Goal: Communication & Community: Answer question/provide support

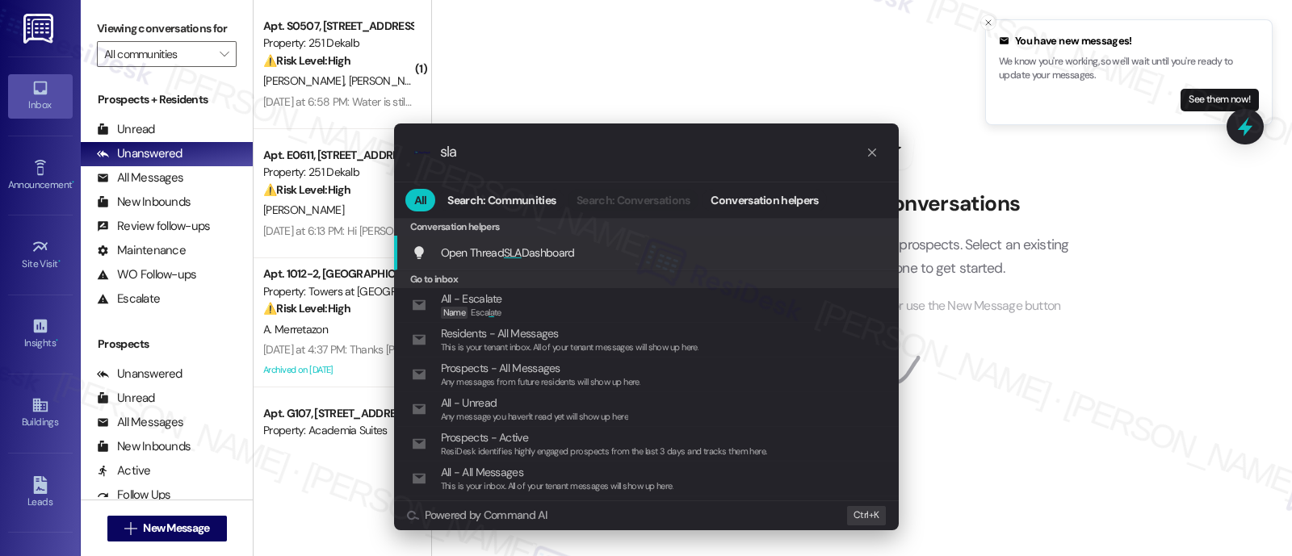
type input "sla"
click at [594, 246] on div "Open Thread SLA Dashboard Add shortcut" at bounding box center [648, 253] width 472 height 18
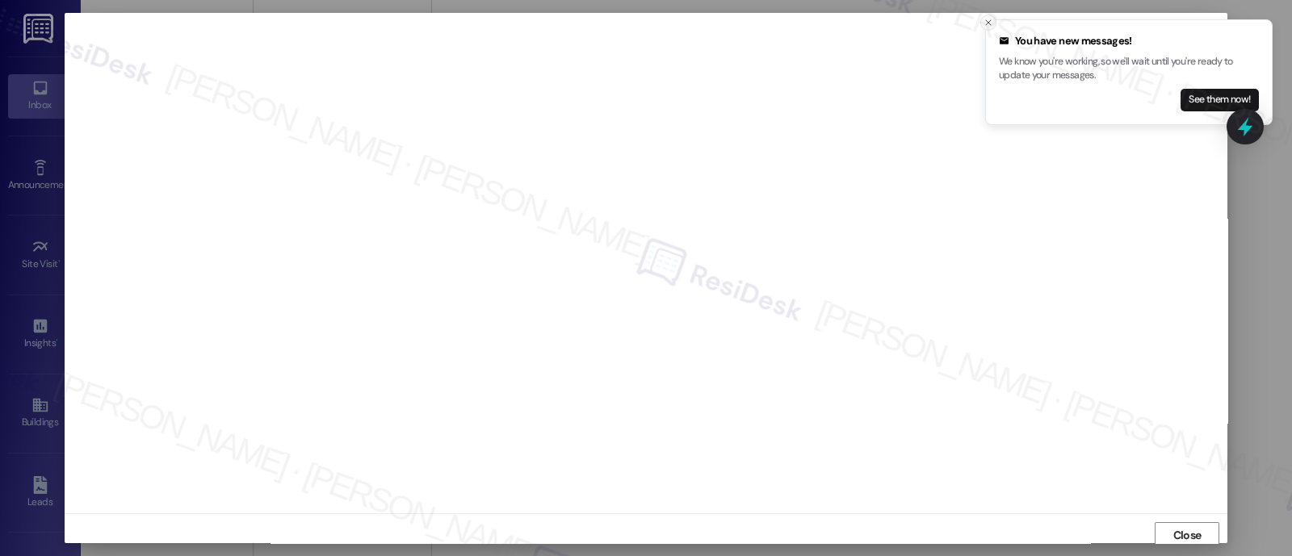
click at [986, 27] on icon "Close toast" at bounding box center [989, 23] width 10 height 10
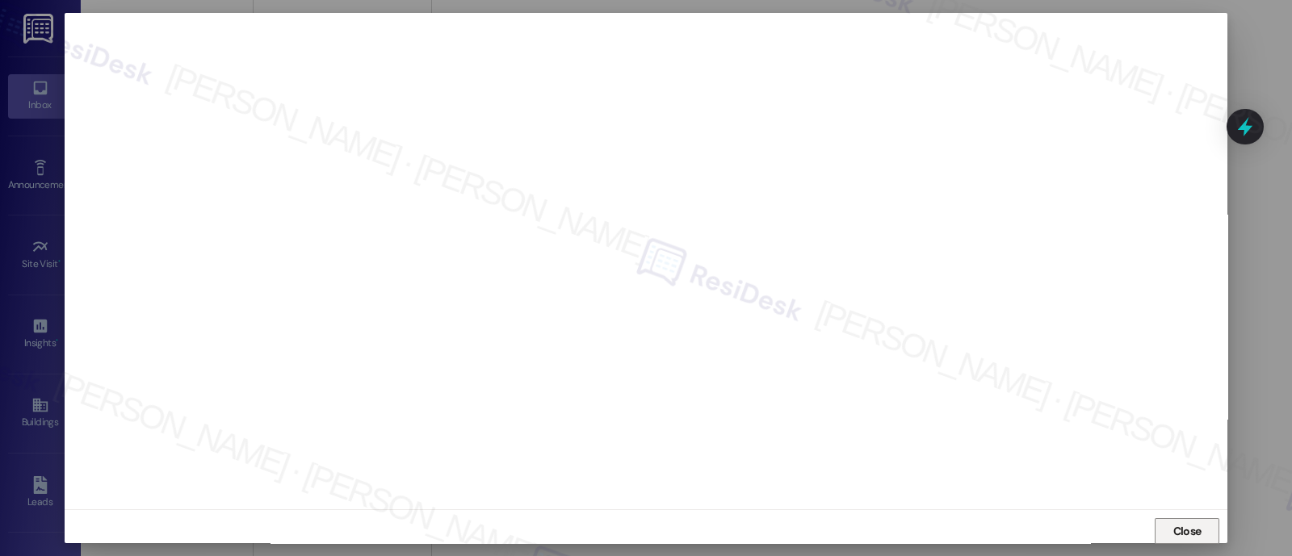
click at [1178, 525] on span "Close" at bounding box center [1187, 531] width 28 height 17
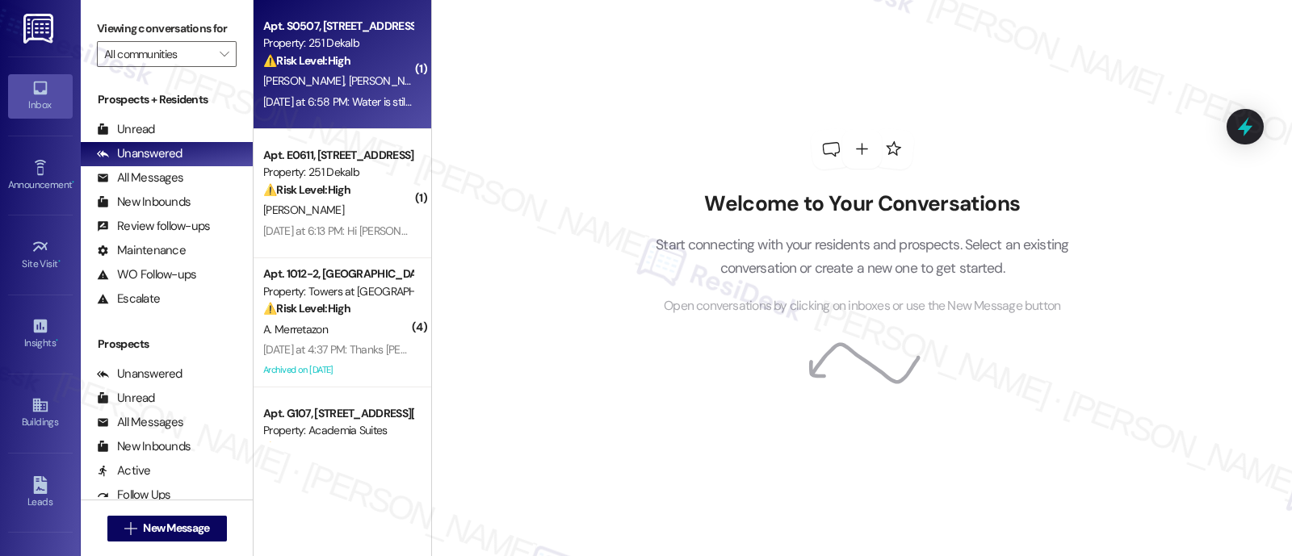
click at [375, 56] on div "⚠️ Risk Level: High The resident is reporting that a previously submitted work …" at bounding box center [337, 60] width 149 height 17
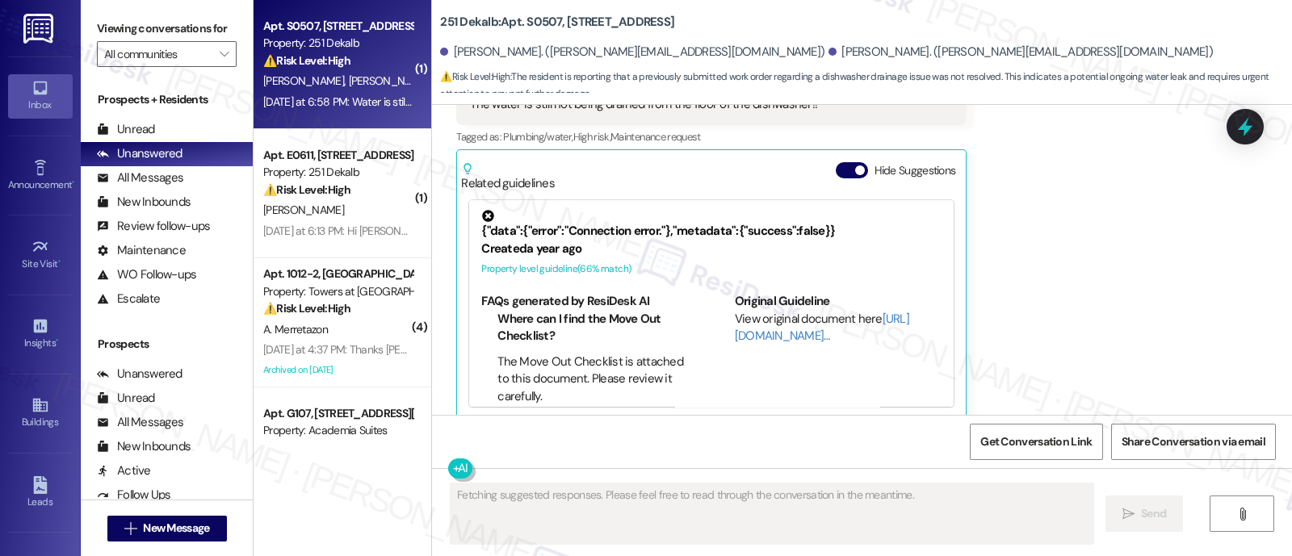
scroll to position [1610, 0]
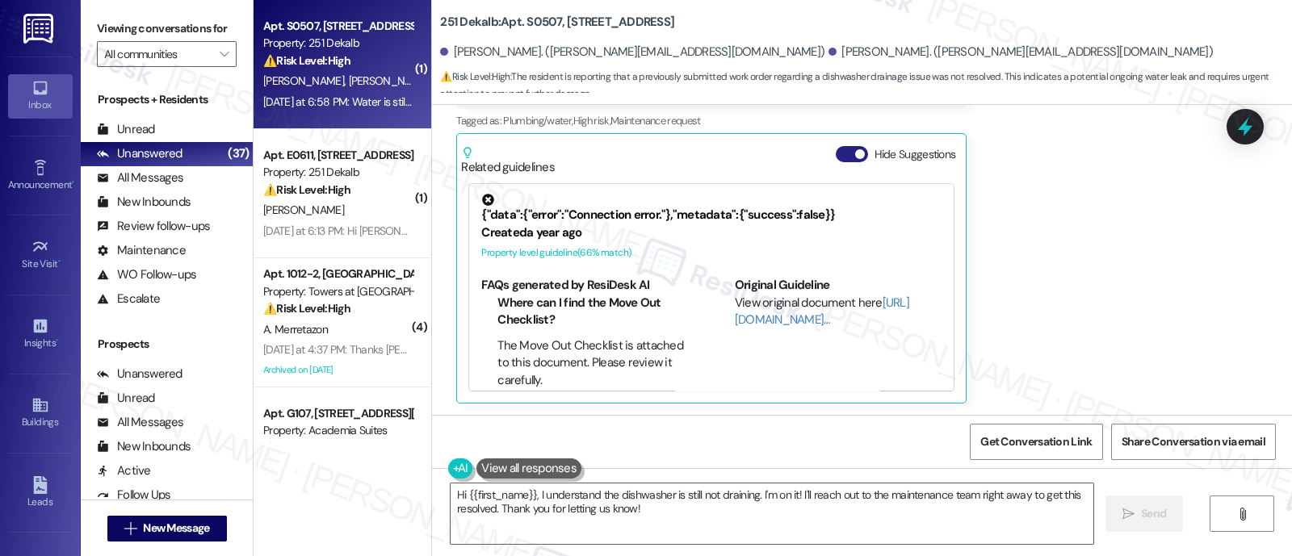
click at [836, 155] on button "Hide Suggestions" at bounding box center [852, 154] width 32 height 16
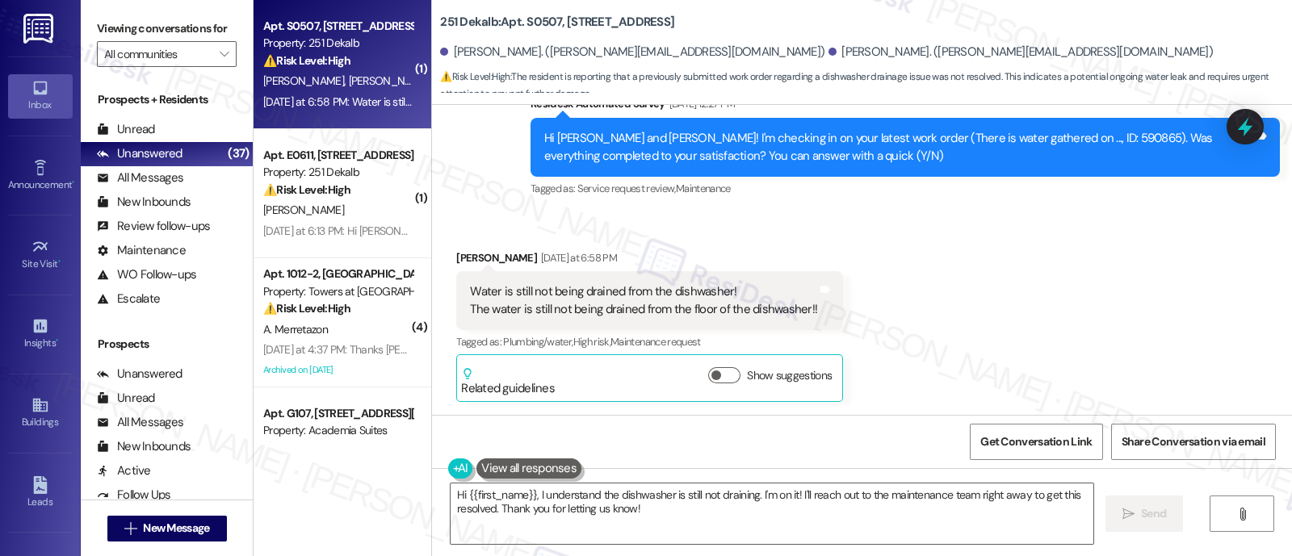
click at [997, 254] on div "Received via SMS Michael Nalbantian Yesterday at 6:58 PM Water is still not bei…" at bounding box center [862, 314] width 860 height 202
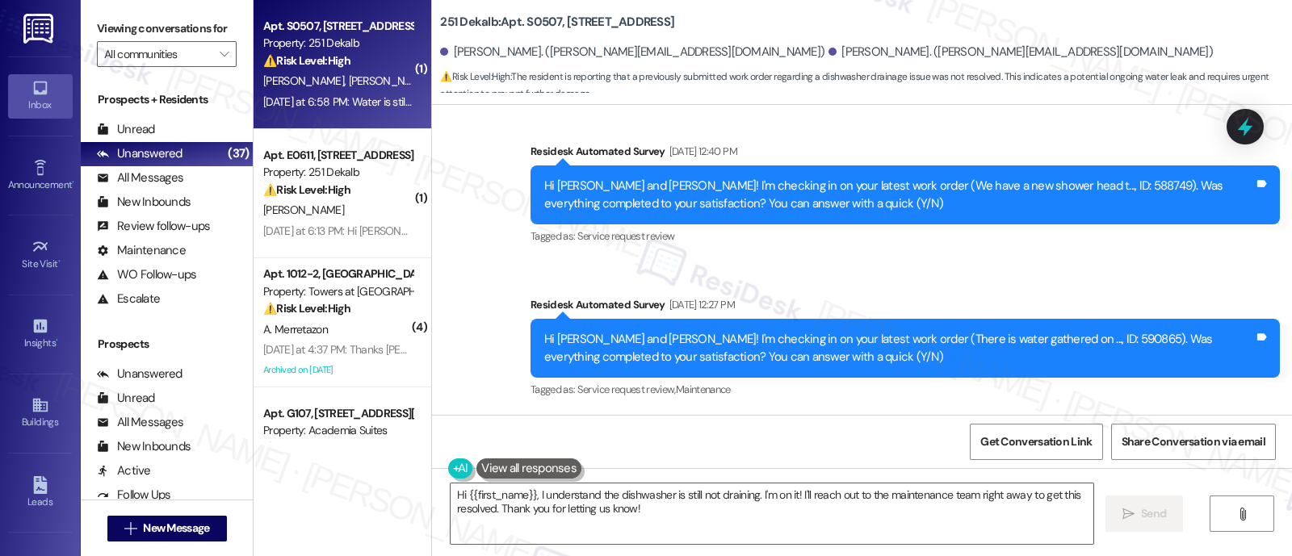
scroll to position [1186, 0]
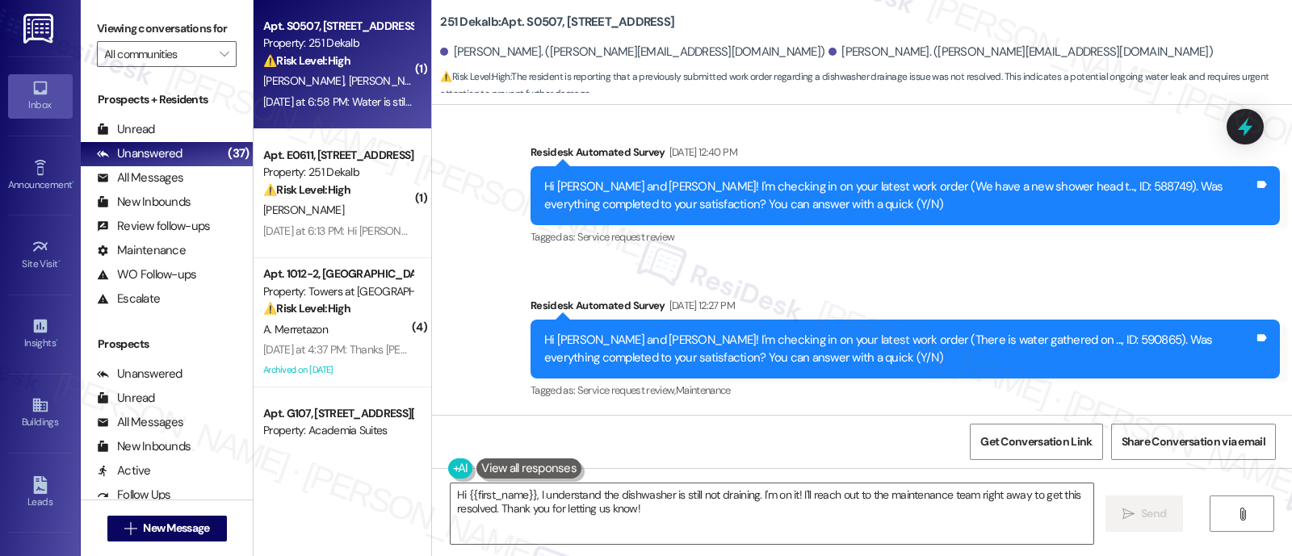
click at [527, 18] on b "251 Dekalb: Apt. S0507, 251 W Dekalb Pike" at bounding box center [557, 22] width 234 height 17
copy b "S0507"
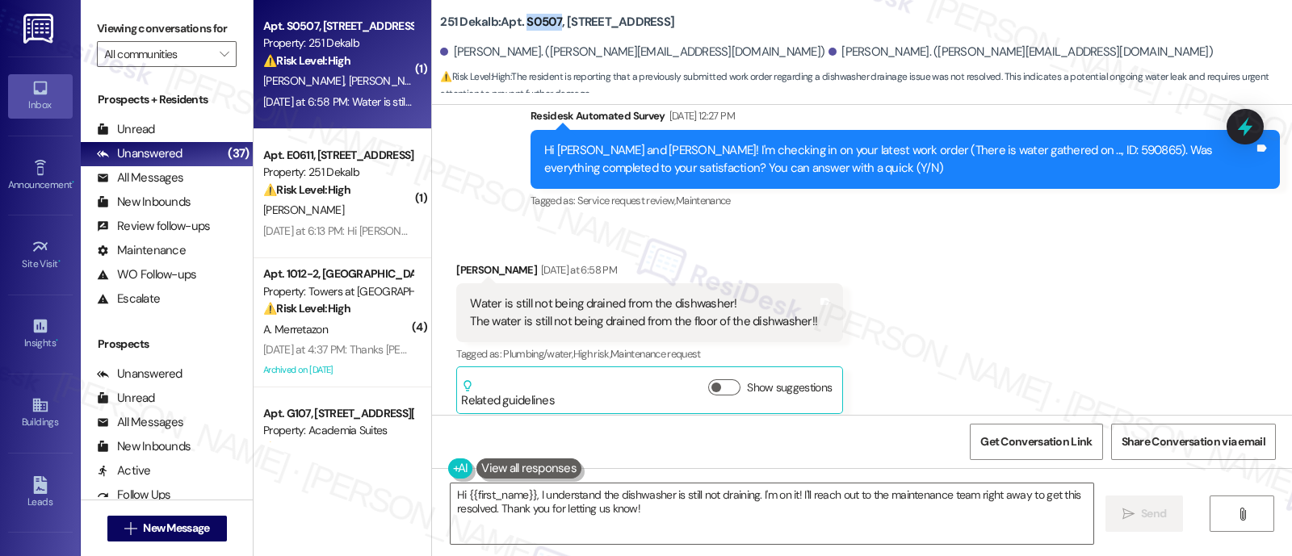
scroll to position [1388, 0]
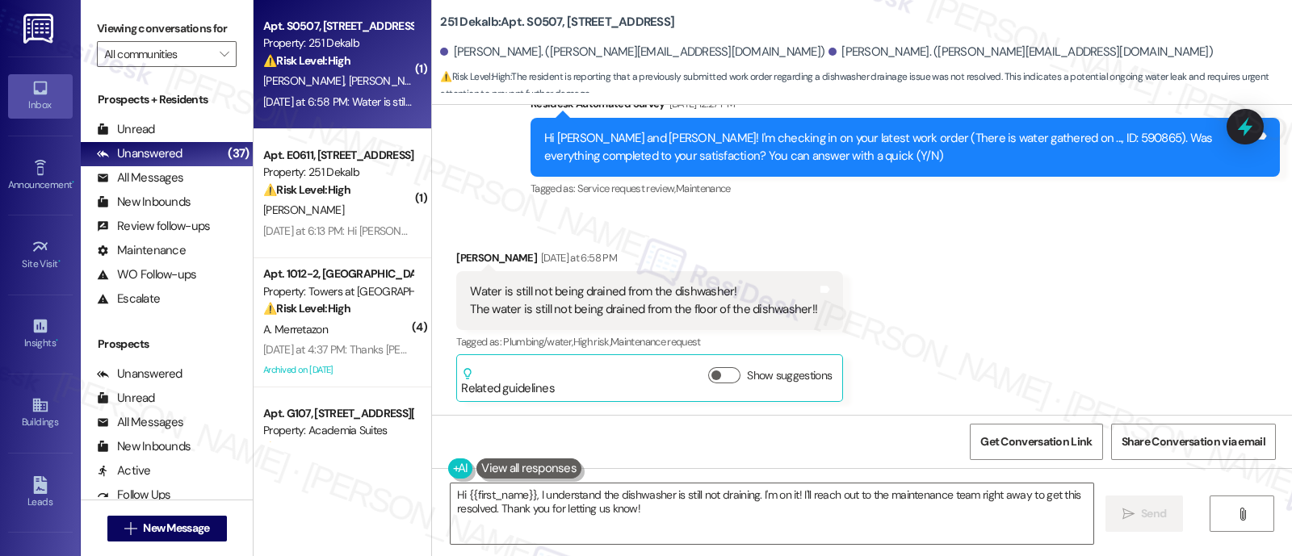
click at [458, 254] on div "Michael Nalbantian Yesterday at 6:58 PM" at bounding box center [649, 261] width 387 height 23
copy div "Michael"
click at [488, 498] on textarea "Hi {{first_name}}, I understand the dishwasher is still not draining. I'm on it…" at bounding box center [772, 514] width 643 height 61
click at [488, 497] on textarea "Hi {{first_name}}, I understand the dishwasher is still not draining. I'm on it…" at bounding box center [772, 514] width 643 height 61
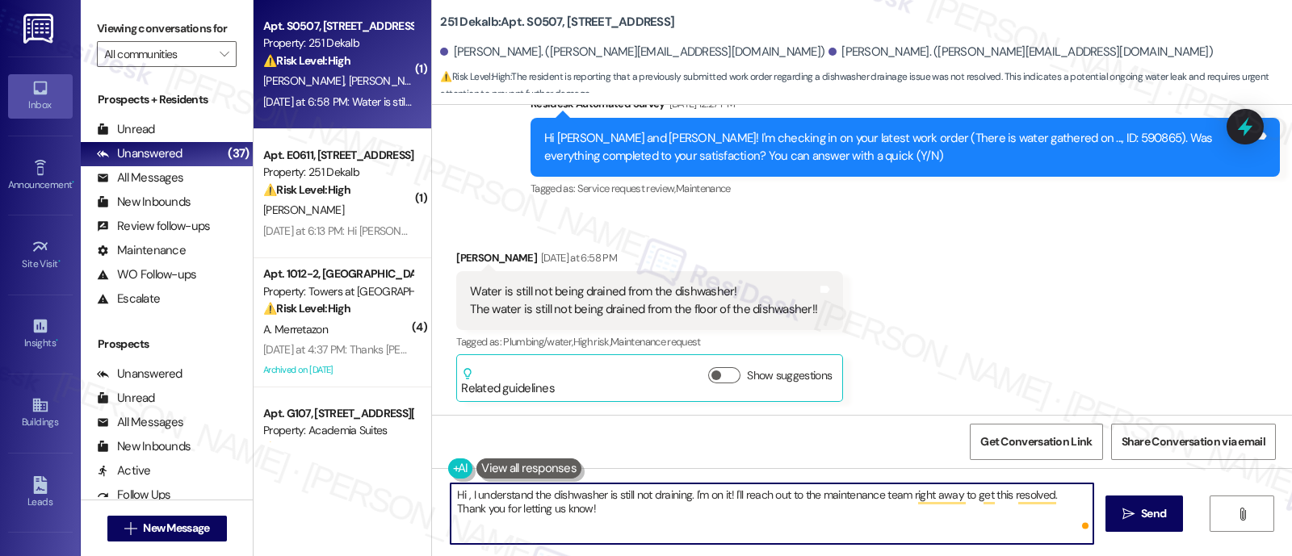
paste textarea "Michael"
click at [719, 493] on textarea "Hi Michael, I understand the dishwasher is still not draining. I'm on it! I'll …" at bounding box center [772, 514] width 643 height 61
click at [497, 497] on textarea "Hi Michael, I understand the dishwasher is still not draining. I'm on it! I'll …" at bounding box center [772, 514] width 643 height 61
click at [543, 493] on textarea "Hi Michael, I understand the dishwasher is still not draining. I'm on it! I'll …" at bounding box center [772, 514] width 643 height 61
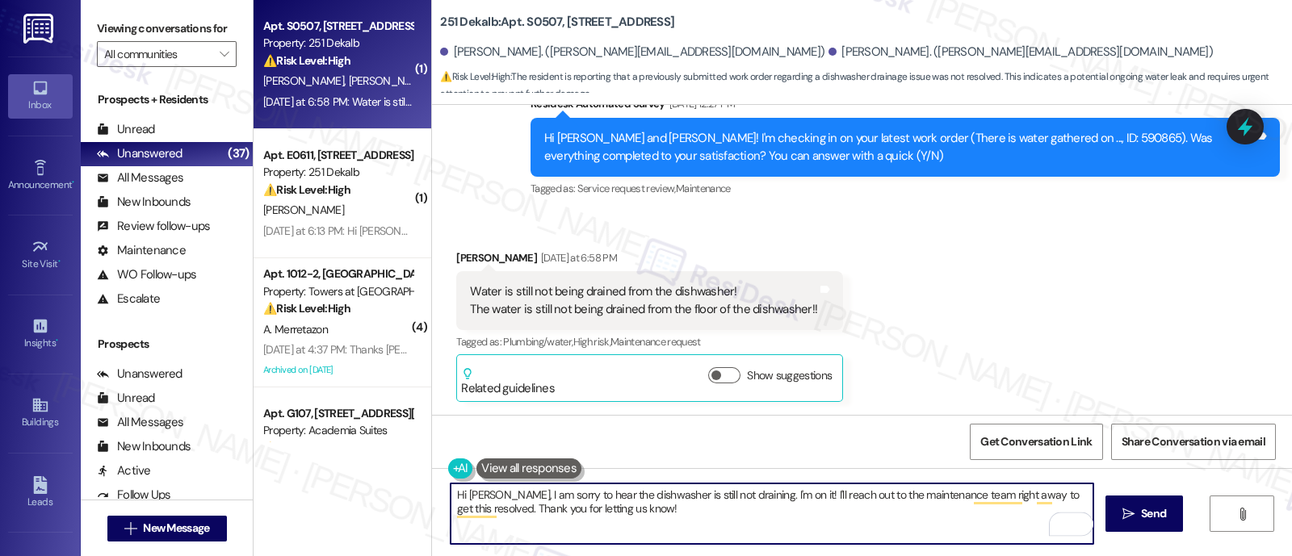
click at [743, 496] on textarea "Hi Michael, I am sorry to hear the dishwasher is still not draining. I'm on it!…" at bounding box center [772, 514] width 643 height 61
paste textarea "can see why this would be frustratingI"
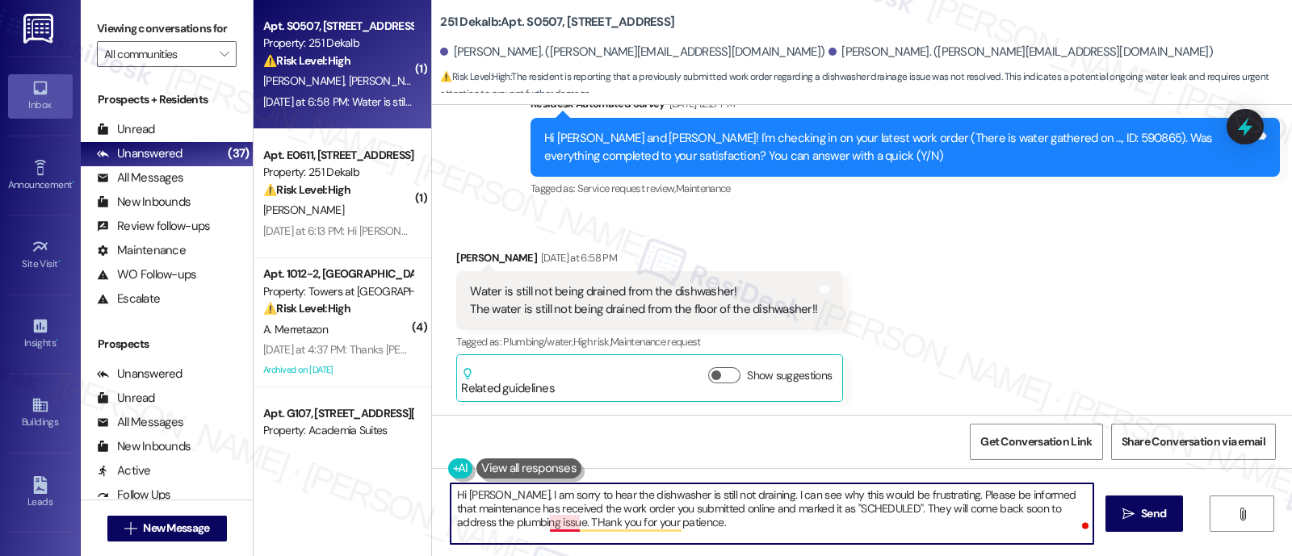
click at [548, 518] on textarea "Hi Michael, I am sorry to hear the dishwasher is still not draining. I can see …" at bounding box center [772, 514] width 643 height 61
type textarea "Hi Michael, I am sorry to hear the dishwasher is still not draining. I can see …"
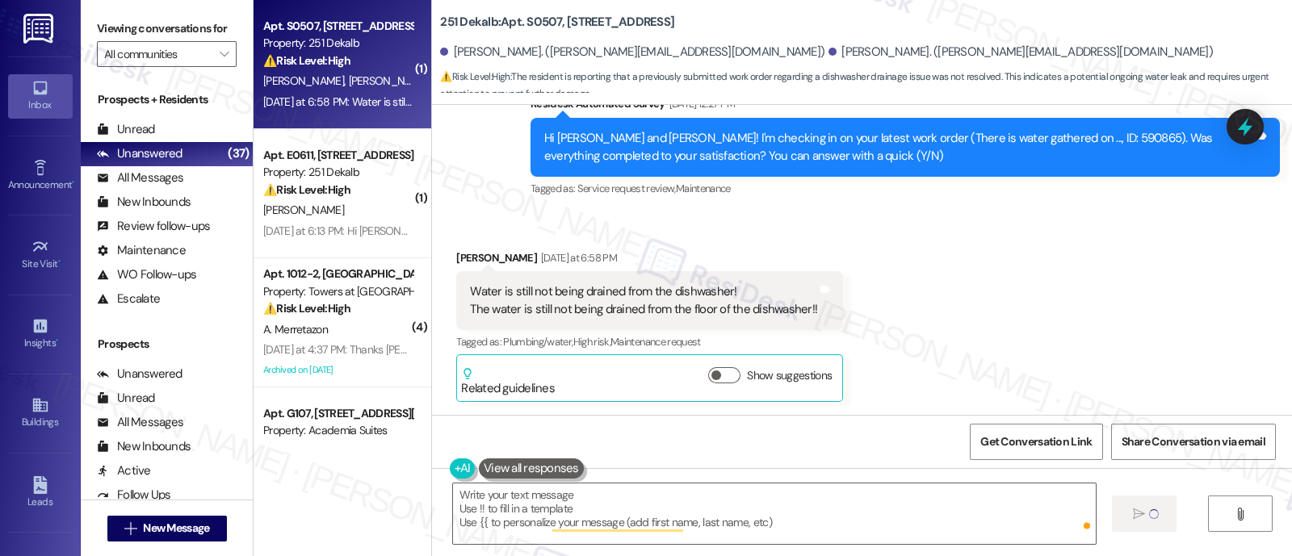
scroll to position [1387, 0]
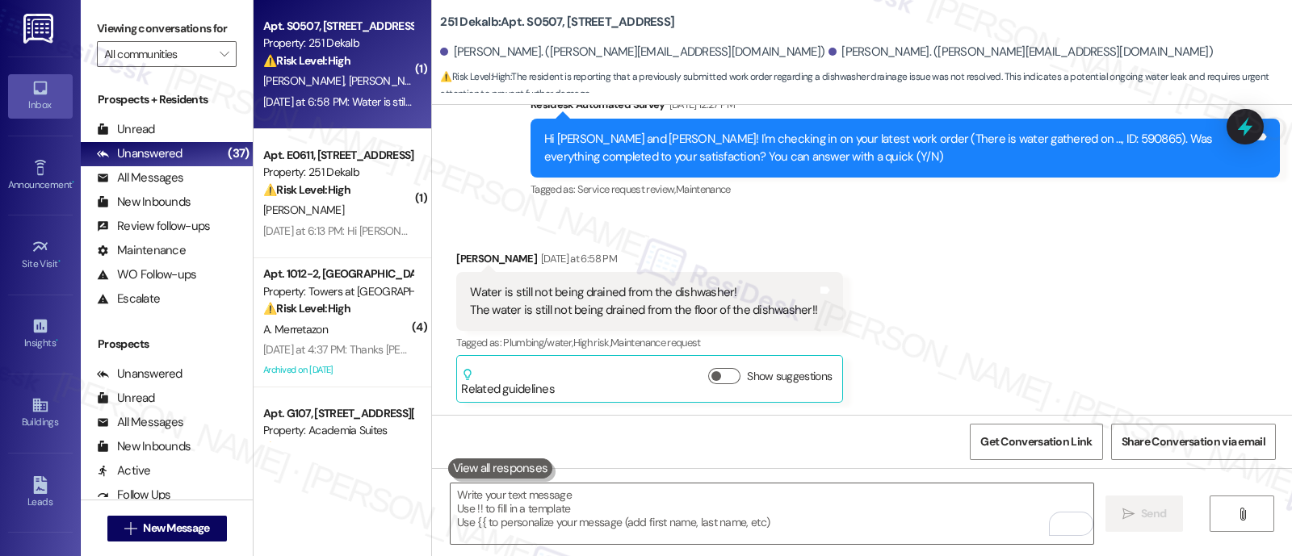
click at [311, 187] on strong "⚠️ Risk Level: High" at bounding box center [306, 190] width 87 height 15
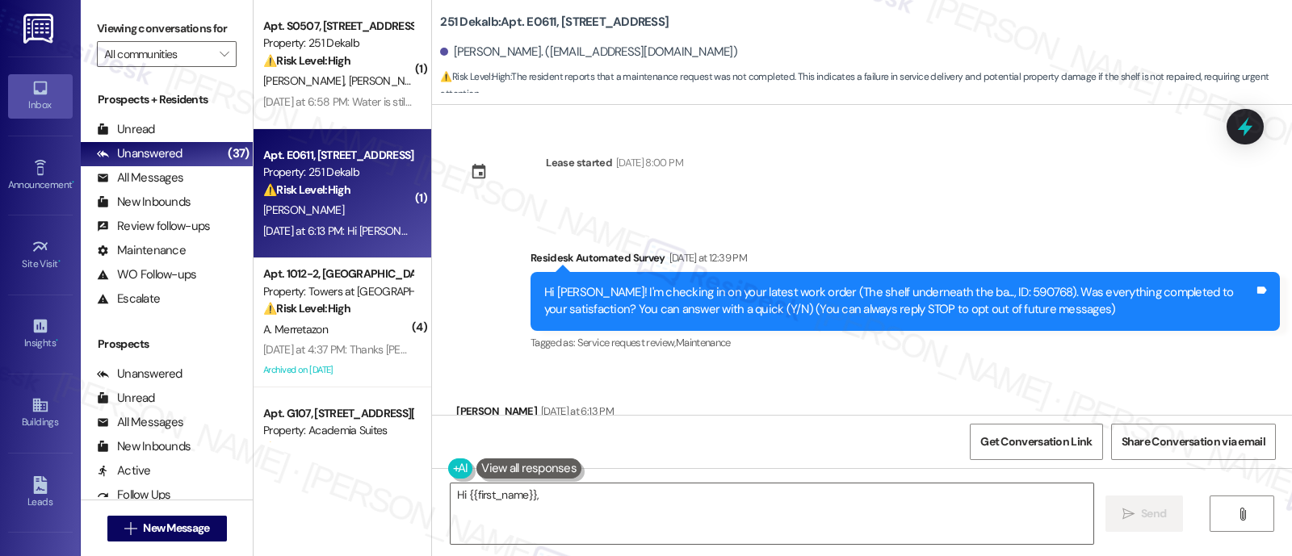
scroll to position [358, 0]
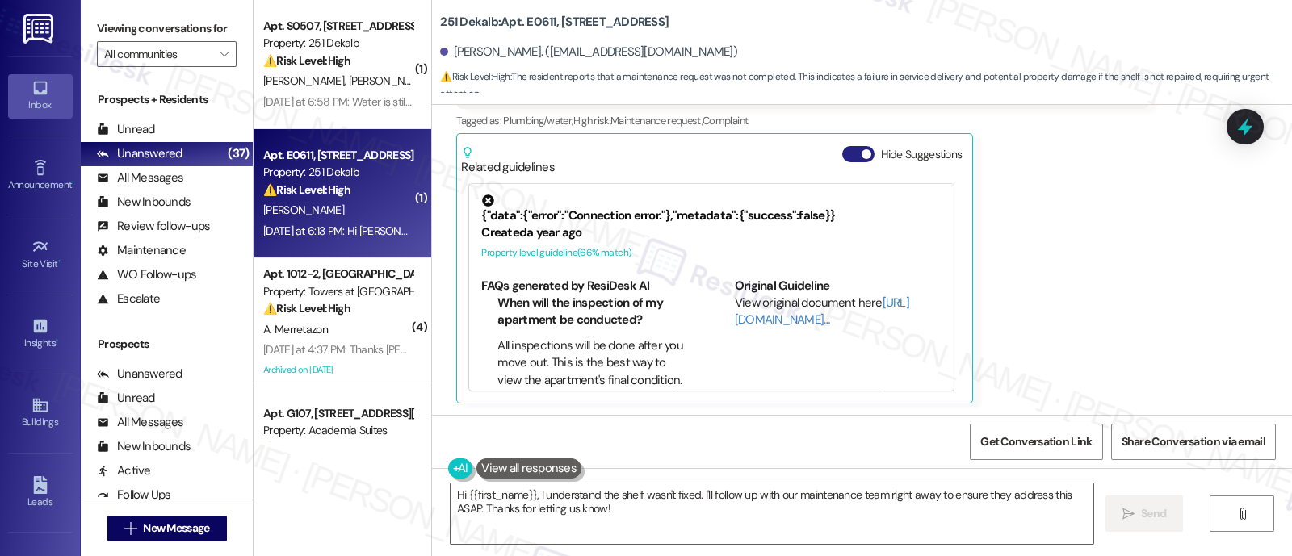
click at [862, 157] on span "button" at bounding box center [867, 154] width 10 height 10
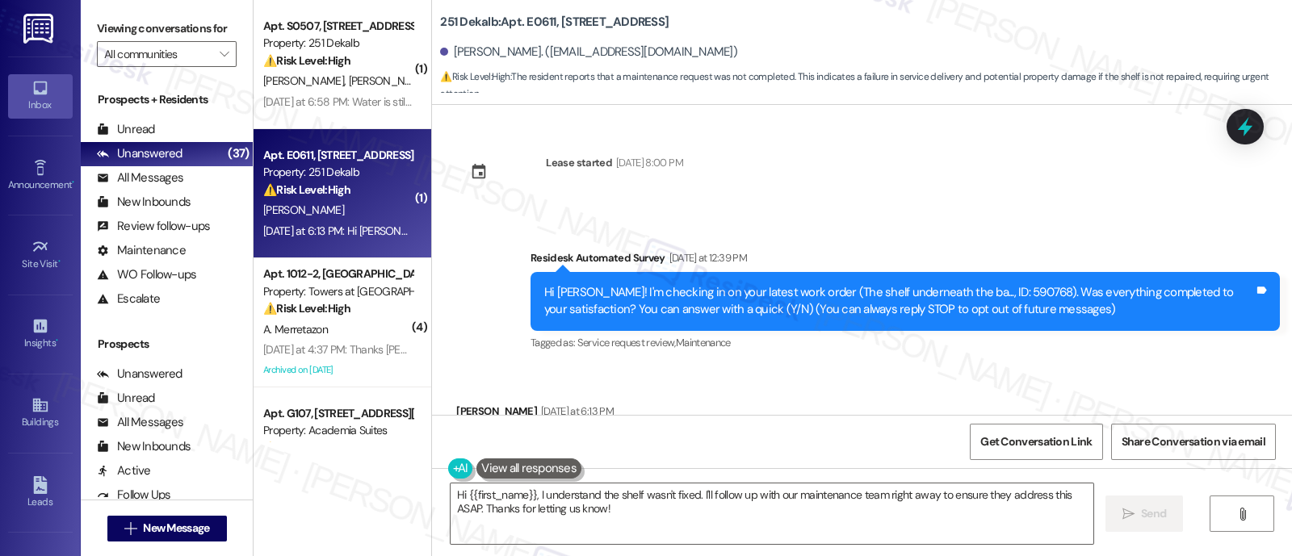
scroll to position [100, 0]
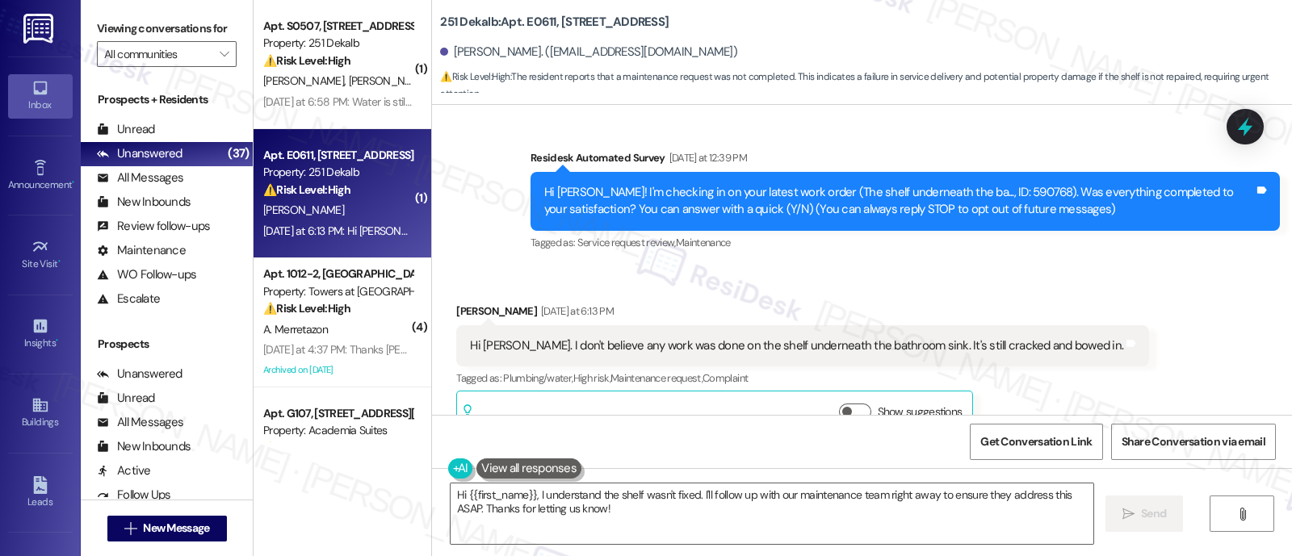
click at [976, 197] on div "Hi Tatianna! I'm checking in on your latest work order (The shelf underneath th…" at bounding box center [899, 201] width 710 height 35
click at [976, 195] on div "Hi Tatianna! I'm checking in on your latest work order (The shelf underneath th…" at bounding box center [899, 201] width 710 height 35
copy div "590768"
click at [530, 21] on b "251 Dekalb: Apt. E0611, 251 W Dekalb Pike" at bounding box center [554, 22] width 229 height 17
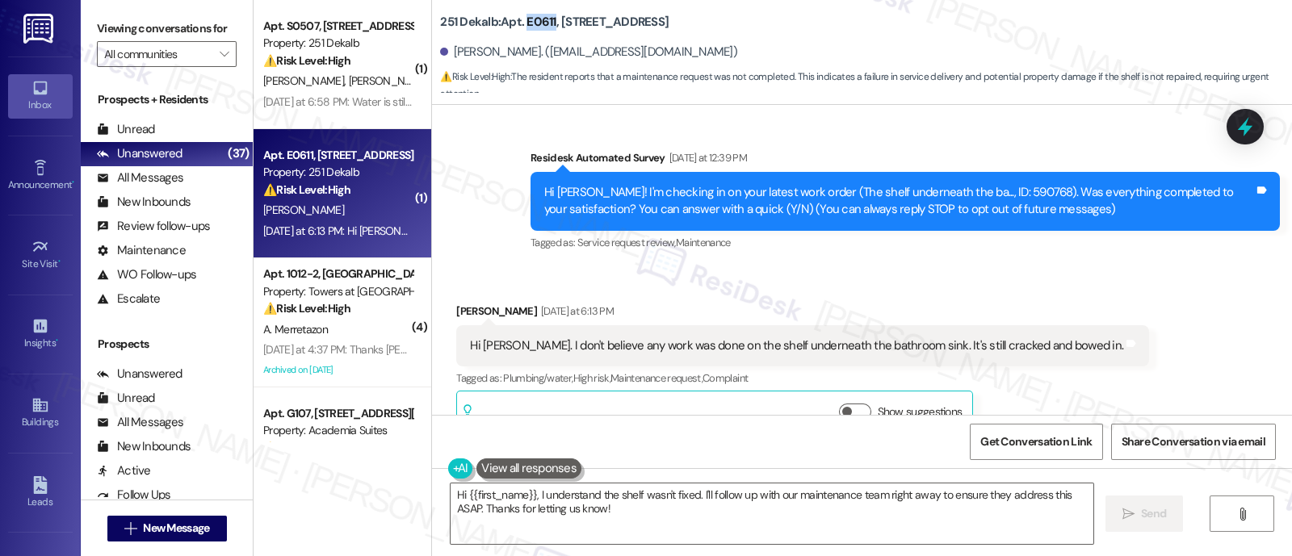
copy b "E0611"
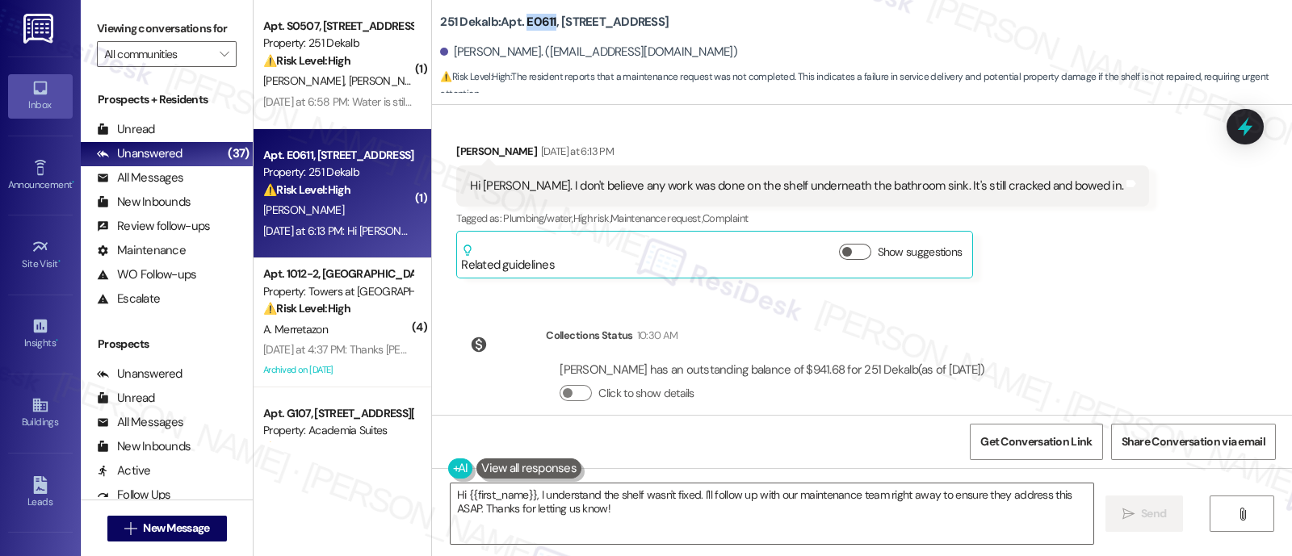
scroll to position [284, 0]
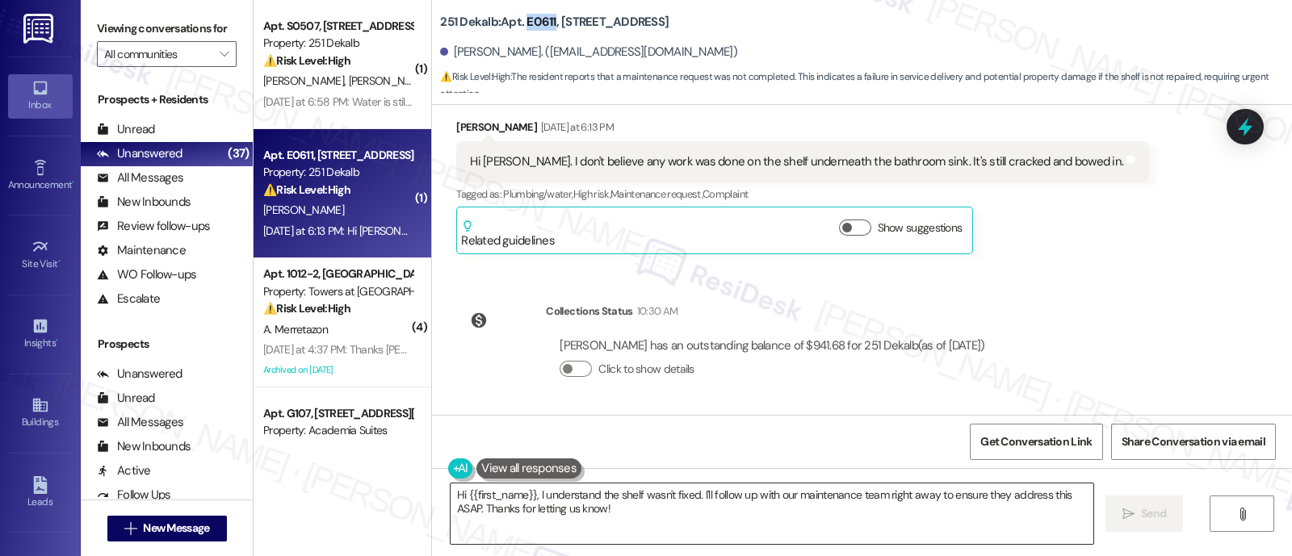
click at [633, 490] on textarea "Hi {{first_name}}, I understand the shelf wasn't fixed. I'll follow up with our…" at bounding box center [772, 514] width 643 height 61
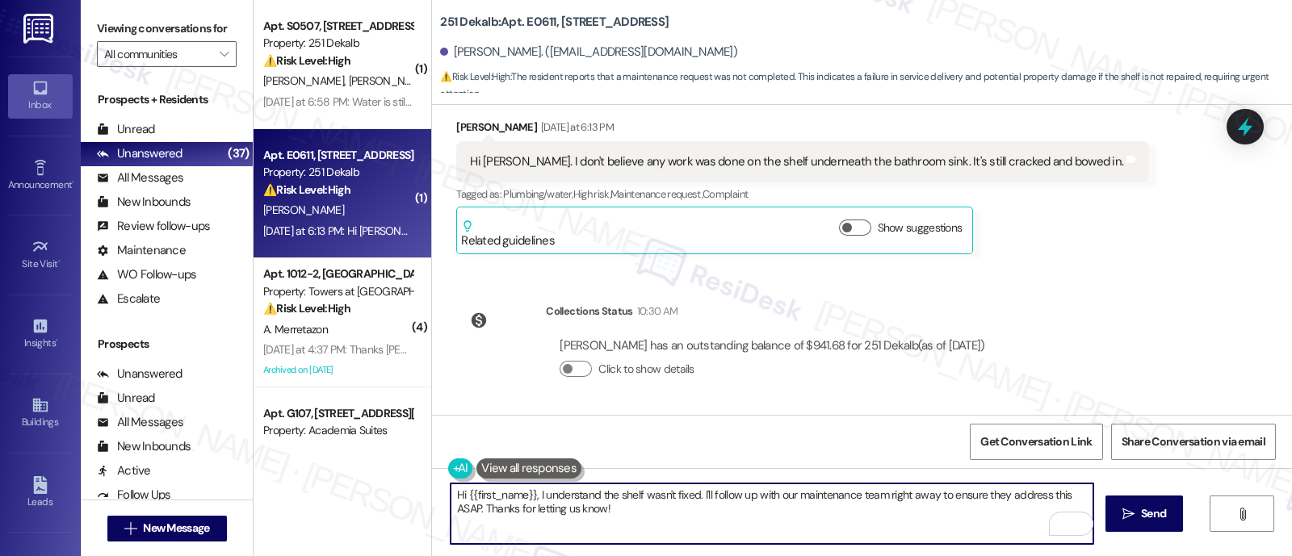
drag, startPoint x: 691, startPoint y: 496, endPoint x: 695, endPoint y: 504, distance: 9.0
click at [695, 504] on textarea "Hi {{first_name}}, I understand the shelf wasn't fixed. I'll follow up with our…" at bounding box center [772, 514] width 643 height 61
click at [556, 492] on textarea "Hi {{first_name}}, I understand the shelf wasn't fixed. I'll follow up with our…" at bounding box center [772, 514] width 643 height 61
drag, startPoint x: 712, startPoint y: 506, endPoint x: 715, endPoint y: 497, distance: 10.2
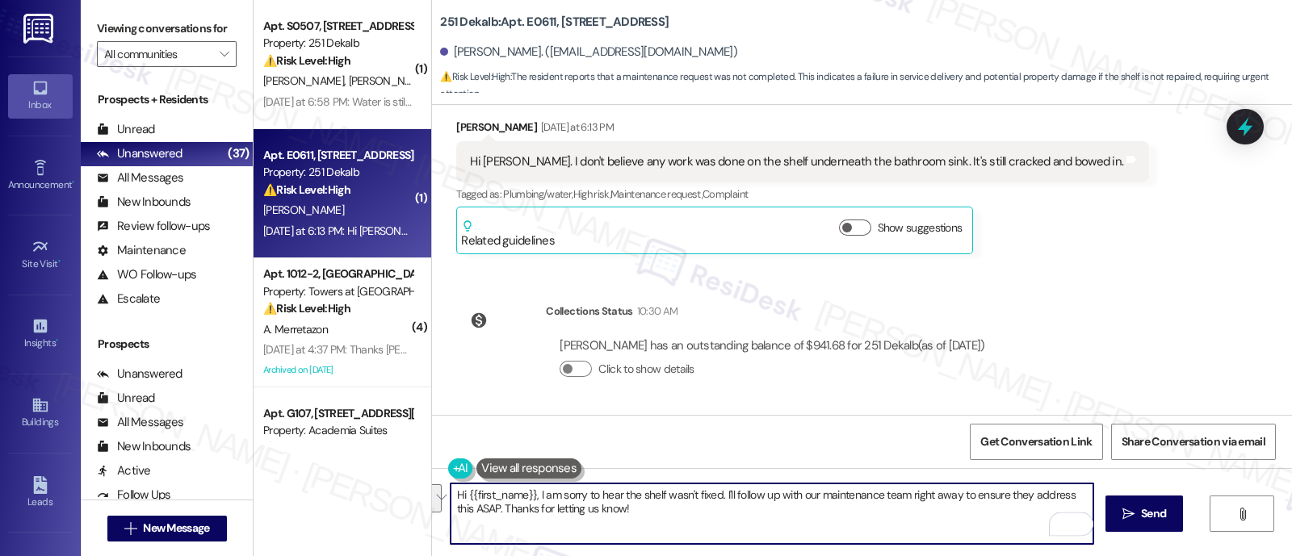
click at [715, 497] on textarea "Hi {{first_name}}, I am sorry to hear the shelf wasn't fixed. I'll follow up wi…" at bounding box center [772, 514] width 643 height 61
paste textarea "I understand this is frustrating."
type textarea "Hi {{first_name}}, I am sorry to hear the shelf wasn't fixed. I understand this…"
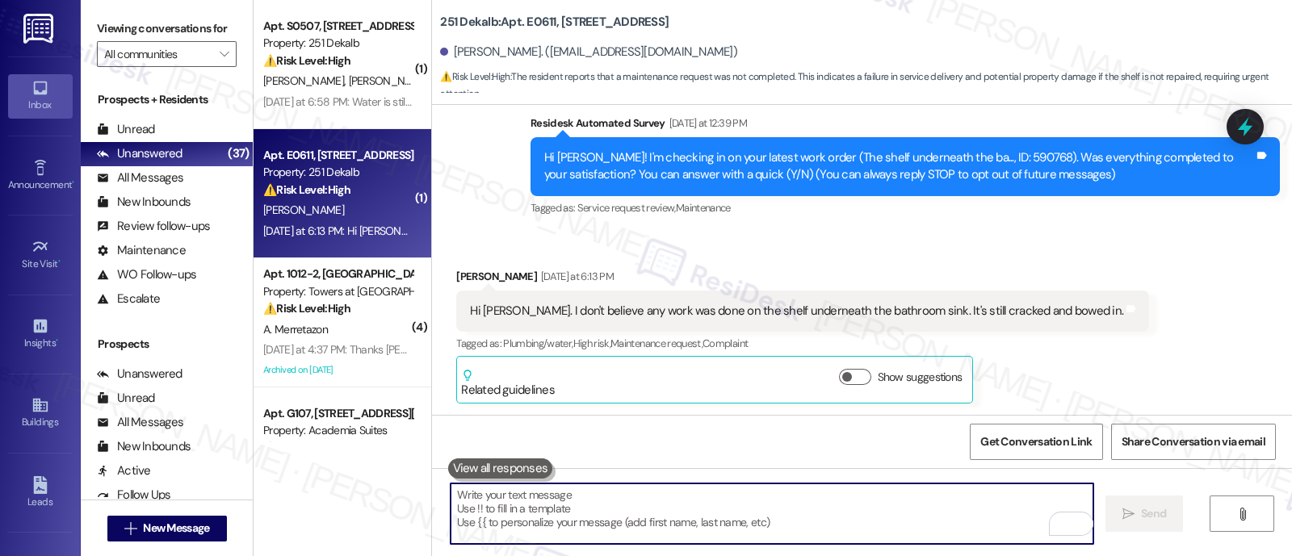
scroll to position [100, 0]
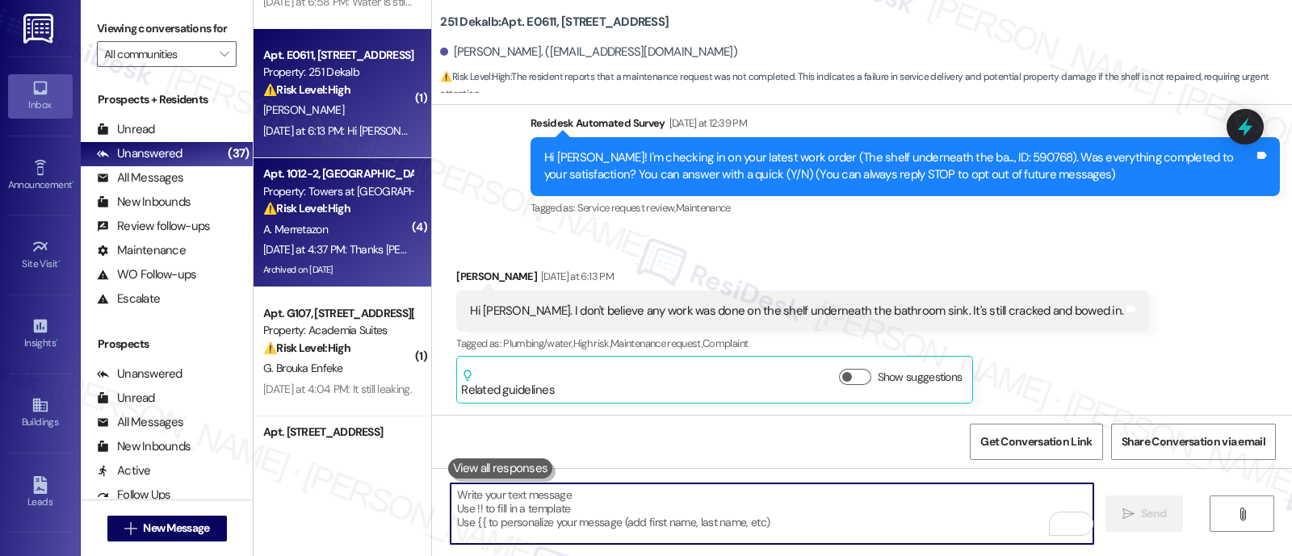
click at [338, 201] on strong "⚠️ Risk Level: High" at bounding box center [306, 208] width 87 height 15
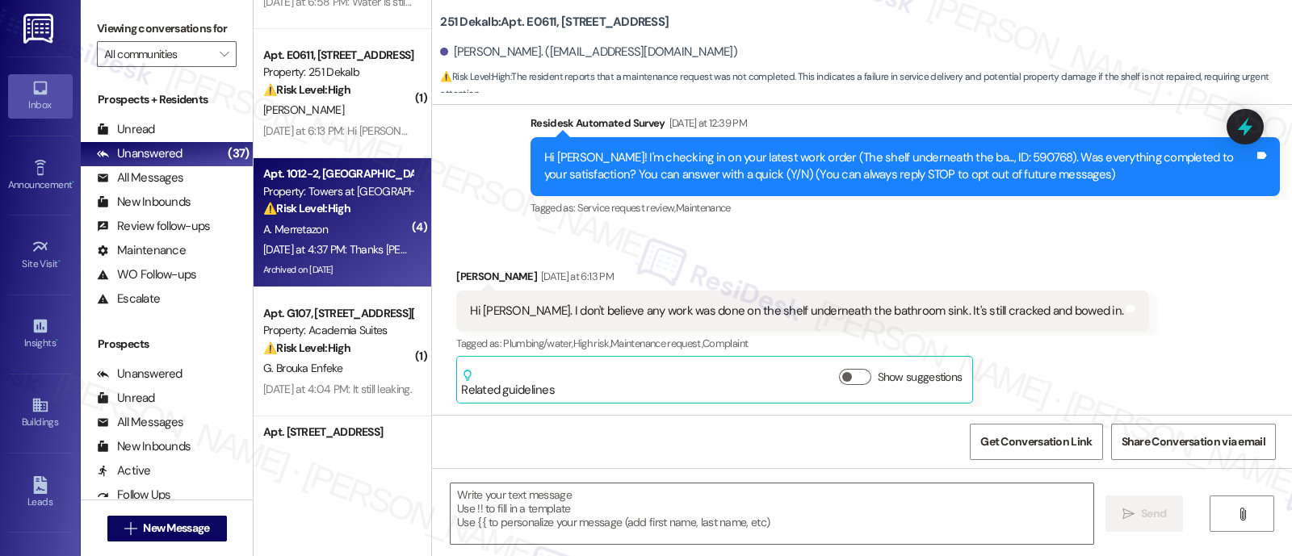
type textarea "Fetching suggested responses. Please feel free to read through the conversation…"
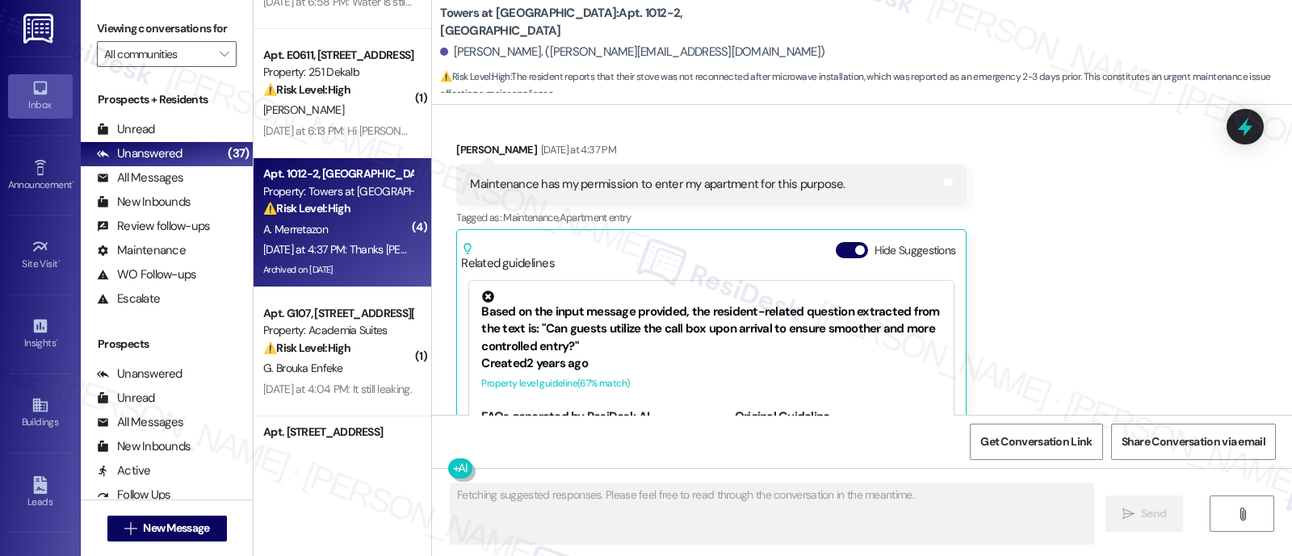
scroll to position [10397, 0]
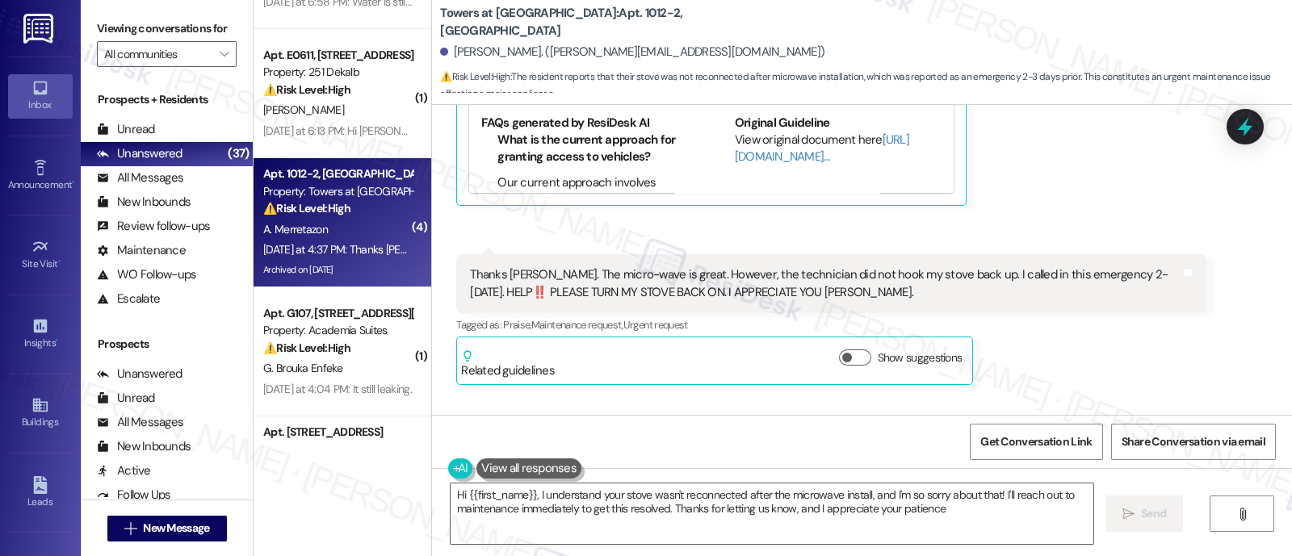
type textarea "Hi {{first_name}}, I understand your stove wasn't reconnected after the microwa…"
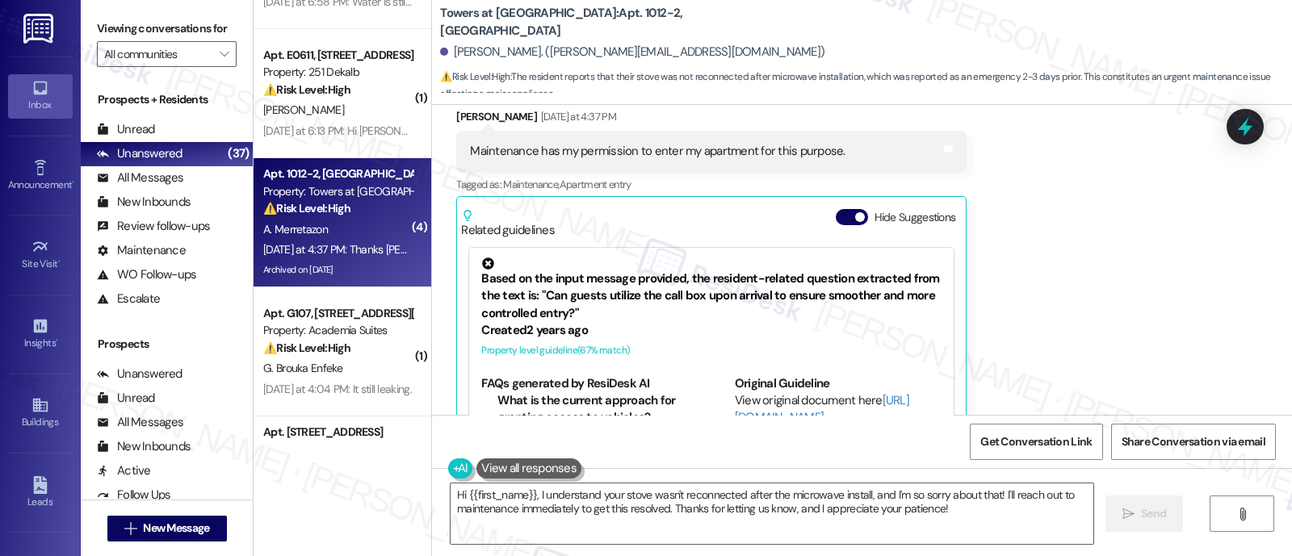
scroll to position [10017, 0]
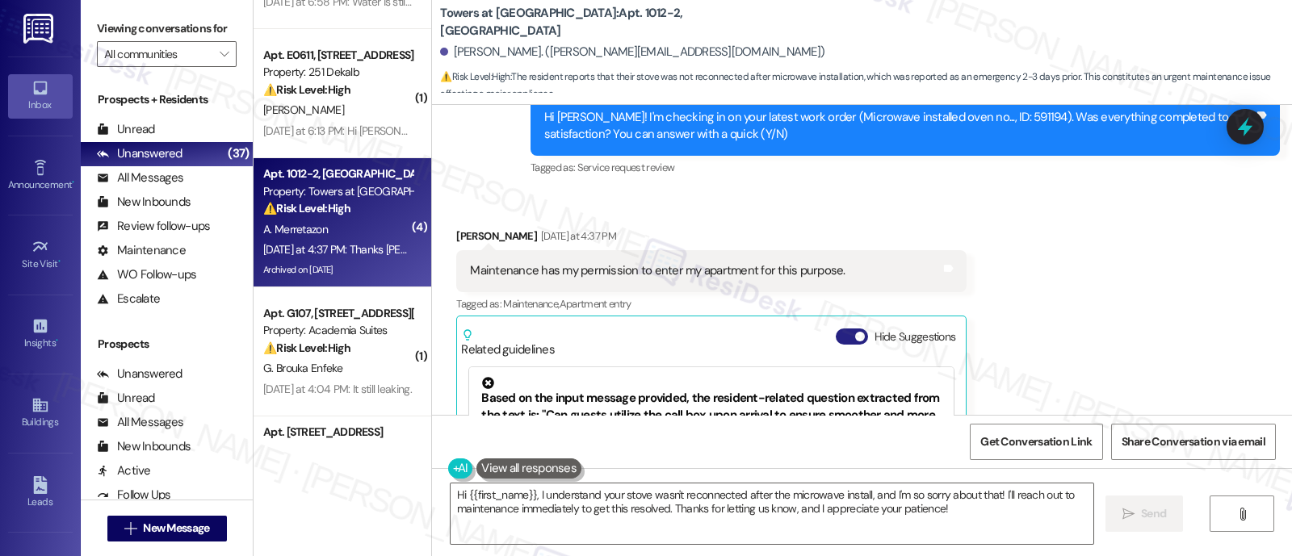
click at [855, 342] on span "button" at bounding box center [860, 337] width 10 height 10
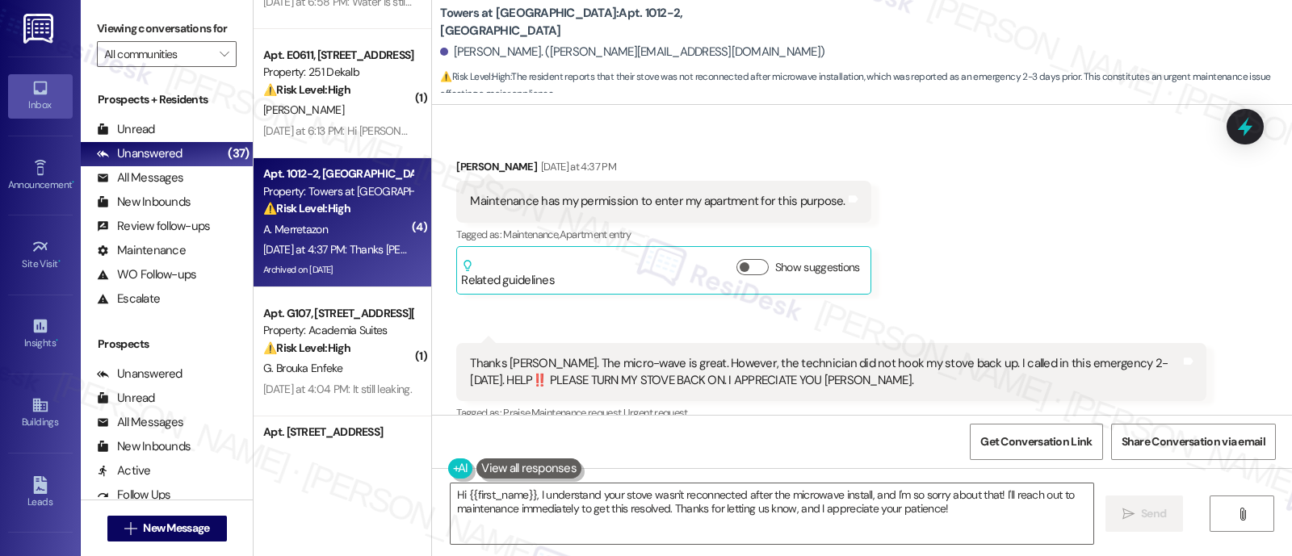
scroll to position [10118, 0]
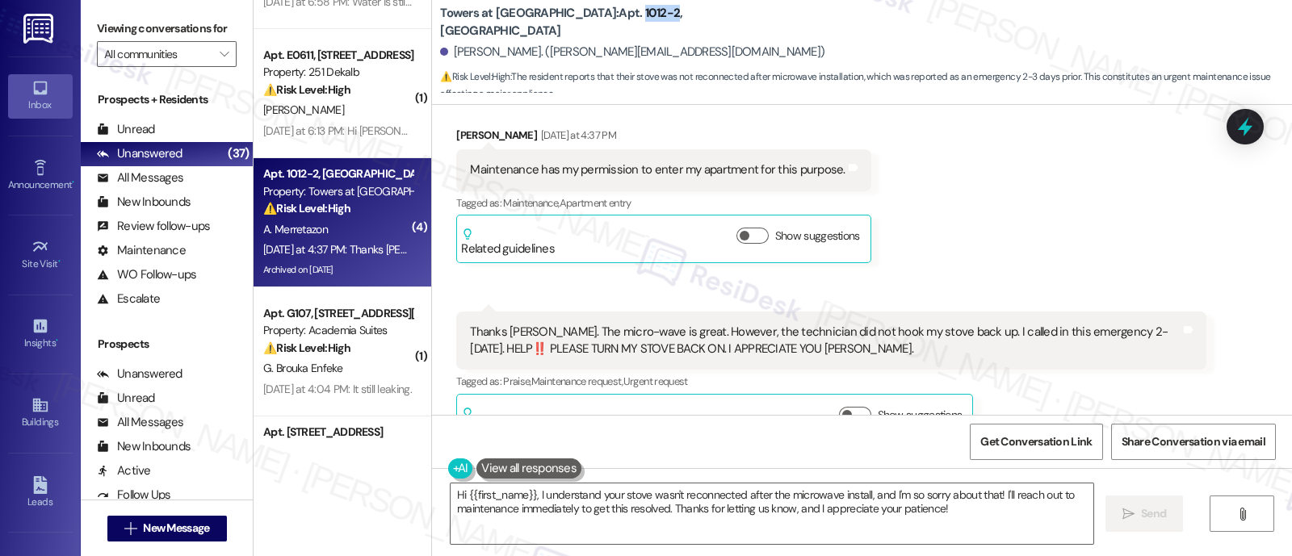
drag, startPoint x: 594, startPoint y: 21, endPoint x: 560, endPoint y: 19, distance: 33.2
click at [560, 19] on b "Towers at Wyncote: Apt. 1012-2, 8440 Limekiln Pike" at bounding box center [601, 22] width 323 height 35
copy b "1012-2"
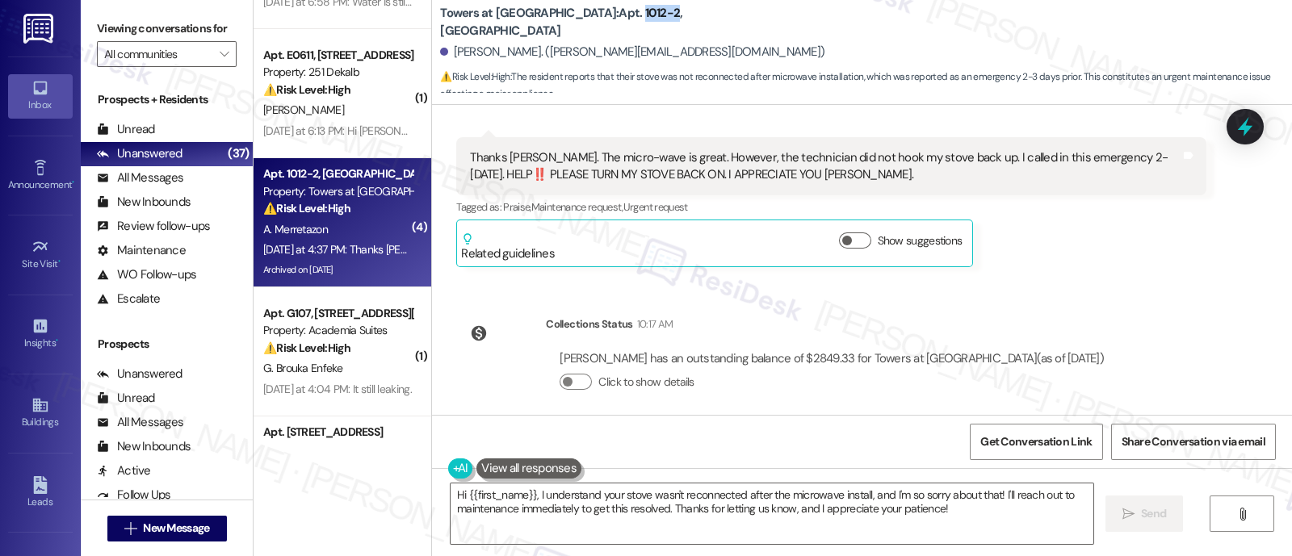
scroll to position [10324, 0]
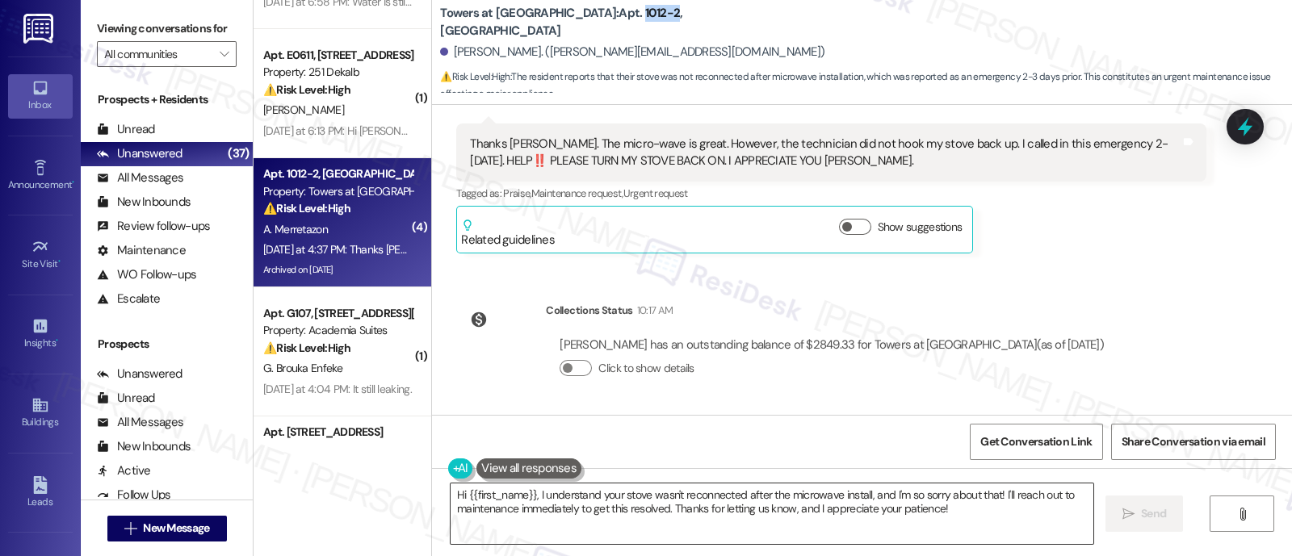
click at [581, 513] on textarea "Hi {{first_name}}, I understand your stove wasn't reconnected after the microwa…" at bounding box center [772, 514] width 643 height 61
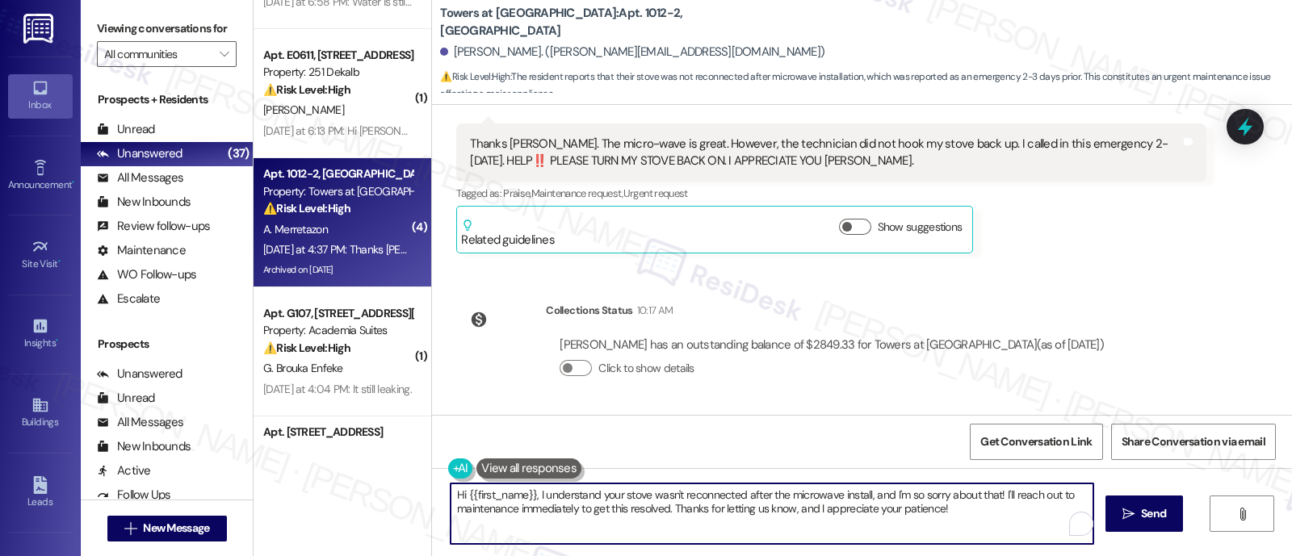
click at [725, 514] on textarea "Hi {{first_name}}, I understand your stove wasn't reconnected after the microwa…" at bounding box center [772, 514] width 643 height 61
click at [860, 514] on textarea "Hi {{first_name}}, I understand your stove wasn't reconnected after the microwa…" at bounding box center [772, 514] width 643 height 61
click at [949, 510] on textarea "Hi {{first_name}}, I understand your stove wasn't reconnected after the microwa…" at bounding box center [772, 514] width 643 height 61
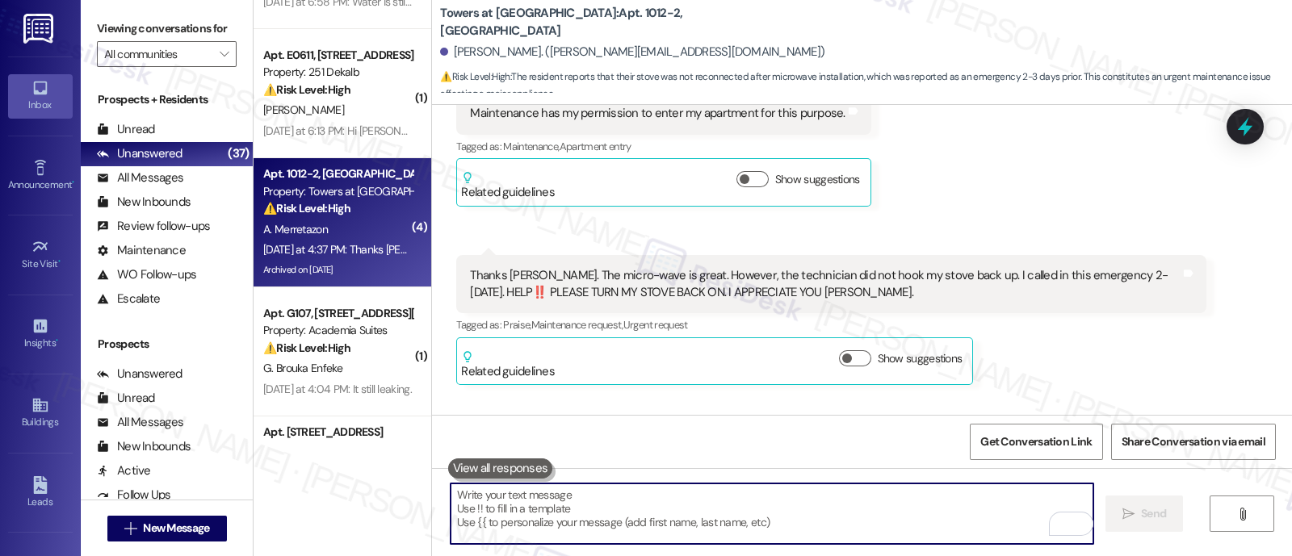
scroll to position [10454, 0]
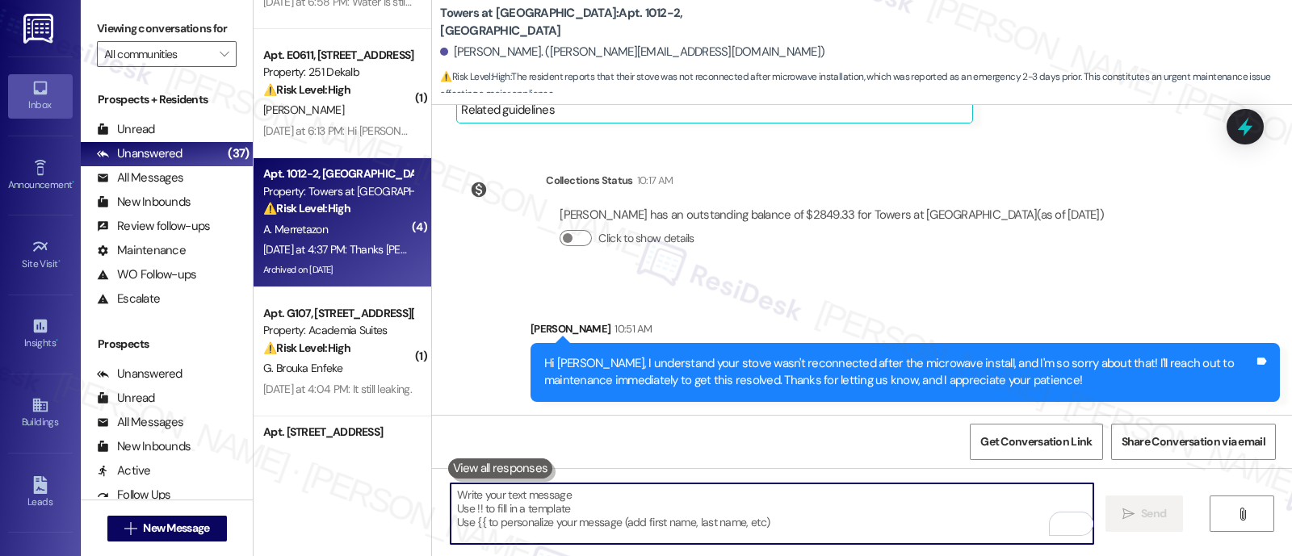
click at [1128, 283] on div "Announcement, sent via SMS Emily (ResiDesk) Feb 08, 2022 at 12:43 PM Hi Ari! Th…" at bounding box center [862, 260] width 860 height 310
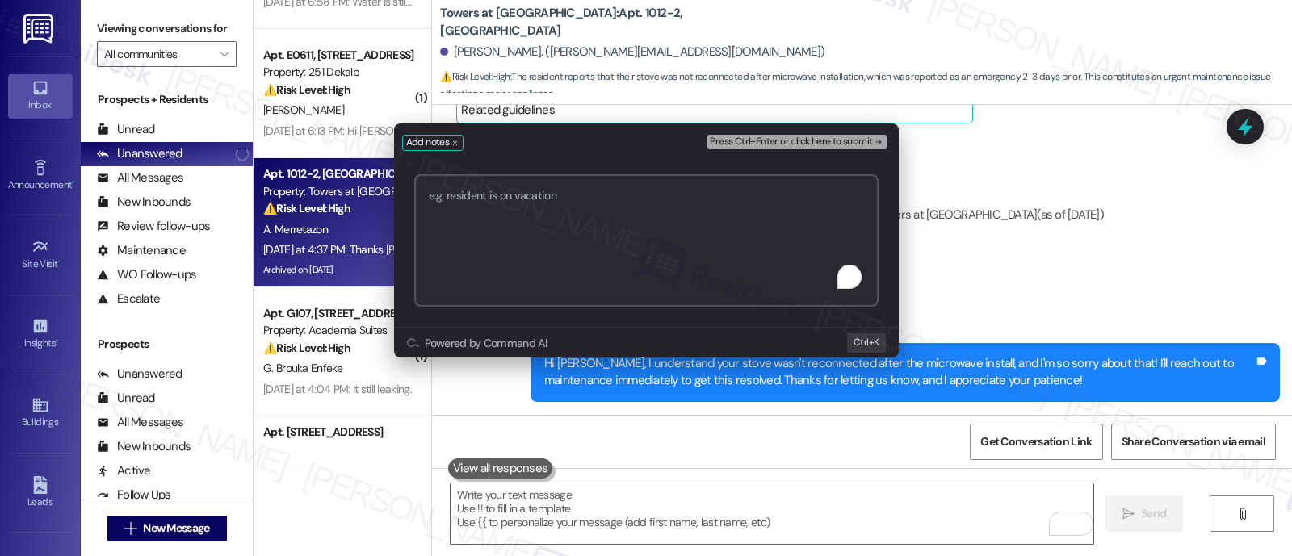
paste textarea "Work Order #591555"
type textarea "Submitted Work Order #591555 - Stove"
click at [865, 139] on span "Press Ctrl+Enter or click here to submit" at bounding box center [791, 141] width 162 height 11
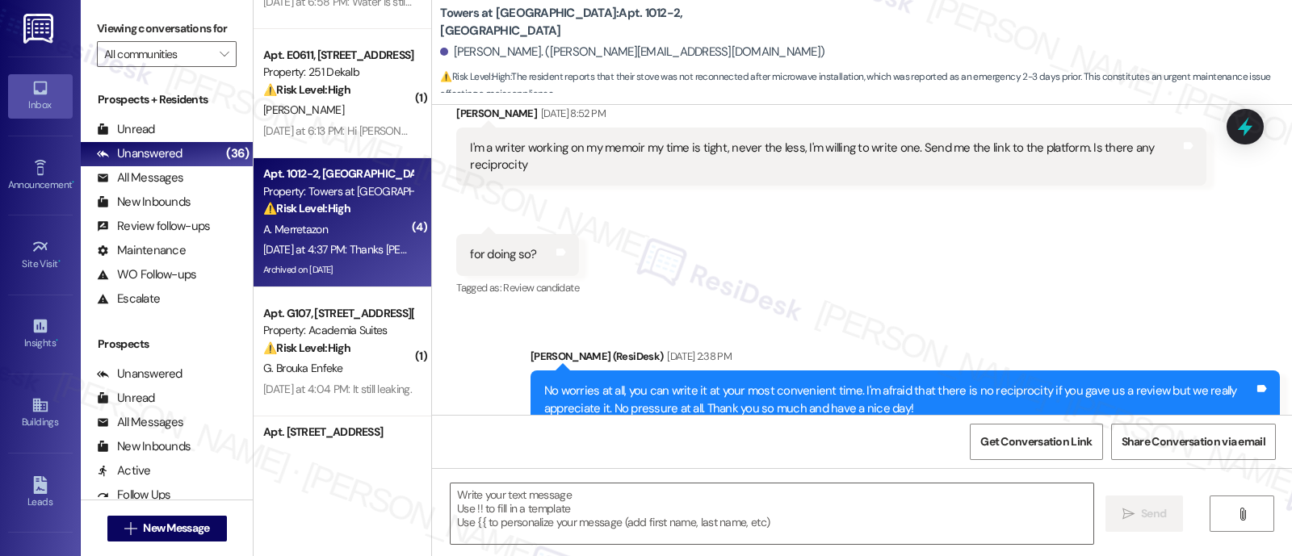
type textarea "Fetching suggested responses. Please feel free to read through the conversation…"
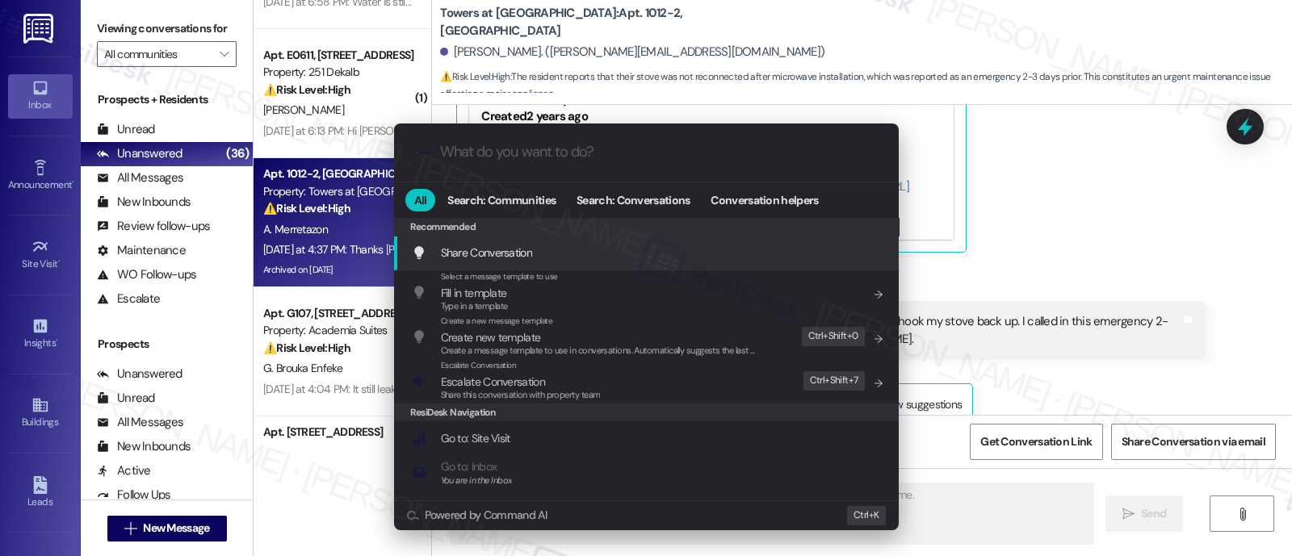
scroll to position [10397, 0]
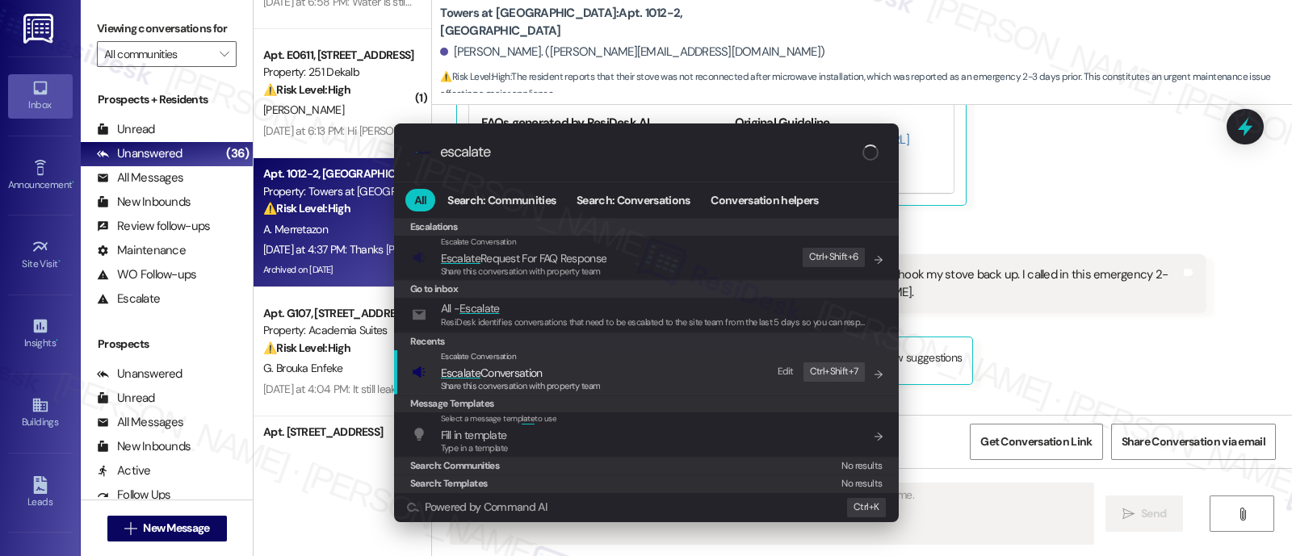
type input "escalate"
click at [574, 360] on div "Escalate Conversation" at bounding box center [521, 357] width 160 height 13
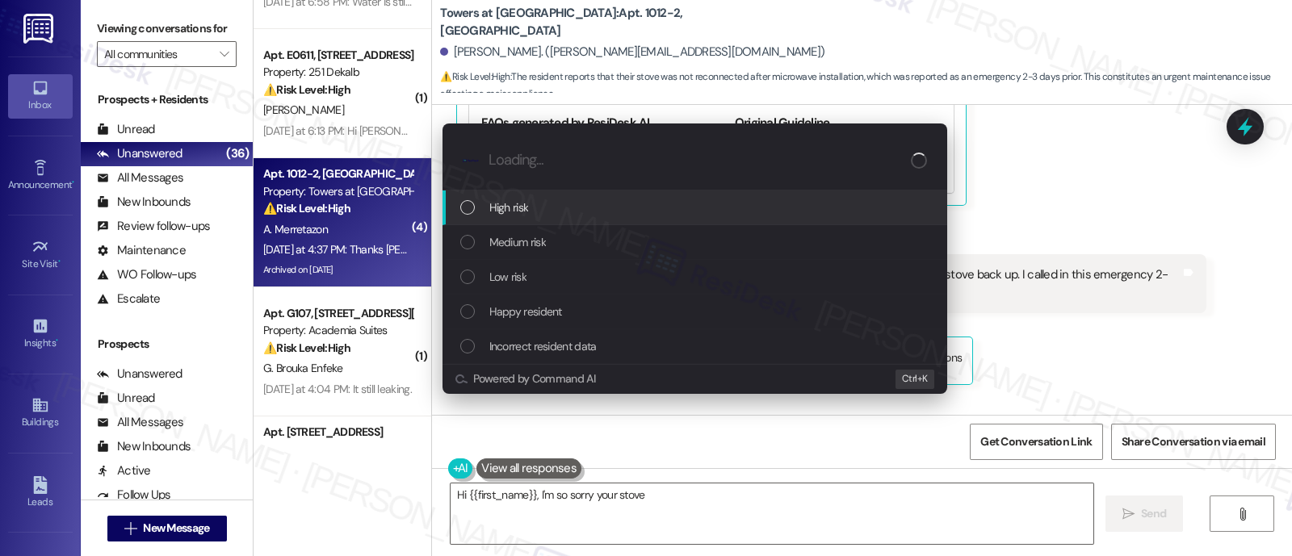
click at [546, 206] on div "High risk" at bounding box center [696, 208] width 472 height 18
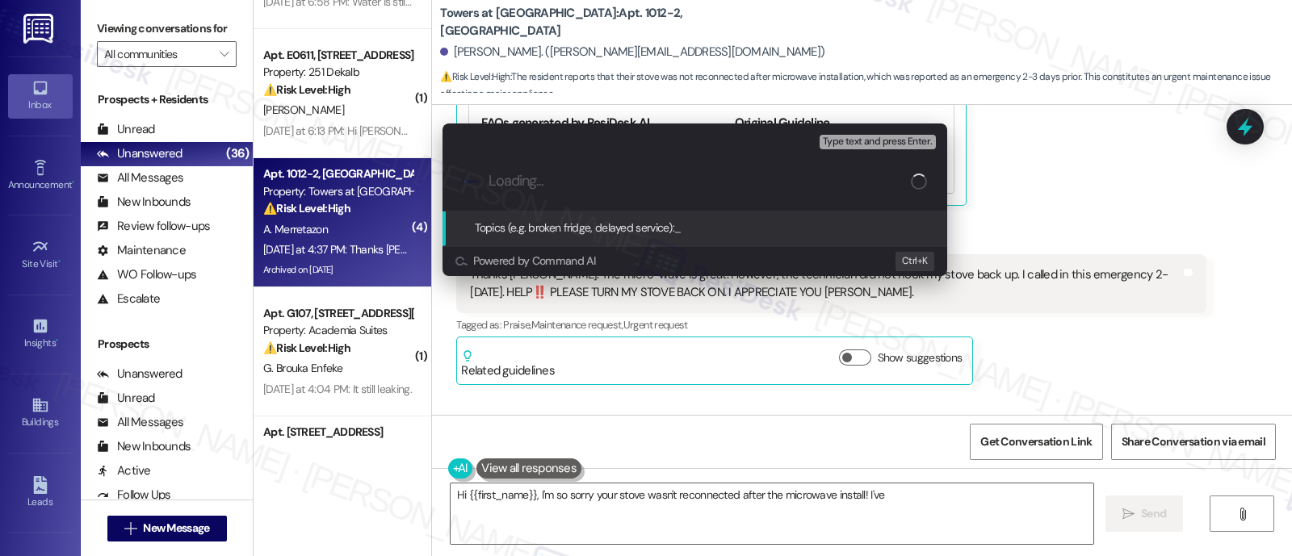
type textarea "Hi {{first_name}}, I'm so sorry your stove wasn't reconnected after the microwa…"
paste input "Submitted Work Order #591555 - Stove"
type input "Submitted Work Order #591555 - Stove"
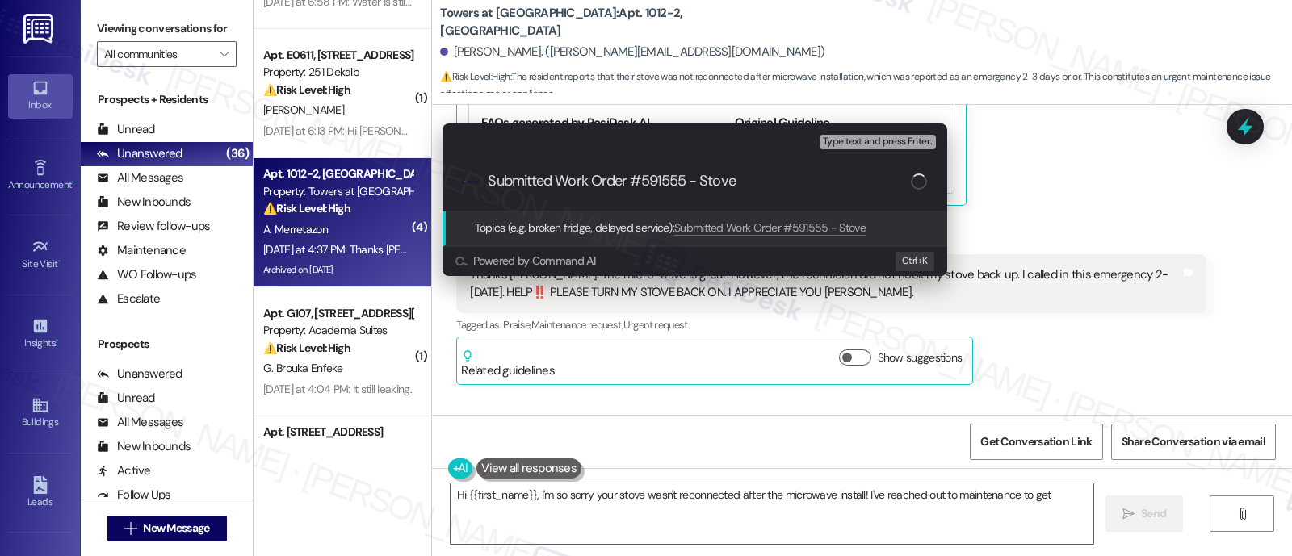
type textarea "Hi {{first_name}}, I'm so sorry your stove wasn't reconnected after the microwa…"
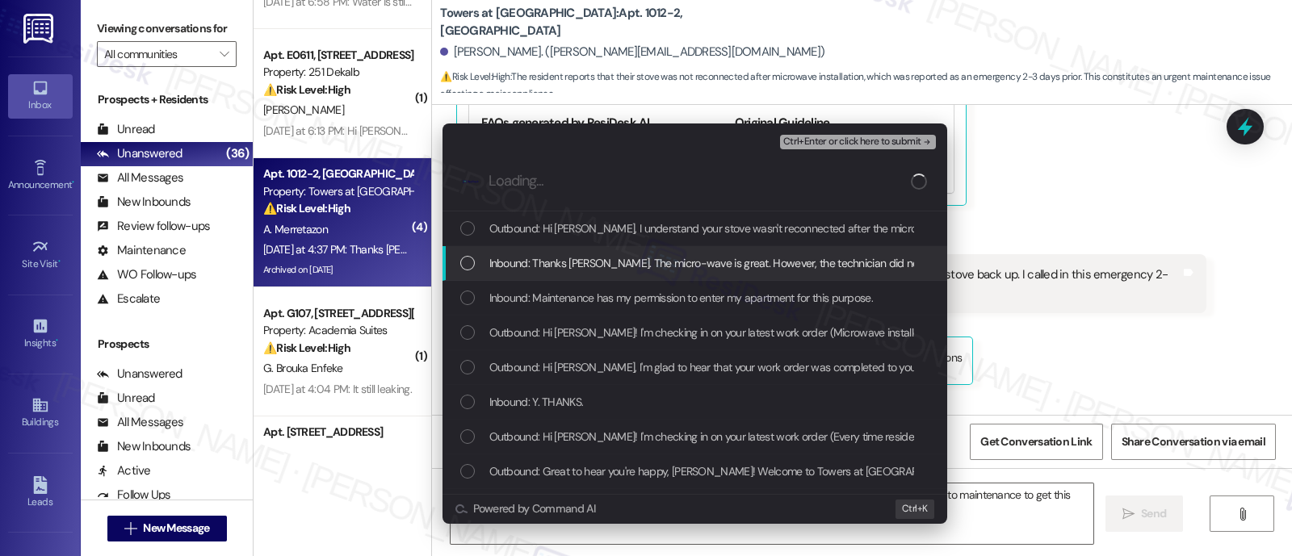
type textarea "Hi {{first_name}}, I'm so sorry your stove wasn't reconnected after the microwa…"
click at [552, 264] on span "Inbound: Thanks Emily. The micro-wave is great. However, the technician did not…" at bounding box center [1036, 263] width 1095 height 18
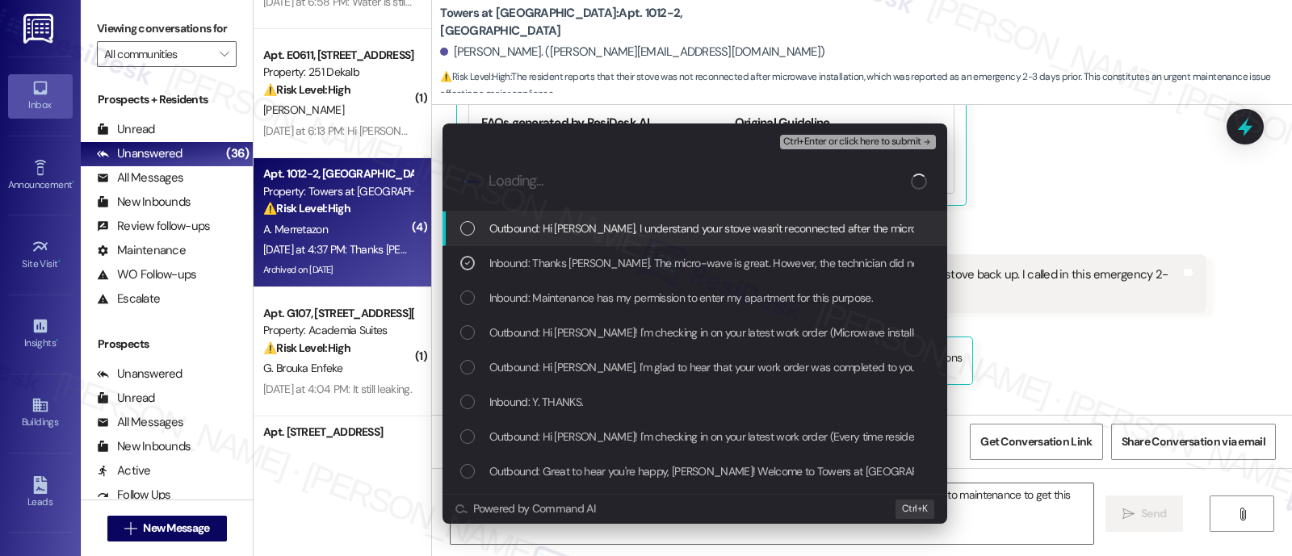
click at [819, 144] on span "Ctrl+Enter or click here to submit" at bounding box center [852, 141] width 138 height 11
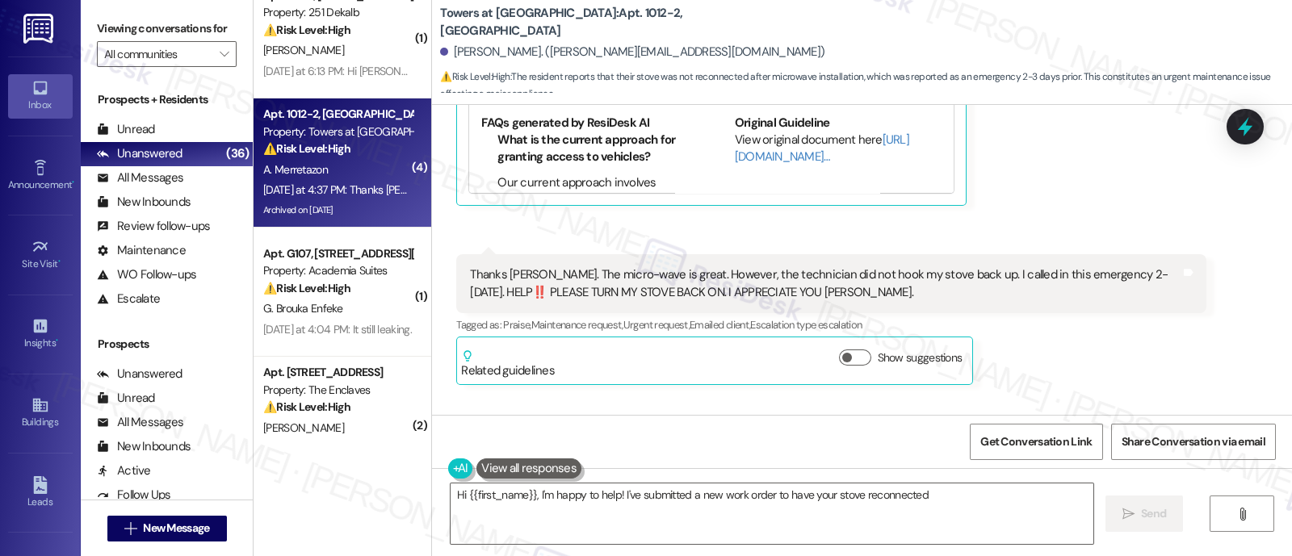
scroll to position [201, 0]
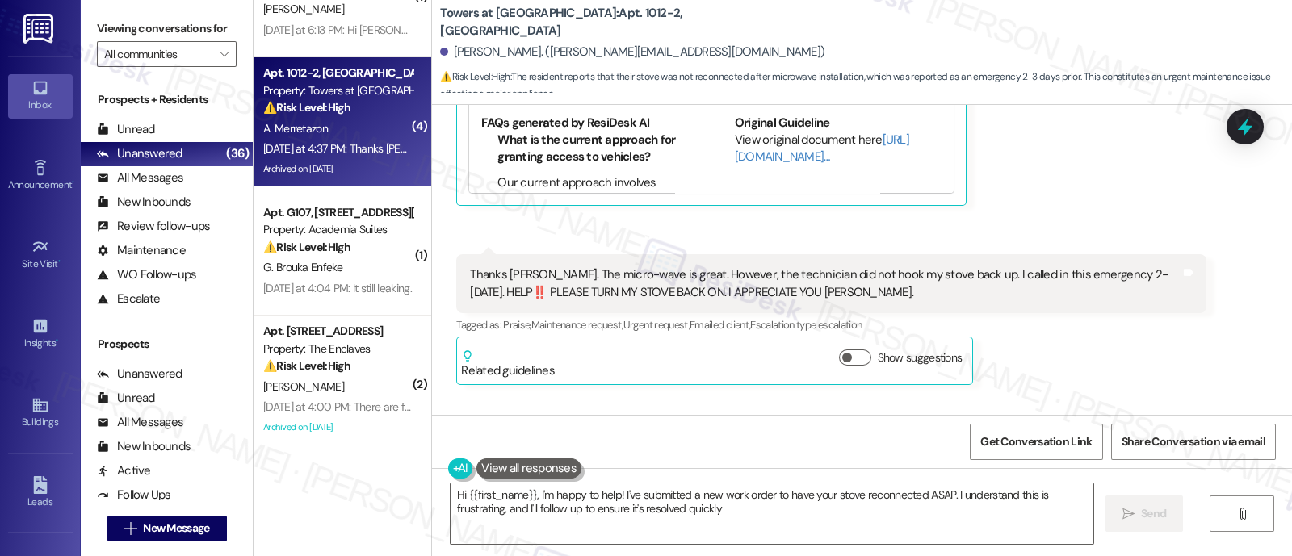
type textarea "Hi {{first_name}}, I'm happy to help! I've submitted a new work order to have y…"
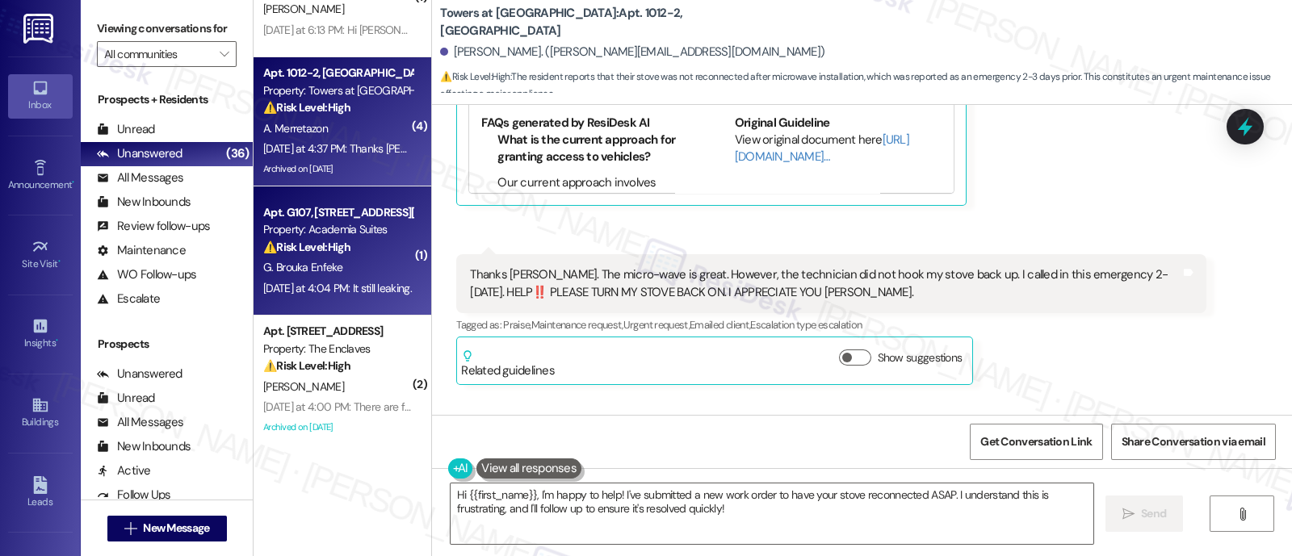
click at [325, 263] on span "G. Brouka Enfeke" at bounding box center [302, 267] width 79 height 15
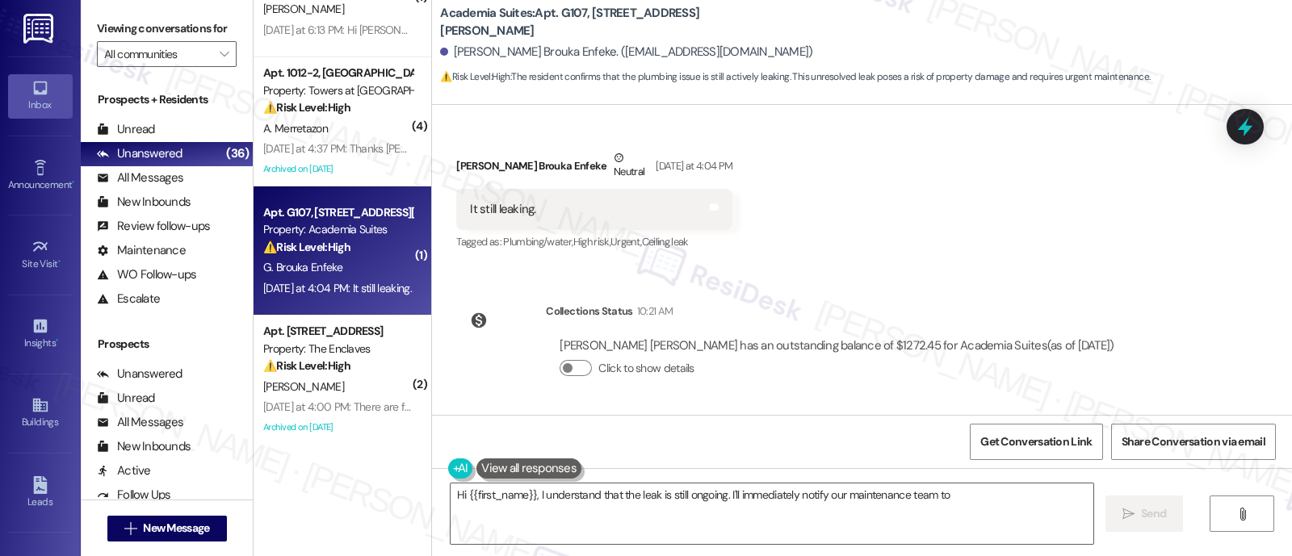
scroll to position [5090, 0]
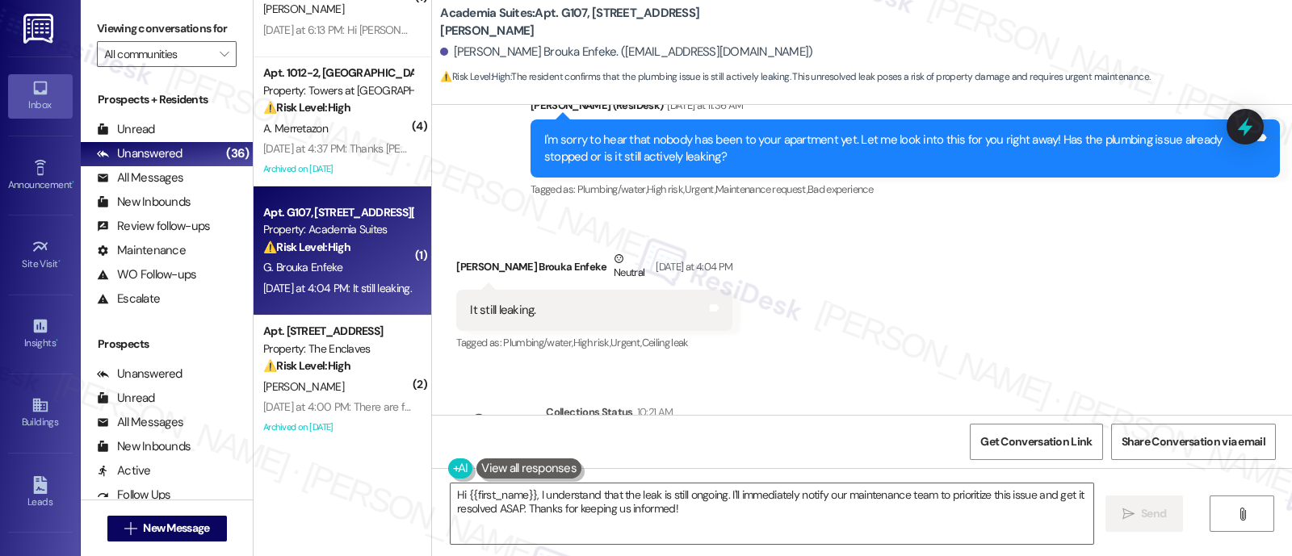
click at [855, 304] on div "Received via SMS Gael De Bonheur Brouka Enfeke Neutral Yesterday at 4:04 PM It …" at bounding box center [862, 290] width 860 height 153
click at [560, 23] on b "Academia Suites: Apt. G107, 1100 Godfrey Ave" at bounding box center [601, 22] width 323 height 35
copy b "G107"
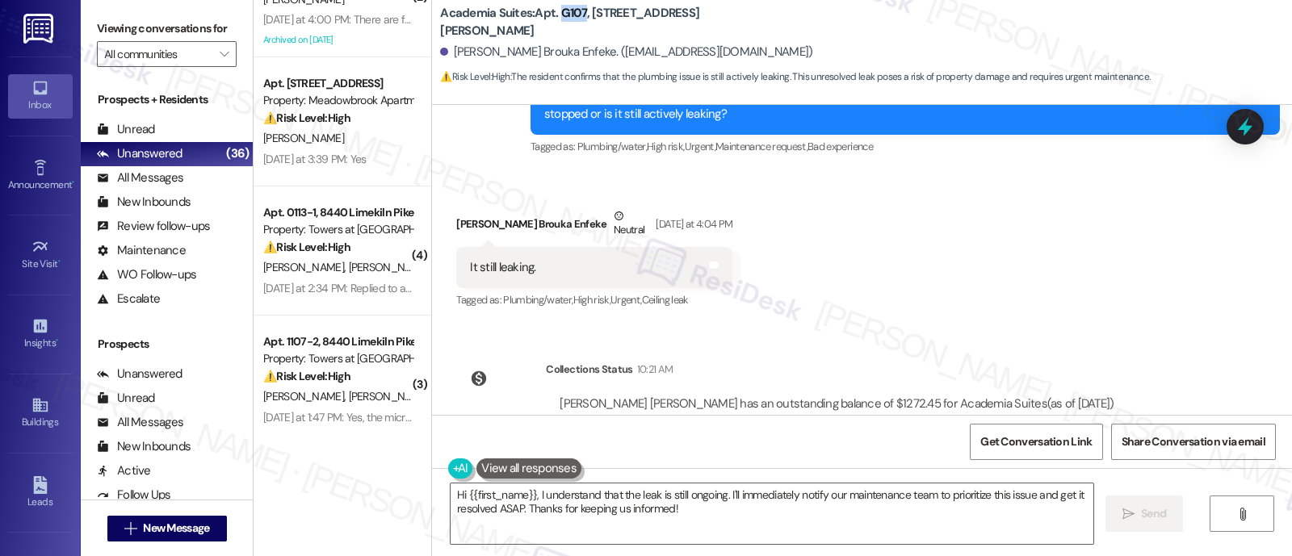
scroll to position [5191, 0]
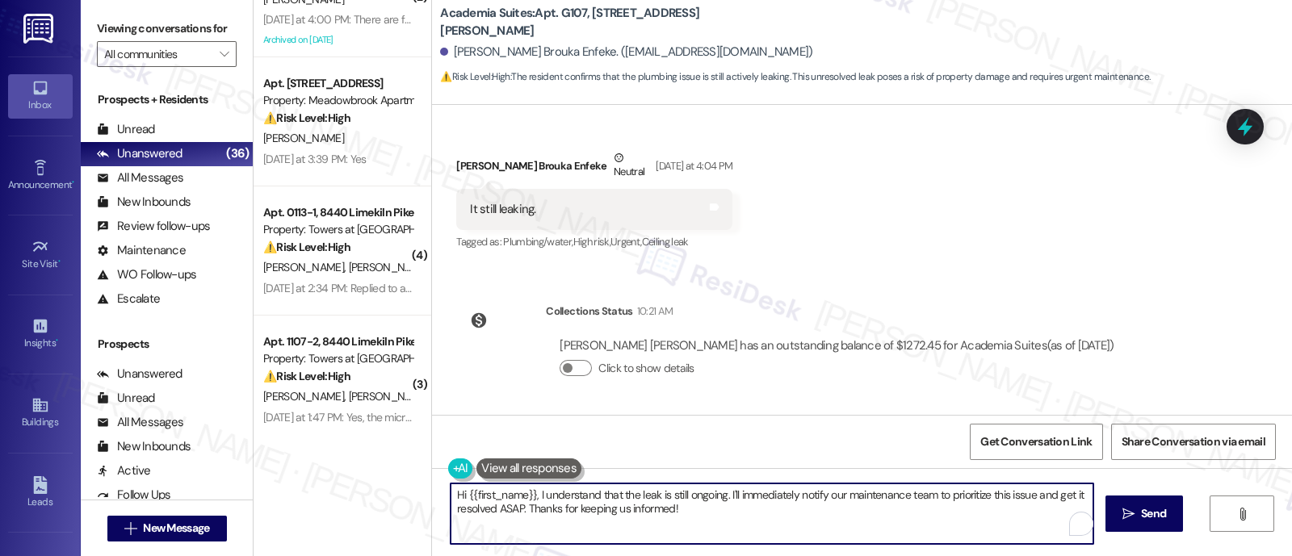
drag, startPoint x: 524, startPoint y: 493, endPoint x: 372, endPoint y: 493, distance: 152.6
click at [372, 493] on div "Apt. G107, 1100 Godfrey Ave Property: Academia Suites ⚠️ Risk Level: High The r…" at bounding box center [773, 278] width 1039 height 556
click at [633, 495] on textarea "Thanks for letting me know, I understand that the leak is still ongoing. I'll i…" at bounding box center [772, 514] width 643 height 61
drag, startPoint x: 517, startPoint y: 508, endPoint x: 712, endPoint y: 518, distance: 195.7
click at [712, 518] on textarea "Thanks for letting me know that the leak is still ongoing. I'll immediately not…" at bounding box center [772, 514] width 643 height 61
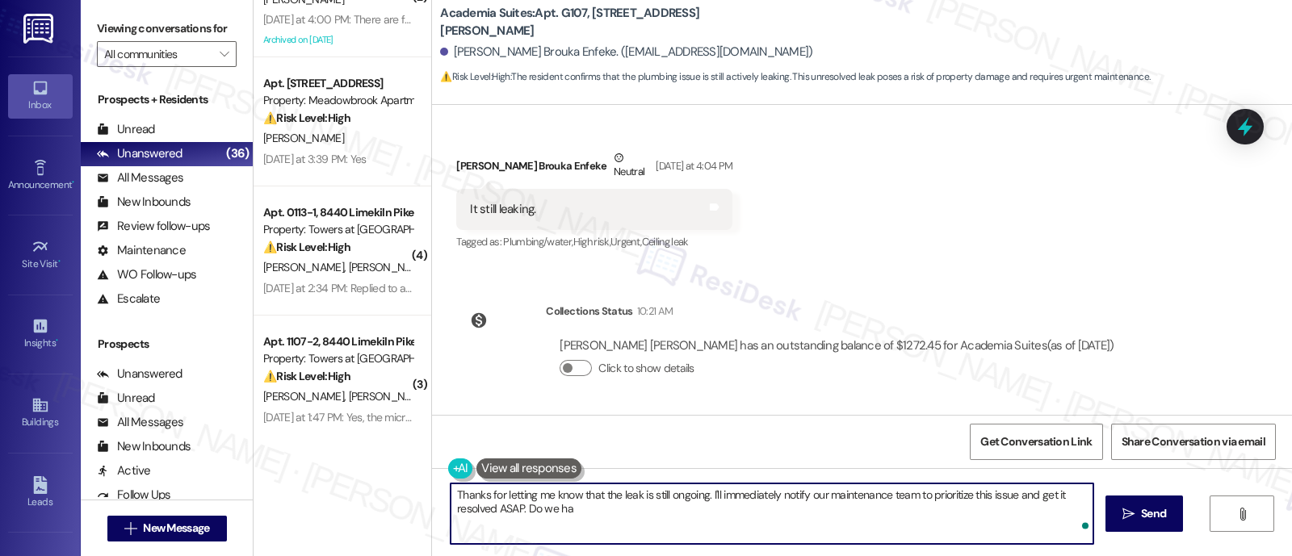
type textarea "Thanks for letting me know that the leak is still ongoing. I'll immediately not…"
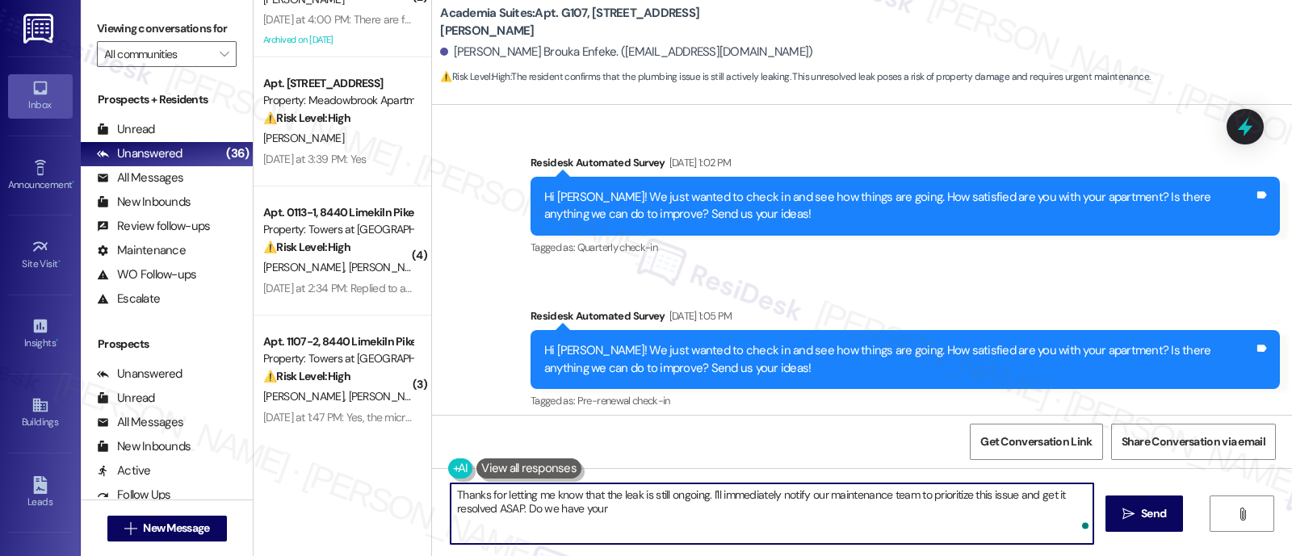
scroll to position [5191, 0]
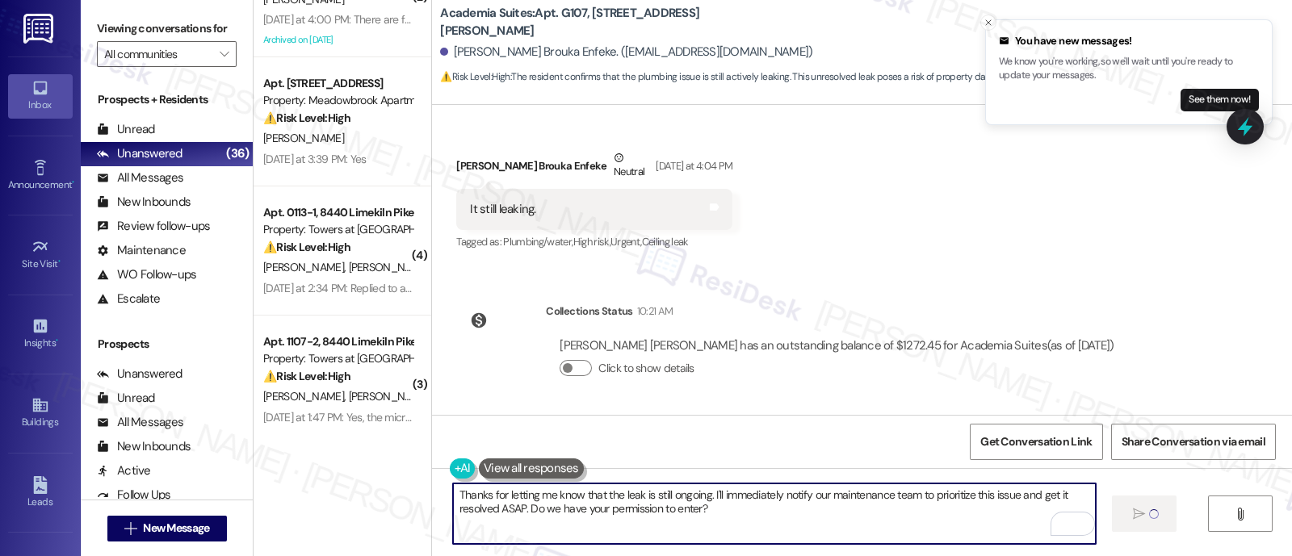
type textarea "Thanks for letting me know that the leak is still ongoing. I'll immediately not…"
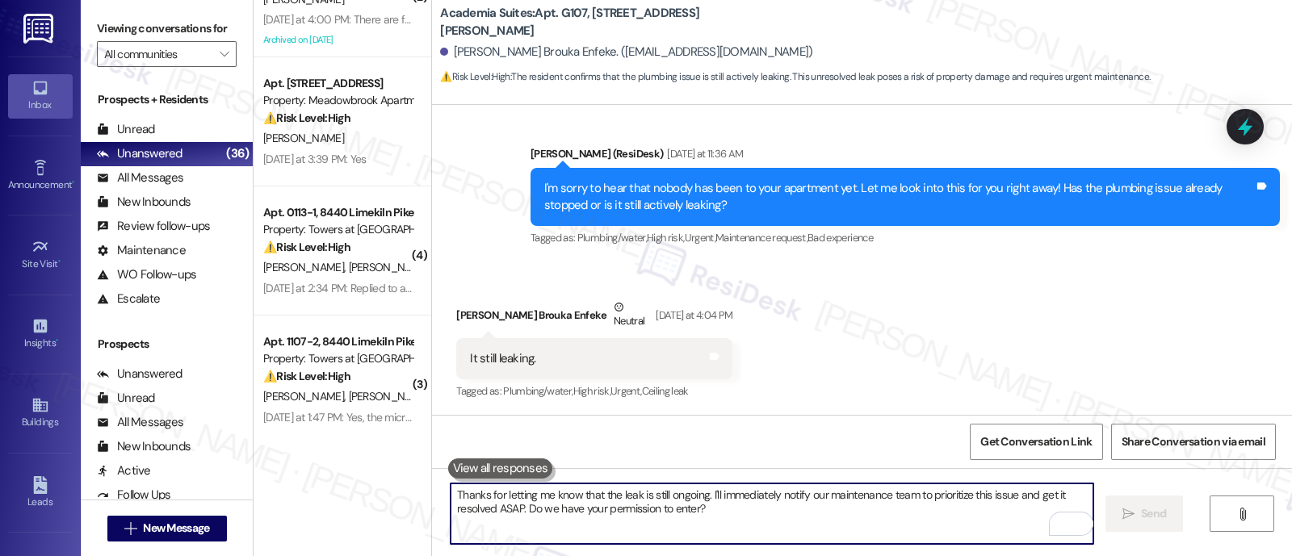
scroll to position [5321, 0]
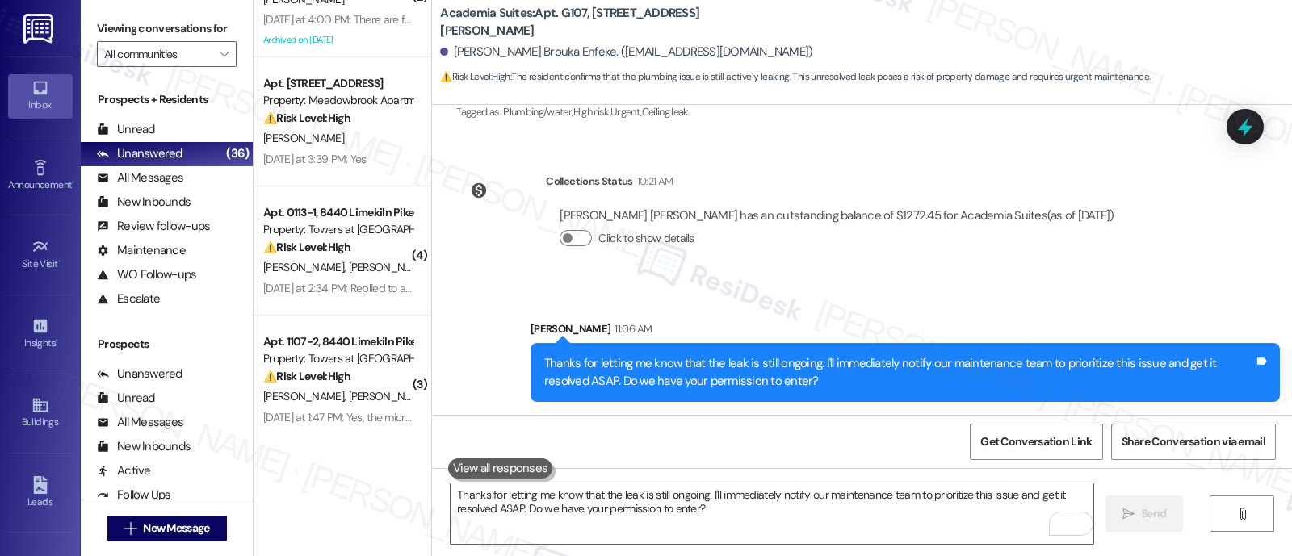
click at [842, 309] on div "Sent via SMS Sarah 11:06 AM Thanks for letting me know that the leak is still o…" at bounding box center [905, 362] width 774 height 106
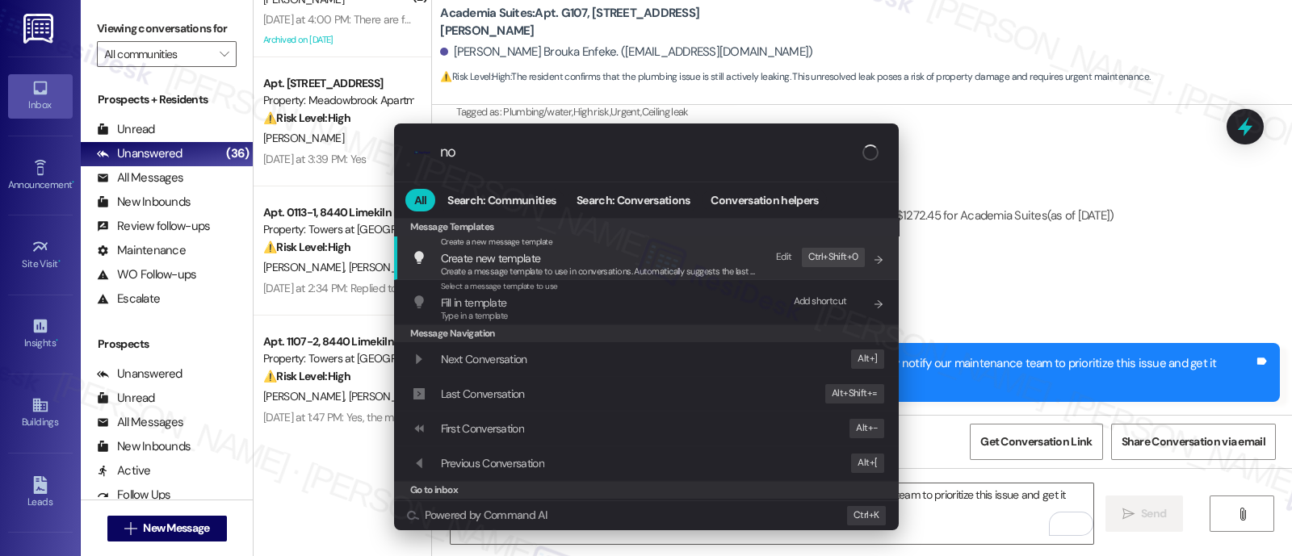
type input "not"
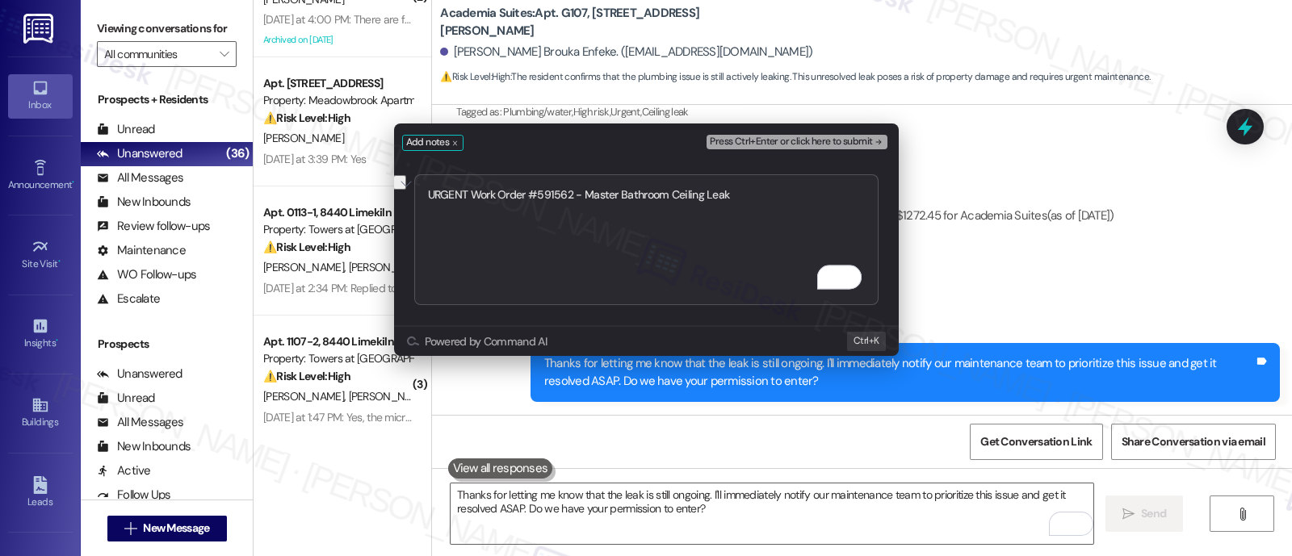
type textarea "URGENT Work Order #591562 - Master Bathroom Ceiling Leak"
click at [846, 143] on span "Press Ctrl+Enter or click here to submit" at bounding box center [791, 141] width 162 height 11
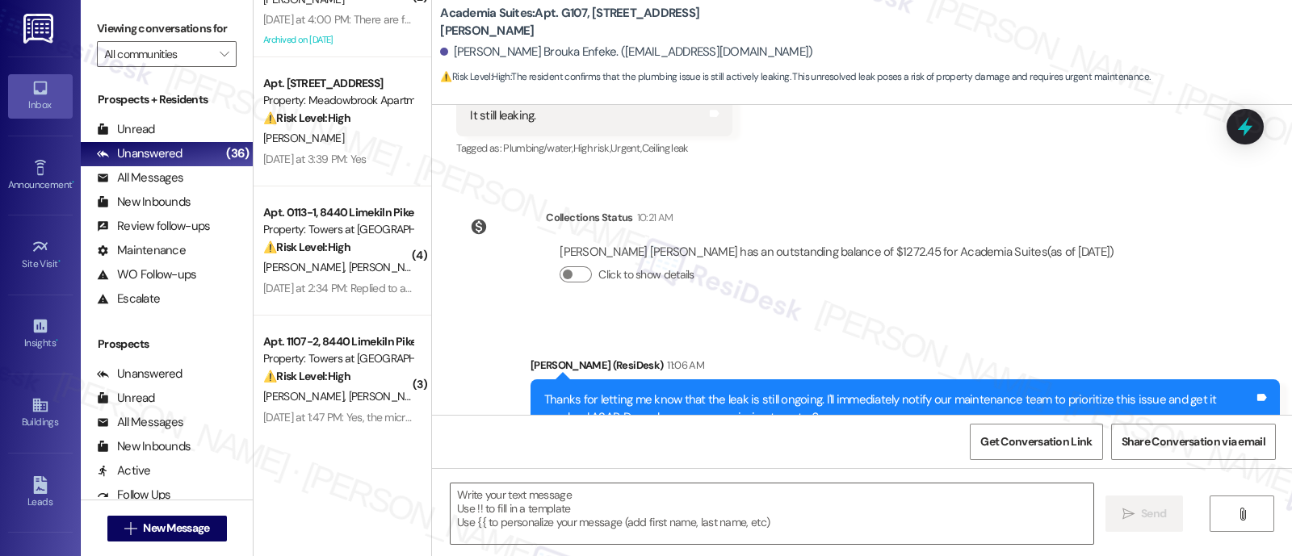
scroll to position [5041, 0]
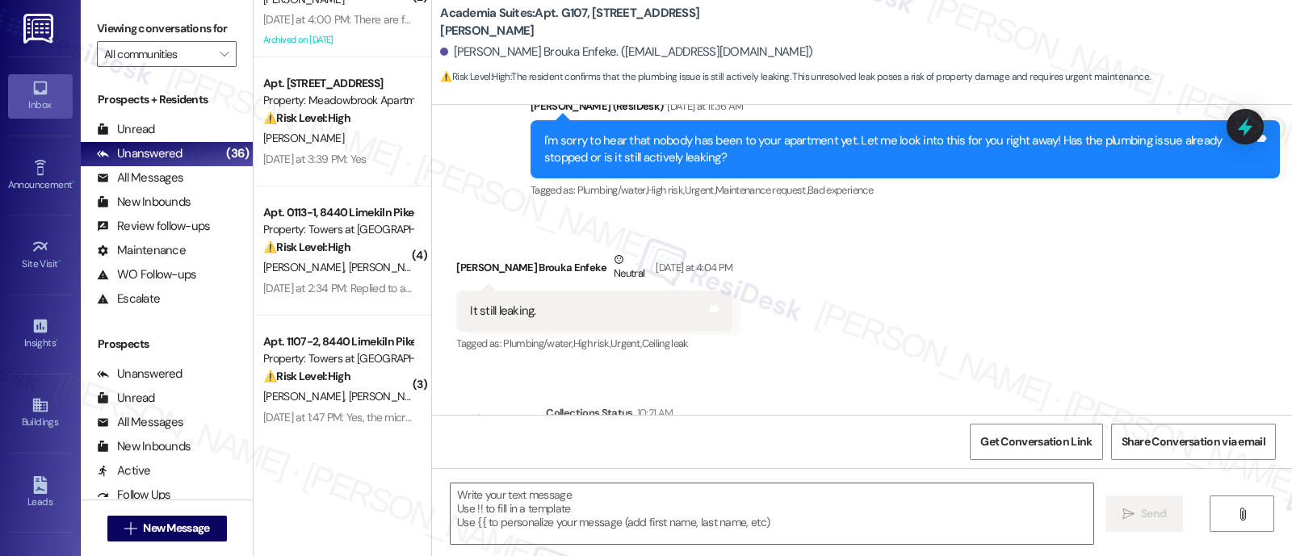
type textarea "Fetching suggested responses. Please feel free to read through the conversation…"
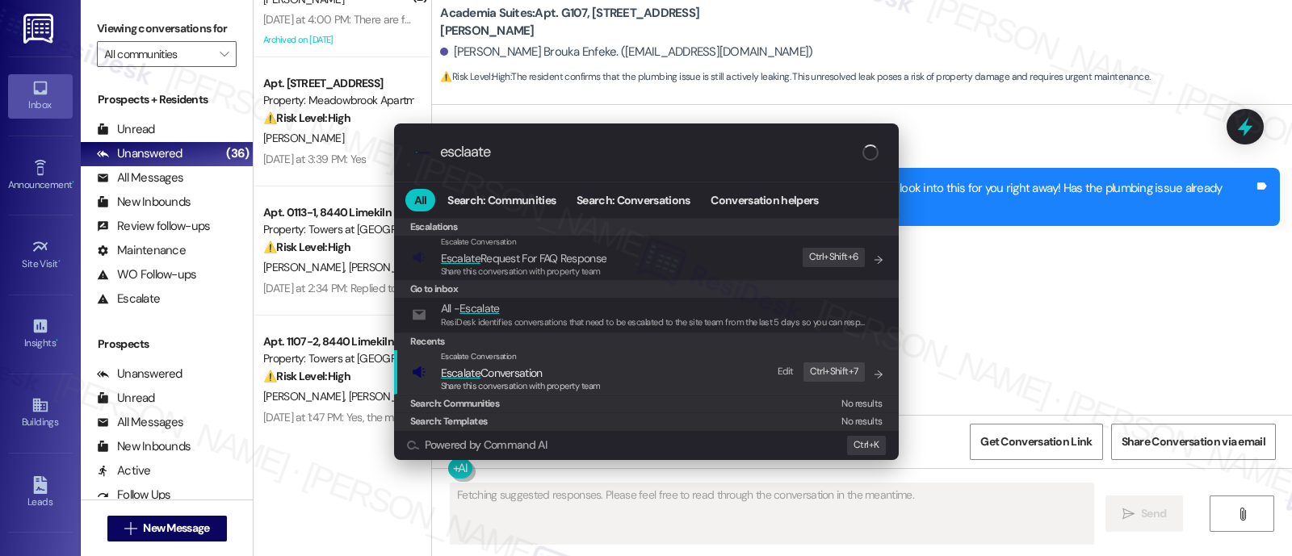
type input "esclaate"
click at [501, 372] on span "Escalate Conversation" at bounding box center [492, 373] width 102 height 15
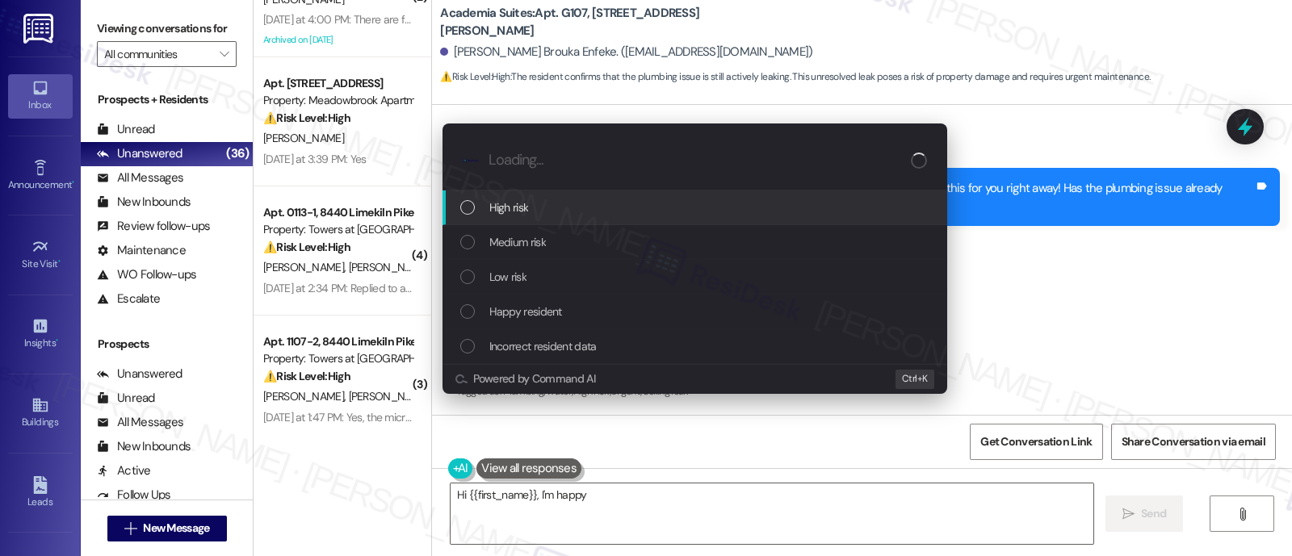
click at [509, 212] on span "High risk" at bounding box center [509, 208] width 40 height 18
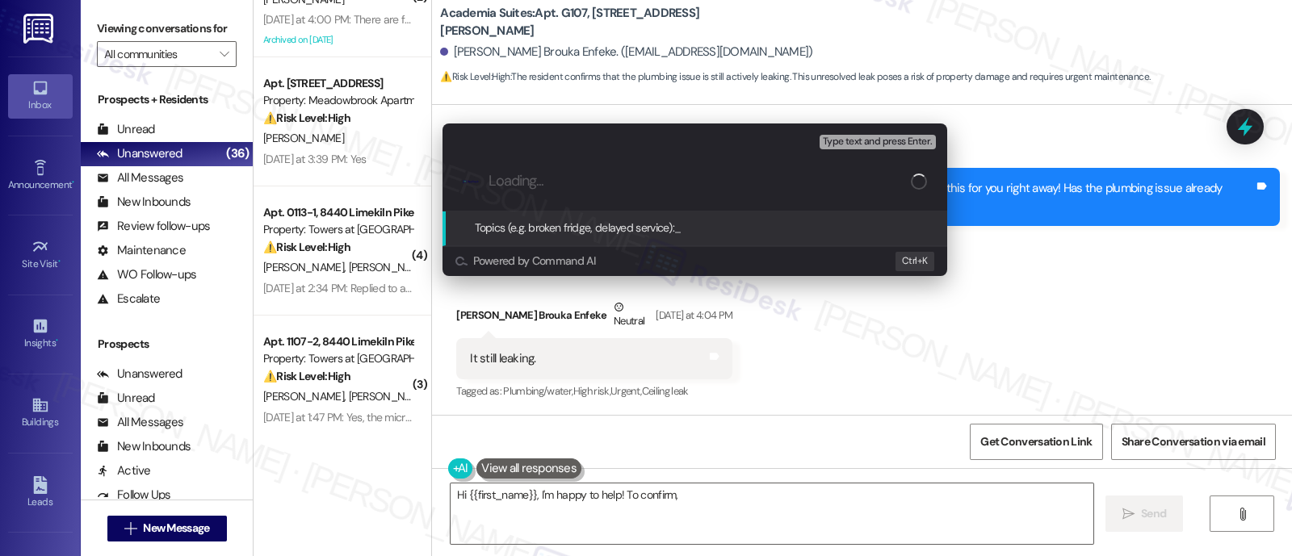
type textarea "Hi {{first_name}}, I'm happy to help! To confirm, are"
paste input "URGENT Work Order #591562 - Master Bathroom Ceiling Leak"
type input "URGENT Work Order #591562 - Master Bathroom Ceiling Leak"
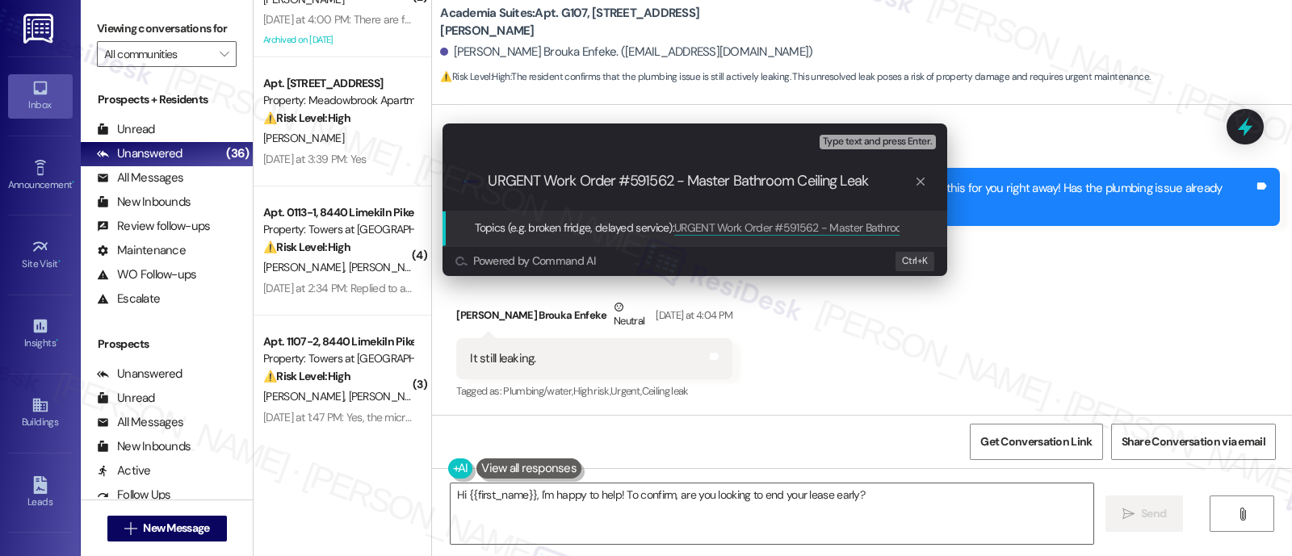
type textarea "Hi {{first_name}}, I'm happy to help! To confirm, are you looking to end your l…"
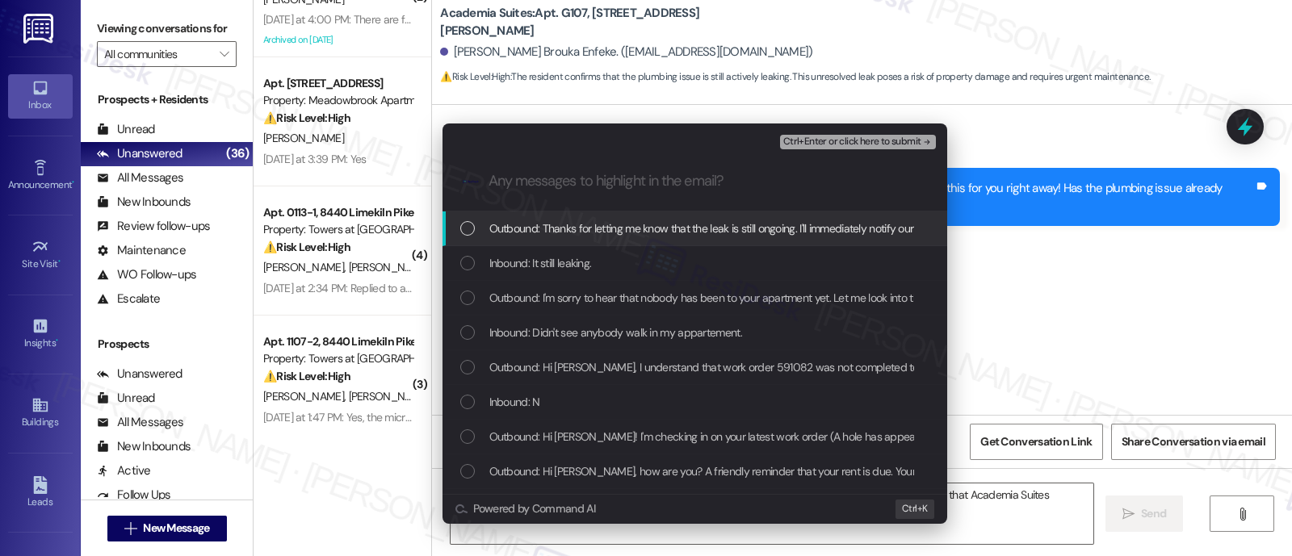
click at [506, 262] on span "Inbound: It still leaking." at bounding box center [540, 263] width 103 height 18
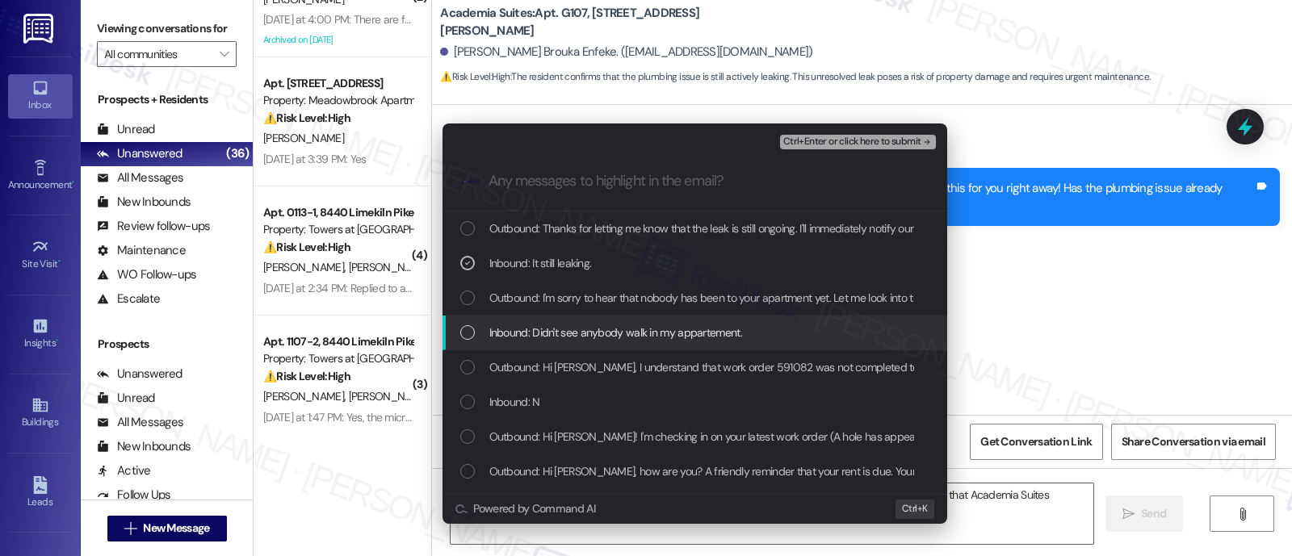
type textarea "Hi {{first_name}}, I'm happy to help! To confirm, are you looking to end your l…"
click at [536, 325] on span "Inbound: Didn't see anybody walk in my appartement." at bounding box center [615, 333] width 253 height 18
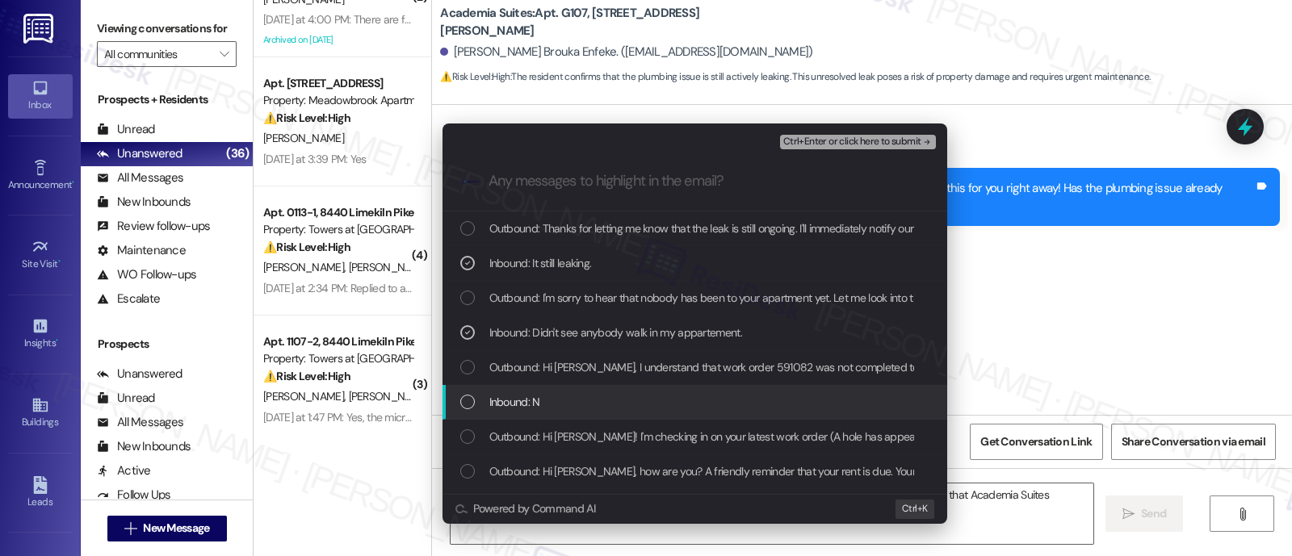
drag, startPoint x: 542, startPoint y: 404, endPoint x: 590, endPoint y: 385, distance: 51.9
click at [542, 405] on div "Inbound: N" at bounding box center [696, 402] width 472 height 18
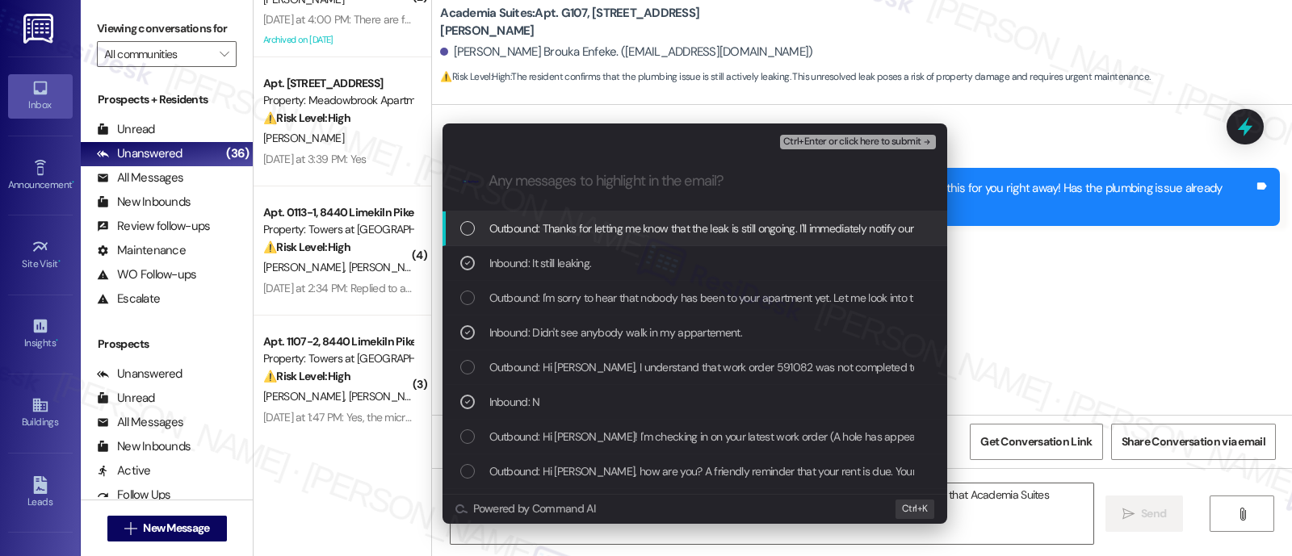
click at [891, 142] on span "Ctrl+Enter or click here to submit" at bounding box center [852, 141] width 138 height 11
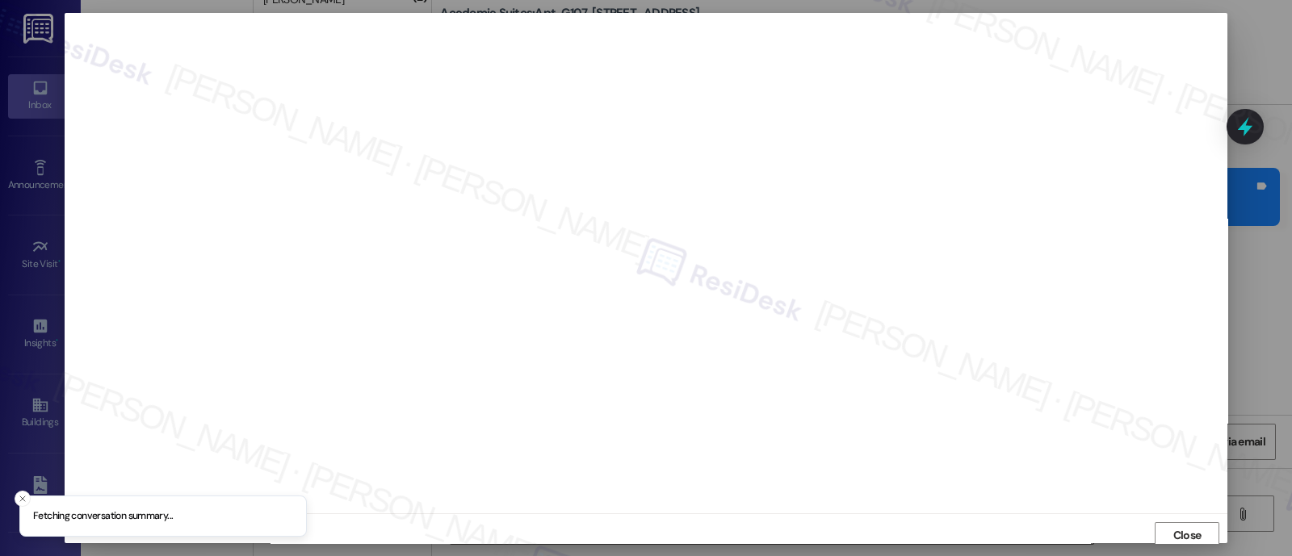
scroll to position [4, 0]
click at [1183, 525] on span "Close" at bounding box center [1187, 531] width 28 height 17
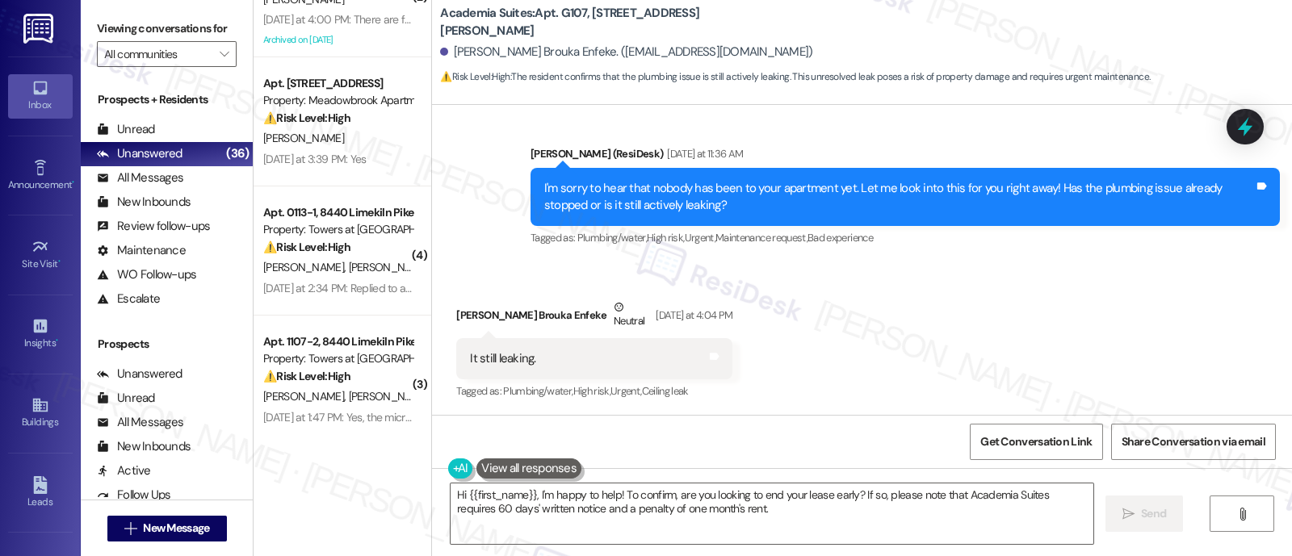
click at [1018, 325] on div "Received via SMS [PERSON_NAME] Brouka Enfeke Neutral [DATE] at 4:04 PM It still…" at bounding box center [862, 338] width 860 height 153
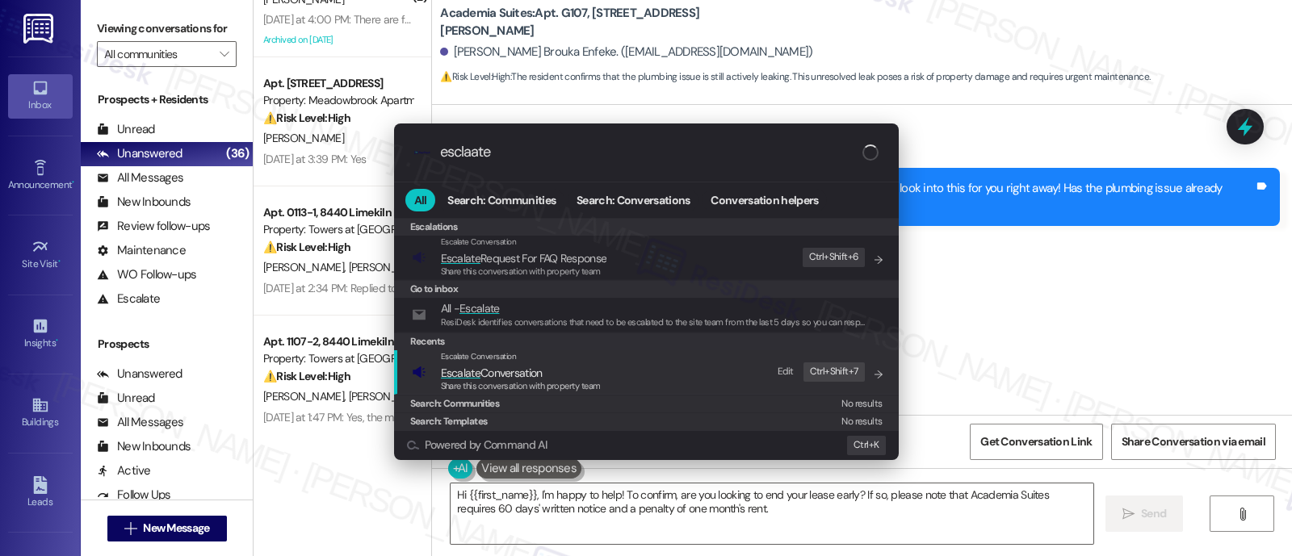
type input "esclaate"
click at [598, 373] on div "Escalate Conversation Escalate Conversation Share this conversation with proper…" at bounding box center [648, 373] width 472 height 44
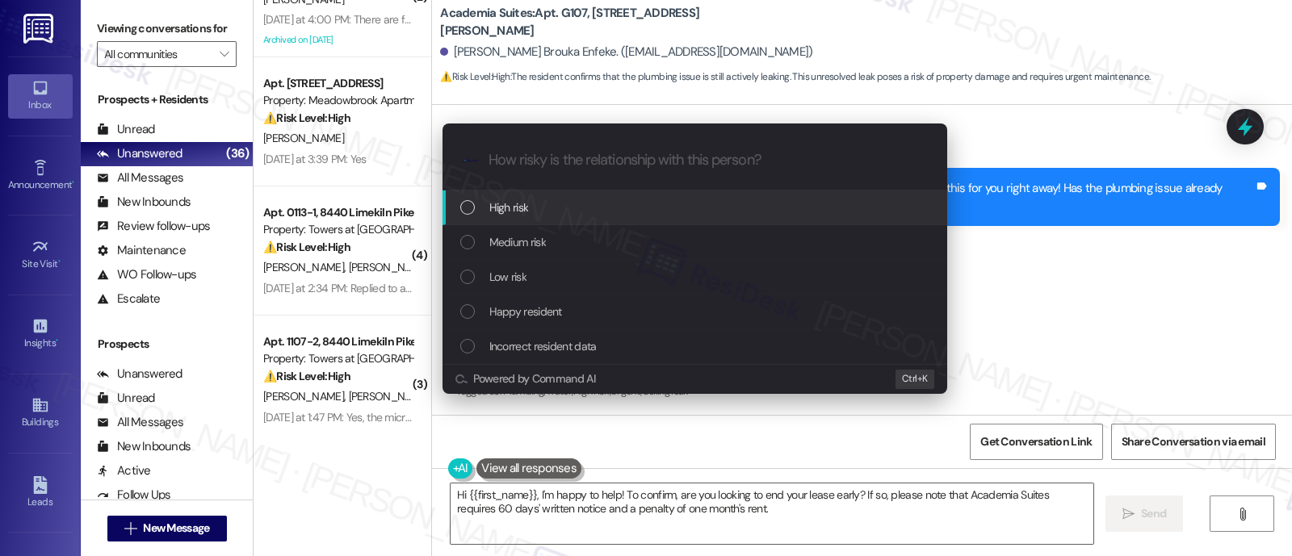
click at [511, 195] on div "High risk" at bounding box center [695, 208] width 505 height 35
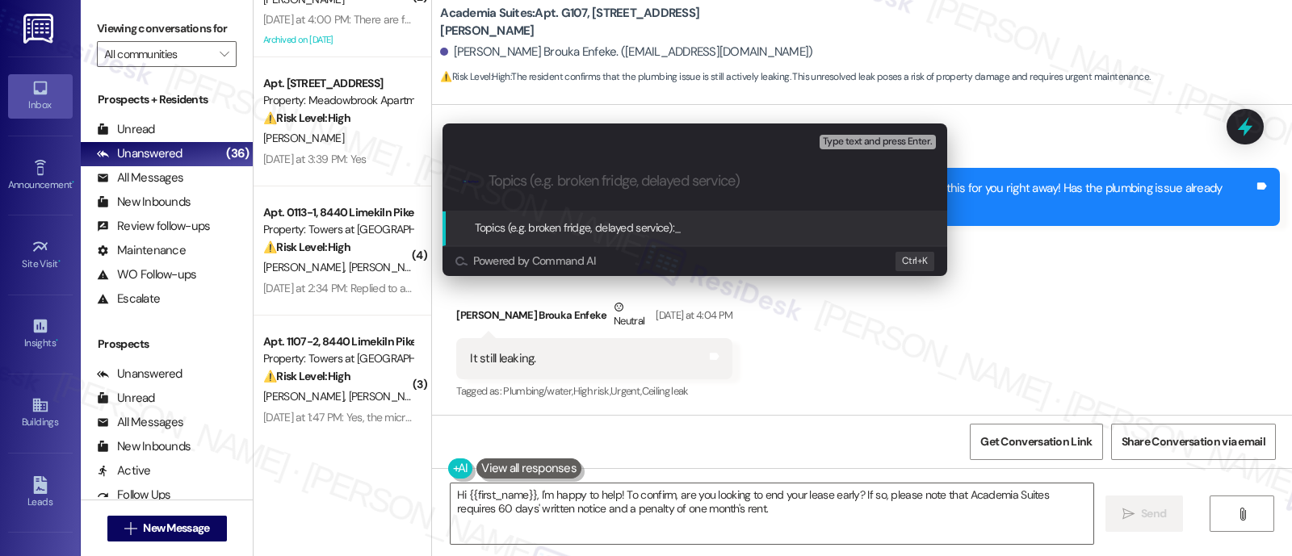
paste input "URGENT Work Order #591562 - Master Bathroom Ceiling Leak"
type input "URGENT Work Order #591562 - Master Bathroom Ceiling Leak"
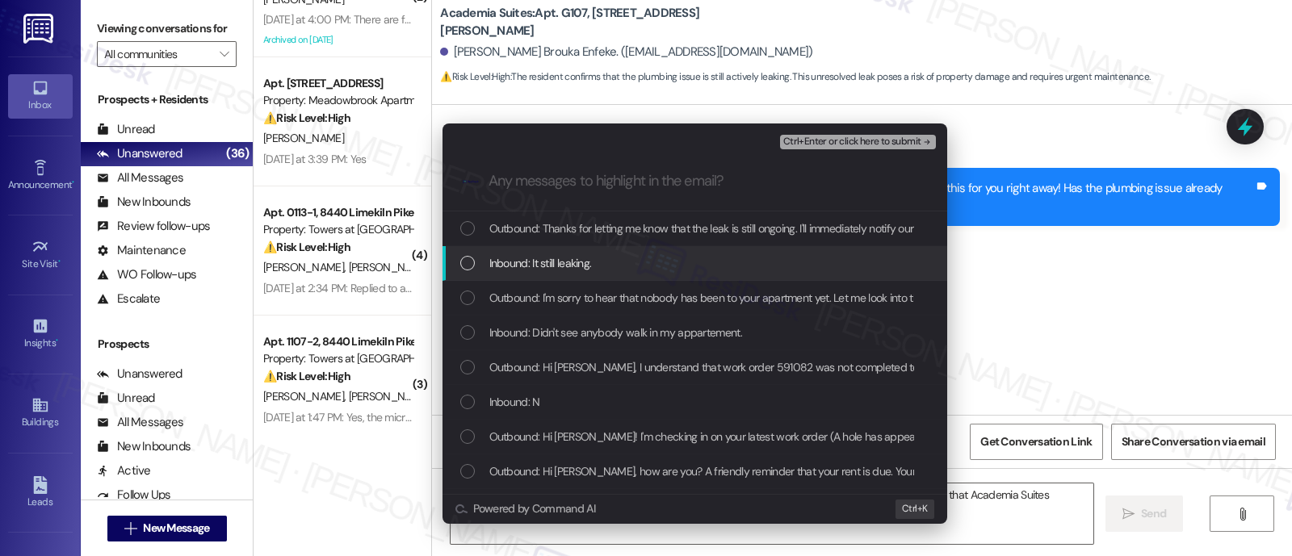
drag, startPoint x: 544, startPoint y: 262, endPoint x: 544, endPoint y: 278, distance: 15.4
click at [544, 263] on span "Inbound: It still leaking." at bounding box center [540, 263] width 103 height 18
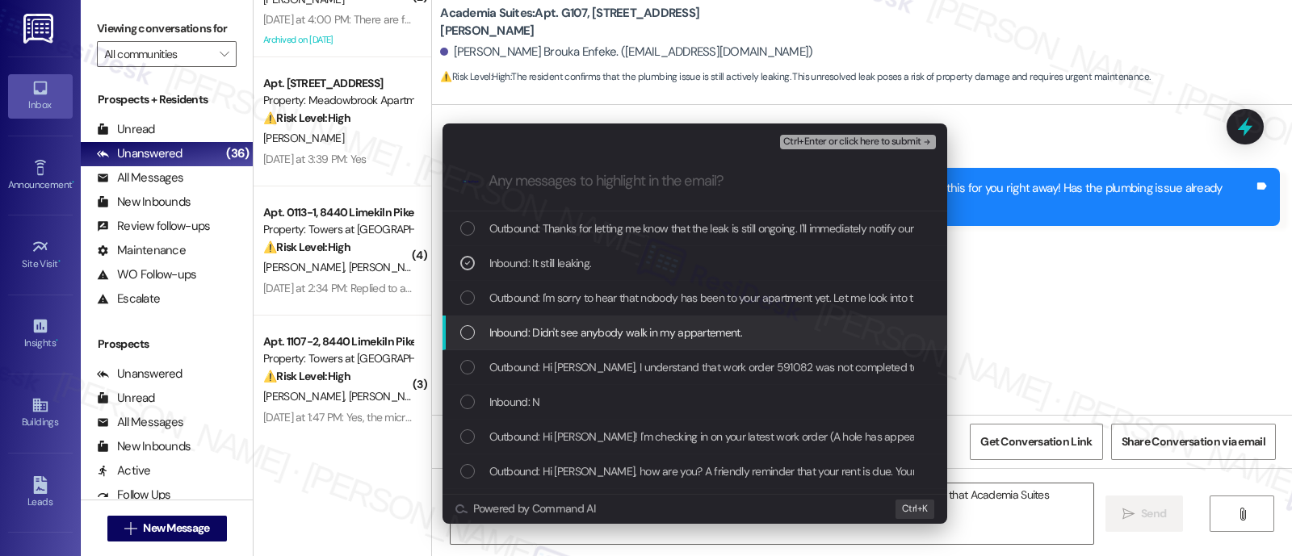
click at [557, 334] on span "Inbound: Didn't see anybody walk in my appartement." at bounding box center [615, 333] width 253 height 18
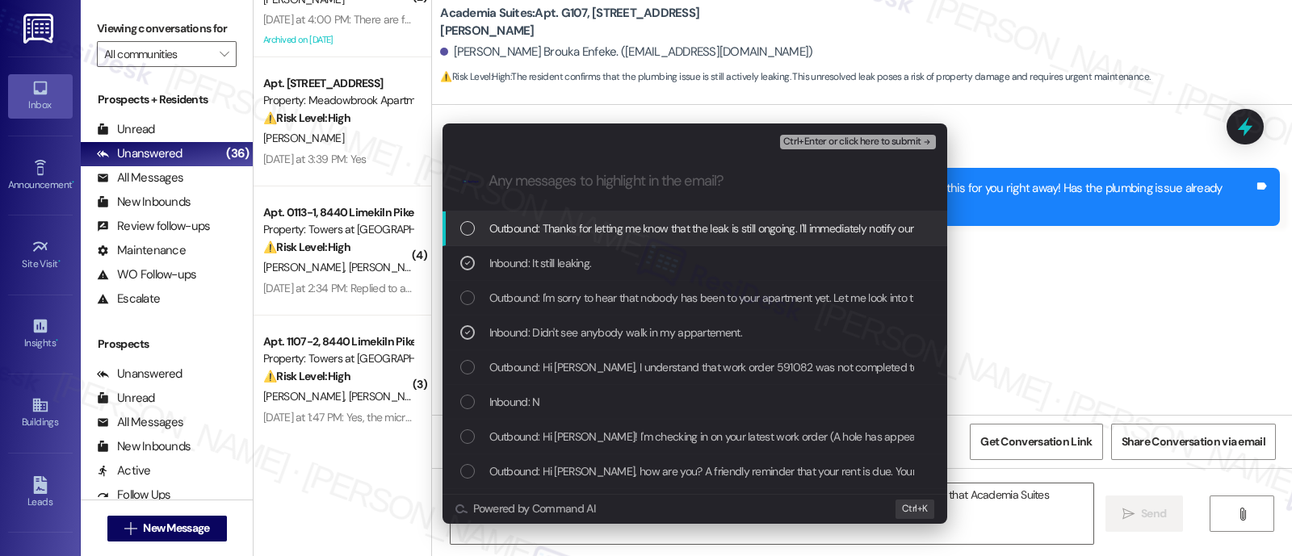
click at [866, 136] on span "Ctrl+Enter or click here to submit" at bounding box center [852, 141] width 138 height 11
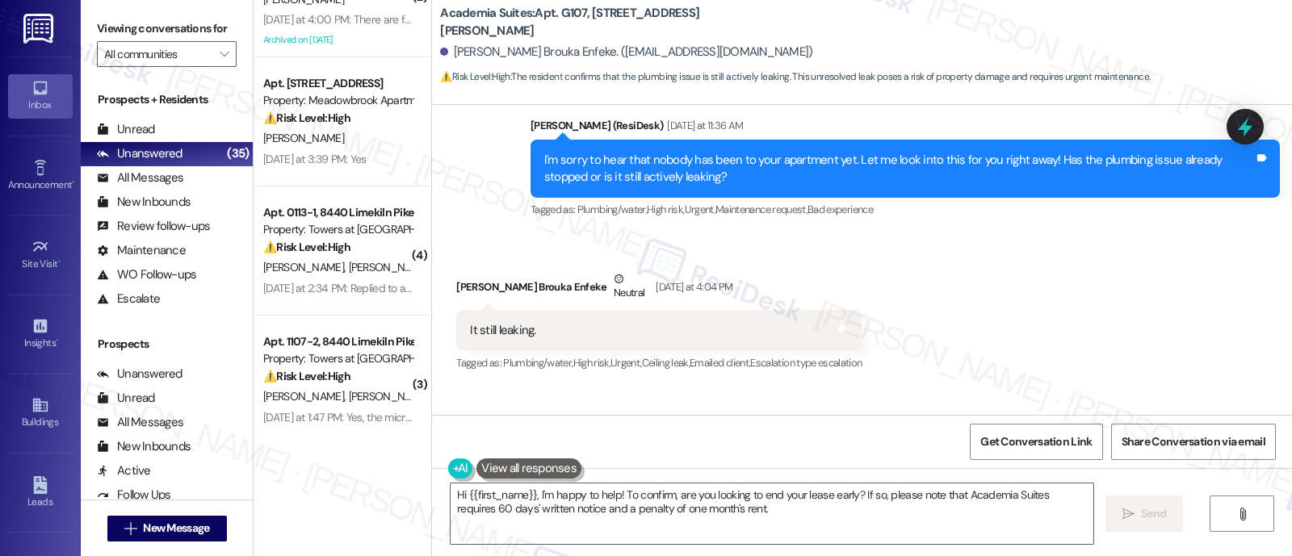
scroll to position [5041, 0]
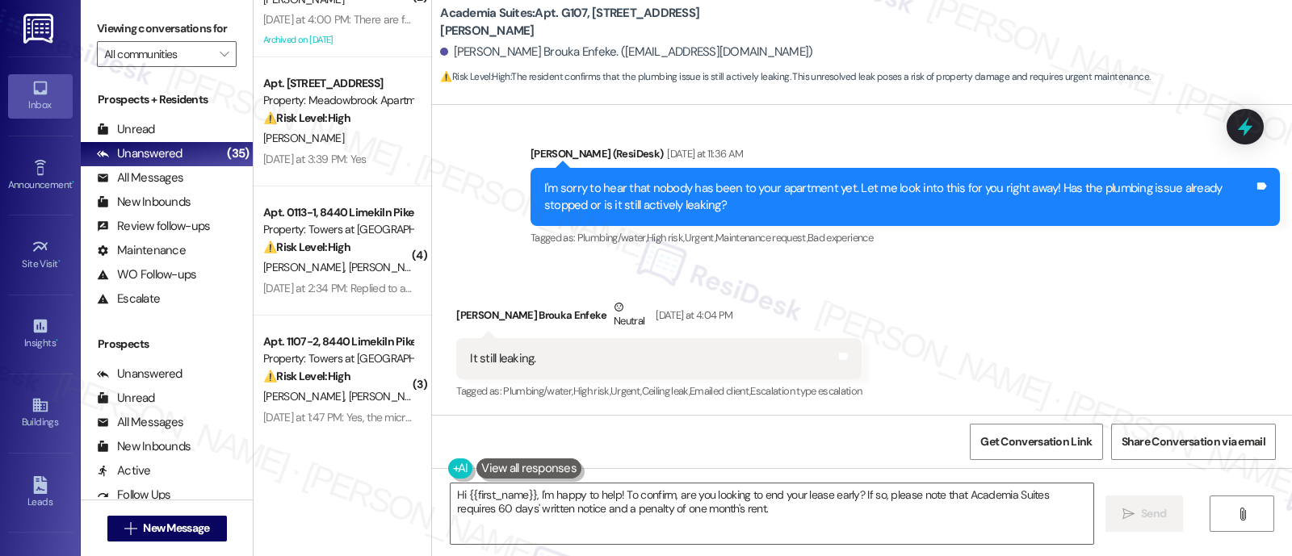
click at [1078, 315] on div "Received via SMS Gael De Bonheur Brouka Enfeke Neutral Yesterday at 4:04 PM It …" at bounding box center [862, 338] width 860 height 153
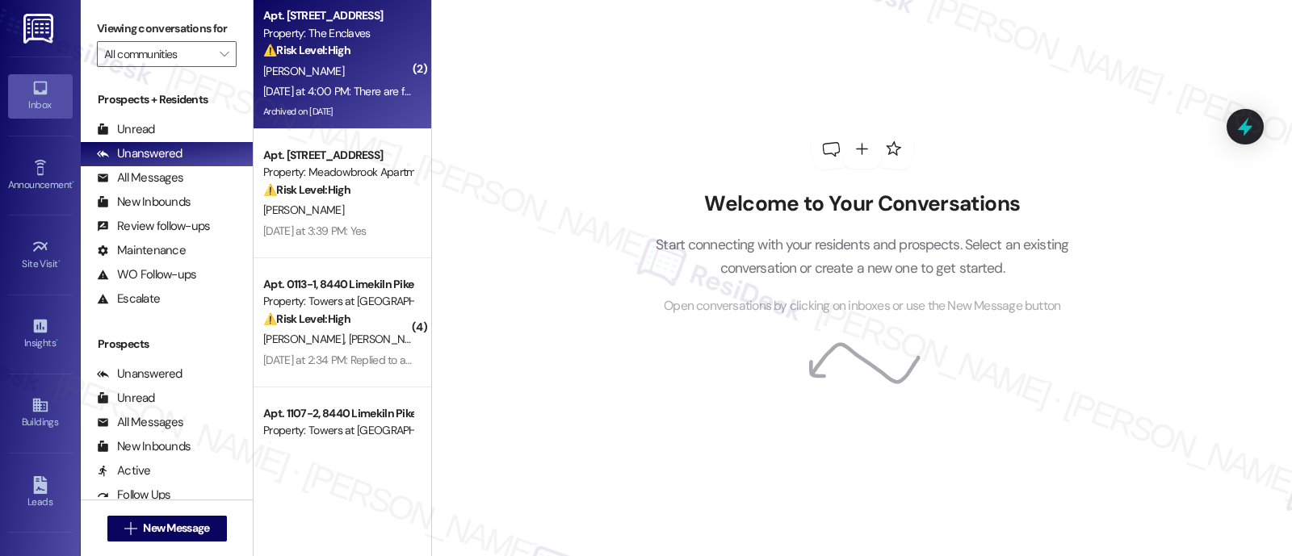
click at [354, 54] on div "⚠️ Risk Level: High The resident is extremely unsatisfied because a maintenance…" at bounding box center [337, 50] width 149 height 17
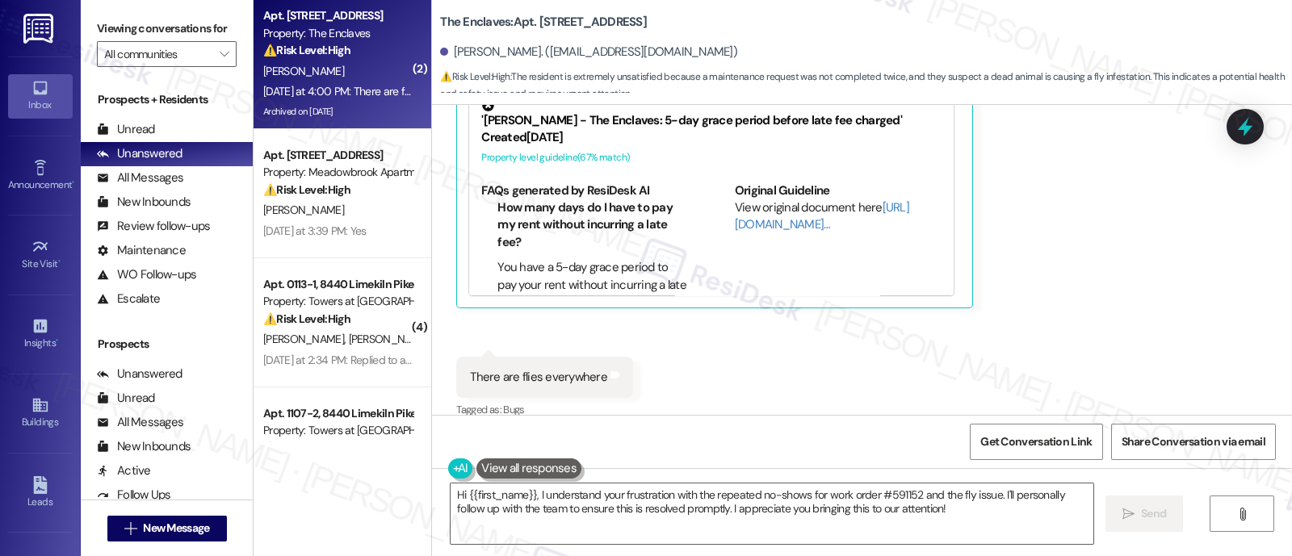
scroll to position [4611, 0]
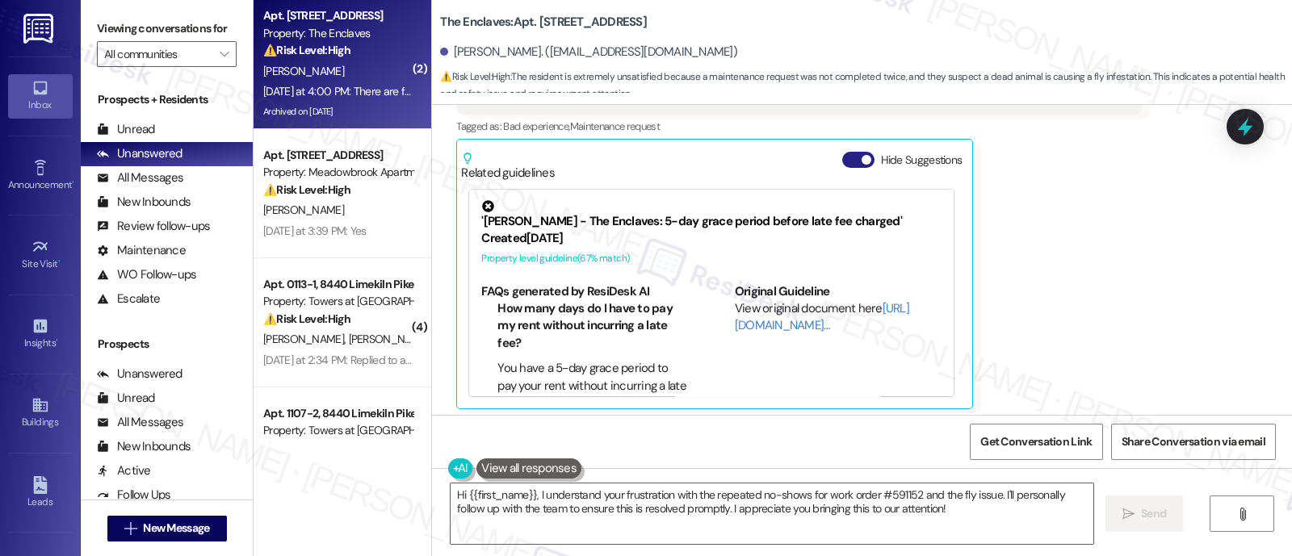
click at [845, 152] on button "Hide Suggestions" at bounding box center [858, 160] width 32 height 16
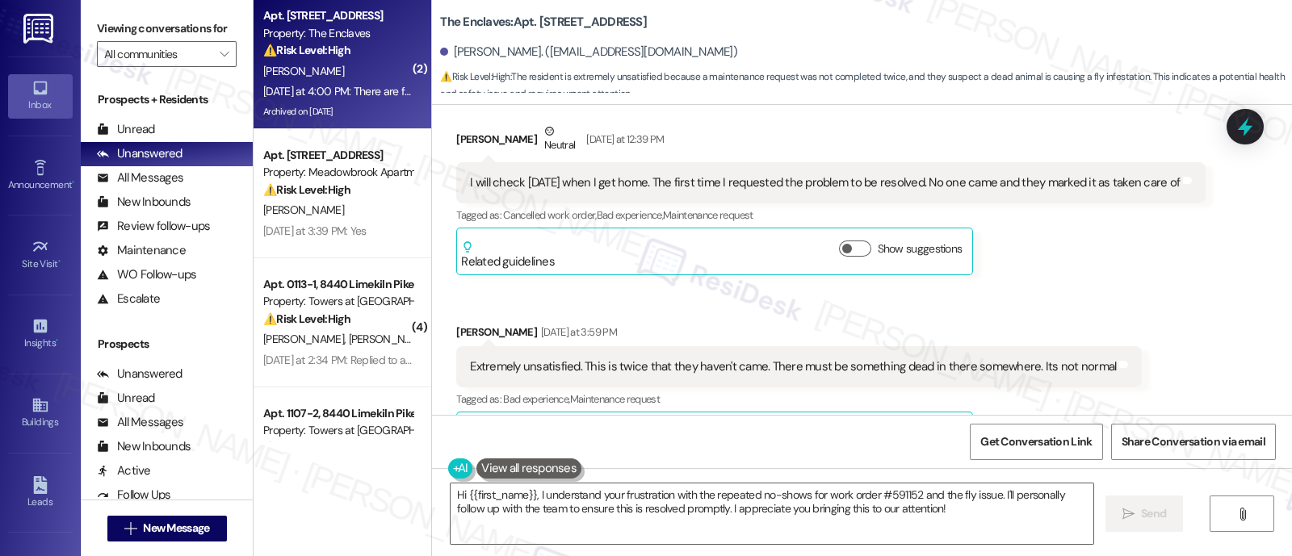
scroll to position [4360, 0]
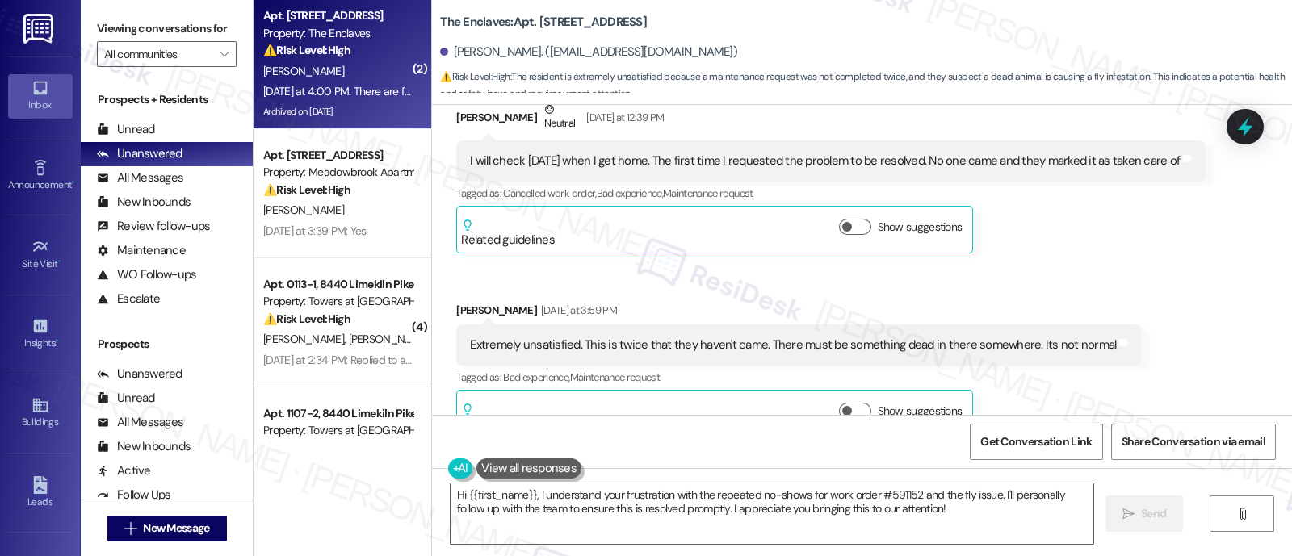
click at [548, 15] on b "The Enclaves: Apt. 3944A1, 3700 Gateway Drive" at bounding box center [543, 22] width 207 height 17
copy b "3944A1"
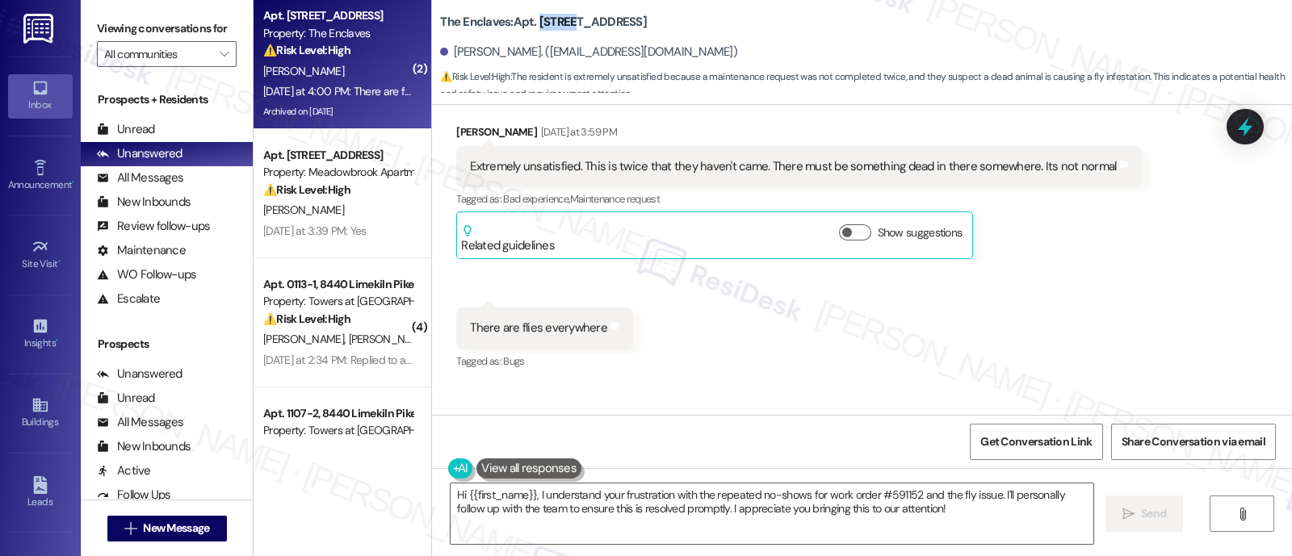
scroll to position [4640, 0]
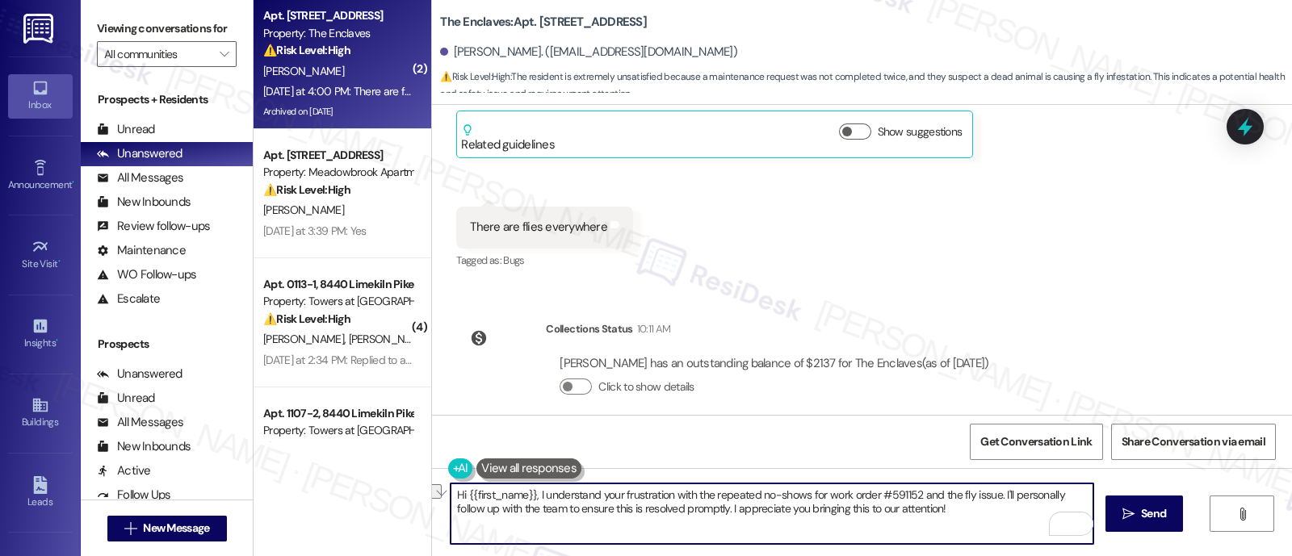
drag, startPoint x: 706, startPoint y: 493, endPoint x: 955, endPoint y: 475, distance: 250.2
click at [957, 475] on div "Hi {{first_name}}, I understand your frustration with the repeated no-shows for…" at bounding box center [862, 528] width 860 height 121
click at [875, 514] on textarea "Hi {{first_name}}, I understand your frustration with the pest issue. I'll pers…" at bounding box center [772, 514] width 643 height 61
click at [488, 514] on textarea "Hi {{first_name}}, I understand your frustration with the pest issue. I'll pers…" at bounding box center [772, 514] width 643 height 61
click at [758, 496] on textarea "Hi {{first_name}}, I understand your frustration with the pest issue. I'll pers…" at bounding box center [772, 514] width 643 height 61
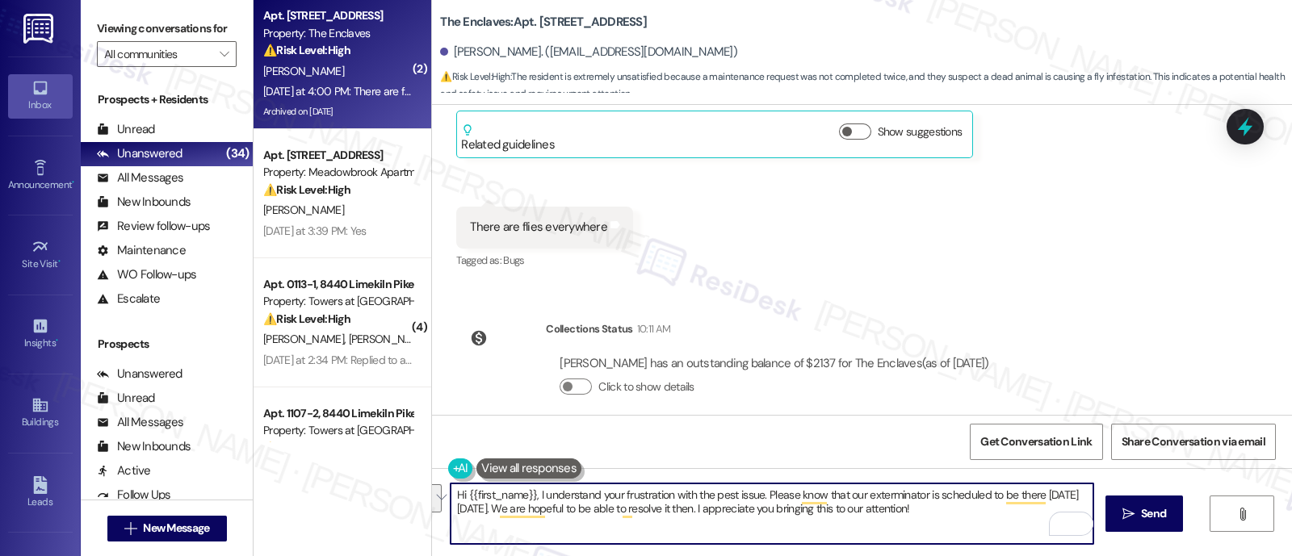
paste textarea "I totally understand how frustrating the pest issue must be — thank you for let…"
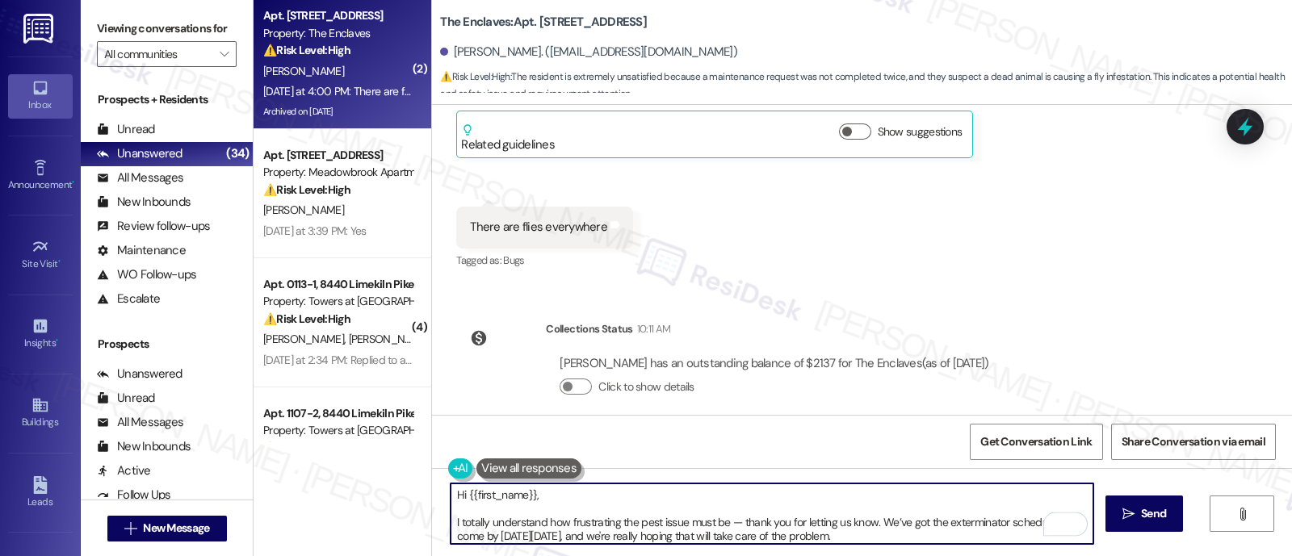
click at [670, 491] on textarea "Hi {{first_name}}, I totally understand how frustrating the pest issue must be …" at bounding box center [772, 514] width 643 height 61
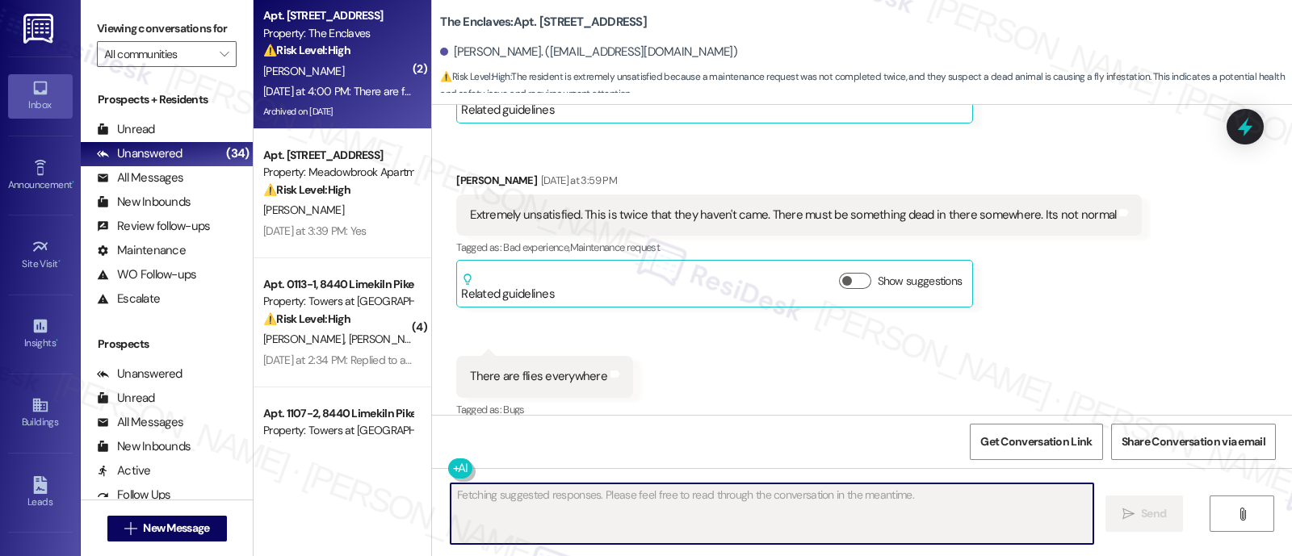
scroll to position [4769, 0]
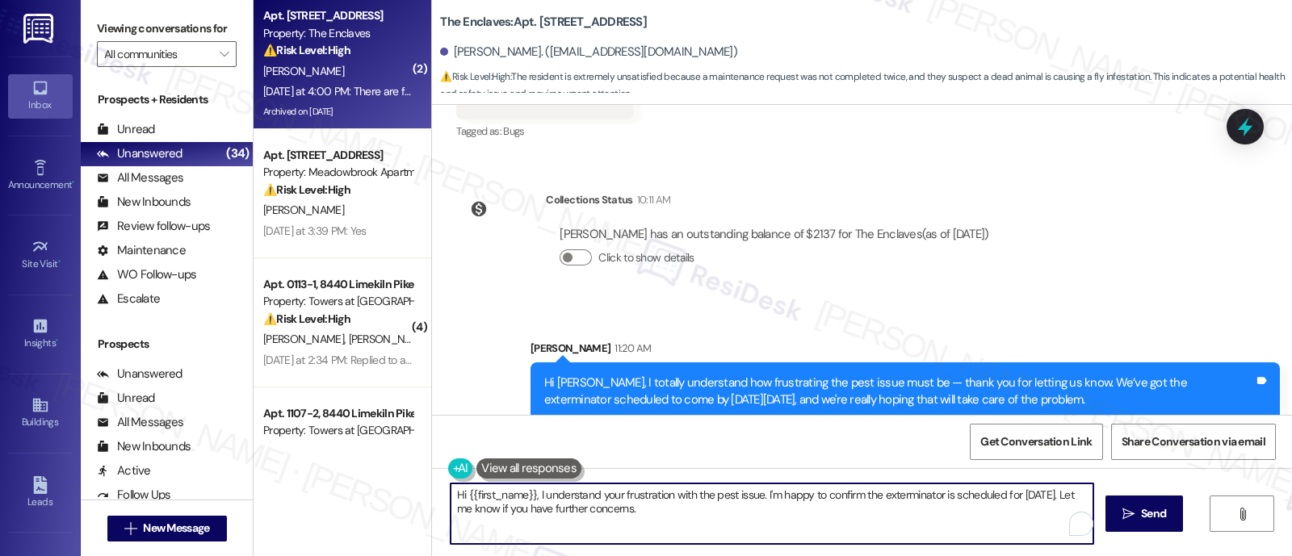
click at [778, 523] on textarea "Hi {{first_name}}, I understand your frustration with the pest issue. I'm happy…" at bounding box center [772, 514] width 643 height 61
drag, startPoint x: 830, startPoint y: 523, endPoint x: 238, endPoint y: 437, distance: 598.3
click at [238, 437] on div "Viewing conversations for All communities  Prospects + Residents Unread (0) Un…" at bounding box center [686, 278] width 1211 height 556
paste textarea "Thanks again for reaching out and for your patience while we get this sorted ou…"
drag, startPoint x: 481, startPoint y: 496, endPoint x: 603, endPoint y: 503, distance: 123.0
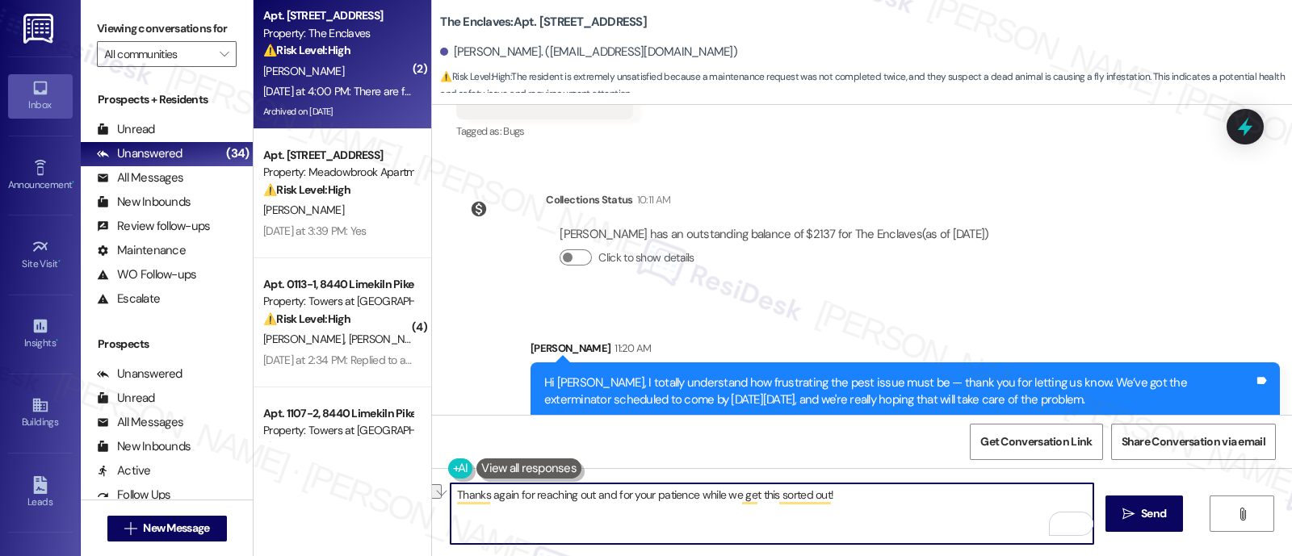
click at [603, 503] on textarea "Thanks again for reaching out and for your patience while we get this sorted ou…" at bounding box center [772, 514] width 643 height 61
type textarea "Thanks for your patience while we get this sorted out!"
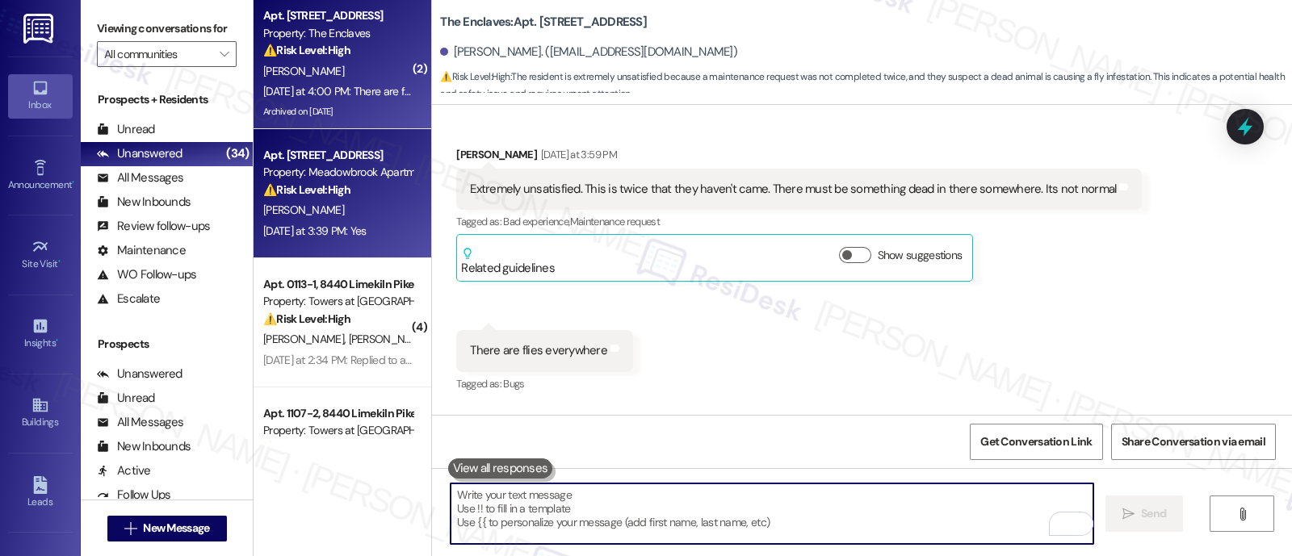
scroll to position [4490, 0]
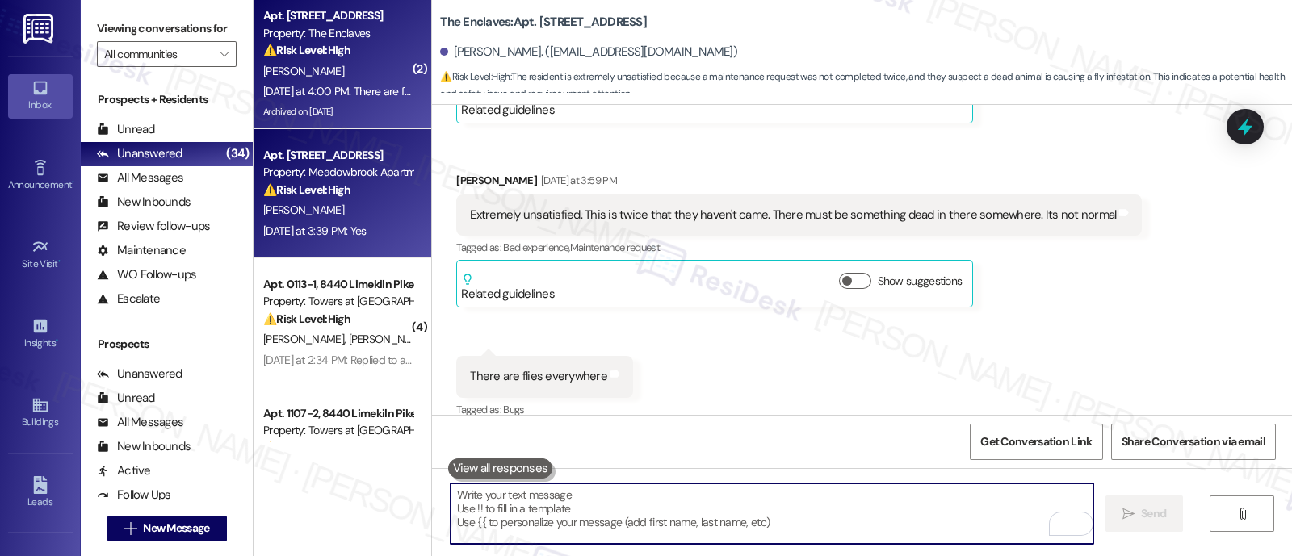
click at [346, 212] on div "[PERSON_NAME]" at bounding box center [338, 210] width 153 height 20
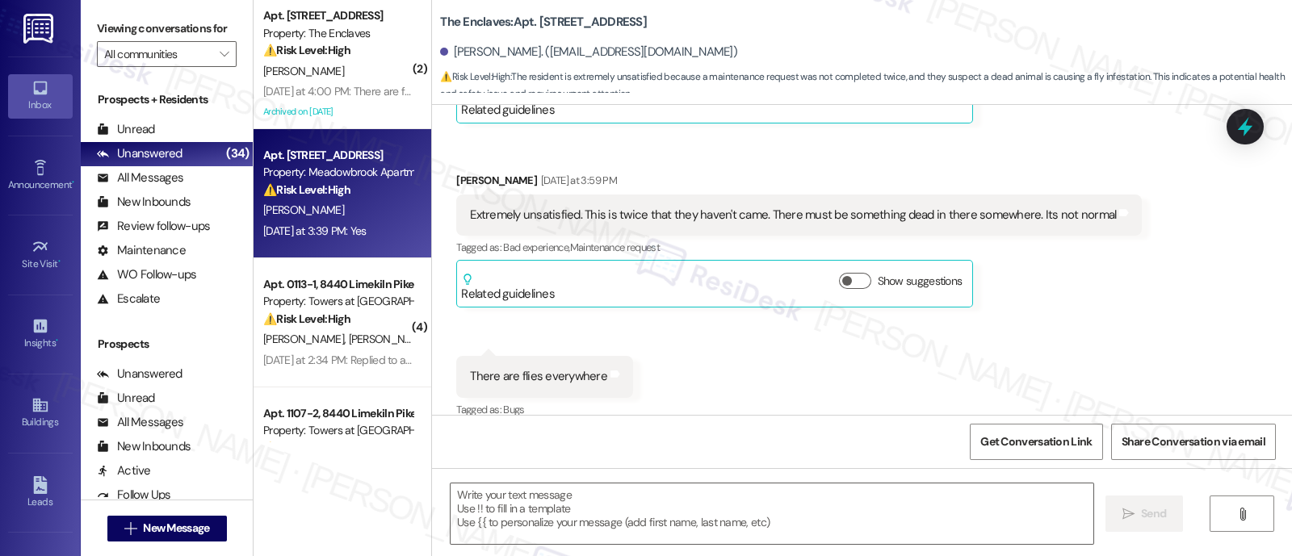
type textarea "Fetching suggested responses. Please feel free to read through the conversation…"
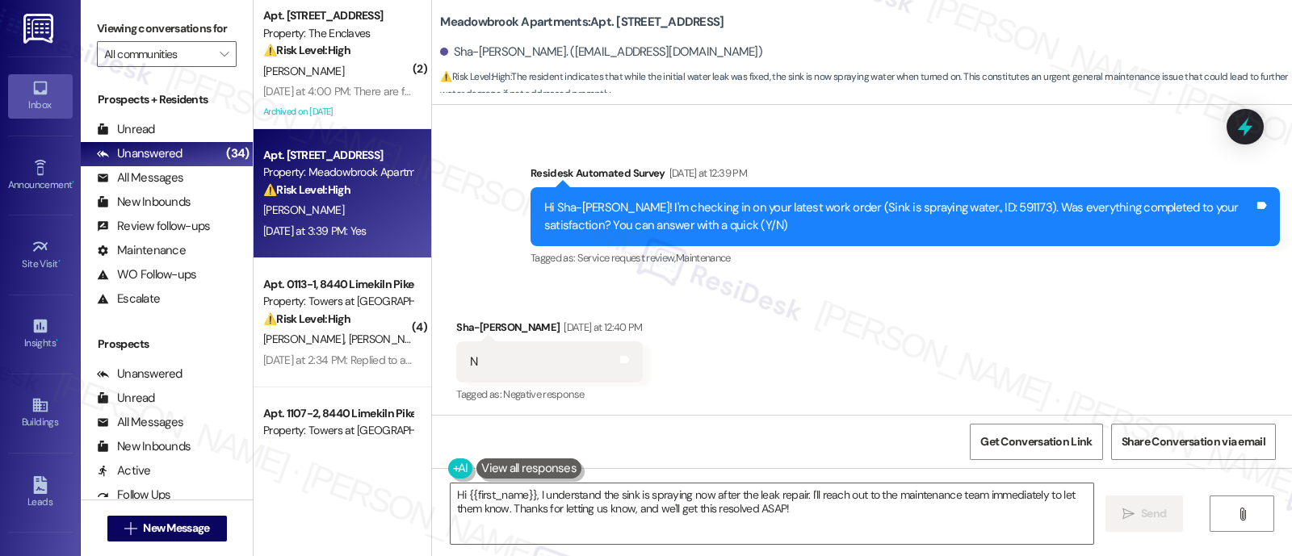
scroll to position [3771, 0]
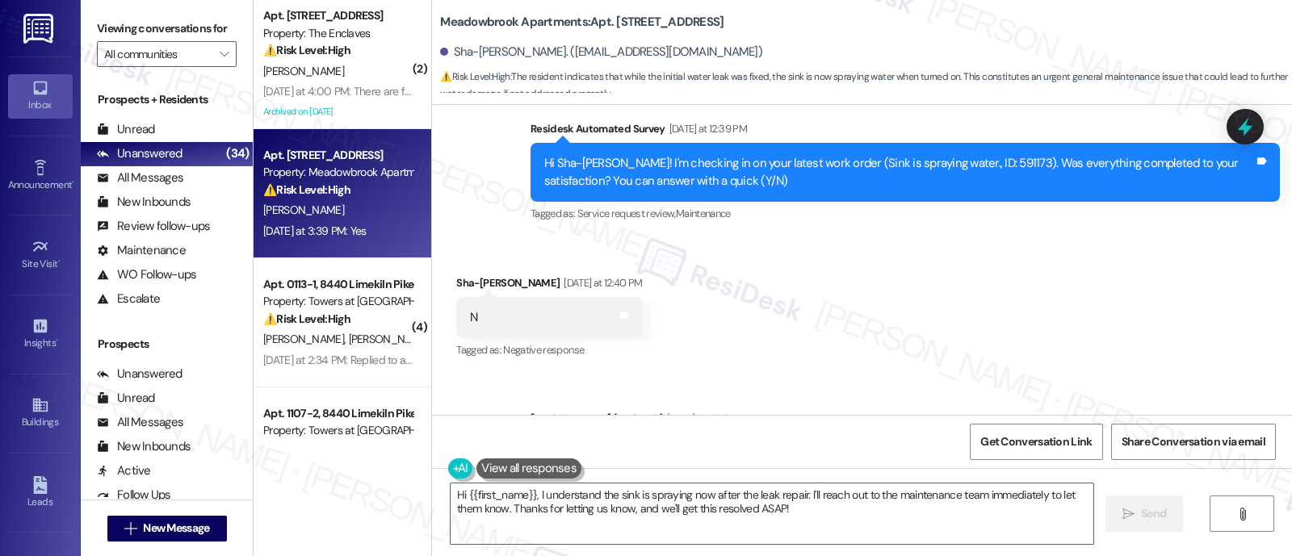
click at [947, 155] on div "Hi Sha-[PERSON_NAME]! I'm checking in on your latest work order (Sink is sprayi…" at bounding box center [899, 172] width 710 height 35
copy div "591173"
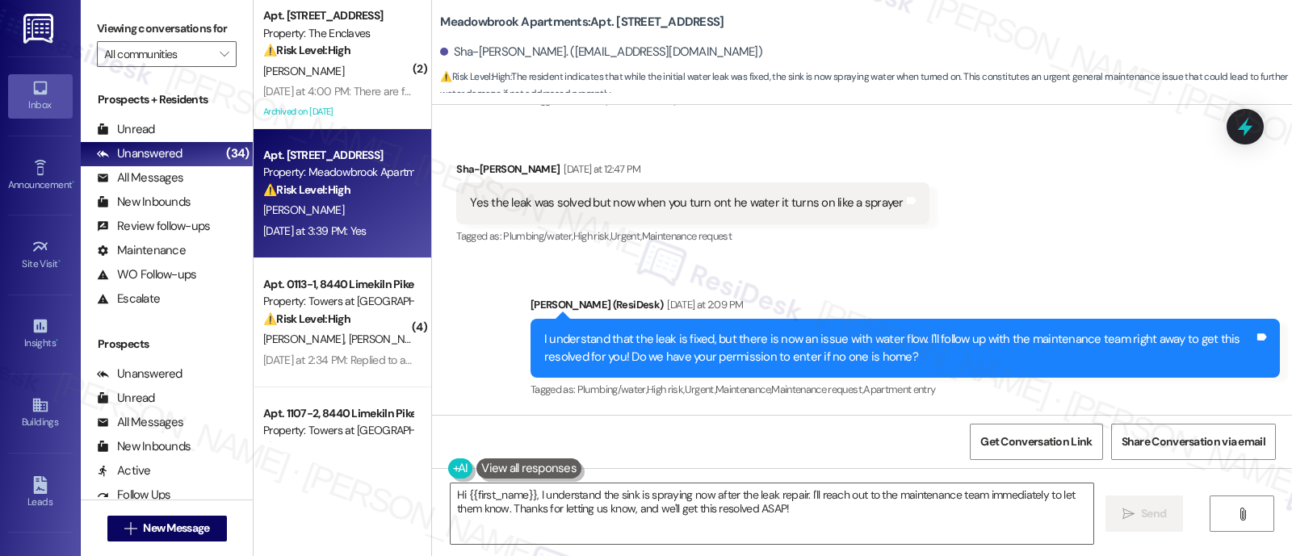
scroll to position [4276, 0]
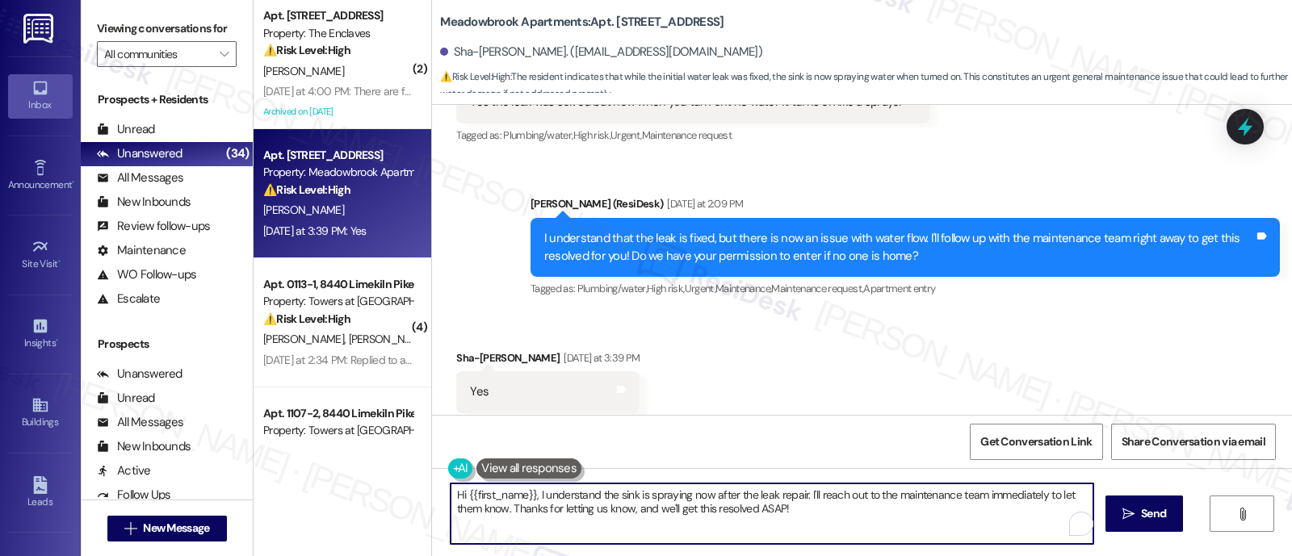
drag, startPoint x: 529, startPoint y: 493, endPoint x: 794, endPoint y: 515, distance: 265.9
click at [794, 515] on textarea "Hi {{first_name}}, I understand the sink is spraying now after the leak repair.…" at bounding box center [772, 514] width 643 height 61
paste textarea "Thanks so much! Would you mind sending over a quick video of the bathroom sink …"
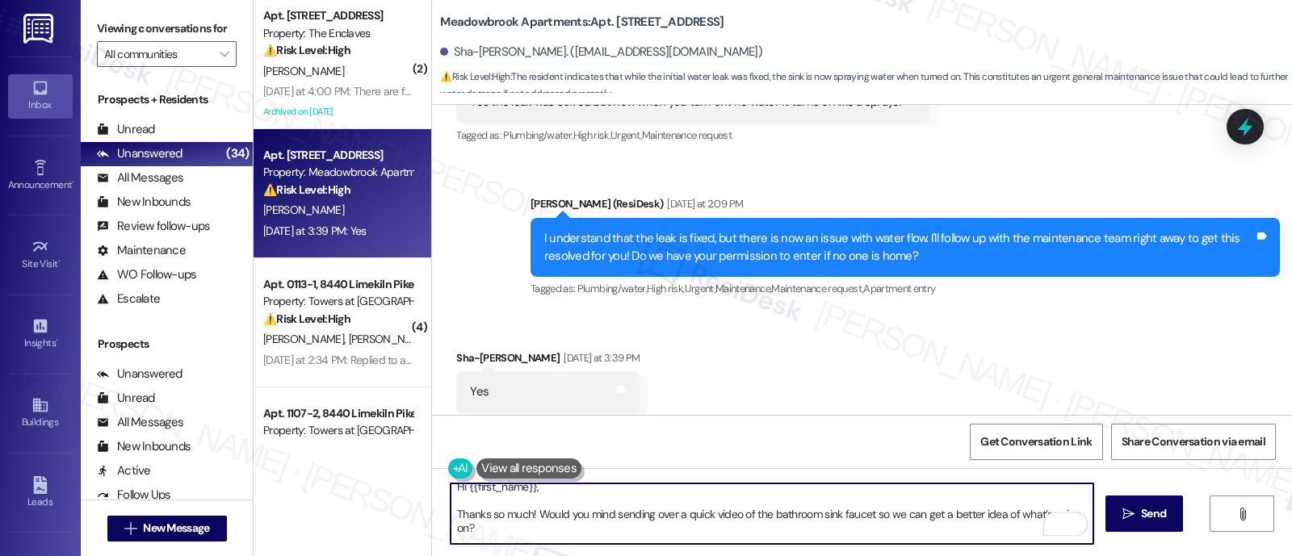
scroll to position [0, 0]
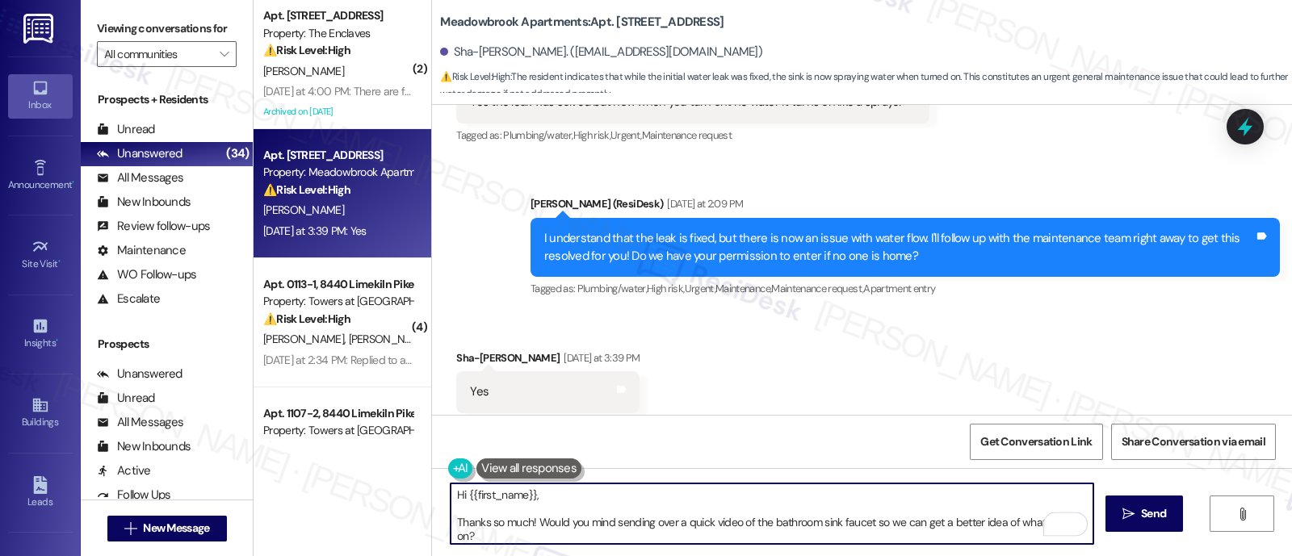
click at [650, 500] on textarea "Hi {{first_name}}, Thanks so much! Would you mind sending over a quick video of…" at bounding box center [772, 514] width 643 height 61
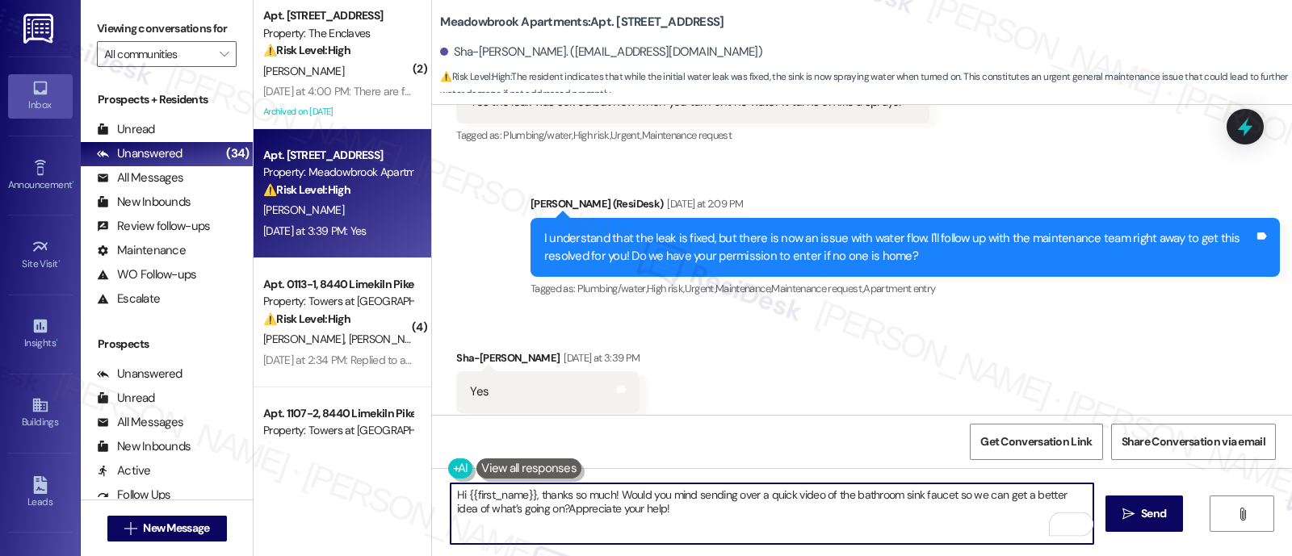
type textarea "Hi {{first_name}}, thanks so much! Would you mind sending over a quick video of…"
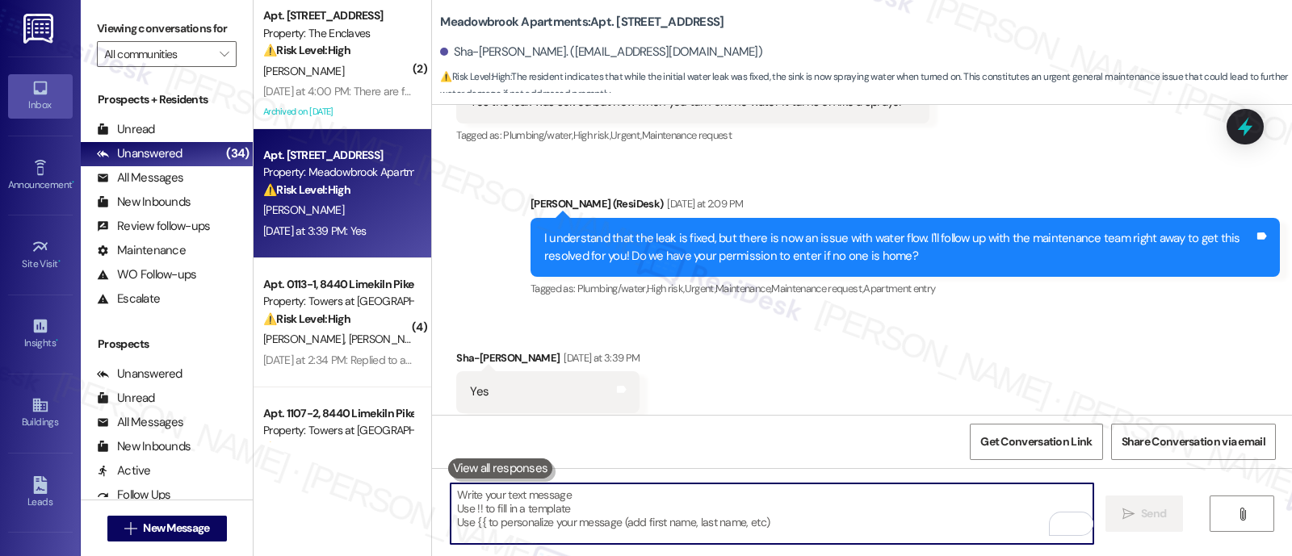
scroll to position [4274, 0]
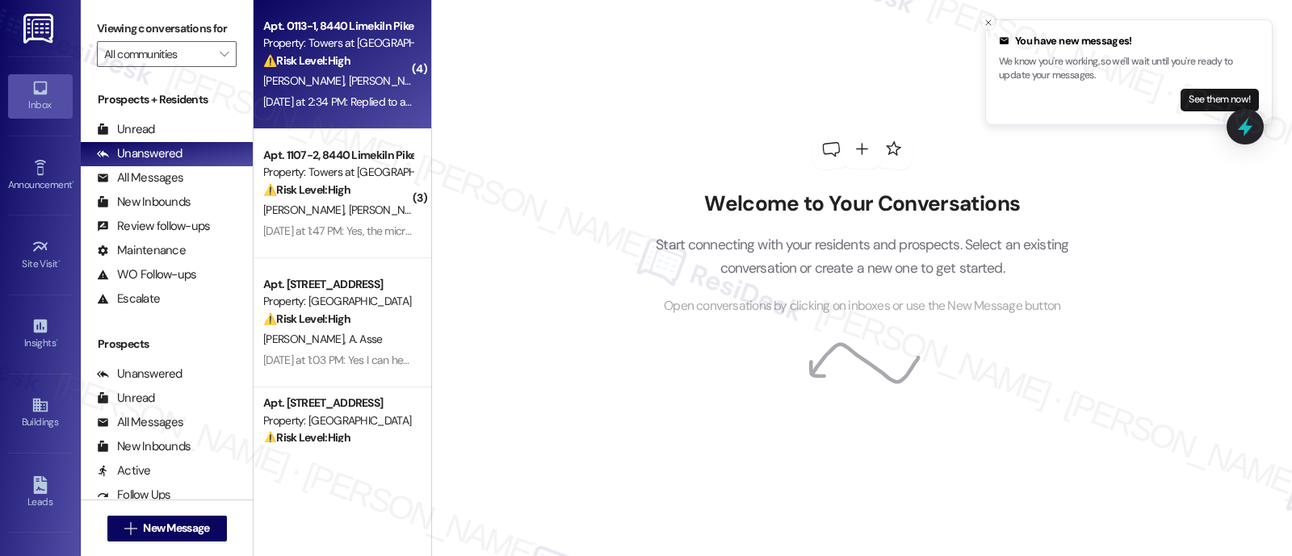
click at [351, 53] on div "⚠️ Risk Level: High The resident reports ongoing balcony issues (falling rocks,…" at bounding box center [337, 60] width 149 height 17
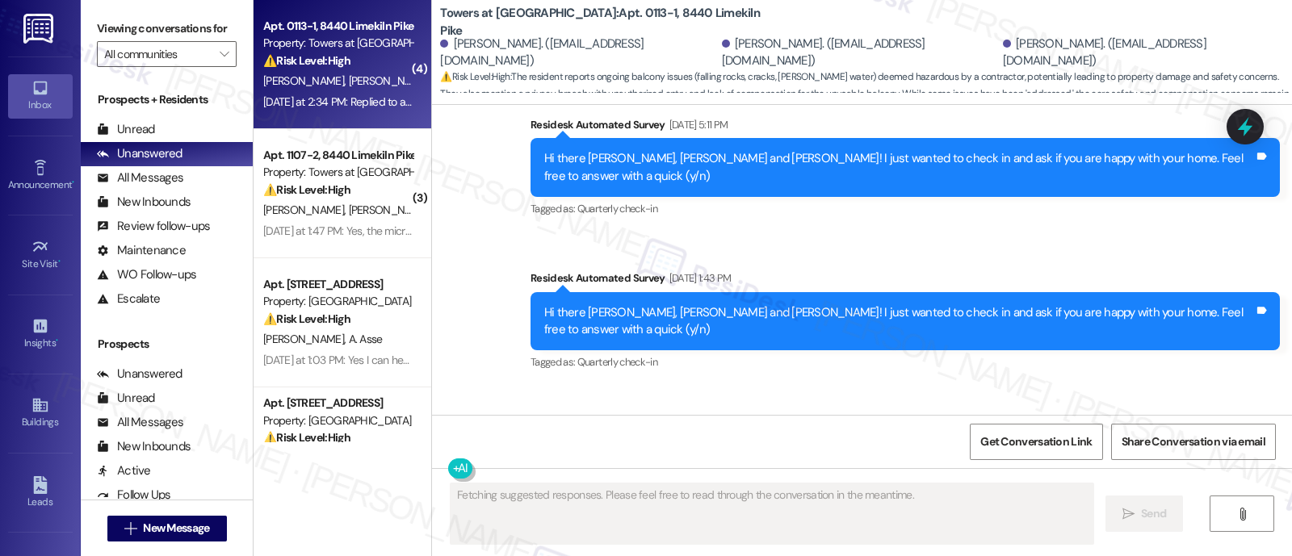
scroll to position [13073, 0]
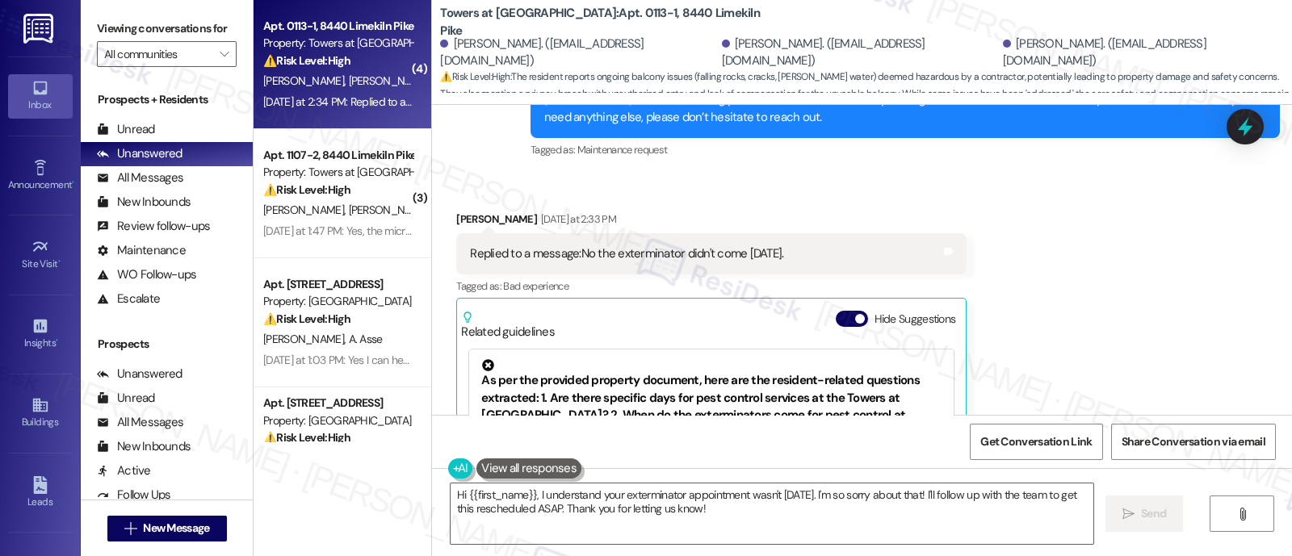
click at [1048, 284] on div "Received via SMS Aisha Griffin-Jones Yesterday at 2:33 PM Replied to a message:…" at bounding box center [862, 434] width 860 height 521
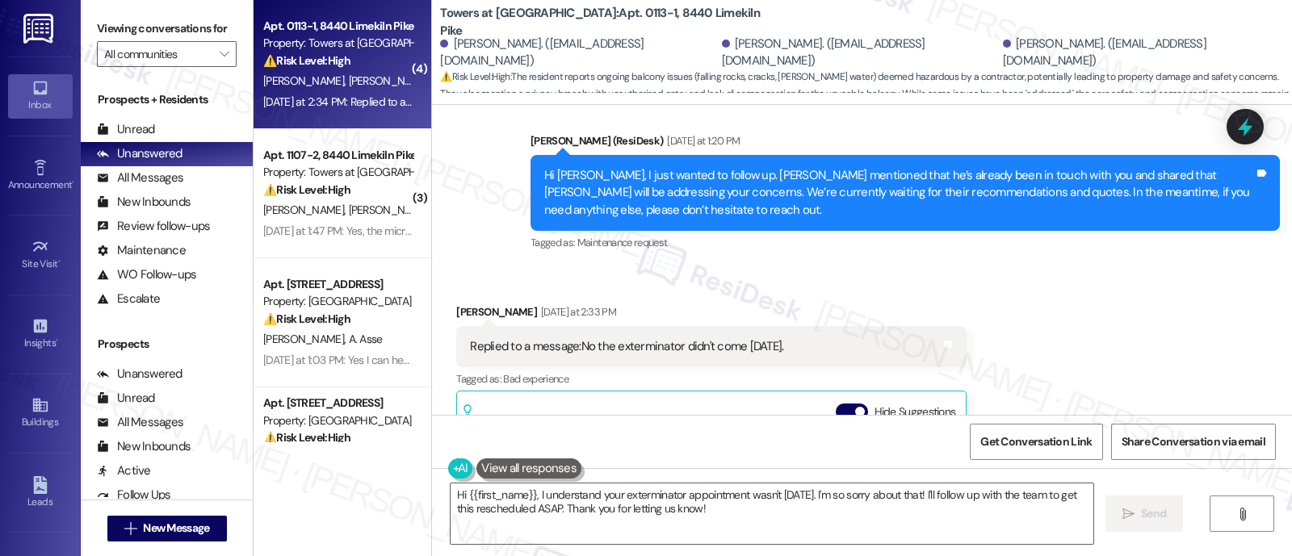
scroll to position [12919, 0]
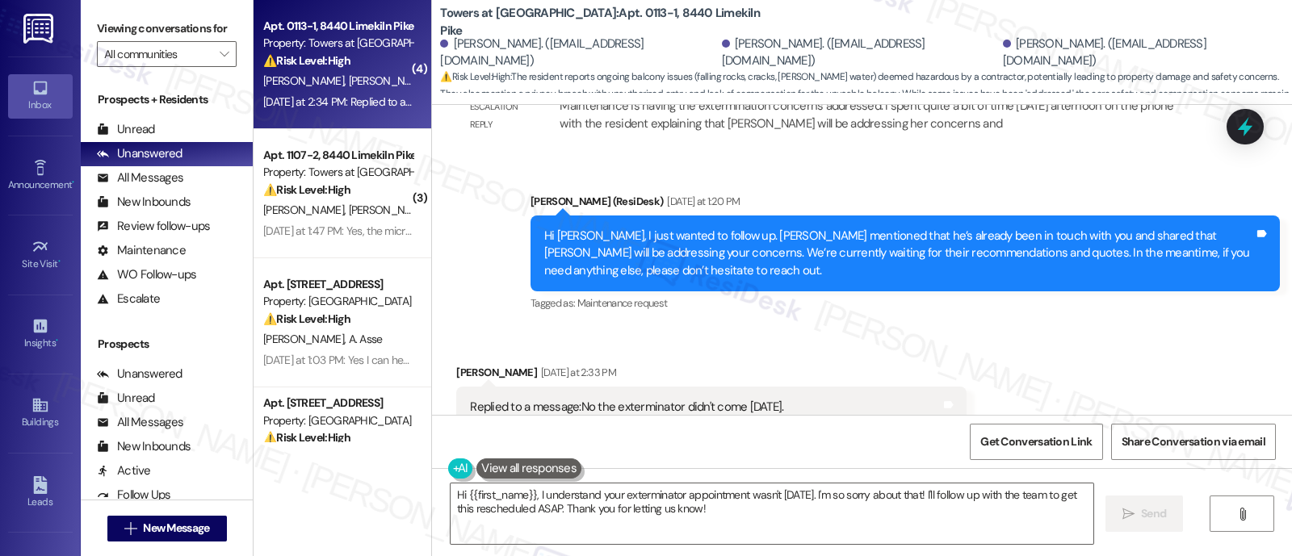
click at [836, 464] on button "Hide Suggestions" at bounding box center [852, 472] width 32 height 16
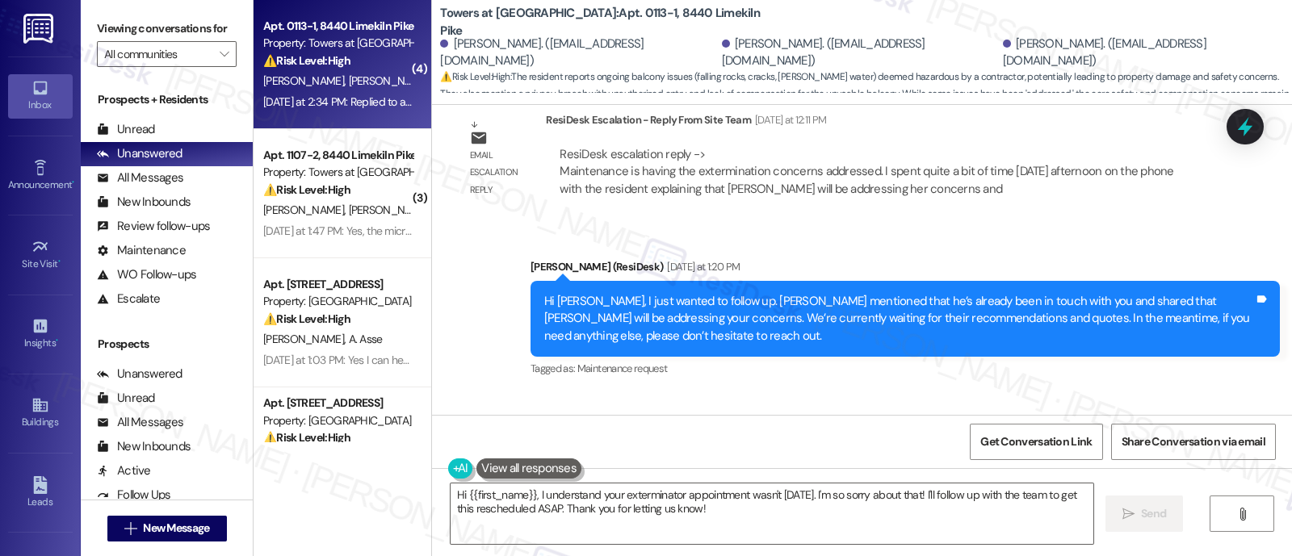
scroll to position [12797, 0]
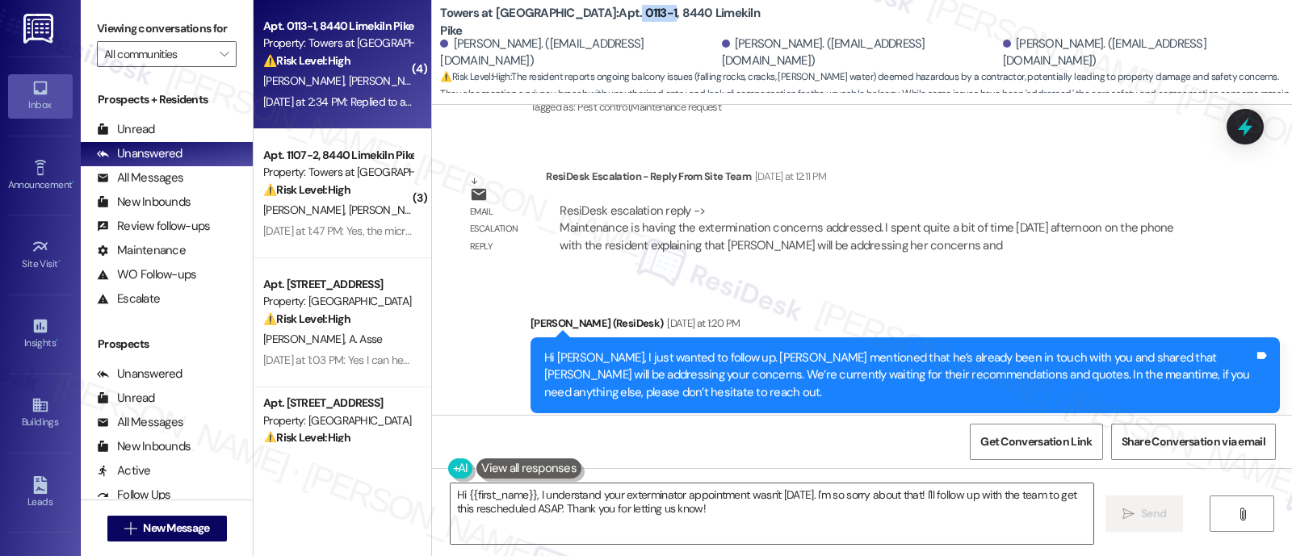
drag, startPoint x: 560, startPoint y: 25, endPoint x: 594, endPoint y: 26, distance: 33.9
click at [594, 26] on b "Towers at Wyncote: Apt. 0113-1, 8440 Limekiln Pike" at bounding box center [601, 22] width 323 height 35
copy b "0113-1"
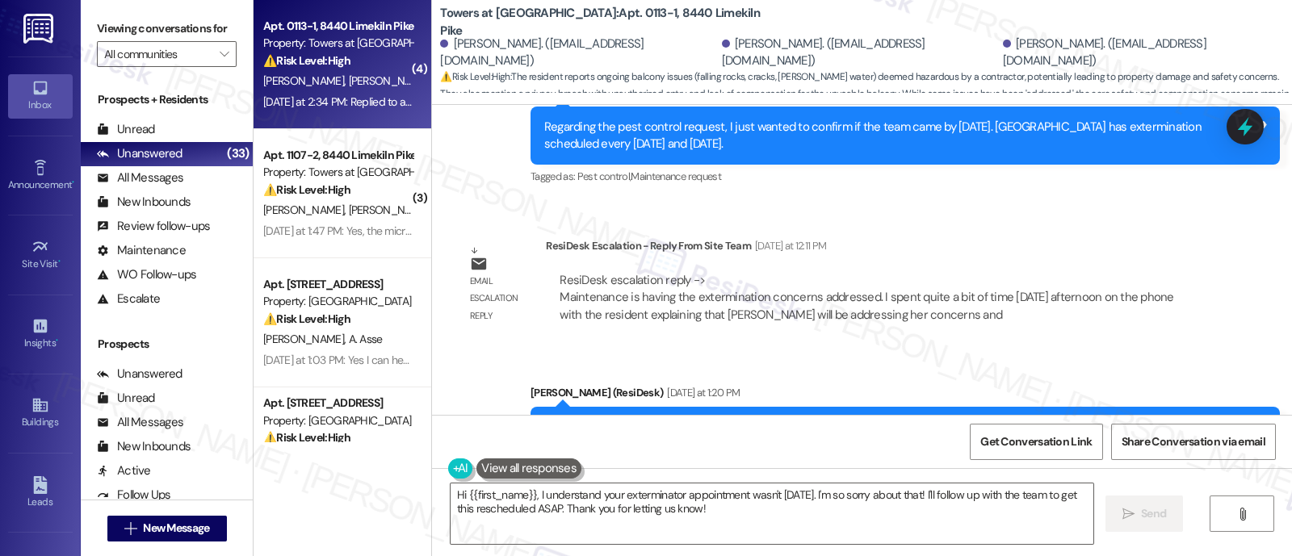
scroll to position [12697, 0]
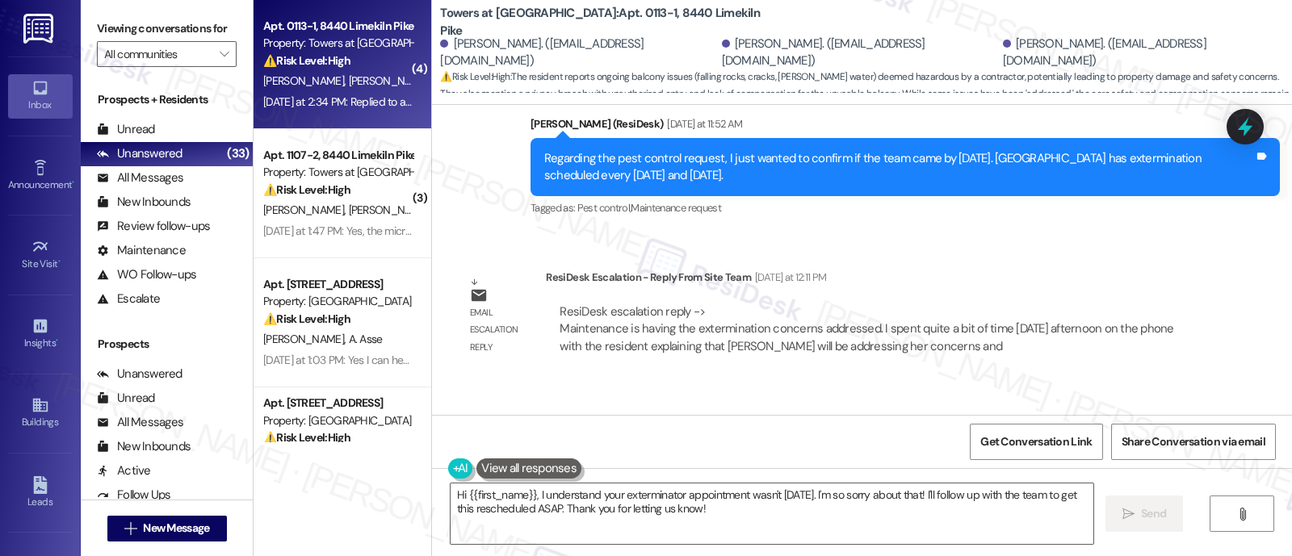
copy div "Aisha"
click at [491, 495] on textarea "Hi {{first_name}}, I understand your exterminator appointment wasn't on Tuesday…" at bounding box center [772, 514] width 643 height 61
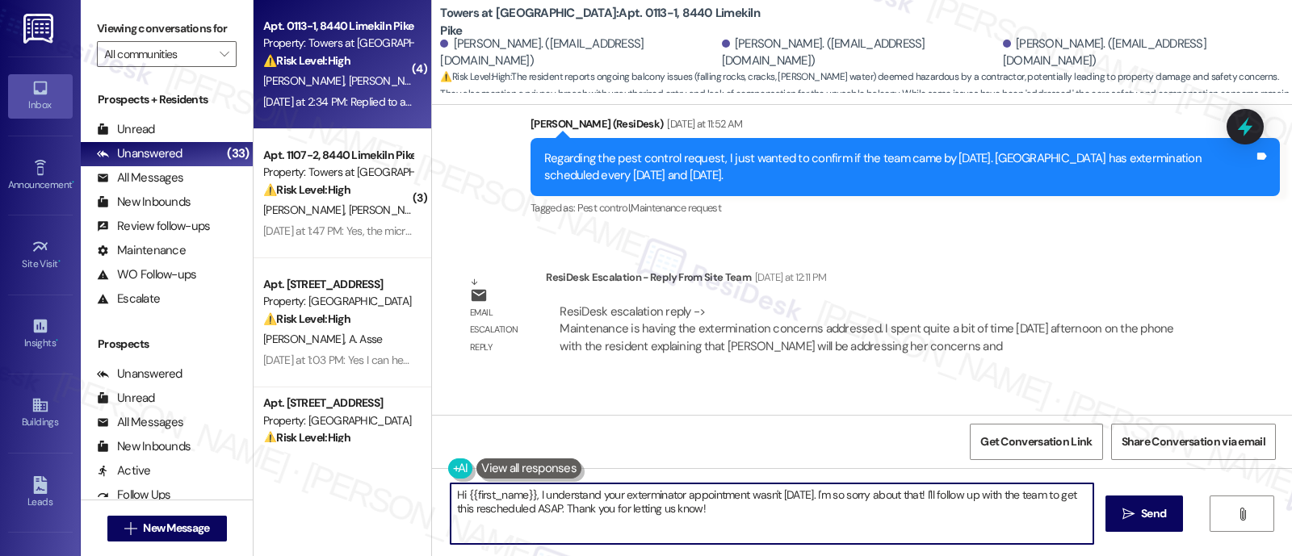
click at [491, 495] on textarea "Hi {{first_name}}, I understand your exterminator appointment wasn't on Tuesday…" at bounding box center [772, 514] width 643 height 61
paste textarea "Aisha"
click at [700, 497] on textarea "Hi Aisha, I understand your exterminator appointment wasn't on Tuesday. I'm so …" at bounding box center [772, 514] width 643 height 61
drag, startPoint x: 492, startPoint y: 497, endPoint x: 725, endPoint y: 495, distance: 233.4
click at [725, 495] on textarea "Hi Aisha, I understand your exterminator appointment wasn't on Tuesday. I'm so …" at bounding box center [772, 514] width 643 height 61
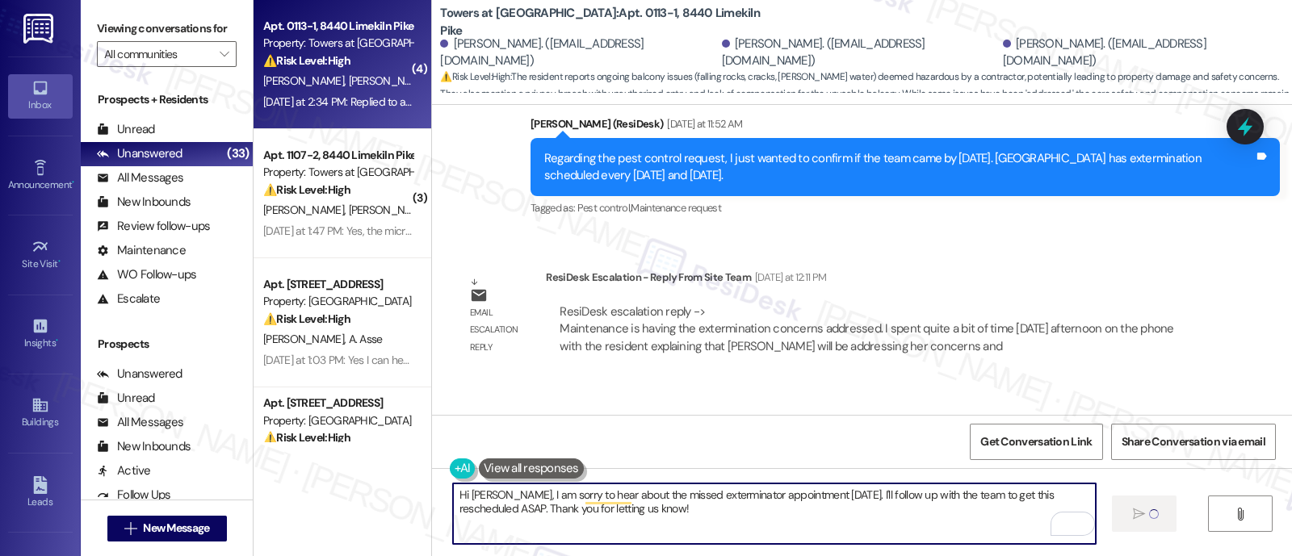
type textarea "Hi Aisha, I am sorry to hear about the missed exterminator appointment last Tue…"
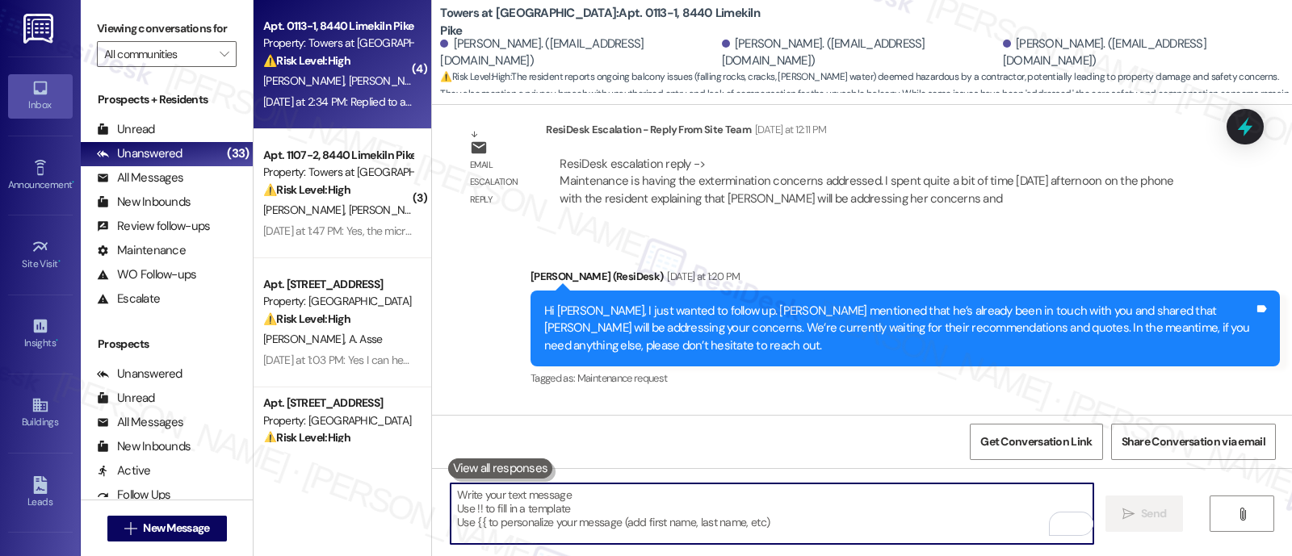
scroll to position [12851, 0]
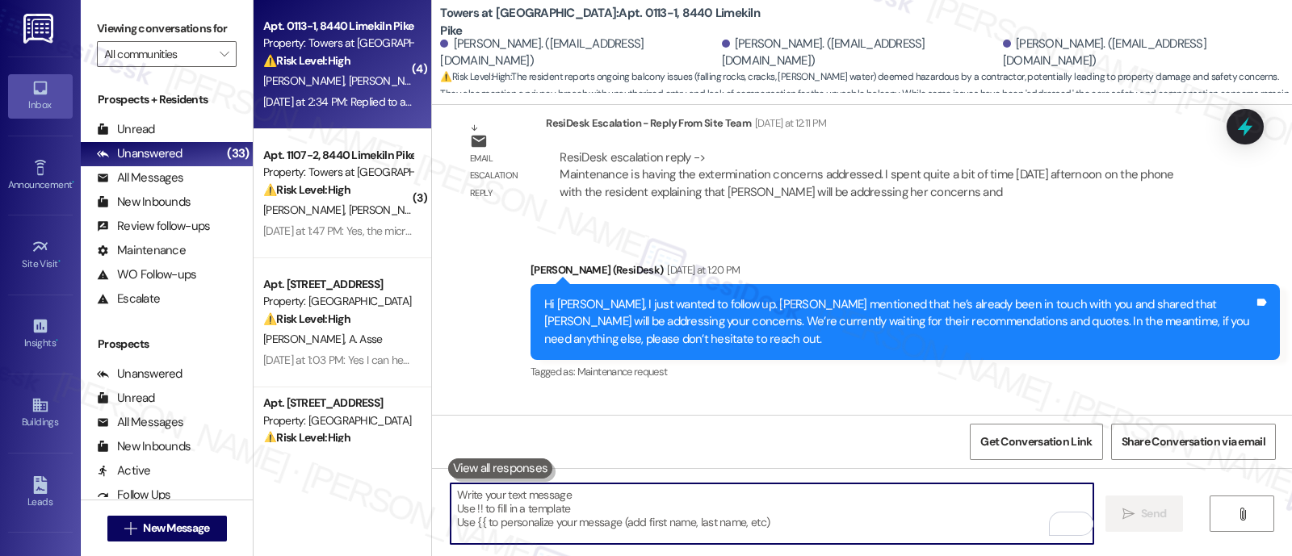
click at [945, 397] on div "Received via SMS Aisha Griffin-Jones Yesterday at 2:33 PM Replied to a message:…" at bounding box center [862, 546] width 860 height 298
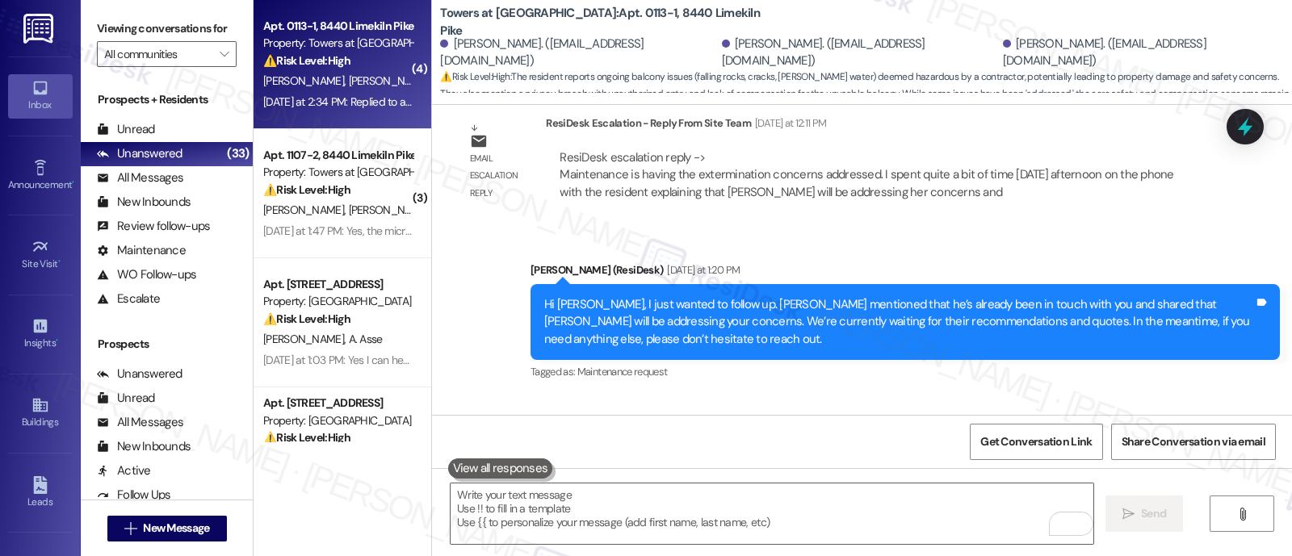
scroll to position [13129, 0]
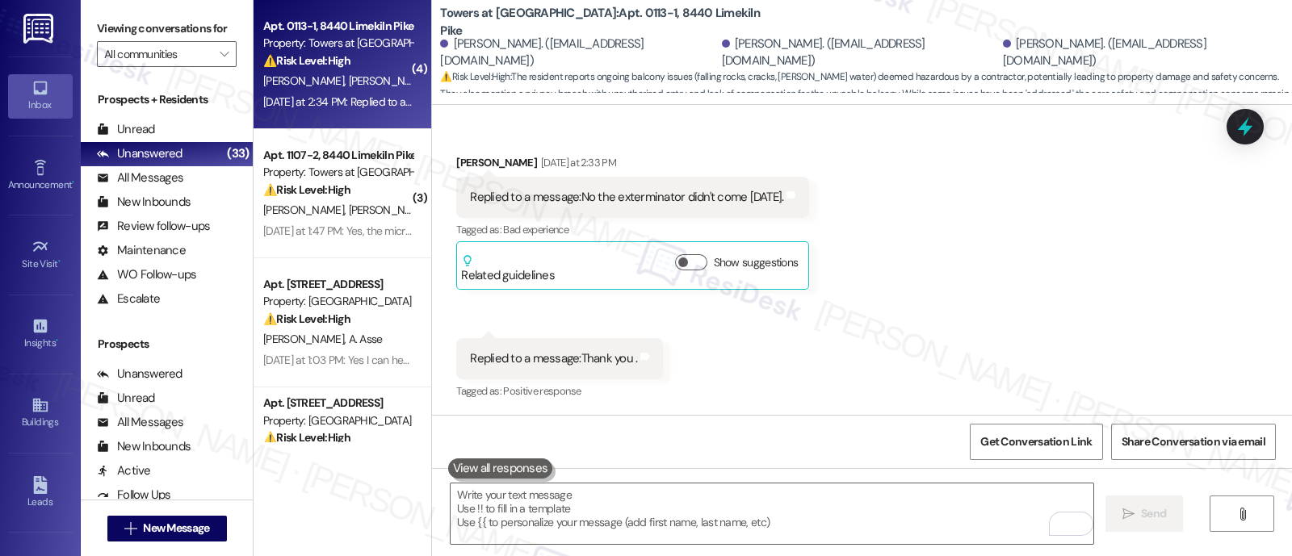
click at [1153, 263] on div "Announcement, sent via SMS Emily (ResiDesk) Feb 08, 2022 at 12:38 PM Hi Riyad, …" at bounding box center [862, 260] width 860 height 310
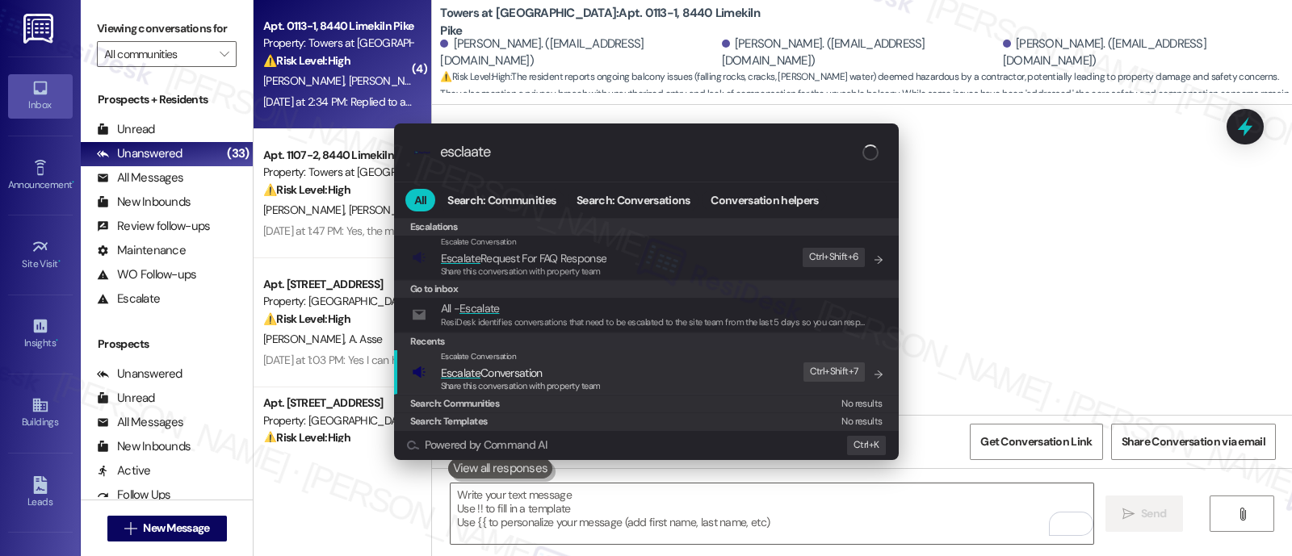
type input "esclaate"
click at [594, 370] on span "Escalate Conversation" at bounding box center [521, 373] width 160 height 18
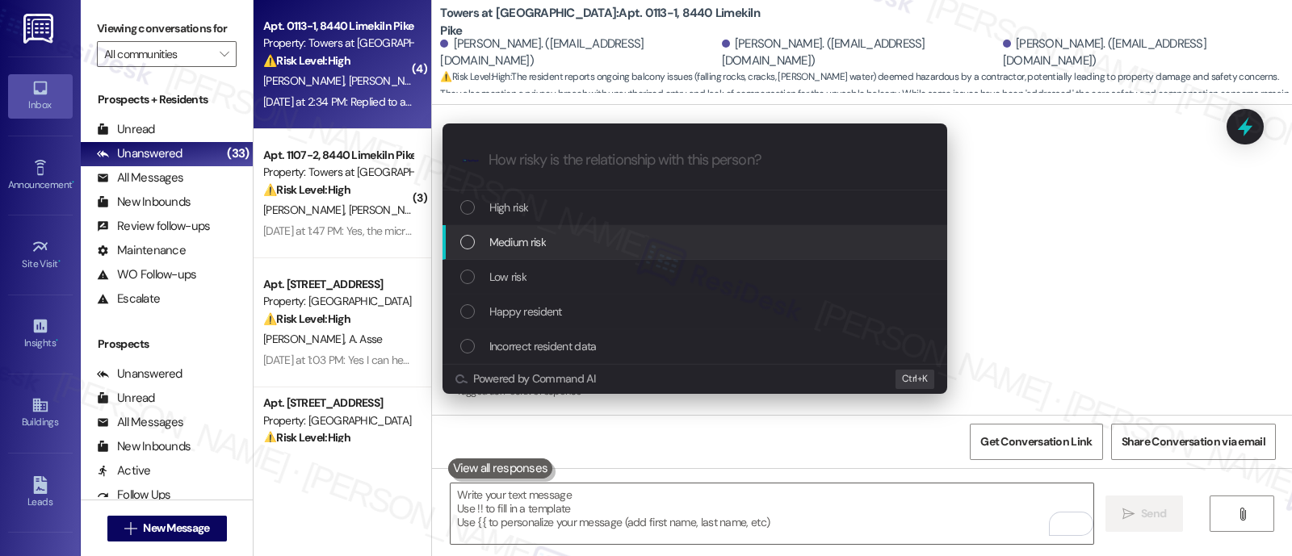
click at [533, 236] on span "Medium risk" at bounding box center [517, 242] width 57 height 18
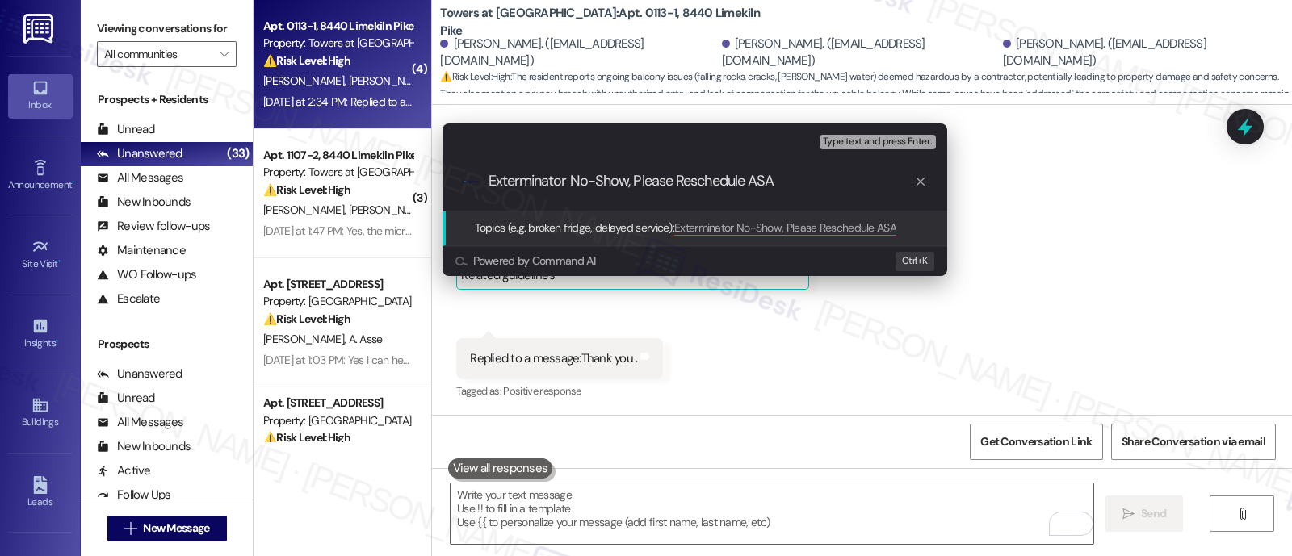
type input "Exterminator No-Show, Please Reschedule ASAP"
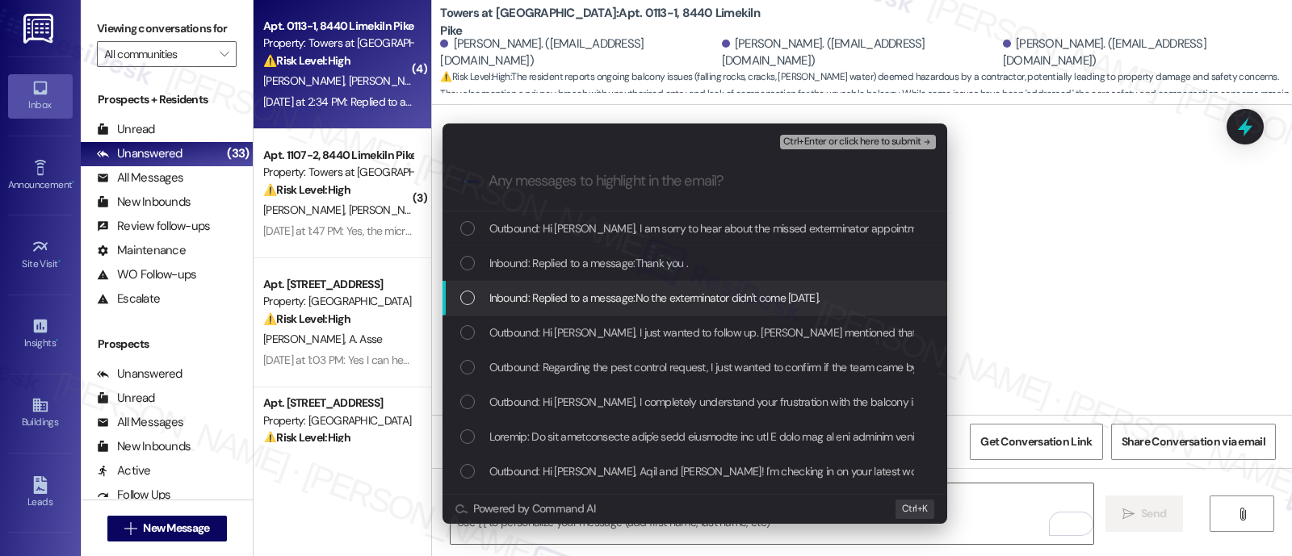
click at [537, 308] on div "Inbound: Replied to a message:No the exterminator didn't come on Tuesday." at bounding box center [695, 298] width 505 height 35
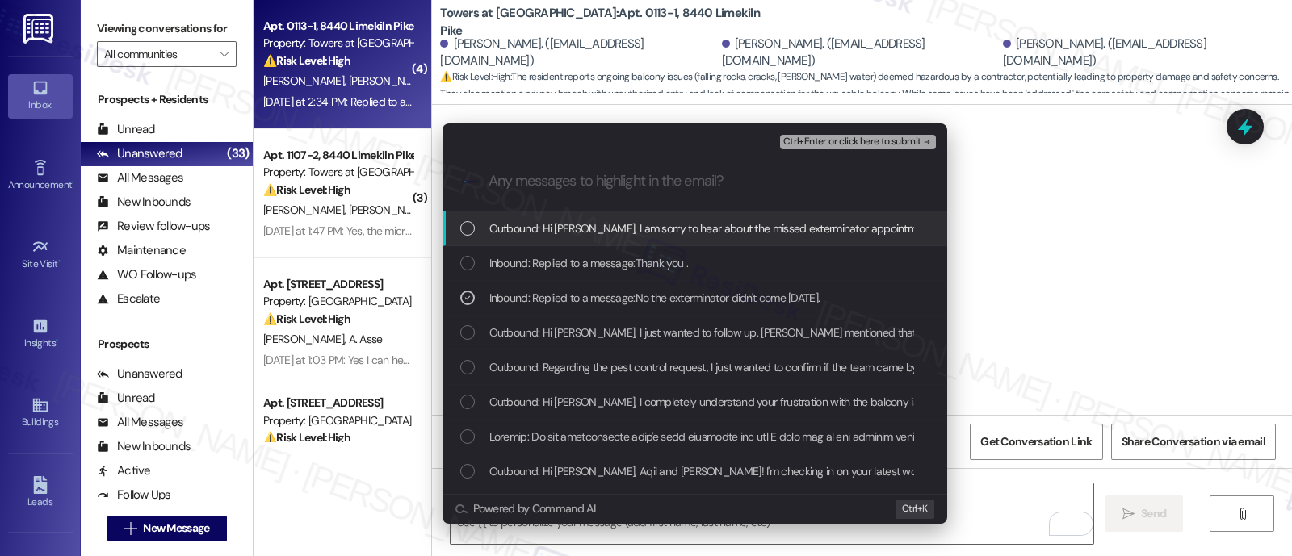
click at [887, 145] on span "Ctrl+Enter or click here to submit" at bounding box center [852, 141] width 138 height 11
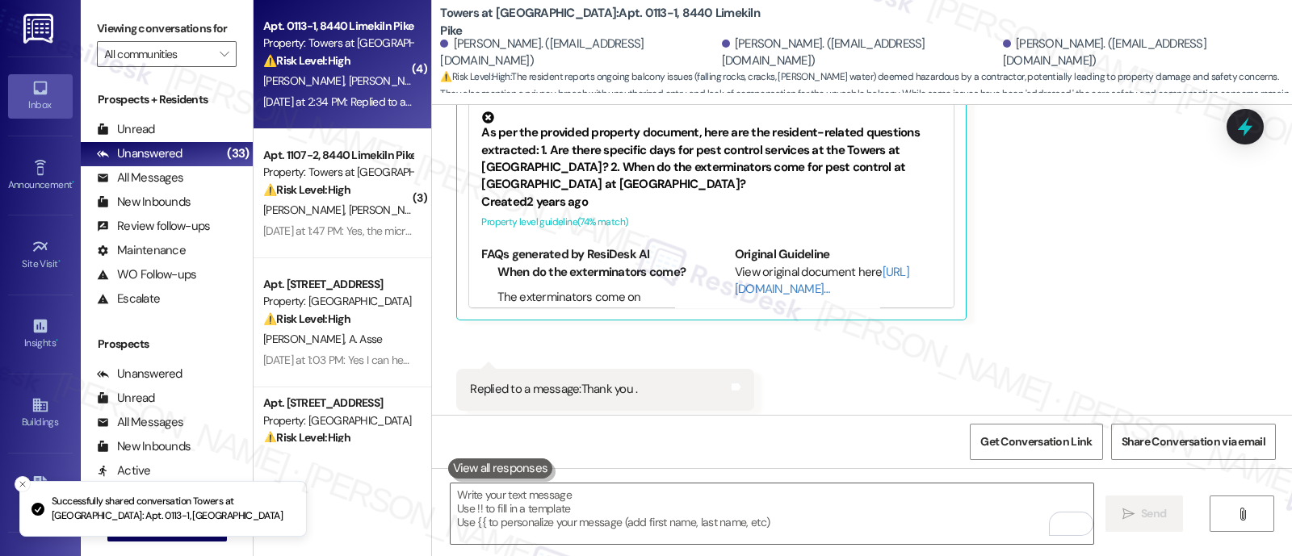
scroll to position [13376, 0]
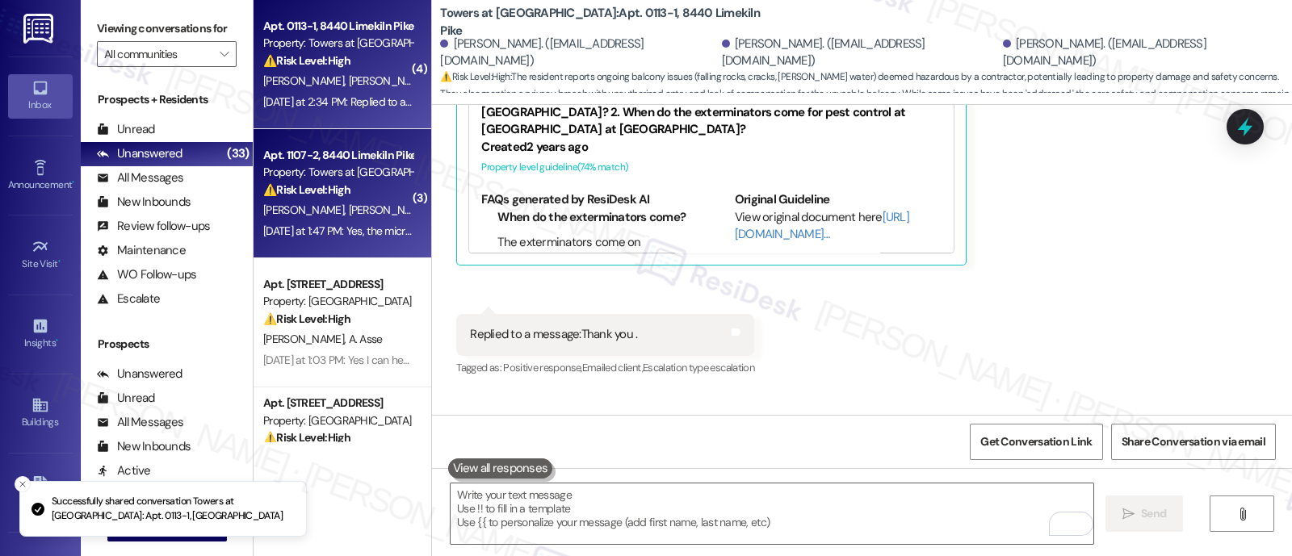
click at [326, 185] on strong "⚠️ Risk Level: High" at bounding box center [306, 190] width 87 height 15
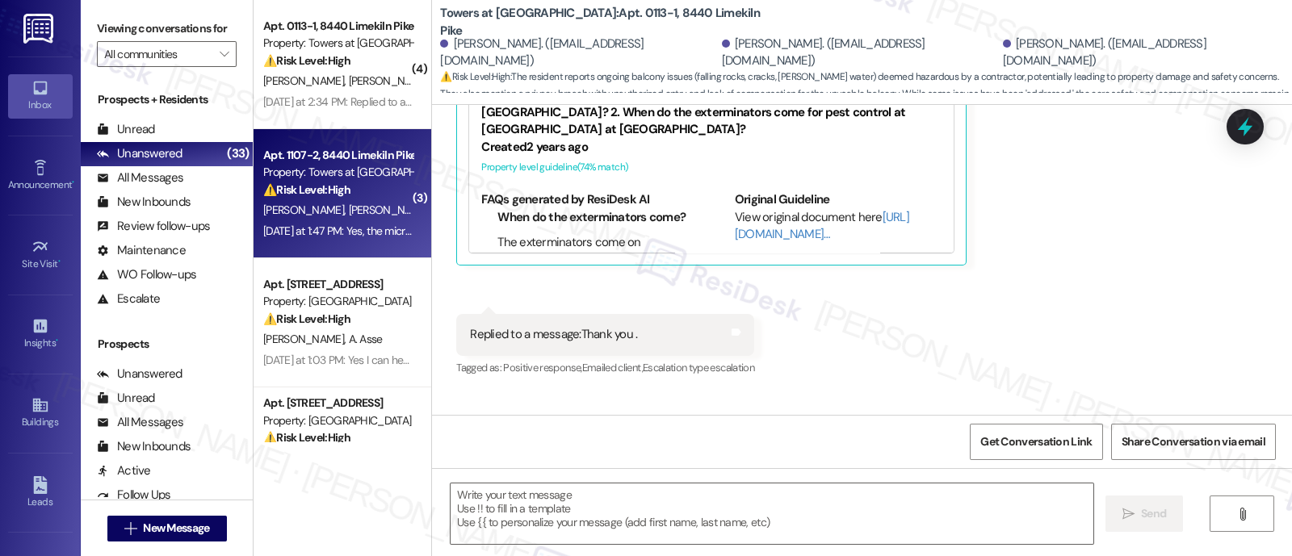
type textarea "Fetching suggested responses. Please feel free to read through the conversation…"
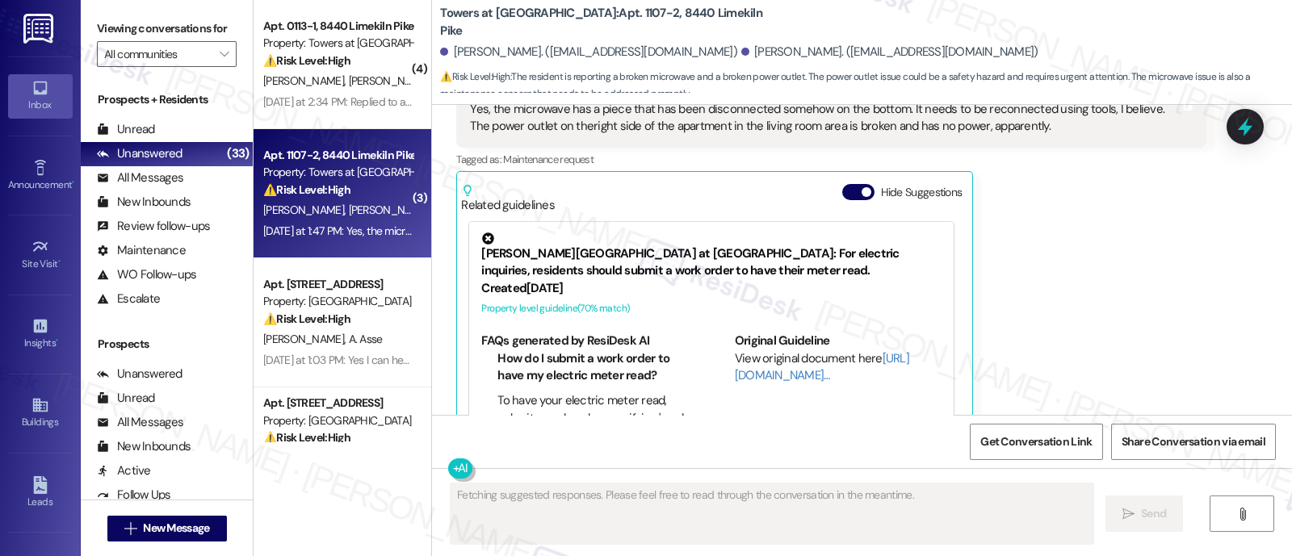
scroll to position [3305, 0]
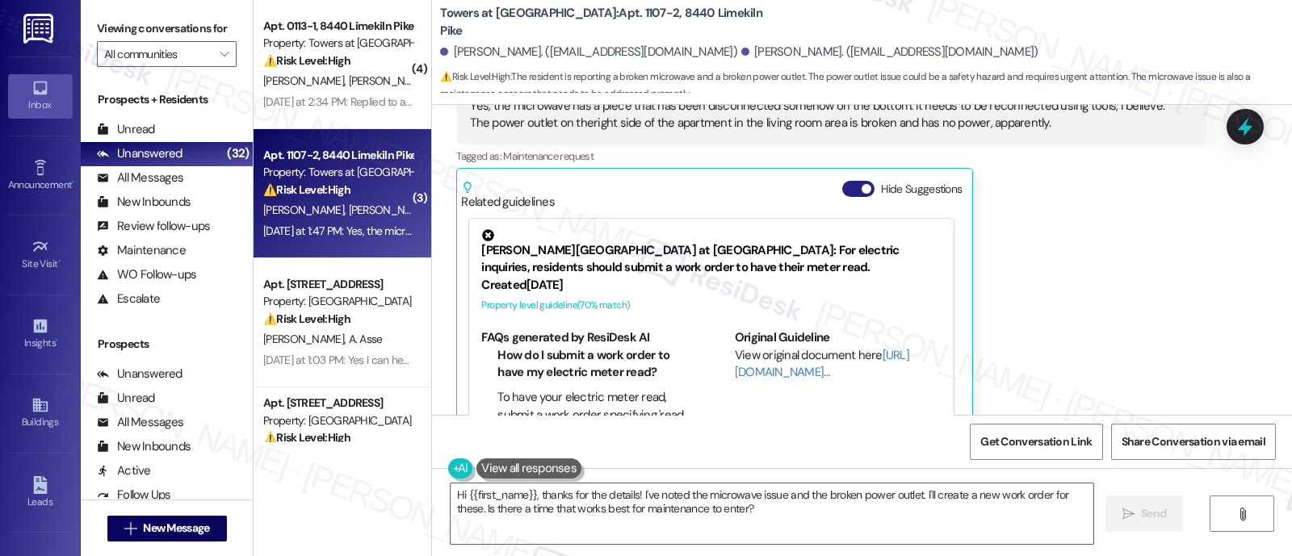
click at [844, 181] on button "Hide Suggestions" at bounding box center [858, 189] width 32 height 16
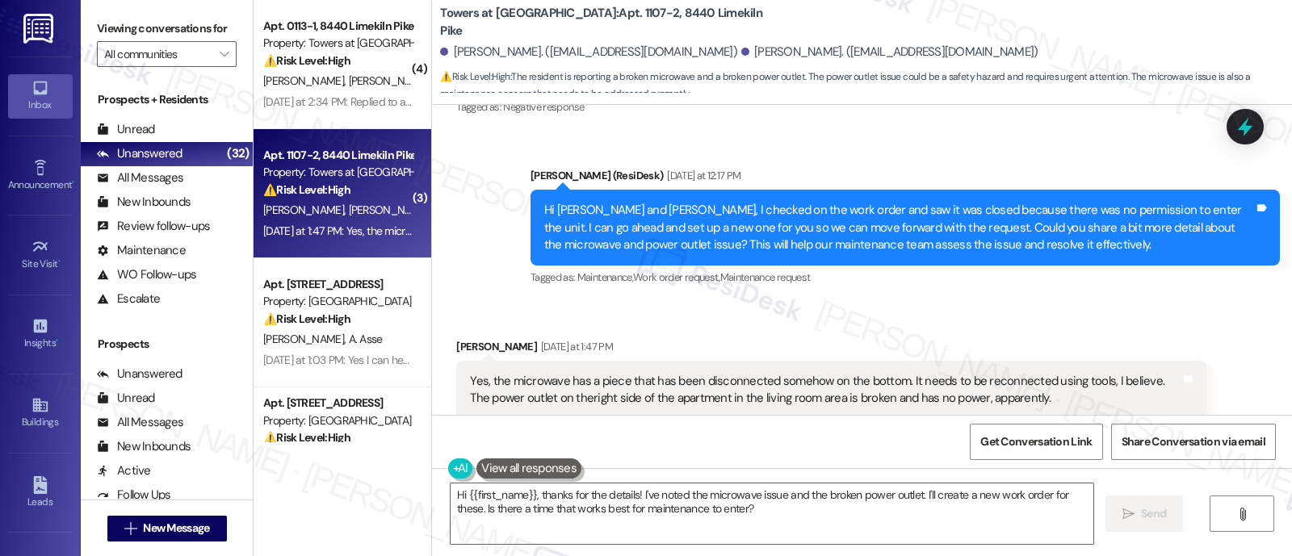
scroll to position [3130, 0]
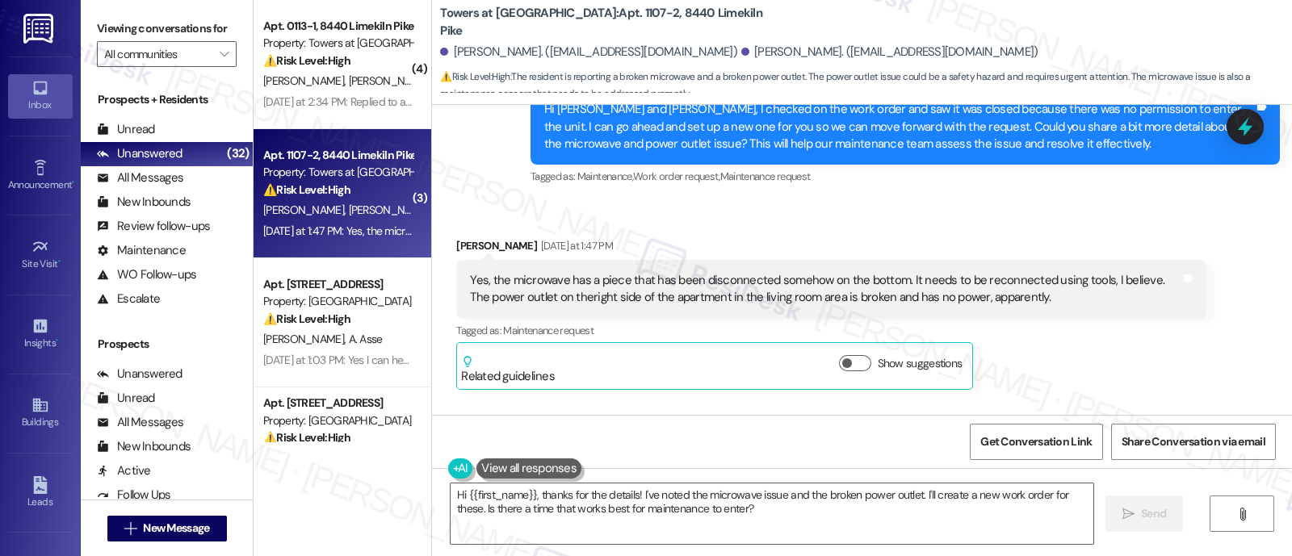
click at [456, 237] on div "Jalil Phillips Yesterday at 1:47 PM" at bounding box center [830, 248] width 749 height 23
copy div "Jalil"
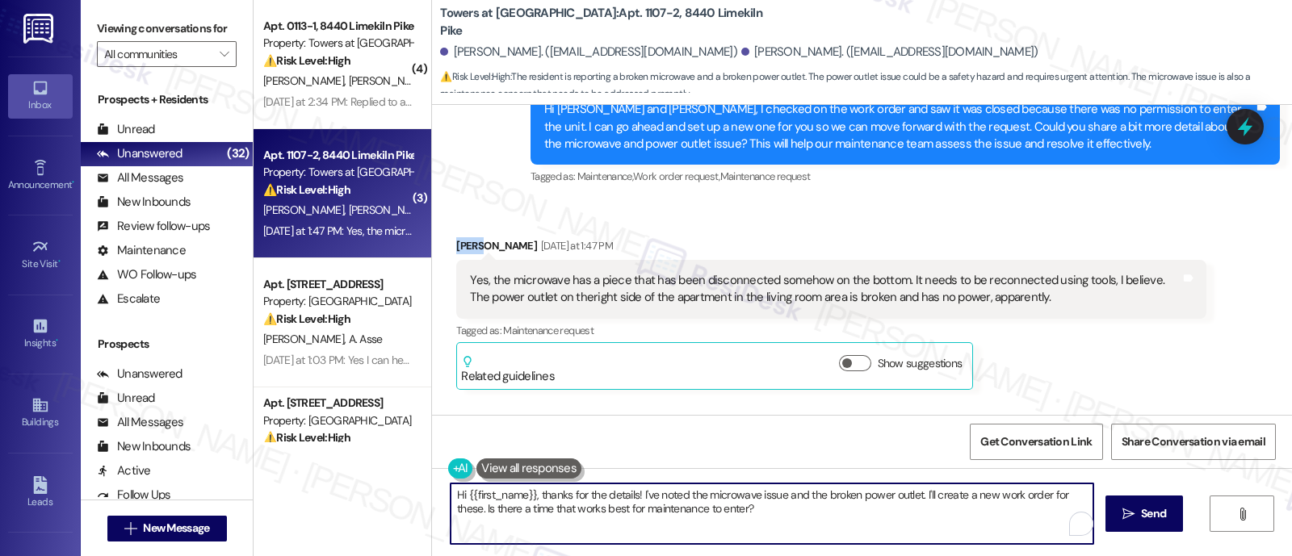
click at [501, 489] on textarea "Hi {{first_name}}, thanks for the details! I've noted the microwave issue and t…" at bounding box center [772, 514] width 643 height 61
click at [499, 489] on textarea "Hi {{first_name}}, thanks for the details! I've noted the microwave issue and t…" at bounding box center [772, 514] width 643 height 61
paste textarea "Jalil"
click at [982, 510] on textarea "Hi Jalil, thanks for the details! I've noted the microwave issue and the broken…" at bounding box center [772, 514] width 643 height 61
drag, startPoint x: 1033, startPoint y: 489, endPoint x: 1042, endPoint y: 493, distance: 9.8
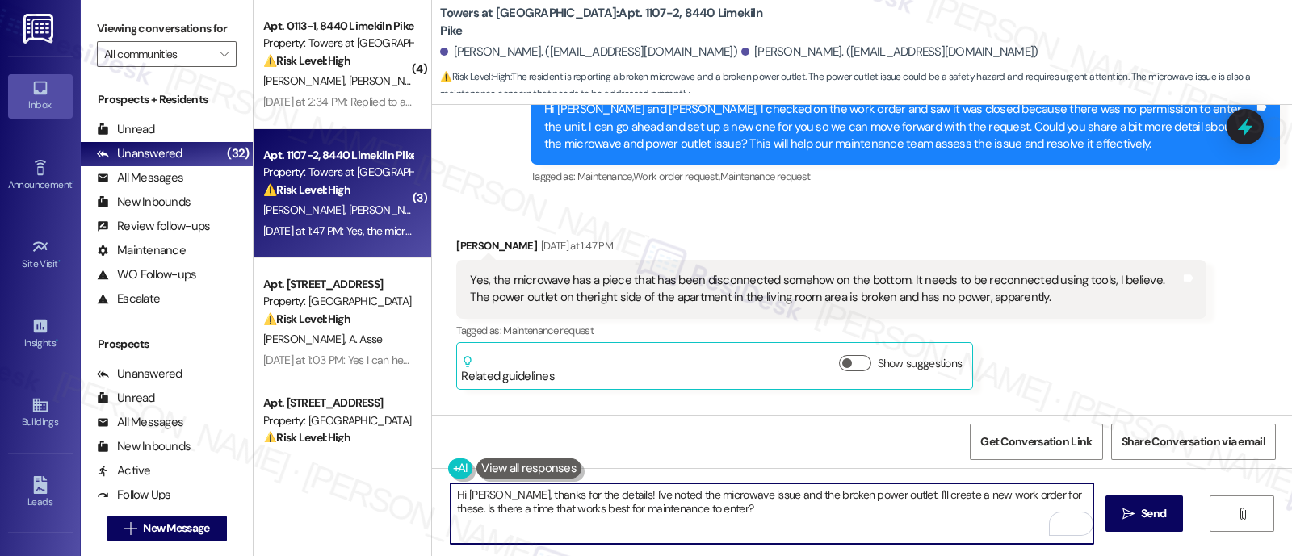
click at [1032, 489] on textarea "Hi Jalil, thanks for the details! I've noted the microwave issue and the broken…" at bounding box center [772, 514] width 643 height 61
drag, startPoint x: 864, startPoint y: 492, endPoint x: 1032, endPoint y: 494, distance: 168.0
click at [1032, 495] on textarea "Hi Jalil, thanks for the details! I've noted the microwave issue and the broken…" at bounding box center [772, 514] width 643 height 61
type textarea "Hi Jalil, thanks for the details! I've noted the microwave issue and the broken…"
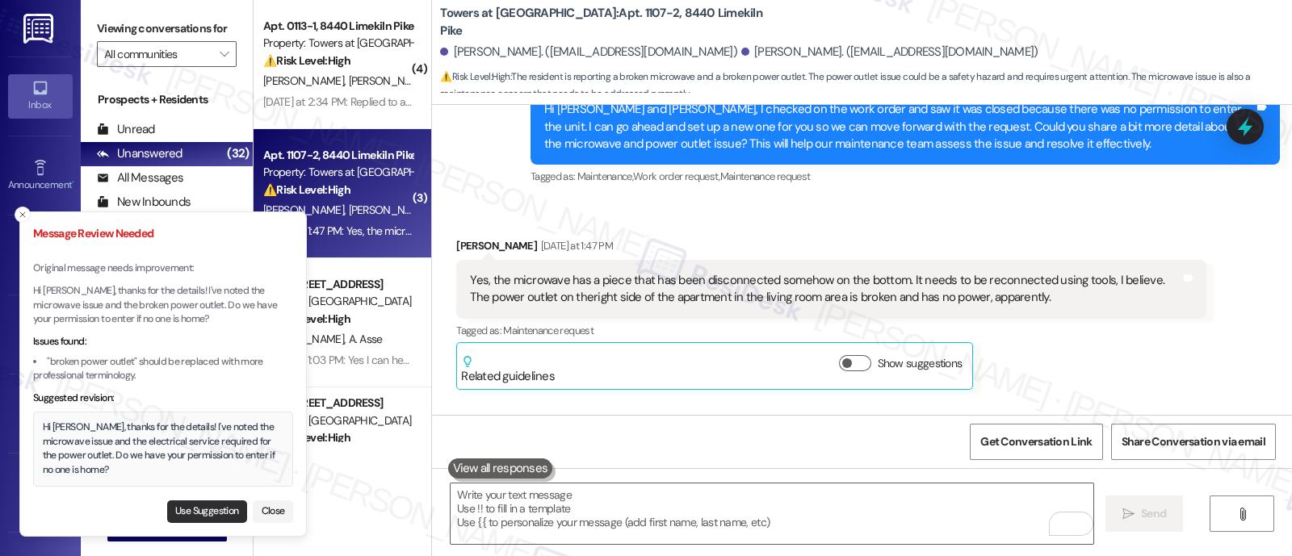
click at [212, 505] on button "Use Suggestion" at bounding box center [207, 512] width 80 height 23
type textarea "Hi Jalil, thanks for the details! I've noted the microwave issue and the electr…"
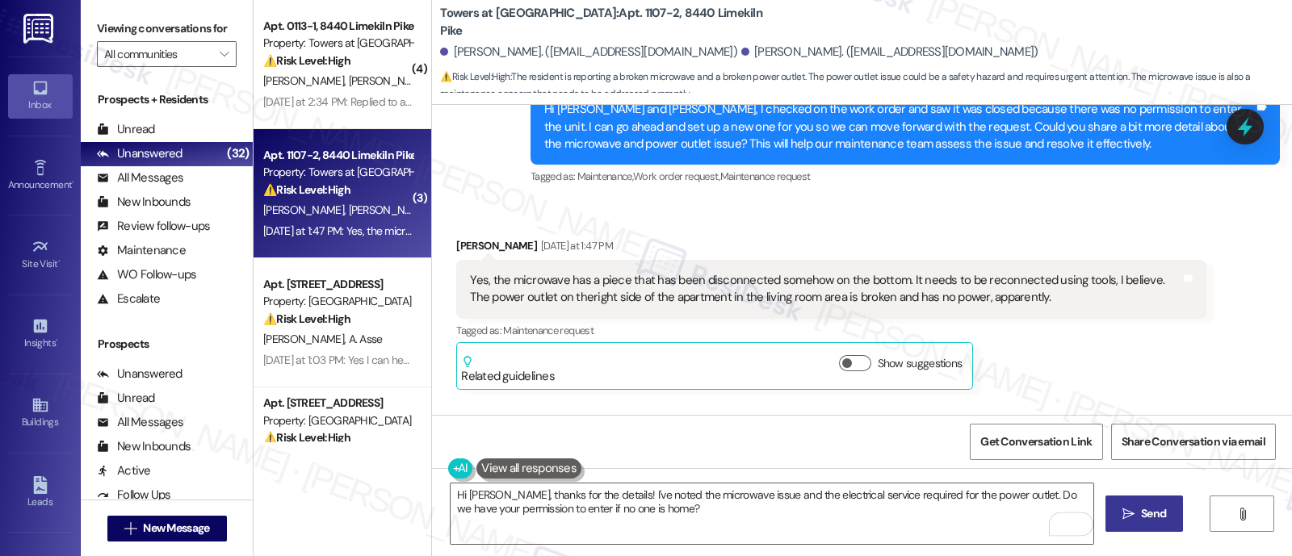
click at [1115, 510] on button " Send" at bounding box center [1145, 514] width 78 height 36
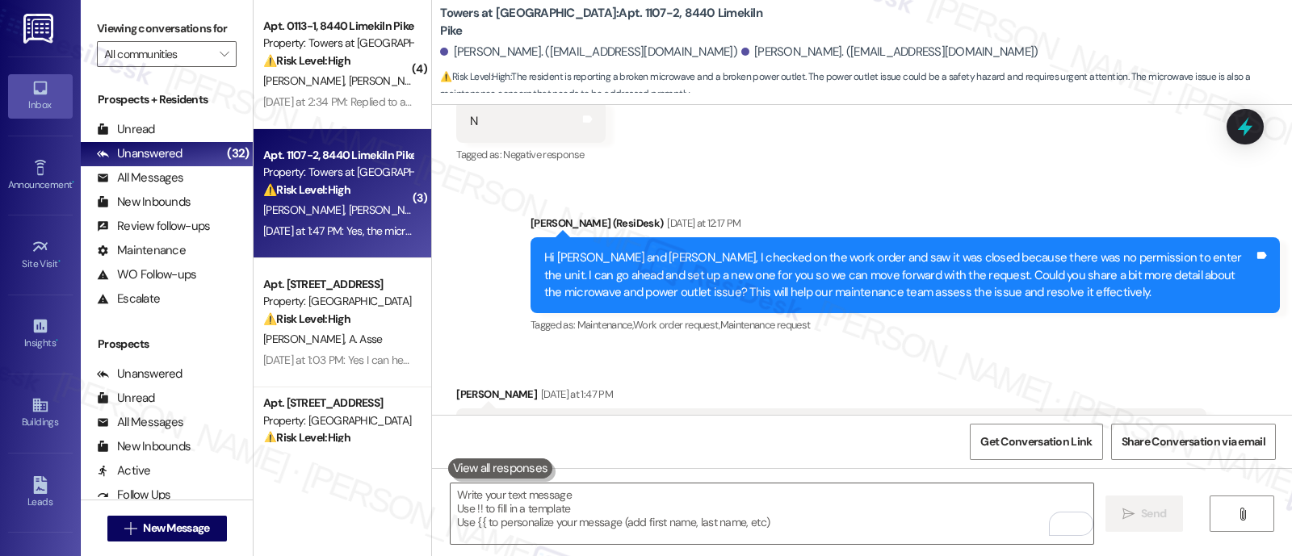
scroll to position [3361, 0]
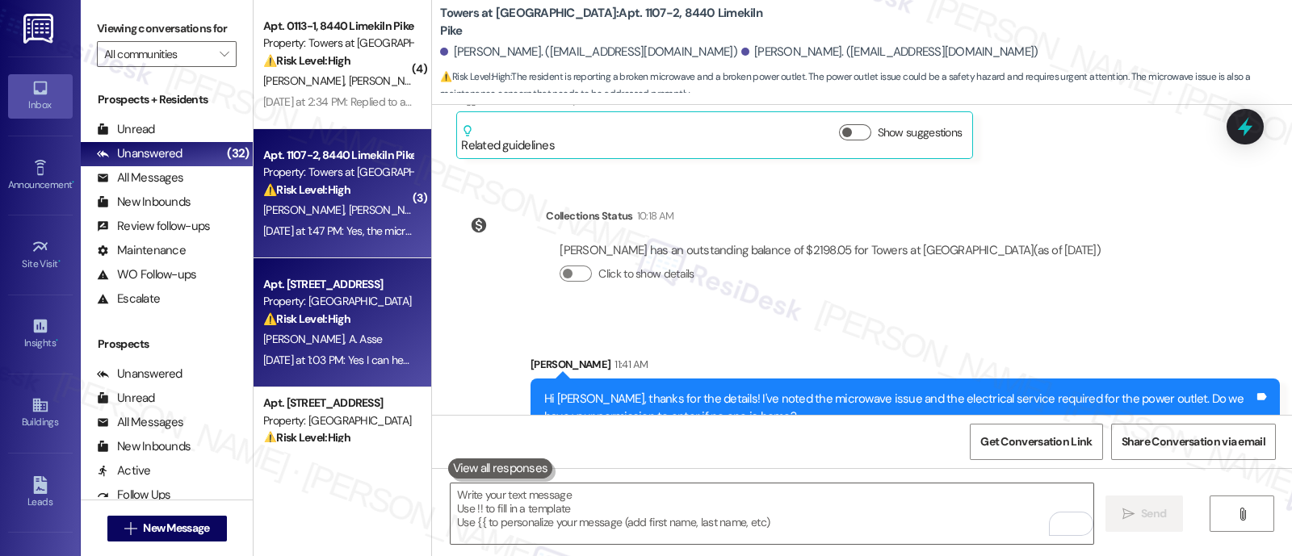
click at [317, 312] on strong "⚠️ Risk Level: High" at bounding box center [306, 319] width 87 height 15
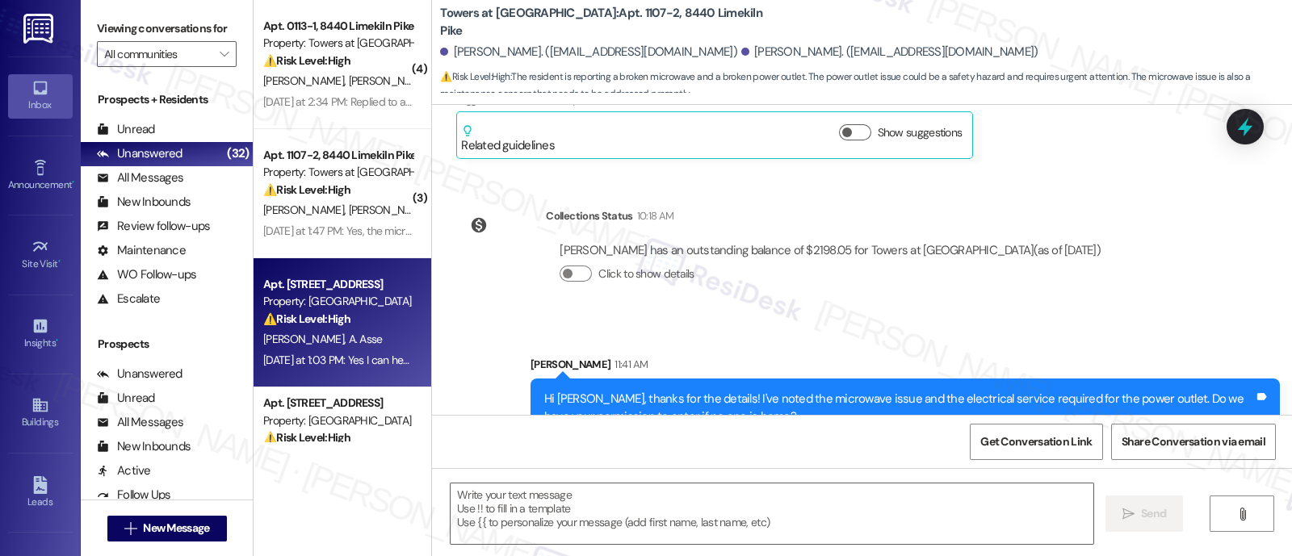
type textarea "Fetching suggested responses. Please feel free to read through the conversation…"
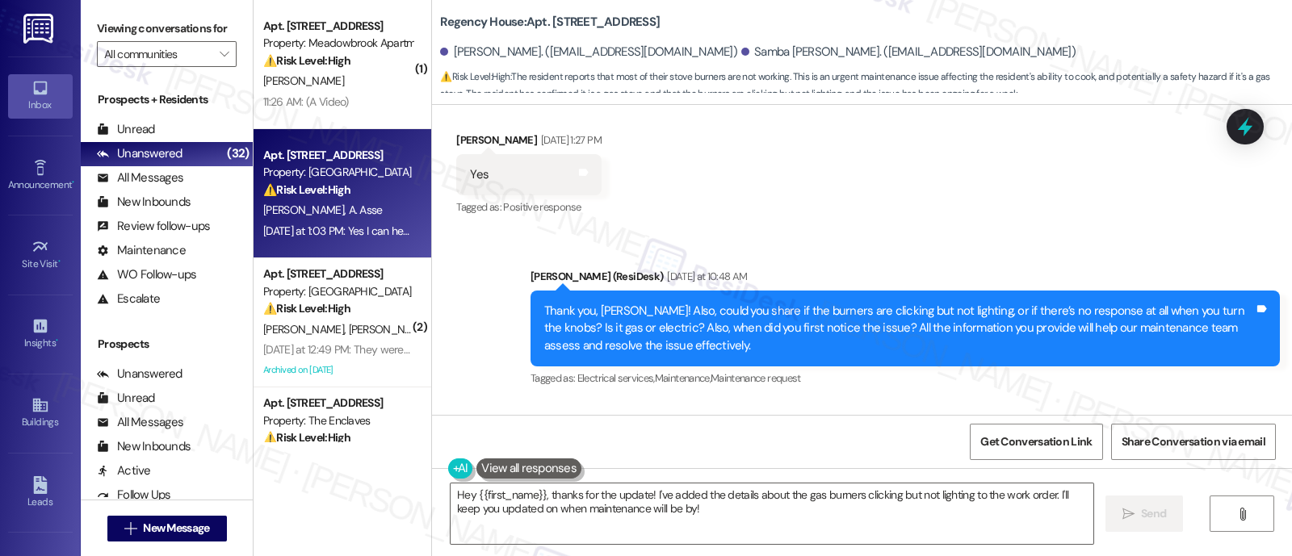
scroll to position [11330, 0]
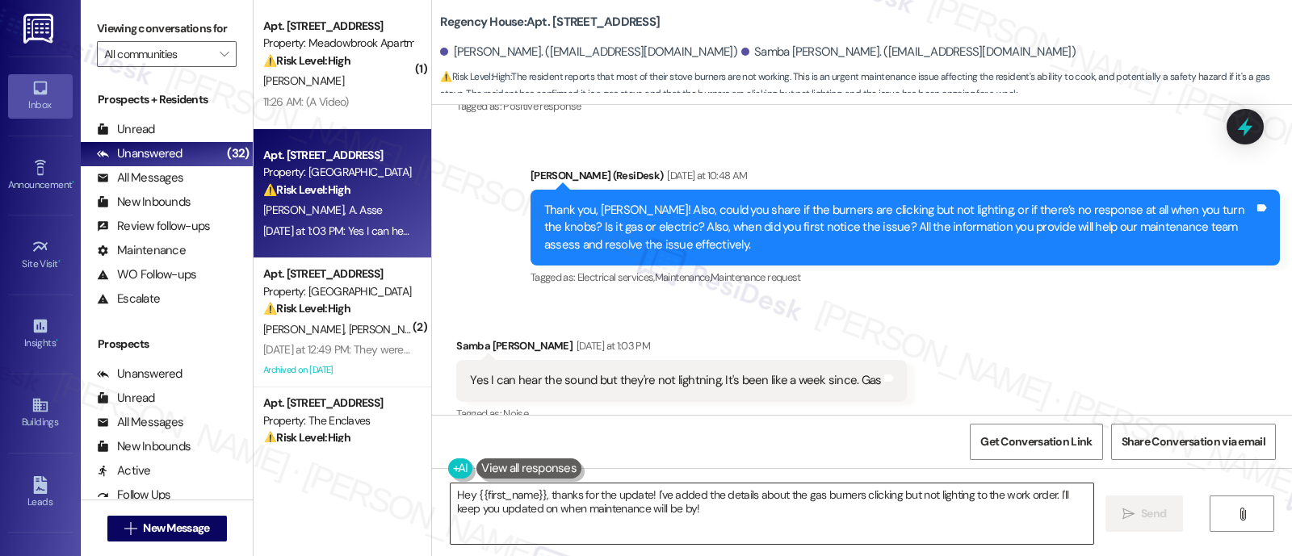
click at [506, 493] on textarea "Hey {{first_name}}, thanks for the update! I've added the details about the gas…" at bounding box center [772, 514] width 643 height 61
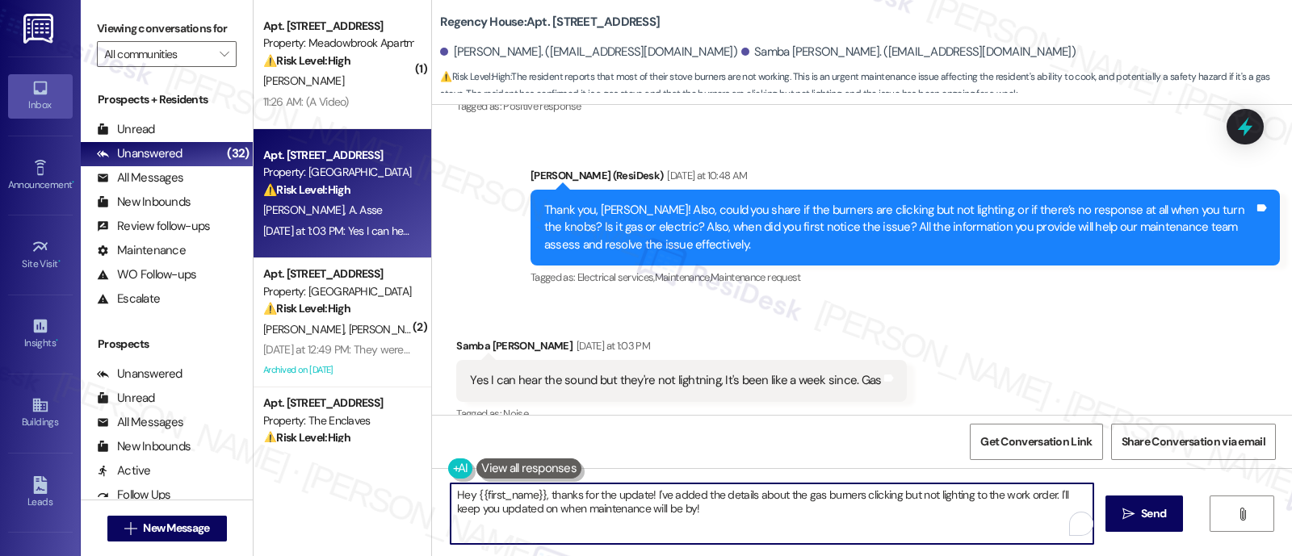
click at [506, 493] on textarea "Hey {{first_name}}, thanks for the update! I've added the details about the gas…" at bounding box center [772, 514] width 643 height 61
click at [984, 518] on textarea "Hey Anne, thanks for the update! I've added the details about the gas burners c…" at bounding box center [772, 514] width 643 height 61
click at [1005, 498] on textarea "Hey Anne, thanks for the update! I've added the details about the gas burners c…" at bounding box center [772, 514] width 643 height 61
type textarea "Hey Anne, thanks for the update! I've added the details about the gas burners c…"
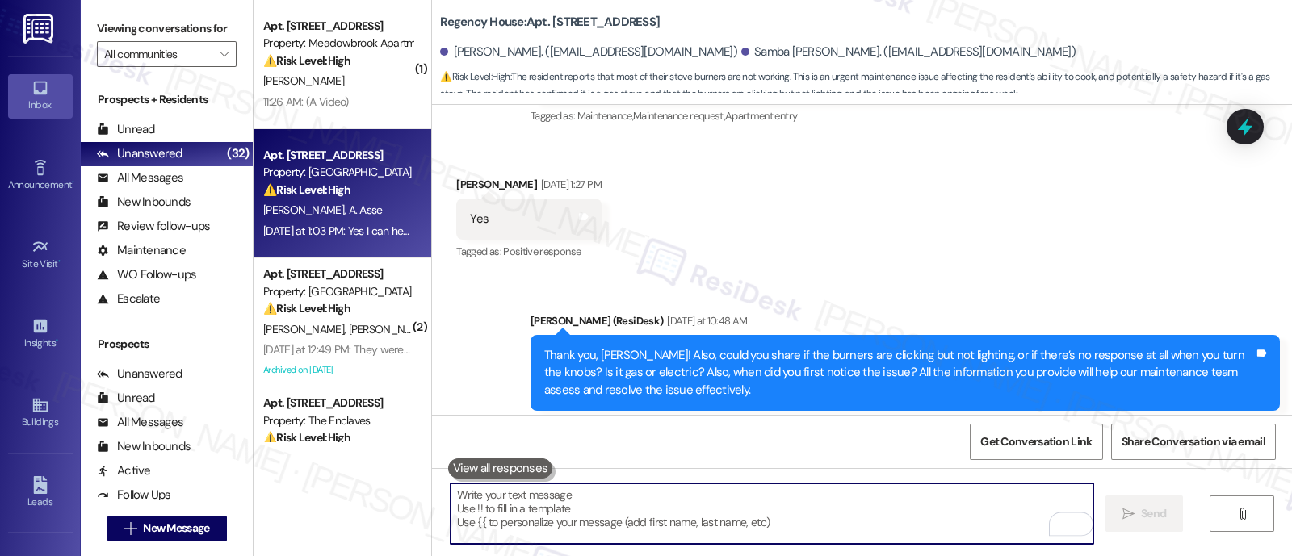
scroll to position [11181, 0]
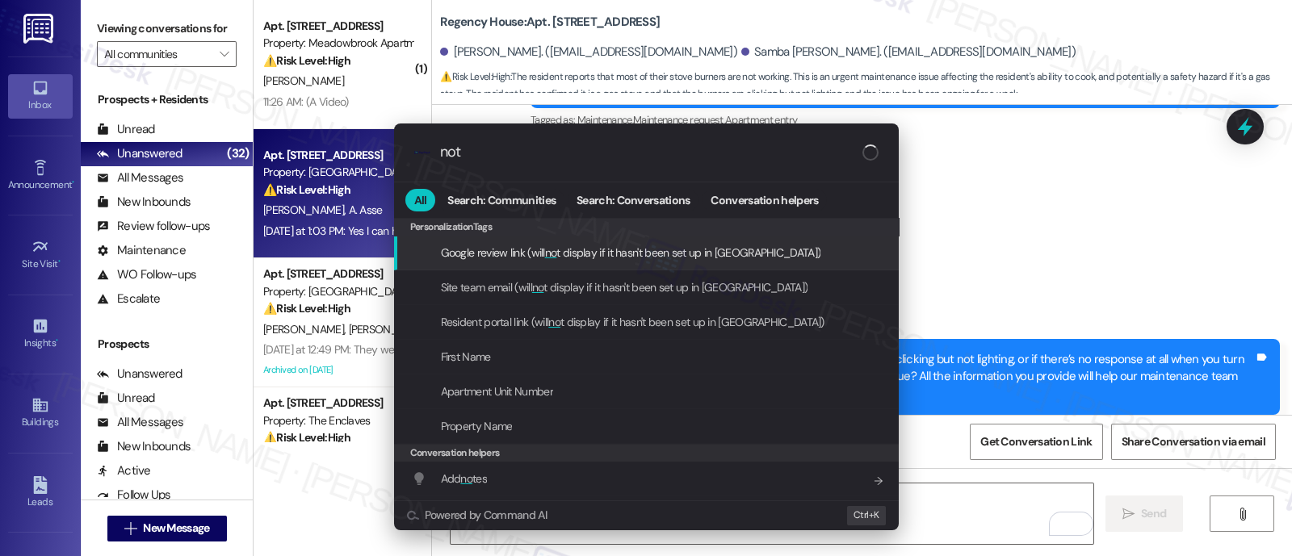
type input "note"
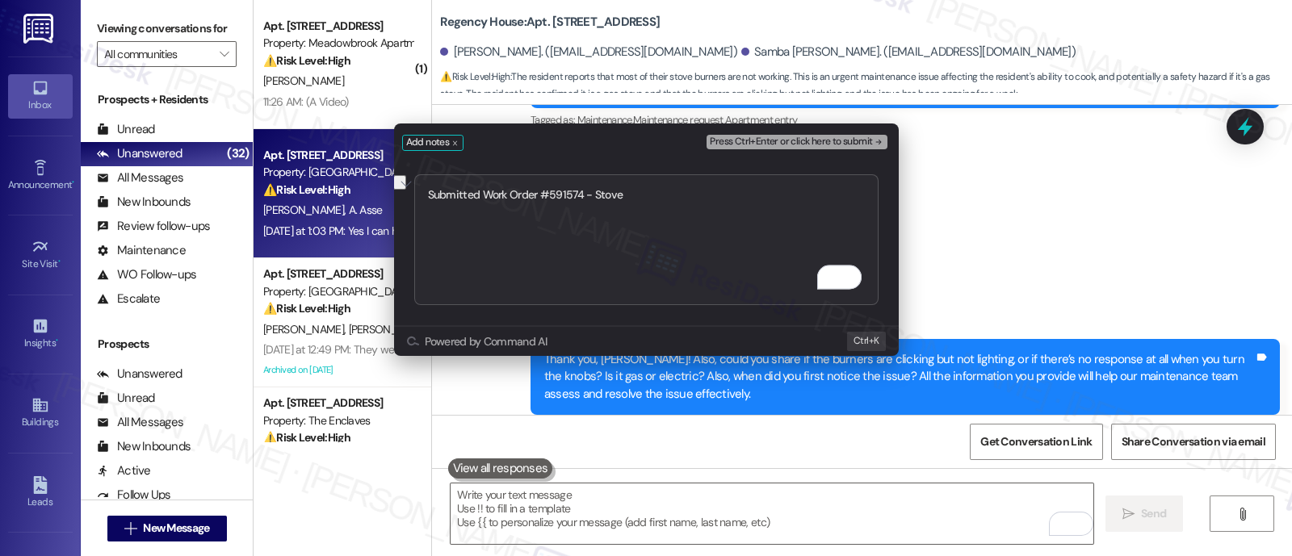
type textarea "Submitted Work Order #591574 - Stove"
click at [858, 144] on span "Press Ctrl+Enter or click here to submit" at bounding box center [791, 141] width 162 height 11
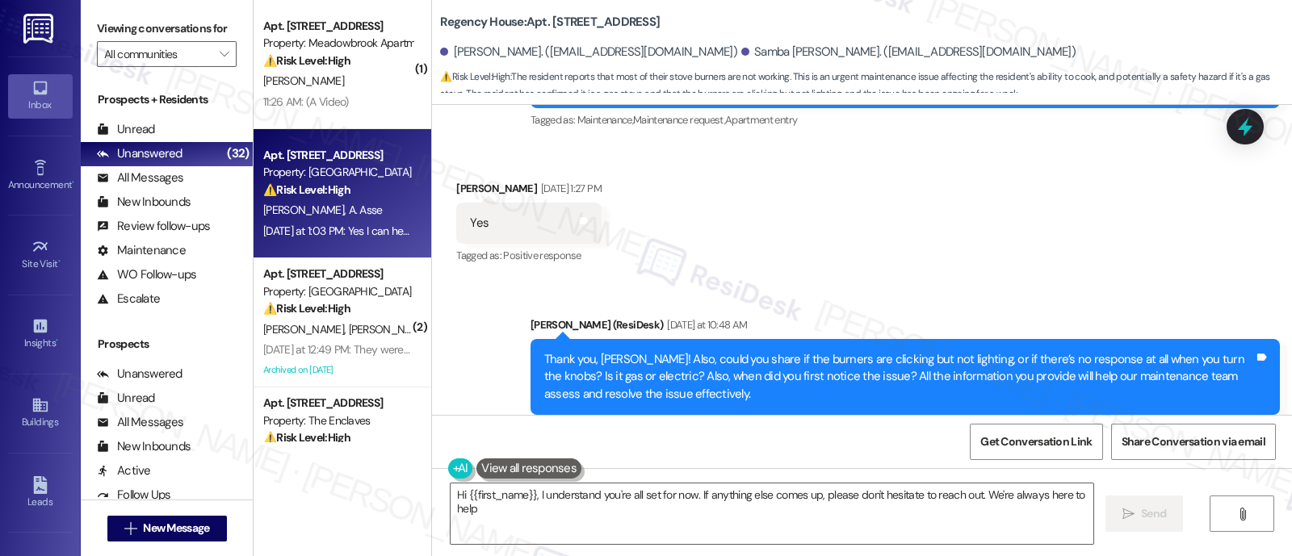
type textarea "Hi {{first_name}}, I understand you're all set for now. If anything else comes …"
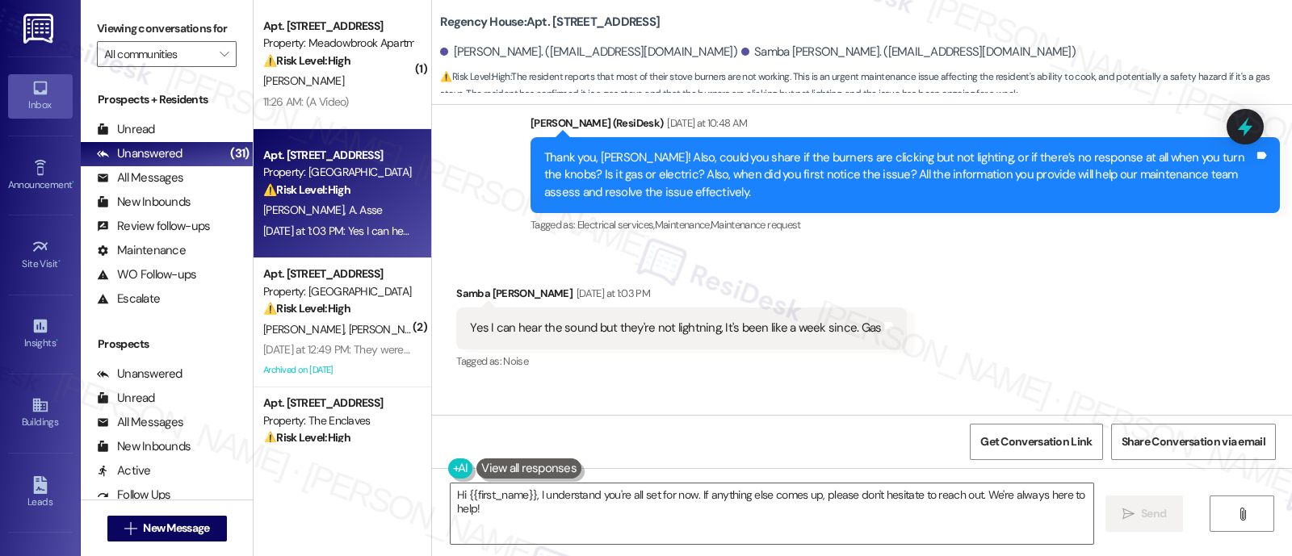
scroll to position [11620, 0]
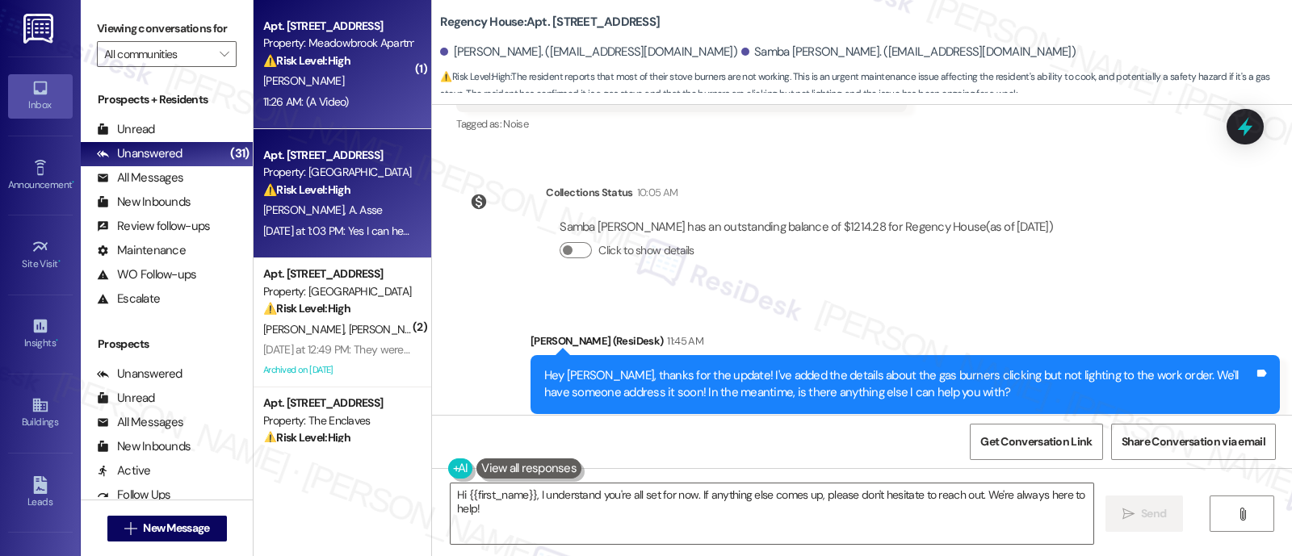
click at [324, 71] on div "S. Machuca" at bounding box center [338, 81] width 153 height 20
type textarea "Fetching suggested responses. Please feel free to read through the conversation…"
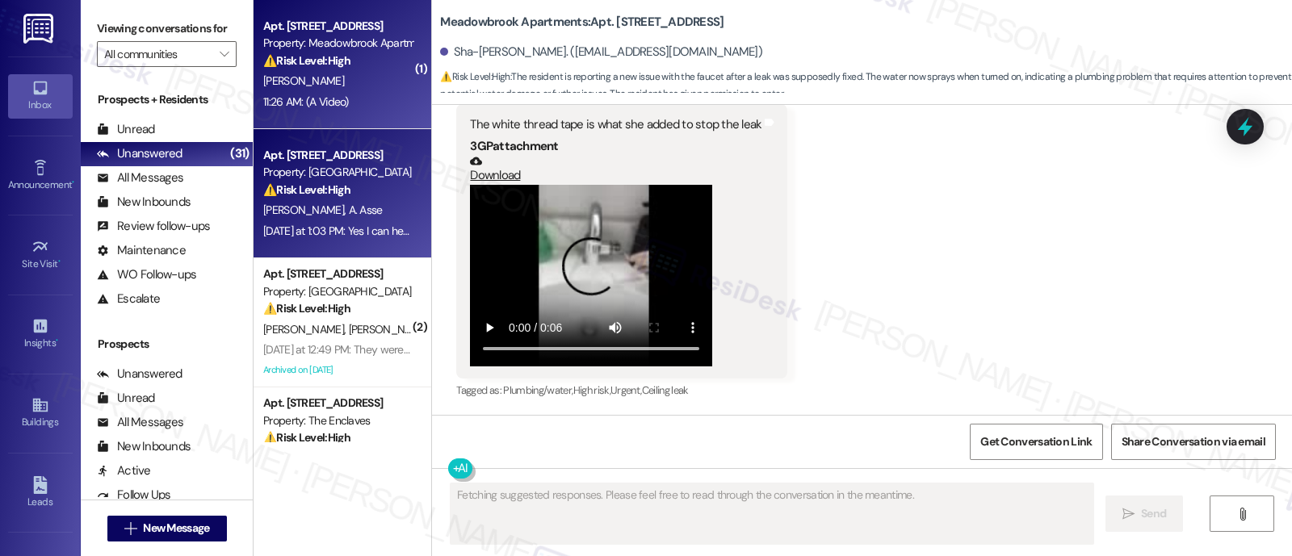
scroll to position [4650, 0]
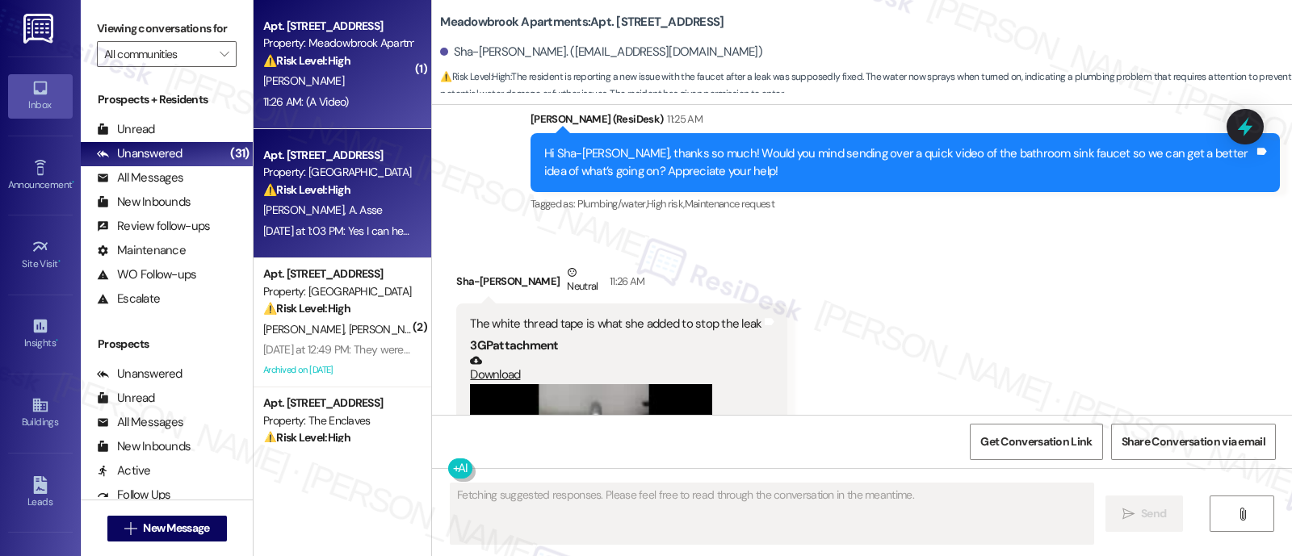
click at [324, 178] on div "Property: Regency House" at bounding box center [337, 172] width 149 height 17
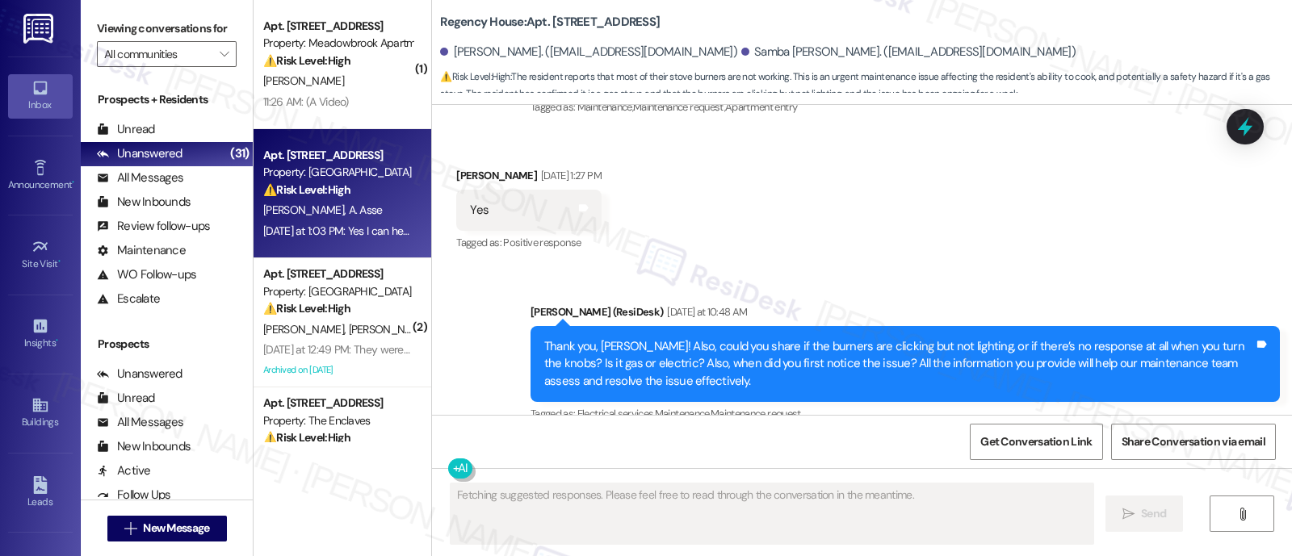
scroll to position [11181, 0]
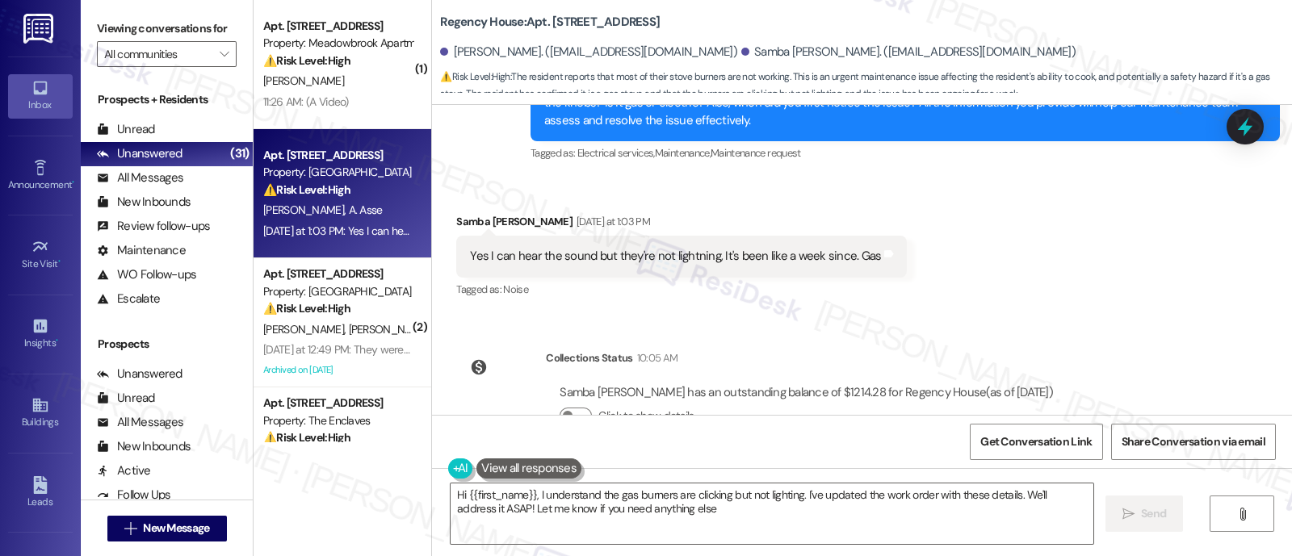
type textarea "Hi {{first_name}}, I understand the gas burners are clicking but not lighting. …"
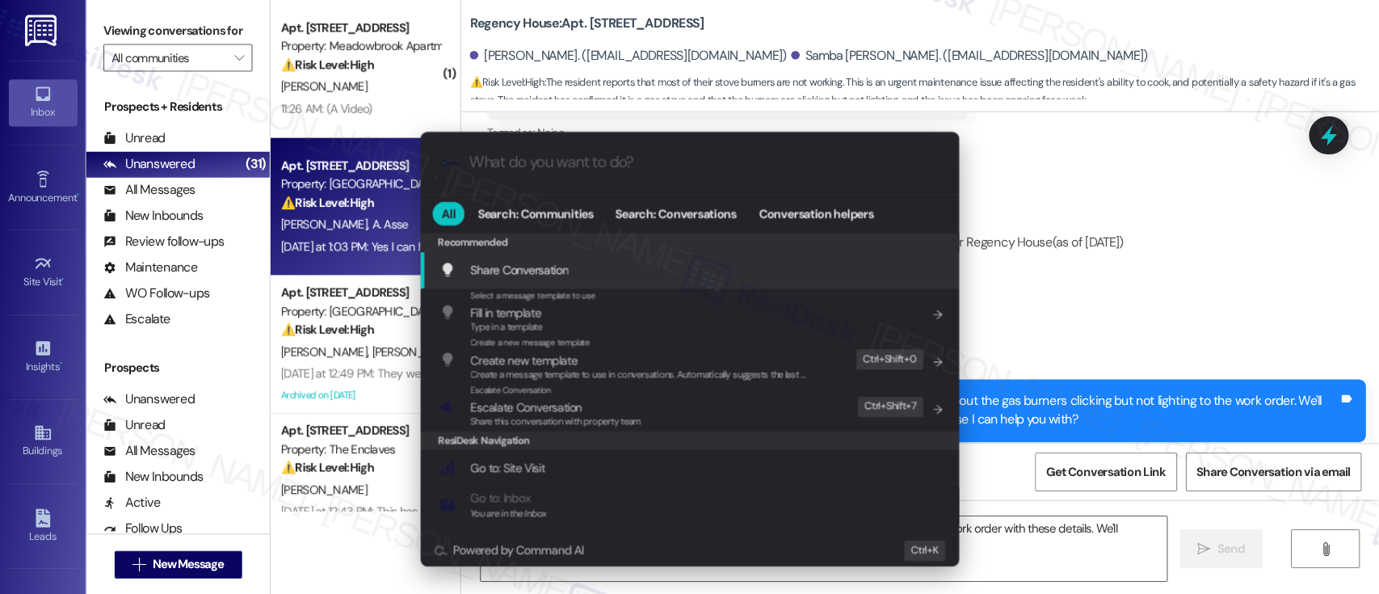
scroll to position [11496, 0]
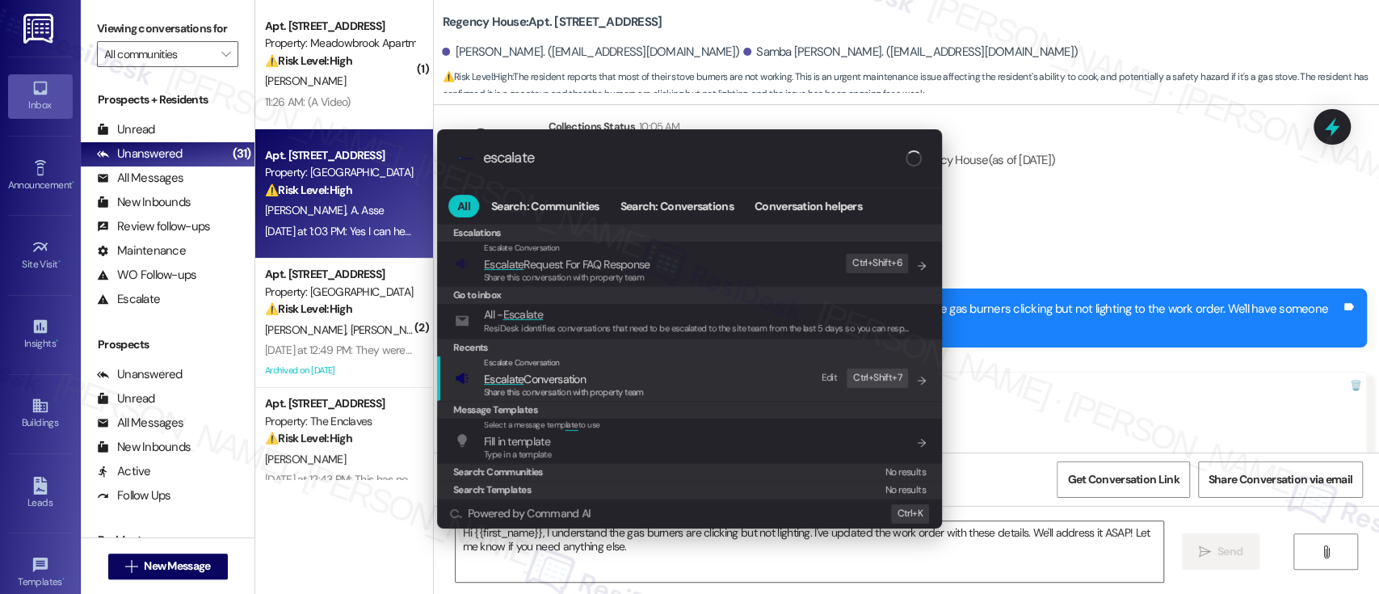
type input "escalate"
click at [646, 372] on div "Escalate Conversation Escalate Conversation Share this conversation with proper…" at bounding box center [691, 378] width 472 height 44
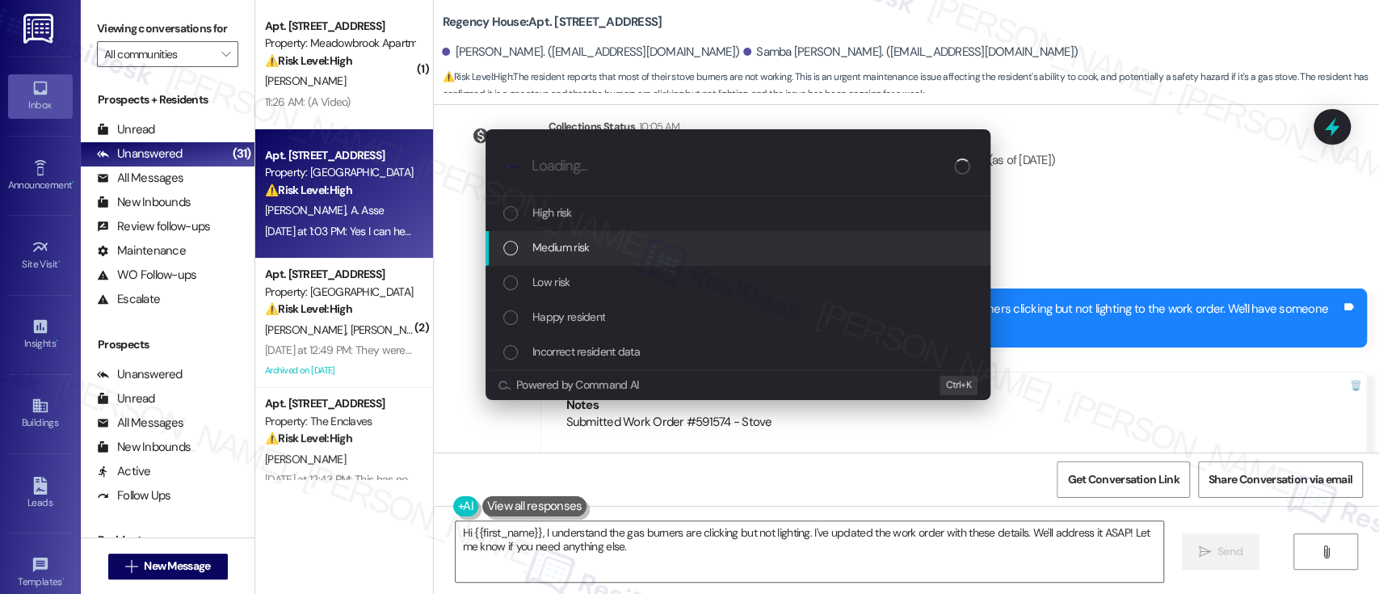
click at [611, 240] on div "Medium risk" at bounding box center [739, 247] width 472 height 18
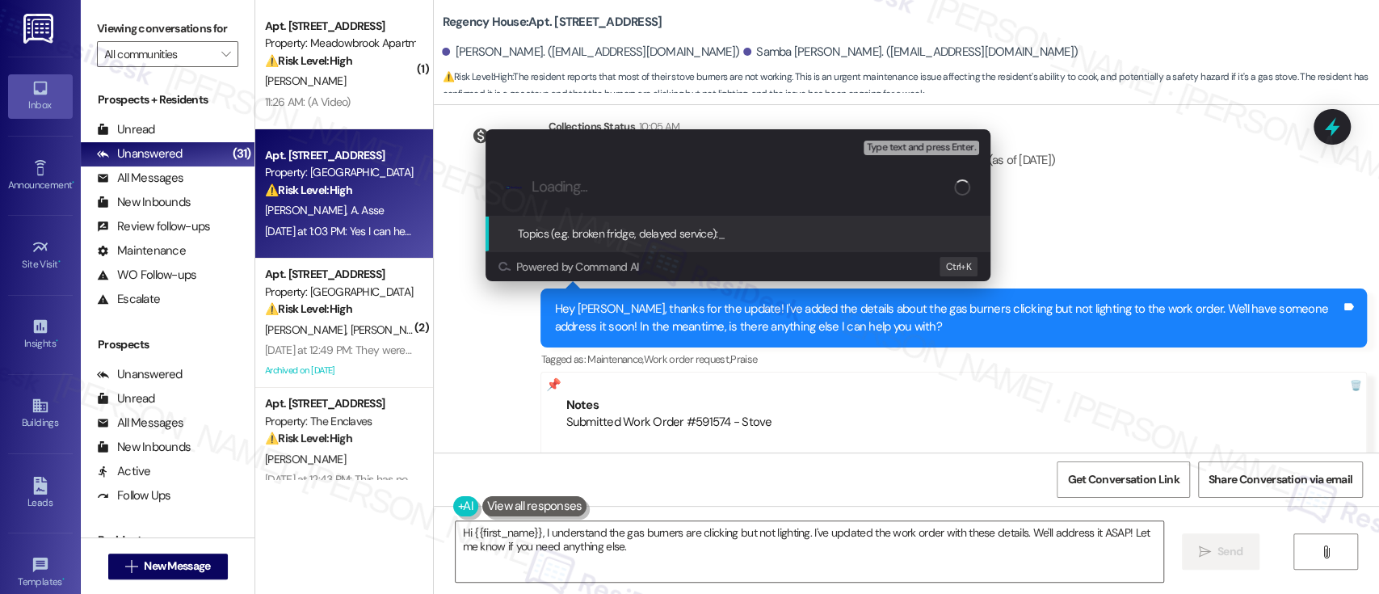
paste input "Submitted Work Order #591574 - Stove"
type input "Submitted Work Order #591574 - Stove"
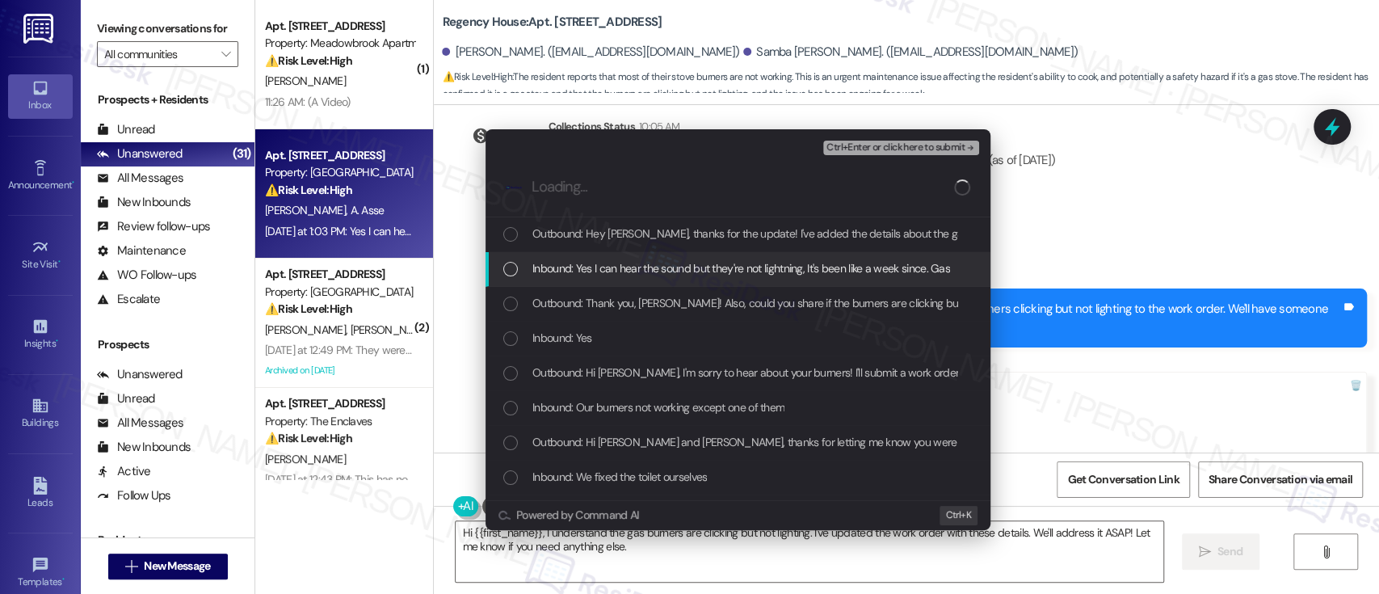
click at [631, 259] on span "Inbound: Yes I can hear the sound but they're not lightning, It's been like a w…" at bounding box center [741, 268] width 418 height 18
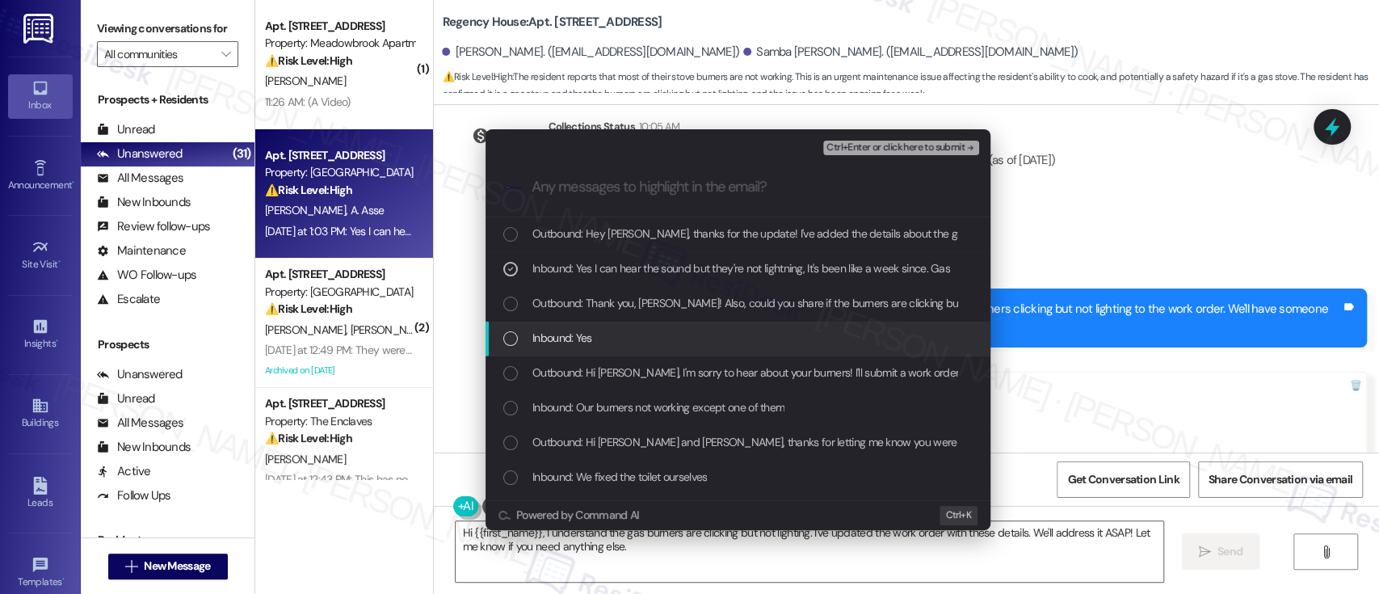
click at [594, 338] on div "Inbound: Yes" at bounding box center [739, 338] width 472 height 18
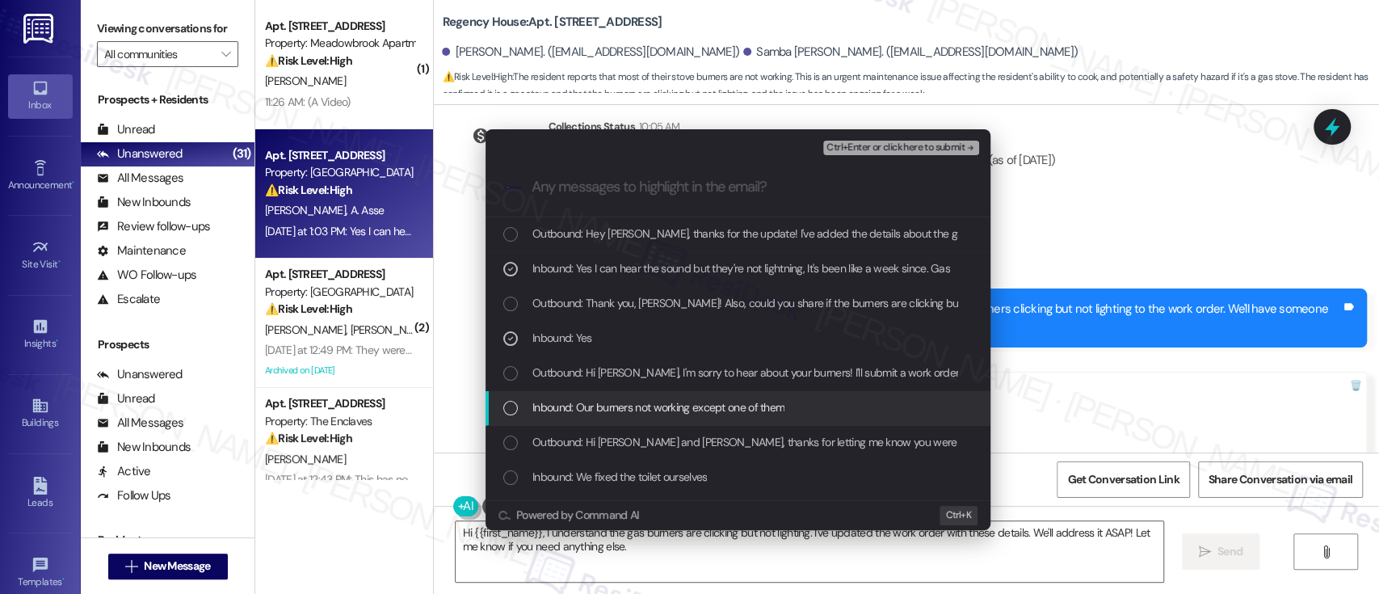
click at [653, 407] on span "Inbound: Our burners not working except one of them" at bounding box center [658, 407] width 252 height 18
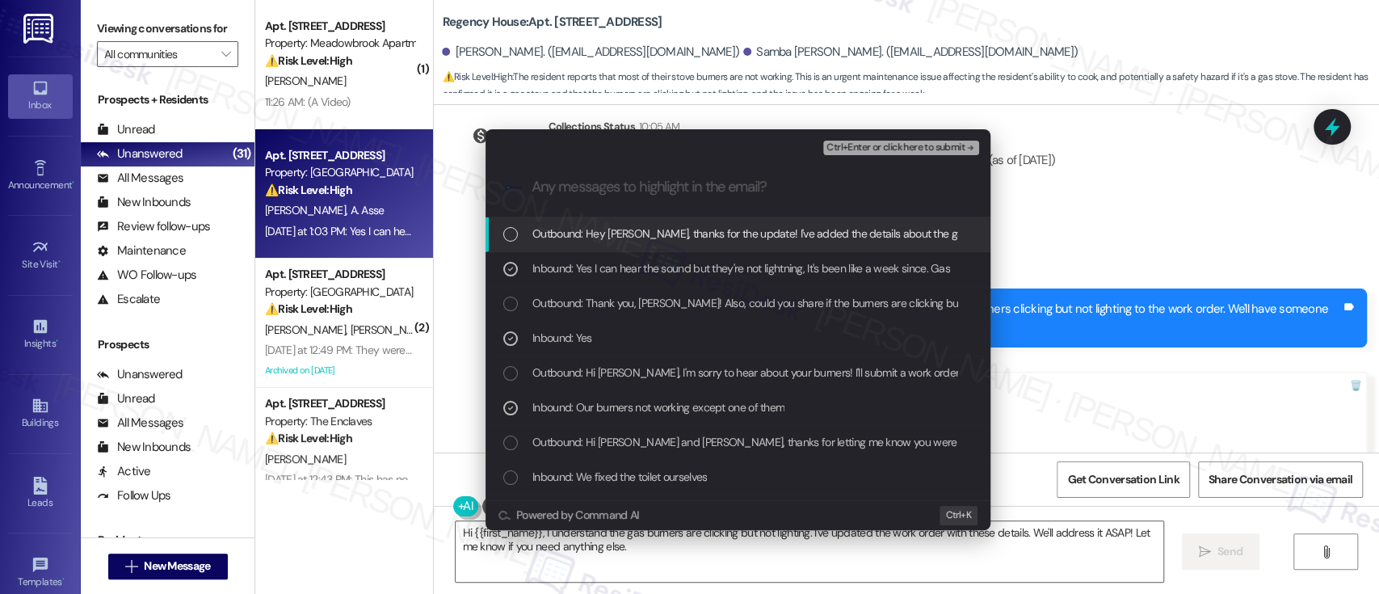
click at [906, 142] on span "Ctrl+Enter or click here to submit" at bounding box center [895, 147] width 138 height 11
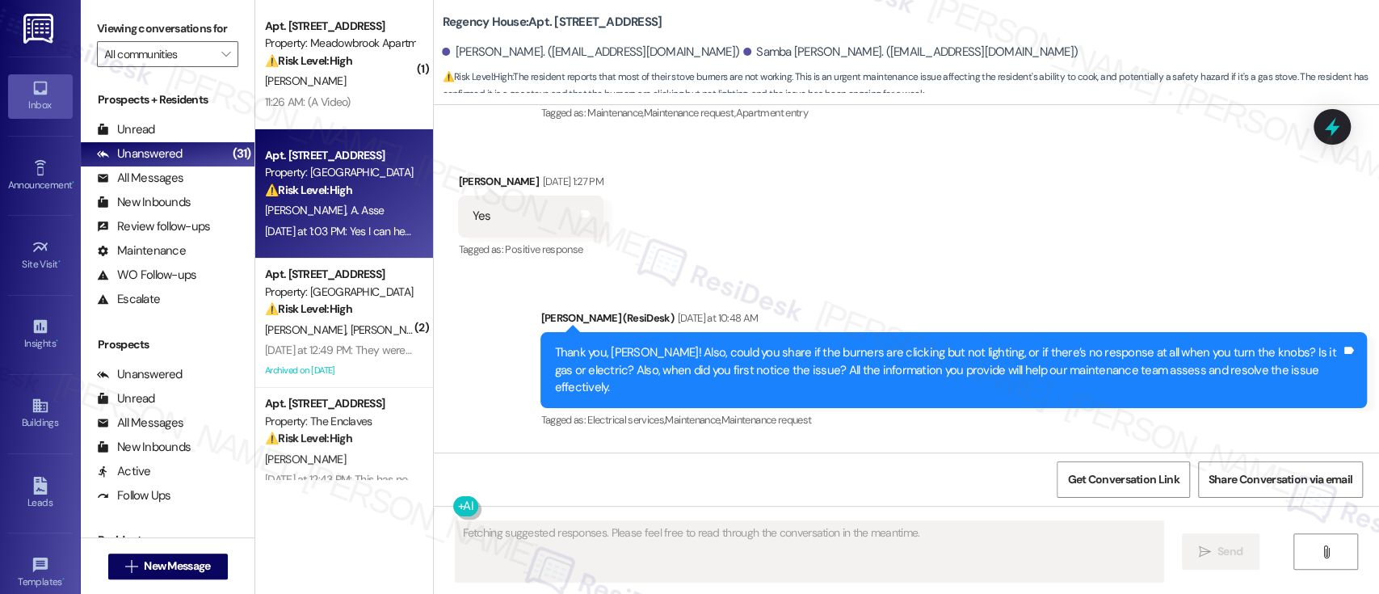
scroll to position [10950, 0]
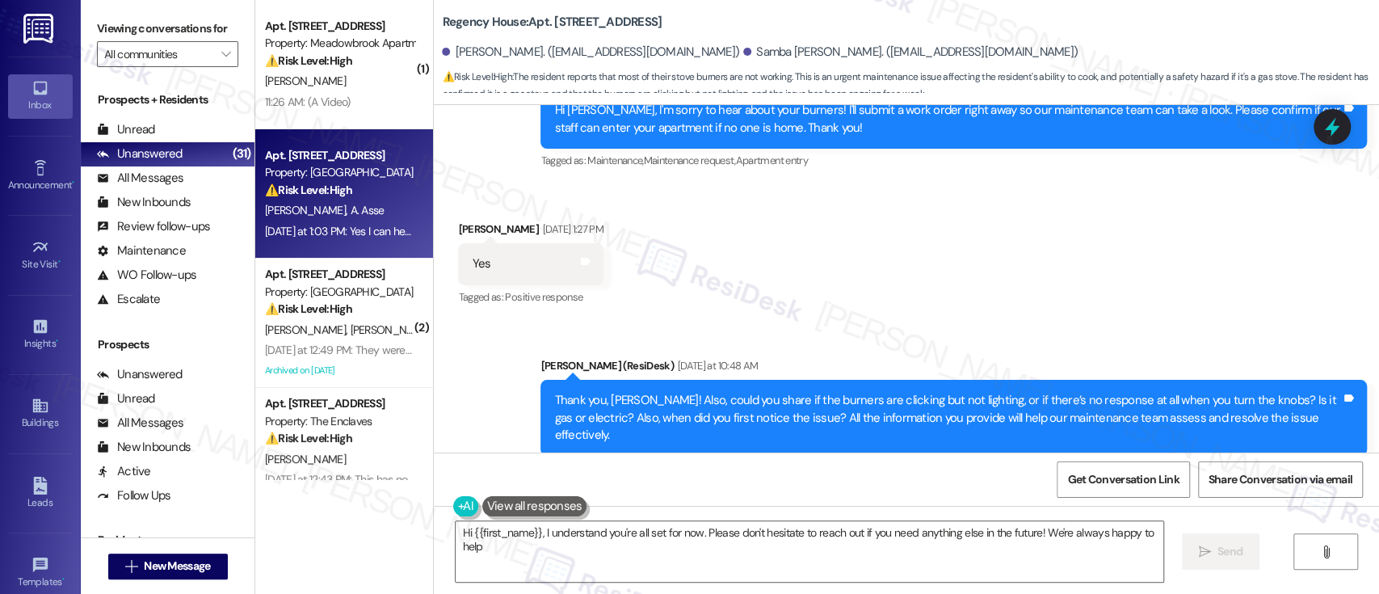
type textarea "Hi {{first_name}}, I understand you're all set for now. Please don't hesitate t…"
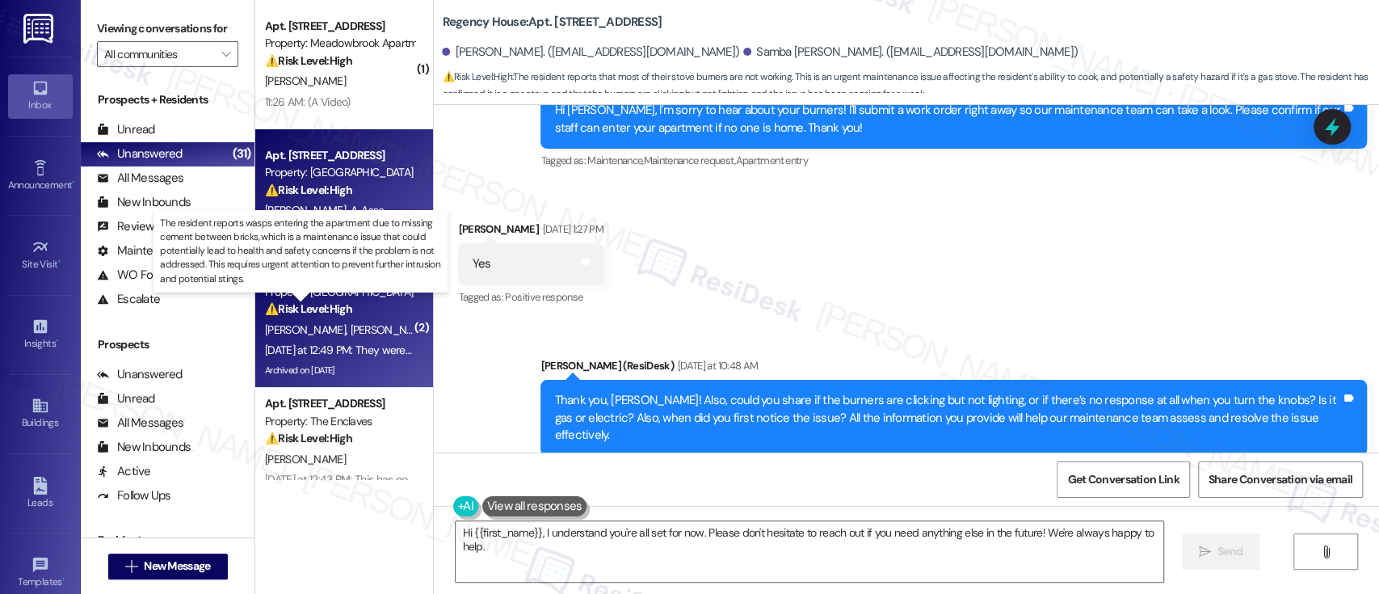
click at [342, 311] on strong "⚠️ Risk Level: High" at bounding box center [308, 308] width 87 height 15
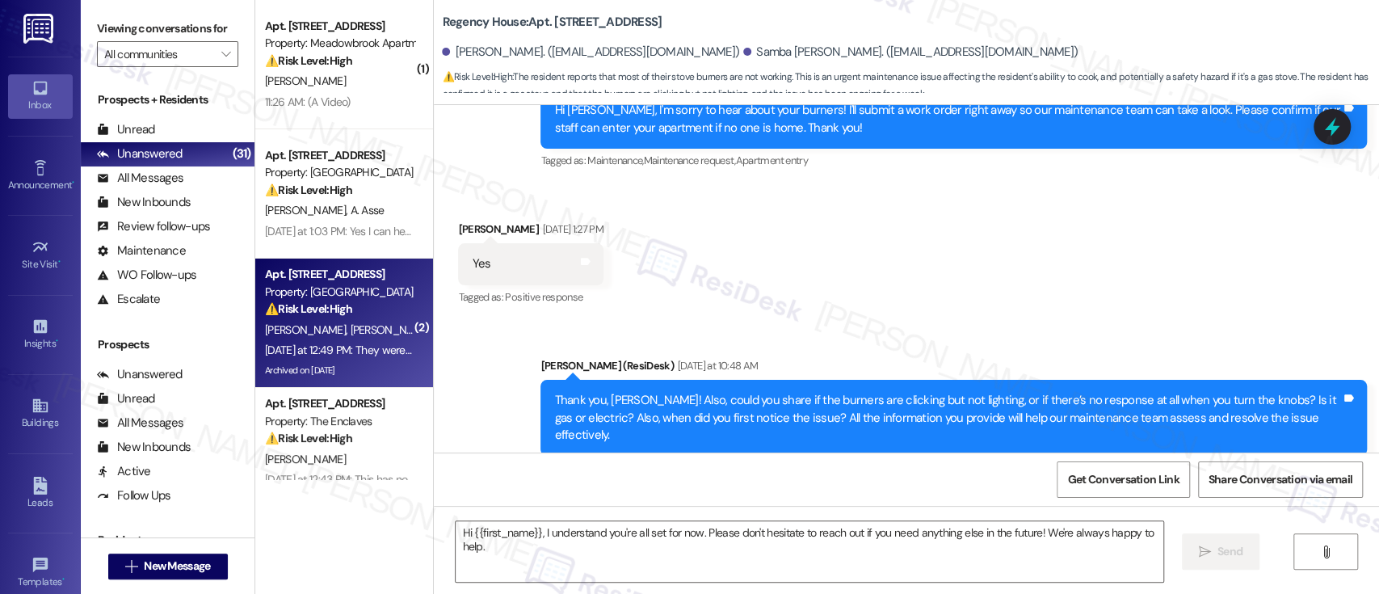
type textarea "Fetching suggested responses. Please feel free to read through the conversation…"
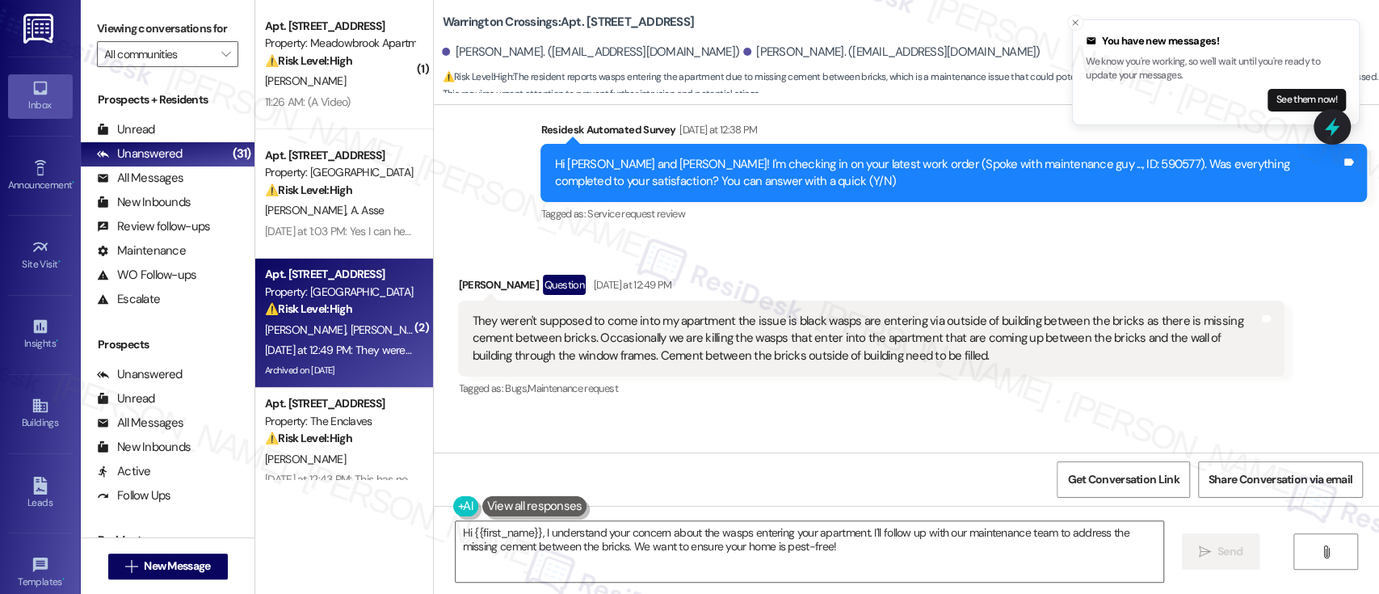
scroll to position [16466, 0]
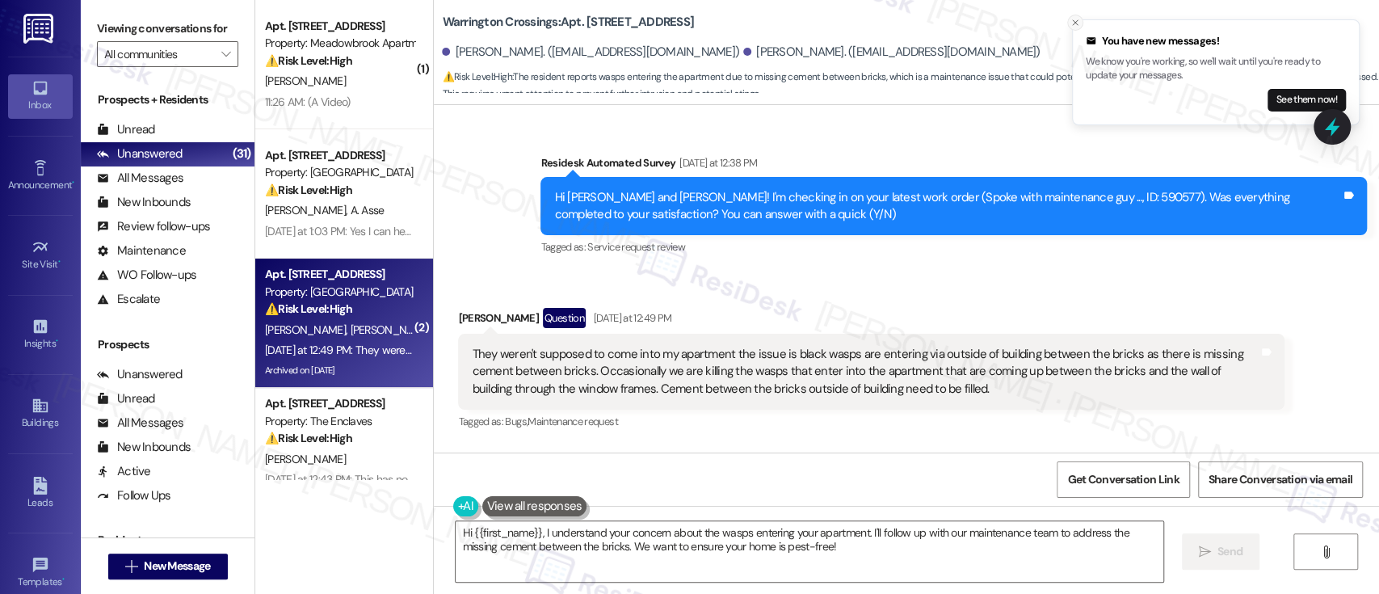
click at [1073, 24] on icon "Close toast" at bounding box center [1075, 23] width 10 height 10
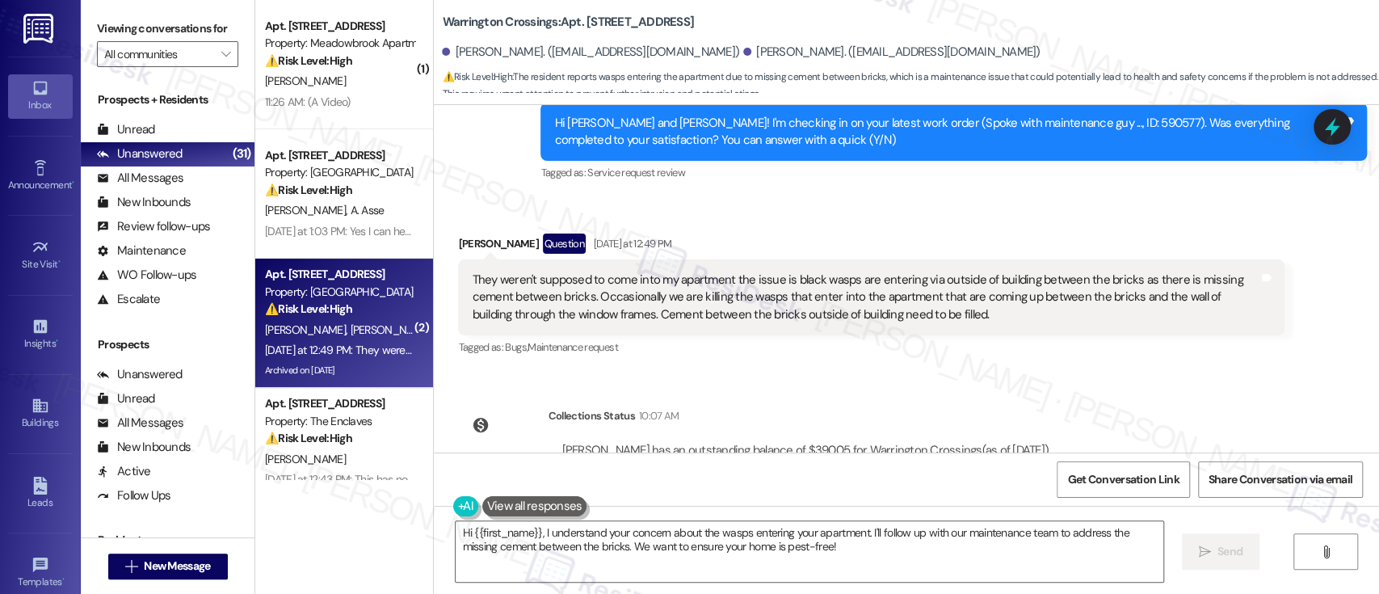
scroll to position [16573, 0]
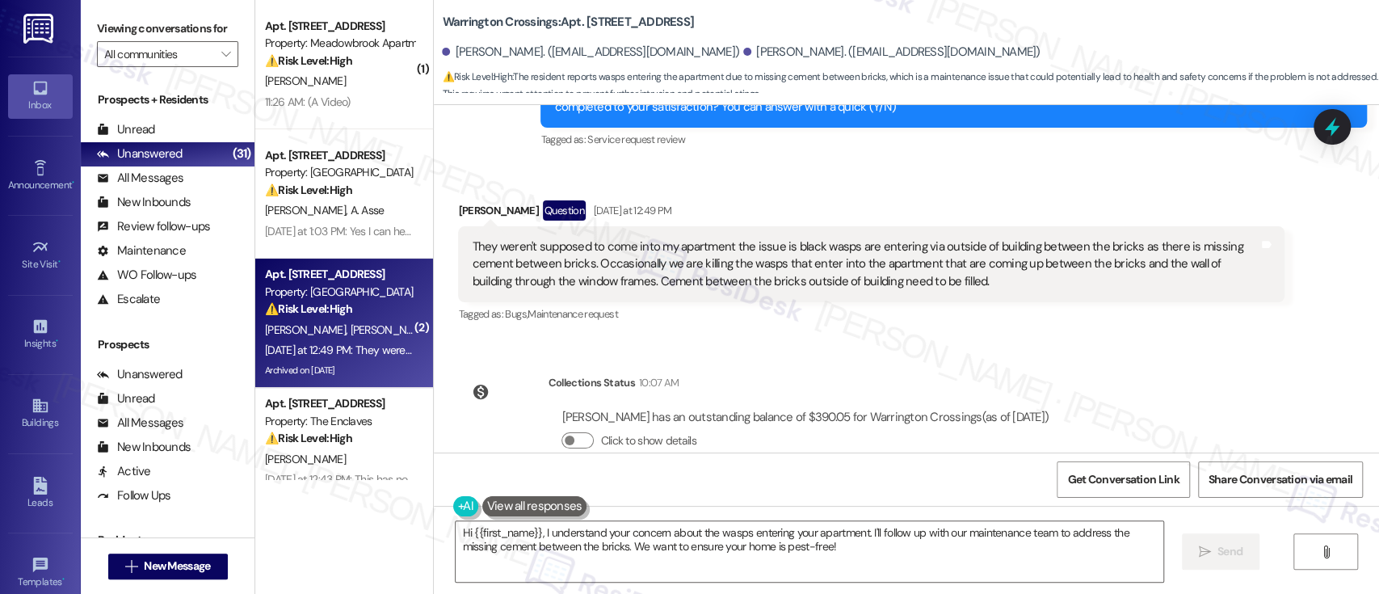
click at [586, 23] on b "Warrington Crossings: Apt. O08, 1700 Street Rd B05" at bounding box center [568, 22] width 252 height 17
copy b "O08"
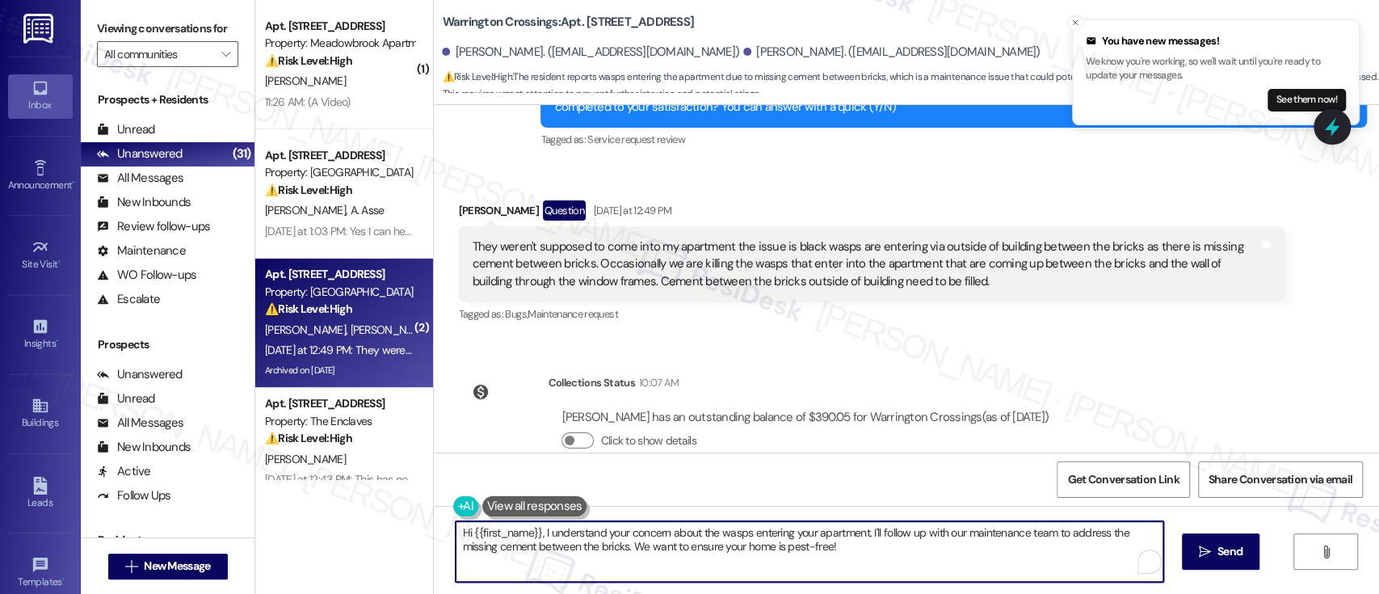
click at [868, 527] on textarea "Hi {{first_name}}, I understand your concern about the wasps entering your apar…" at bounding box center [808, 551] width 707 height 61
click at [538, 551] on textarea "Hi {{first_name}}, I understand your concern about the wasps entering your apar…" at bounding box center [808, 551] width 707 height 61
click at [879, 554] on textarea "Hi {{first_name}}, I understand your concern about the wasps entering your apar…" at bounding box center [808, 551] width 707 height 61
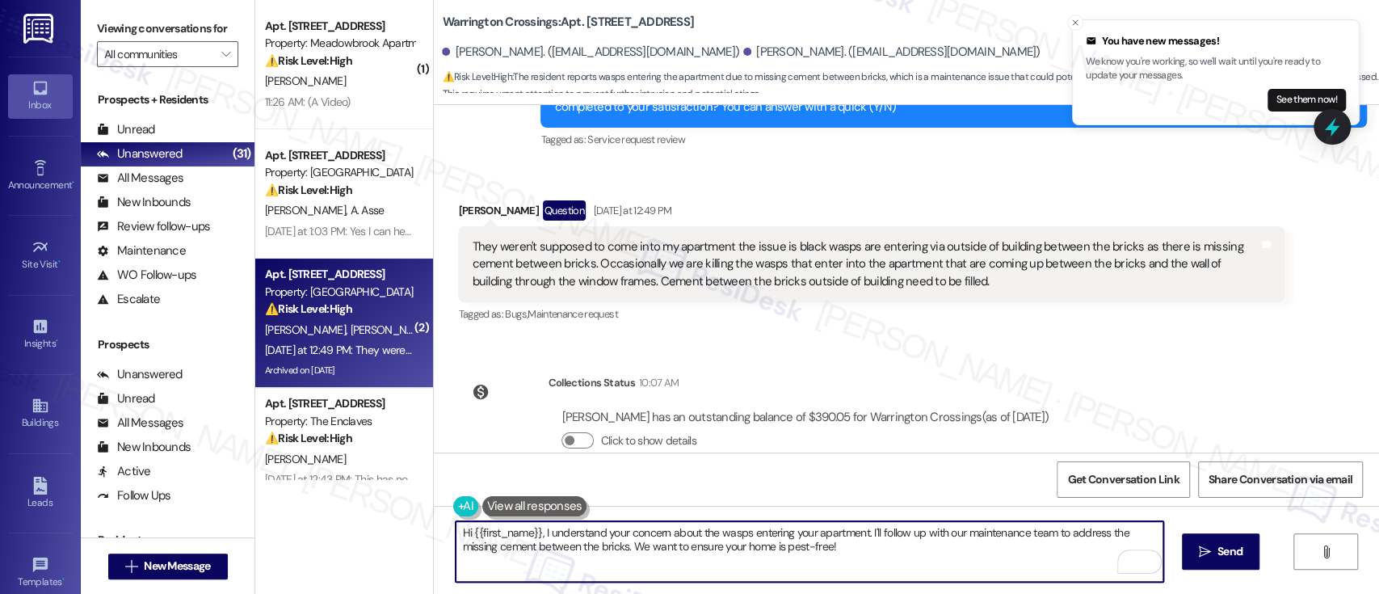
click at [879, 554] on textarea "Hi {{first_name}}, I understand your concern about the wasps entering your apar…" at bounding box center [808, 551] width 707 height 61
click at [467, 45] on div "[PERSON_NAME]. ([EMAIL_ADDRESS][DOMAIN_NAME])" at bounding box center [590, 52] width 297 height 17
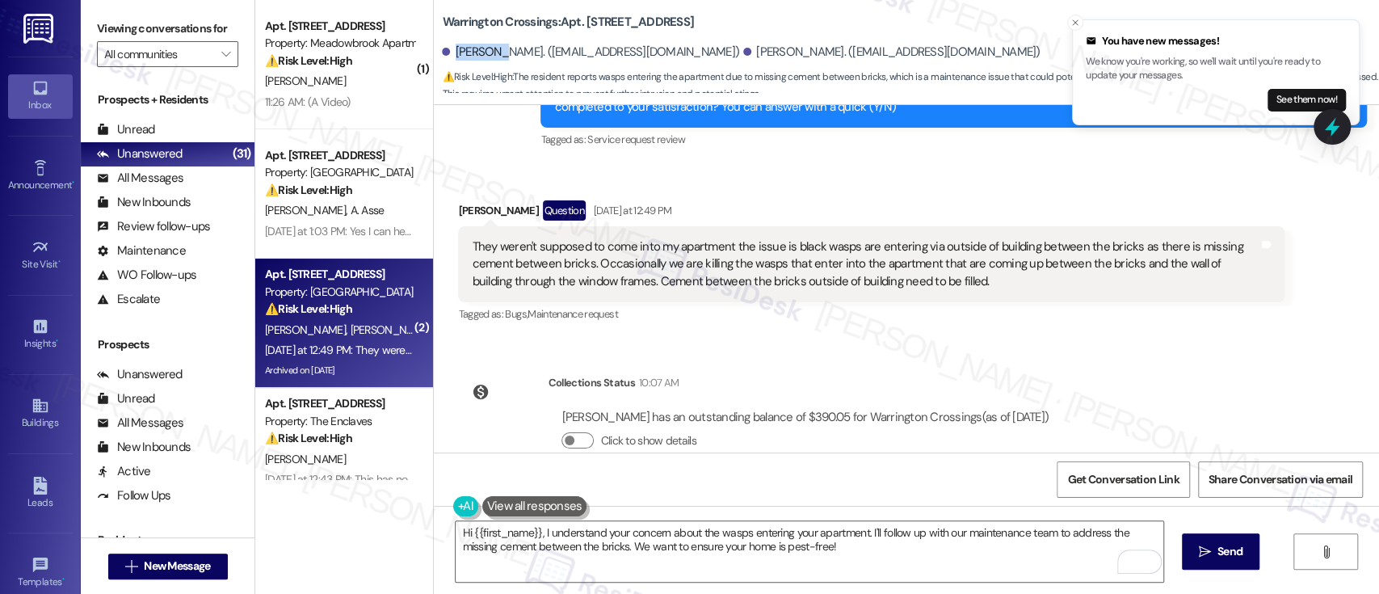
click at [466, 44] on div "[PERSON_NAME]. ([EMAIL_ADDRESS][DOMAIN_NAME])" at bounding box center [590, 52] width 297 height 17
copy div "Kathleen"
click at [478, 534] on textarea "Hi {{first_name}}, I understand your concern about the wasps entering your apar…" at bounding box center [808, 551] width 707 height 61
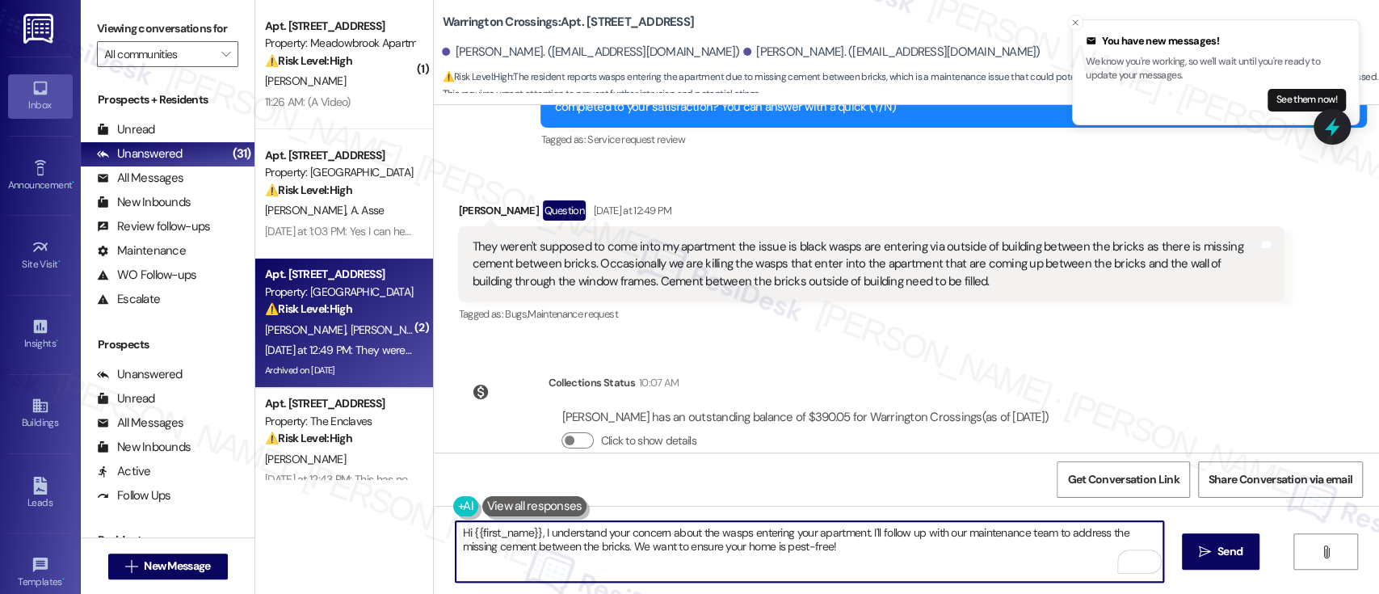
click at [478, 534] on textarea "Hi {{first_name}}, I understand your concern about the wasps entering your apar…" at bounding box center [808, 551] width 707 height 61
paste textarea "Kathleen"
type textarea "Hi [PERSON_NAME], I understand your concern about the wasps entering your apart…"
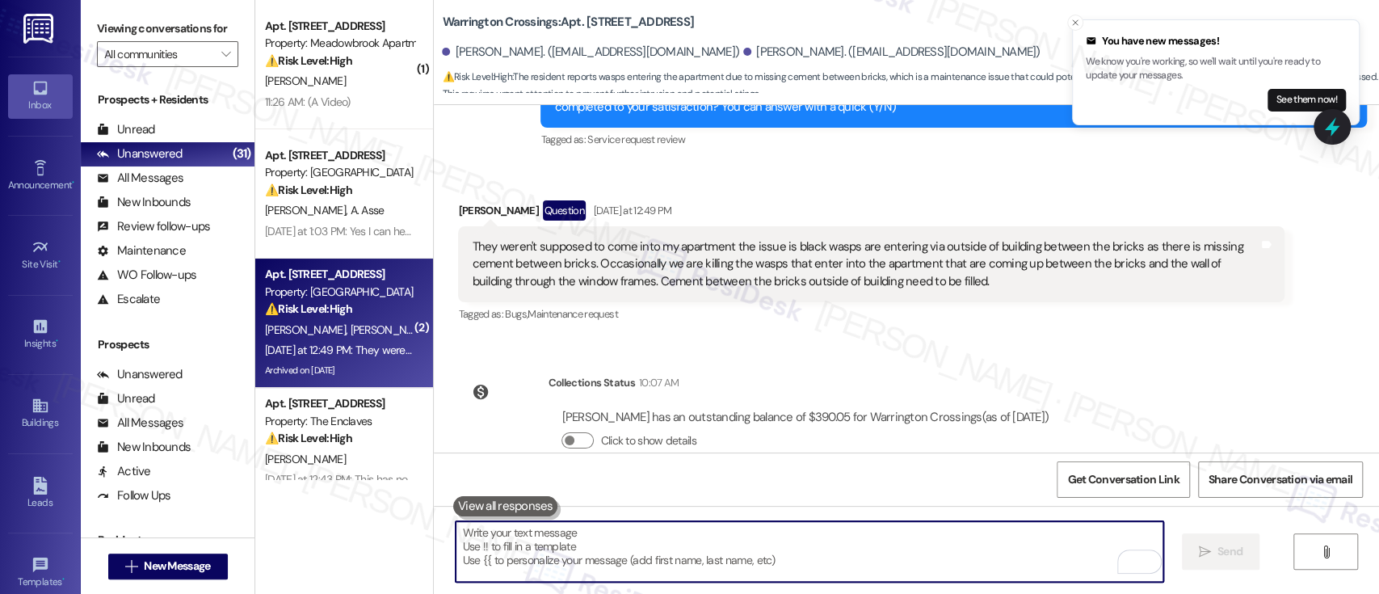
scroll to position [16424, 0]
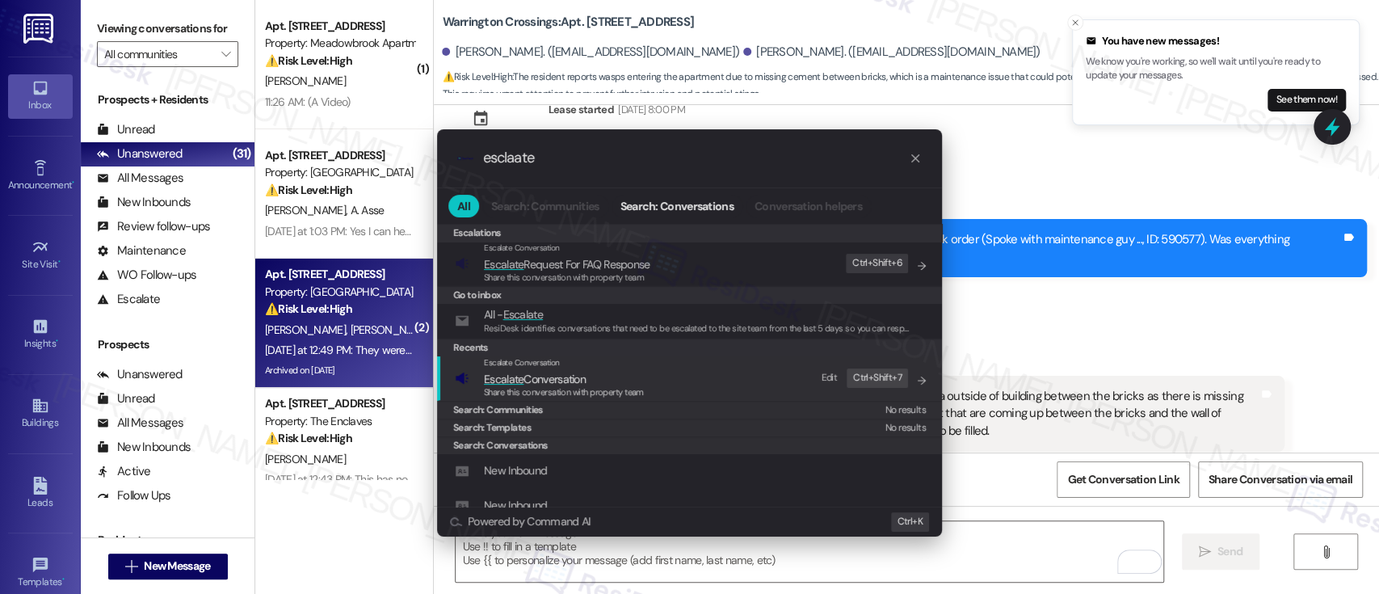
type input "esclaate"
click at [614, 376] on span "Escalate Conversation" at bounding box center [564, 379] width 160 height 18
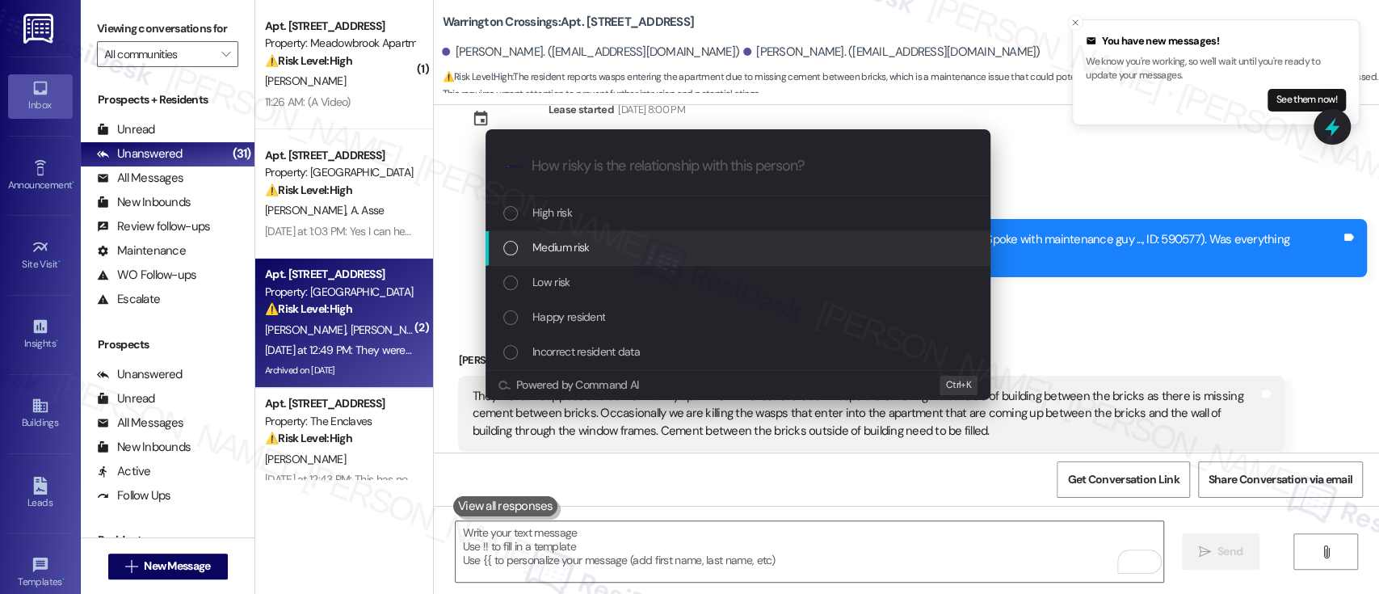
click at [556, 249] on span "Medium risk" at bounding box center [560, 247] width 57 height 18
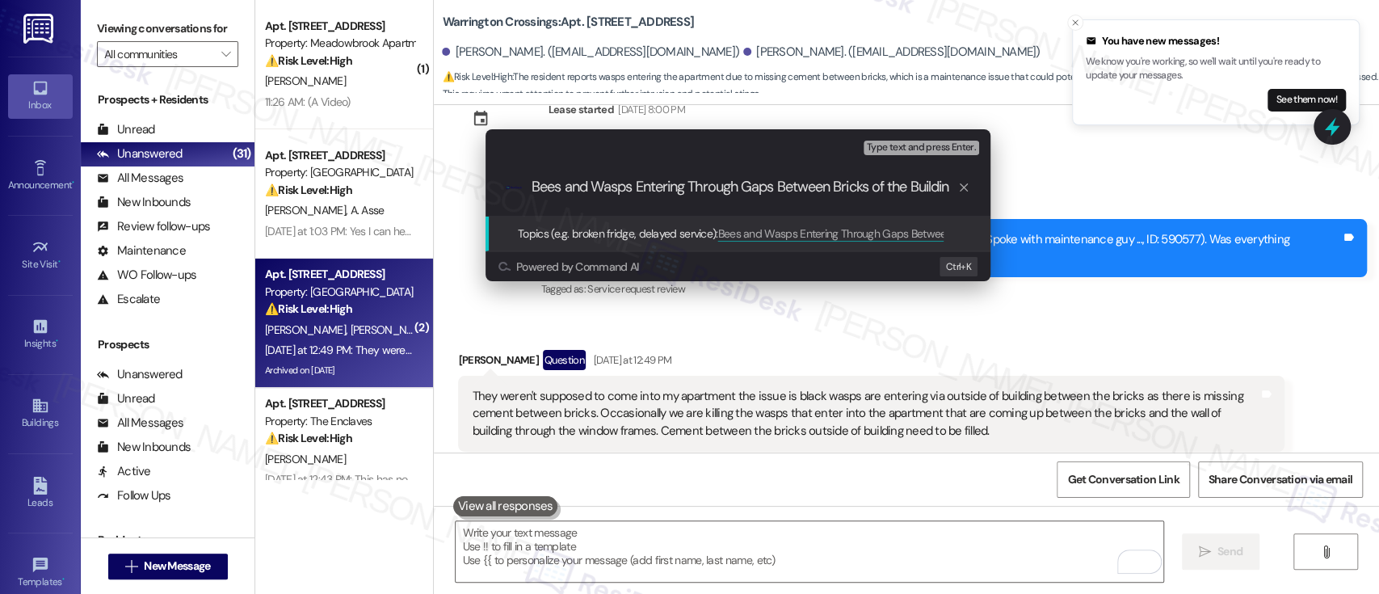
type input "Bees and Wasps Entering Through Gaps Between Bricks of the Building"
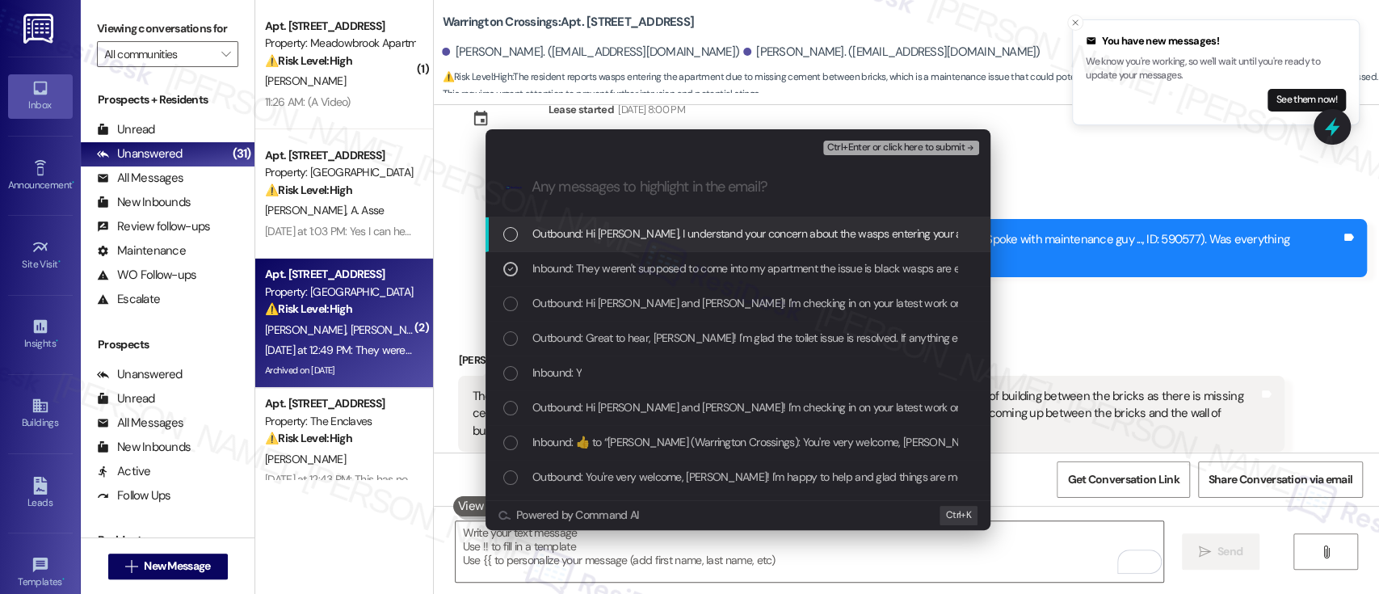
click at [920, 142] on span "Ctrl+Enter or click here to submit" at bounding box center [895, 147] width 138 height 11
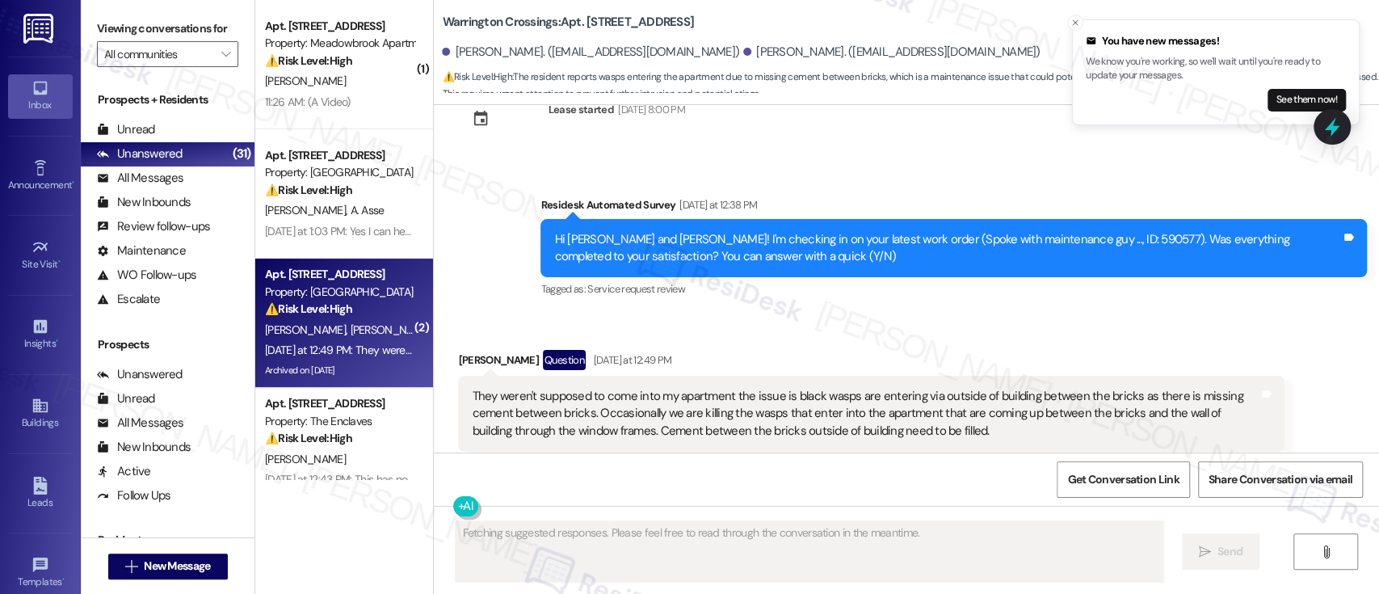
scroll to position [16727, 0]
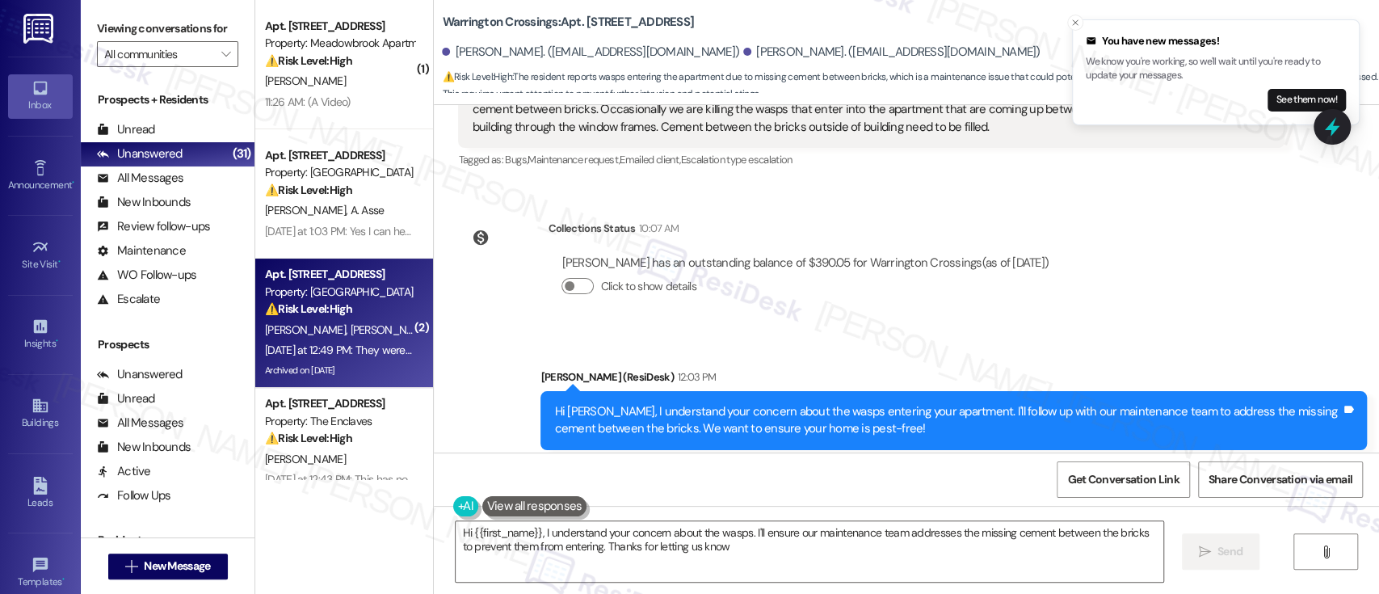
type textarea "Hi {{first_name}}, I understand your concern about the wasps. I'll ensure our m…"
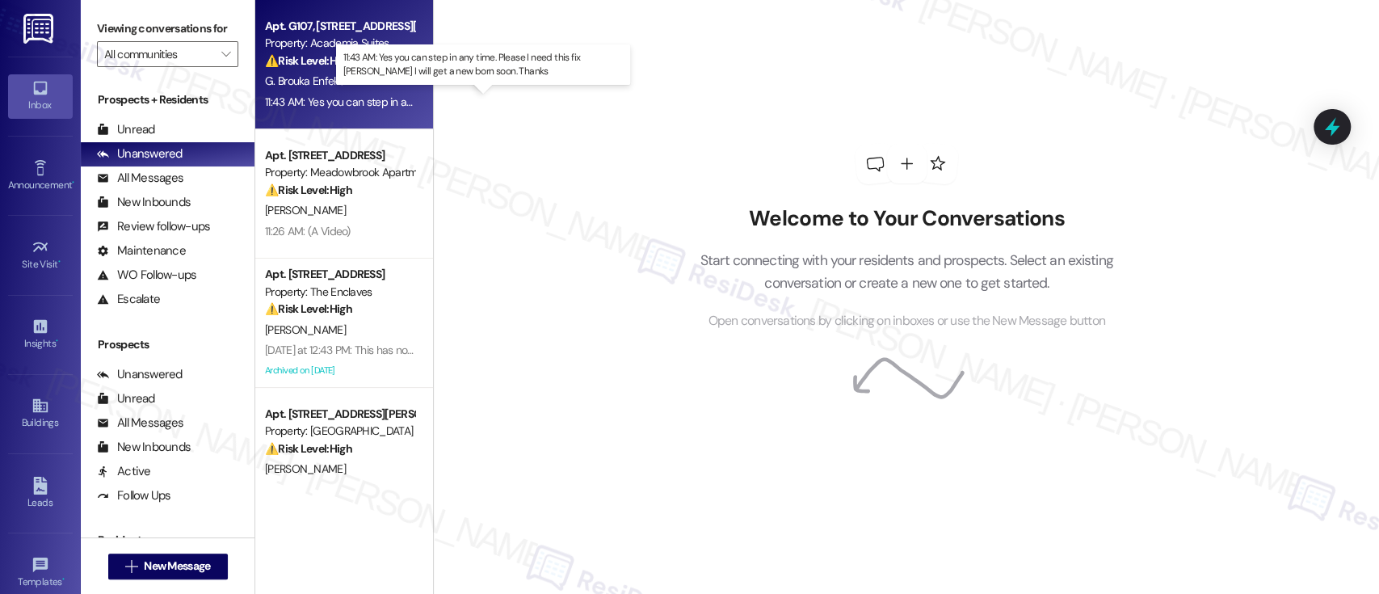
click at [343, 94] on div "11:43 AM: Yes you can step in any time. Please I need this fix [PERSON_NAME] I …" at bounding box center [523, 101] width 517 height 15
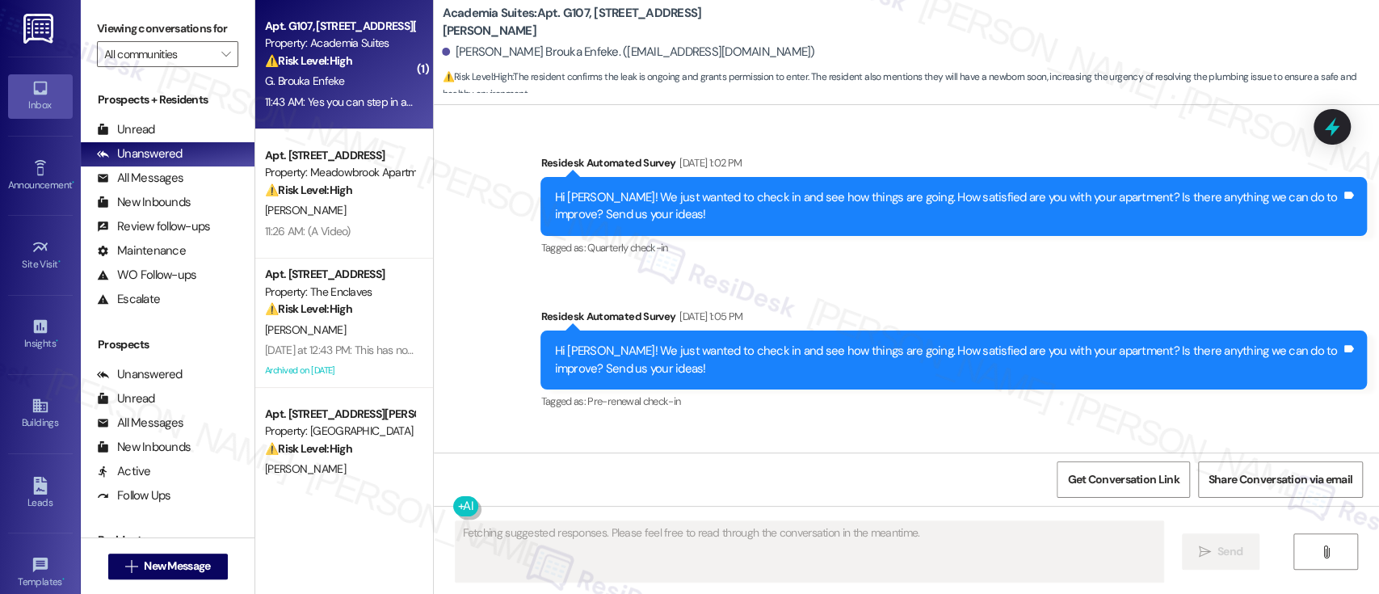
scroll to position [5712, 0]
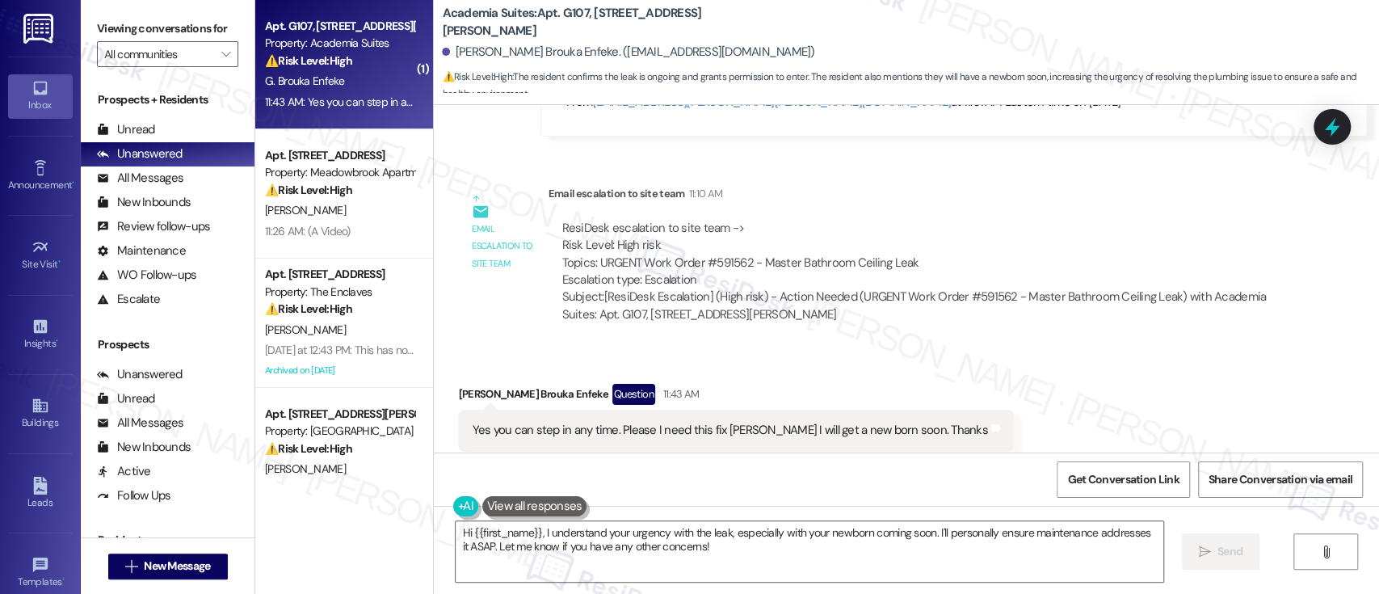
click at [723, 227] on div "ResiDesk escalation to site team -> Risk Level: High risk Topics: URGENT Work O…" at bounding box center [915, 254] width 709 height 69
copy div "591562"
click at [992, 302] on div "Email escalation to site team Email escalation to site team 11:10 AM ResiDesk e…" at bounding box center [871, 260] width 850 height 174
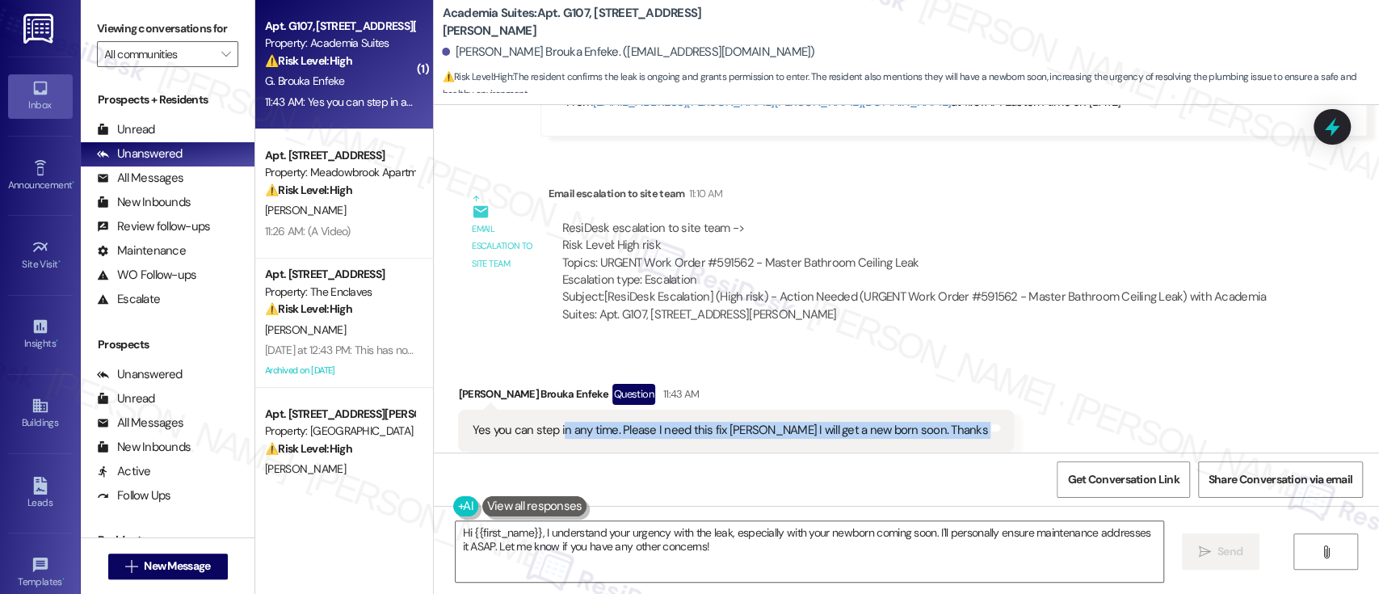
drag, startPoint x: 552, startPoint y: 395, endPoint x: 930, endPoint y: 395, distance: 378.8
click at [930, 409] on div "Yes you can step in any time. Please I need this fix [PERSON_NAME] I will get a…" at bounding box center [735, 429] width 555 height 41
click at [1105, 394] on div "Received via SMS [PERSON_NAME] Brouka Enfeke Question 11:43 AM Yes you can step…" at bounding box center [906, 417] width 945 height 140
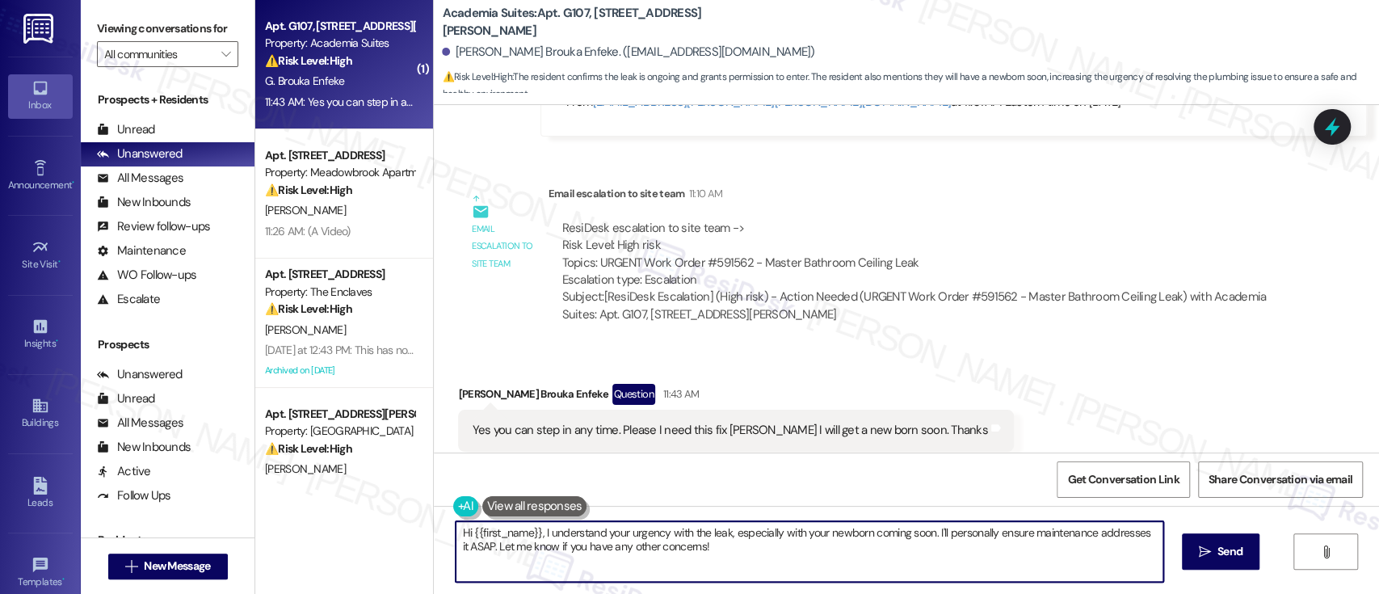
drag, startPoint x: 531, startPoint y: 533, endPoint x: 367, endPoint y: 529, distance: 164.0
click at [367, 529] on div "( 1 ) Apt. G107, [STREET_ADDRESS][PERSON_NAME] Property: Academia Suites ⚠️ Ris…" at bounding box center [816, 297] width 1123 height 594
type textarea "Thank you, I understand your urgency with the leak, especially with your newbor…"
click at [477, 547] on textarea "Thank you, I understand your urgency with the leak, especially with your newbor…" at bounding box center [808, 551] width 707 height 61
click at [721, 554] on textarea "Thank you, I understand your urgency with the leak, especially with your newbor…" at bounding box center [808, 551] width 707 height 61
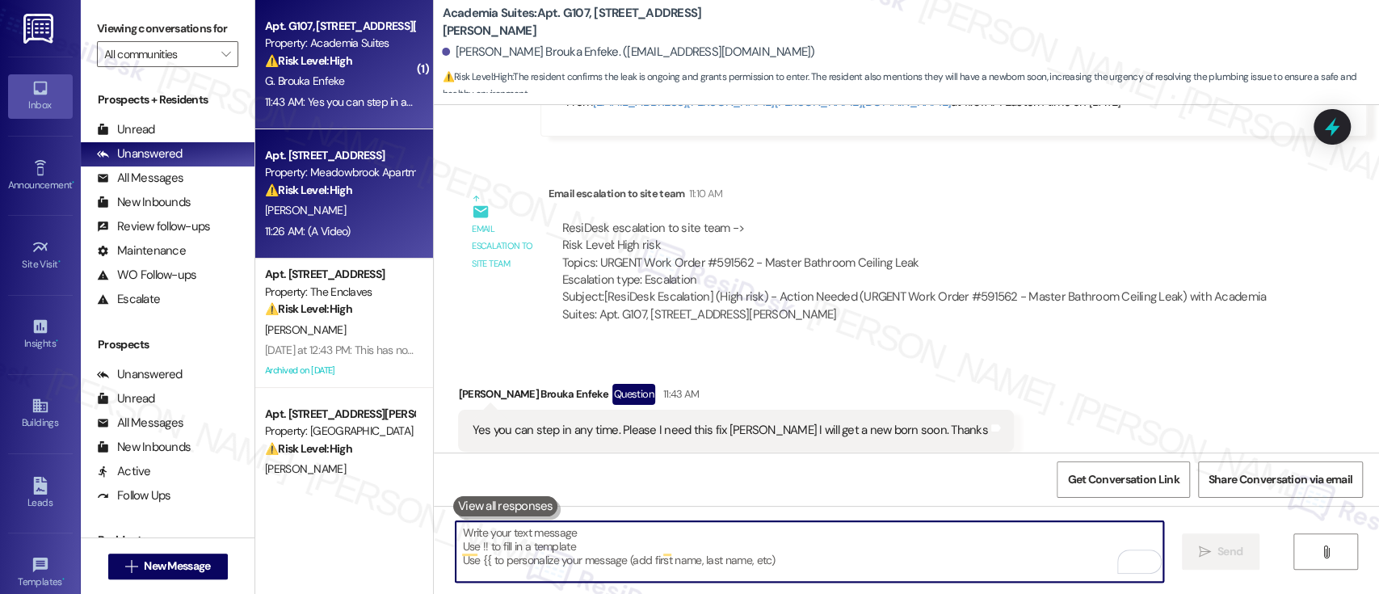
scroll to position [5711, 0]
click at [376, 182] on div "⚠️ Risk Level: High The resident is reporting a new issue with the faucet after…" at bounding box center [339, 190] width 149 height 17
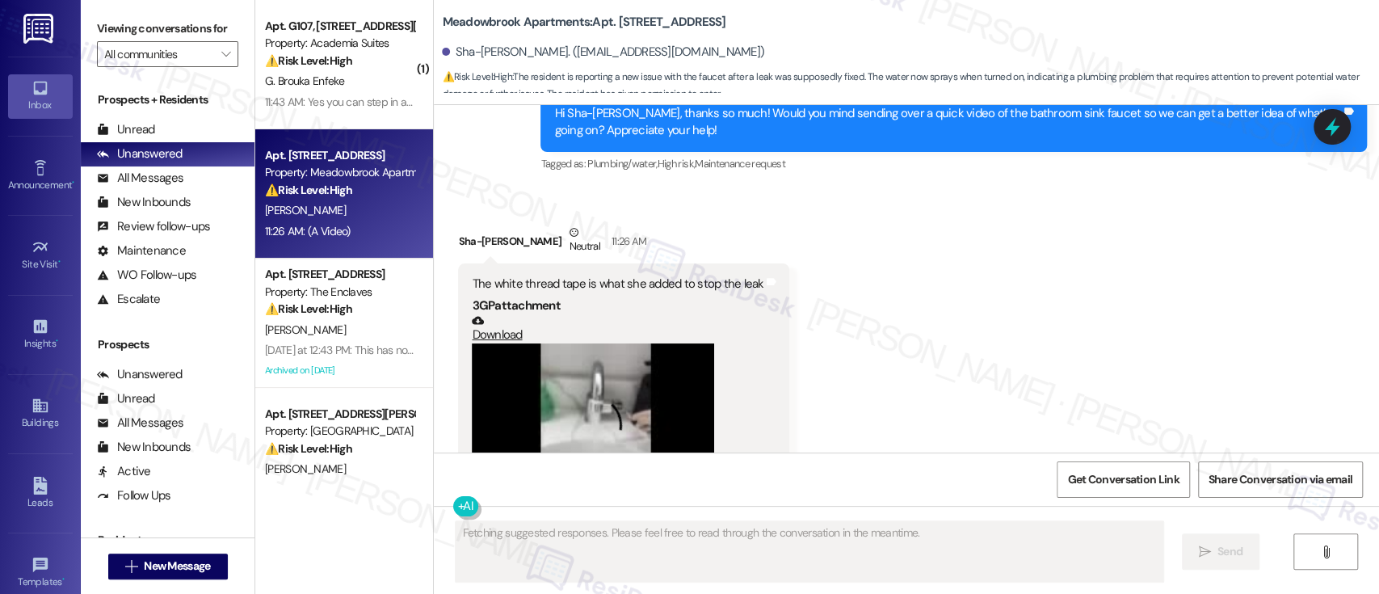
scroll to position [4777, 0]
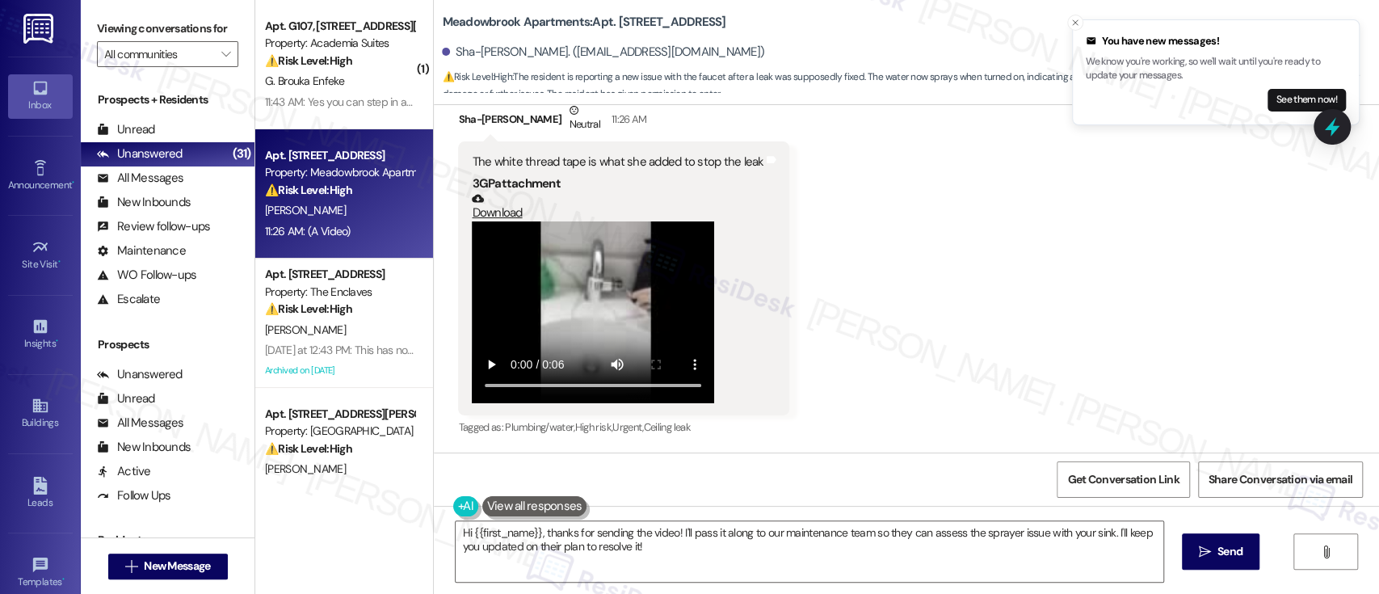
click at [1002, 342] on div "Received via SMS Sha-Lyce Machuca Neutral 11:26 AM The white thread tape is wha…" at bounding box center [906, 258] width 945 height 386
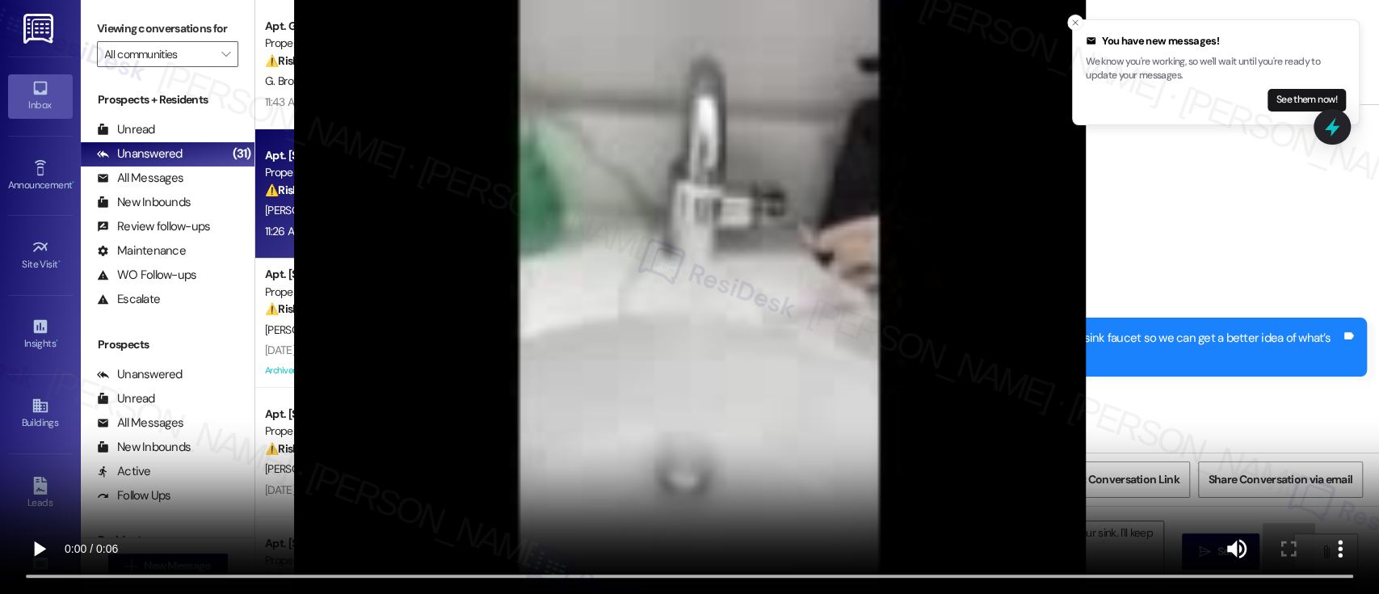
scroll to position [4778, 0]
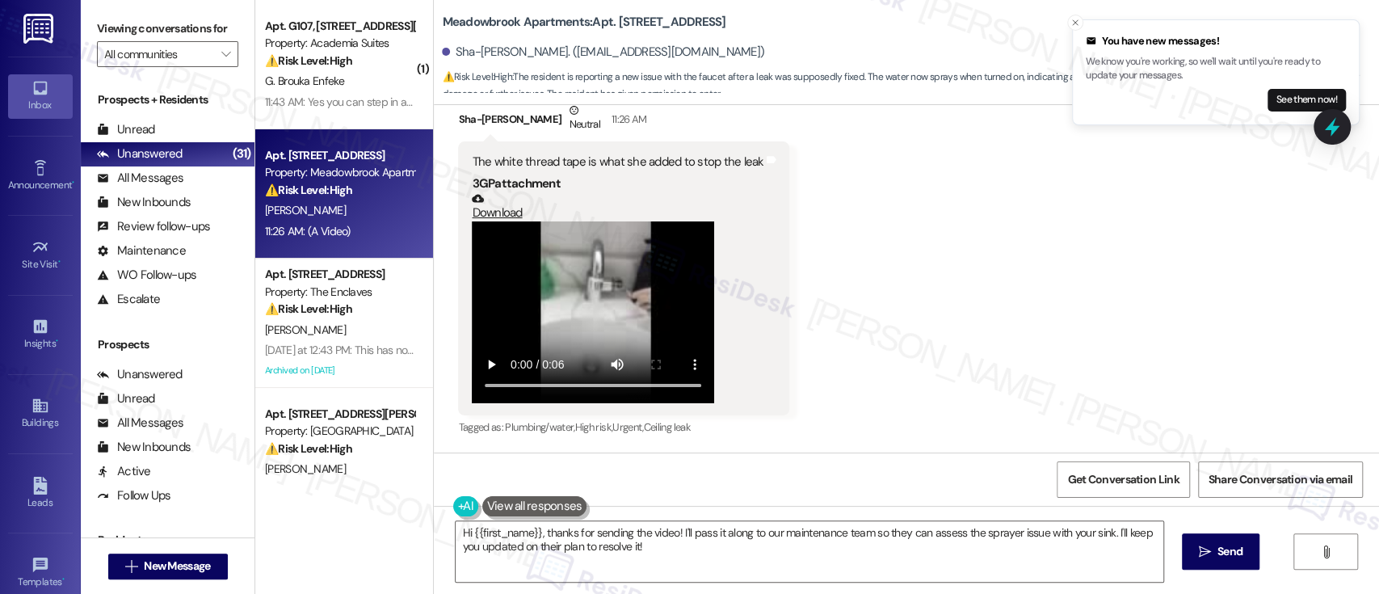
click at [1182, 289] on div "Received via SMS Sha-Lyce Machuca Neutral 11:26 AM The white thread tape is wha…" at bounding box center [906, 258] width 945 height 386
click at [1073, 23] on icon "Close toast" at bounding box center [1075, 23] width 10 height 10
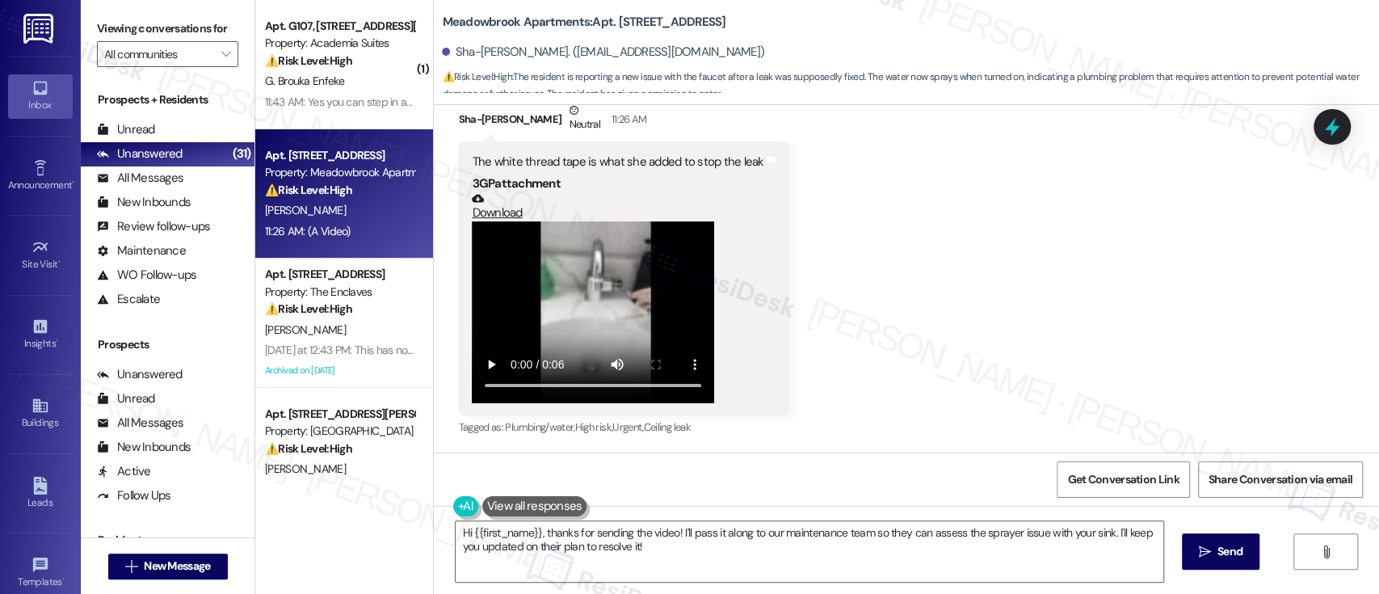
click at [994, 333] on div "Received via SMS Sha-Lyce Machuca Neutral 11:26 AM The white thread tape is wha…" at bounding box center [906, 258] width 945 height 386
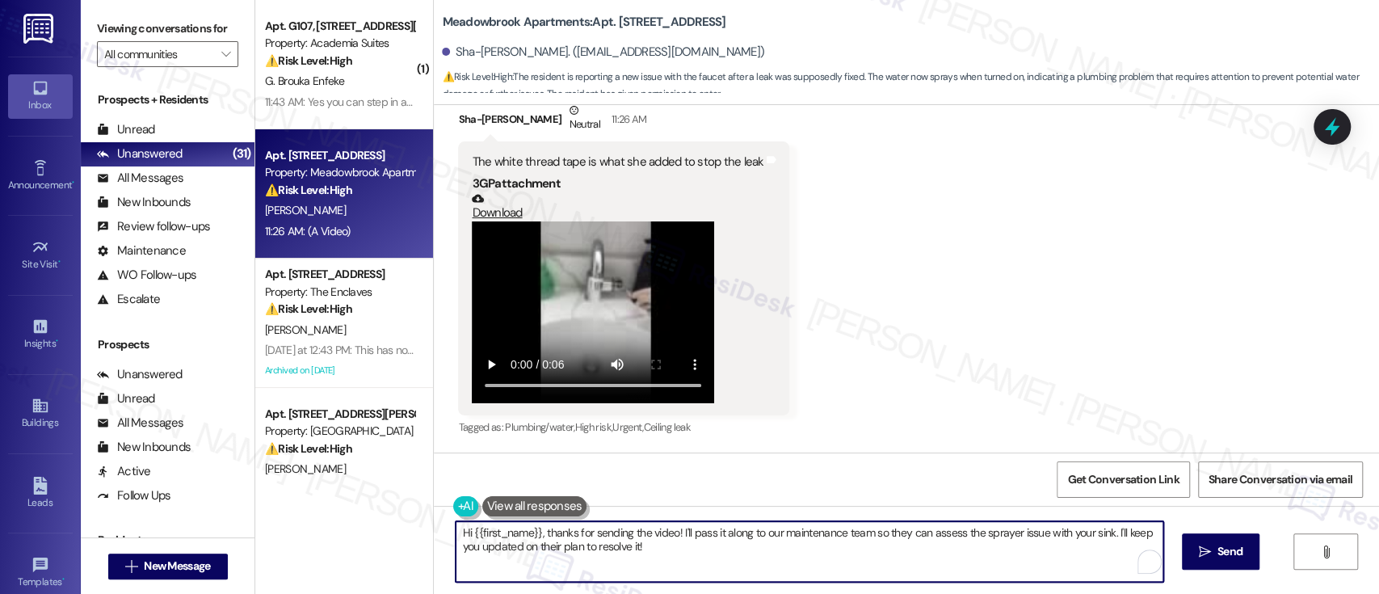
drag, startPoint x: 538, startPoint y: 535, endPoint x: 243, endPoint y: 487, distance: 298.7
click at [233, 494] on div "Viewing conversations for All communities  Prospects + Residents Unread (0) Un…" at bounding box center [730, 297] width 1298 height 594
click at [690, 569] on textarea "Thanks for sending the video! I'll pass it along to our maintenance team so the…" at bounding box center [808, 551] width 707 height 61
click at [986, 544] on textarea "Thanks for sending the video! I'll pass it along to our maintenance team so the…" at bounding box center [808, 551] width 707 height 61
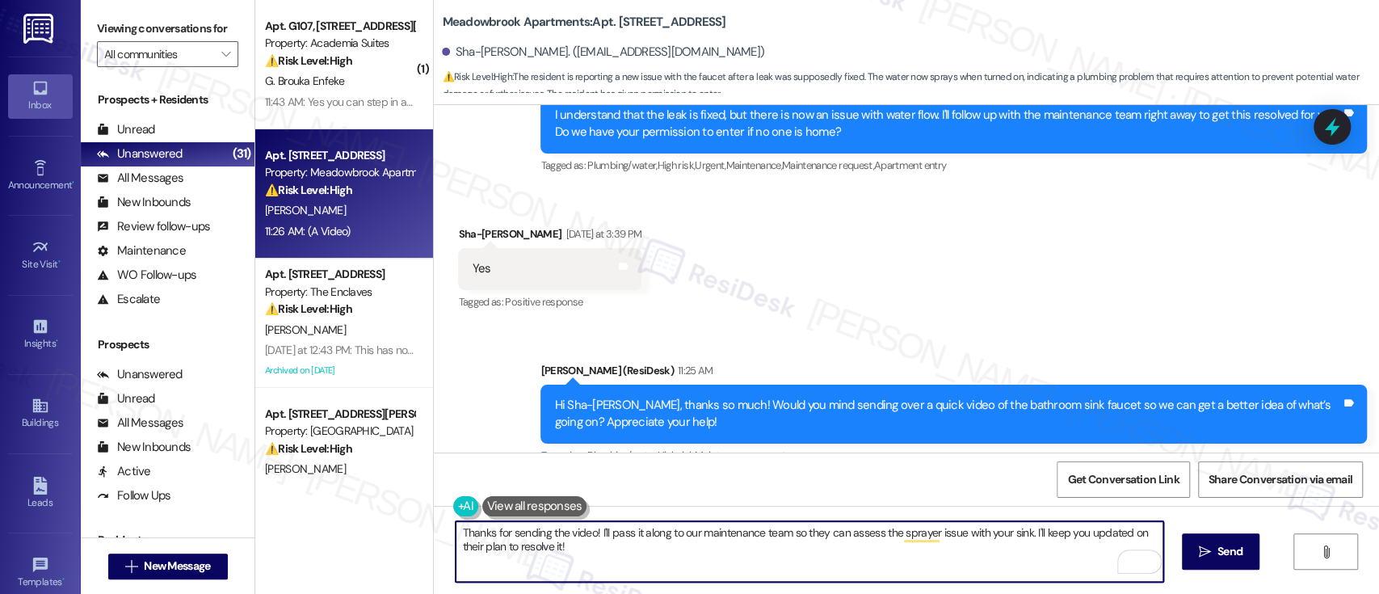
scroll to position [4455, 0]
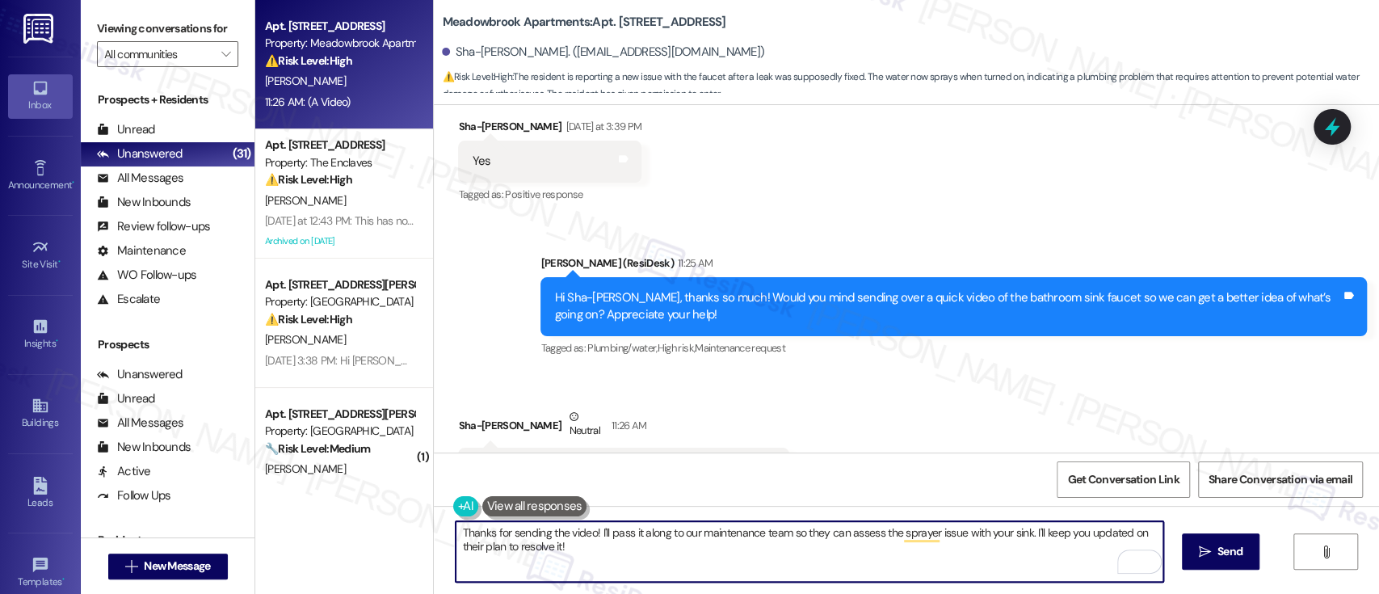
click at [923, 204] on div "Received via SMS Sha-Lyce Machuca Yesterday at 3:39 PM Yes Tags and notes Tagge…" at bounding box center [906, 150] width 945 height 136
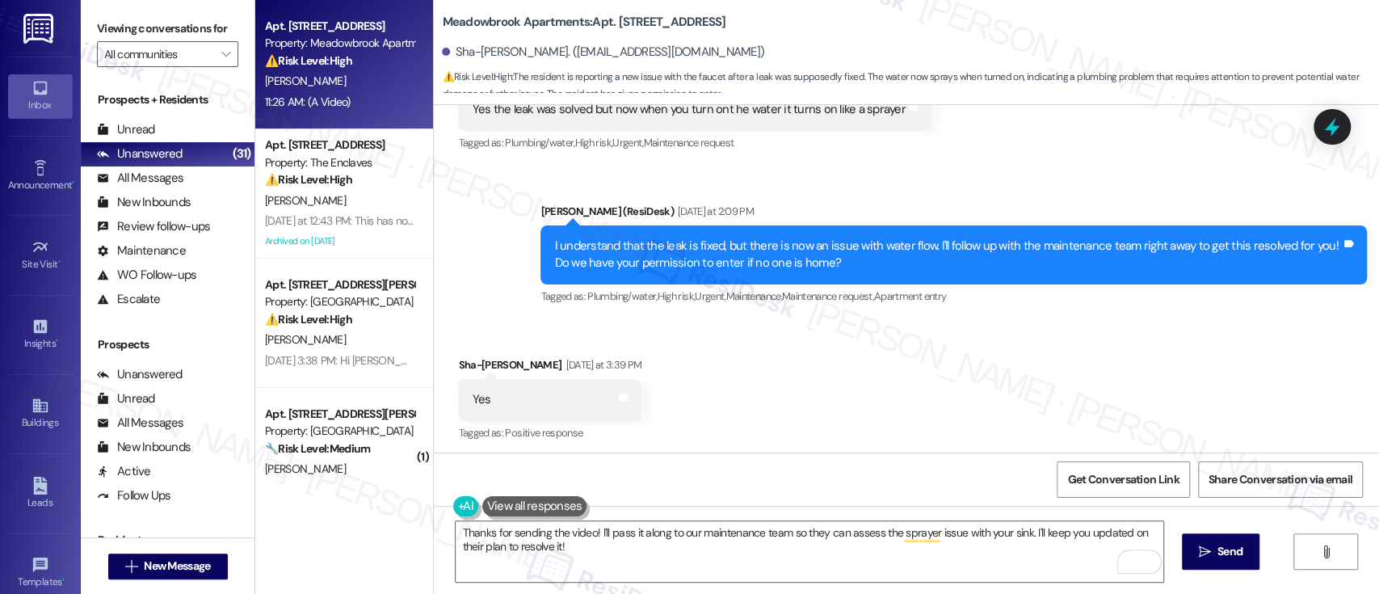
scroll to position [4778, 0]
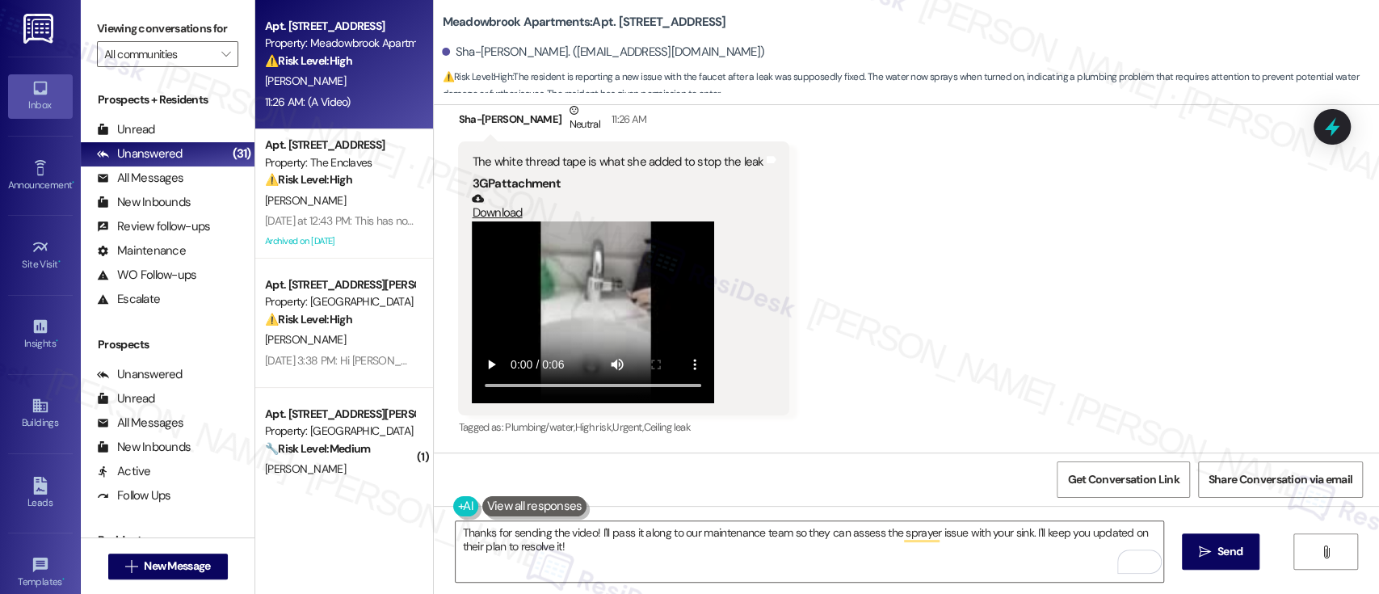
drag, startPoint x: 1117, startPoint y: 301, endPoint x: 1054, endPoint y: 352, distance: 81.0
click at [1116, 300] on div "Received via SMS Sha-Lyce Machuca Neutral 11:26 AM The white thread tape is wha…" at bounding box center [906, 258] width 945 height 386
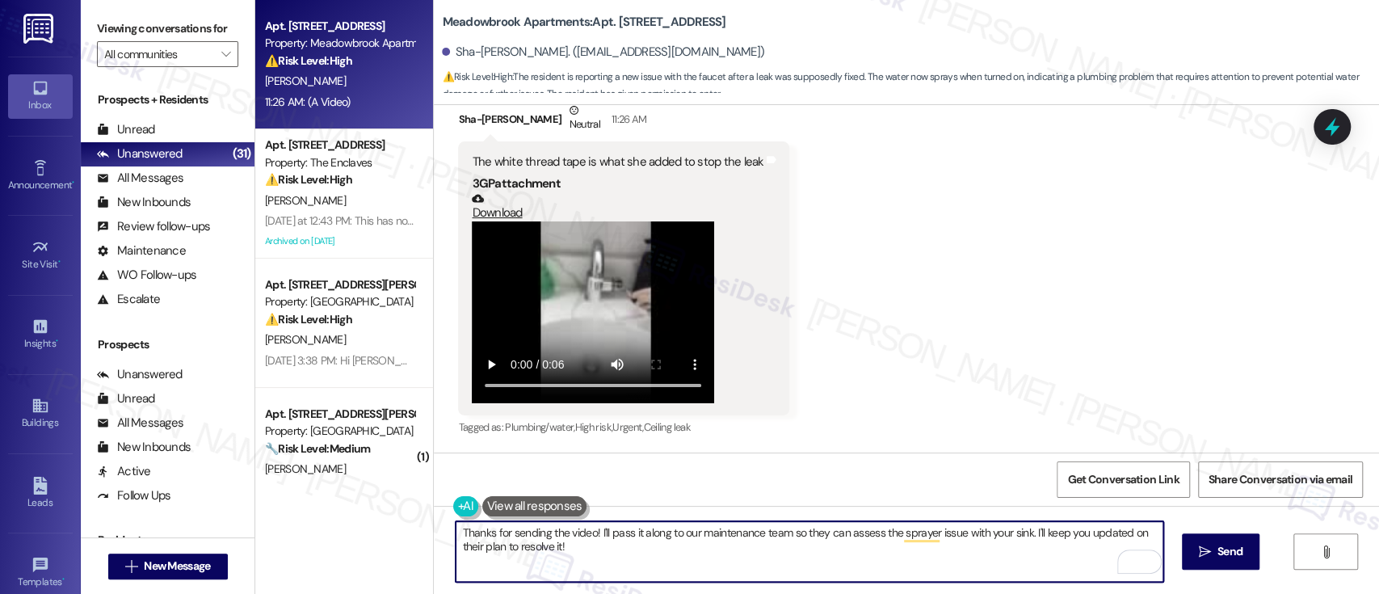
click at [616, 532] on textarea "Thanks for sending the video! I'll pass it along to our maintenance team so the…" at bounding box center [808, 551] width 707 height 61
click at [1036, 533] on textarea "Thanks for sending the video! I'll pass it along to our maintenance team so the…" at bounding box center [808, 551] width 707 height 61
drag, startPoint x: 1021, startPoint y: 560, endPoint x: 1026, endPoint y: 536, distance: 24.7
click at [1026, 536] on textarea "Thanks for sending the video! I'll pass it along to our maintenance team so the…" at bounding box center [808, 551] width 707 height 61
type textarea "Thanks for sending the video! I'll pass it along to our maintenance team so the…"
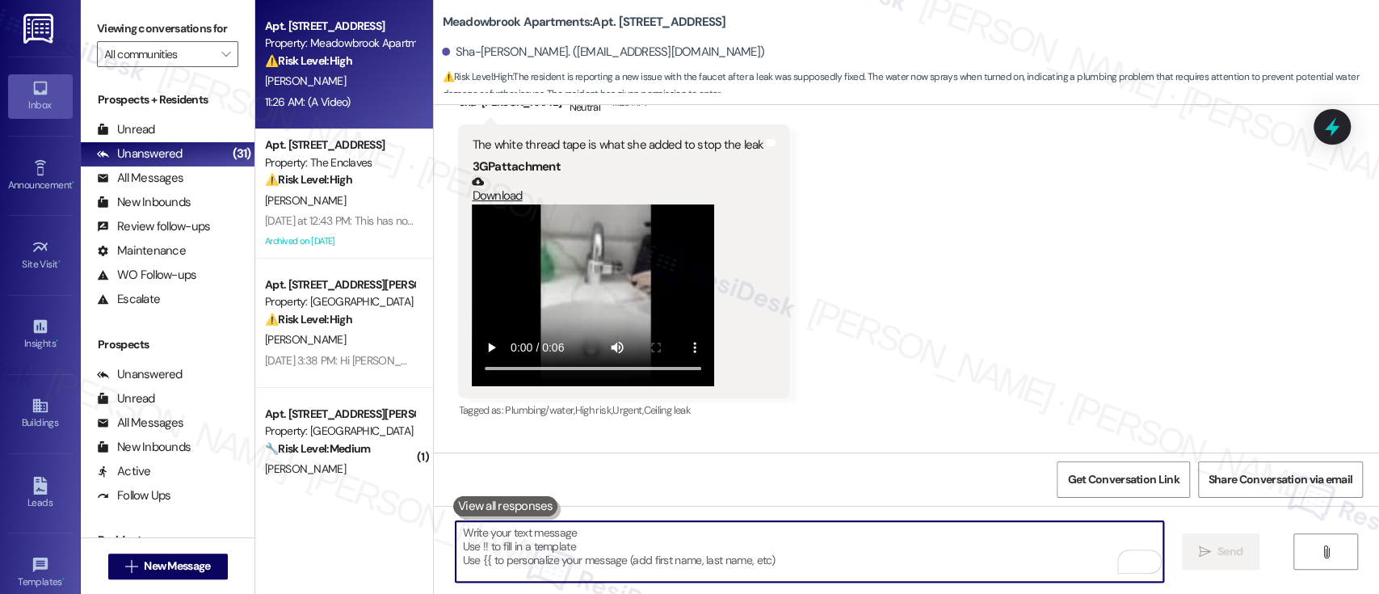
scroll to position [4777, 0]
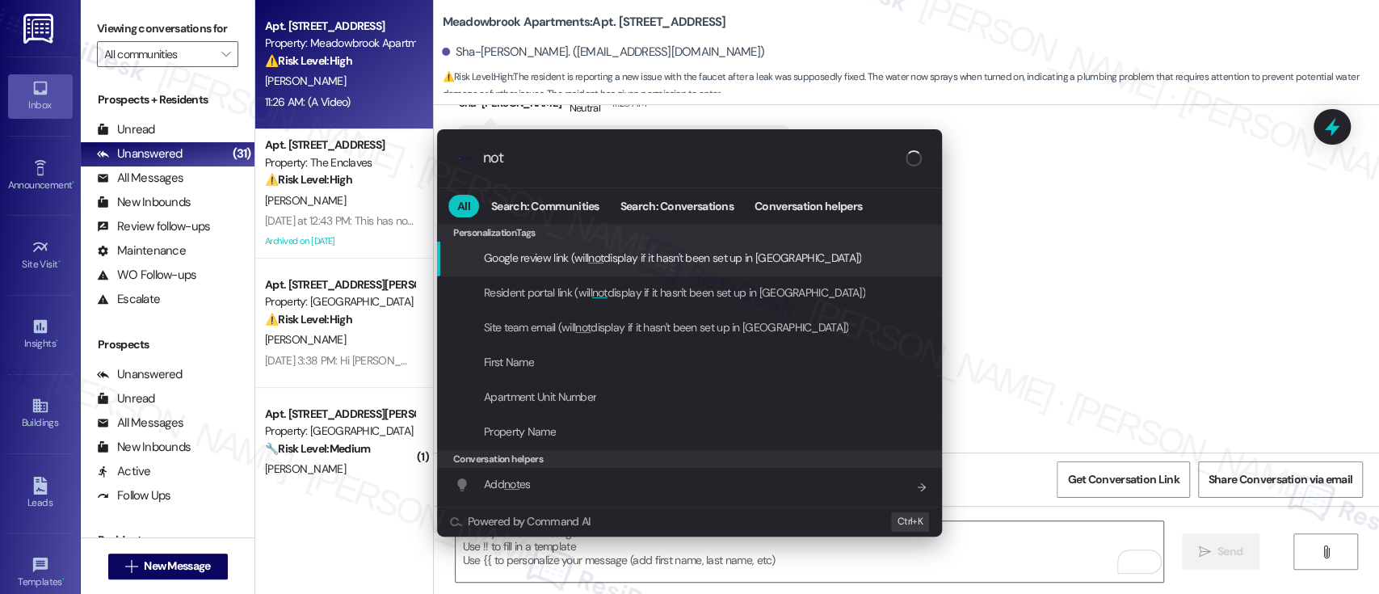
type input "note"
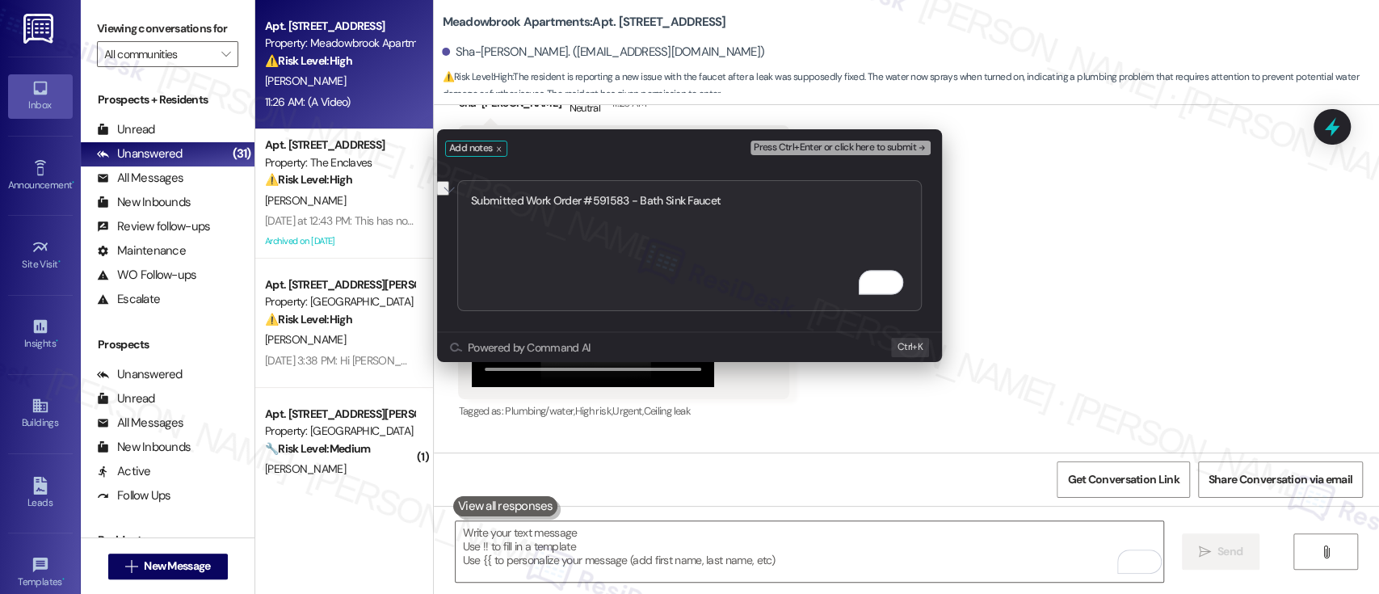
type textarea "Submitted Work Order #591583 - Bath Sink Faucet"
click at [911, 139] on div "Press Ctrl+Enter or click here to submit" at bounding box center [841, 148] width 183 height 23
click at [911, 146] on span "Press Ctrl+Enter or click here to submit" at bounding box center [835, 147] width 162 height 11
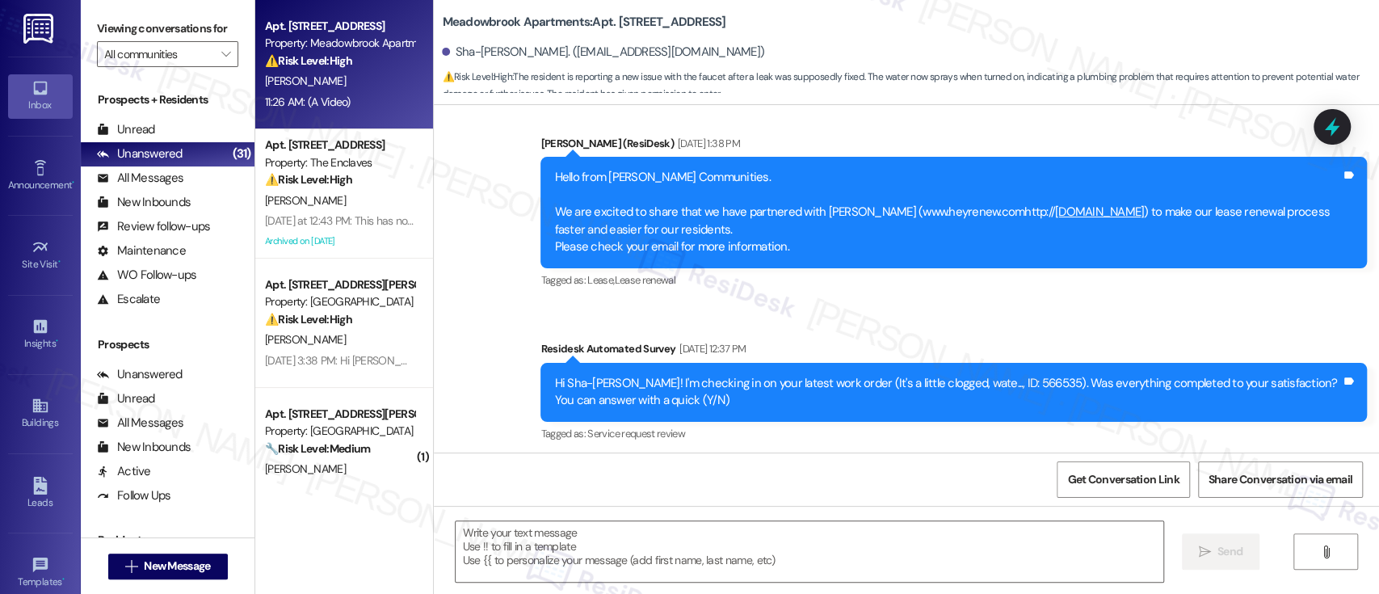
type textarea "Fetching suggested responses. Please feel free to read through the conversation…"
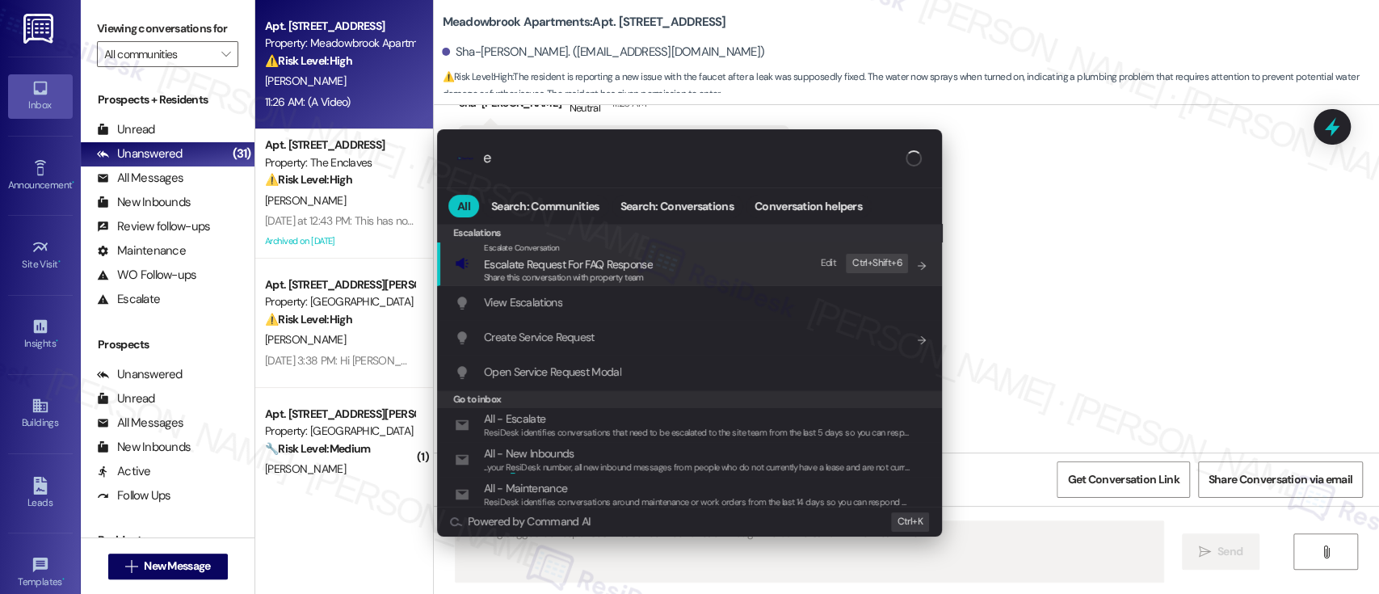
type input "es"
type textarea "Updating..."
type input "escl"
type textarea "Hi"
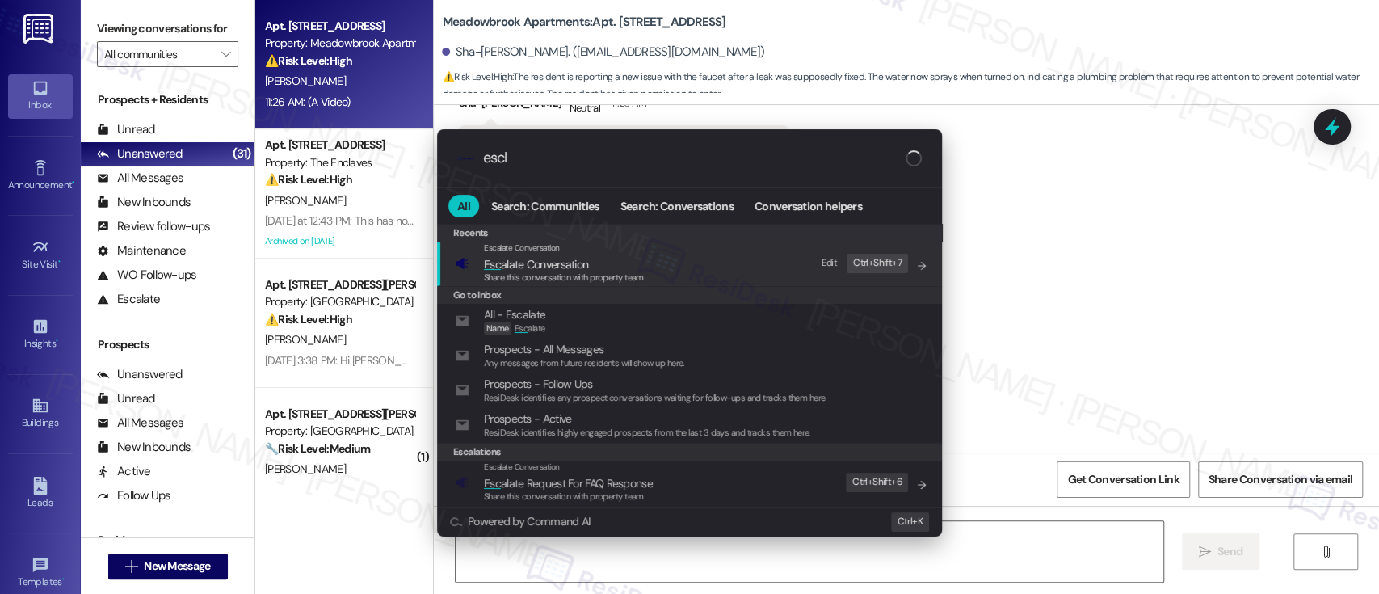
type input "escla"
type textarea "Hi {{first_name}}"
type input "esclaa"
type textarea "Hi {{first_name}},"
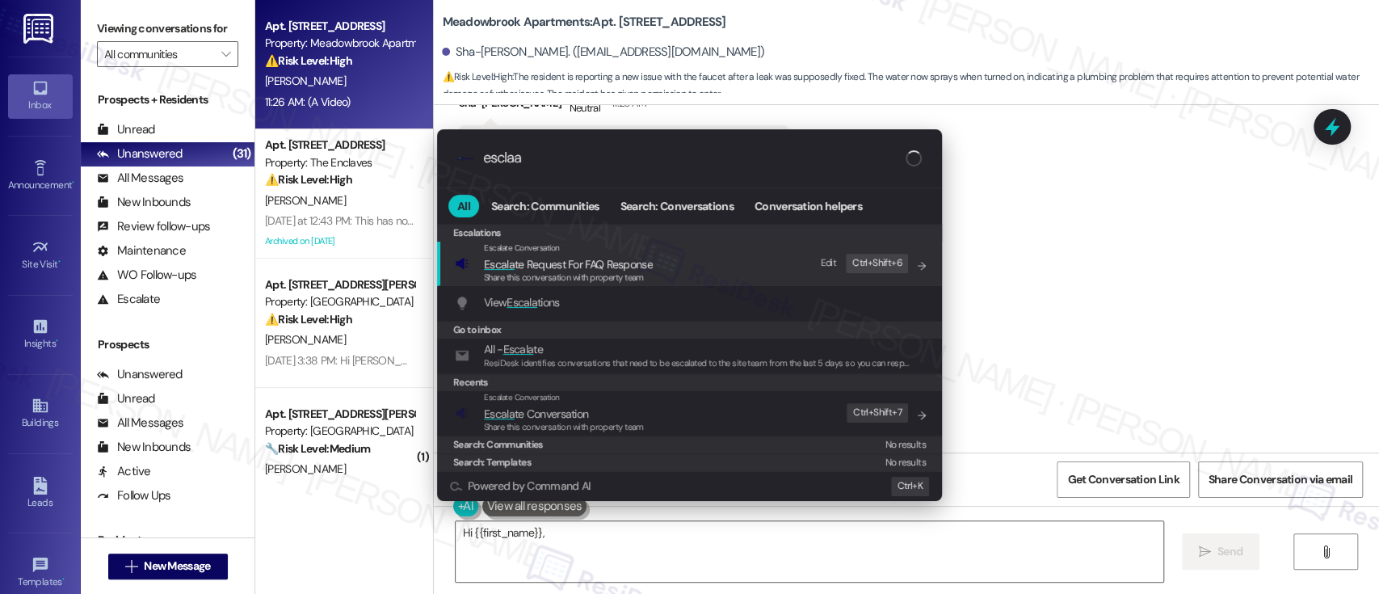
type input "esclaat"
type textarea "Hi {{first_name}}, I'm"
type input "esclaate"
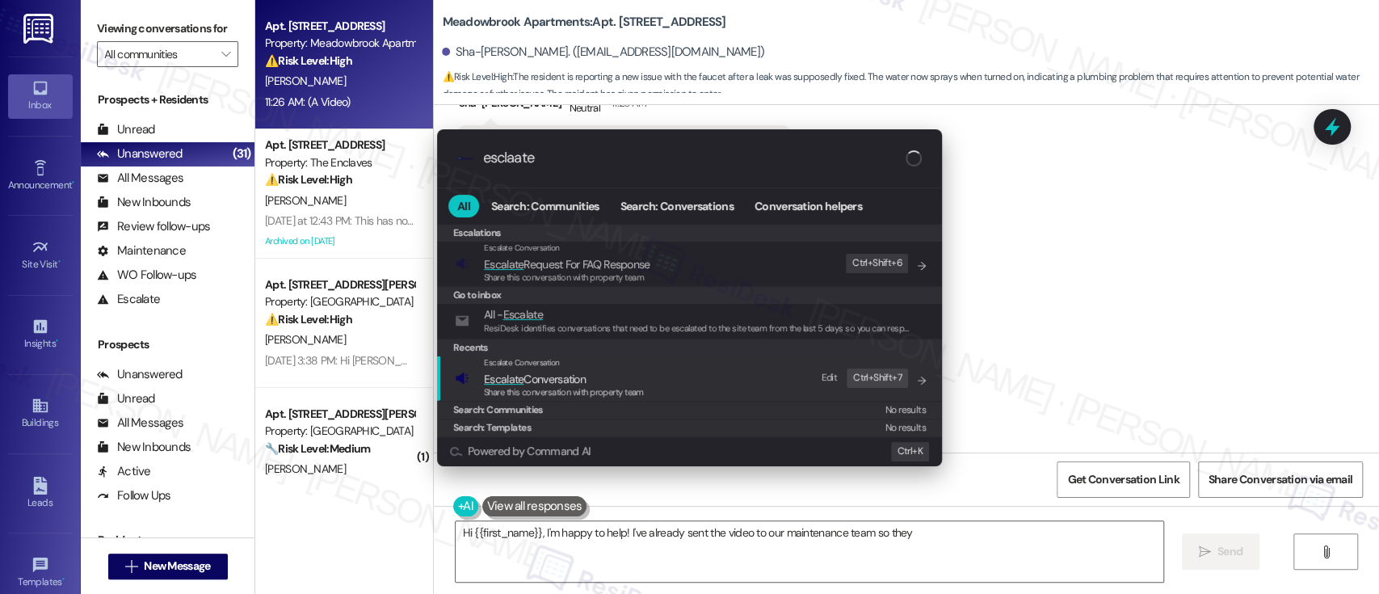
type textarea "Hi {{first_name}}, I'm happy to help! I've already sent the video to our mainte…"
type input "esclaate"
type textarea "Hi {{first_name}}, I'm happy to help! I've already sent the video to our mainte…"
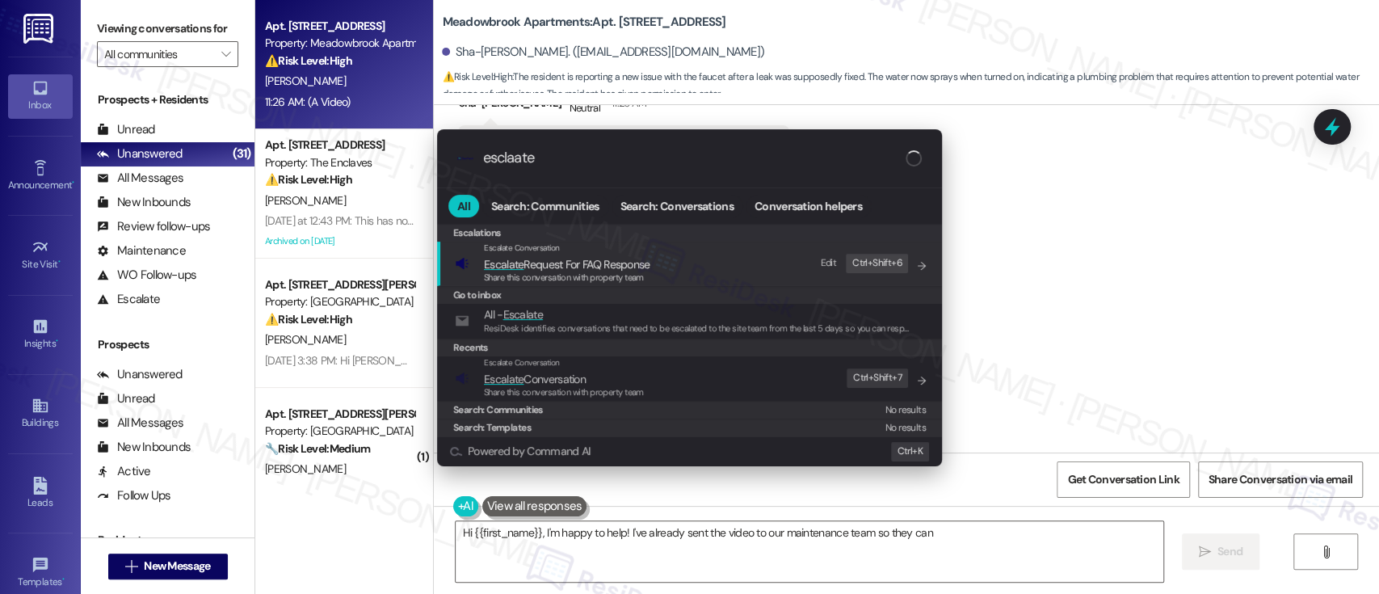
click at [588, 375] on span "Escalate Conversation" at bounding box center [564, 379] width 160 height 18
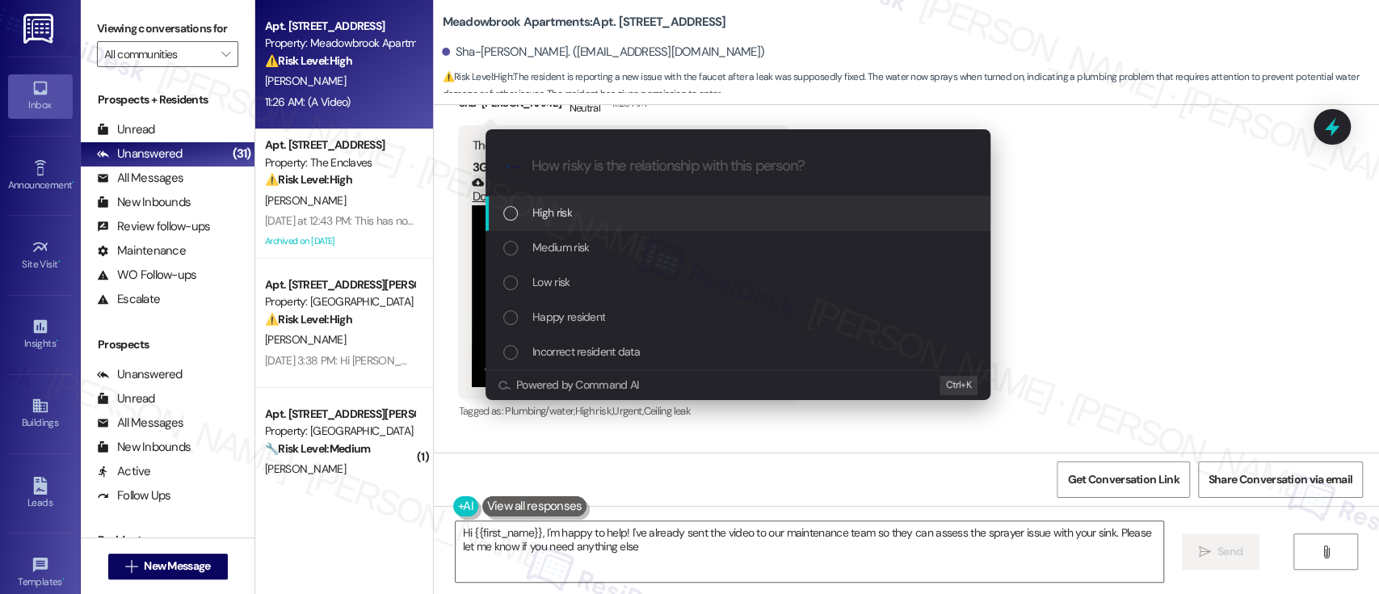
type textarea "Hi {{first_name}}, I'm happy to help! I've already sent the video to our mainte…"
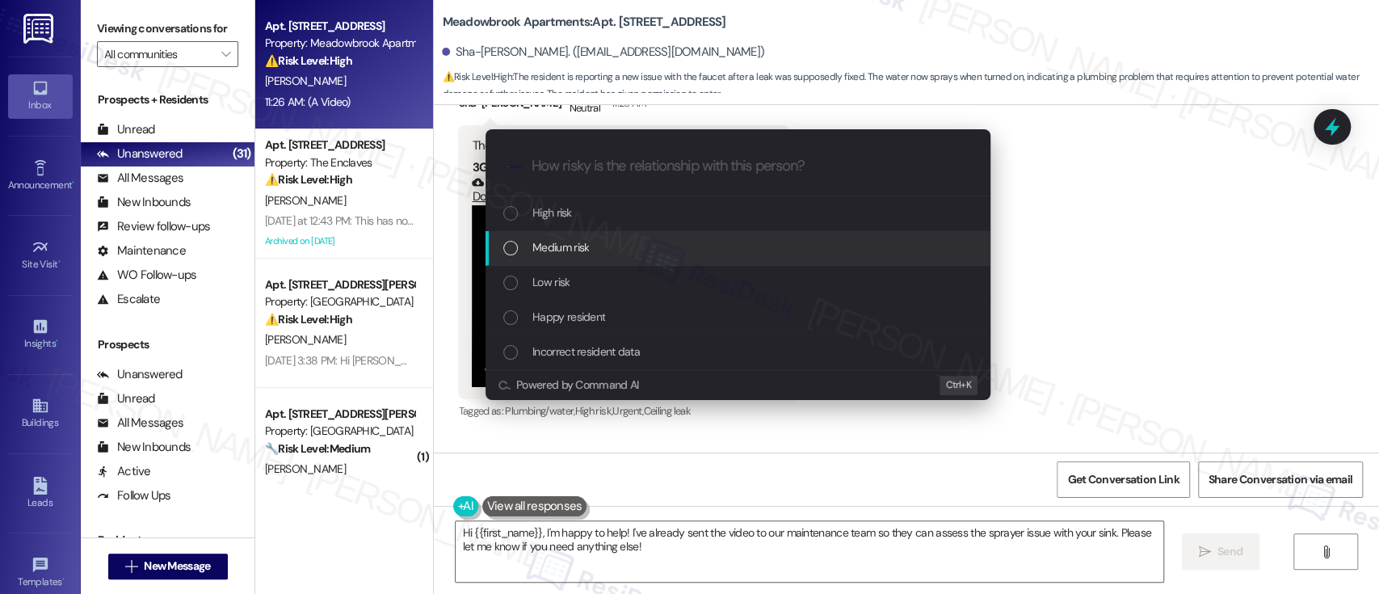
click at [594, 248] on div "Medium risk" at bounding box center [739, 247] width 472 height 18
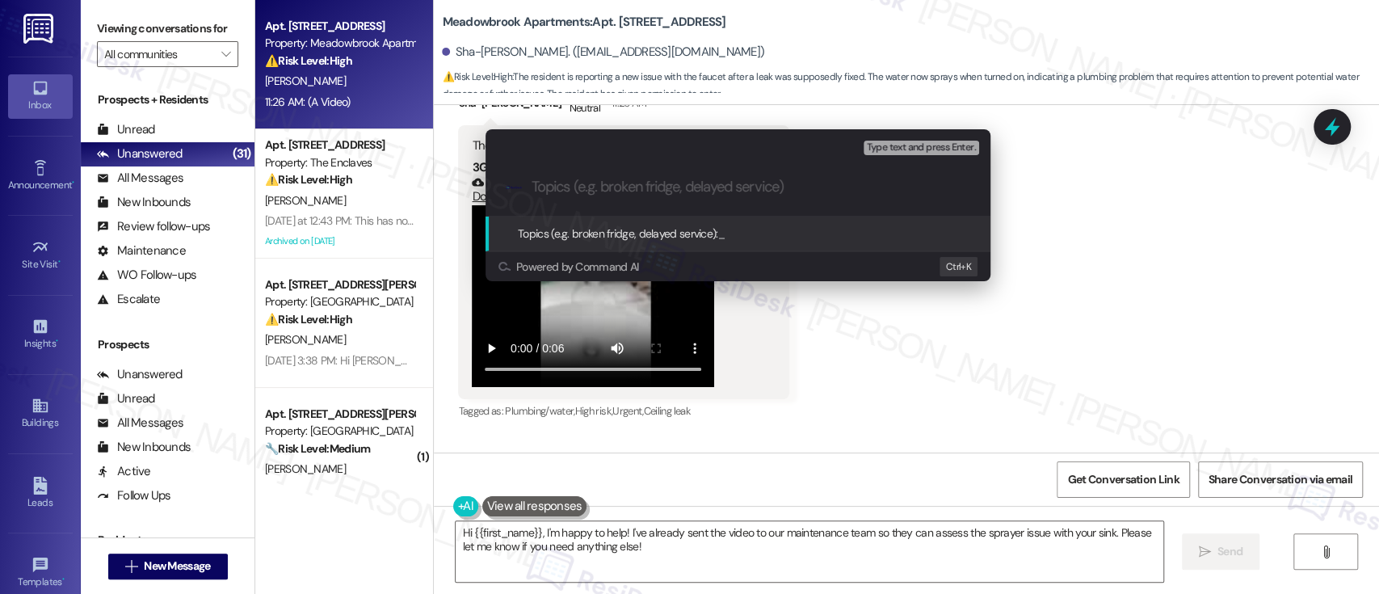
paste input "Submitted Work Order #591583 - Bath Sink Faucet"
type input "Submitted Work Order #591583 - Bath Sink Faucet"
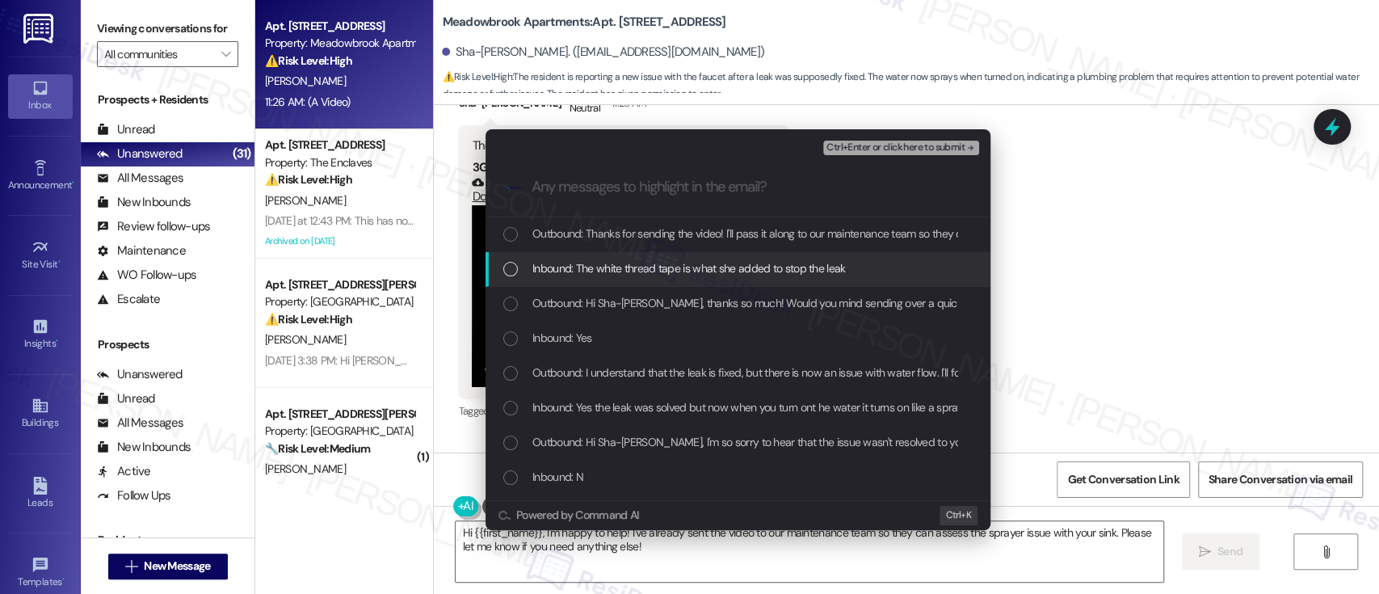
click at [586, 260] on span "Inbound: The white thread tape is what she added to stop the leak" at bounding box center [688, 268] width 313 height 18
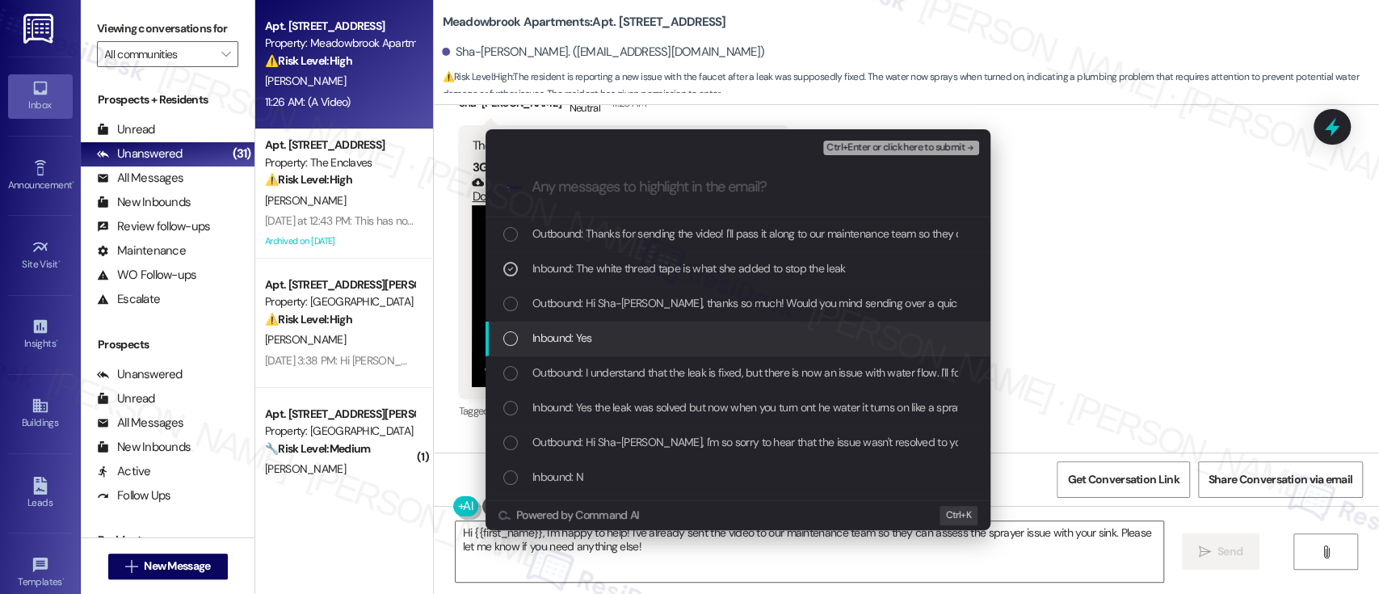
click at [574, 342] on span "Inbound: Yes" at bounding box center [562, 338] width 60 height 18
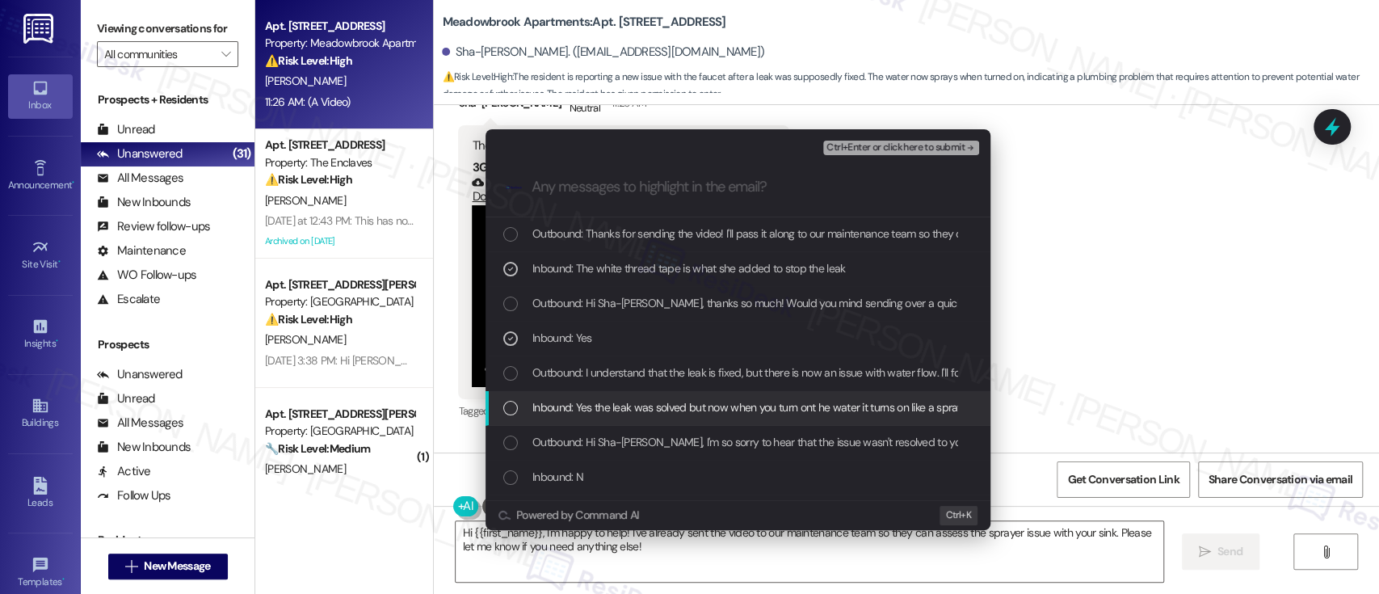
click at [582, 409] on span "Inbound: Yes the leak was solved but now when you turn ont he water it turns on…" at bounding box center [751, 407] width 439 height 18
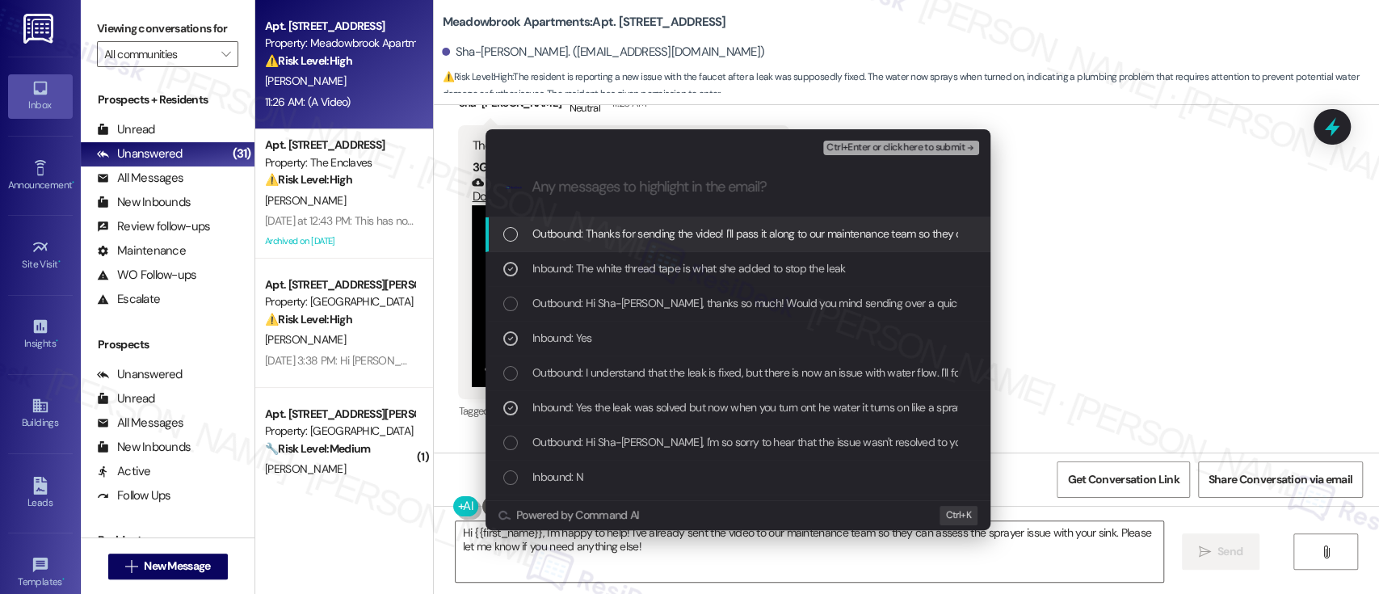
click at [892, 145] on span "Ctrl+Enter or click here to submit" at bounding box center [895, 147] width 138 height 11
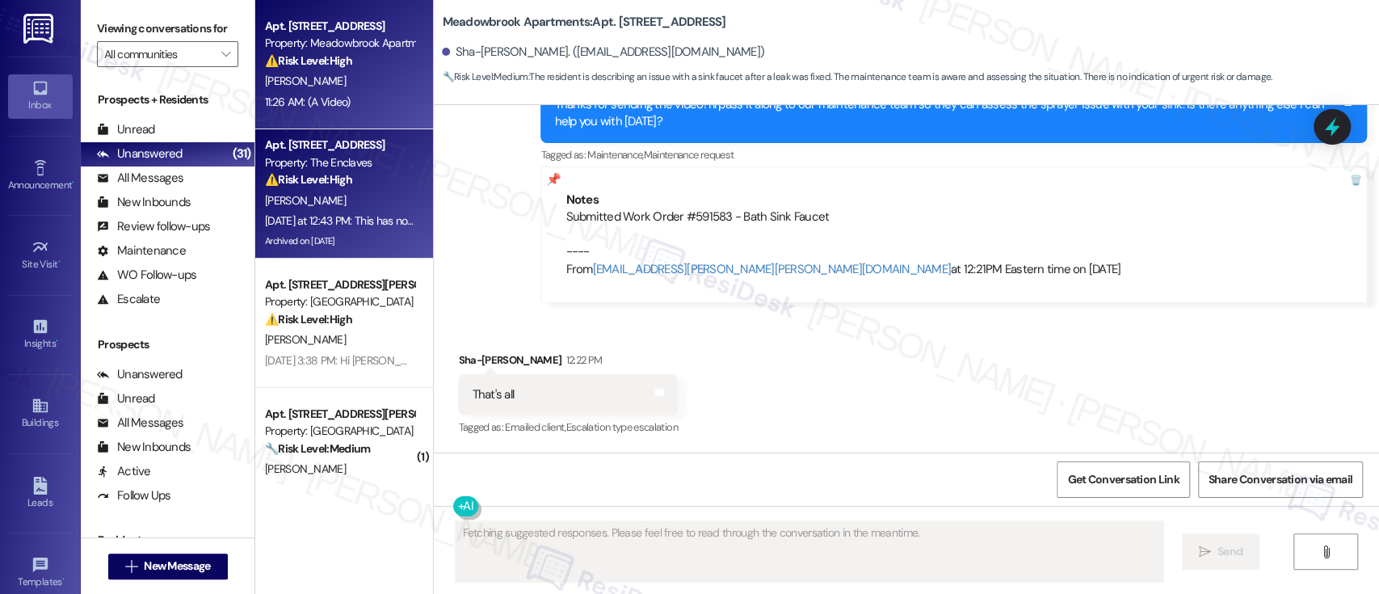
scroll to position [5203, 0]
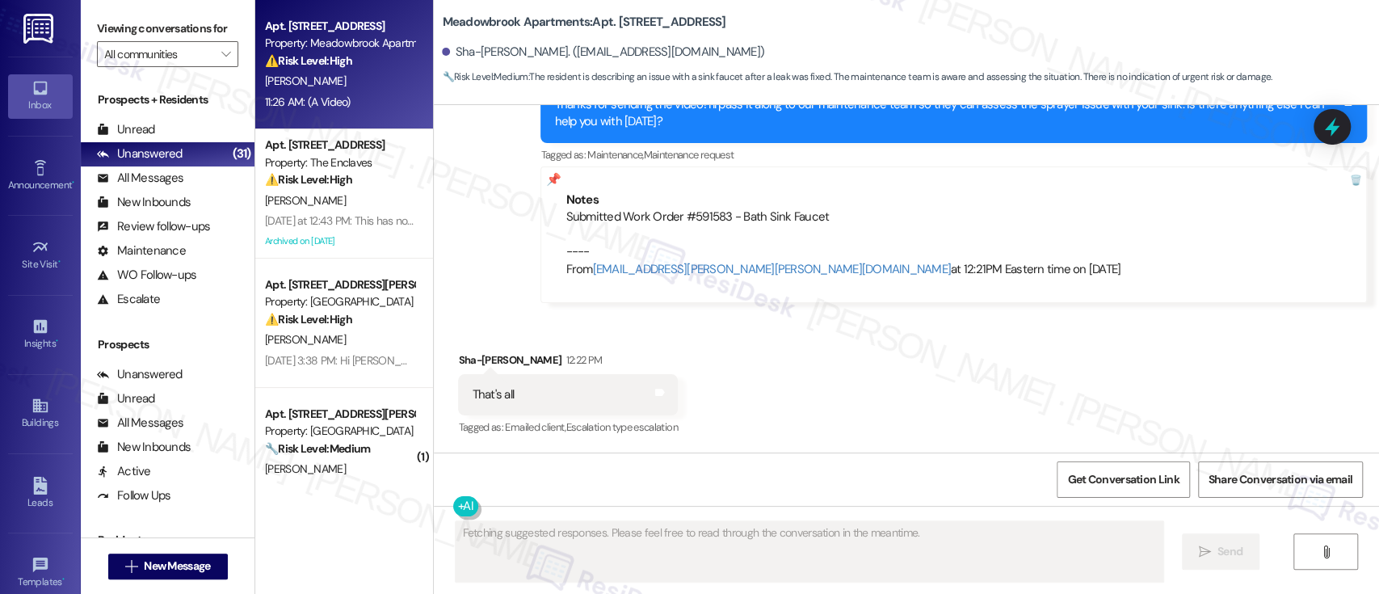
click at [319, 63] on strong "⚠️ Risk Level: High" at bounding box center [308, 60] width 87 height 15
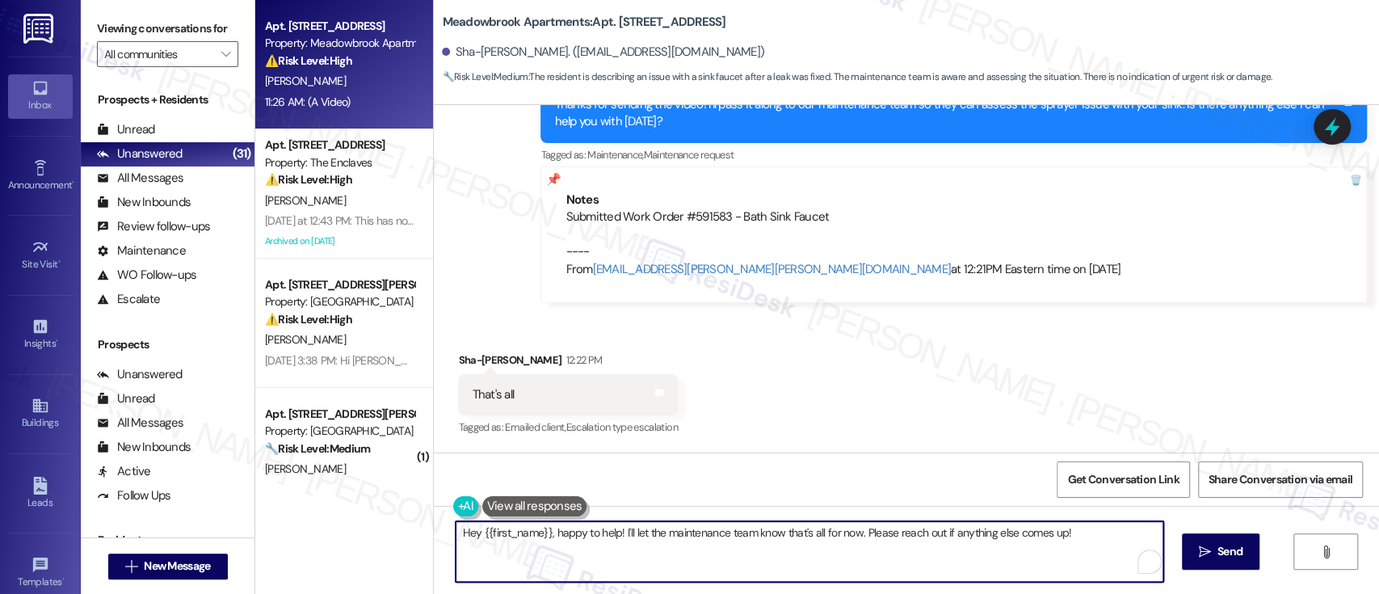
click at [849, 535] on textarea "Hey {{first_name}}, happy to help! I'll let the maintenance team know that's al…" at bounding box center [808, 551] width 707 height 61
type textarea "Sounds good. Please reach out if anything else comes up! Have agreat day!"
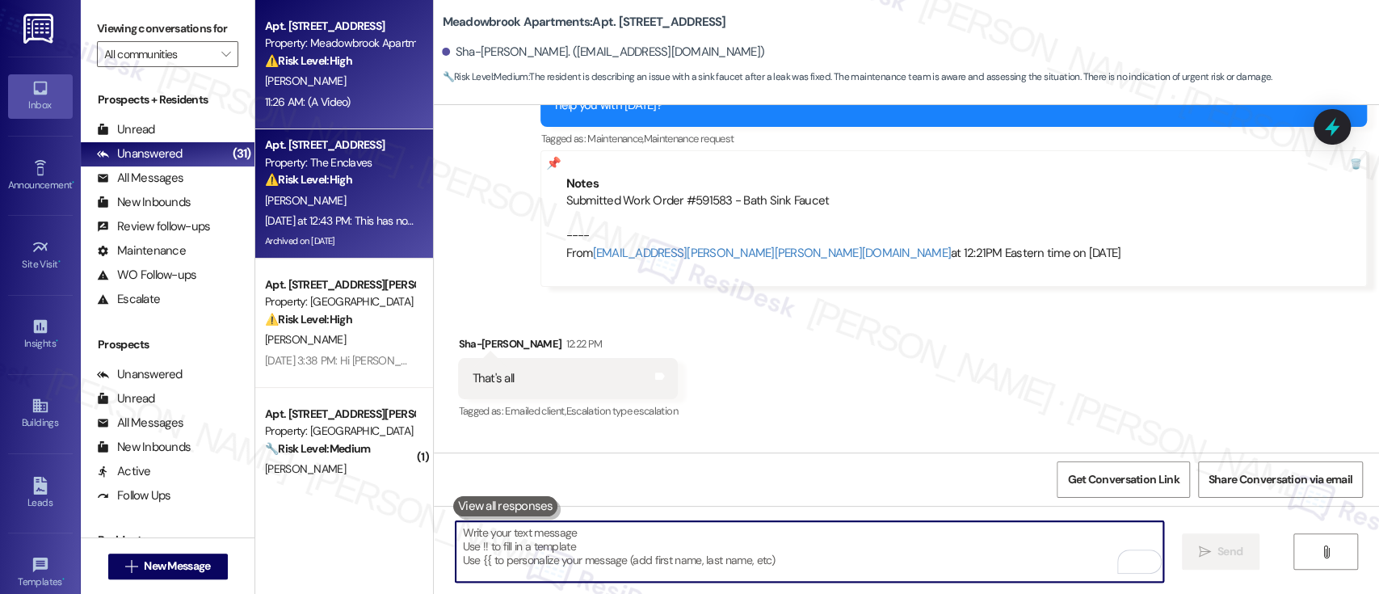
click at [325, 179] on strong "⚠️ Risk Level: High" at bounding box center [308, 179] width 87 height 15
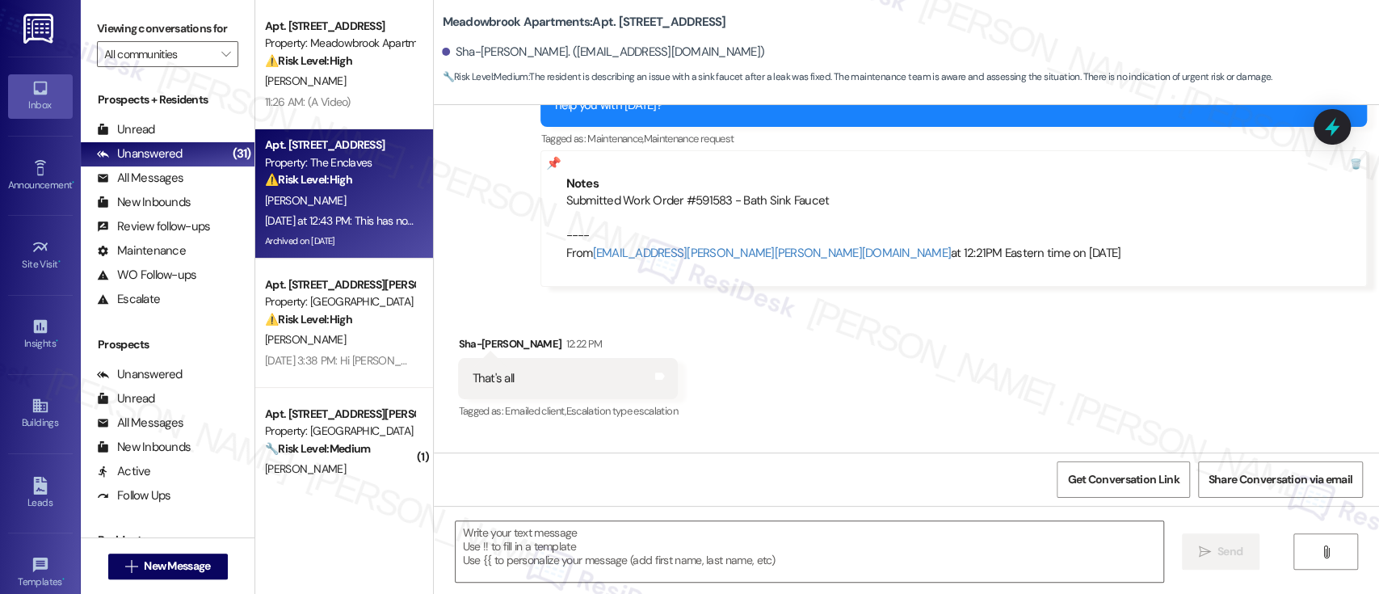
type textarea "Fetching suggested responses. Please feel free to read through the conversation…"
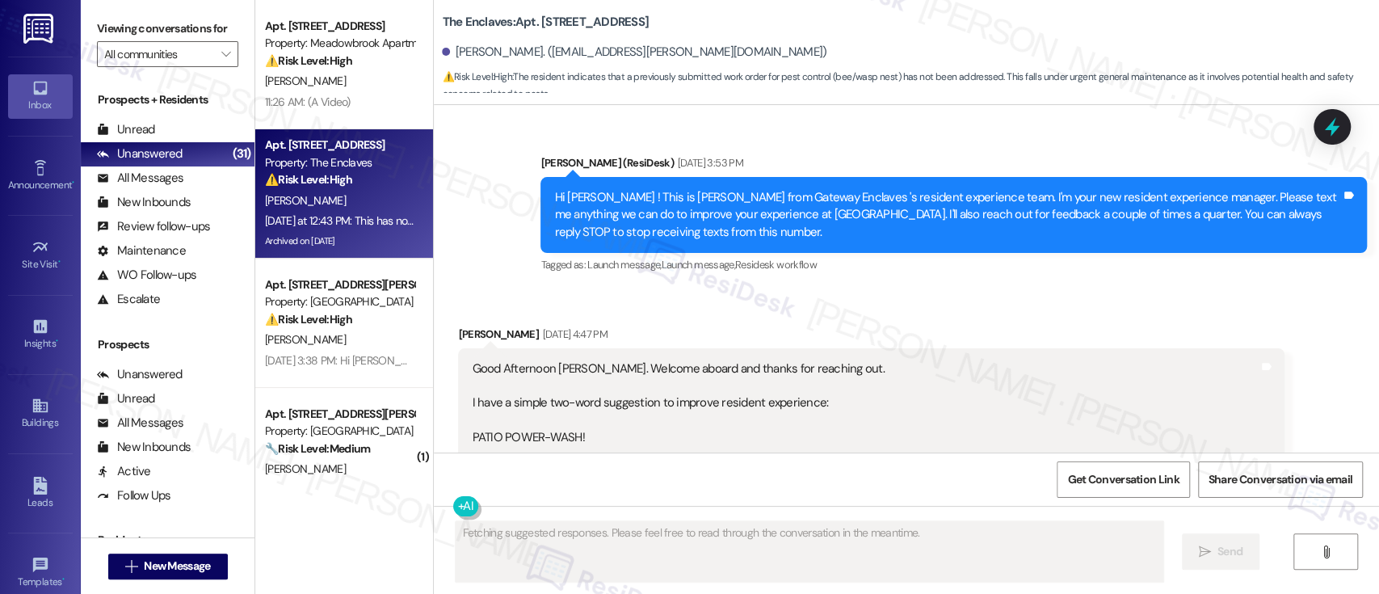
scroll to position [26378, 0]
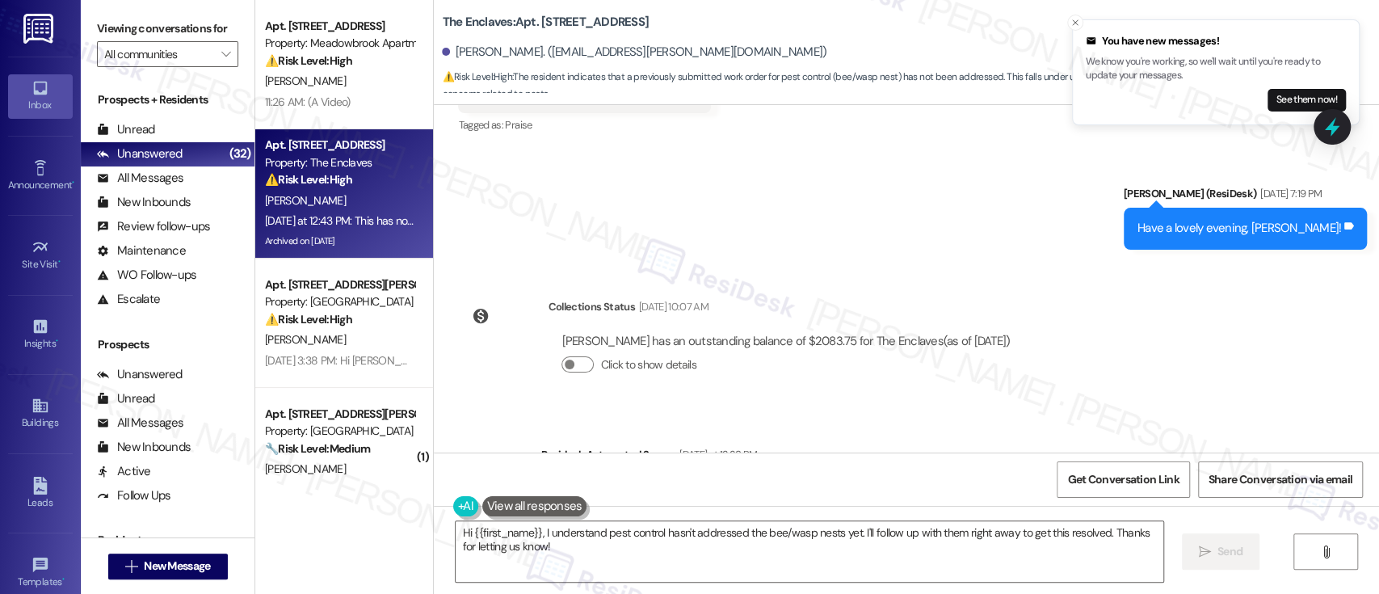
click at [970, 481] on div "Hi Nika! I'm checking in on your latest work order (Bee and/or wasp nests on pa…" at bounding box center [947, 498] width 787 height 35
copy div "591232"
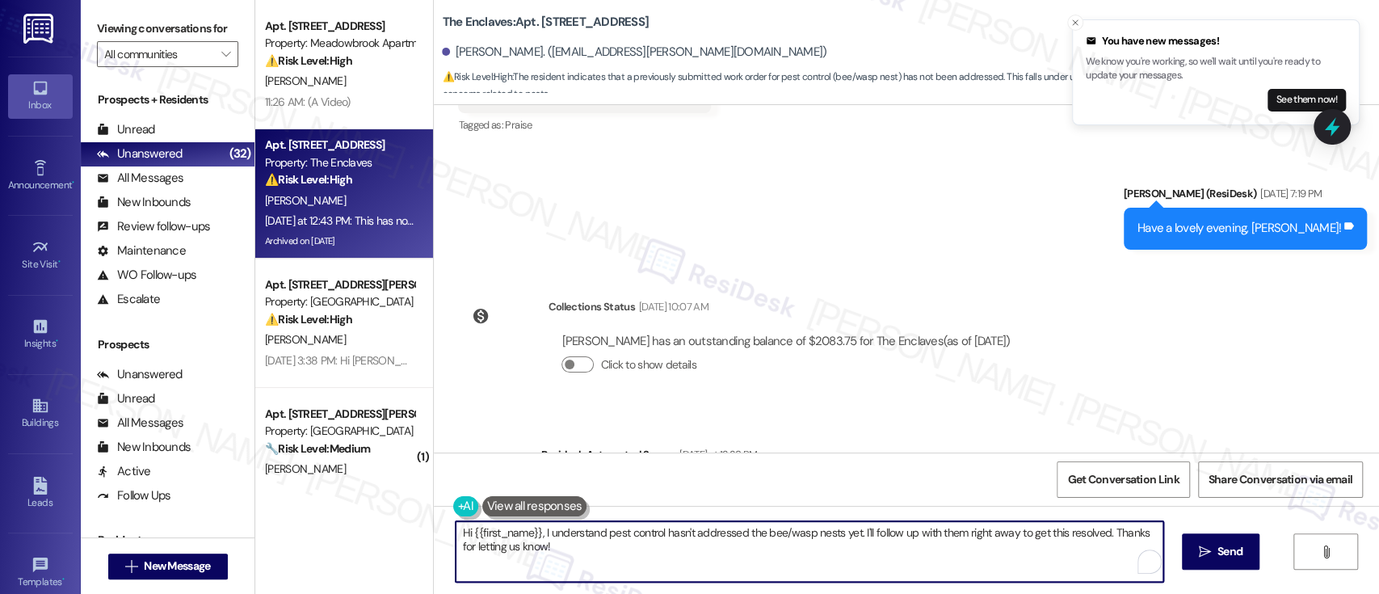
drag, startPoint x: 850, startPoint y: 534, endPoint x: 858, endPoint y: 554, distance: 21.7
click at [858, 554] on textarea "Hi {{first_name}}, I understand pest control hasn't addressed the bee/wasp nest…" at bounding box center [808, 551] width 707 height 61
paste textarea "This unit will be treated on Tuesday, 9/2/2025"
click at [975, 533] on textarea "Hi {{first_name}}, I understand pest control hasn't addressed the bee/wasp nest…" at bounding box center [808, 551] width 707 height 61
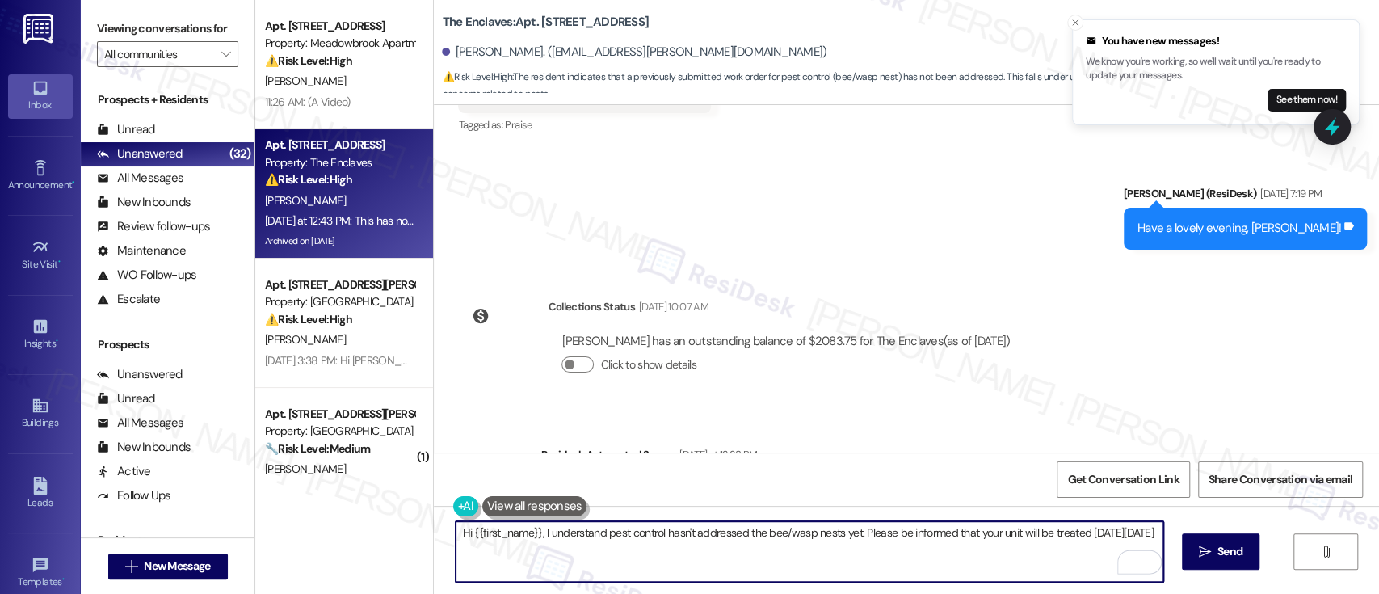
click at [588, 550] on textarea "Hi {{first_name}}, I understand pest control hasn't addressed the bee/wasp nest…" at bounding box center [808, 551] width 707 height 61
paste textarea "I understand that pest control hasn’t taken care of the bee/wasp nests yet — th…"
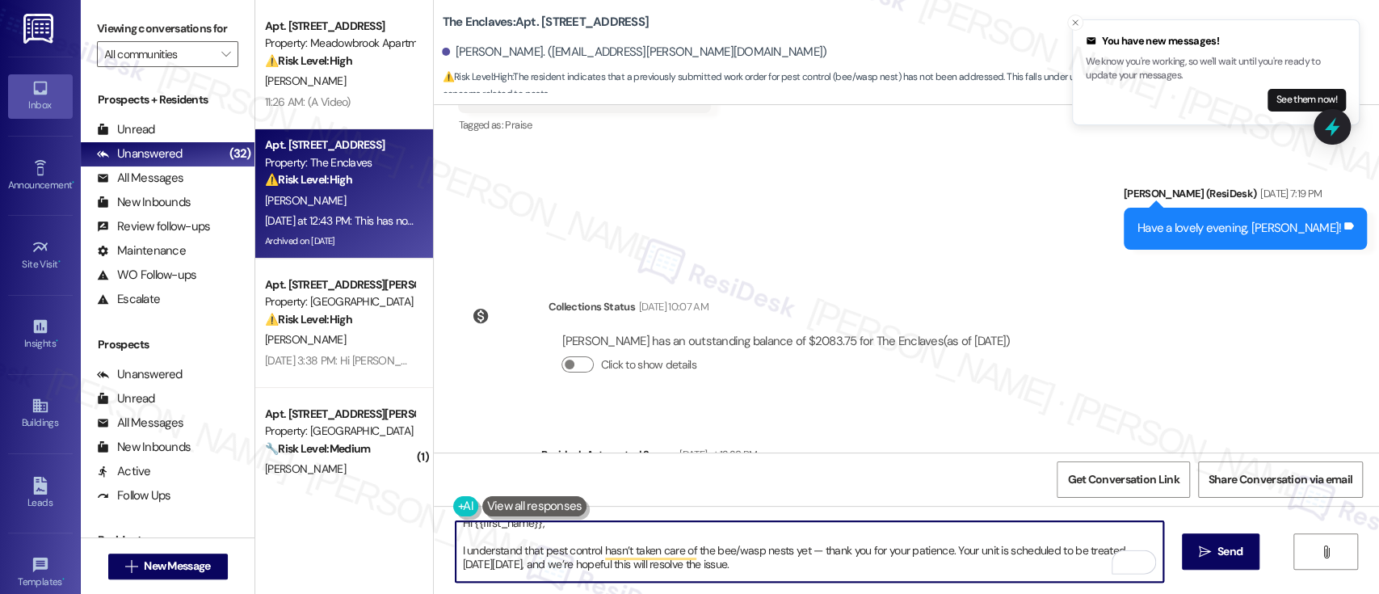
scroll to position [0, 0]
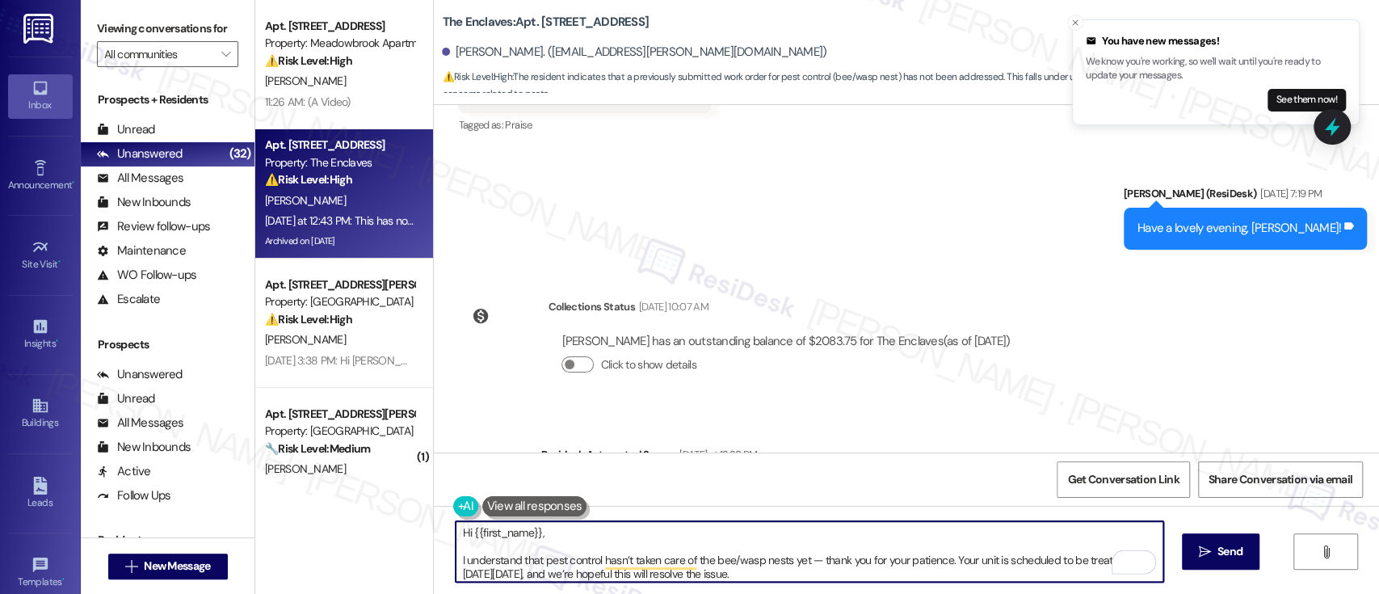
click at [804, 531] on textarea "Hi {{first_name}}, I understand that pest control hasn’t taken care of the bee/…" at bounding box center [808, 551] width 707 height 61
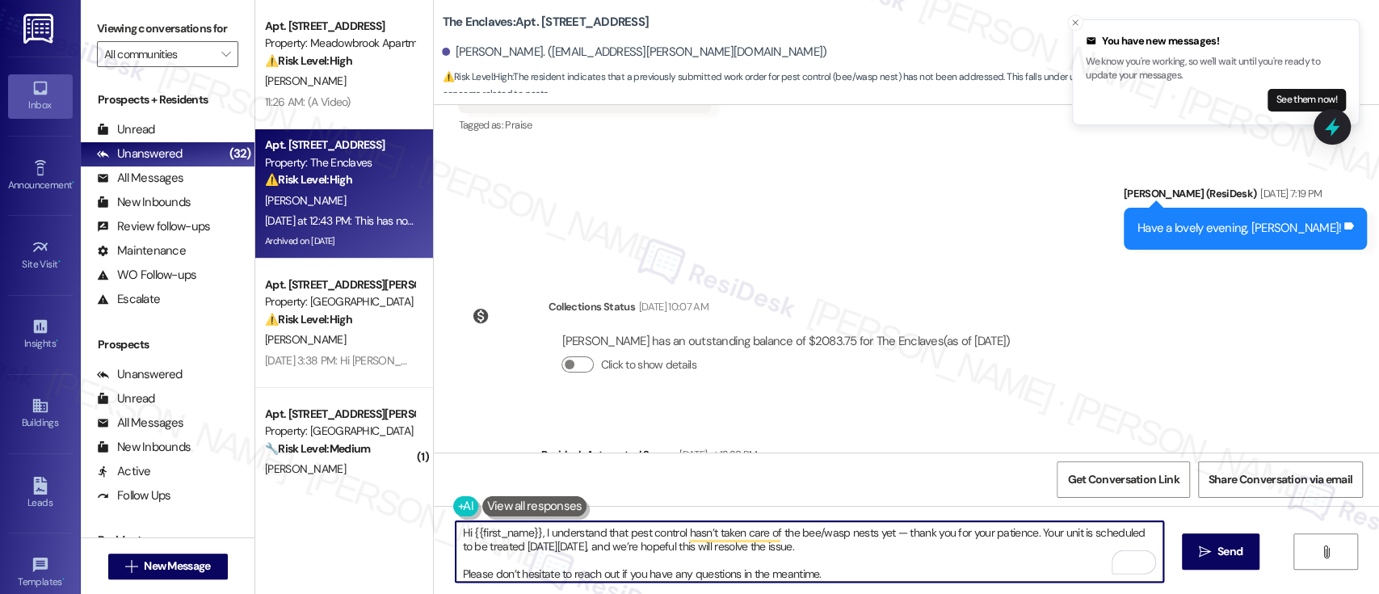
click at [872, 565] on textarea "Hi {{first_name}}, I understand that pest control hasn’t taken care of the bee/…" at bounding box center [808, 551] width 707 height 61
type textarea "Hi {{first_name}}, I understand that pest control hasn’t taken care of the bee/…"
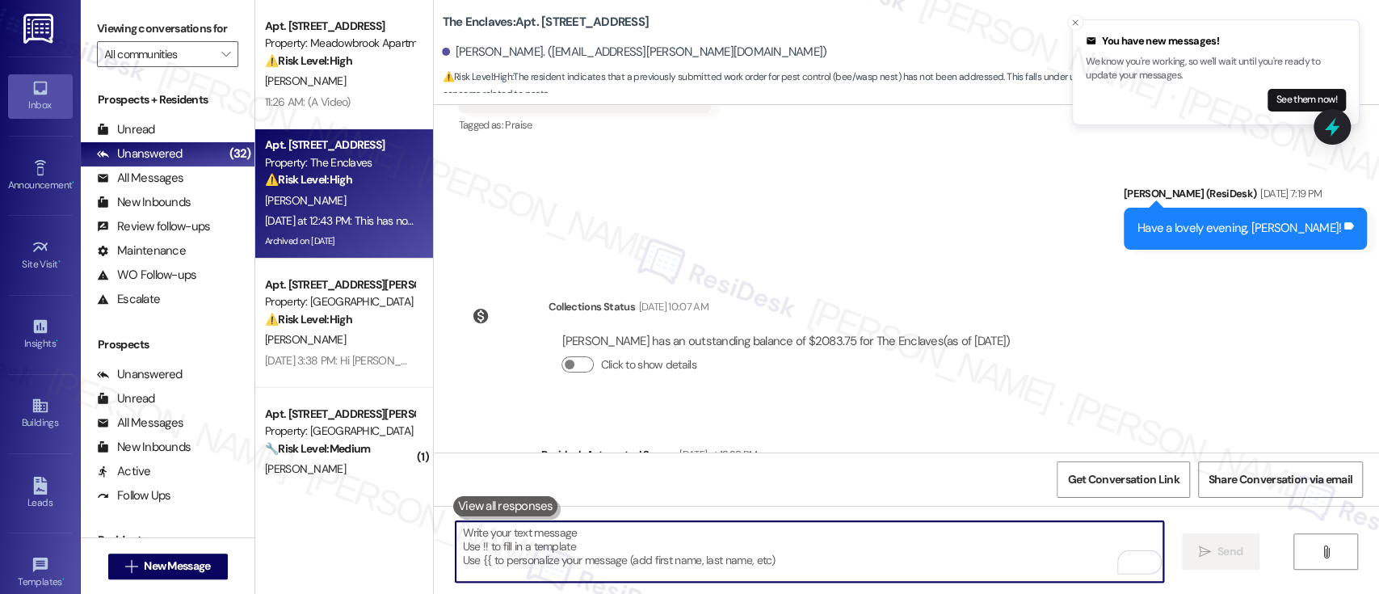
scroll to position [26377, 0]
paste textarea "Please don’t hesitate to reach out if you have any questions in the meantime."
type textarea "Please don’t hesitate to reach out if you have any questions in the meantime."
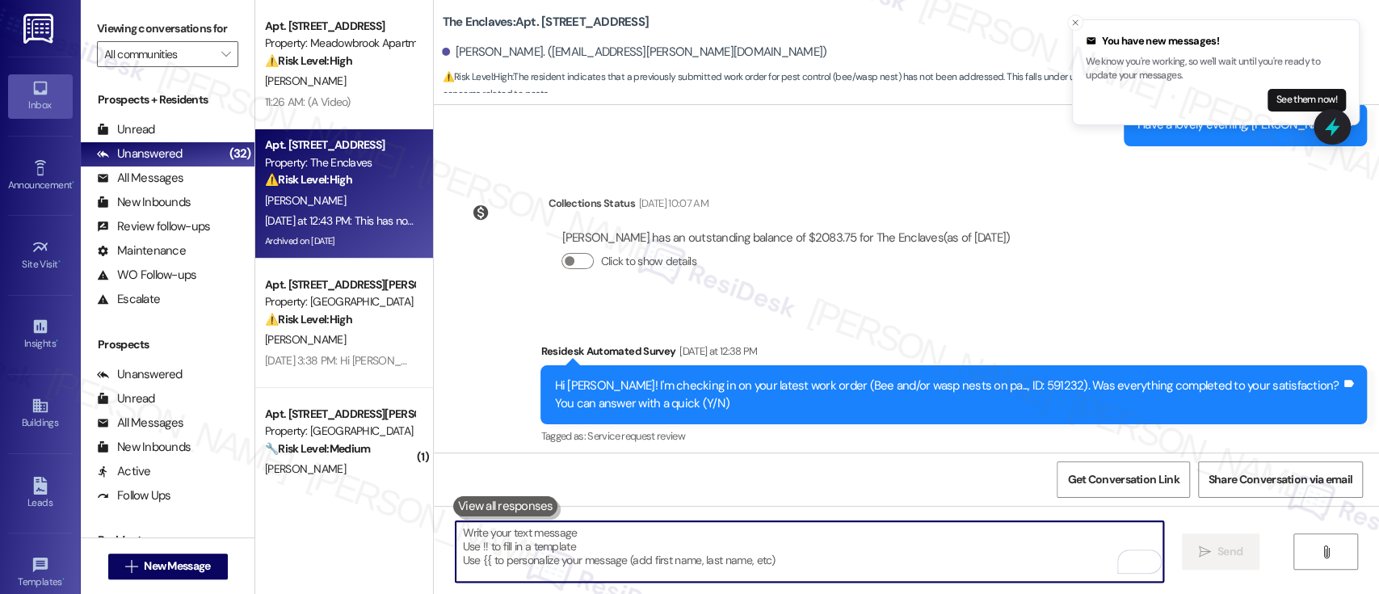
scroll to position [26484, 0]
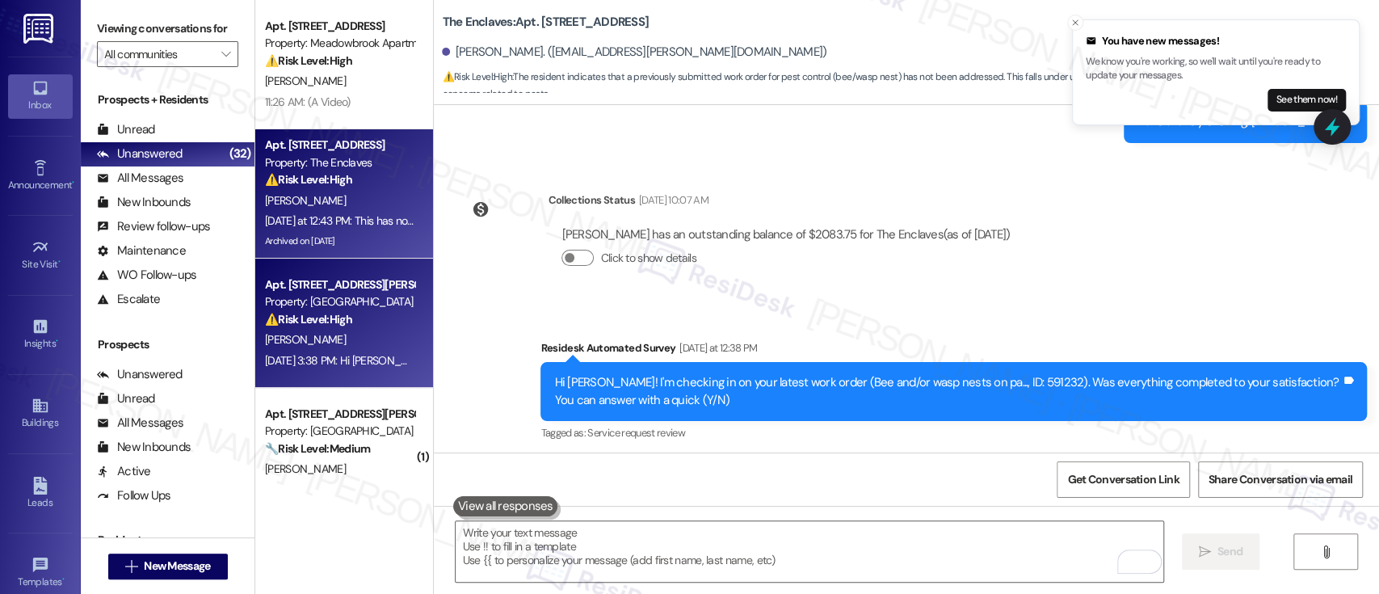
click at [324, 328] on div "Apt. D121, 440 W. Sedgwick St Property: Sedgwick Gardens ⚠️ Risk Level: High Th…" at bounding box center [339, 302] width 153 height 55
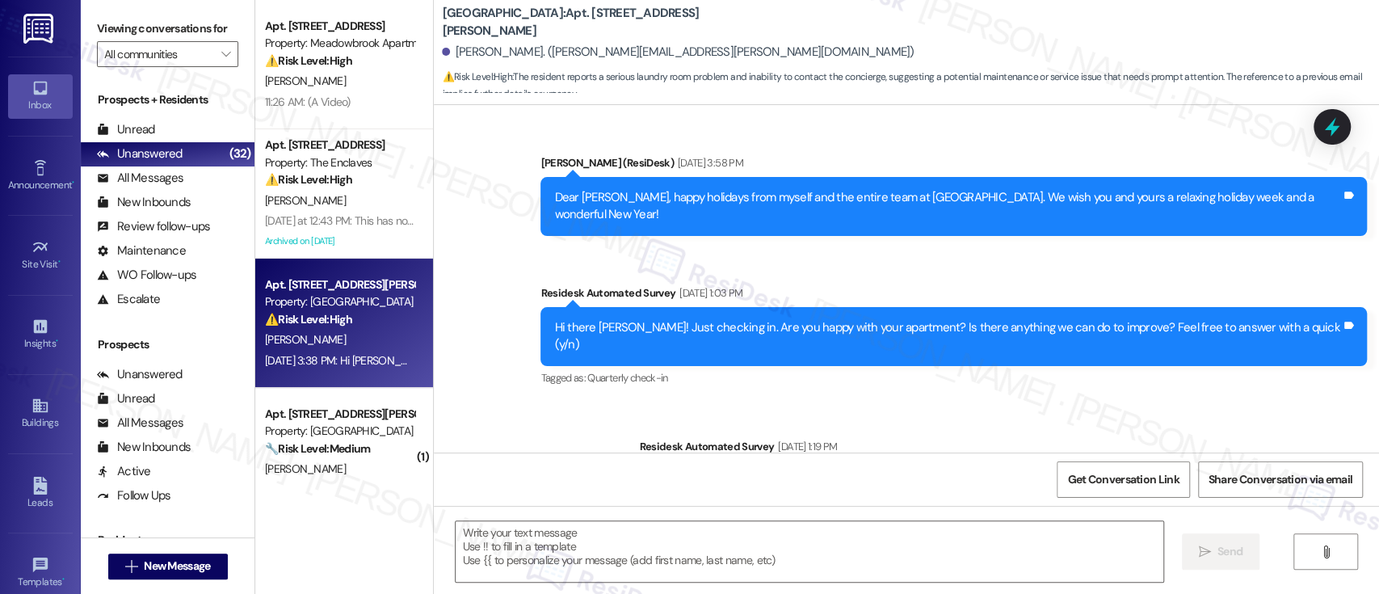
scroll to position [8047, 0]
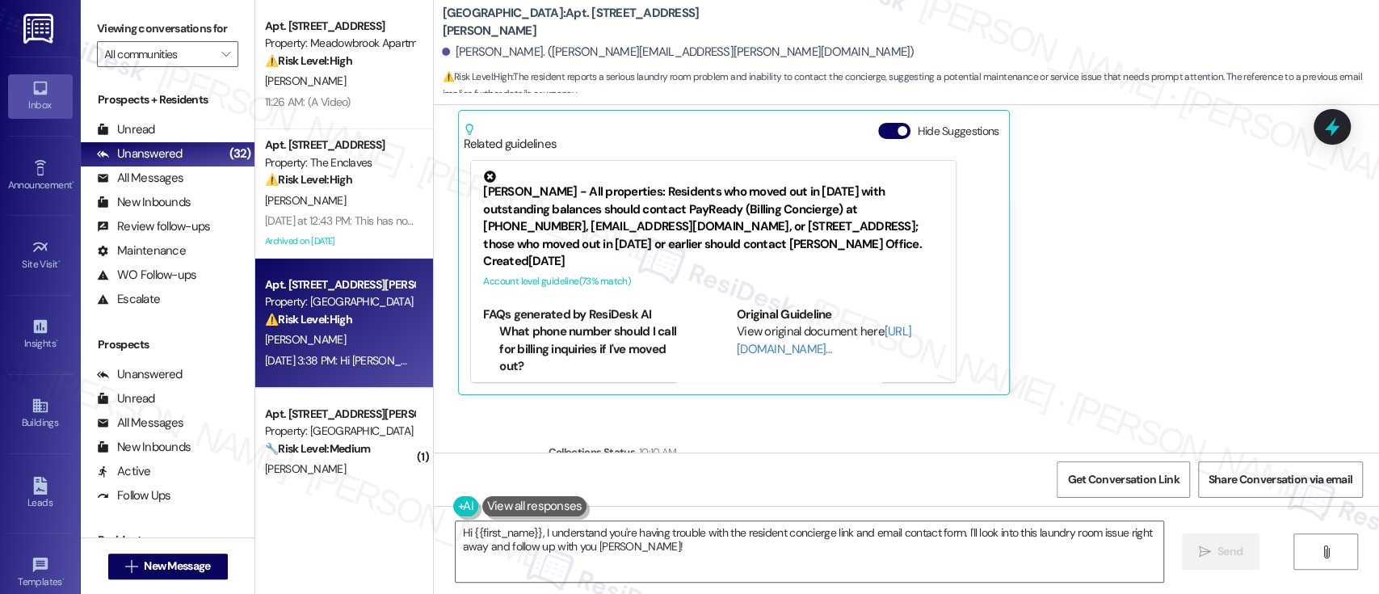
click at [1121, 288] on div "Marsha Stender Question Neutral Aug 26, 2025 at 3:38 PM Hi Emily, resident conc…" at bounding box center [871, 192] width 826 height 408
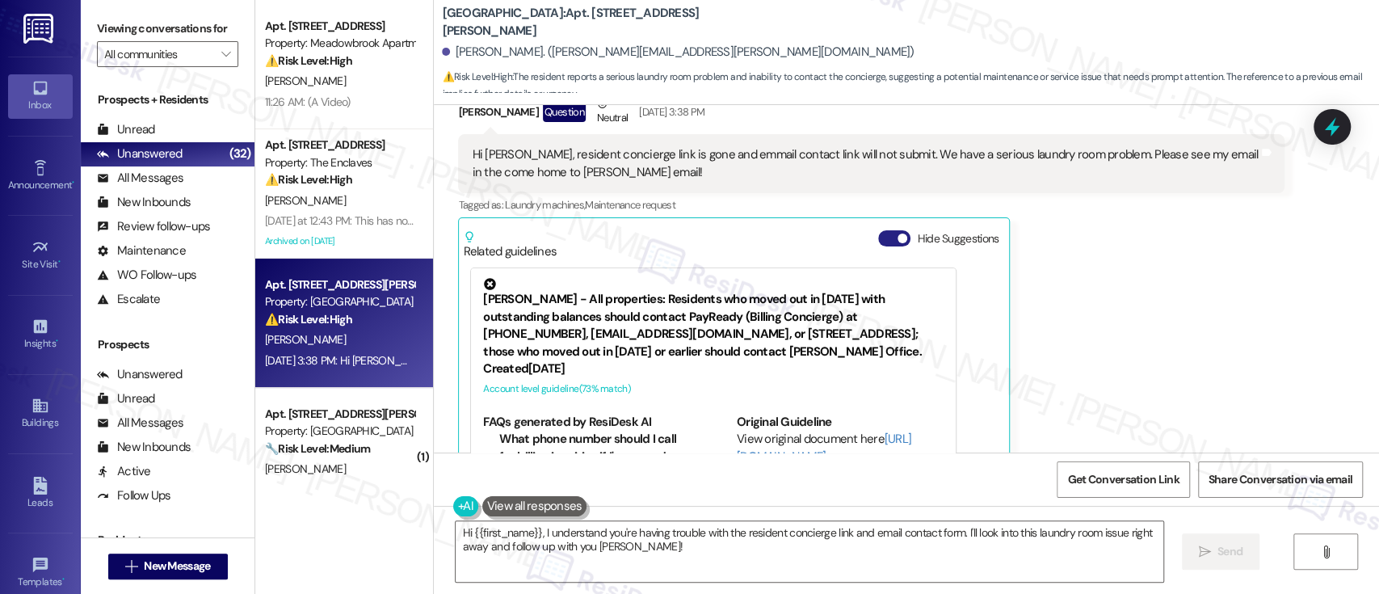
click at [897, 233] on span "button" at bounding box center [902, 238] width 10 height 10
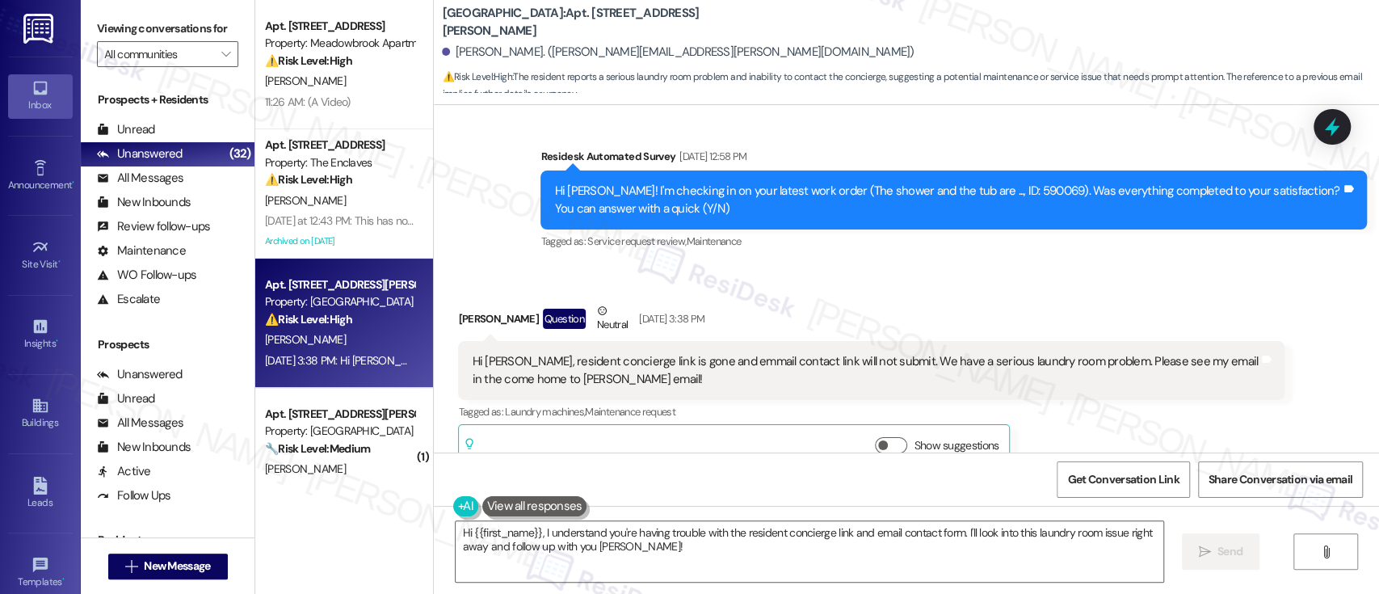
scroll to position [7701, 0]
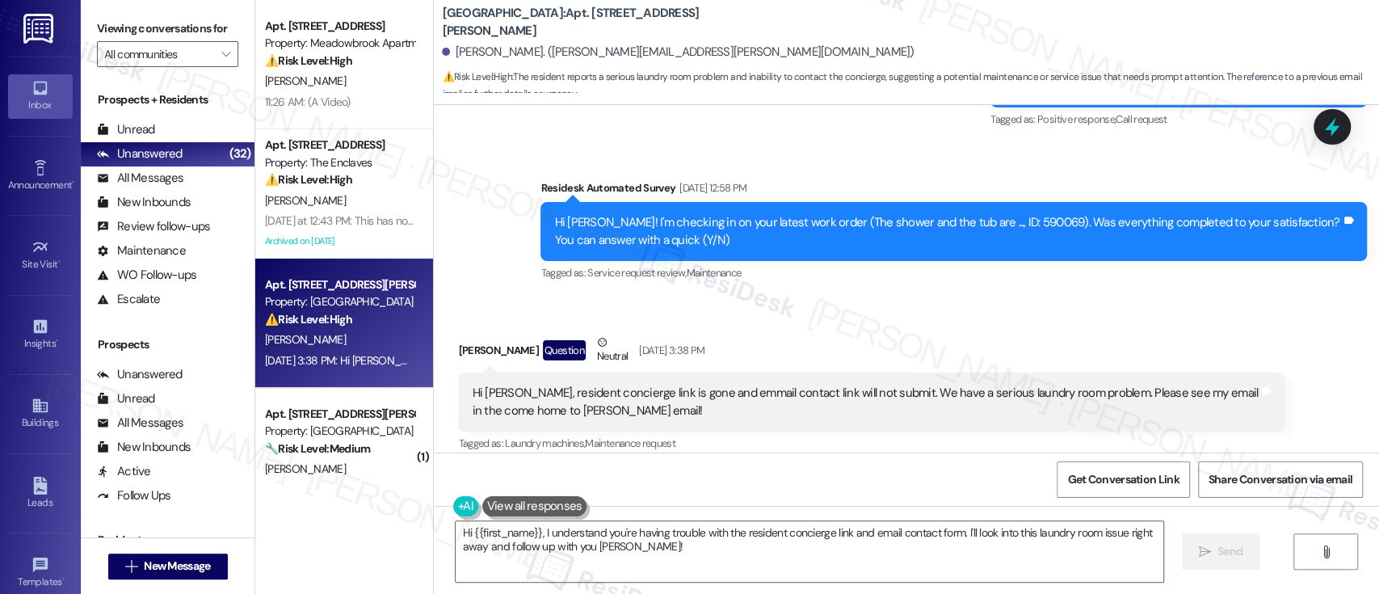
click at [1119, 364] on div "Marsha Stender Question Neutral Aug 26, 2025 at 3:38 PM Hi Emily, resident conc…" at bounding box center [871, 419] width 826 height 170
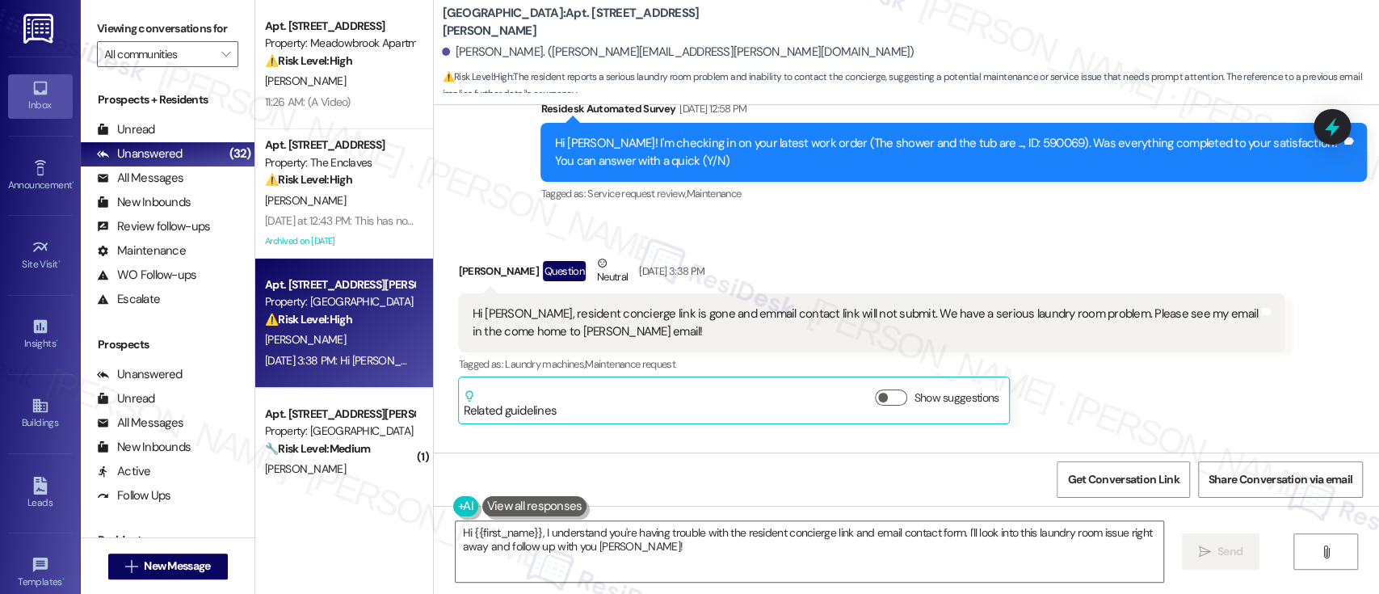
scroll to position [7810, 0]
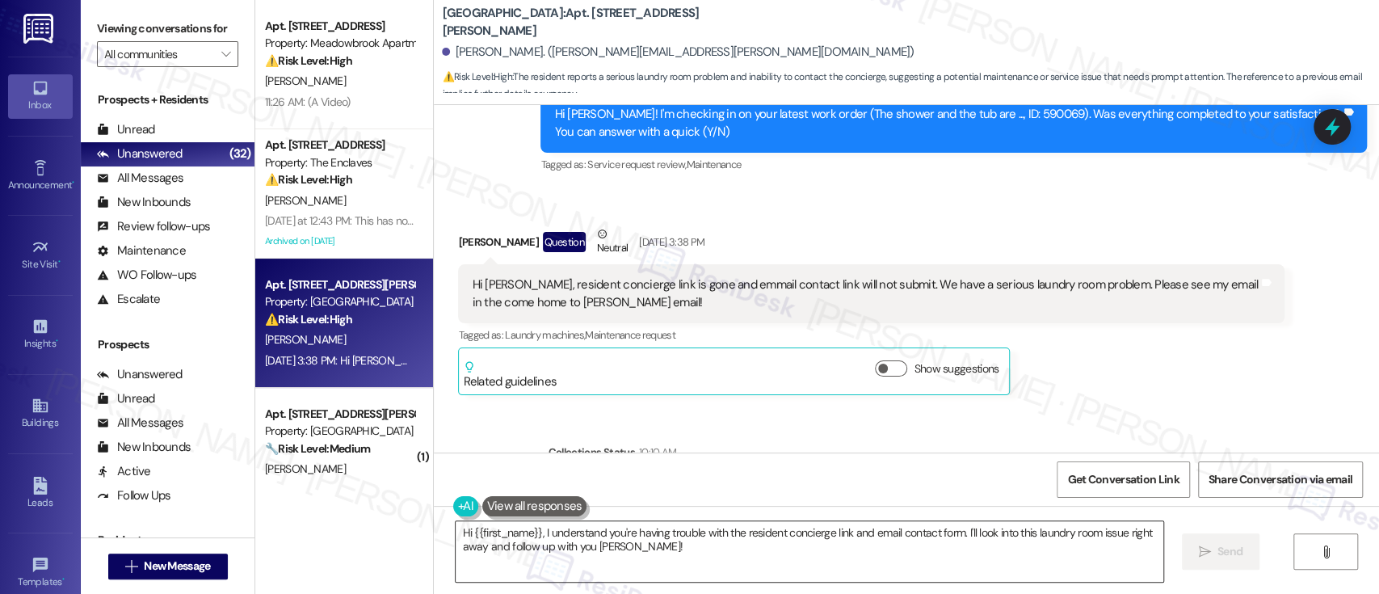
click at [541, 530] on textarea "Hi {{first_name}}, I understand you're having trouble with the resident concier…" at bounding box center [808, 551] width 707 height 61
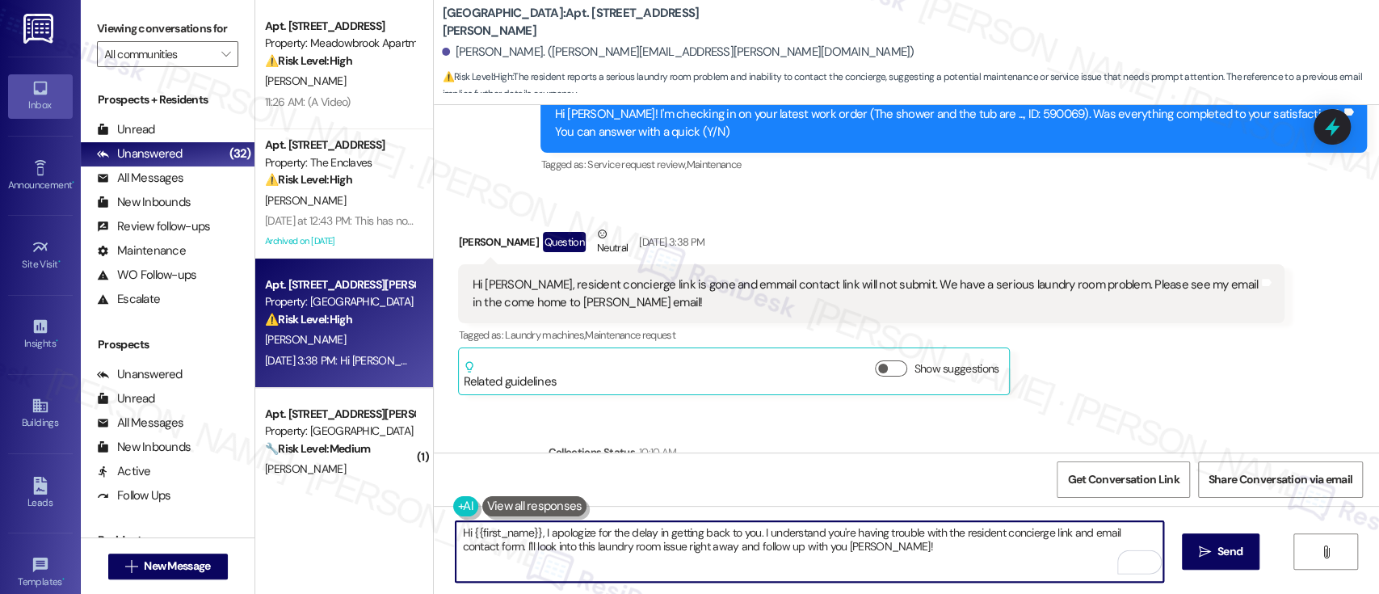
click at [913, 532] on textarea "Hi {{first_name}}, I apologize for the delay in getting back to you. I understa…" at bounding box center [808, 551] width 707 height 61
click at [470, 549] on textarea "Hi {{first_name}}, I apologize for the delay in getting back to you. I understa…" at bounding box center [808, 551] width 707 height 61
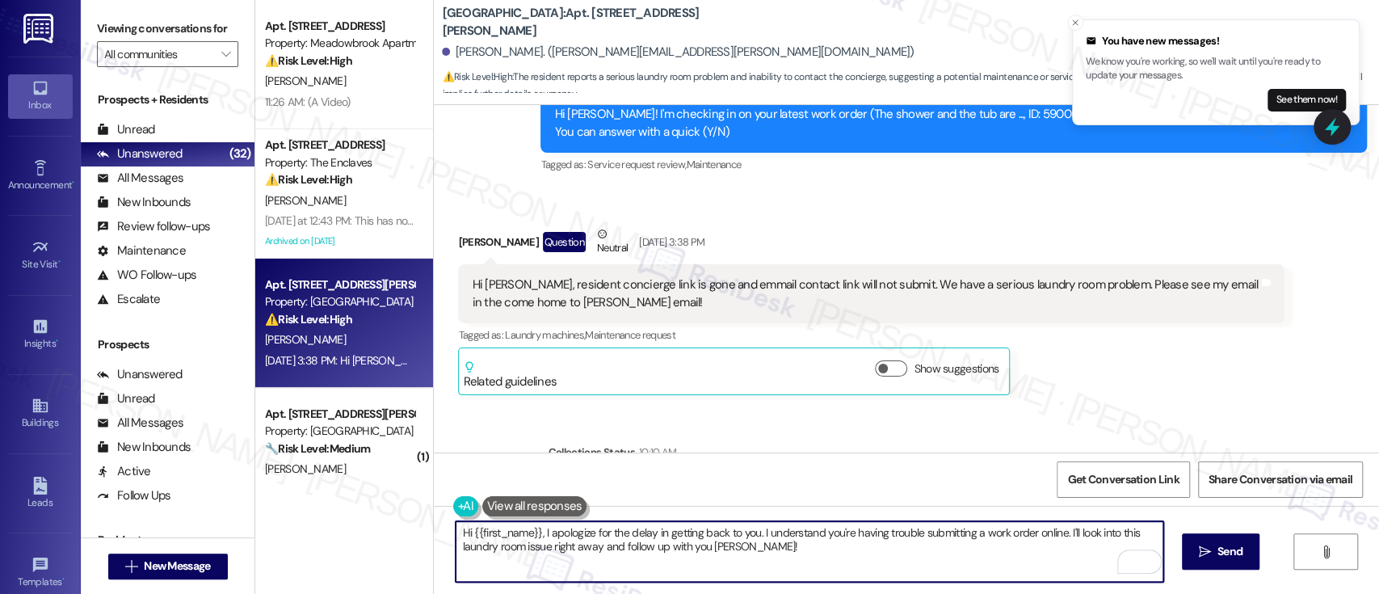
click at [875, 550] on textarea "Hi {{first_name}}, I apologize for the delay in getting back to you. I understa…" at bounding box center [808, 551] width 707 height 61
paste textarea "I understand this is frustrating. I'm here to help"
click at [1001, 570] on textarea "Hi {{first_name}}, I apologize for the delay in getting back to you. I understa…" at bounding box center [808, 551] width 707 height 61
click at [1061, 535] on textarea "Hi {{first_name}}, I apologize for the delay in getting back to you. I understa…" at bounding box center [808, 551] width 707 height 61
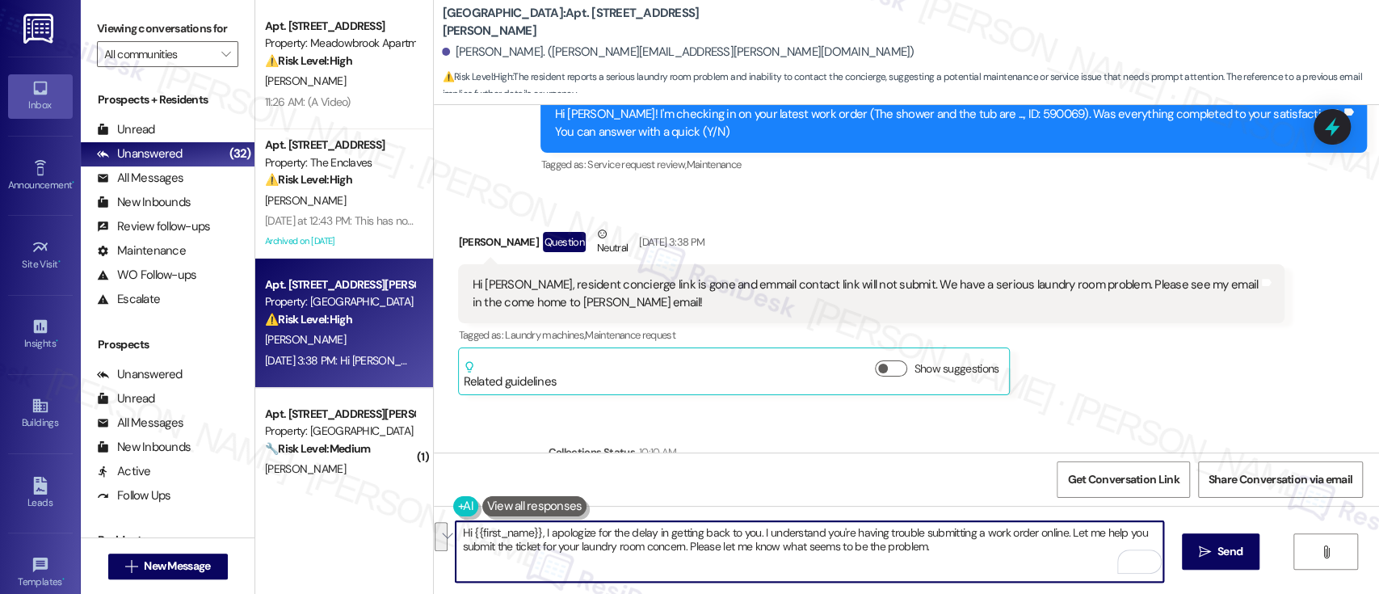
paste textarea "I’m sorry for the delay in getting back to you. I understand you're having trou…"
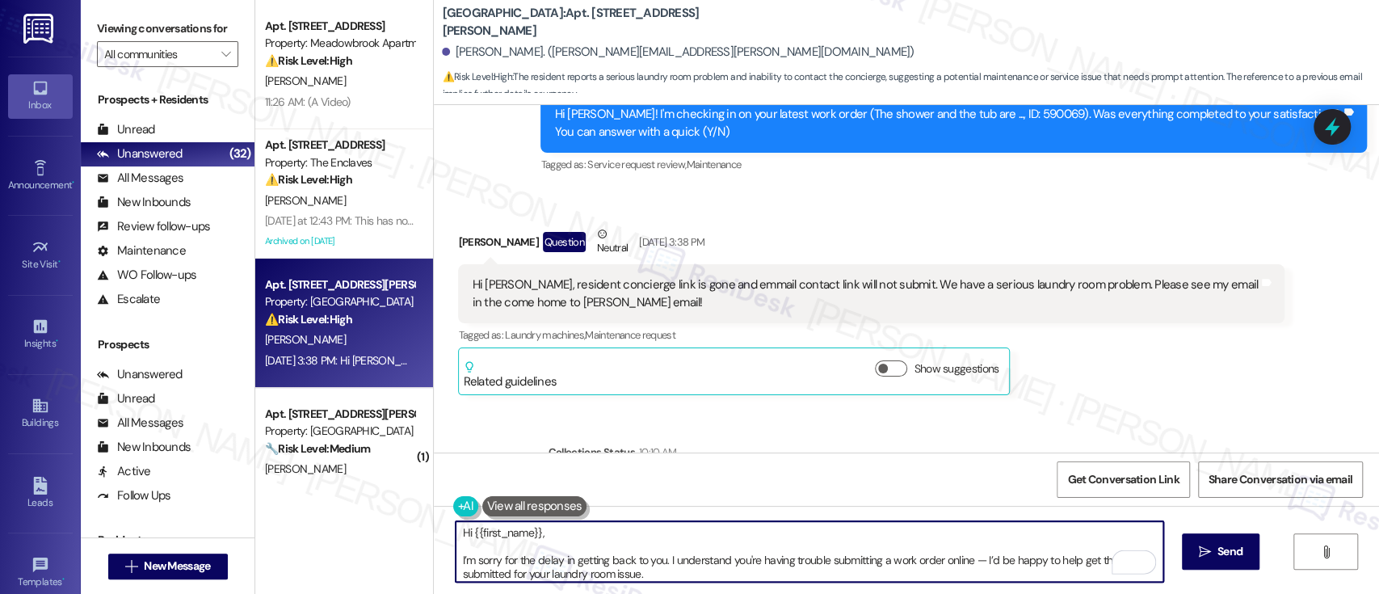
scroll to position [0, 0]
drag, startPoint x: 646, startPoint y: 535, endPoint x: 719, endPoint y: 531, distance: 72.8
click at [646, 535] on textarea "Hi {{first_name}}, I’m sorry for the delay in getting back to you. I understand…" at bounding box center [808, 551] width 707 height 61
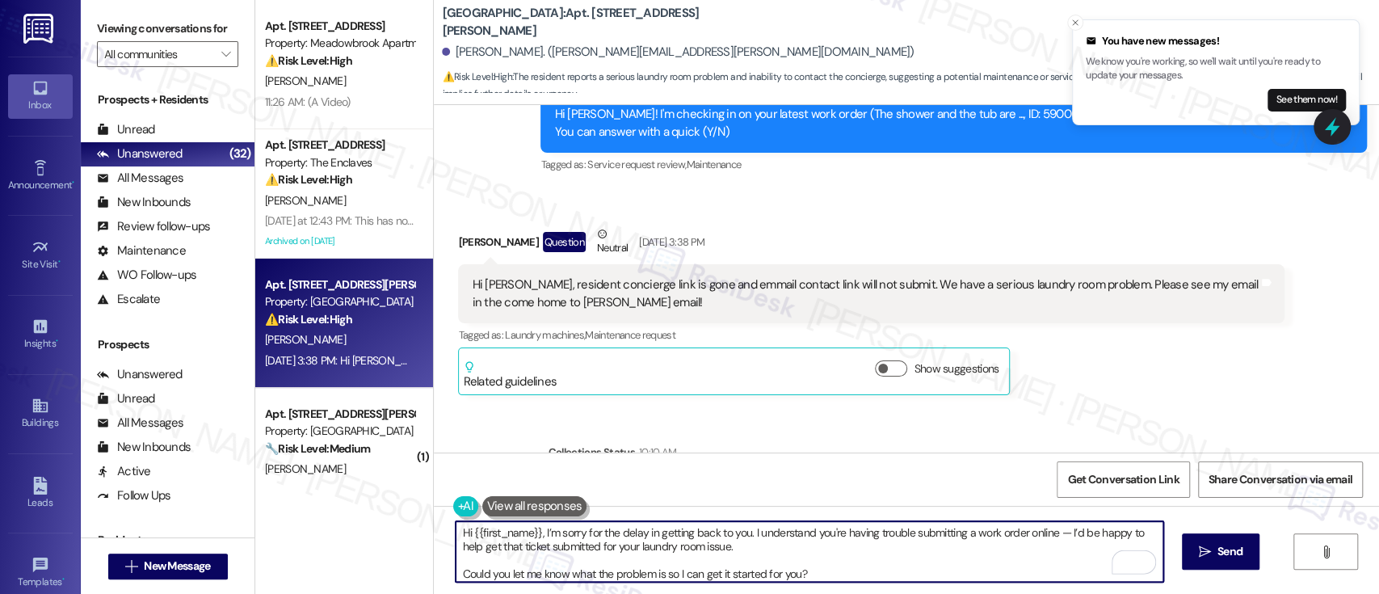
click at [842, 567] on textarea "Hi {{first_name}}, I’m sorry for the delay in getting back to you. I understand…" at bounding box center [808, 551] width 707 height 61
type textarea "Hi {{first_name}}, I’m sorry for the delay in getting back to you. I understand…"
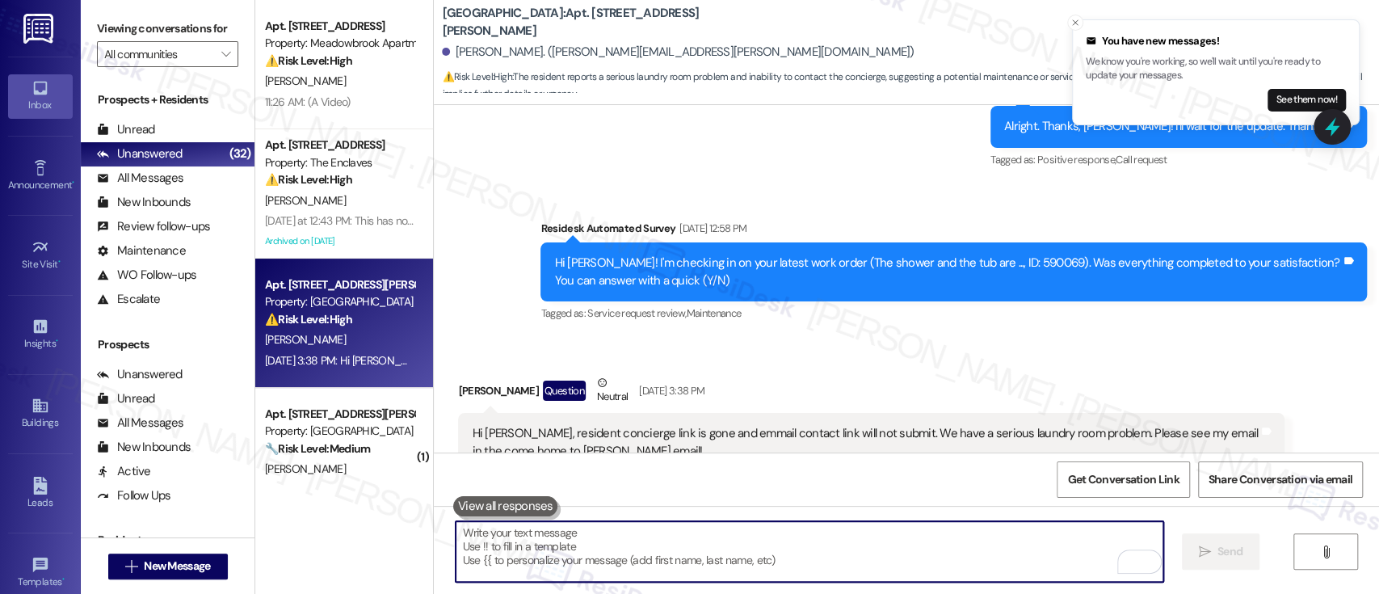
scroll to position [7940, 0]
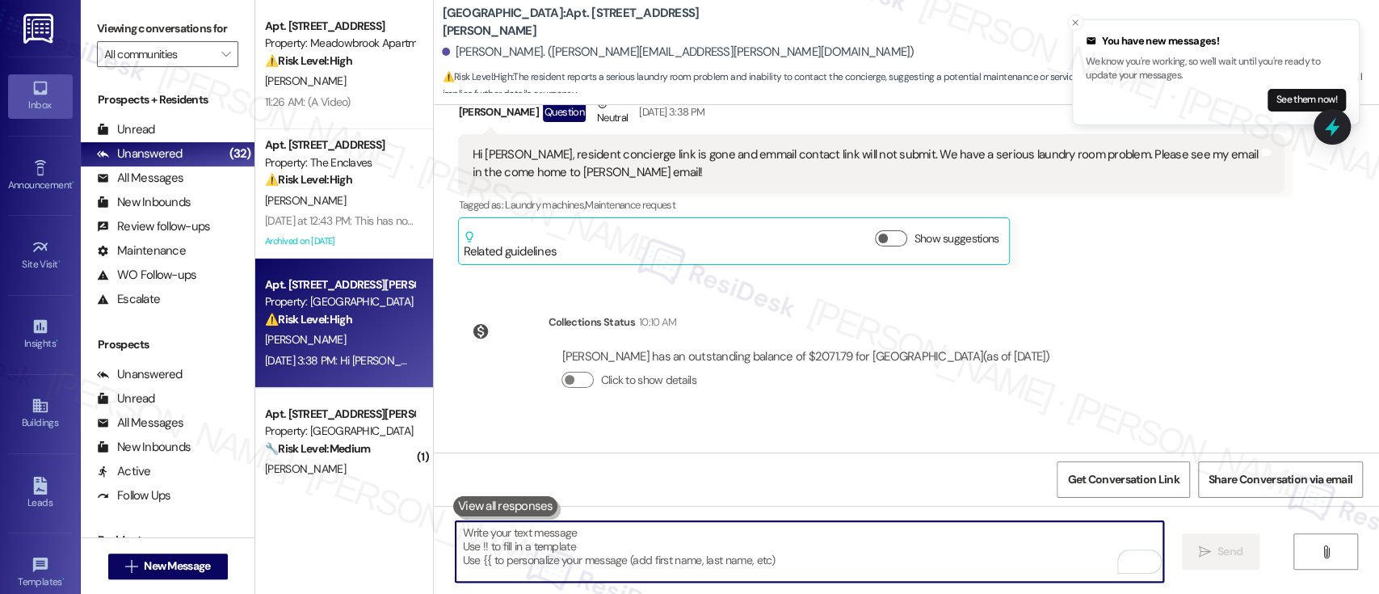
click at [951, 531] on textarea "To enrich screen reader interactions, please activate Accessibility in Grammarl…" at bounding box center [808, 551] width 707 height 61
paste textarea "Could you let me know what the problem is so I can get it started for you?"
type textarea "Could you let me know what the problem is so I can get it started for you?"
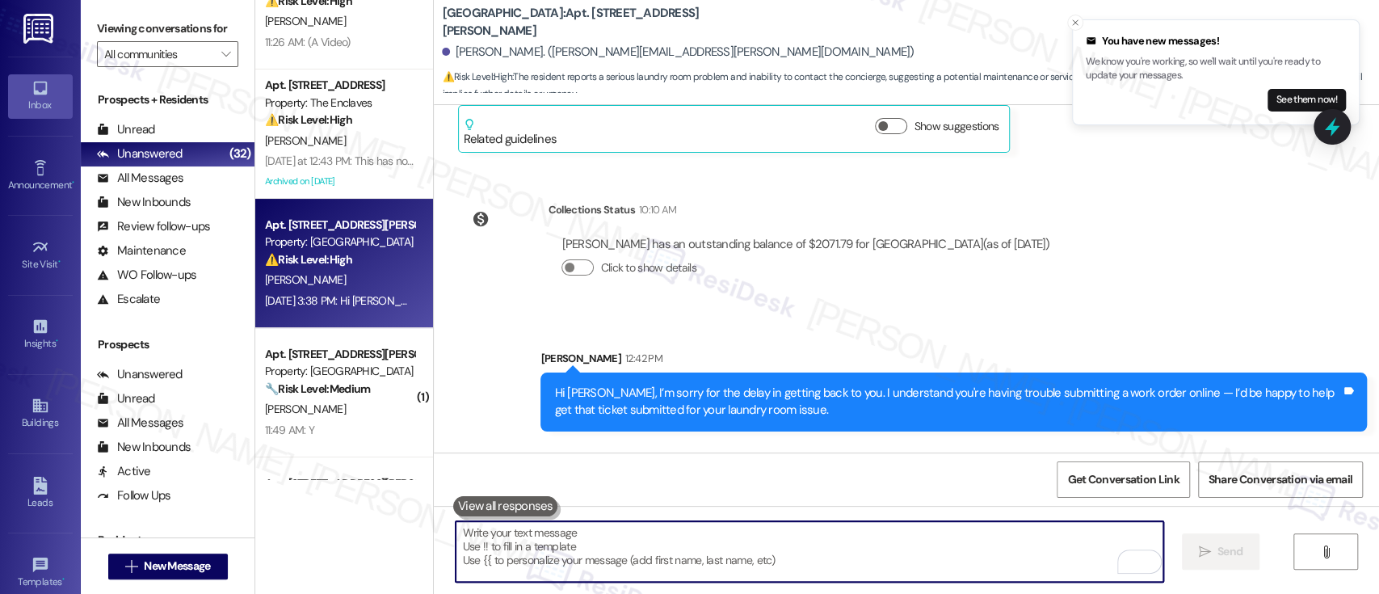
scroll to position [107, 0]
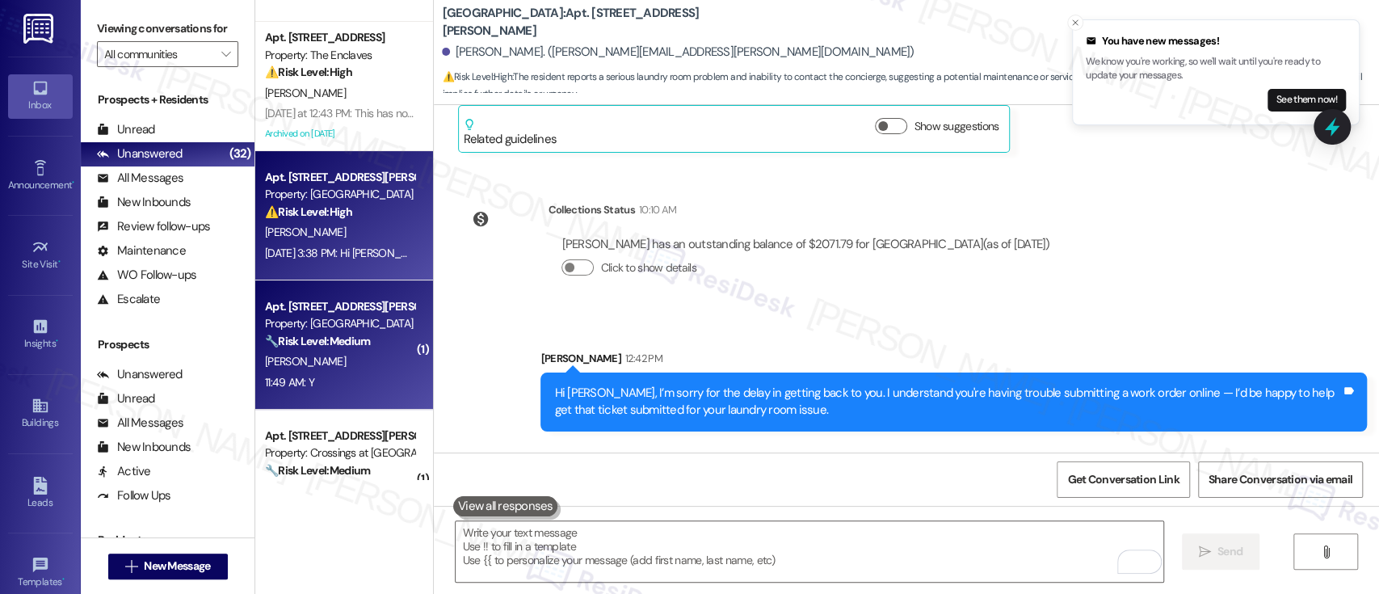
click at [336, 326] on div "Property: [GEOGRAPHIC_DATA]" at bounding box center [339, 323] width 149 height 17
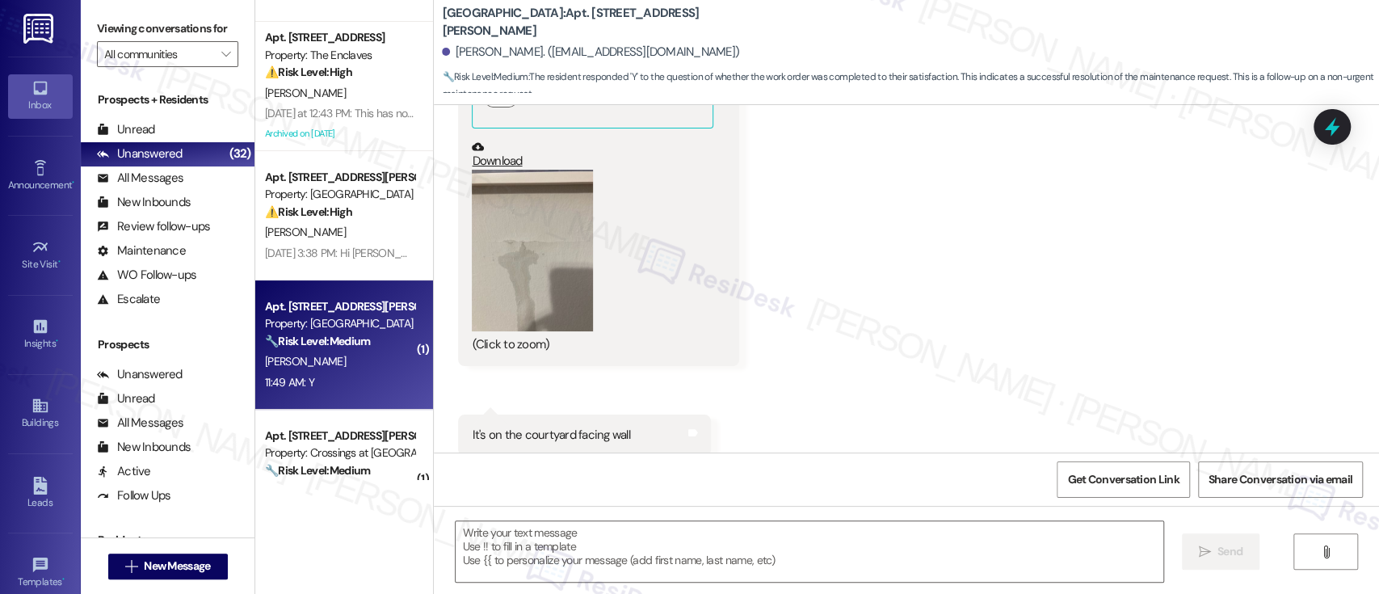
type textarea "Fetching suggested responses. Please feel free to read through the conversation…"
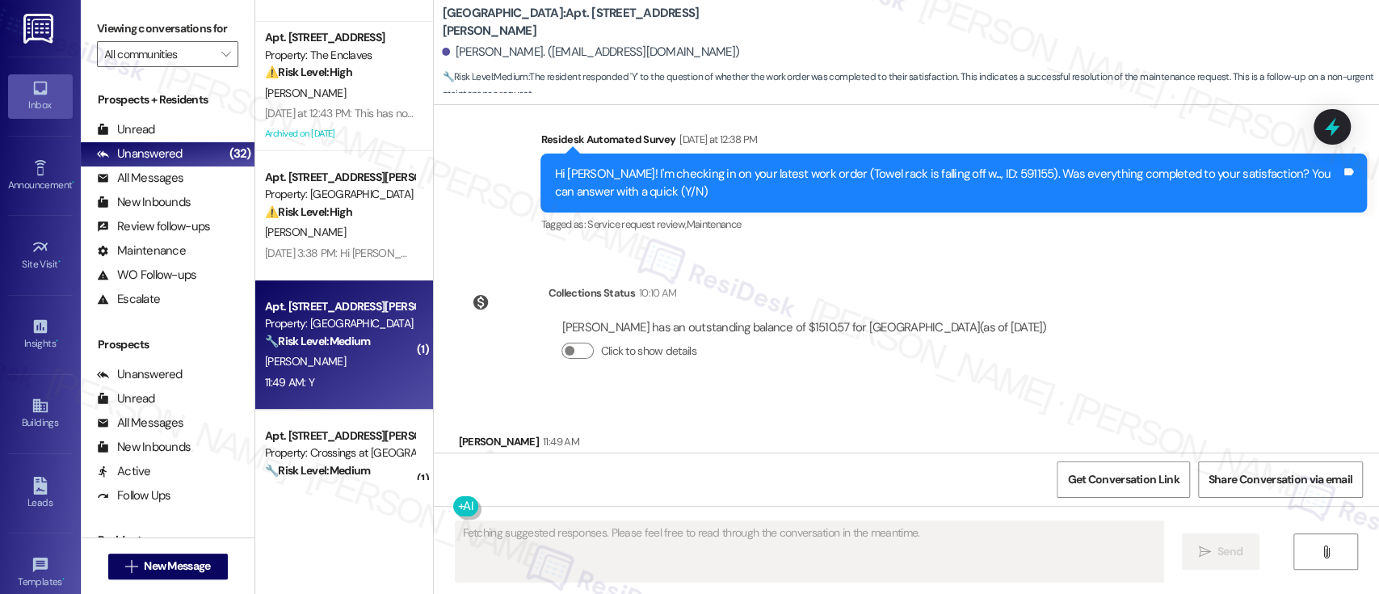
scroll to position [13034, 0]
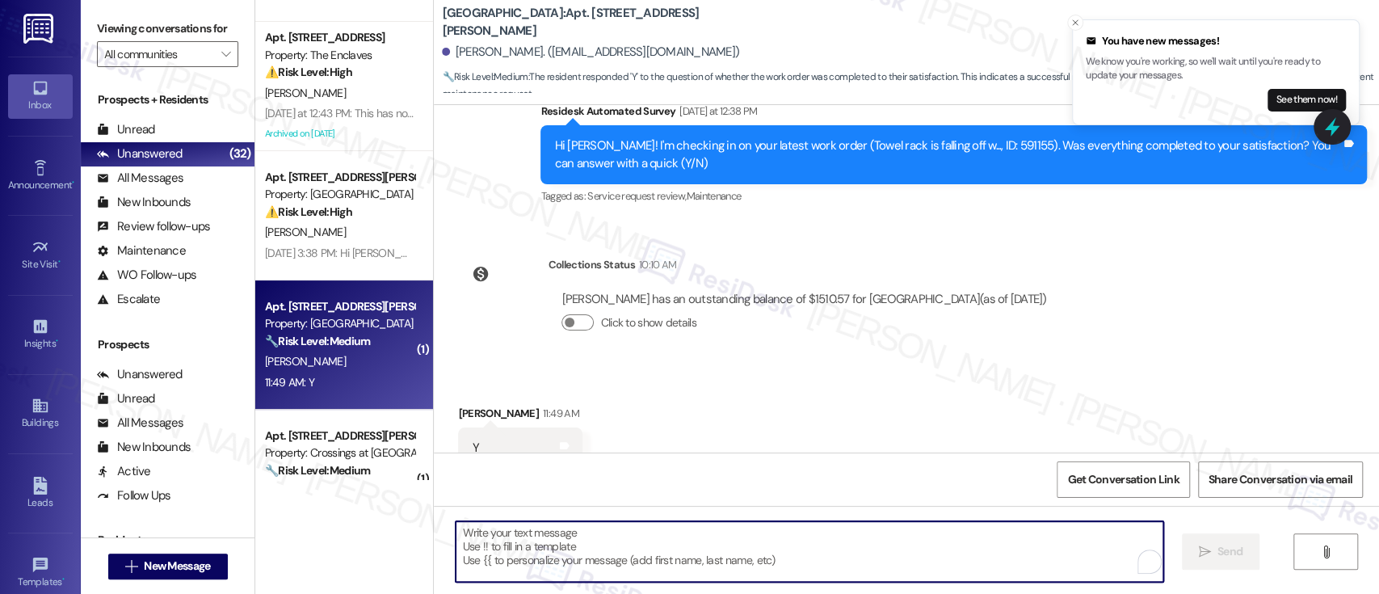
click at [707, 533] on textarea "To enrich screen reader interactions, please activate Accessibility in Grammarl…" at bounding box center [808, 551] width 707 height 61
paste textarea "Great to hear it, {{first_name}}! We want to make sure you are satisfied and co…"
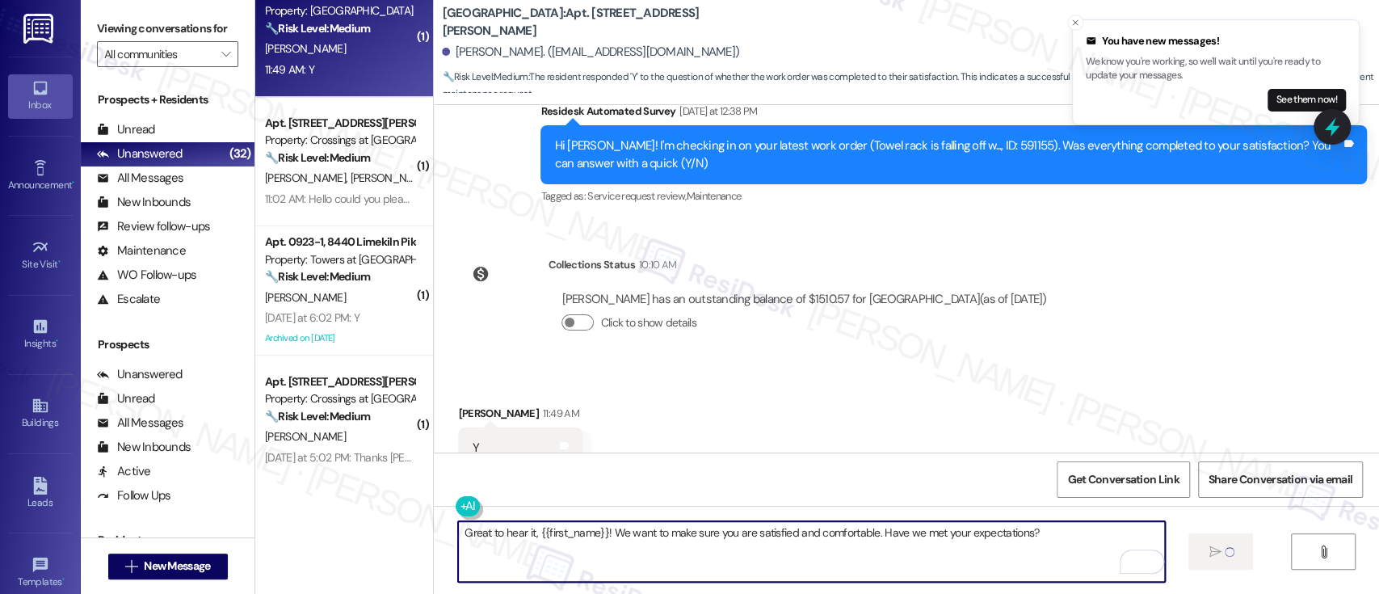
scroll to position [426, 0]
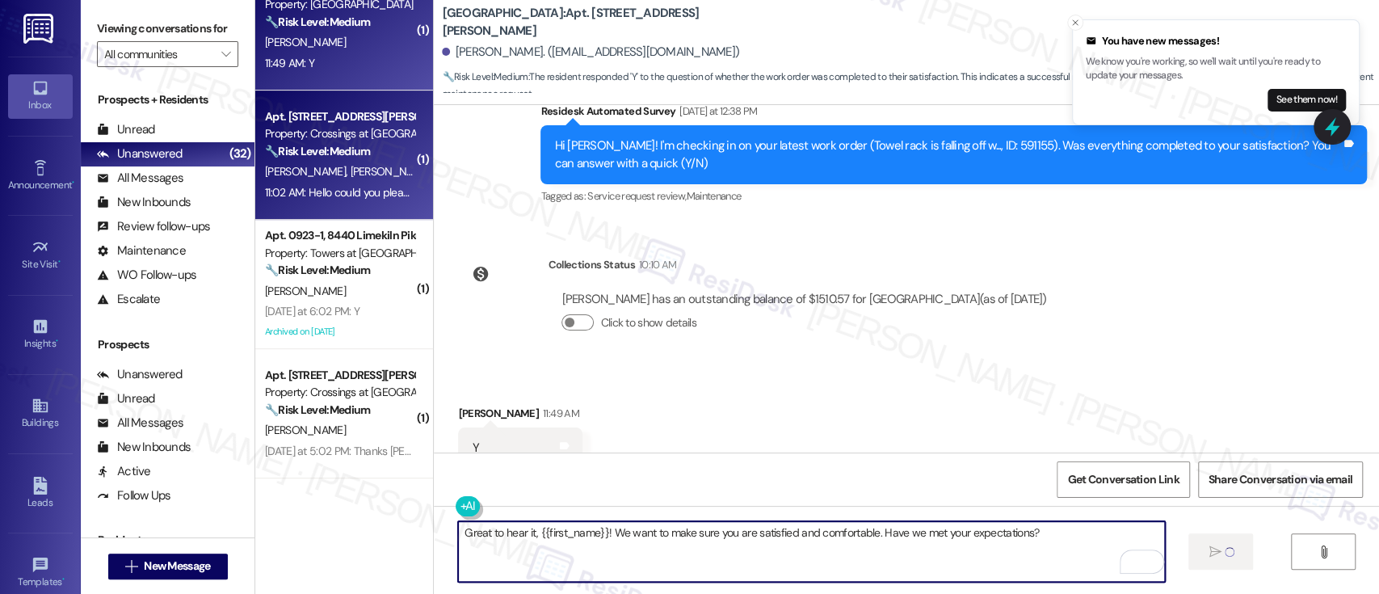
type textarea "Great to hear it, {{first_name}}! We want to make sure you are satisfied and co…"
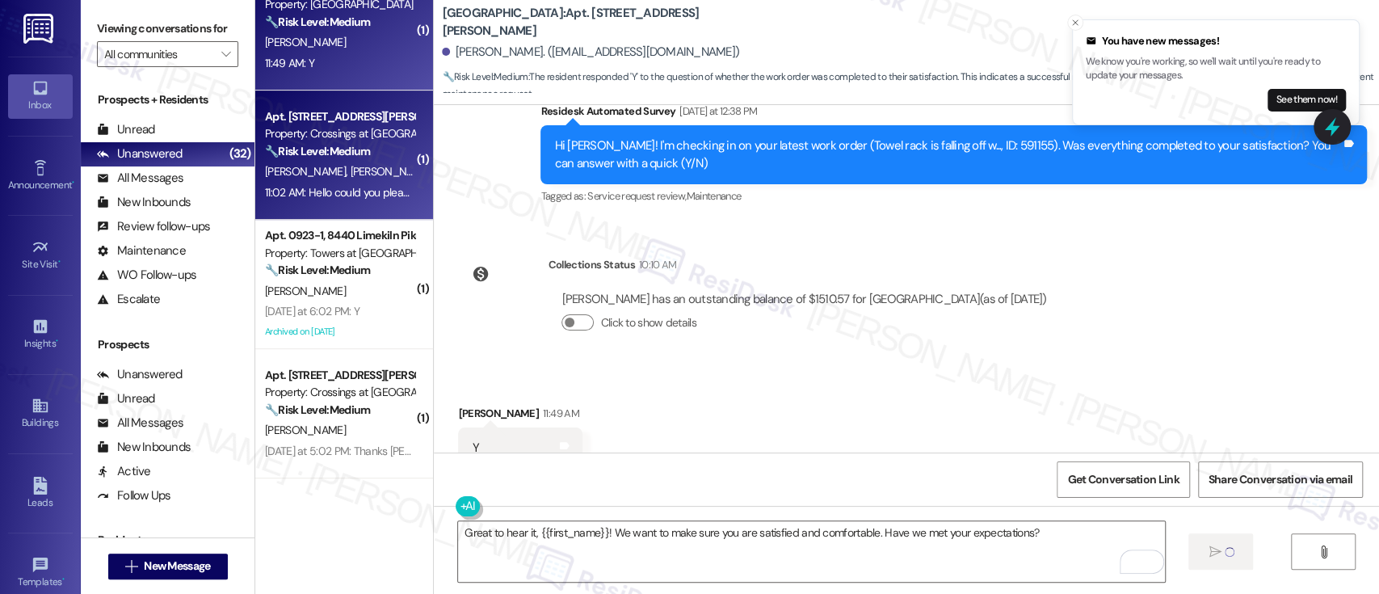
click at [370, 174] on div "R. Thigpen M. Dunlap" at bounding box center [339, 172] width 153 height 20
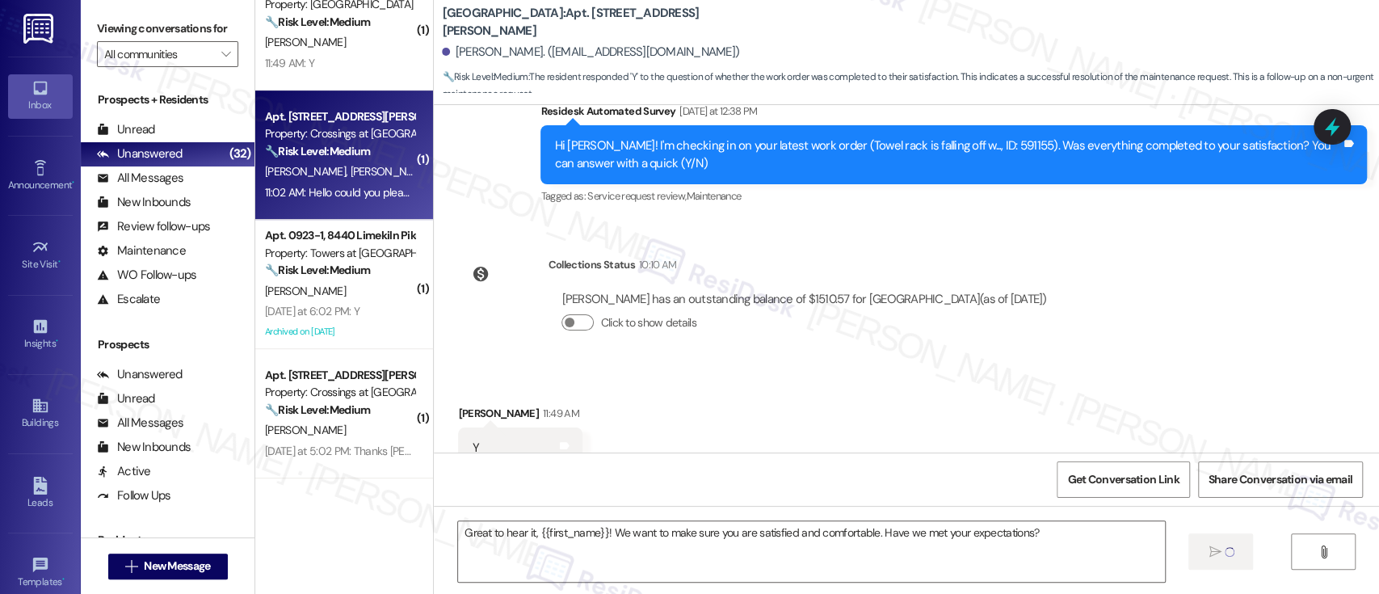
type textarea "Fetching suggested responses. Please feel free to read through the conversation…"
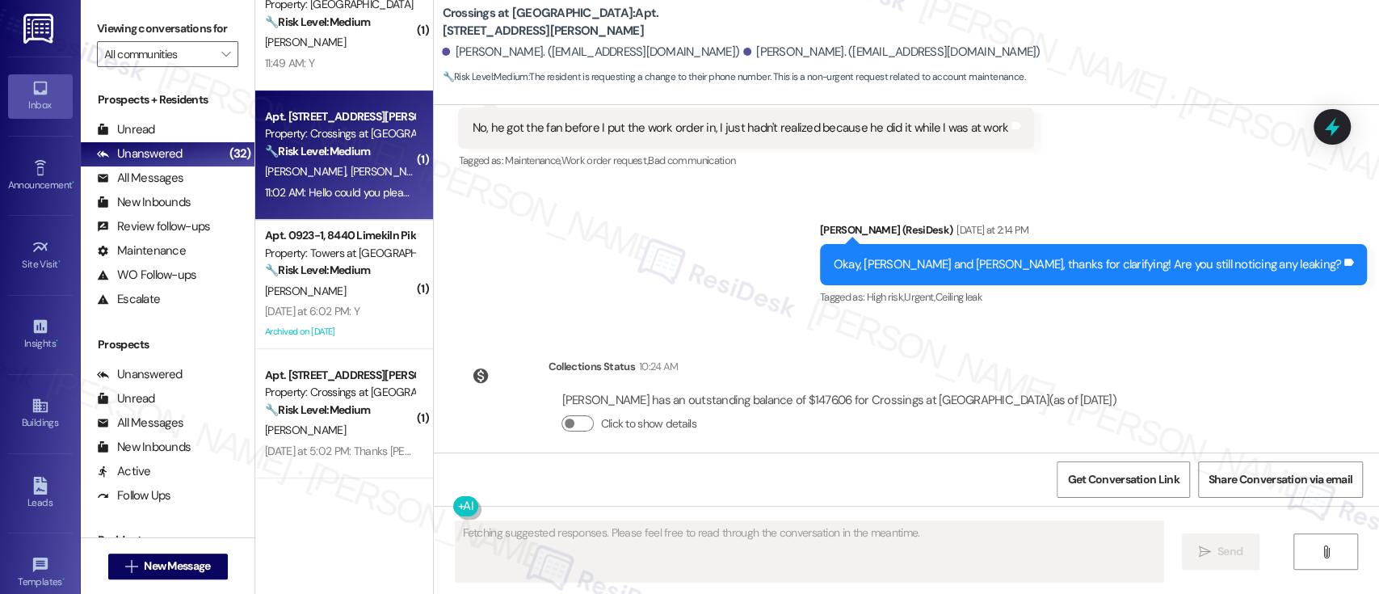
scroll to position [3795, 0]
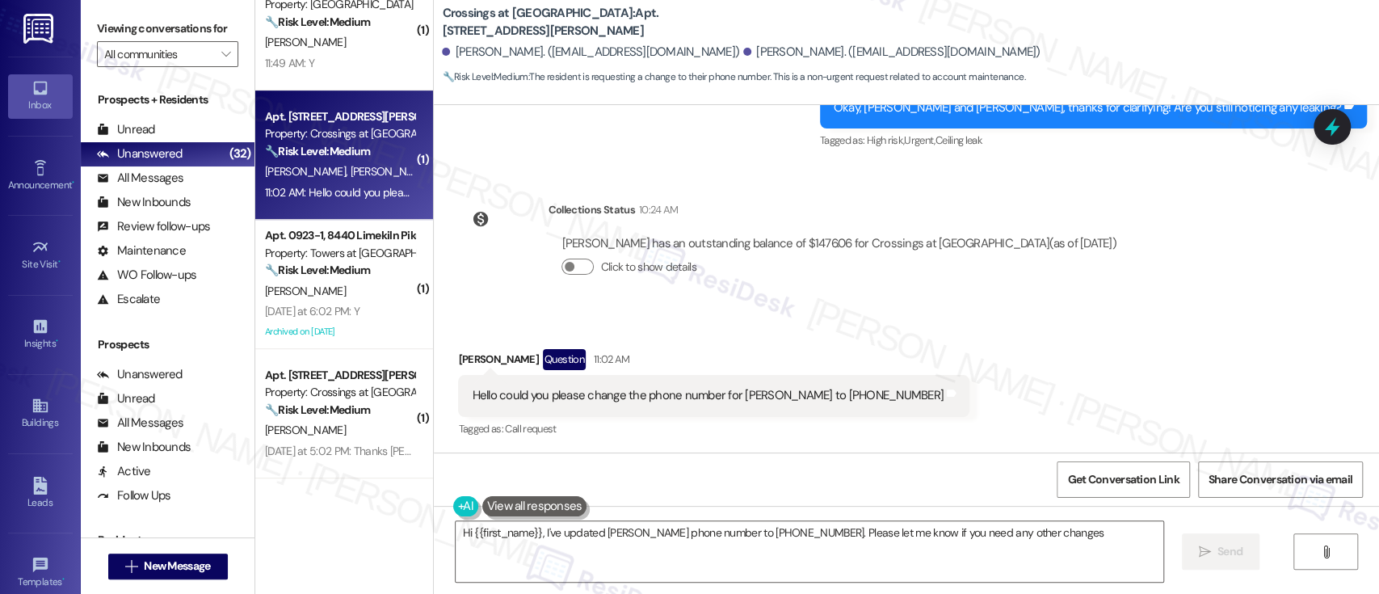
type textarea "Hi {{first_name}}, I've updated Randall's phone number to +1 (252) 510-3580. Pl…"
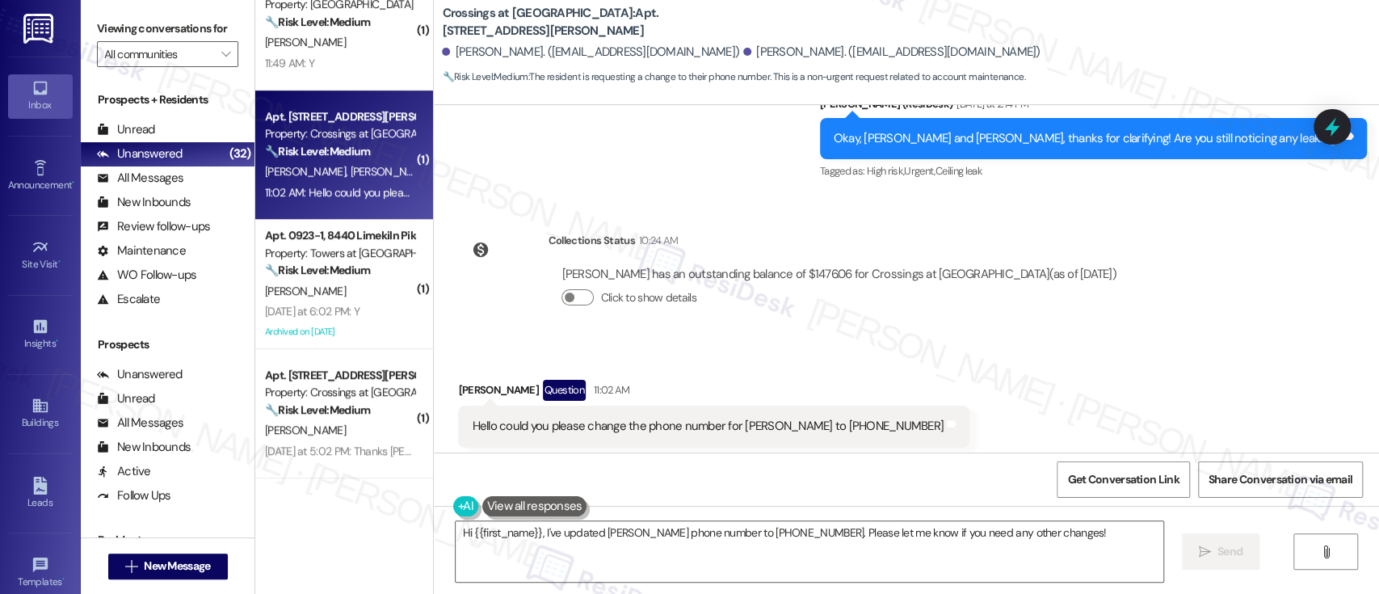
scroll to position [3796, 0]
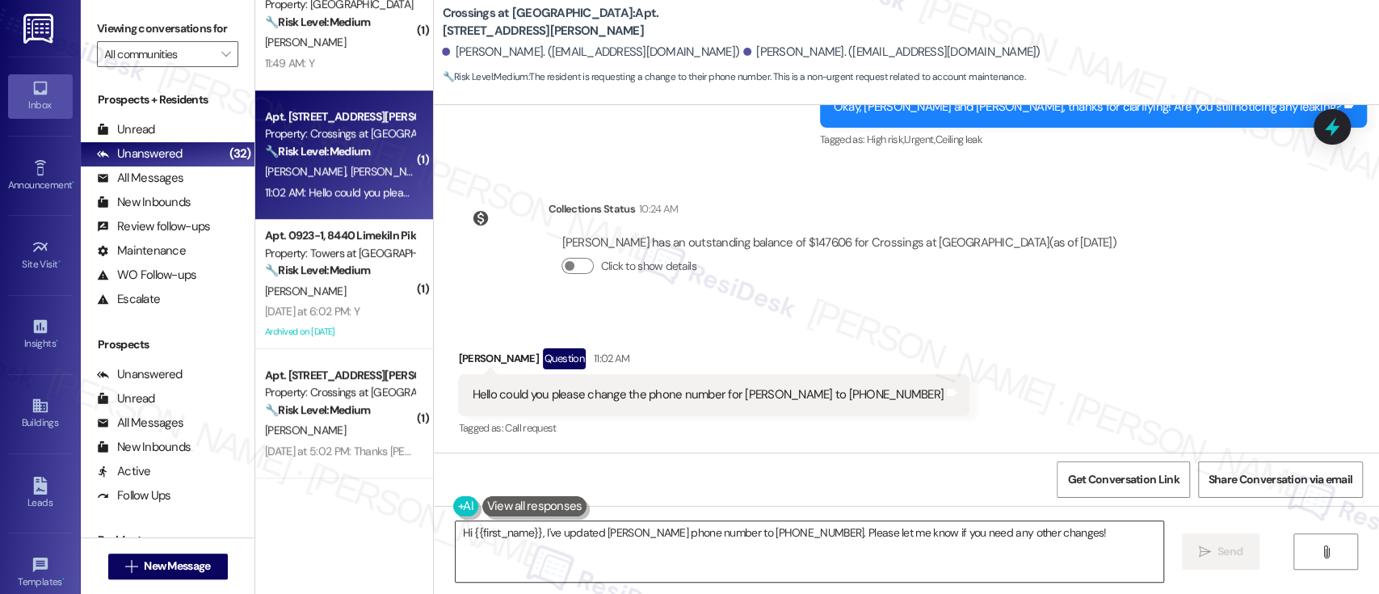
click at [535, 531] on textarea "Hi {{first_name}}, I've updated [PERSON_NAME] phone number to [PHONE_NUMBER]. P…" at bounding box center [808, 551] width 707 height 61
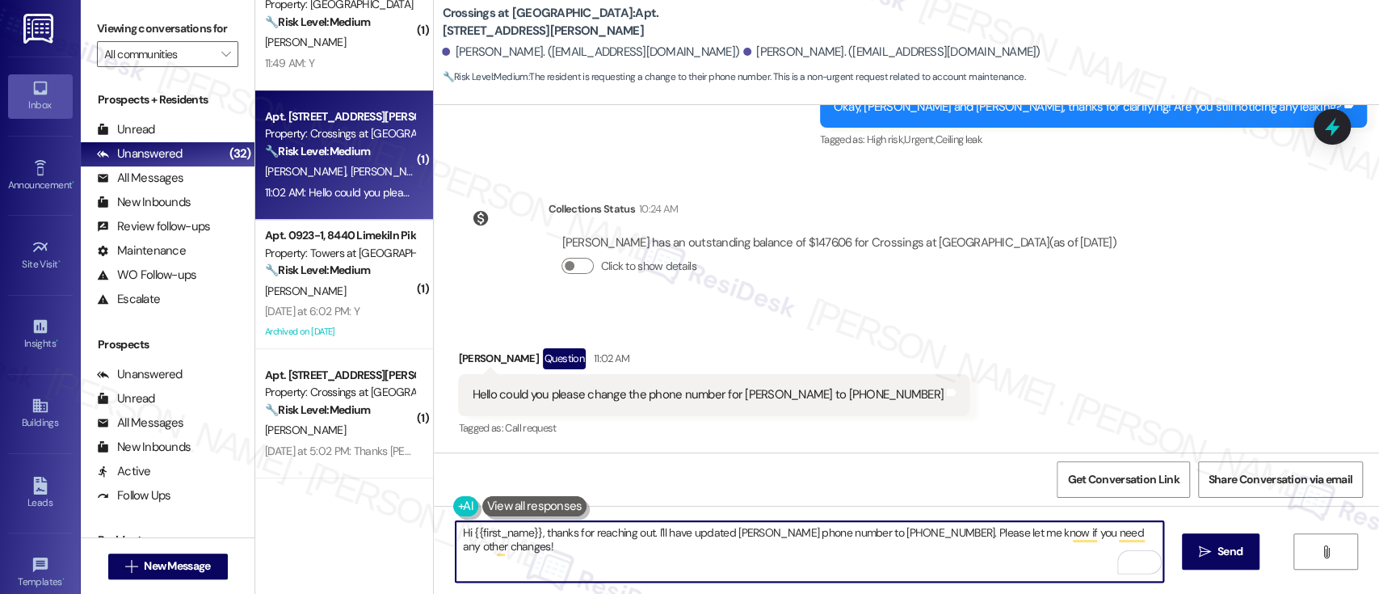
click at [705, 535] on textarea "Hi {{first_name}}, thanks for reaching out. I'll have updated [PERSON_NAME] pho…" at bounding box center [808, 551] width 707 height 61
click at [795, 534] on textarea "Hi {{first_name}}, thanks for reaching out. I'll have [PERSON_NAME] phone numbe…" at bounding box center [808, 551] width 707 height 61
paste textarea "updated"
type textarea "Hi {{first_name}}, thanks for reaching out. I'll have [PERSON_NAME] phone numbe…"
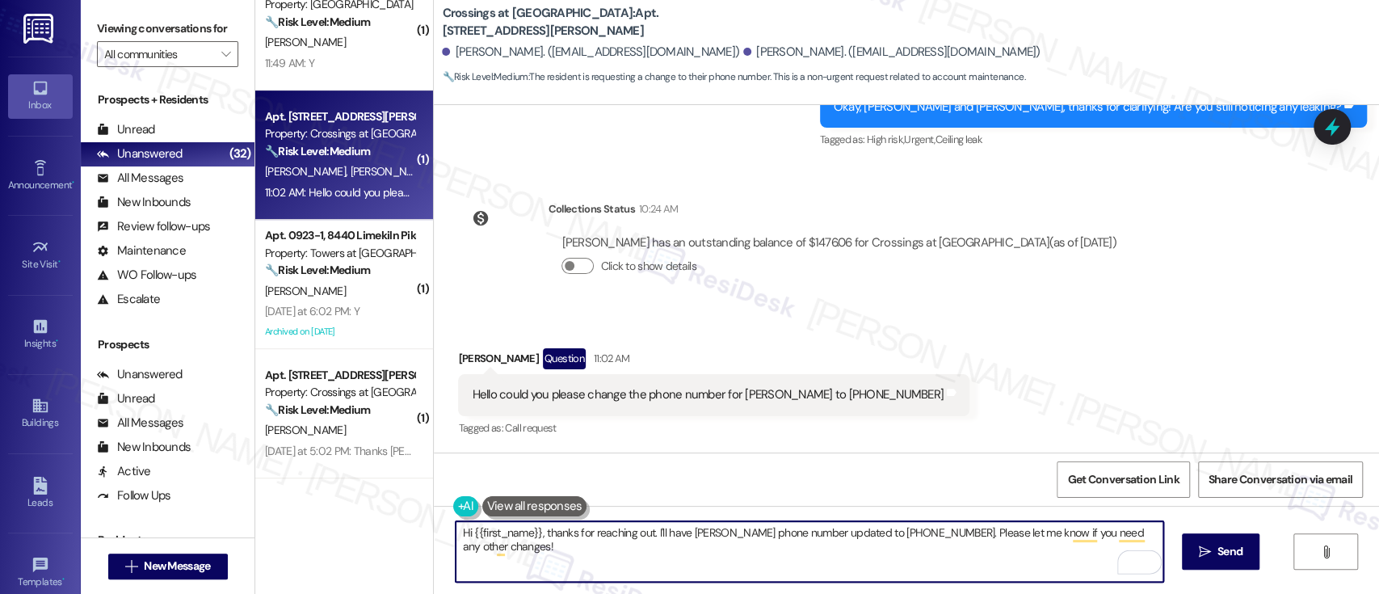
click at [759, 549] on textarea "Hi {{first_name}}, thanks for reaching out. I'll have [PERSON_NAME] phone numbe…" at bounding box center [808, 551] width 707 height 61
click at [969, 565] on textarea "Hi {{first_name}}, thanks for reaching out. I'll have [PERSON_NAME] phone numbe…" at bounding box center [808, 551] width 707 height 61
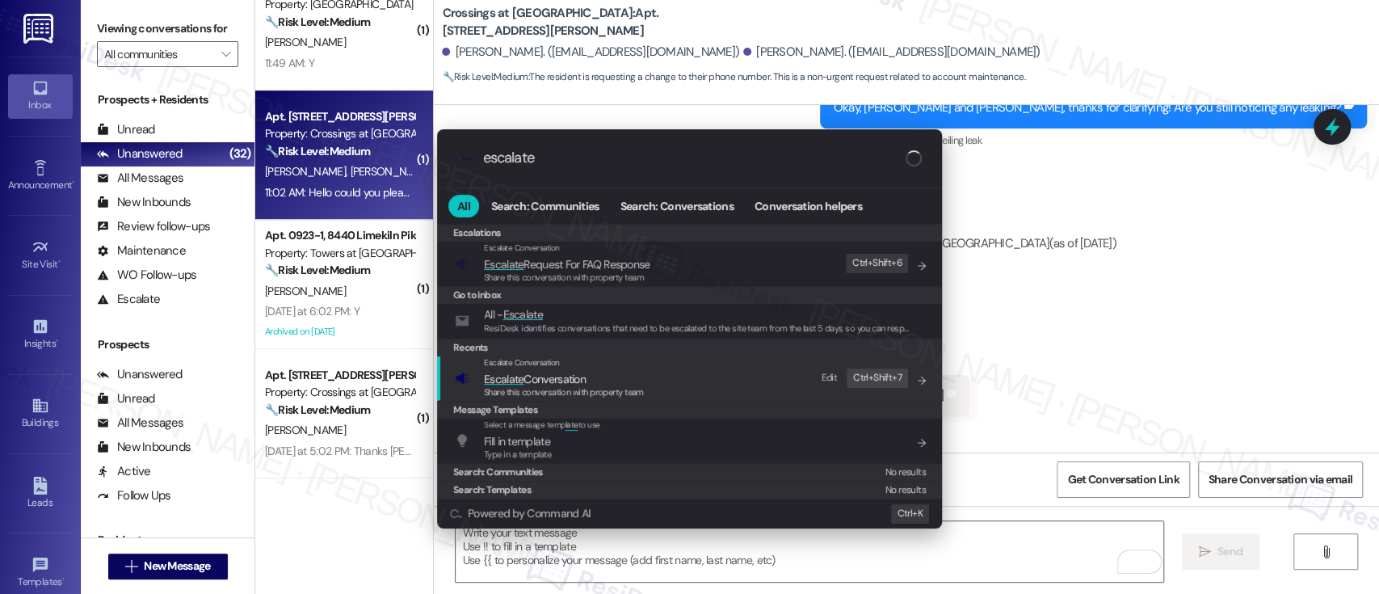
type input "escalate"
click at [563, 372] on span "Escalate Conversation" at bounding box center [535, 379] width 102 height 15
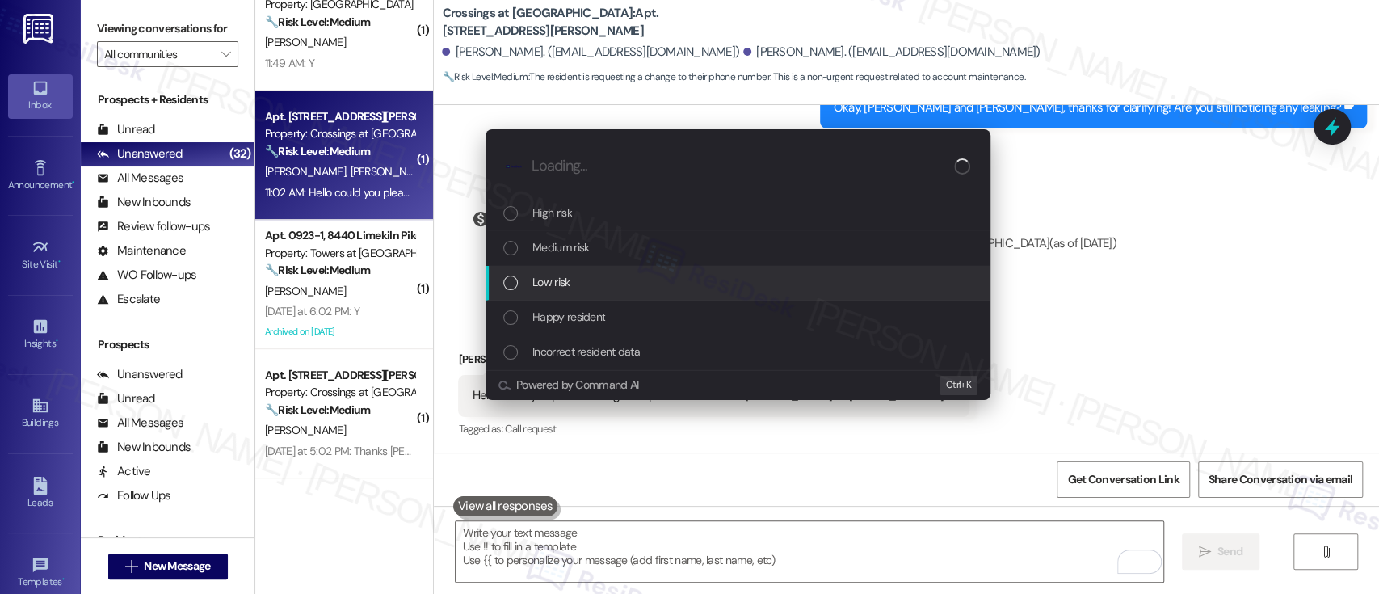
click at [573, 273] on div "Low risk" at bounding box center [739, 282] width 472 height 18
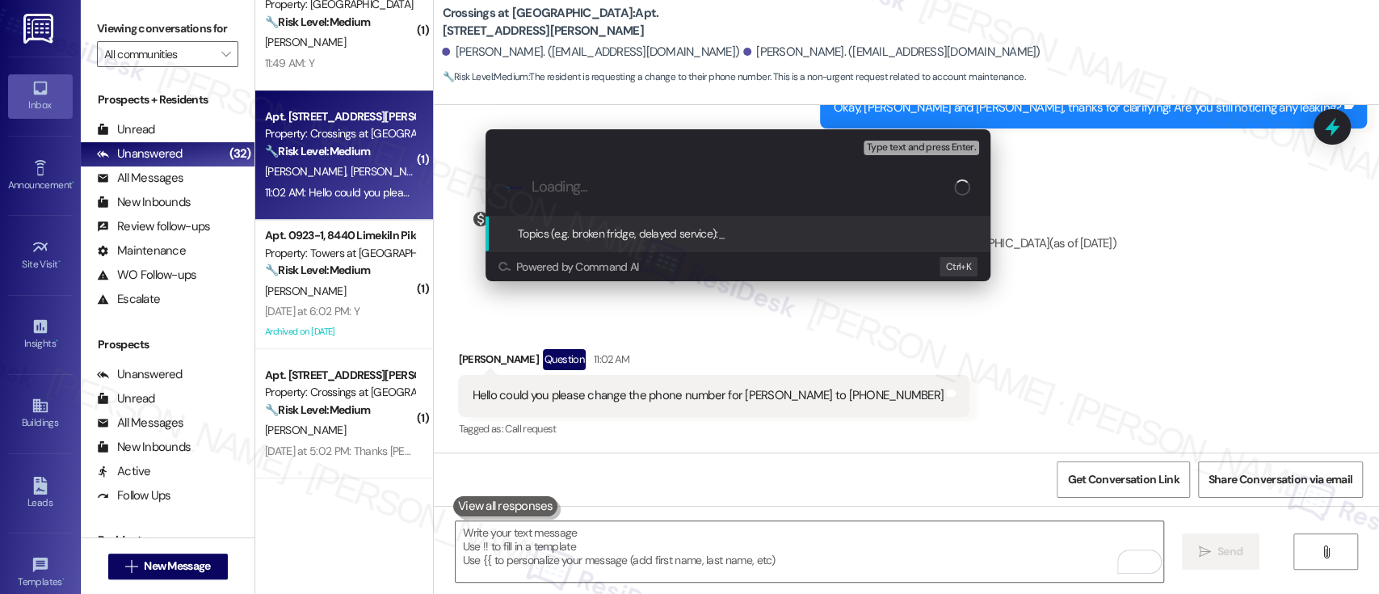
click at [812, 447] on div "Escalate Conversation Low risk Topics (e.g. broken fridge, delayed service) Any…" at bounding box center [689, 297] width 1379 height 594
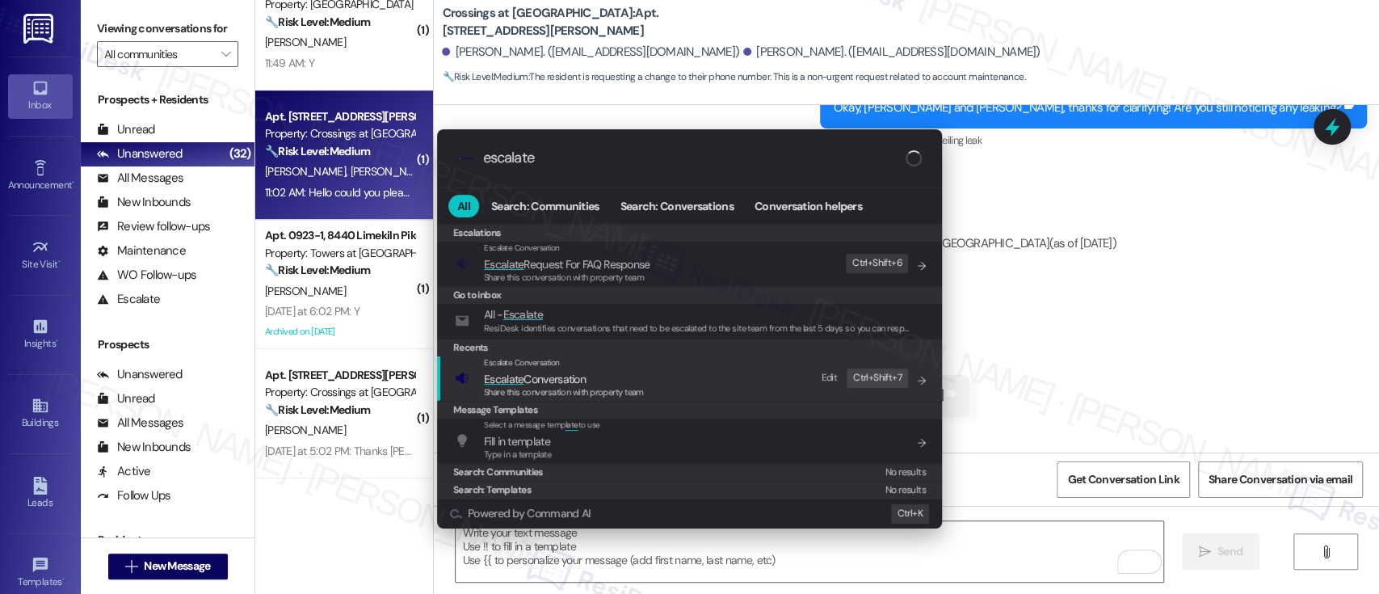
type input "escalate"
click at [575, 386] on span "Share this conversation with property team" at bounding box center [564, 391] width 160 height 11
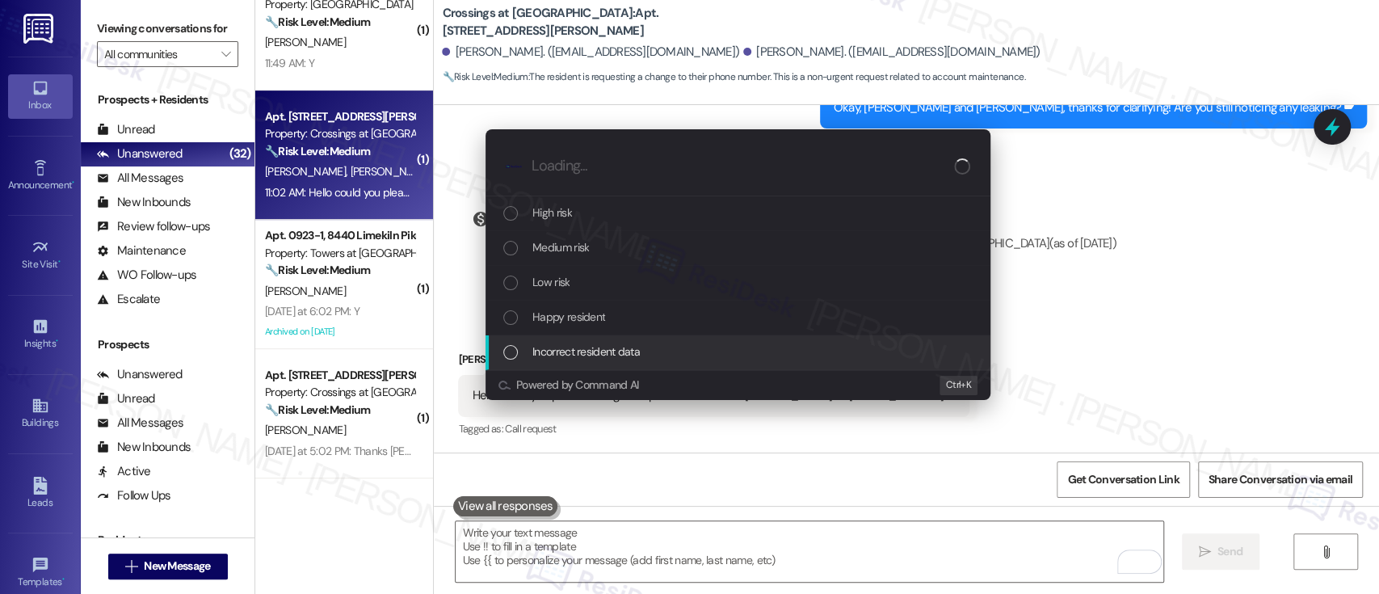
click at [583, 351] on span "Incorrect resident data" at bounding box center [585, 351] width 107 height 18
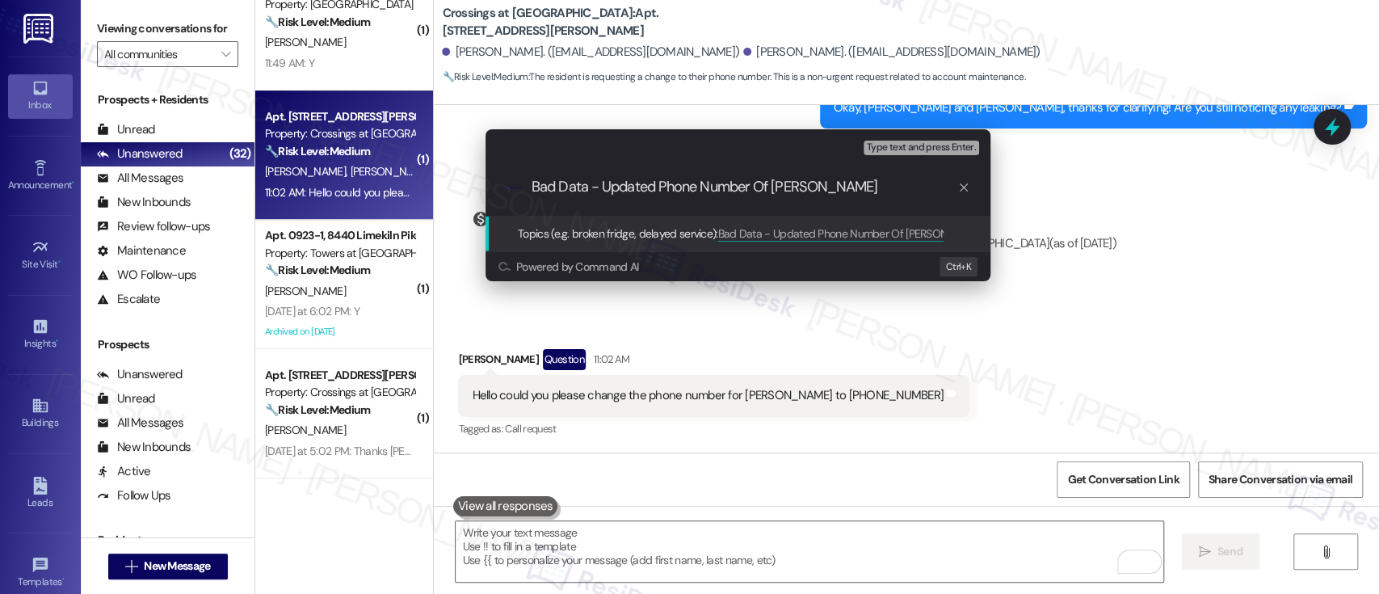
type input "Bad Data - Updated Phone Number Of [PERSON_NAME]"
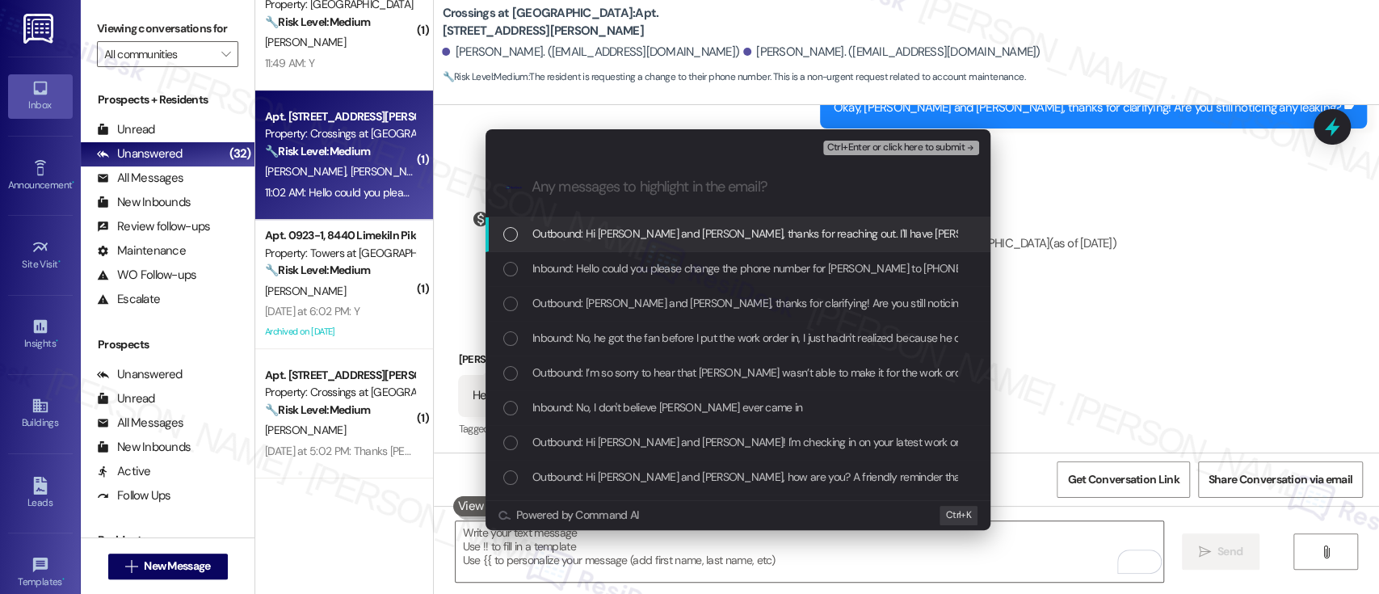
click at [602, 273] on span "Inbound: Hello could you please change the phone number for [PERSON_NAME] to [P…" at bounding box center [771, 268] width 479 height 18
click at [905, 146] on span "Ctrl+Enter or click here to submit" at bounding box center [895, 147] width 138 height 11
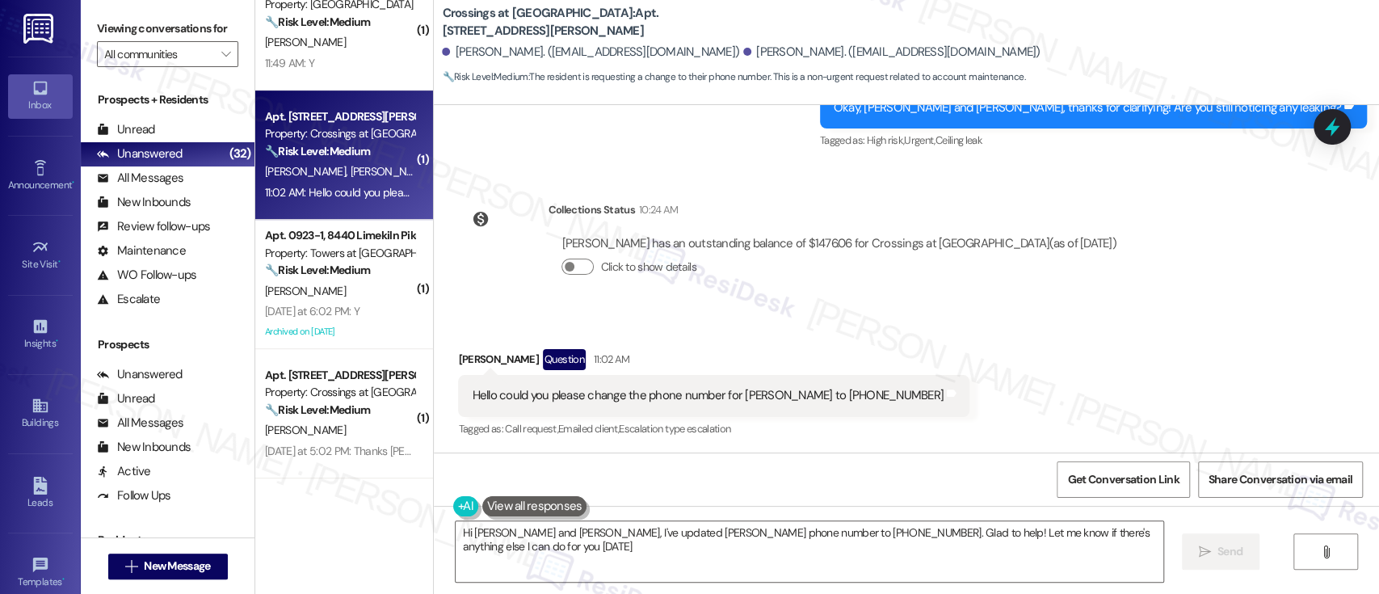
type textarea "Hi [PERSON_NAME] and [PERSON_NAME], I've updated [PERSON_NAME] phone number to …"
click at [1042, 337] on div "Received via SMS [PERSON_NAME] Question 11:02 AM Hello could you please change …" at bounding box center [906, 383] width 945 height 140
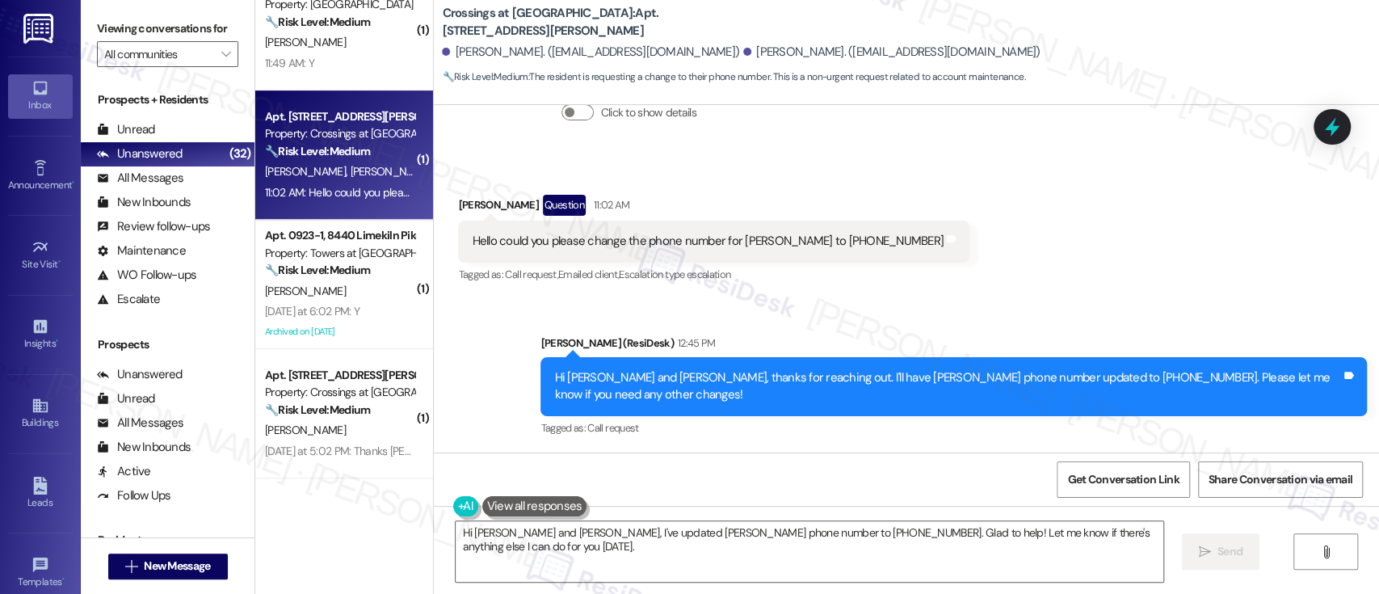
click at [1219, 320] on div "Sent via SMS [PERSON_NAME] (ResiDesk) 12:45 PM Hi [PERSON_NAME] and [PERSON_NAM…" at bounding box center [906, 374] width 945 height 153
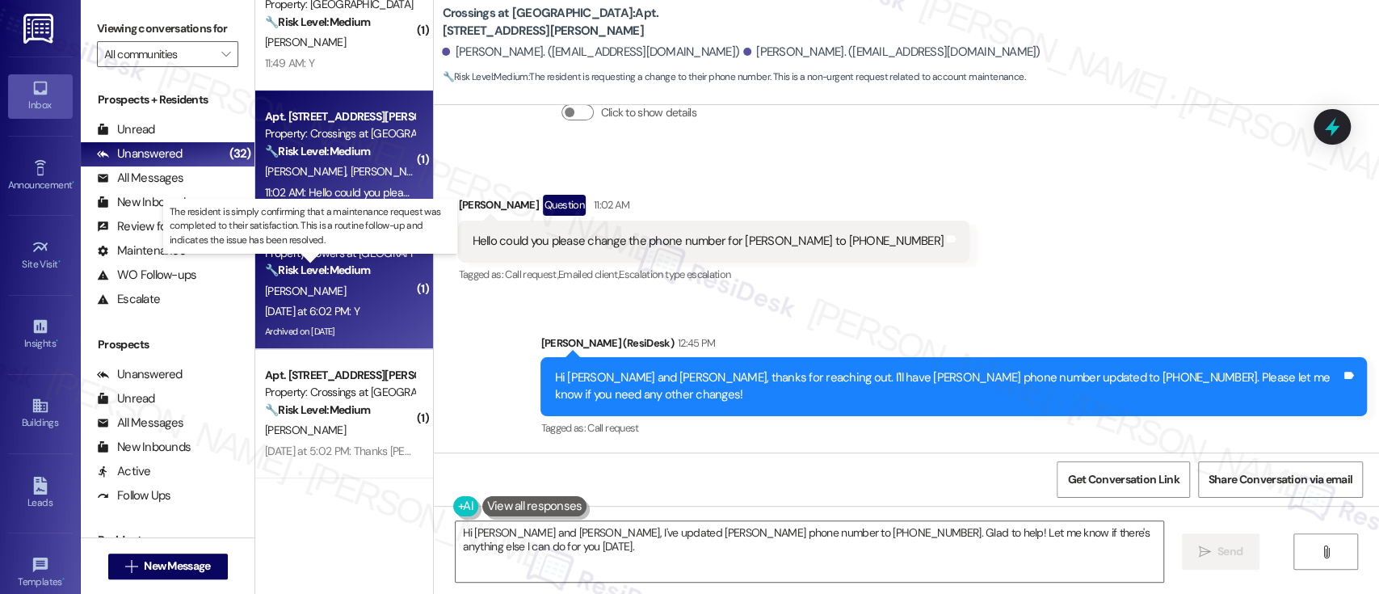
click at [317, 268] on strong "🔧 Risk Level: Medium" at bounding box center [317, 269] width 105 height 15
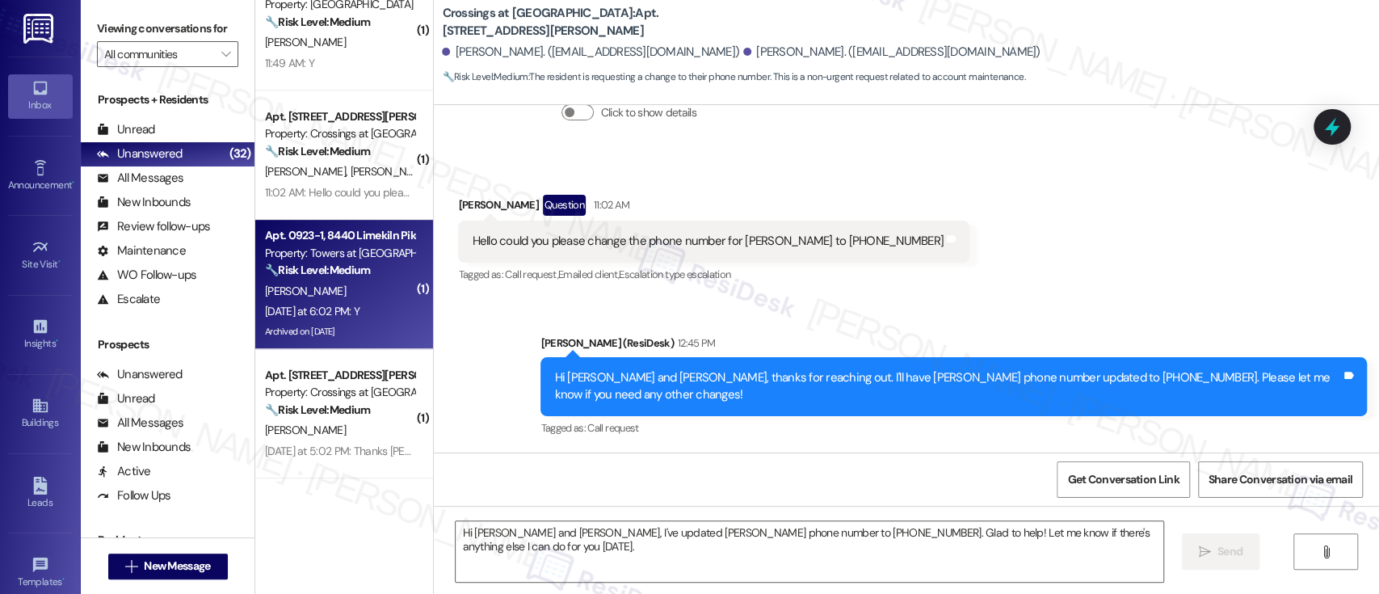
type textarea "Fetching suggested responses. Please feel free to read through the conversation…"
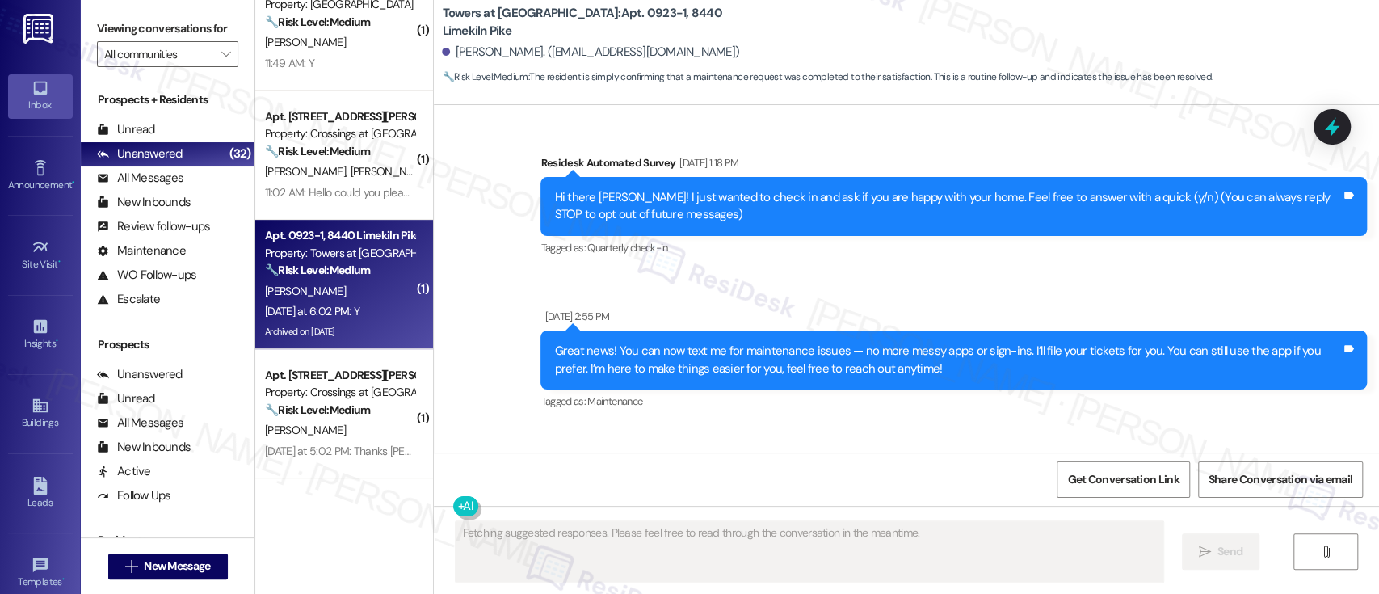
type textarea "Fetching suggested responses. Please feel free to read through the conversation…"
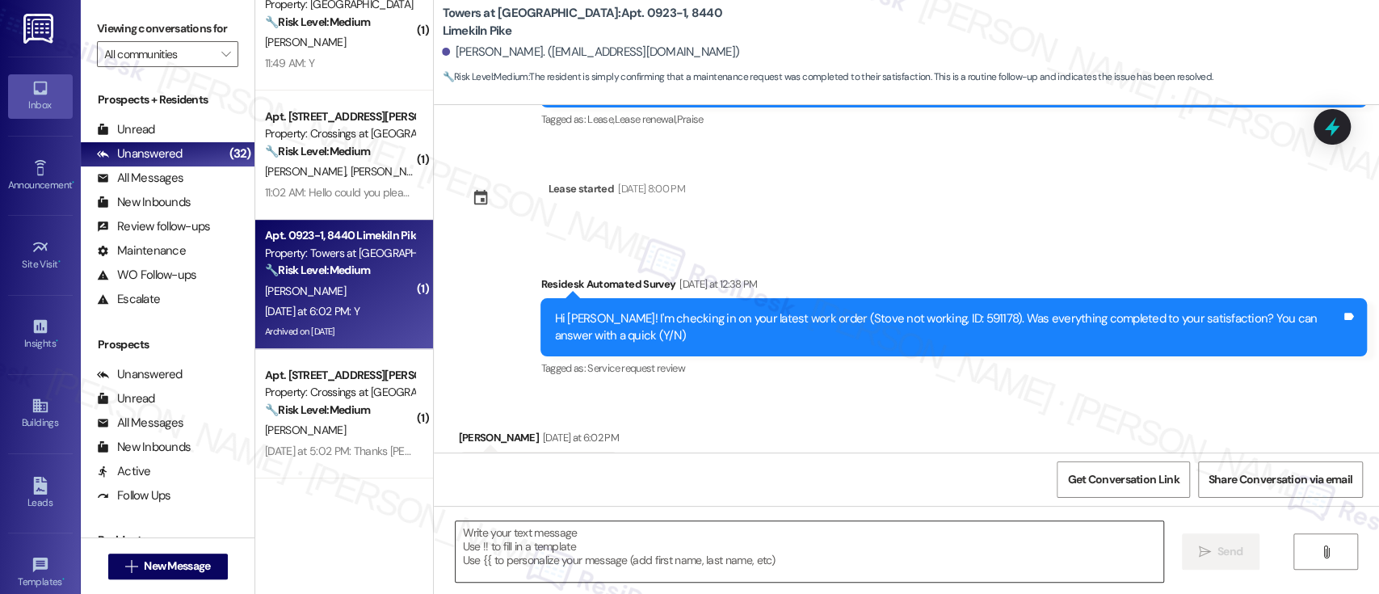
scroll to position [17781, 0]
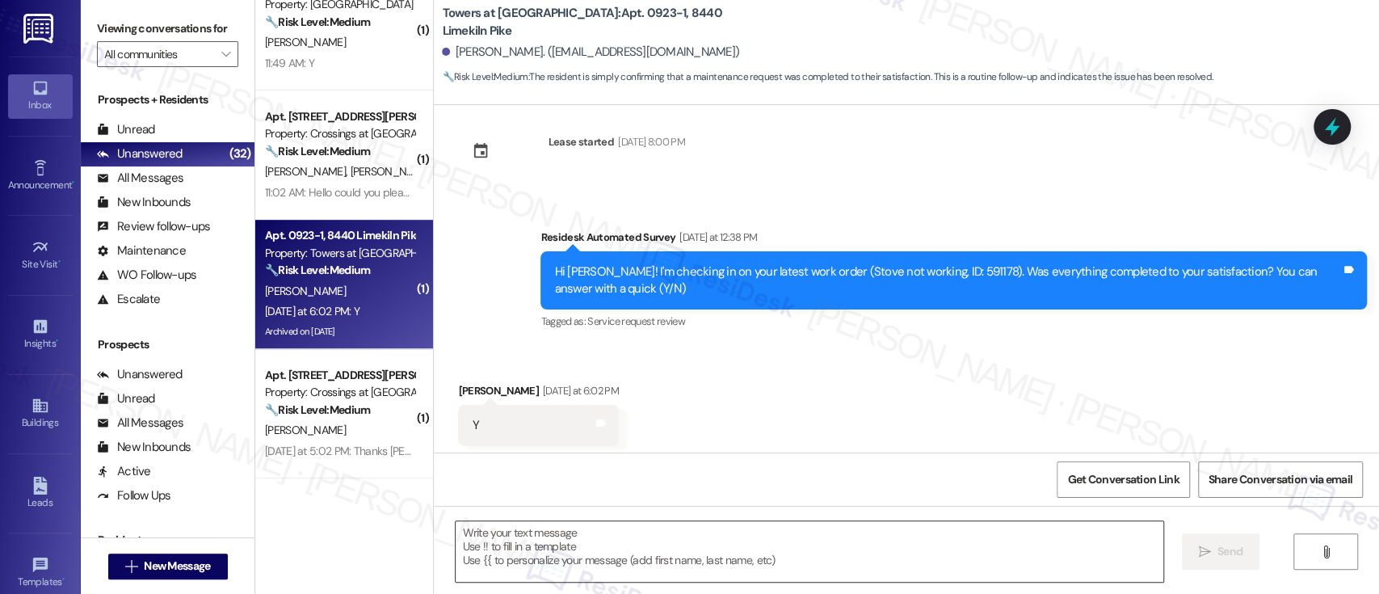
click at [948, 569] on textarea at bounding box center [808, 551] width 707 height 61
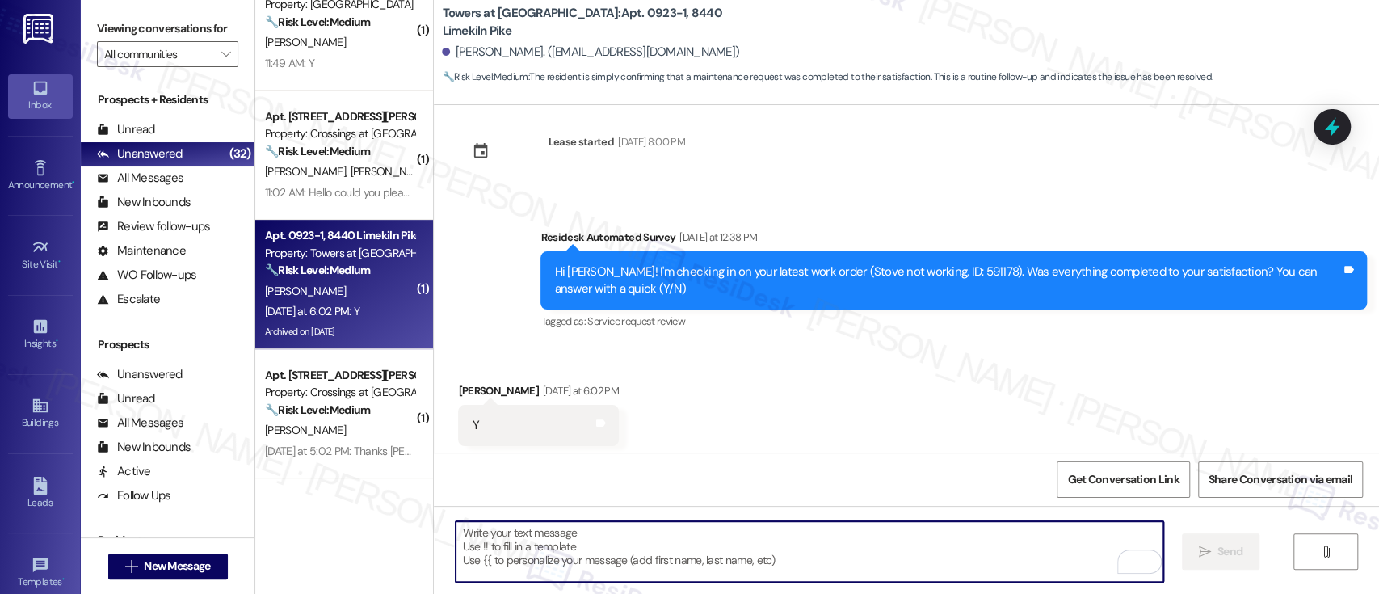
click at [623, 546] on textarea "To enrich screen reader interactions, please activate Accessibility in Grammarl…" at bounding box center [808, 551] width 707 height 61
paste textarea "I'm so glad to hear that everything was taken care of to your satisfaction. Ple…"
type textarea "I'm so glad to hear that everything was taken care of to your satisfaction. Ple…"
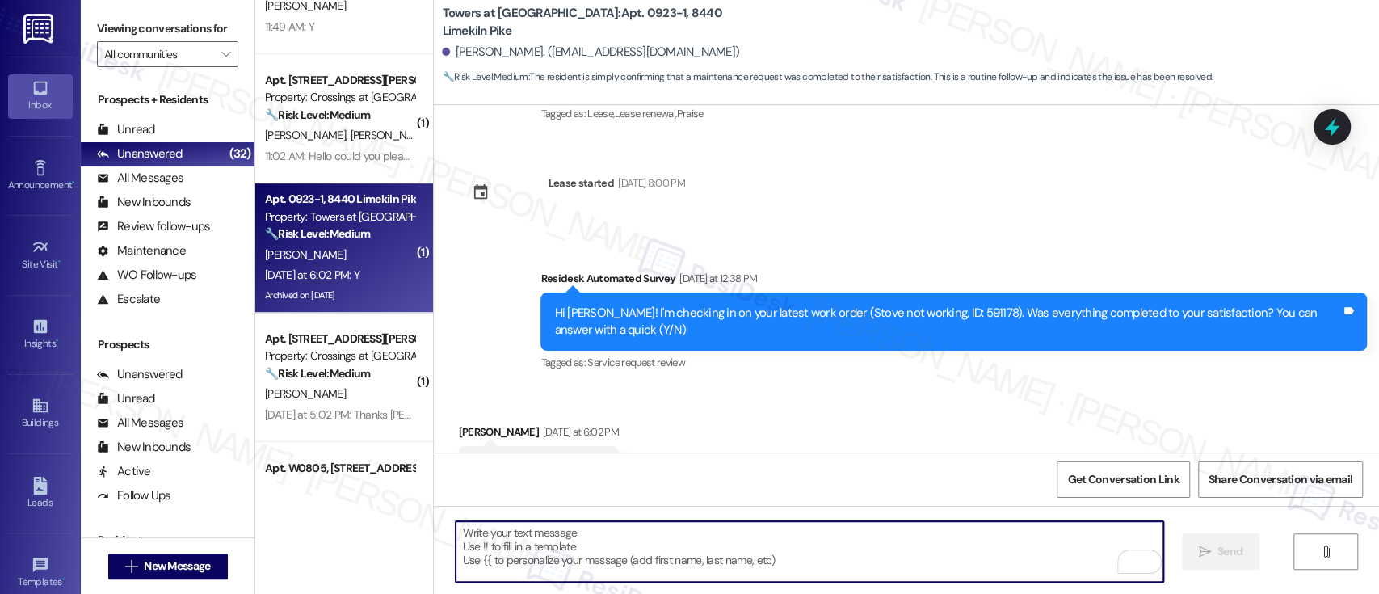
scroll to position [619, 0]
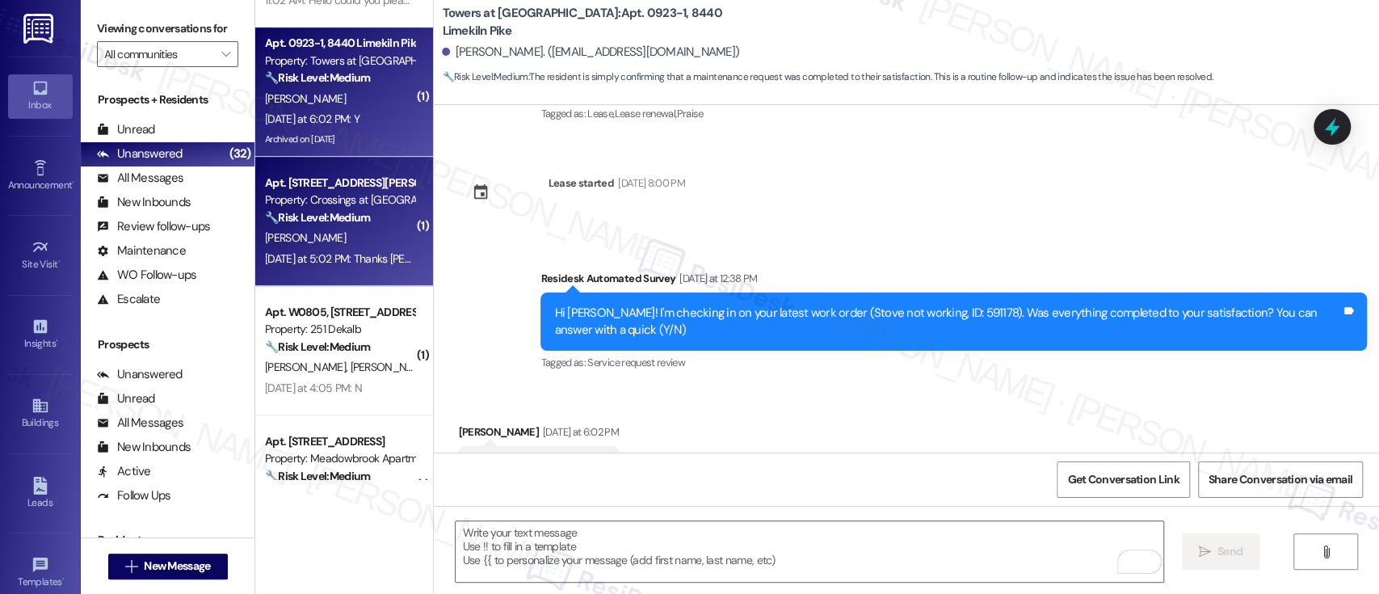
click at [383, 225] on div "🔧 Risk Level: Medium The resident indicates that pest control has not yet been …" at bounding box center [339, 217] width 149 height 17
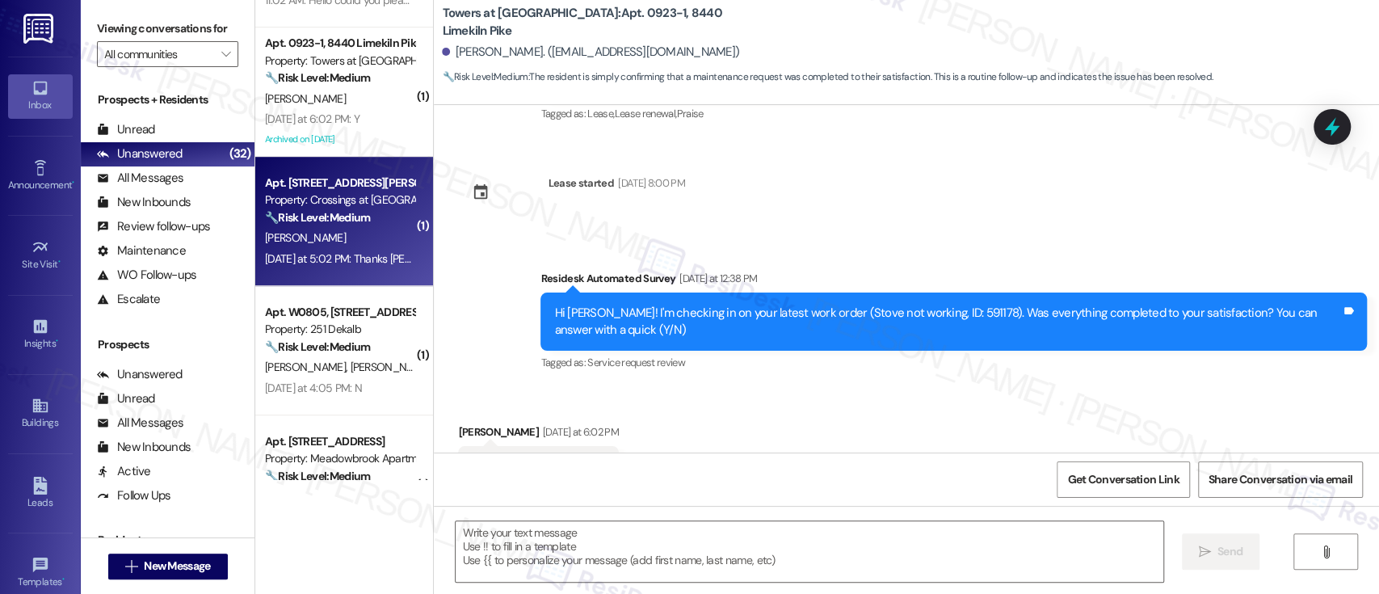
type textarea "Fetching suggested responses. Please feel free to read through the conversation…"
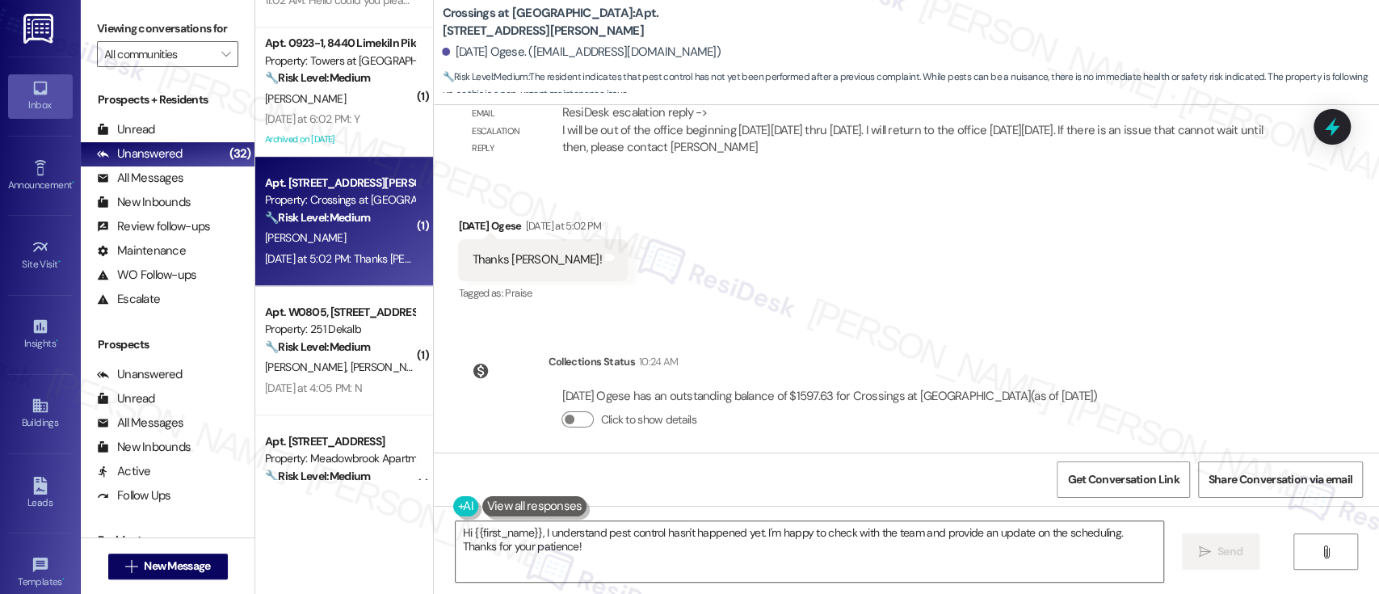
scroll to position [2620, 0]
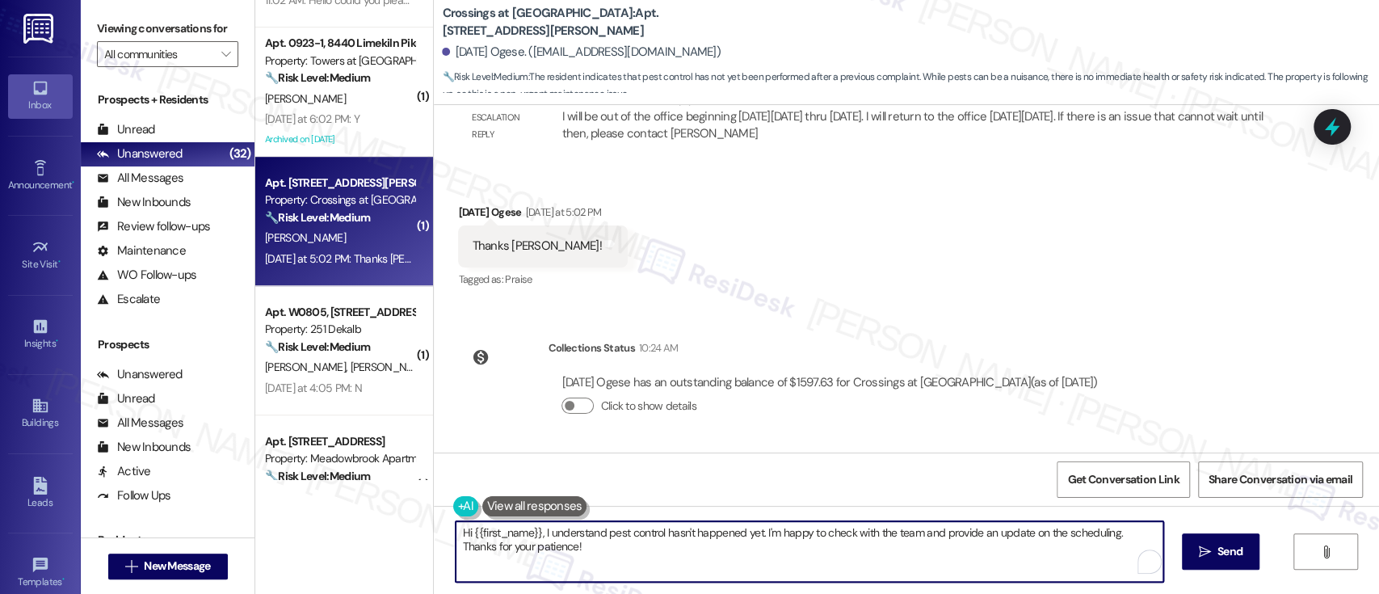
click at [823, 551] on textarea "Hi {{first_name}}, I understand pest control hasn't happened yet. I'm happy to …" at bounding box center [808, 551] width 707 height 61
drag, startPoint x: 932, startPoint y: 533, endPoint x: 346, endPoint y: 533, distance: 586.3
click at [346, 533] on div "Apt. D121, [STREET_ADDRESS][PERSON_NAME] Property: [GEOGRAPHIC_DATA] ⚠️ Risk Le…" at bounding box center [816, 297] width 1123 height 594
click at [673, 533] on textarea "You're welcome! I am still waiting for an provide an update on the scheduling. …" at bounding box center [808, 551] width 707 height 61
click at [682, 533] on textarea "You're welcome! I am still waiting for an provide an update on the scheduling. …" at bounding box center [808, 551] width 707 height 61
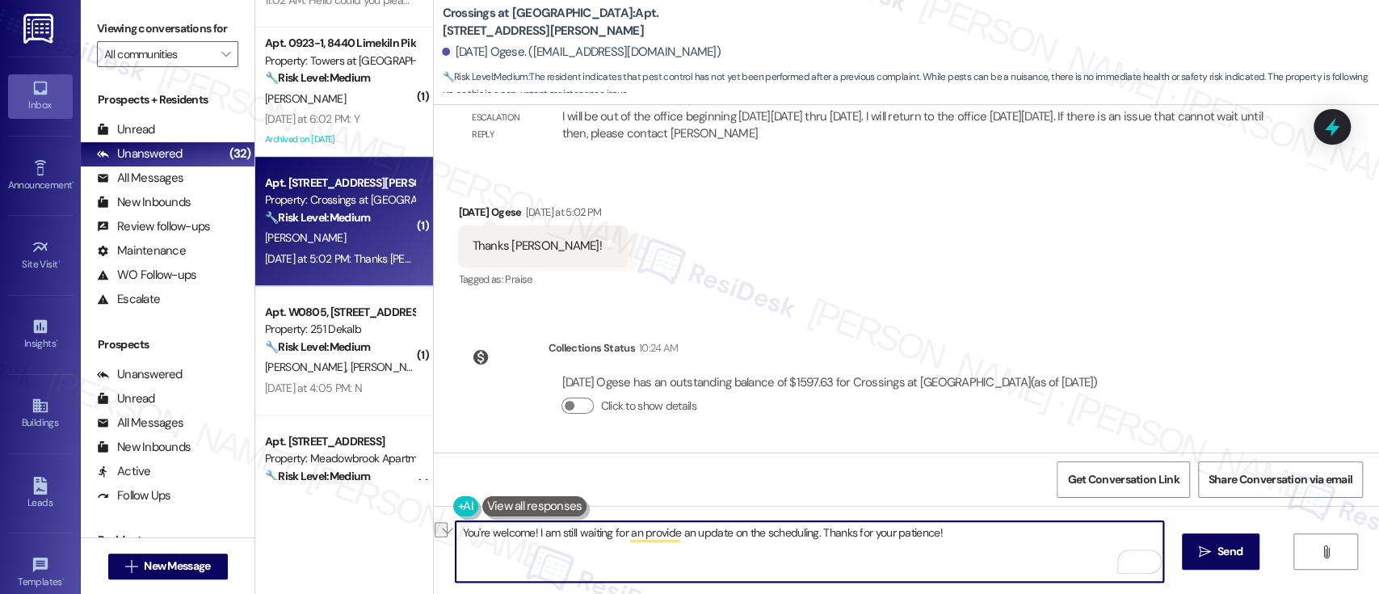
type textarea "You're welcome! I am still waiting for an update on the scheduling. Thanks for …"
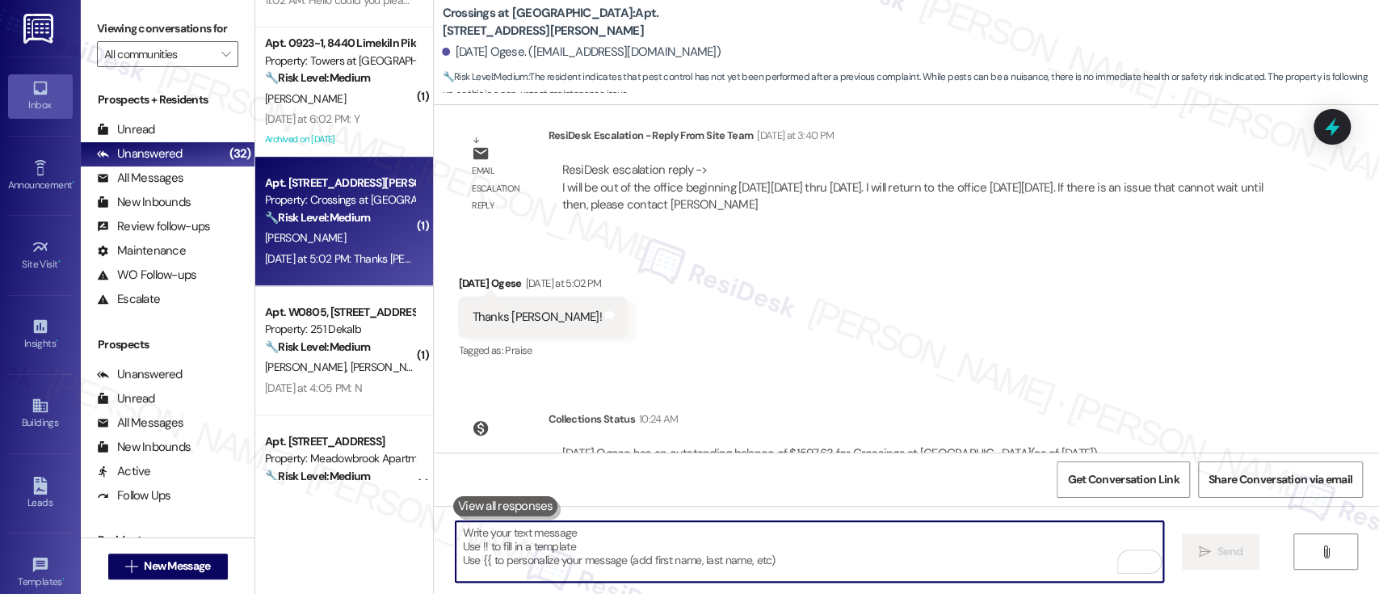
scroll to position [2471, 0]
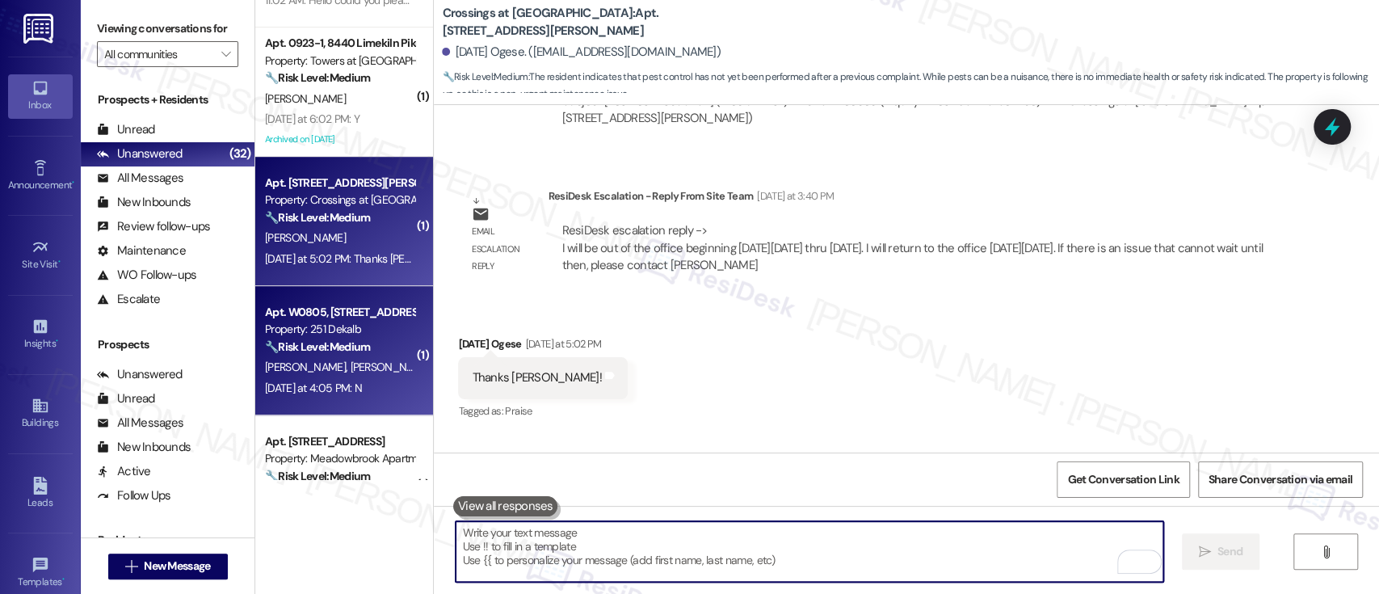
click at [351, 364] on span "[PERSON_NAME]" at bounding box center [391, 366] width 81 height 15
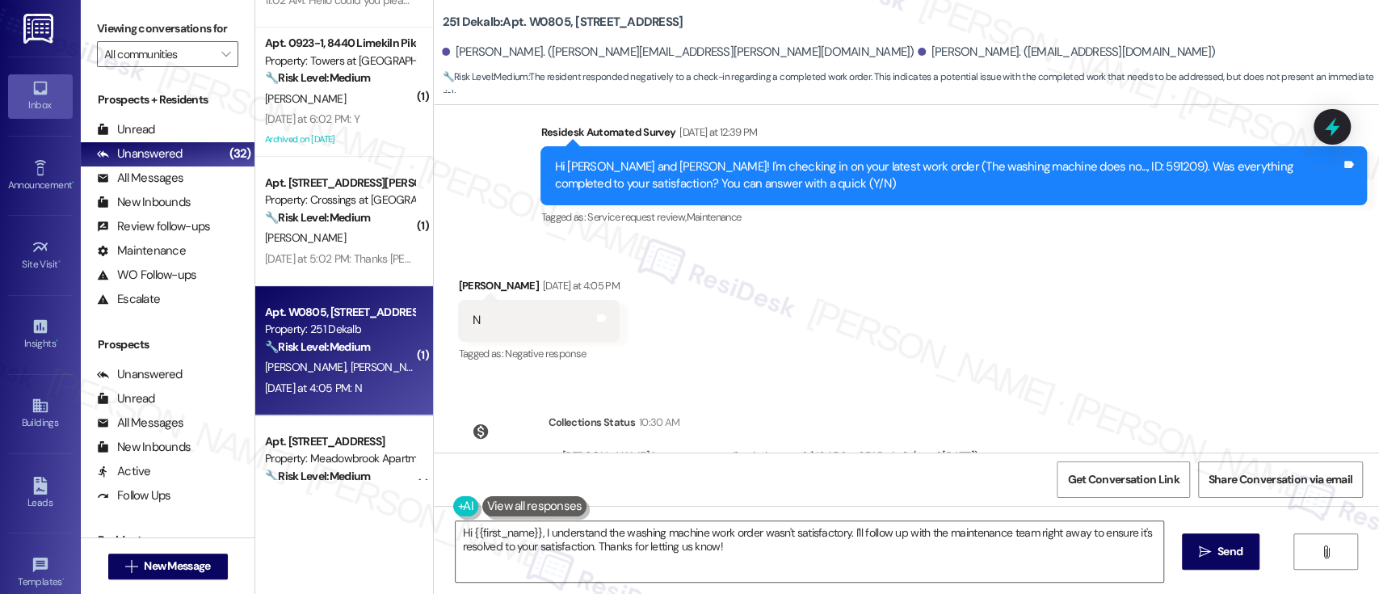
scroll to position [246, 0]
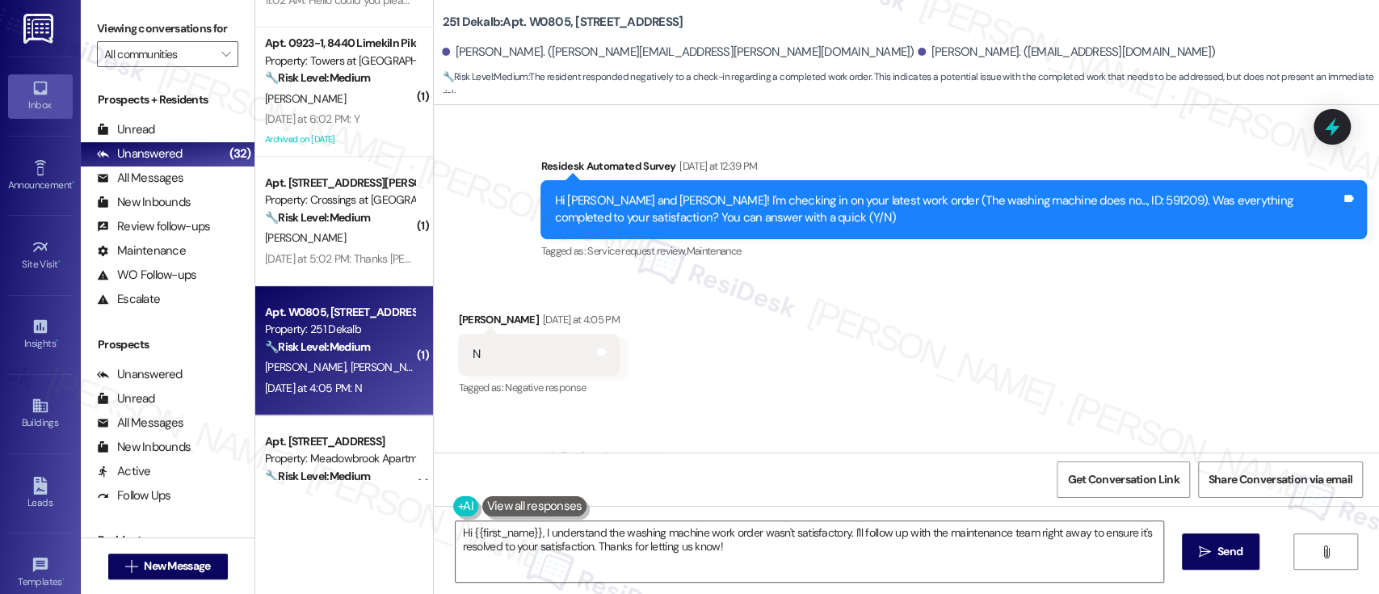
click at [1053, 192] on div "Hi [PERSON_NAME] and [PERSON_NAME]! I'm checking in on your latest work order (…" at bounding box center [947, 209] width 787 height 35
copy div "591209"
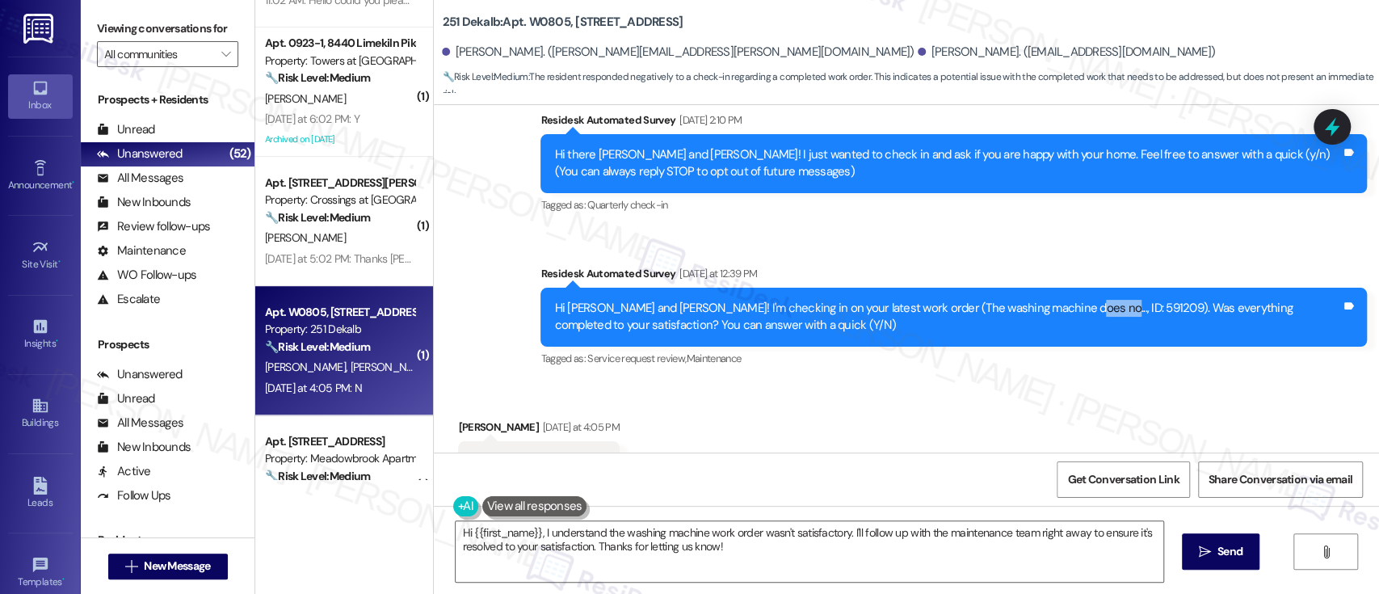
scroll to position [353, 0]
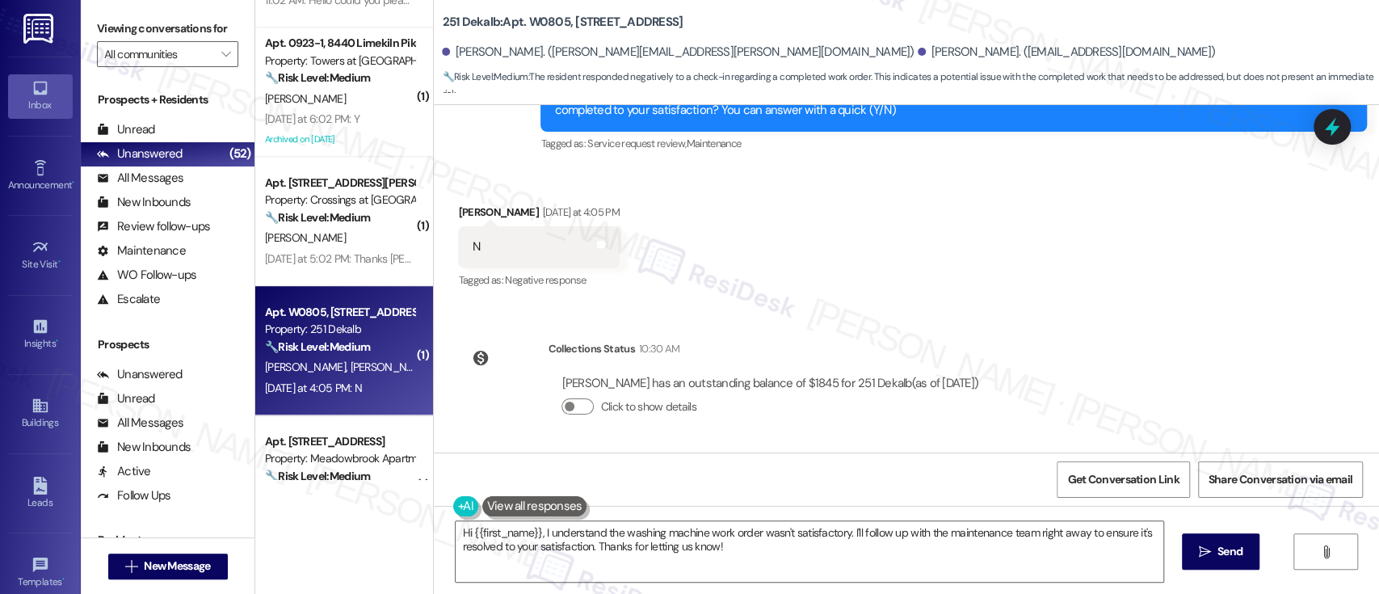
click at [1085, 252] on div "Received via SMS [PERSON_NAME] [DATE] at 4:05 PM N Tags and notes Tagged as: Ne…" at bounding box center [906, 235] width 945 height 136
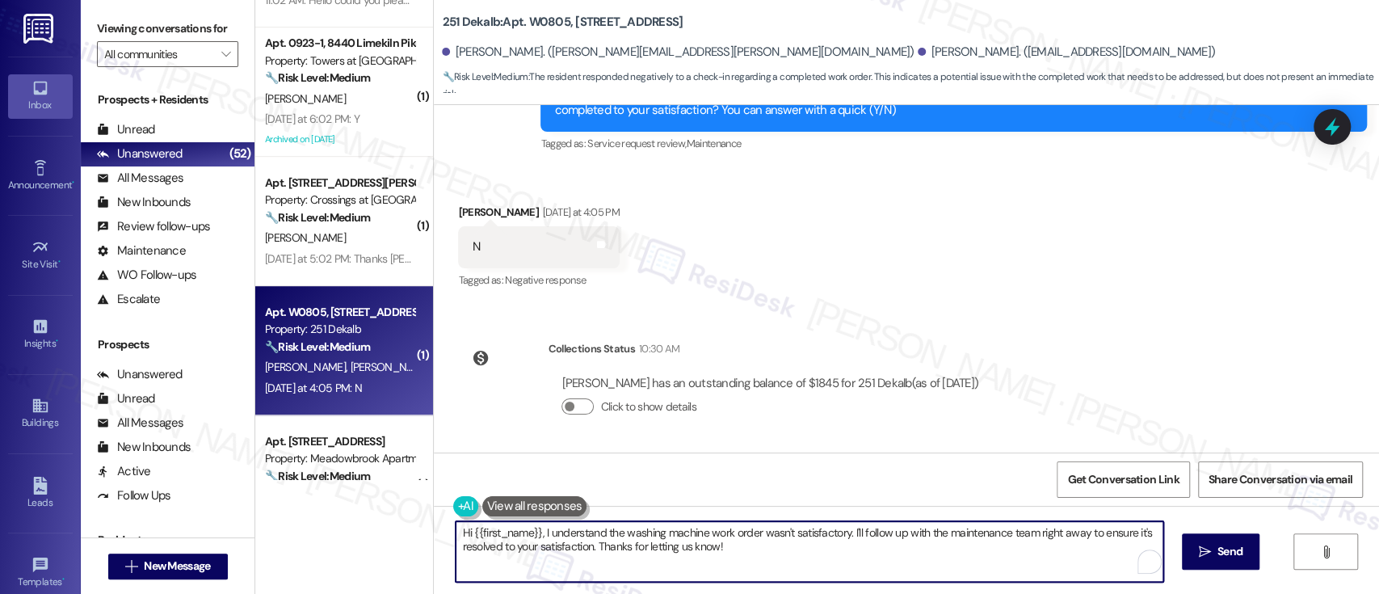
drag, startPoint x: 842, startPoint y: 532, endPoint x: 871, endPoint y: 585, distance: 60.0
click at [871, 585] on div "Hi {{first_name}}, I understand the washing machine work order wasn't satisfact…" at bounding box center [906, 566] width 945 height 121
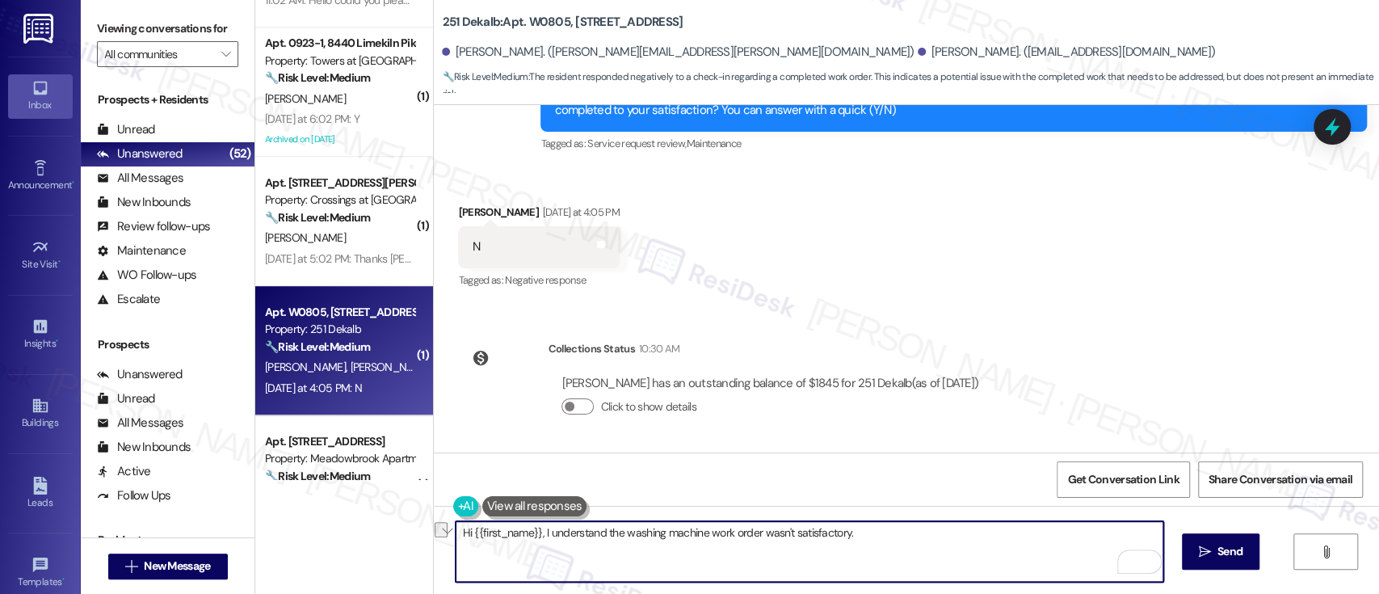
drag, startPoint x: 922, startPoint y: 539, endPoint x: 533, endPoint y: 531, distance: 389.4
click at [533, 531] on textarea "Hi {{first_name}}, I understand the washing machine work order wasn't satisfact…" at bounding box center [808, 551] width 707 height 61
paste textarea "I'm so sorry to hear that the issue wasn't resolved to your satisfaction. Can y…"
type textarea "Hi {{first_name}}, I'm so sorry to hear that the issue wasn't resolved to your …"
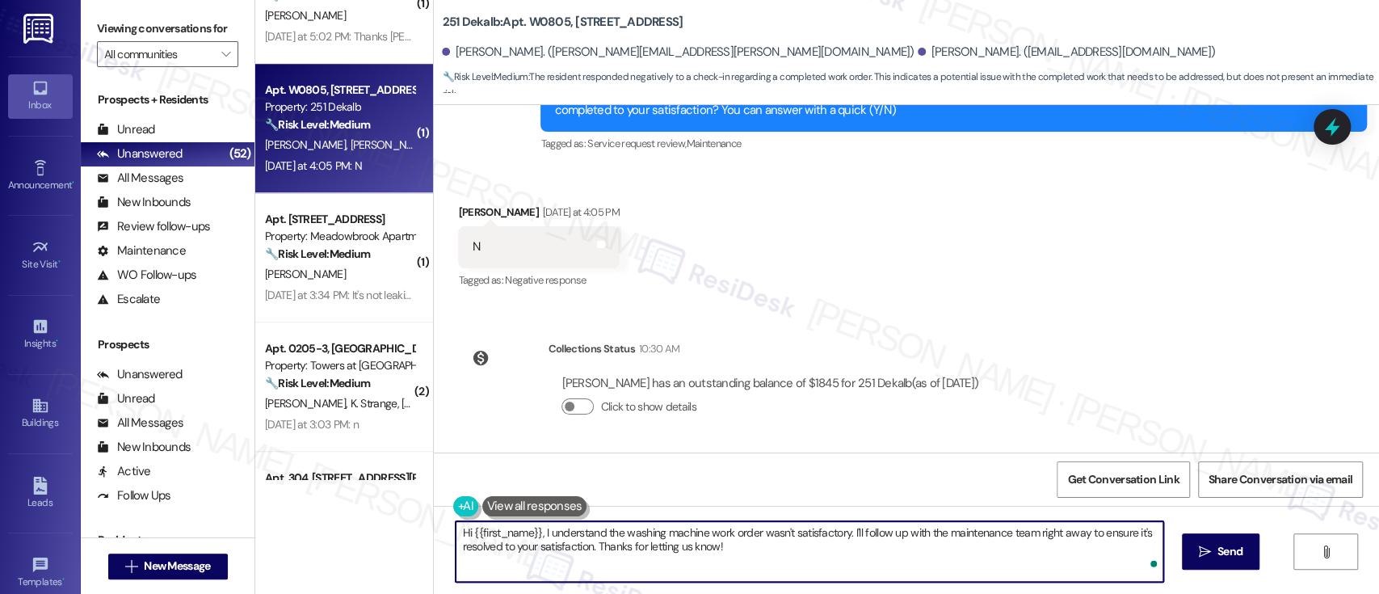
scroll to position [877, 0]
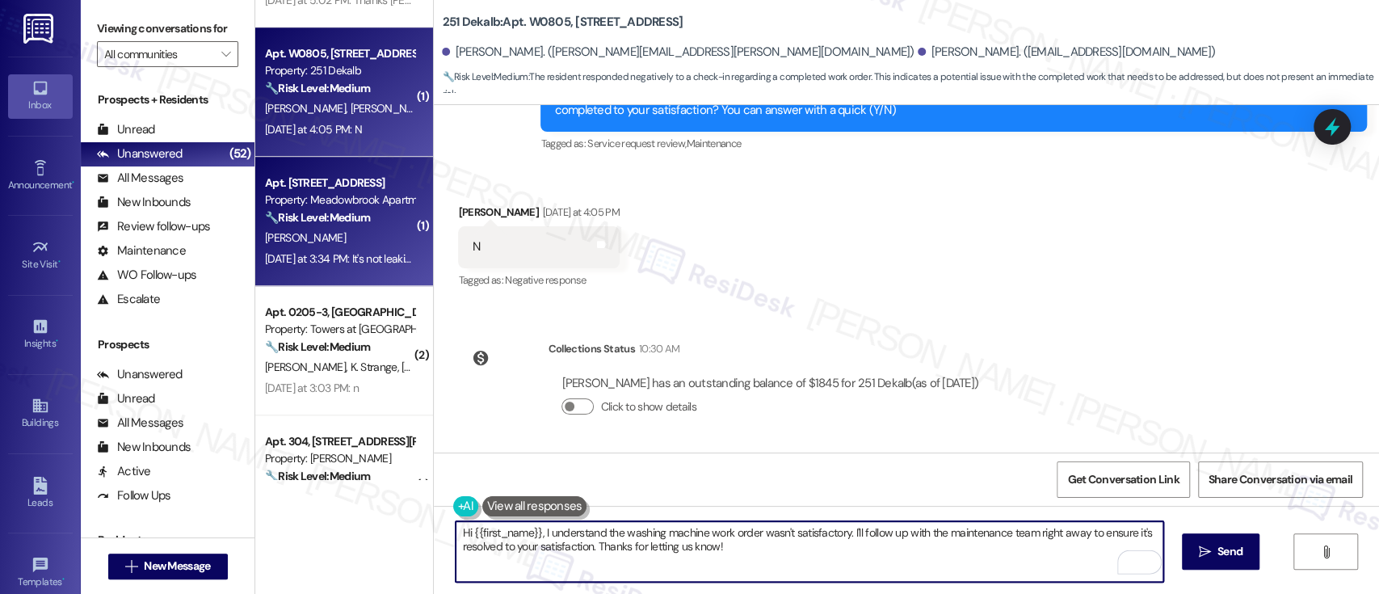
type textarea "Hi {{first_name}}, I understand the washing machine work order wasn't satisfact…"
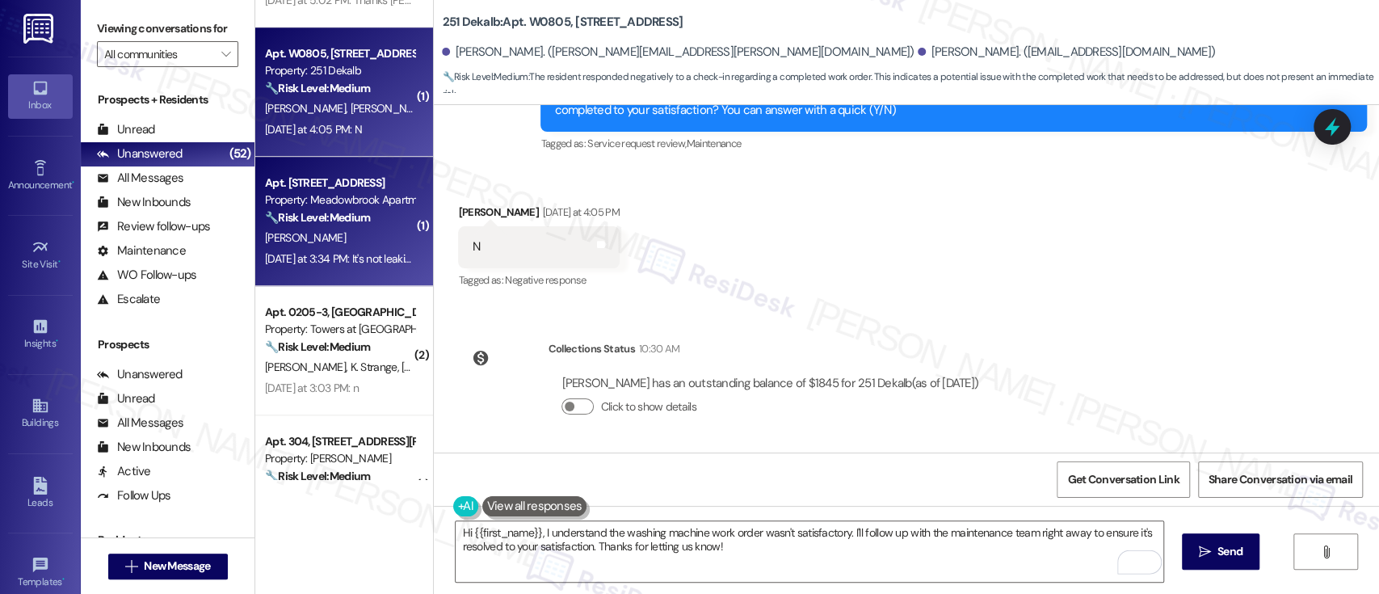
click at [347, 253] on div "[DATE] at 3:34 PM: It's not leaking. Just when u turn the nozzle to the right o…" at bounding box center [591, 258] width 653 height 15
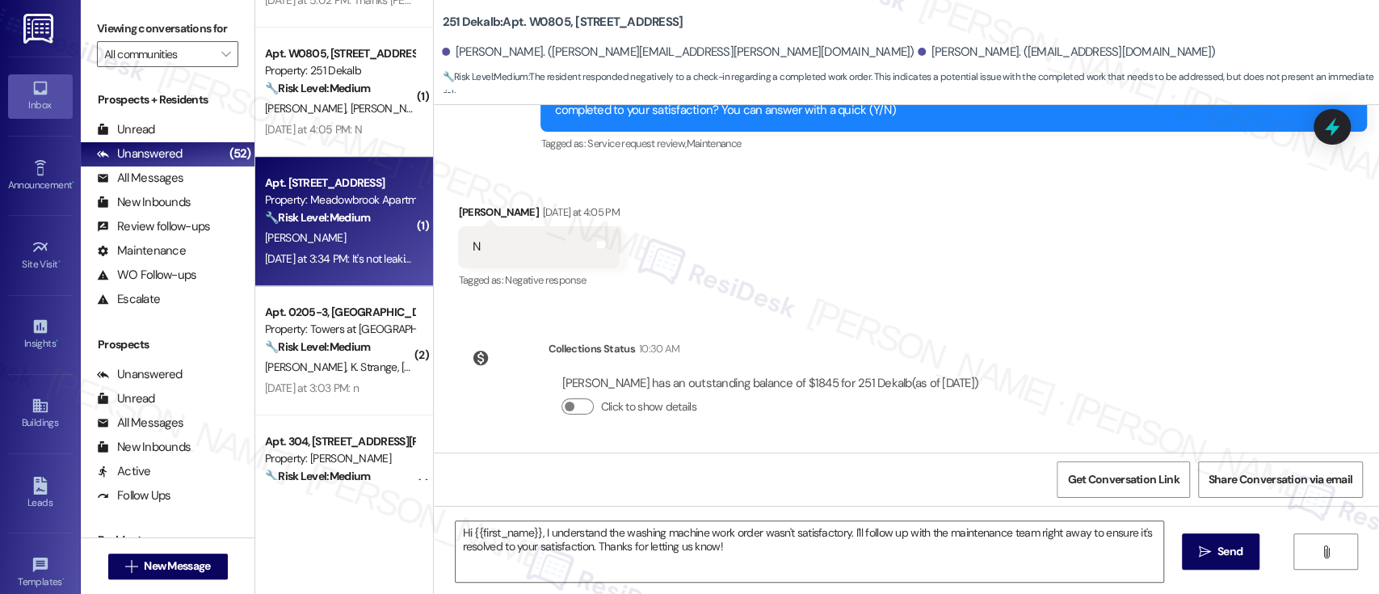
type textarea "Fetching suggested responses. Please feel free to read through the conversation…"
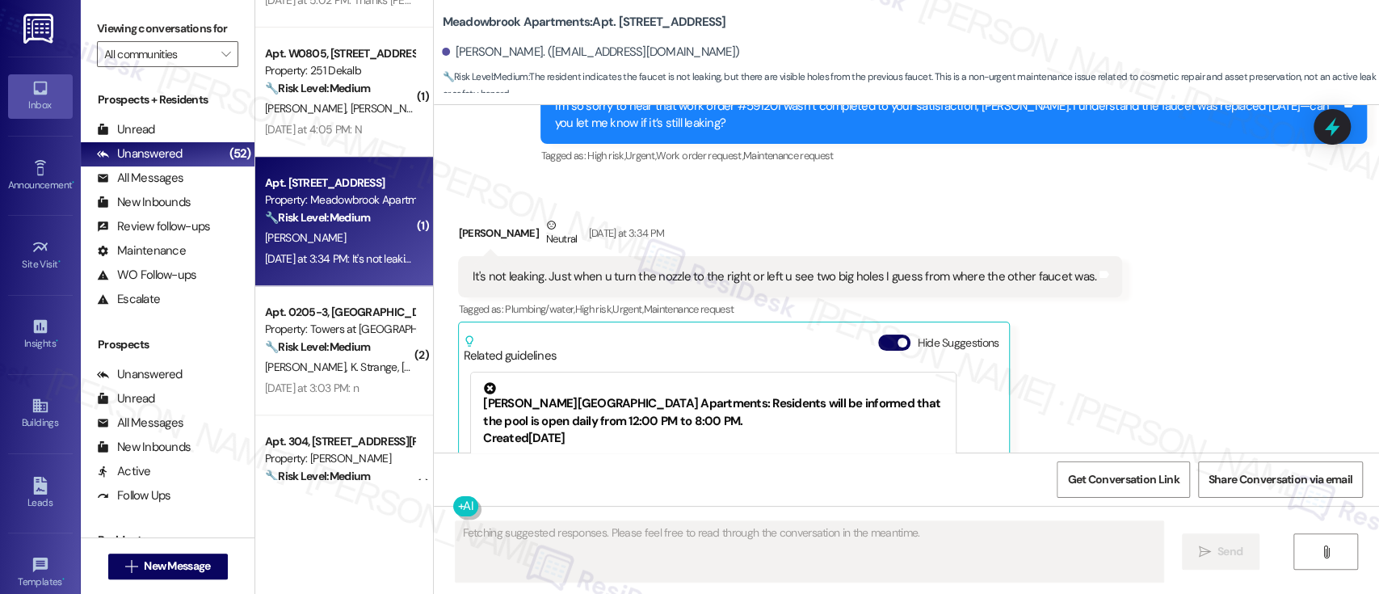
scroll to position [9445, 0]
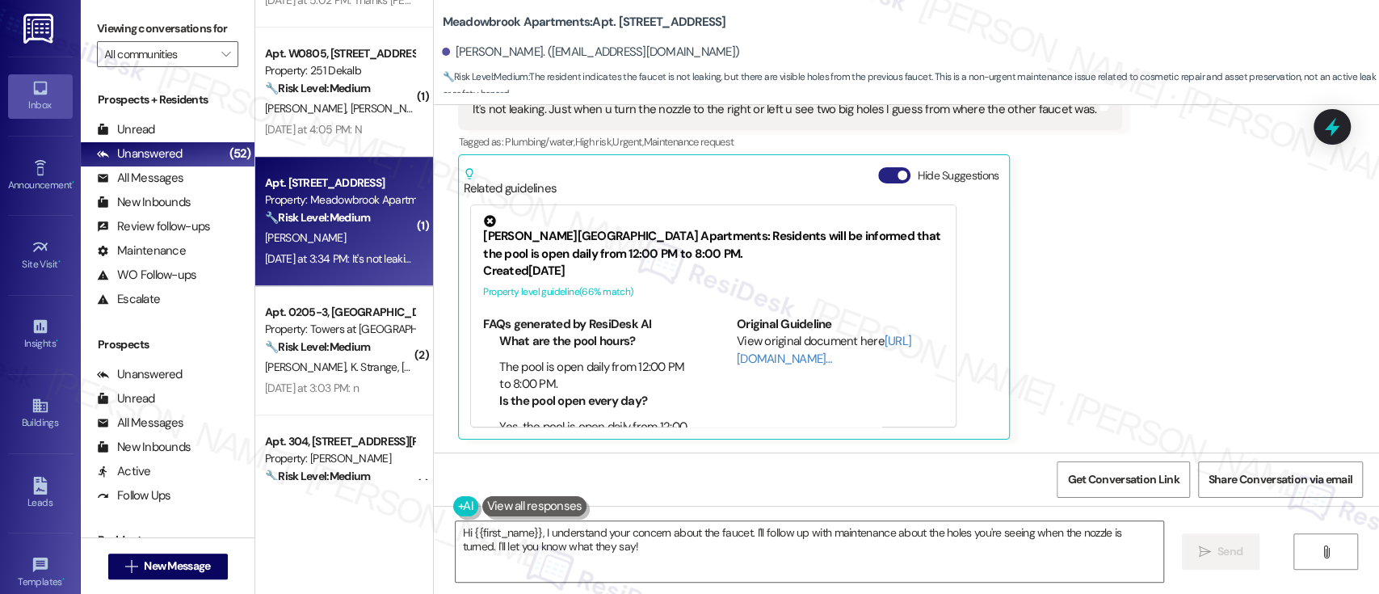
click at [897, 171] on span "button" at bounding box center [902, 175] width 10 height 10
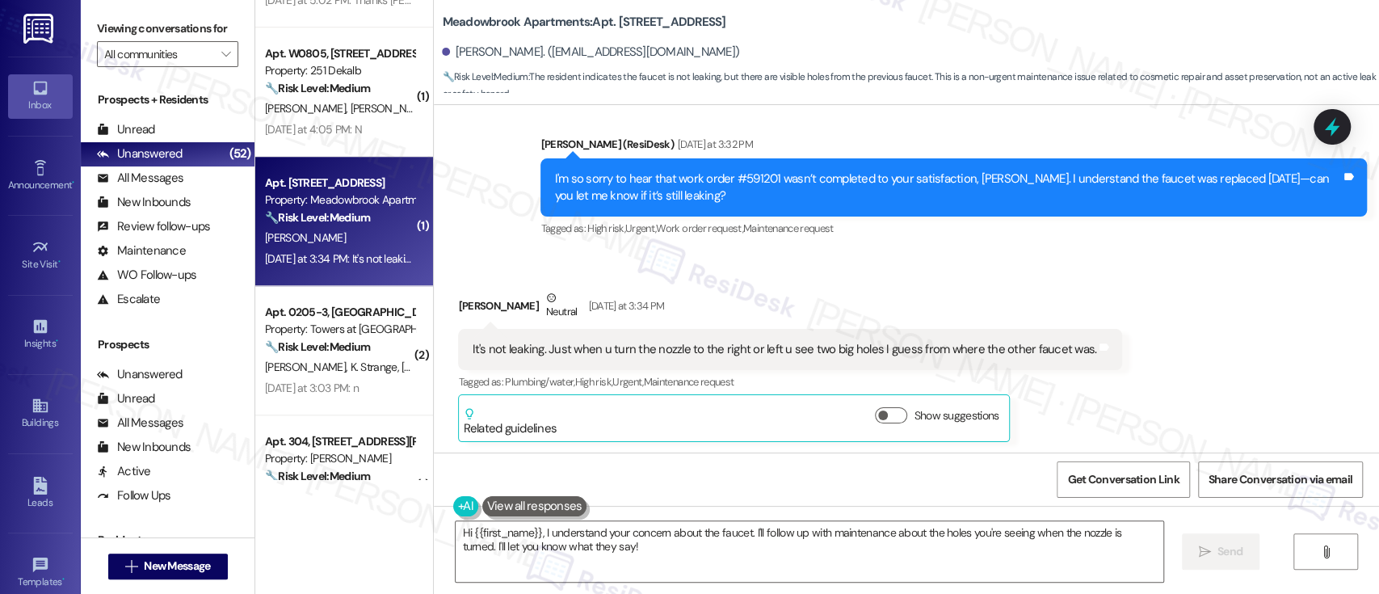
scroll to position [9208, 0]
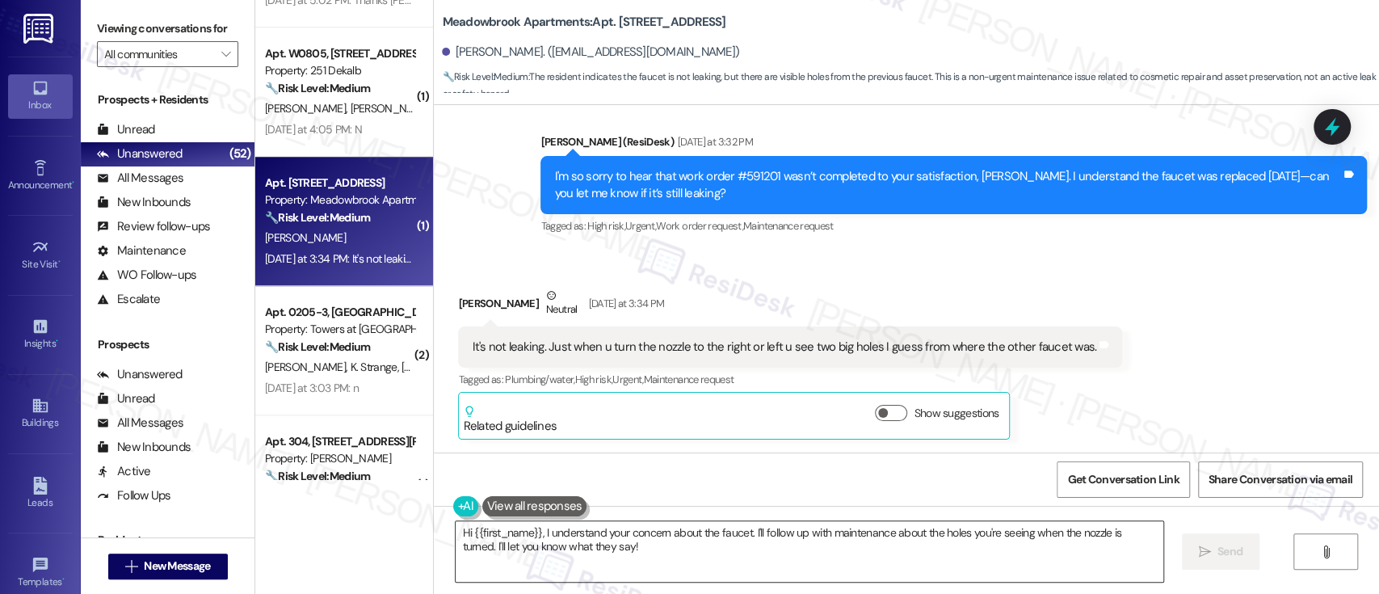
click at [630, 563] on textarea "Hi {{first_name}}, I understand your concern about the faucet. I'll follow up w…" at bounding box center [808, 551] width 707 height 61
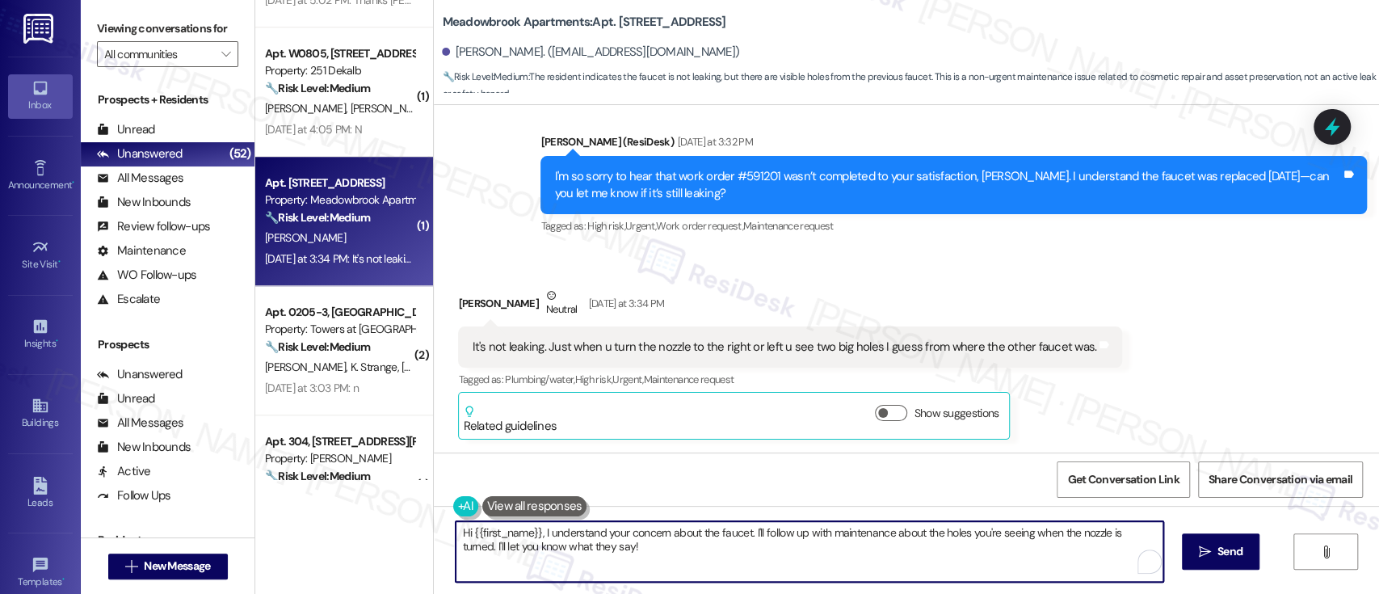
drag, startPoint x: 344, startPoint y: 524, endPoint x: 363, endPoint y: 519, distance: 20.0
click at [262, 518] on div "( 1 ) Apt. [STREET_ADDRESS][PERSON_NAME] Property: Crossings at [GEOGRAPHIC_DAT…" at bounding box center [816, 297] width 1123 height 594
type textarea "Thanks for the update. Do you mind sending me a picture of the holes so I can d…"
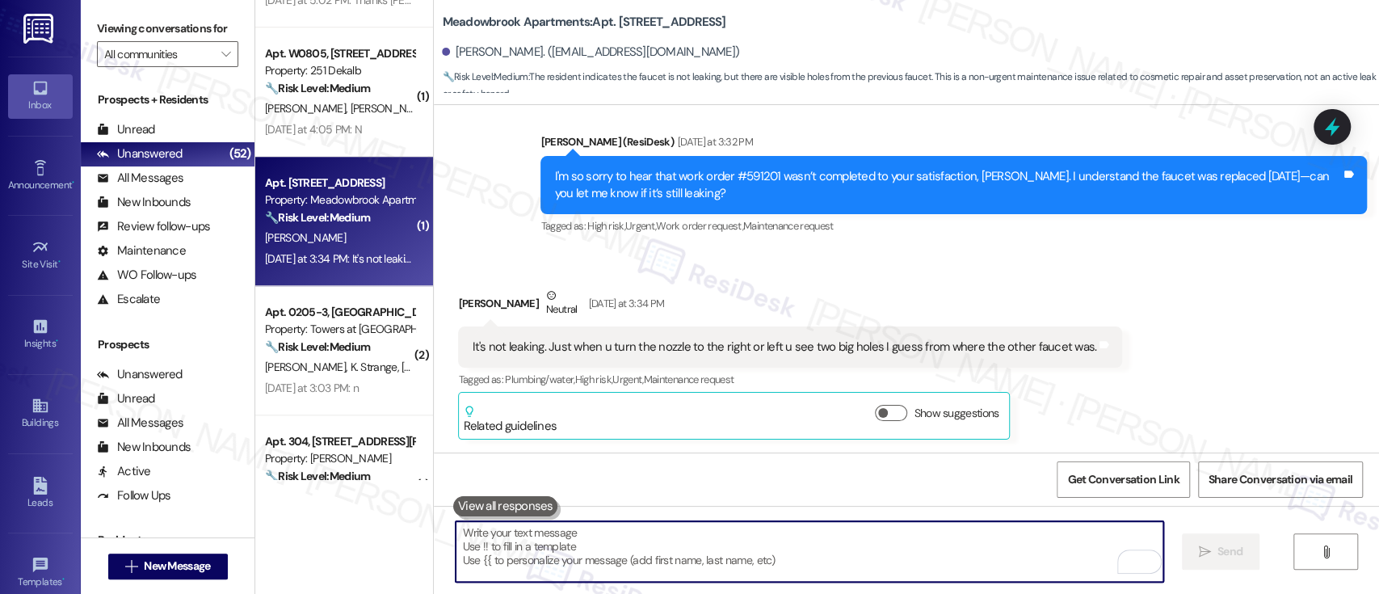
scroll to position [9207, 0]
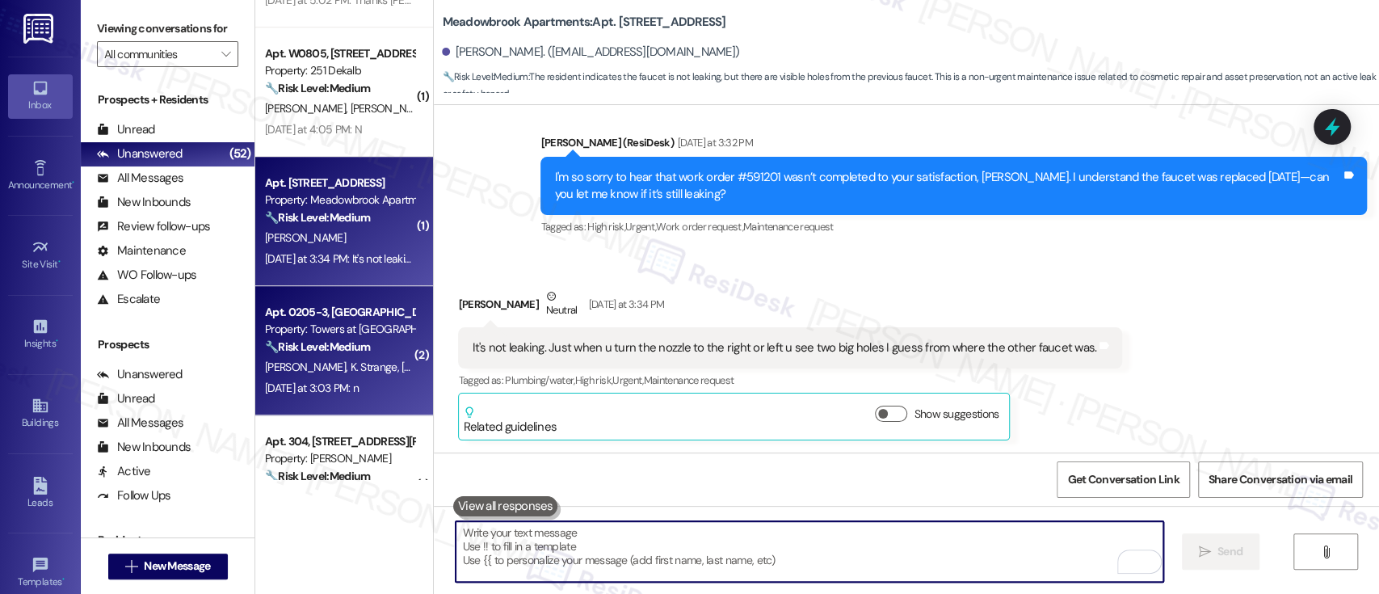
click at [316, 358] on div "[PERSON_NAME] [PERSON_NAME] [PERSON_NAME] [PERSON_NAME]" at bounding box center [339, 367] width 153 height 20
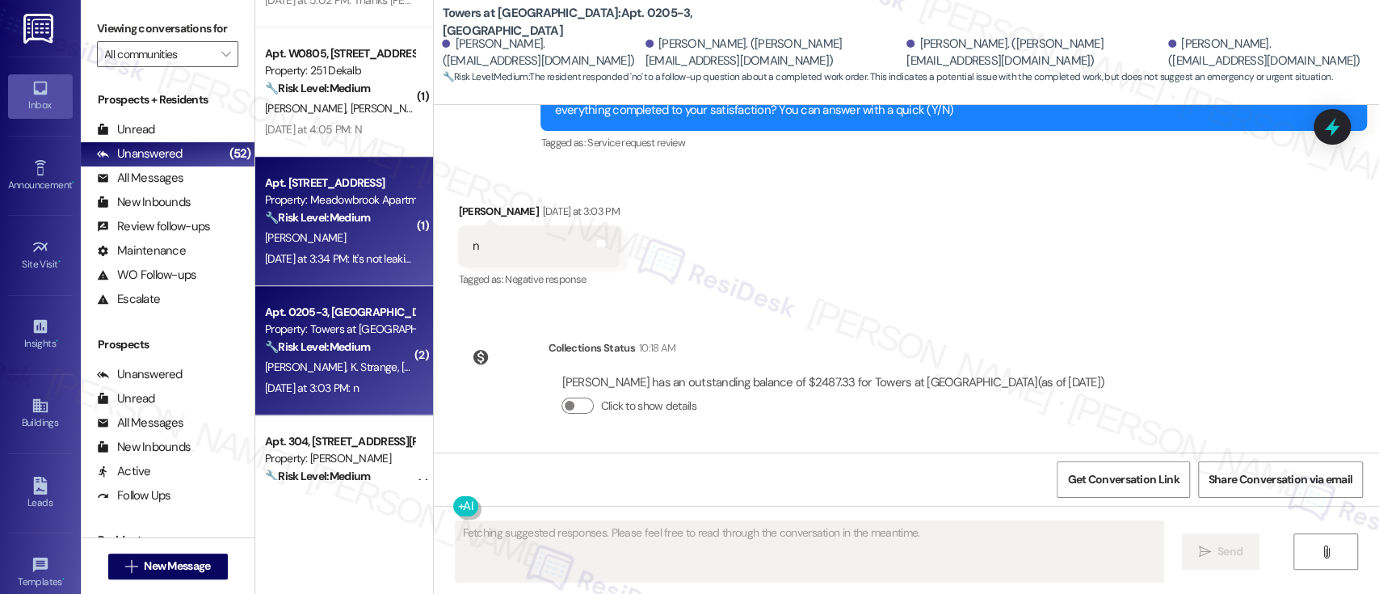
scroll to position [1141, 0]
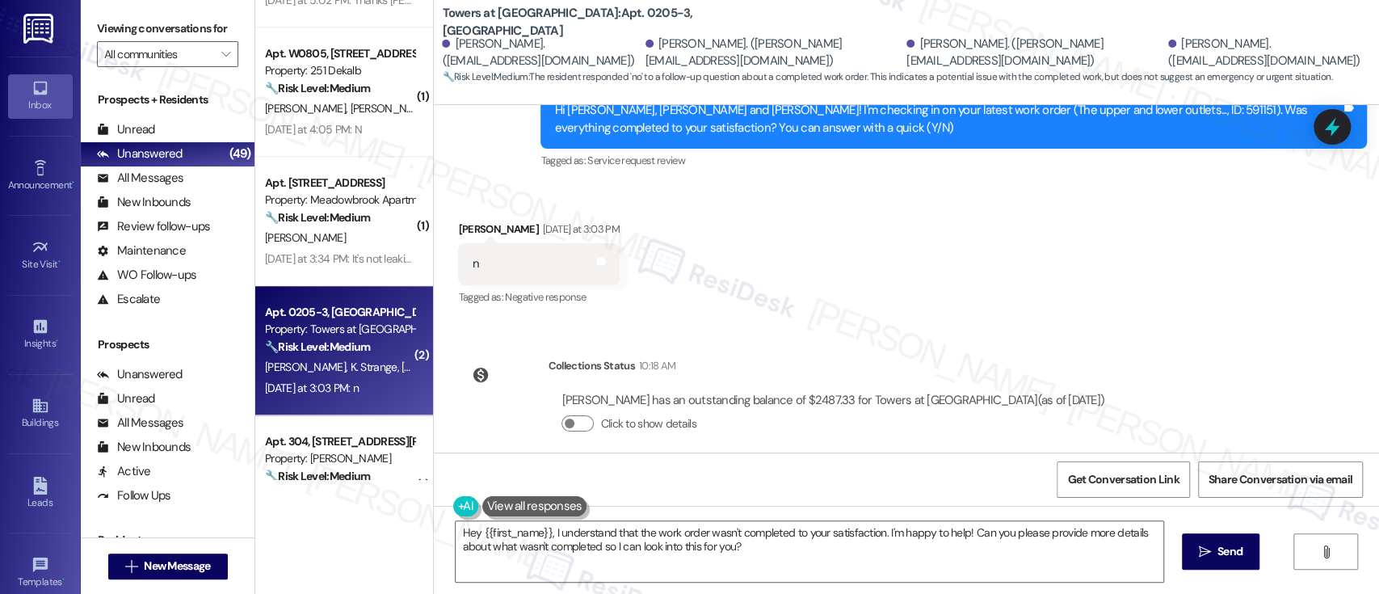
click at [1113, 261] on div "Received via SMS [PERSON_NAME] [DATE] at 3:03 PM n Tags and notes Tagged as: Ne…" at bounding box center [906, 252] width 945 height 136
click at [1232, 292] on div "Received via SMS [PERSON_NAME] [DATE] at 3:03 PM n Tags and notes Tagged as: Ne…" at bounding box center [906, 252] width 945 height 136
click at [807, 540] on textarea "Hey {{first_name}}, I understand that the work order wasn't completed to your s…" at bounding box center [808, 551] width 707 height 61
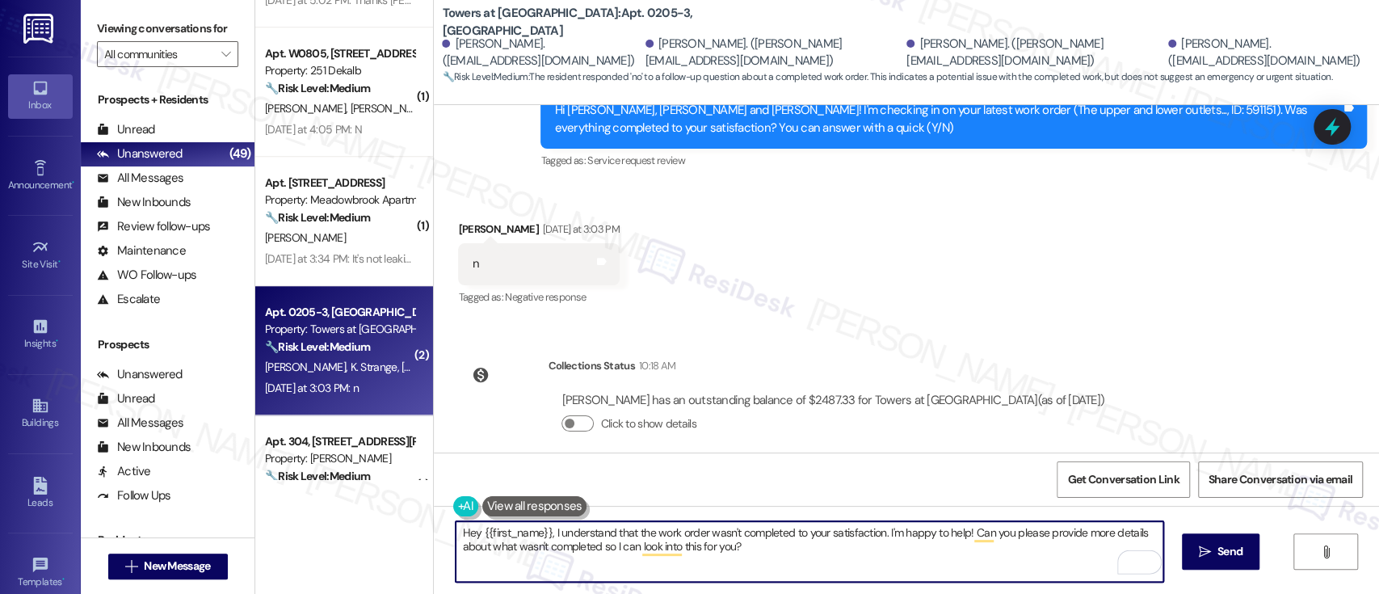
click at [796, 556] on textarea "Hey {{first_name}}, I understand that the work order wasn't completed to your s…" at bounding box center [808, 551] width 707 height 61
drag, startPoint x: 539, startPoint y: 531, endPoint x: 473, endPoint y: 533, distance: 66.2
click at [473, 533] on textarea "Hey {{first_name}}, I understand that the work order wasn't completed to your s…" at bounding box center [808, 551] width 707 height 61
type textarea "Hey [PERSON_NAME], I understand that the work order wasn't completed to your sa…"
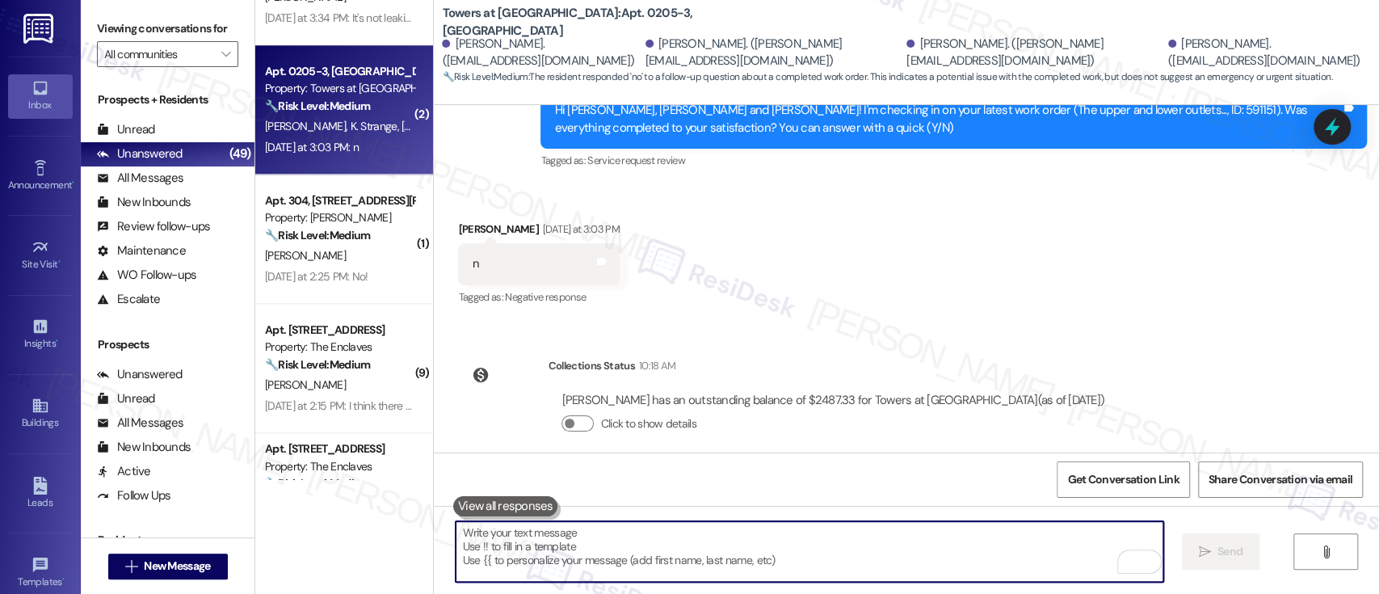
scroll to position [1130, 0]
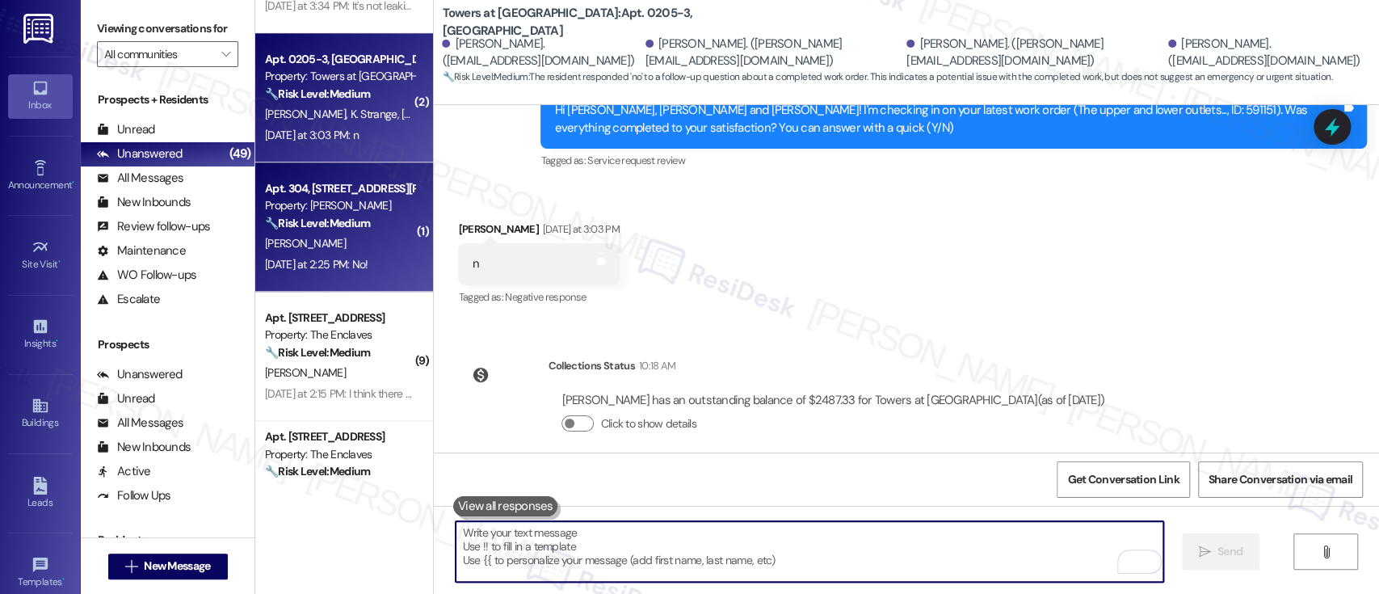
click at [374, 228] on div "🔧 Risk Level: Medium The resident responded negatively to a follow-up regarding…" at bounding box center [339, 223] width 149 height 17
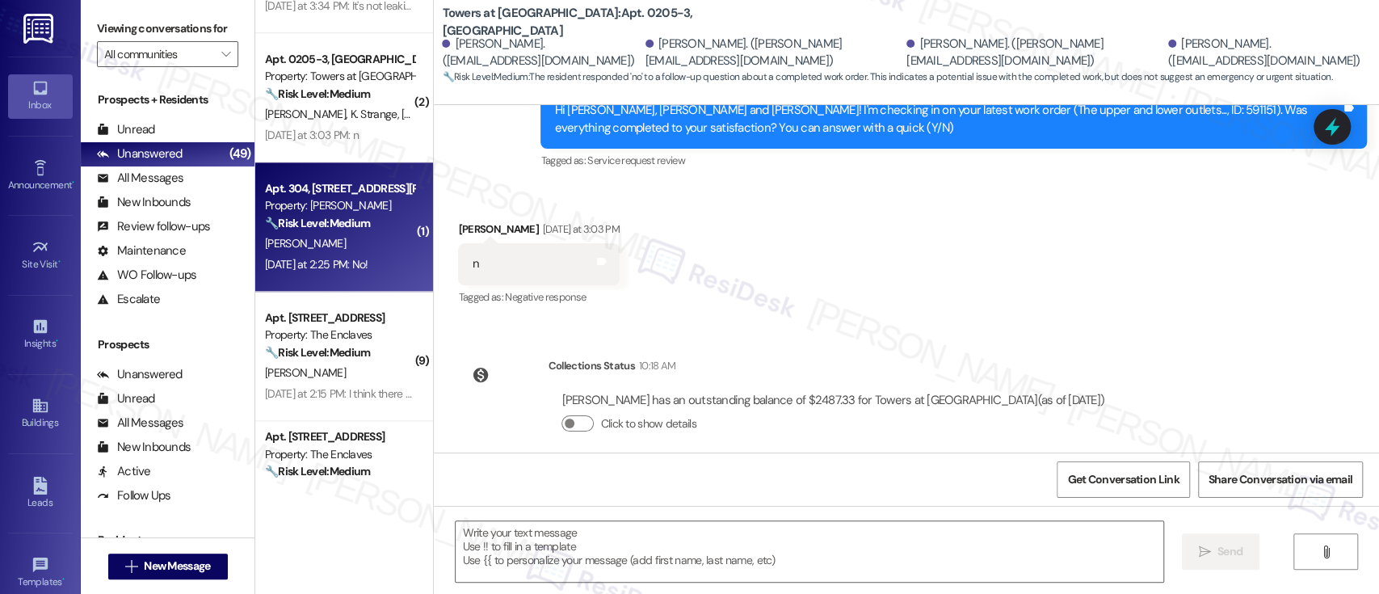
type textarea "Fetching suggested responses. Please feel free to read through the conversation…"
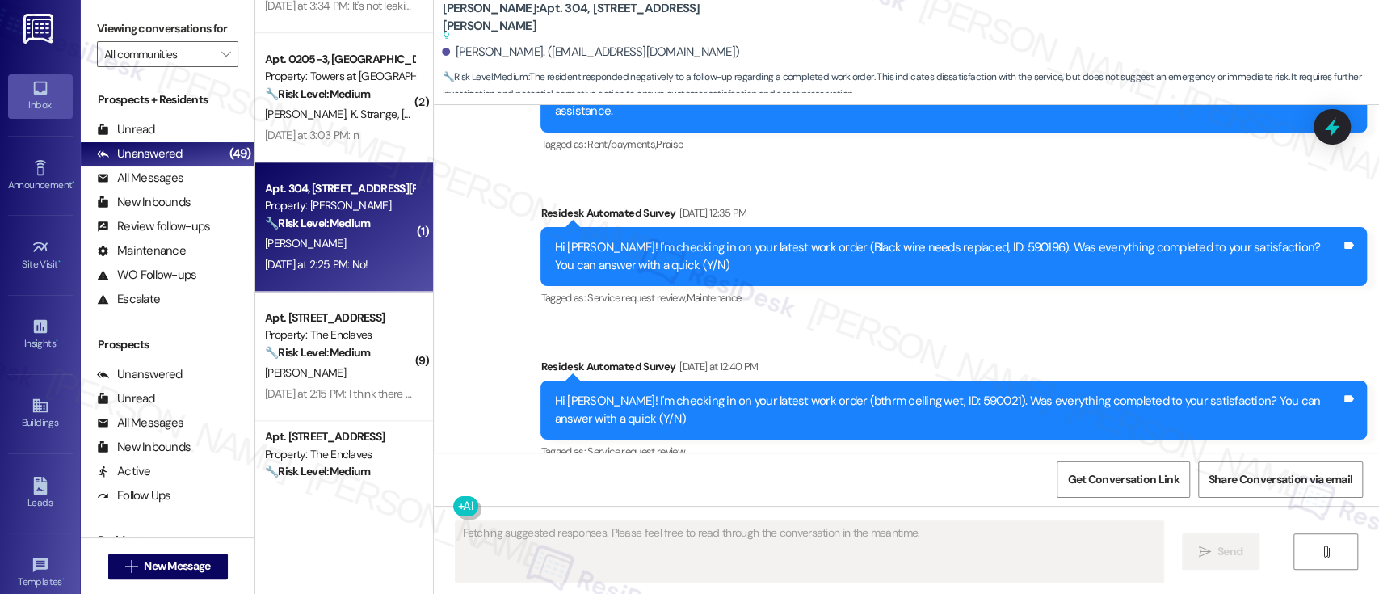
scroll to position [6603, 0]
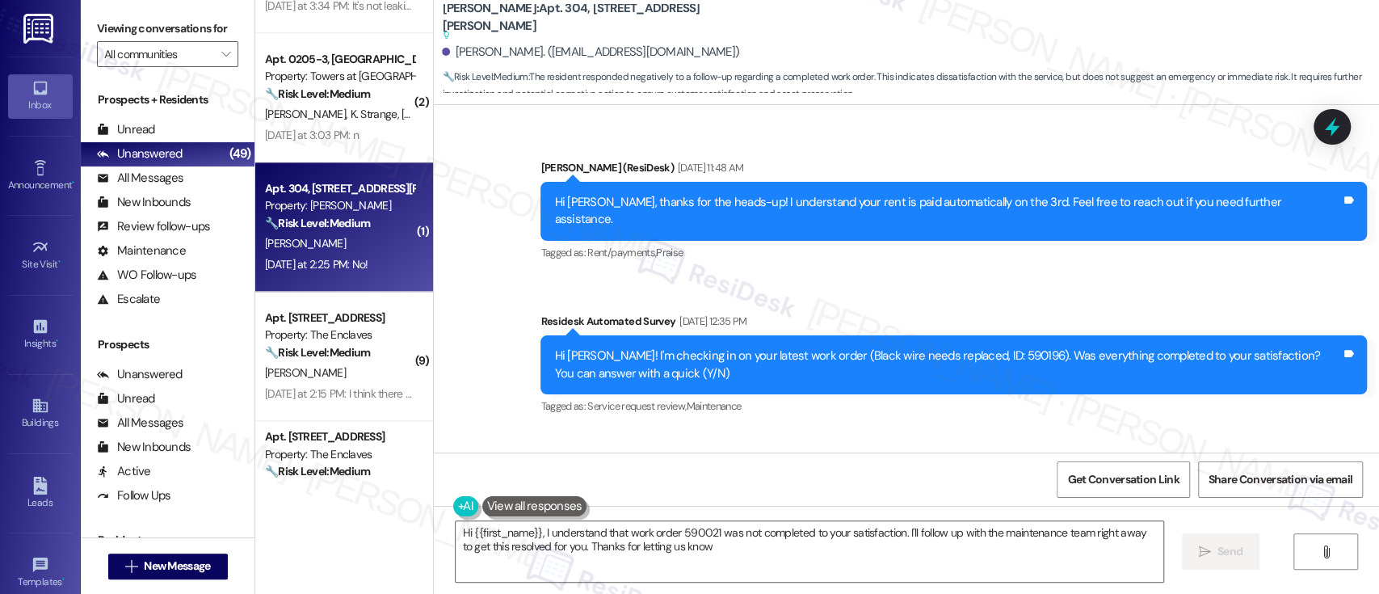
type textarea "Hi {{first_name}}, I understand that work order 590021 was not completed to you…"
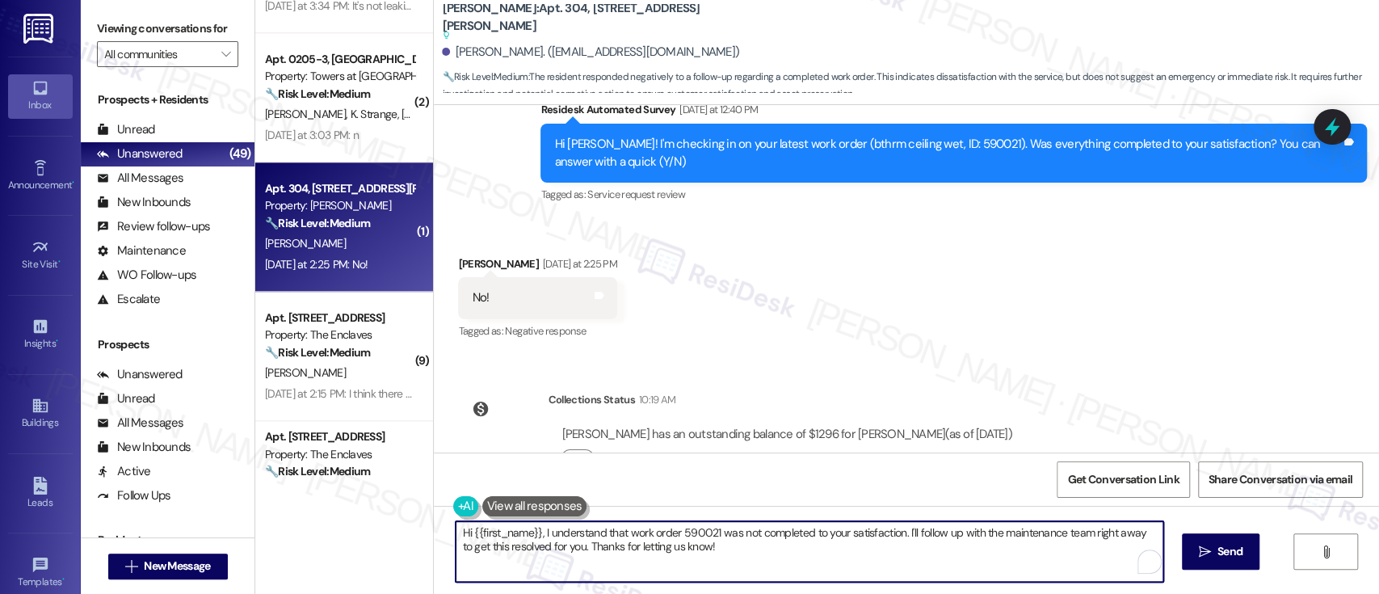
click at [791, 552] on textarea "Hi {{first_name}}, I understand that work order 590021 was not completed to you…" at bounding box center [808, 551] width 707 height 61
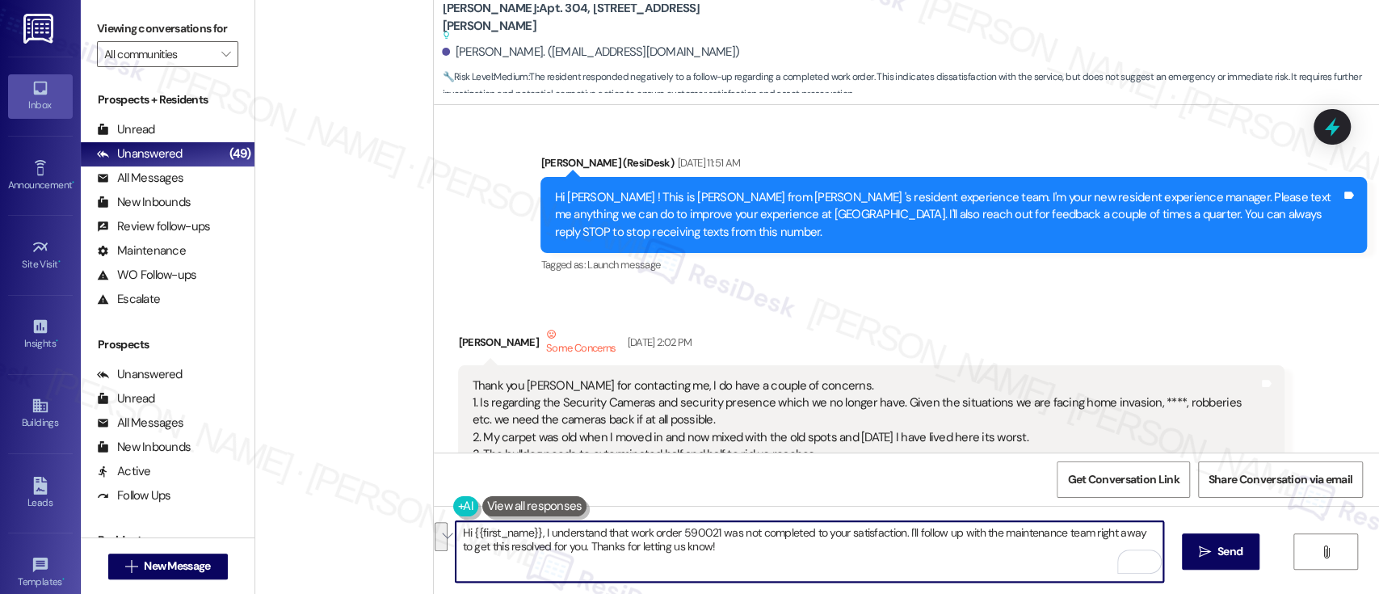
scroll to position [6968, 0]
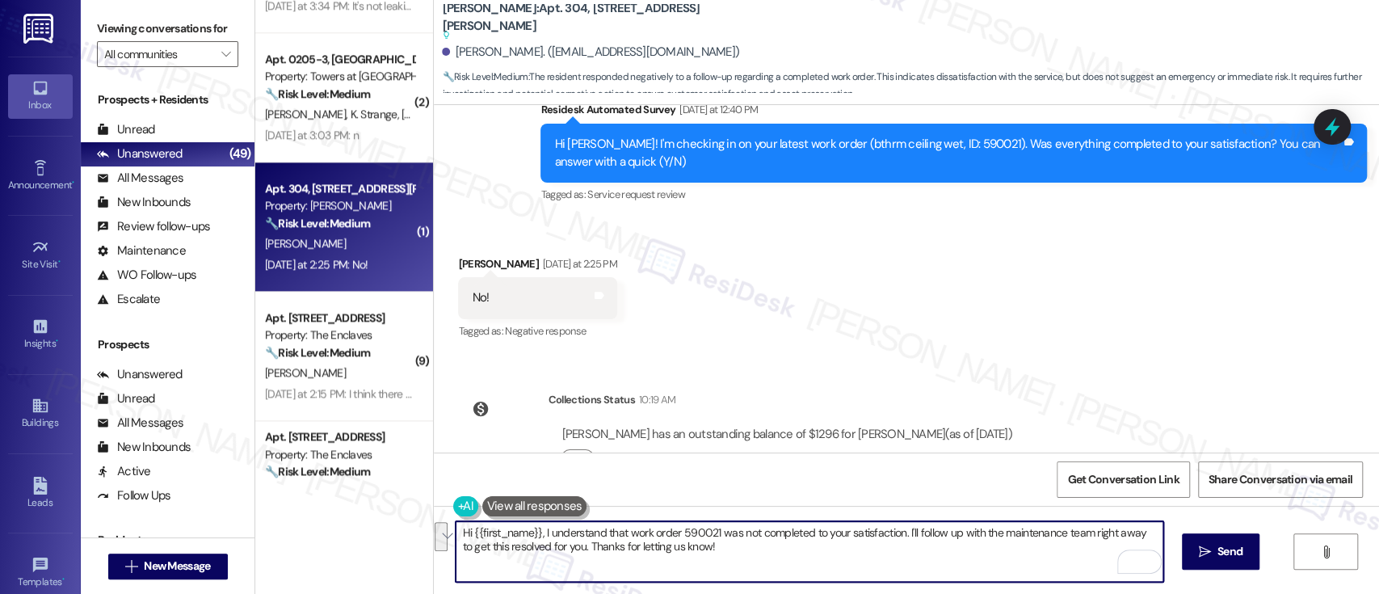
click at [536, 532] on textarea "Hi {{first_name}}, I understand that work order 590021 was not completed to you…" at bounding box center [808, 551] width 707 height 61
type textarea "Hi {{first_name}}, I'm so sorry to hear that the issue wasn't resolved to your …"
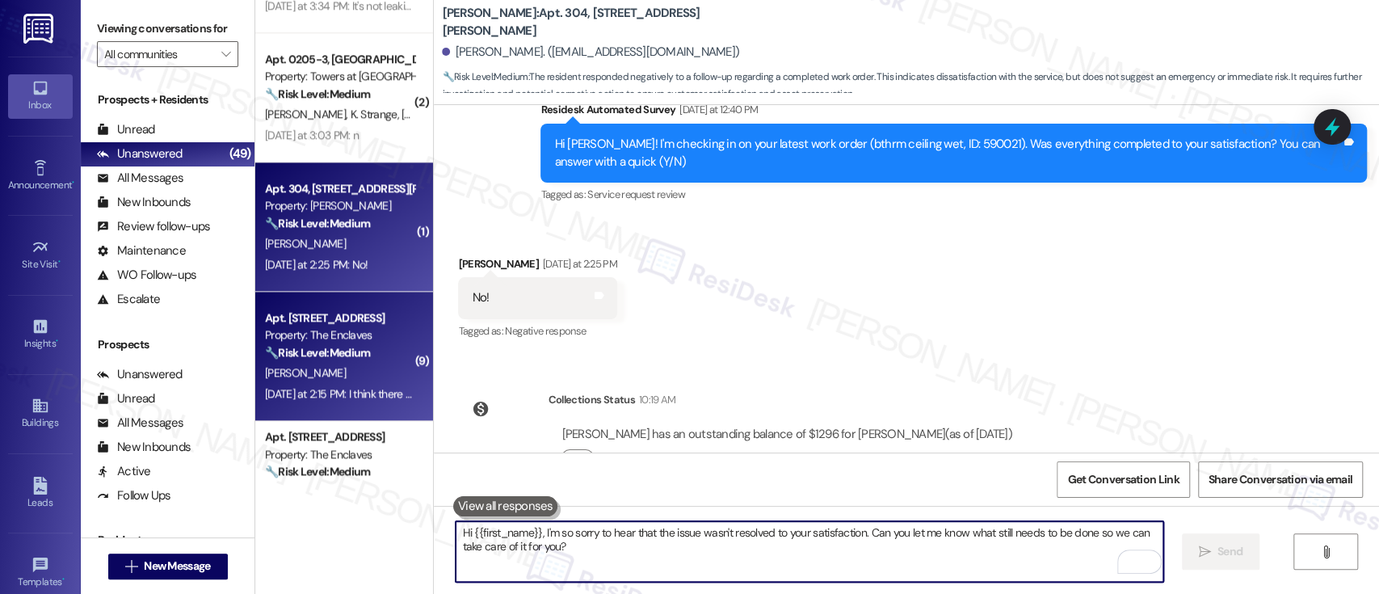
scroll to position [6819, 0]
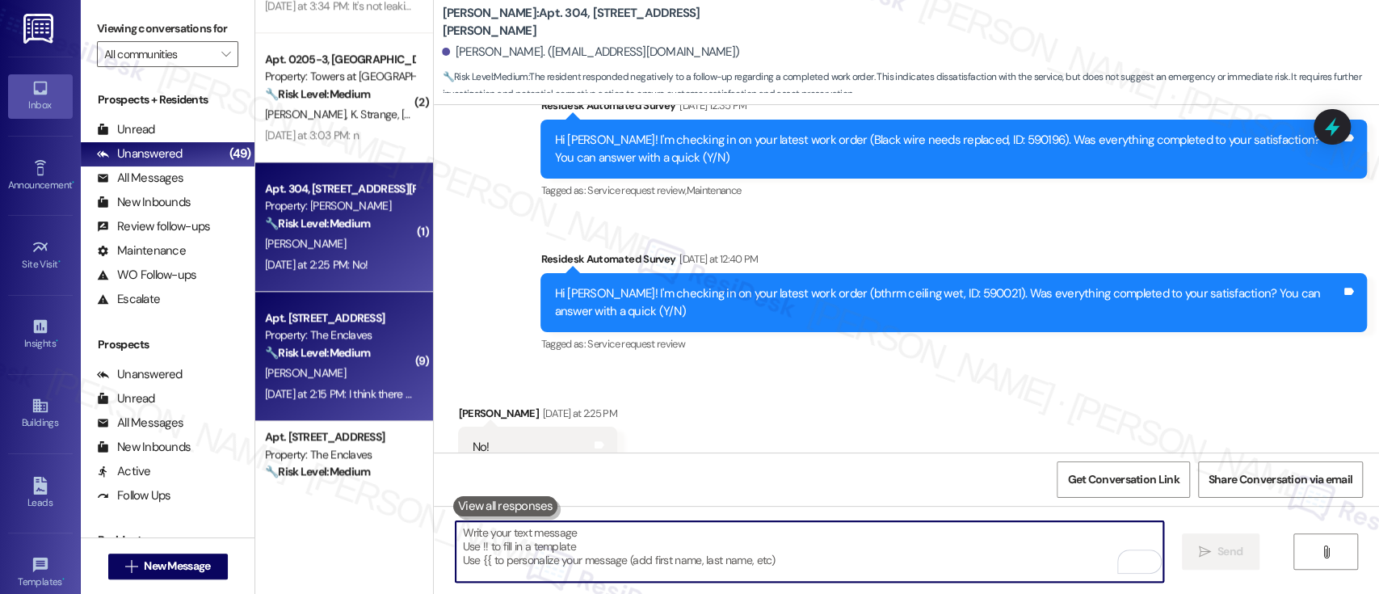
click at [313, 374] on div "[PERSON_NAME]" at bounding box center [339, 373] width 153 height 20
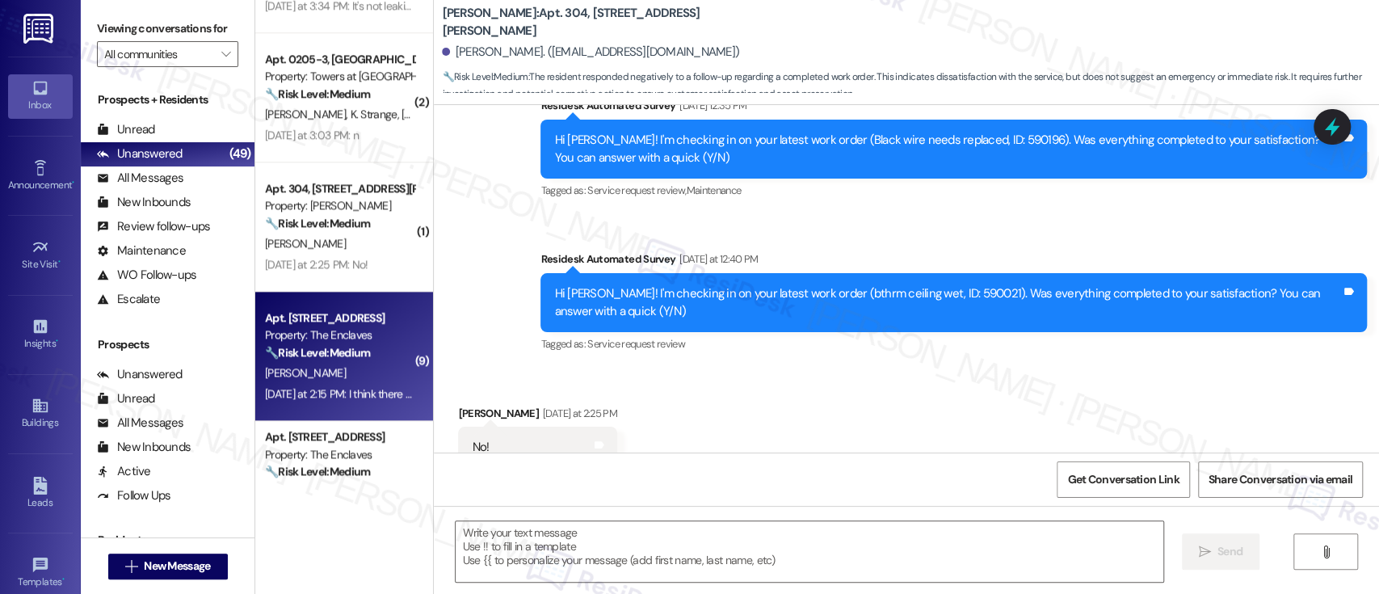
type textarea "Fetching suggested responses. Please feel free to read through the conversation…"
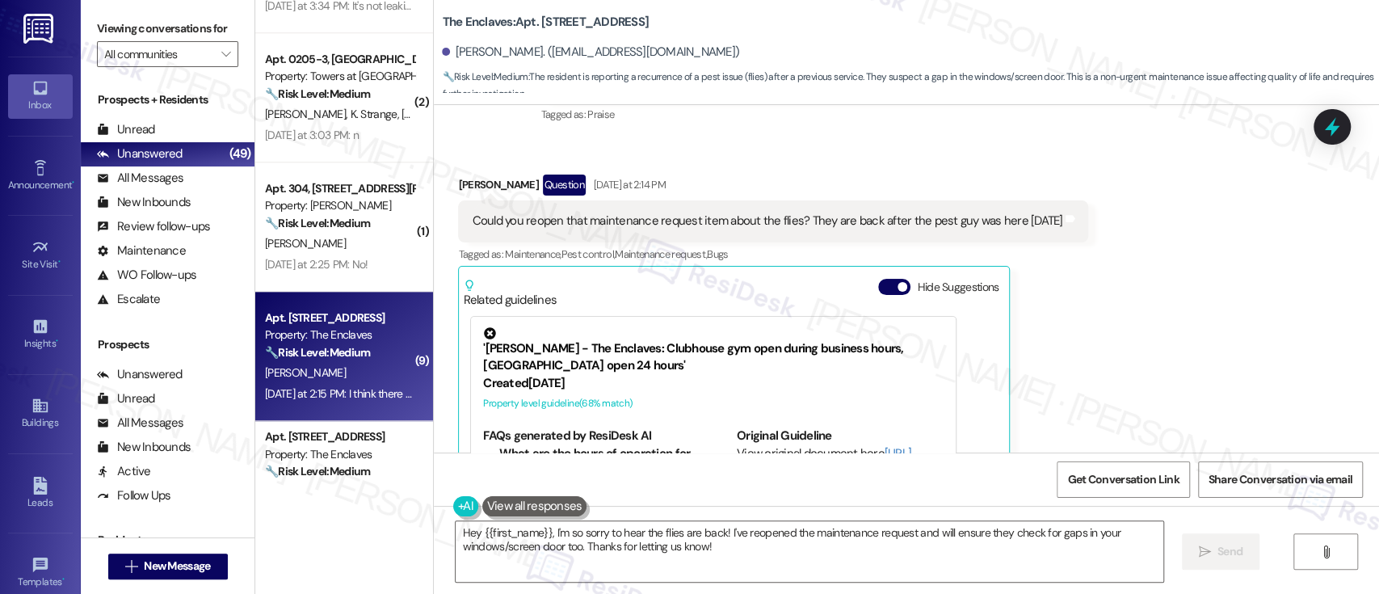
scroll to position [18234, 0]
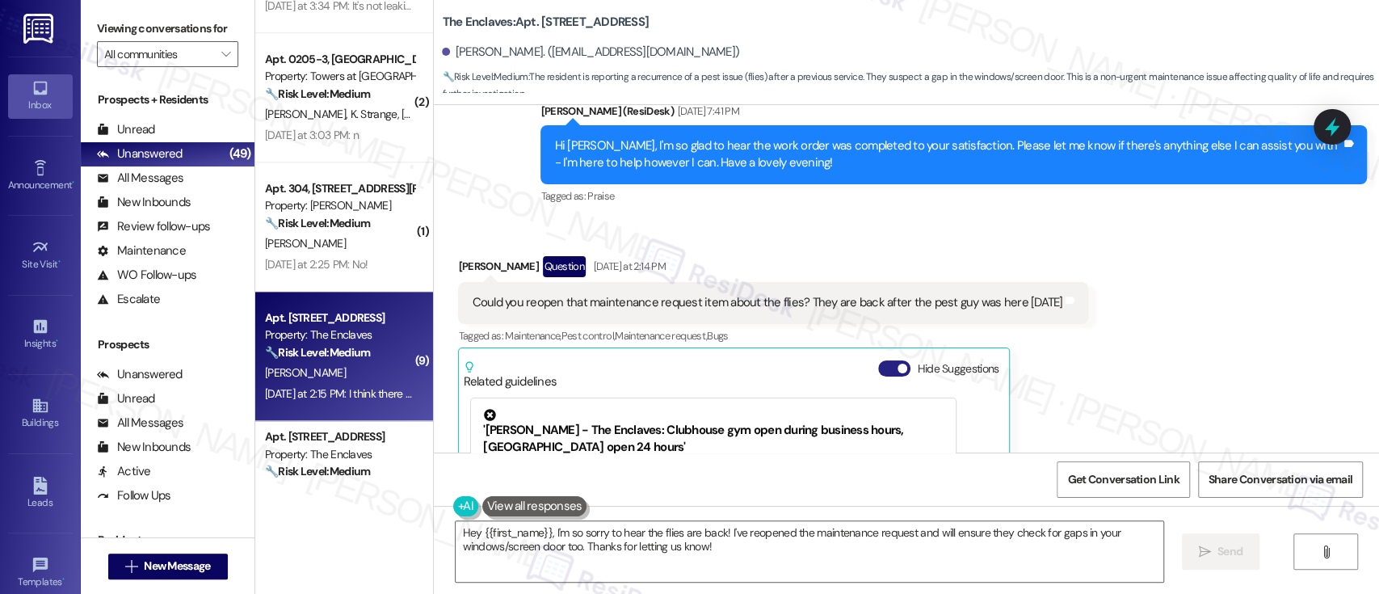
click at [878, 360] on button "Hide Suggestions" at bounding box center [894, 368] width 32 height 16
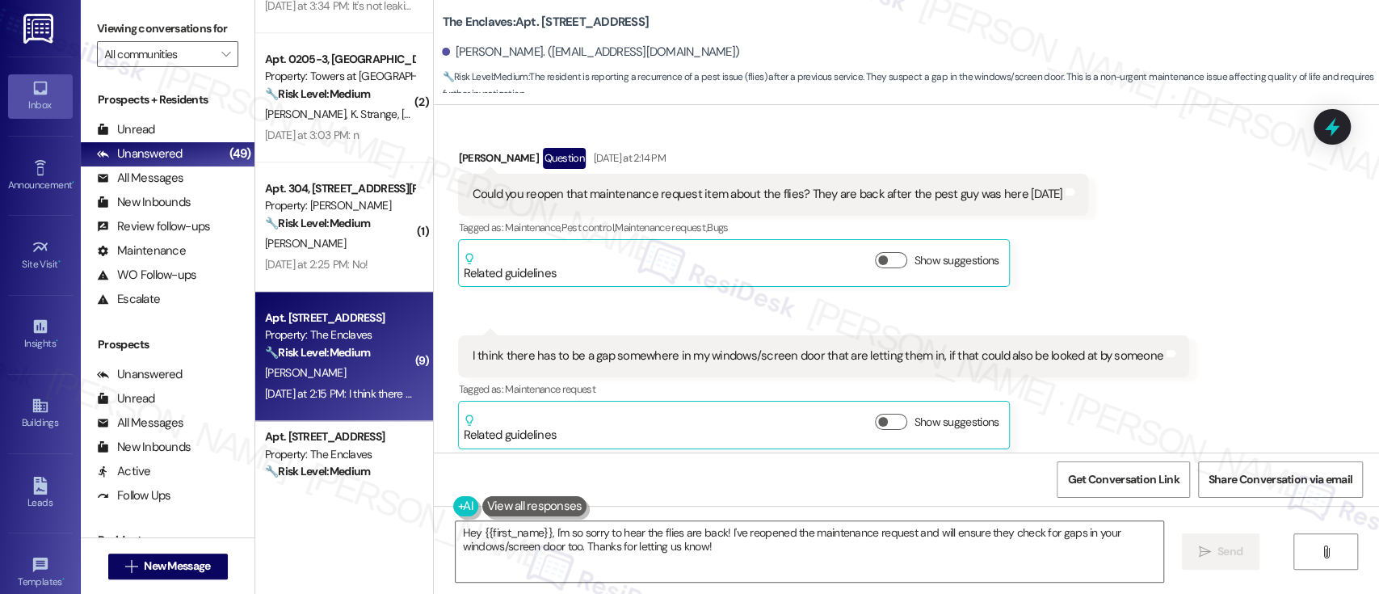
scroll to position [18443, 0]
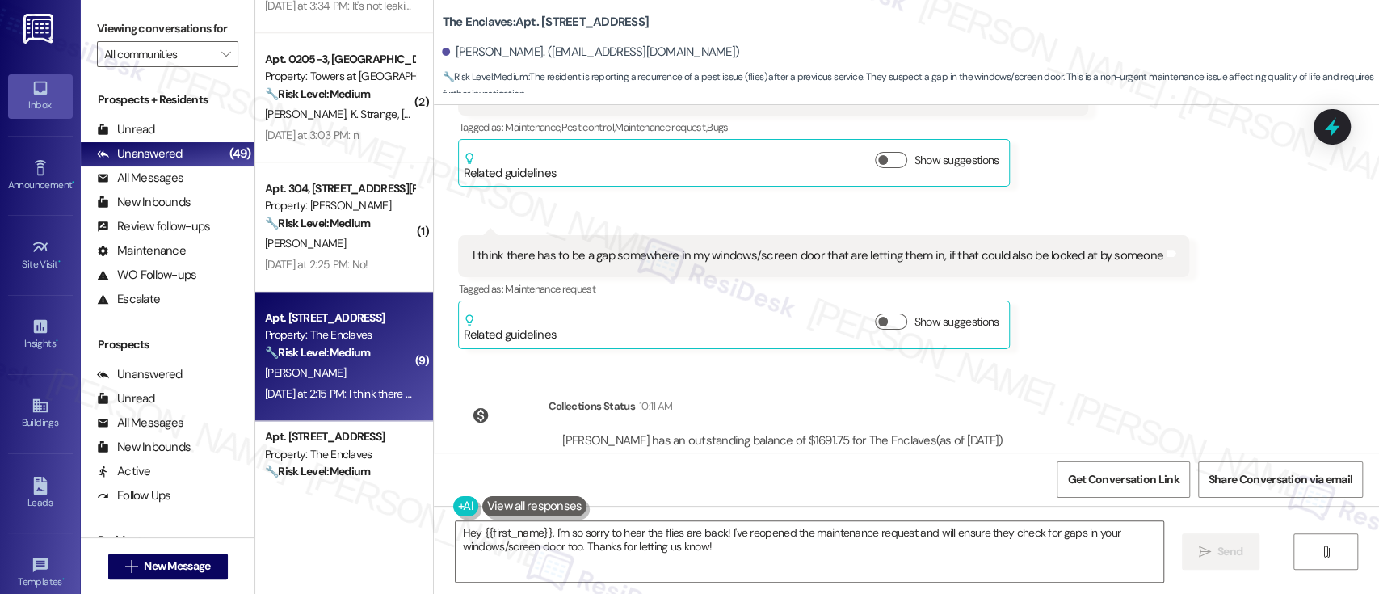
click at [1186, 325] on div "Lease started [DATE] 8:00 PM Announcement, sent via SMS [PERSON_NAME] (ResiDesk…" at bounding box center [906, 278] width 945 height 347
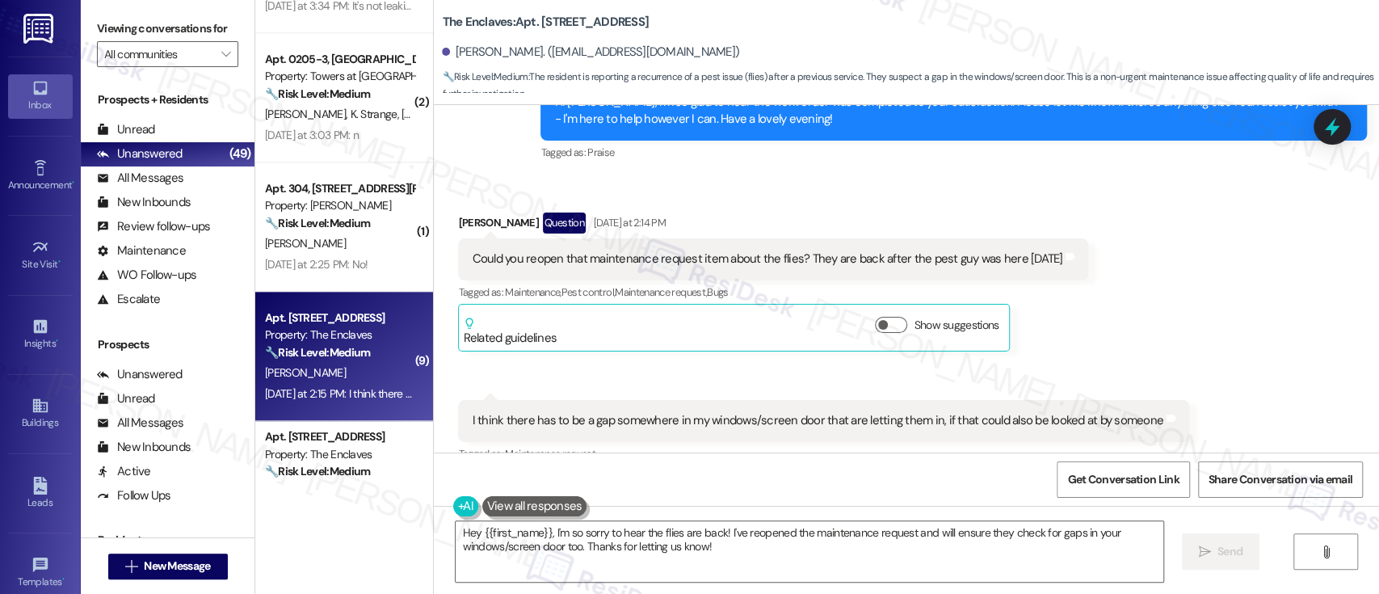
scroll to position [18227, 0]
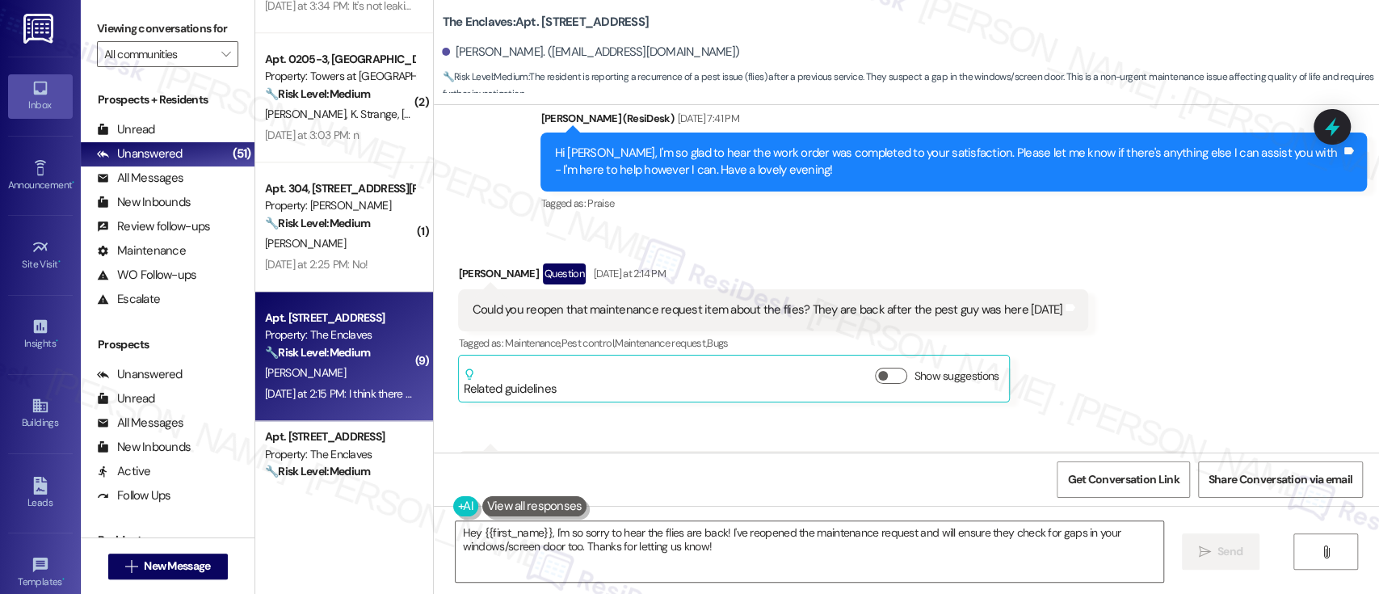
click at [556, 22] on b "The Enclaves: Apt. [STREET_ADDRESS]" at bounding box center [545, 22] width 207 height 17
copy b "3904C2"
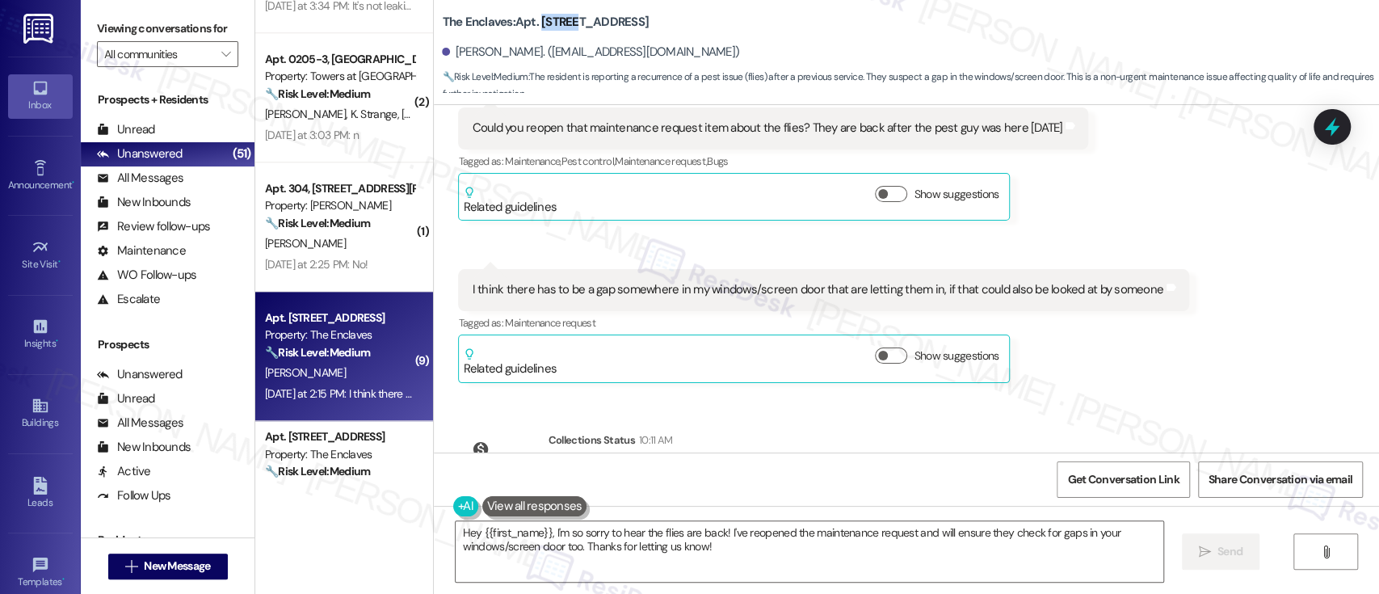
scroll to position [18443, 0]
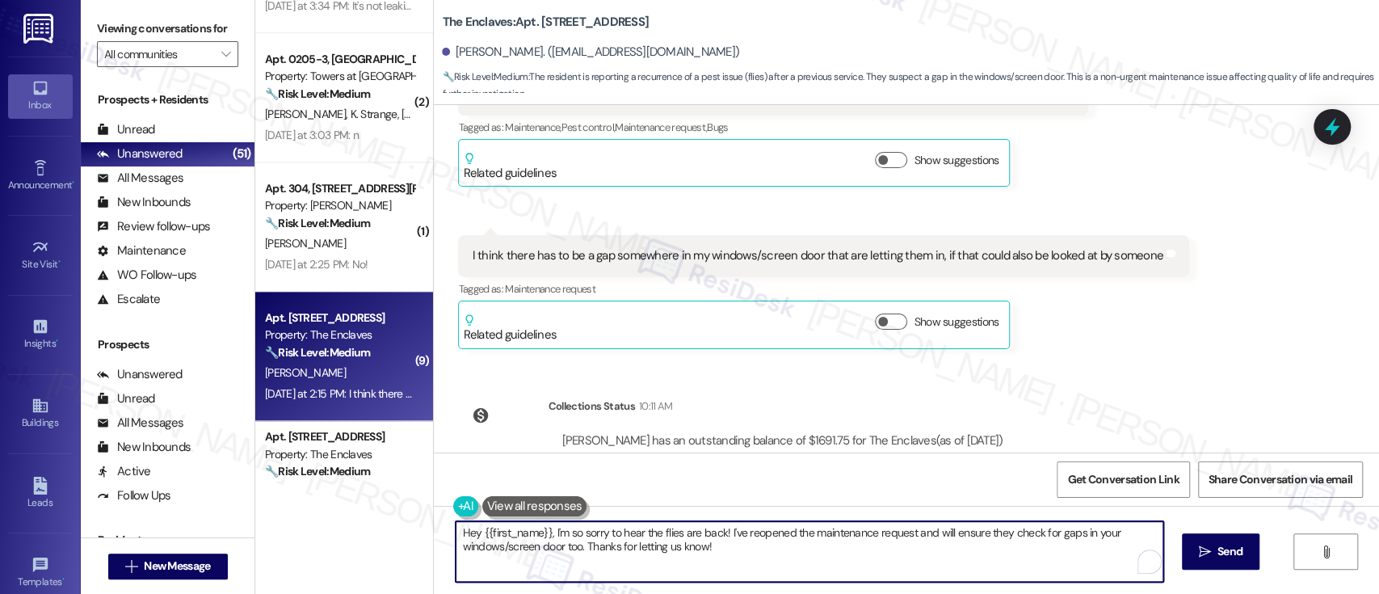
click at [720, 533] on textarea "Hey {{first_name}}, I'm so sorry to hear the flies are back! I've reopened the …" at bounding box center [808, 551] width 707 height 61
click at [781, 533] on textarea "Hey {{first_name}}, I'm so sorry to hear the flies are back! I've reopened the …" at bounding box center [808, 551] width 707 height 61
click at [858, 534] on textarea "Hey {{first_name}}, I'm so sorry to hear the flies are back! see the maintenanc…" at bounding box center [808, 551] width 707 height 61
click at [743, 532] on textarea "Hey {{first_name}}, I'm so sorry to hear the flies are back! see the maintenanc…" at bounding box center [808, 551] width 707 height 61
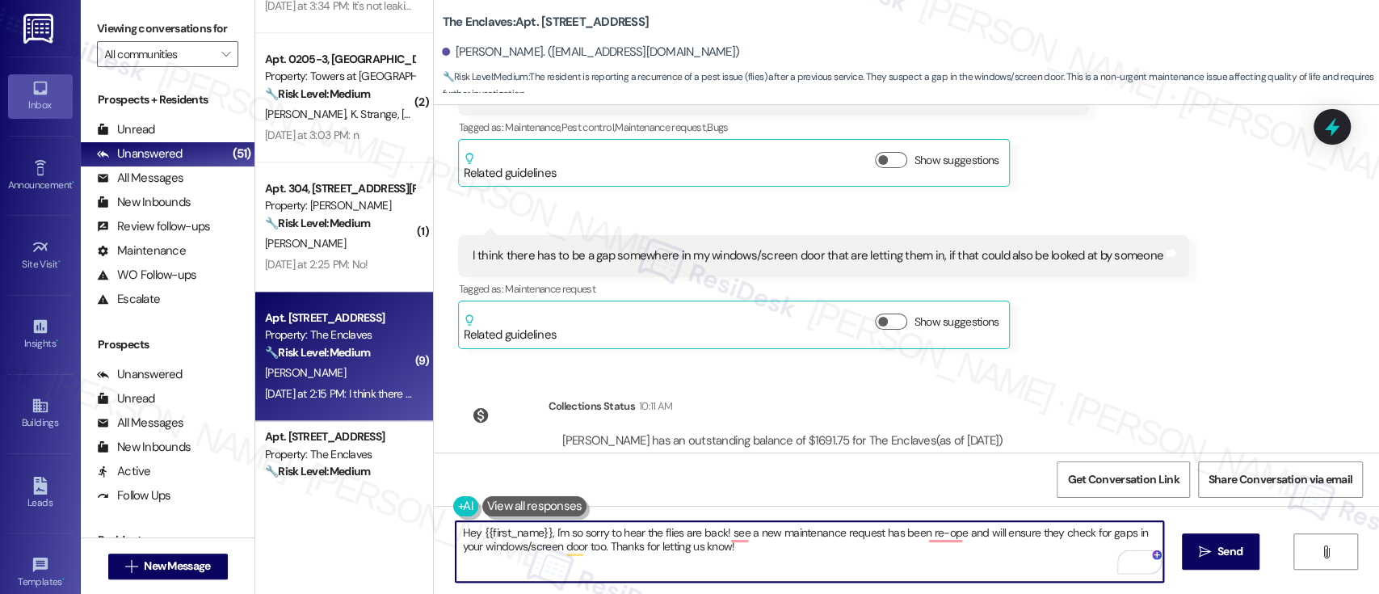
drag, startPoint x: 917, startPoint y: 534, endPoint x: 936, endPoint y: 533, distance: 19.4
click at [918, 534] on textarea "Hey {{first_name}}, I'm so sorry to hear the flies are back! see a new maintena…" at bounding box center [808, 551] width 707 height 61
click at [947, 533] on textarea "Hey {{first_name}}, I'm so sorry to hear the flies are back! see a new maintena…" at bounding box center [808, 551] width 707 height 61
click at [752, 551] on textarea "Hey {{first_name}}, I'm so sorry to hear the flies are back! see a new maintena…" at bounding box center [808, 551] width 707 height 61
click at [720, 531] on textarea "Hey {{first_name}}, I'm so sorry to hear the flies are back! see a new maintena…" at bounding box center [808, 551] width 707 height 61
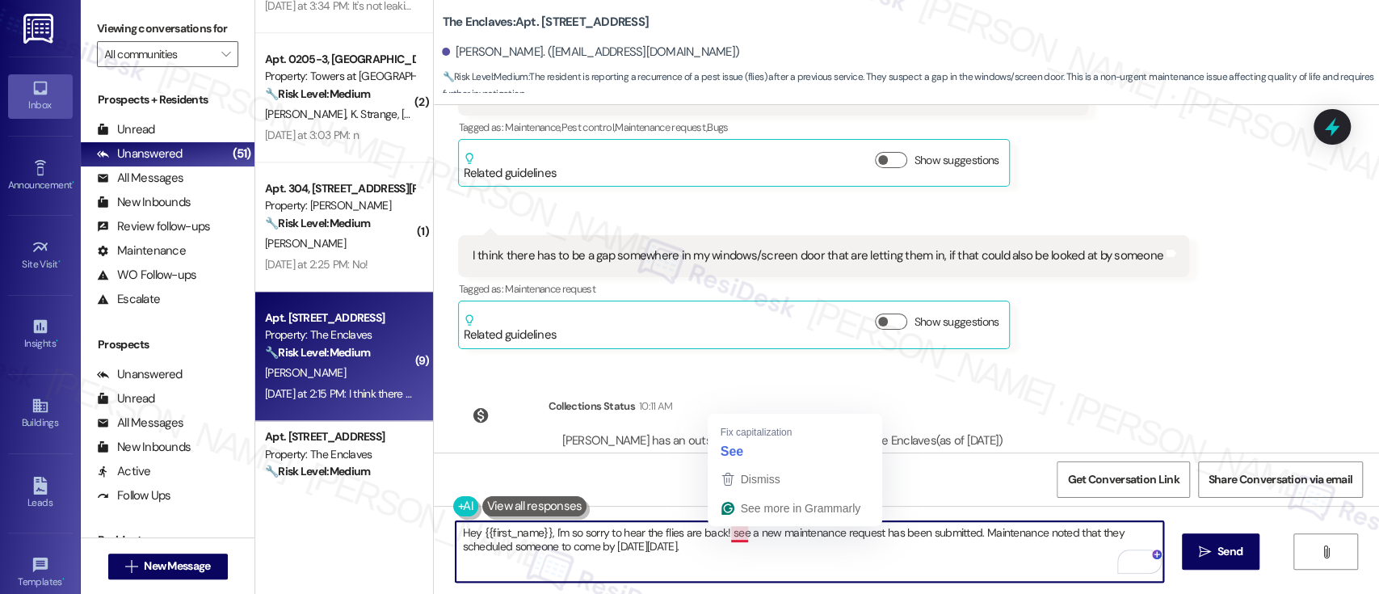
click at [725, 532] on textarea "Hey {{first_name}}, I'm so sorry to hear the flies are back! see a new maintena…" at bounding box center [808, 551] width 707 height 61
click at [1019, 553] on textarea "Hey {{first_name}}, I'm so sorry to hear the flies are back! I see a new mainte…" at bounding box center [808, 551] width 707 height 61
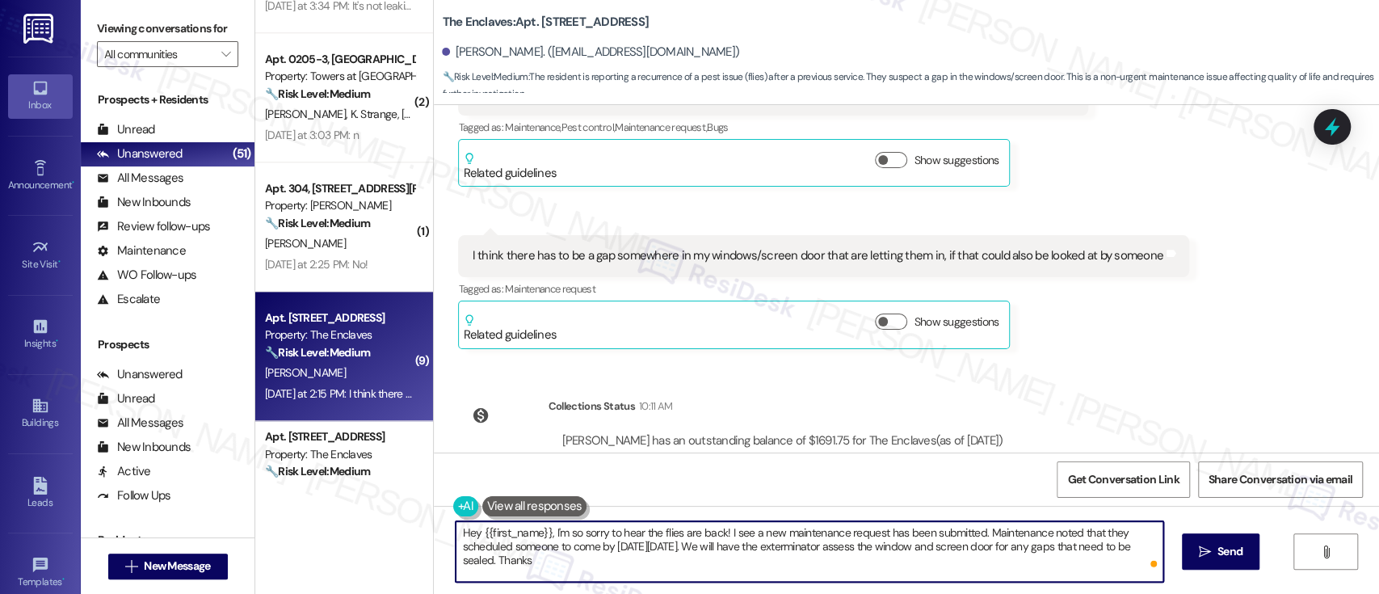
type textarea "Hey {{first_name}}, I'm so sorry to hear the flies are back! I see a new mainte…"
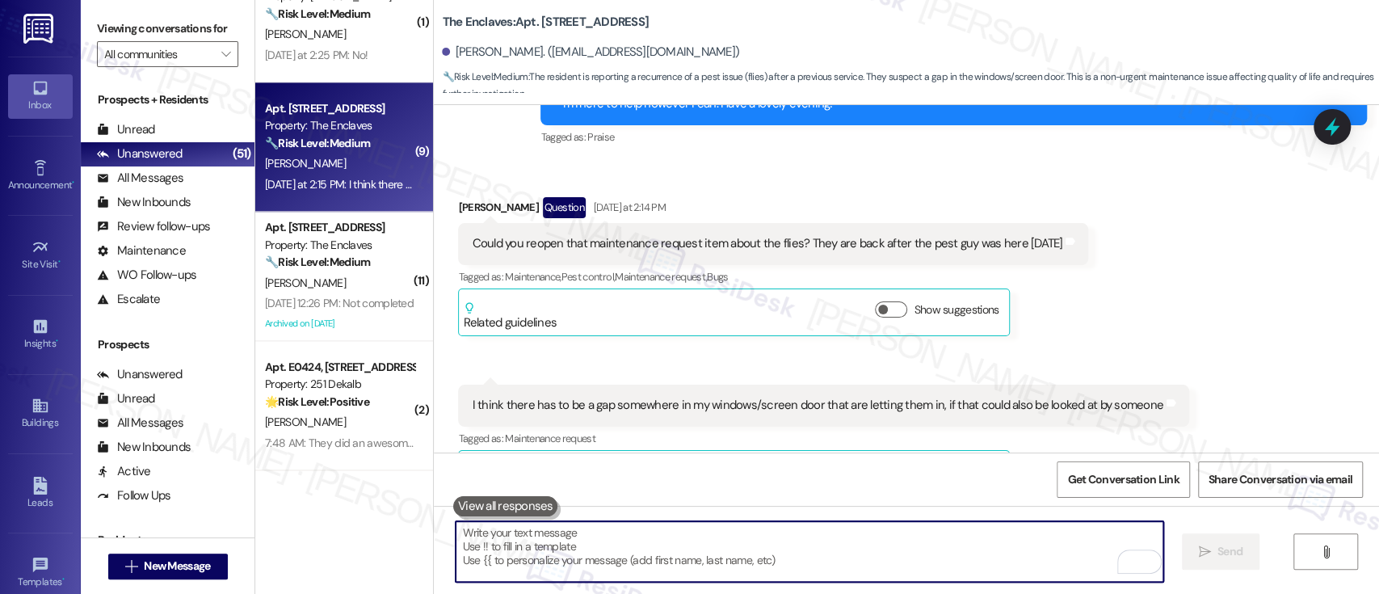
scroll to position [1467, 0]
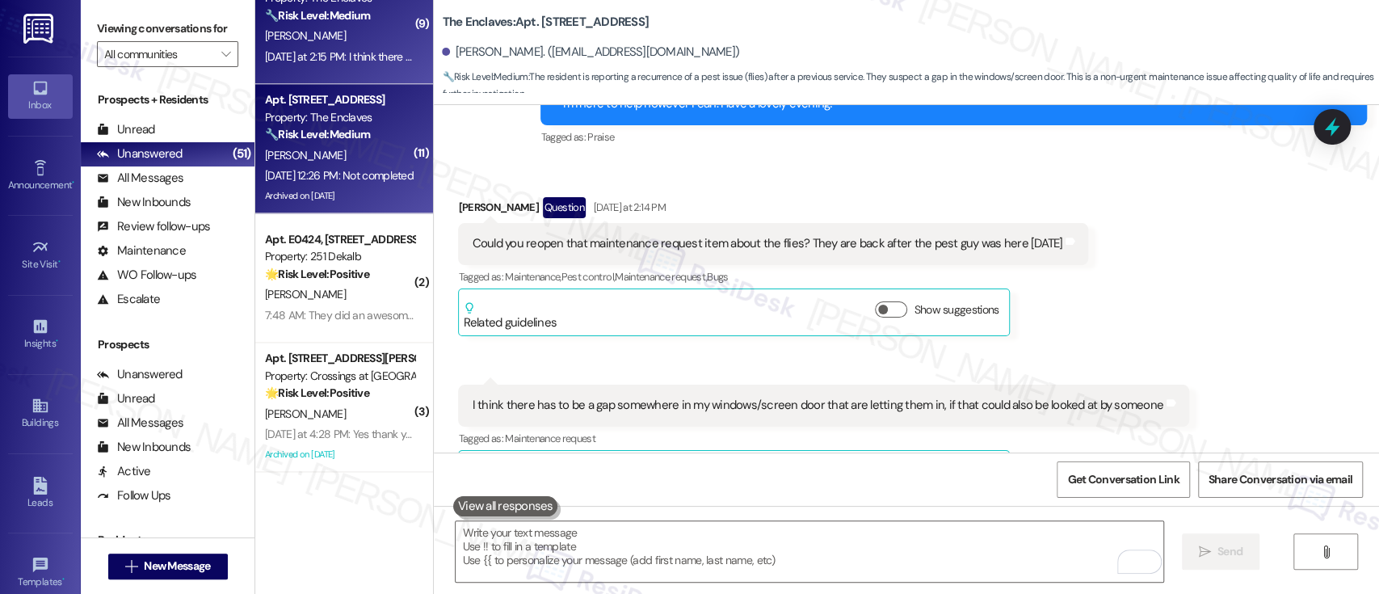
click at [387, 149] on div "[PERSON_NAME]" at bounding box center [339, 155] width 153 height 20
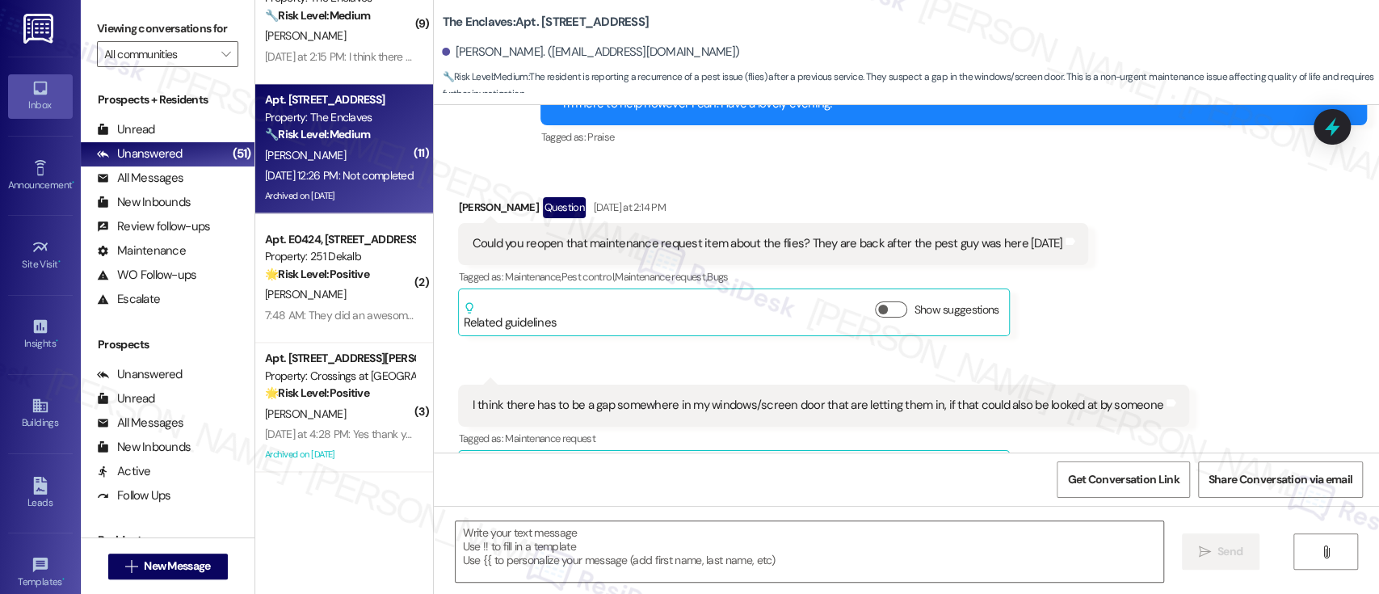
type textarea "Fetching suggested responses. Please feel free to read through the conversation…"
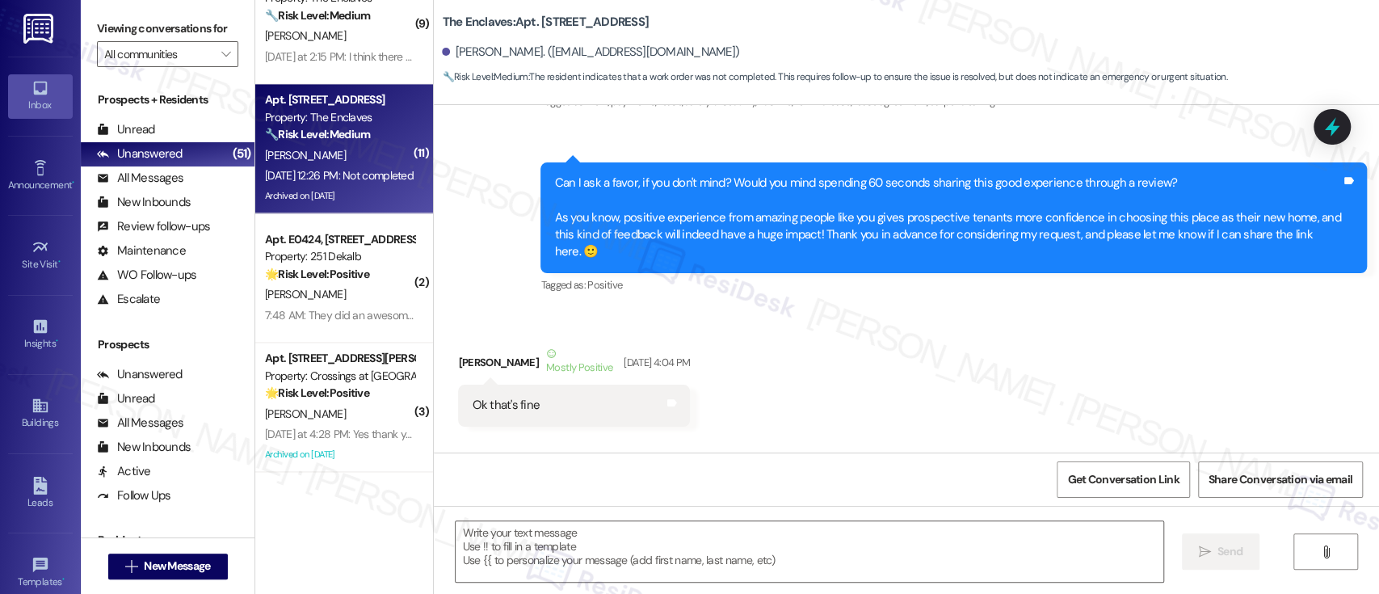
scroll to position [5871, 0]
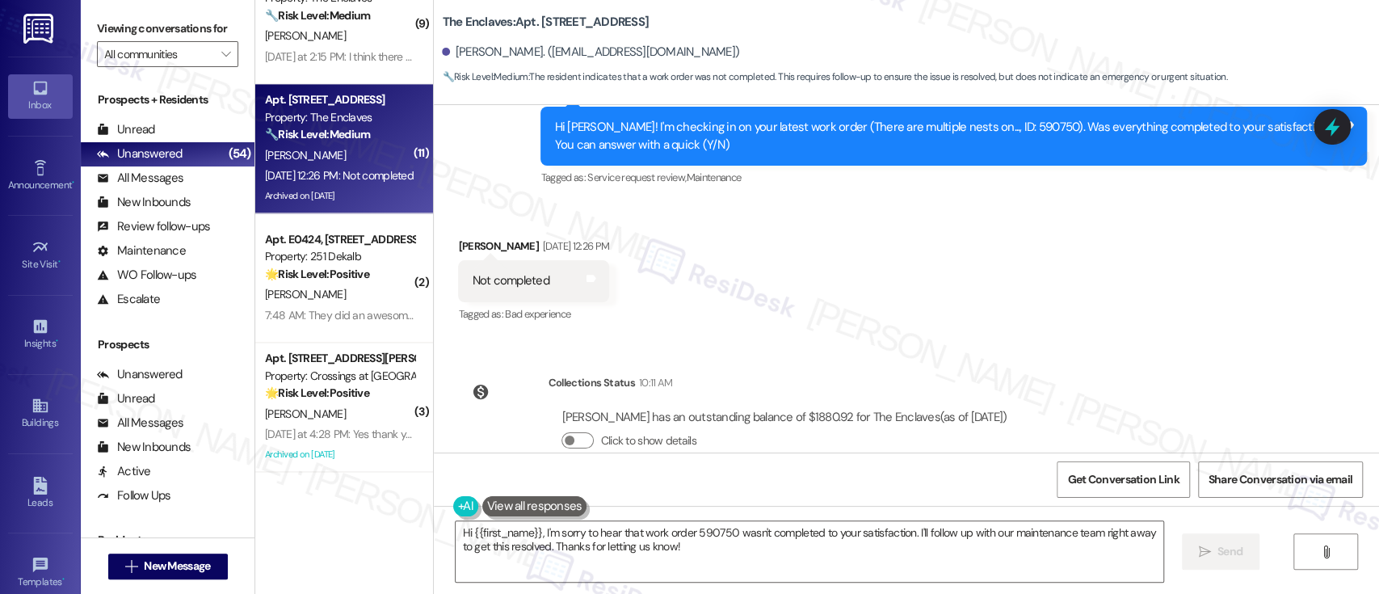
click at [827, 249] on div "Received via SMS [PERSON_NAME] [DATE] 12:26 PM Not completed Tags and notes Tag…" at bounding box center [906, 269] width 945 height 136
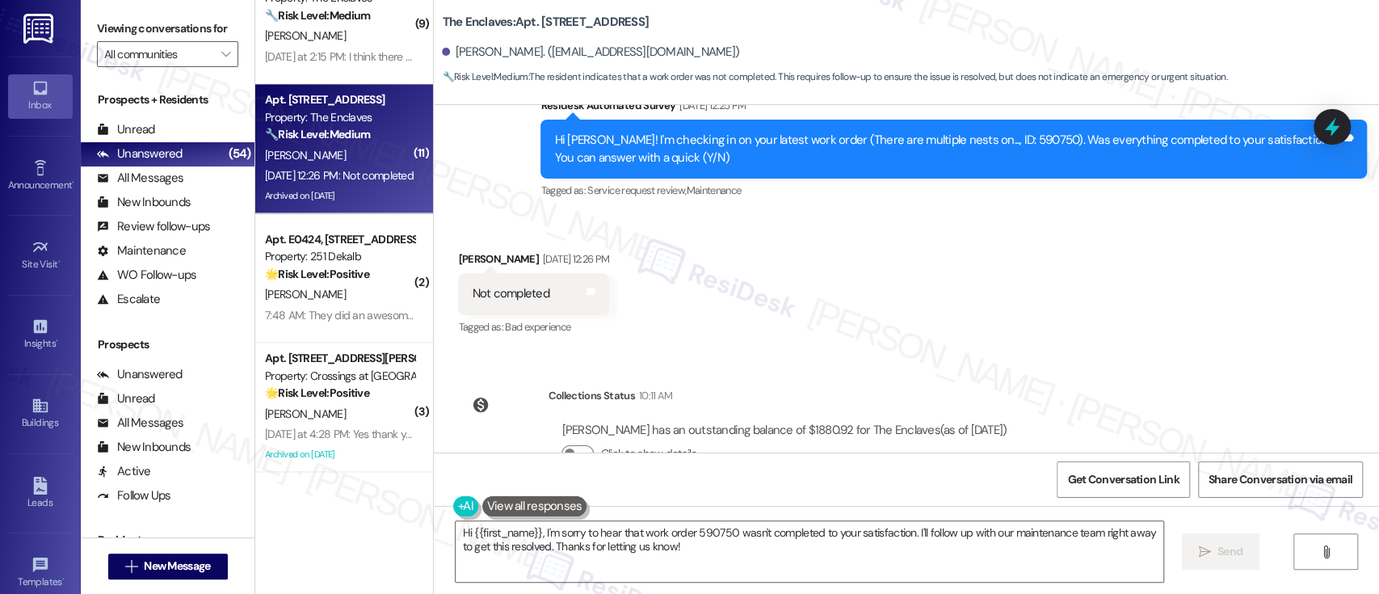
scroll to position [5768, 0]
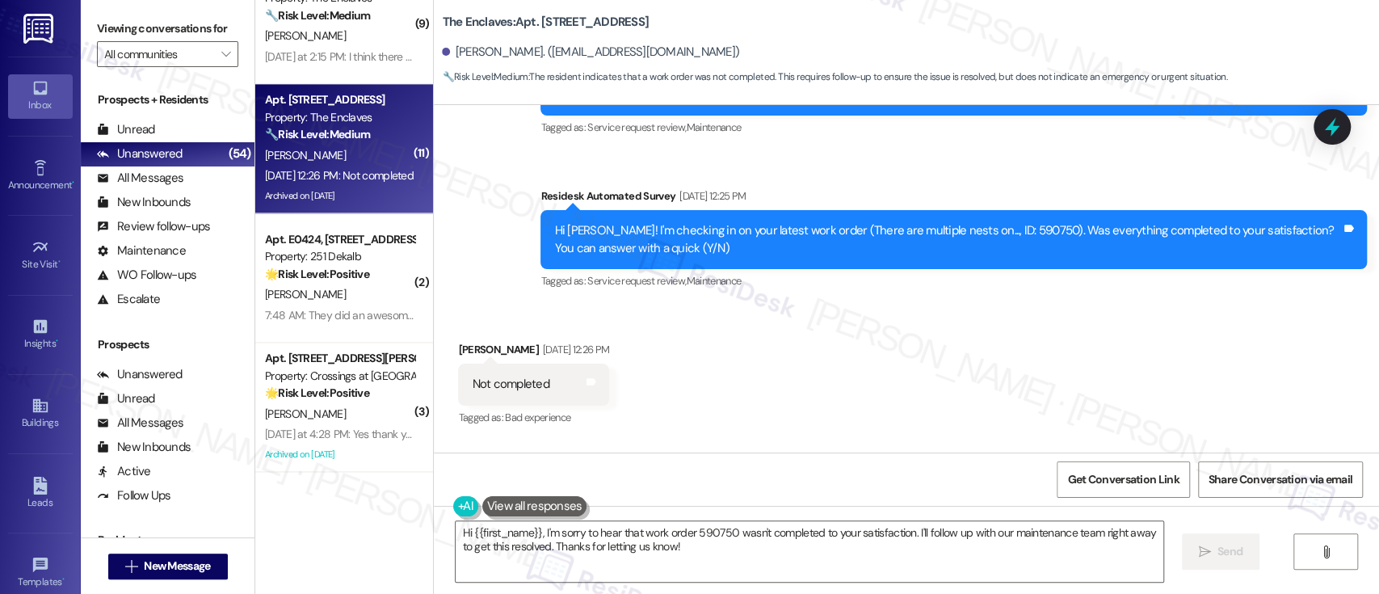
click at [989, 222] on div "Hi [PERSON_NAME]! I'm checking in on your latest work order (There are multiple…" at bounding box center [947, 239] width 787 height 35
copy div "590750"
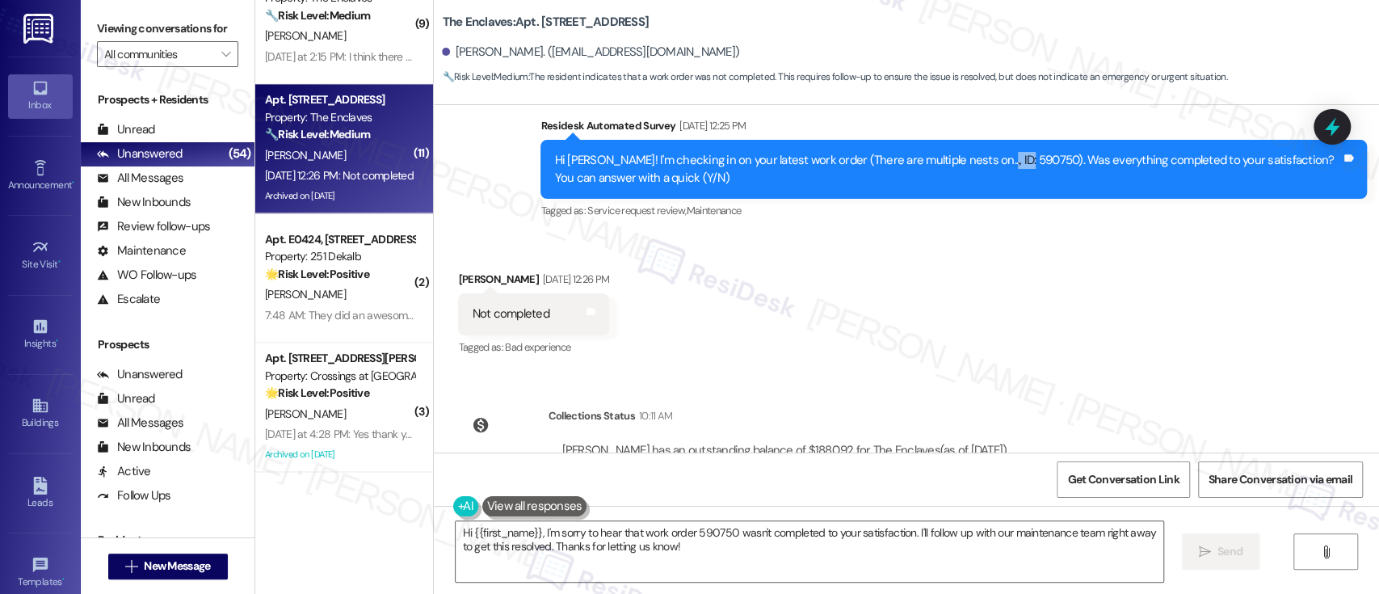
scroll to position [5871, 0]
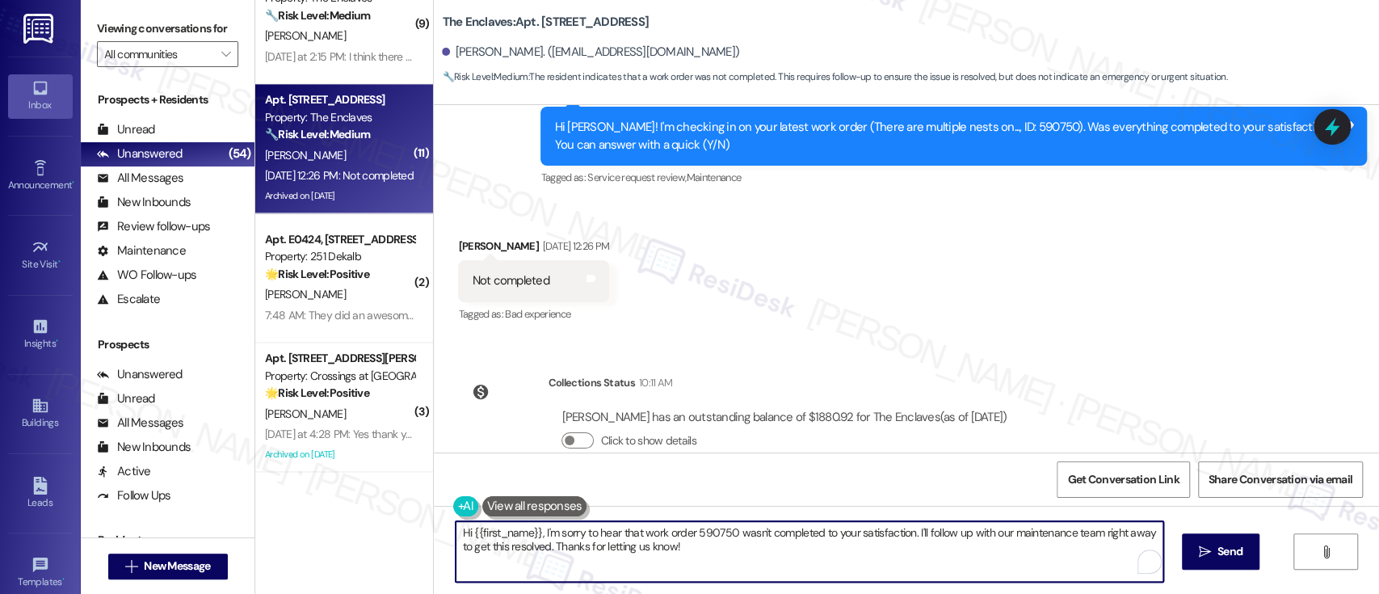
drag, startPoint x: 907, startPoint y: 535, endPoint x: 917, endPoint y: 559, distance: 26.4
click at [917, 559] on textarea "Hi {{first_name}}, I'm sorry to hear that work order 590750 wasn't completed to…" at bounding box center [808, 551] width 707 height 61
drag, startPoint x: 753, startPoint y: 551, endPoint x: 871, endPoint y: 577, distance: 120.9
click at [760, 550] on textarea "Hi {{first_name}}, I'm sorry to hear that work order 590750 wasn't completed to…" at bounding box center [808, 551] width 707 height 61
click at [882, 570] on textarea "Hi {{first_name}}, I'm sorry to hear that work order 590750 wasn't completed to…" at bounding box center [808, 551] width 707 height 61
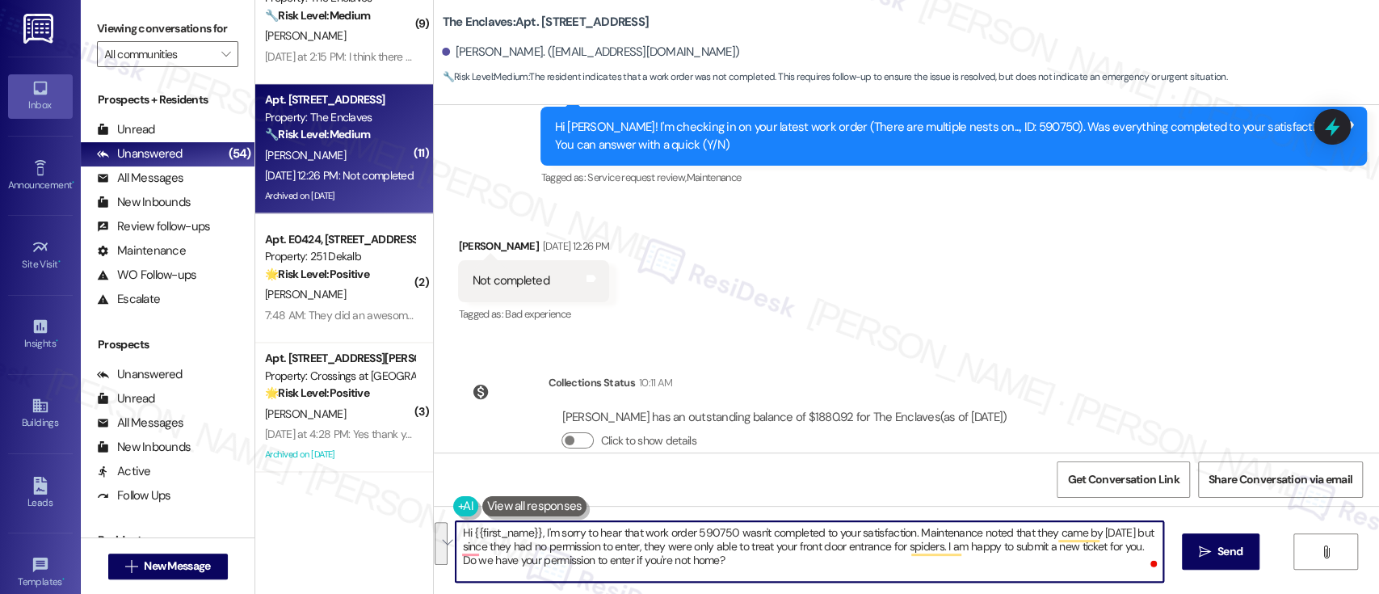
paste textarea "I’m sorry to hear that work order #590750 wasn’t completed to your satisfaction…"
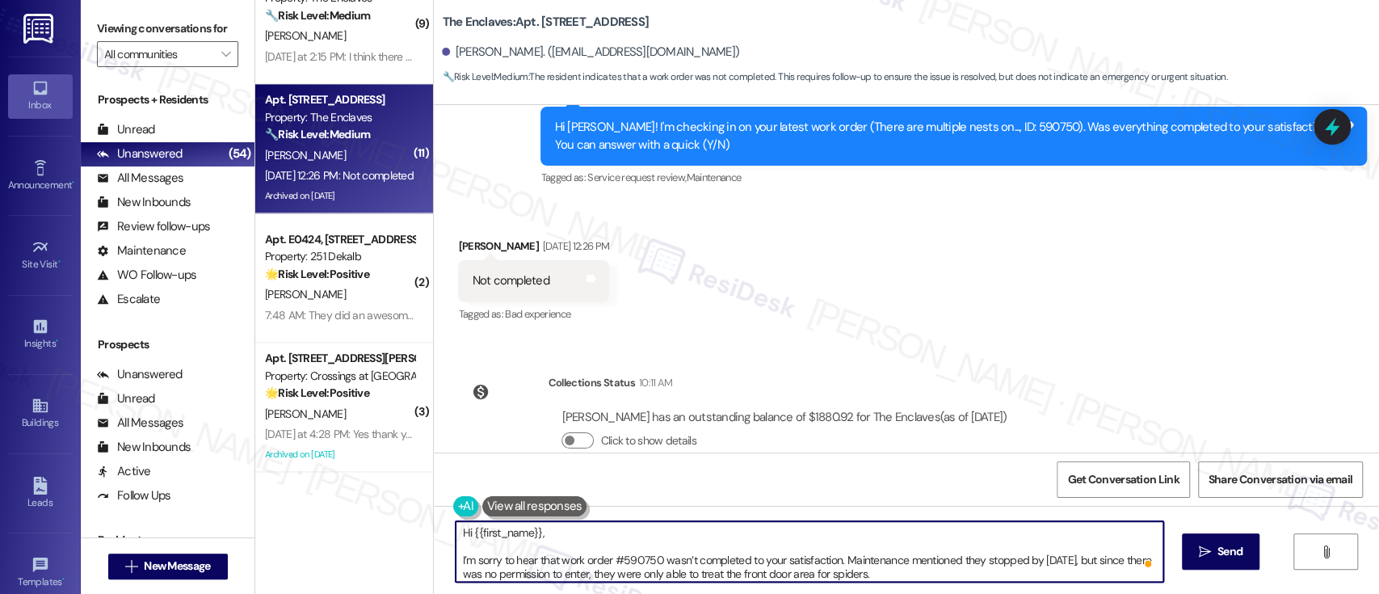
click at [646, 529] on textarea "Hi {{first_name}}, I’m sorry to hear that work order #590750 wasn’t completed t…" at bounding box center [808, 551] width 707 height 61
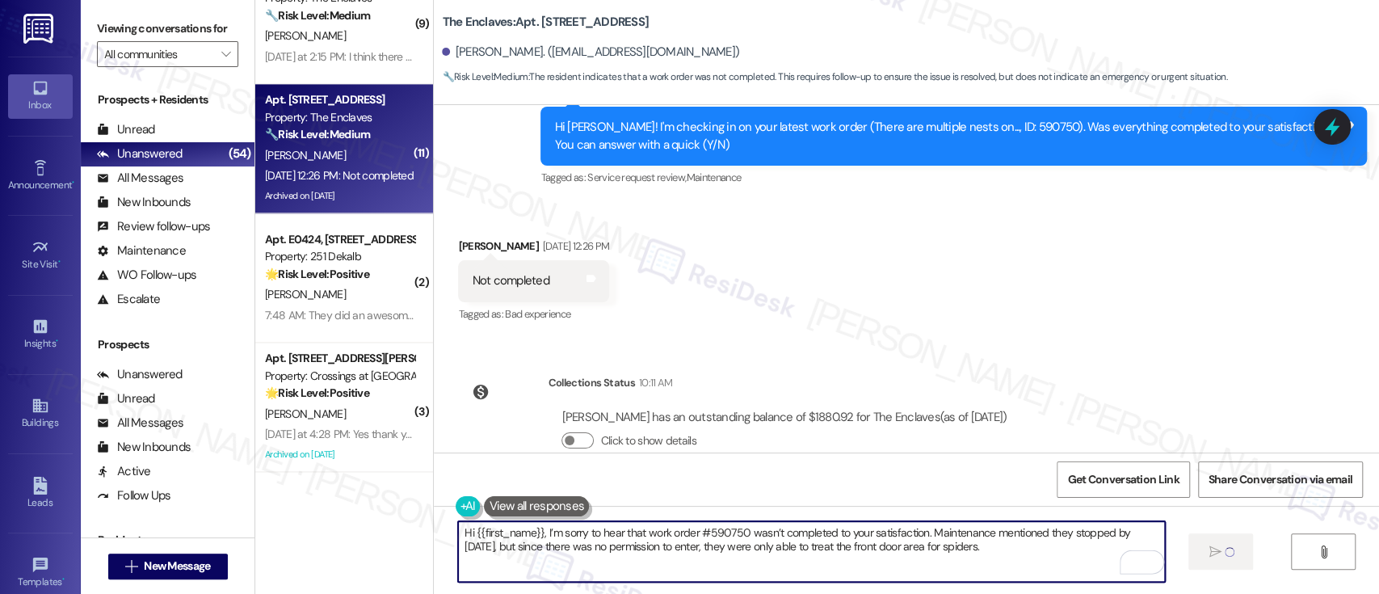
type textarea "Hi {{first_name}}, I’m sorry to hear that work order #590750 wasn’t completed t…"
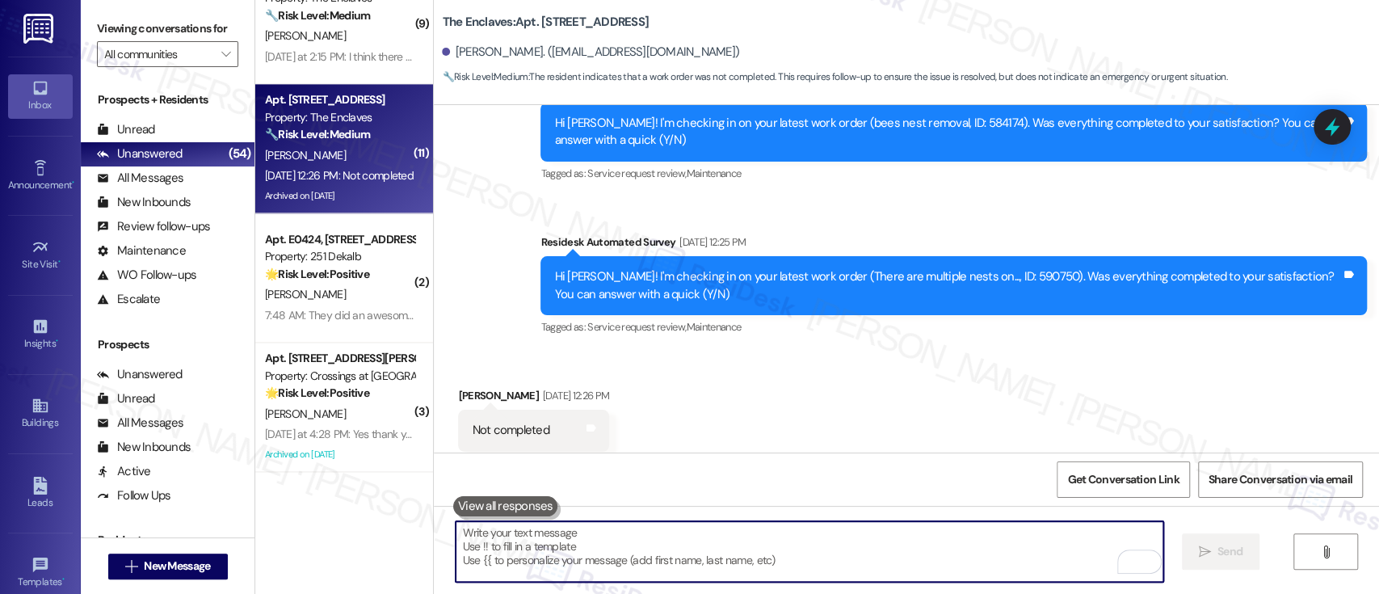
scroll to position [6001, 0]
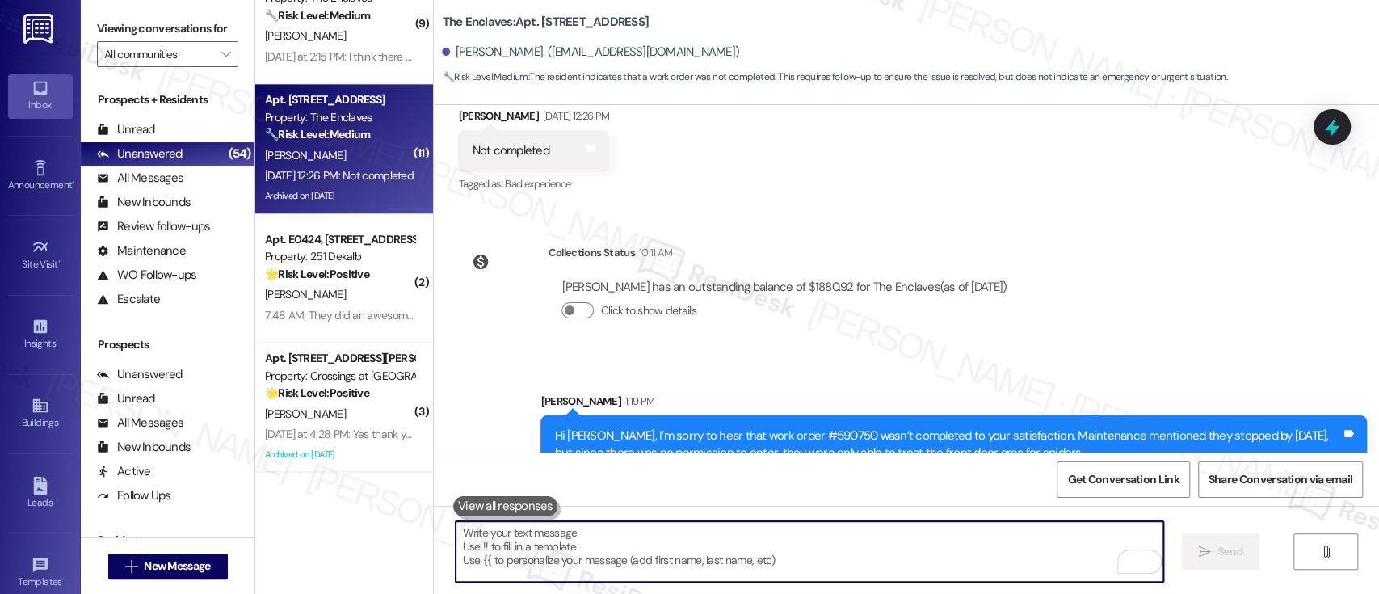
click at [947, 567] on textarea "To enrich screen reader interactions, please activate Accessibility in Grammarl…" at bounding box center [808, 551] width 707 height 61
paste textarea "I’m happy to submit a new ticket for you — would it be okay for maintenance to …"
type textarea "I’m happy to submit a new ticket for you — would it be okay for maintenance to …"
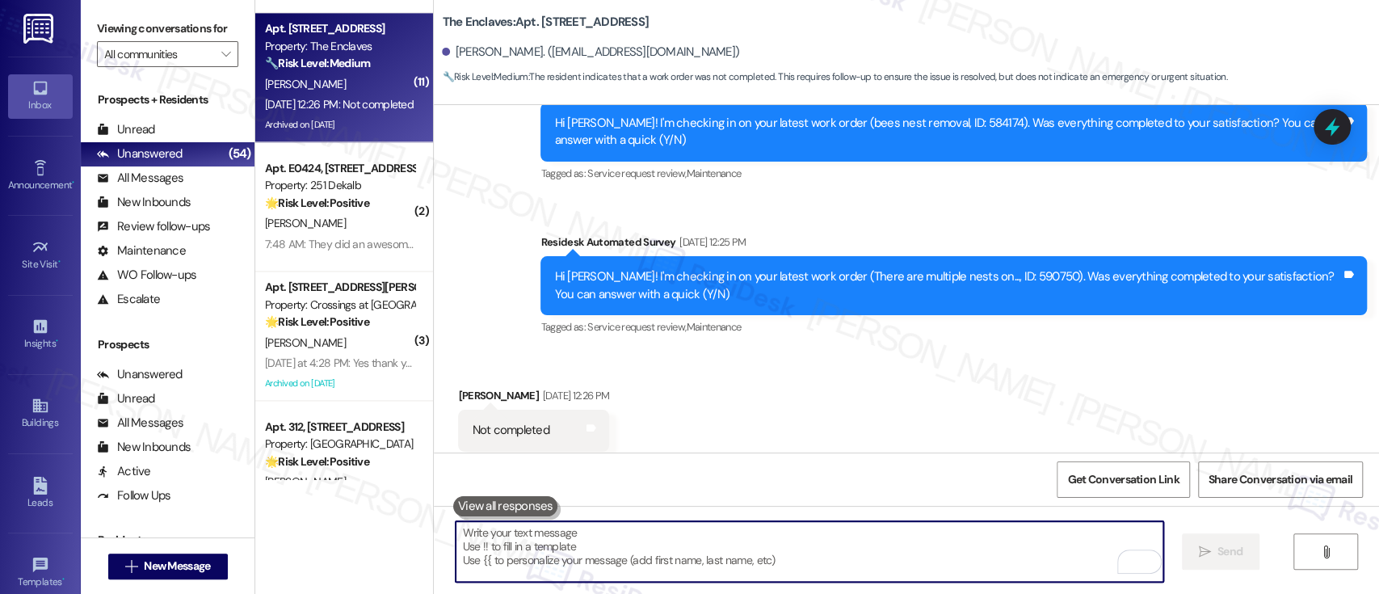
scroll to position [1538, 0]
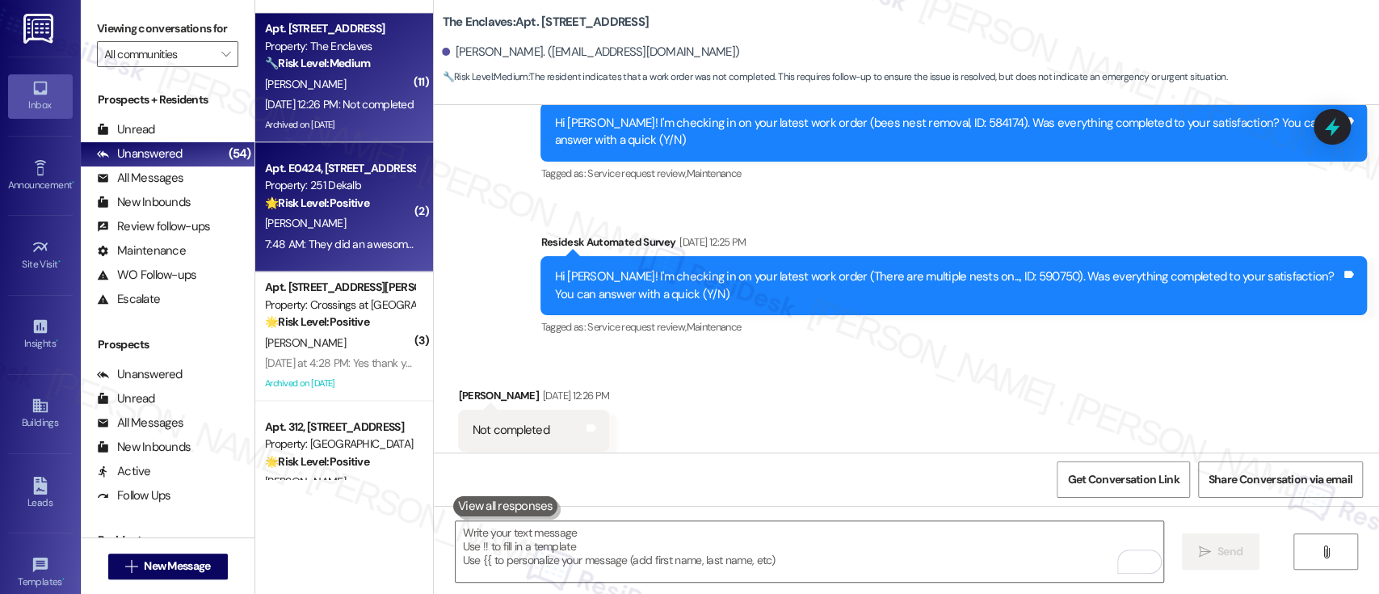
click at [343, 210] on div "🌟 Risk Level: Positive The resident is expressing positive feedback about the c…" at bounding box center [339, 203] width 149 height 17
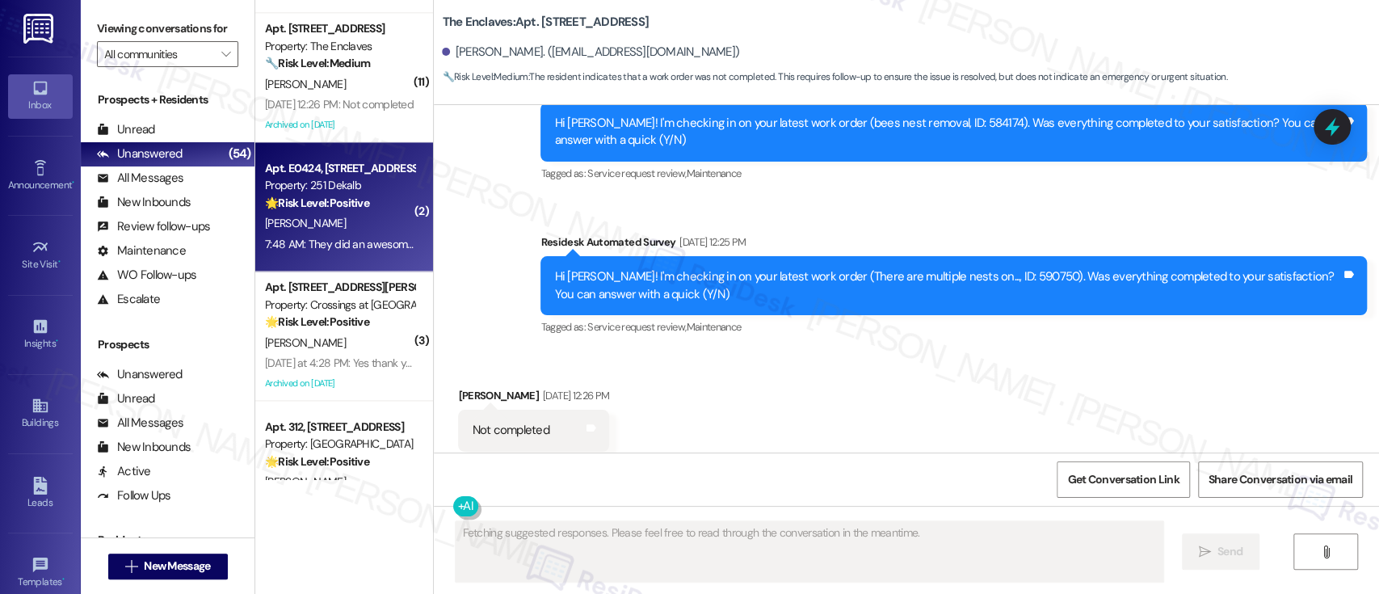
type textarea "Fetching suggested responses. Please feel free to read through the conversation…"
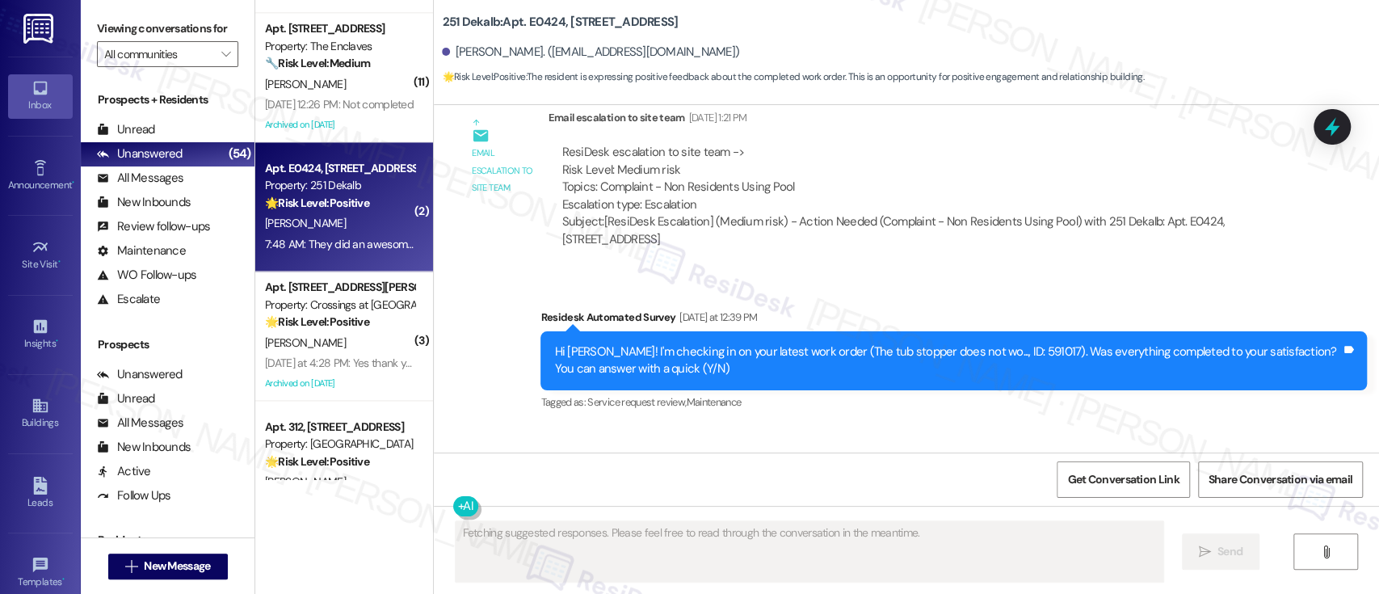
scroll to position [29179, 0]
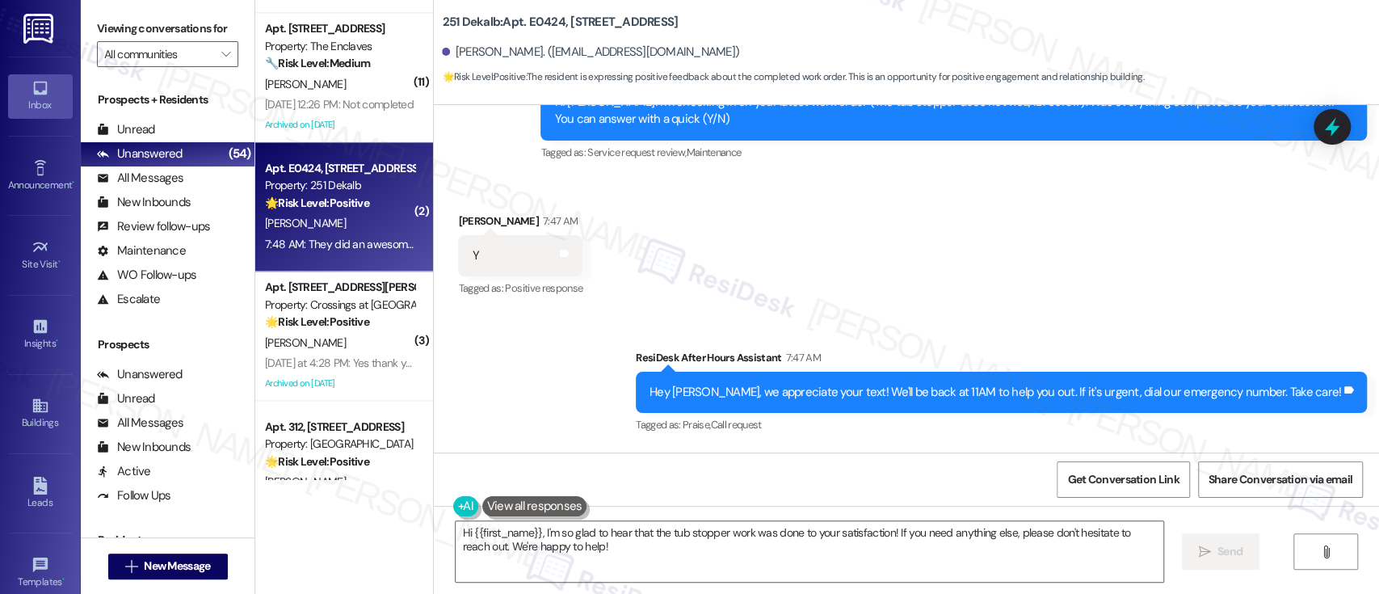
click at [816, 449] on div "Received via SMS [PERSON_NAME] 7:48 AM They did an awesome work! Tags and notes…" at bounding box center [906, 517] width 945 height 136
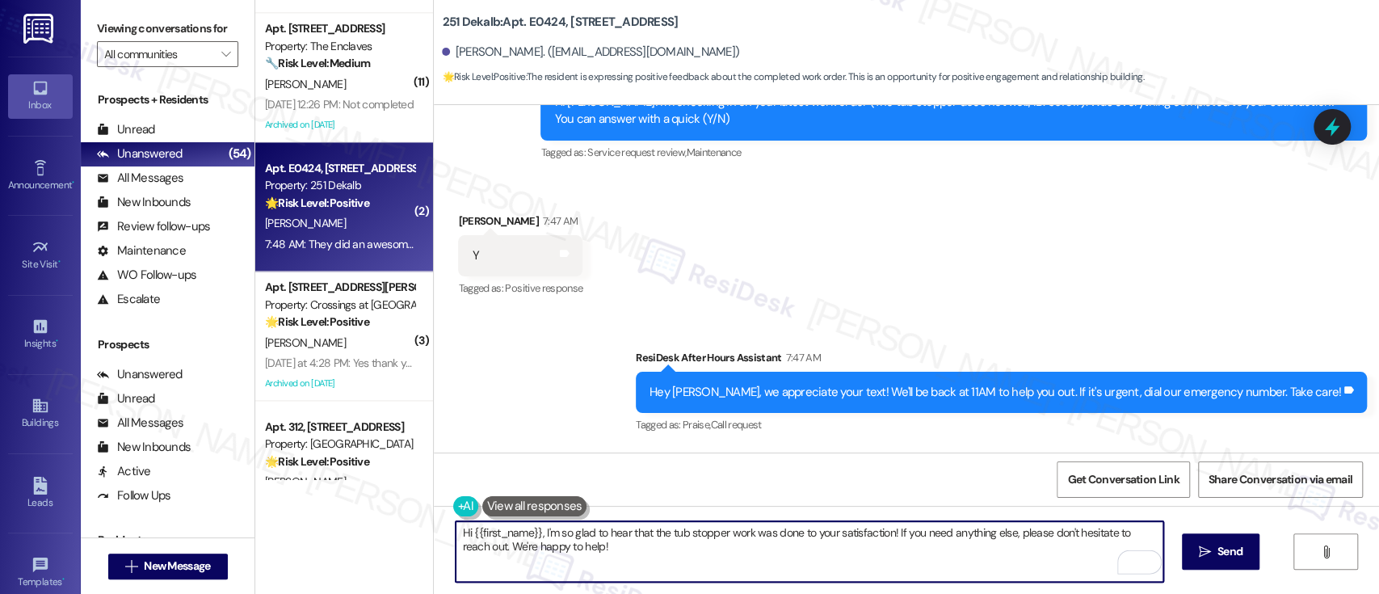
drag, startPoint x: 923, startPoint y: 556, endPoint x: 888, endPoint y: 527, distance: 45.8
click at [888, 527] on textarea "Hi {{first_name}}, I'm so glad to hear that the tub stopper work was done to yo…" at bounding box center [808, 551] width 707 height 61
paste textarea "don’t mind, would you be willing to share your feedback as a Google review? It …"
type textarea "Hi {{first_name}}, I'm so glad to hear that the tub stopper work was done to yo…"
click at [1208, 551] on span " Send" at bounding box center [1220, 551] width 51 height 17
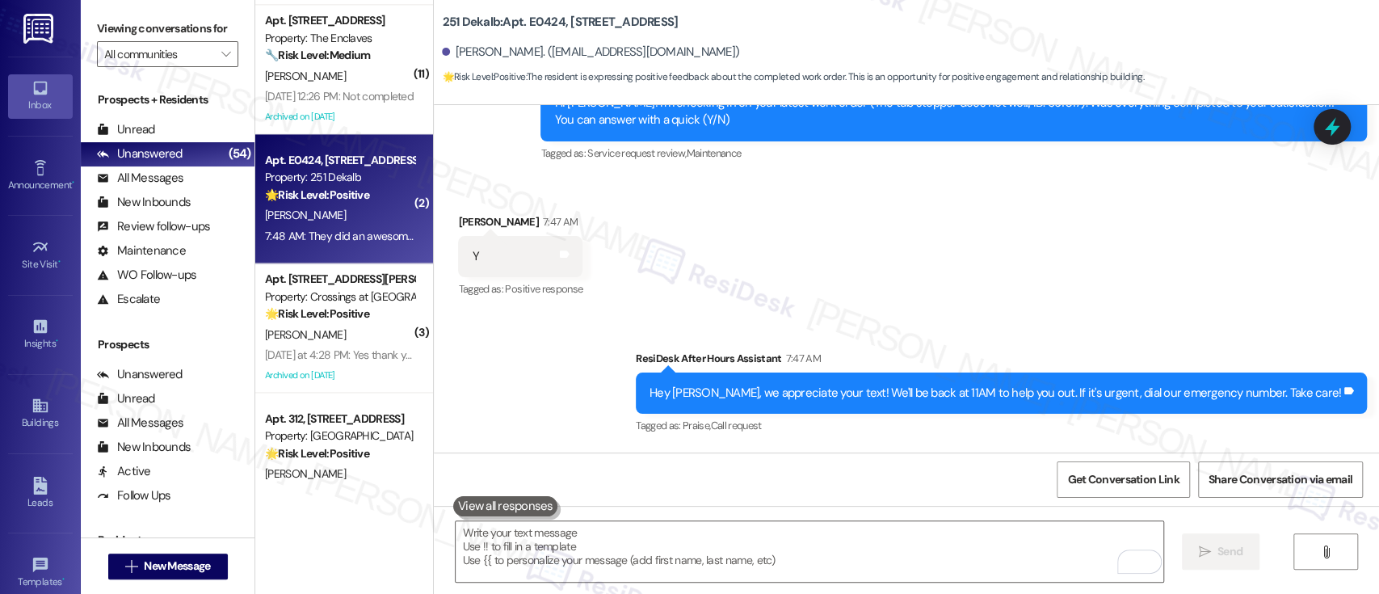
scroll to position [1538, 0]
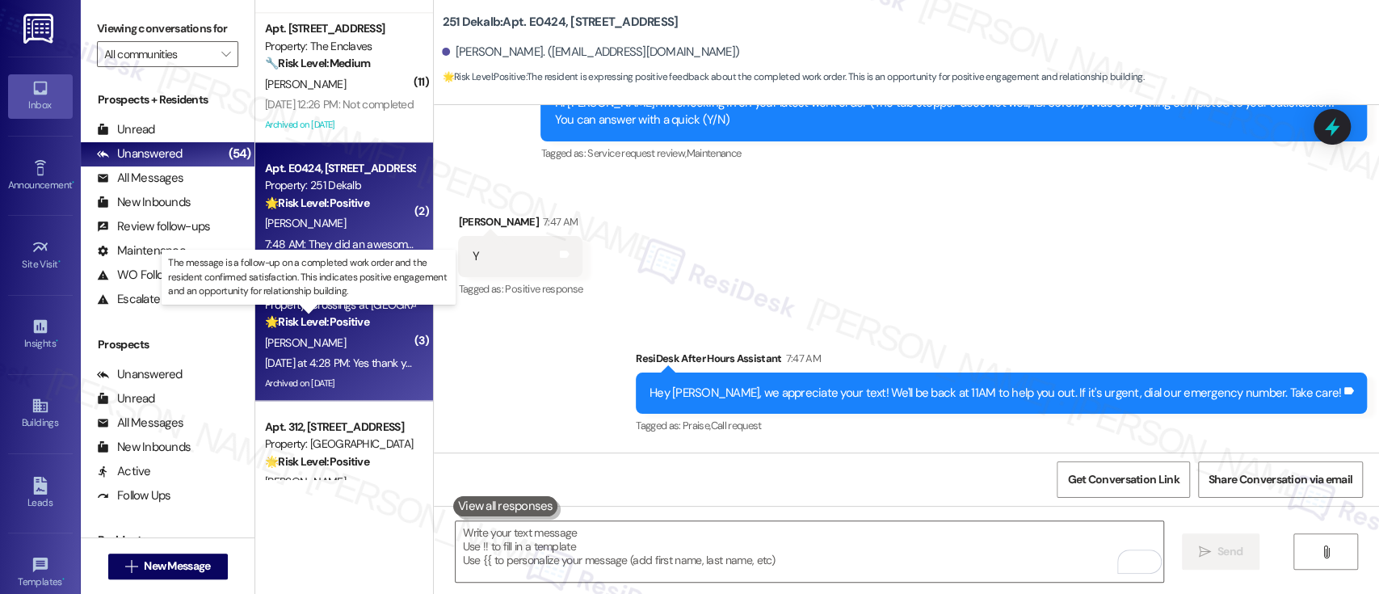
click at [307, 328] on strong "🌟 Risk Level: Positive" at bounding box center [317, 321] width 104 height 15
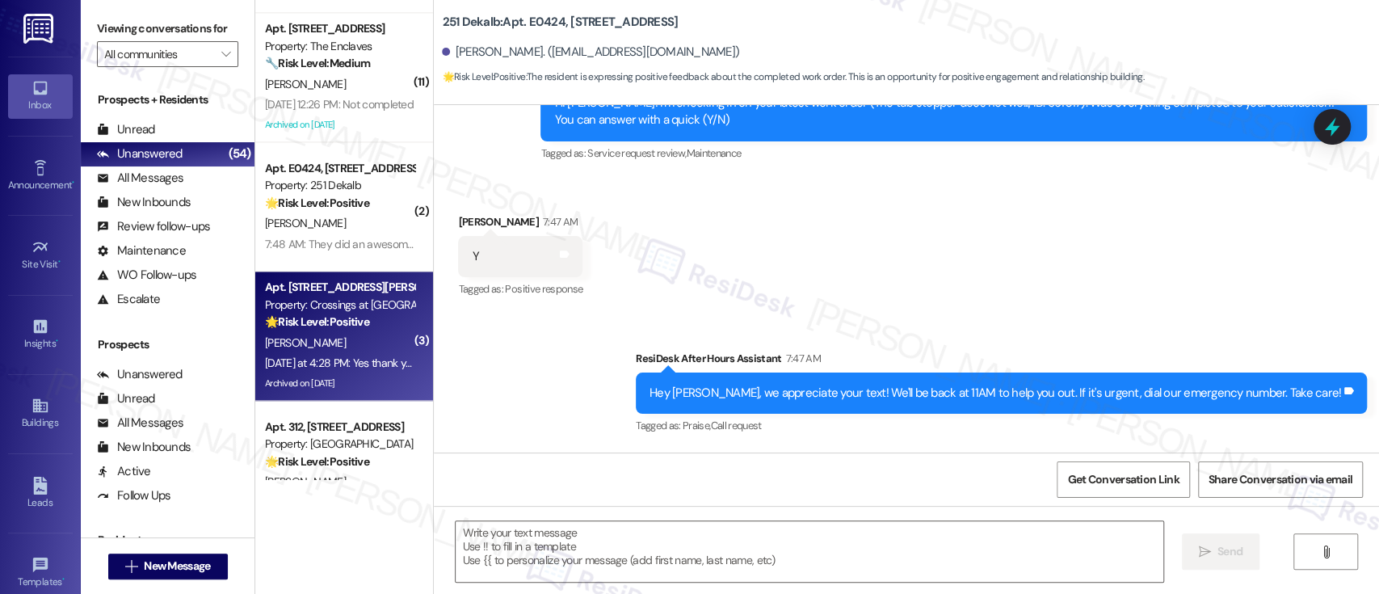
type textarea "Fetching suggested responses. Please feel free to read through the conversation…"
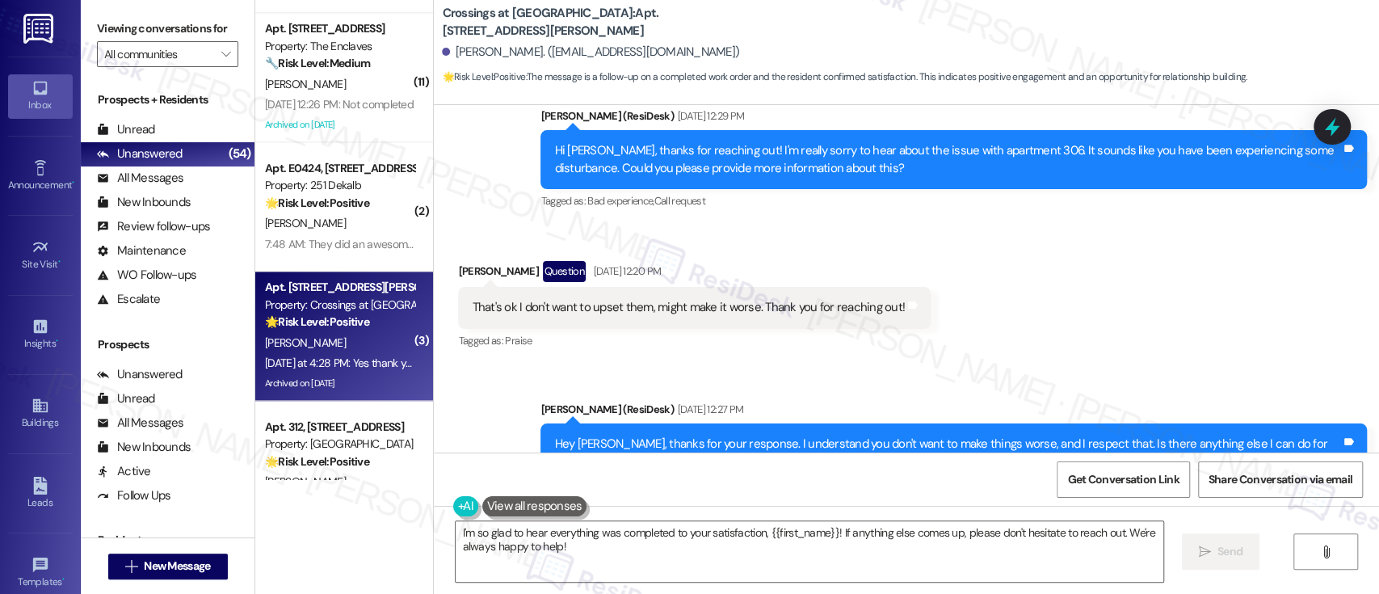
scroll to position [39867, 0]
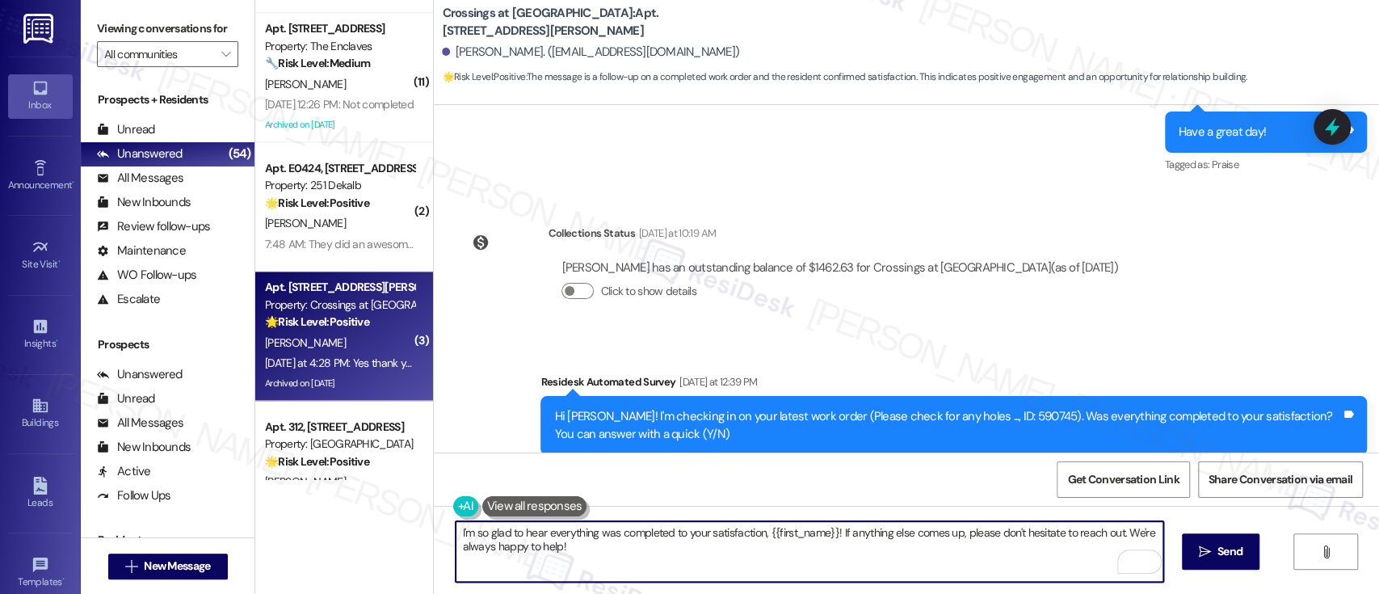
drag, startPoint x: 831, startPoint y: 556, endPoint x: 833, endPoint y: 531, distance: 25.2
click at [833, 531] on textarea "I'm so glad to hear everything was completed to your satisfaction, {{first_name…" at bounding box center [808, 551] width 707 height 61
paste textarea "you don’t mind, would you be willing to share your feedback as a Google review?…"
type textarea "I'm so glad to hear everything was completed to your satisfaction, {{first_name…"
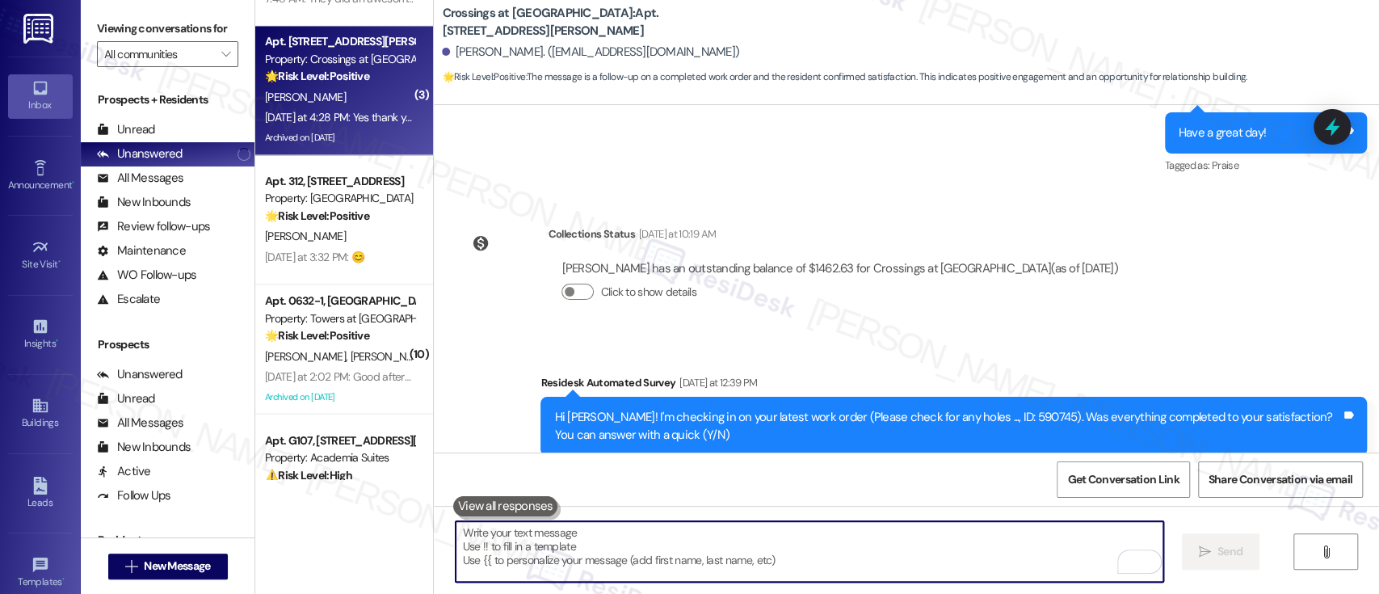
scroll to position [1784, 0]
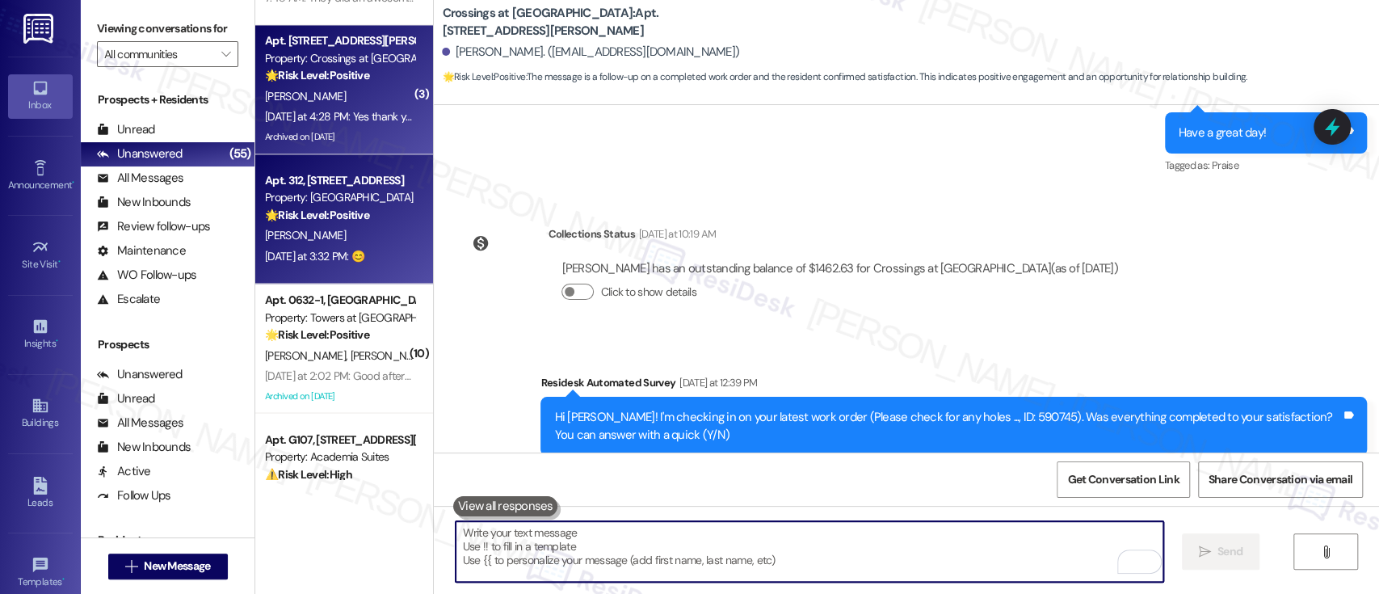
click at [320, 230] on div "[PERSON_NAME]" at bounding box center [339, 235] width 153 height 20
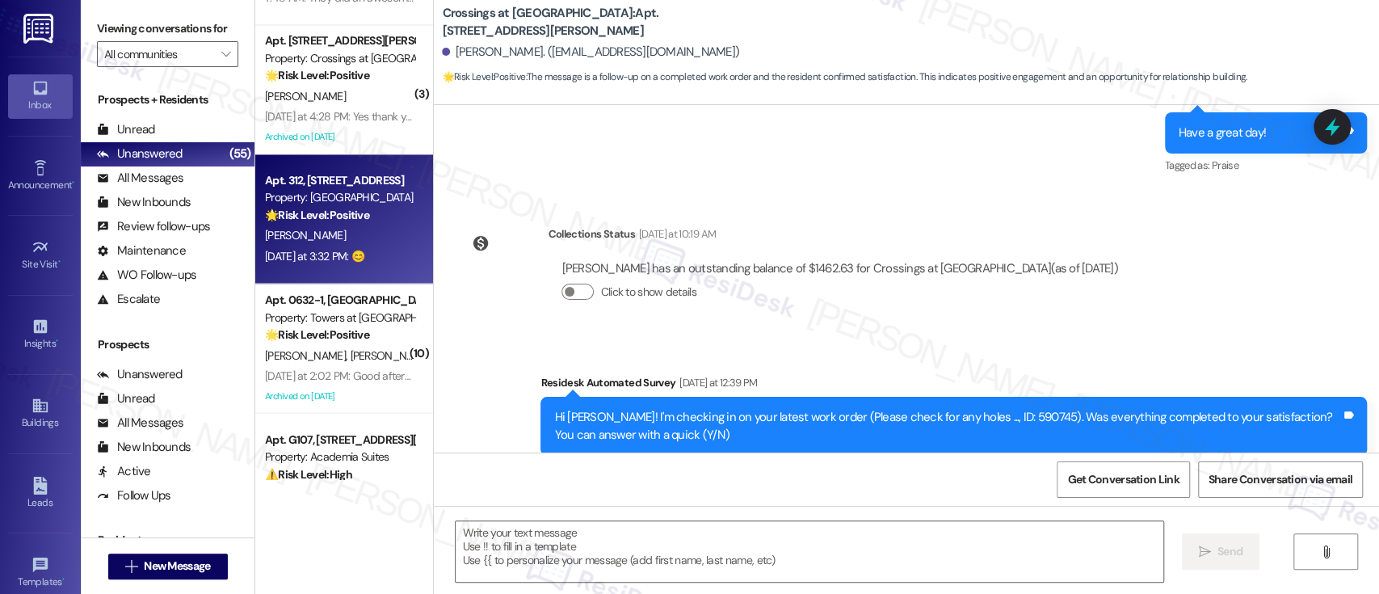
type textarea "Fetching suggested responses. Please feel free to read through the conversation…"
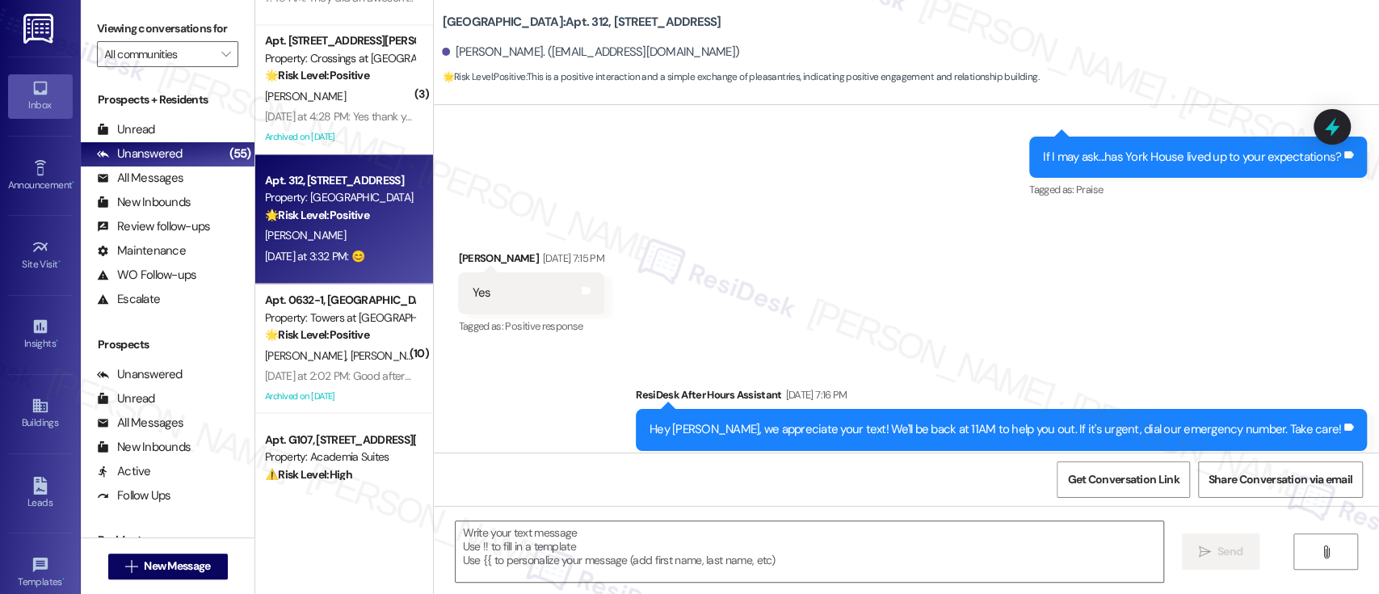
type textarea "Fetching suggested responses. Please feel free to read through the conversation…"
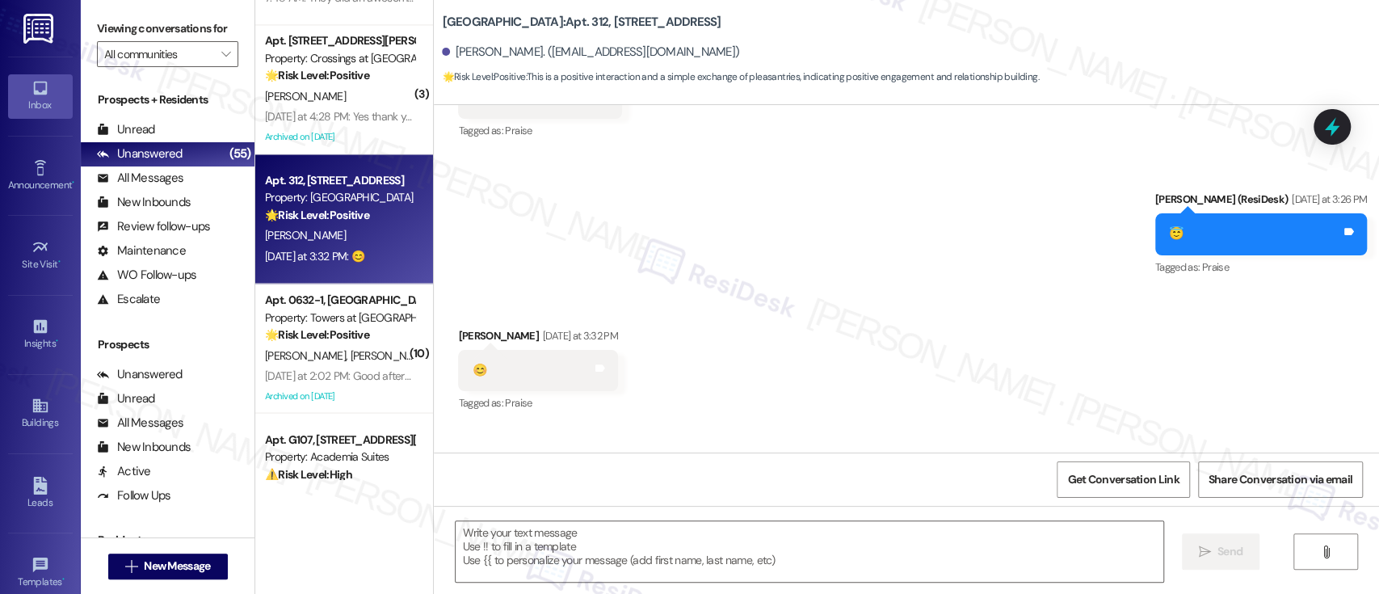
scroll to position [1369, 0]
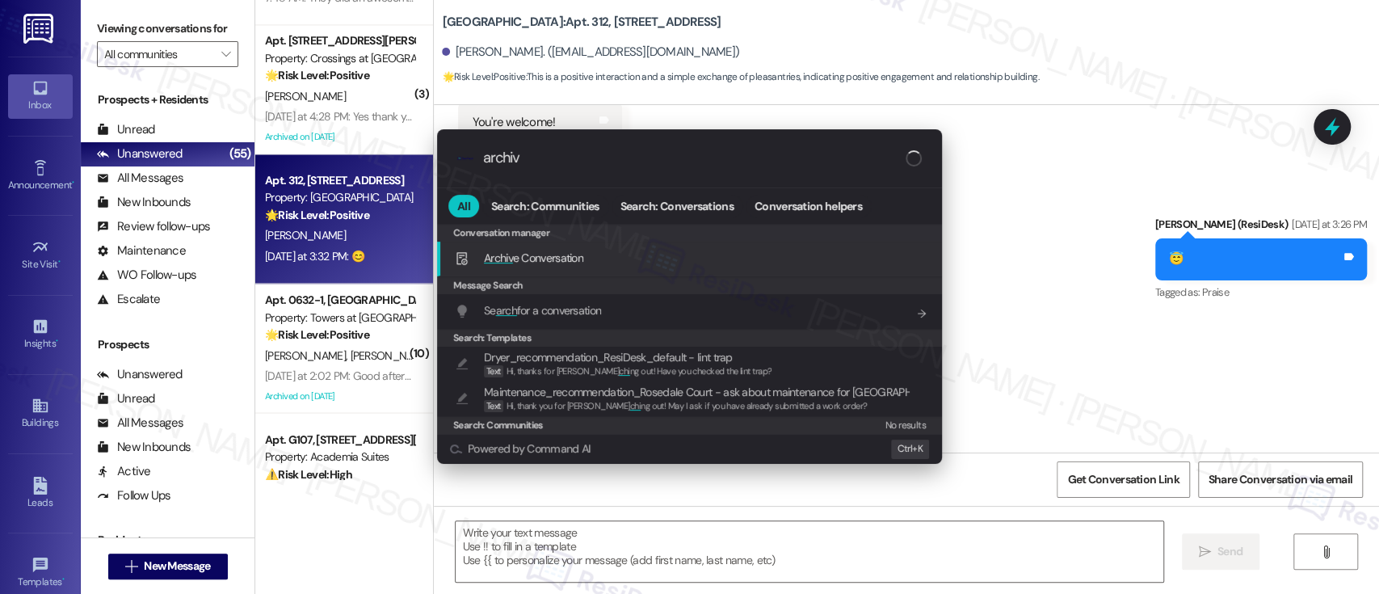
type input "archive"
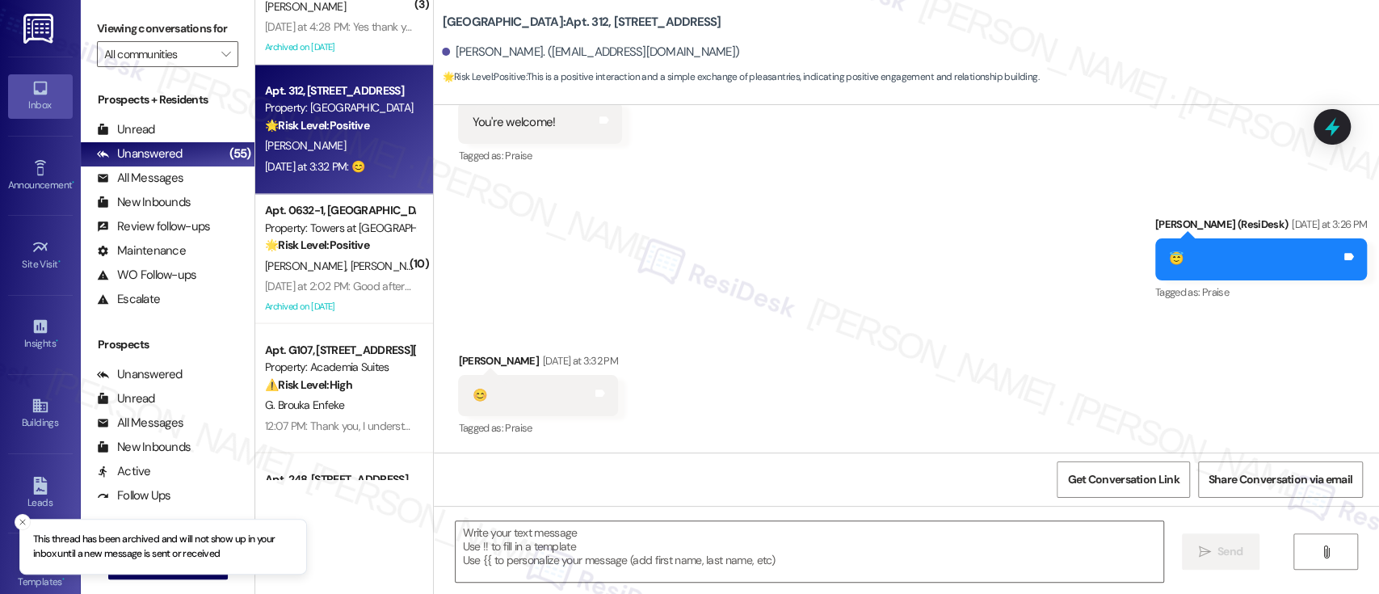
scroll to position [1941, 0]
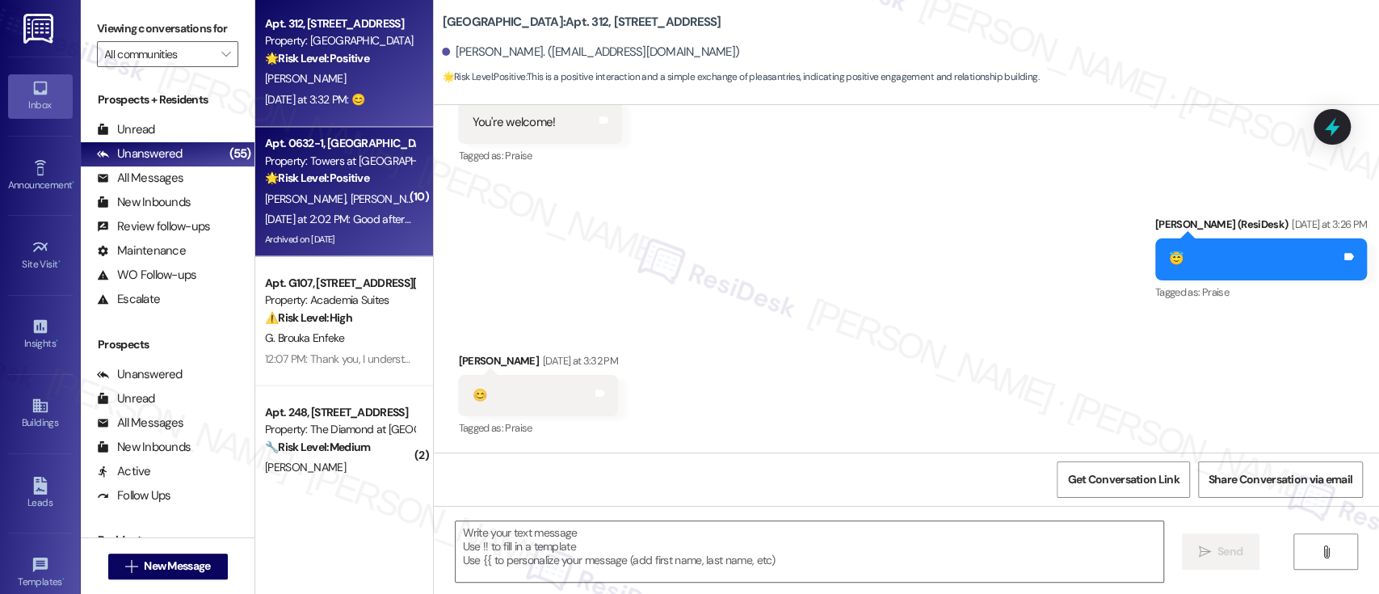
click at [362, 198] on div "[PERSON_NAME] [PERSON_NAME]" at bounding box center [339, 198] width 153 height 20
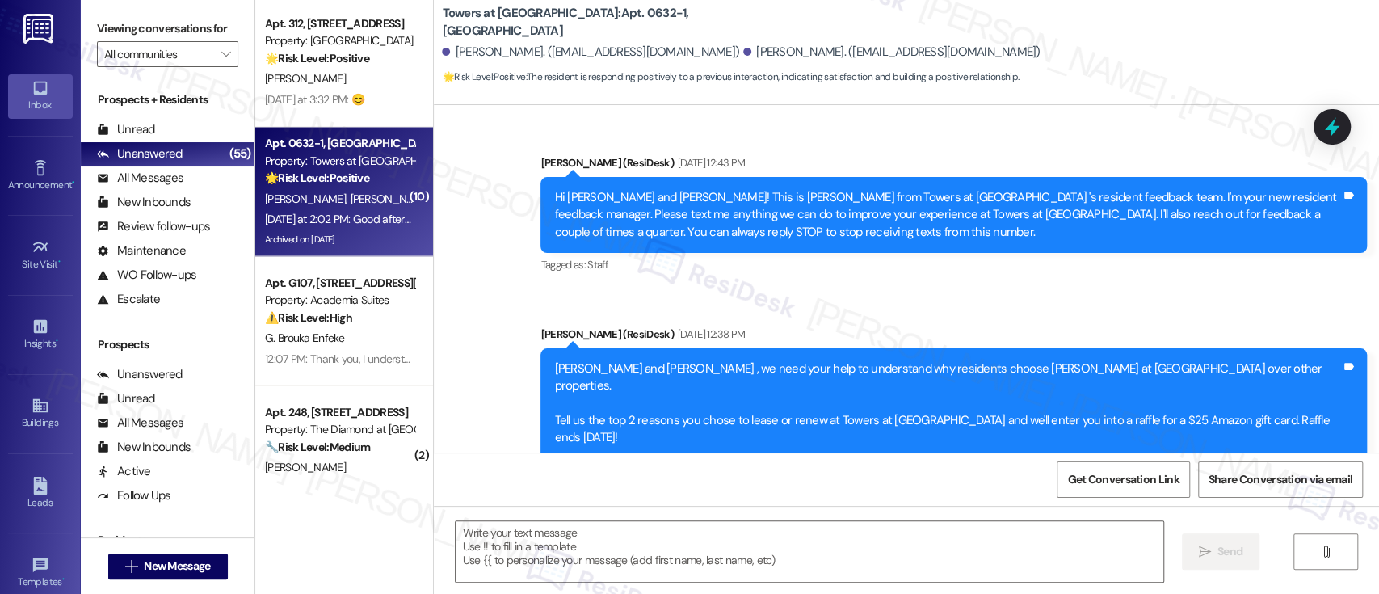
scroll to position [33454, 0]
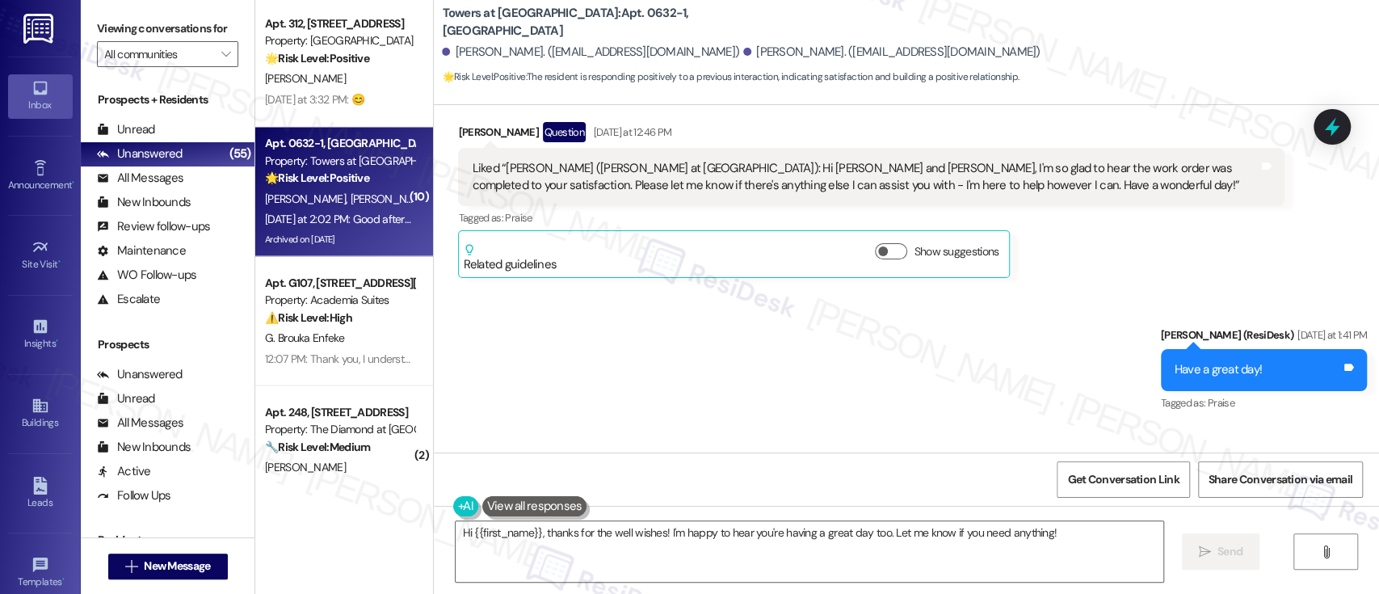
click at [890, 426] on div "Received via SMS [PERSON_NAME] [DATE] at 2:02 PM Good afternoon, Hello [PERSON_…" at bounding box center [906, 511] width 945 height 171
click at [504, 529] on textarea "Hi {{first_name}}, thanks for the well wishes! I'm happy to hear you're having …" at bounding box center [808, 551] width 707 height 61
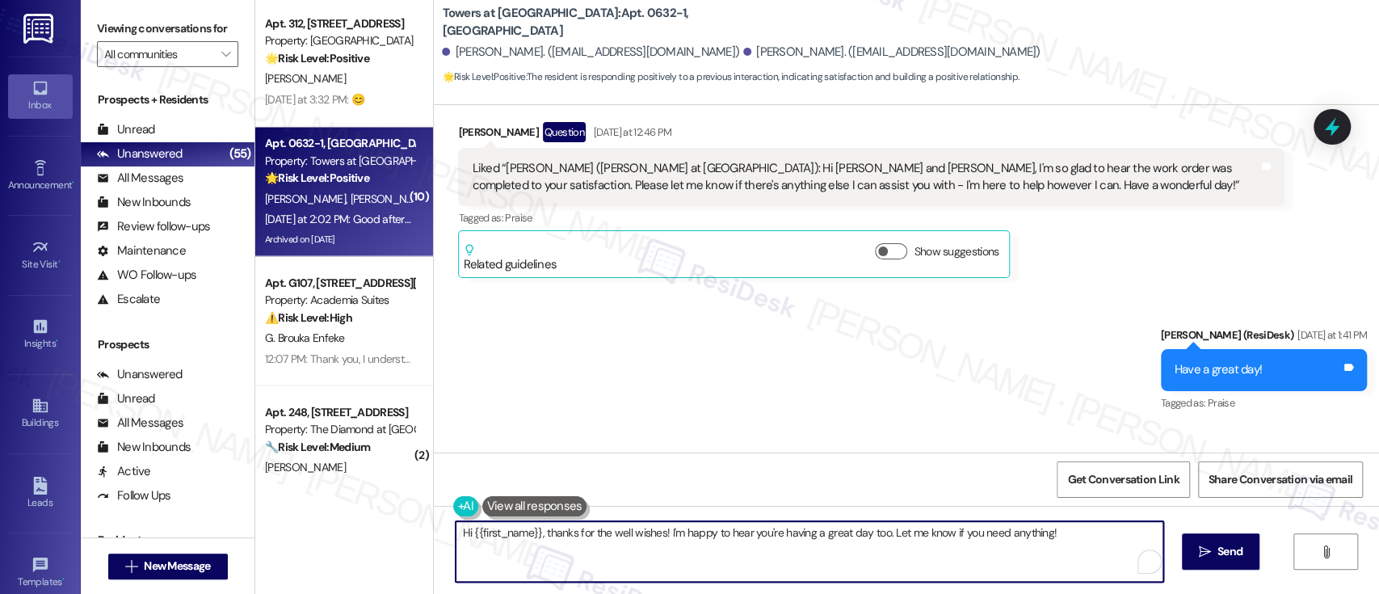
click at [504, 529] on textarea "Hi {{first_name}}, thanks for the well wishes! I'm happy to hear you're having …" at bounding box center [808, 551] width 707 height 61
type textarea "Hi [PERSON_NAME], thanks for the well wishes! I'm happy to hear you're having a…"
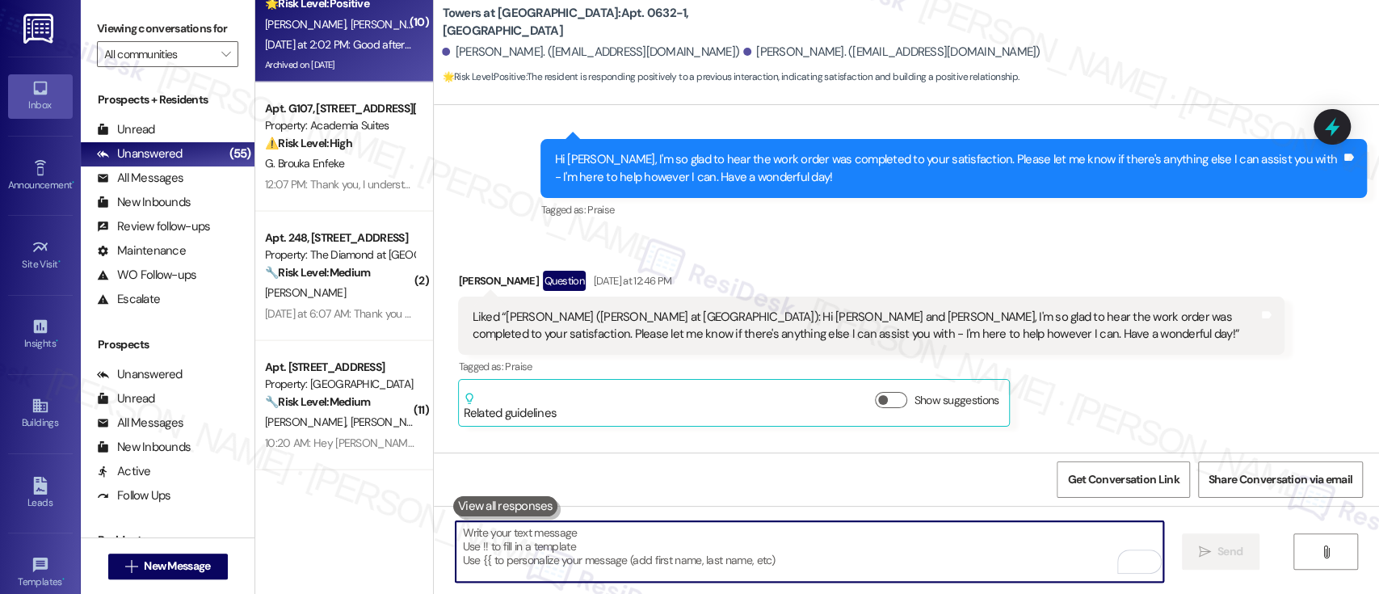
scroll to position [2163, 0]
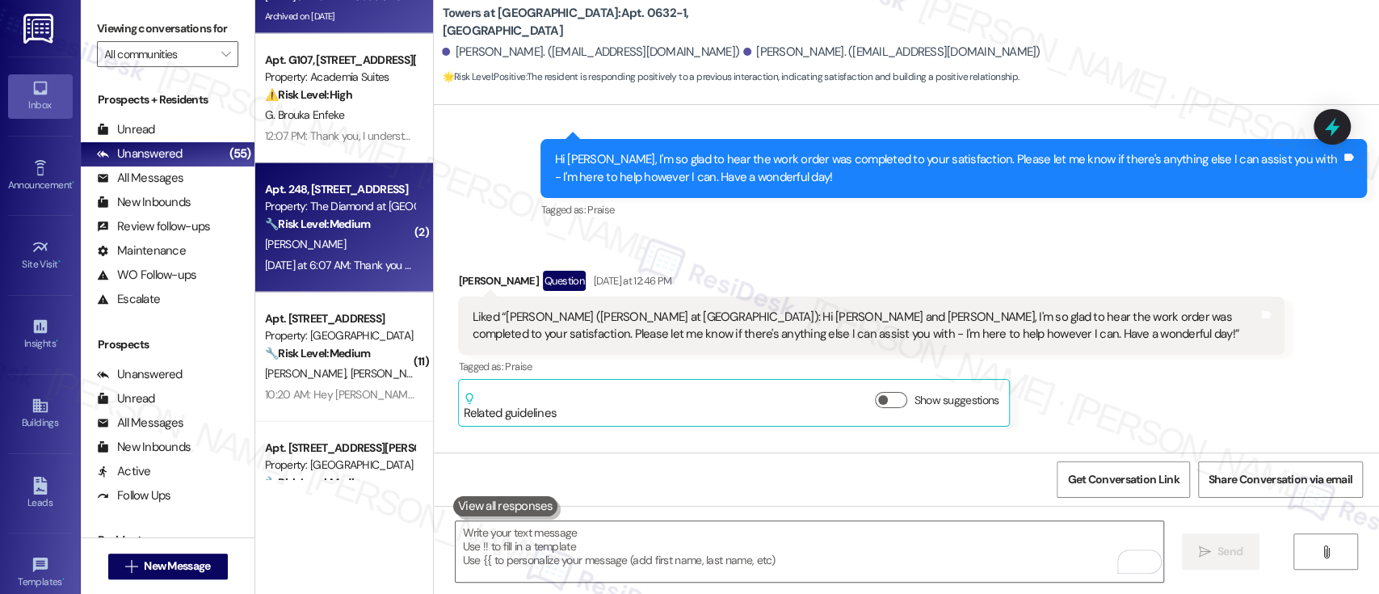
click at [346, 229] on strong "🔧 Risk Level: Medium" at bounding box center [317, 223] width 105 height 15
type textarea "Fetching suggested responses. Please feel free to read through the conversation…"
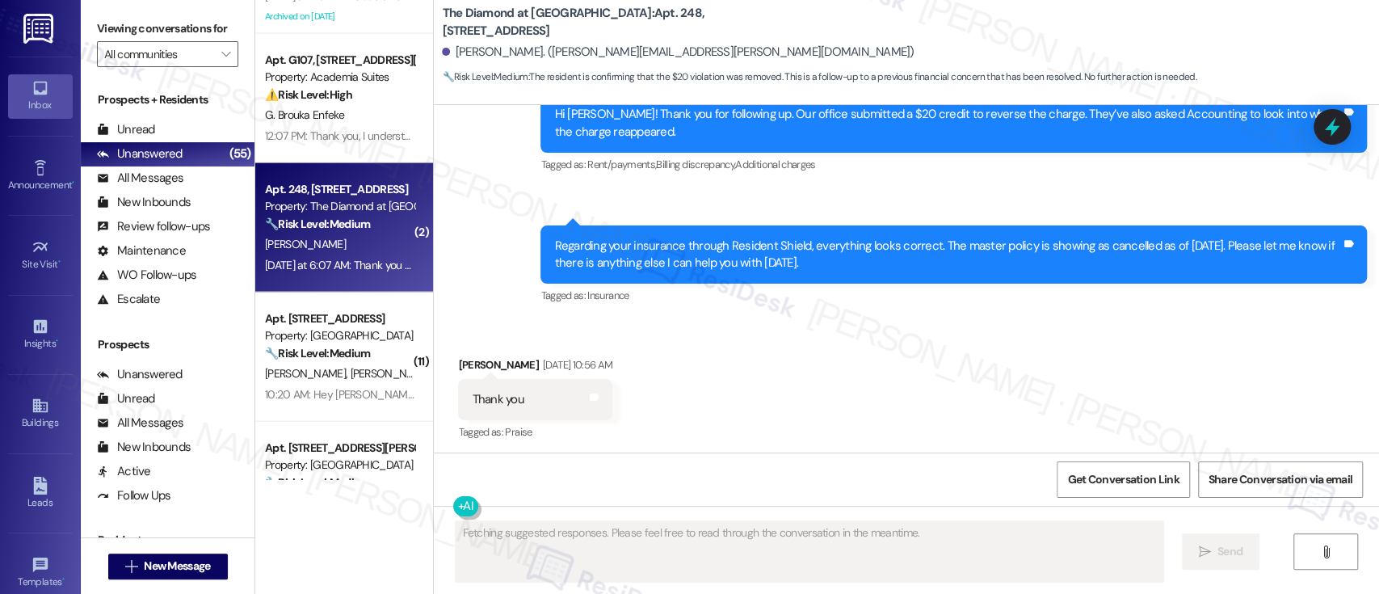
scroll to position [6865, 0]
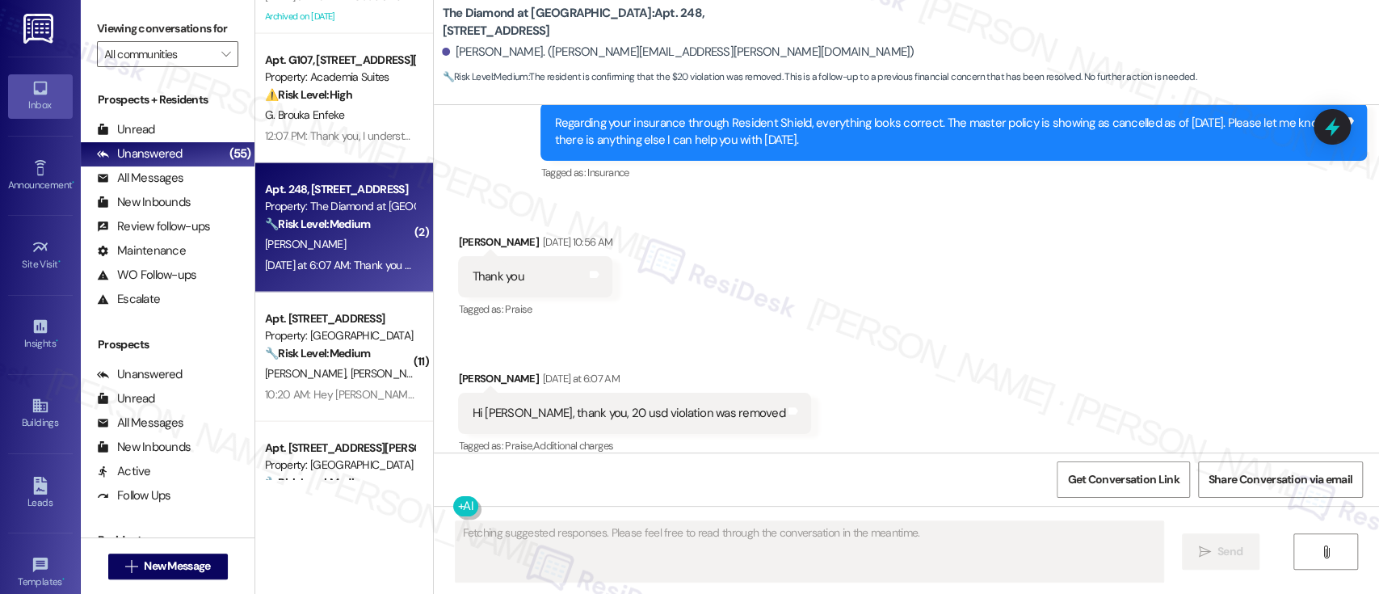
click at [730, 318] on div "Received via SMS [PERSON_NAME] [DATE] 10:56 AM Thank you Tags and notes Tagged …" at bounding box center [906, 333] width 945 height 273
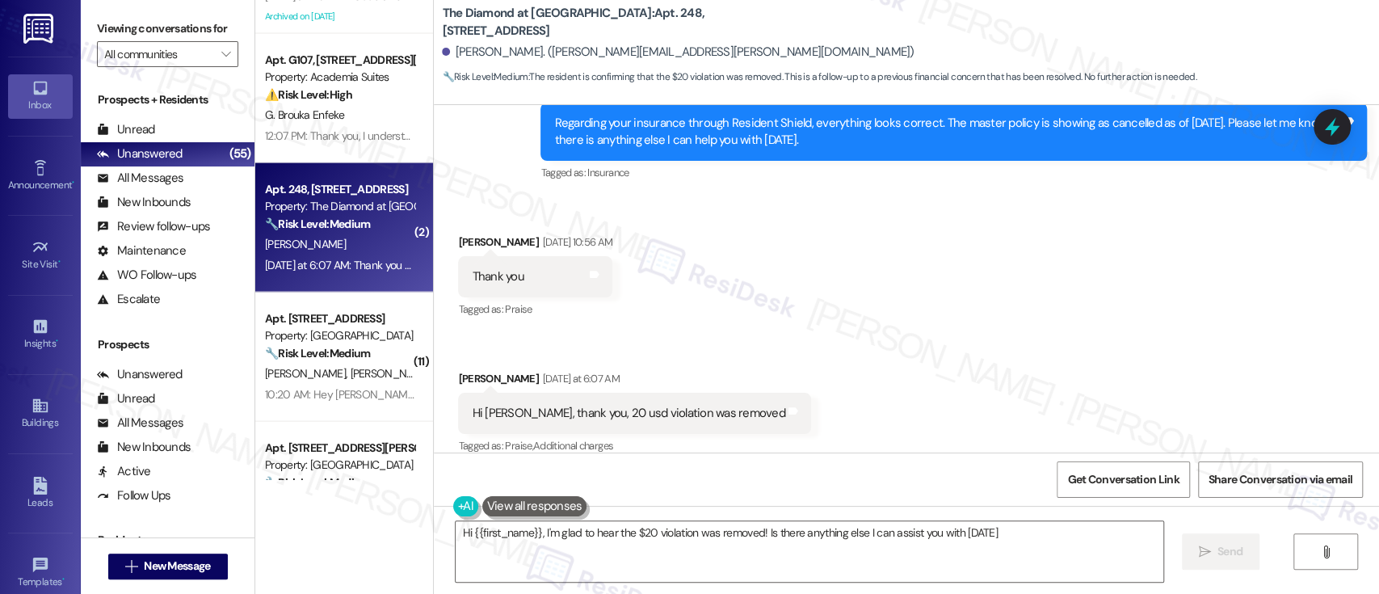
type textarea "Hi {{first_name}}, I'm glad to hear the $20 violation was removed! Is there any…"
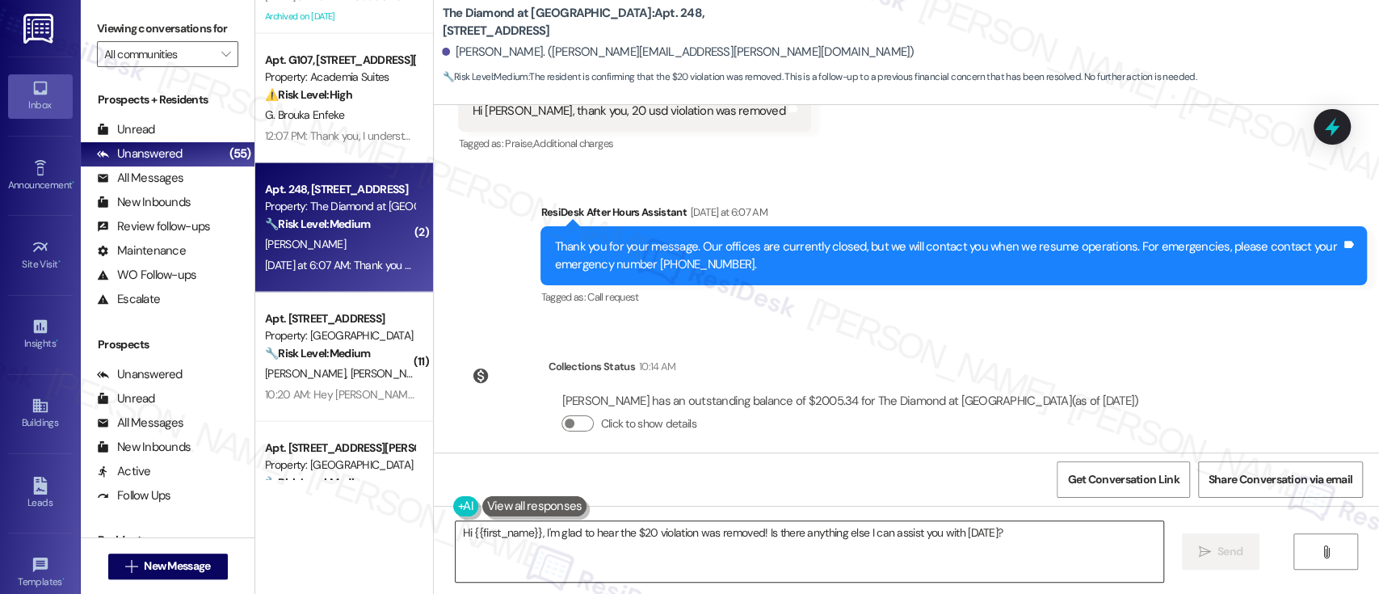
click at [1082, 540] on textarea "Hi {{first_name}}, I'm glad to hear the $20 violation was removed! Is there any…" at bounding box center [808, 551] width 707 height 61
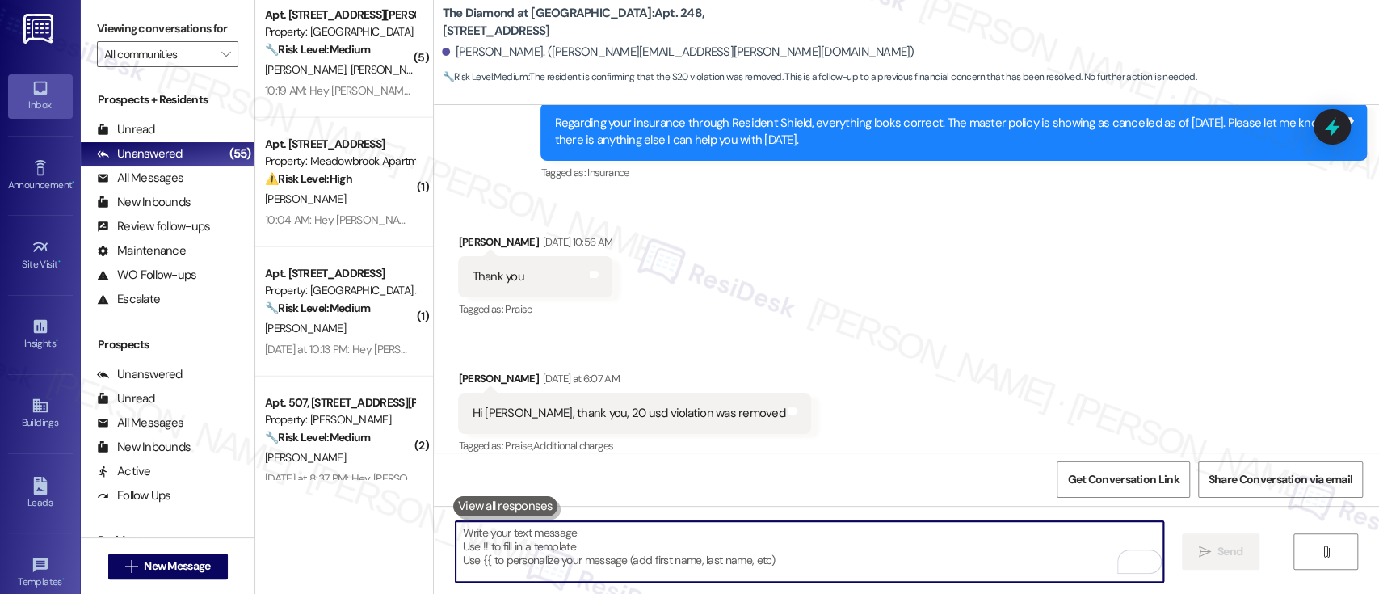
scroll to position [2601, 0]
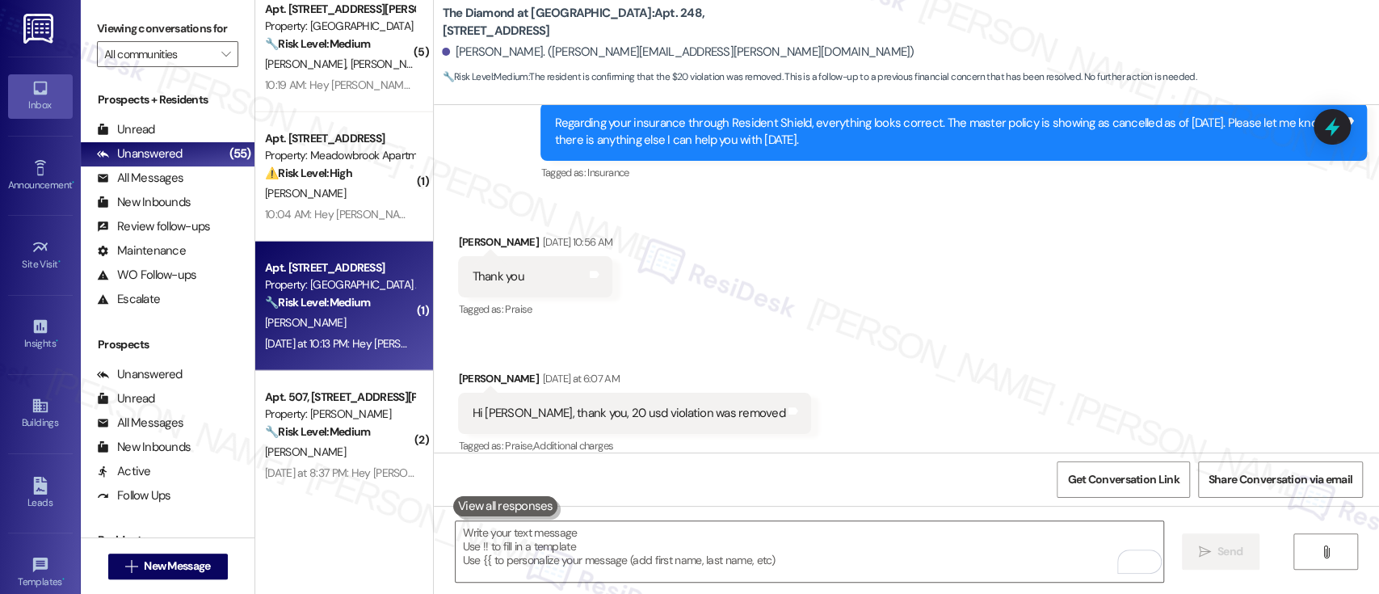
click at [327, 315] on div "[PERSON_NAME]" at bounding box center [339, 323] width 153 height 20
type textarea "Fetching suggested responses. Please feel free to read through the conversation…"
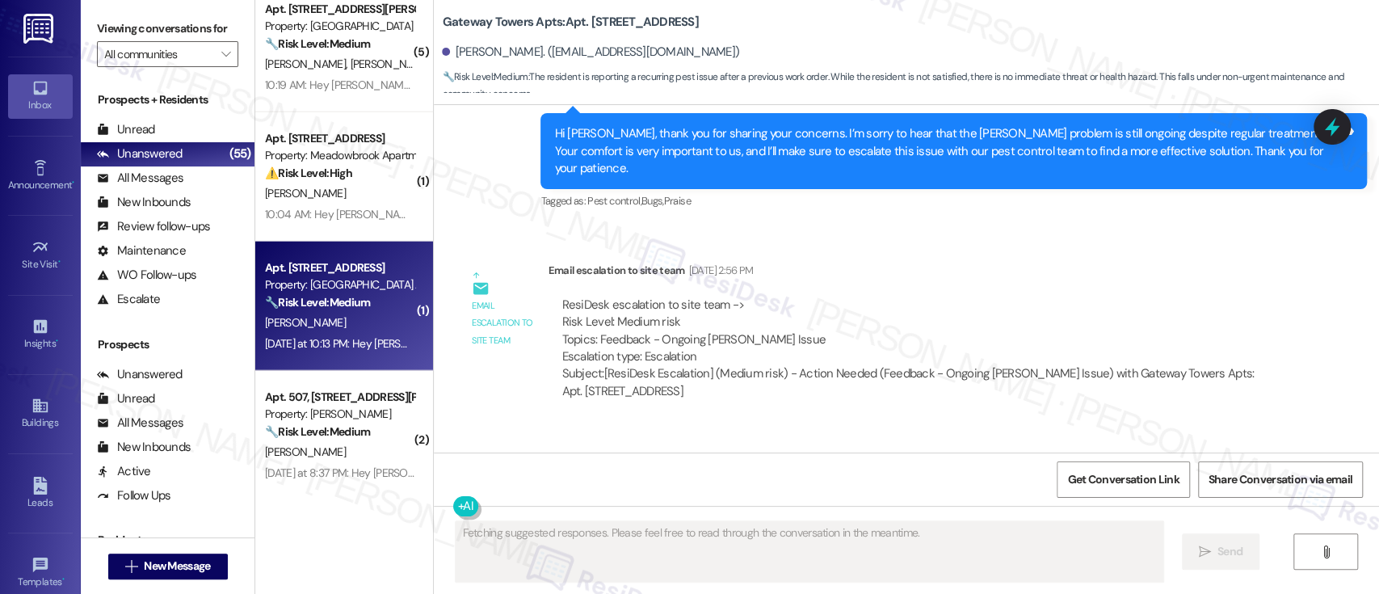
scroll to position [6767, 0]
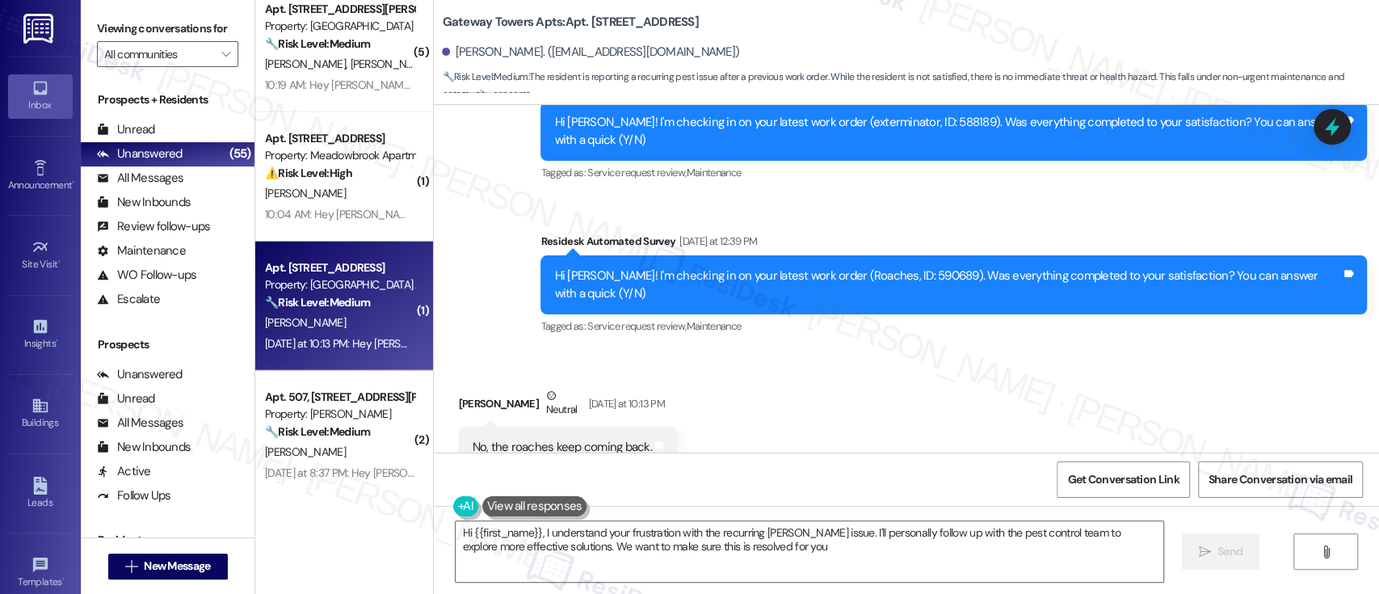
type textarea "Hi {{first_name}}, I understand your frustration with the recurring [PERSON_NAM…"
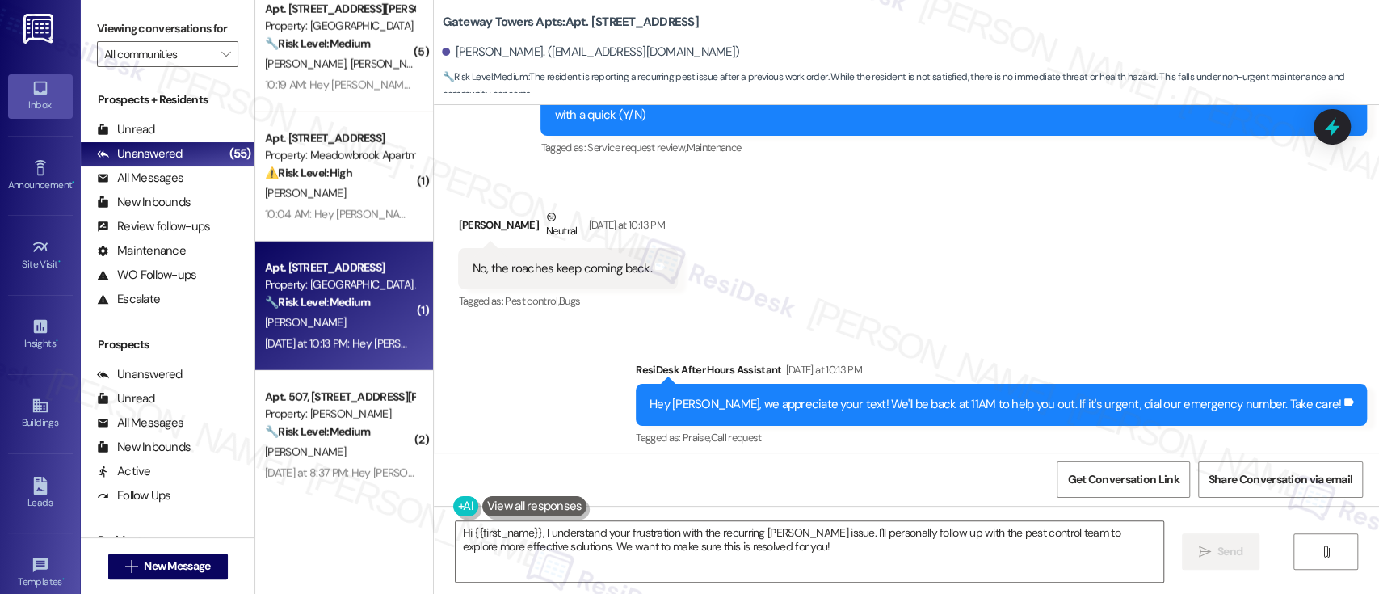
scroll to position [7053, 0]
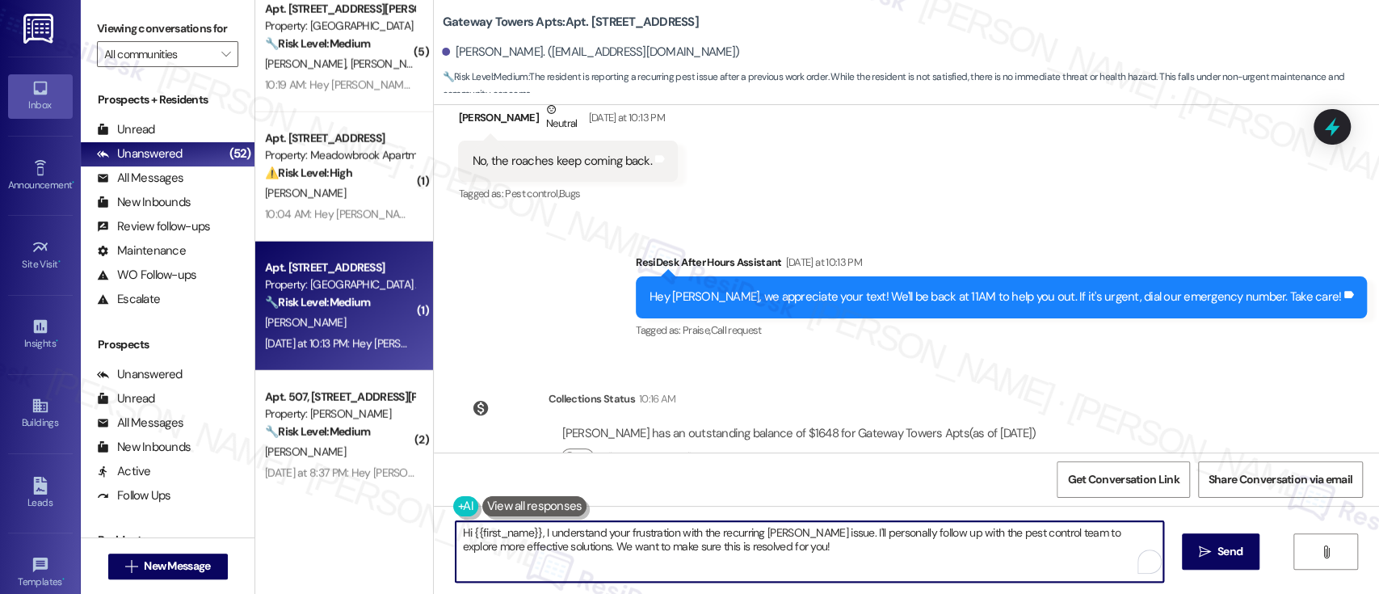
click at [890, 536] on textarea "Hi {{first_name}}, I understand your frustration with the recurring [PERSON_NAM…" at bounding box center [808, 551] width 707 height 61
click at [556, 558] on textarea "Hi {{first_name}}, I understand your frustration with the recurring [PERSON_NAM…" at bounding box center [808, 551] width 707 height 61
click at [843, 572] on textarea "Hi {{first_name}}, I understand your frustration with the recurring [PERSON_NAM…" at bounding box center [808, 551] width 707 height 61
type textarea "Hi {{first_name}}, I understand your frustration with the recurring [PERSON_NAM…"
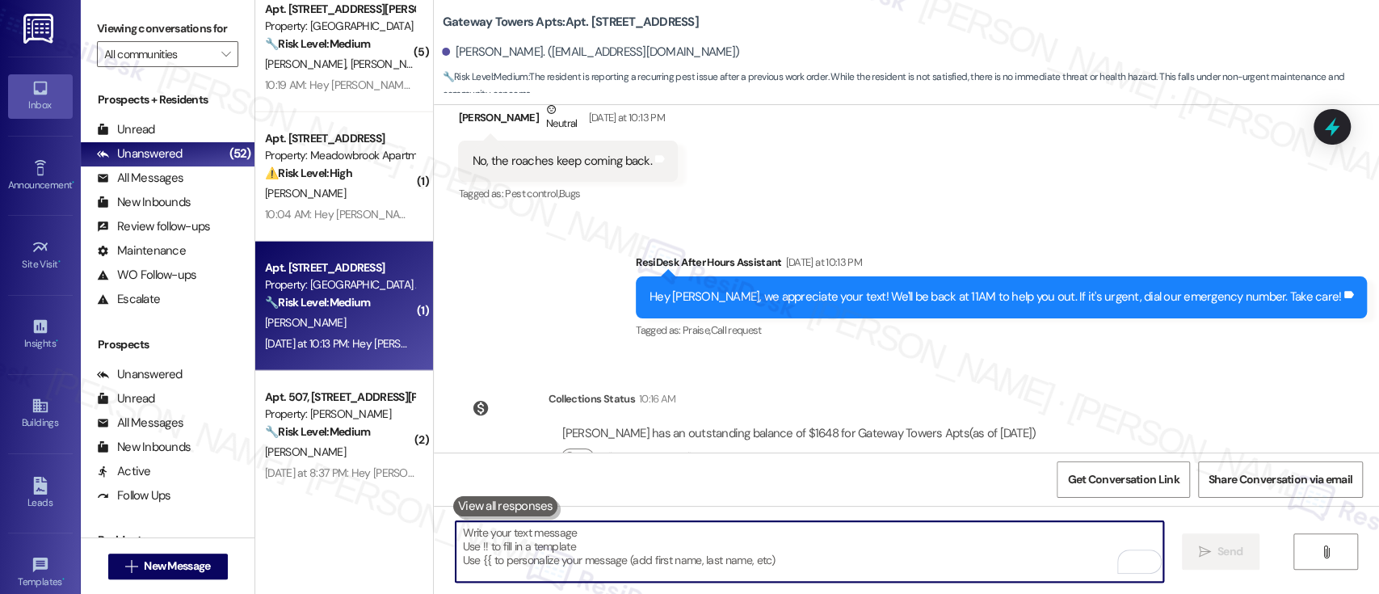
click at [879, 542] on textarea "To enrich screen reader interactions, please activate Accessibility in Grammarl…" at bounding box center [808, 551] width 707 height 61
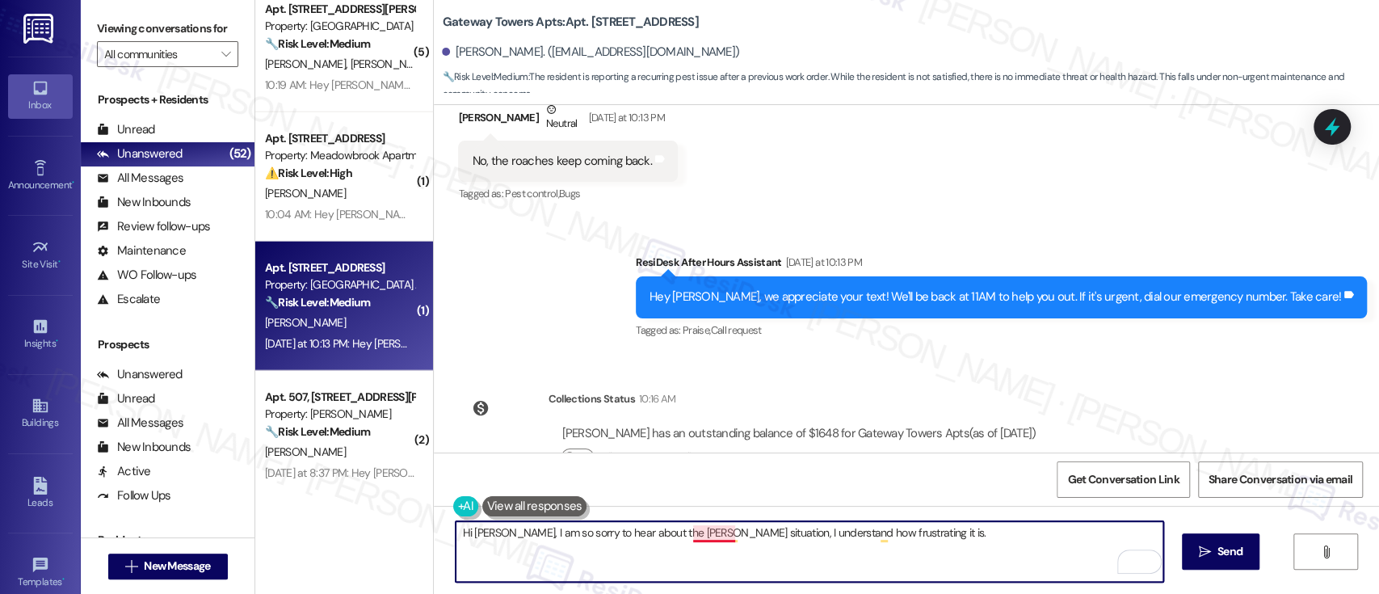
click at [708, 530] on textarea "Hi [PERSON_NAME], I am so sorry to hear about the [PERSON_NAME] situation, I un…" at bounding box center [808, 551] width 707 height 61
click at [1024, 535] on textarea "Hi [PERSON_NAME], I am so sorry to hear about the [PERSON_NAME] situation. I un…" at bounding box center [808, 551] width 707 height 61
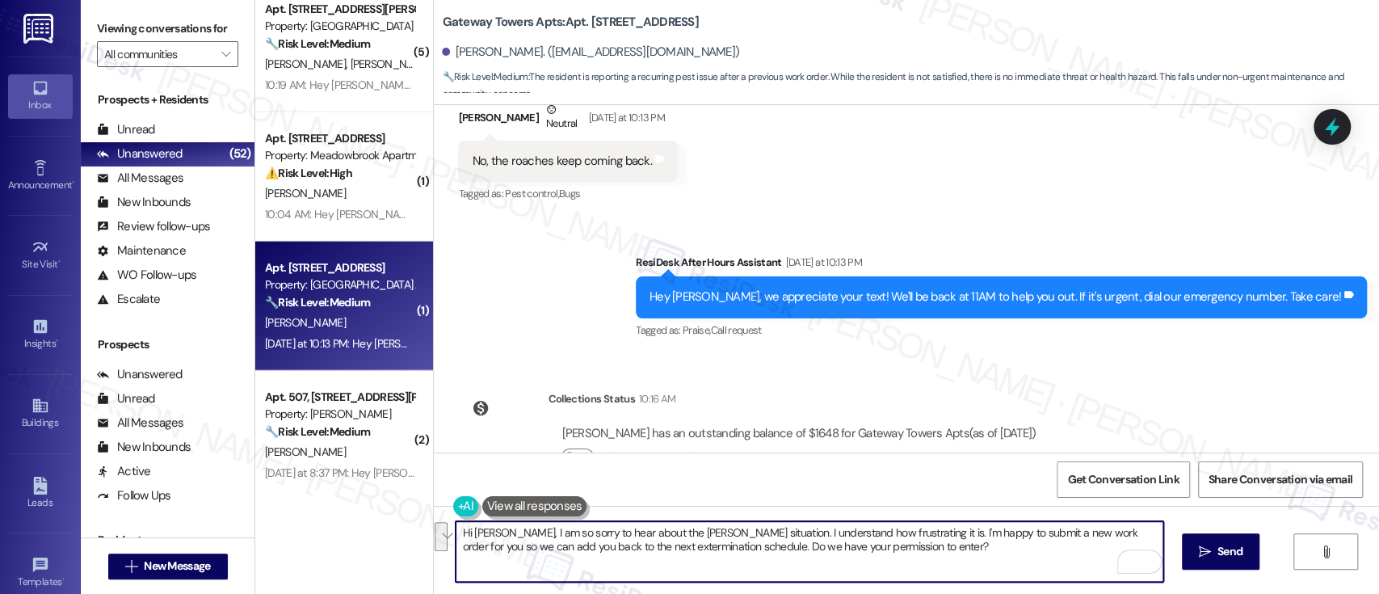
paste textarea "I’m really sorry to hear about the [PERSON_NAME] issue — I know how frustrating…"
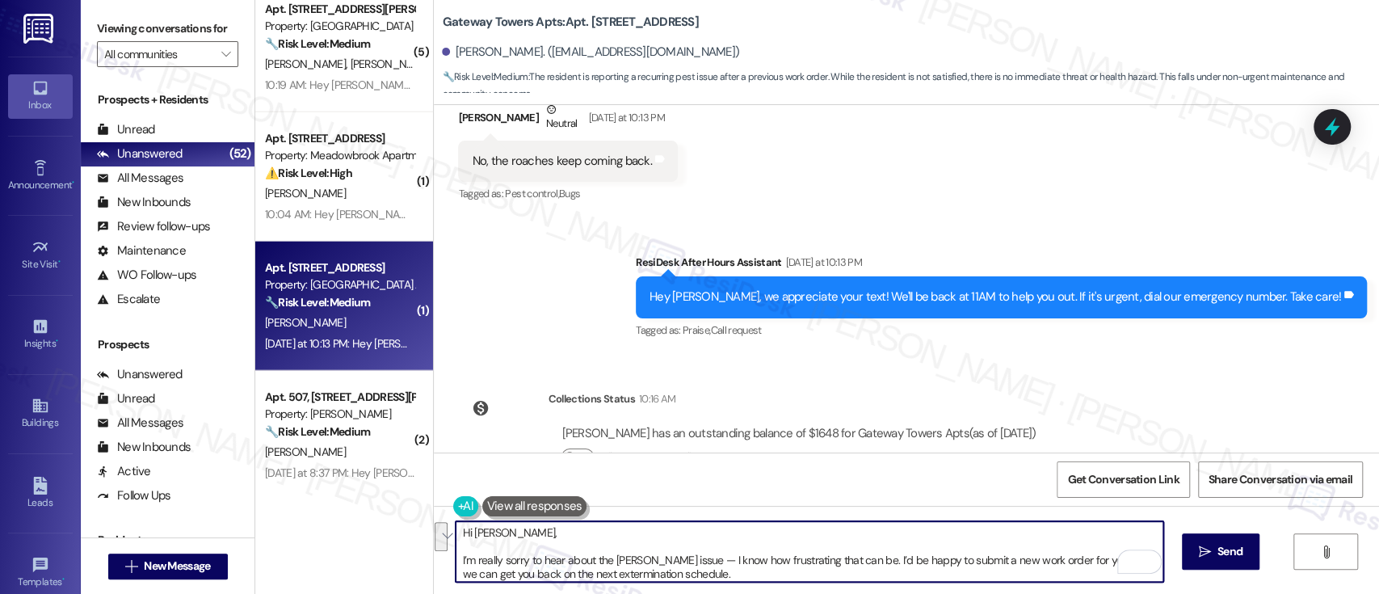
scroll to position [27, 0]
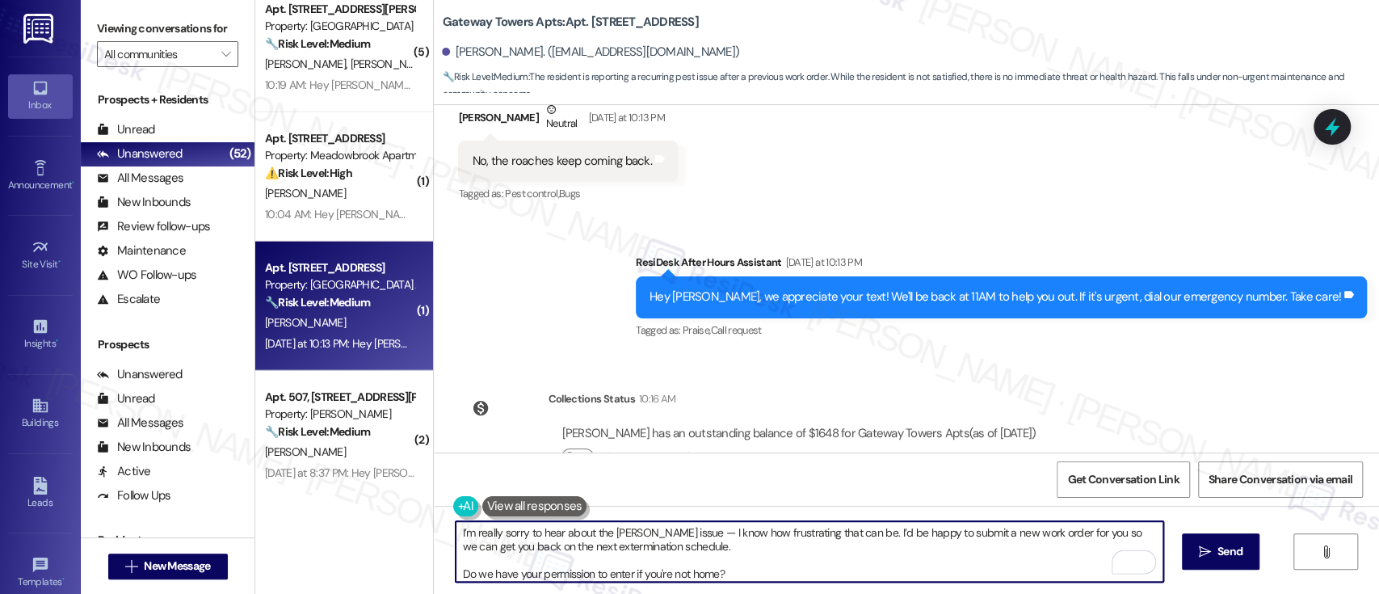
click at [741, 541] on textarea "Hi [PERSON_NAME], I’m really sorry to hear about the [PERSON_NAME] issue — I kn…" at bounding box center [808, 551] width 707 height 61
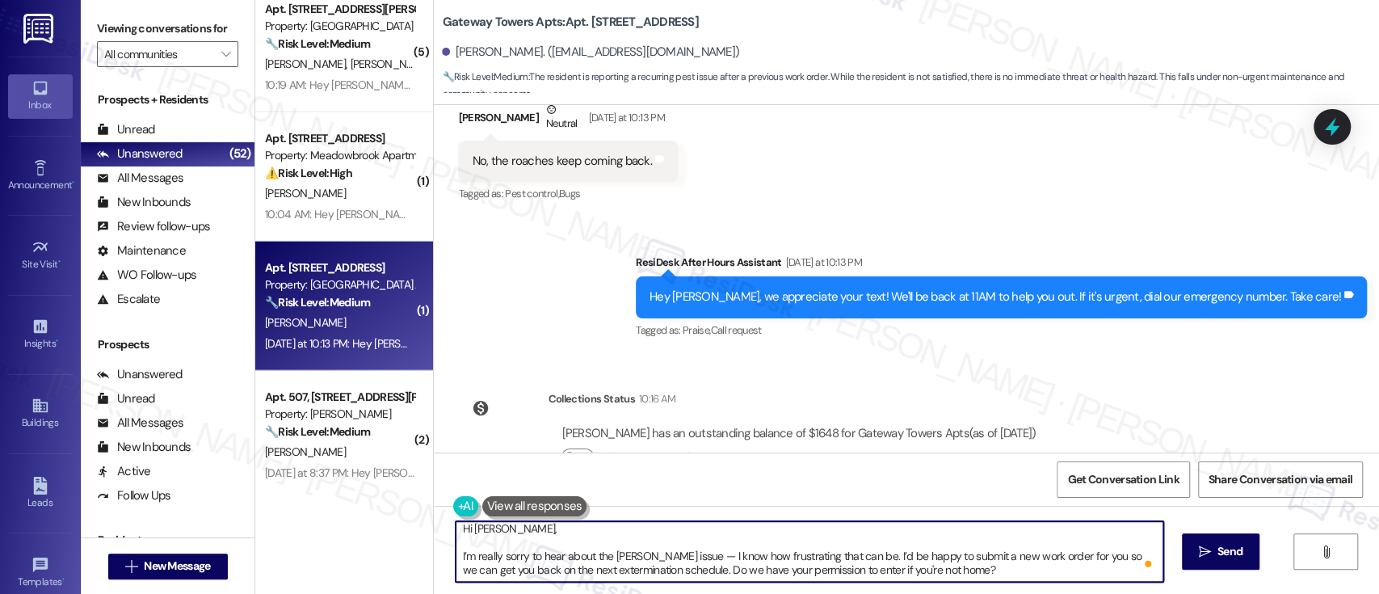
scroll to position [0, 0]
click at [804, 533] on textarea "Hi [PERSON_NAME], I’m really sorry to hear about the [PERSON_NAME] issue — I kn…" at bounding box center [808, 551] width 707 height 61
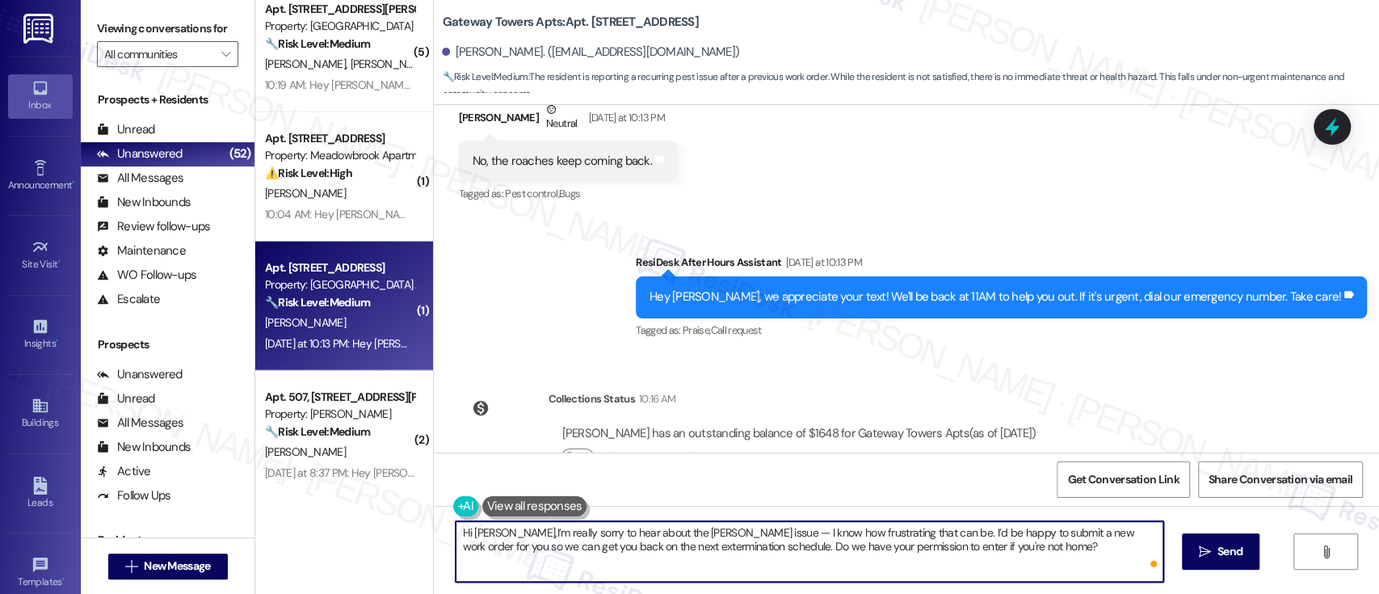
type textarea "Hi Leonard, I’m really sorry to hear about the roach issue — I know how frustra…"
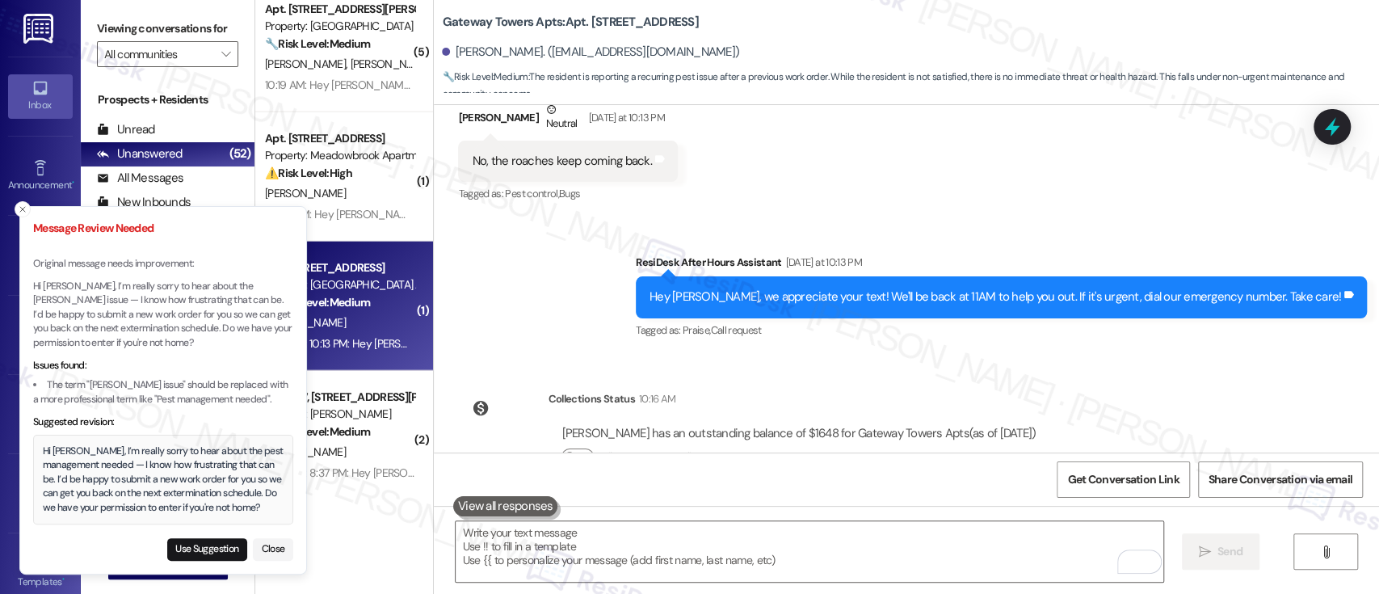
click at [181, 460] on div "Hi Leonard, I’m really sorry to hear about the pest management needed — I know …" at bounding box center [163, 479] width 241 height 71
click at [207, 545] on button "Use Suggestion" at bounding box center [207, 549] width 80 height 23
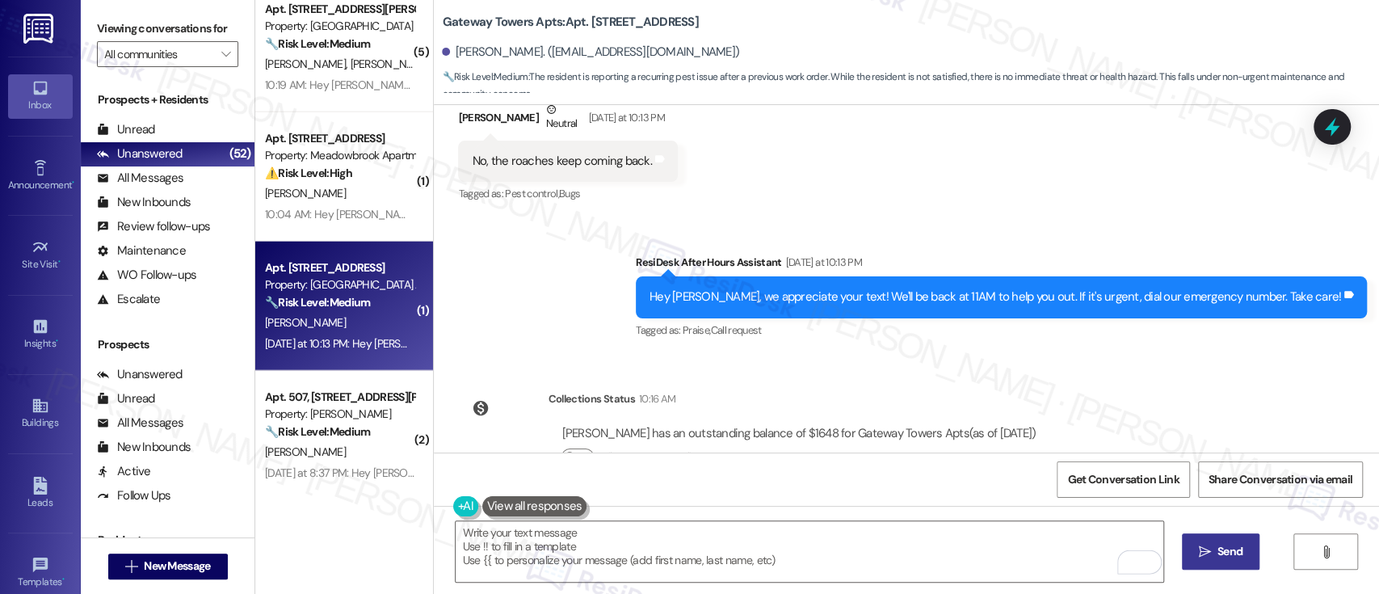
click at [1217, 556] on span "Send" at bounding box center [1229, 551] width 25 height 17
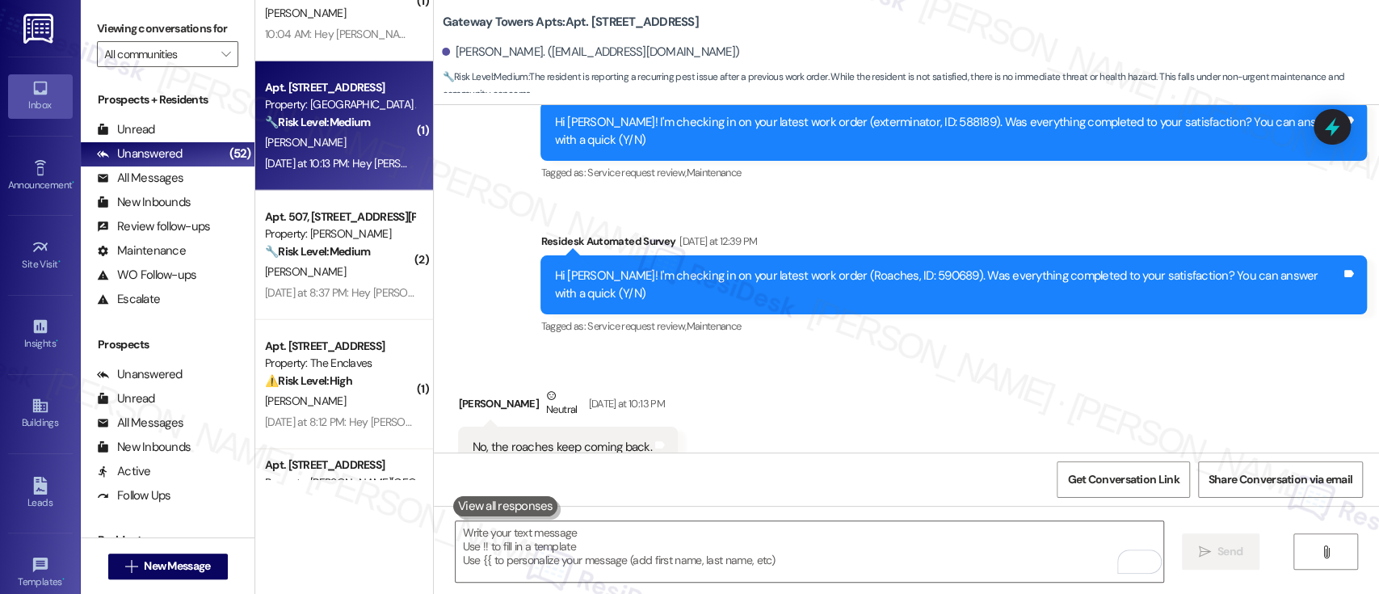
scroll to position [2811, 0]
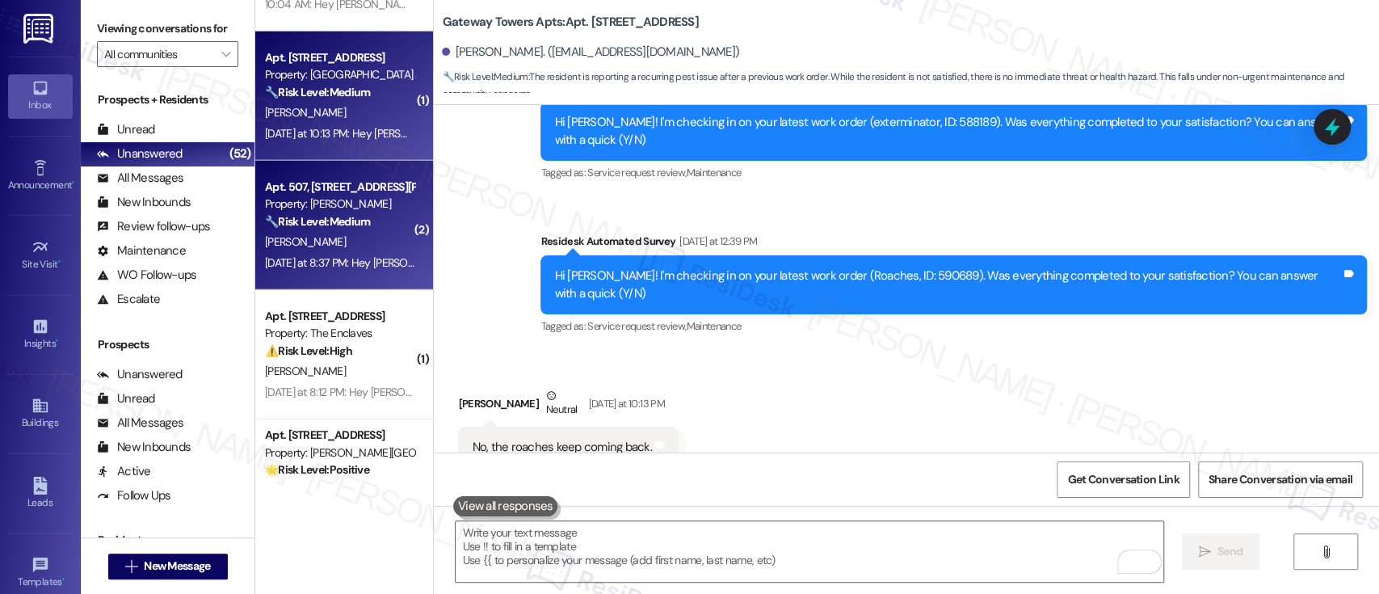
click at [355, 237] on div "M. Sampson" at bounding box center [339, 242] width 153 height 20
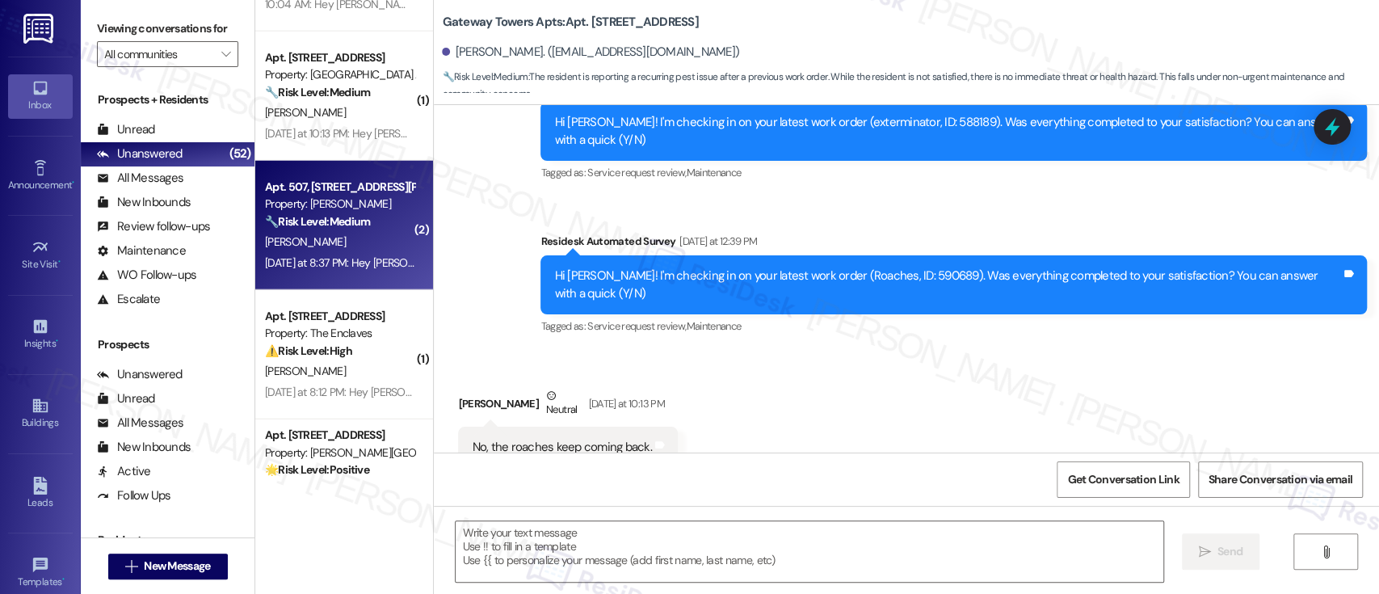
type textarea "Fetching suggested responses. Please feel free to read through the conversation…"
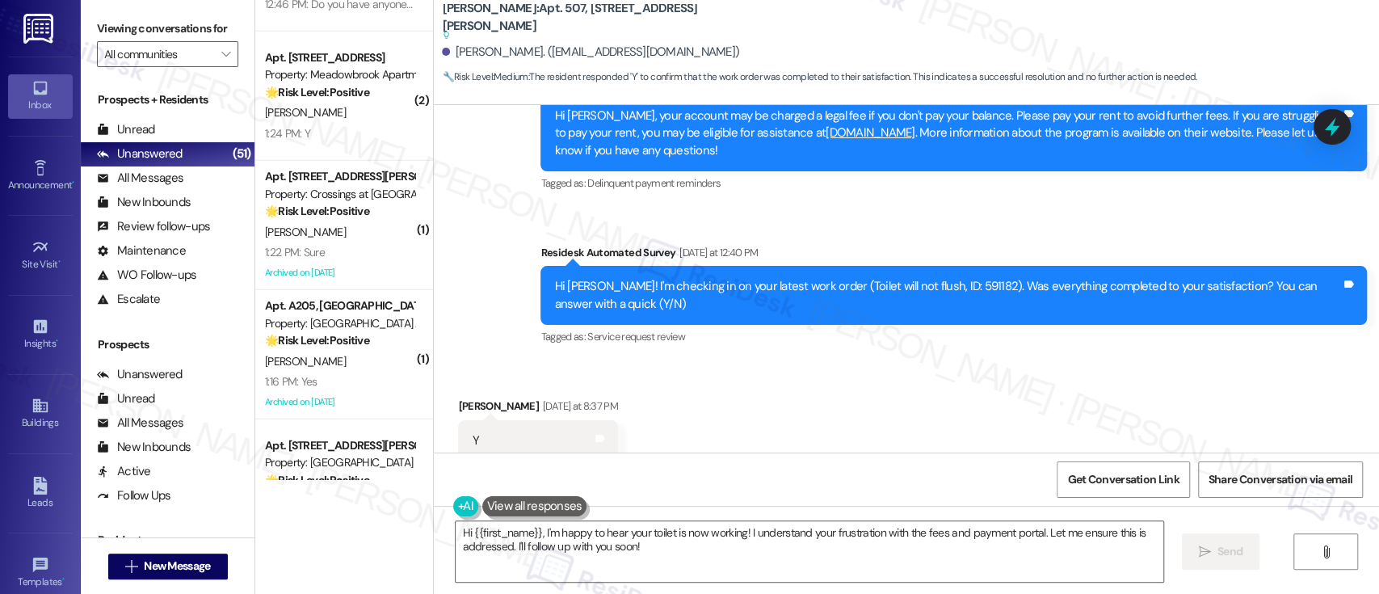
scroll to position [5945, 0]
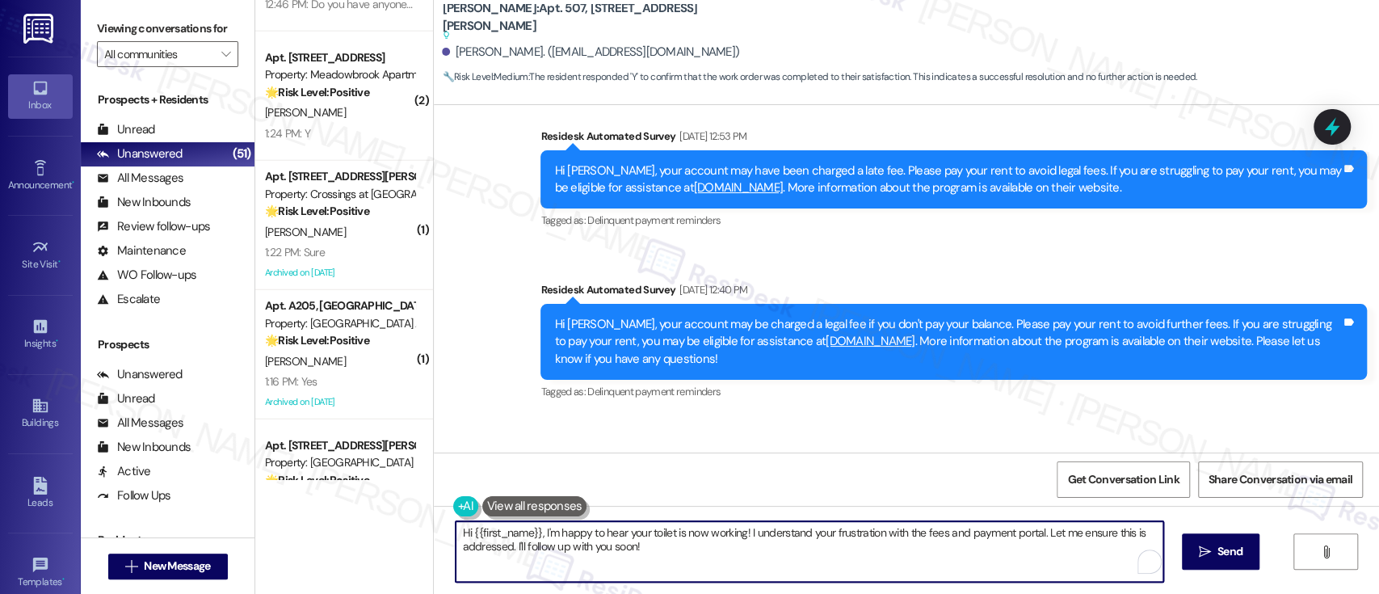
drag, startPoint x: 740, startPoint y: 531, endPoint x: 748, endPoint y: 563, distance: 33.3
click at [748, 563] on textarea "Hi {{first_name}}, I'm happy to hear your toilet is now working! I understand y…" at bounding box center [808, 551] width 707 height 61
paste textarea "Please don't hesitate to reach out if there's anything else I can help you with"
type textarea "Hi {{first_name}}, I'm happy to hear your toilet is now working! Please don't h…"
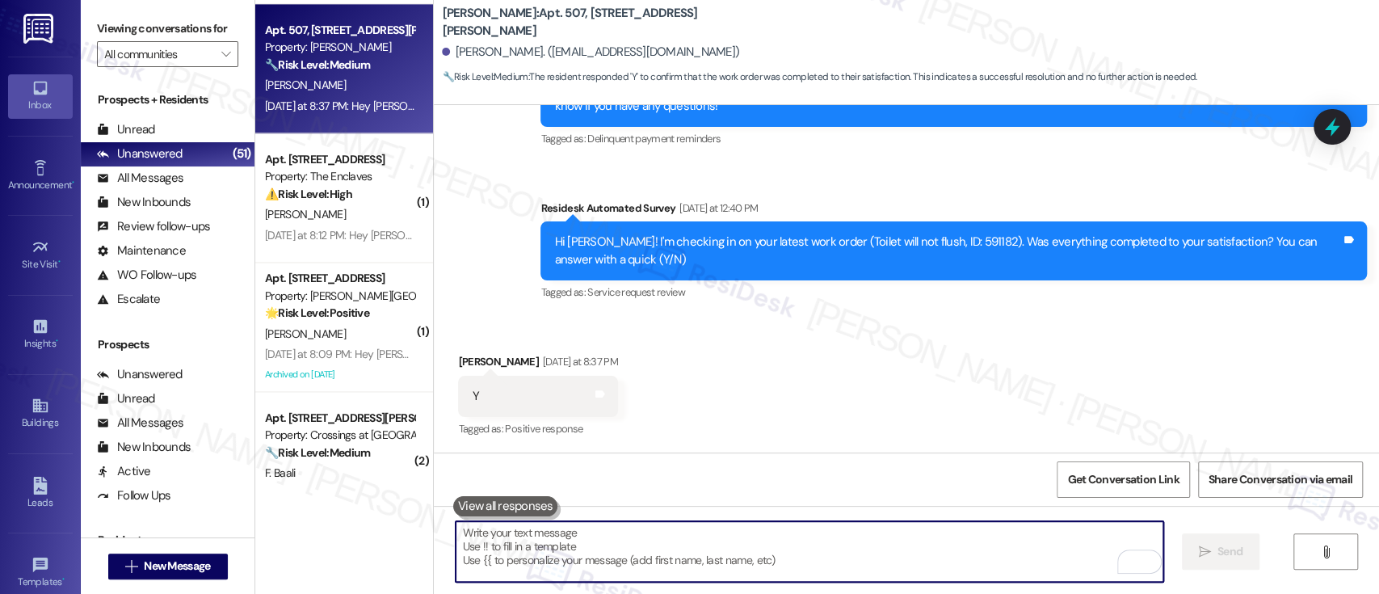
scroll to position [5692, 0]
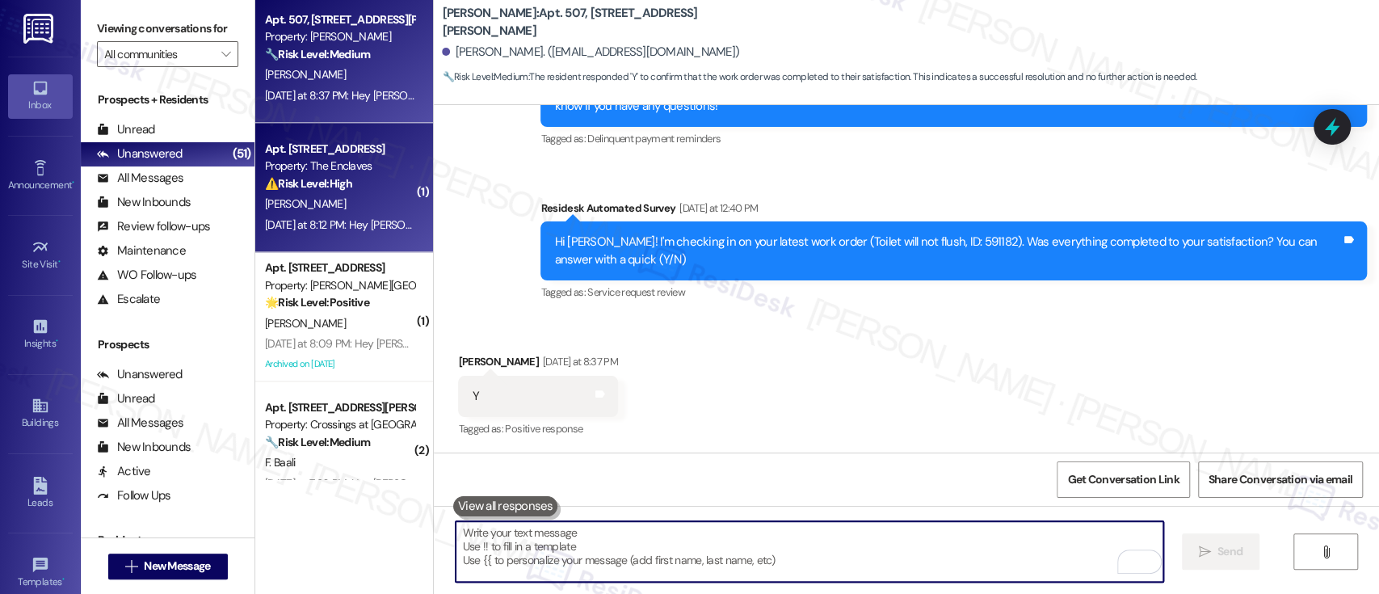
click at [332, 191] on div "⚠️ Risk Level: High The resident reports that the refrigerator issue was not re…" at bounding box center [339, 183] width 149 height 17
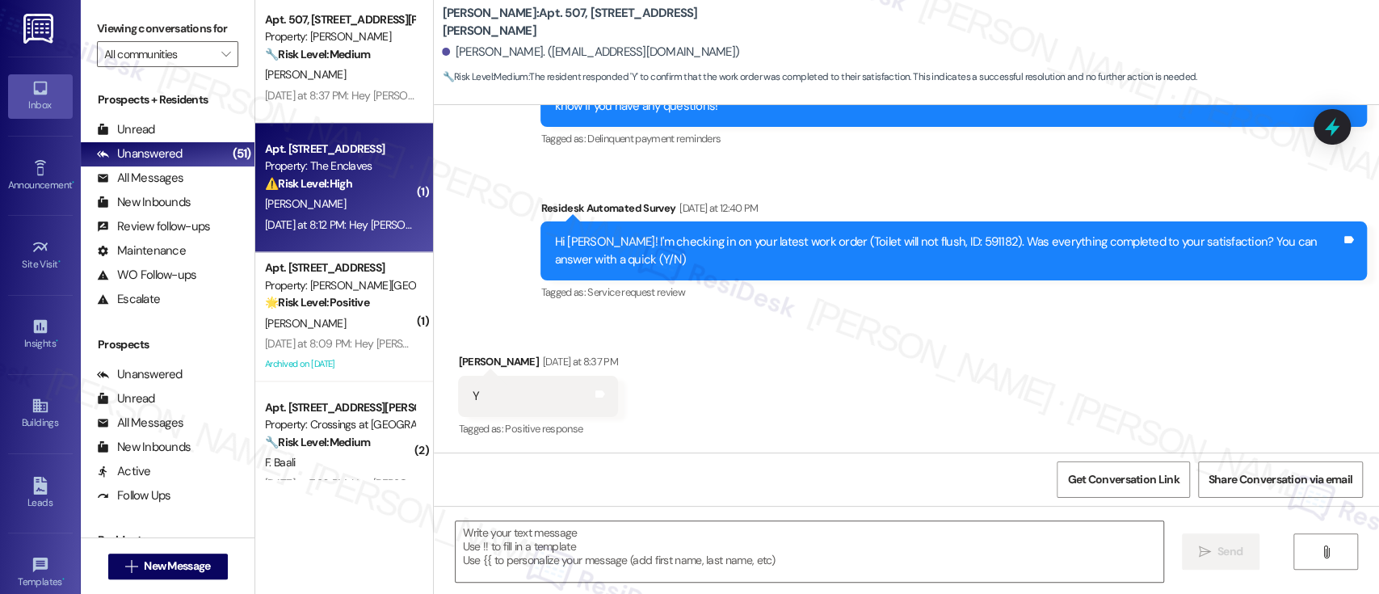
type textarea "Fetching suggested responses. Please feel free to read through the conversation…"
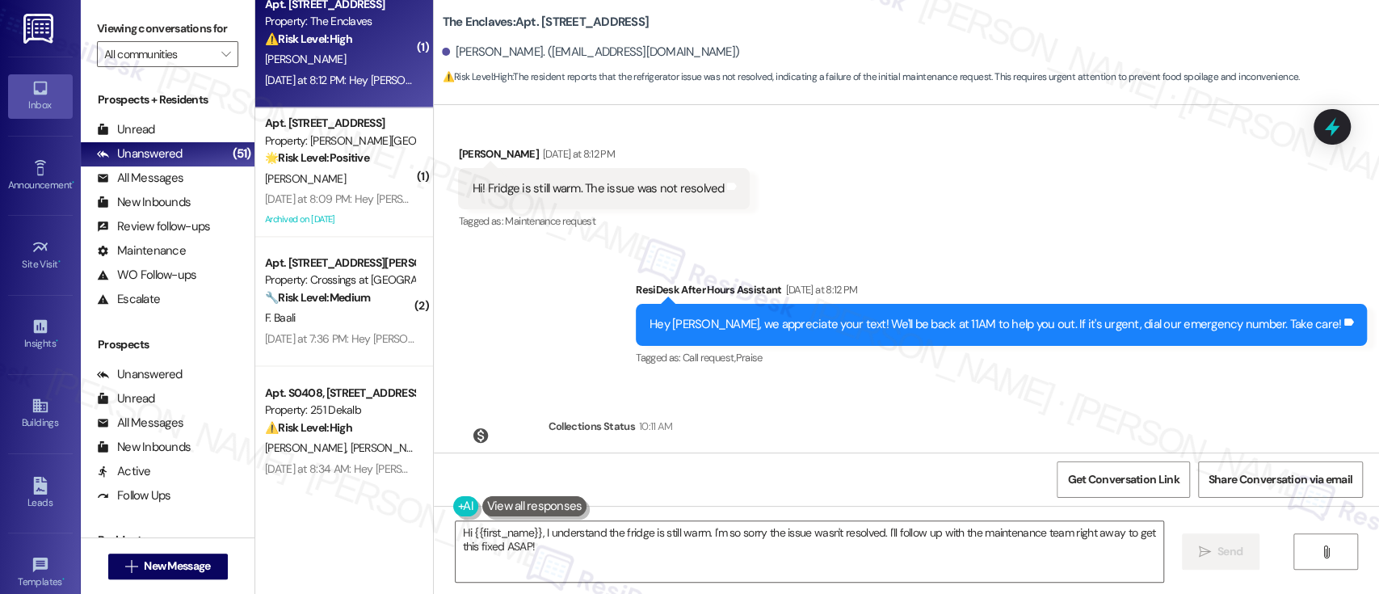
scroll to position [2998, 0]
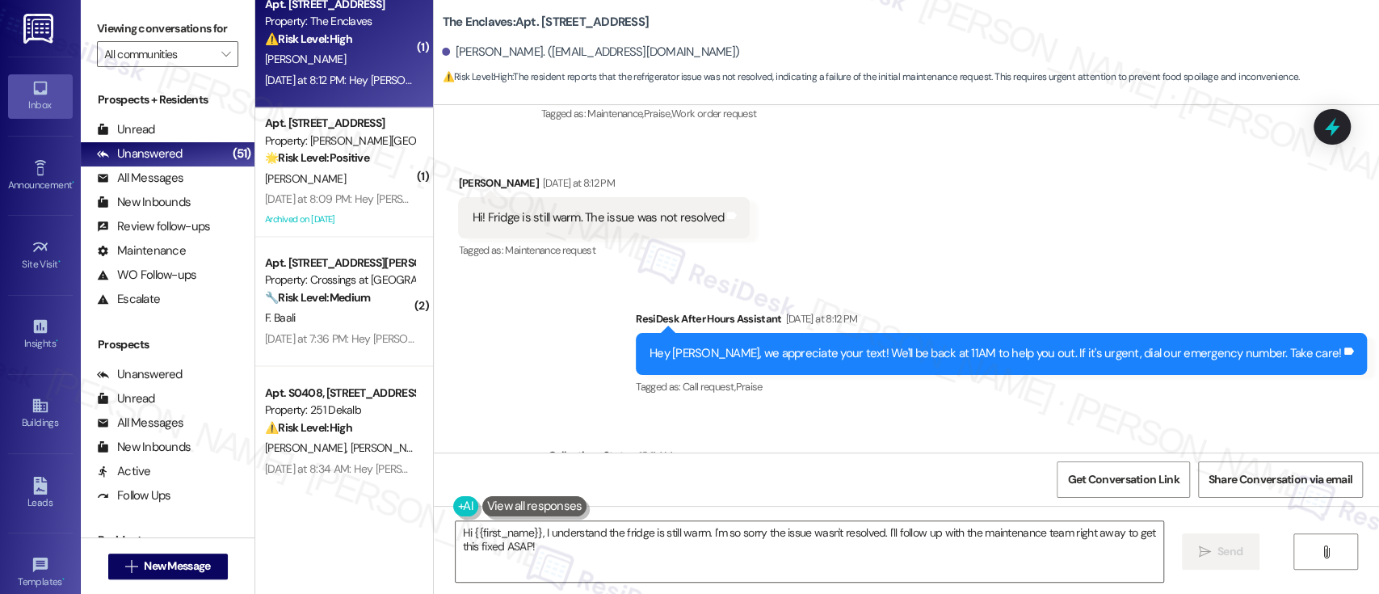
click at [554, 24] on b "The Enclaves: Apt. 3920B1, 3700 Gateway Drive" at bounding box center [545, 22] width 207 height 17
copy b "3920B1"
click at [854, 569] on textarea "Hi {{first_name}}, I understand the fridge is still warm. I'm so sorry the issu…" at bounding box center [808, 551] width 707 height 61
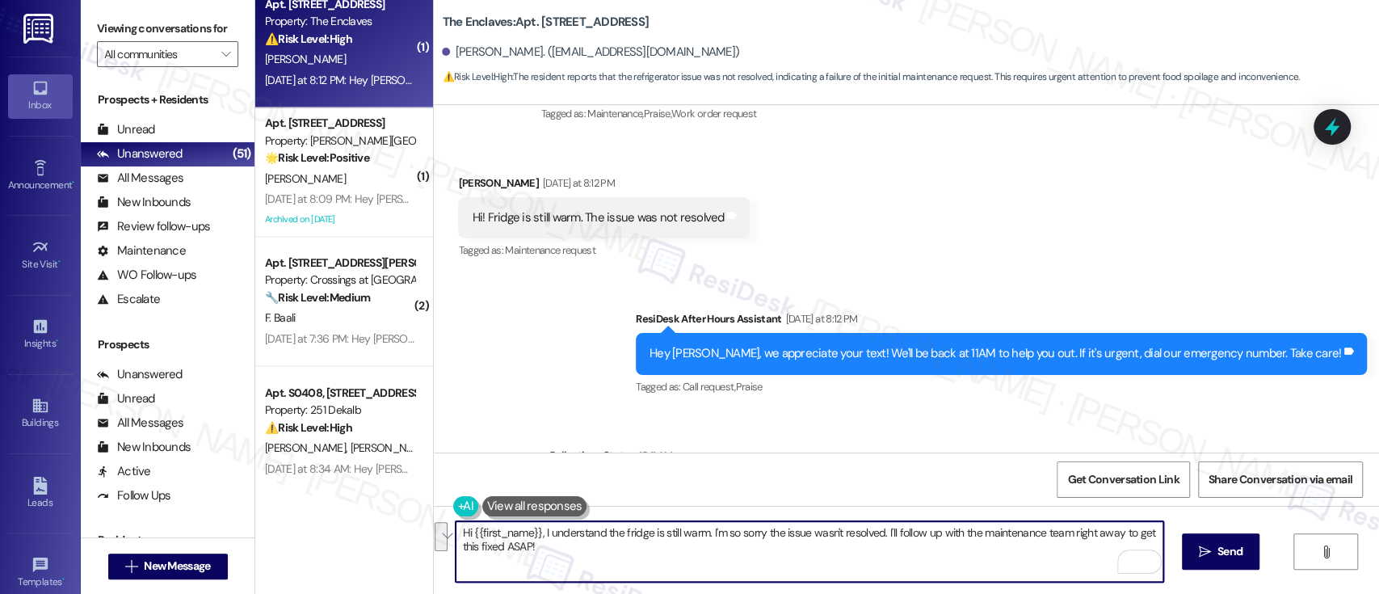
drag, startPoint x: 701, startPoint y: 531, endPoint x: 726, endPoint y: 561, distance: 39.0
click at [726, 561] on textarea "Hi {{first_name}}, I understand the fridge is still warm. I'm so sorry the issu…" at bounding box center [808, 551] width 707 height 61
paste textarea "I’m sorry to hear the fridge is still warm — I know how frustrating that can be…"
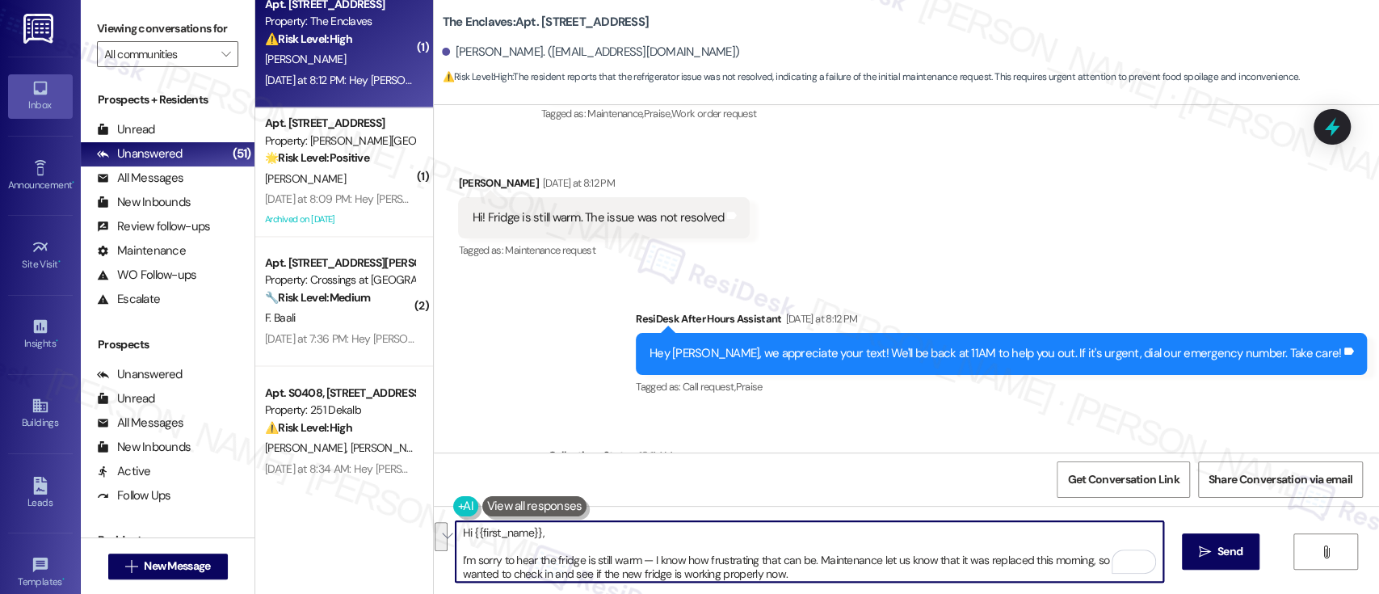
scroll to position [27, 0]
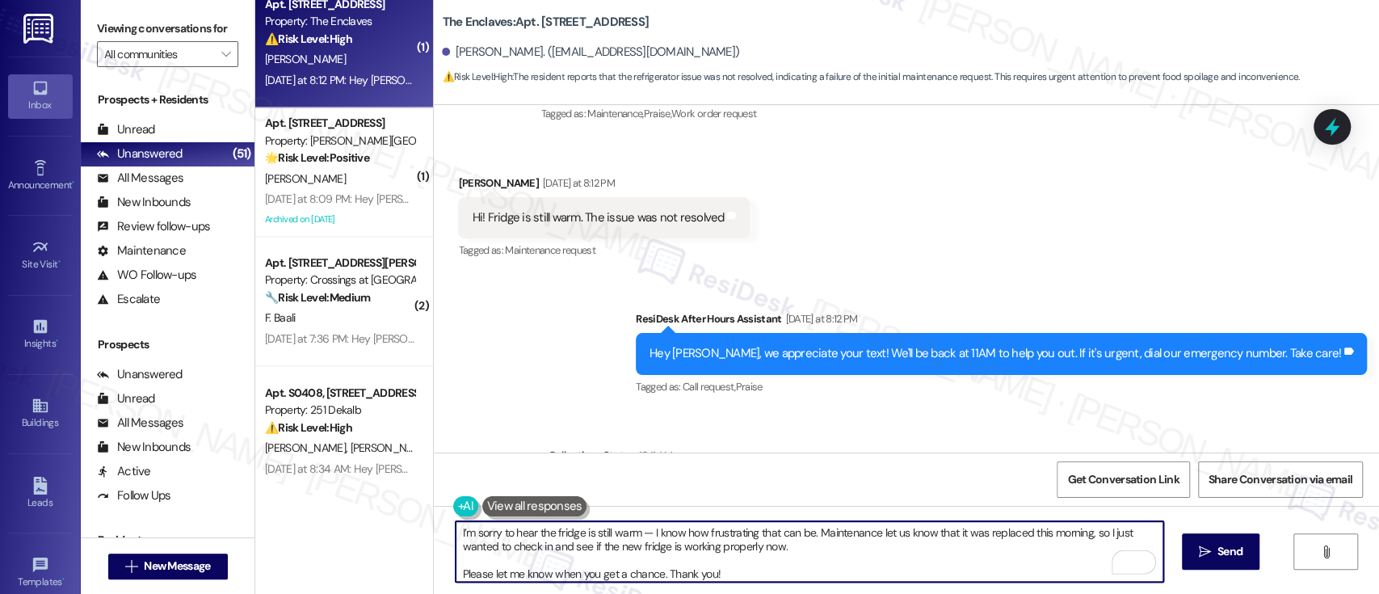
click at [799, 551] on textarea "Hi {{first_name}}, I’m sorry to hear the fridge is still warm — I know how frus…" at bounding box center [808, 551] width 707 height 61
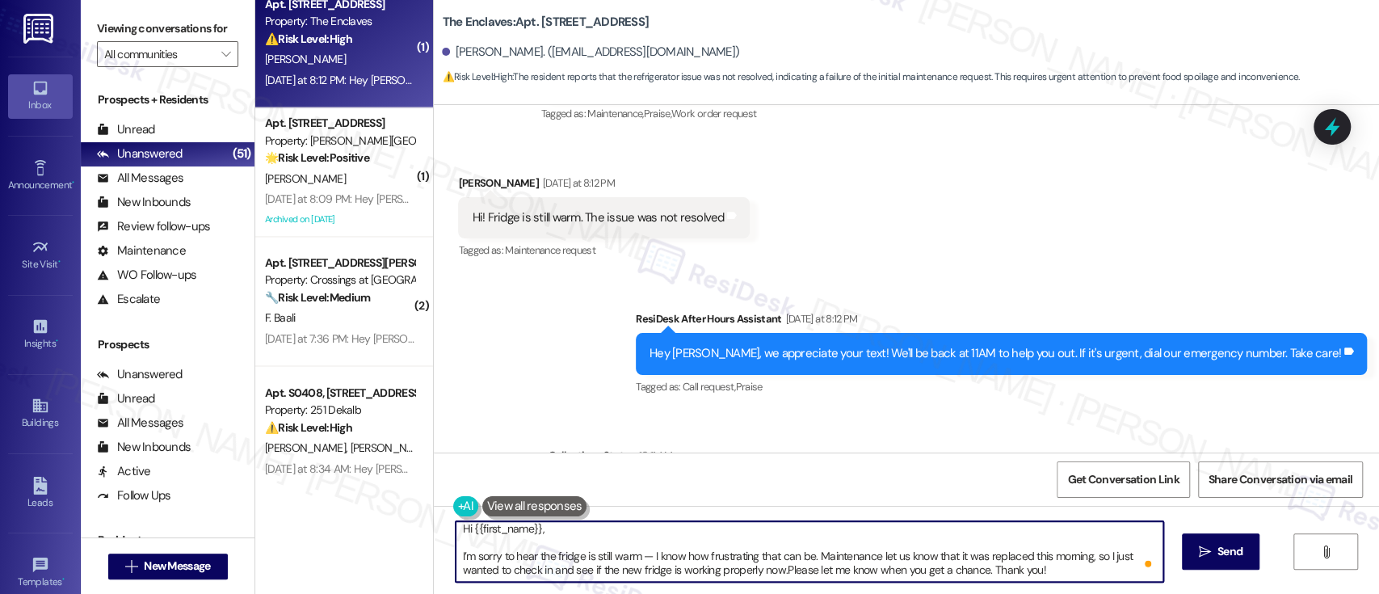
scroll to position [0, 0]
click at [785, 533] on textarea "Hi {{first_name}}, I’m sorry to hear the fridge is still warm — I know how frus…" at bounding box center [808, 551] width 707 height 61
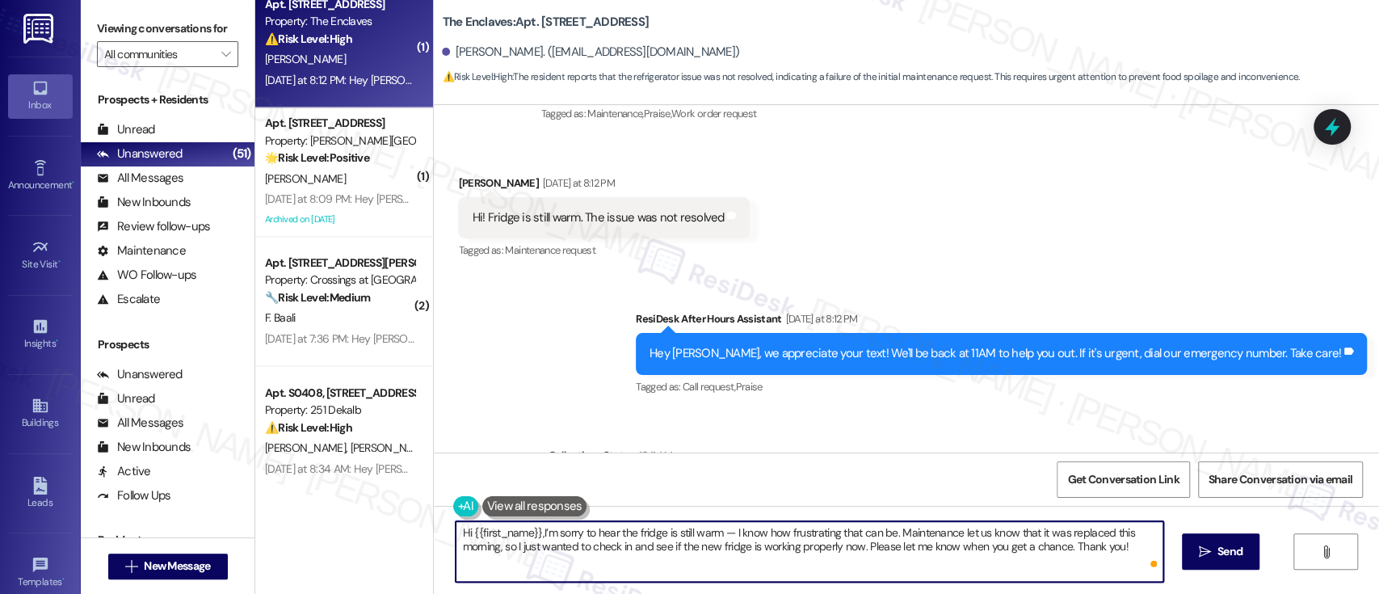
type textarea "Hi {{first_name}}, I’m sorry to hear the fridge is still warm — I know how frus…"
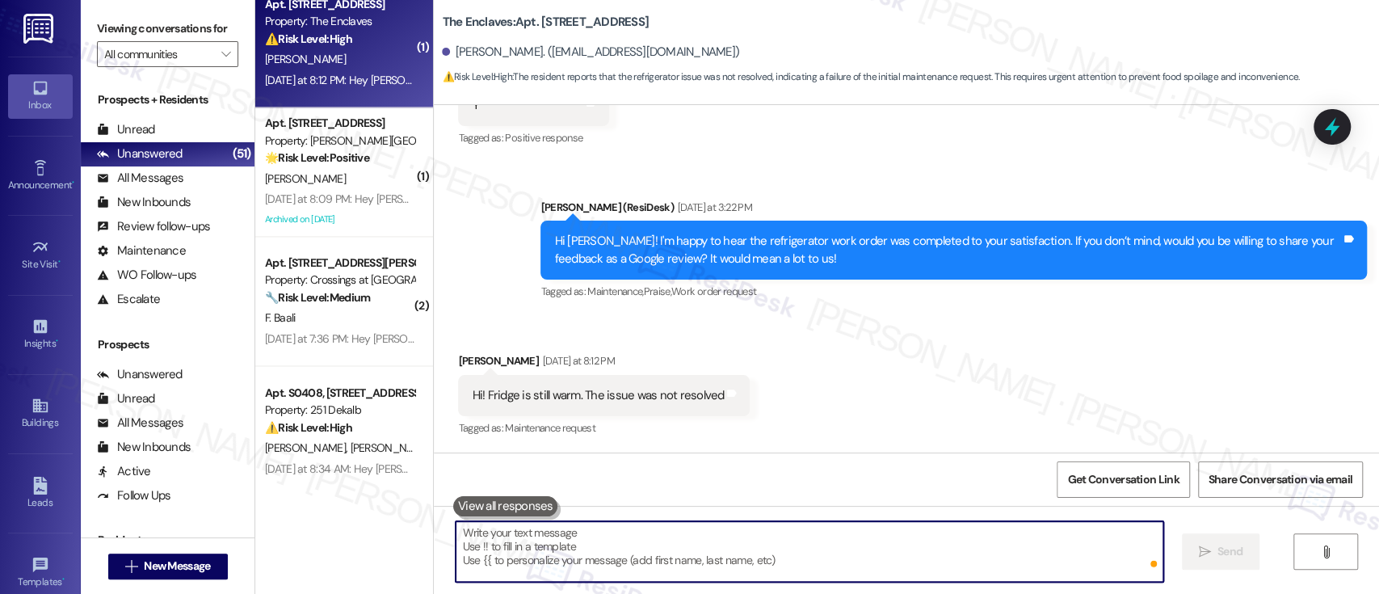
scroll to position [2819, 0]
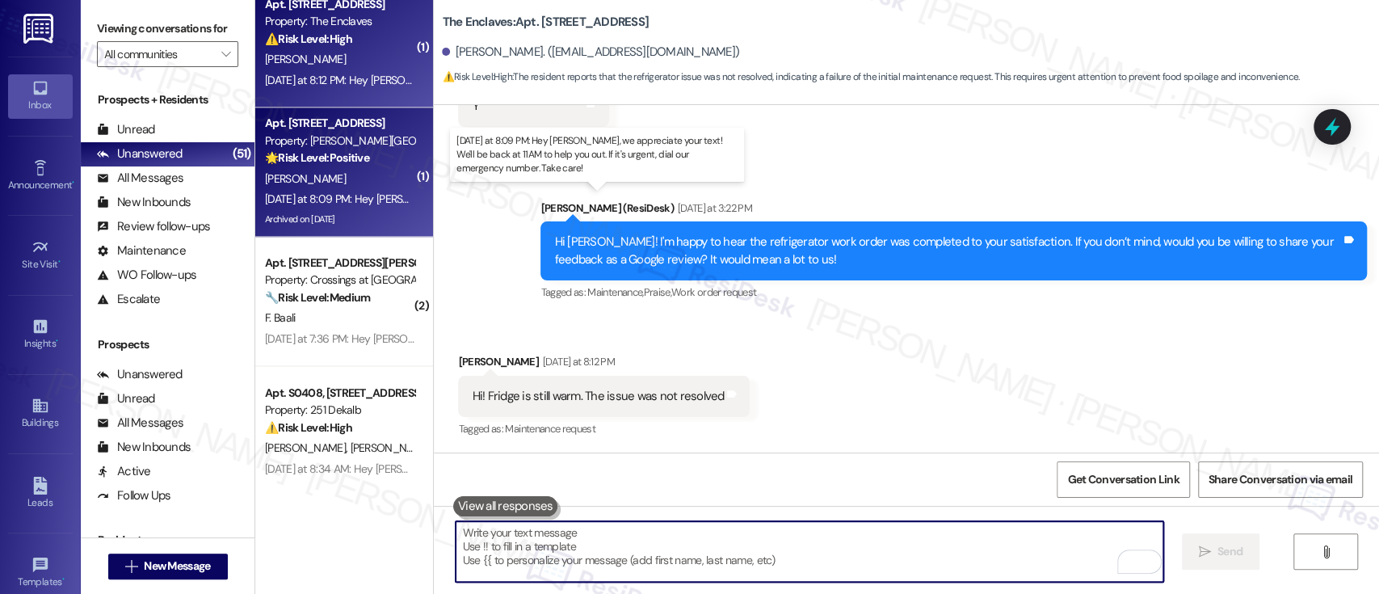
click at [341, 193] on div "Yesterday at 8:09 PM: Hey Daniel, we appreciate your text! We'll be back at 11A…" at bounding box center [629, 198] width 728 height 15
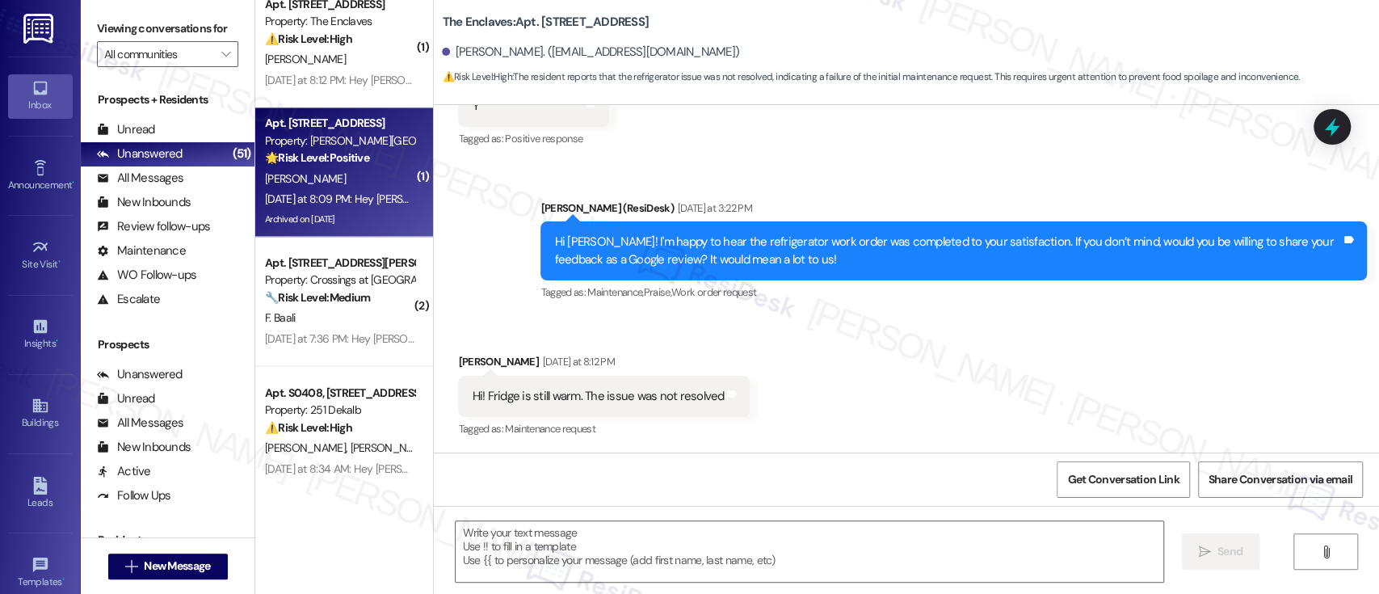
type textarea "Fetching suggested responses. Please feel free to read through the conversation…"
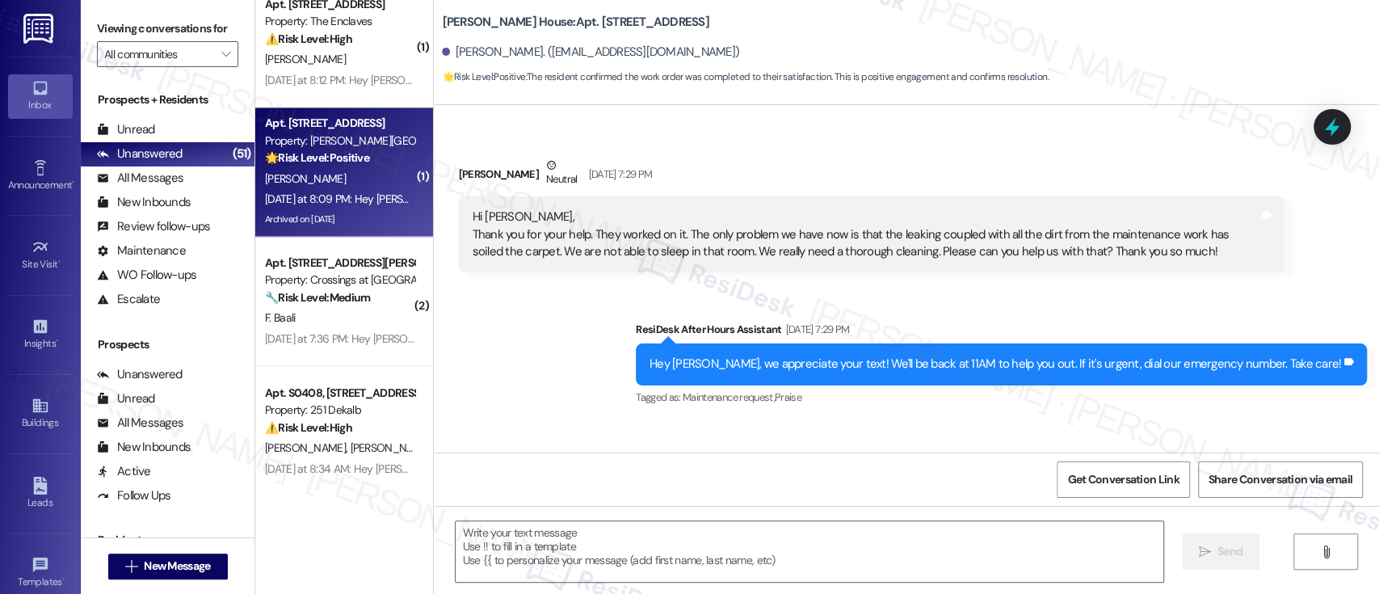
type textarea "Fetching suggested responses. Please feel free to read through the conversation…"
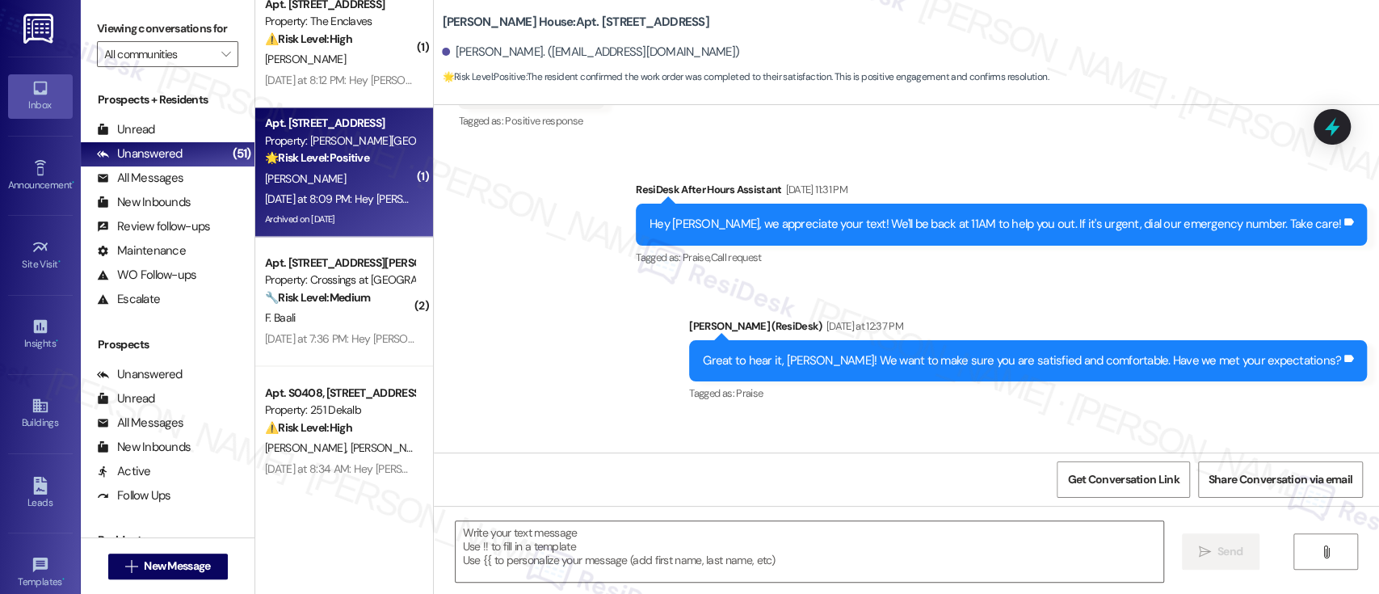
scroll to position [5687, 0]
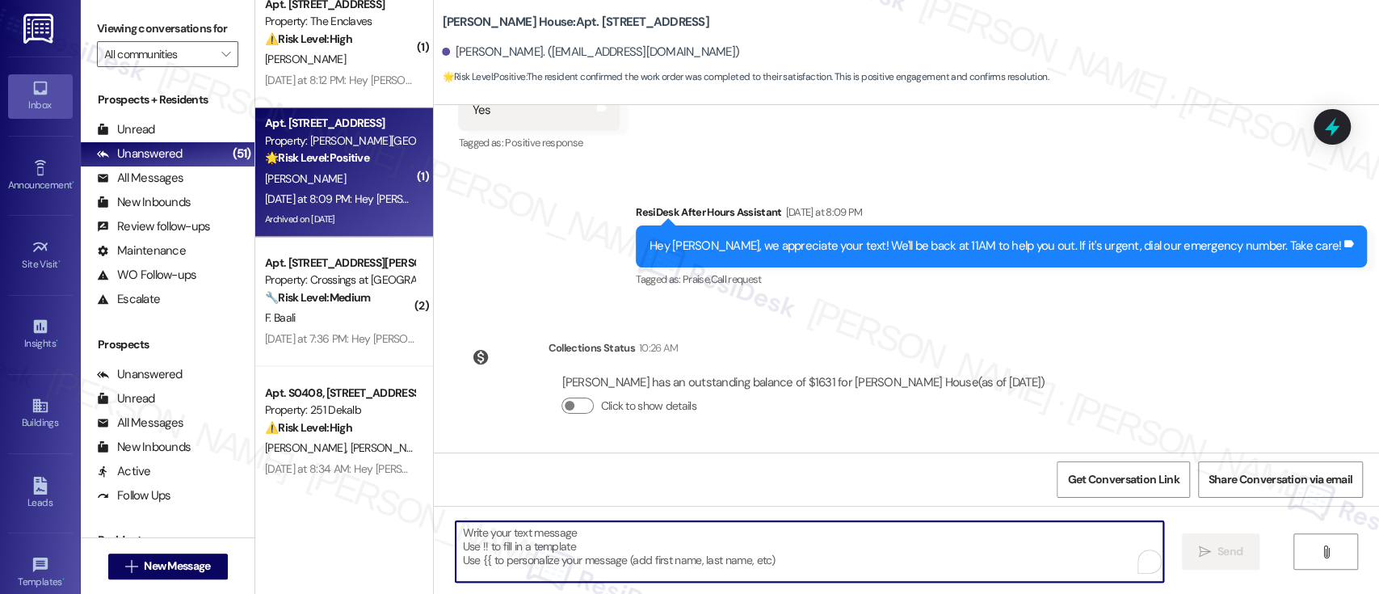
click at [831, 536] on textarea "To enrich screen reader interactions, please activate Accessibility in Grammarl…" at bounding box center [808, 551] width 707 height 61
paste textarea "That's wonderful! We strive to provide an excellent living experience. If you d…"
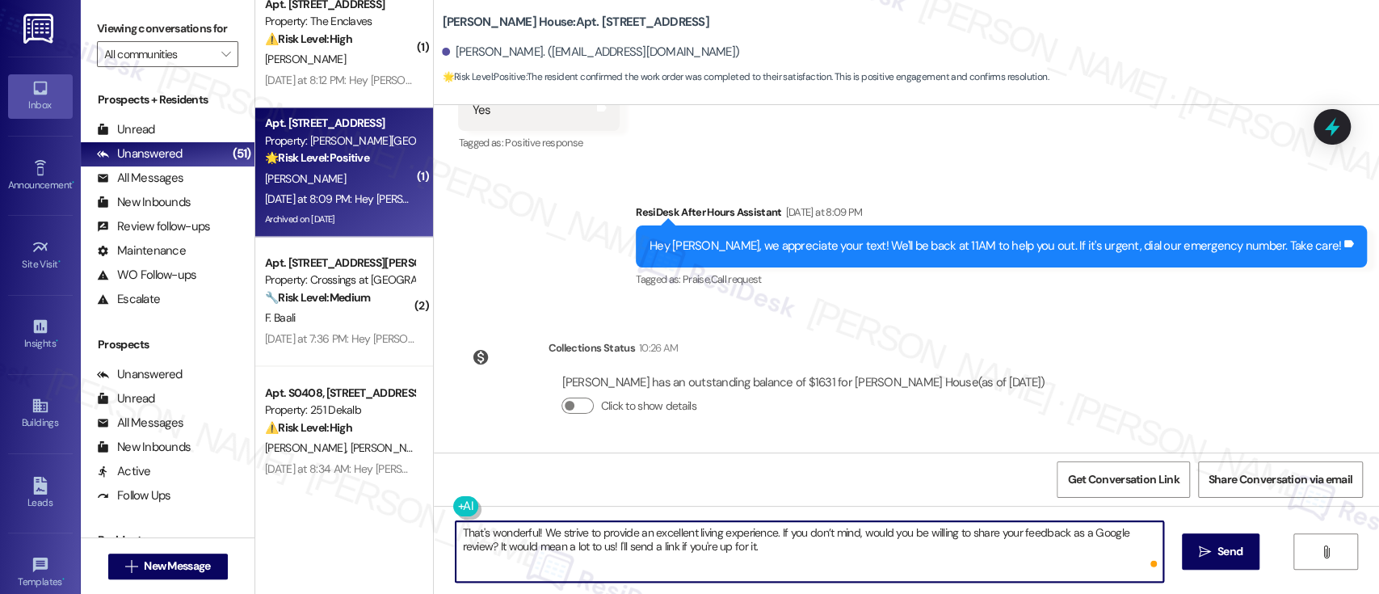
type textarea "That's wonderful! We strive to provide an excellent living experience. If you d…"
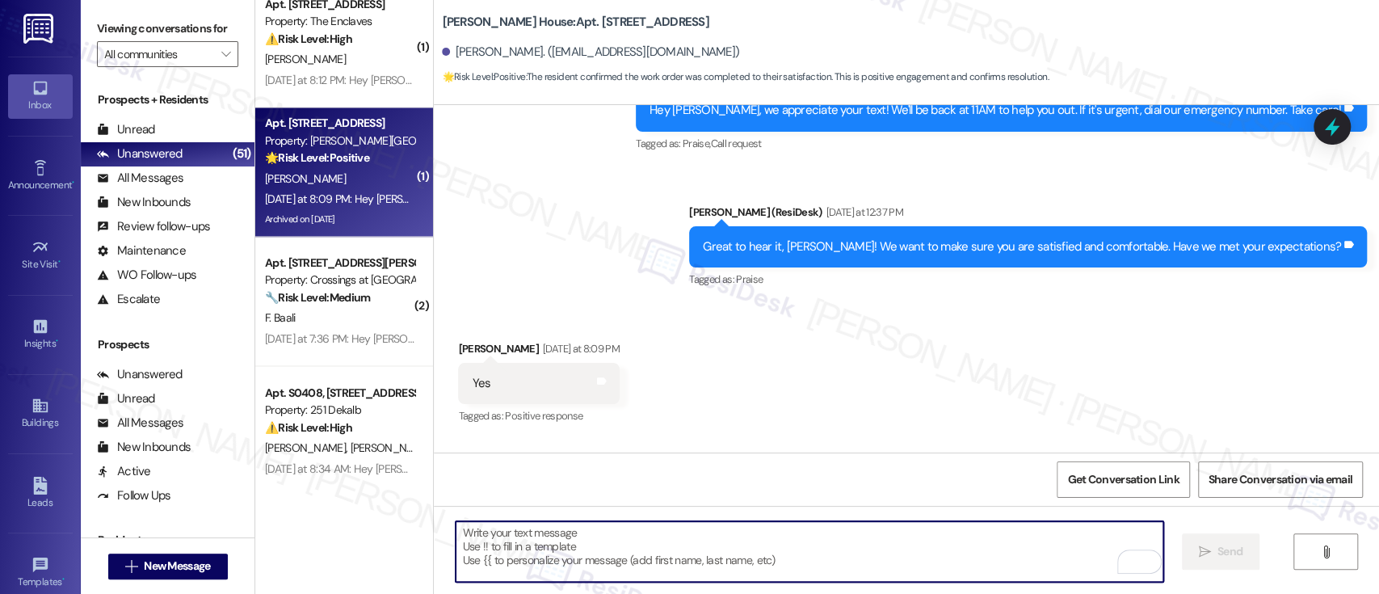
scroll to position [5402, 0]
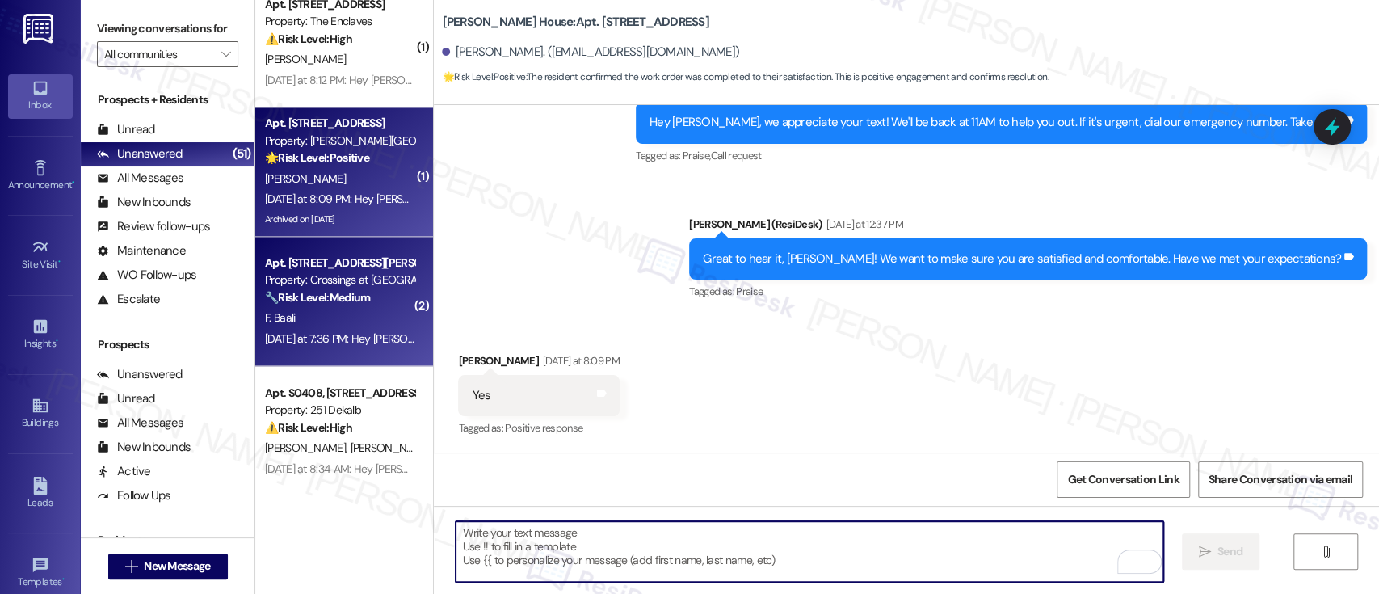
click at [317, 326] on div "F. Baali" at bounding box center [339, 318] width 153 height 20
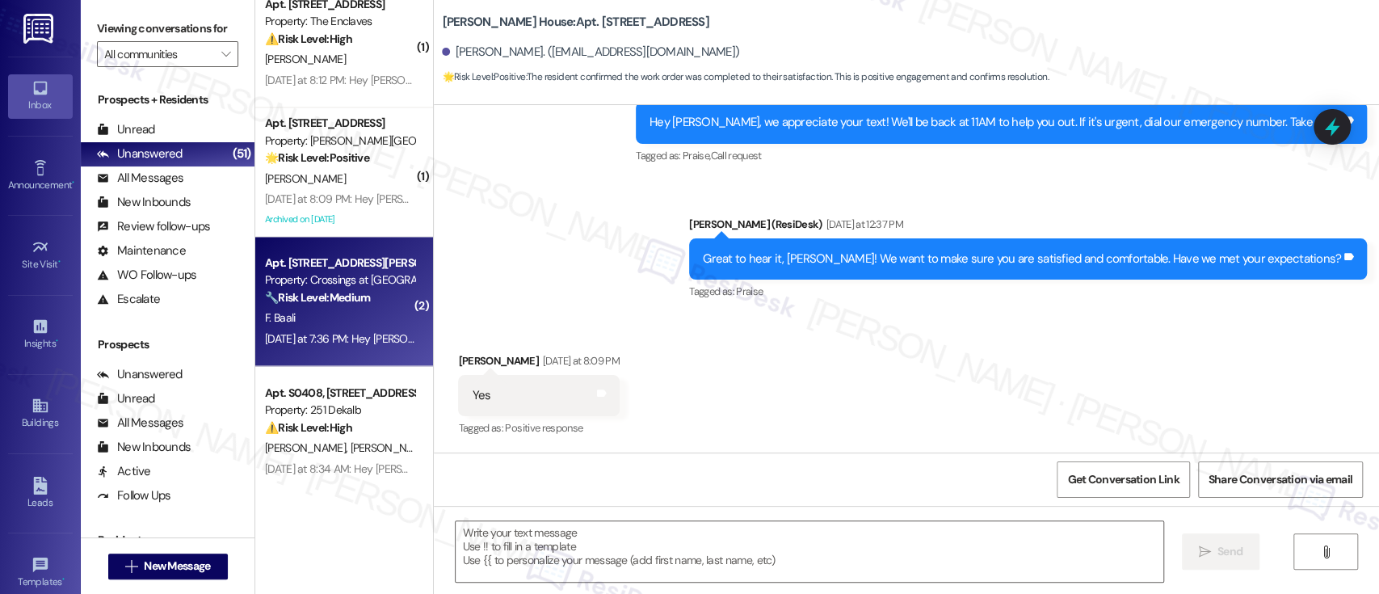
type textarea "Fetching suggested responses. Please feel free to read through the conversation…"
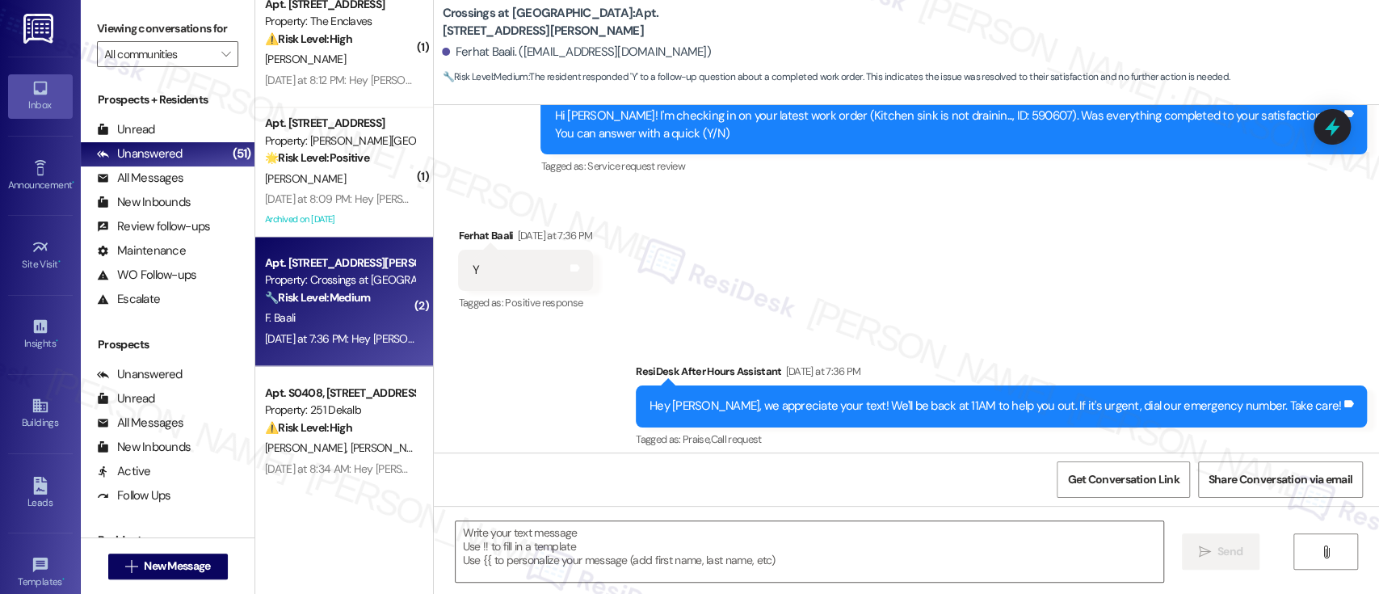
scroll to position [3340, 0]
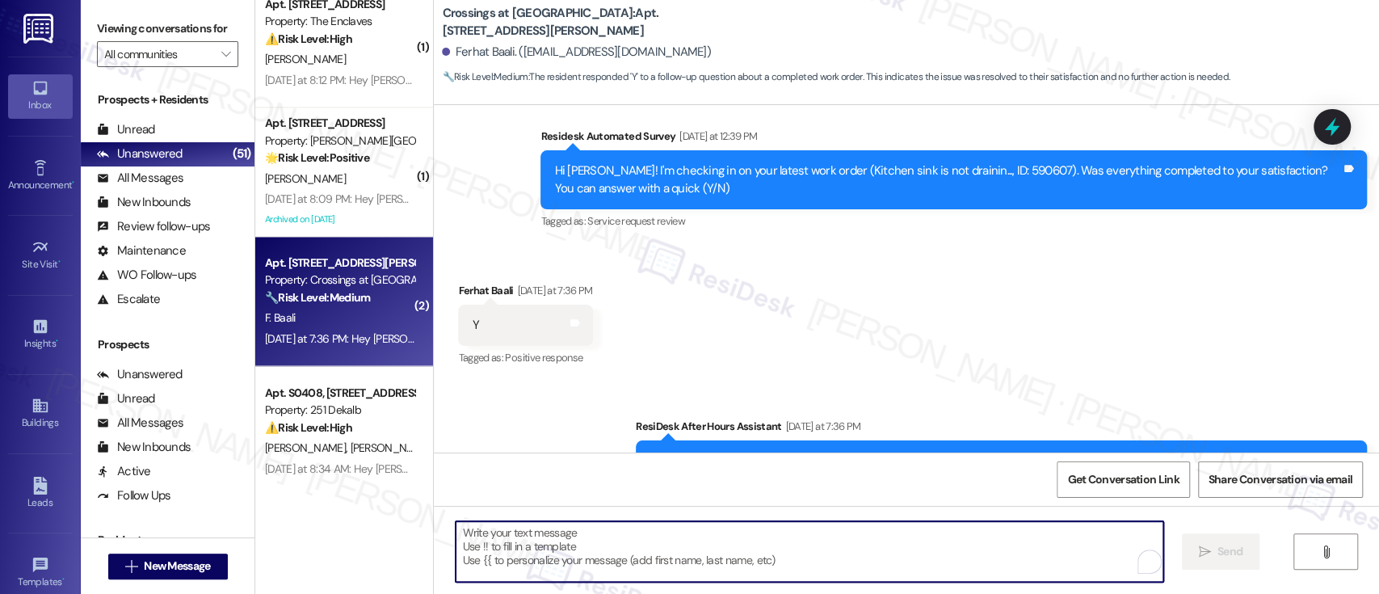
click at [950, 548] on textarea "To enrich screen reader interactions, please activate Accessibility in Grammarl…" at bounding box center [808, 551] width 707 height 61
paste textarea "I'm so glad to hear that everything was taken care of to your satisfaction. Ple…"
type textarea "I'm so glad to hear that everything was taken care of to your satisfaction. Ple…"
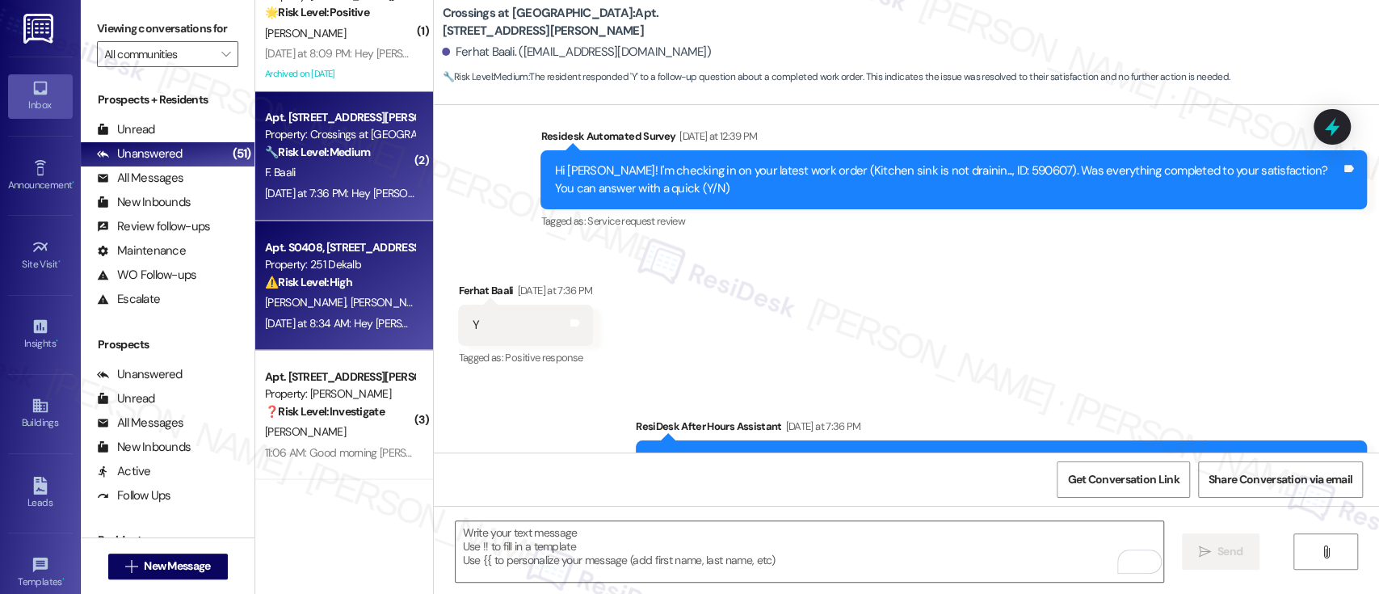
click at [374, 295] on div "R. Hughes B. Hughes" at bounding box center [339, 302] width 153 height 20
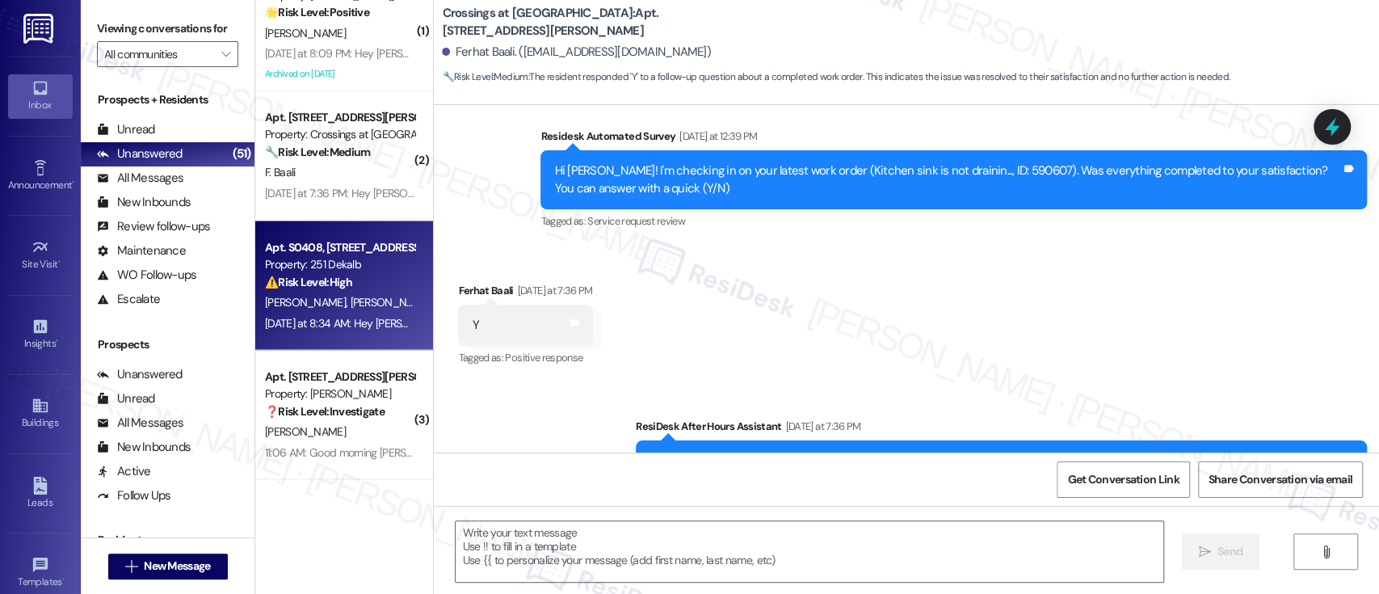
type textarea "Fetching suggested responses. Please feel free to read through the conversation…"
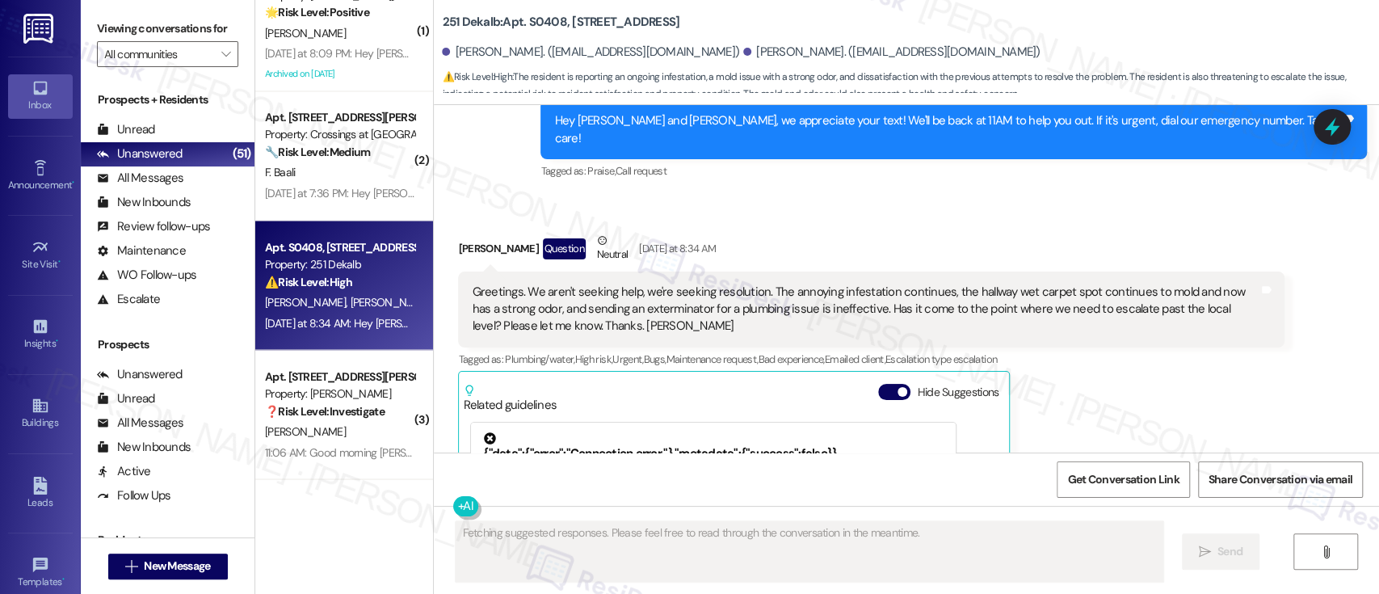
scroll to position [3592, 0]
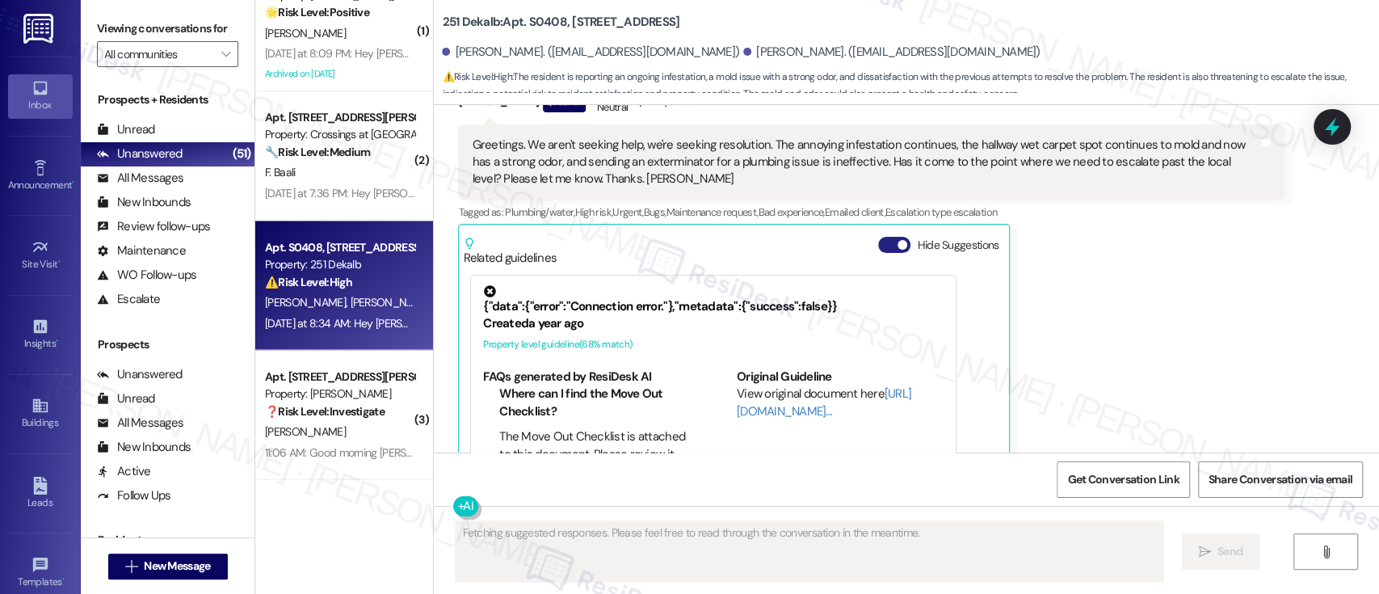
click at [897, 240] on span "button" at bounding box center [902, 245] width 10 height 10
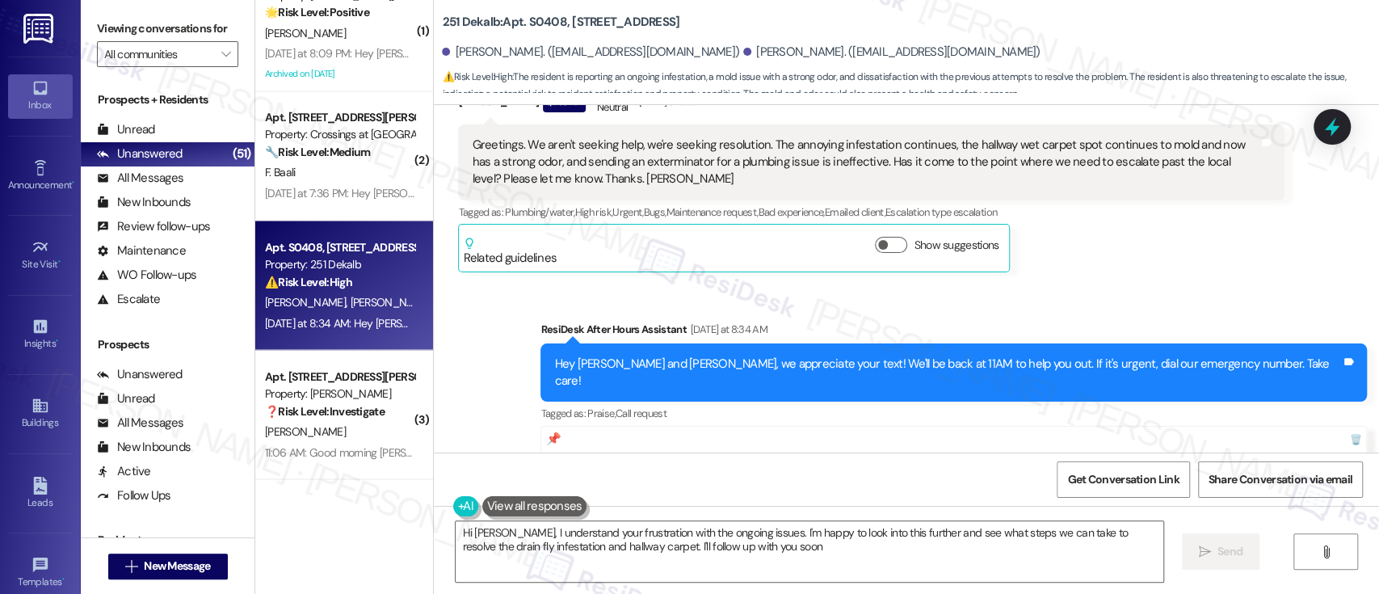
type textarea "Hi Robert, I understand your frustration with the ongoing issues. I'm happy to …"
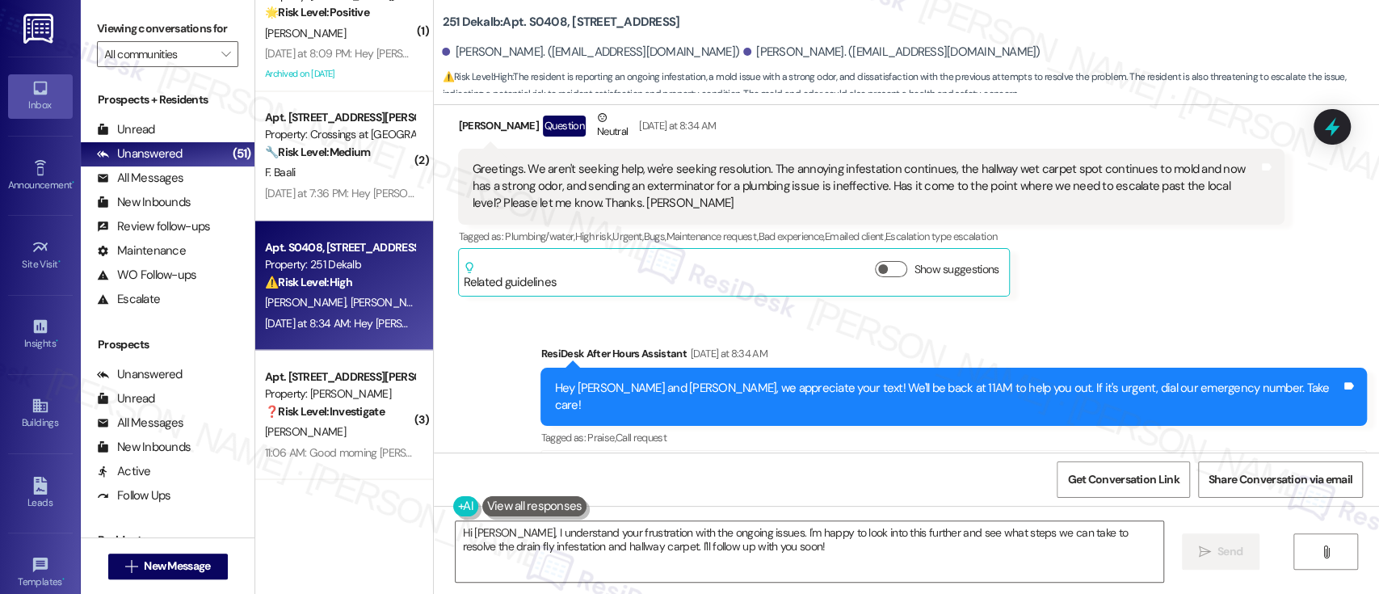
scroll to position [3516, 0]
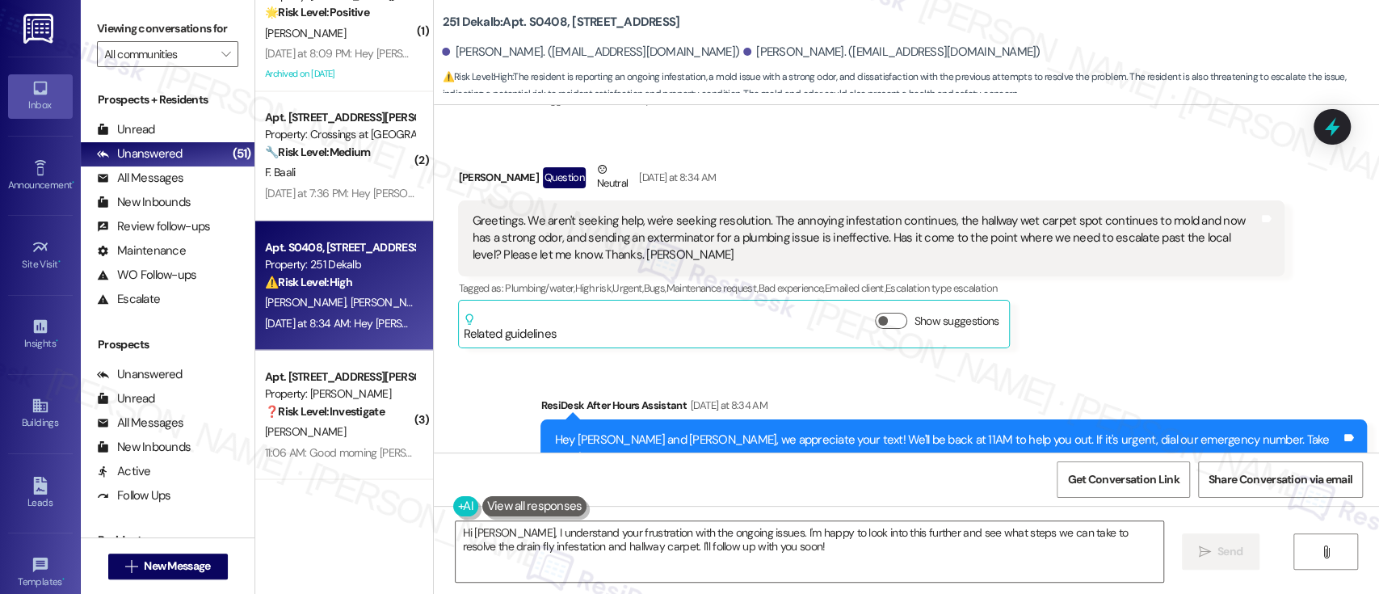
click at [526, 16] on b "251 Dekalb: Apt. S0408, 251 W Dekalb Pike" at bounding box center [560, 22] width 237 height 17
copy b "S0408"
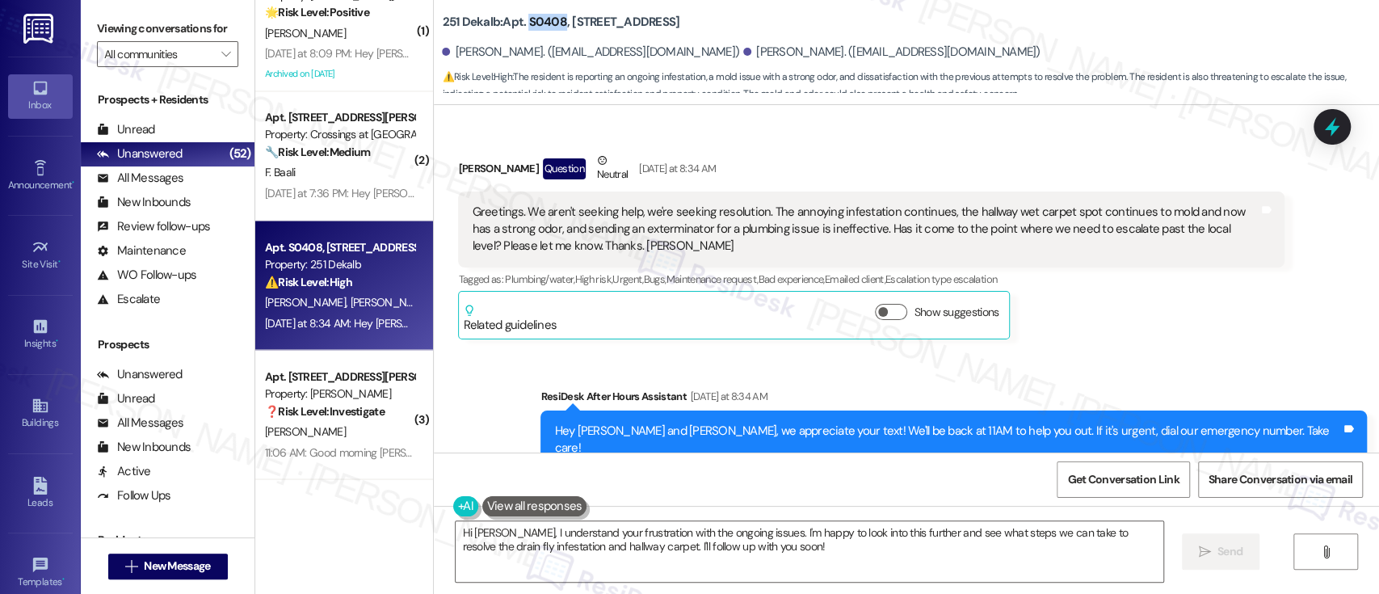
scroll to position [3473, 0]
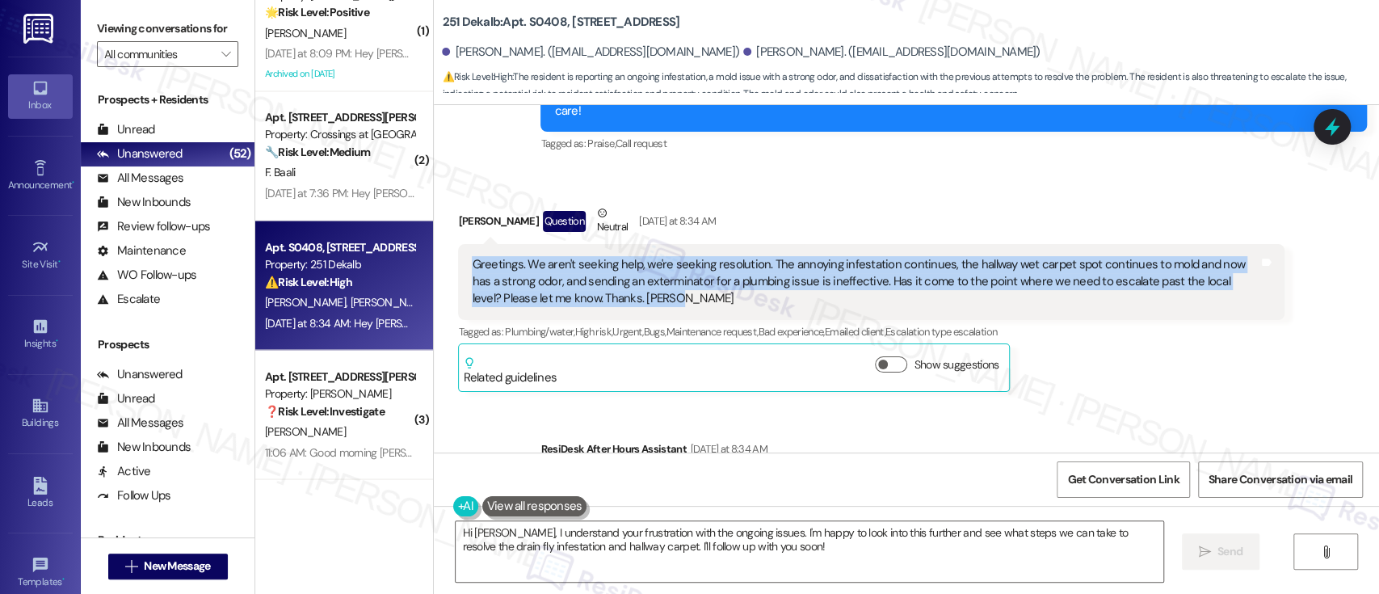
drag, startPoint x: 614, startPoint y: 230, endPoint x: 426, endPoint y: 183, distance: 193.1
click at [434, 183] on div "Received via SMS Bria Hughes Question Neutral Yesterday at 8:34 AM Greetings. W…" at bounding box center [906, 286] width 945 height 236
copy div "Greetings. We aren't seeking help, we're seeking resolution. The annoying infes…"
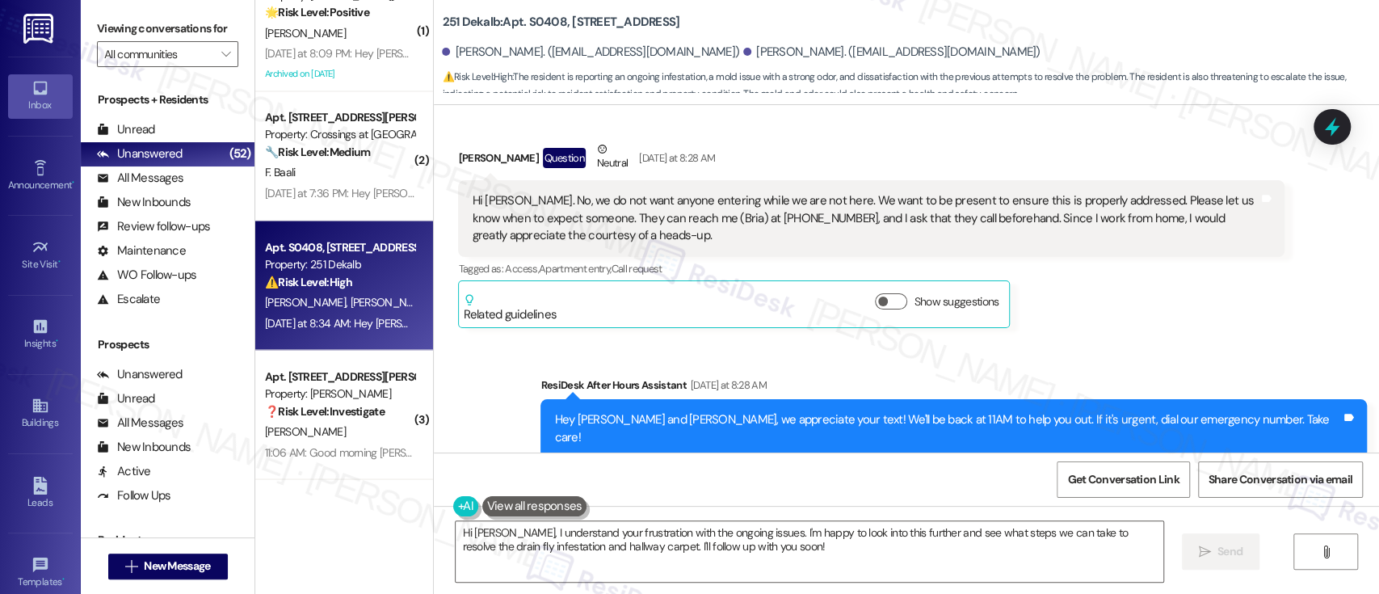
scroll to position [3137, 0]
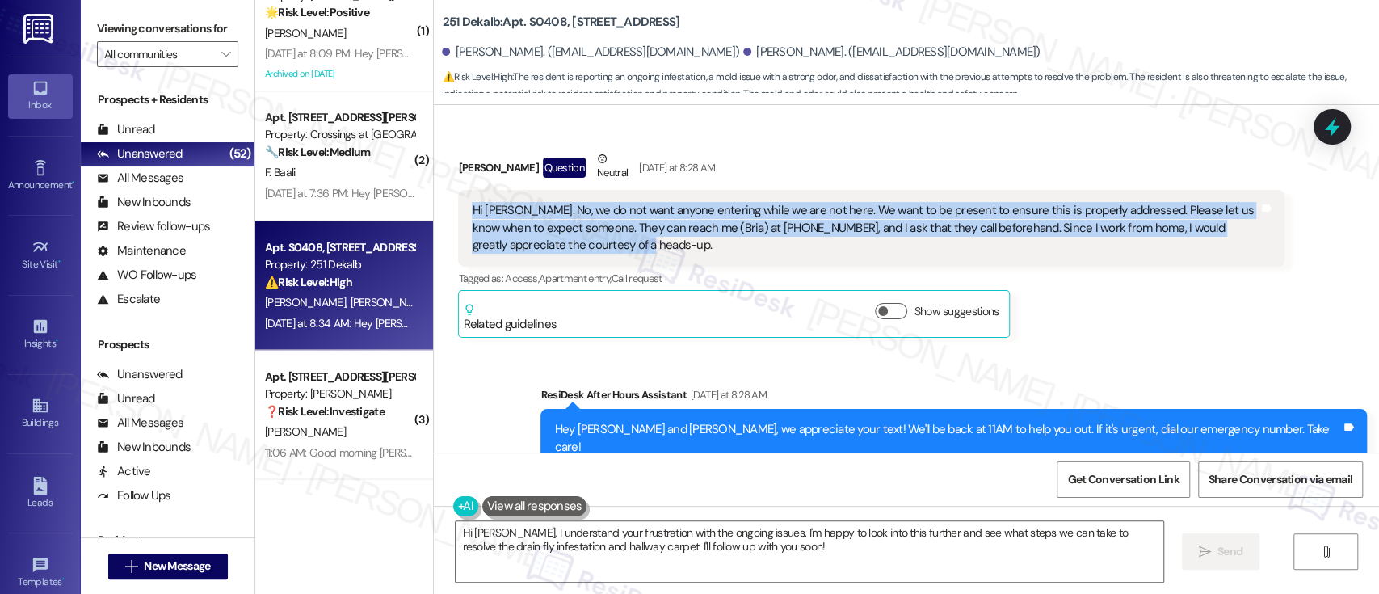
drag, startPoint x: 601, startPoint y: 199, endPoint x: 439, endPoint y: 149, distance: 169.6
click at [446, 149] on div "Received via SMS Robert Hughes Question Neutral Yesterday at 8:28 AM Hi Emily. …" at bounding box center [871, 244] width 850 height 212
copy div "Hi Emily. No, we do not want anyone entering while we are not here. We want to …"
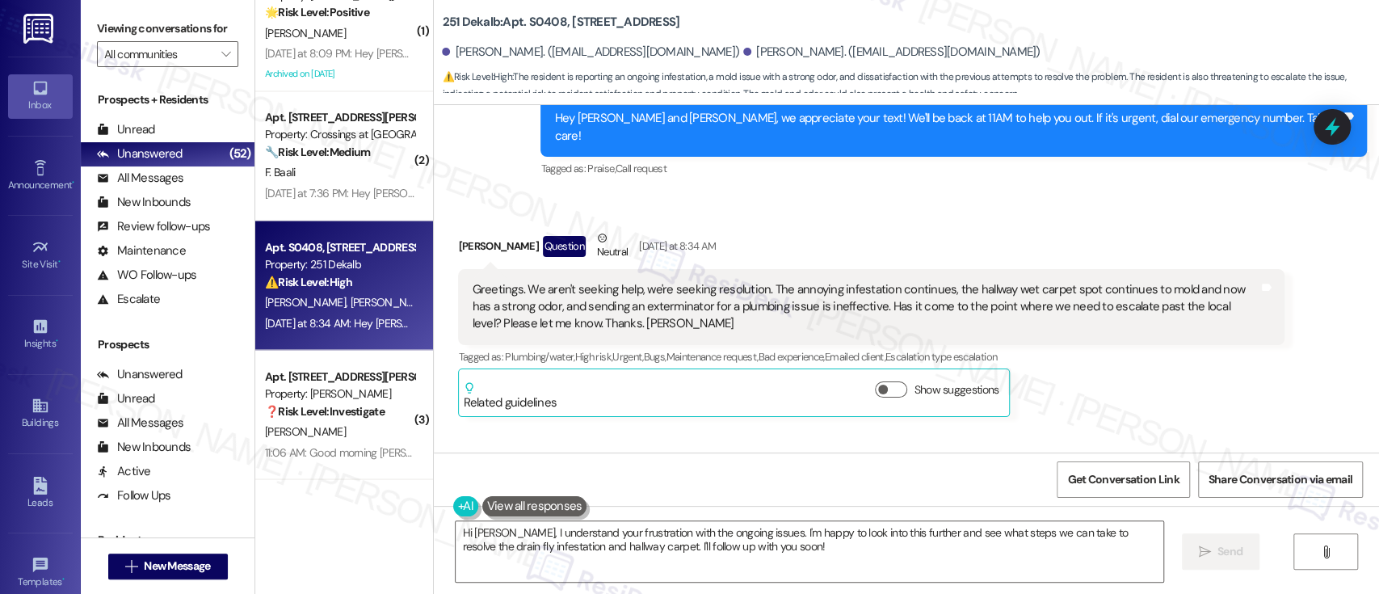
scroll to position [3491, 0]
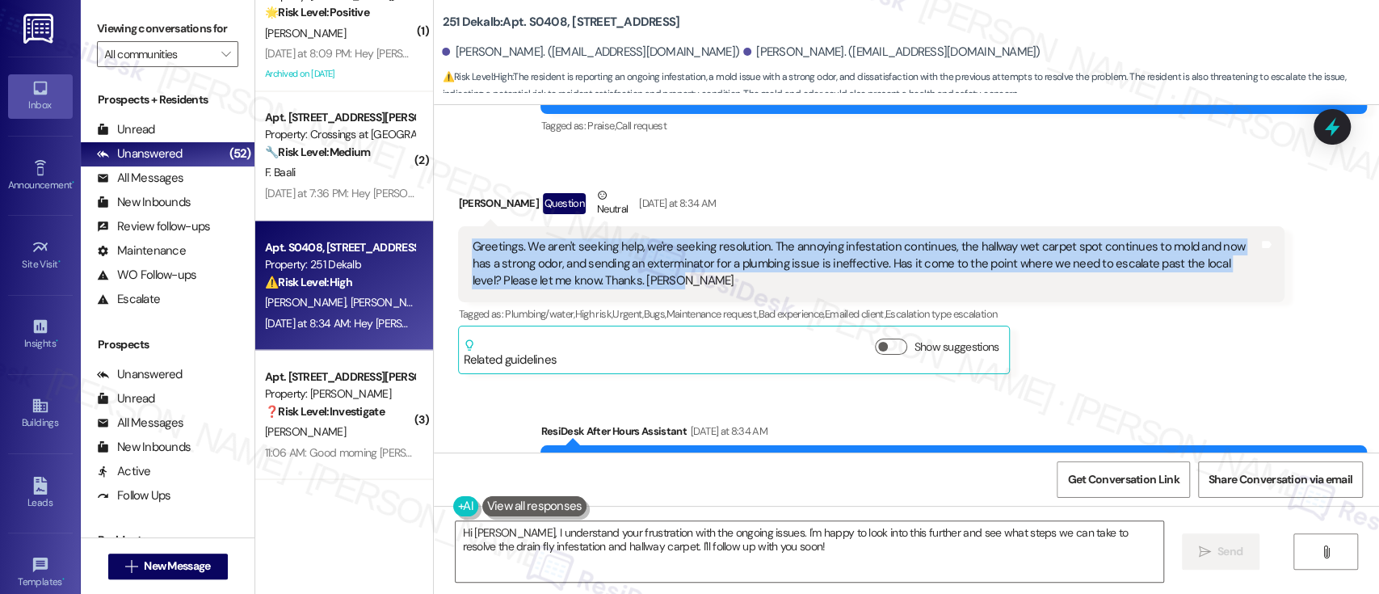
drag, startPoint x: 526, startPoint y: 199, endPoint x: 462, endPoint y: 178, distance: 67.2
click at [472, 238] on div "Greetings. We aren't seeking help, we're seeking resolution. The annoying infes…" at bounding box center [865, 264] width 787 height 52
copy div "Greetings. We aren't seeking help, we're seeking resolution. The annoying infes…"
click at [768, 553] on textarea "Hi Robert, I understand your frustration with the ongoing issues. I'm happy to …" at bounding box center [808, 551] width 707 height 61
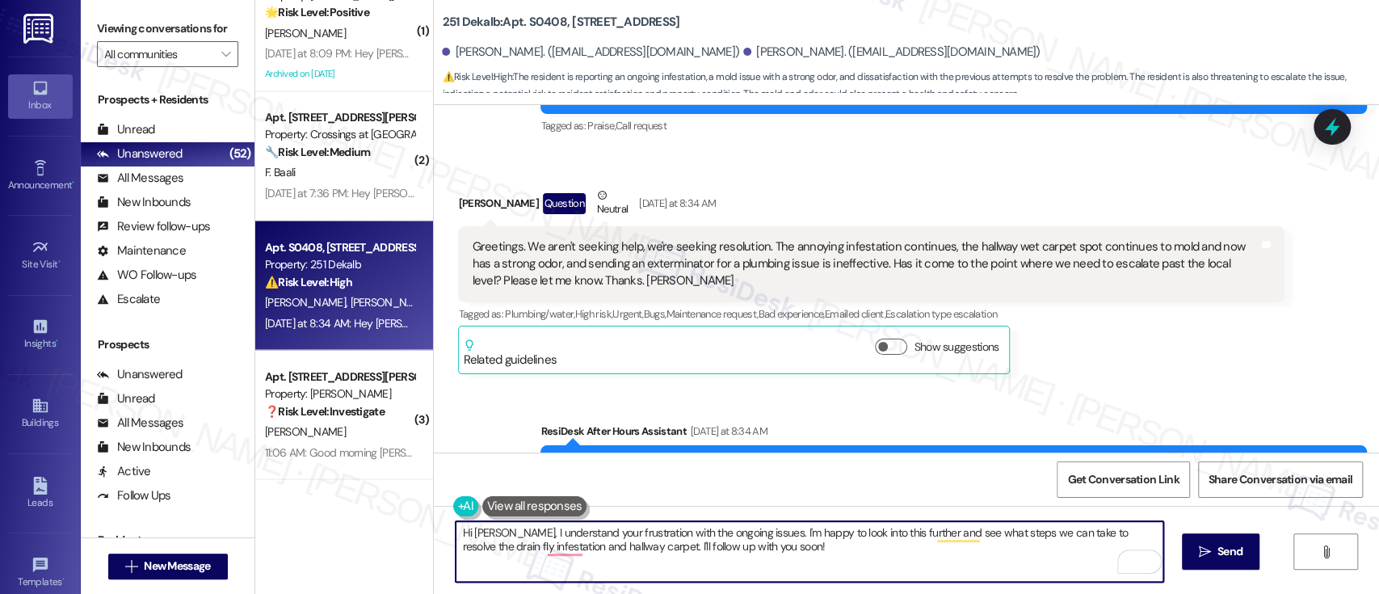
scroll to position [3826, 0]
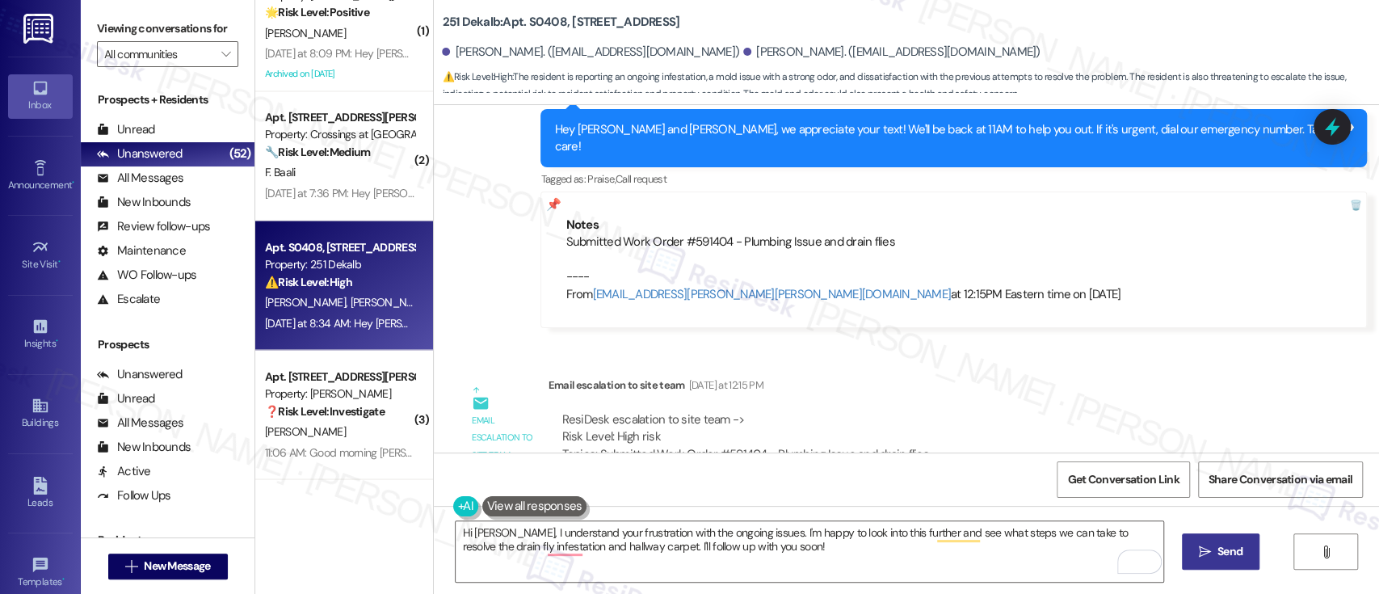
click at [1217, 563] on button " Send" at bounding box center [1221, 551] width 78 height 36
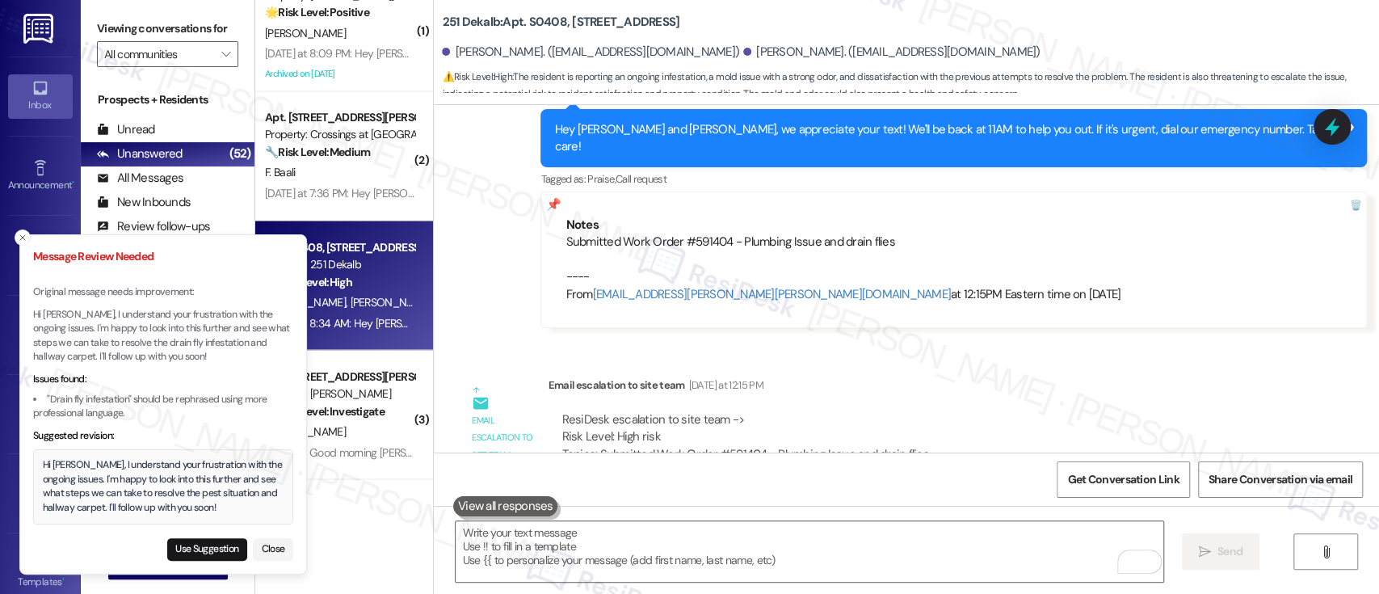
click at [110, 462] on div "Hi Robert, I understand your frustration with the ongoing issues. I'm happy to …" at bounding box center [163, 486] width 241 height 57
click at [219, 552] on button "Use Suggestion" at bounding box center [207, 549] width 80 height 23
type textarea "Hi Robert, I understand your frustration with the ongoing issues. I'm happy to …"
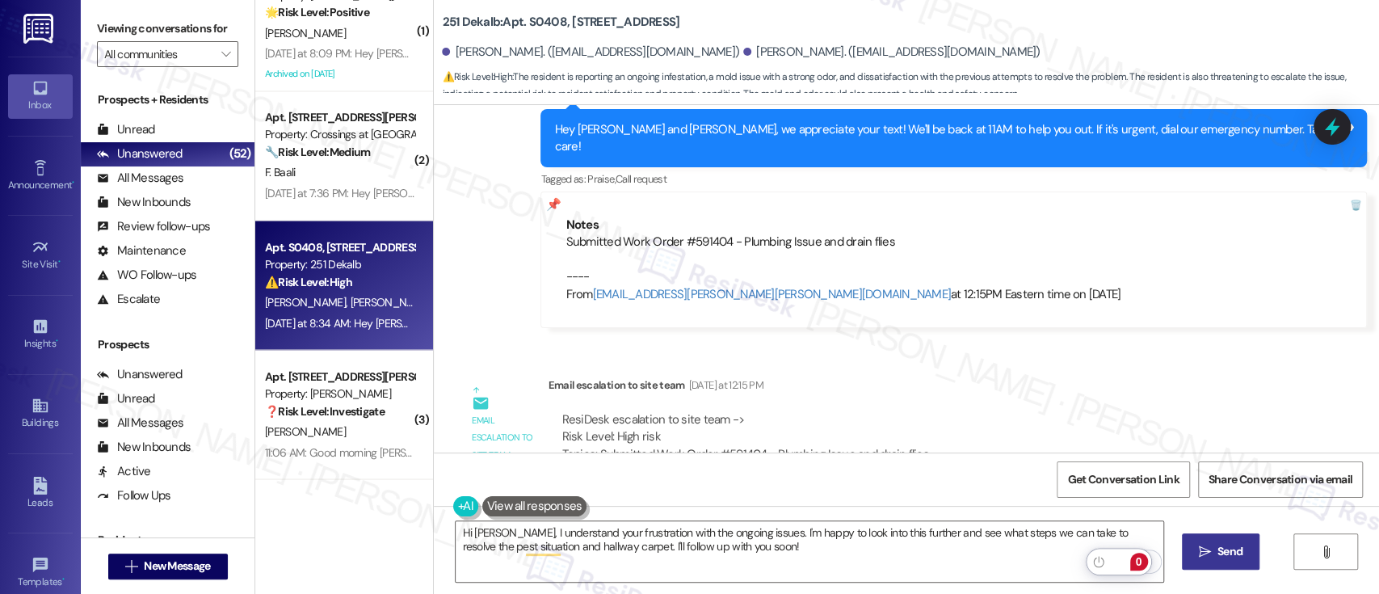
click at [1218, 549] on span "Send" at bounding box center [1229, 551] width 25 height 17
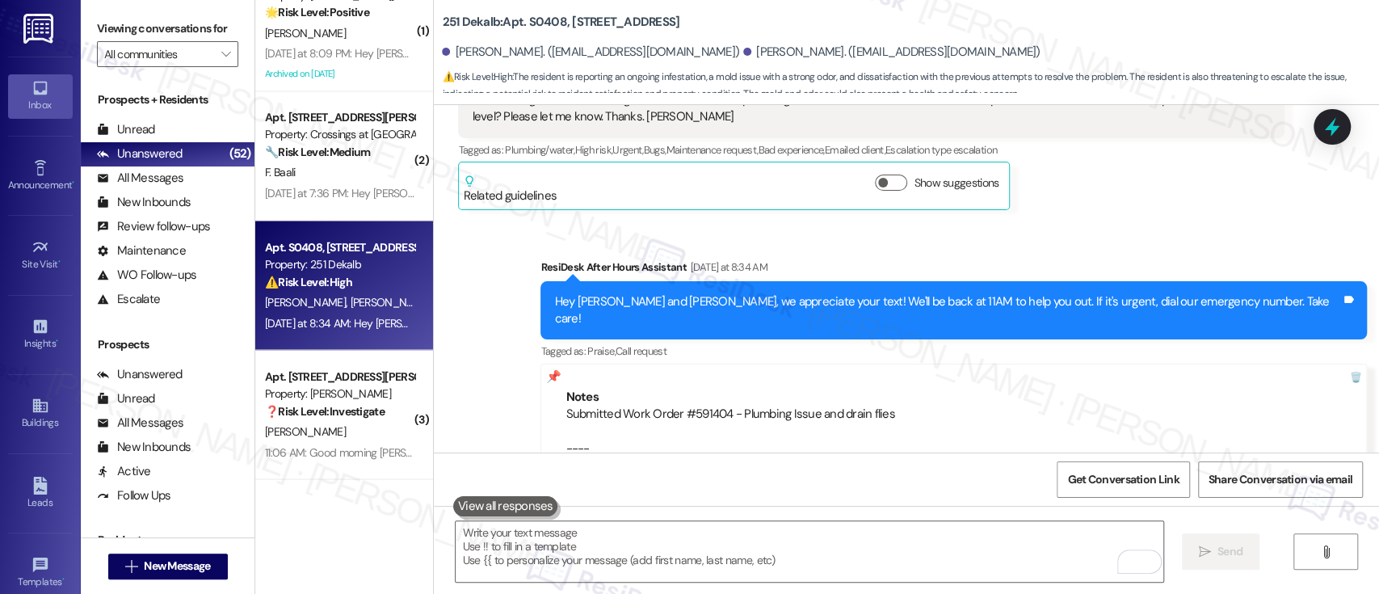
scroll to position [3957, 0]
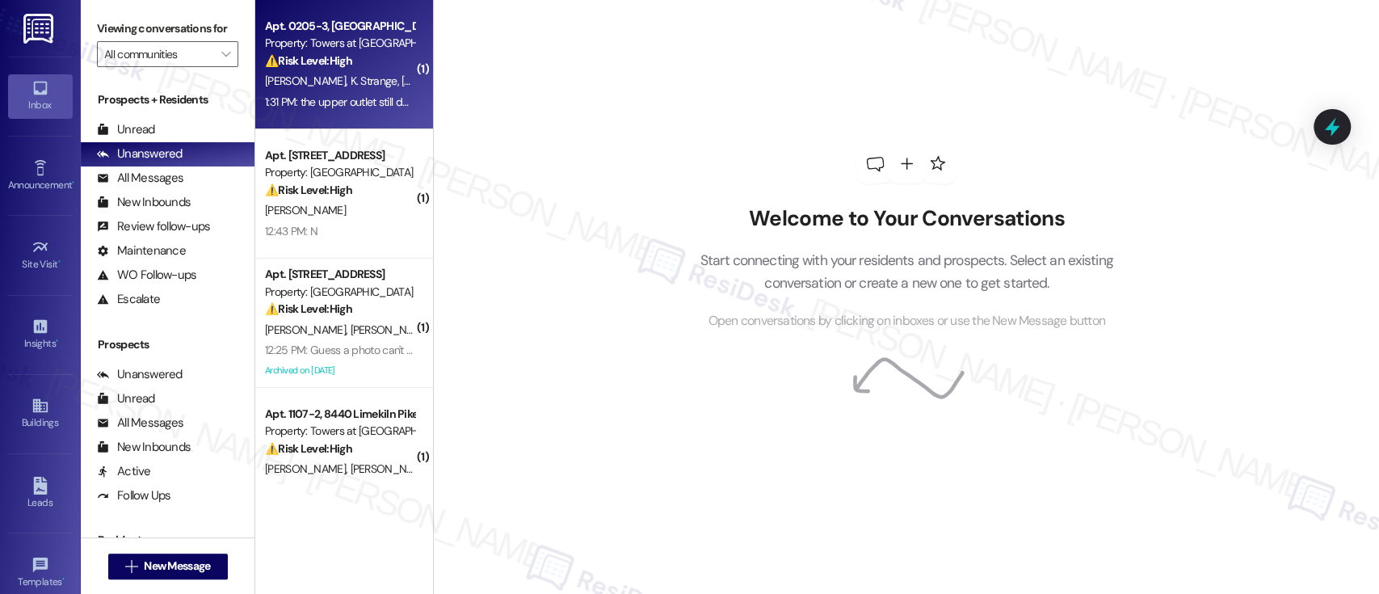
click at [402, 84] on span "[PERSON_NAME]" at bounding box center [445, 80] width 86 height 15
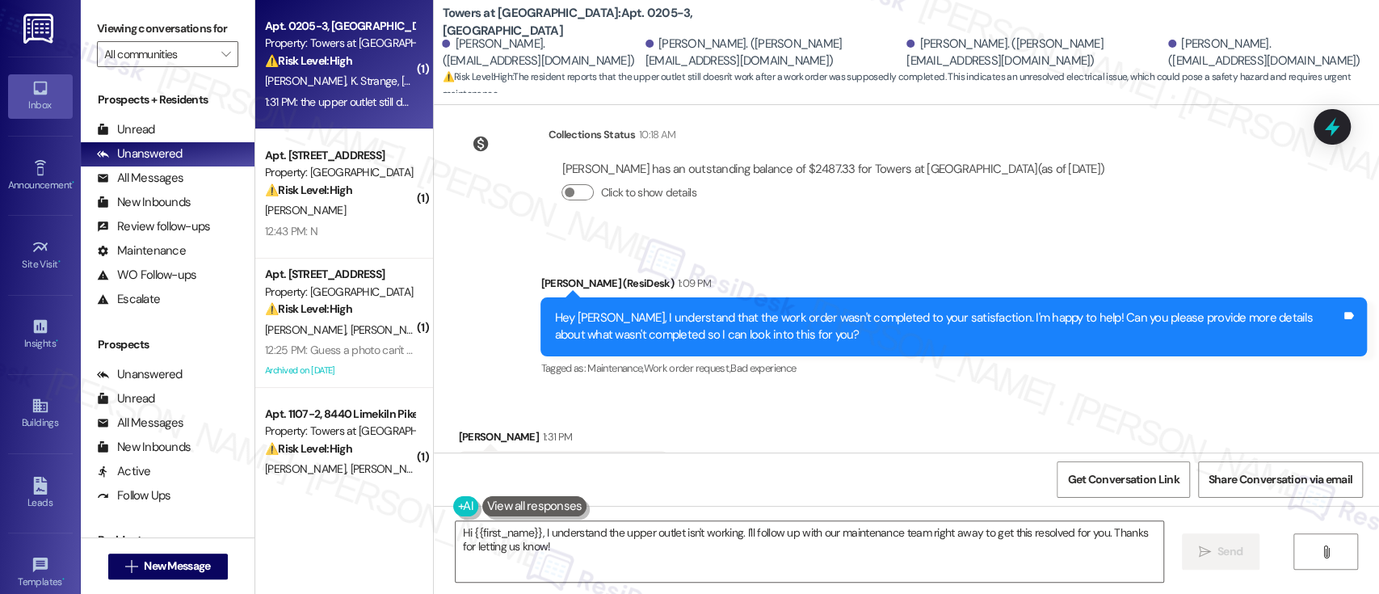
scroll to position [1430, 0]
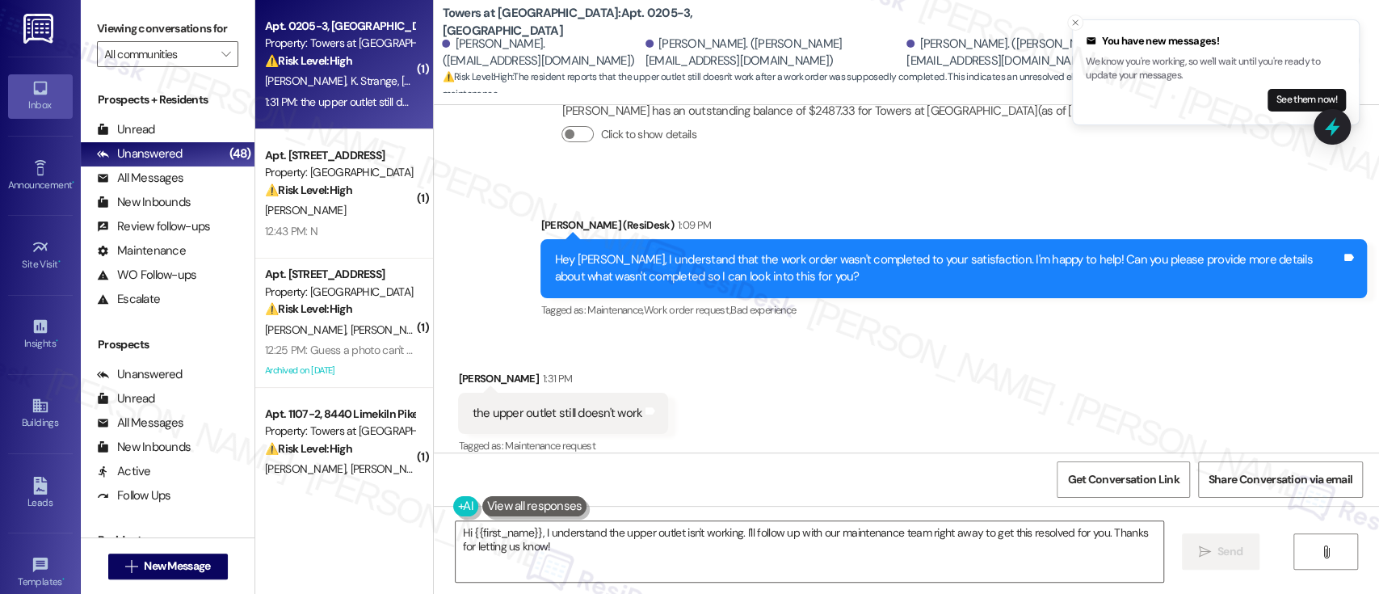
click at [295, 59] on strong "⚠️ Risk Level: High" at bounding box center [308, 60] width 87 height 15
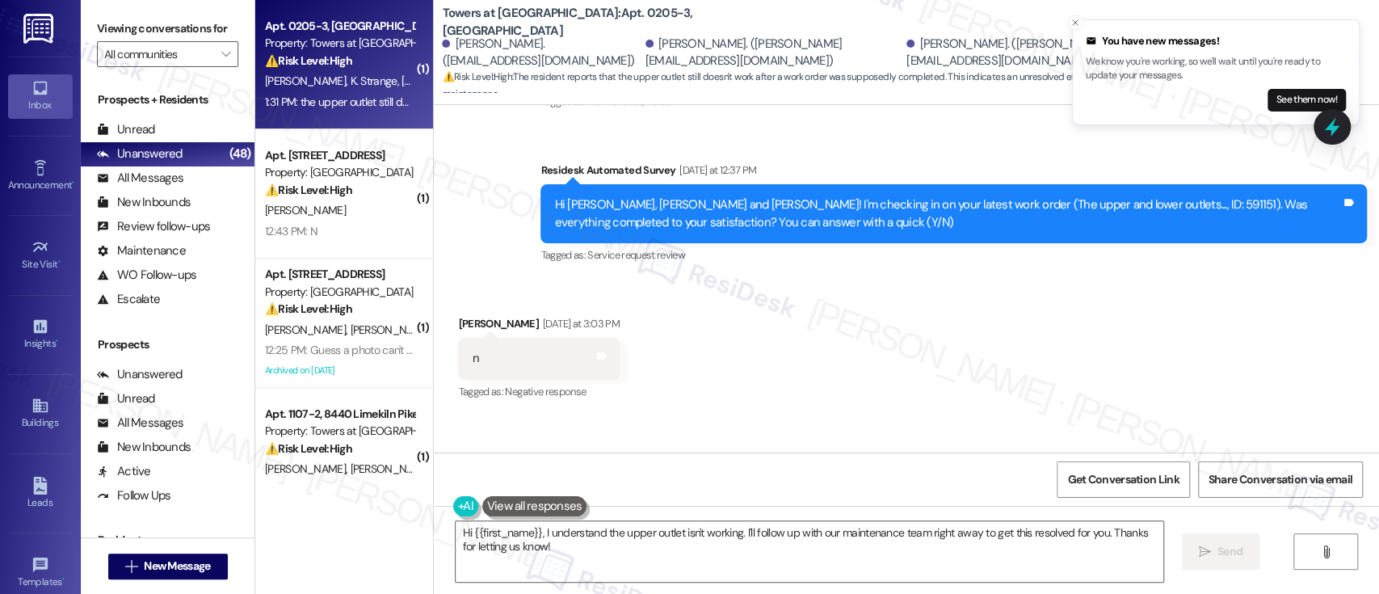
scroll to position [1001, 0]
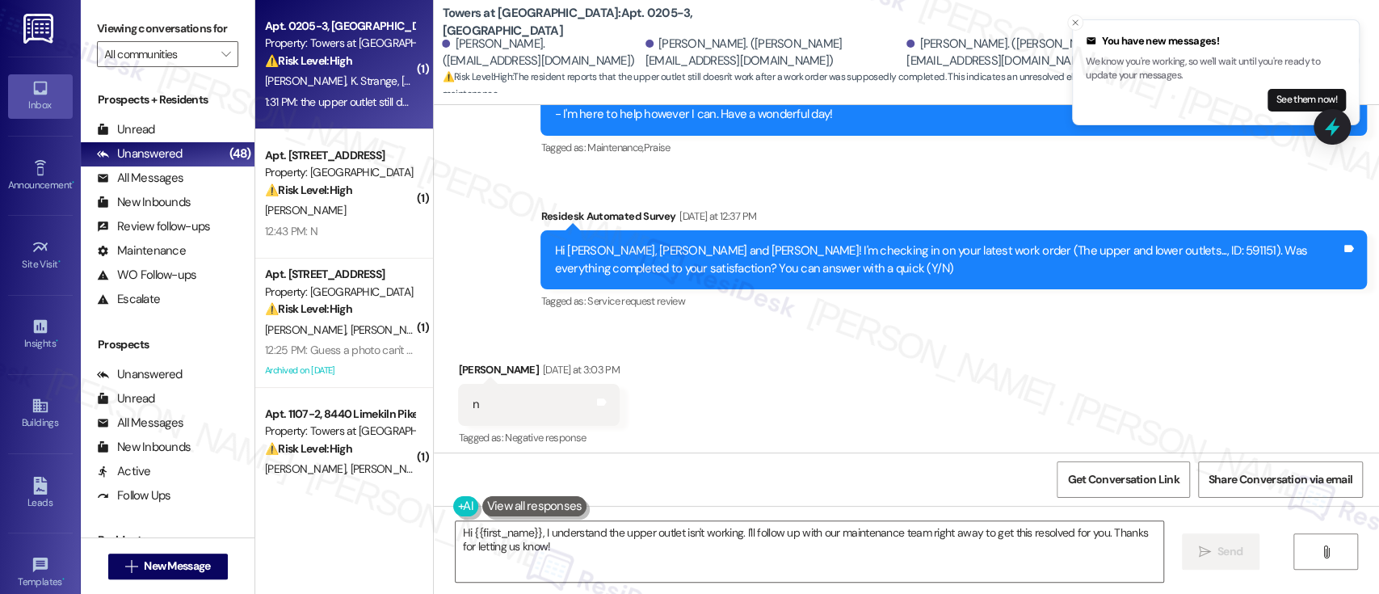
click at [1112, 242] on div "Hi Kylie, Morgan, Hannah and Kelsi! I'm checking in on your latest work order (…" at bounding box center [947, 259] width 787 height 35
copy div "591151"
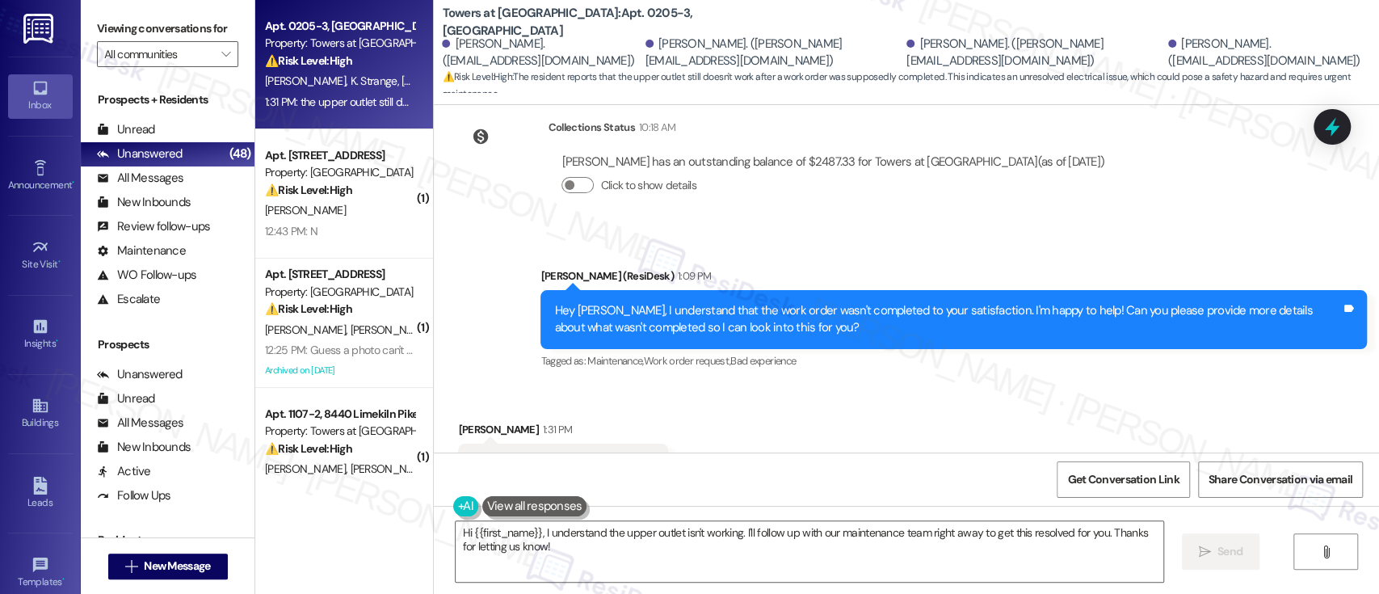
scroll to position [1431, 0]
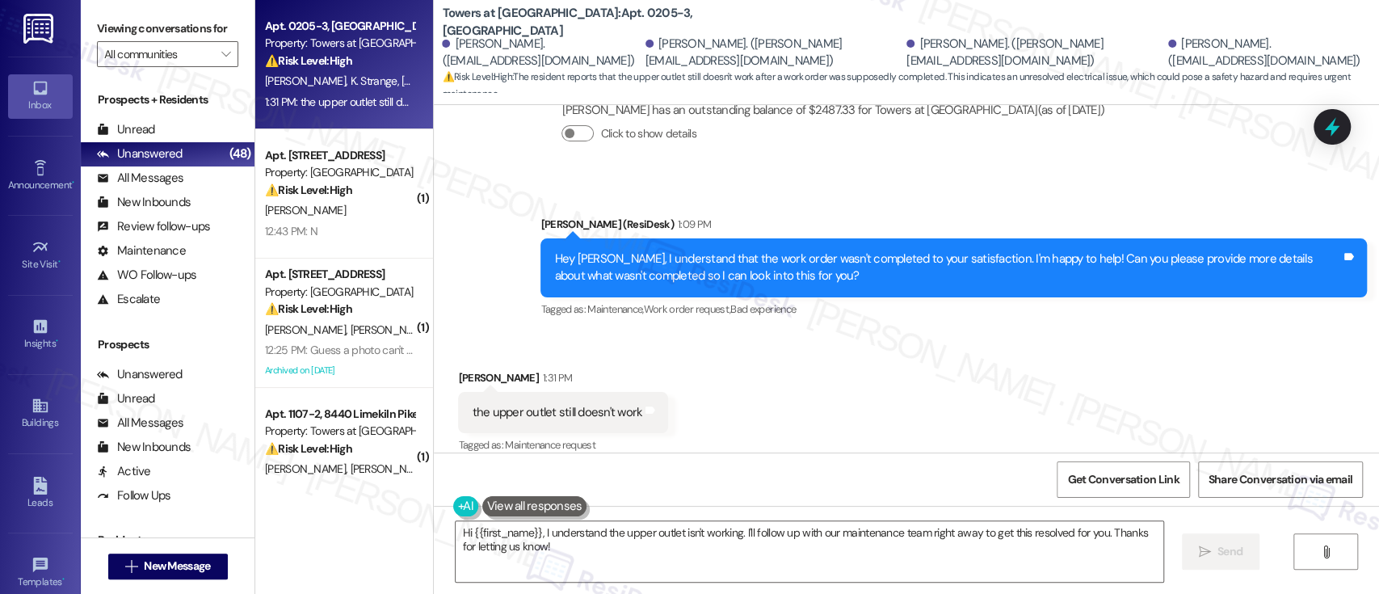
click at [847, 370] on div "Received via SMS Kelsi Warner 1:31 PM the upper outlet still doesn't work Tags …" at bounding box center [906, 401] width 945 height 136
click at [1088, 388] on div "Received via SMS Kelsi Warner 1:31 PM the upper outlet still doesn't work Tags …" at bounding box center [906, 401] width 945 height 136
click at [849, 539] on textarea "Hi {{first_name}}, I understand the upper outlet isn't working. I'll follow up …" at bounding box center [808, 551] width 707 height 61
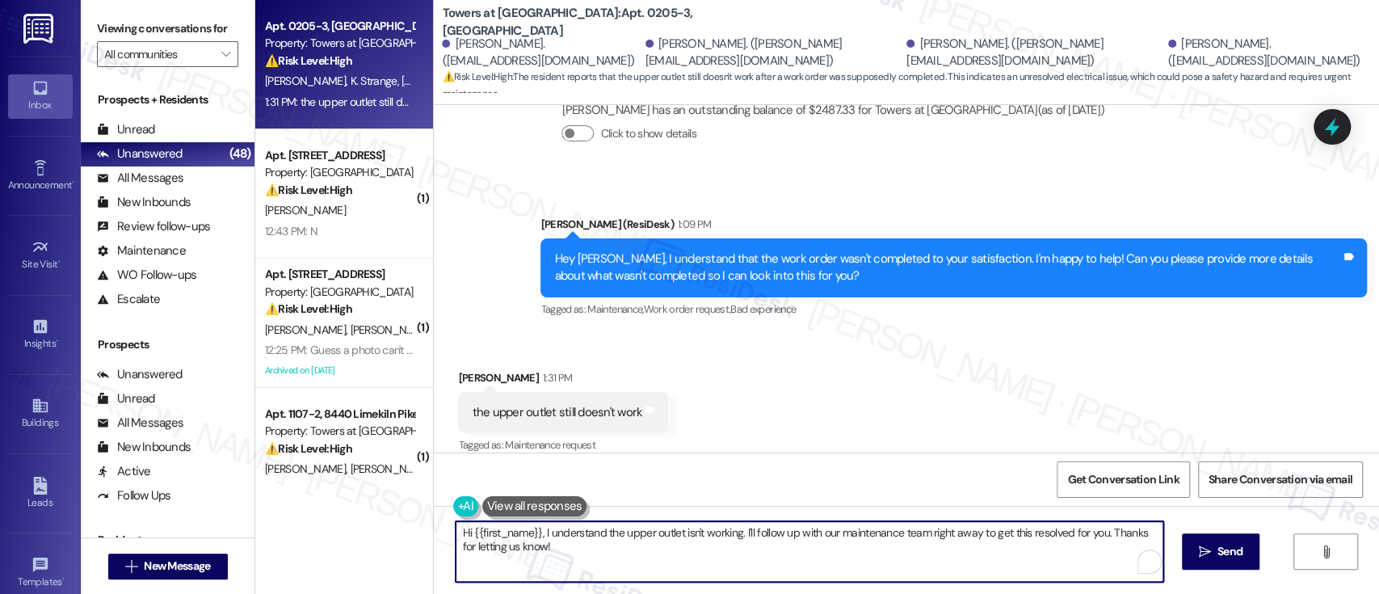
click at [867, 556] on textarea "Hi {{first_name}}, I understand the upper outlet isn't working. I'll follow up …" at bounding box center [808, 551] width 707 height 61
click at [1104, 533] on textarea "Hi {{first_name}}, I understand the upper outlet isn't working. I'll follow up …" at bounding box center [808, 551] width 707 height 61
click at [1106, 539] on textarea "Hi {{first_name}}, I understand the upper outlet isn't working. I'll follow up …" at bounding box center [808, 551] width 707 height 61
click at [900, 556] on textarea "Hi {{first_name}}, I understand the upper outlet isn't working. I'll follow up …" at bounding box center [808, 551] width 707 height 61
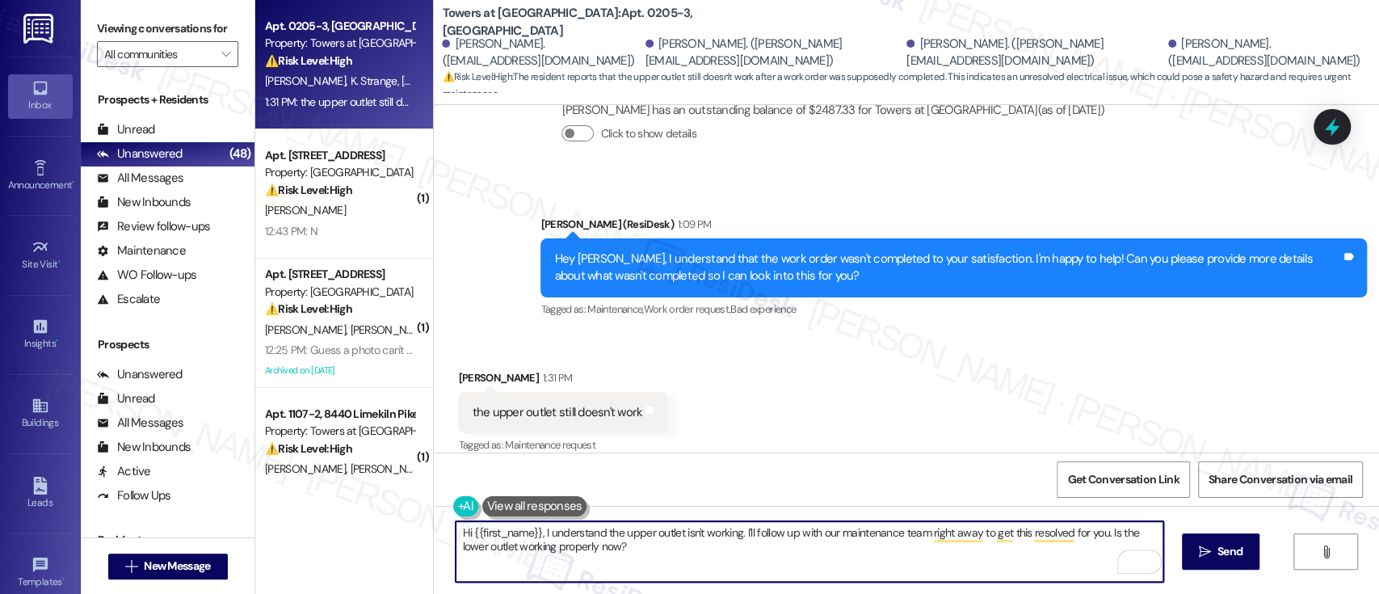
click at [741, 560] on textarea "Hi {{first_name}}, I understand the upper outlet isn't working. I'll follow up …" at bounding box center [808, 551] width 707 height 61
click at [535, 536] on textarea "Hi {{first_name}}, I understand the upper outlet isn't working. I'll follow up …" at bounding box center [808, 551] width 707 height 61
click at [1017, 531] on textarea "I understand the upper outlet isn't working. I'll follow up with our maintenanc…" at bounding box center [808, 551] width 707 height 61
click at [1034, 557] on textarea "I understand the upper outlet isn't working. I'll follow up with our maintenanc…" at bounding box center [808, 551] width 707 height 61
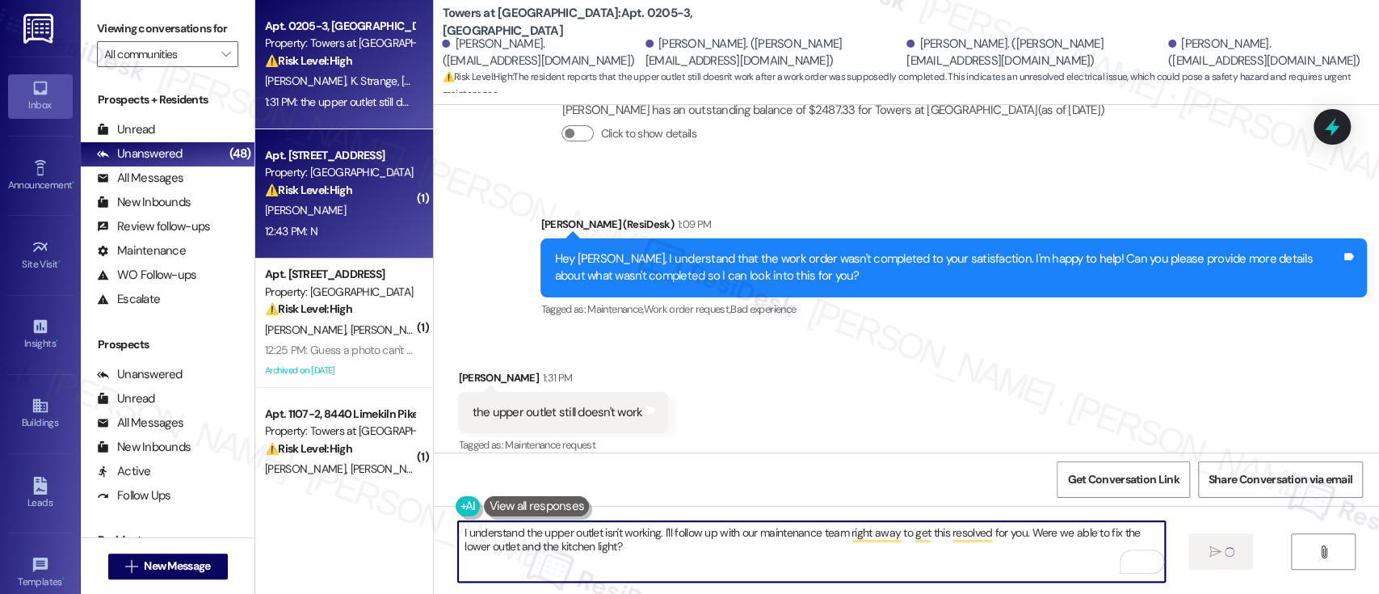
type textarea "I understand the upper outlet isn't working. I'll follow up with our maintenanc…"
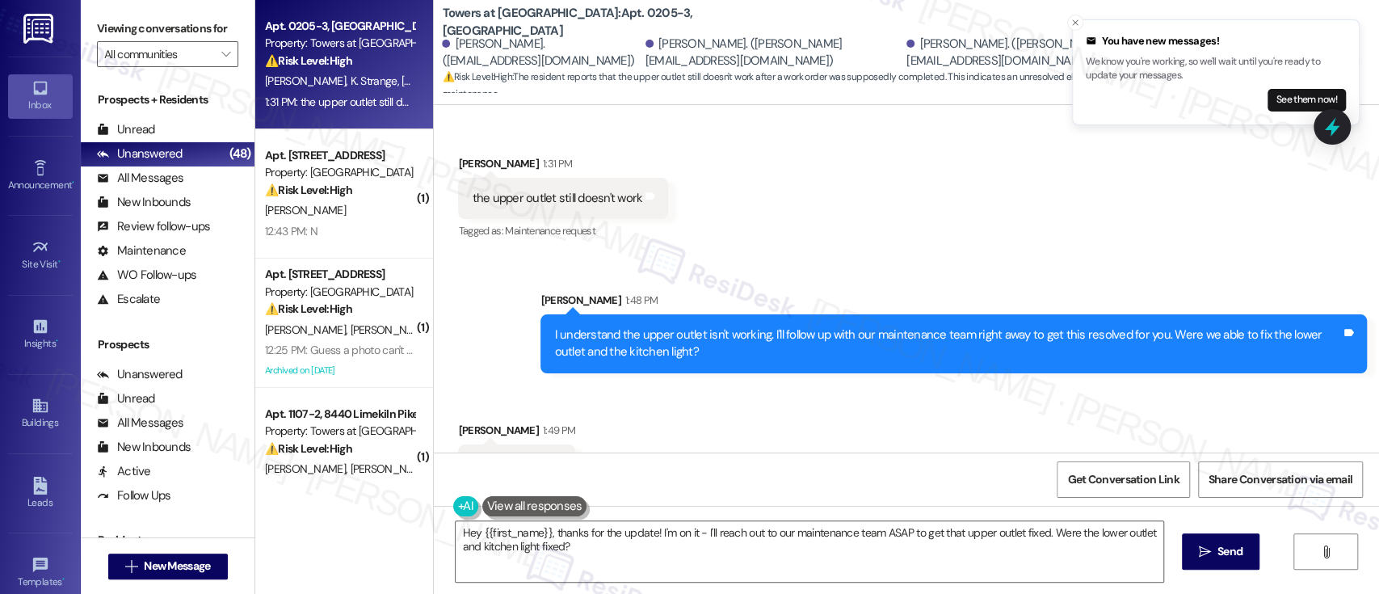
scroll to position [1673, 0]
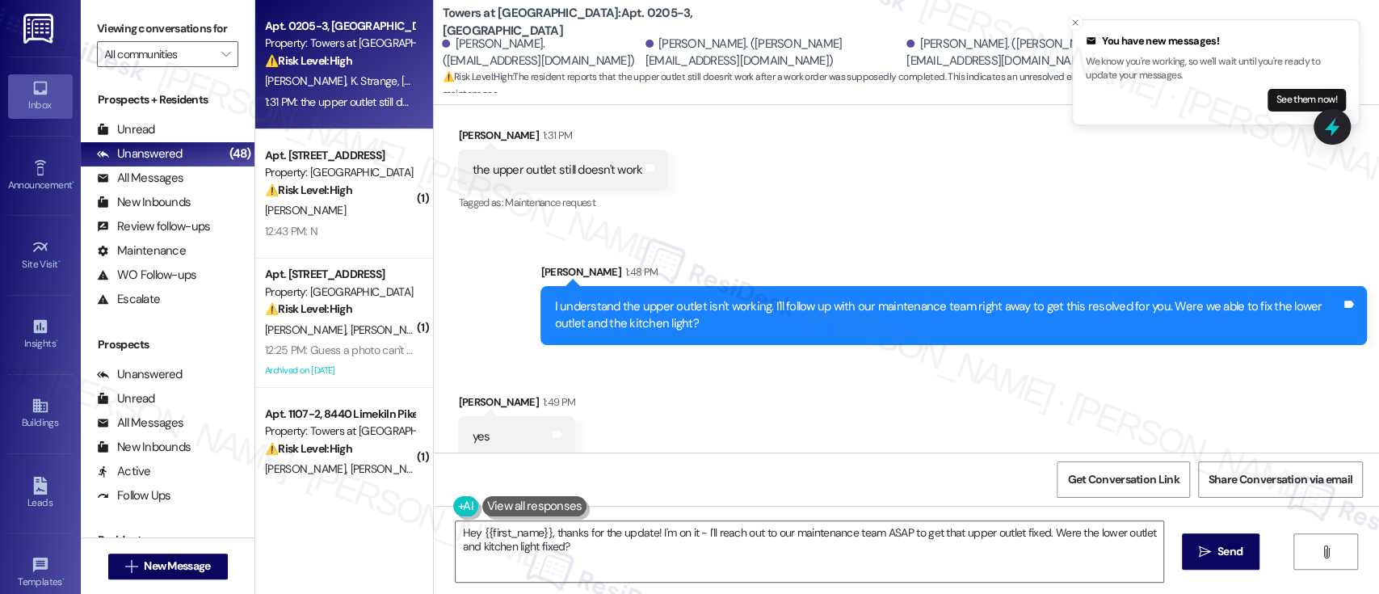
drag, startPoint x: 1190, startPoint y: 351, endPoint x: 1193, endPoint y: 359, distance: 8.7
click at [1193, 358] on div "Received via SMS Kelsi Warner 1:49 PM yes Tags and notes" at bounding box center [906, 413] width 945 height 112
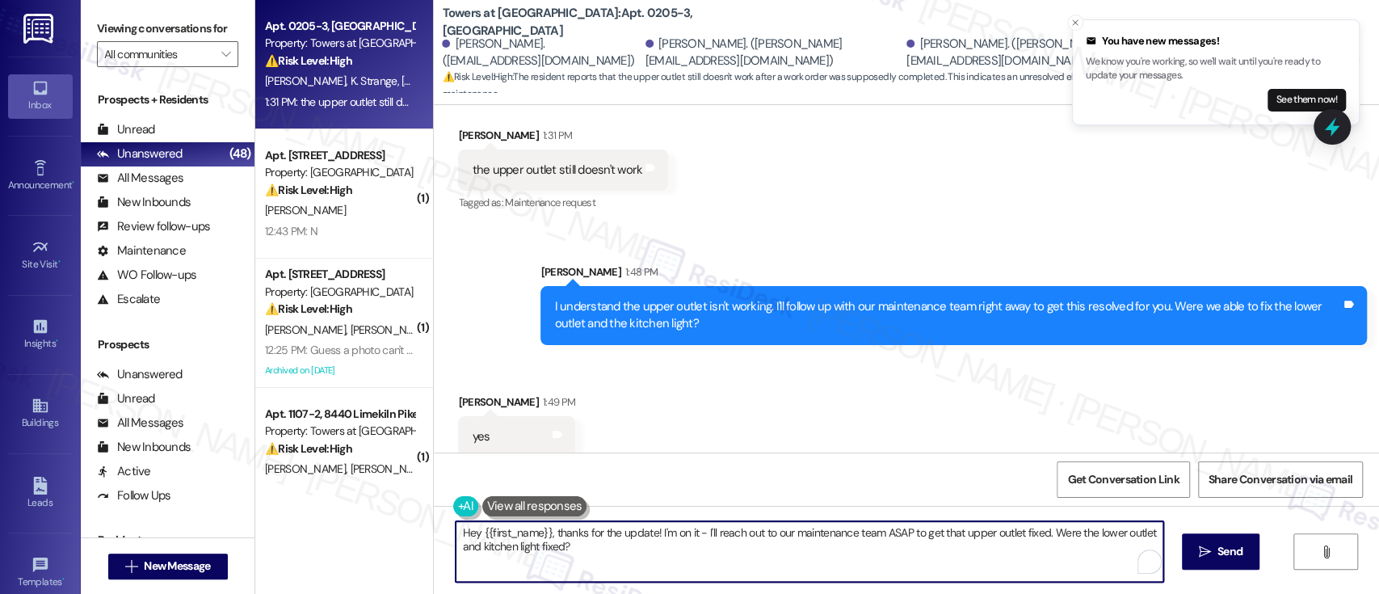
drag, startPoint x: 549, startPoint y: 535, endPoint x: 356, endPoint y: 535, distance: 193.0
click at [356, 535] on div "Apt. 0205-3, 8440 Limekiln Pike Property: Towers at Wyncote ⚠️ Risk Level: High…" at bounding box center [816, 297] width 1123 height 594
click at [803, 531] on textarea "Thanks for the update! I'm on it - I'll reach out to our maintenance team ASAP …" at bounding box center [808, 551] width 707 height 61
drag, startPoint x: 952, startPoint y: 532, endPoint x: 962, endPoint y: 557, distance: 26.8
click at [956, 552] on textarea "Thanks for the update! I'm on it - I'll reach out to our maintenance team ASAP …" at bounding box center [808, 551] width 707 height 61
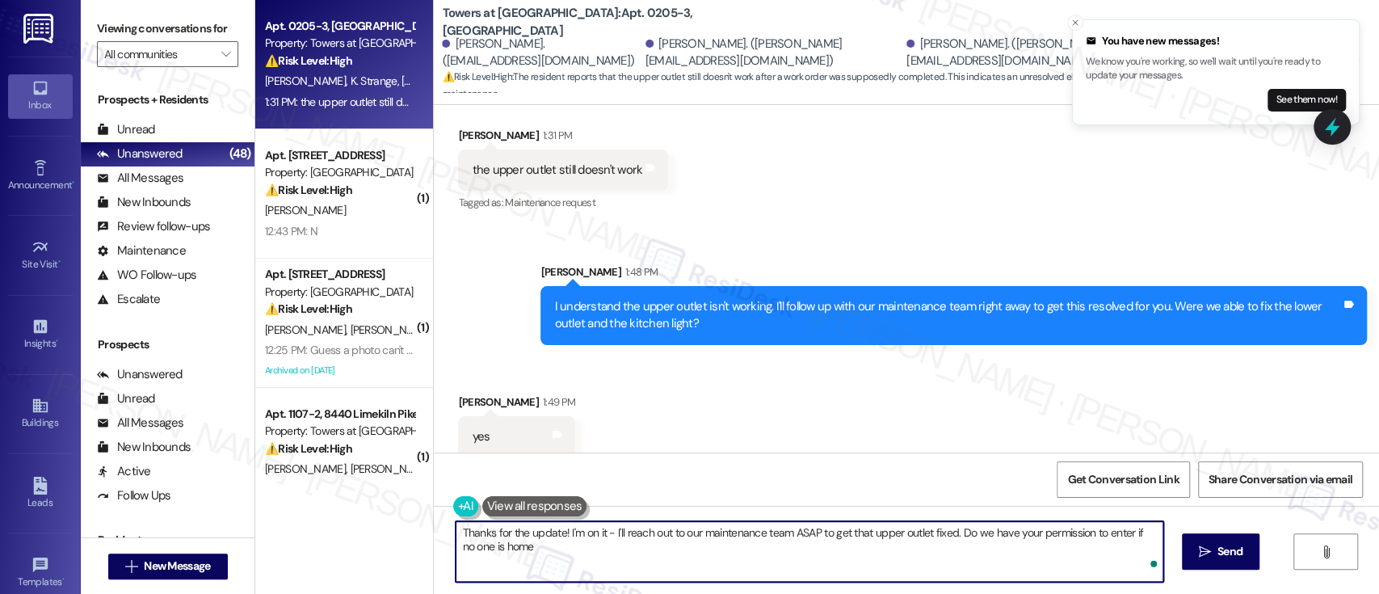
type textarea "Thanks for the update! I'm on it - I'll reach out to our maintenance team ASAP …"
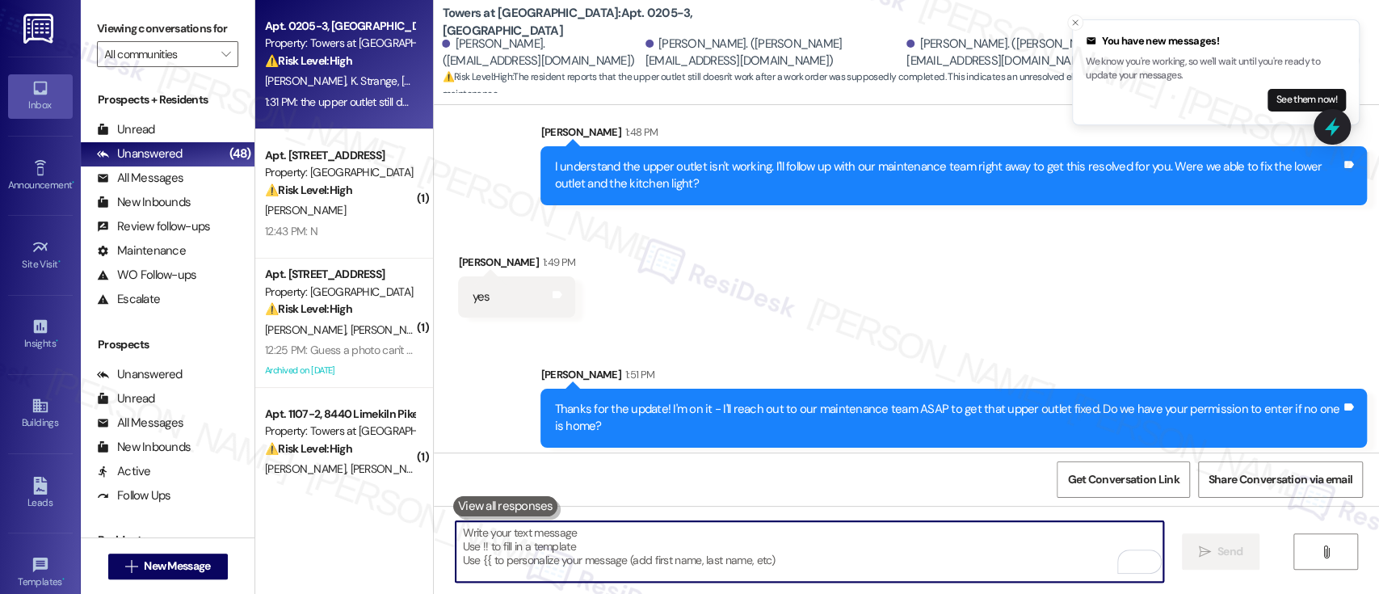
scroll to position [1808, 0]
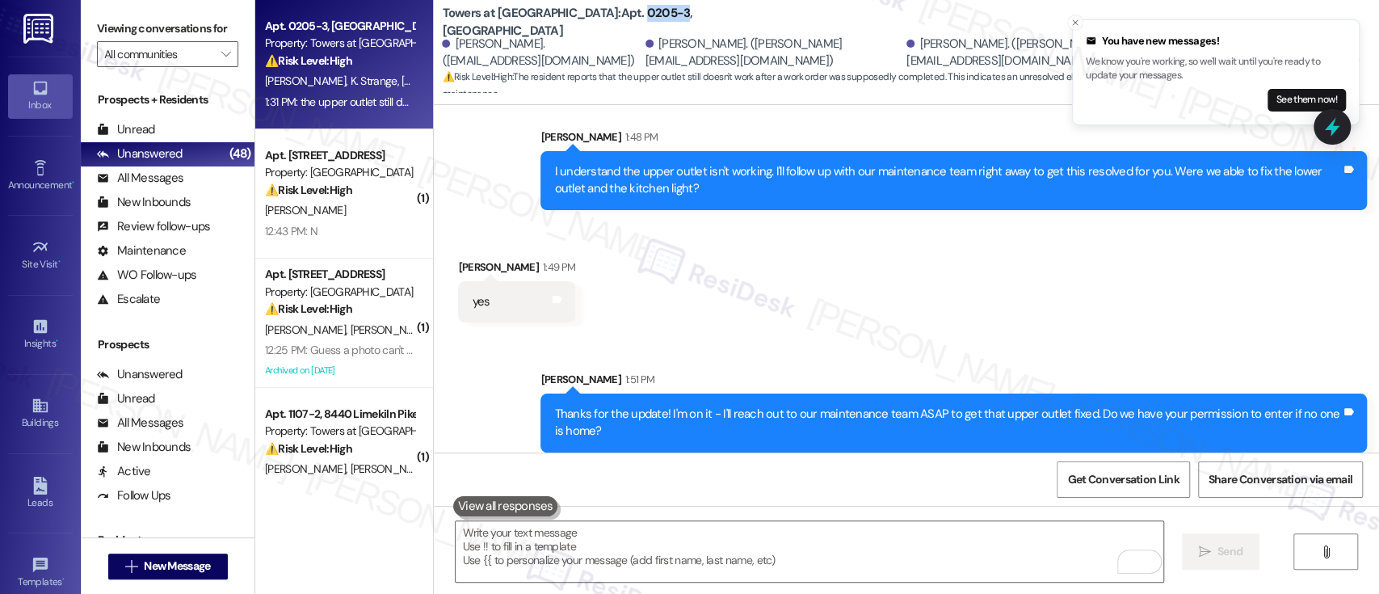
drag, startPoint x: 563, startPoint y: 23, endPoint x: 606, endPoint y: 28, distance: 43.2
click at [606, 28] on b "Towers at Wyncote: Apt. 0205-3, 8440 Limekiln Pike" at bounding box center [603, 22] width 323 height 35
copy b "0205-3"
drag, startPoint x: 1002, startPoint y: 336, endPoint x: 1021, endPoint y: 336, distance: 18.6
click at [1007, 336] on div "Sent via SMS Sarah 1:51 PM Thanks for the update! I'm on it - I'll reach out to…" at bounding box center [906, 399] width 945 height 130
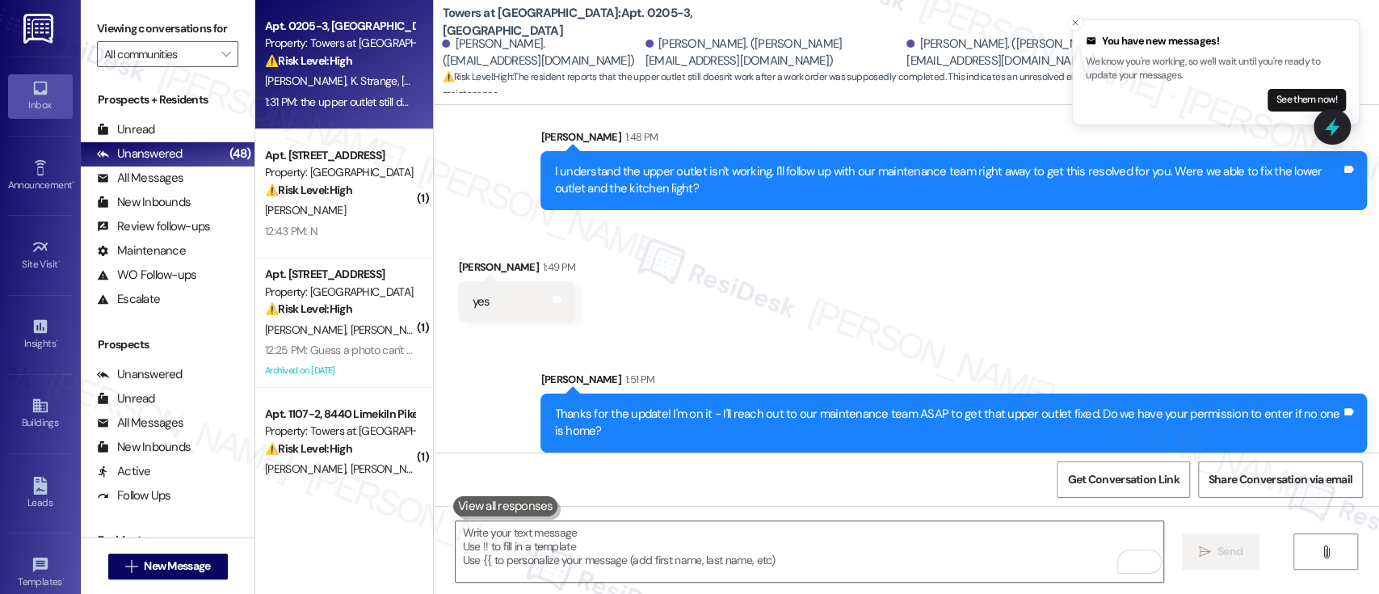
scroll to position [1916, 0]
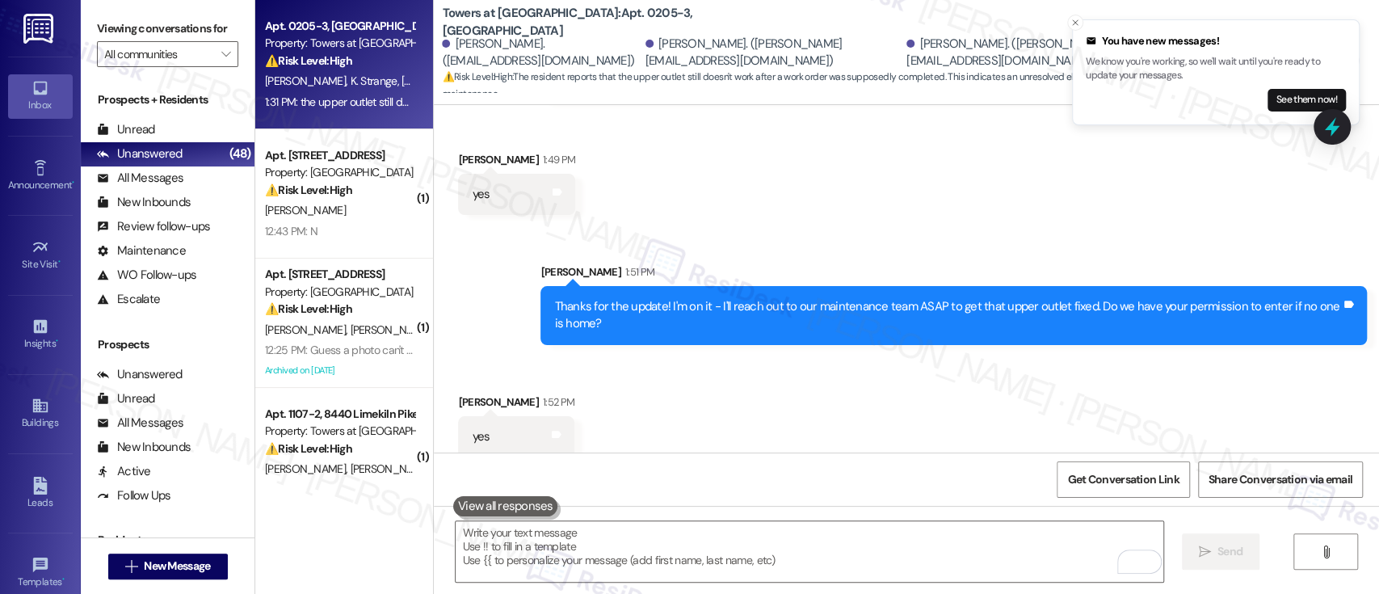
click at [916, 390] on div "Received via SMS Kelsi Warner 1:52 PM yes Tags and notes" at bounding box center [906, 413] width 945 height 112
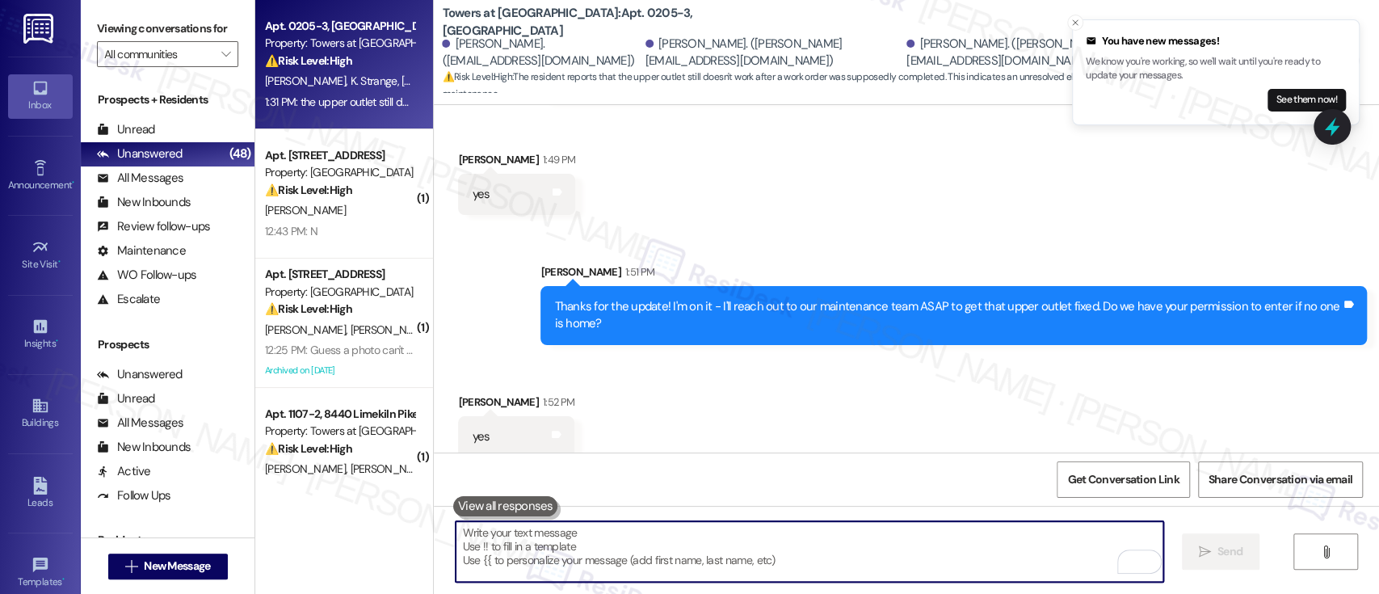
click at [858, 573] on textarea "To enrich screen reader interactions, please activate Accessibility in Grammarl…" at bounding box center [808, 551] width 707 height 61
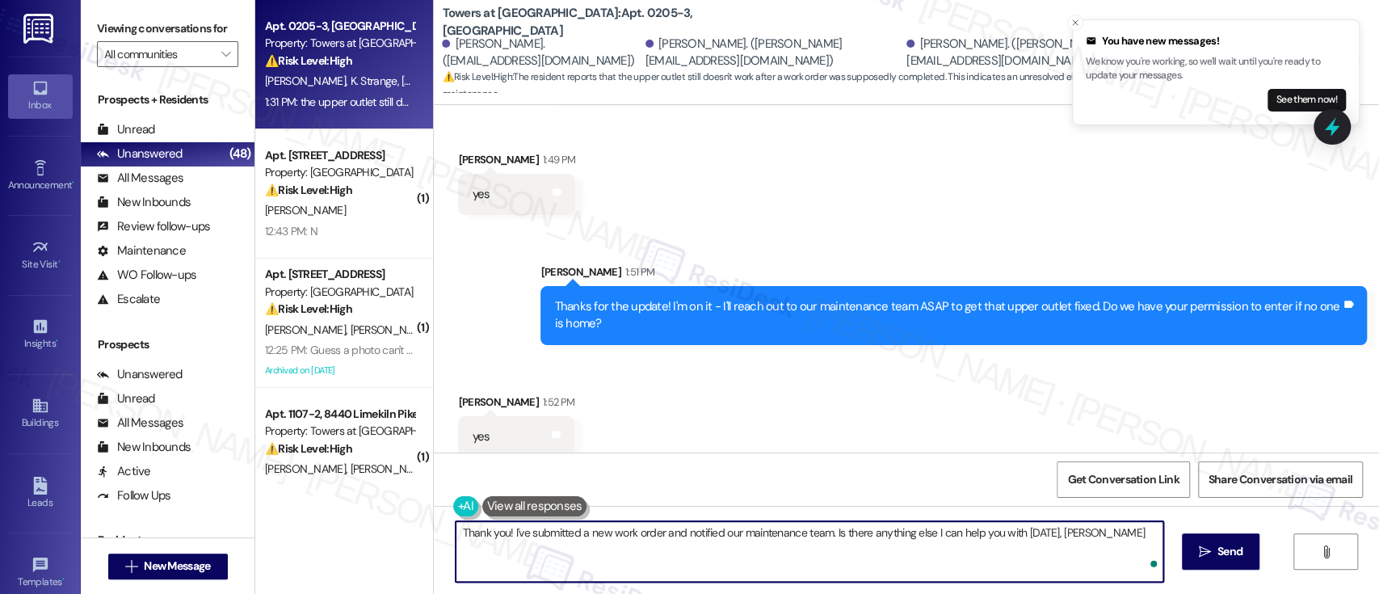
type textarea "Thank you! I've submitted a new work order and notified our maintenance team. I…"
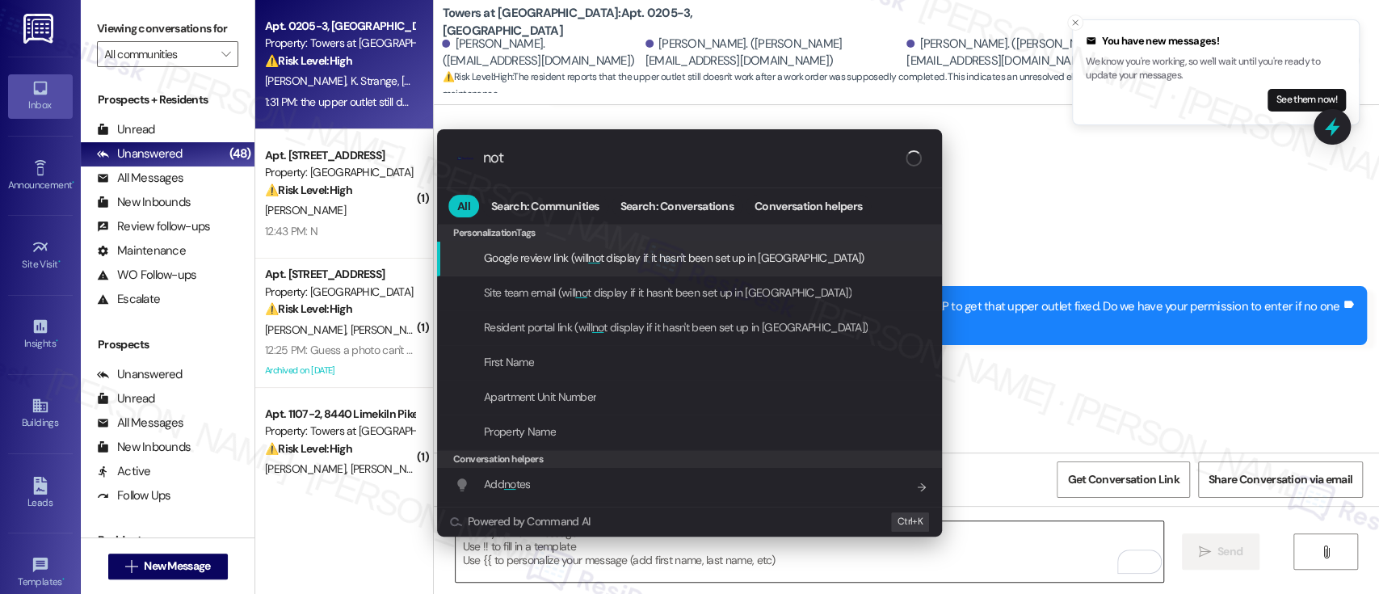
type input "note"
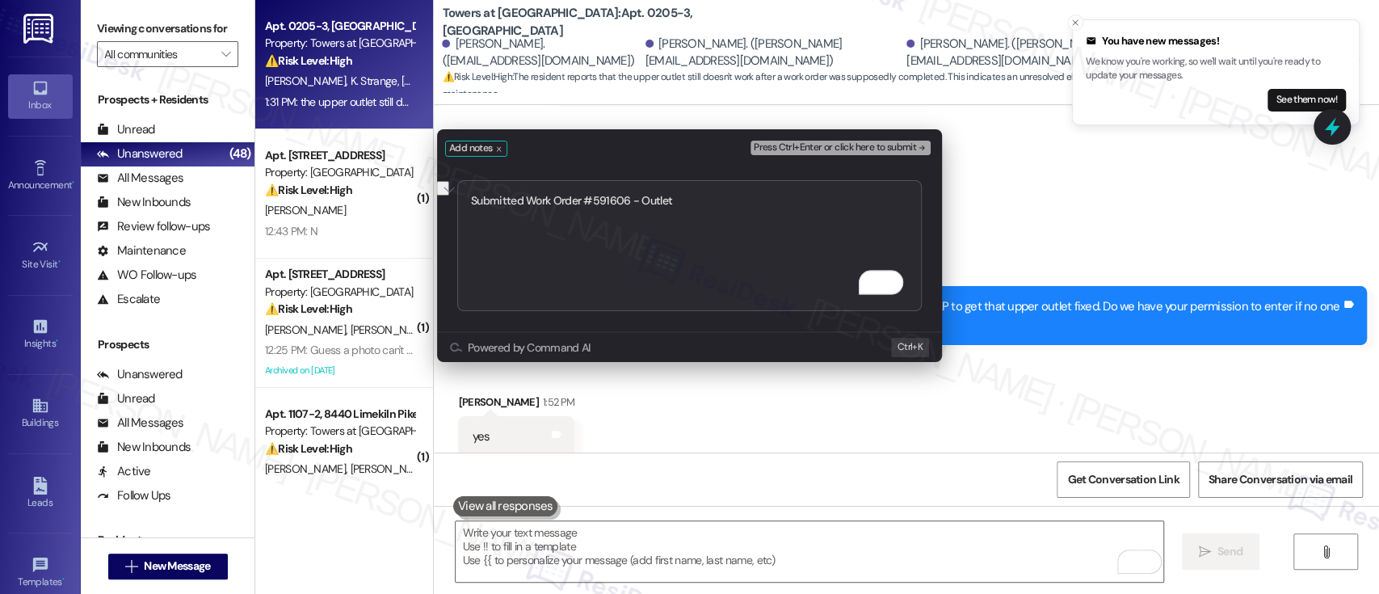
type textarea "Submitted Work Order #591606 - Outlet"
click at [893, 149] on span "Press Ctrl+Enter or click here to submit" at bounding box center [835, 147] width 162 height 11
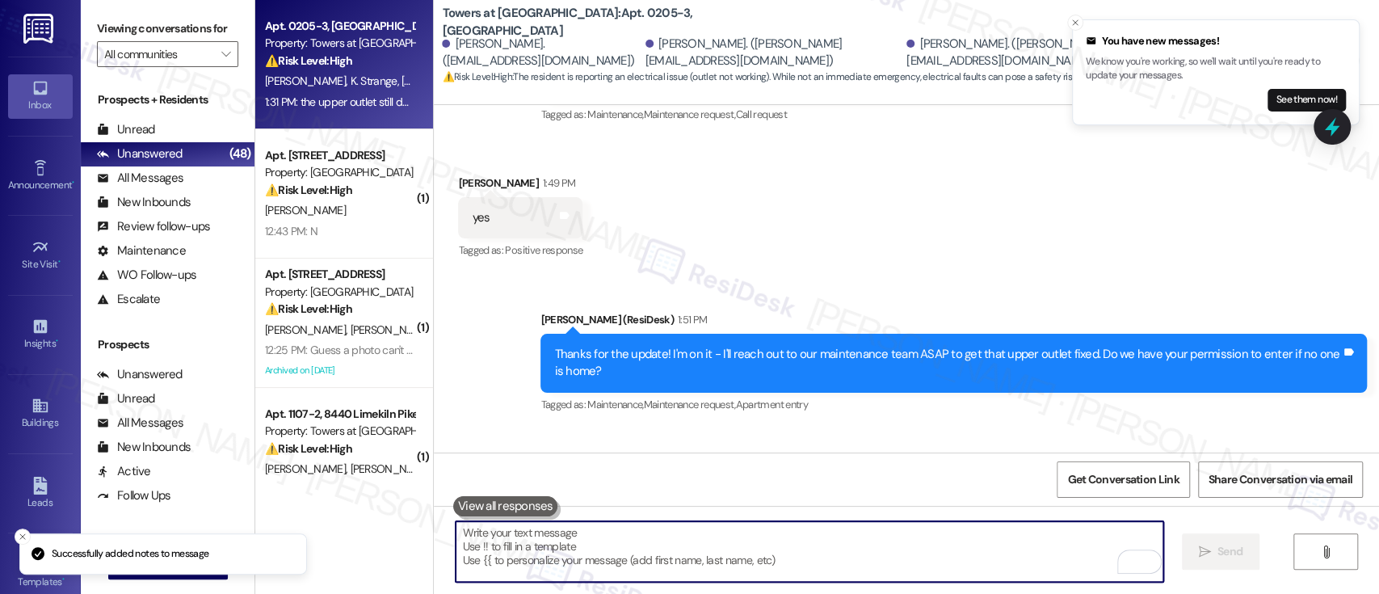
scroll to position [1939, 0]
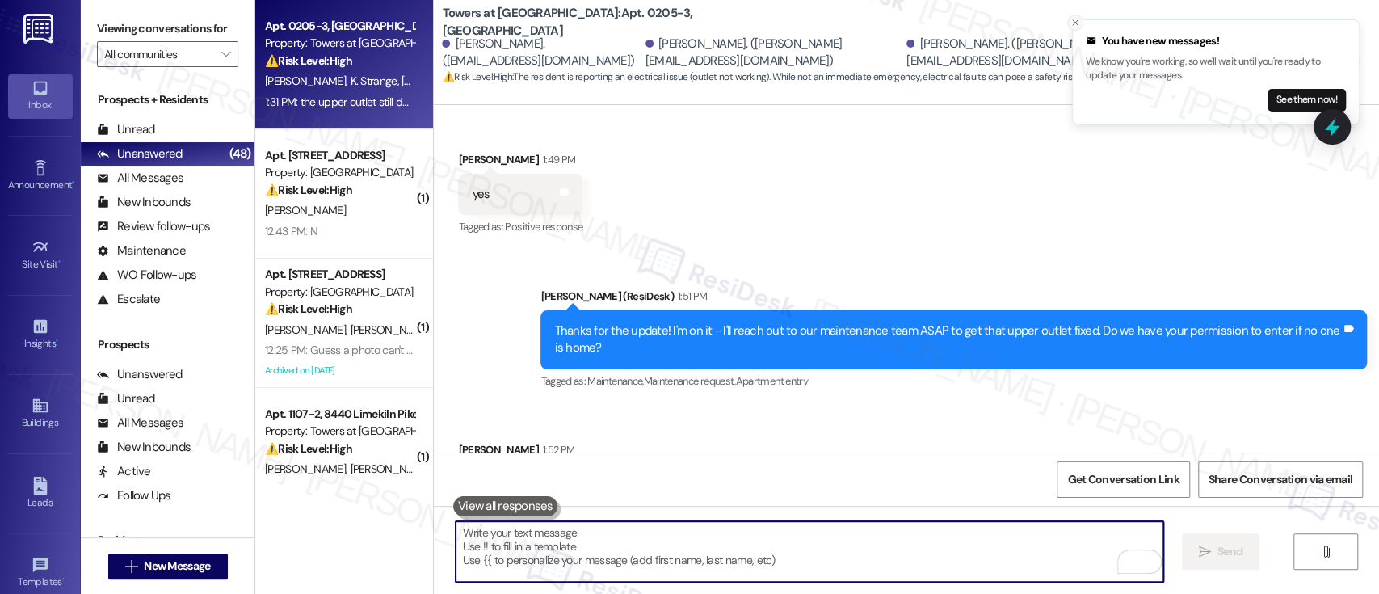
click at [1076, 23] on icon "Close toast" at bounding box center [1075, 23] width 10 height 10
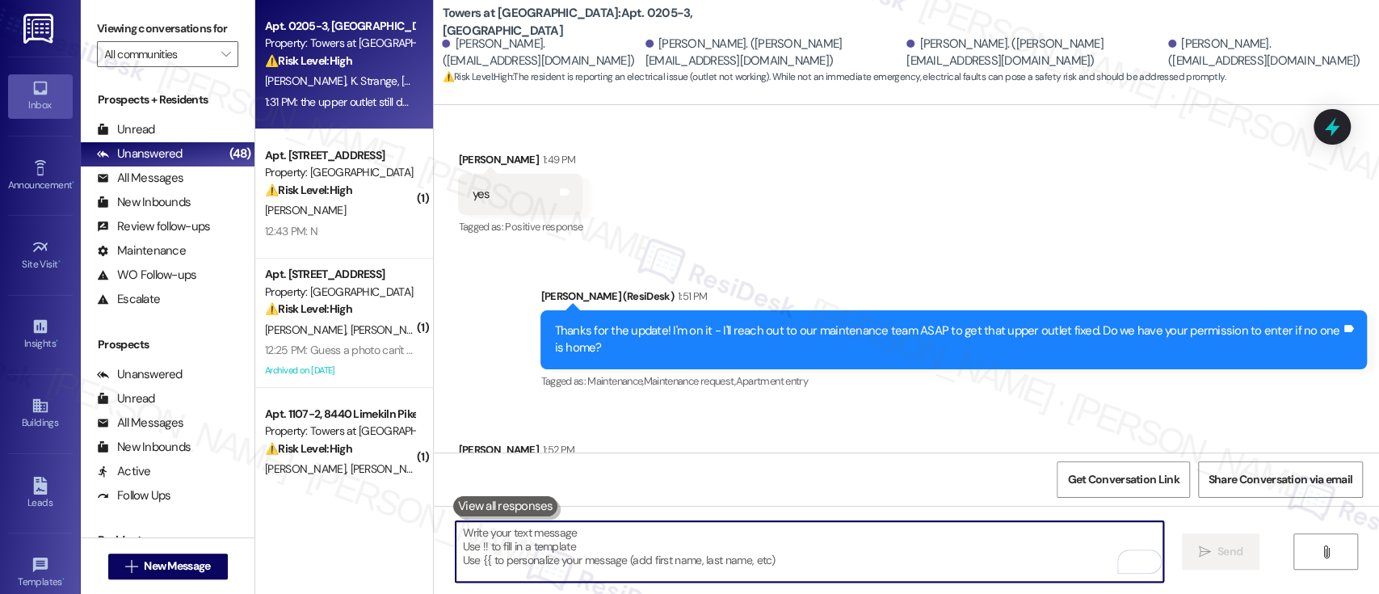
scroll to position [2284, 0]
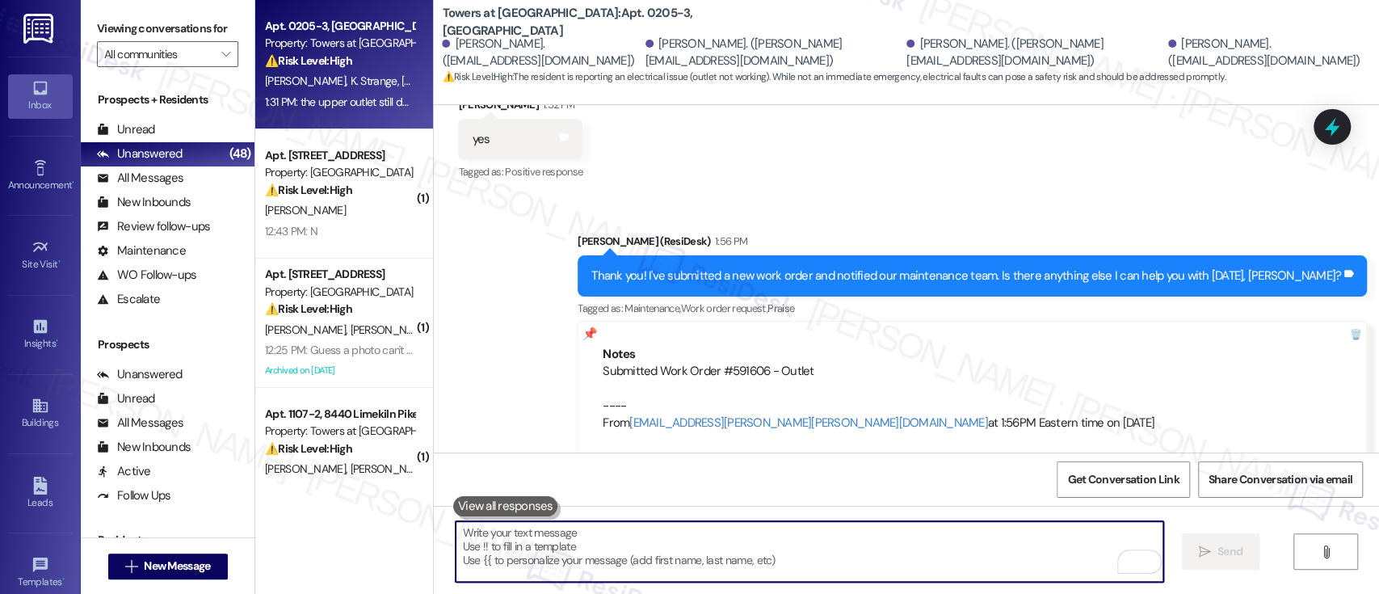
click at [1154, 197] on div "Sent via SMS Emily (ResiDesk) 1:56 PM Thank you! I've submitted a new work orde…" at bounding box center [906, 332] width 945 height 273
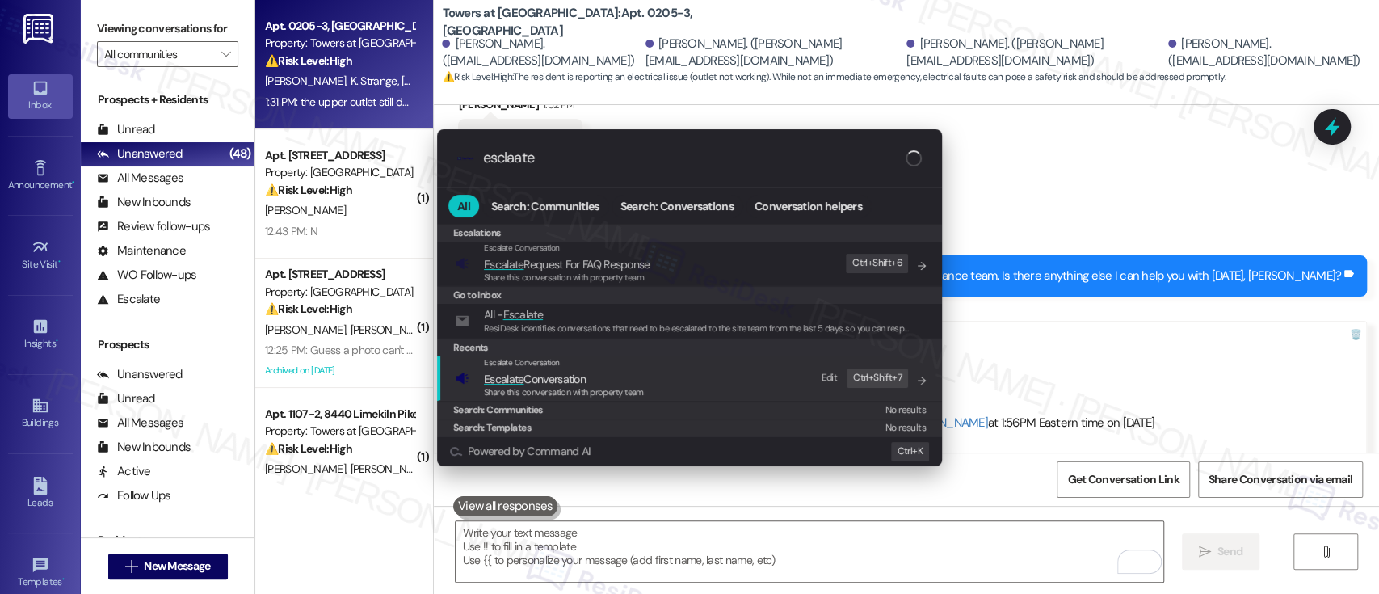
type input "esclaate"
click at [597, 365] on div "Escalate Conversation" at bounding box center [564, 362] width 160 height 13
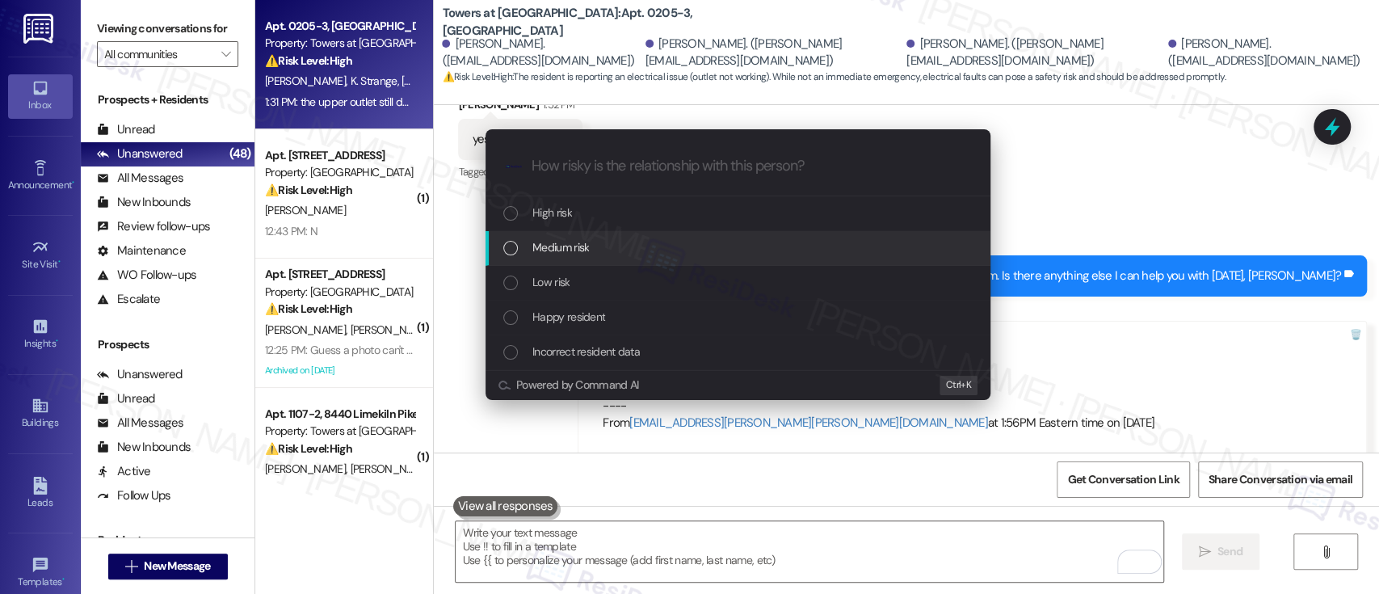
click at [575, 247] on span "Medium risk" at bounding box center [560, 247] width 57 height 18
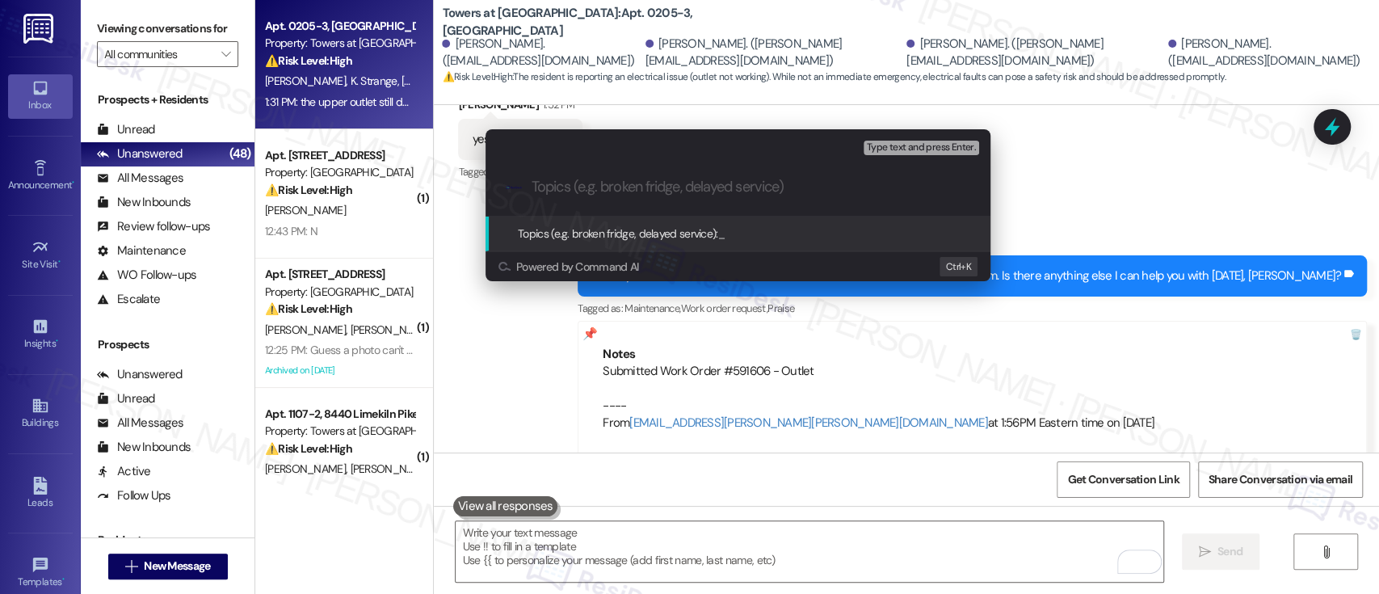
paste input "Submitted Work Order #591606 - Outlet"
type input "Submitted Work Order #591606 - Outlet"
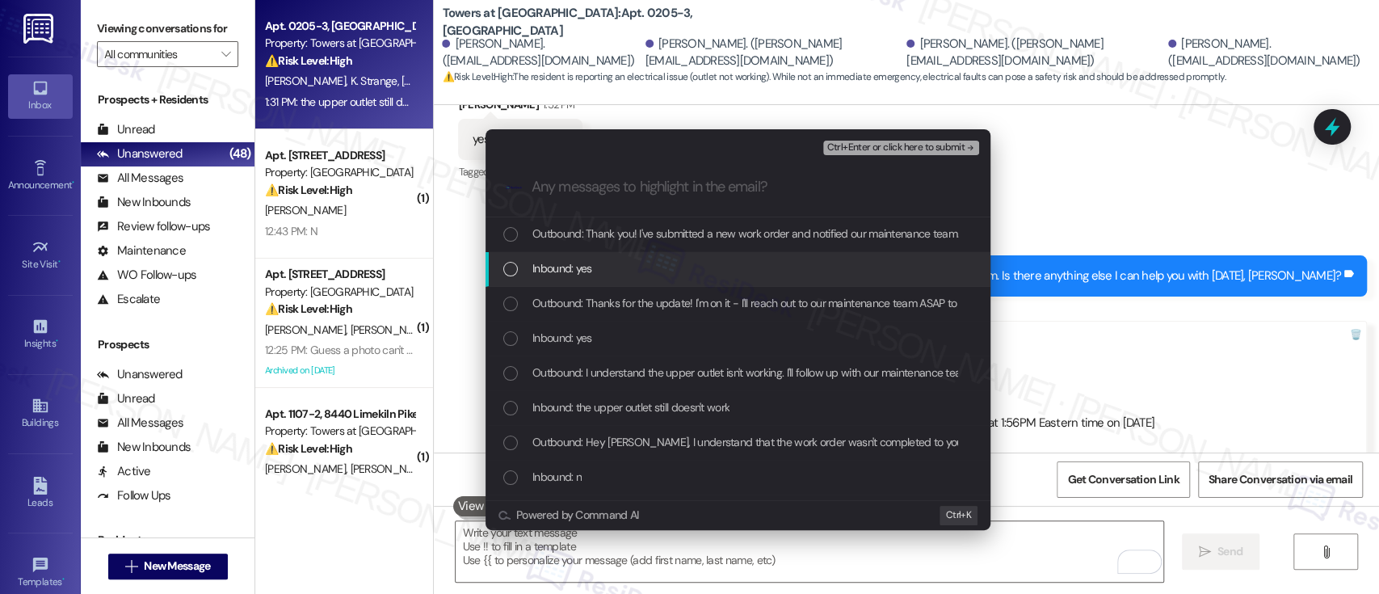
click at [539, 261] on span "Inbound: yes" at bounding box center [562, 268] width 60 height 18
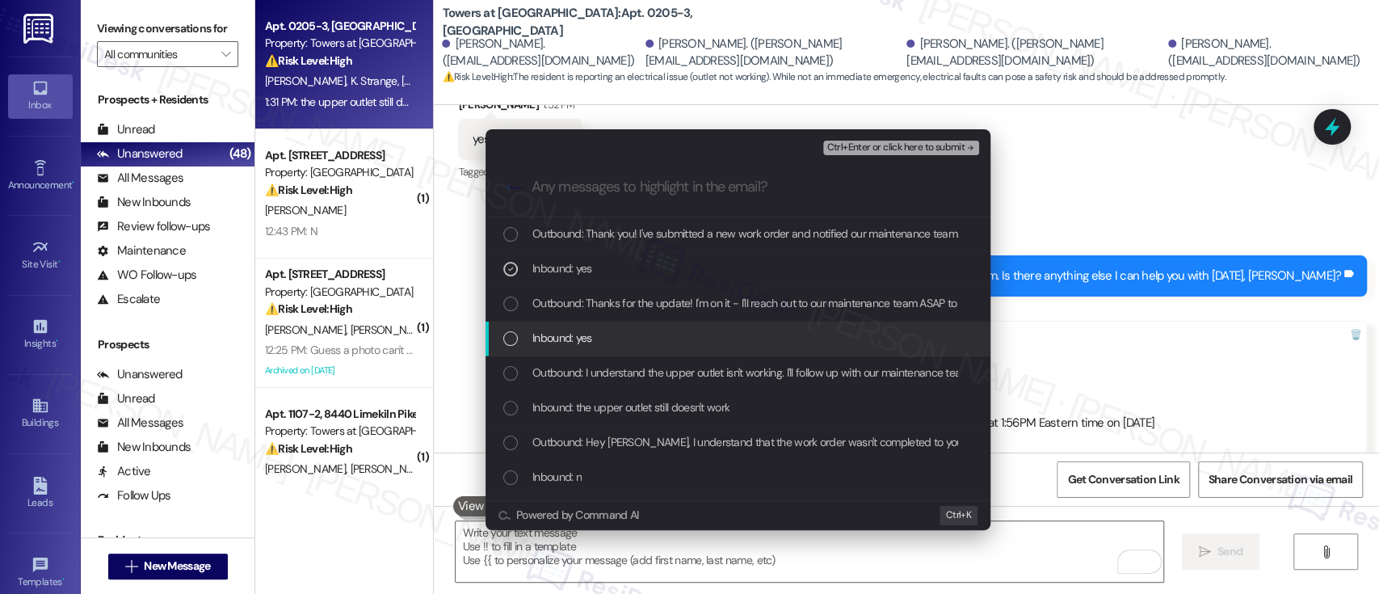
drag, startPoint x: 575, startPoint y: 338, endPoint x: 628, endPoint y: 370, distance: 62.3
click at [575, 339] on span "Inbound: yes" at bounding box center [562, 338] width 60 height 18
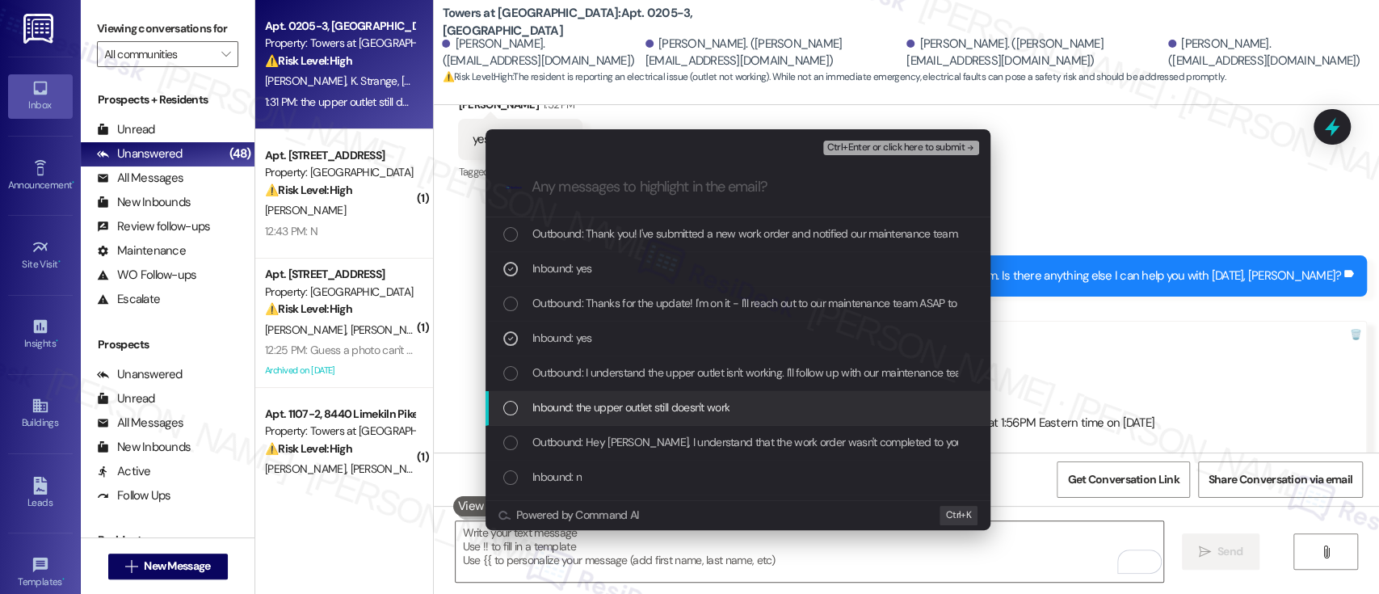
click at [637, 409] on span "Inbound: the upper outlet still doesn't work" at bounding box center [630, 407] width 197 height 18
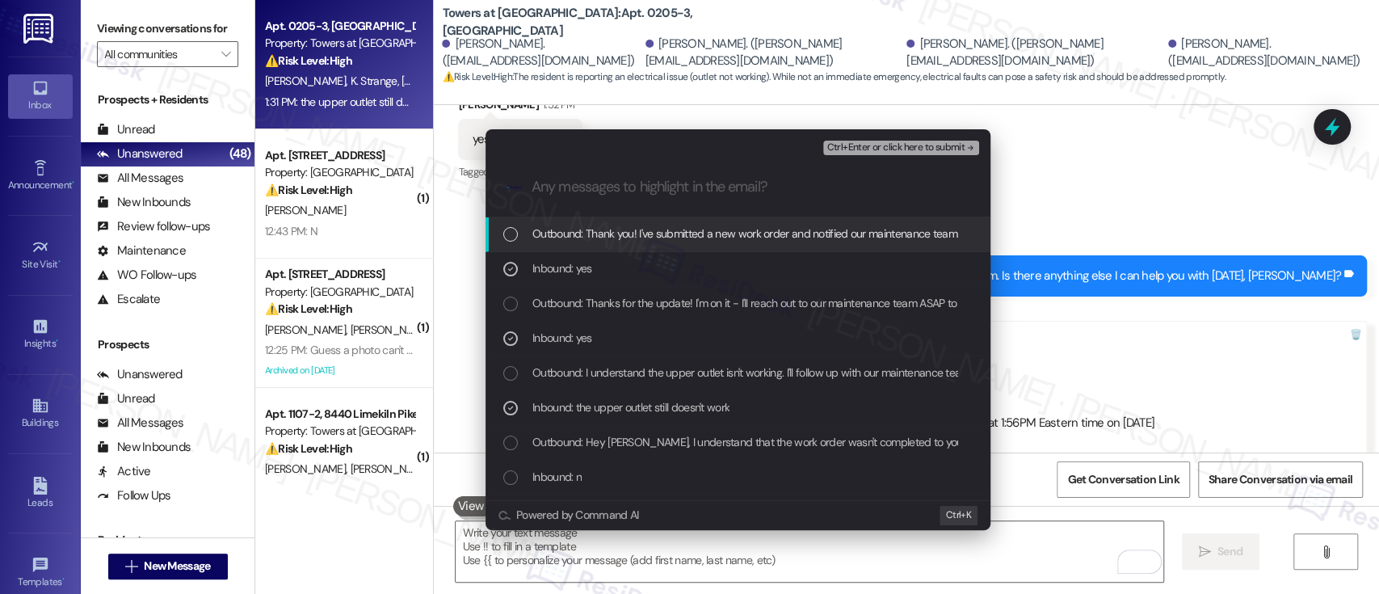
click at [911, 149] on span "Ctrl+Enter or click here to submit" at bounding box center [895, 147] width 138 height 11
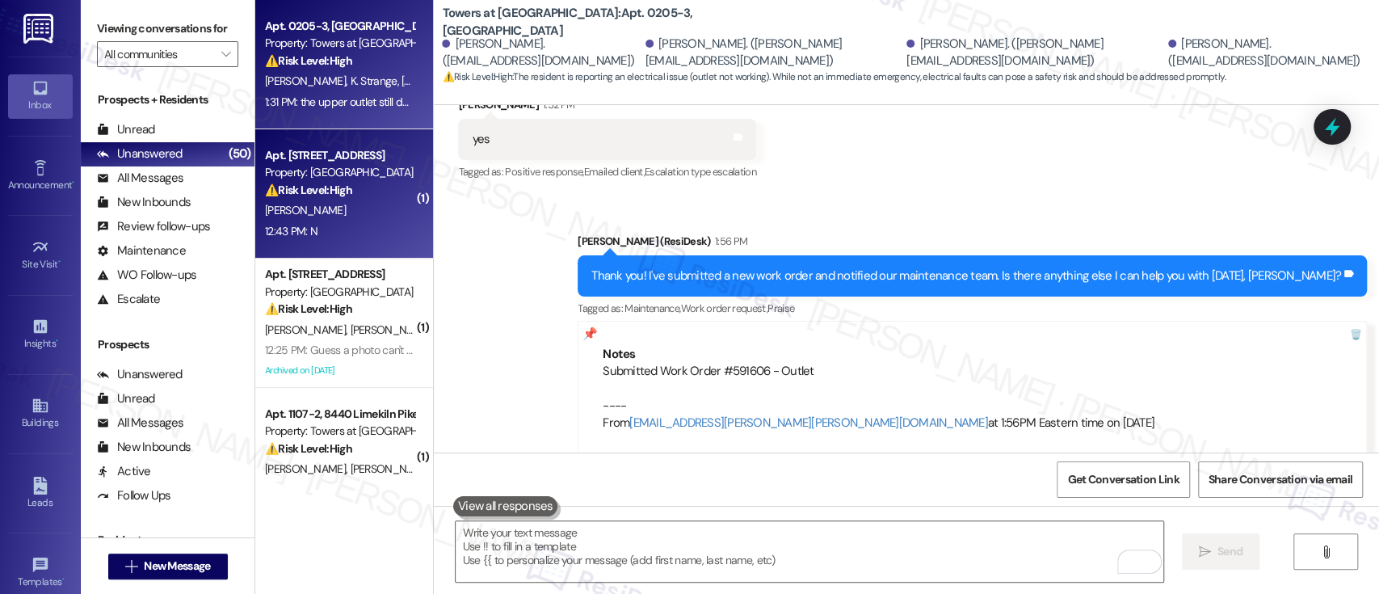
click at [323, 196] on strong "⚠️ Risk Level: High" at bounding box center [308, 190] width 87 height 15
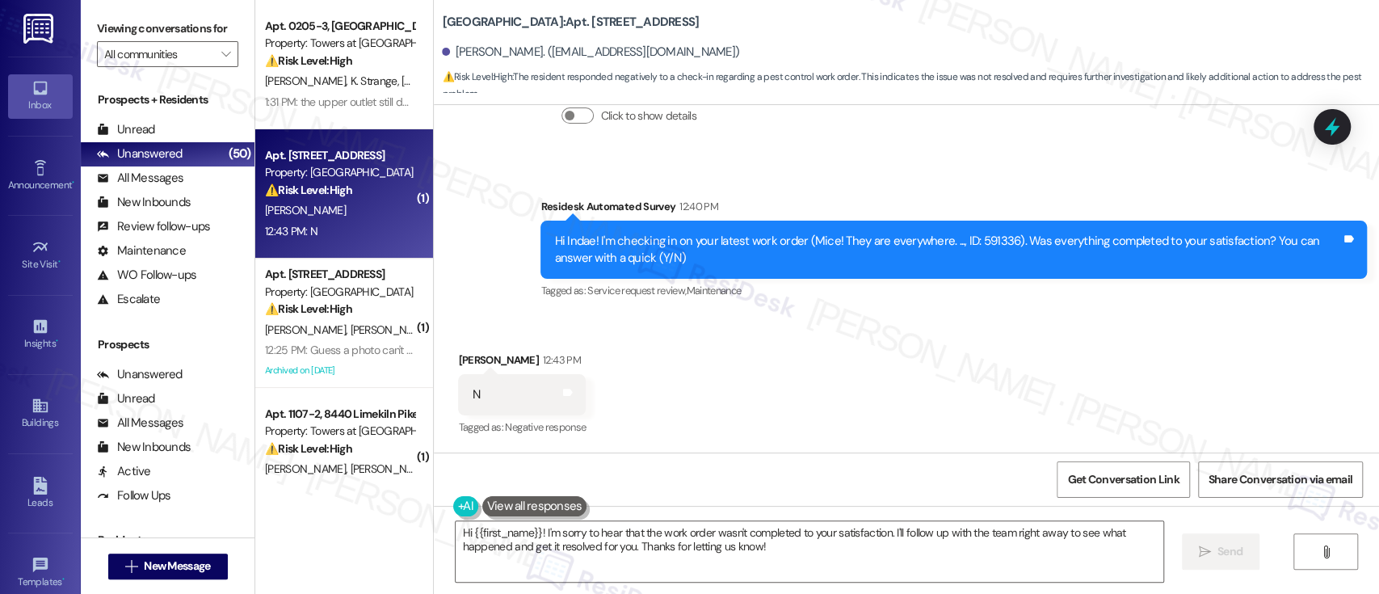
scroll to position [1253, 0]
click at [976, 245] on div "Hi Indae! I'm checking in on your latest work order (Mice! They are everywhere.…" at bounding box center [947, 250] width 787 height 35
copy div "591336"
drag, startPoint x: 974, startPoint y: 368, endPoint x: 969, endPoint y: 376, distance: 8.7
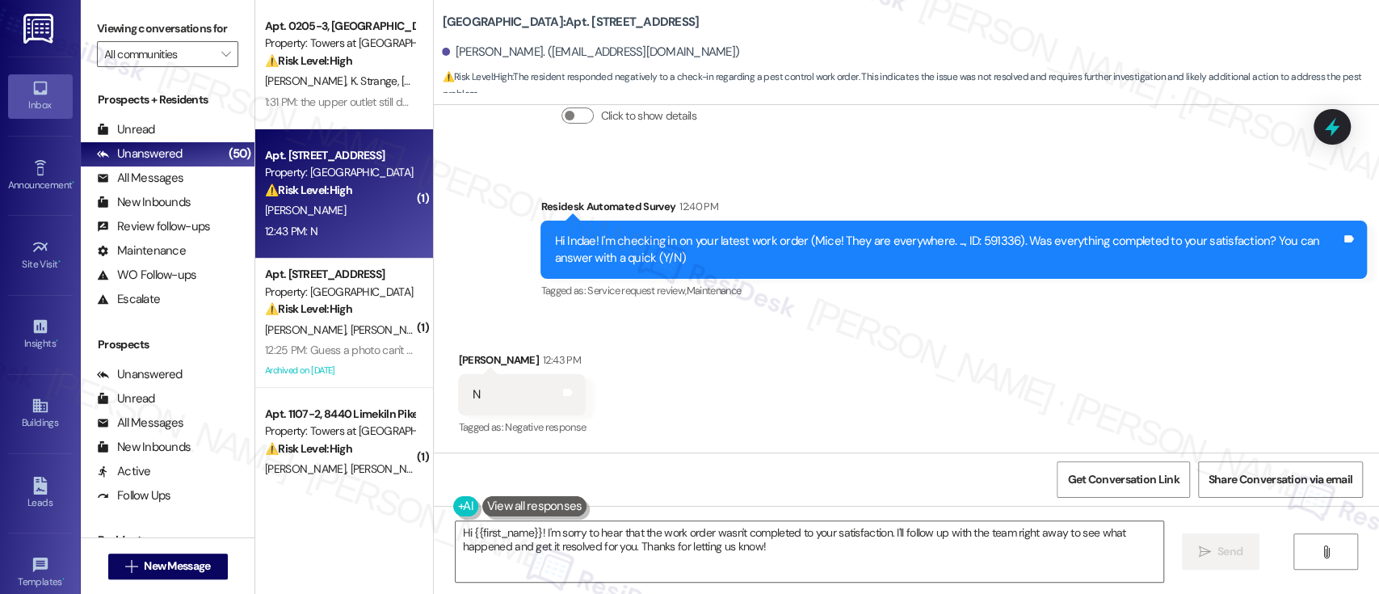
click at [973, 369] on div "Received via SMS Indae Colter 12:43 PM N Tags and notes Tagged as: Negative res…" at bounding box center [906, 383] width 945 height 136
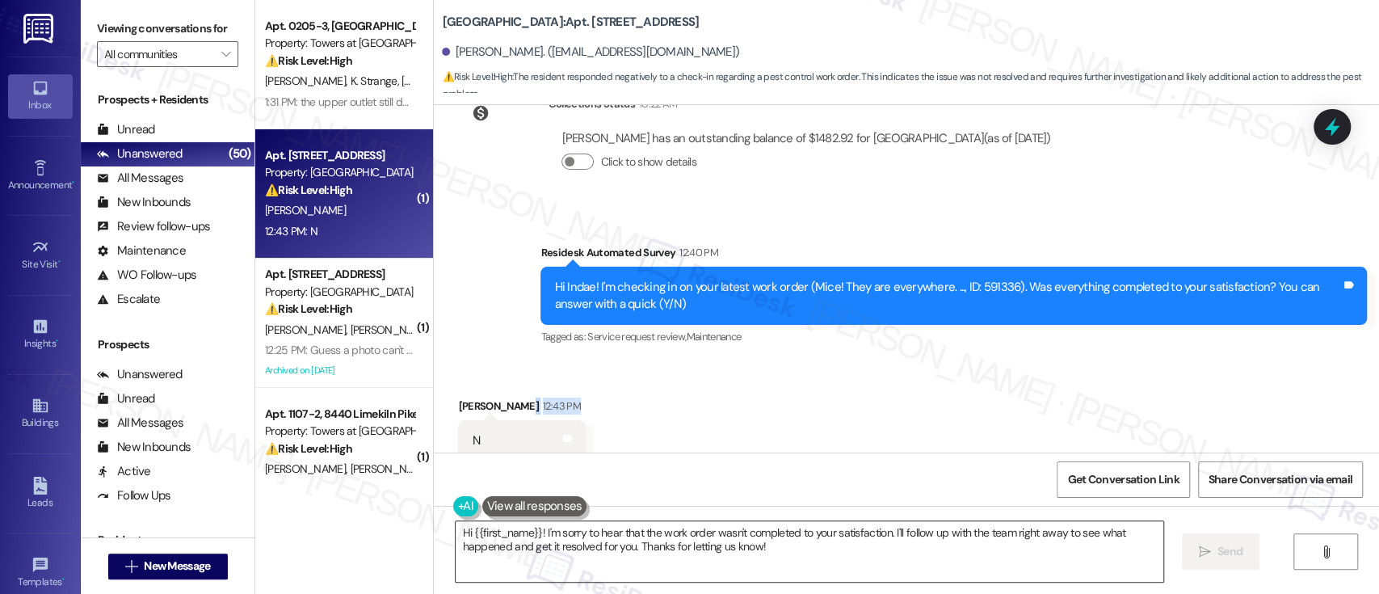
scroll to position [1144, 0]
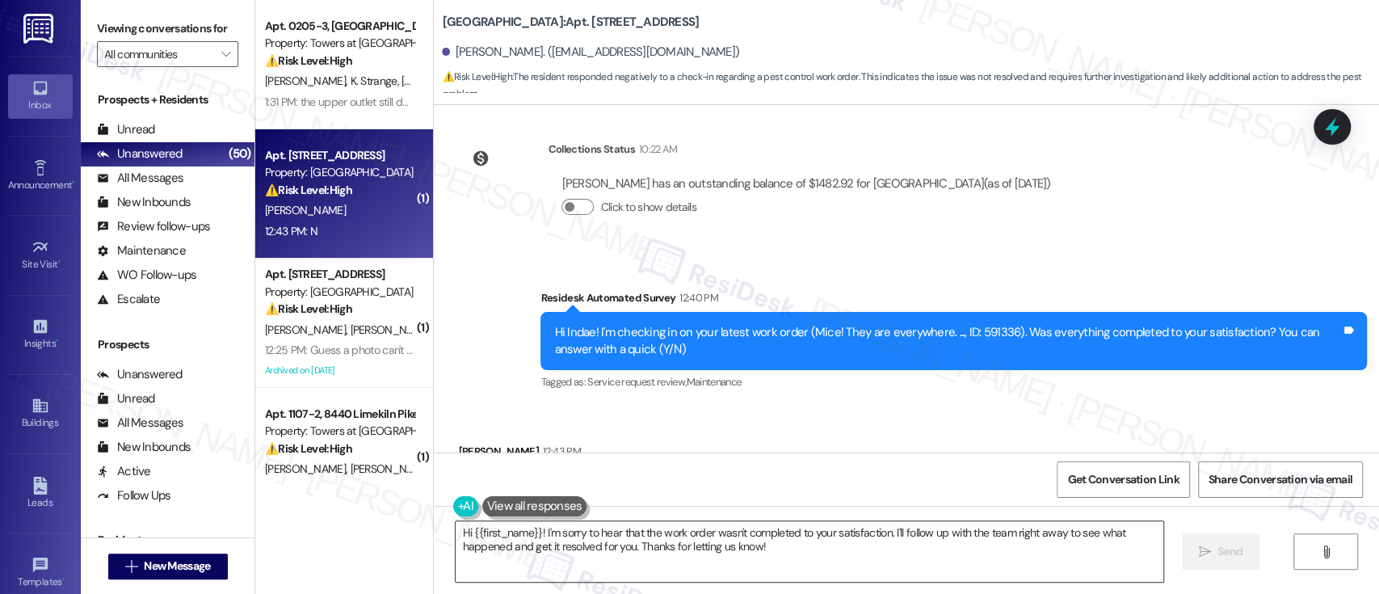
click at [858, 569] on textarea "Hi {{first_name}}! I'm sorry to hear that the work order wasn't completed to yo…" at bounding box center [808, 551] width 707 height 61
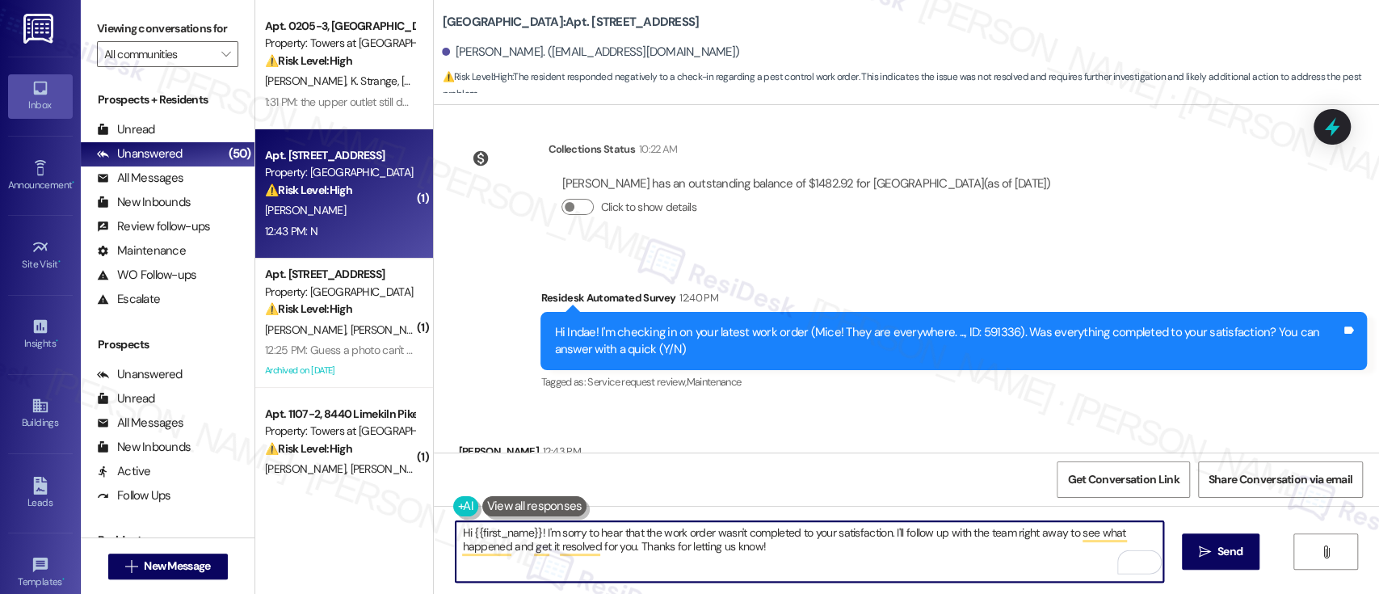
click at [887, 534] on textarea "Hi {{first_name}}! I'm sorry to hear that the work order wasn't completed to yo…" at bounding box center [808, 551] width 707 height 61
paste textarea "and we’re hopeful this will resolve the issue."
type textarea "Hi {{first_name}}! I'm sorry to hear that the work order wasn't completed to yo…"
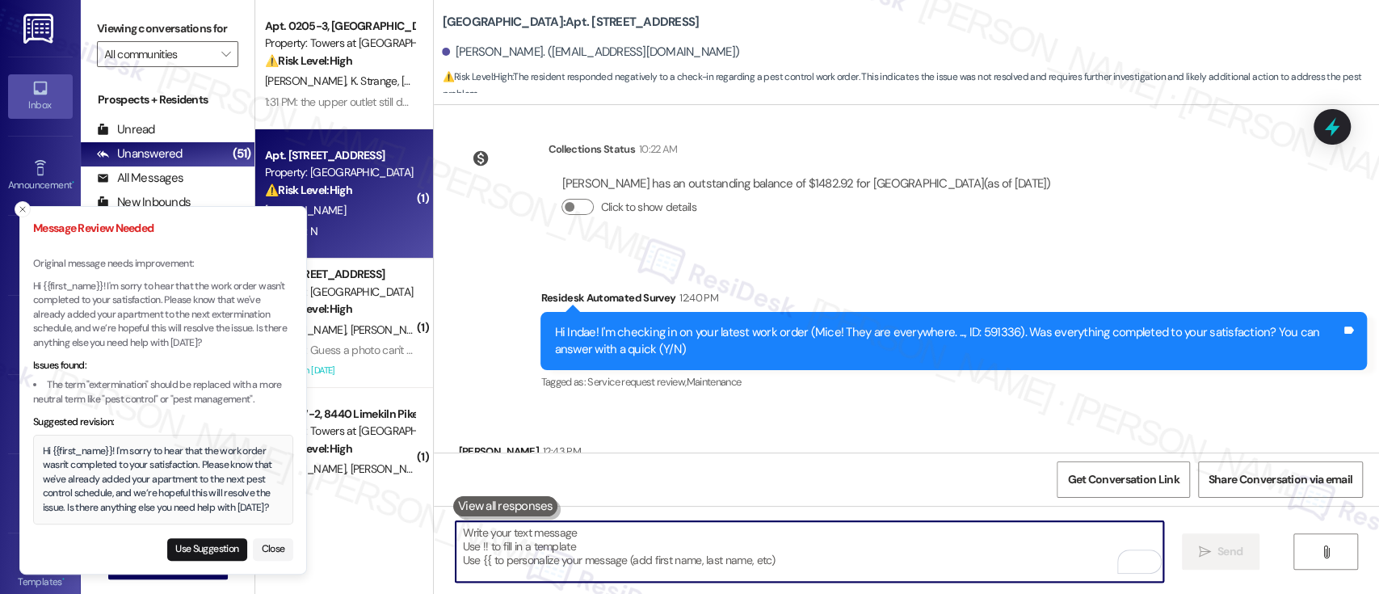
click at [213, 544] on button "Use Suggestion" at bounding box center [207, 549] width 80 height 23
type textarea "Hi {{first_name}}! I'm sorry to hear that the work order wasn't completed to yo…"
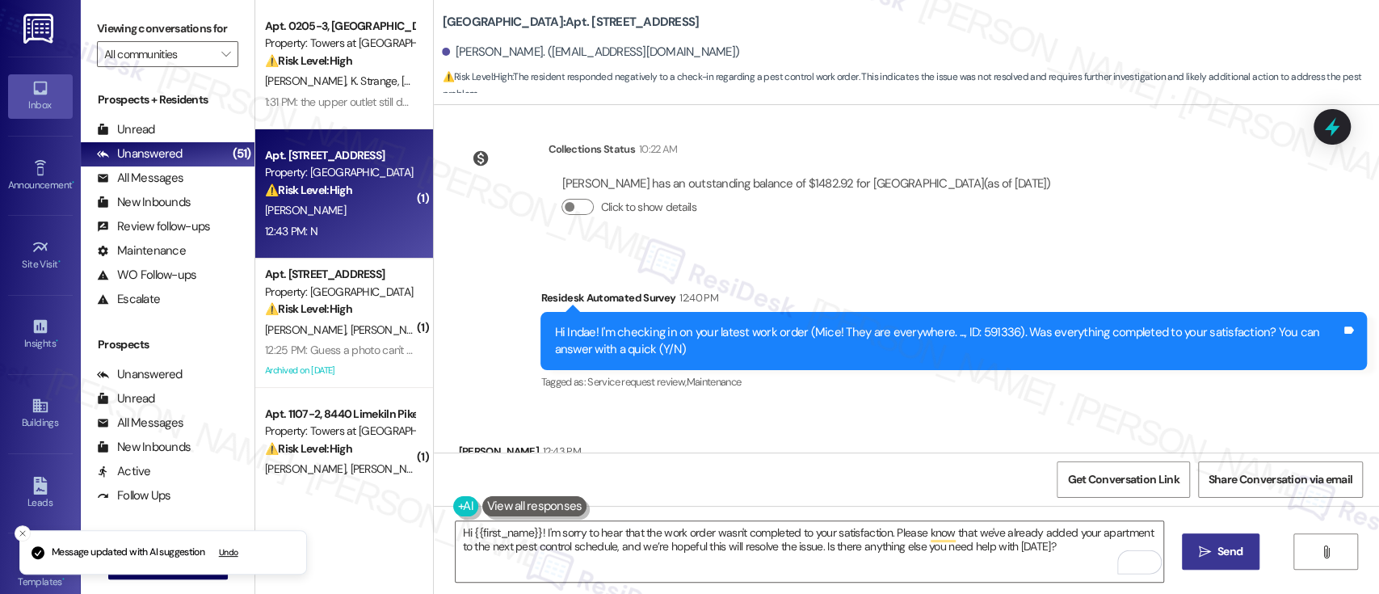
click at [1239, 558] on span "Send" at bounding box center [1229, 551] width 25 height 17
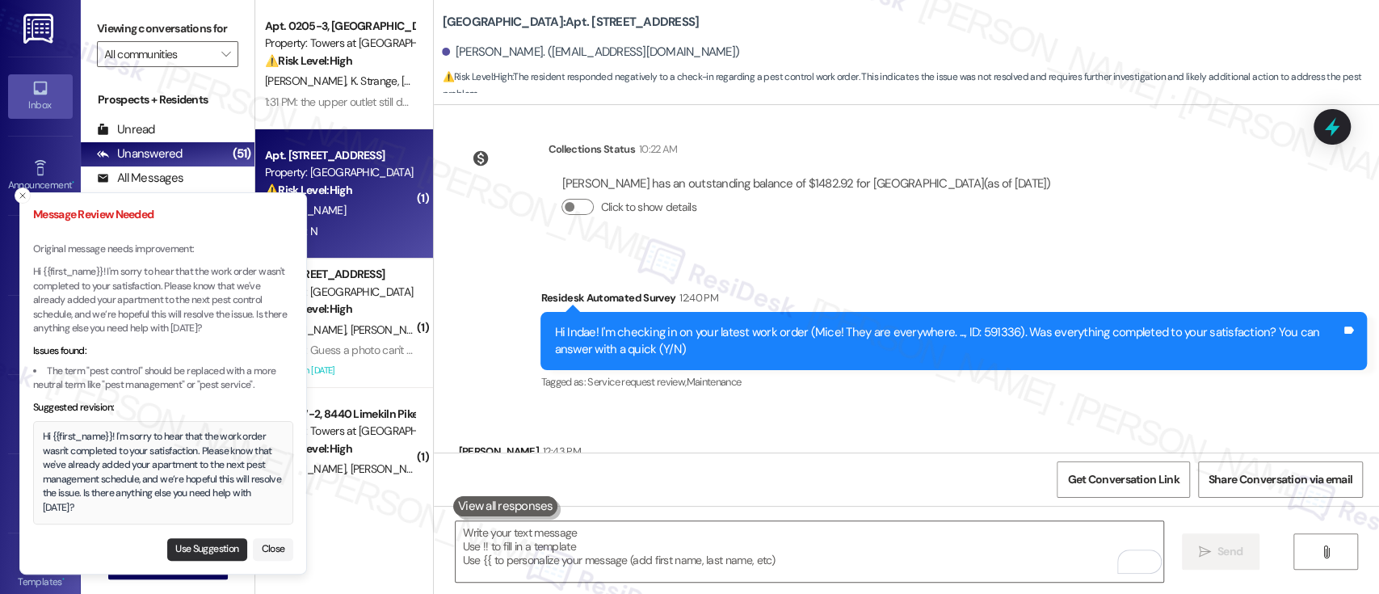
click at [197, 553] on button "Use Suggestion" at bounding box center [207, 549] width 80 height 23
type textarea "Hi {{first_name}}! I'm sorry to hear that the work order wasn't completed to yo…"
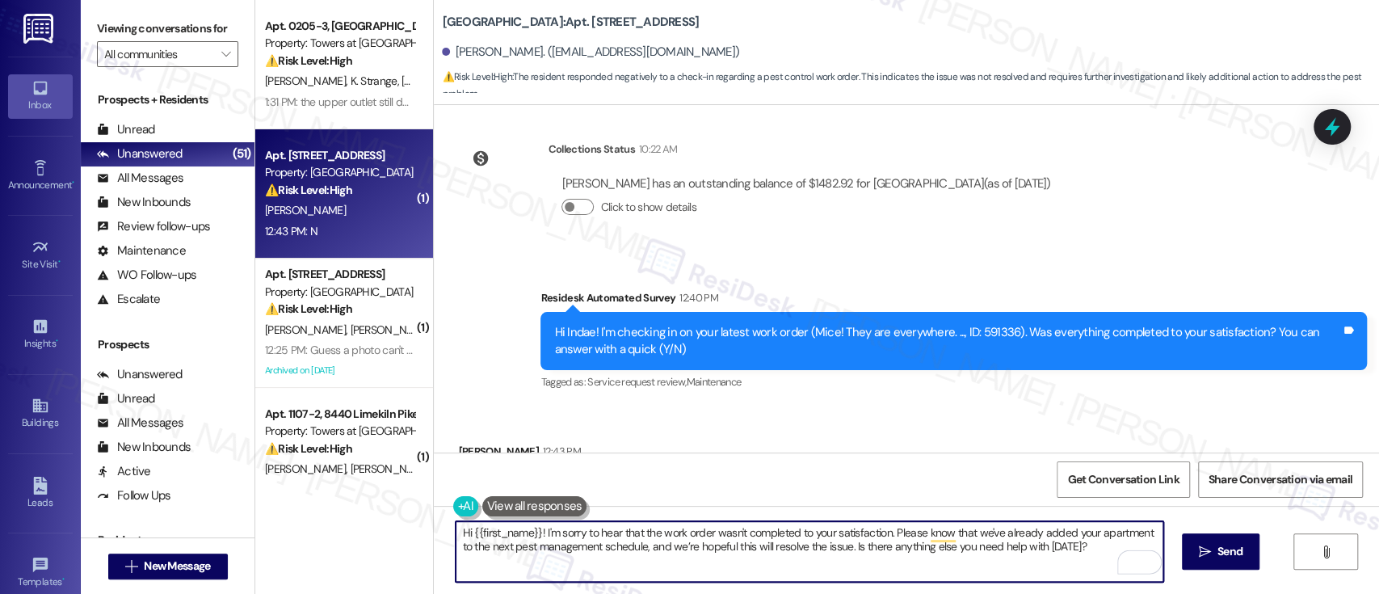
click at [1240, 554] on span "Send" at bounding box center [1229, 551] width 25 height 17
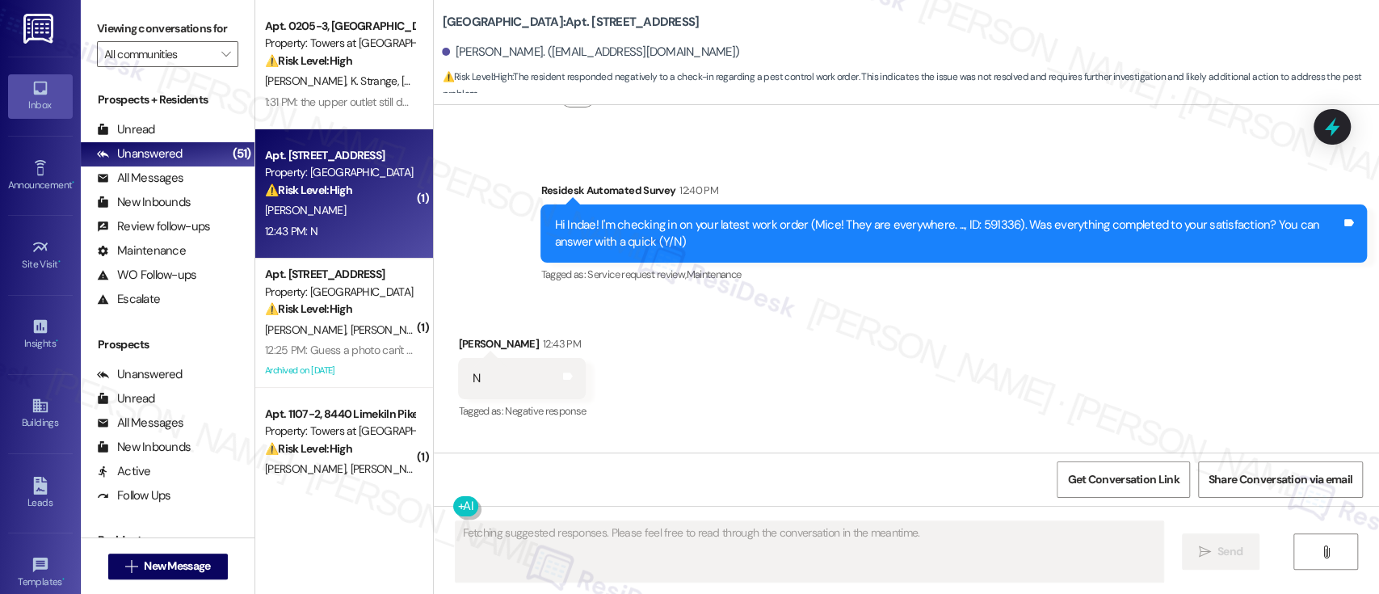
scroll to position [1383, 0]
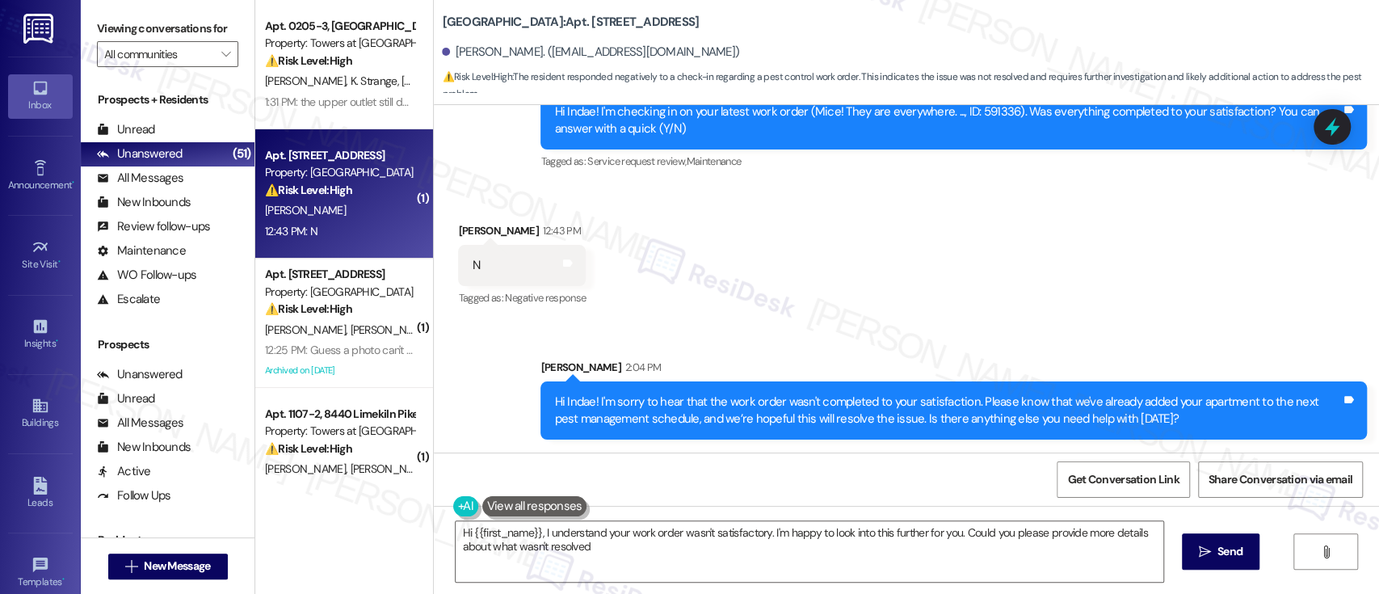
type textarea "Hi {{first_name}}, I understand your work order wasn't satisfactory. I'm happy …"
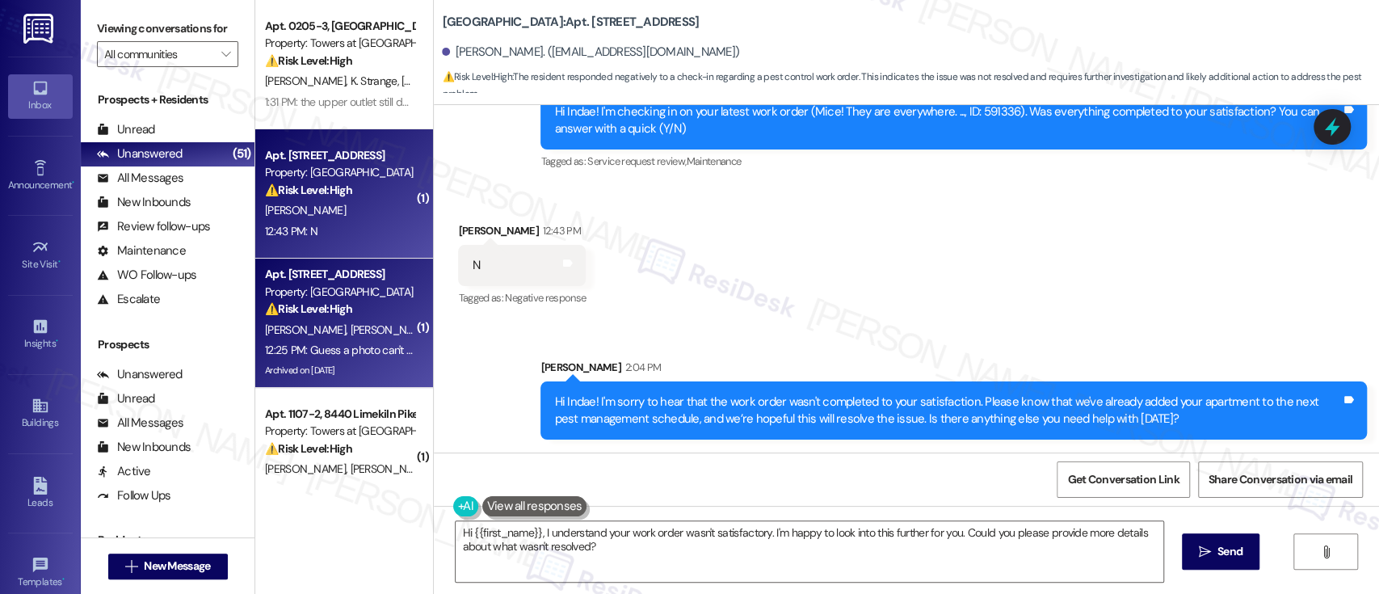
click at [291, 326] on span "S. Hennegan" at bounding box center [308, 329] width 86 height 15
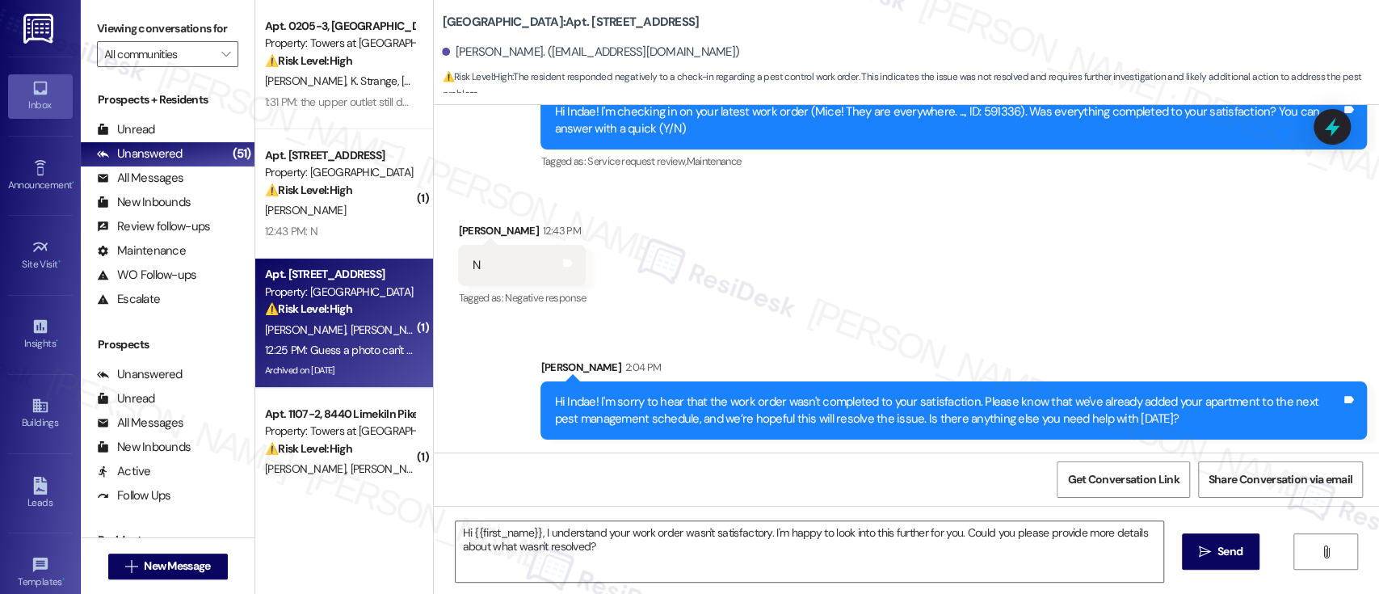
type textarea "Fetching suggested responses. Please feel free to read through the conversation…"
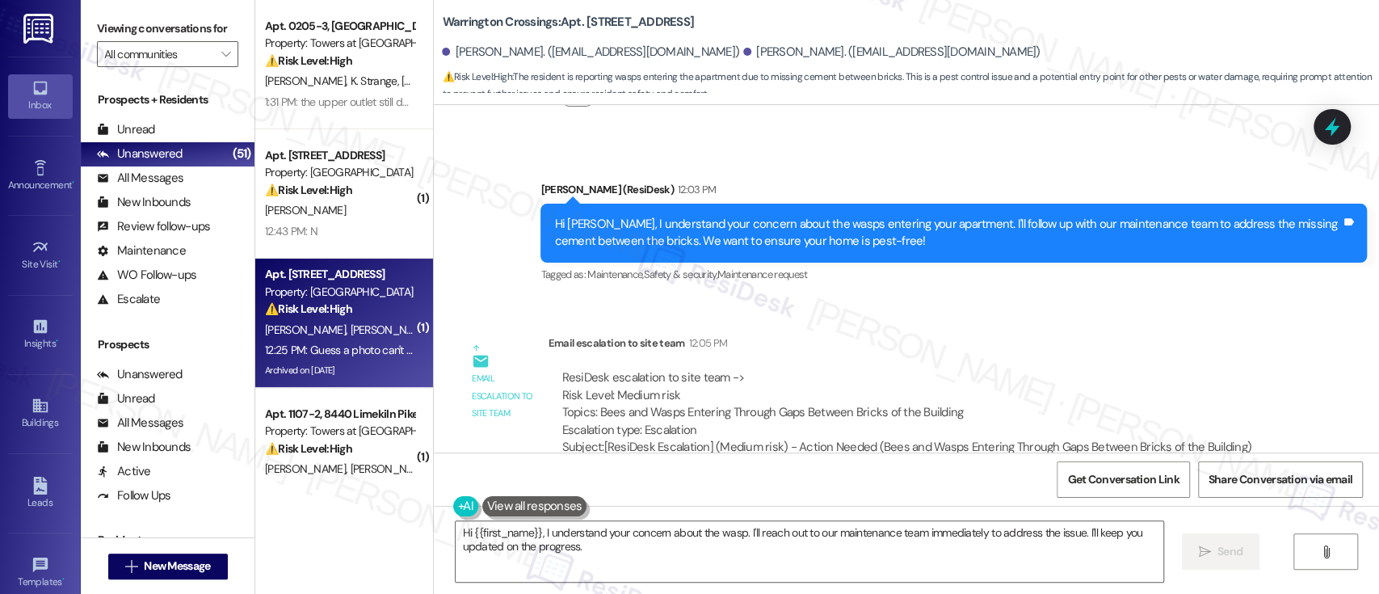
scroll to position [17062, 0]
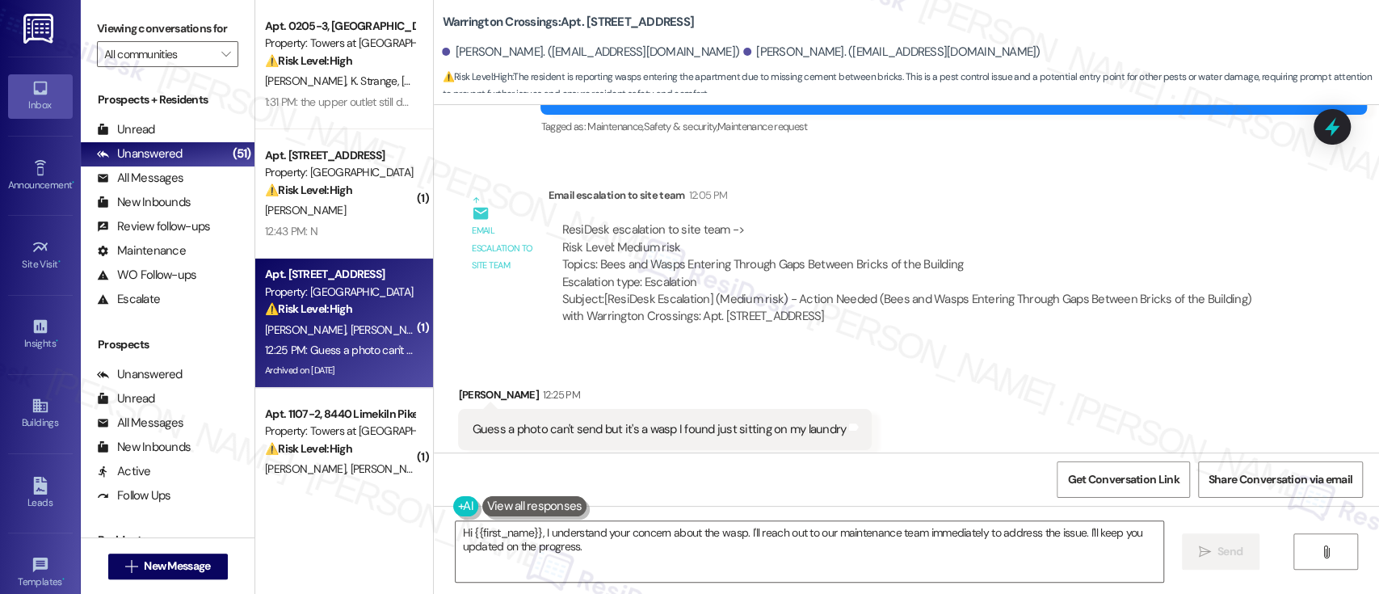
click at [1022, 420] on div "Received via SMS Samantha Hennegan 12:25 PM Guess a photo can't send but it's a…" at bounding box center [906, 418] width 945 height 136
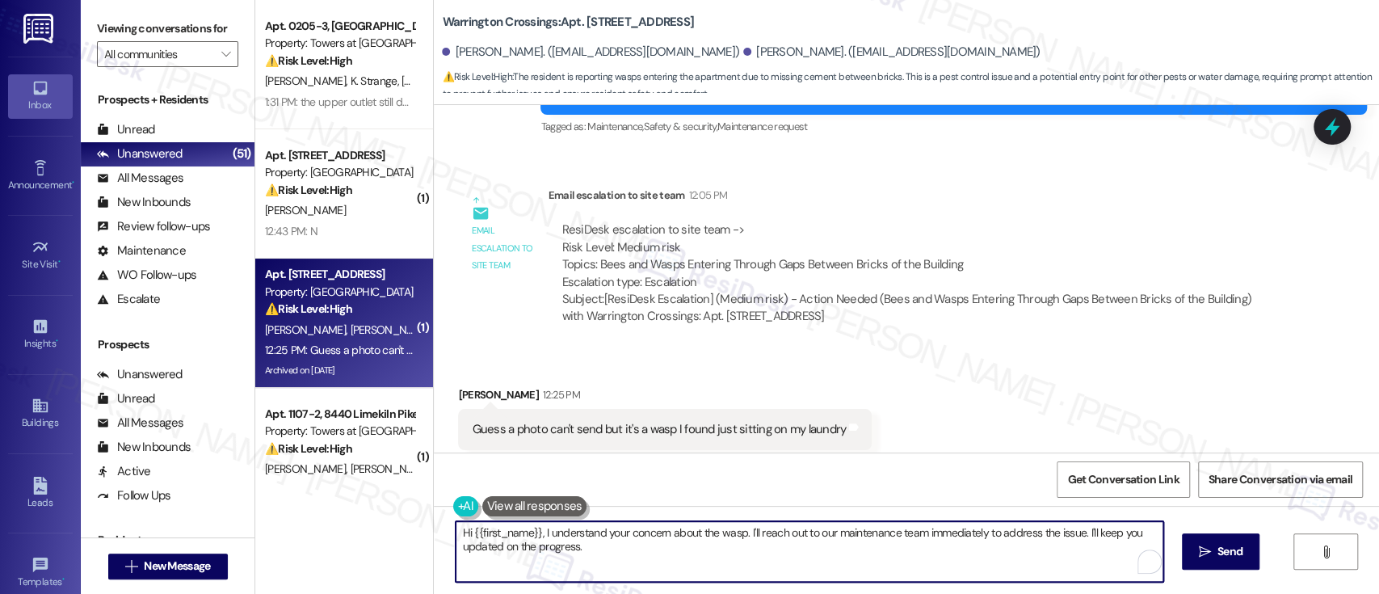
click at [717, 527] on textarea "Hi {{first_name}}, I understand your concern about the wasp. I'll reach out to …" at bounding box center [808, 551] width 707 height 61
click at [695, 557] on textarea "Hi {{first_name}}, I understand your concern about the wasp. I'll reach out to …" at bounding box center [808, 551] width 707 height 61
drag, startPoint x: 733, startPoint y: 535, endPoint x: 401, endPoint y: 530, distance: 332.0
click at [401, 530] on div "Apt. 0205-3, 8440 Limekiln Pike Property: Towers at Wyncote ⚠️ Risk Level: High…" at bounding box center [816, 297] width 1123 height 594
click at [680, 578] on textarea "Hi {{first_name}}, I understand your concern about the wasp. I'll reach out to …" at bounding box center [808, 551] width 707 height 61
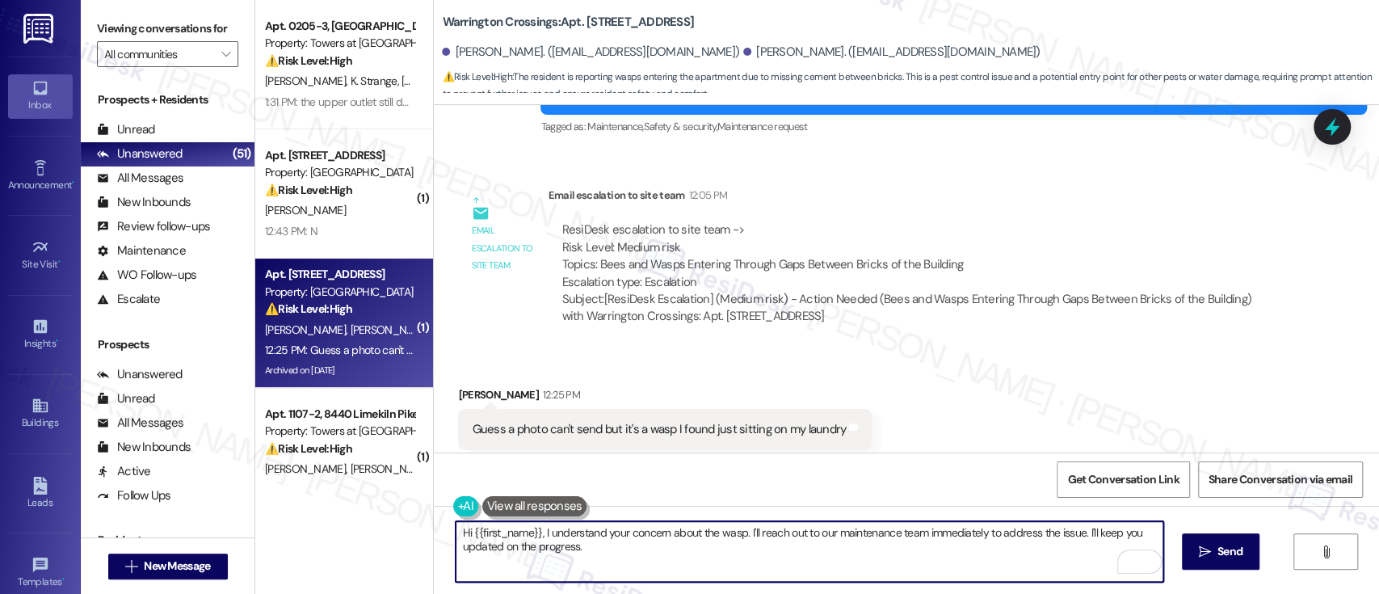
drag, startPoint x: 485, startPoint y: 528, endPoint x: 345, endPoint y: 506, distance: 141.5
click at [336, 503] on div "Apt. 0205-3, 8440 Limekiln Pike Property: Towers at Wyncote ⚠️ Risk Level: High…" at bounding box center [816, 297] width 1123 height 594
paste textarea "I've already informed our maintenance team, and we’ll make sure it gets taken c…"
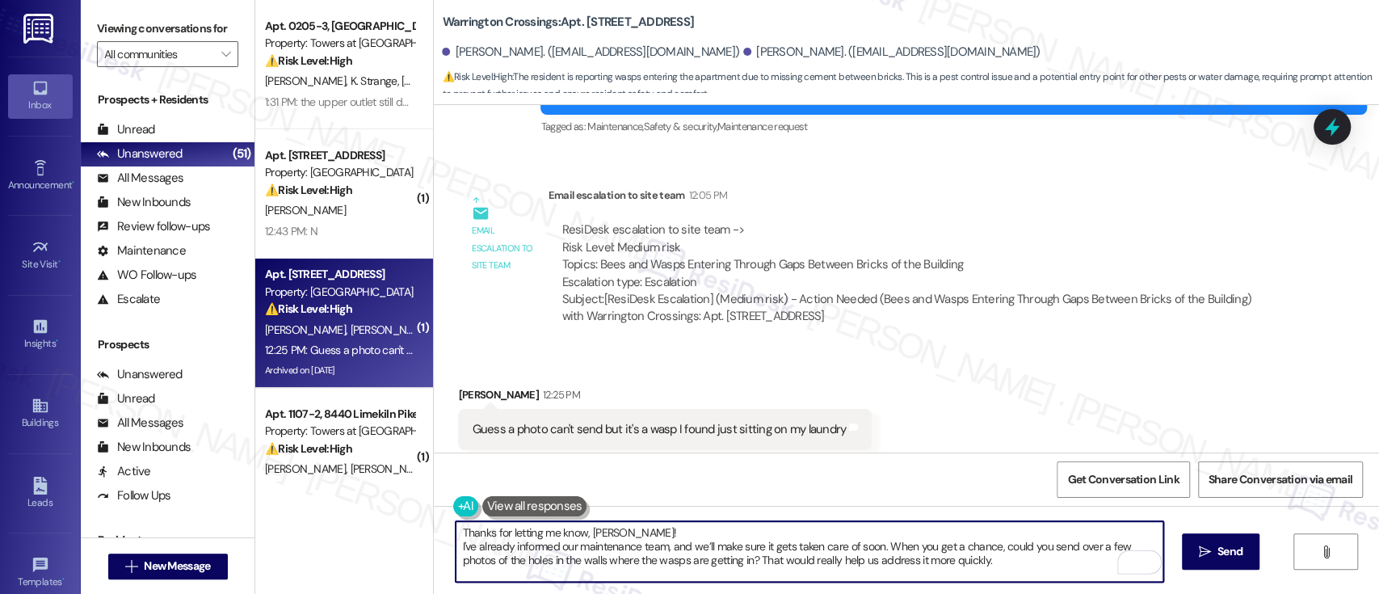
click at [745, 536] on textarea "Thanks for letting me know, Samantha! I've already informed our maintenance tea…" at bounding box center [808, 551] width 707 height 61
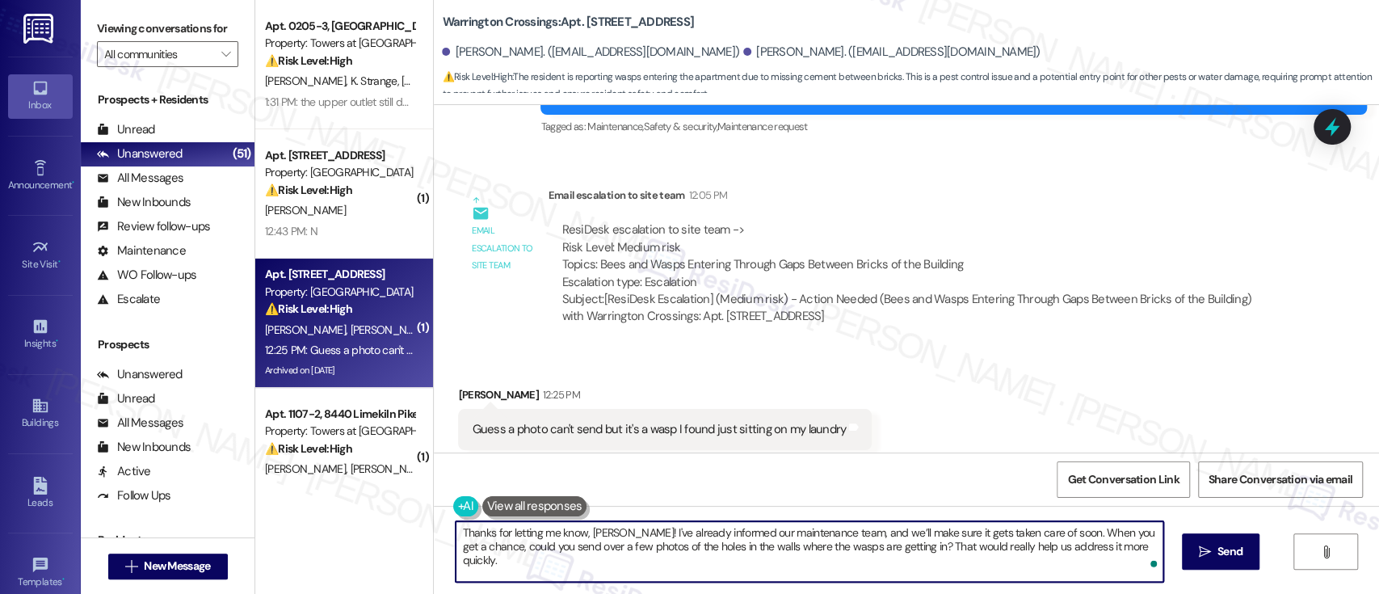
click at [1060, 535] on textarea "Thanks for letting me know, Samantha! I've already informed our maintenance tea…" at bounding box center [808, 551] width 707 height 61
click at [533, 548] on textarea "Thanks for letting me know, Samantha! I've already informed our maintenance tea…" at bounding box center [808, 551] width 707 height 61
type textarea "Thanks for letting me know, Samantha! I've already informed our maintenance tea…"
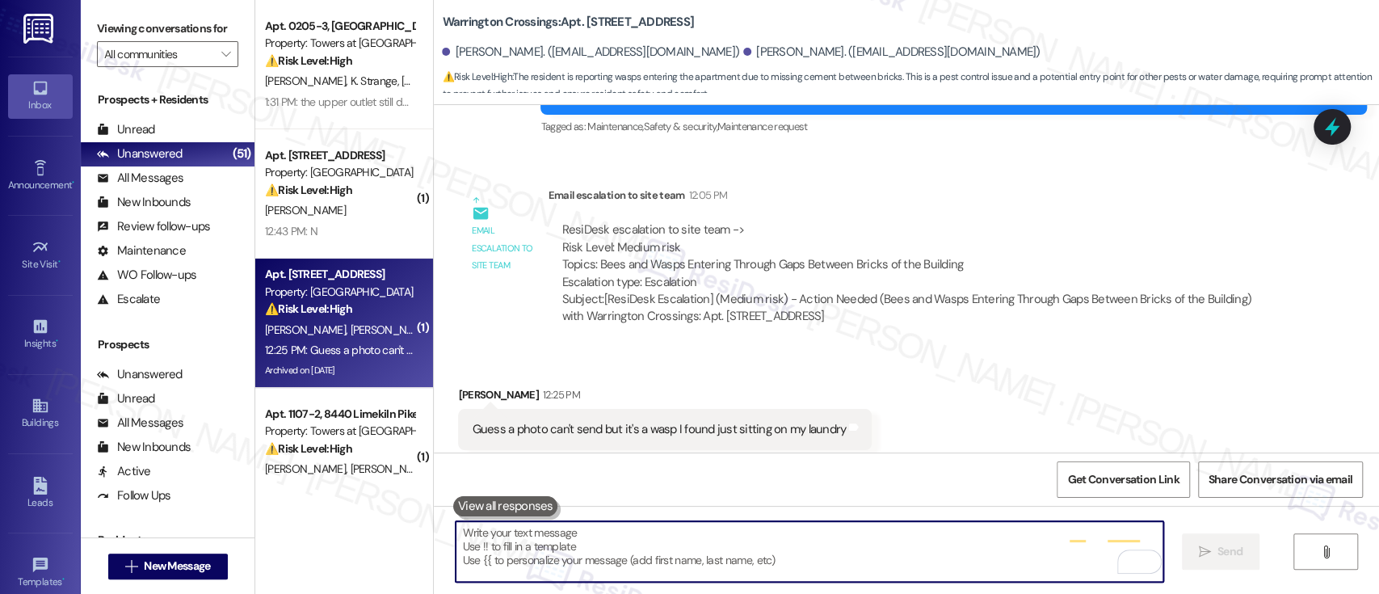
scroll to position [17062, 0]
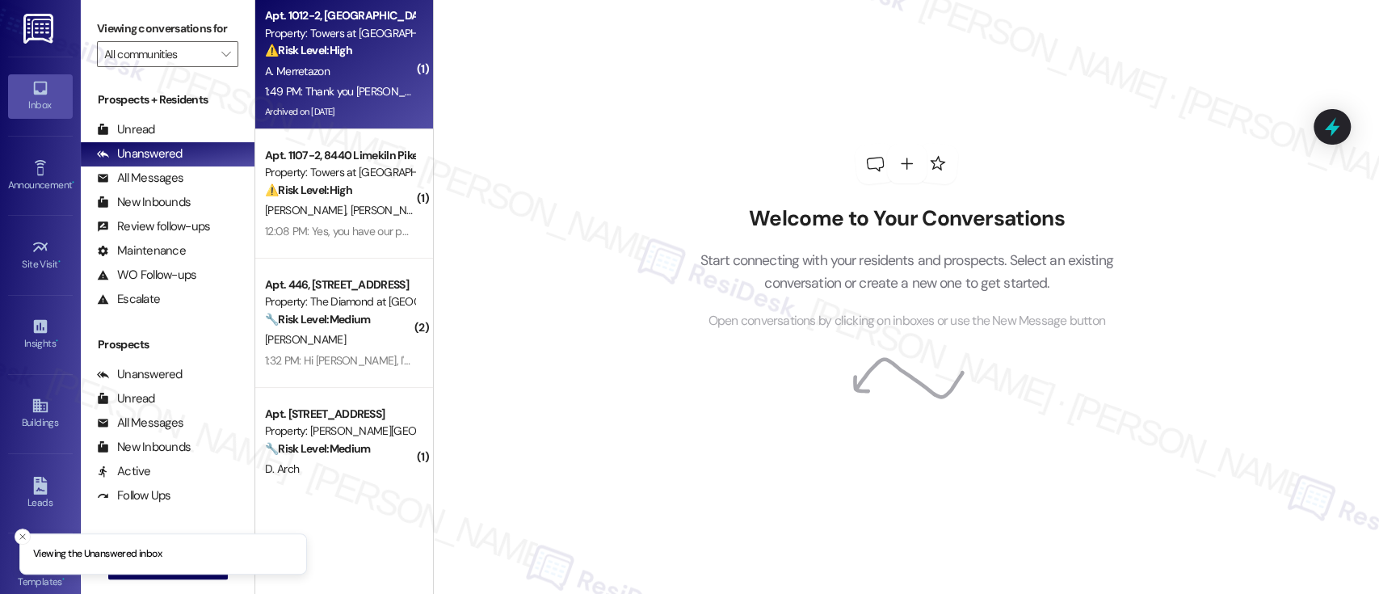
click at [360, 67] on div "A. Merretazon" at bounding box center [339, 71] width 153 height 20
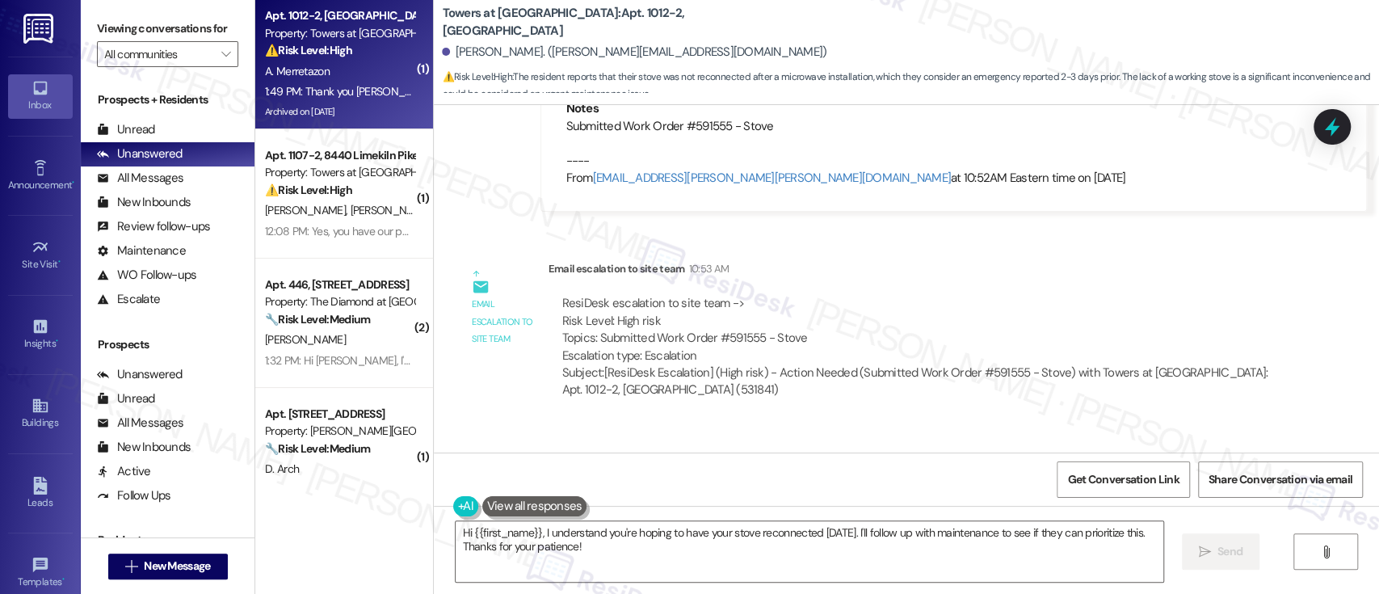
scroll to position [10861, 0]
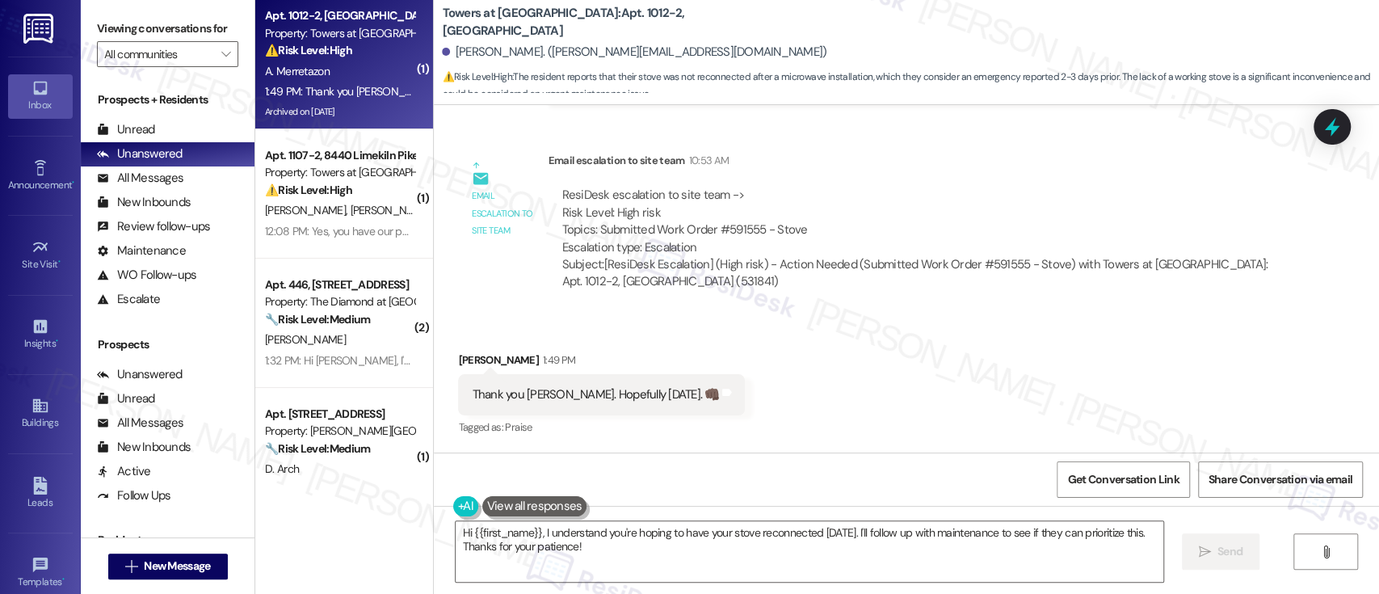
click at [740, 233] on div "ResiDesk escalation to site team -> Risk Level: High risk Topics: Submitted Wor…" at bounding box center [915, 221] width 709 height 69
copy div "591555"
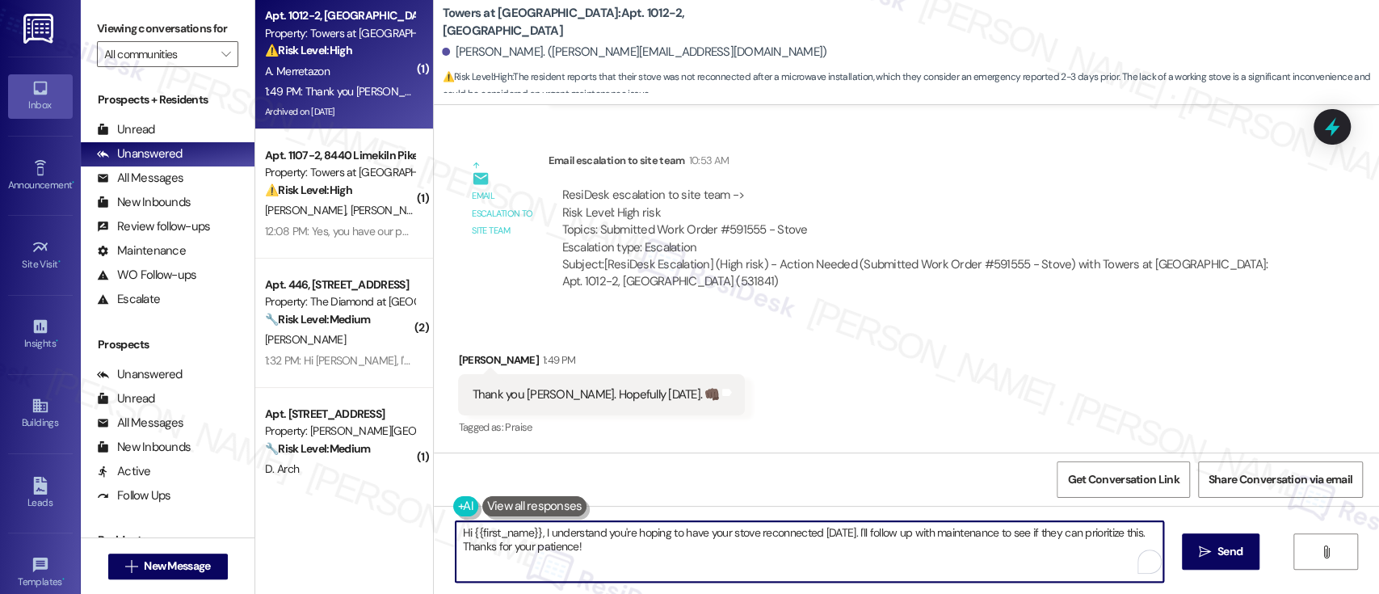
drag, startPoint x: 252, startPoint y: 532, endPoint x: 233, endPoint y: 532, distance: 18.6
click at [233, 532] on div "Viewing conversations for All communities  Prospects + Residents Unread (0) Un…" at bounding box center [730, 297] width 1298 height 594
type textarea "Yes, it's already done!😊 Don't hesitate to let me know if you're still experien…"
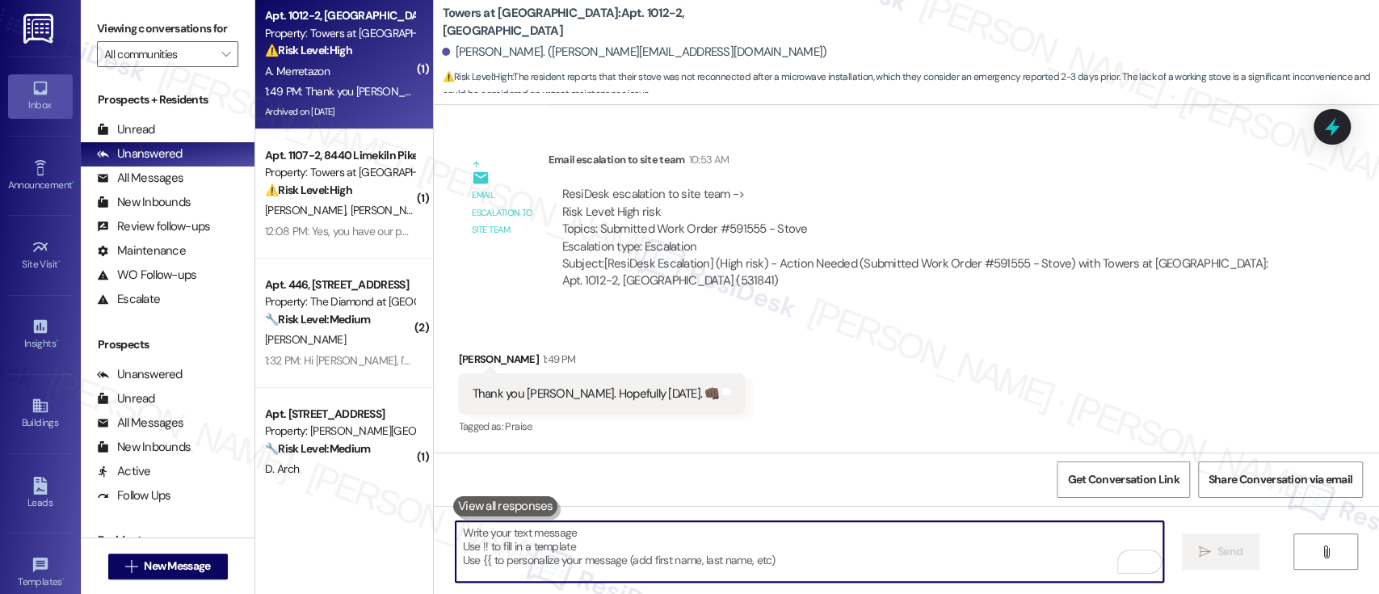
scroll to position [10860, 0]
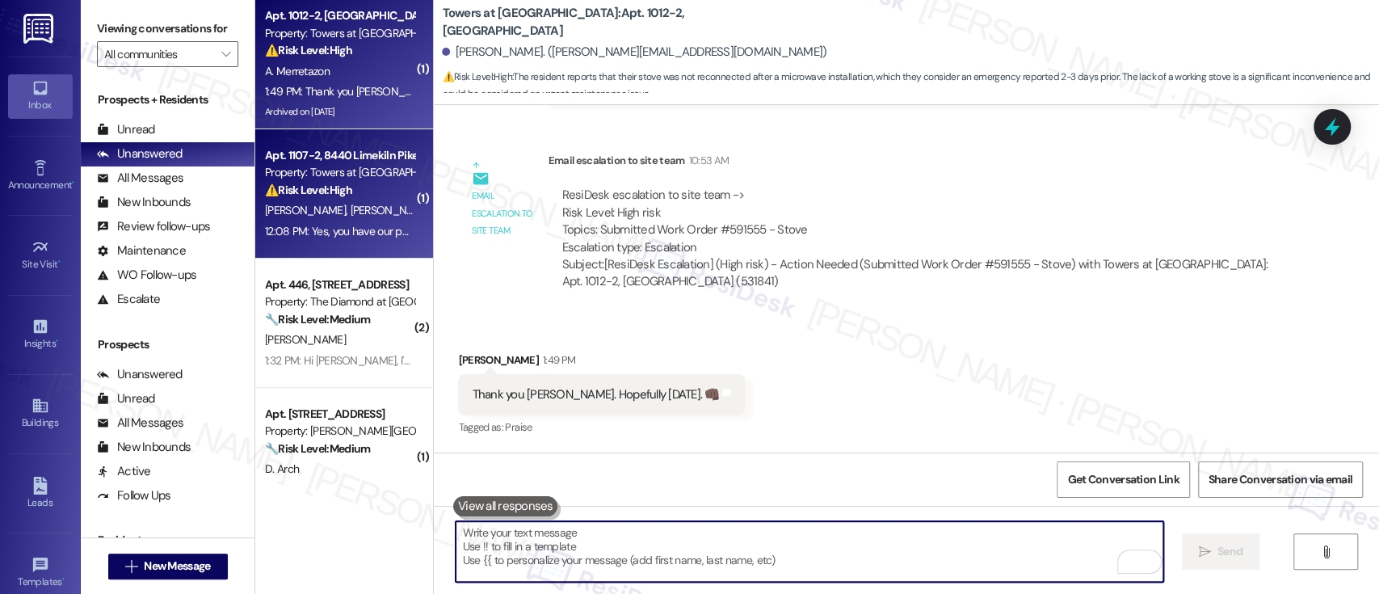
click at [342, 190] on strong "⚠️ Risk Level: High" at bounding box center [308, 190] width 87 height 15
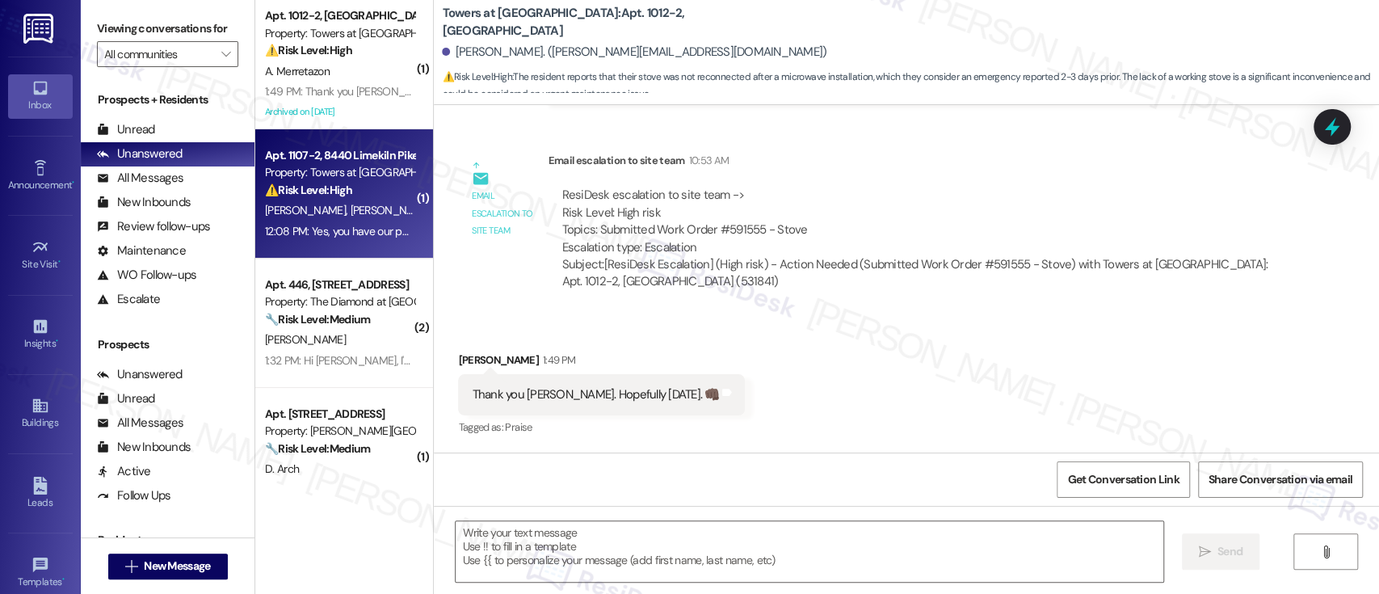
type textarea "Fetching suggested responses. Please feel free to read through the conversation…"
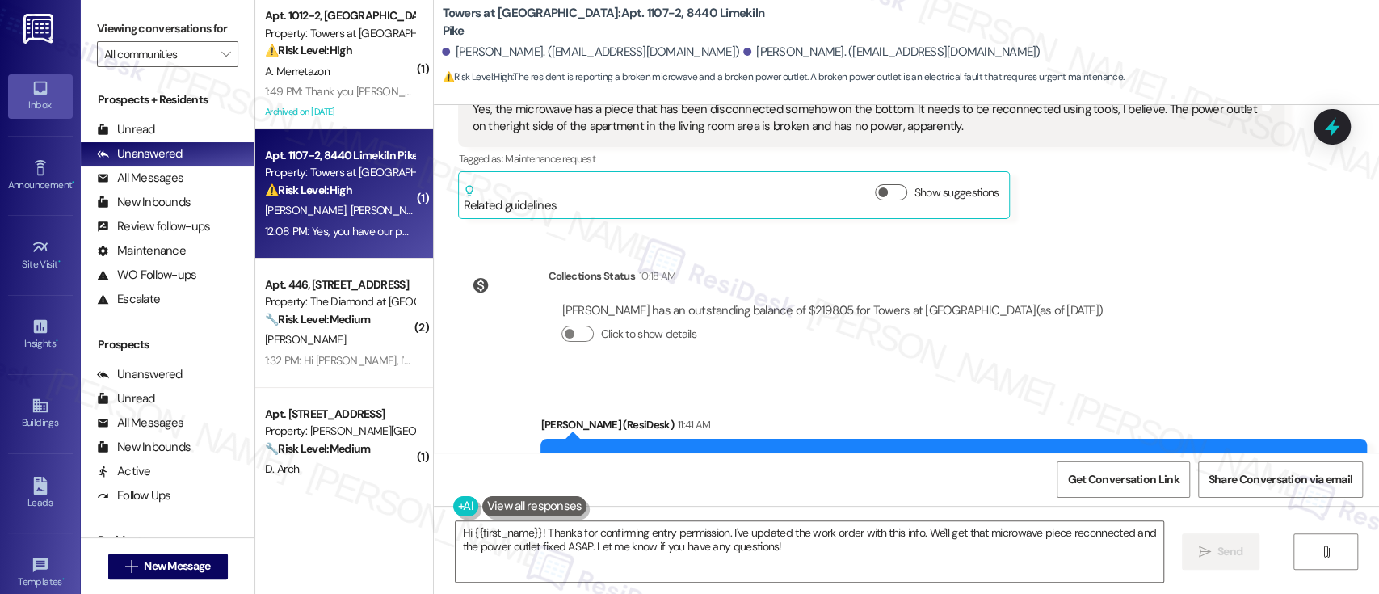
scroll to position [3037, 0]
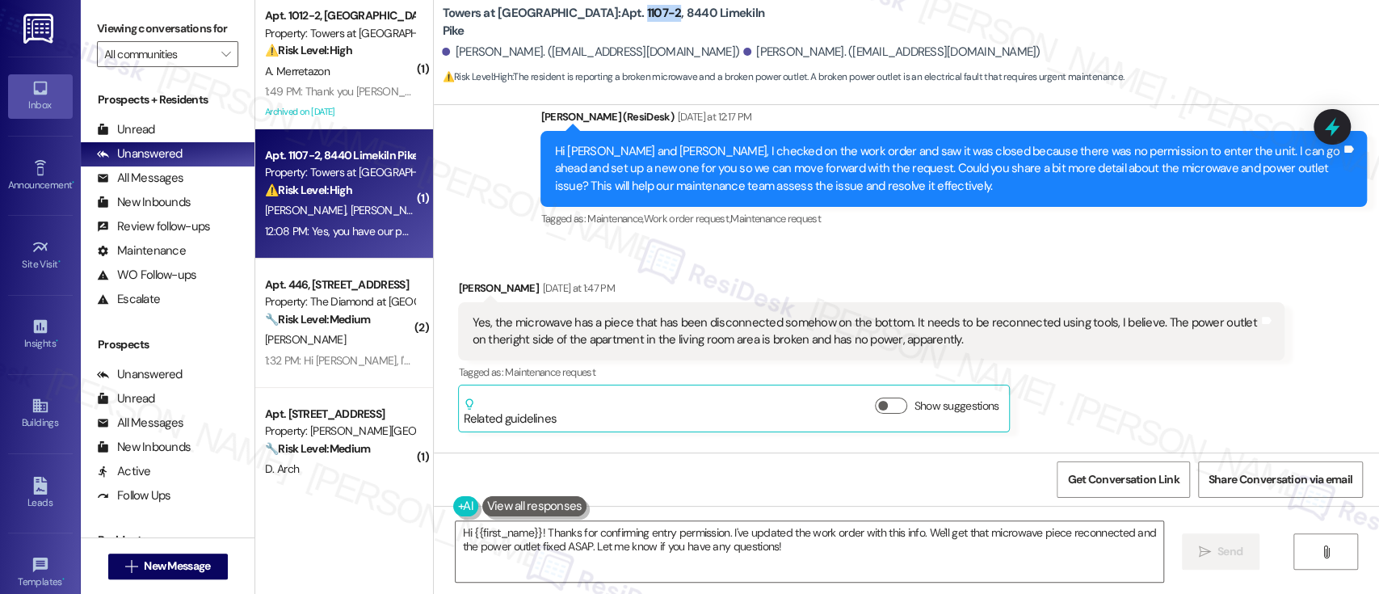
drag, startPoint x: 564, startPoint y: 25, endPoint x: 597, endPoint y: 21, distance: 33.4
click at [597, 21] on b "Towers at [GEOGRAPHIC_DATA]: Apt. 1107-2, [GEOGRAPHIC_DATA]" at bounding box center [603, 22] width 323 height 35
copy b "1107-2"
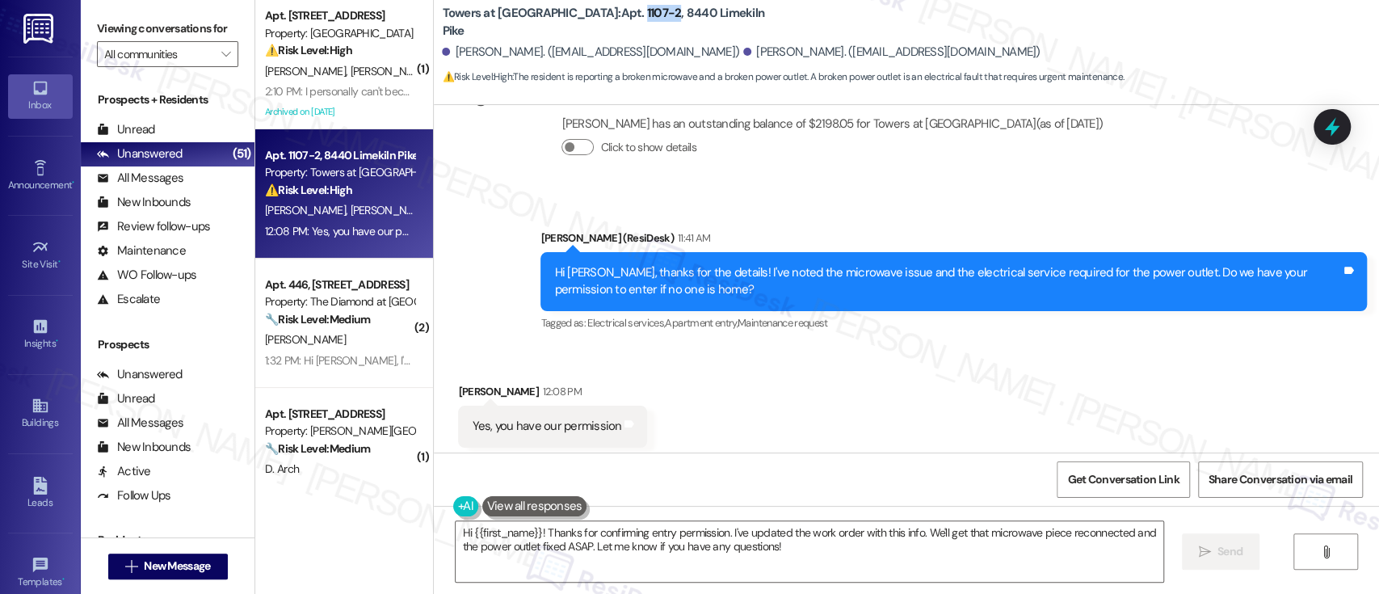
scroll to position [3468, 0]
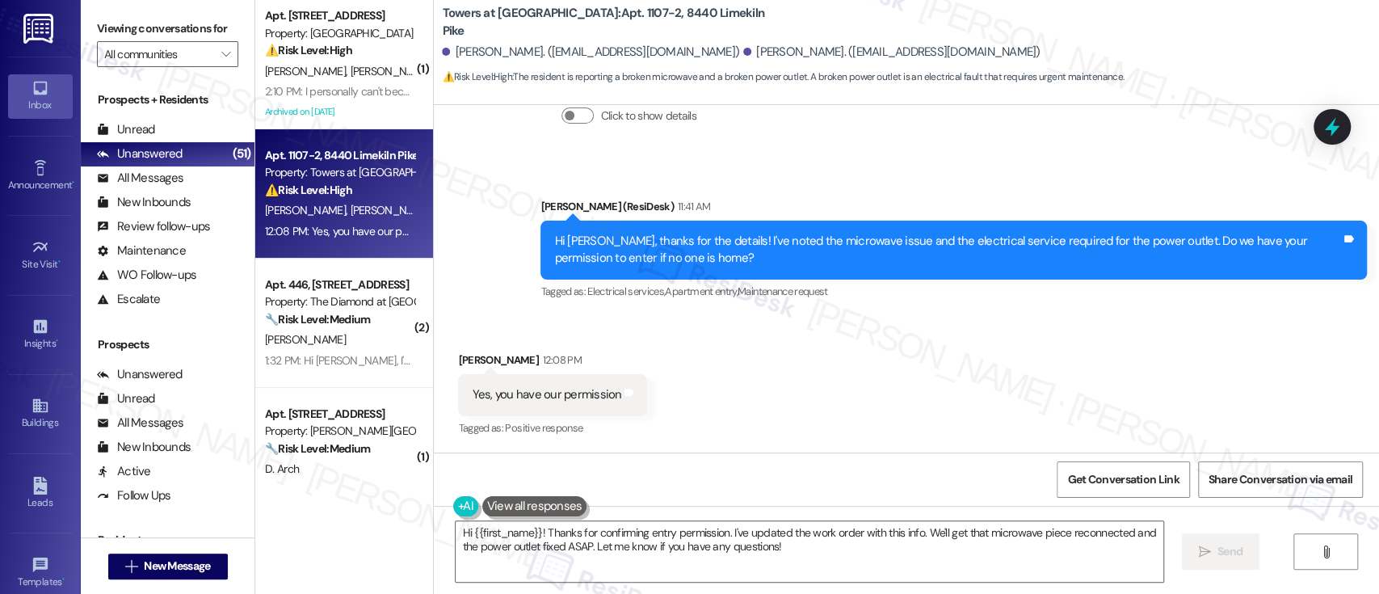
click at [994, 376] on div "Received via SMS [PERSON_NAME] 12:08 PM Yes, you have our permission Tags and n…" at bounding box center [906, 383] width 945 height 136
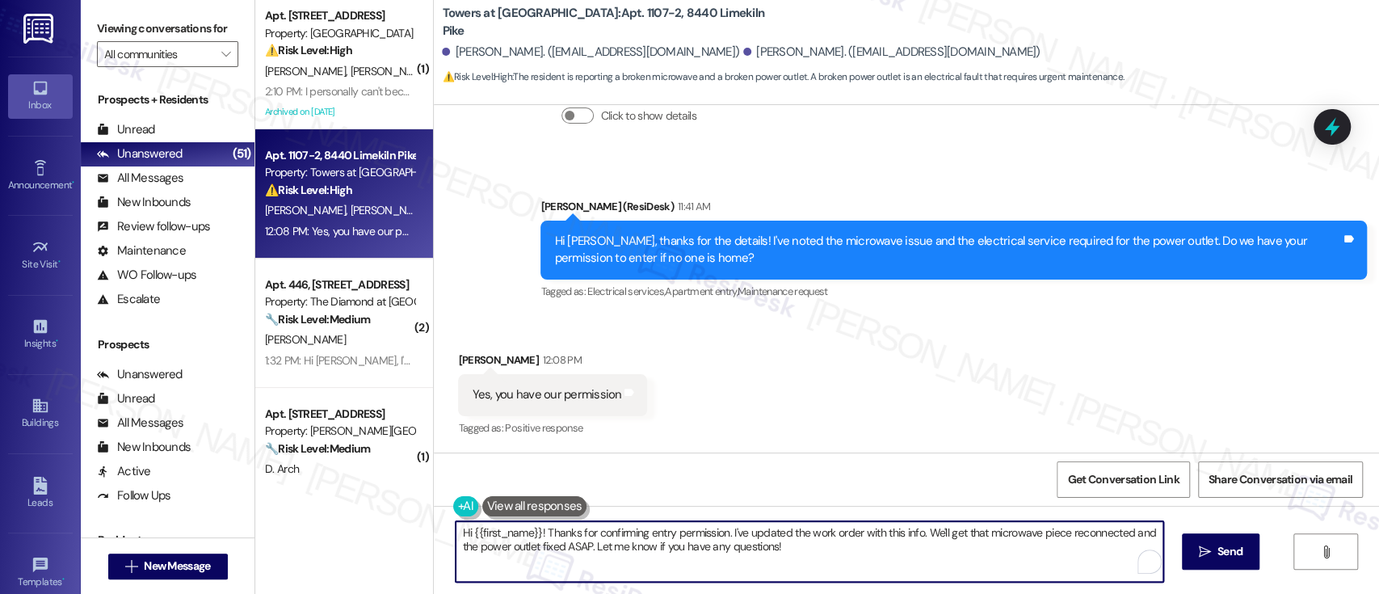
drag, startPoint x: 539, startPoint y: 531, endPoint x: 331, endPoint y: 531, distance: 207.6
click at [331, 531] on div "( 1 ) Apt. O08, [STREET_ADDRESS] B05 Property: Warrington Crossings ⚠️ Risk Lev…" at bounding box center [816, 297] width 1123 height 594
type textarea "Thanks for confirming entry permission. I've updated the work order with this i…"
click at [828, 569] on textarea "Thanks for confirming entry permission. I've updated the work order with this i…" at bounding box center [808, 551] width 707 height 61
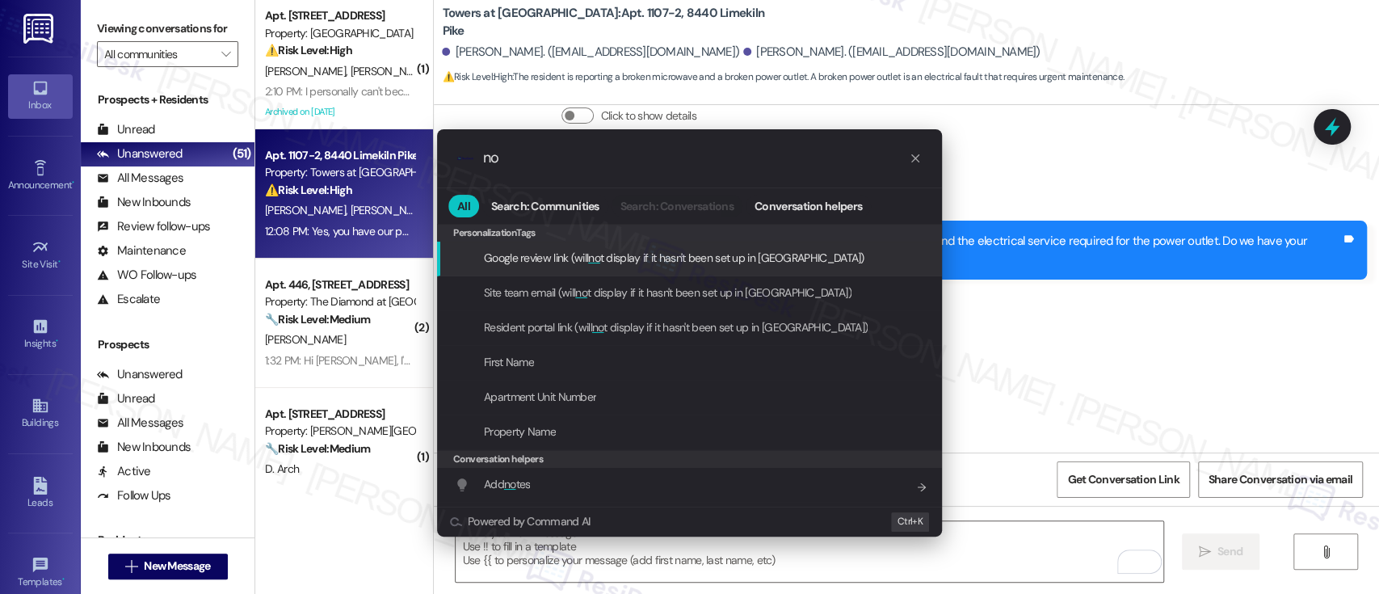
type input "no"
click at [1042, 377] on div ".cls-1{fill:#0a055f;}.cls-2{fill:#0cc4c4;} resideskLogoBlueOrange no All Search…" at bounding box center [689, 297] width 1379 height 594
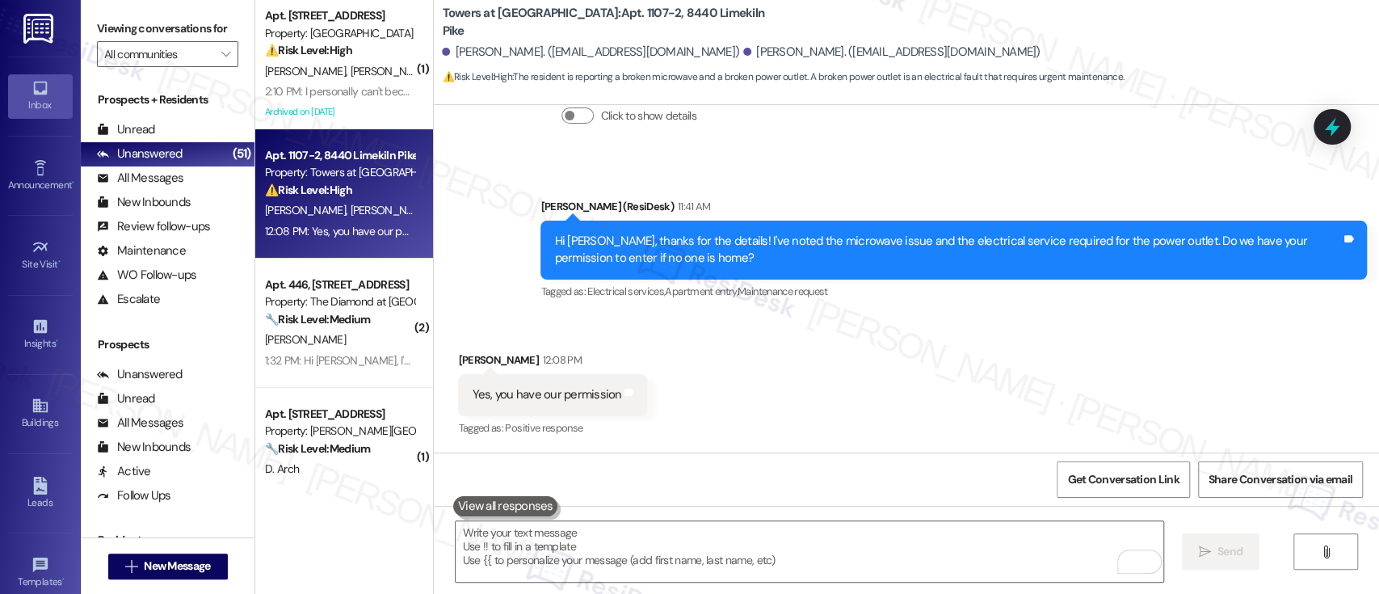
click at [1135, 359] on div "Received via SMS [PERSON_NAME] 12:08 PM Yes, you have our permission Tags and n…" at bounding box center [906, 383] width 945 height 136
click at [924, 558] on textarea "To enrich screen reader interactions, please activate Accessibility in Grammarl…" at bounding box center [808, 551] width 707 height 61
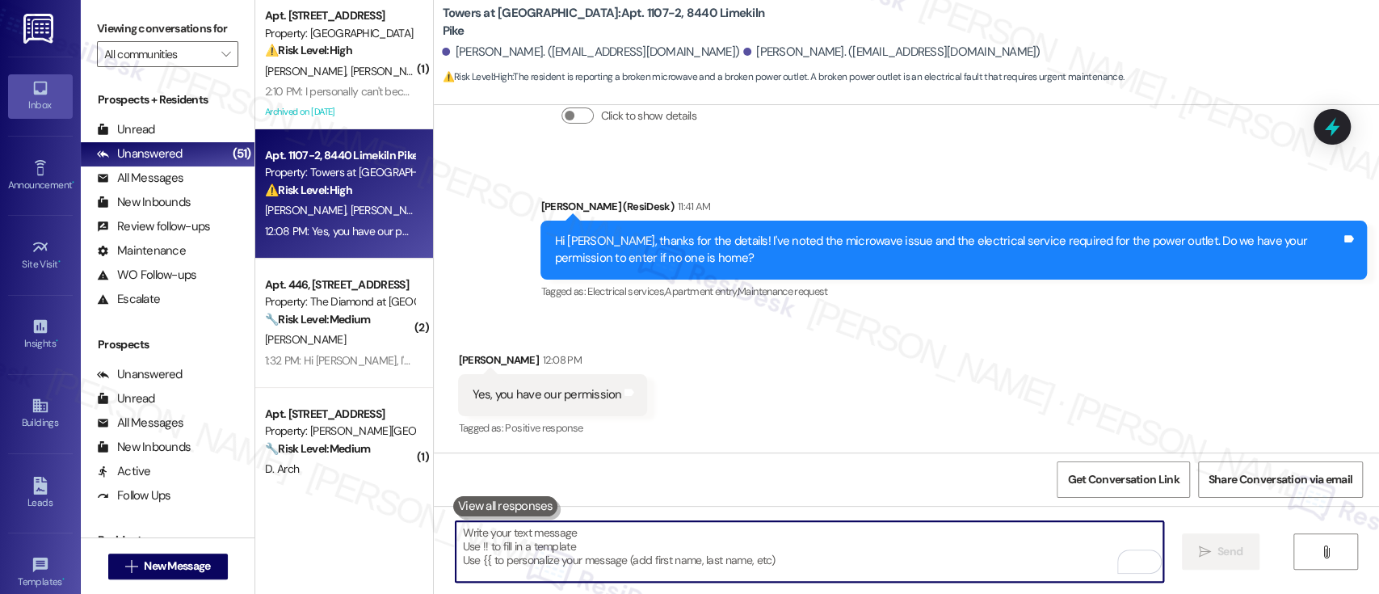
paste textarea "Work Order #591609"
type textarea "Work Order #591609"
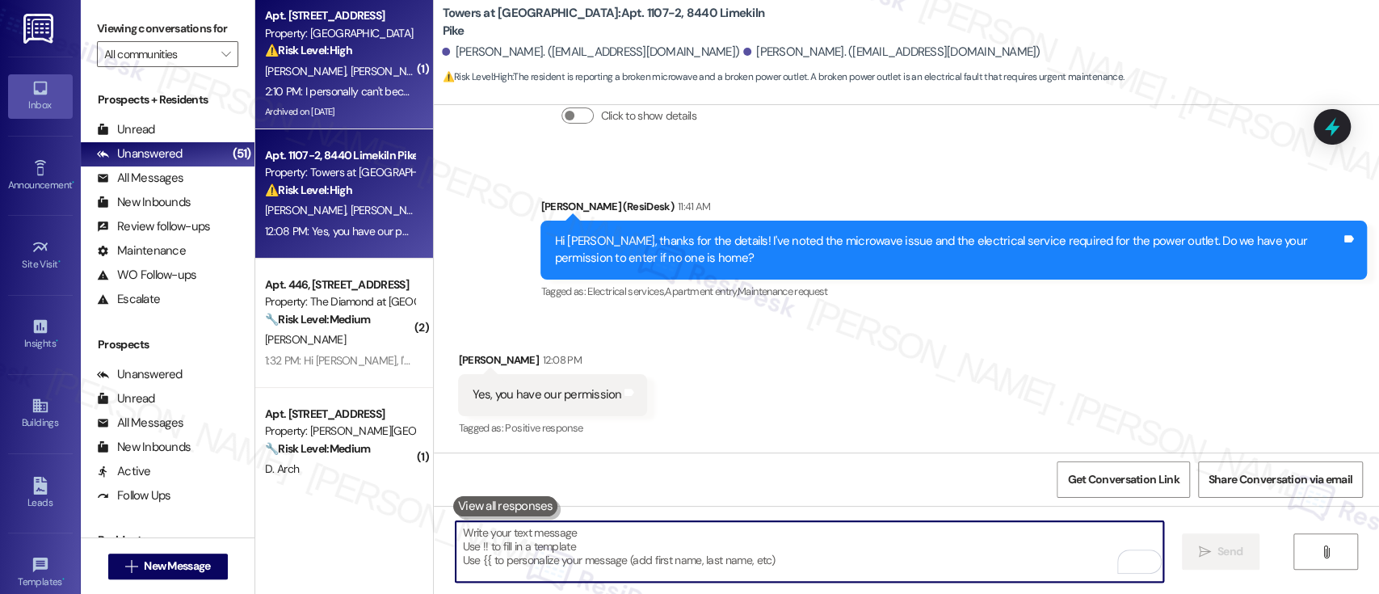
click at [351, 65] on span "[PERSON_NAME]" at bounding box center [391, 71] width 81 height 15
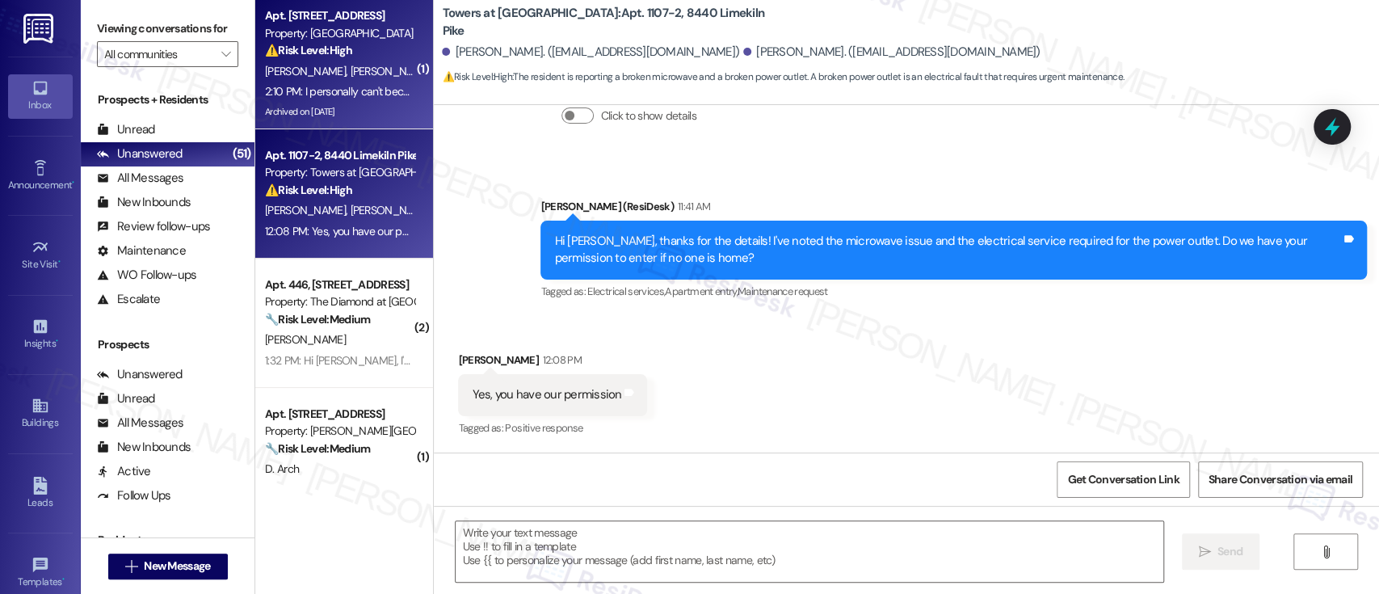
type textarea "Fetching suggested responses. Please feel free to read through the conversation…"
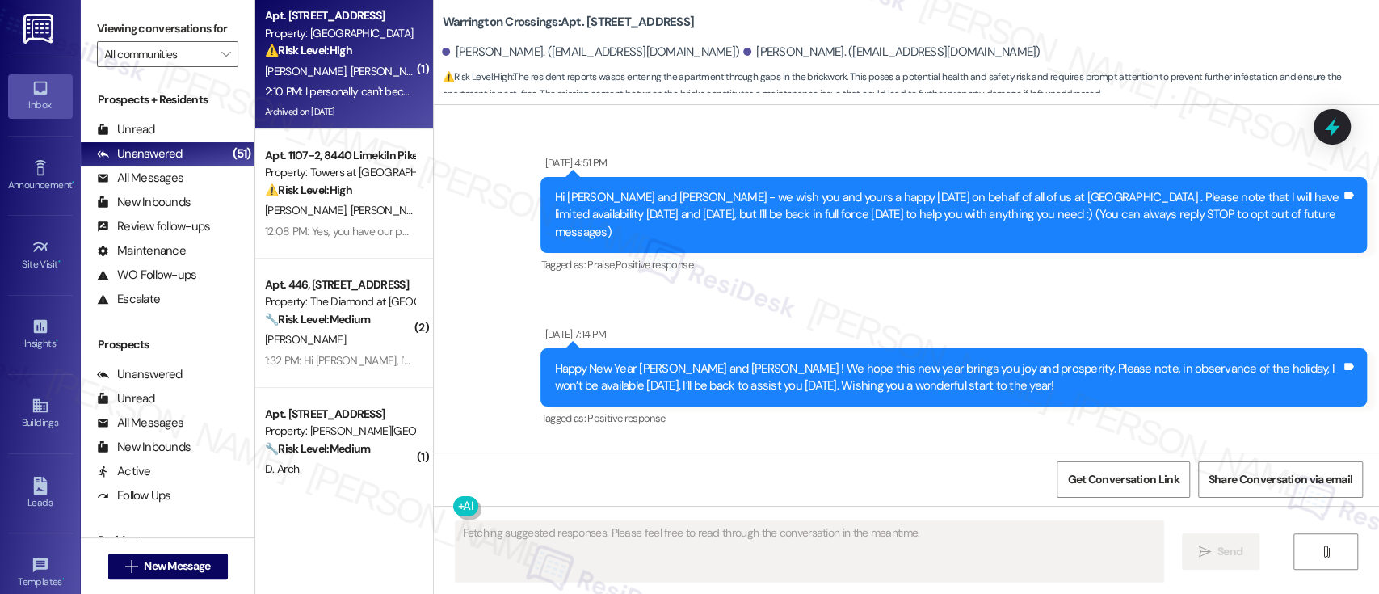
type textarea "Fetching suggested responses. Please feel free to read through the conversation…"
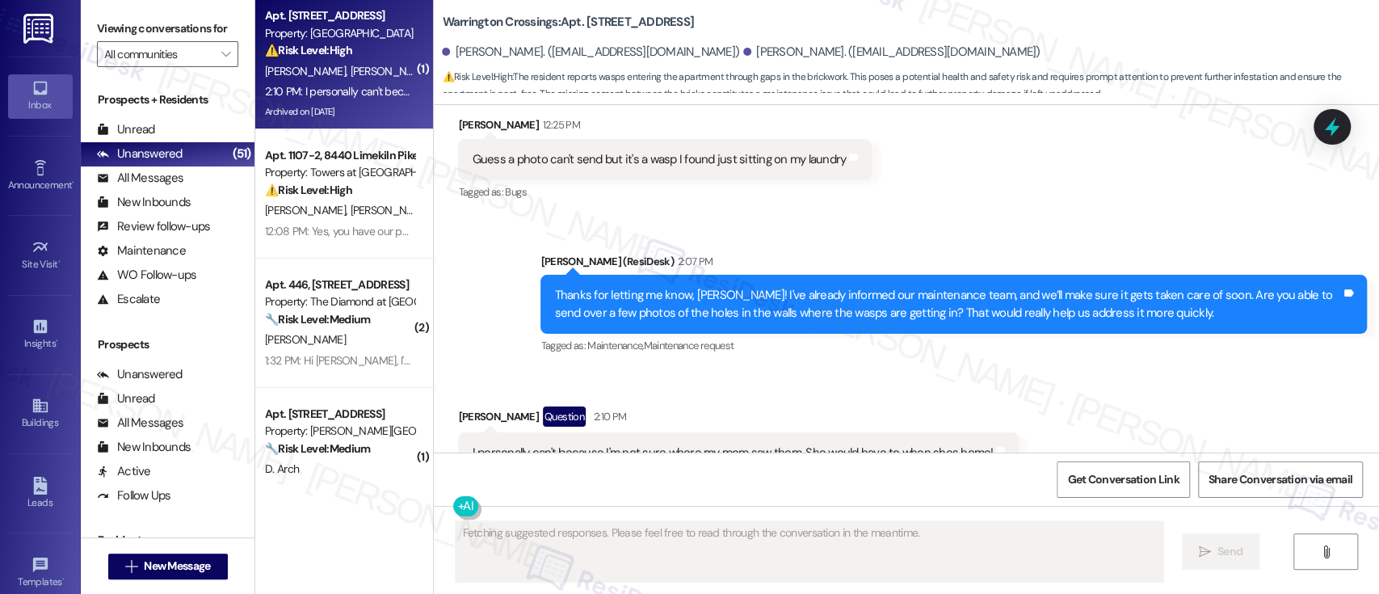
click at [378, 199] on div "Apt. 1107-2, [GEOGRAPHIC_DATA] Property: Towers at [GEOGRAPHIC_DATA] ⚠️ Risk Le…" at bounding box center [339, 172] width 153 height 55
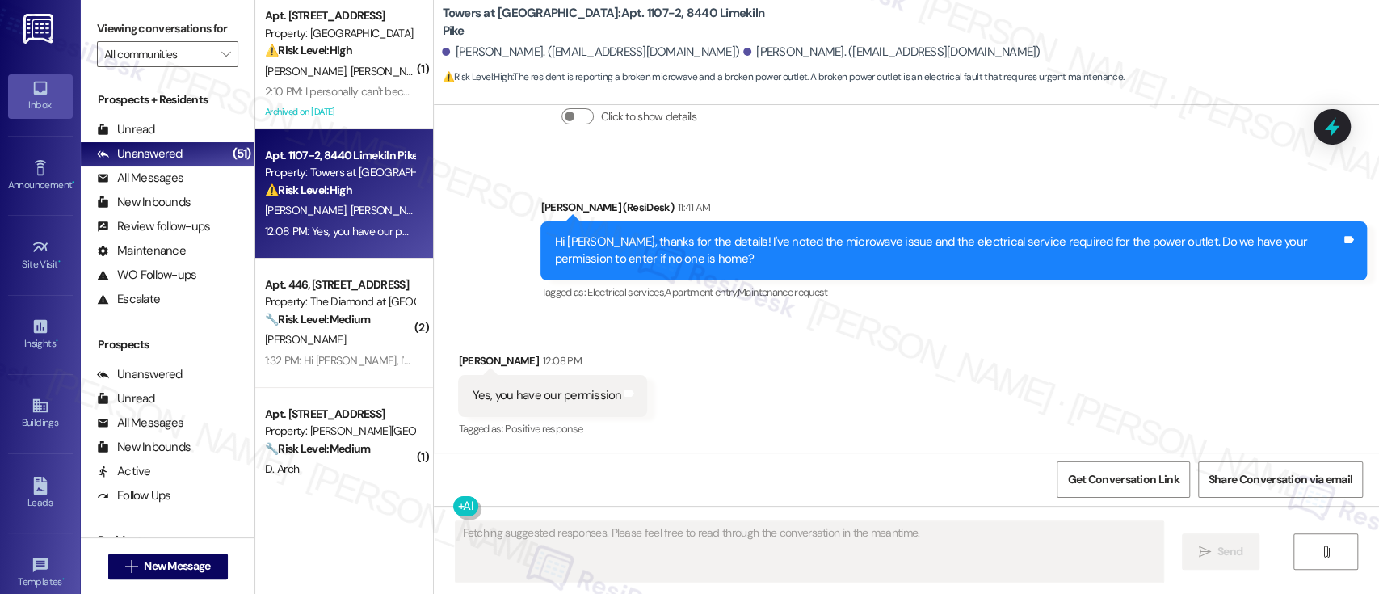
scroll to position [3468, 0]
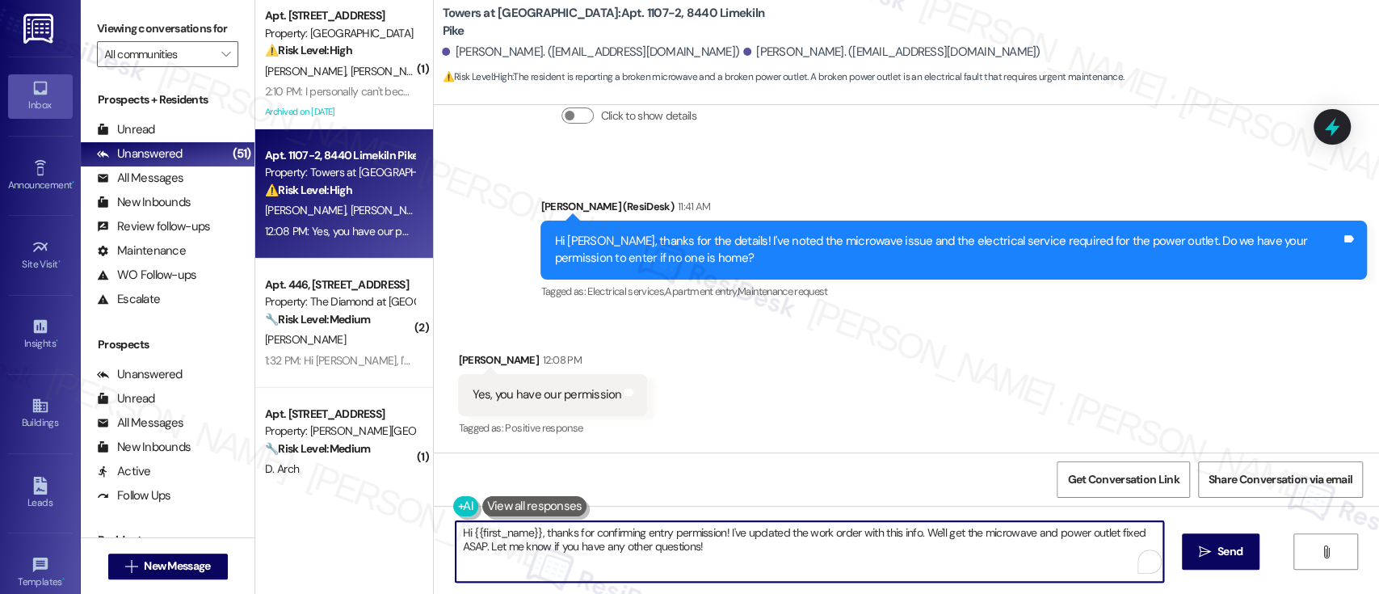
drag, startPoint x: 539, startPoint y: 533, endPoint x: 293, endPoint y: 520, distance: 245.9
click at [293, 520] on div "( 1 ) Apt. O08, [STREET_ADDRESS] B05 Property: Warrington Crossings ⚠️ Risk Lev…" at bounding box center [816, 297] width 1123 height 594
type textarea "Thanks for confirming entry permission! I've updated the work order with this i…"
click at [892, 529] on textarea "Thanks for confirming entry permission! I've updated the work order with this i…" at bounding box center [808, 551] width 707 height 61
drag, startPoint x: 764, startPoint y: 560, endPoint x: 86, endPoint y: 487, distance: 681.6
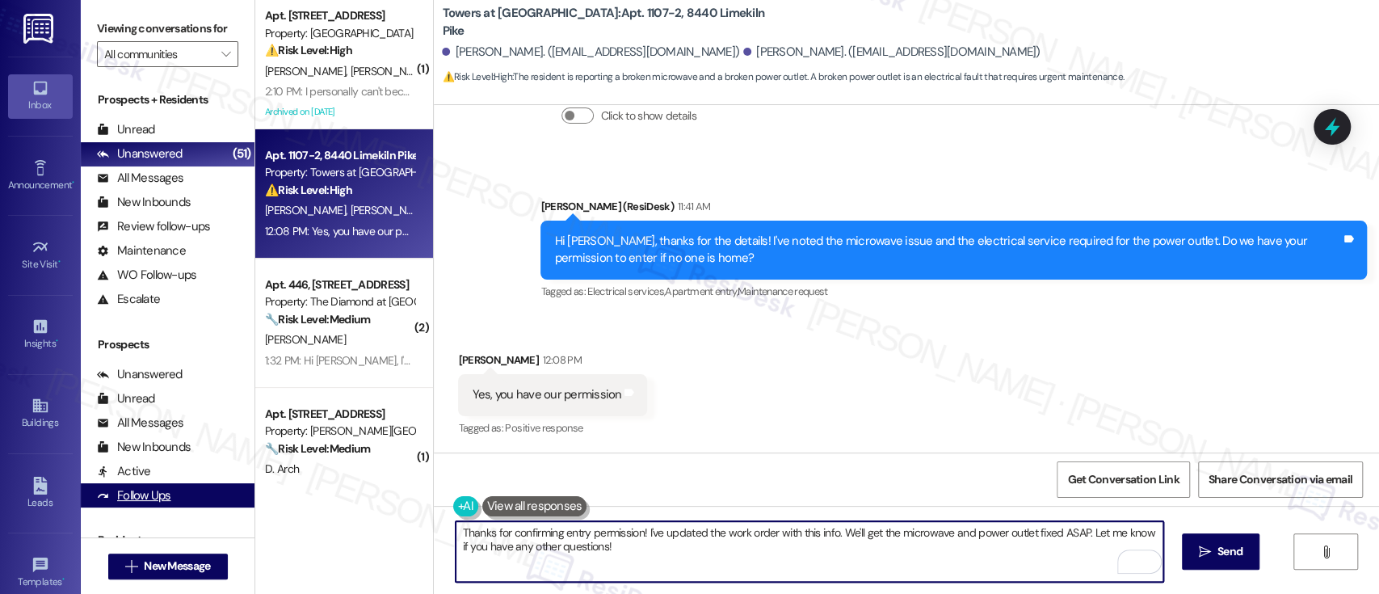
click at [86, 487] on div "Viewing conversations for All communities  Prospects + Residents Unread (0) Un…" at bounding box center [730, 297] width 1298 height 594
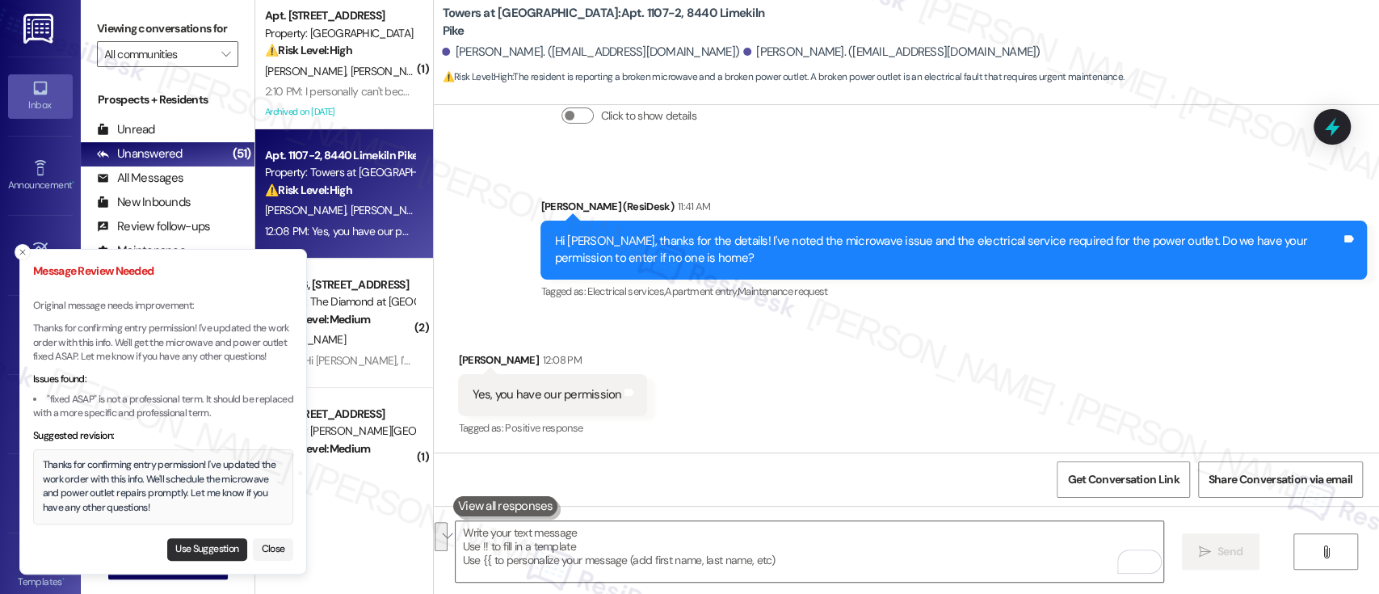
click at [182, 547] on button "Use Suggestion" at bounding box center [207, 549] width 80 height 23
type textarea "Thanks for confirming entry permission! I've updated the work order with this i…"
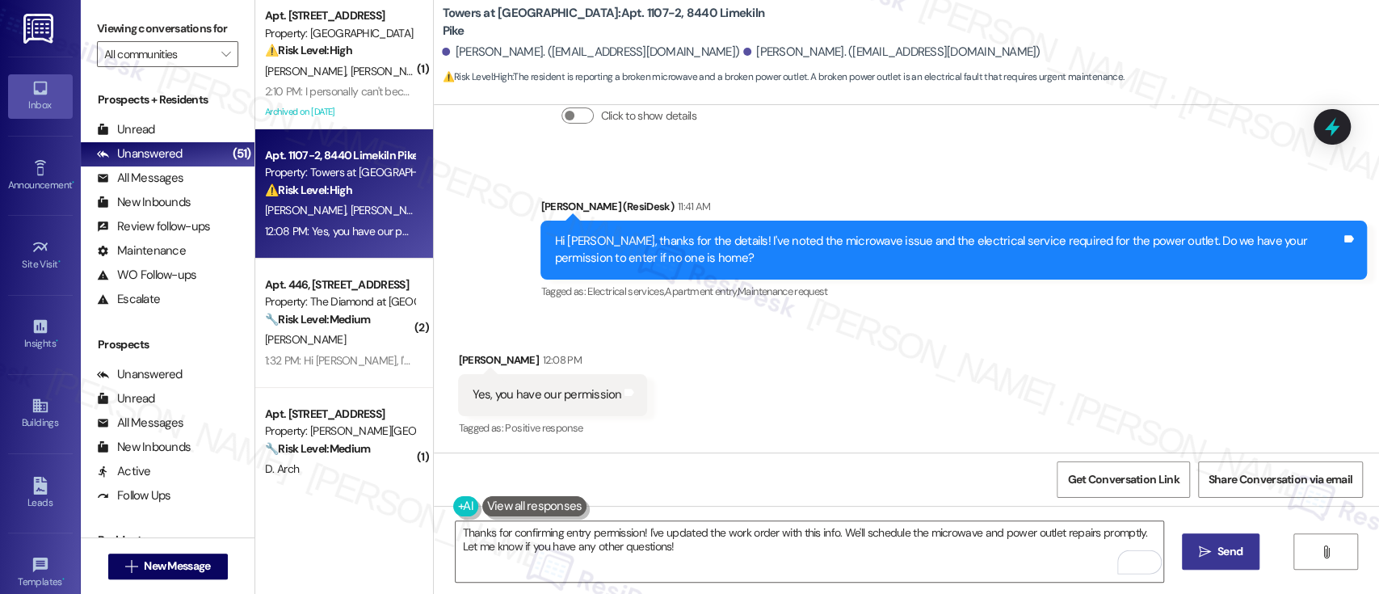
click at [1198, 563] on button " Send" at bounding box center [1221, 551] width 78 height 36
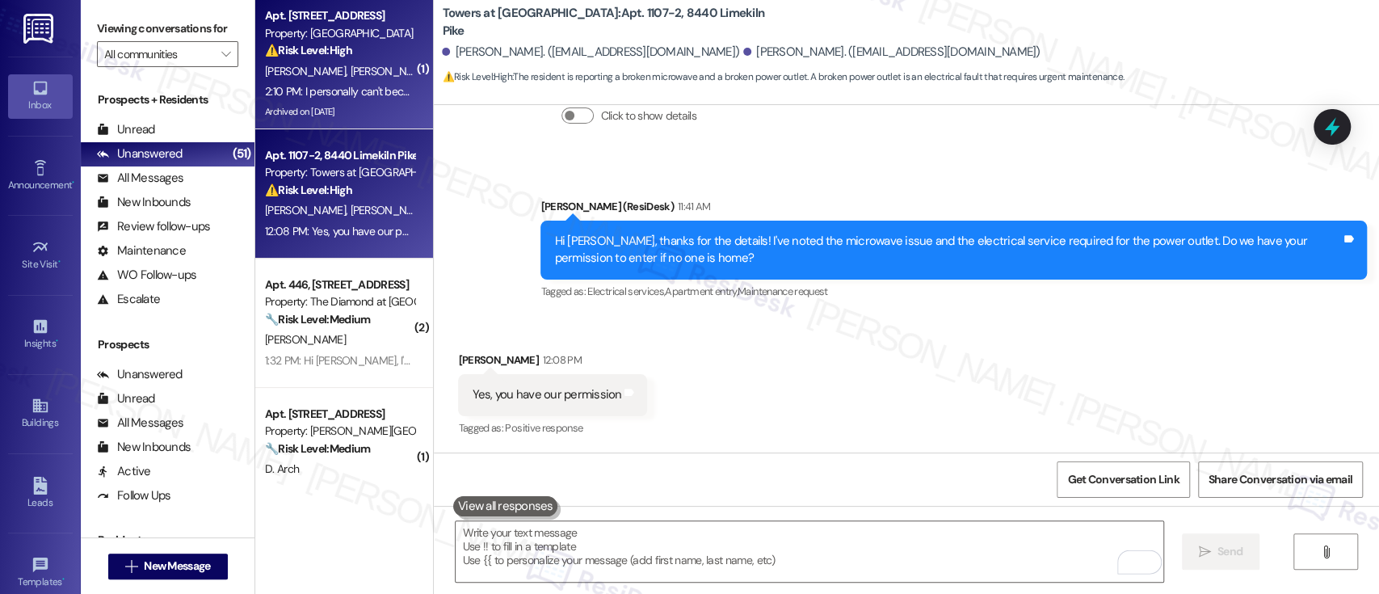
scroll to position [3467, 0]
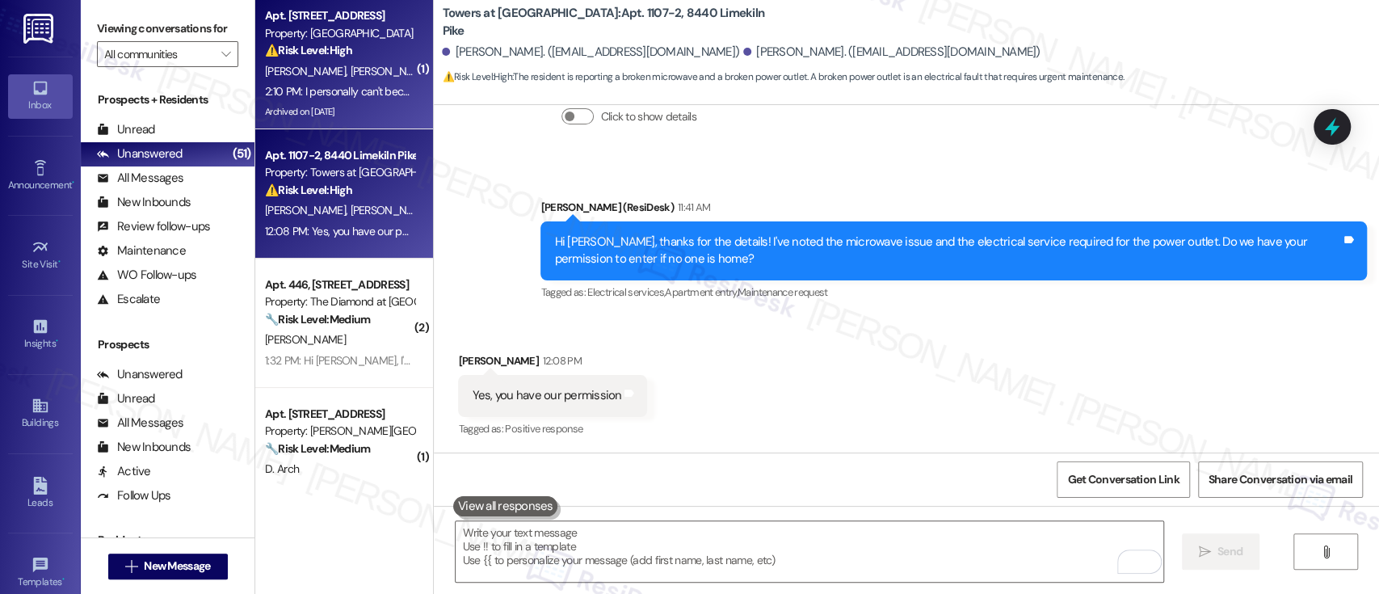
click at [278, 59] on div "⚠️ Risk Level: High The resident reports wasps entering the apartment through g…" at bounding box center [339, 50] width 149 height 17
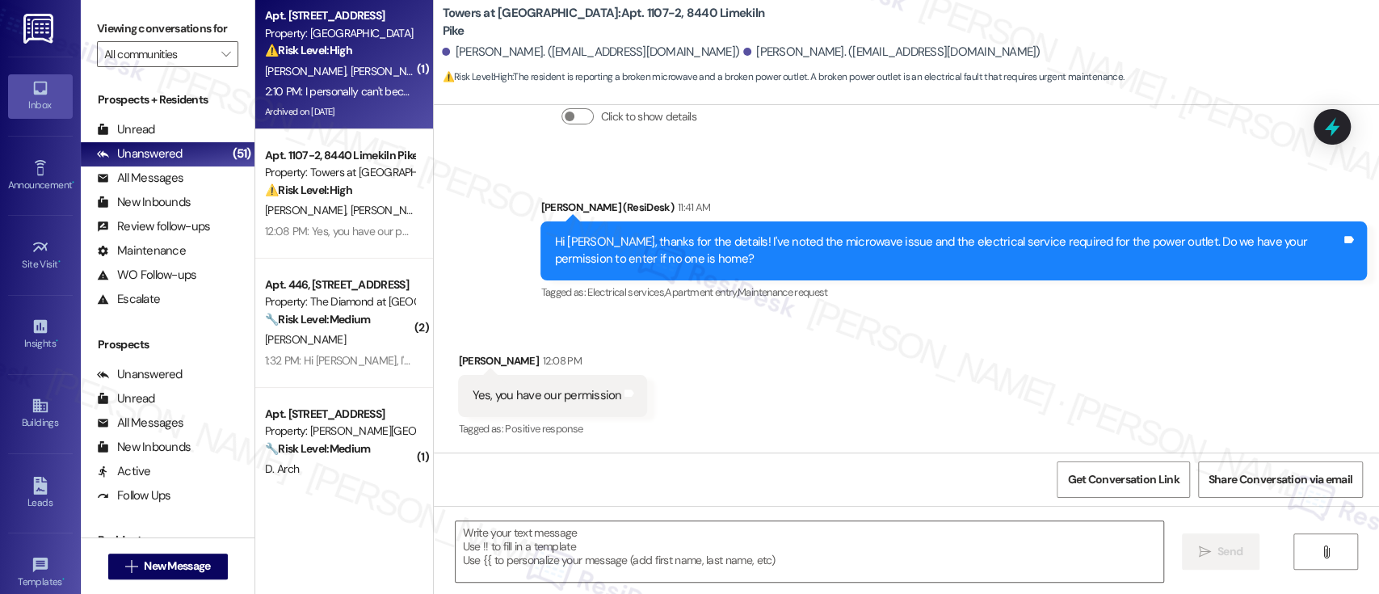
type textarea "Fetching suggested responses. Please feel free to read through the conversation…"
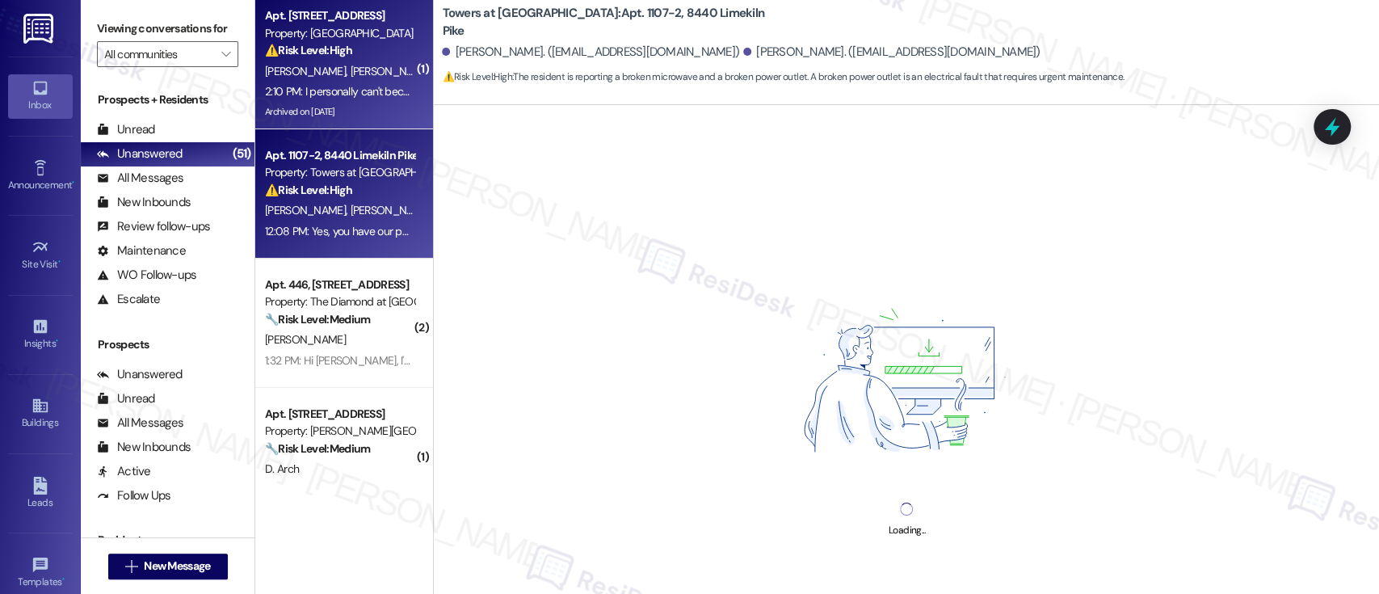
click at [288, 184] on strong "⚠️ Risk Level: High" at bounding box center [308, 190] width 87 height 15
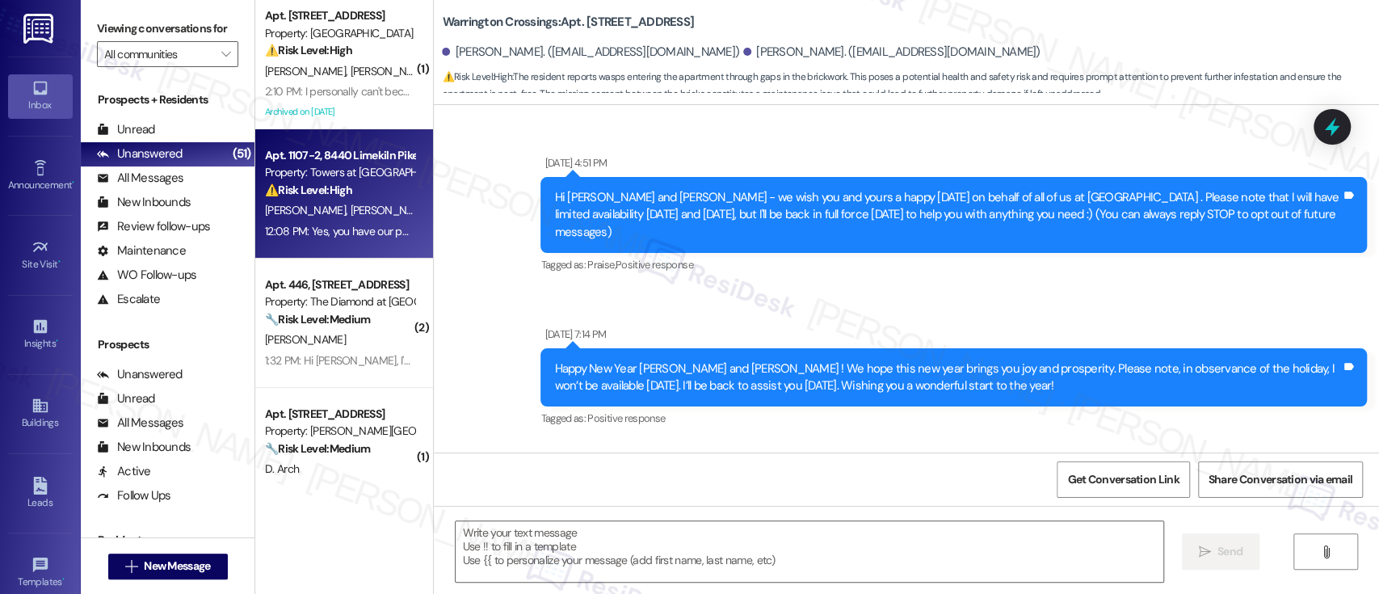
scroll to position [17332, 0]
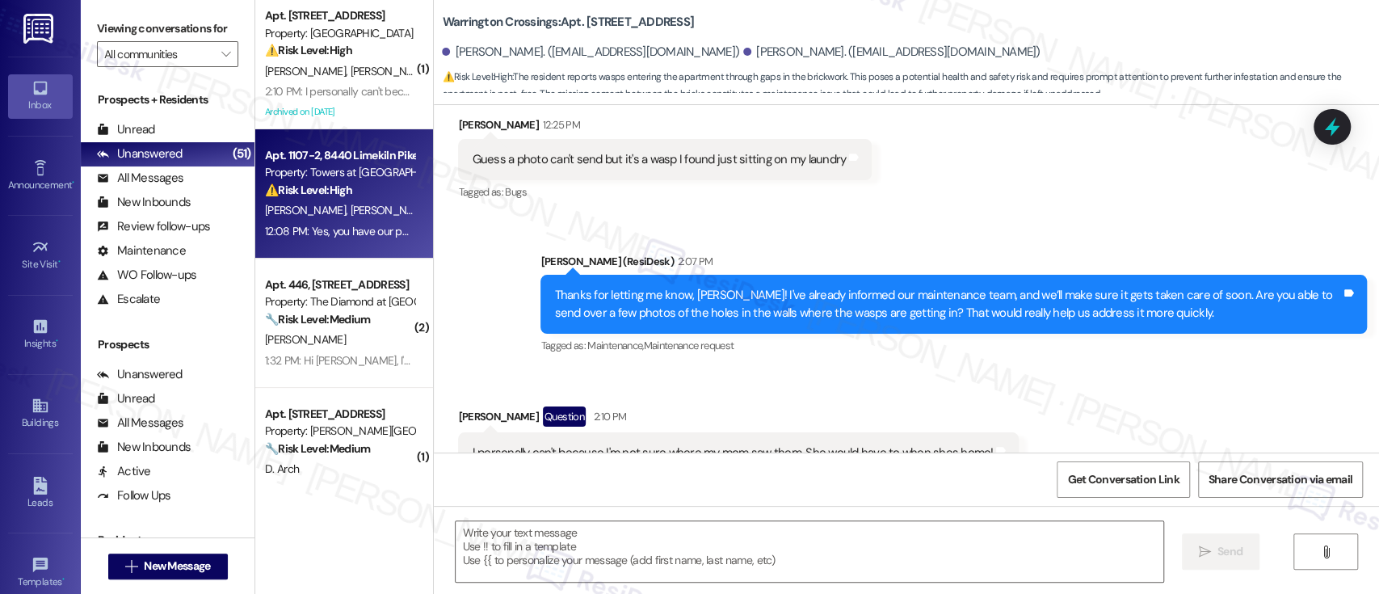
type textarea "Fetching suggested responses. Please feel free to read through the conversation…"
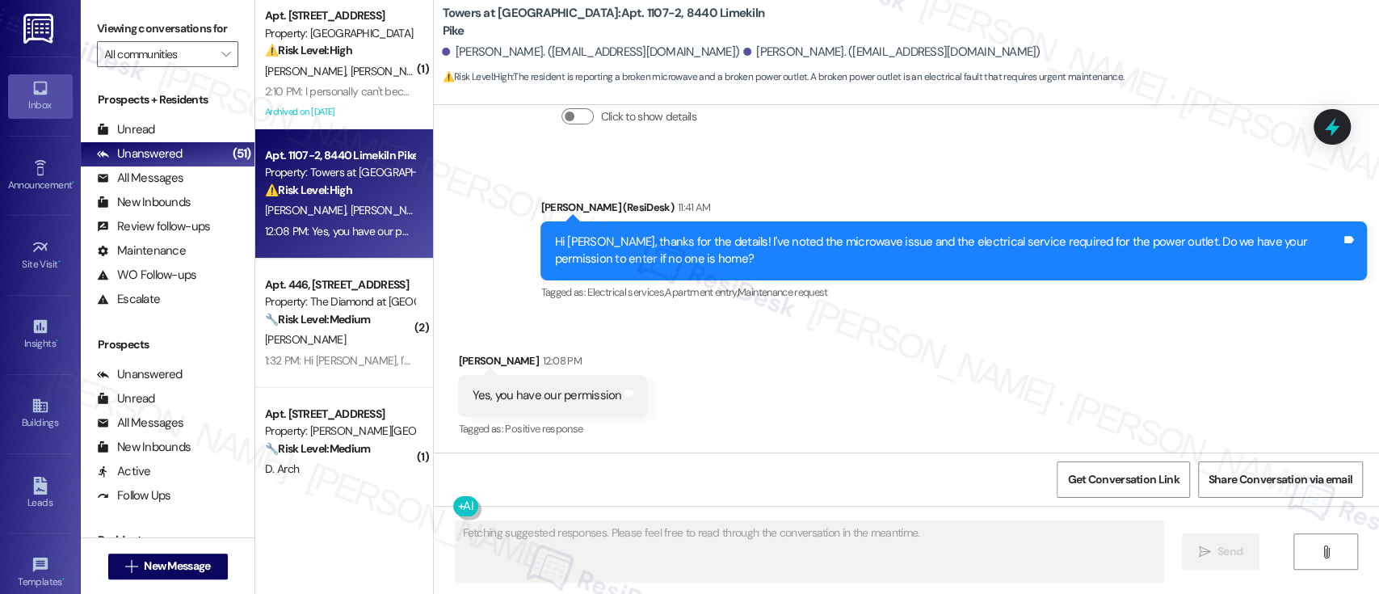
scroll to position [3621, 0]
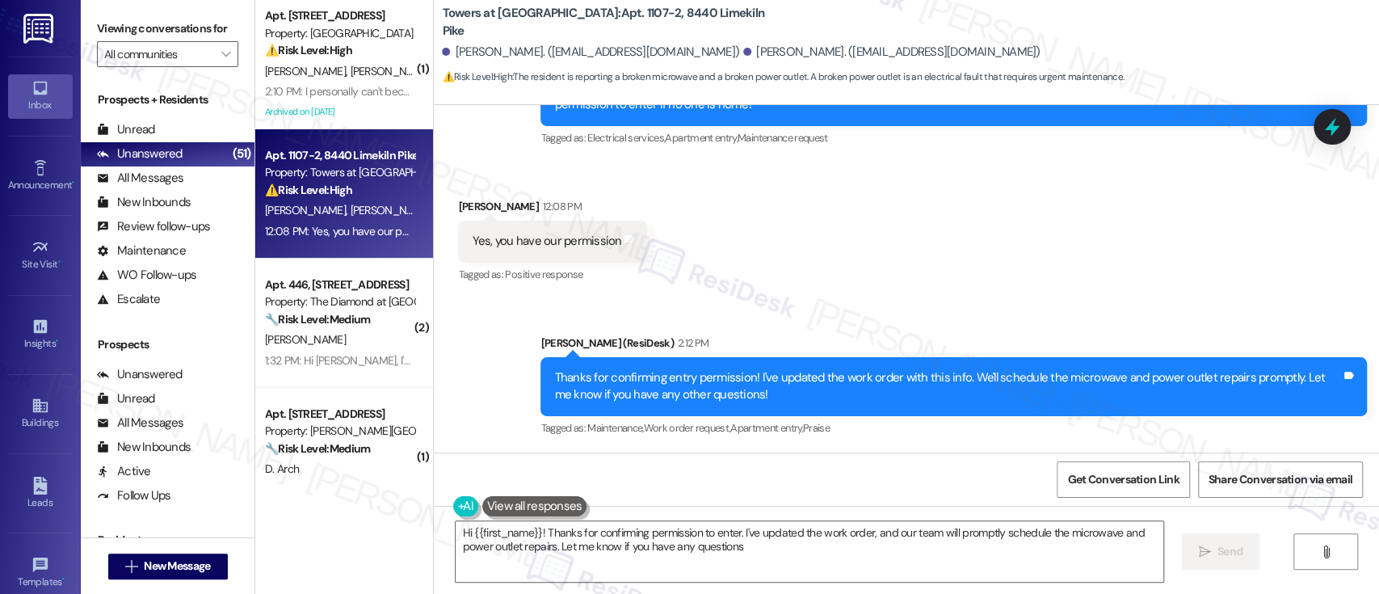
type textarea "Hi {{first_name}}! Thanks for confirming permission to enter. I've updated the …"
click at [909, 304] on div "Sent via SMS [PERSON_NAME] (ResiDesk) 2:12 PM Thanks for confirming entry permi…" at bounding box center [906, 374] width 945 height 153
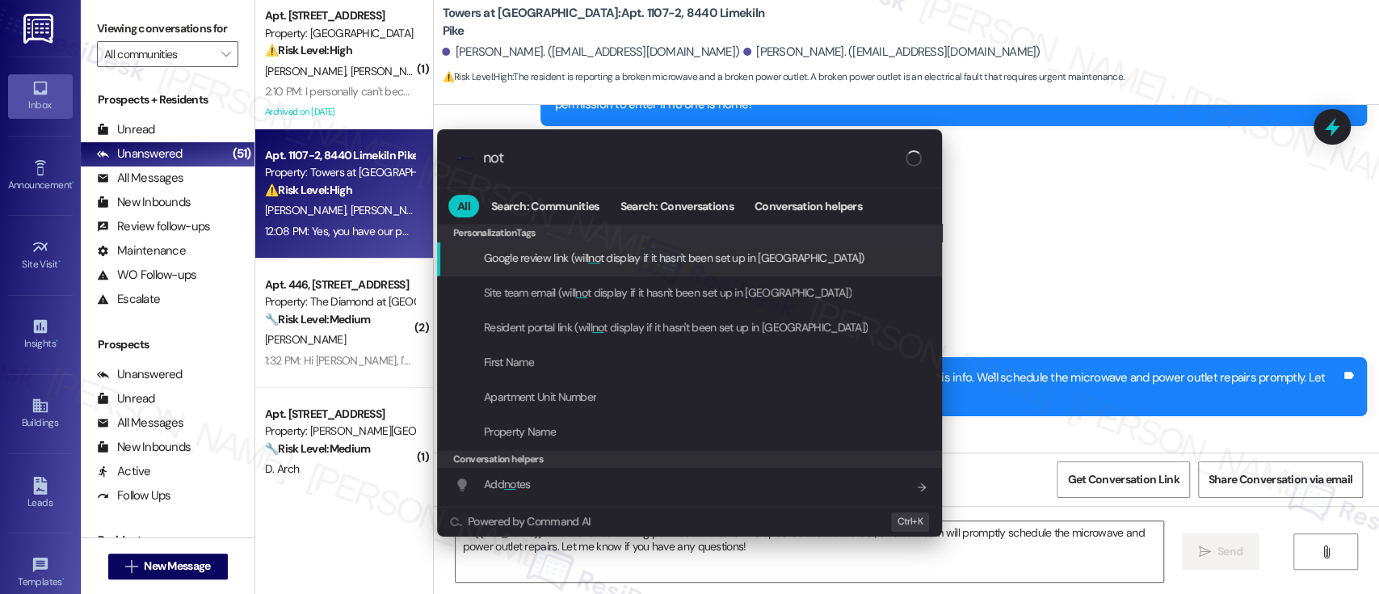
type input "note"
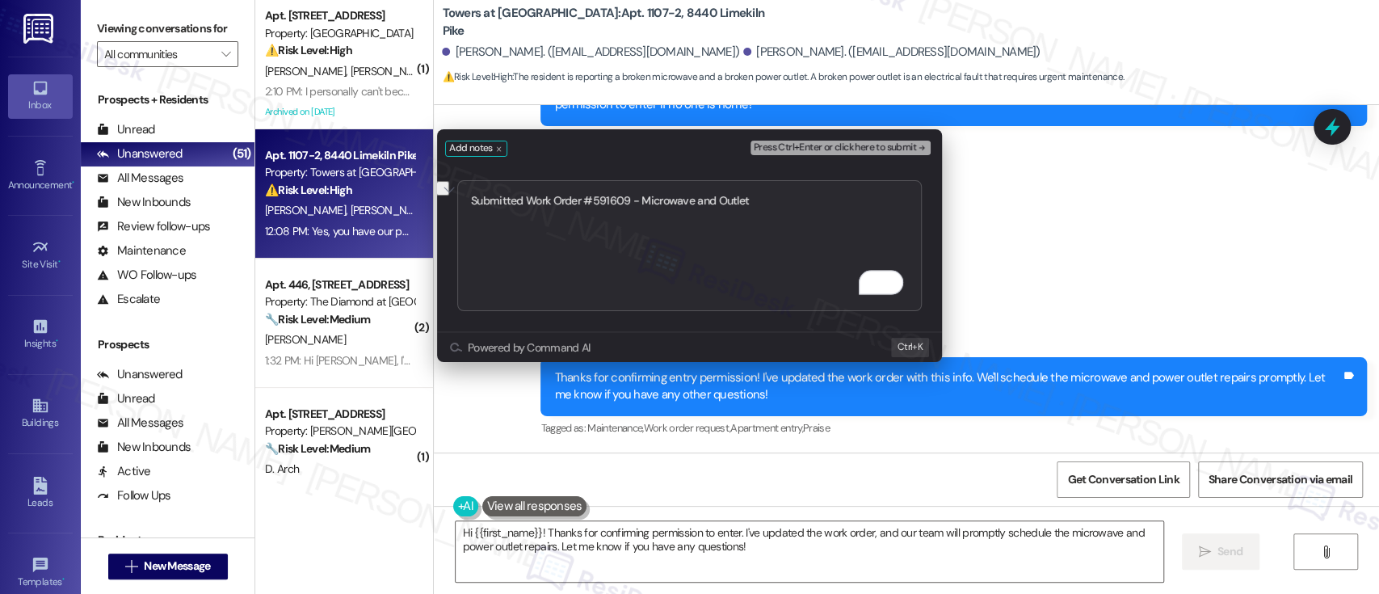
type textarea "Submitted Work Order #591609 - Microwave and Outlet"
click at [841, 150] on span "Press Ctrl+Enter or click here to submit" at bounding box center [835, 147] width 162 height 11
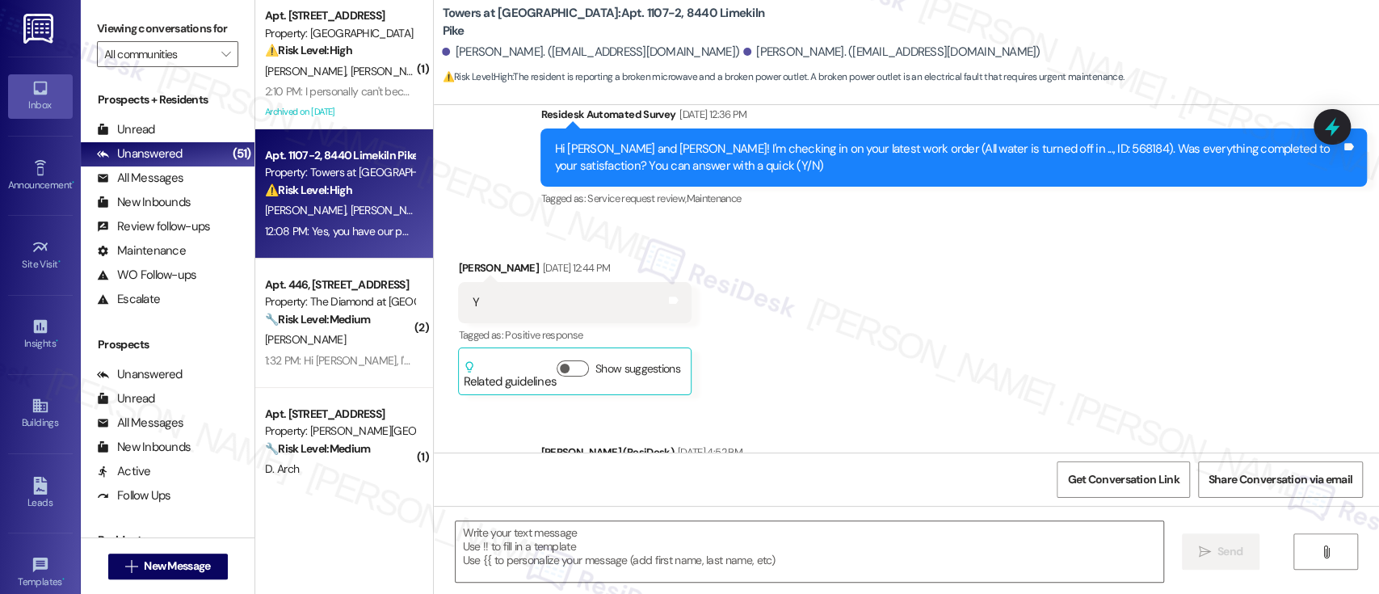
type textarea "Fetching suggested responses. Please feel free to read through the conversation…"
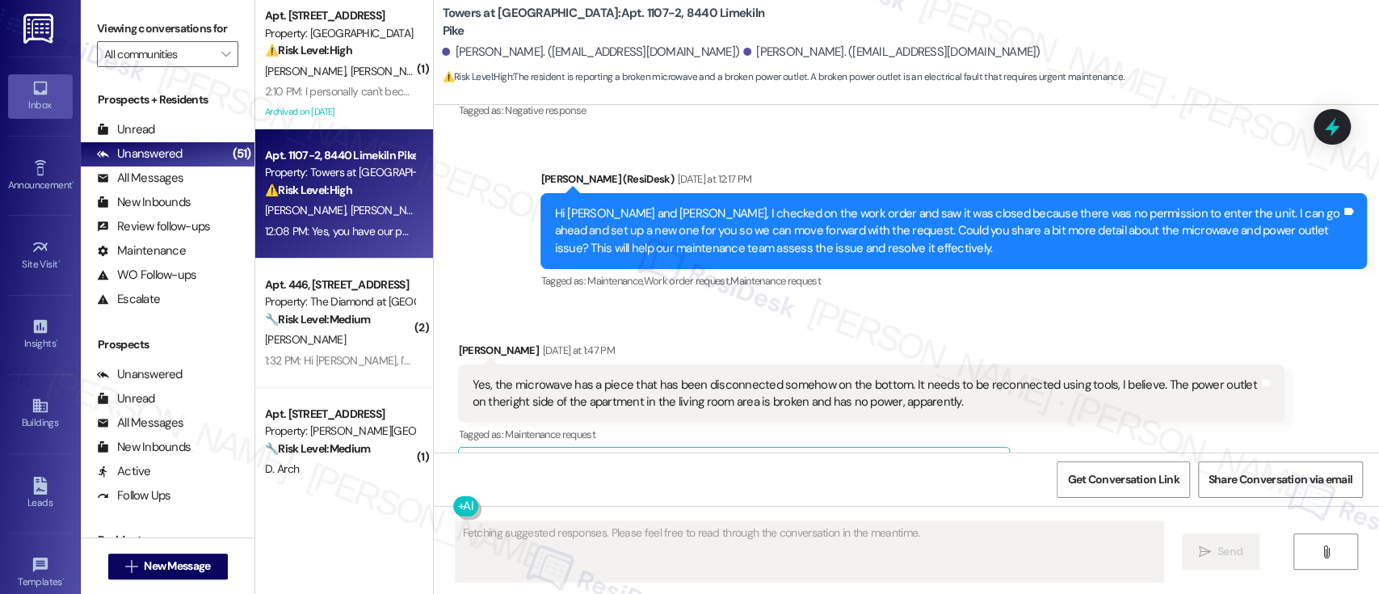
scroll to position [3467, 0]
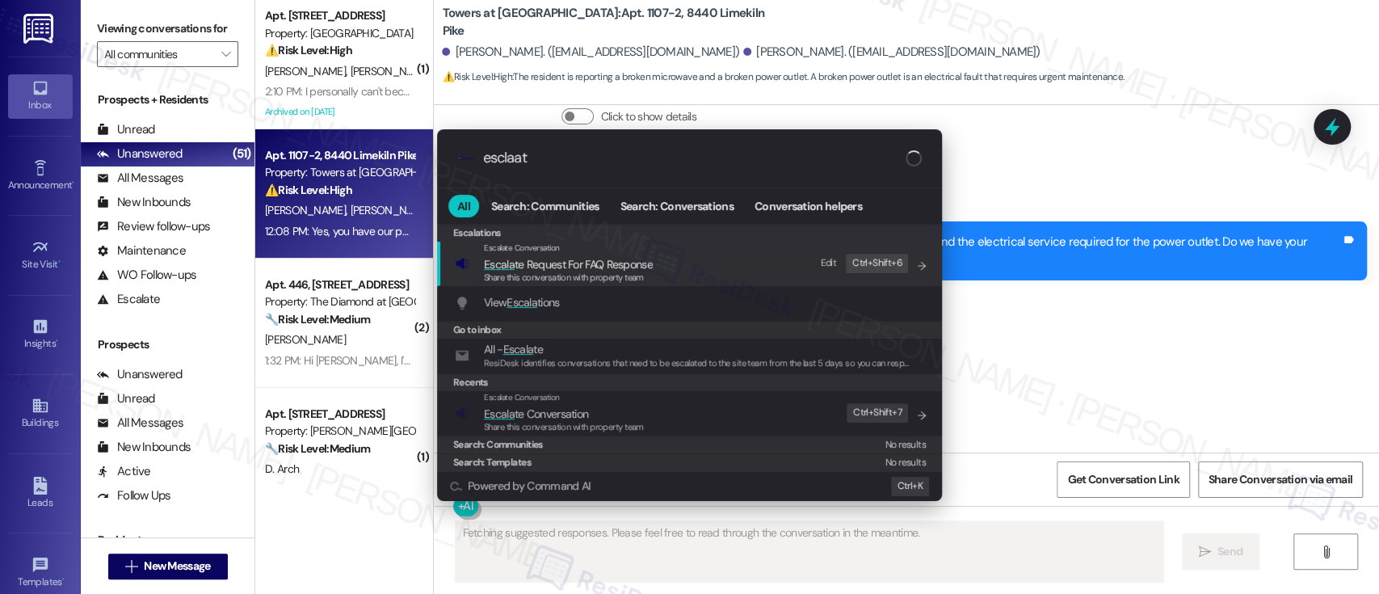
type input "esclaate"
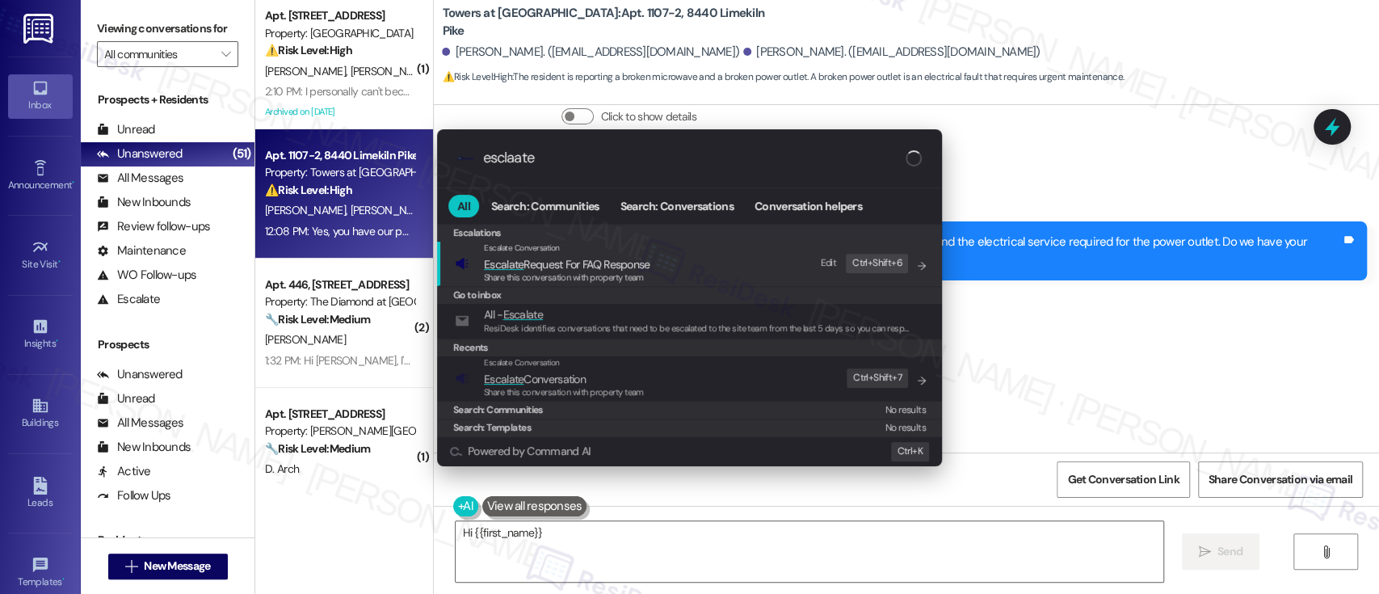
type textarea "Hi {{first_name}}!"
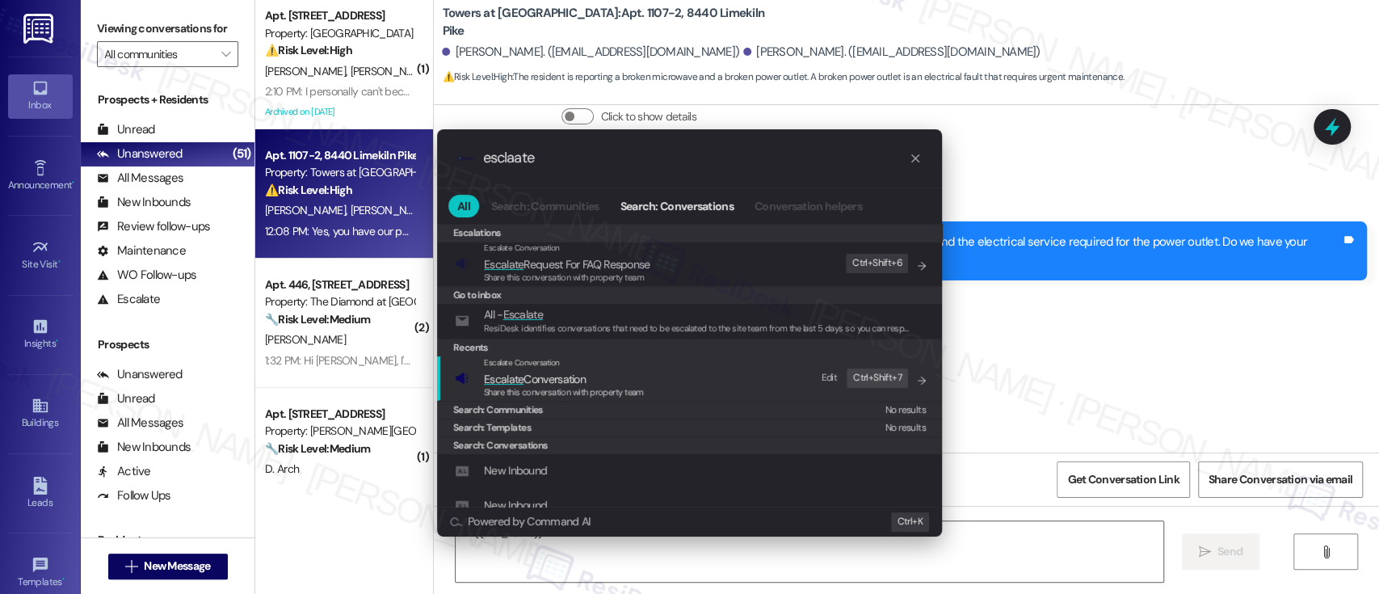
type input "esclaate"
type textarea "Hi {{first_name}}! Great,"
click at [562, 392] on span "Share this conversation with property team" at bounding box center [564, 391] width 160 height 11
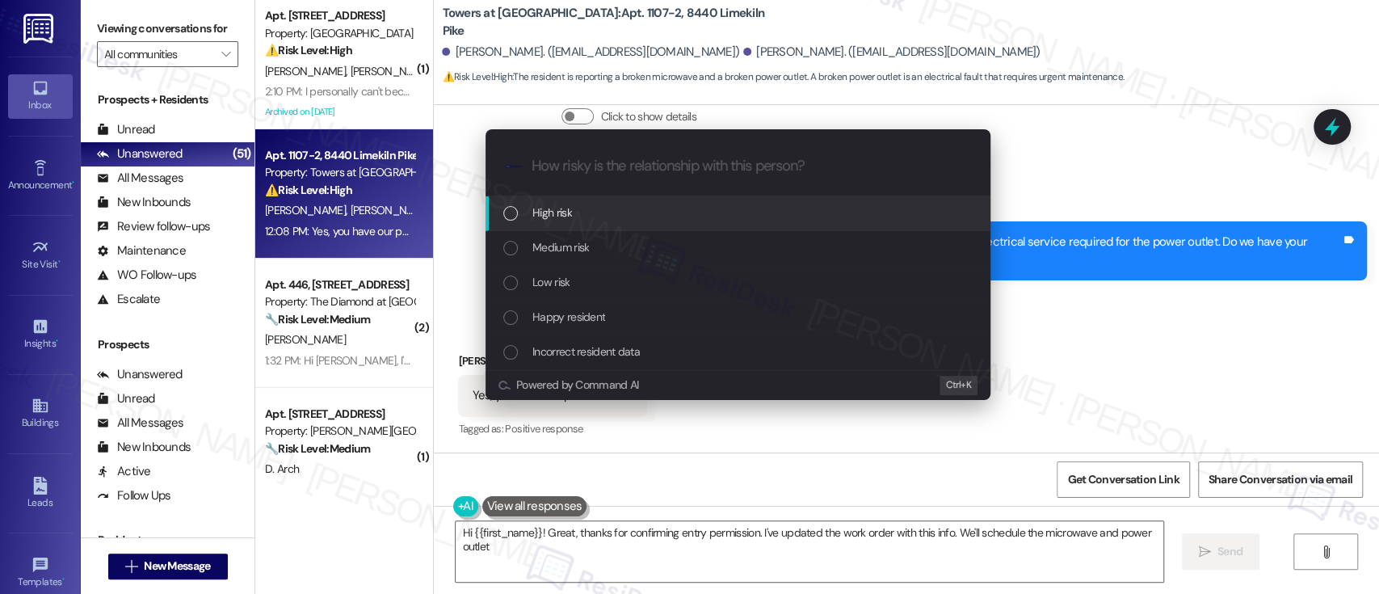
click at [582, 249] on span "Medium risk" at bounding box center [560, 247] width 57 height 18
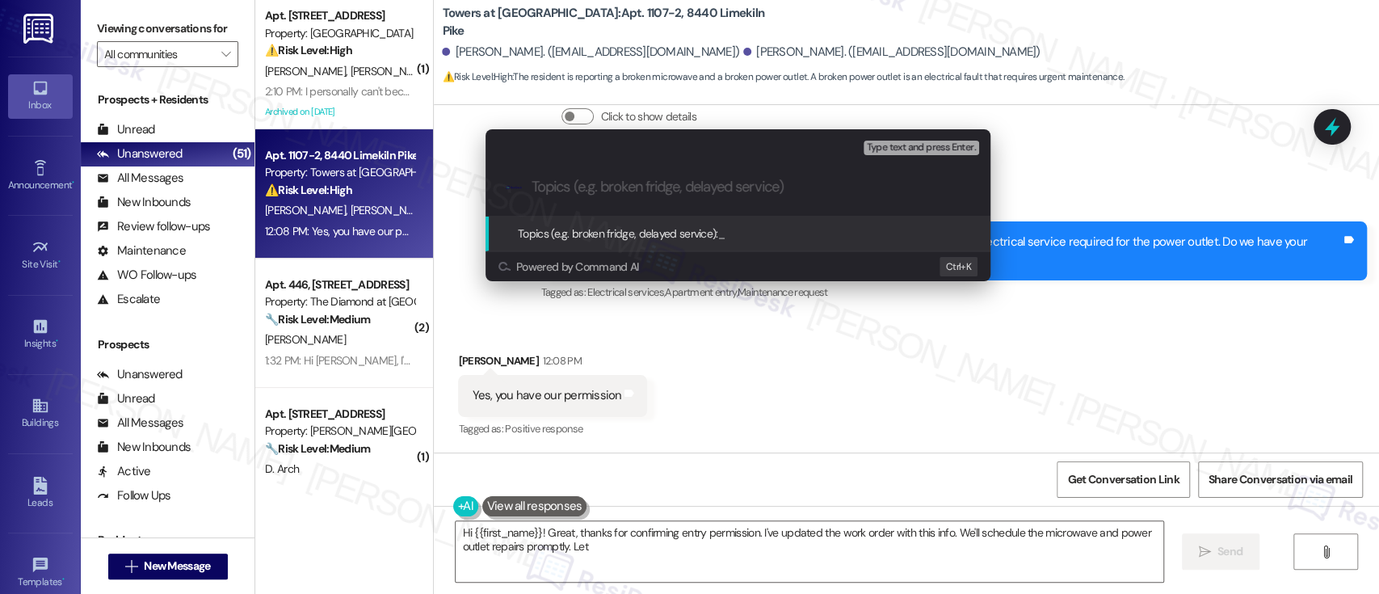
type textarea "Hi {{first_name}}! Great, thanks for confirming entry permission. I've updated …"
paste input "Submitted Work Order #591609 - Microwave and Outlet"
type input "Submitted Work Order #591609 - Microwave and Outlet"
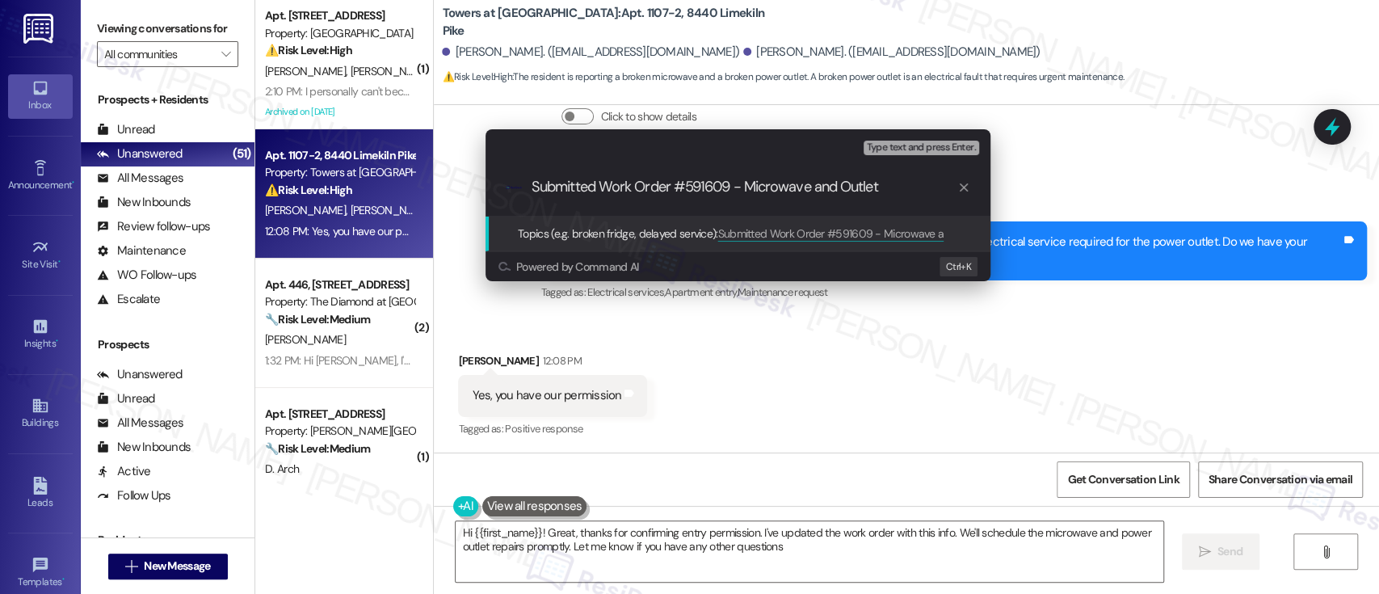
type textarea "Hi {{first_name}}! Great, thanks for confirming entry permission. I've updated …"
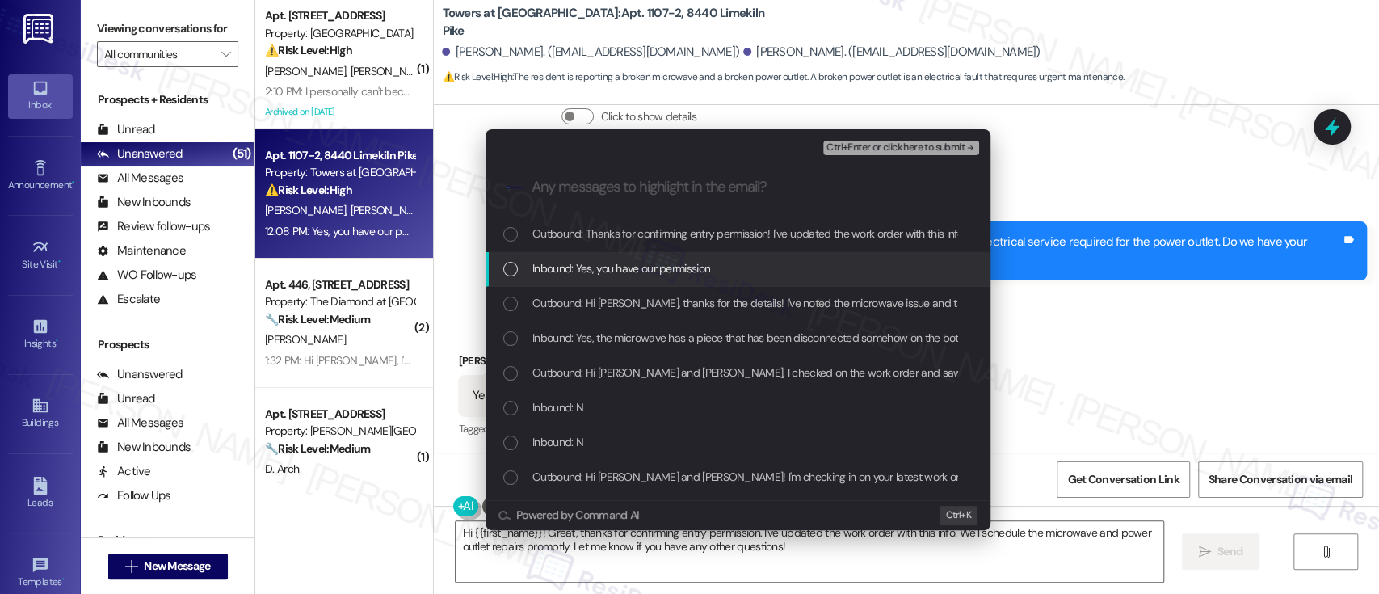
click at [581, 267] on span "Inbound: Yes, you have our permission" at bounding box center [621, 268] width 178 height 18
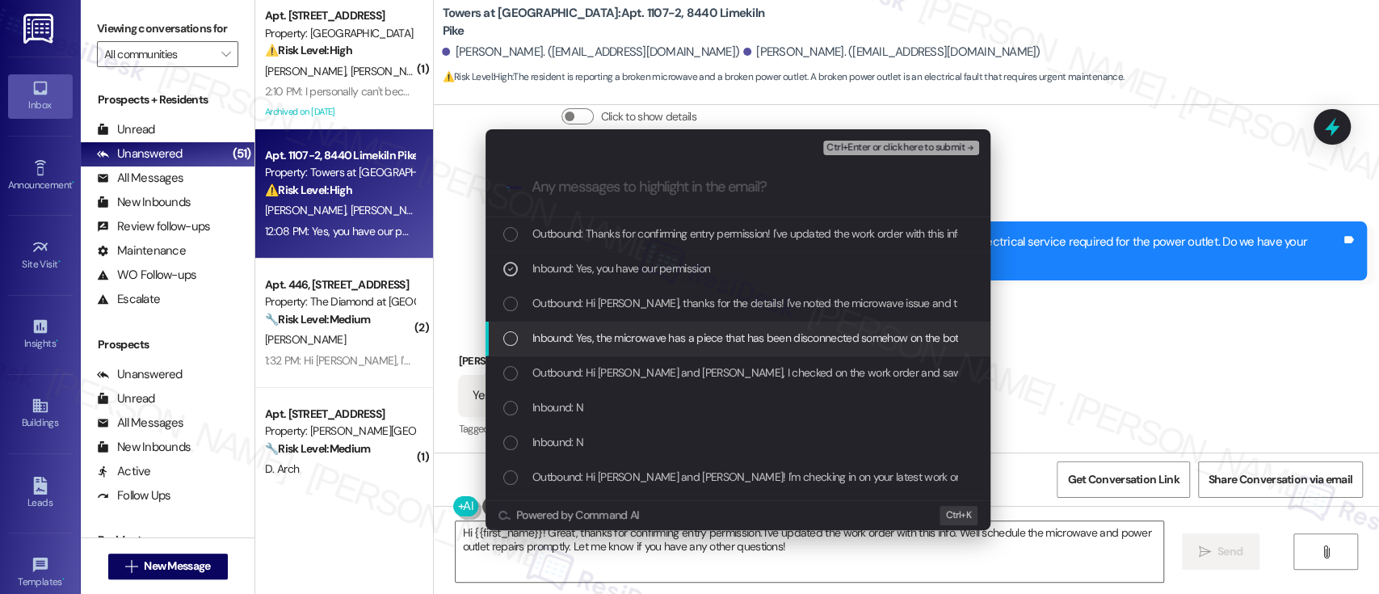
click at [592, 339] on span "Inbound: Yes, the microwave has a piece that has been disconnected somehow on t…" at bounding box center [1136, 338] width 1208 height 18
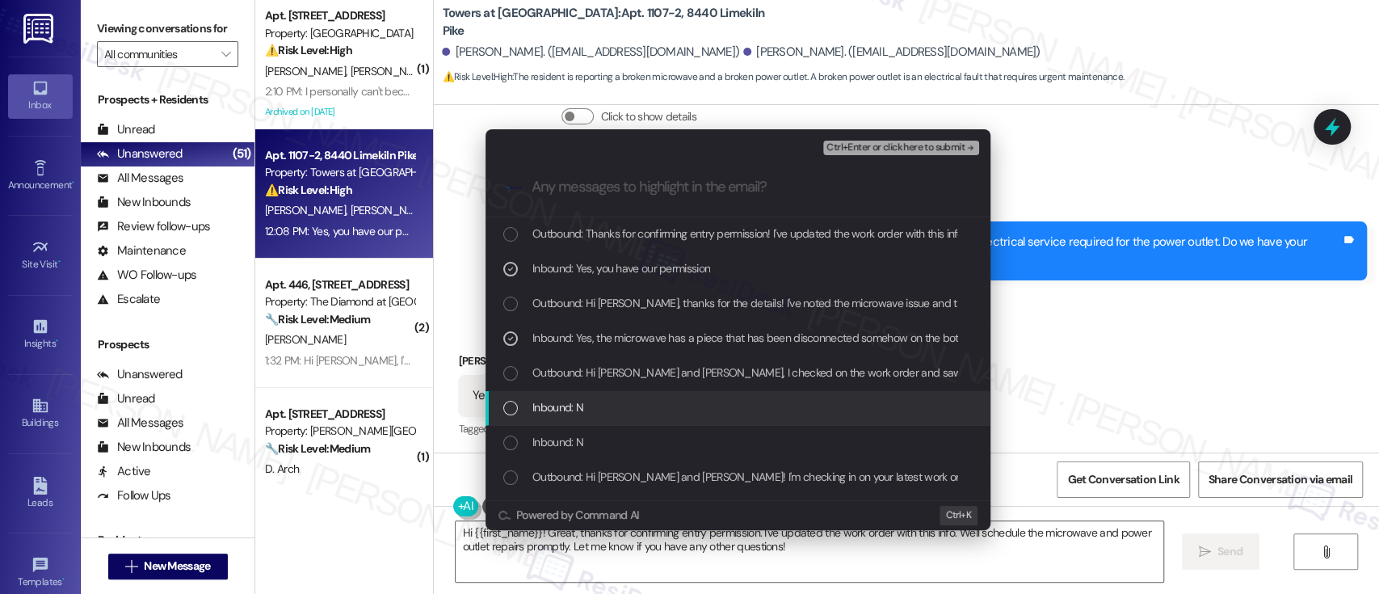
click at [614, 399] on div "Inbound: N" at bounding box center [739, 407] width 472 height 18
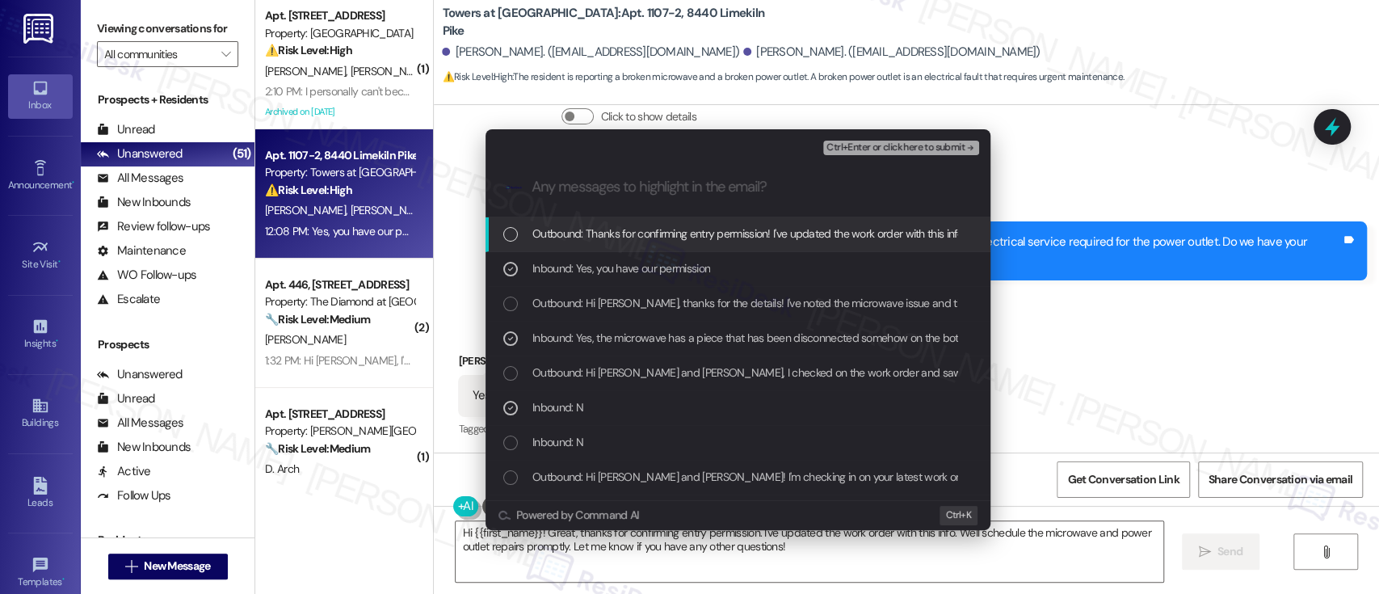
click at [931, 149] on span "Ctrl+Enter or click here to submit" at bounding box center [895, 147] width 138 height 11
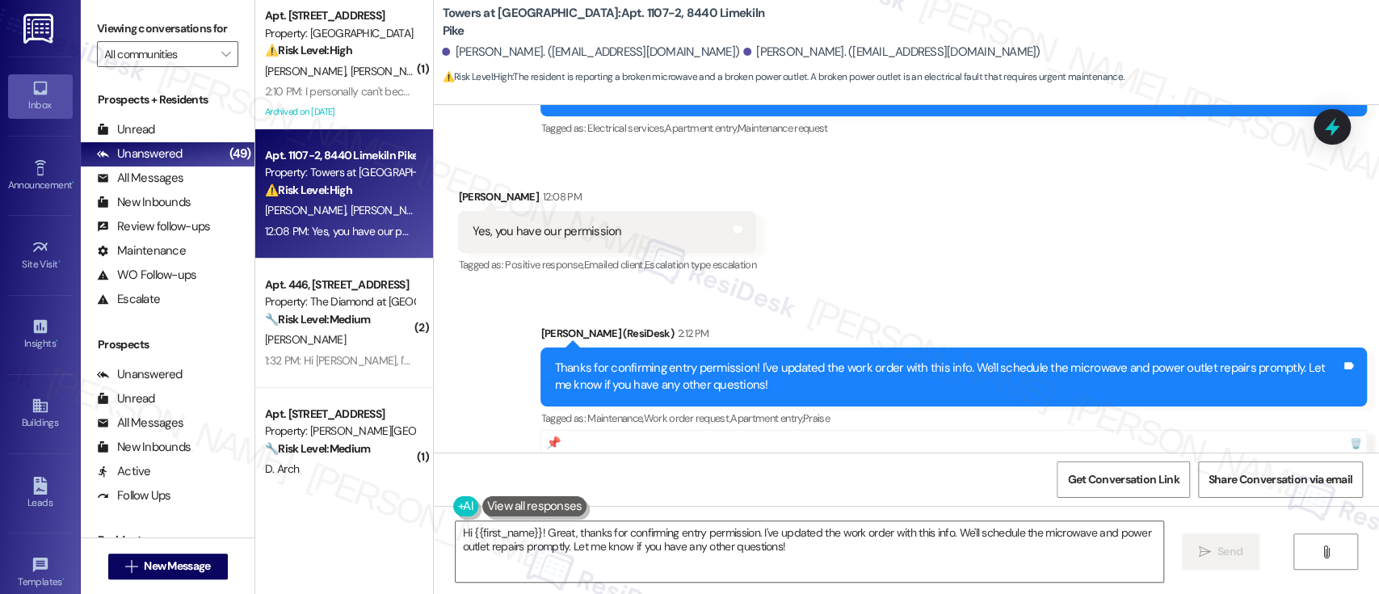
scroll to position [3758, 0]
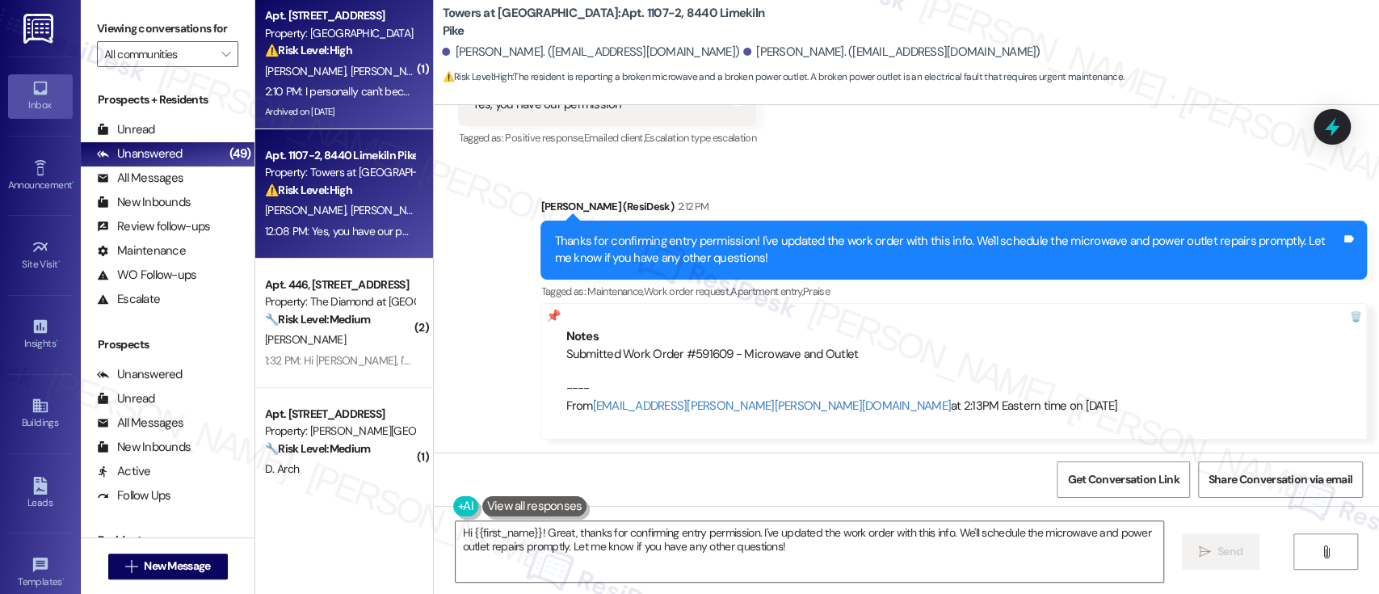
click at [335, 52] on strong "⚠️ Risk Level: High" at bounding box center [308, 50] width 87 height 15
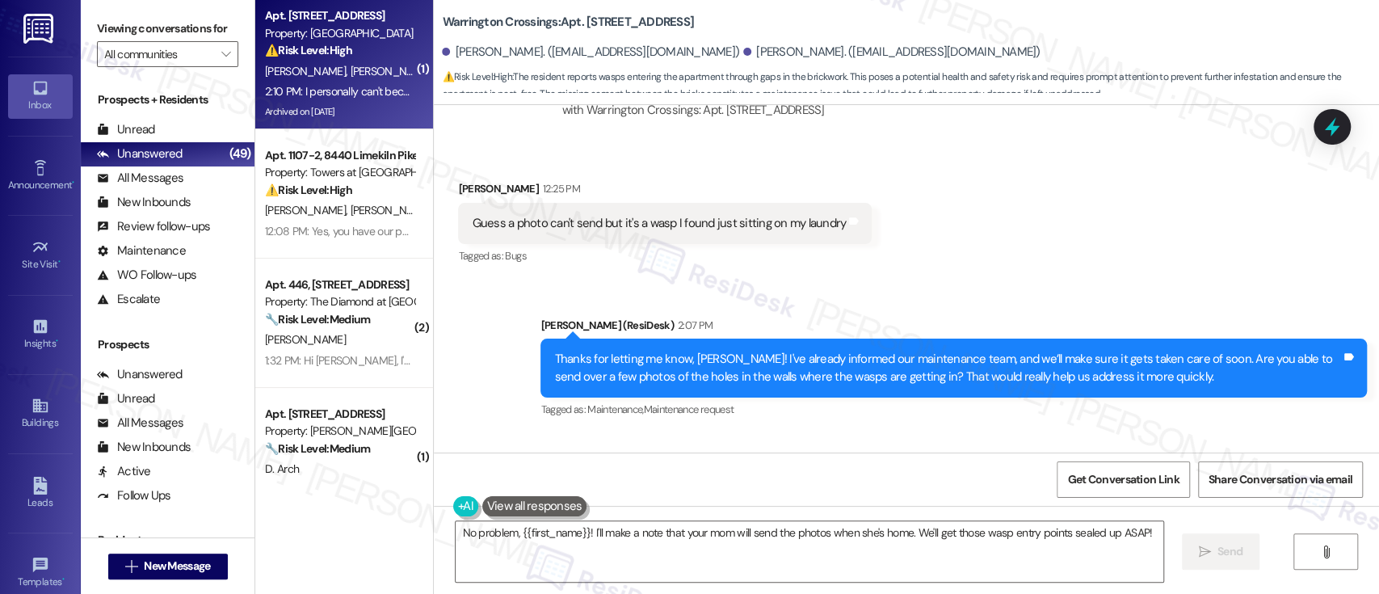
scroll to position [17225, 0]
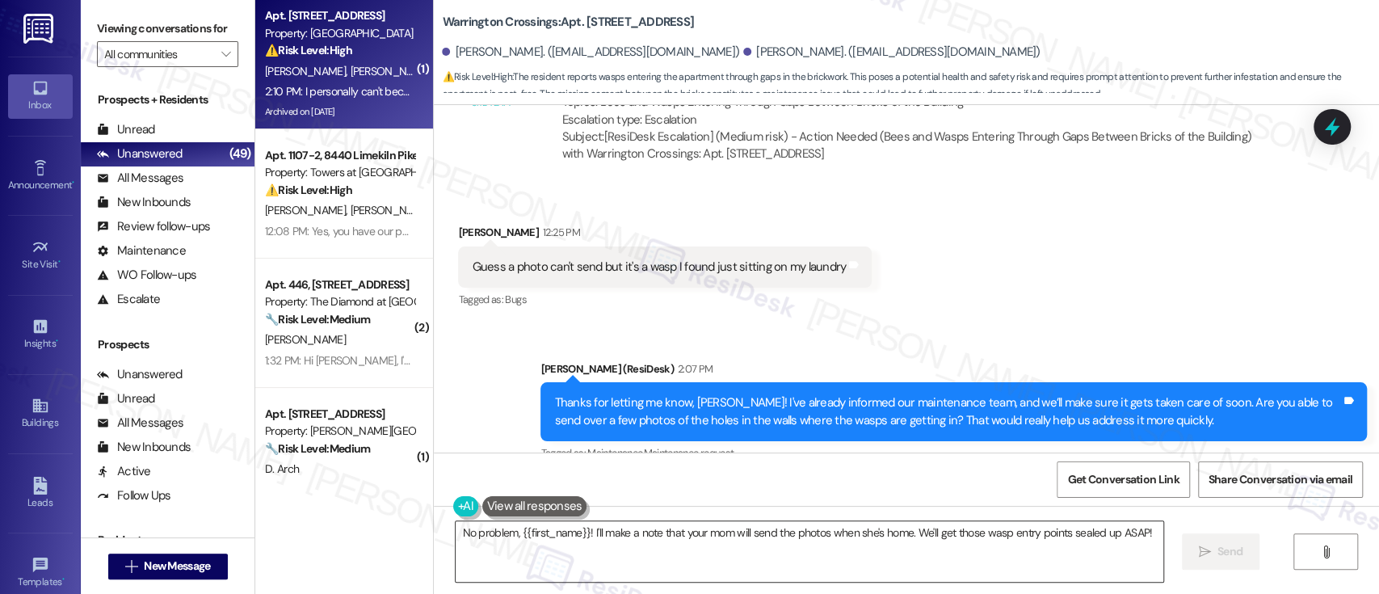
click at [1073, 544] on textarea "No problem, {{first_name}}! I'll make a note that your mom will send the photos…" at bounding box center [808, 551] width 707 height 61
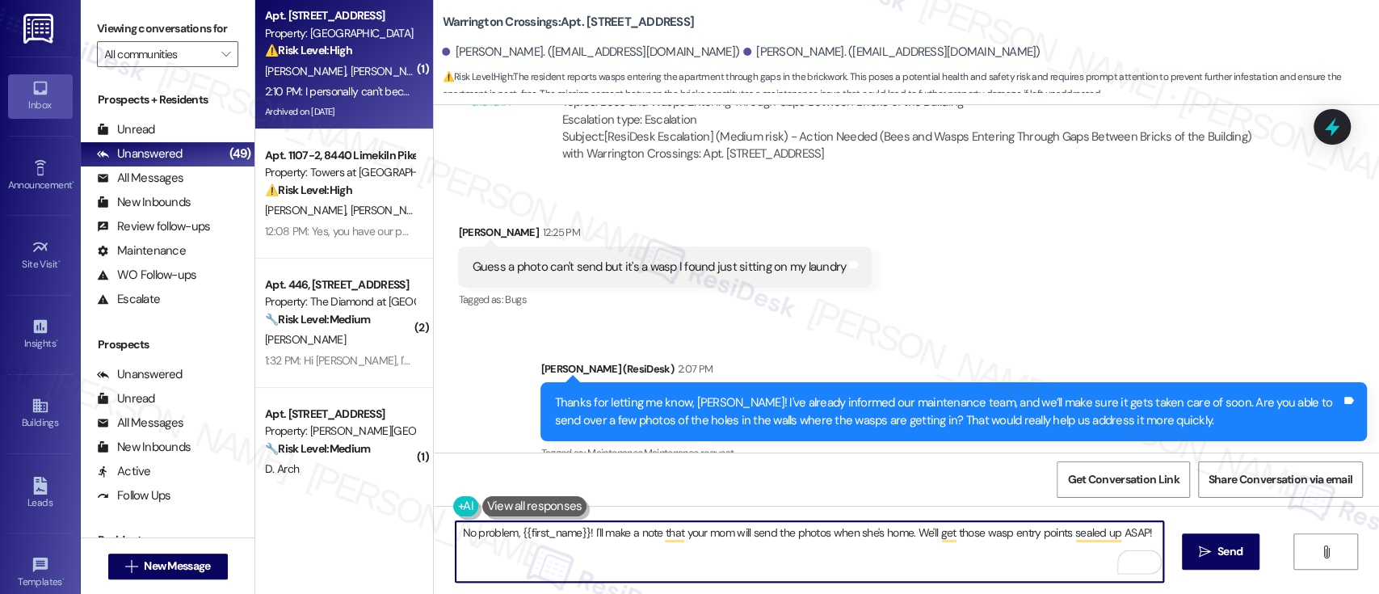
drag, startPoint x: 911, startPoint y: 531, endPoint x: 1276, endPoint y: 498, distance: 366.5
click at [1276, 498] on div "Announcement, sent via SMS Nov 22, 2023 at 4:51 PM Hi Kathleen and Samantha - w…" at bounding box center [906, 402] width 945 height 594
type textarea "No problem, {{first_name}}! I'll make a note that your mom will send the photos…"
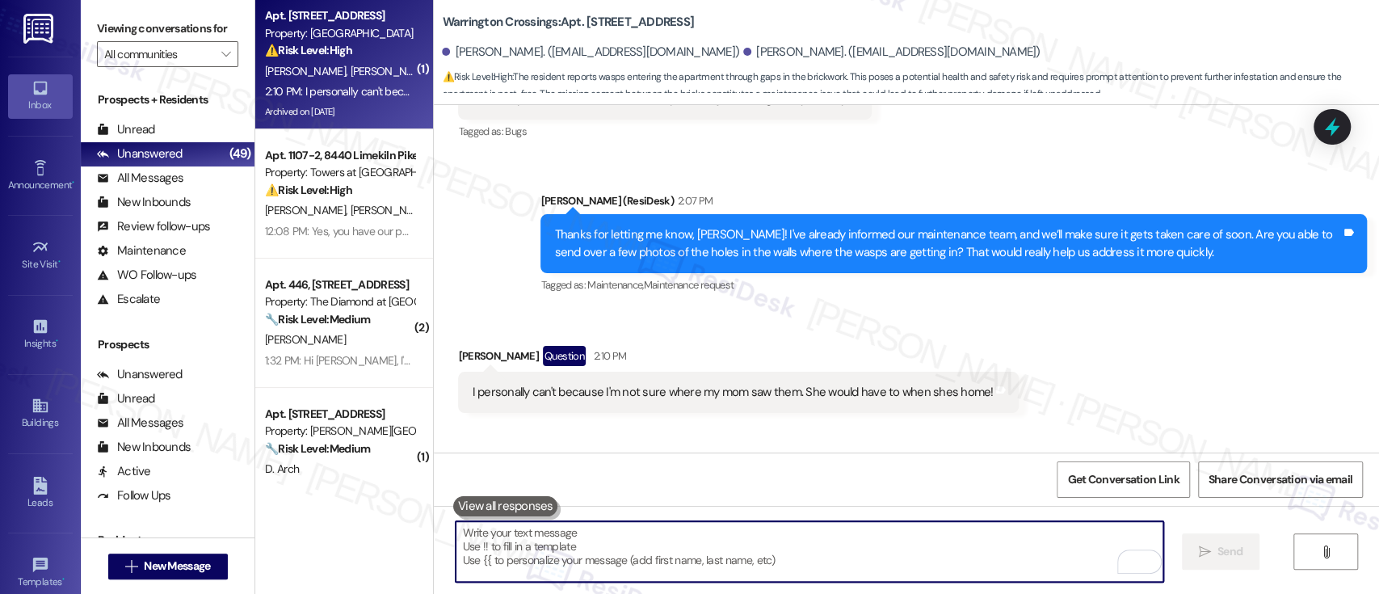
scroll to position [17439, 0]
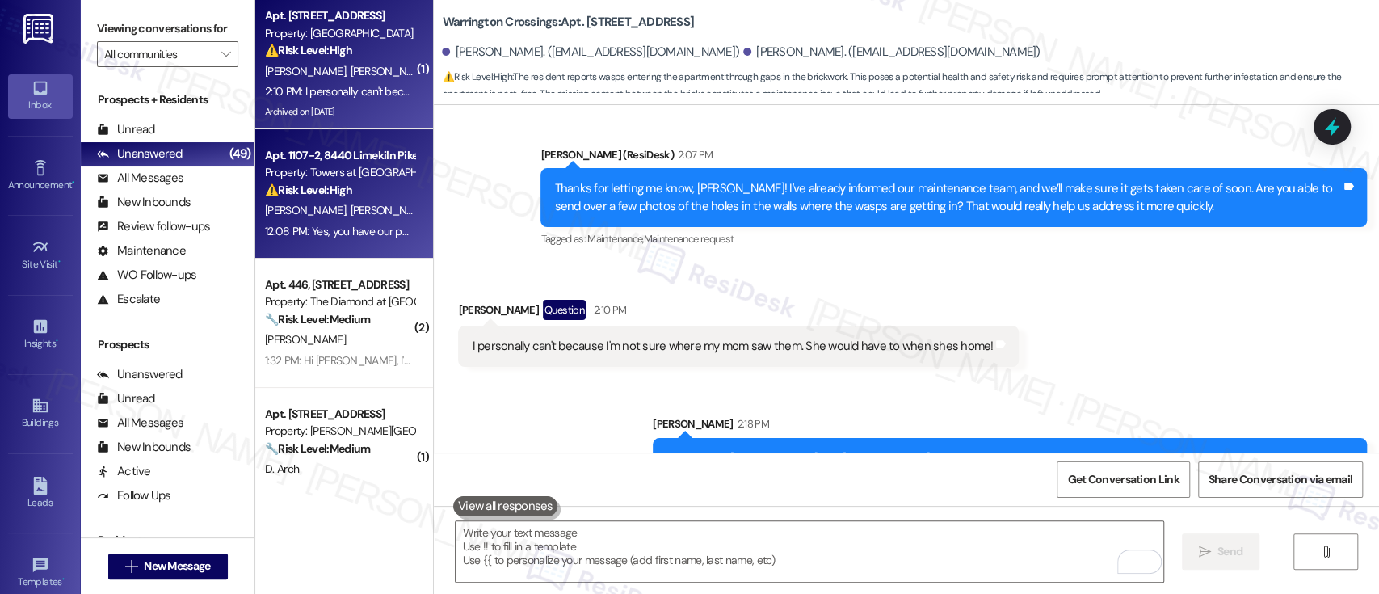
click at [351, 205] on span "S. Robbins" at bounding box center [391, 210] width 81 height 15
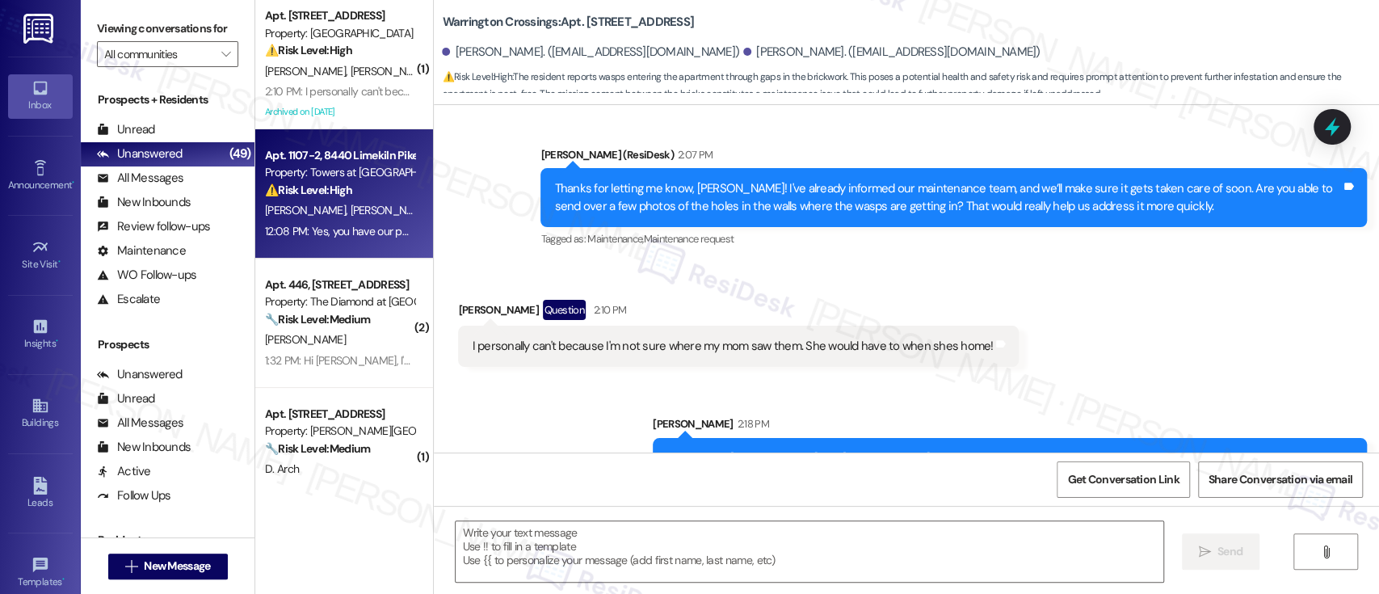
type textarea "Fetching suggested responses. Please feel free to read through the conversation…"
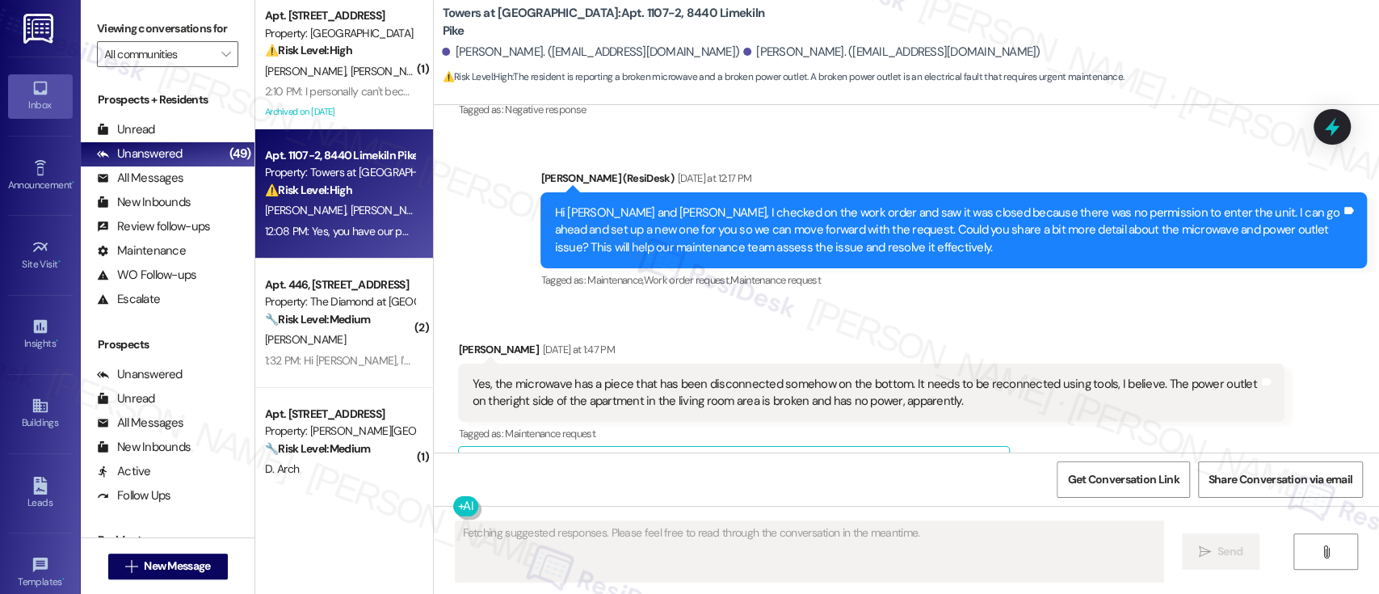
scroll to position [3467, 0]
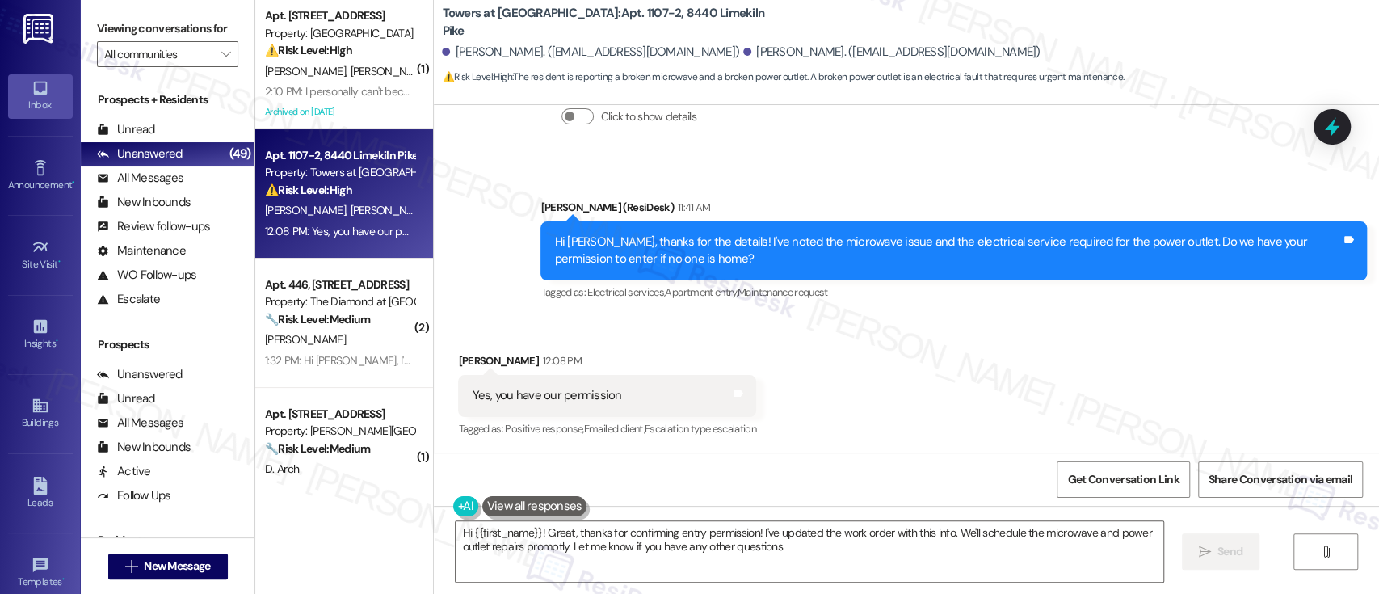
type textarea "Hi {{first_name}}! Great, thanks for confirming entry permission! I've updated …"
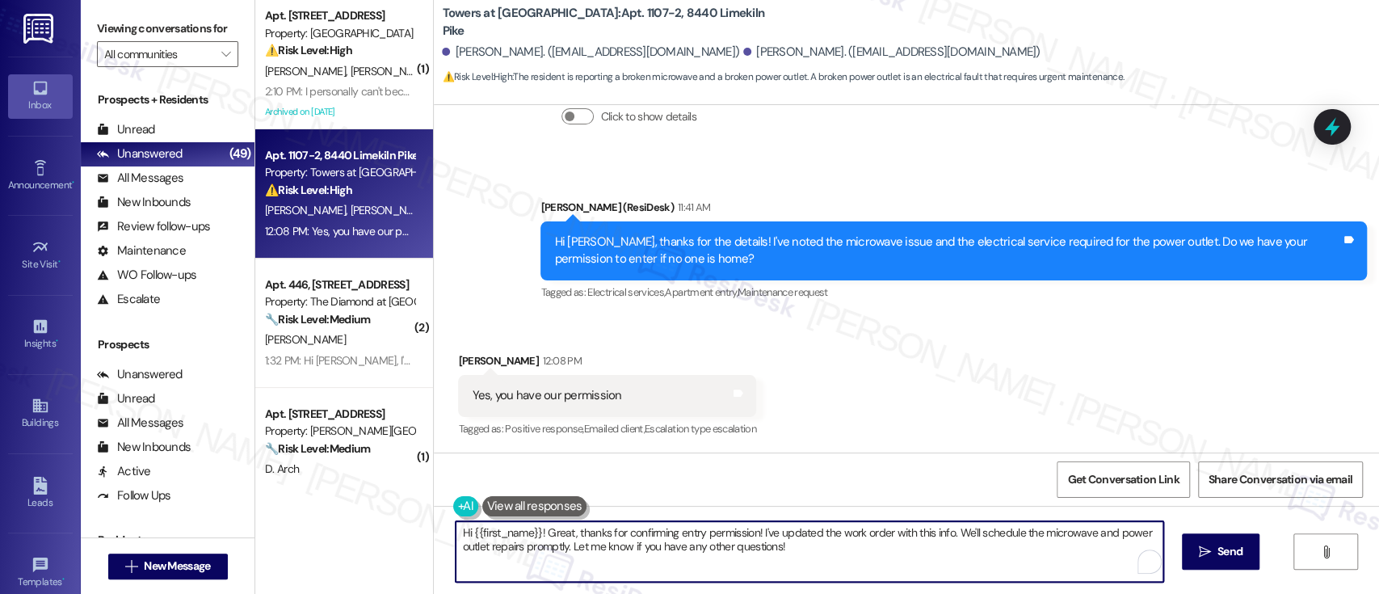
drag, startPoint x: 798, startPoint y: 551, endPoint x: 0, endPoint y: 461, distance: 802.9
click at [0, 461] on div "Inbox Go to Inbox Announcement • Send A Text Announcement Site Visit • Go to Si…" at bounding box center [689, 297] width 1379 height 594
click at [968, 381] on div "Received via SMS Starr Robbins 12:08 PM Yes, you have our permission Tags and n…" at bounding box center [906, 384] width 945 height 136
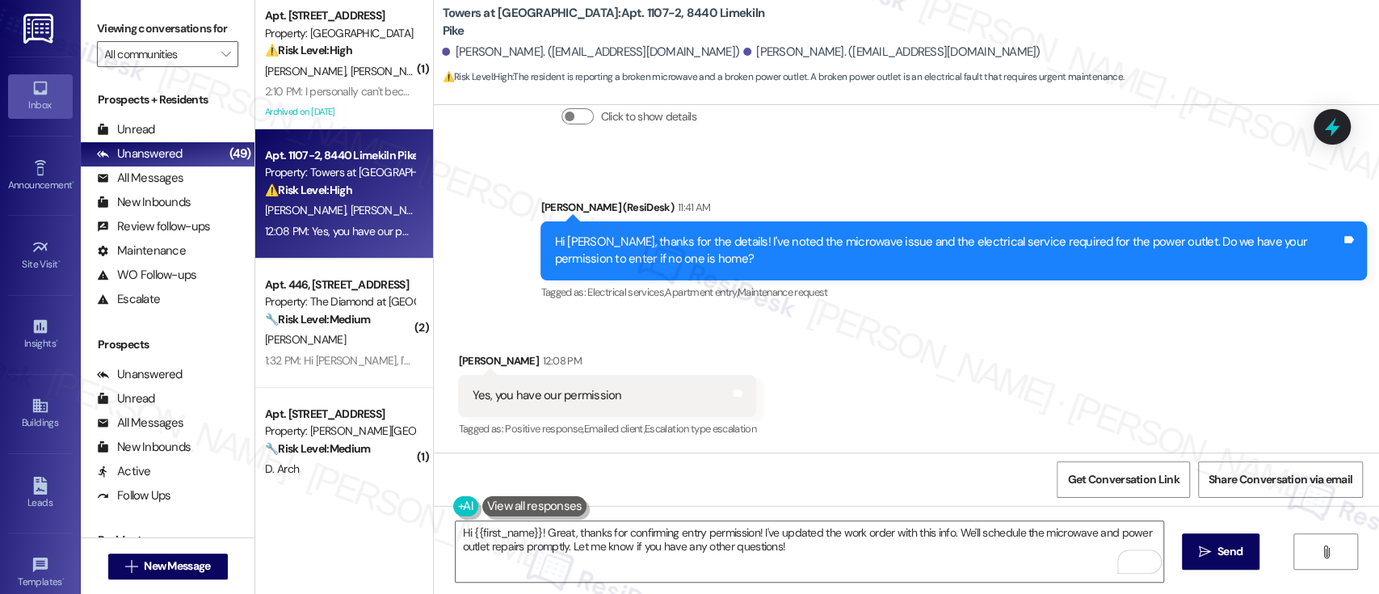
scroll to position [3957, 0]
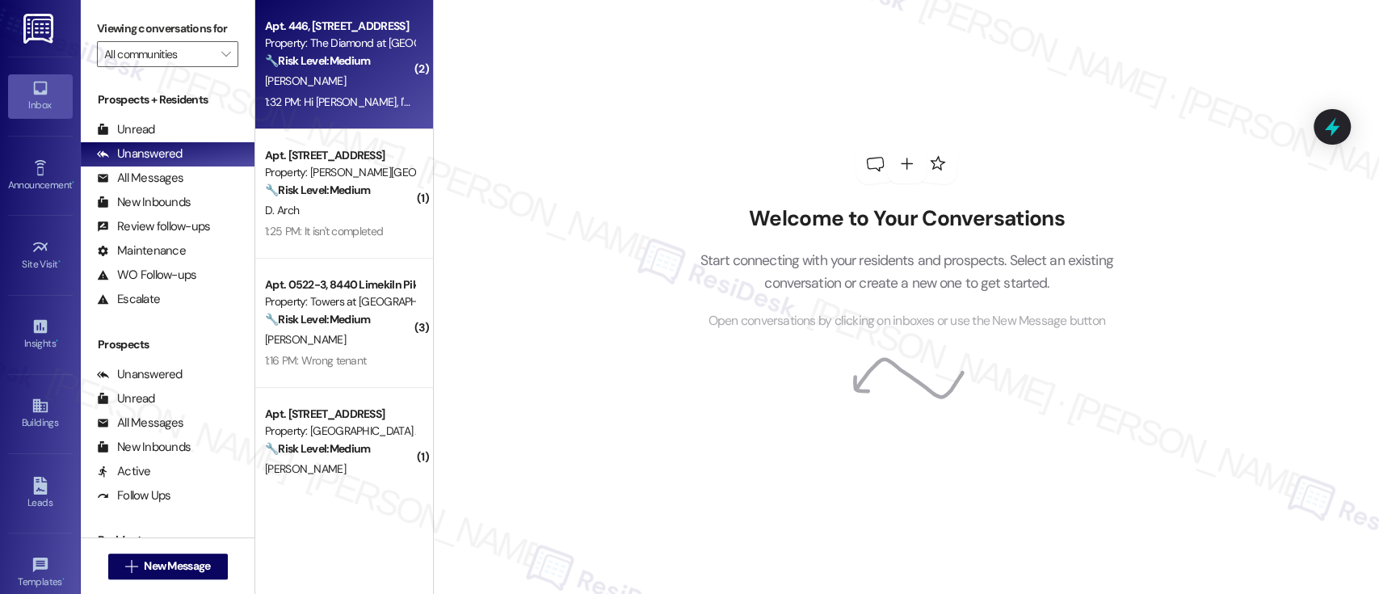
click at [365, 87] on div "[PERSON_NAME]" at bounding box center [339, 81] width 153 height 20
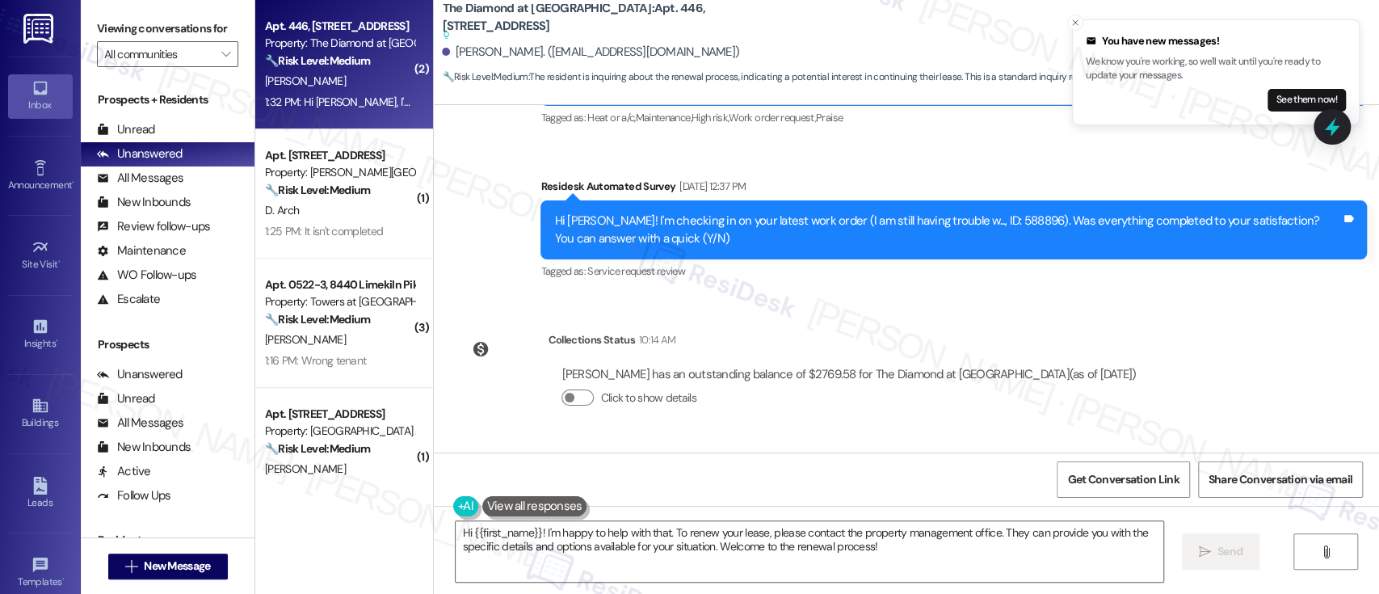
scroll to position [2617, 0]
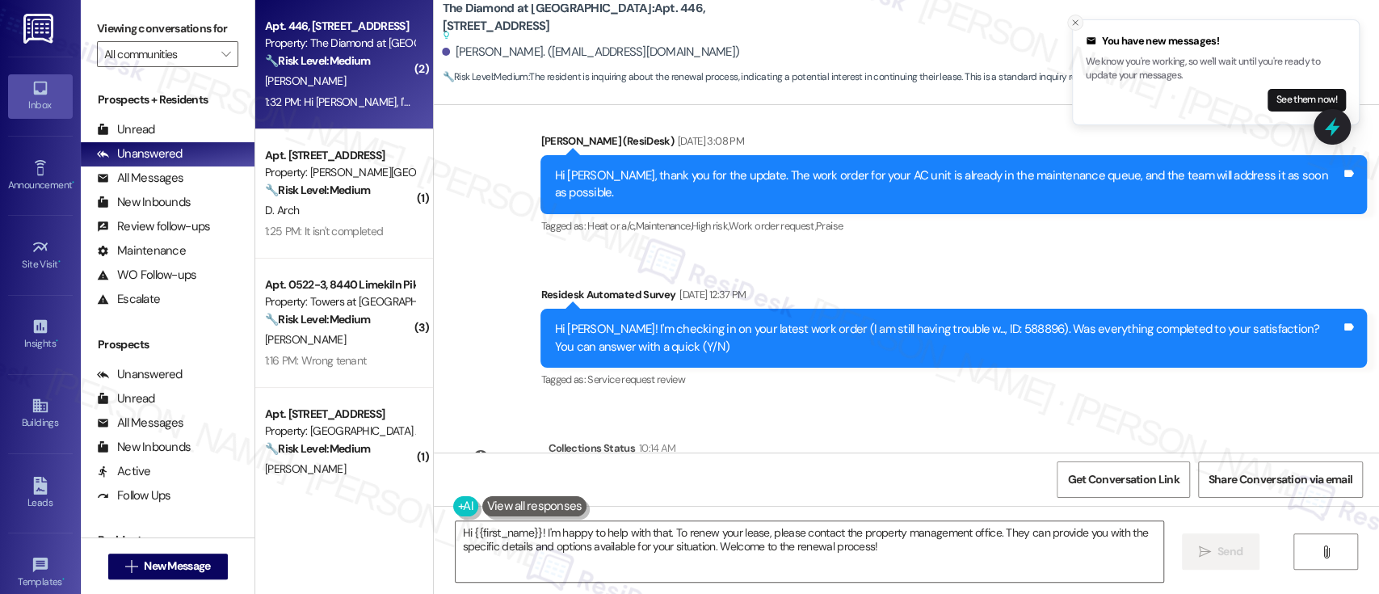
click at [1073, 23] on icon "Close toast" at bounding box center [1075, 23] width 10 height 10
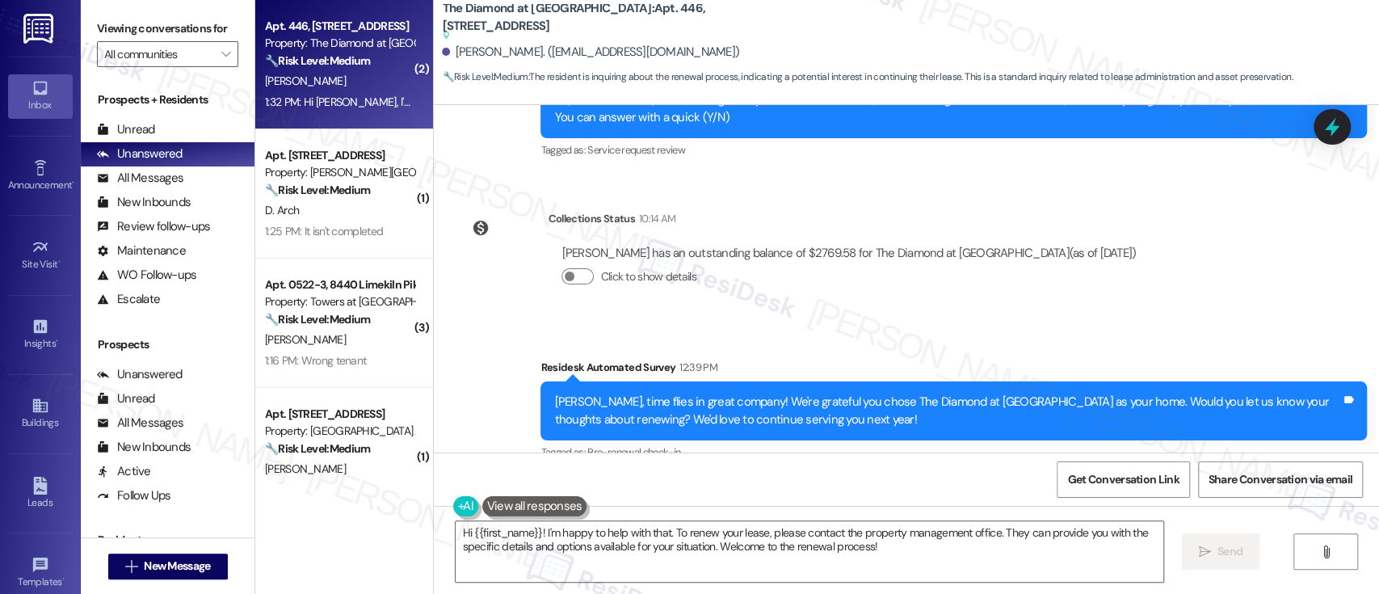
scroll to position [2941, 0]
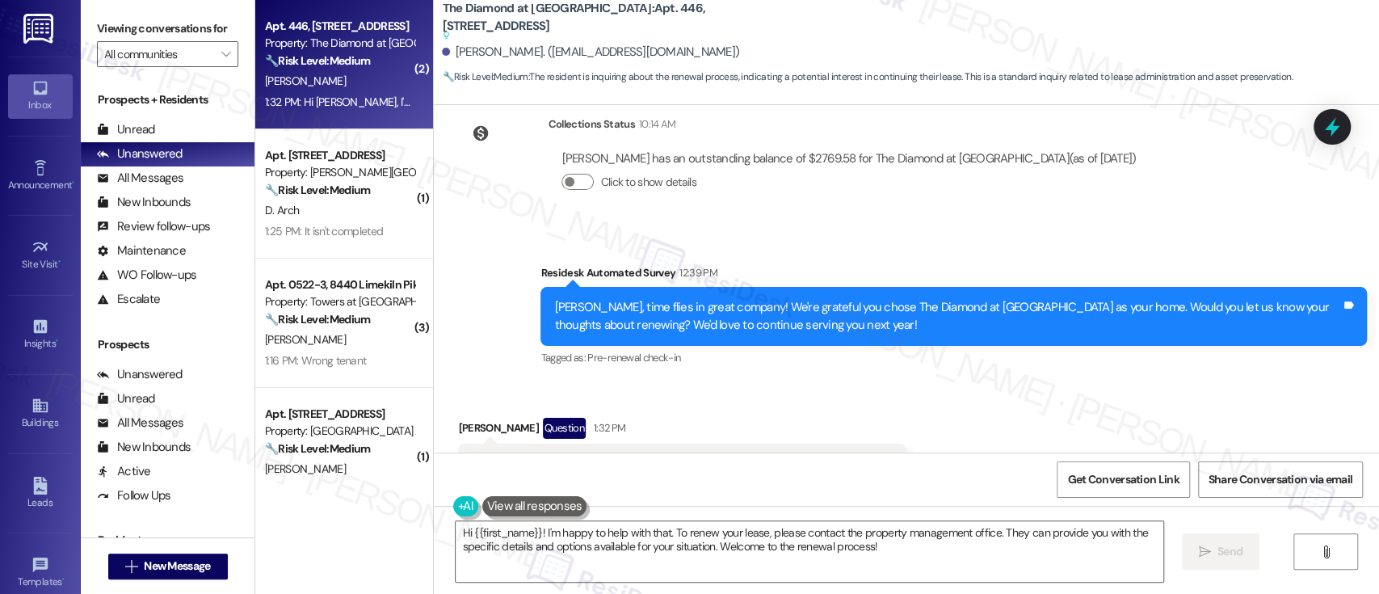
click at [912, 450] on div "Received via SMS [PERSON_NAME] Question 1:32 PM Hi [PERSON_NAME], I'm month to …" at bounding box center [906, 451] width 945 height 140
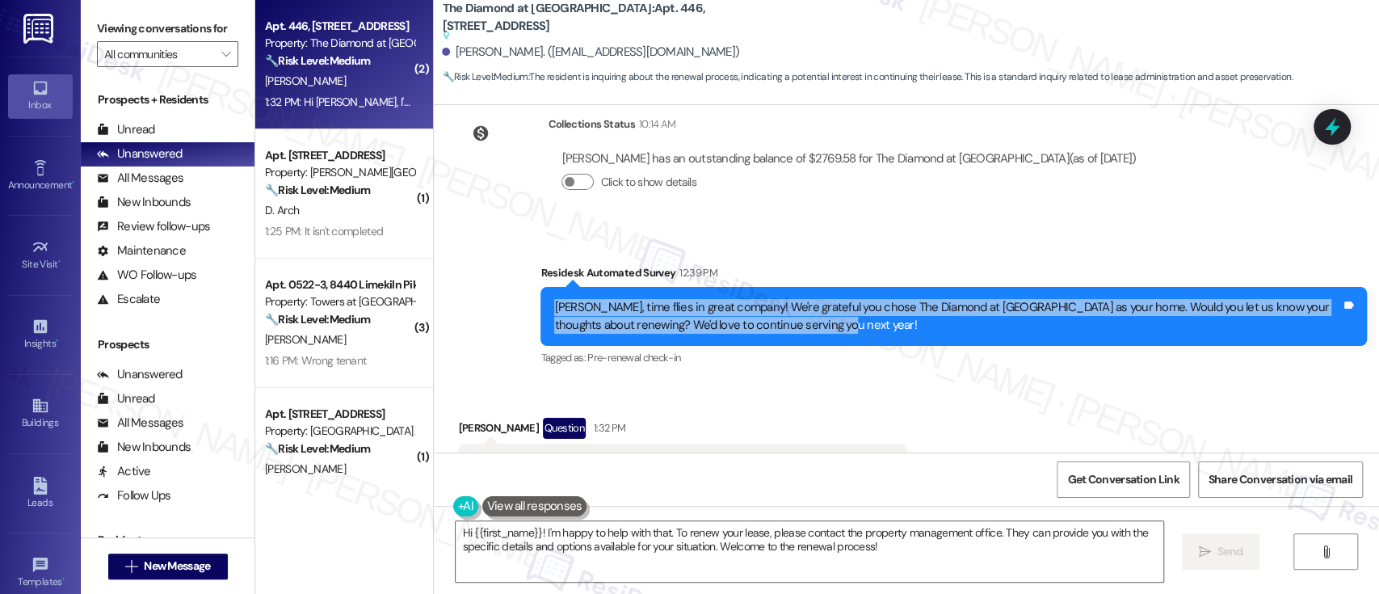
drag, startPoint x: 768, startPoint y: 262, endPoint x: 539, endPoint y: 233, distance: 231.2
click at [540, 287] on div "[PERSON_NAME], time flies in great company! We're grateful you chose The Diamon…" at bounding box center [953, 316] width 826 height 59
copy div "[PERSON_NAME], time flies in great company! We're grateful you chose The Diamon…"
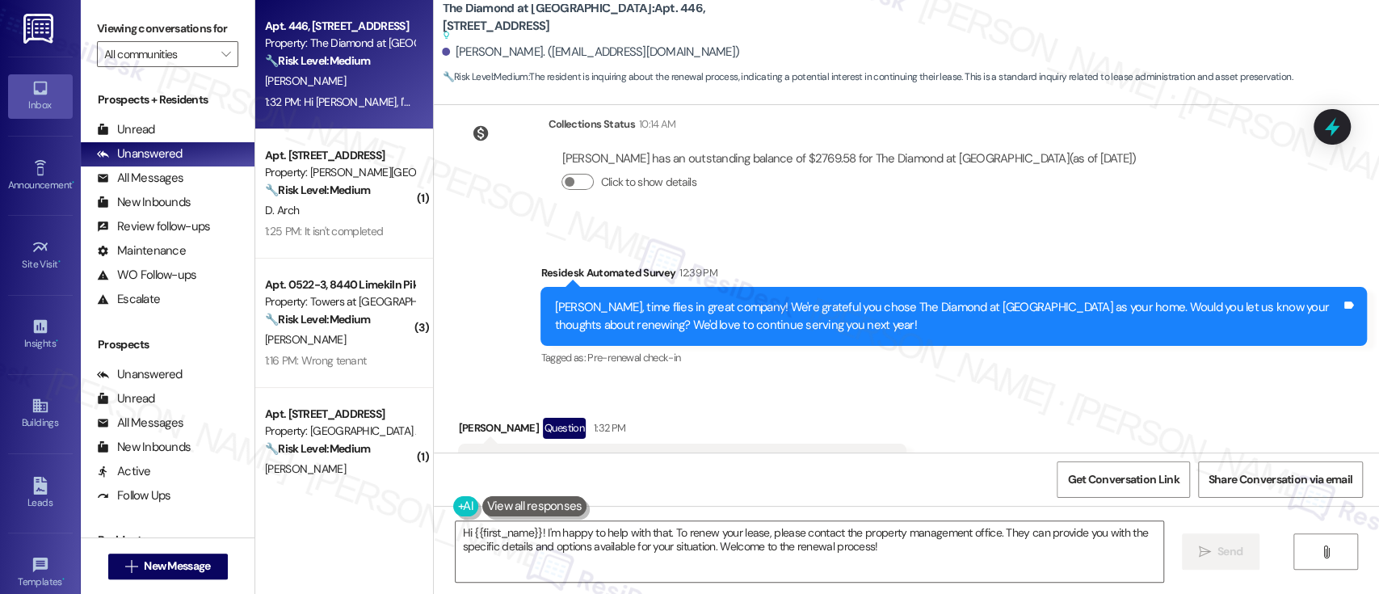
drag, startPoint x: 800, startPoint y: 397, endPoint x: 457, endPoint y: 393, distance: 342.4
click at [458, 443] on div "Hi [PERSON_NAME], I'm month to month currently. What would I need to renew? Tag…" at bounding box center [682, 463] width 448 height 41
copy div "Hi [PERSON_NAME], I'm month to month currently. What would I need to renew?"
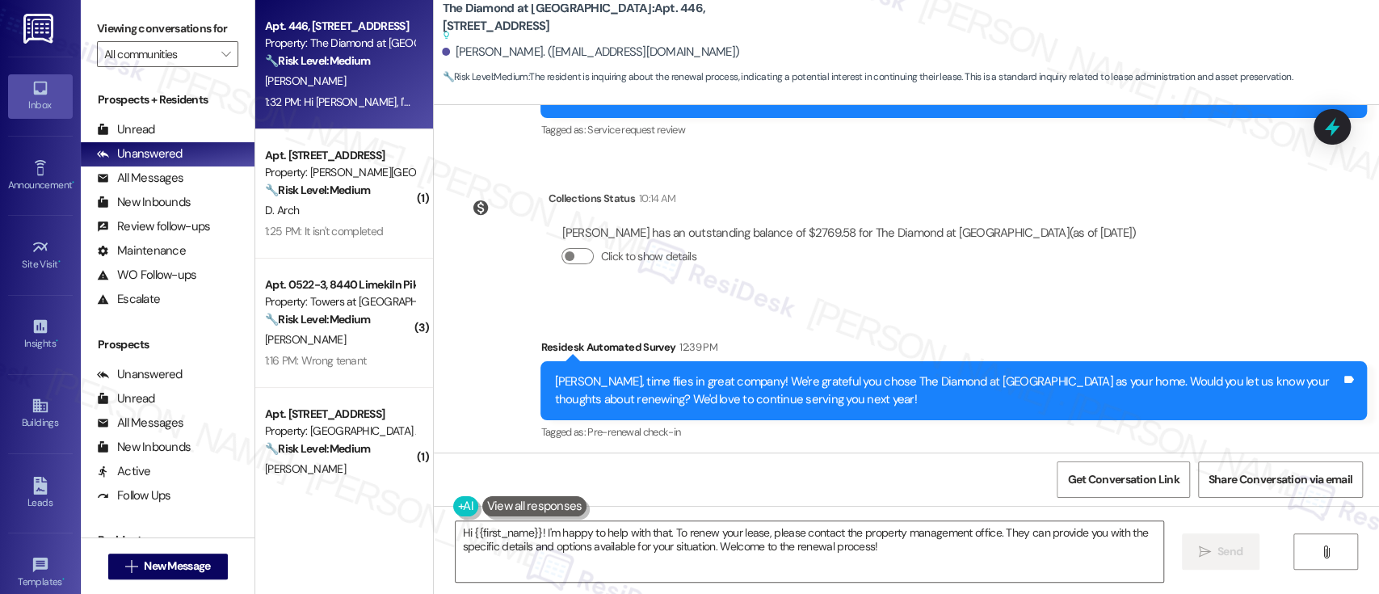
scroll to position [2834, 0]
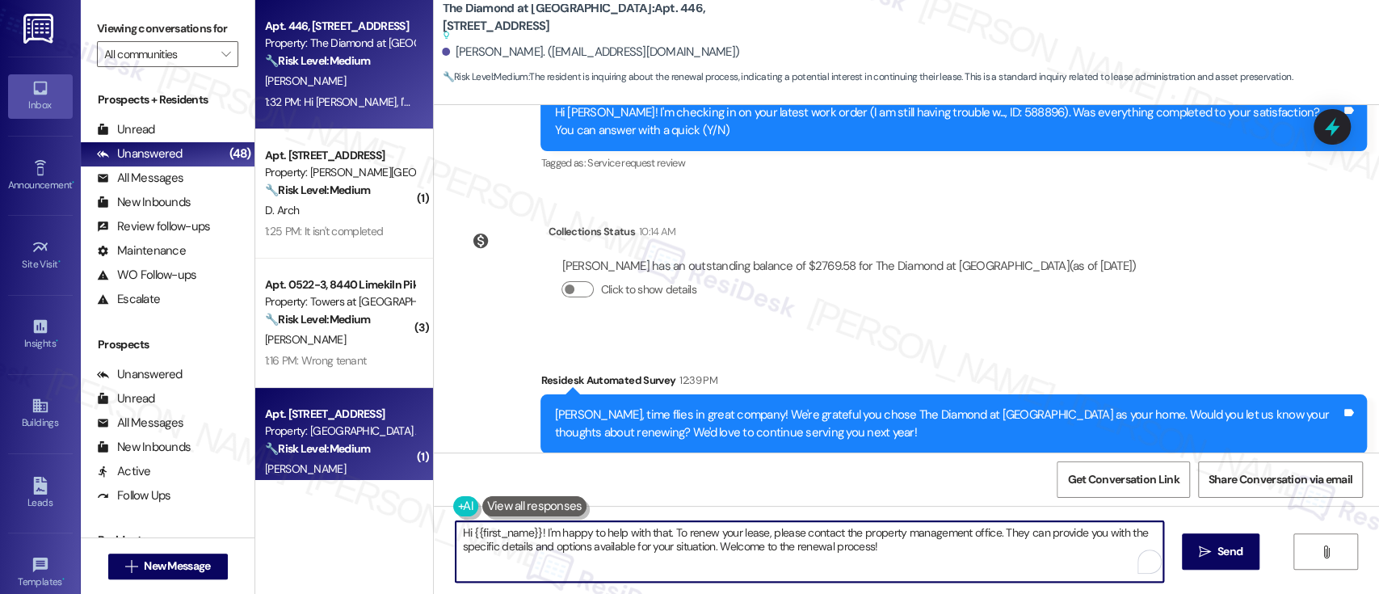
drag, startPoint x: 945, startPoint y: 552, endPoint x: 254, endPoint y: 455, distance: 697.3
click at [255, 455] on div "Apt. 446, [STREET_ADDRESS] Property: The Diamond at [GEOGRAPHIC_DATA] 🔧 Risk Le…" at bounding box center [816, 297] width 1123 height 594
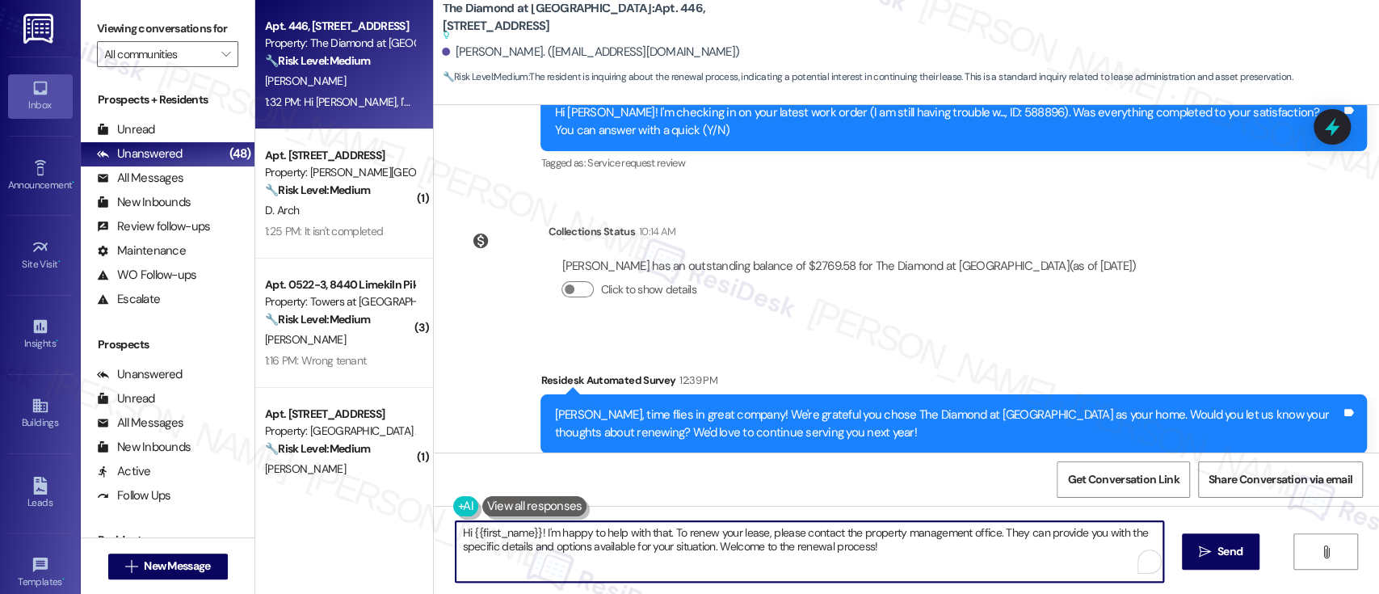
paste textarea "I reached out just to see if you might be interested in switching back to a fix…"
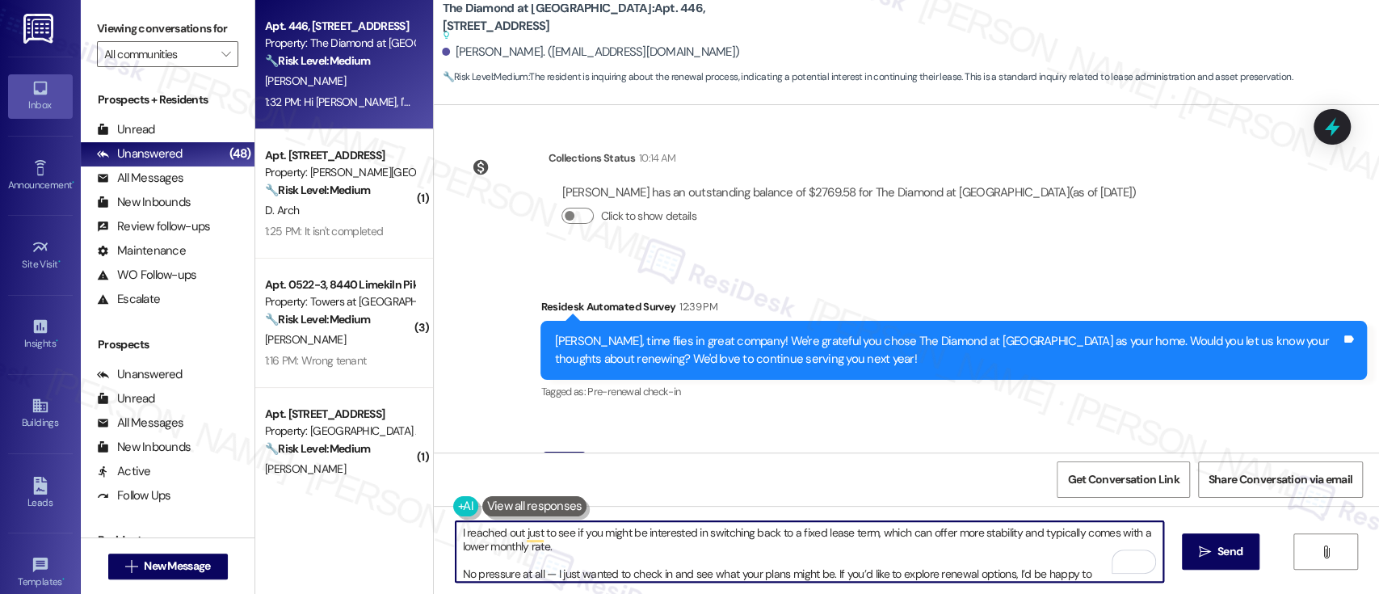
scroll to position [2941, 0]
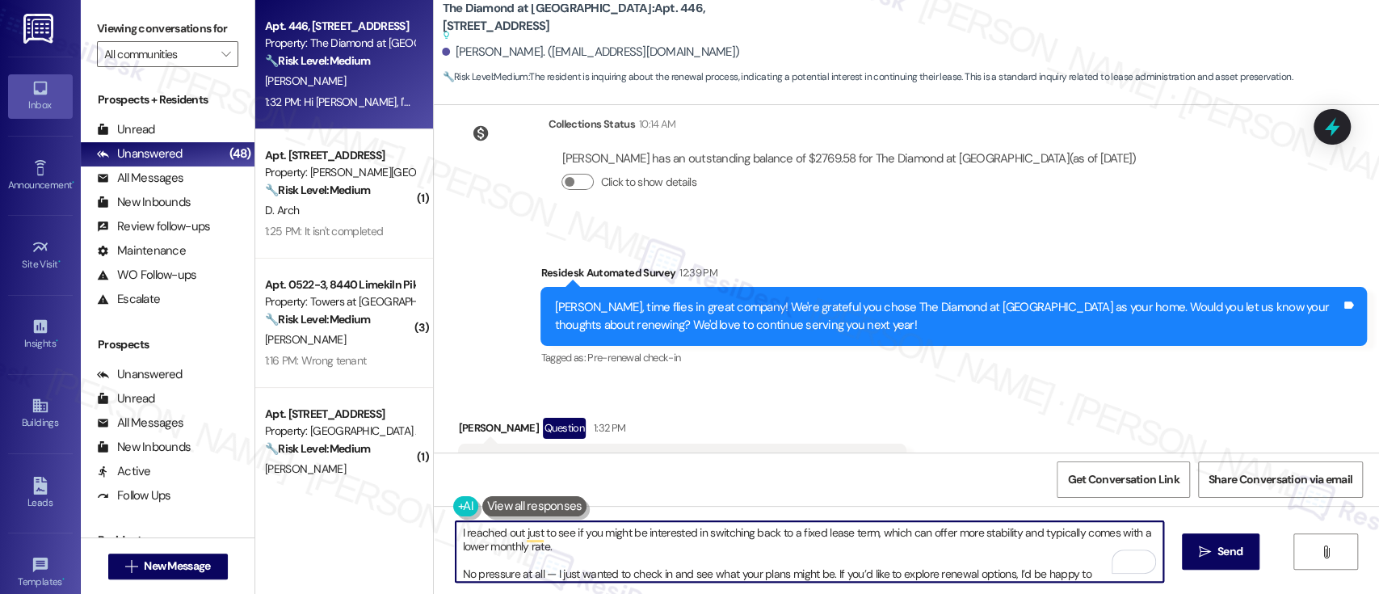
click at [898, 542] on textarea "I reached out just to see if you might be interested in switching back to a fix…" at bounding box center [808, 551] width 707 height 61
click at [856, 535] on textarea "I reached out just to see if you might be interested in switching back to a fix…" at bounding box center [808, 551] width 707 height 61
click at [911, 535] on textarea "I reached out just to see if you might be interested in switching back to a fix…" at bounding box center [808, 551] width 707 height 61
click at [1007, 533] on textarea "I reached out just to see if you might be interested in switching back to a fix…" at bounding box center [808, 551] width 707 height 61
click at [539, 541] on textarea "I reached out just to see if you might be interested in switching back to a fix…" at bounding box center [808, 551] width 707 height 61
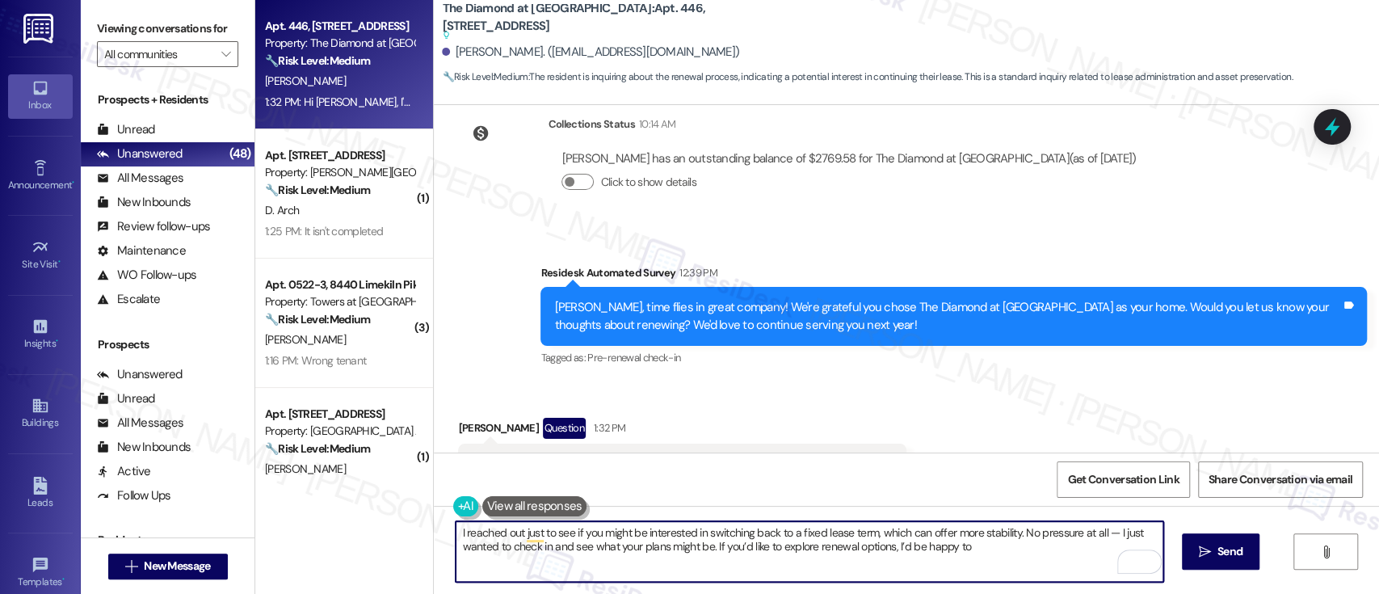
click at [984, 548] on textarea "I reached out just to see if you might be interested in switching back to a fix…" at bounding box center [808, 551] width 707 height 61
type textarea "I reached out just to see if you might be interested in switching back to a fix…"
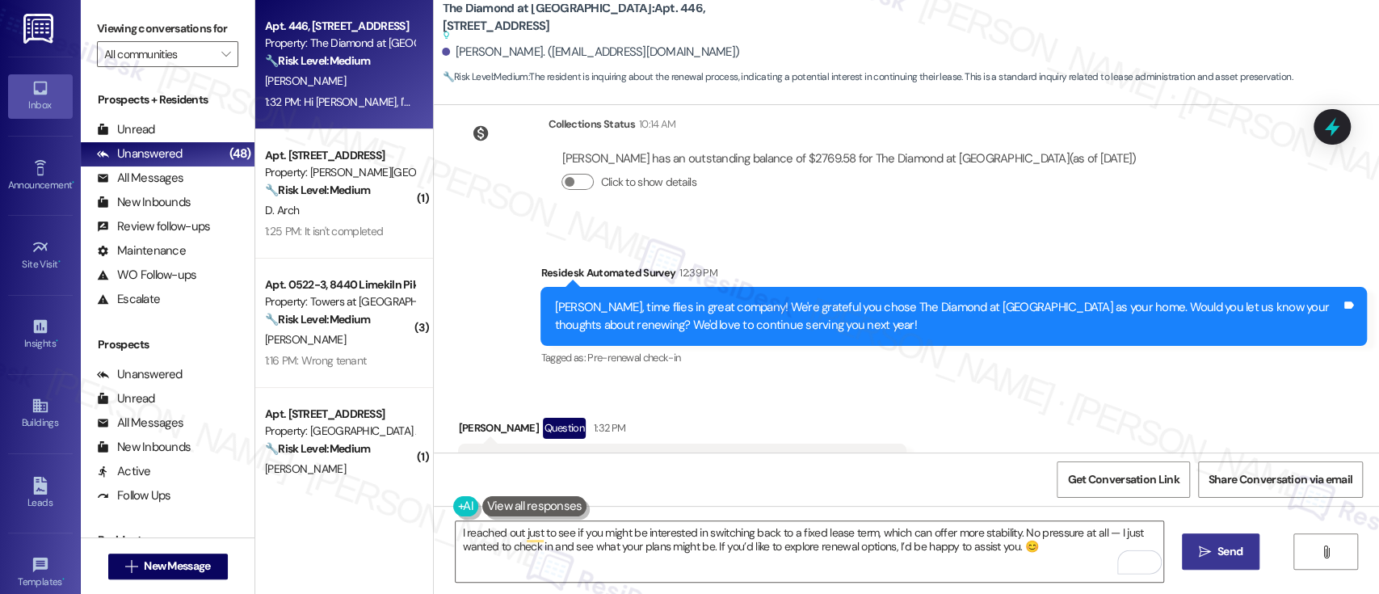
click at [1240, 562] on button " Send" at bounding box center [1221, 551] width 78 height 36
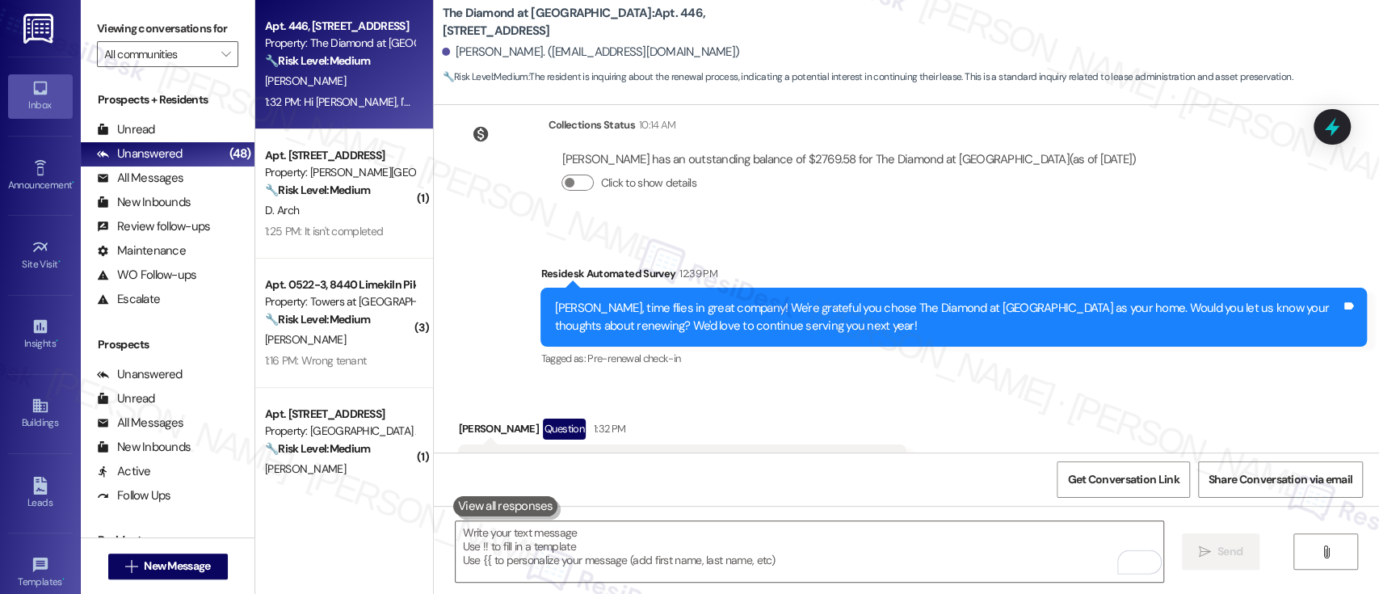
scroll to position [3049, 0]
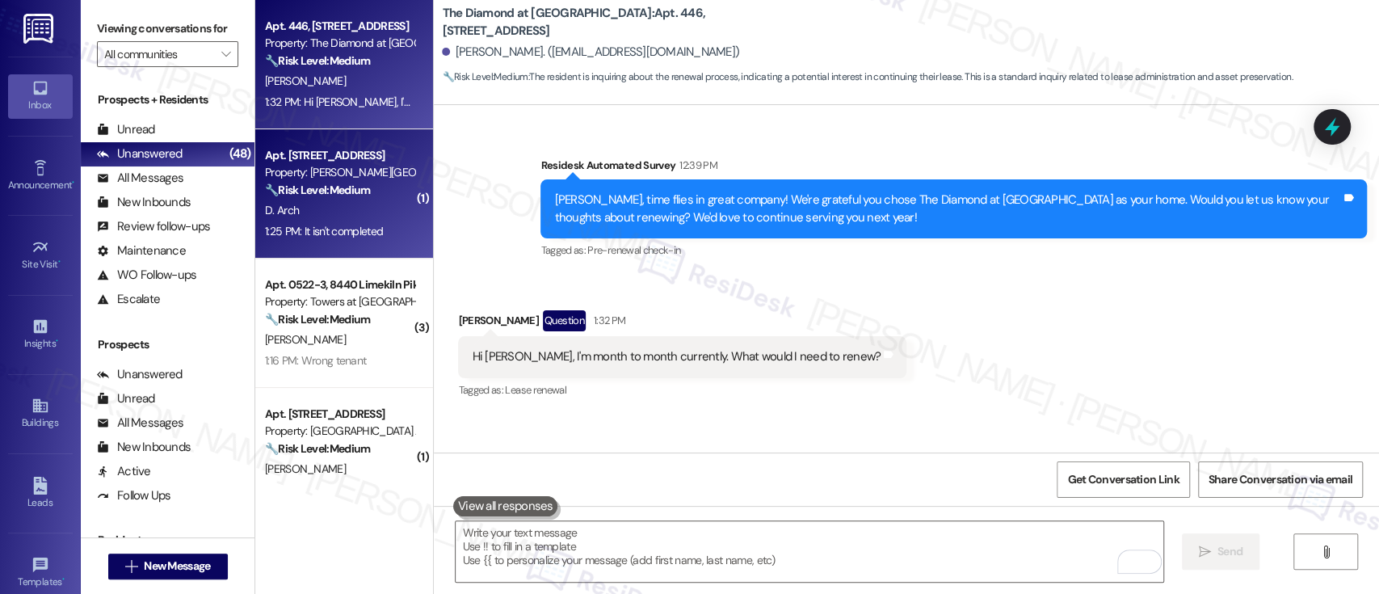
click at [382, 204] on div "D. Arch" at bounding box center [339, 210] width 153 height 20
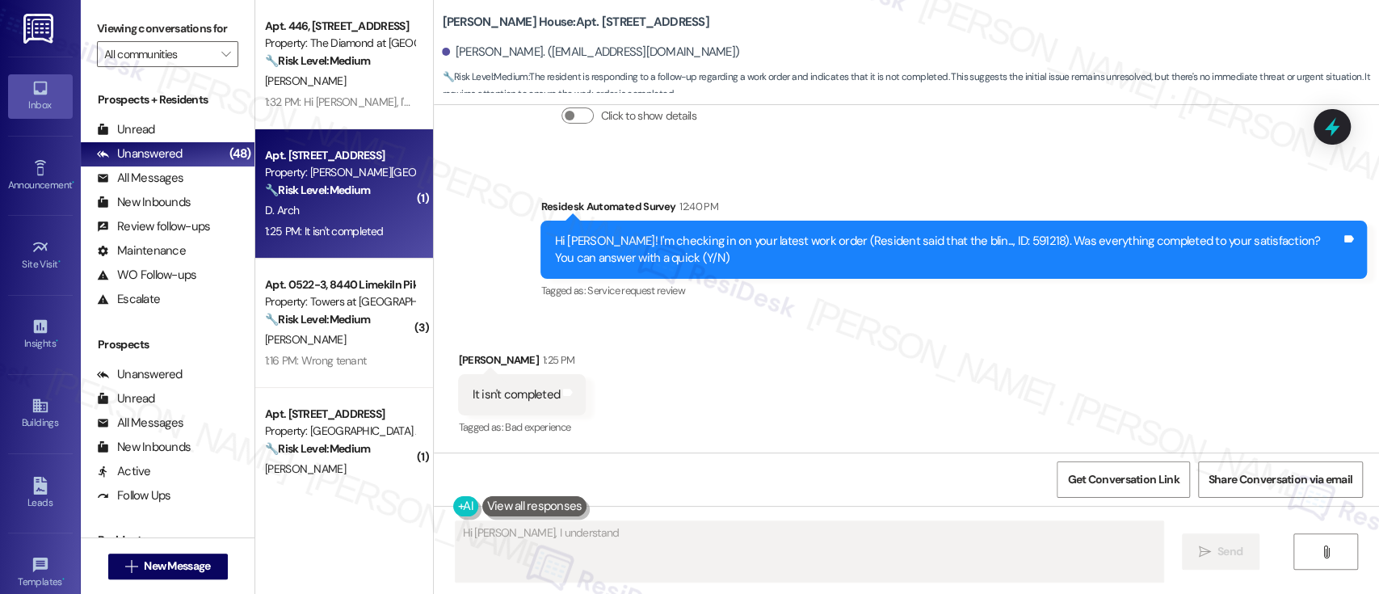
scroll to position [1835, 0]
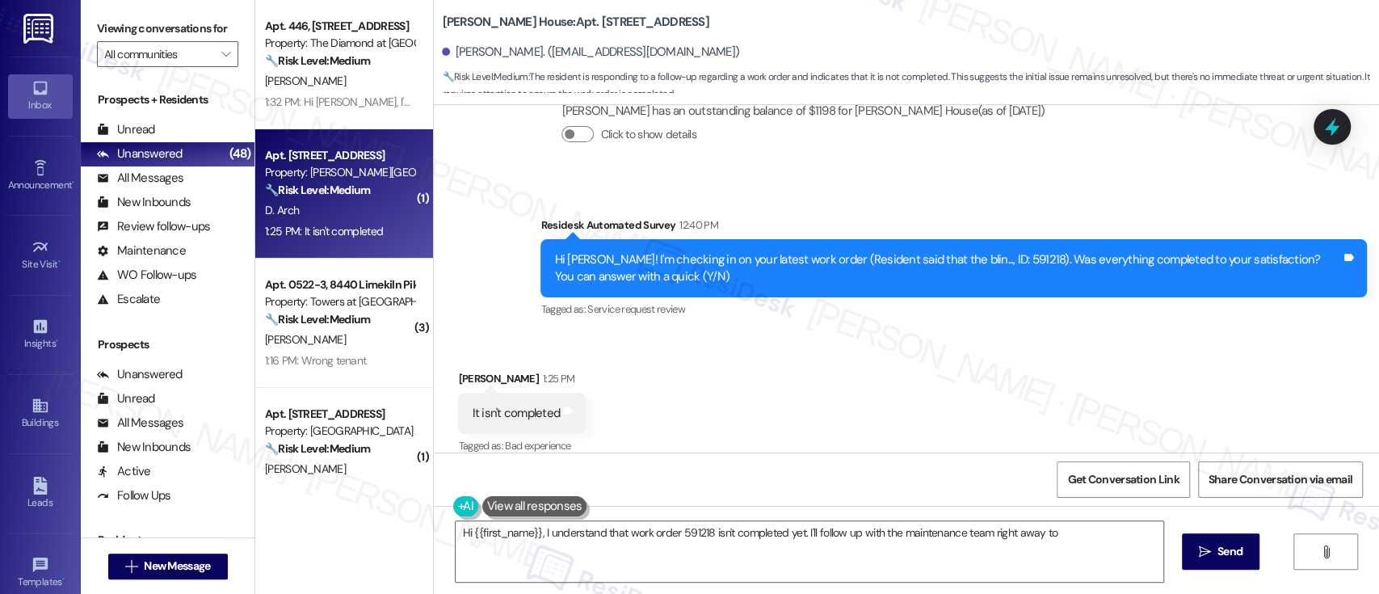
click at [984, 251] on div "Hi Dorothy! I'm checking in on your latest work order (Resident said that the b…" at bounding box center [947, 268] width 787 height 35
copy div "591218"
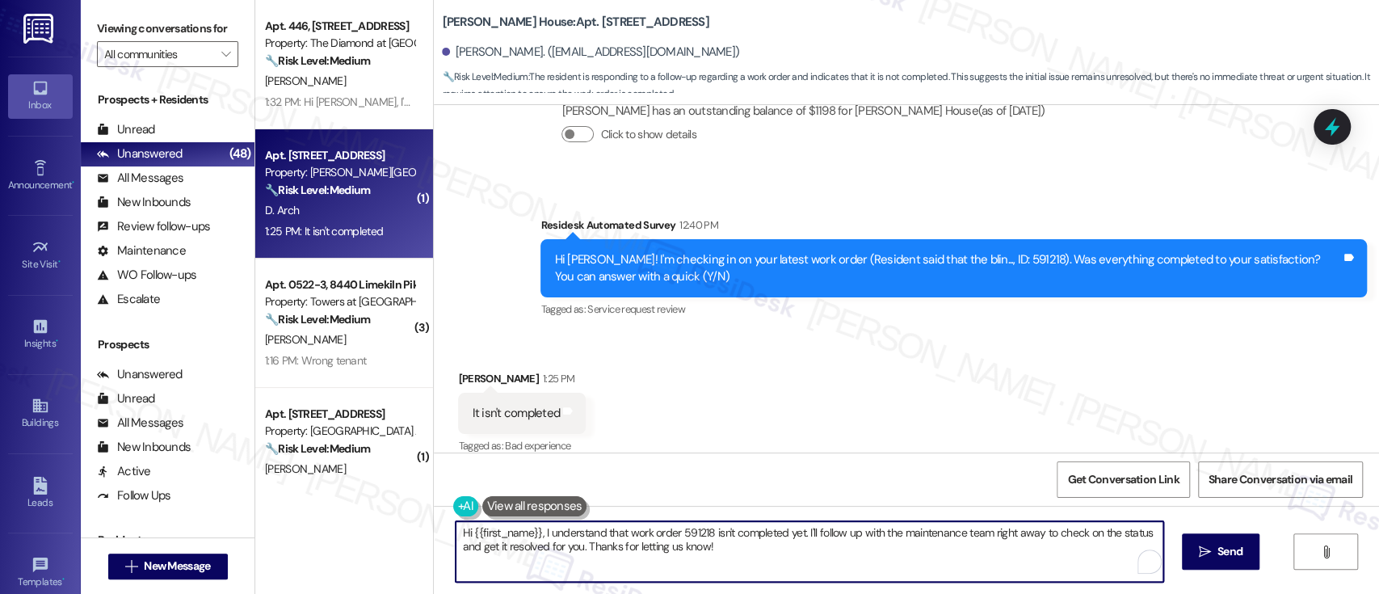
drag, startPoint x: 796, startPoint y: 536, endPoint x: 814, endPoint y: 586, distance: 53.1
click at [801, 553] on textarea "Hi {{first_name}}, I understand that work order 591218 isn't completed yet. I'l…" at bounding box center [808, 551] width 707 height 61
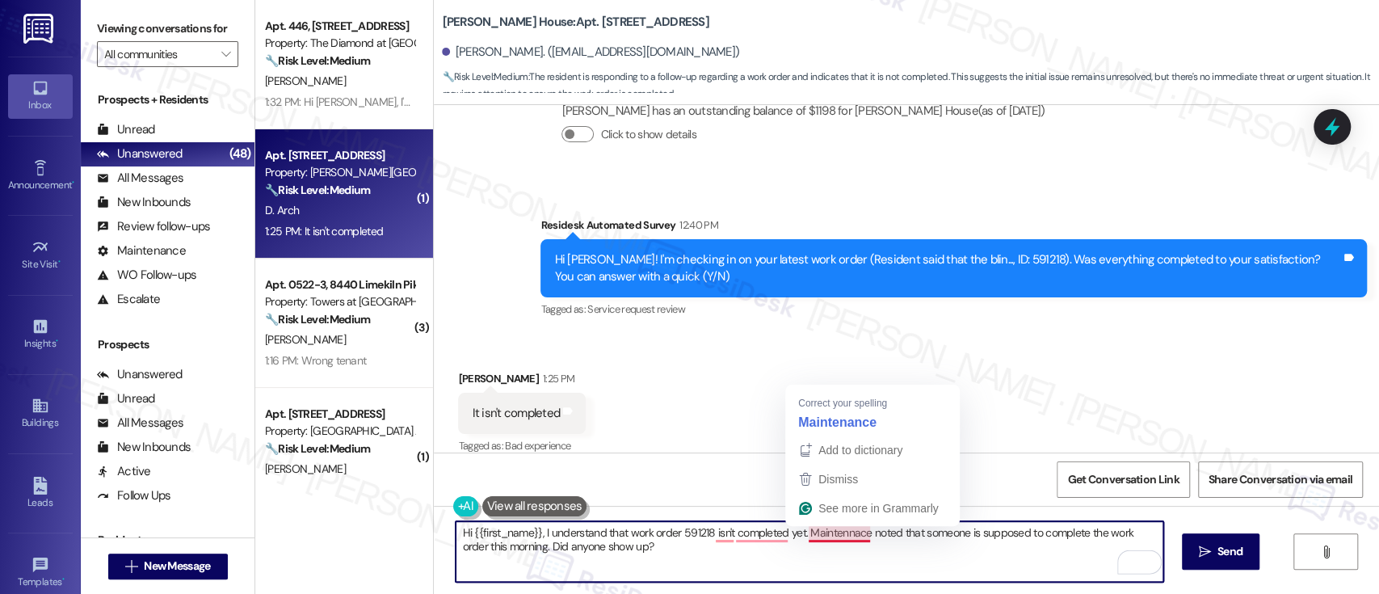
click at [826, 535] on textarea "Hi {{first_name}}, I understand that work order 591218 isn't completed yet. Mai…" at bounding box center [808, 551] width 707 height 61
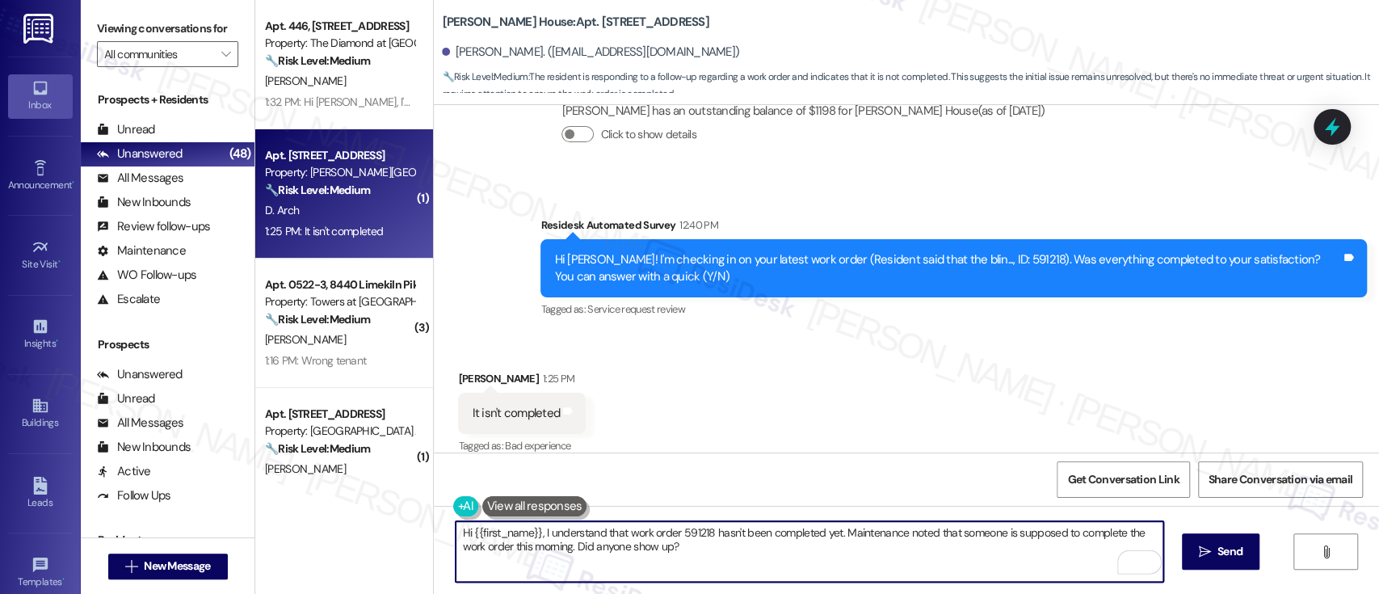
click at [868, 568] on textarea "Hi {{first_name}}, I understand that work order 591218 hasn't been completed ye…" at bounding box center [808, 551] width 707 height 61
drag, startPoint x: 535, startPoint y: 530, endPoint x: 191, endPoint y: 521, distance: 345.0
click at [176, 531] on div "Viewing conversations for All communities  Prospects + Residents Unread (0) Un…" at bounding box center [730, 297] width 1298 height 594
type textarea "I understand that work order 591218 hasn't been completed yet. Maintenance note…"
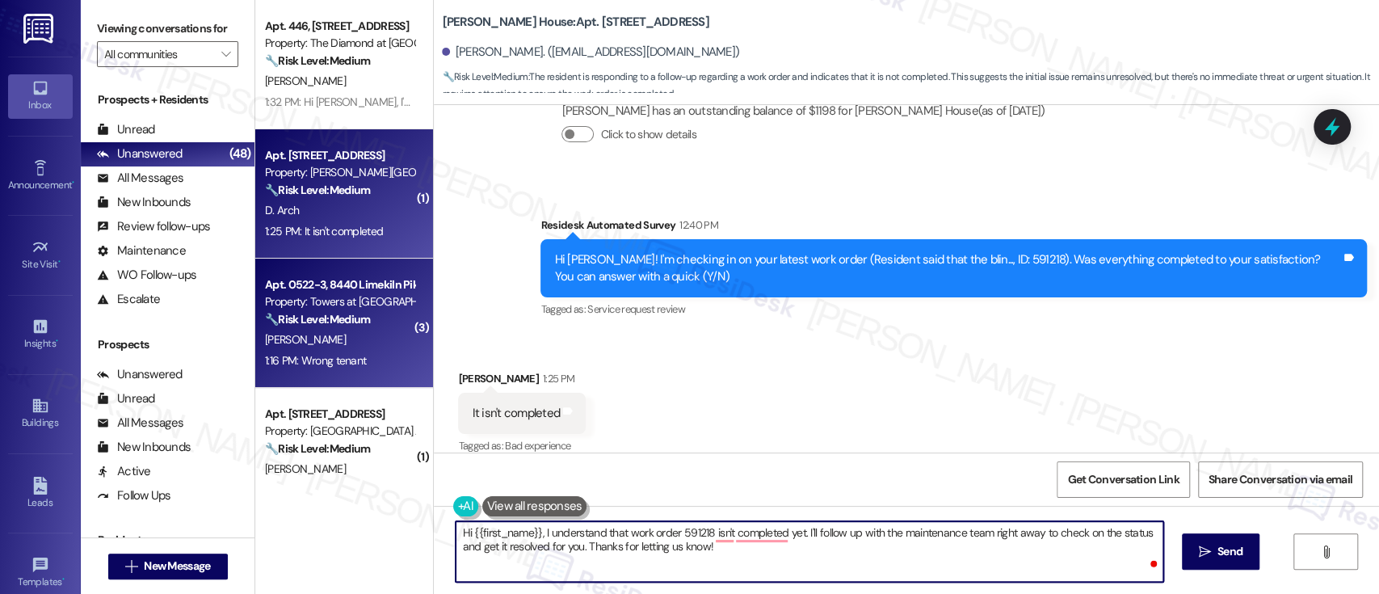
type textarea "Hi {{first_name}}, I understand that work order 591218 isn't completed yet. I'l…"
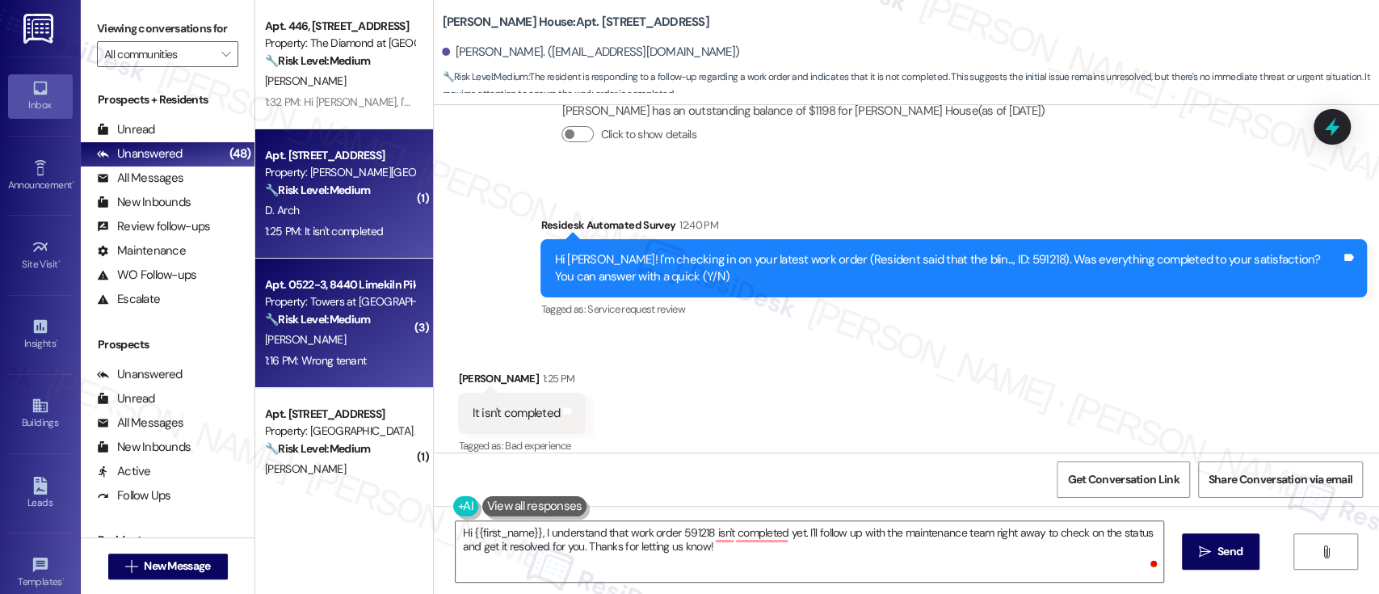
click at [328, 328] on div "Apt. 0522-3, 8440 Limekiln Pike Property: Towers at Wyncote 🔧 Risk Level: Mediu…" at bounding box center [339, 302] width 153 height 55
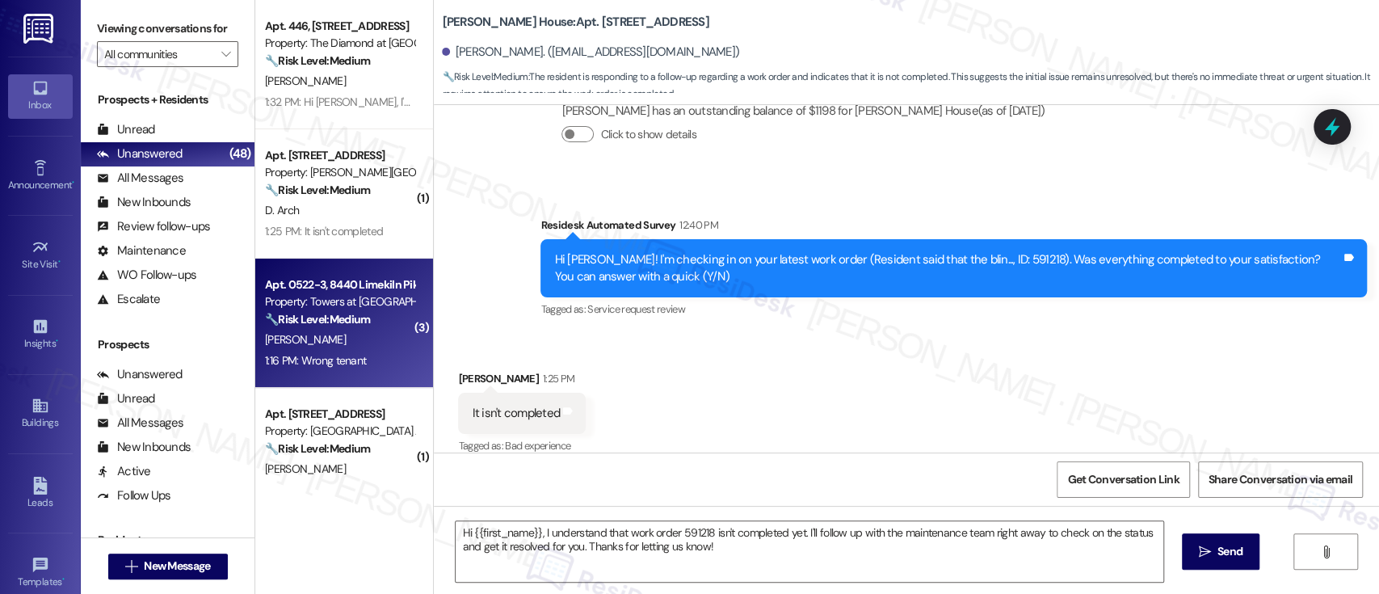
type textarea "Fetching suggested responses. Please feel free to read through the conversation…"
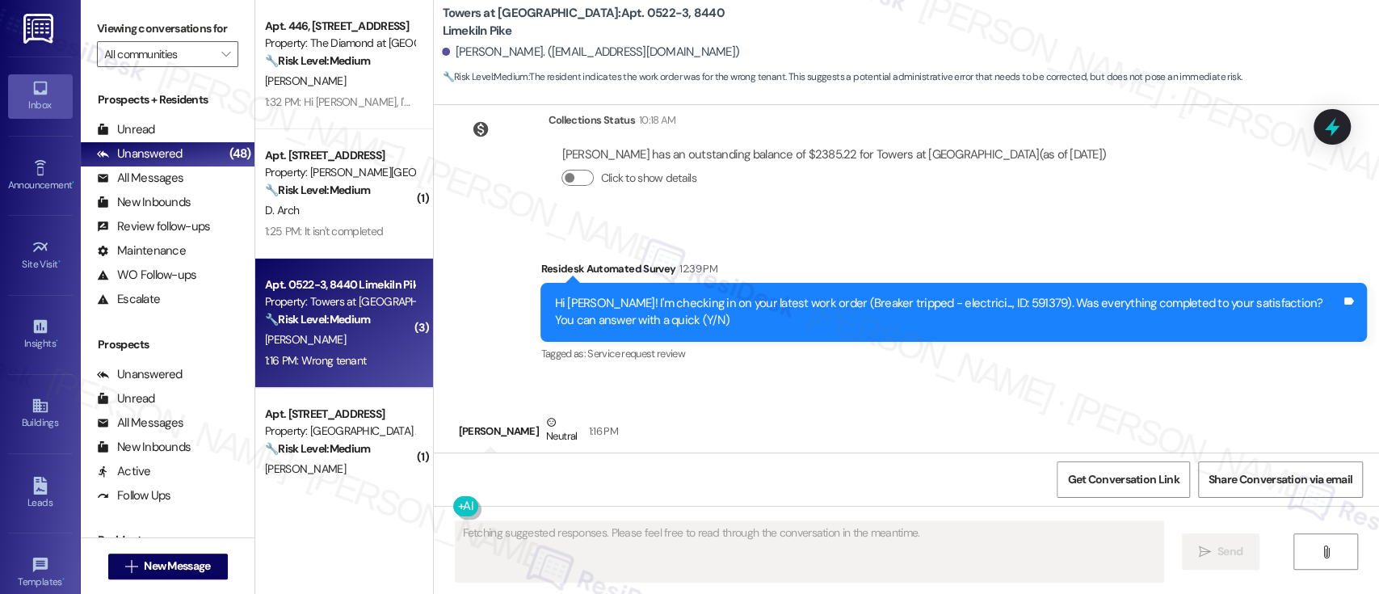
scroll to position [8322, 0]
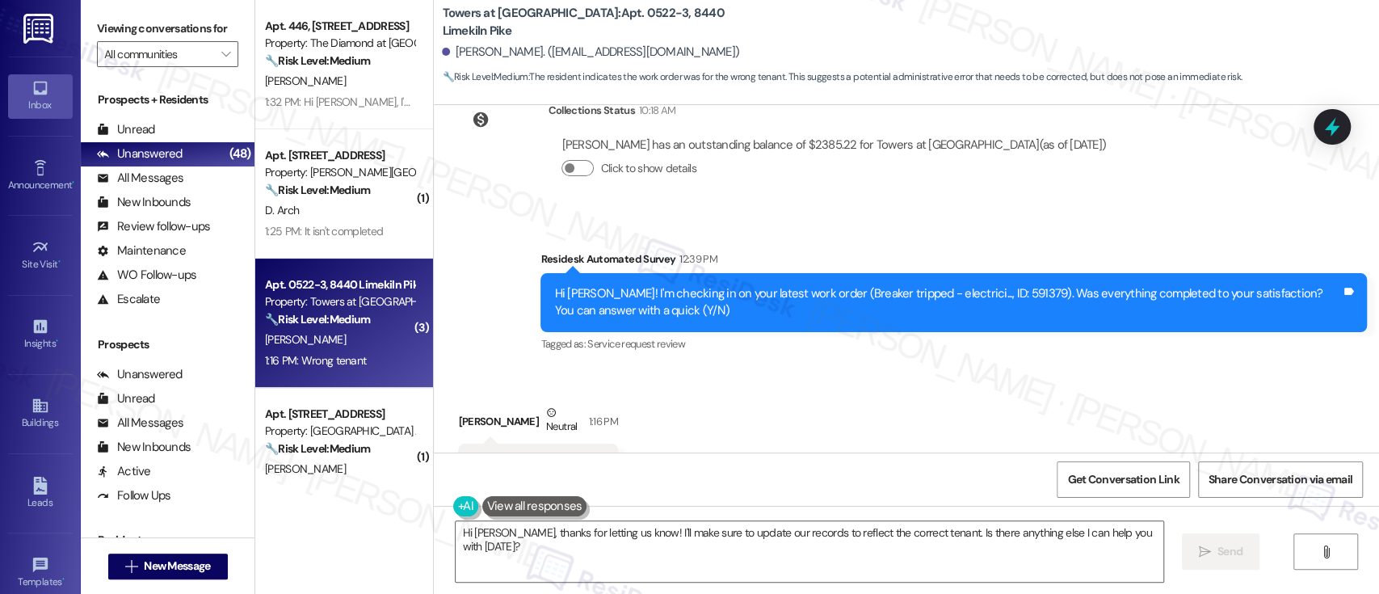
click at [969, 285] on div "Hi Megan! I'm checking in on your latest work order (Breaker tripped - electric…" at bounding box center [947, 302] width 787 height 35
copy div "591379"
click at [632, 537] on textarea "Hi Megan, thanks for letting us know! I'll make sure to update our records to r…" at bounding box center [808, 551] width 707 height 61
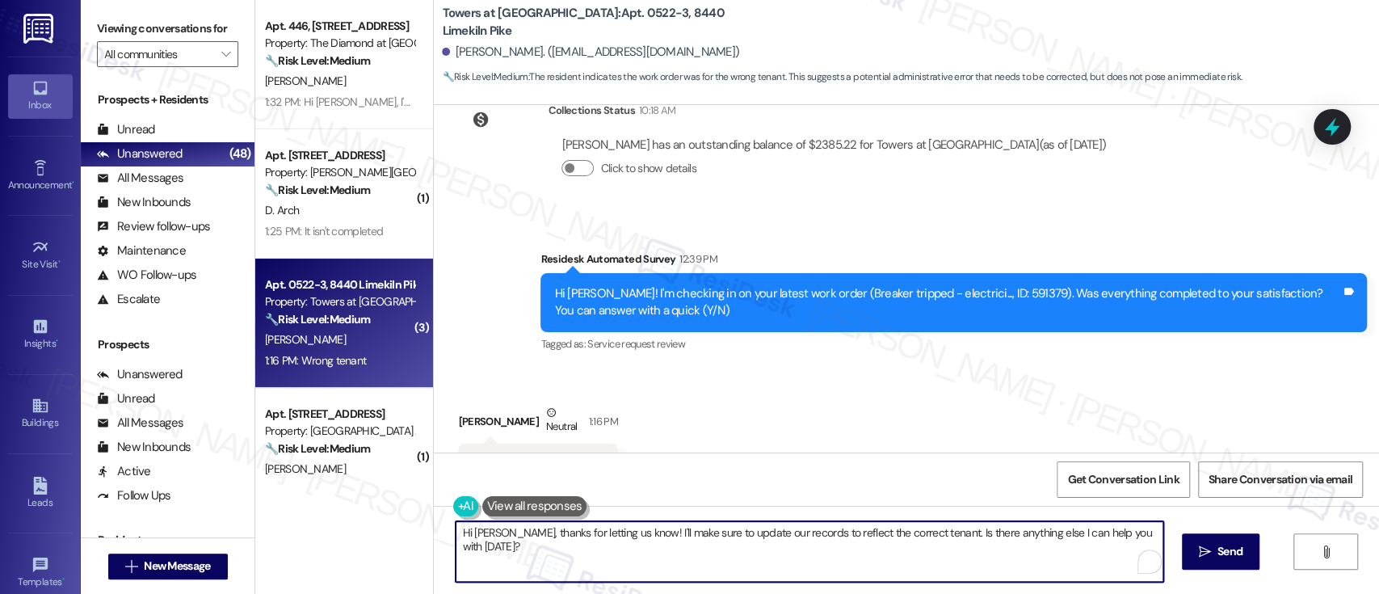
click at [775, 546] on textarea "Hi Megan, thanks for letting us know! I'll make sure to update our records to r…" at bounding box center [808, 551] width 707 height 61
drag, startPoint x: 620, startPoint y: 538, endPoint x: 1184, endPoint y: 542, distance: 563.7
click at [1184, 542] on div "Hi Megan, thanks for letting us know! I'll make sure to update our records to r…" at bounding box center [906, 566] width 945 height 121
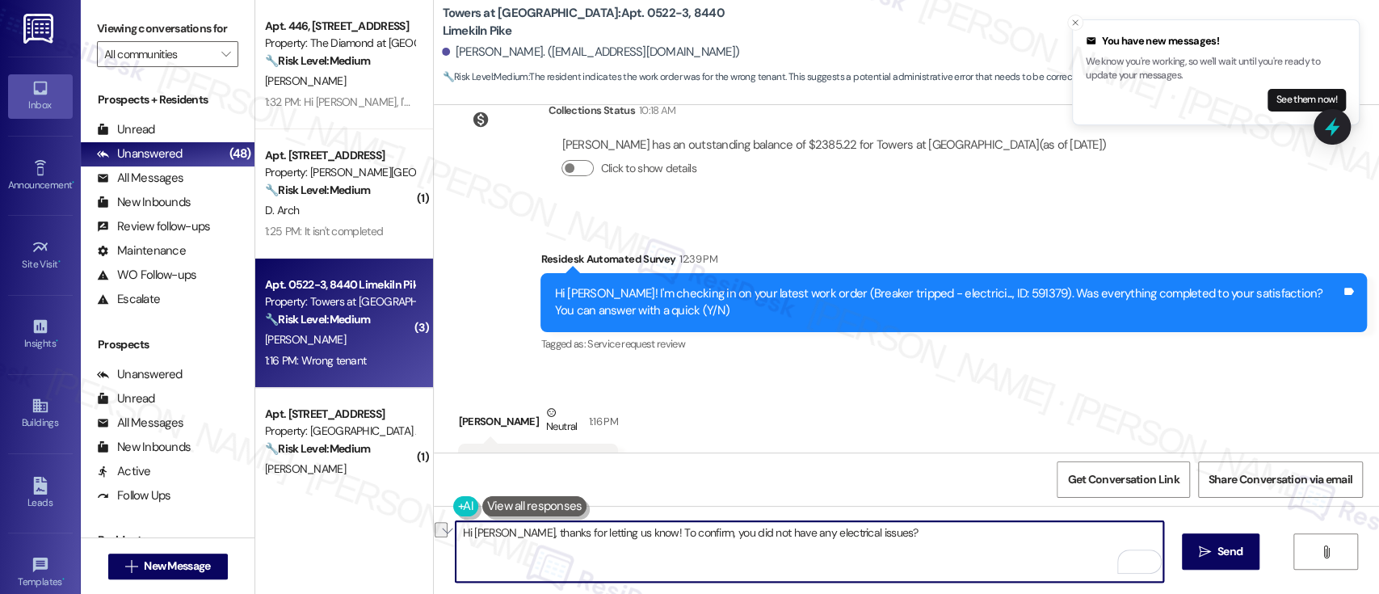
paste textarea "Thanks for letting us know! Just to confirm — you haven’t experienced any elect…"
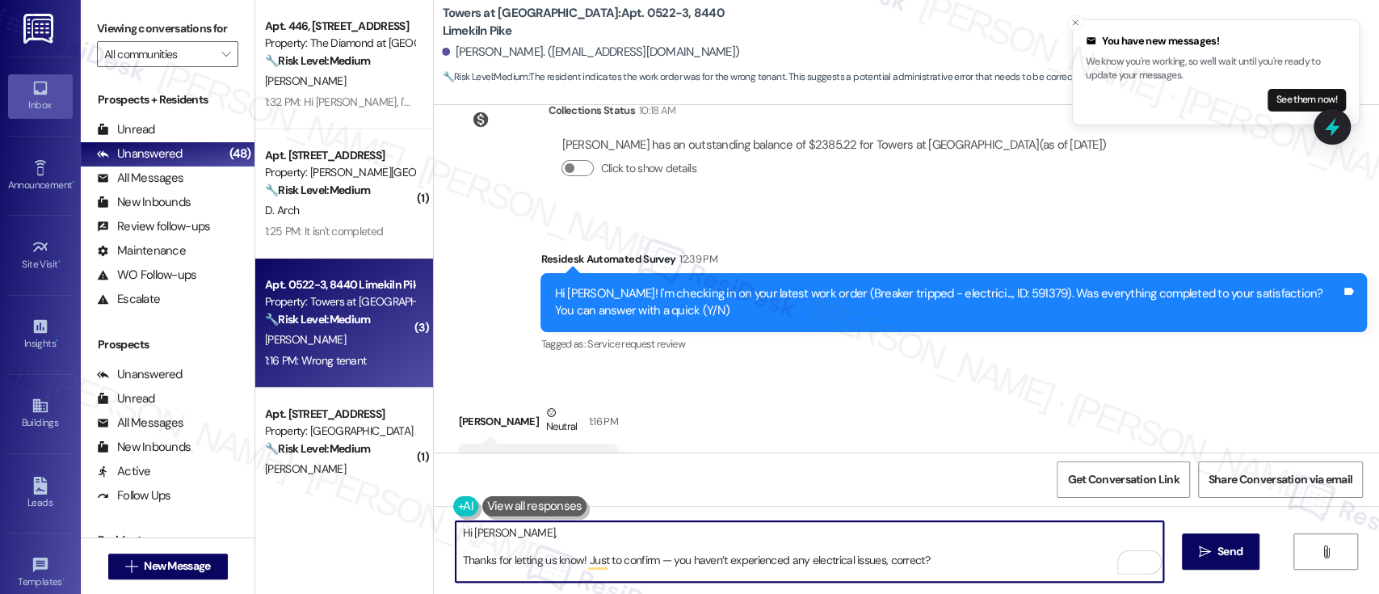
click at [898, 534] on textarea "Hi Megan, Thanks for letting us know! Just to confirm — you haven’t experienced…" at bounding box center [808, 551] width 707 height 61
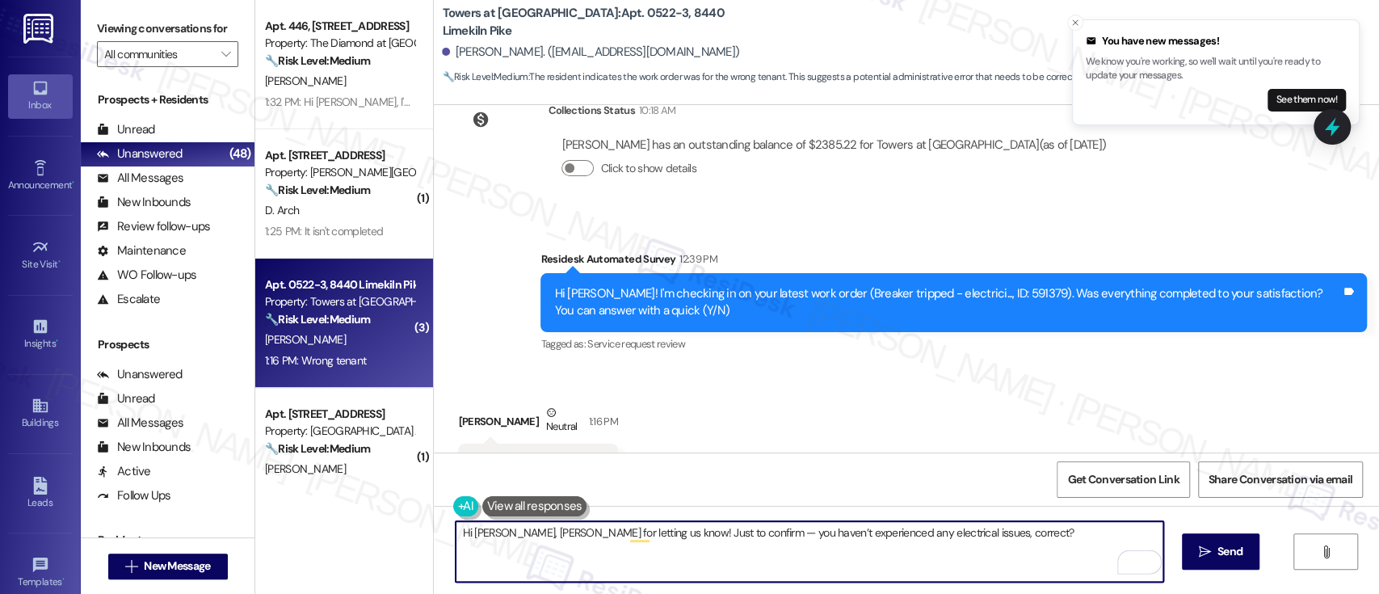
type textarea "Hi Megan, thanks for letting us know! Just to confirm — you haven’t experienced…"
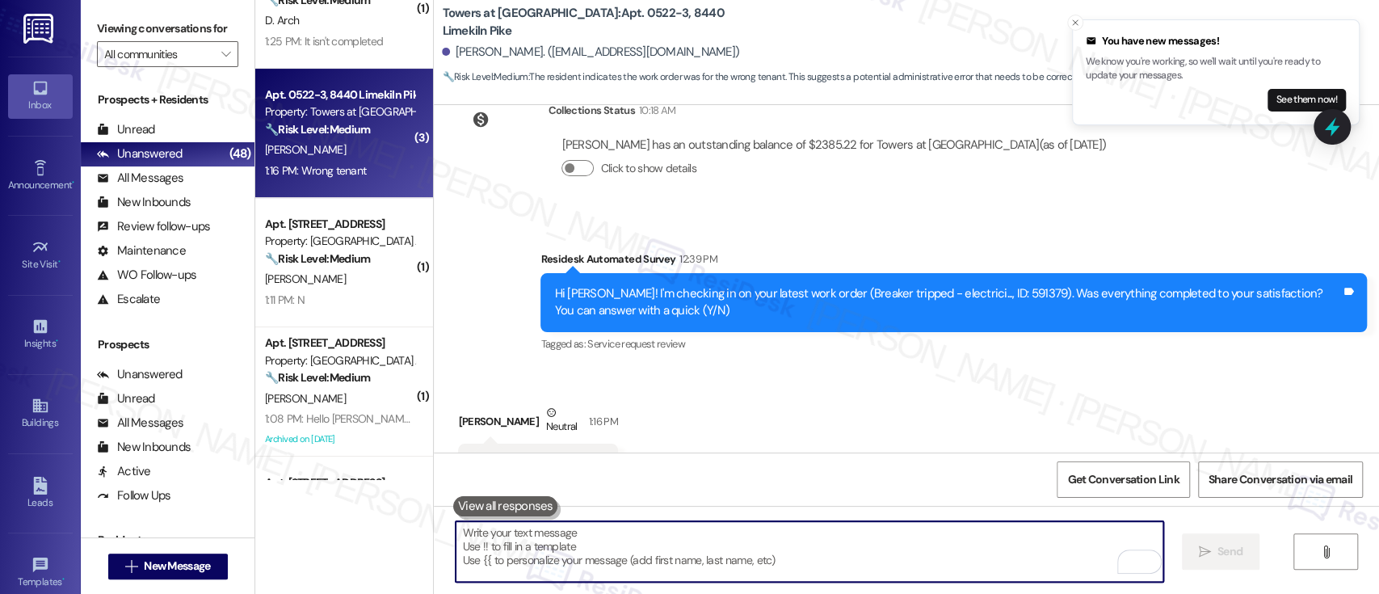
scroll to position [265, 0]
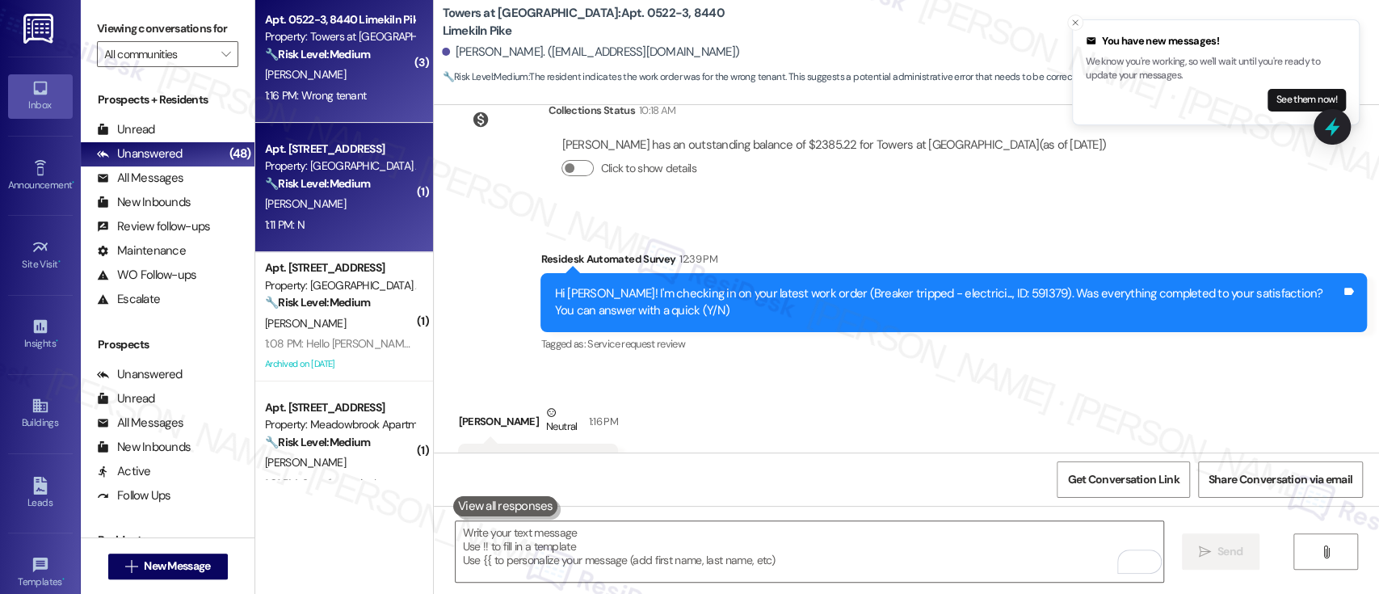
click at [319, 197] on div "[PERSON_NAME]" at bounding box center [339, 204] width 153 height 20
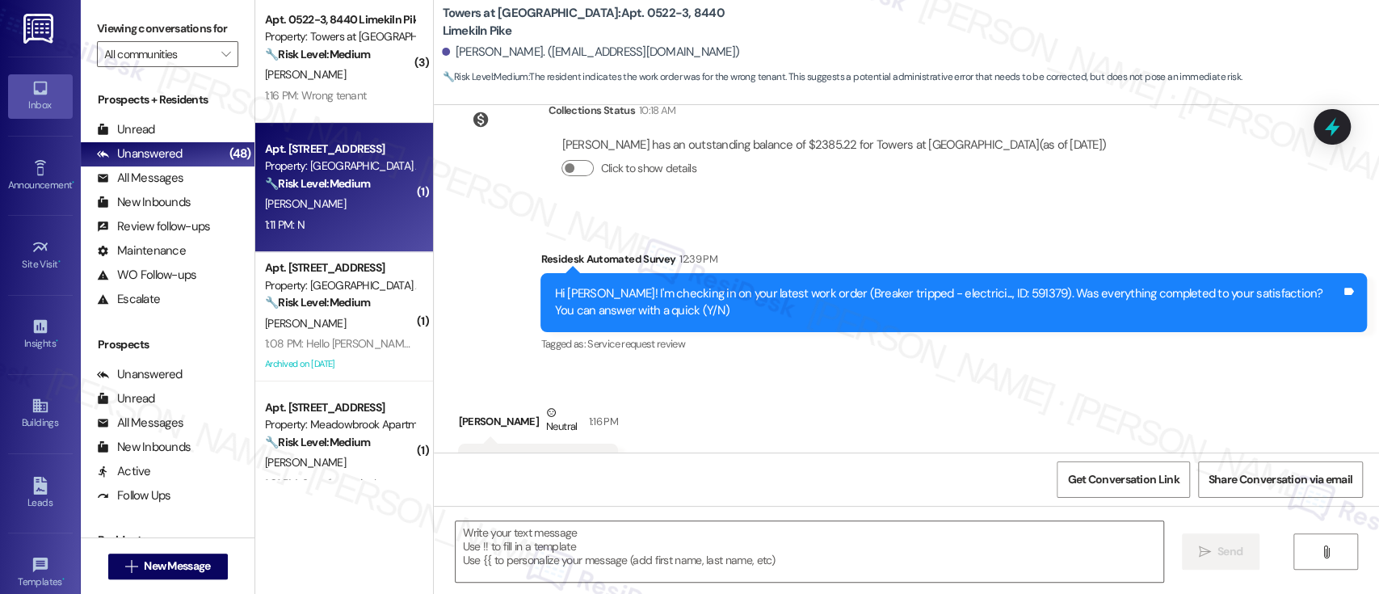
type textarea "Fetching suggested responses. Please feel free to read through the conversation…"
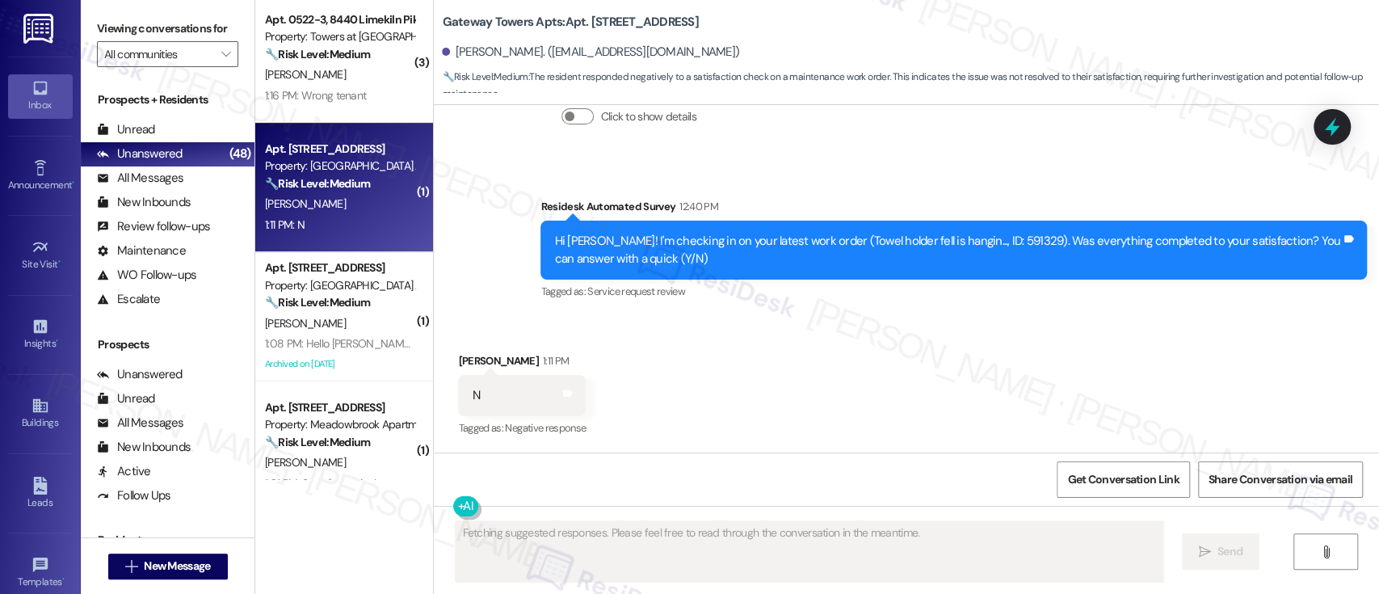
scroll to position [3409, 0]
click at [973, 240] on div "Hi Darlene! I'm checking in on your latest work order (Towel holder fell is han…" at bounding box center [947, 250] width 787 height 35
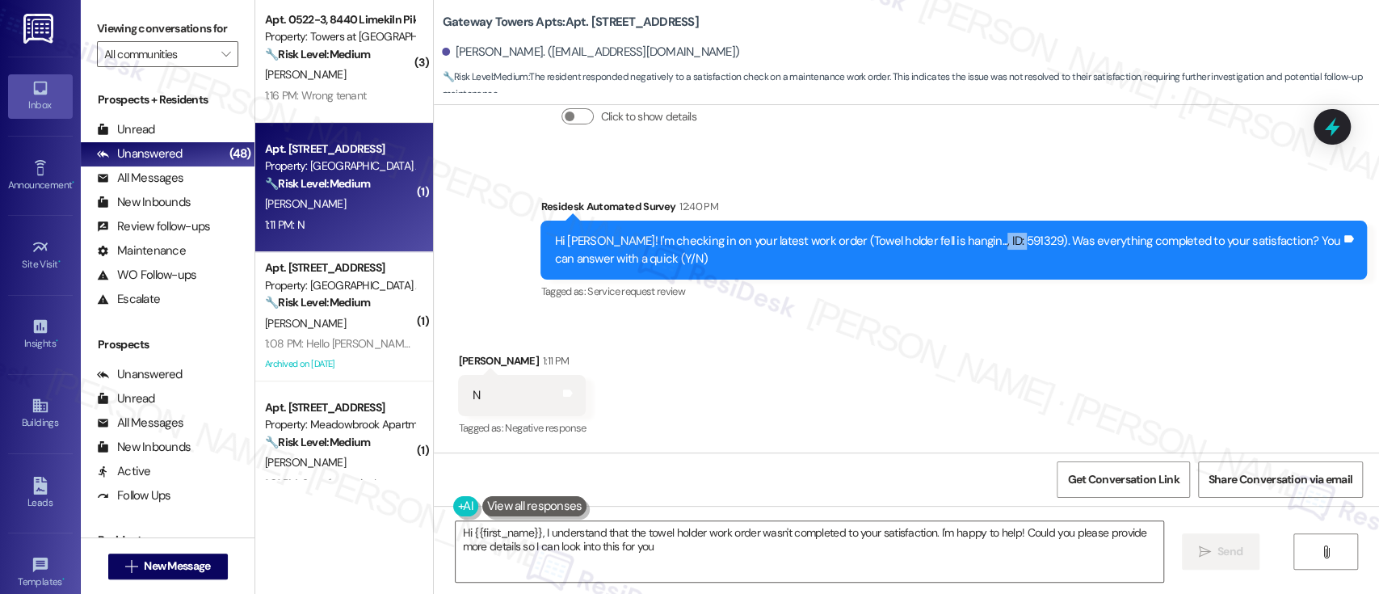
type textarea "Hi {{first_name}}, I understand that the towel holder work order wasn't complet…"
copy div "591329"
click at [812, 567] on textarea "Hi {{first_name}}, I understand that the towel holder work order wasn't complet…" at bounding box center [808, 551] width 707 height 61
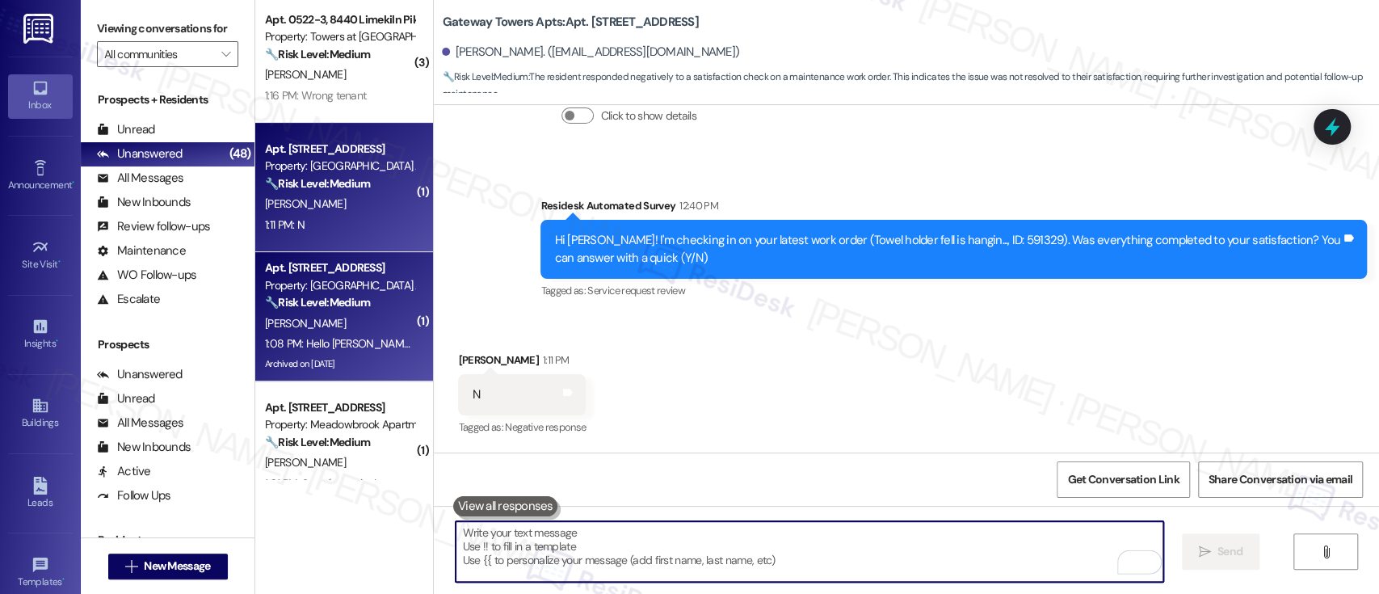
scroll to position [3408, 0]
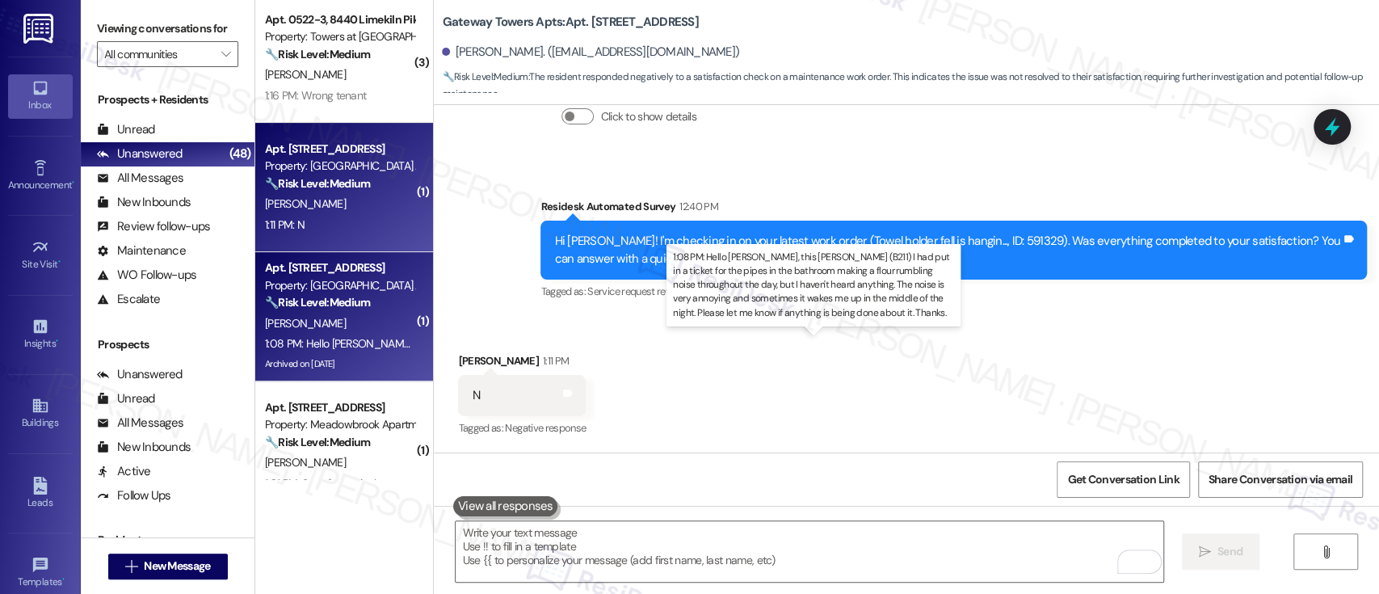
click at [346, 336] on div "1:08 PM: Hello Emily, this Maria (B211) I had put in a ticket for the pipes in …" at bounding box center [1044, 343] width 1559 height 15
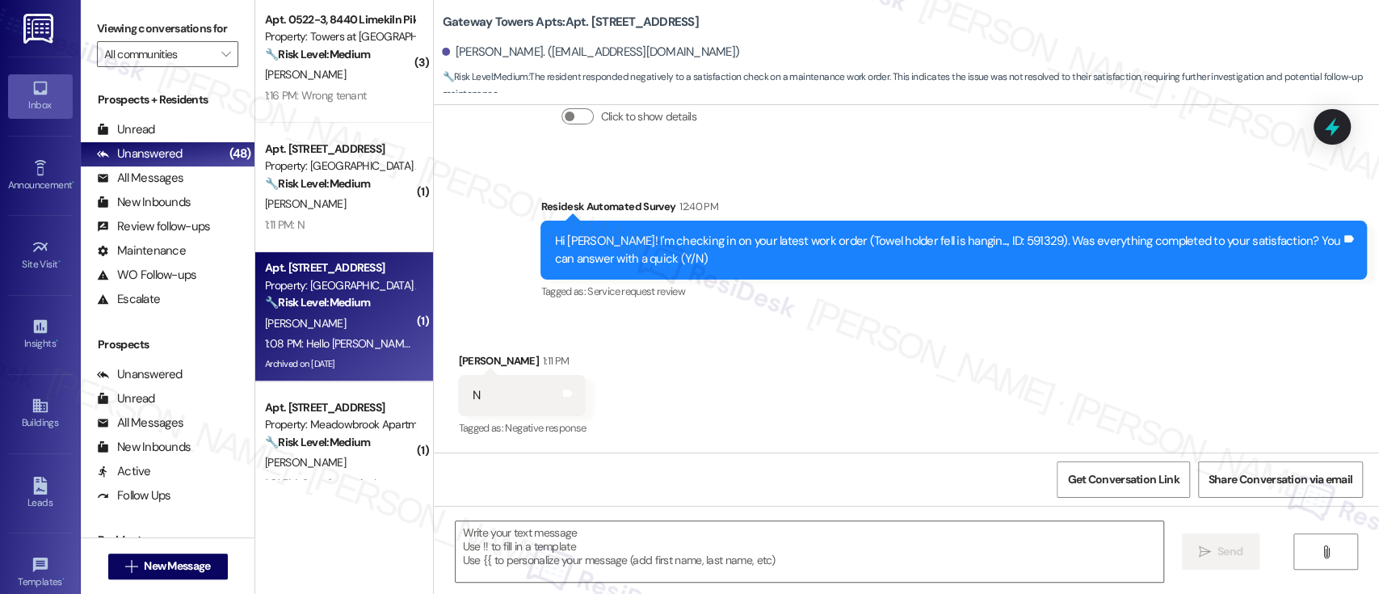
type textarea "Fetching suggested responses. Please feel free to read through the conversation…"
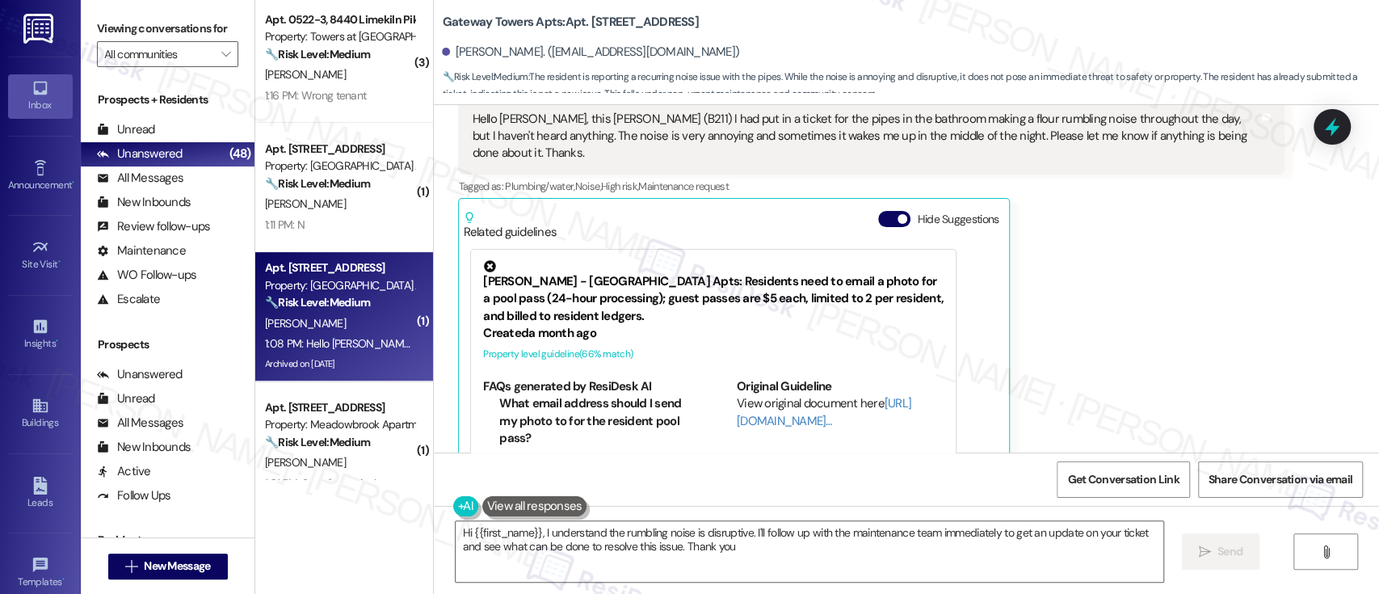
scroll to position [6106, 0]
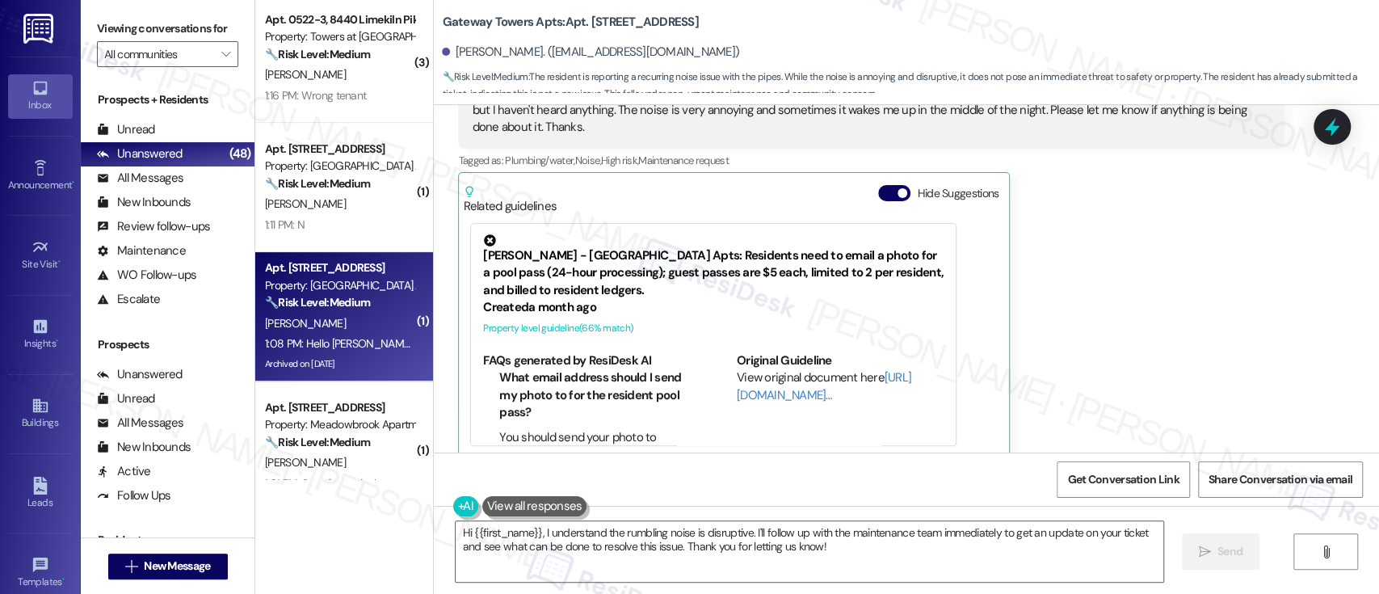
drag, startPoint x: 884, startPoint y: 176, endPoint x: 880, endPoint y: 204, distance: 27.8
click at [884, 185] on button "Hide Suggestions" at bounding box center [894, 193] width 32 height 16
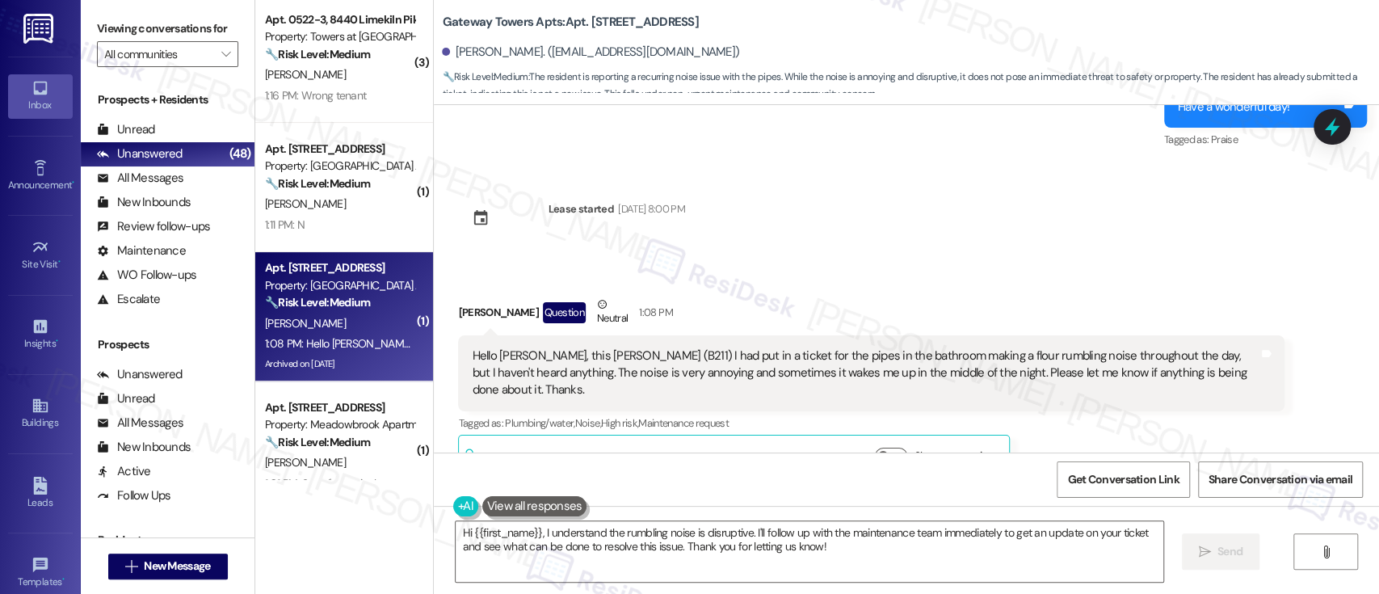
scroll to position [5869, 0]
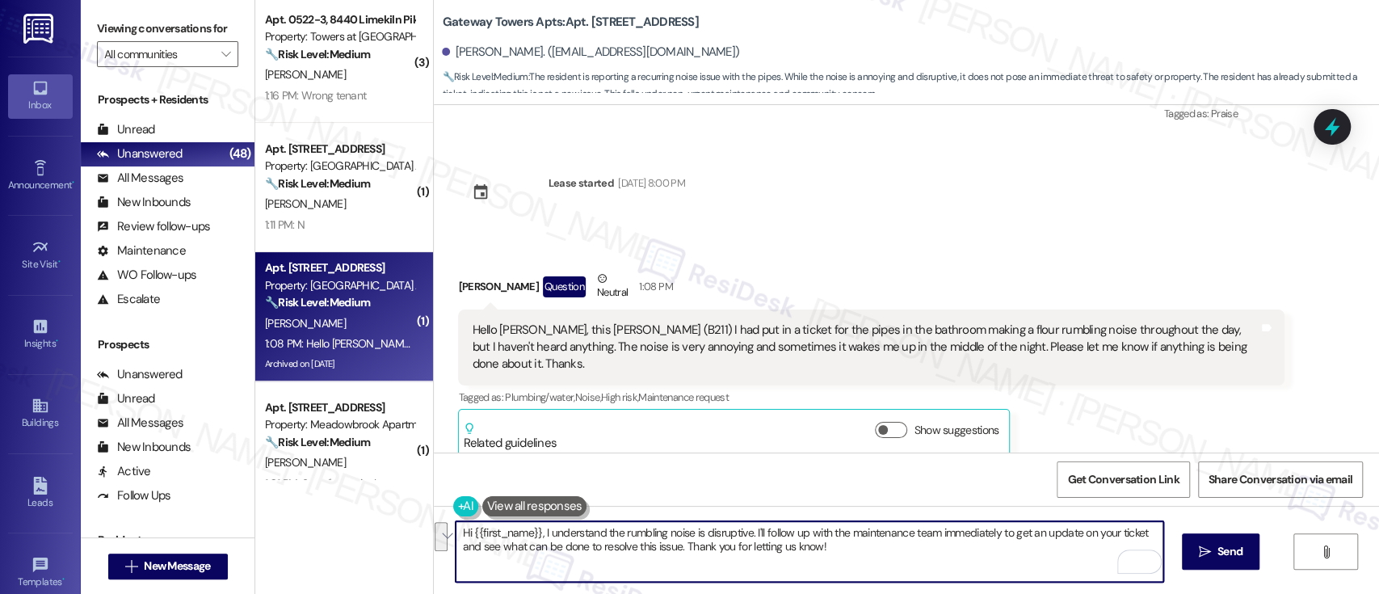
drag, startPoint x: 747, startPoint y: 536, endPoint x: 670, endPoint y: 544, distance: 78.0
click at [670, 544] on textarea "Hi {{first_name}}, I understand the rumbling noise is disruptive. I'll follow u…" at bounding box center [808, 551] width 707 height 61
paste textarea "I understand the rumbling noise has been disruptive, and I’m sorry you’re deali…"
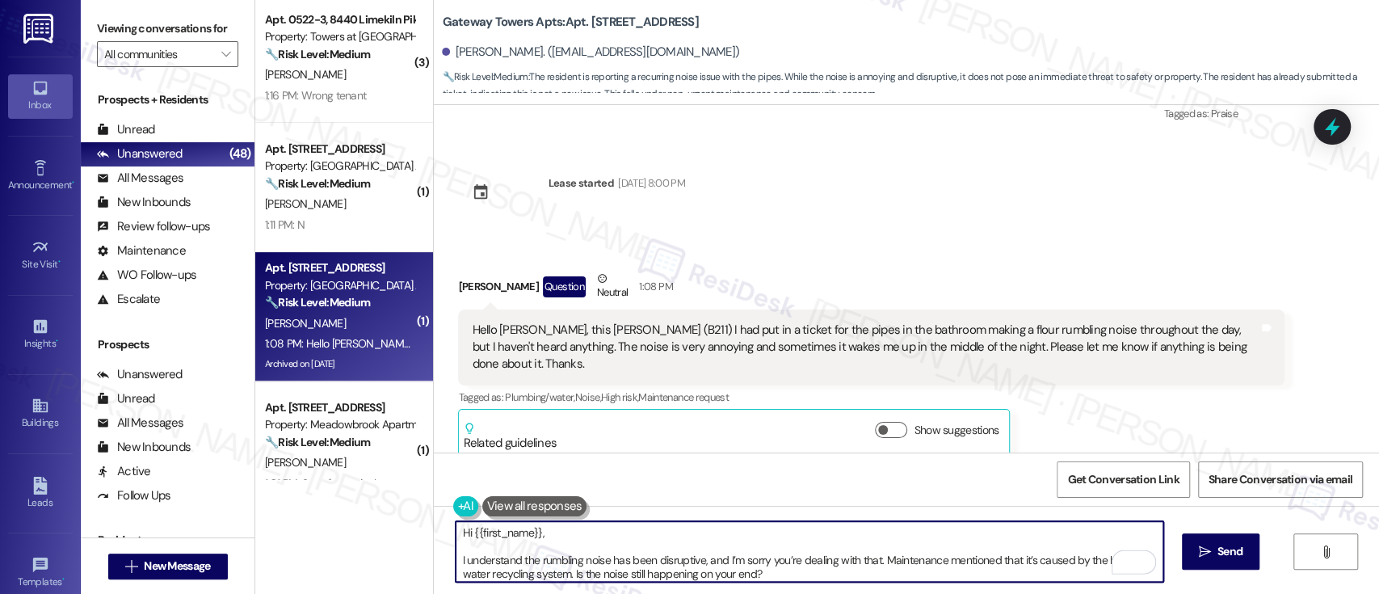
click at [620, 539] on textarea "Hi {{first_name}}, I understand the rumbling noise has been disruptive, and I’m…" at bounding box center [808, 551] width 707 height 61
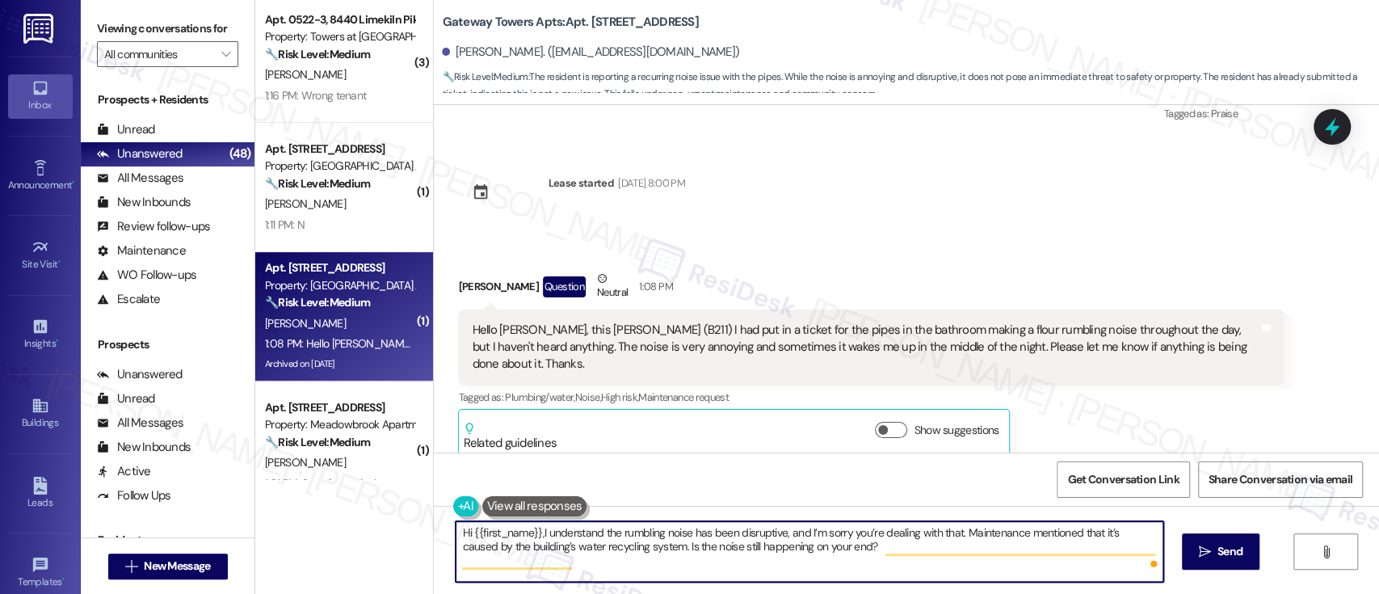
type textarea "Hi {{first_name}}, I understand the rumbling noise has been disruptive, and I’m…"
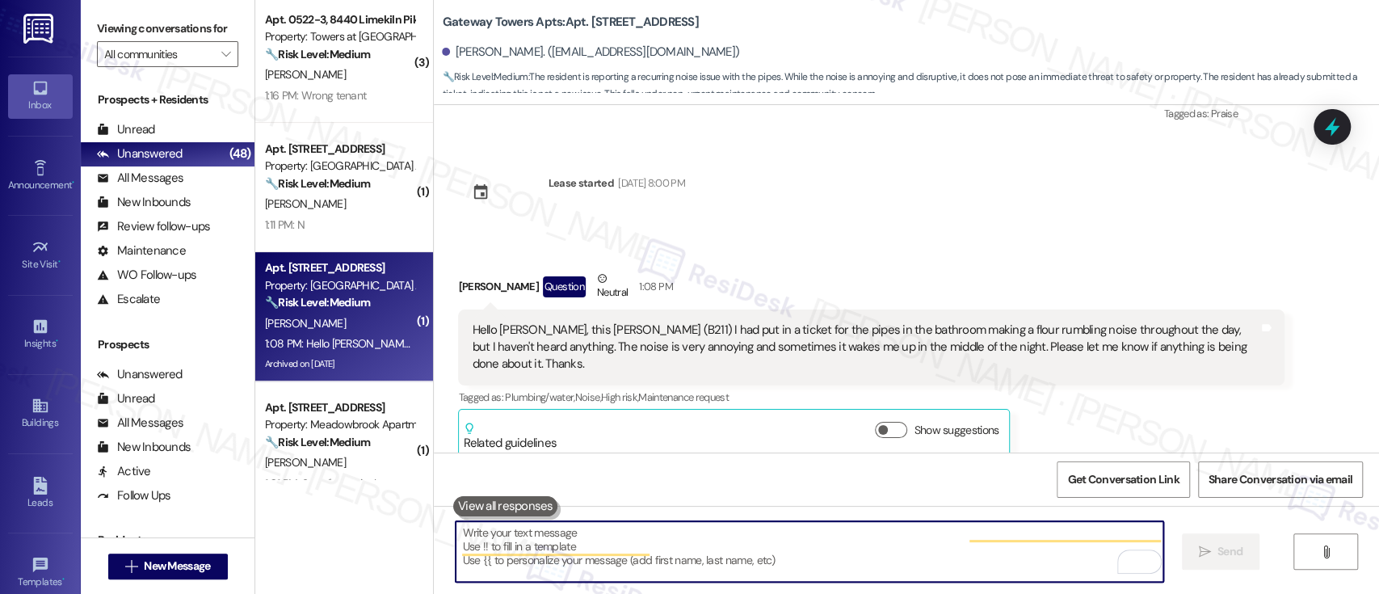
type textarea "Fetching suggested responses. Please feel free to read through the conversation…"
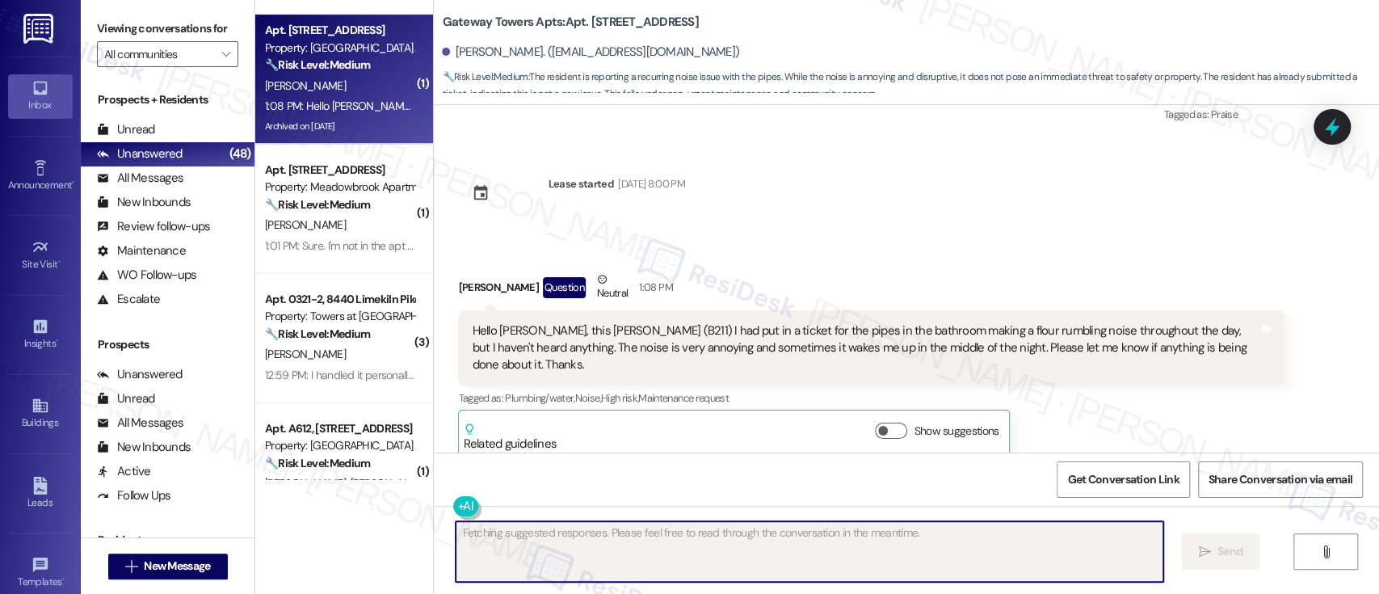
scroll to position [531, 0]
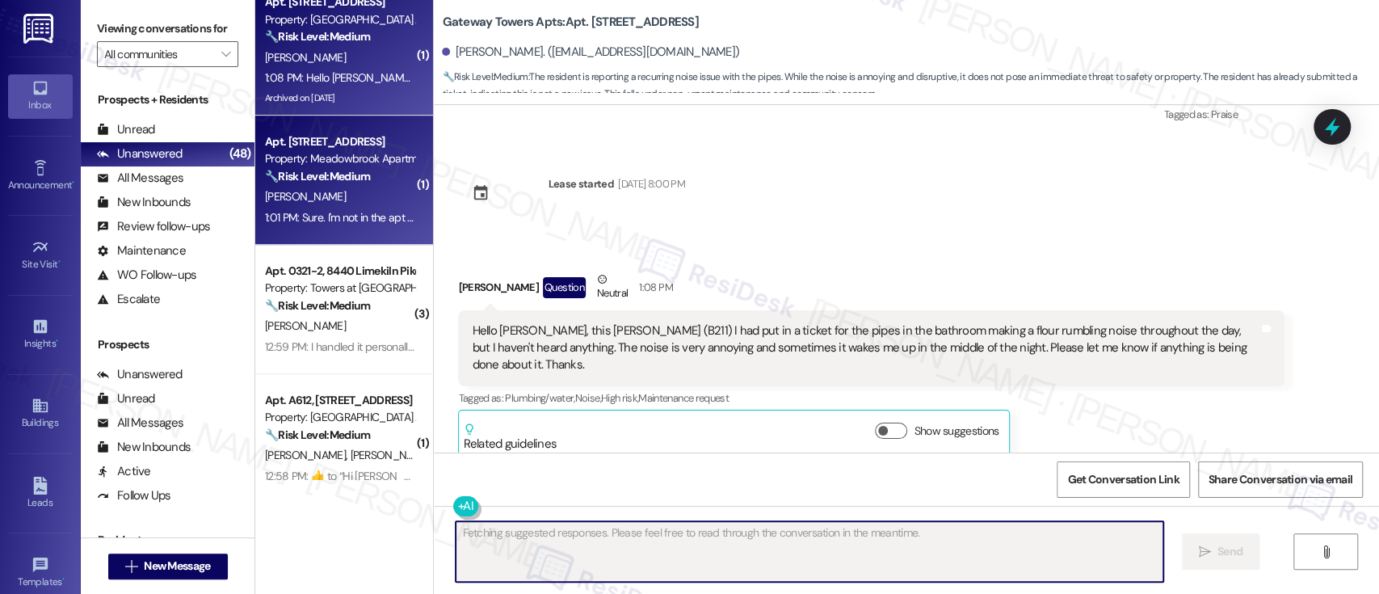
click at [347, 192] on div "[PERSON_NAME]" at bounding box center [339, 197] width 153 height 20
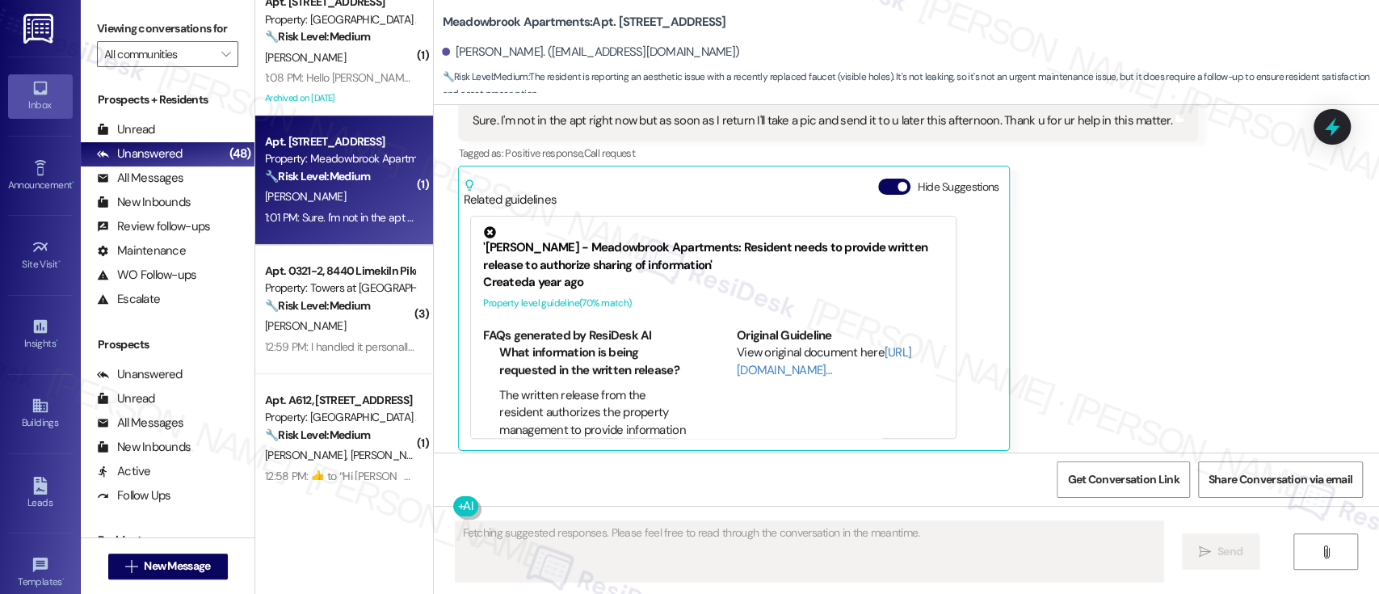
scroll to position [9782, 0]
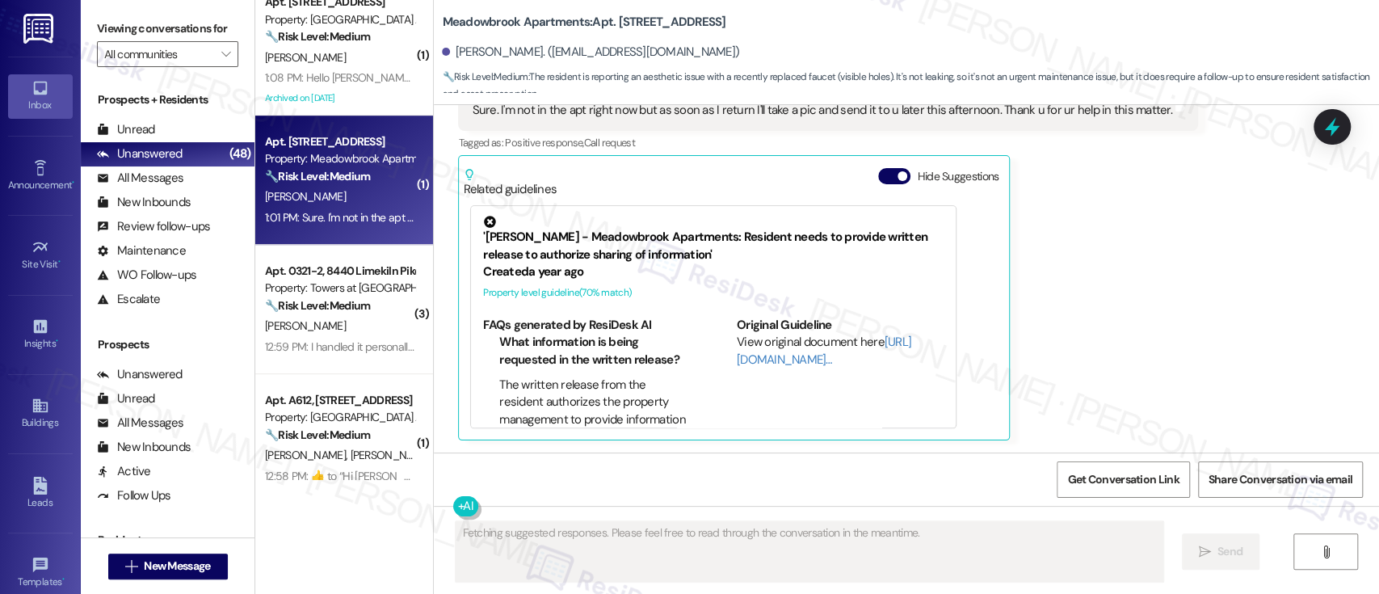
click at [878, 170] on button "Hide Suggestions" at bounding box center [894, 176] width 32 height 16
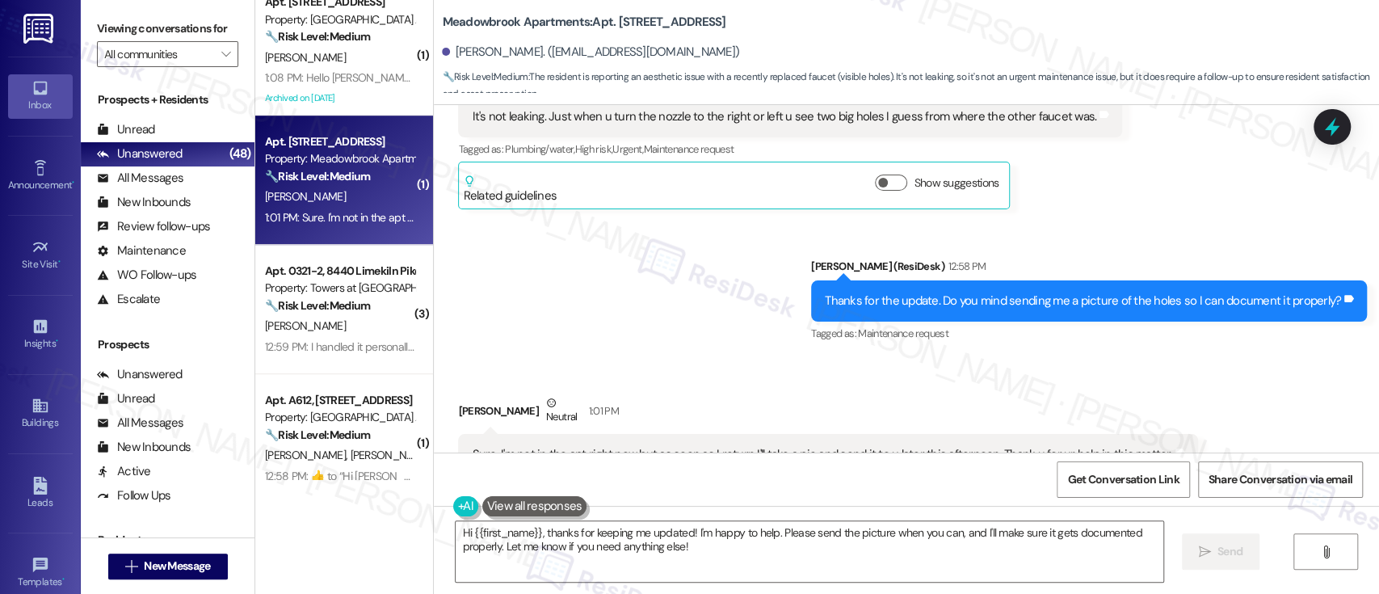
scroll to position [9545, 0]
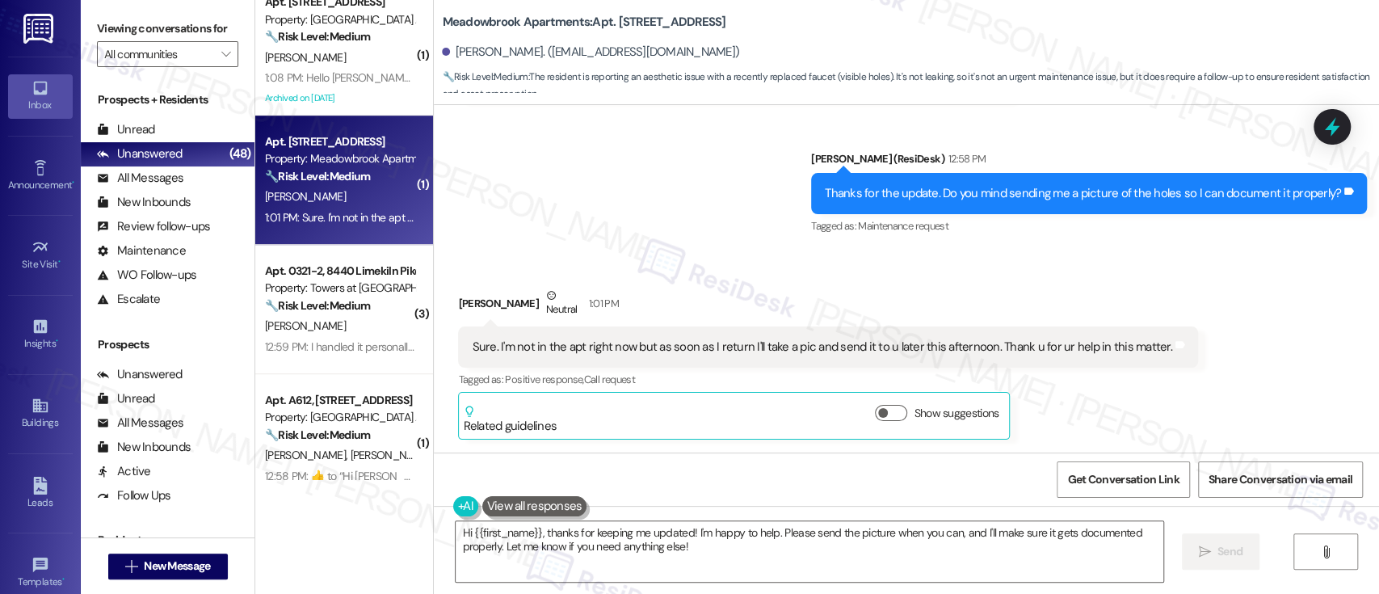
click at [599, 232] on div "Sent via SMS Emily (ResiDesk) 12:58 PM Thanks for the update. Do you mind sendi…" at bounding box center [906, 182] width 945 height 136
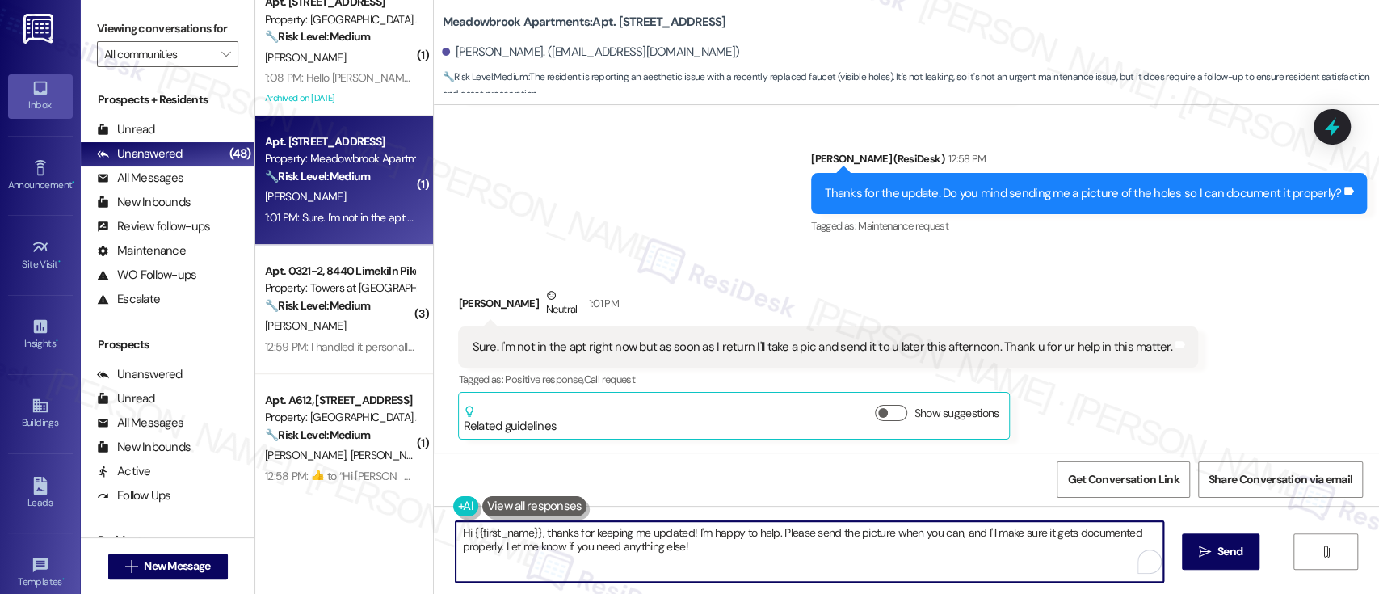
drag, startPoint x: 766, startPoint y: 531, endPoint x: 217, endPoint y: 522, distance: 548.4
click at [216, 527] on div "Viewing conversations for All communities  Prospects + Residents Unread (0) Un…" at bounding box center [730, 297] width 1298 height 594
type textarea "Thanks! Please send the picture when you can, and I'll make sure it gets docume…"
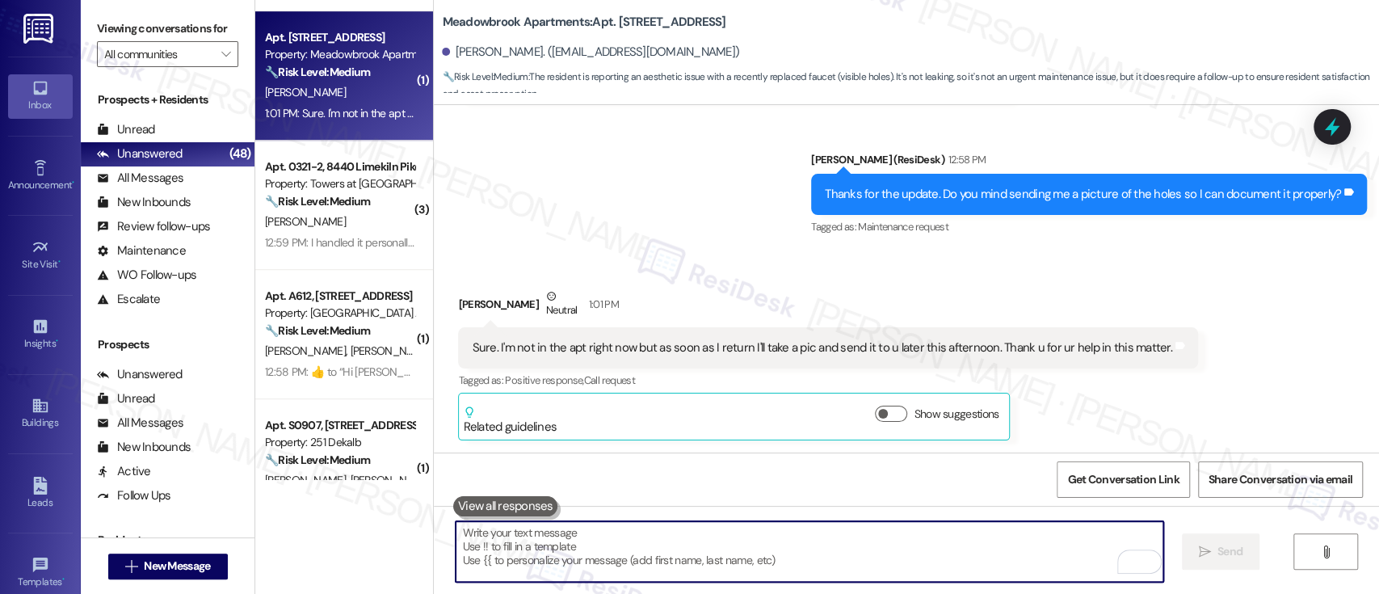
scroll to position [636, 0]
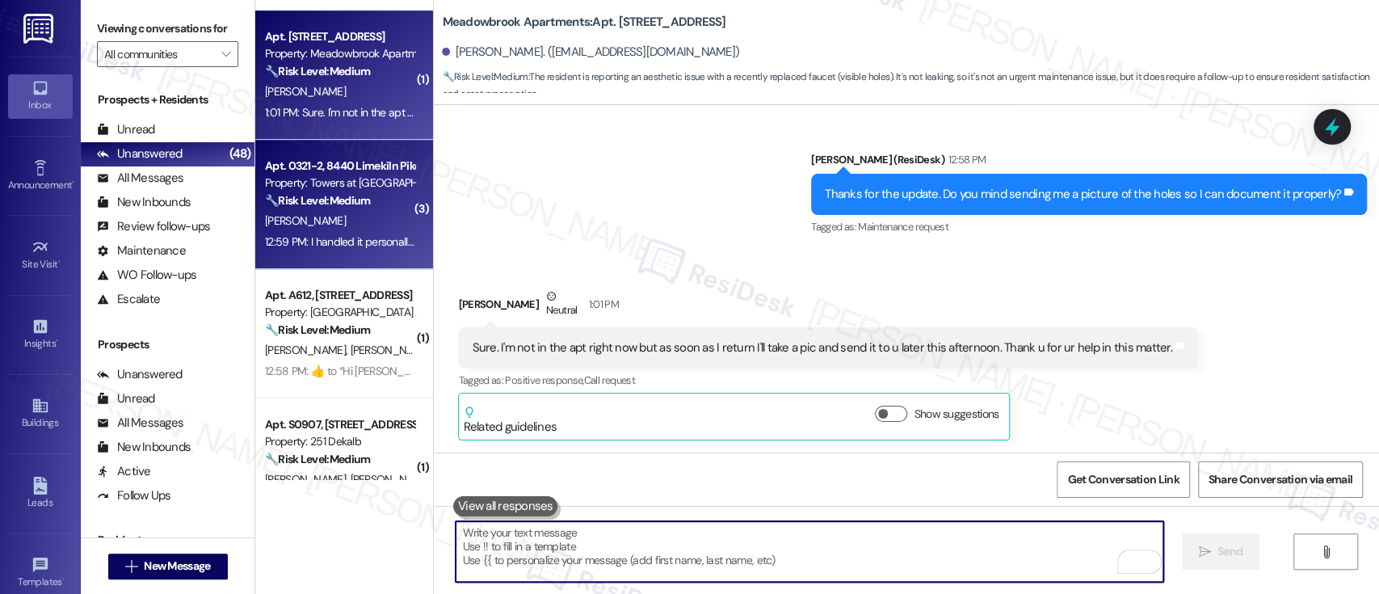
click at [349, 223] on div "[PERSON_NAME]" at bounding box center [339, 221] width 153 height 20
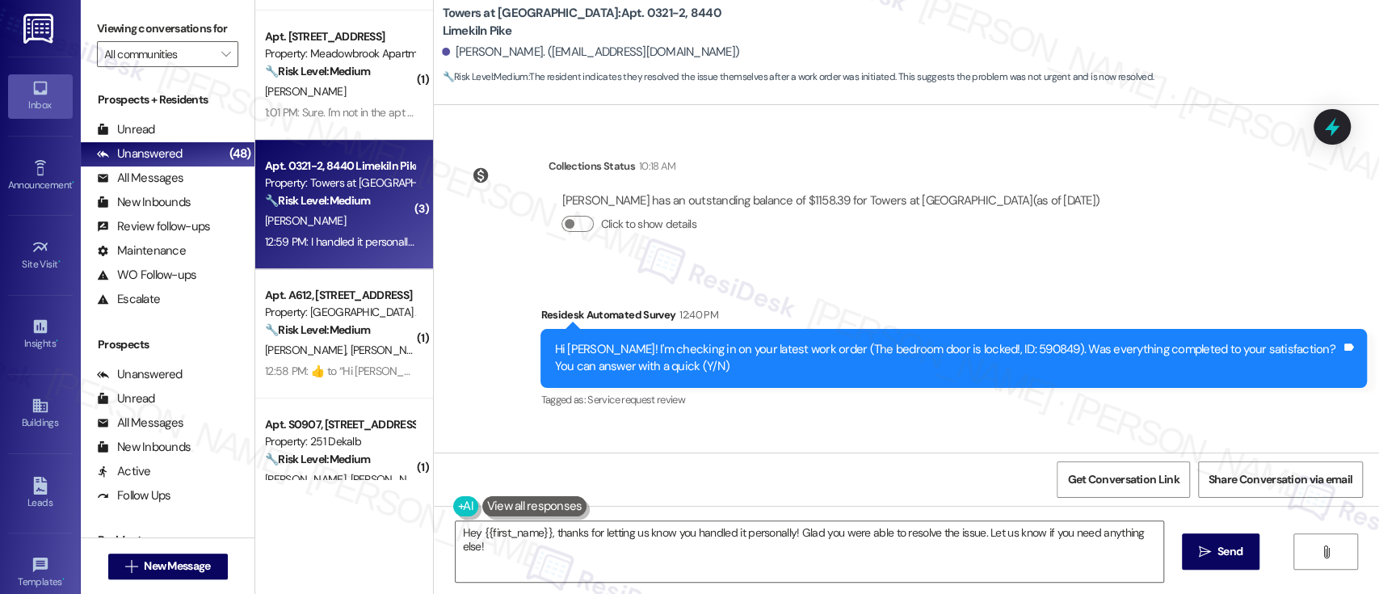
scroll to position [898, 0]
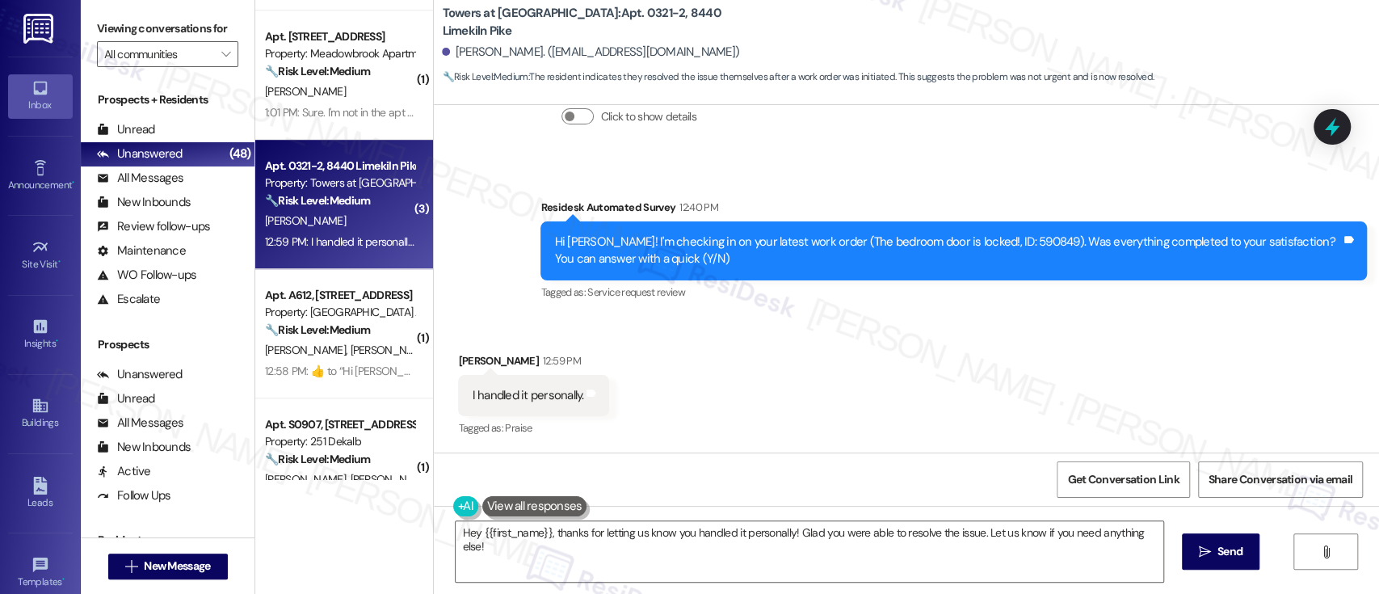
click at [982, 378] on div "Received via SMS Dwayne Poindexter 12:59 PM I handled it personally. Tags and n…" at bounding box center [906, 384] width 945 height 136
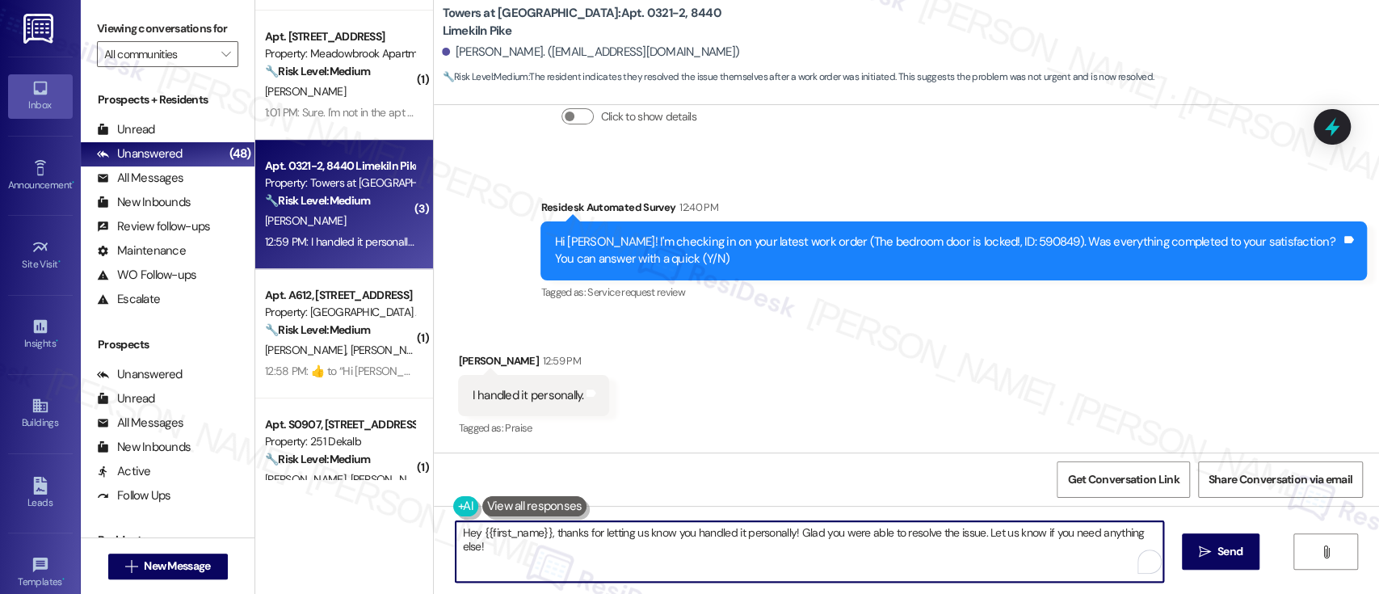
drag, startPoint x: 549, startPoint y: 533, endPoint x: 290, endPoint y: 520, distance: 259.6
click at [290, 520] on div "( 3 ) Apt. 0522-3, 8440 Limekiln Pike Property: Towers at Wyncote 🔧 Risk Level:…" at bounding box center [816, 297] width 1123 height 594
type textarea "Thanks for letting us know you handled it personally! Glad you were able to res…"
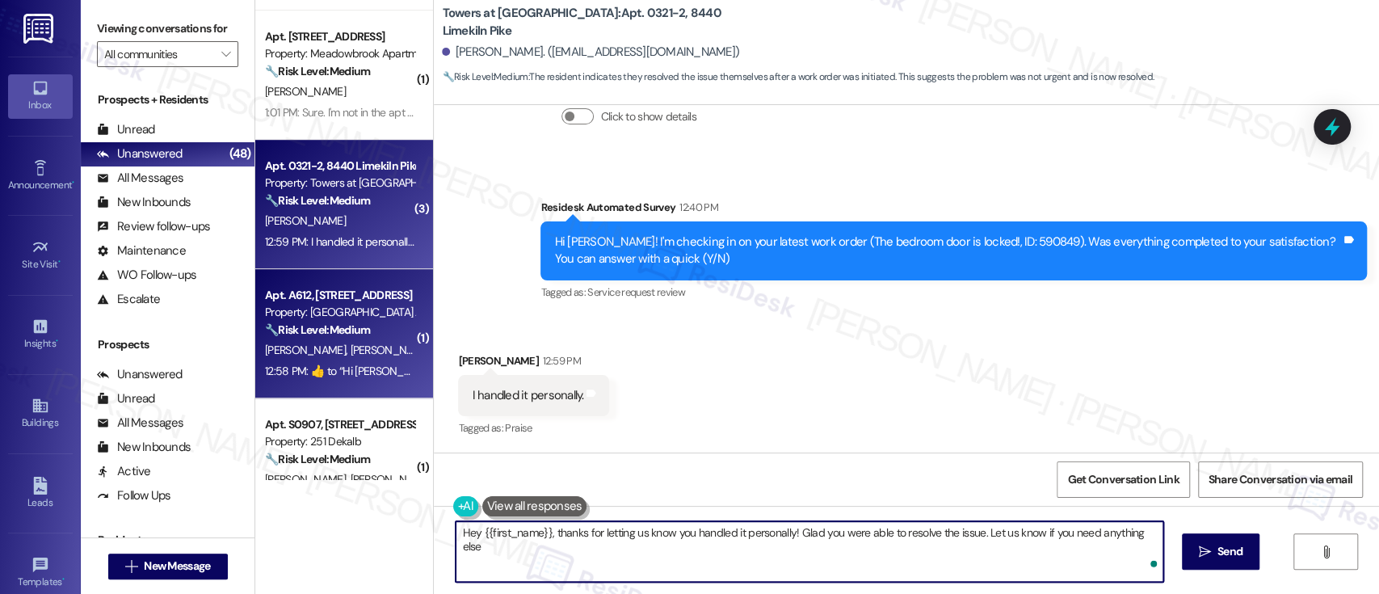
type textarea "Hey {{first_name}}, thanks for letting us know you handled it personally! Glad …"
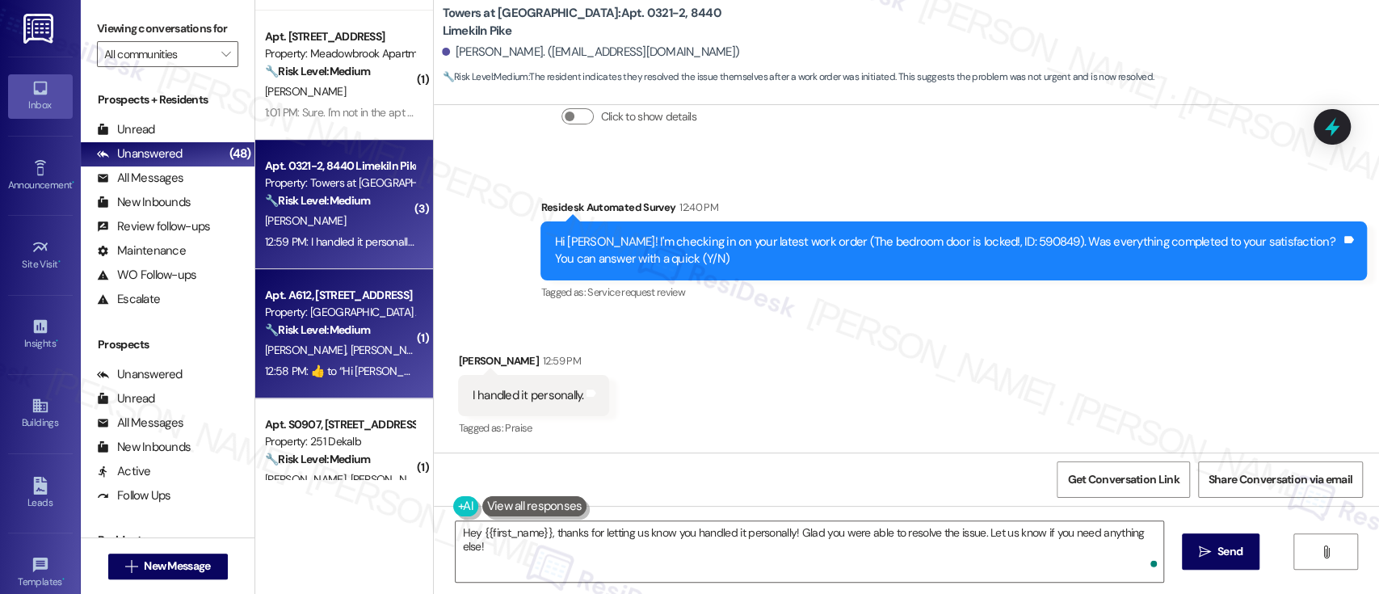
click at [372, 340] on div "L. Nelson L. Cousin-Nelson" at bounding box center [339, 350] width 153 height 20
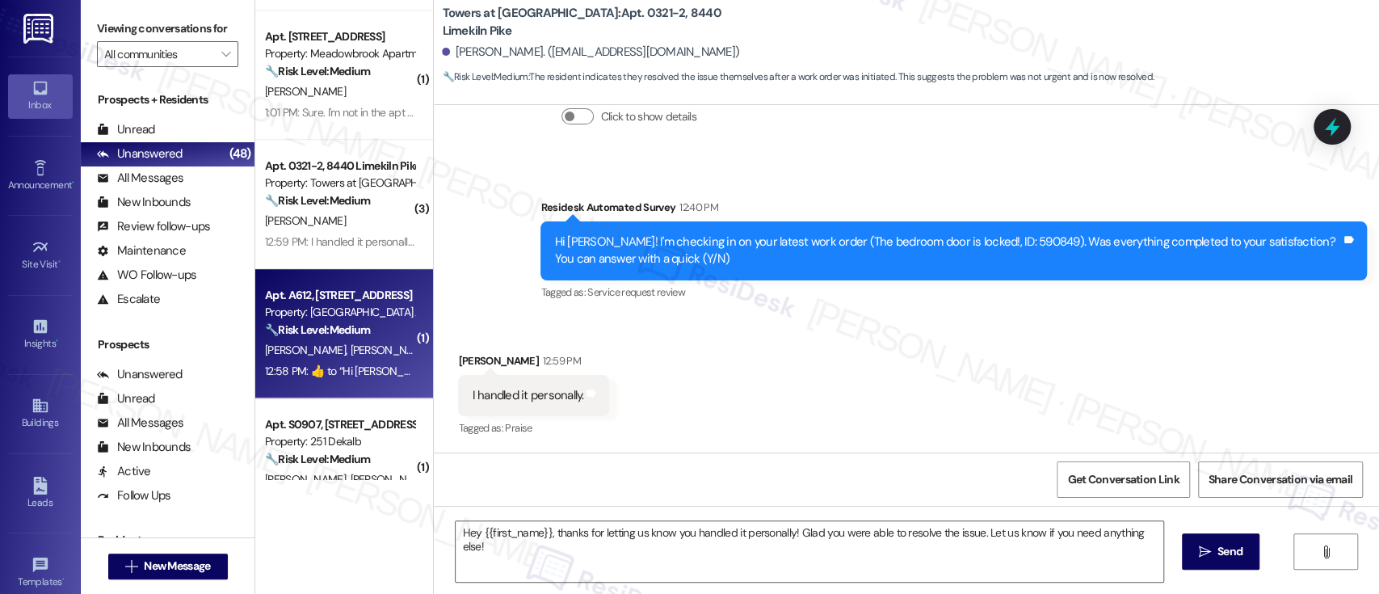
type textarea "Fetching suggested responses. Please feel free to read through the conversation…"
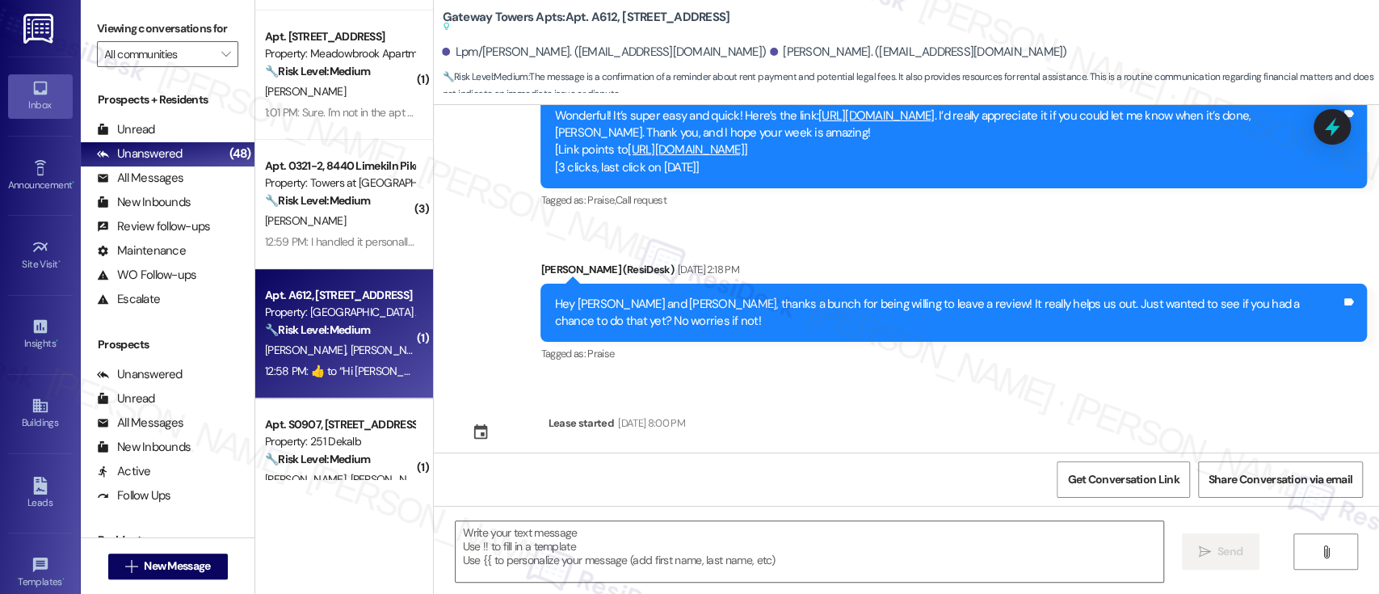
type textarea "Fetching suggested responses. Please feel free to read through the conversation…"
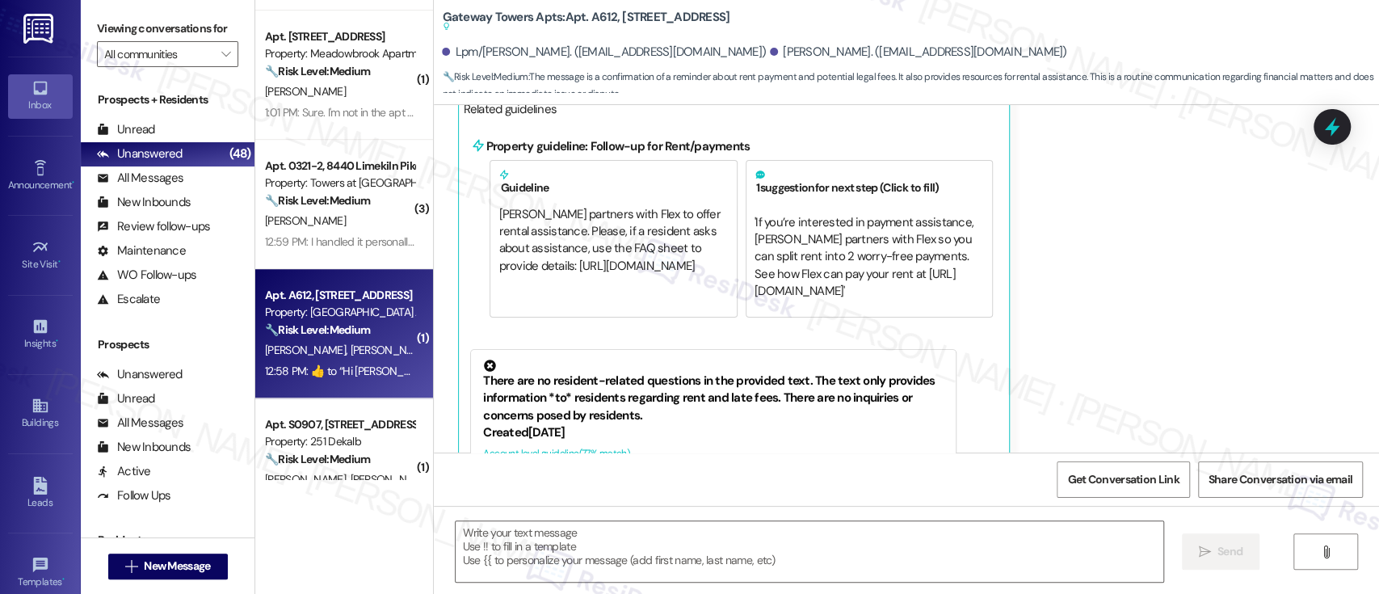
scroll to position [5326, 0]
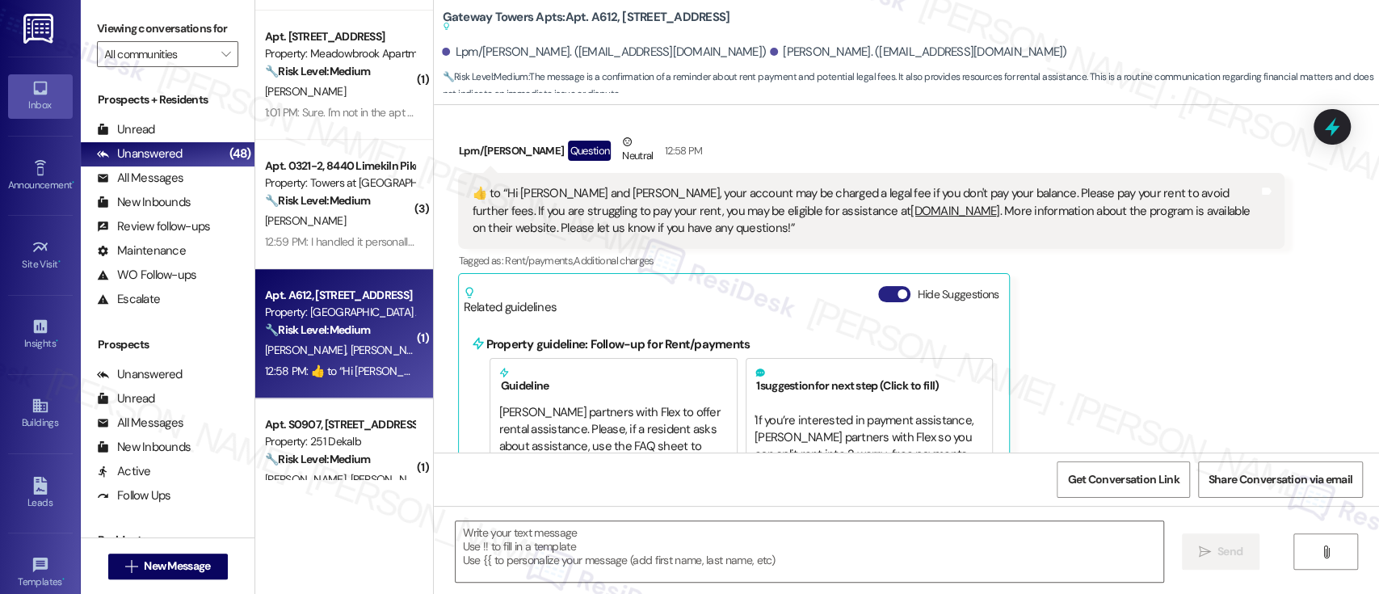
click at [879, 286] on button "Hide Suggestions" at bounding box center [894, 294] width 32 height 16
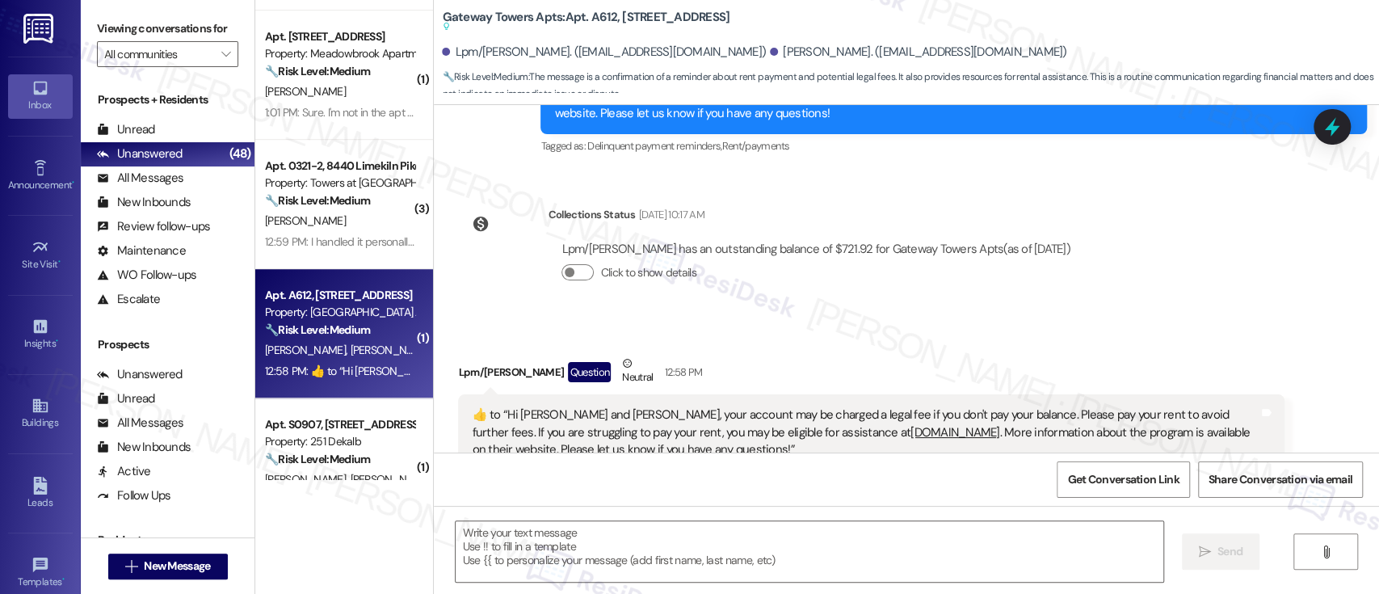
scroll to position [5174, 0]
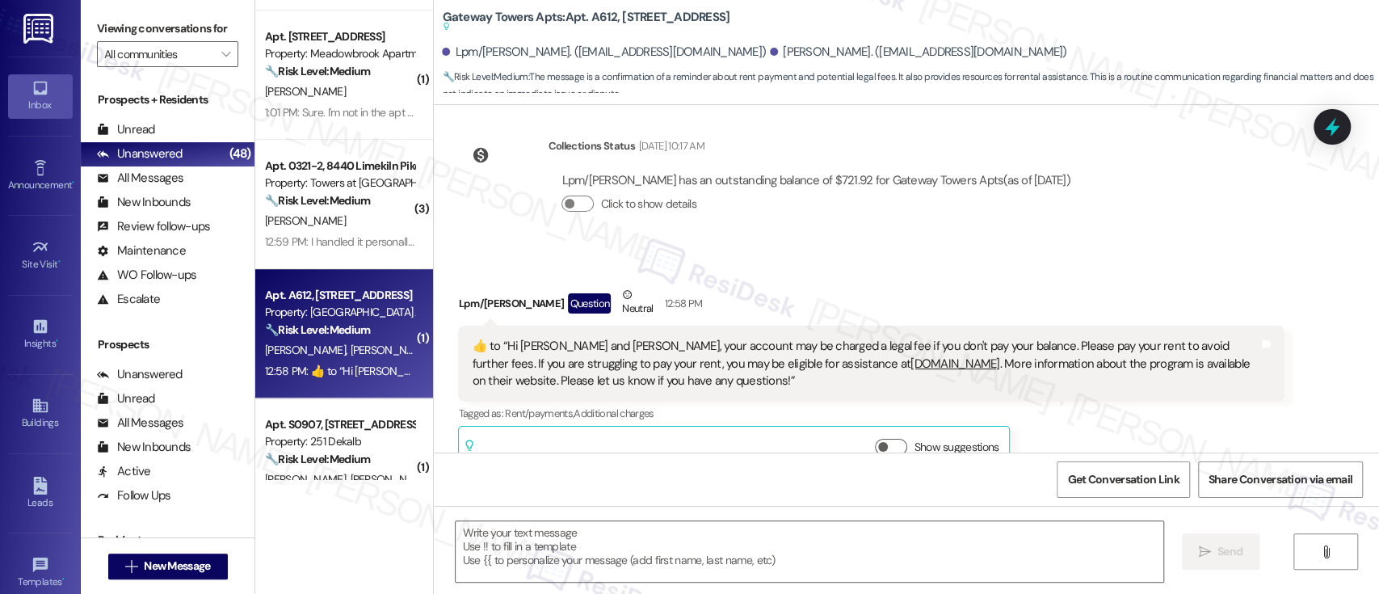
click at [938, 196] on div "Lpm/Vincent Nelson has an outstanding balance of $721.92 for Gateway Towers Apt…" at bounding box center [815, 199] width 535 height 78
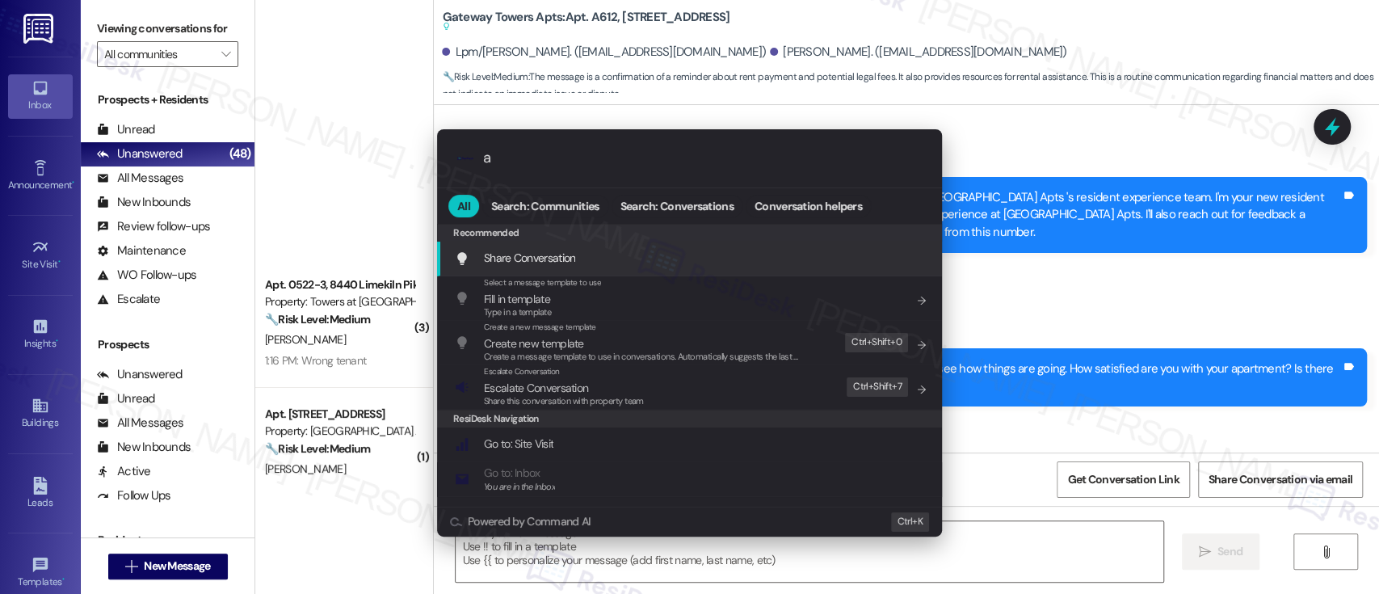
scroll to position [5174, 0]
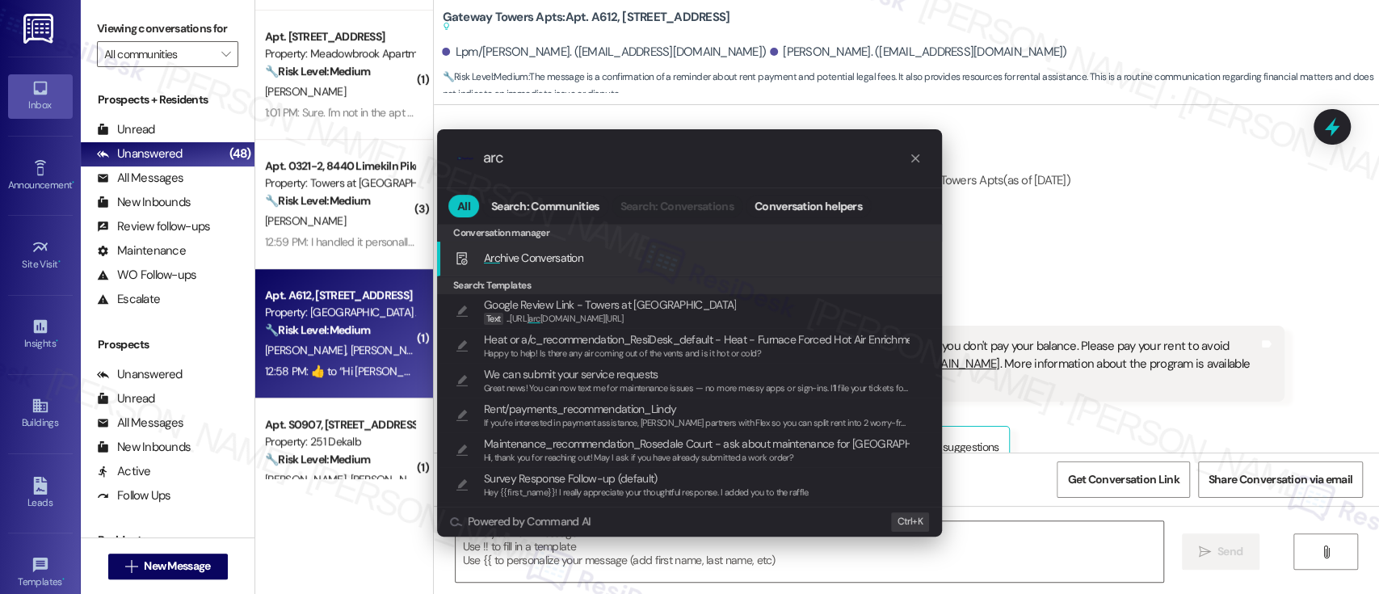
type input "arch"
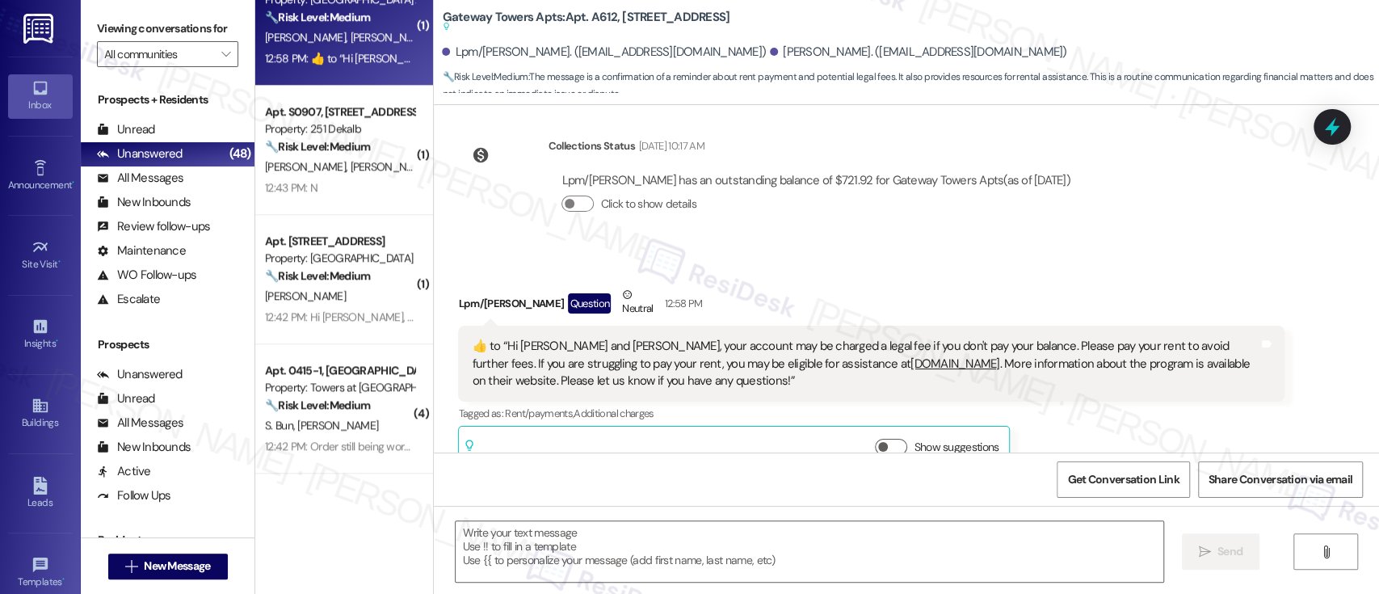
scroll to position [958, 0]
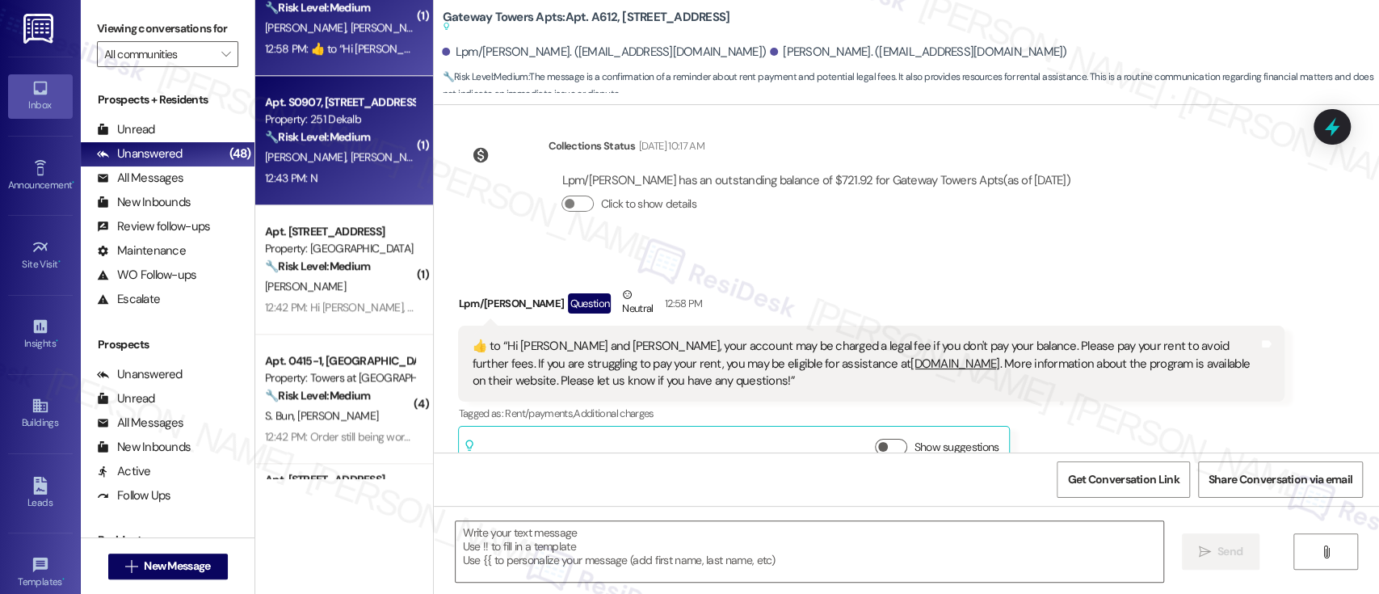
click at [333, 145] on div "Apt. S0907, [STREET_ADDRESS] Property: 251 Dekalb 🔧 Risk Level: Medium The resi…" at bounding box center [339, 119] width 153 height 55
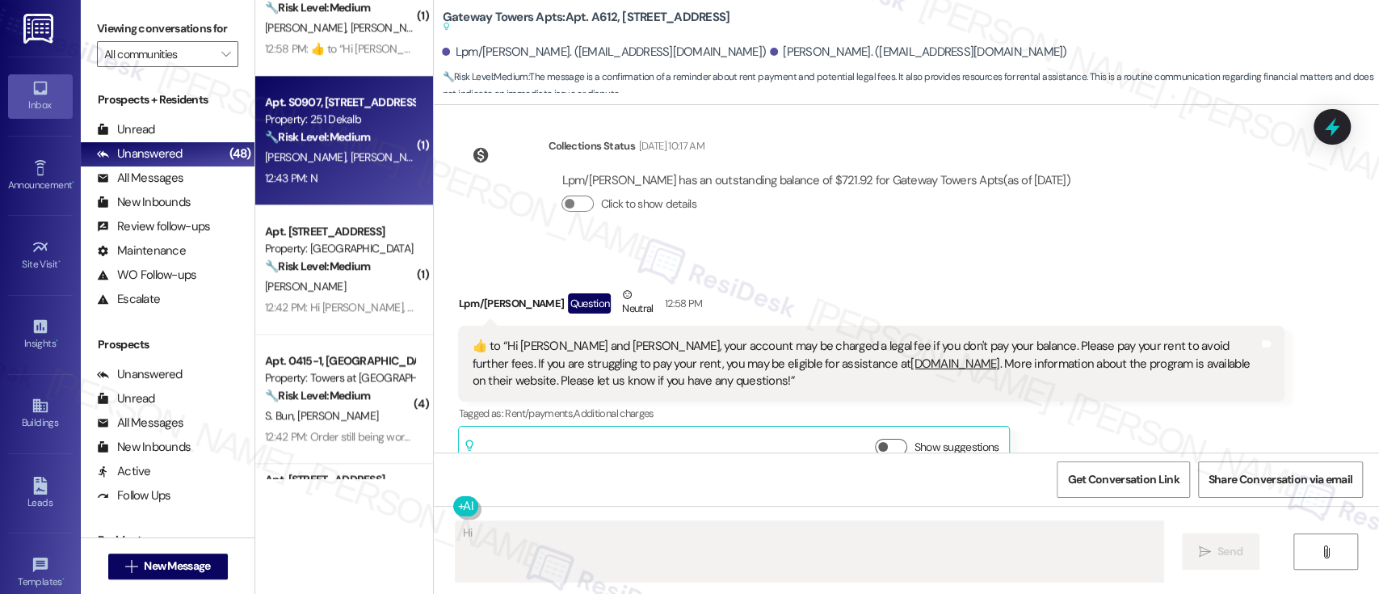
scroll to position [27, 0]
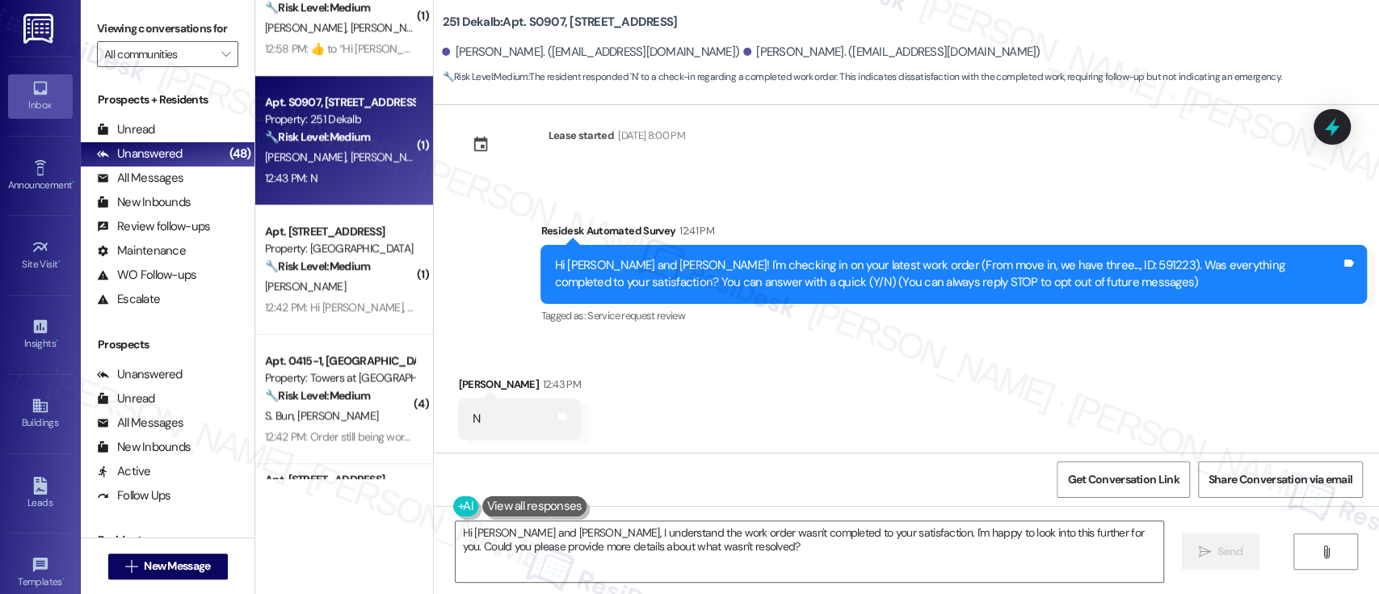
click at [1053, 270] on div "Hi [PERSON_NAME] and [PERSON_NAME]! I'm checking in on your latest work order (…" at bounding box center [947, 274] width 787 height 35
copy div "591223"
click at [946, 555] on textarea "Hi [PERSON_NAME] and [PERSON_NAME], I understand the work order wasn't complete…" at bounding box center [808, 551] width 707 height 61
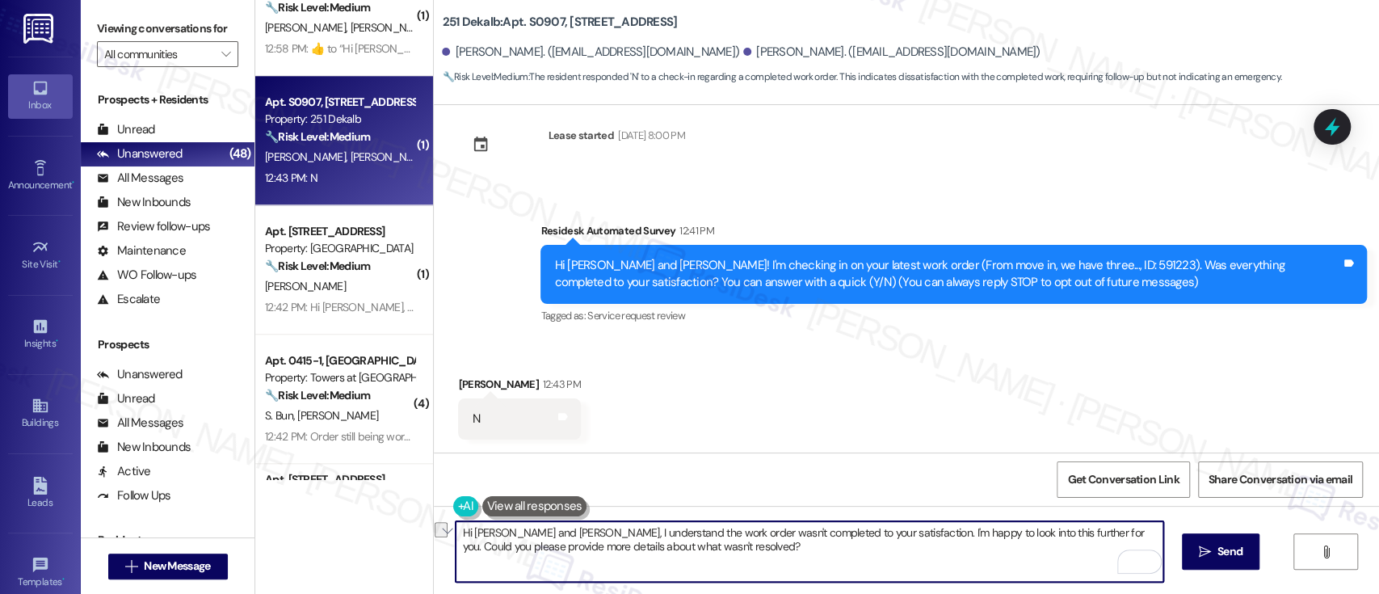
drag, startPoint x: 491, startPoint y: 531, endPoint x: 547, endPoint y: 531, distance: 55.7
click at [547, 531] on textarea "Hi [PERSON_NAME] and [PERSON_NAME], I understand the work order wasn't complete…" at bounding box center [808, 551] width 707 height 61
type textarea "Hi [PERSON_NAME], I understand the work order wasn't completed to your satisfac…"
type textarea "Hi [PERSON_NAME] and [PERSON_NAME], I understand the work order wasn't complete…"
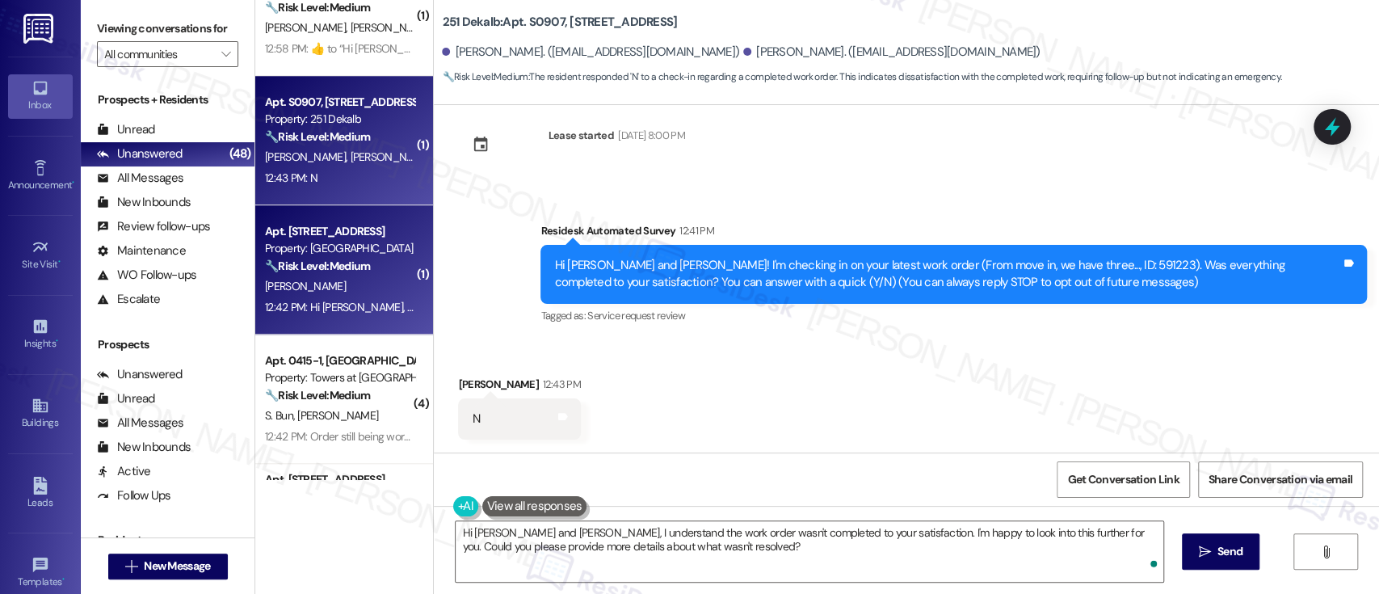
click at [304, 291] on div "[PERSON_NAME]" at bounding box center [339, 286] width 153 height 20
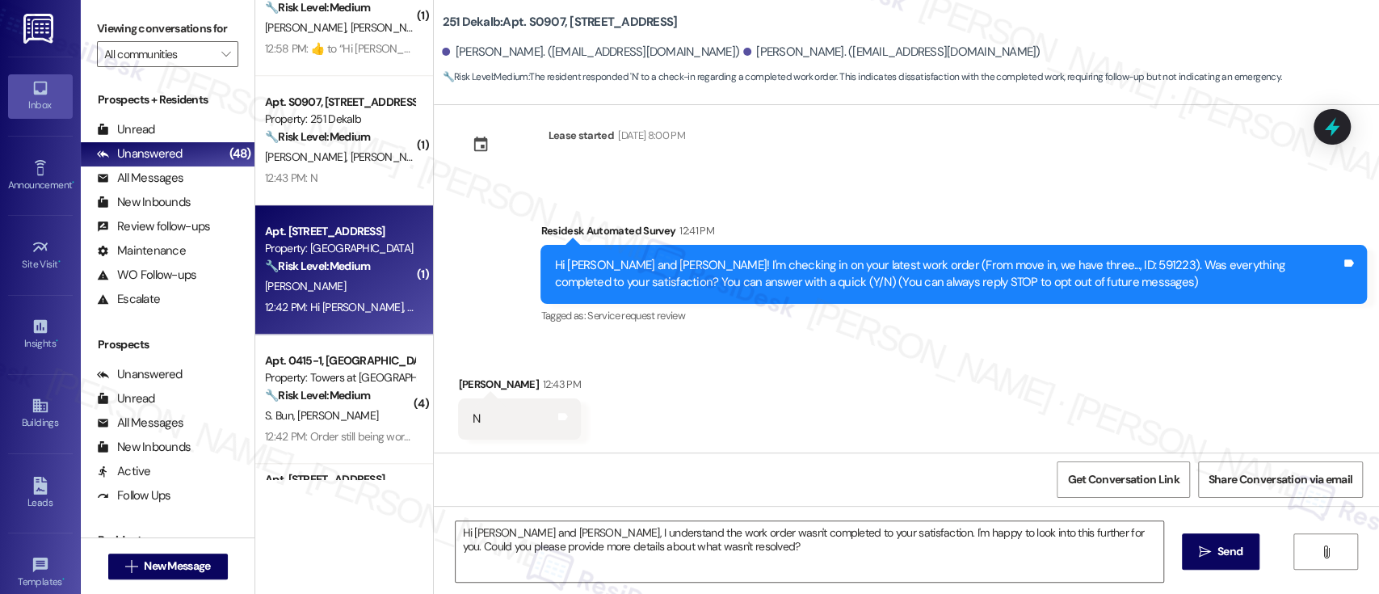
type textarea "Fetching suggested responses. Please feel free to read through the conversation…"
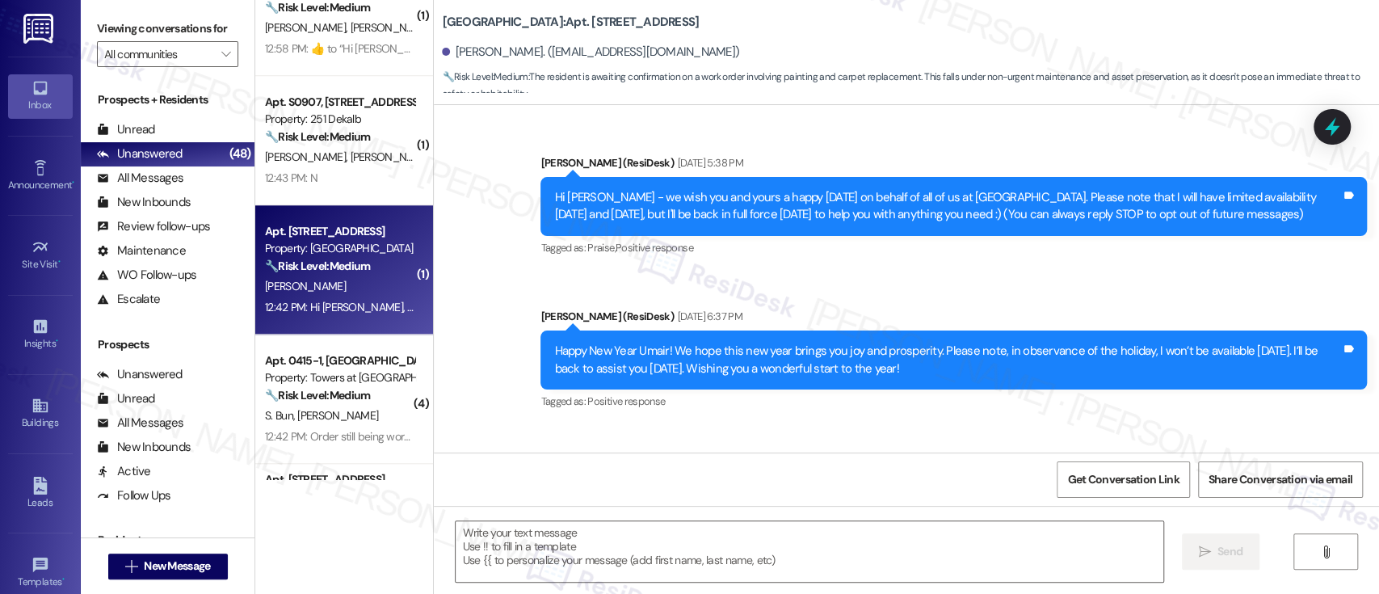
scroll to position [6592, 0]
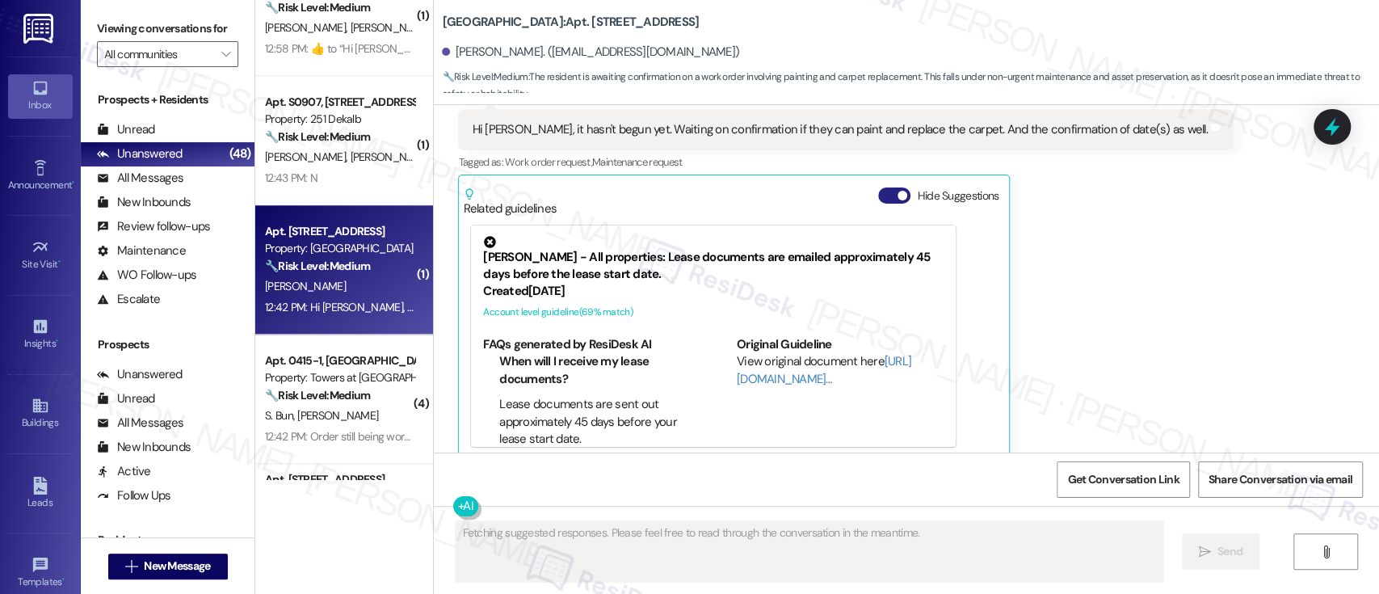
click at [878, 187] on button "Hide Suggestions" at bounding box center [894, 195] width 32 height 16
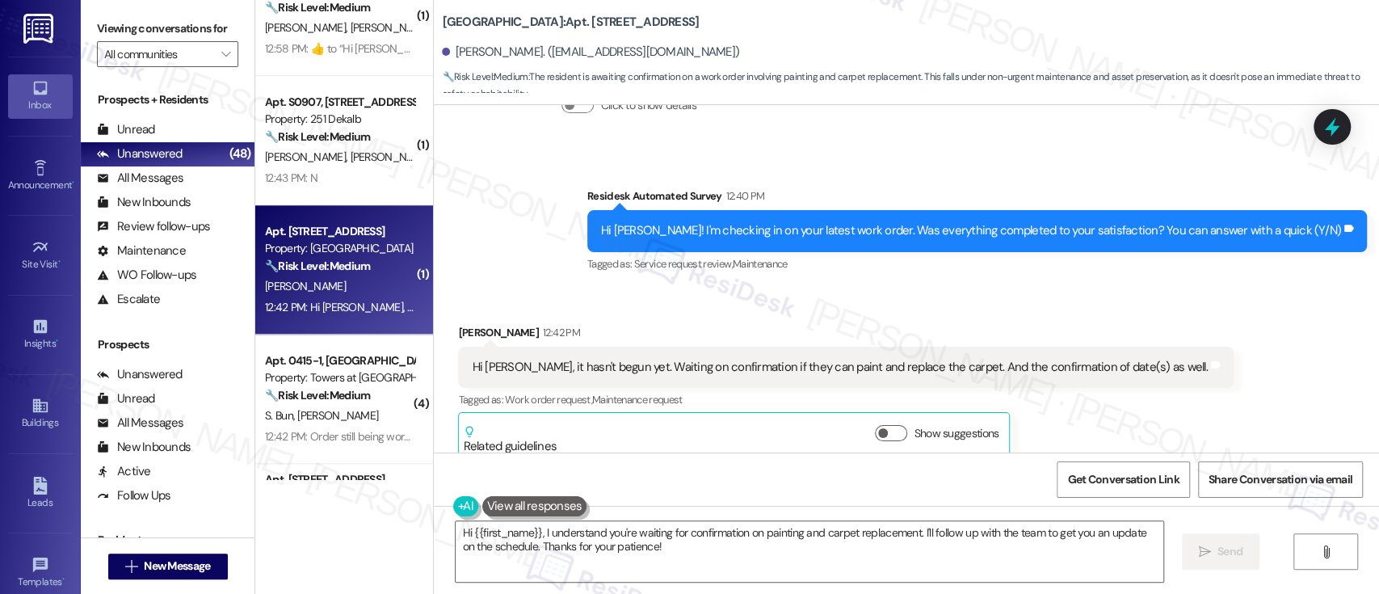
click at [569, 18] on b "[GEOGRAPHIC_DATA]: Apt. [STREET_ADDRESS]" at bounding box center [570, 22] width 257 height 17
copy b "A225"
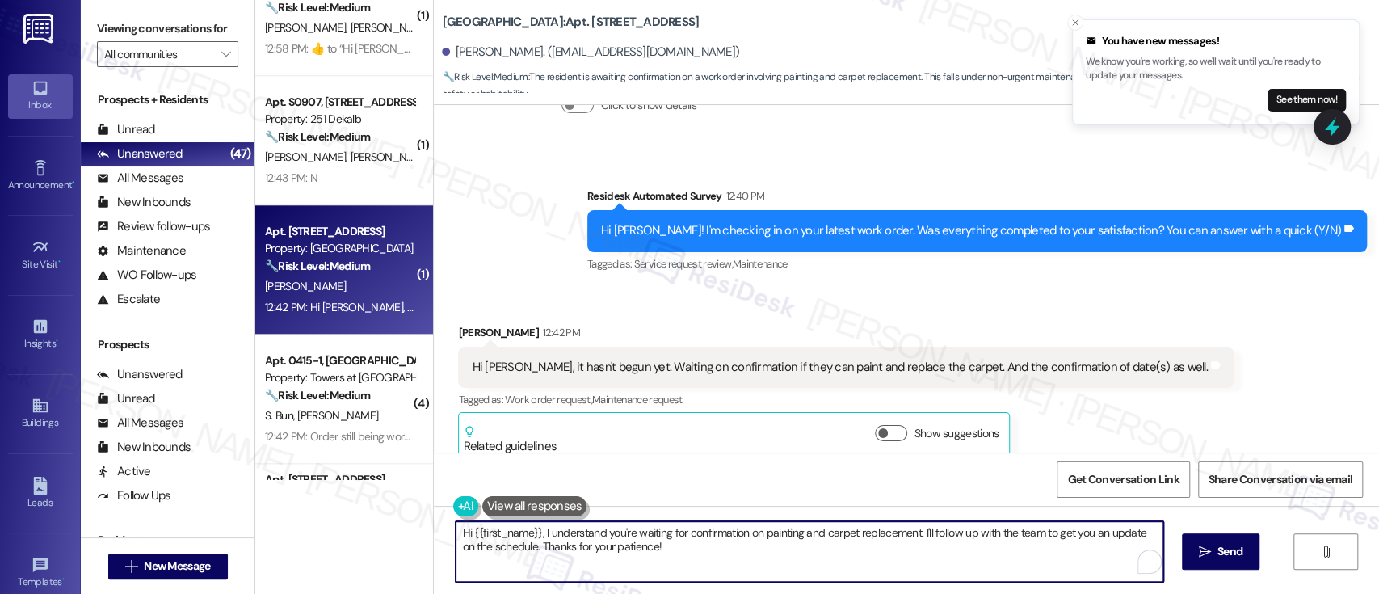
drag, startPoint x: 534, startPoint y: 535, endPoint x: 368, endPoint y: 519, distance: 166.3
click at [368, 519] on div "( 1 ) Apt. [STREET_ADDRESS] Property: Meadowbrook Apartments 🔧 Risk Level: Medi…" at bounding box center [816, 297] width 1123 height 594
type textarea "I understand you're waiting for confirmation on painting and carpet replacement…"
click at [711, 554] on textarea "I understand you're waiting for confirmation on painting and carpet replacement…" at bounding box center [808, 551] width 707 height 61
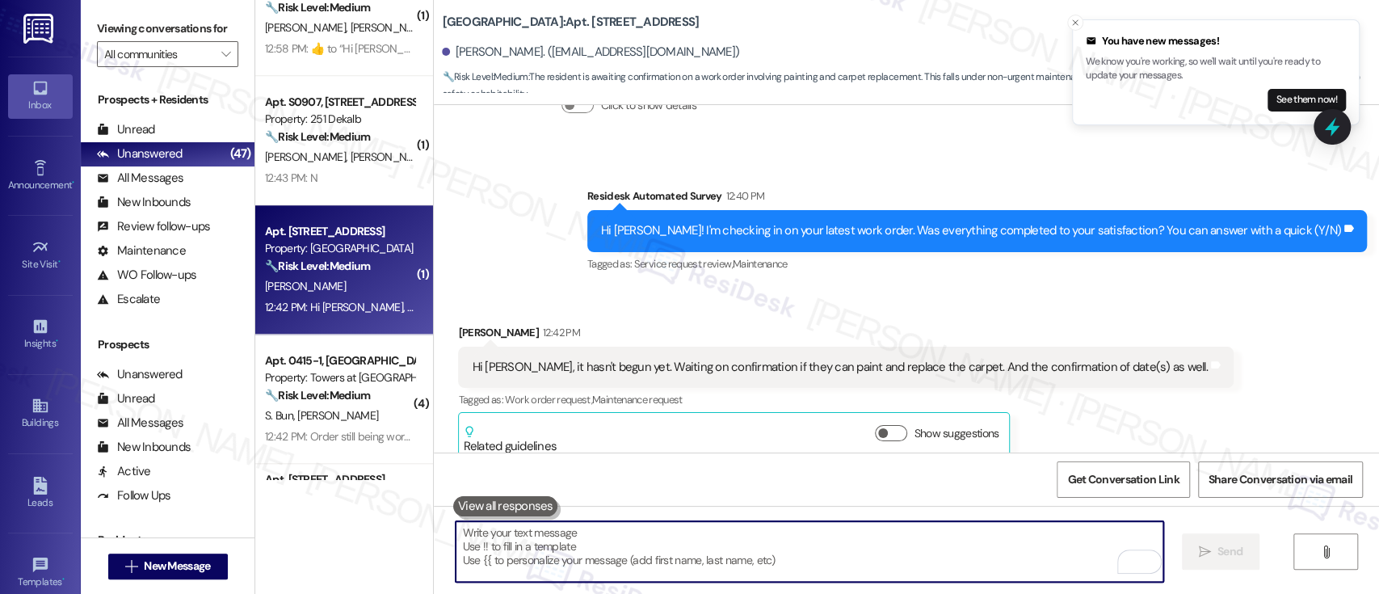
scroll to position [6354, 0]
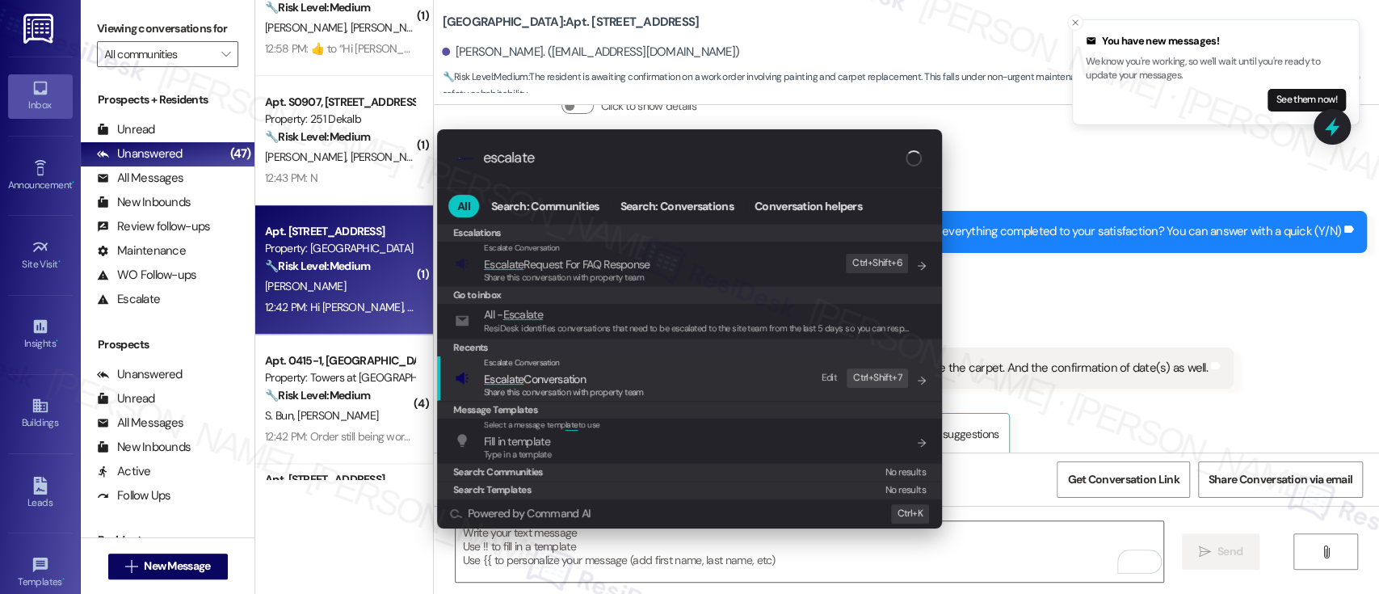
type input "escalate"
click at [610, 380] on span "Escalate Conversation" at bounding box center [564, 379] width 160 height 18
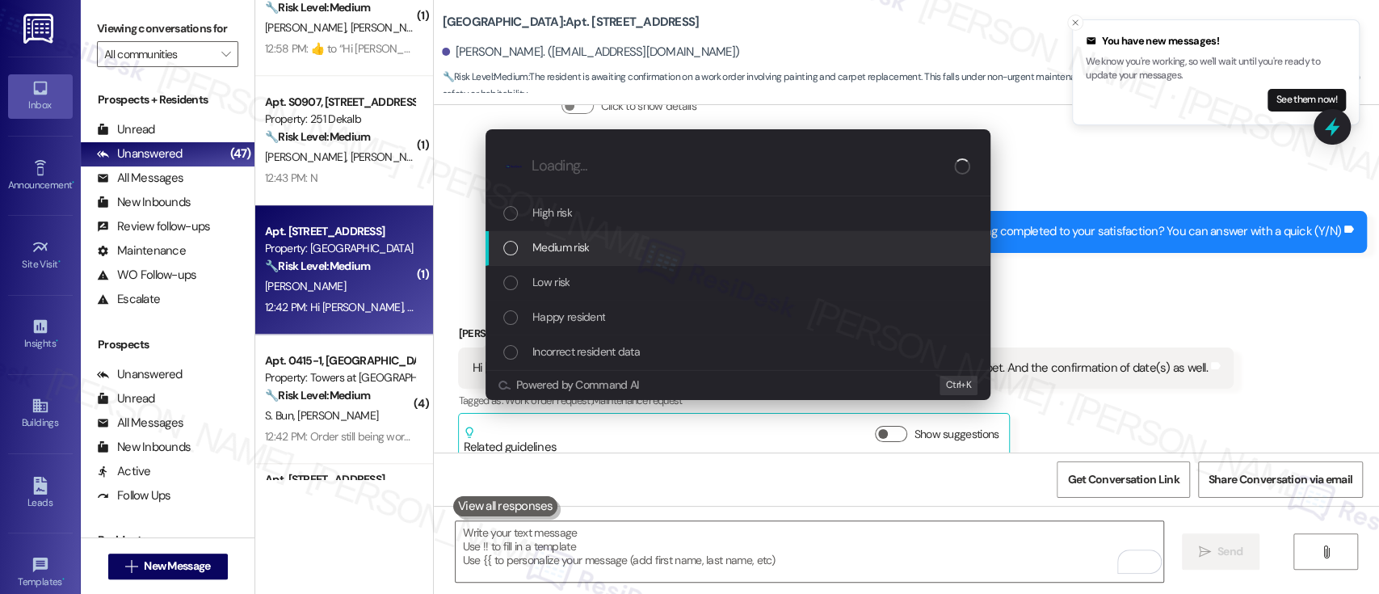
click at [641, 248] on div "Medium risk" at bounding box center [739, 247] width 472 height 18
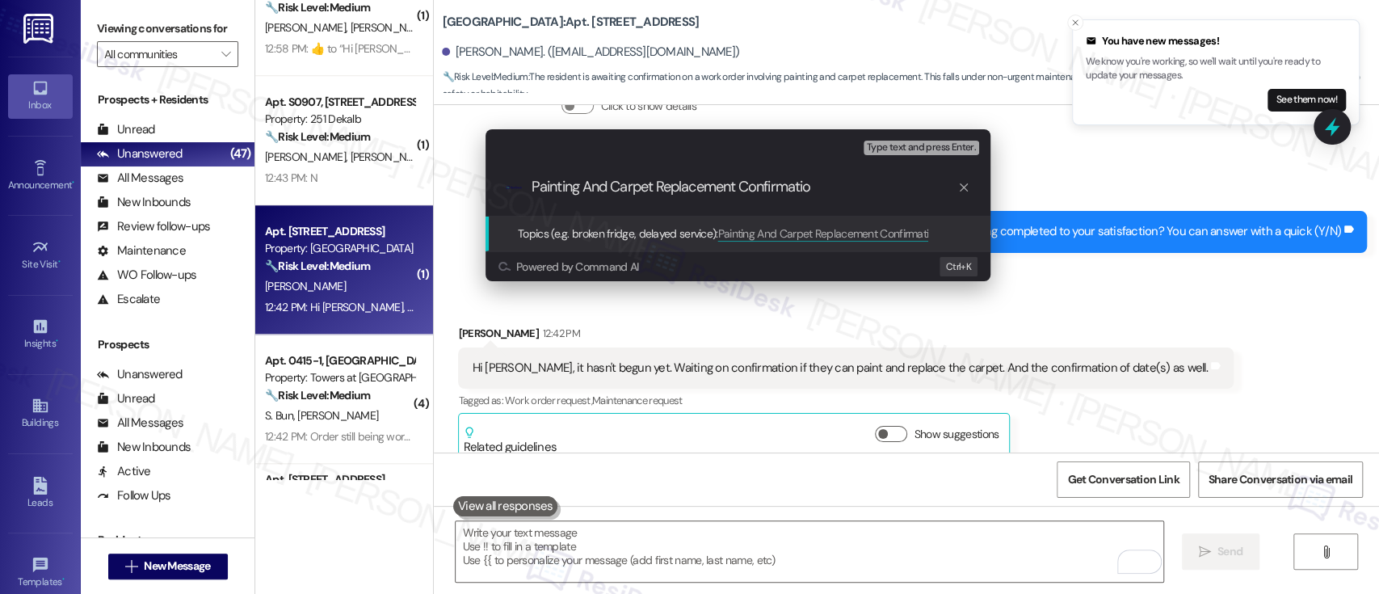
type input "Painting And Carpet Replacement Confirmation"
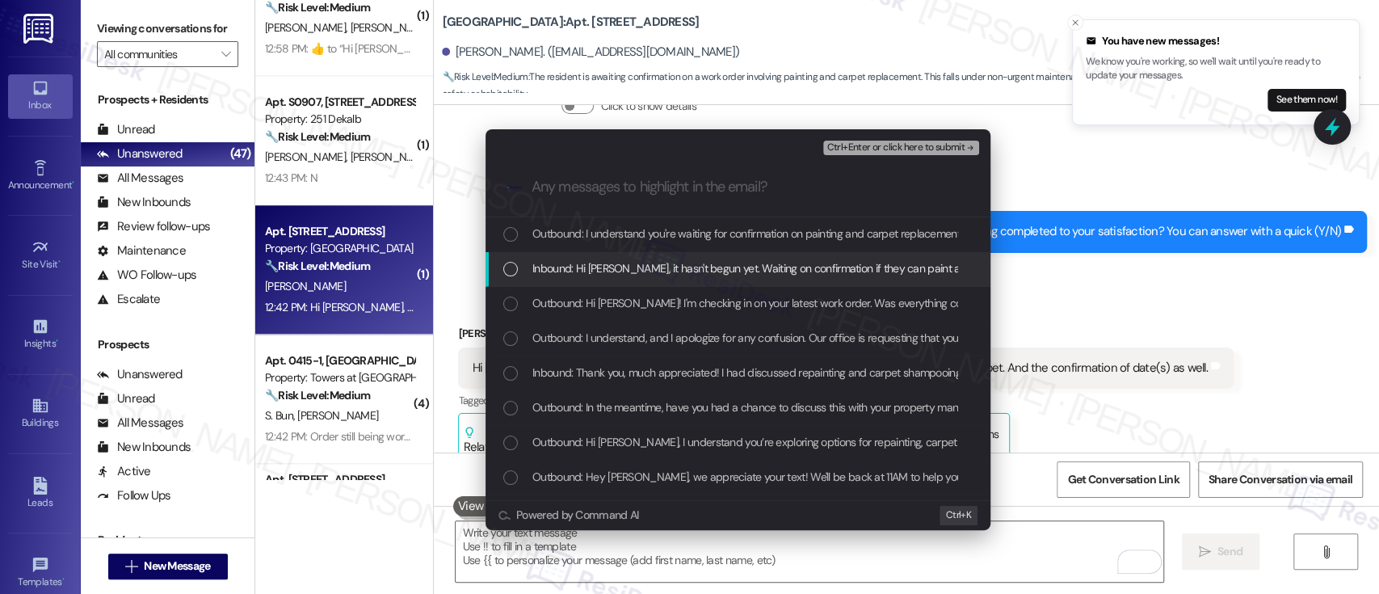
click at [660, 261] on span "Inbound: Hi [PERSON_NAME], it hasn't begun yet. Waiting on confirmation if they…" at bounding box center [891, 268] width 718 height 18
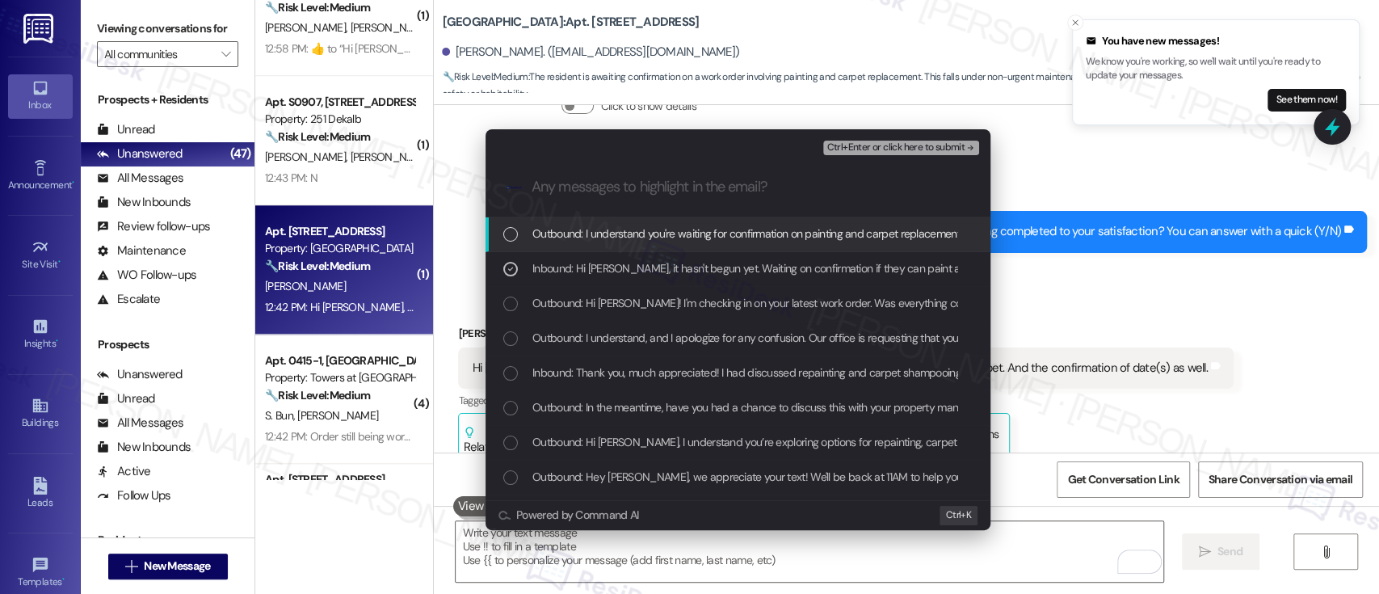
click at [898, 144] on span "Ctrl+Enter or click here to submit" at bounding box center [895, 147] width 138 height 11
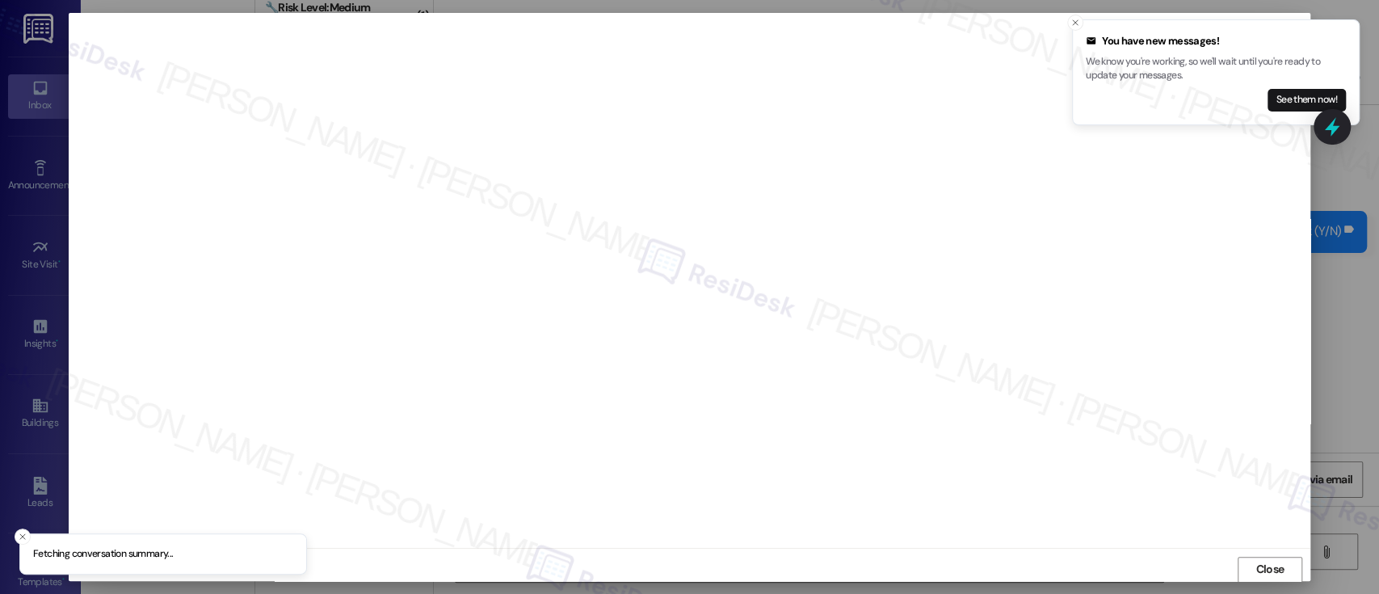
scroll to position [1, 0]
click at [1252, 565] on span "Close" at bounding box center [1269, 568] width 35 height 17
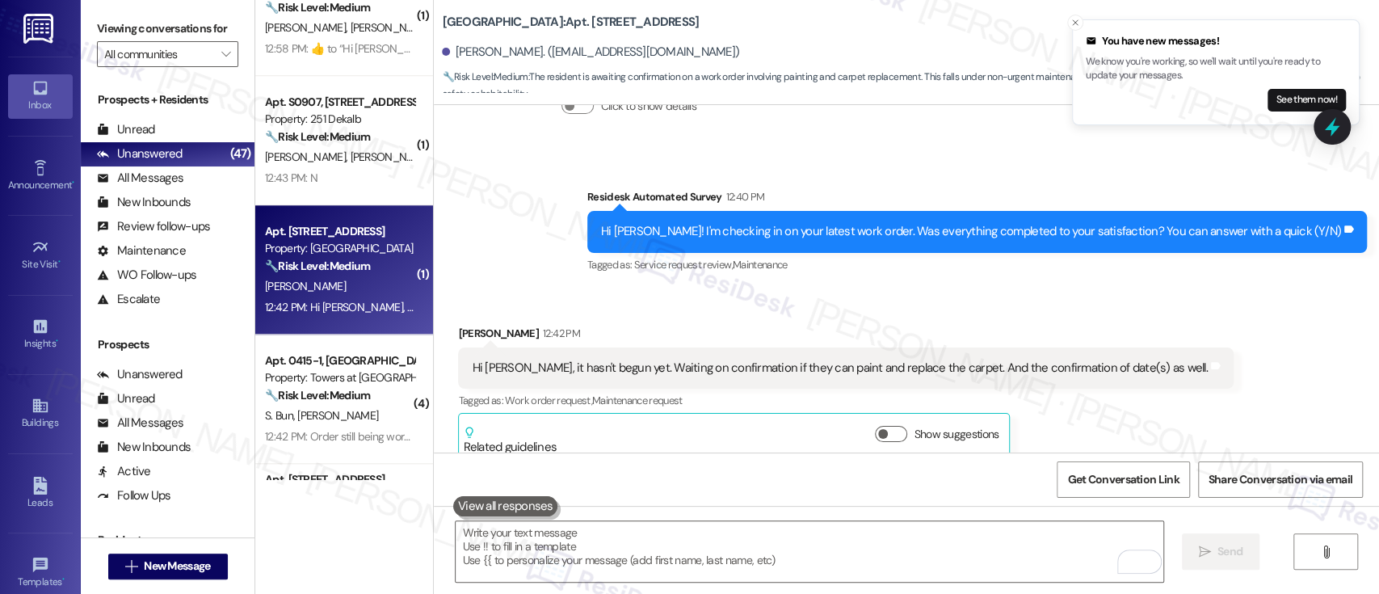
click at [938, 288] on div "Received via SMS [PERSON_NAME] 12:42 PM Hi [PERSON_NAME], it hasn't begun yet. …" at bounding box center [906, 380] width 945 height 184
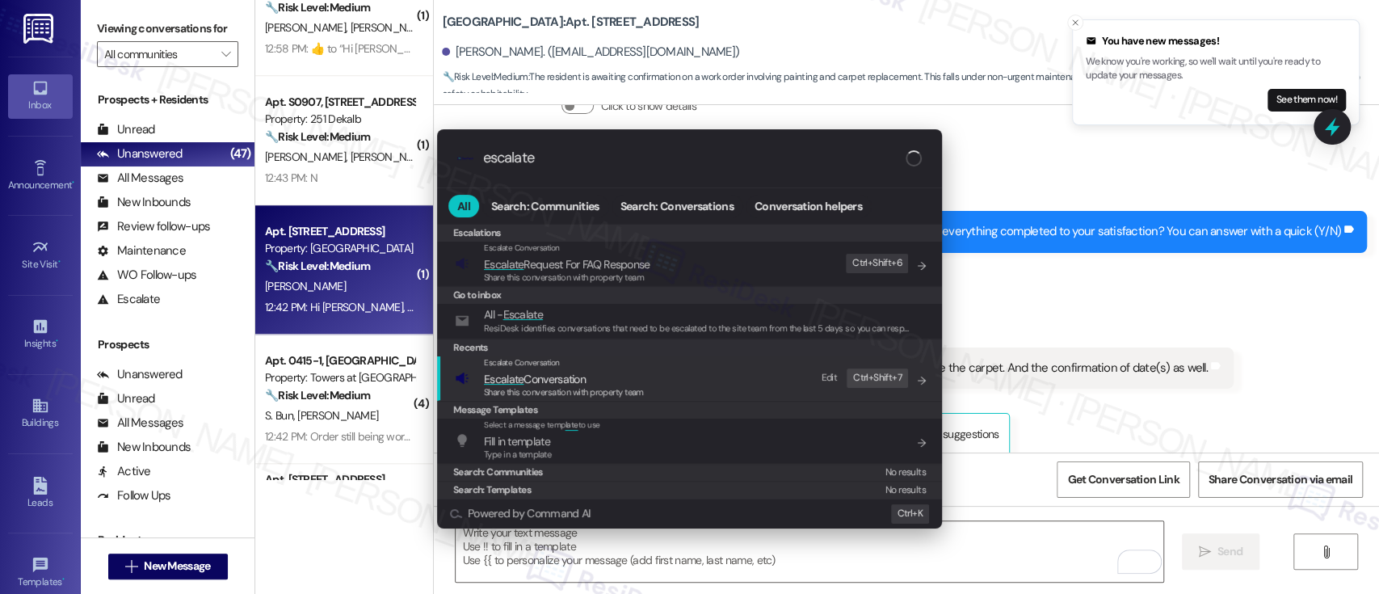
type input "escalate"
click at [586, 372] on span "Escalate Conversation" at bounding box center [535, 379] width 102 height 15
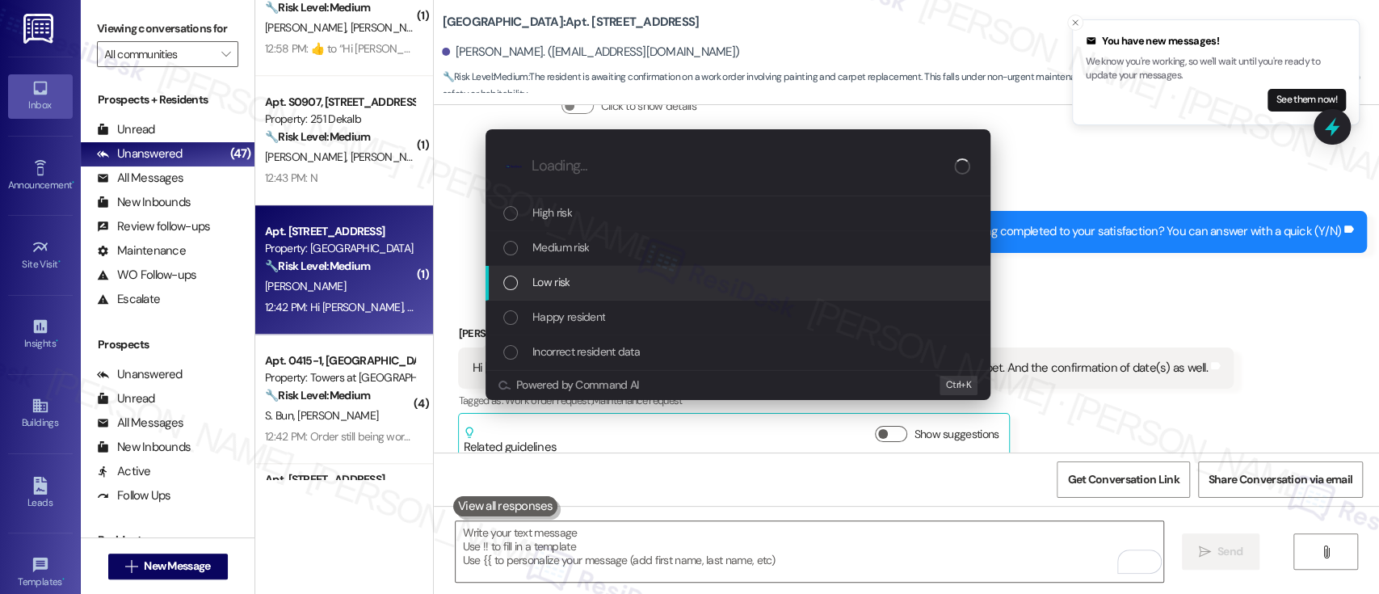
click at [582, 283] on div "Low risk" at bounding box center [739, 282] width 472 height 18
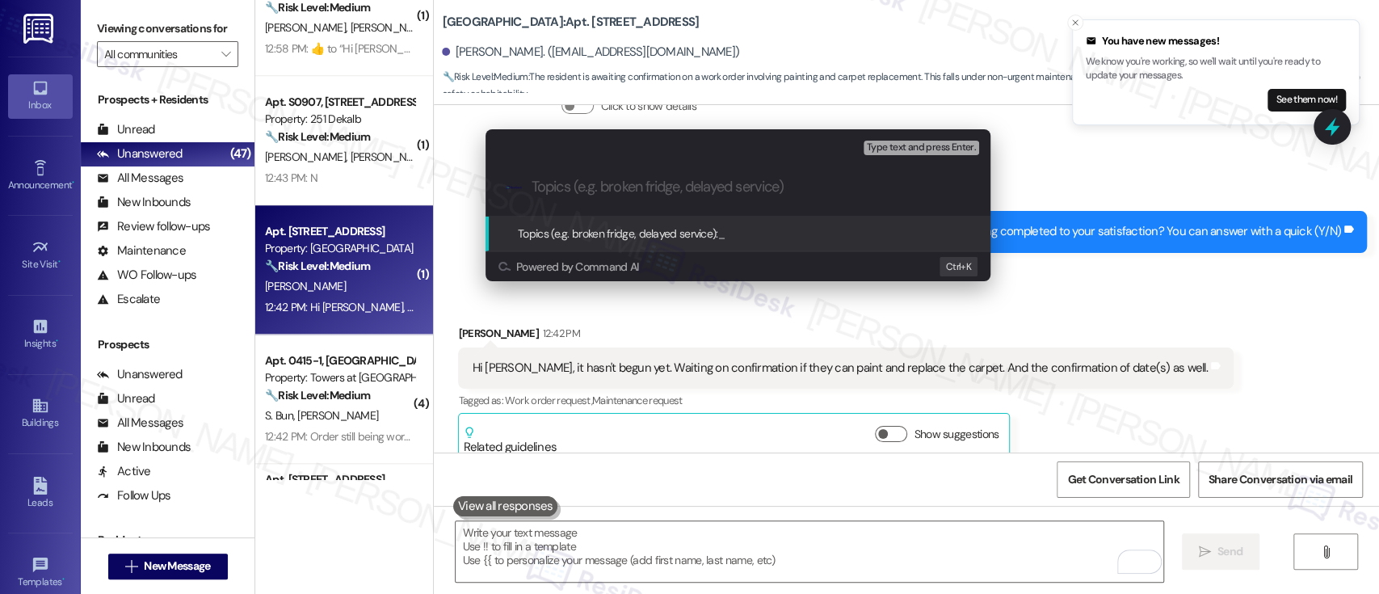
paste input "Painting And Carpet Replacement Confirmation"
type input "Painting And Carpet Replacement Confirmation"
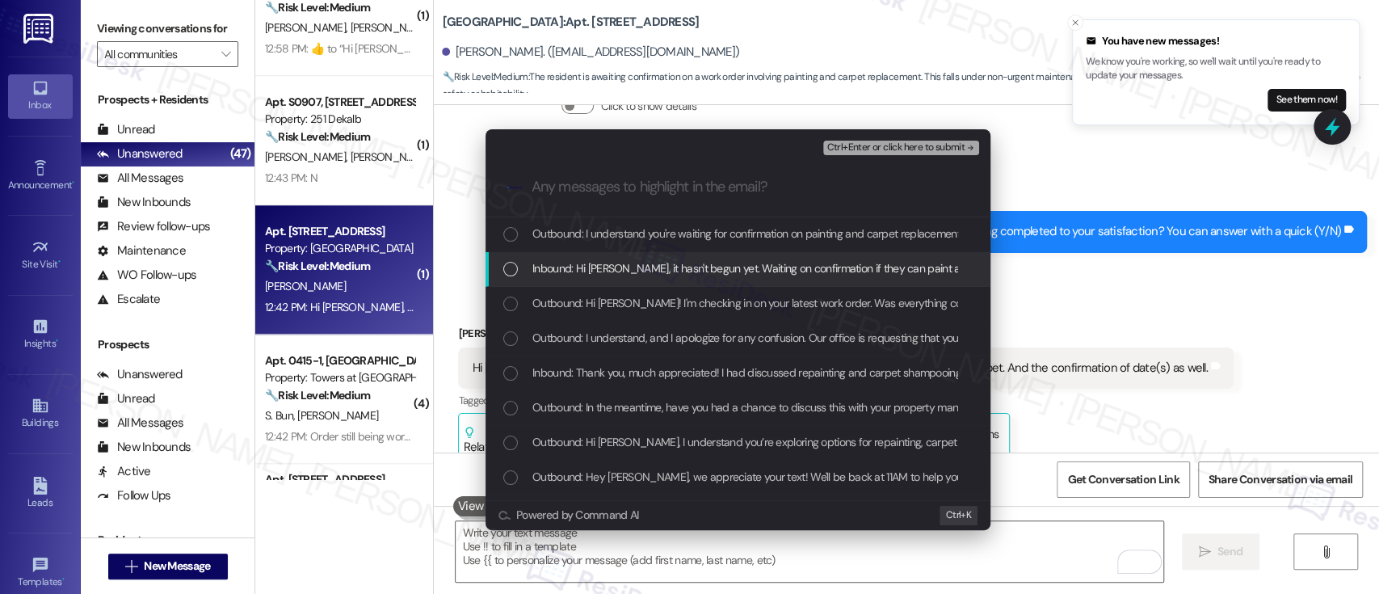
click at [584, 266] on span "Inbound: Hi [PERSON_NAME], it hasn't begun yet. Waiting on confirmation if they…" at bounding box center [891, 268] width 718 height 18
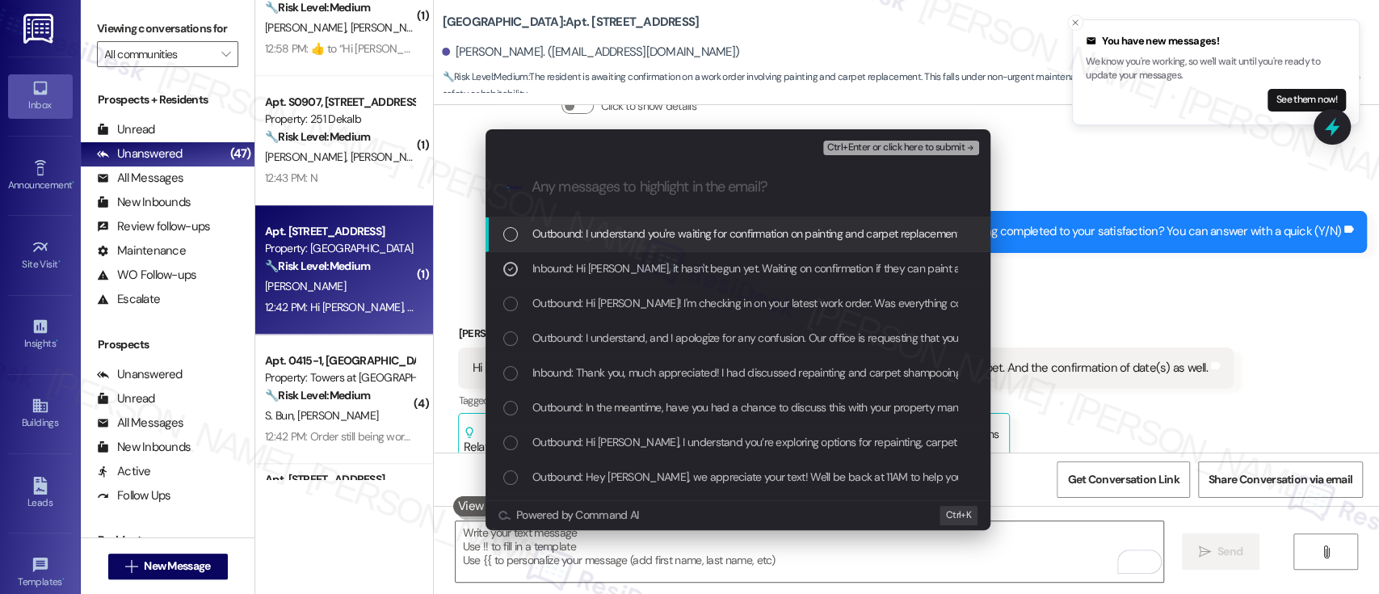
click at [914, 149] on span "Ctrl+Enter or click here to submit" at bounding box center [895, 147] width 138 height 11
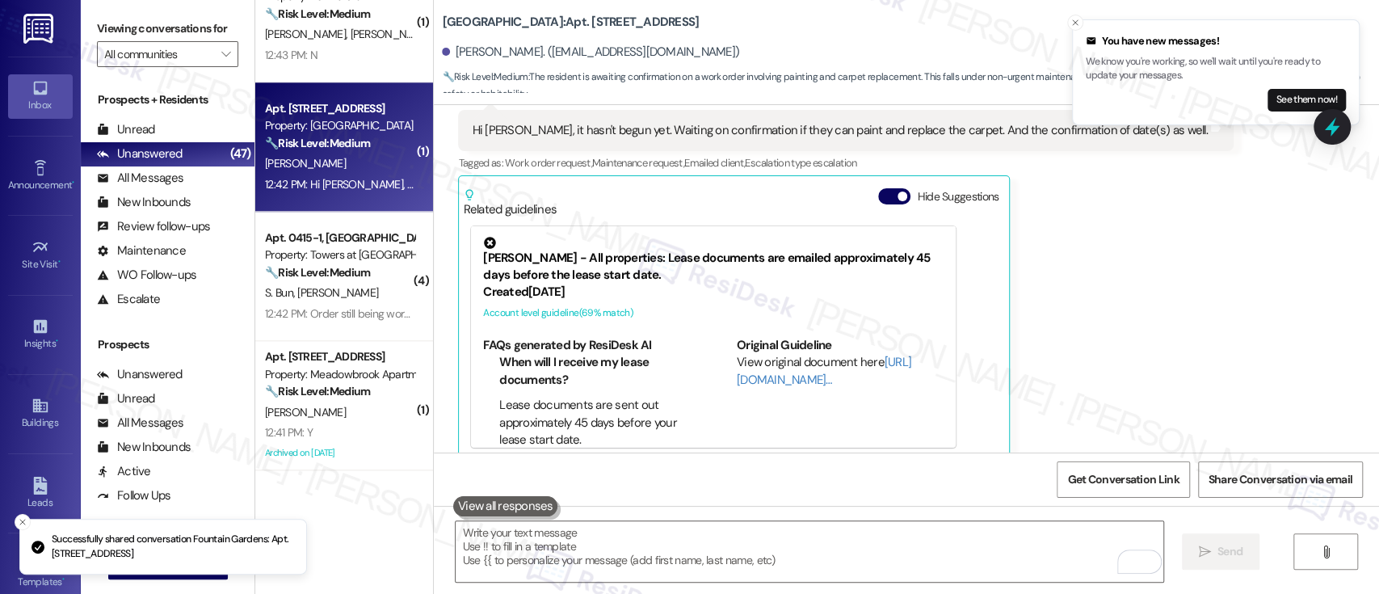
scroll to position [1119, 0]
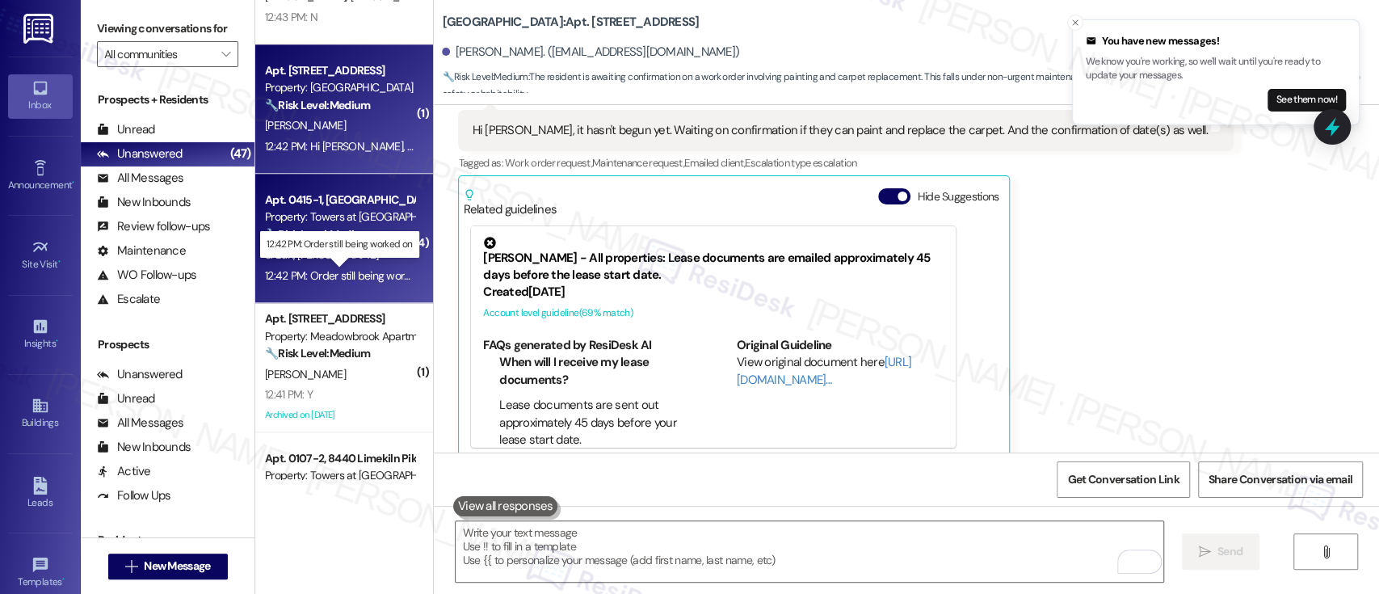
click at [351, 271] on div "12:42 PM: Order still being worked on 12:42 PM: Order still being worked on" at bounding box center [350, 275] width 170 height 15
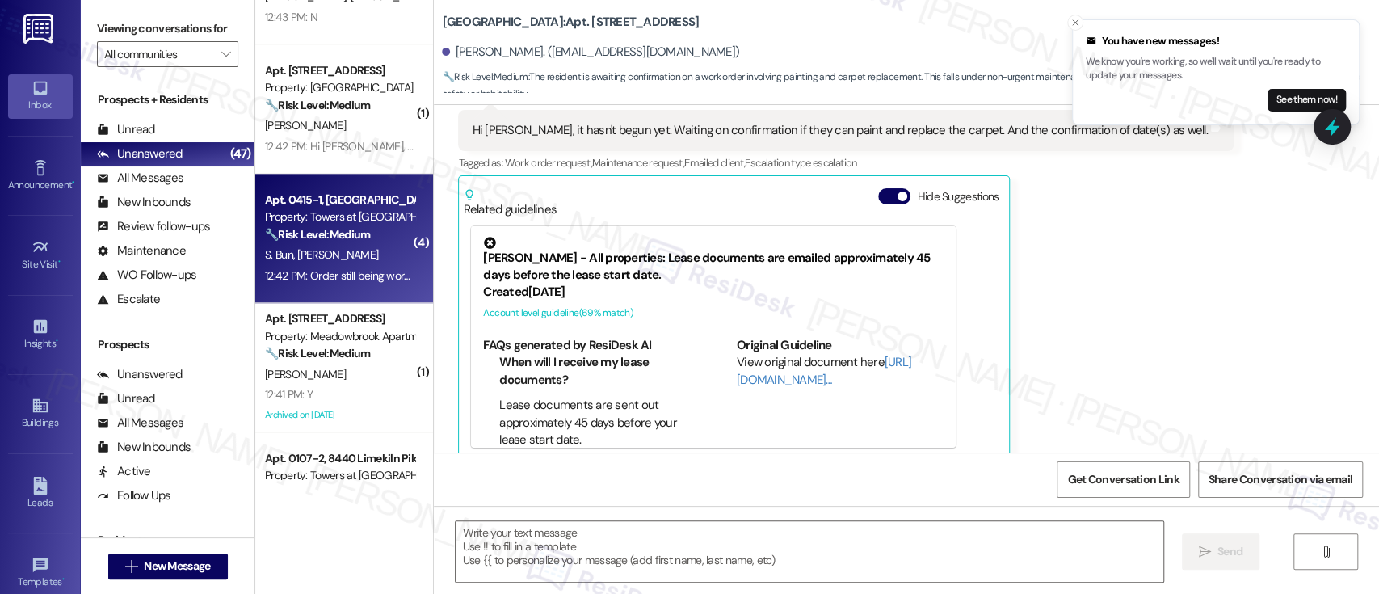
type textarea "Fetching suggested responses. Please feel free to read through the conversation…"
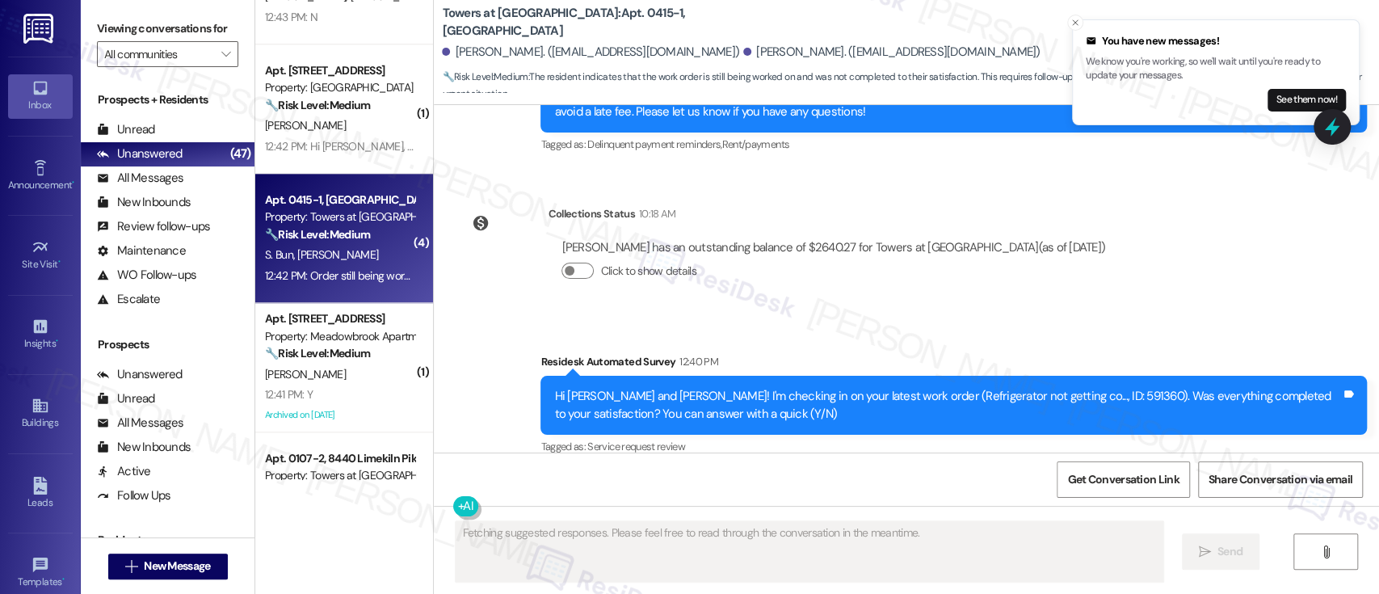
scroll to position [4174, 0]
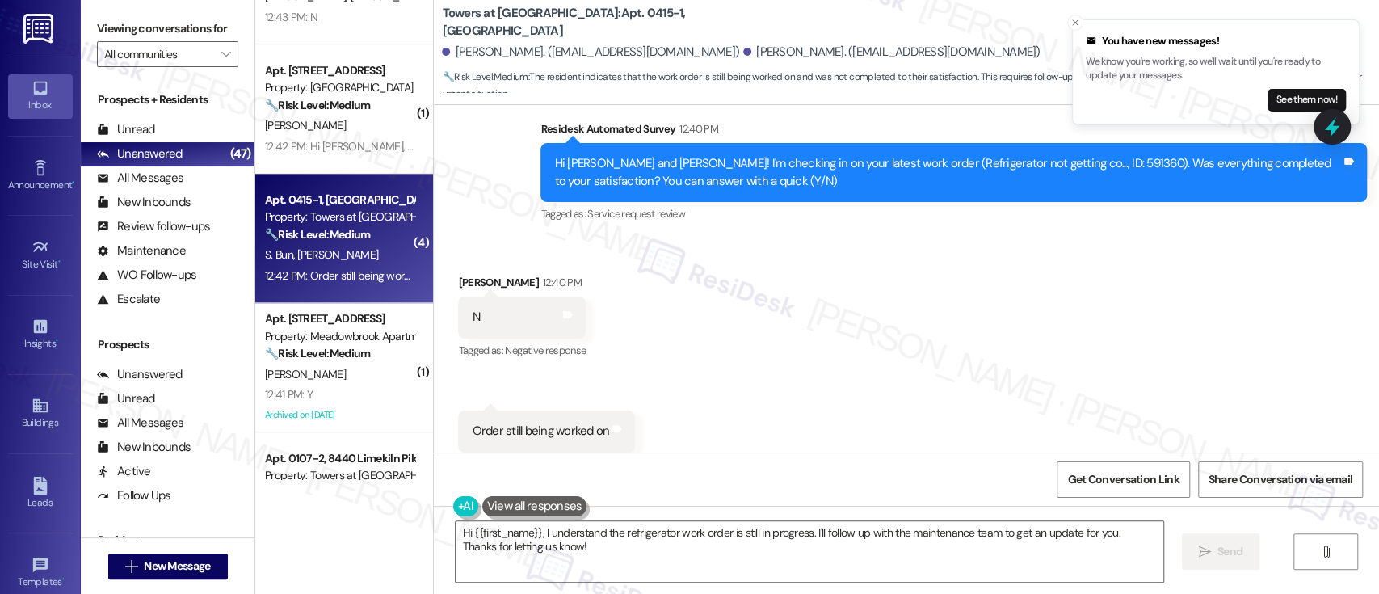
click at [1008, 370] on div "Received via SMS [PERSON_NAME] 12:40 PM N Tags and notes Tagged as: Negative re…" at bounding box center [906, 362] width 945 height 250
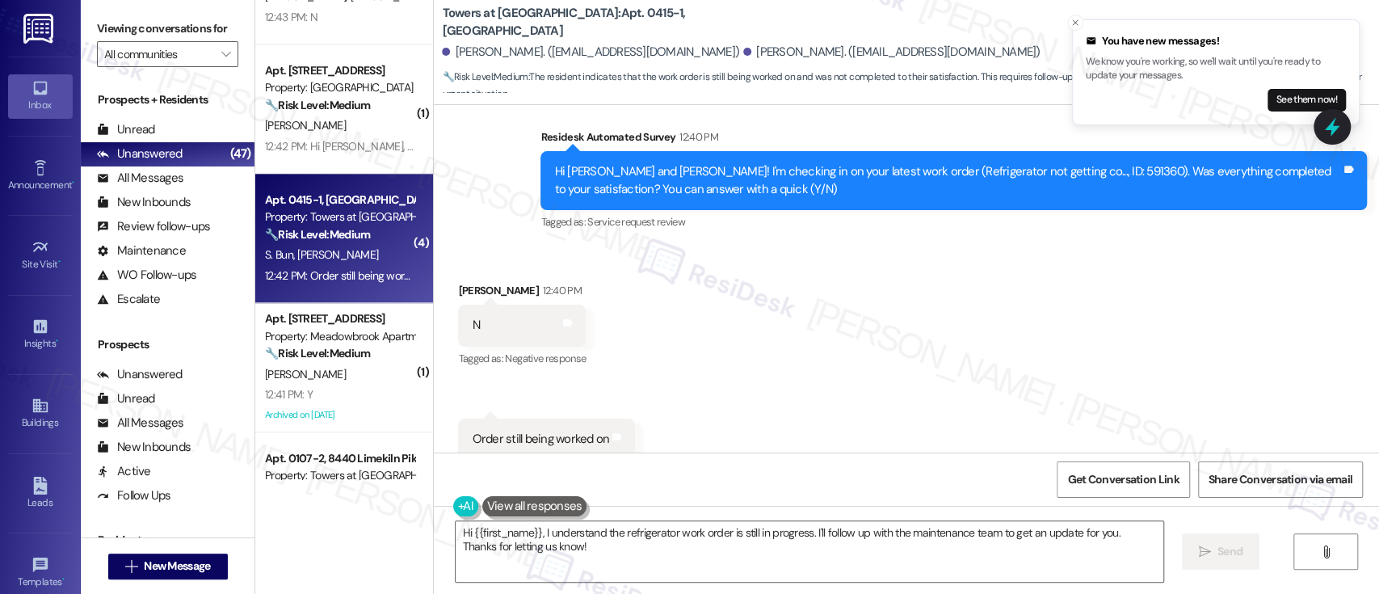
scroll to position [4175, 0]
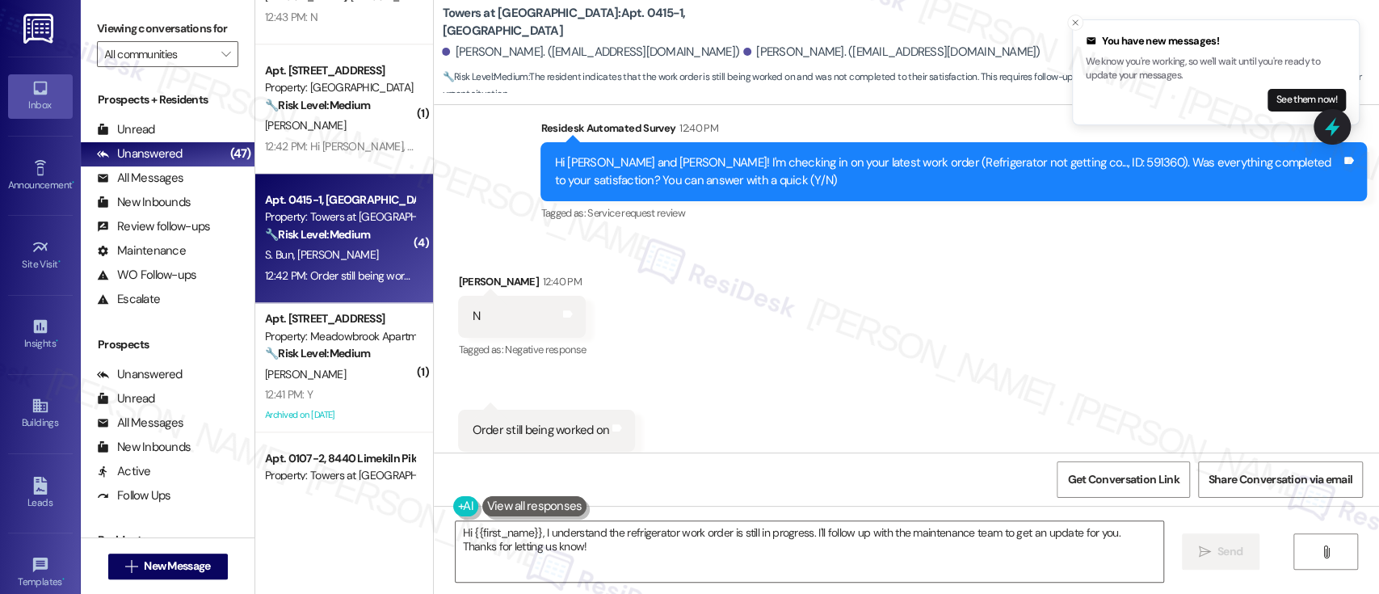
click at [1008, 286] on div "Received via SMS [PERSON_NAME] 12:40 PM N Tags and notes Tagged as: Negative re…" at bounding box center [906, 362] width 945 height 250
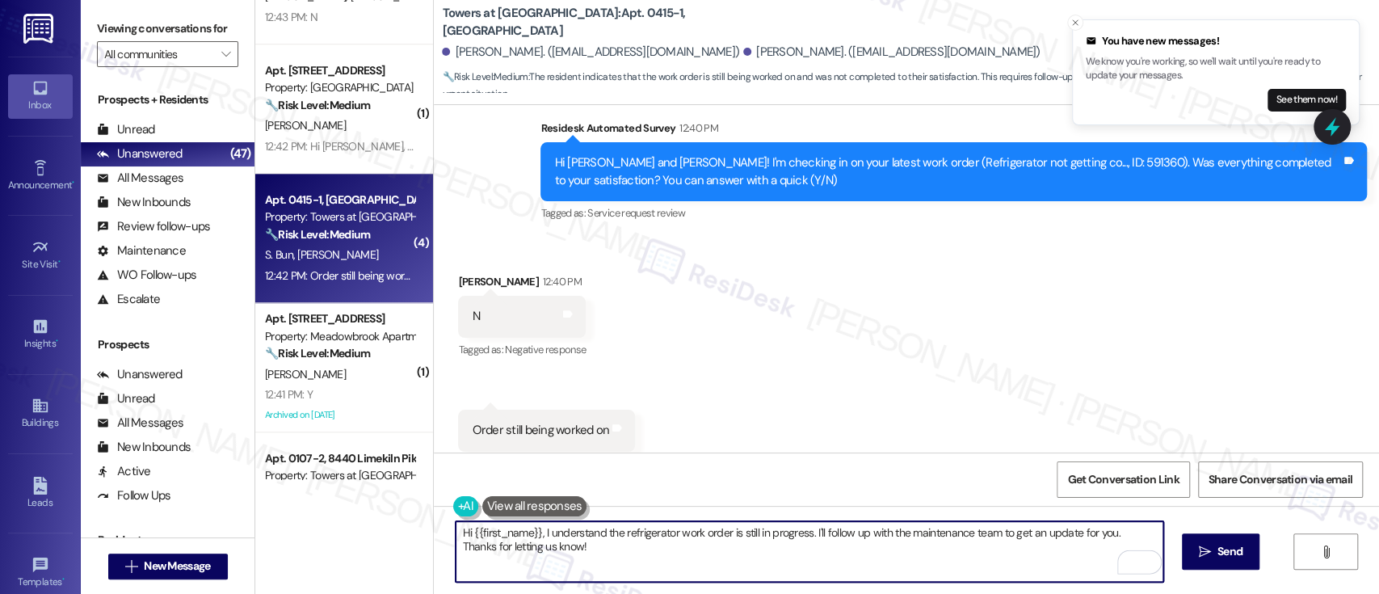
drag, startPoint x: 806, startPoint y: 535, endPoint x: 1106, endPoint y: 527, distance: 299.7
click at [1106, 527] on textarea "Hi {{first_name}}, I understand the refrigerator work order is still in progres…" at bounding box center [808, 551] width 707 height 61
click at [896, 536] on textarea "Hi {{first_name}}, I understand the refrigerator work order is still in progres…" at bounding box center [808, 551] width 707 height 61
click at [1023, 537] on textarea "Hi {{first_name}}, I understand the refrigerator work order is still in progres…" at bounding box center [808, 551] width 707 height 61
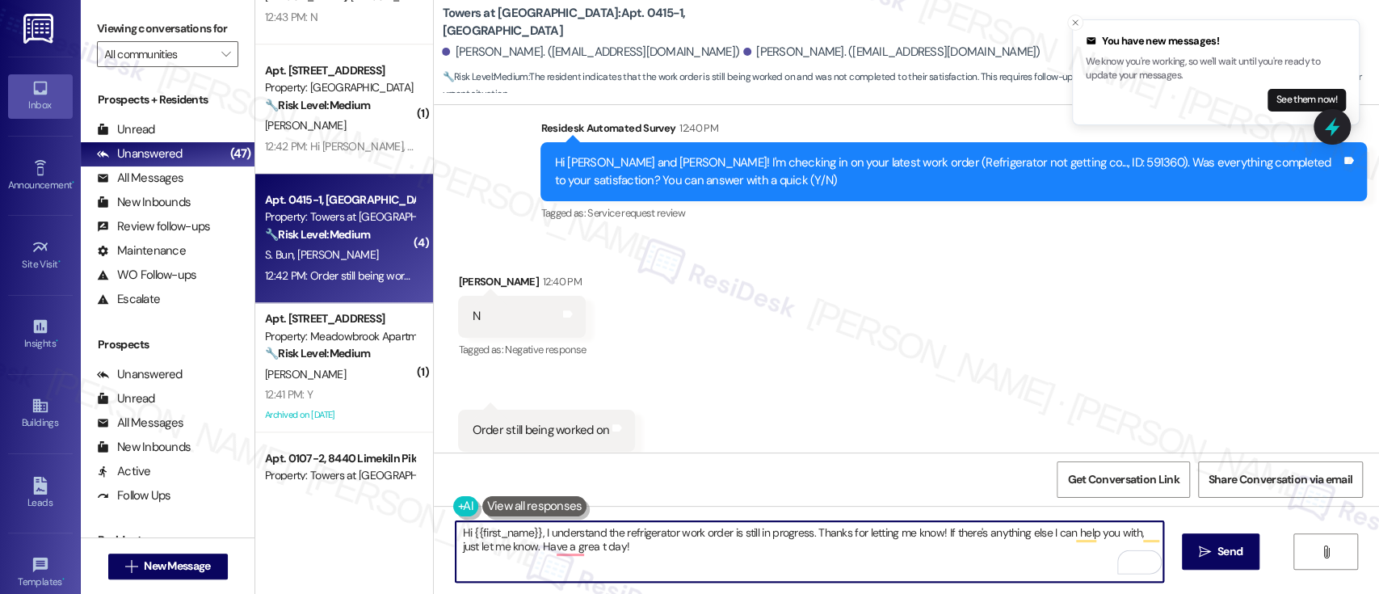
type textarea "Hi {{first_name}}, I understand the refrigerator work order is still in progres…"
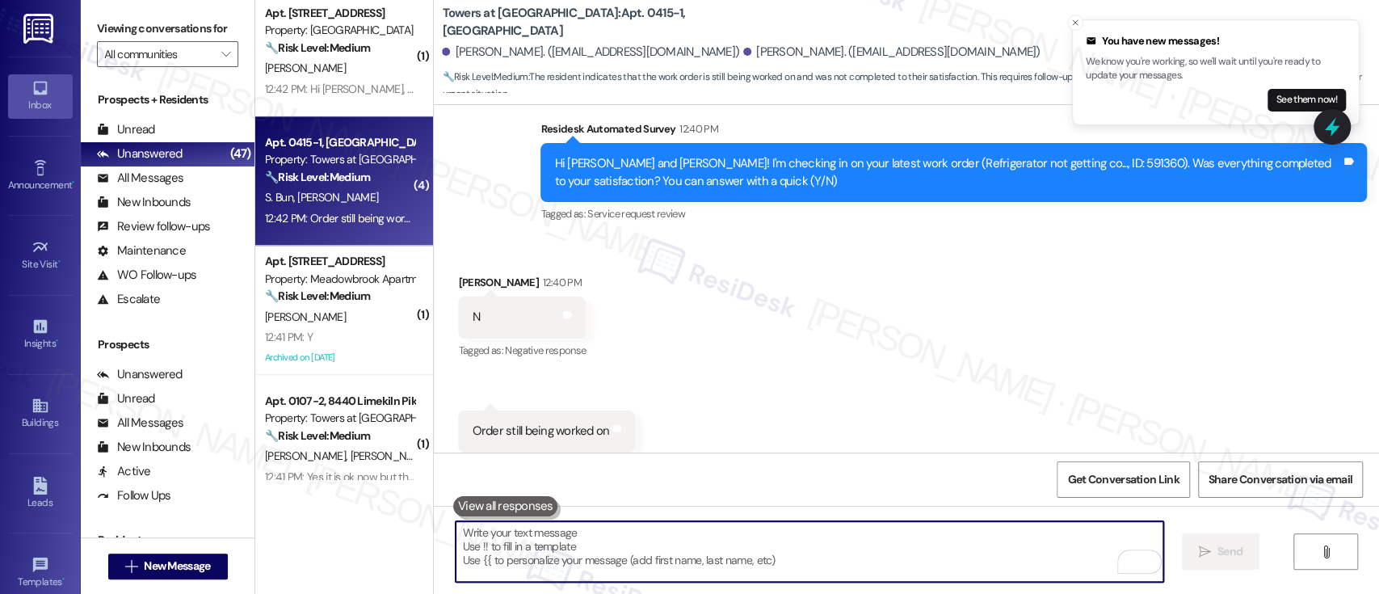
scroll to position [1204, 0]
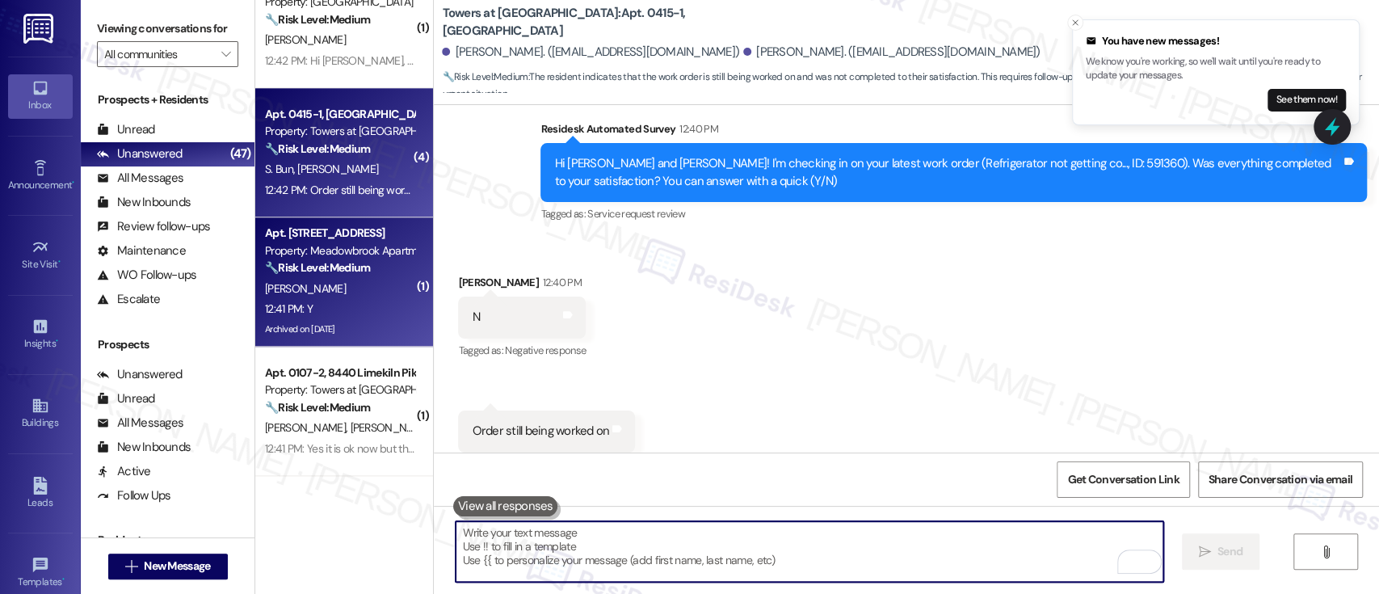
click at [355, 248] on div "Property: Meadowbrook Apartments" at bounding box center [339, 250] width 149 height 17
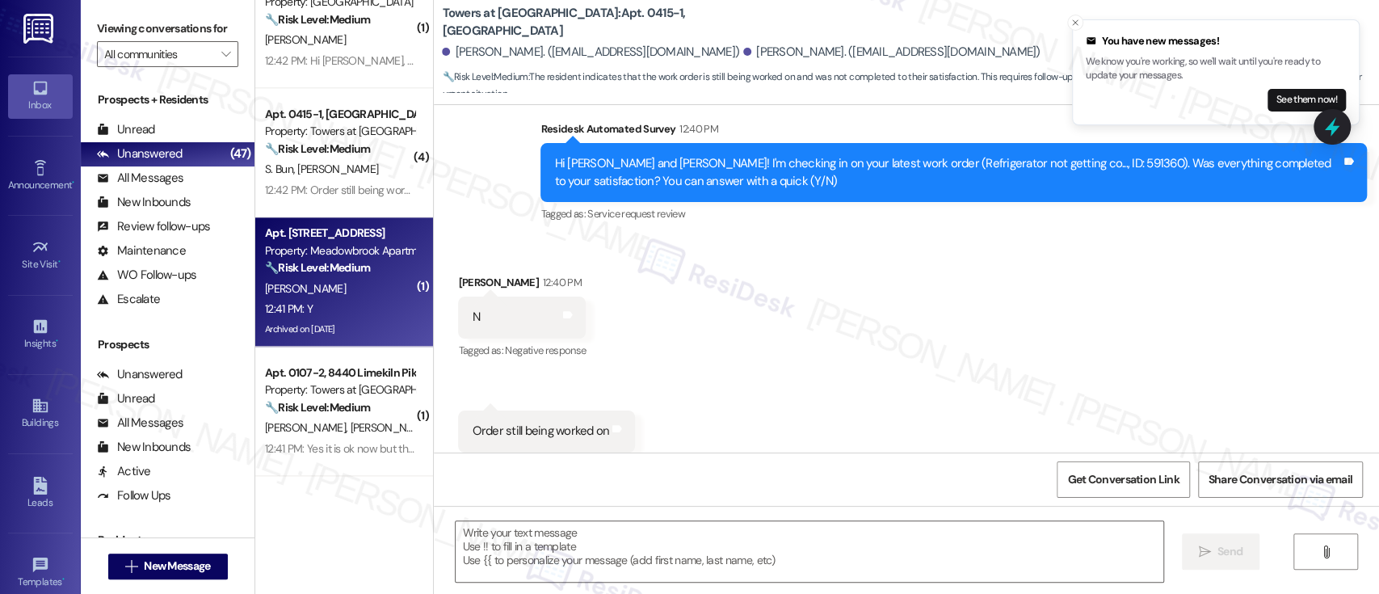
type textarea "Fetching suggested responses. Please feel free to read through the conversation…"
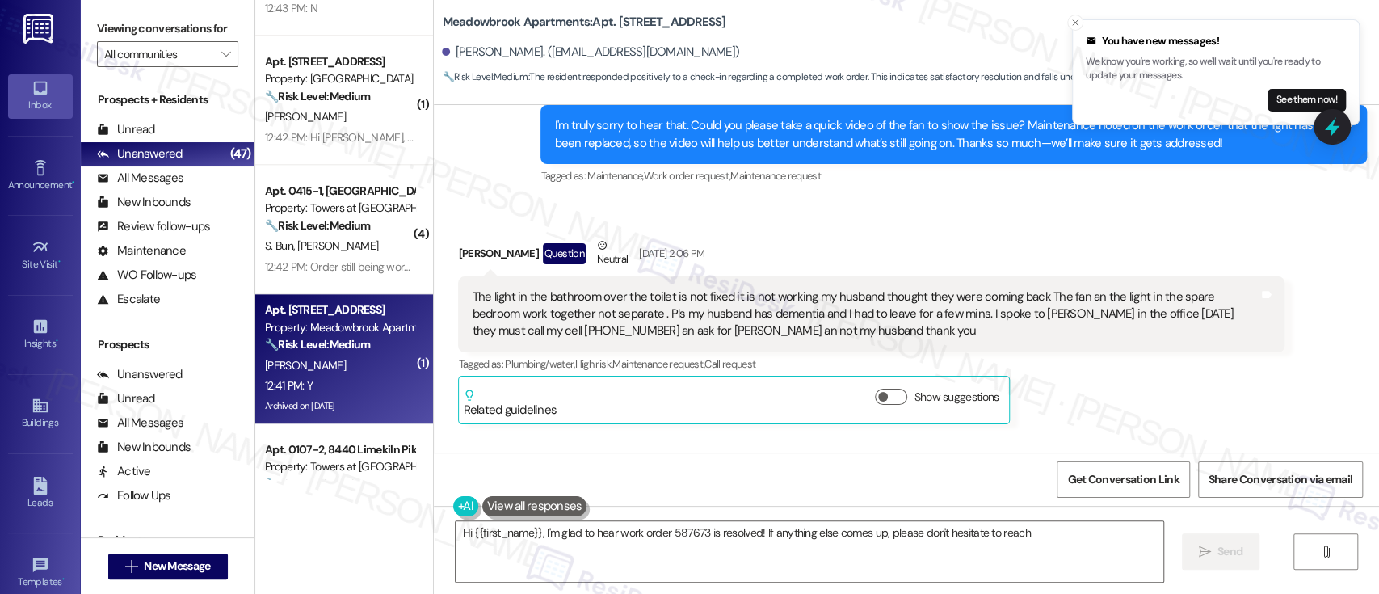
scroll to position [1097, 0]
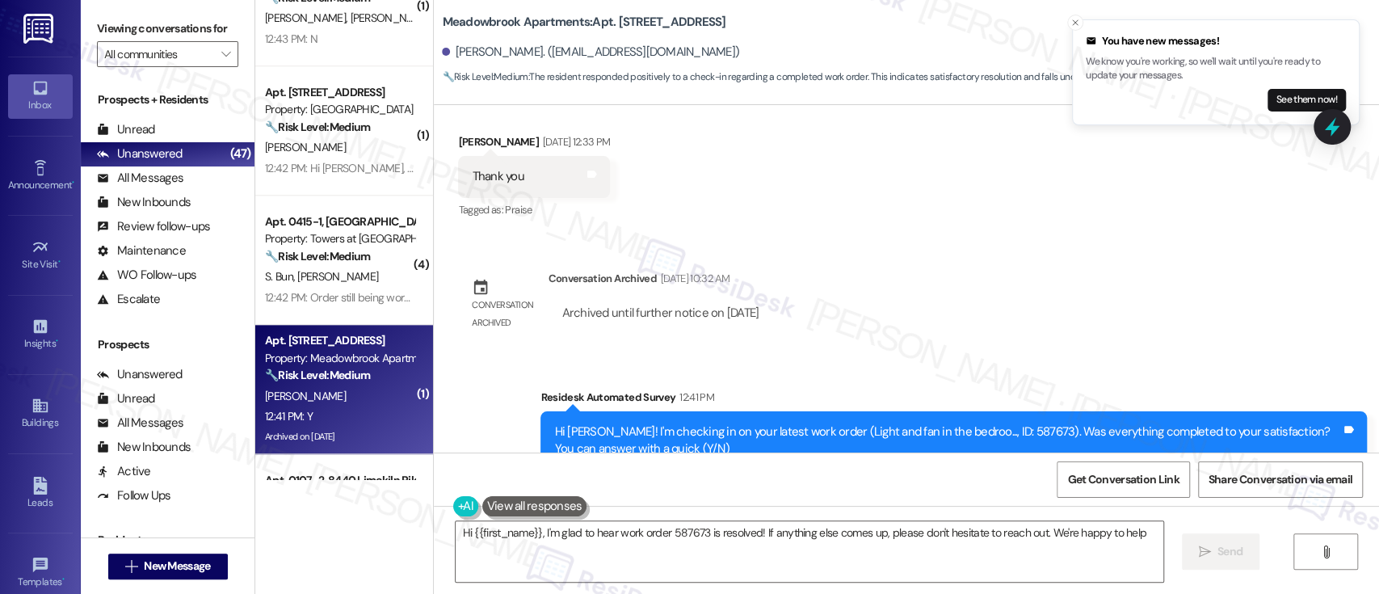
type textarea "Hi {{first_name}}, I'm glad to hear work order 587673 is resolved! If anything …"
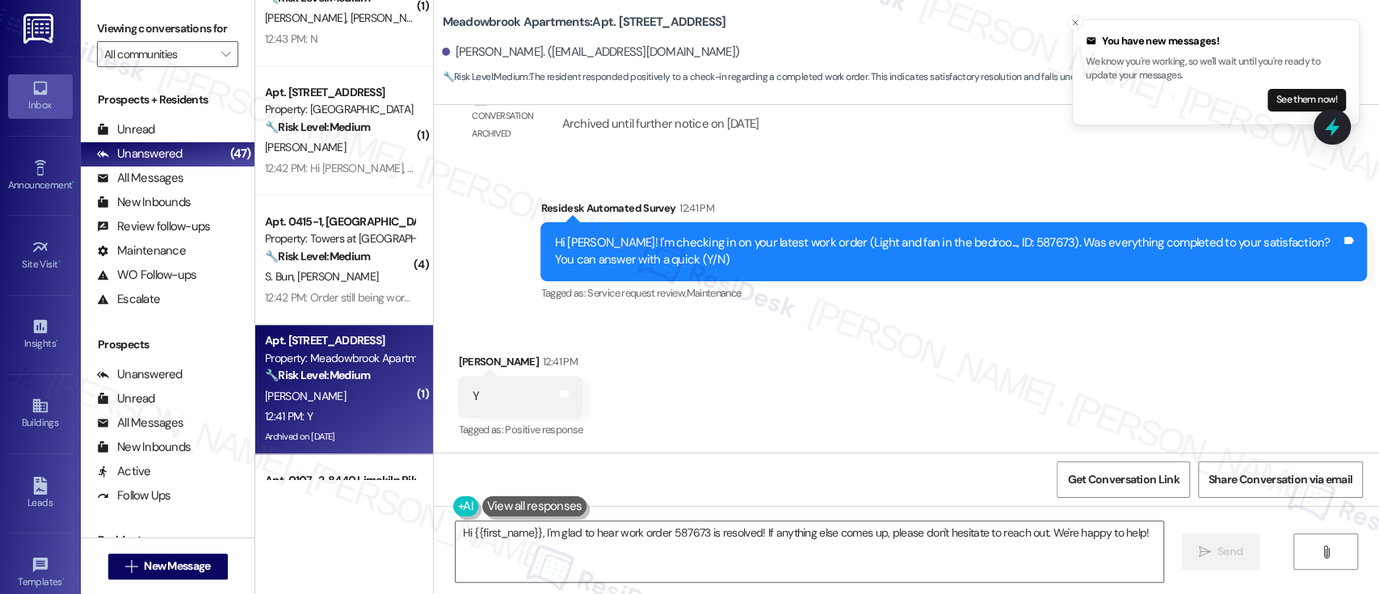
scroll to position [6709, 0]
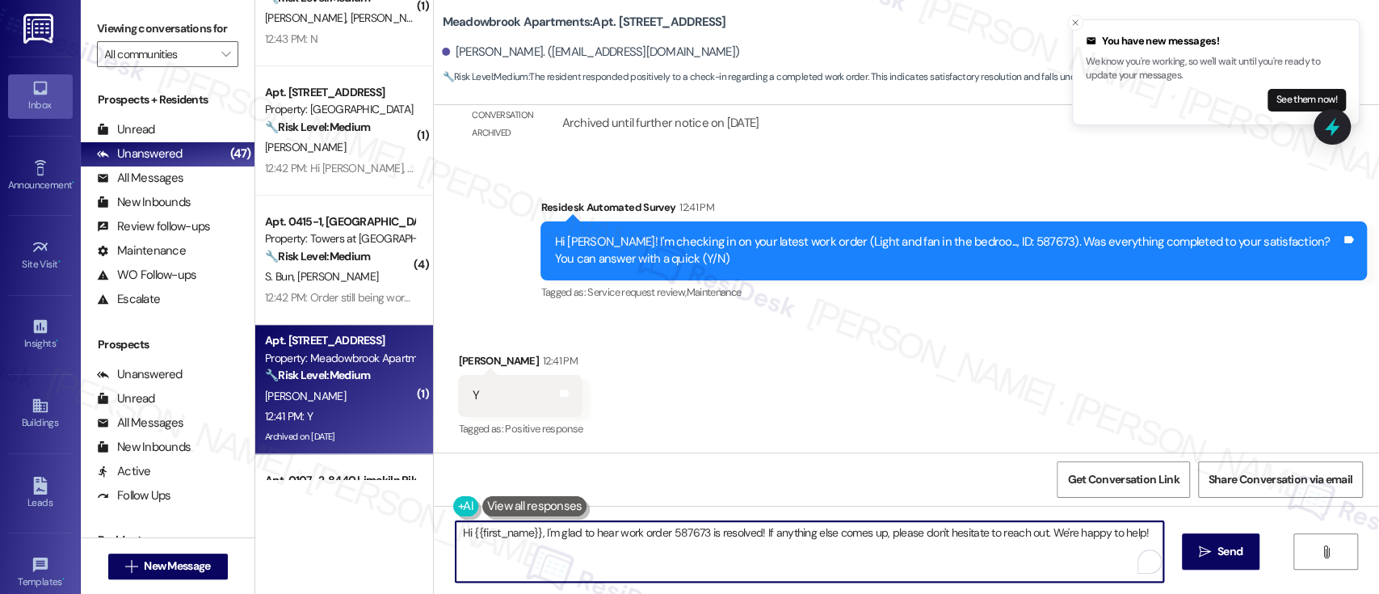
click at [934, 580] on textarea "Hi {{first_name}}, I'm glad to hear work order 587673 is resolved! If anything …" at bounding box center [808, 551] width 707 height 61
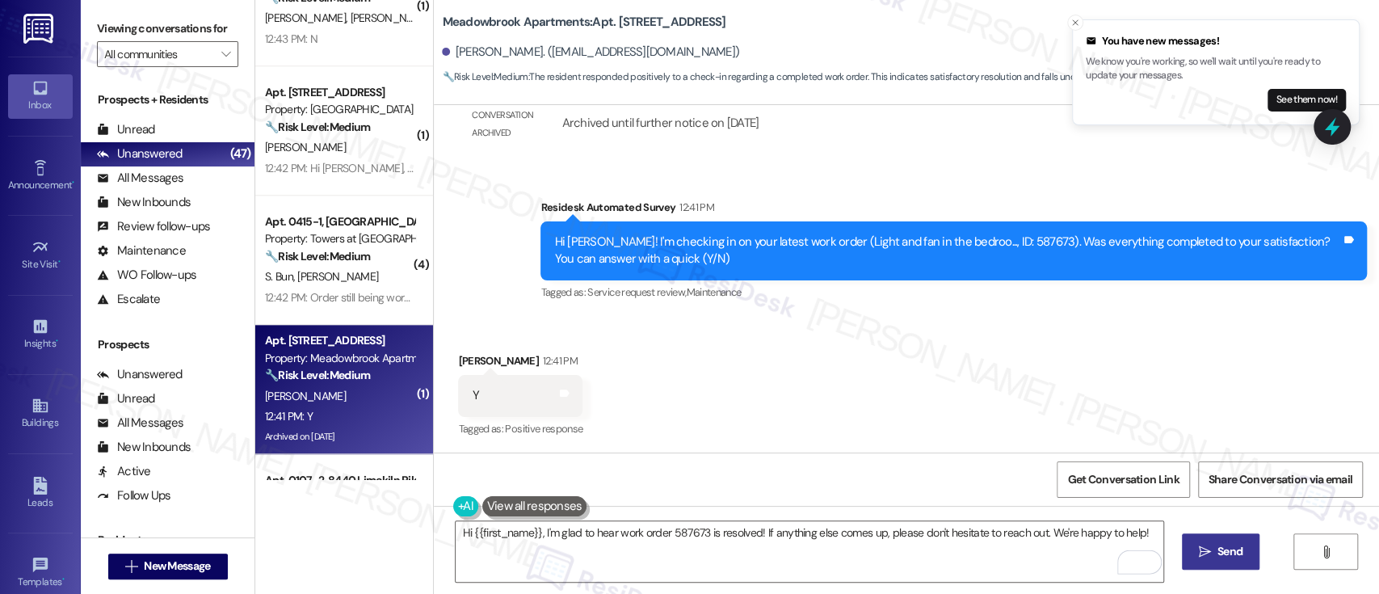
click at [1220, 563] on button " Send" at bounding box center [1221, 551] width 78 height 36
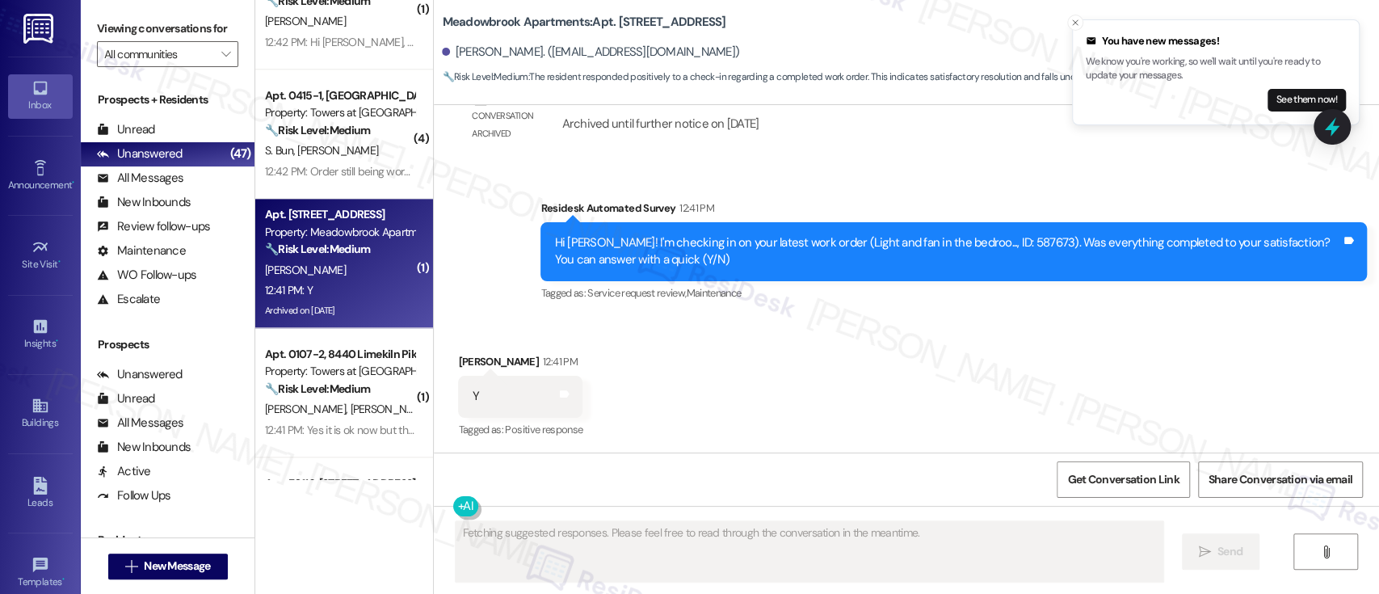
scroll to position [1413, 0]
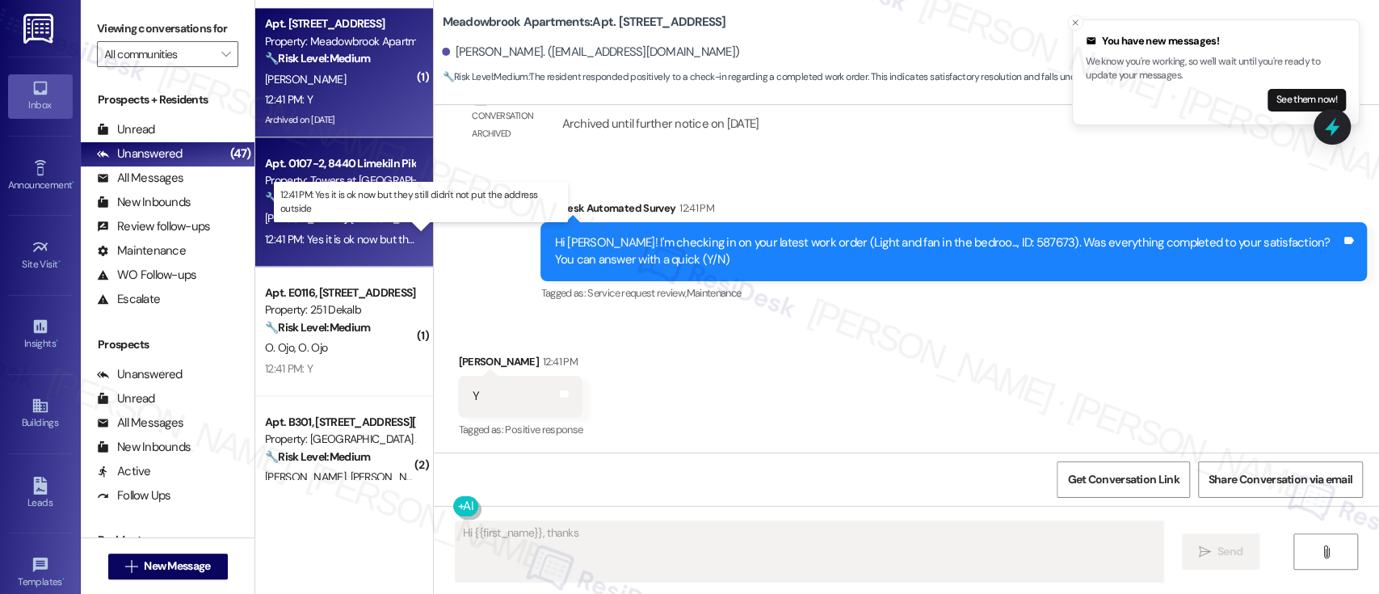
type textarea "Hi {{first_name}}, thanks"
click at [362, 241] on div "12:41 PM: Yes it is ok now but they still didn't not put the address outside 12…" at bounding box center [431, 239] width 333 height 15
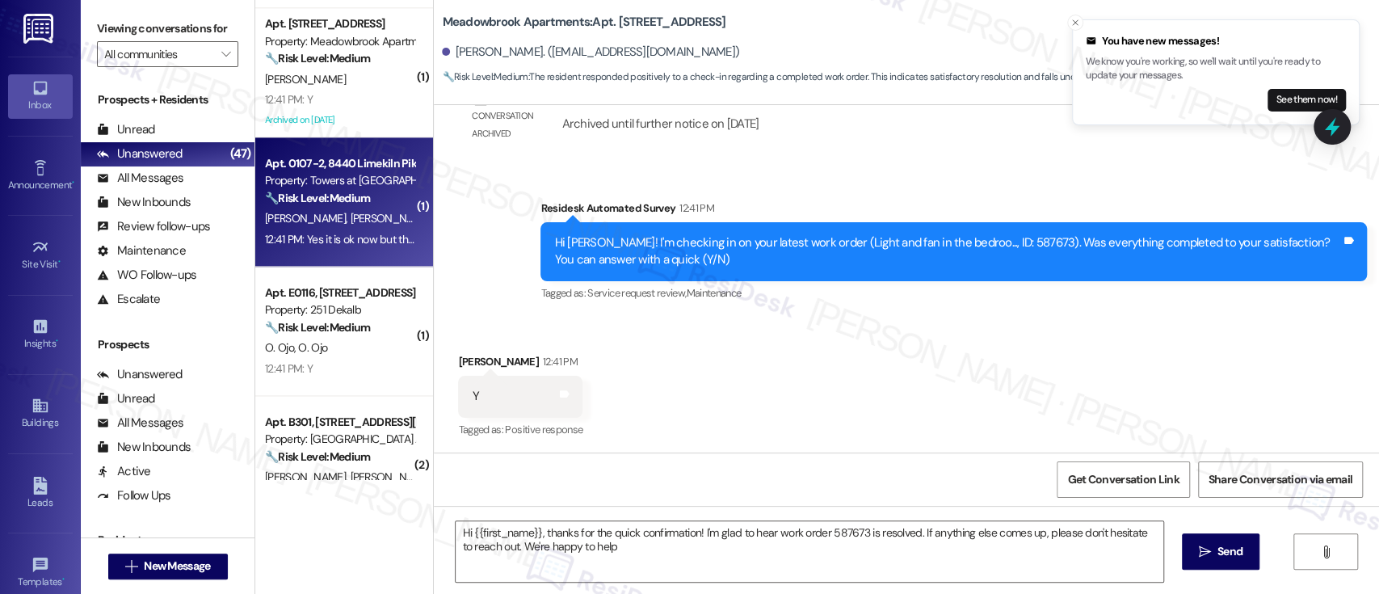
type textarea "Hi {{first_name}}, thanks for the quick confirmation! I'm glad to hear work ord…"
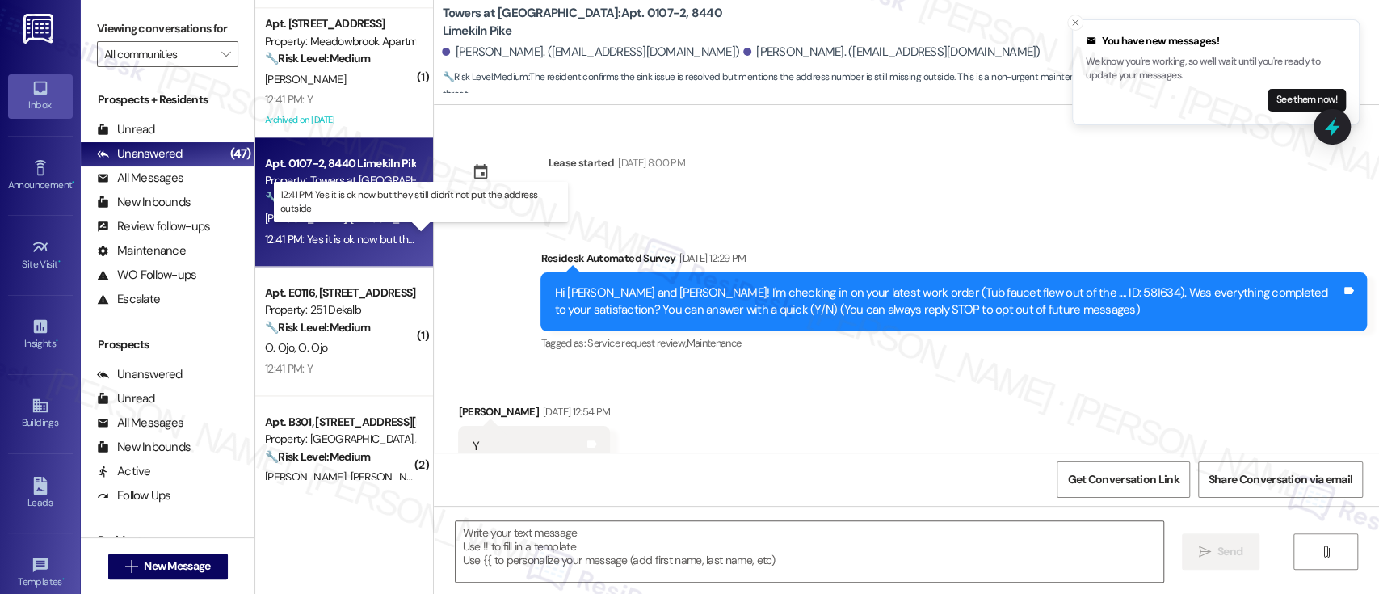
scroll to position [8131, 0]
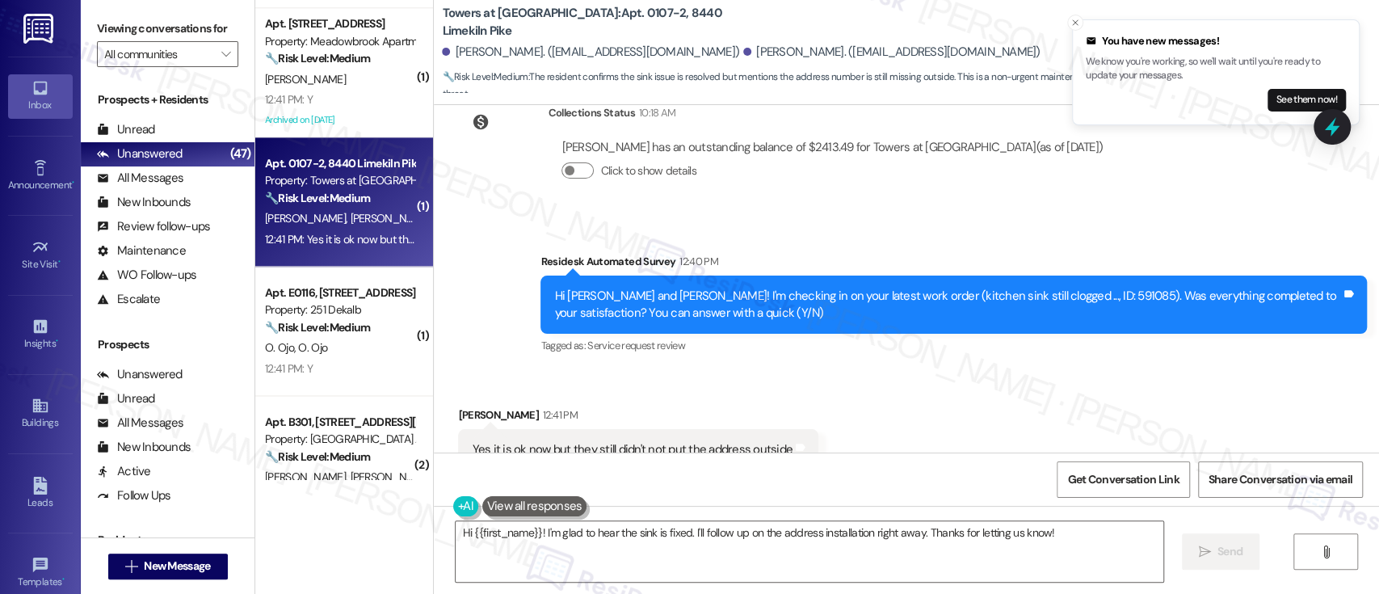
click at [1060, 370] on div "Received via SMS [PERSON_NAME] 12:41 PM Yes it is ok now but they still didn't …" at bounding box center [906, 438] width 945 height 136
click at [1029, 288] on div "Hi [PERSON_NAME] and [PERSON_NAME]! I'm checking in on your latest work order (…" at bounding box center [947, 305] width 787 height 35
copy div "591085"
click at [922, 370] on div "Received via SMS [PERSON_NAME] 12:41 PM Yes it is ok now but they still didn't …" at bounding box center [906, 438] width 945 height 136
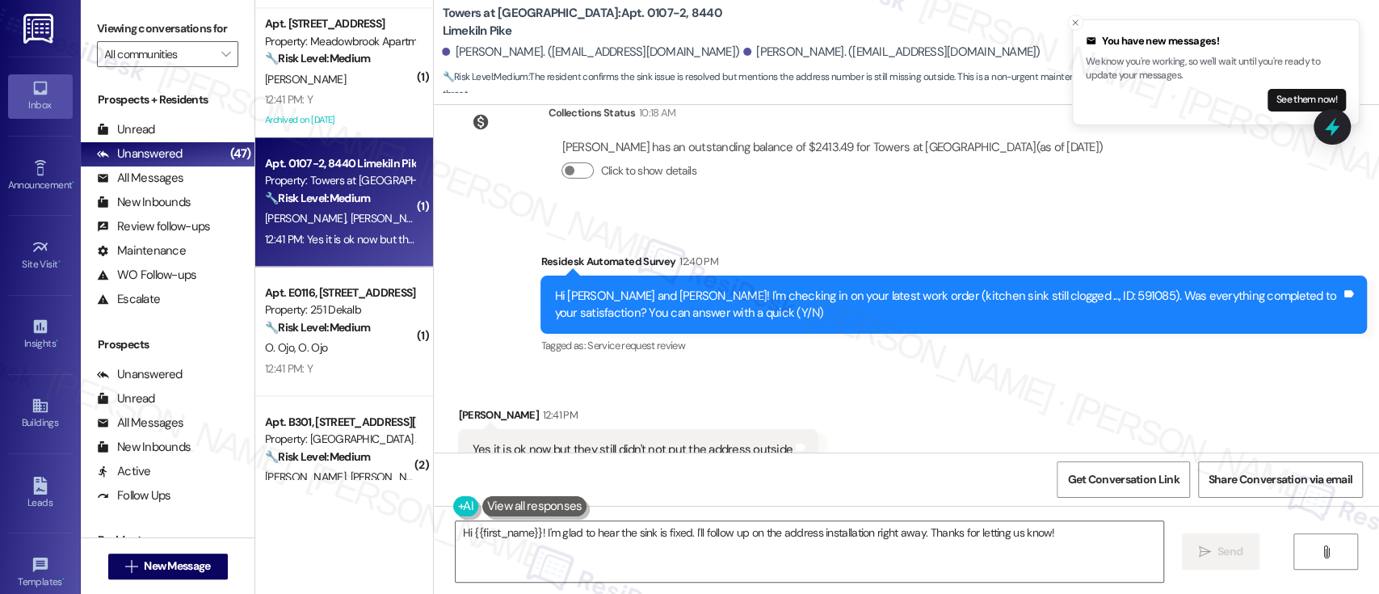
click at [1044, 370] on div "Received via SMS [PERSON_NAME] 12:41 PM Yes it is ok now but they still didn't …" at bounding box center [906, 438] width 945 height 136
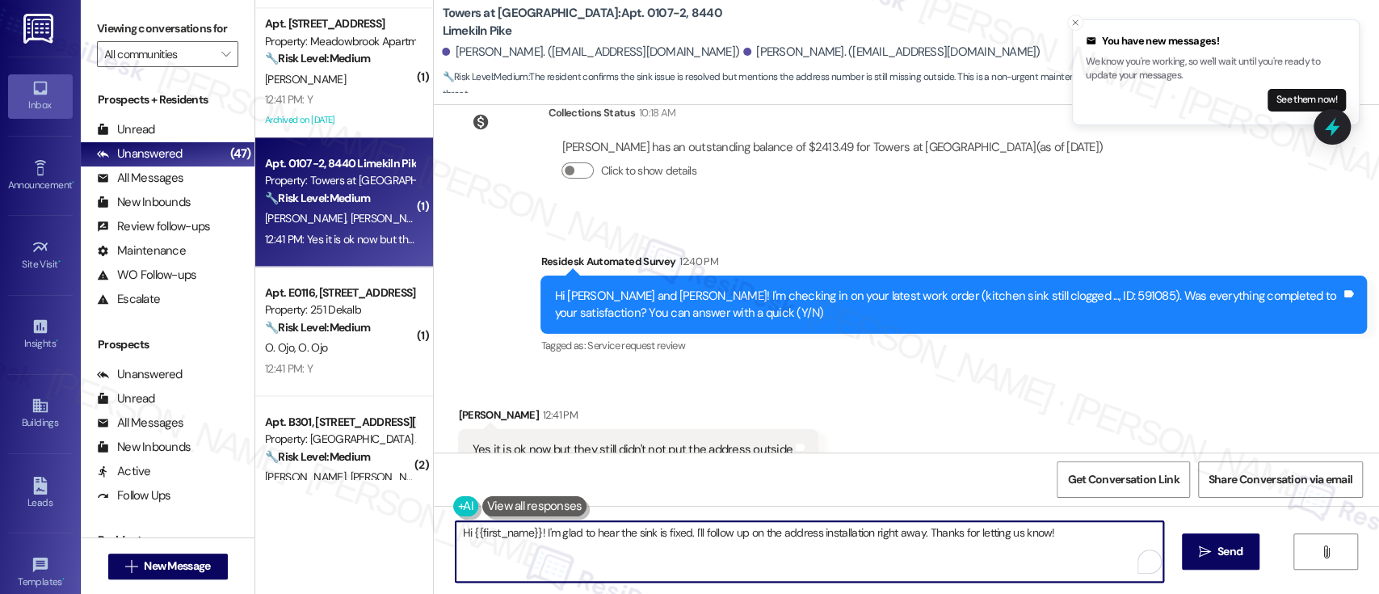
click at [812, 529] on textarea "Hi {{first_name}}! I'm glad to hear the sink is fixed. I'll follow up on the ad…" at bounding box center [808, 551] width 707 height 61
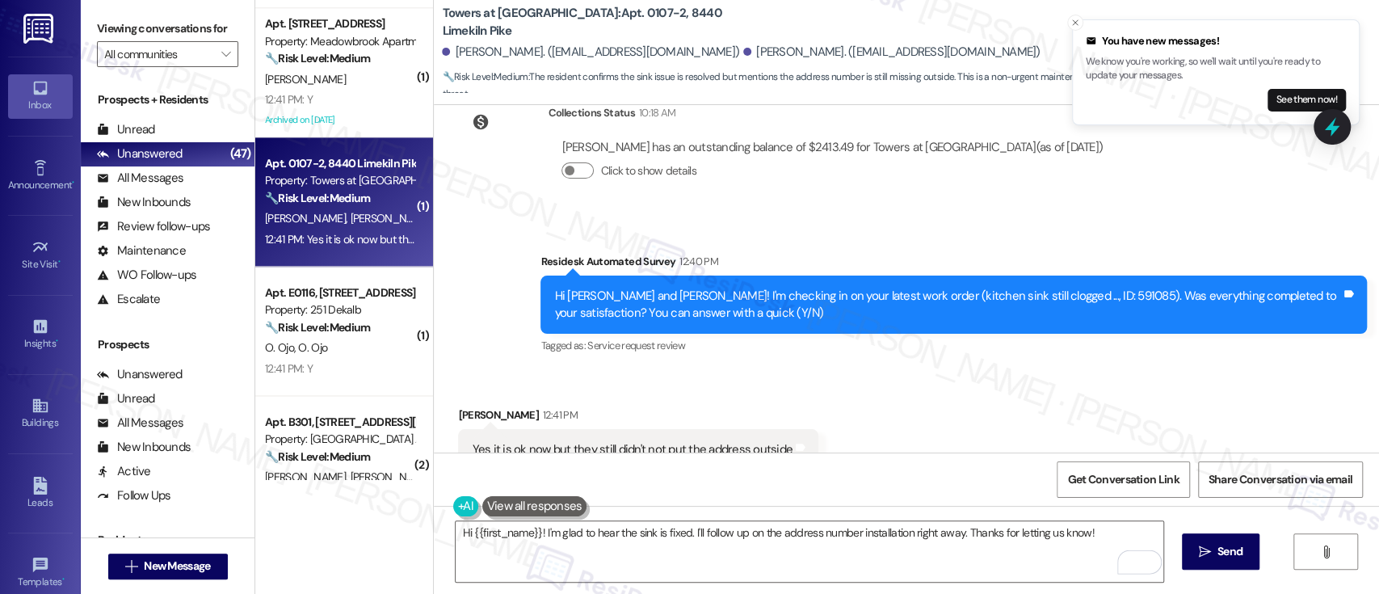
click at [1042, 370] on div "Received via SMS [PERSON_NAME] 12:41 PM Yes it is ok now but they still didn't …" at bounding box center [906, 438] width 945 height 136
click at [1040, 539] on textarea "Hi {{first_name}}! I'm glad to hear the sink is fixed. I'll follow up on the ad…" at bounding box center [808, 551] width 707 height 61
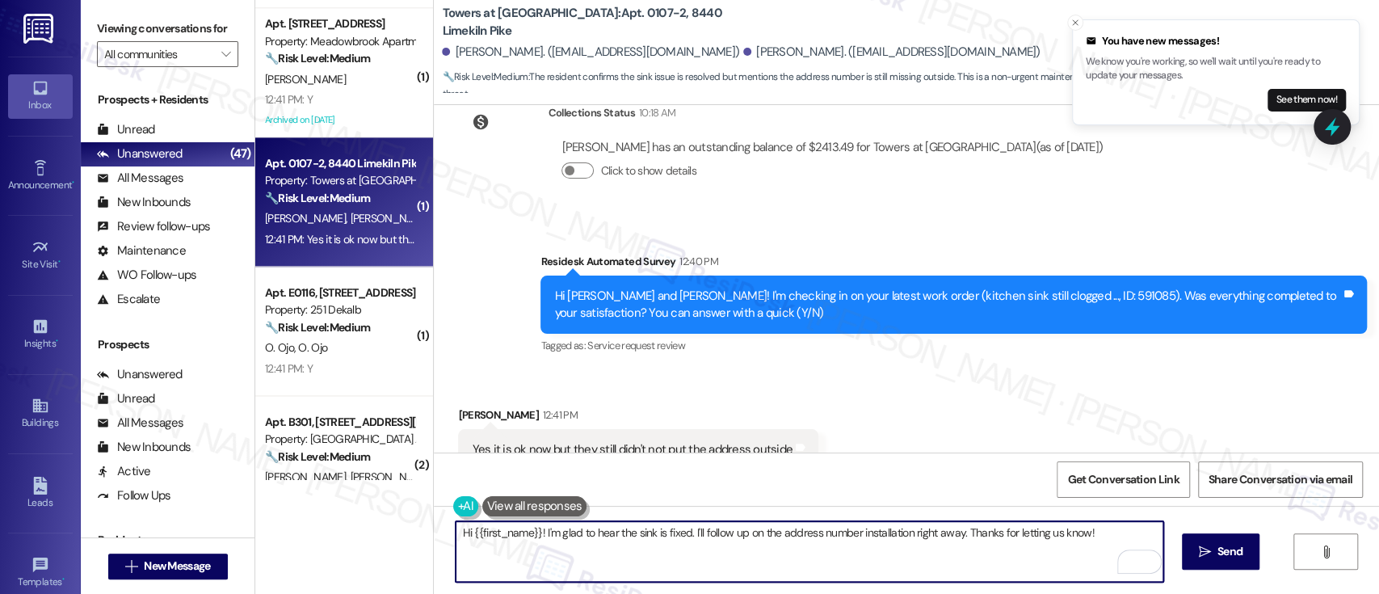
click at [514, 537] on textarea "Hi {{first_name}}! I'm glad to hear the sink is fixed. I'll follow up on the ad…" at bounding box center [808, 551] width 707 height 61
click at [514, 534] on textarea "Hi {{first_name}}! I'm glad to hear the sink is fixed. I'll follow up on the ad…" at bounding box center [808, 551] width 707 height 61
click at [499, 528] on textarea "Hi {{first_name}}! I'm glad to hear the sink is fixed. I'll follow up on the ad…" at bounding box center [808, 551] width 707 height 61
type textarea "Hi [PERSON_NAME]! I'm glad to hear the sink is fixed. I'll follow up on the add…"
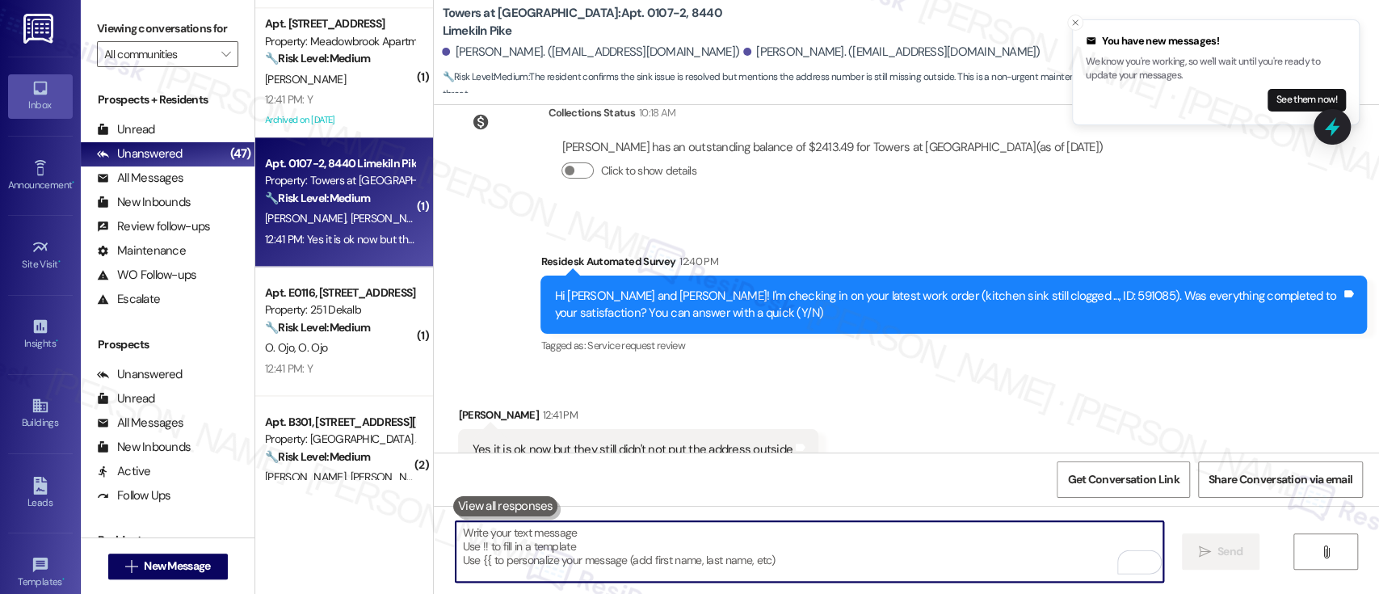
scroll to position [8130, 0]
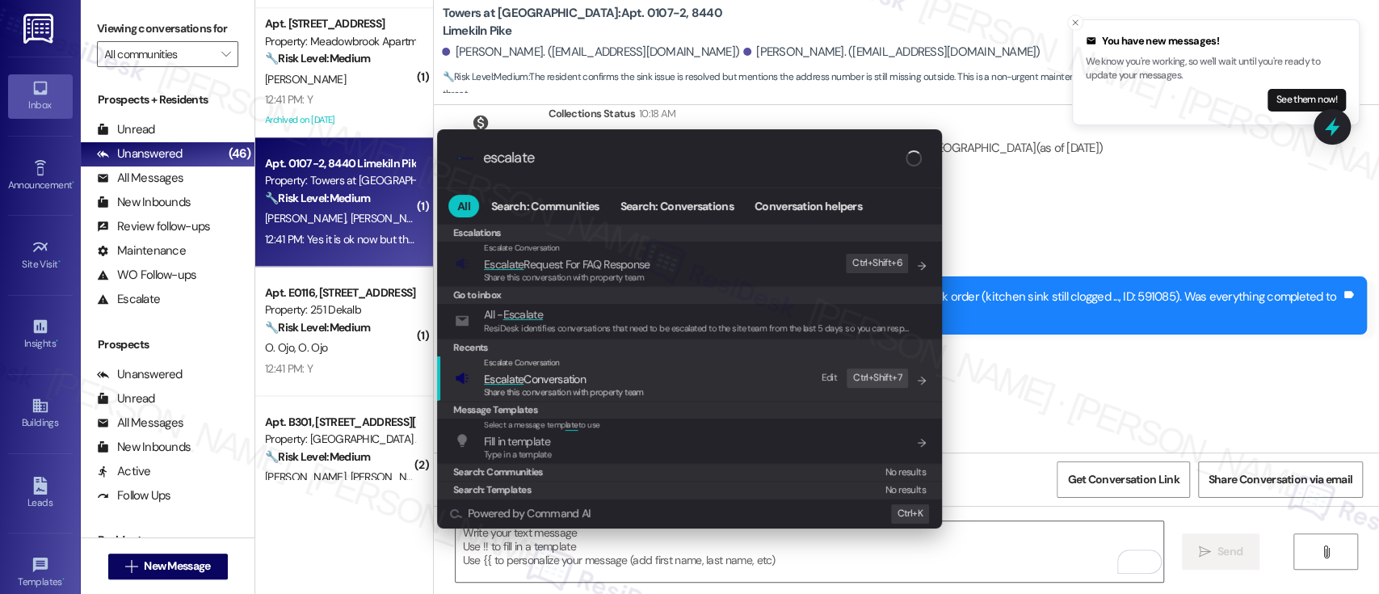
type input "escalate"
click at [567, 383] on span "Escalate Conversation" at bounding box center [535, 379] width 102 height 15
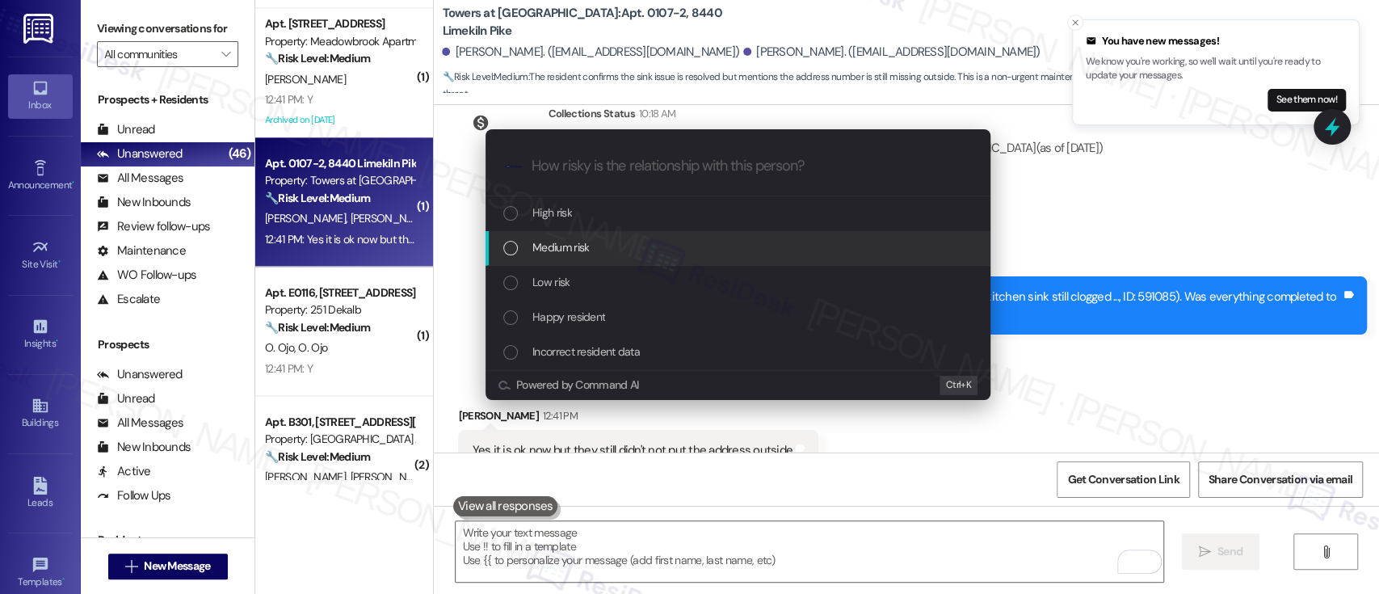
click at [577, 248] on span "Medium risk" at bounding box center [560, 247] width 57 height 18
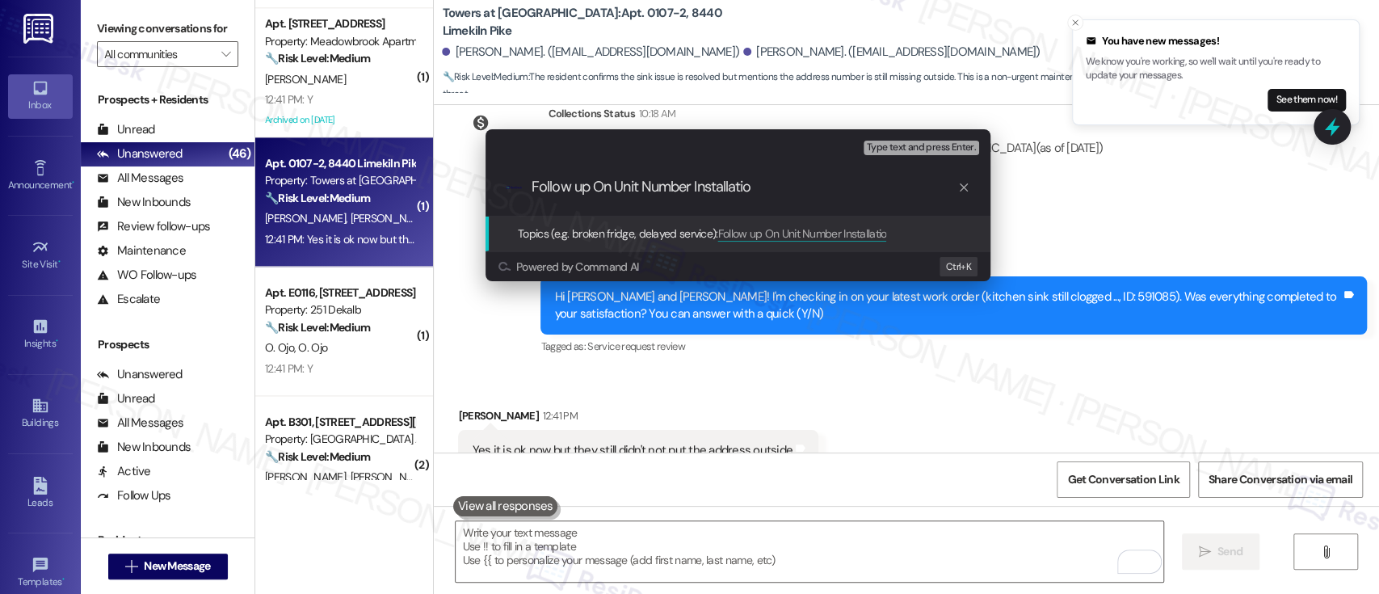
type input "Follow up On Unit Number Installation"
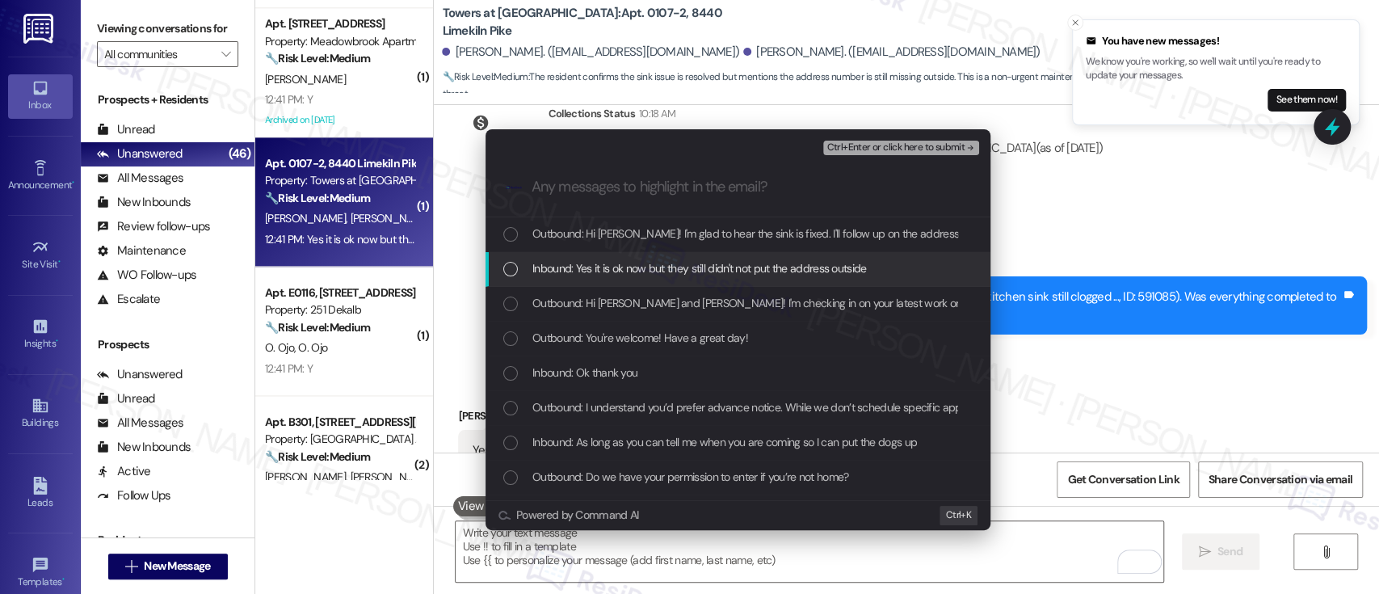
click at [707, 261] on span "Inbound: Yes it is ok now but they still didn't not put the address outside" at bounding box center [699, 268] width 334 height 18
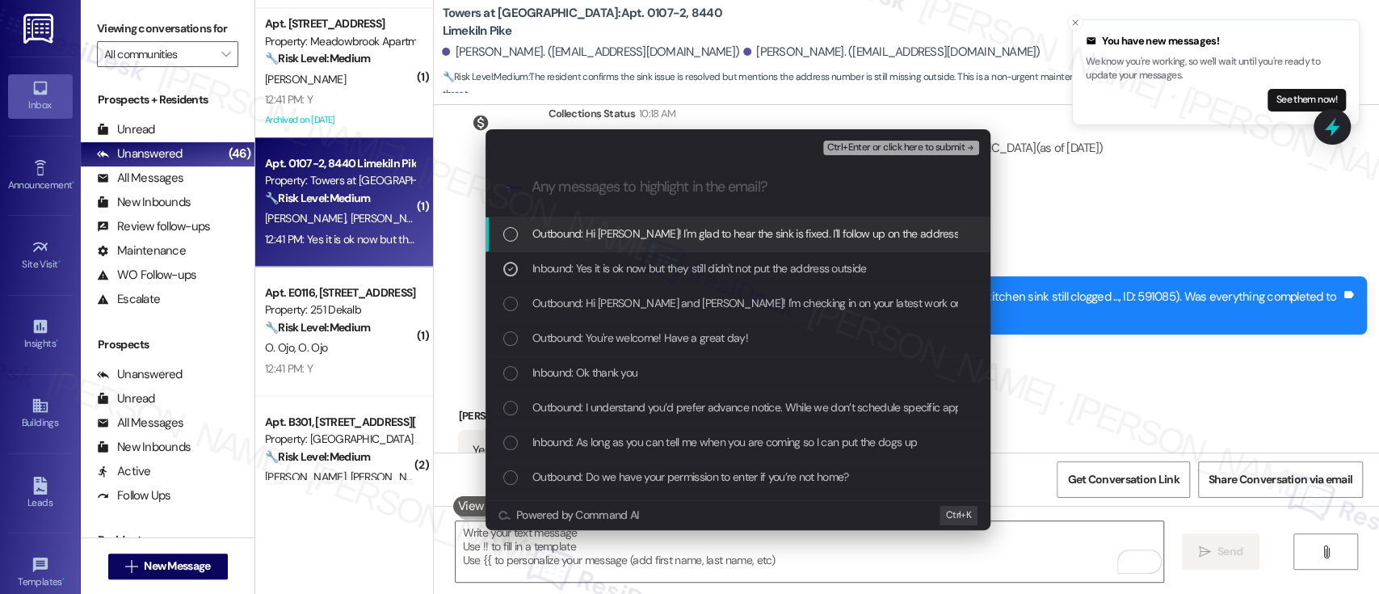
click at [892, 149] on span "Ctrl+Enter or click here to submit" at bounding box center [895, 147] width 138 height 11
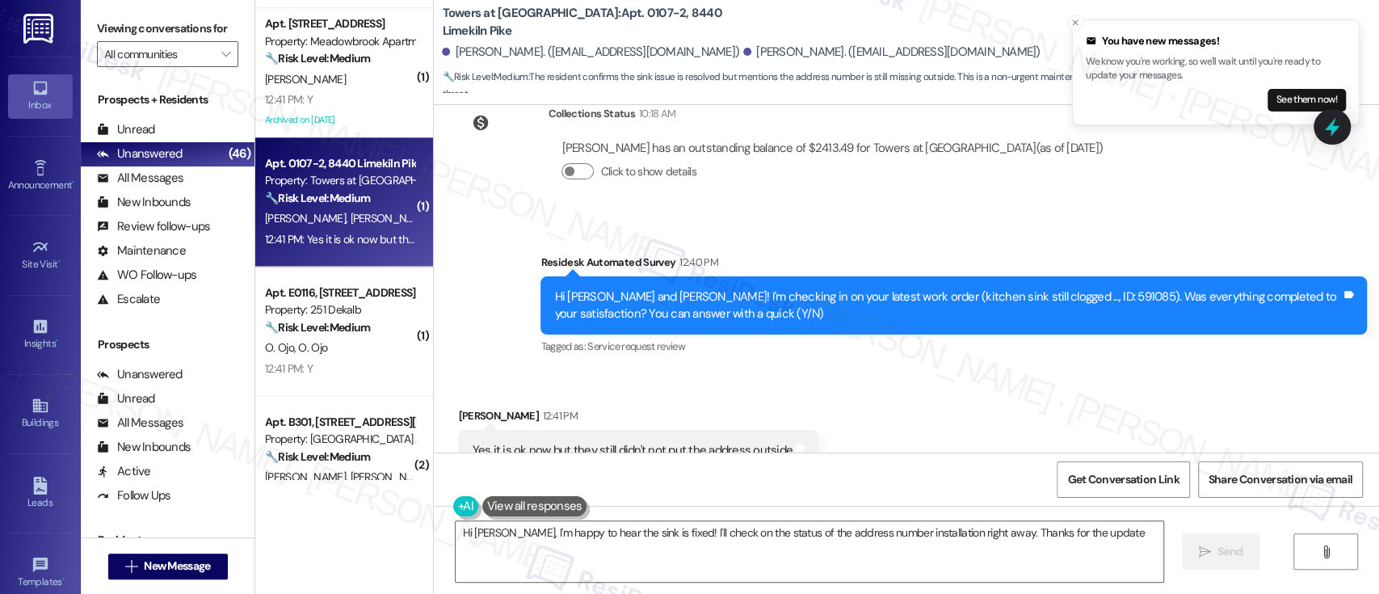
type textarea "Hi [PERSON_NAME], I'm happy to hear the sink is fixed! I'll check on the status…"
click at [1027, 371] on div "Received via SMS [PERSON_NAME] 12:41 PM Yes it is ok now but they still didn't …" at bounding box center [906, 439] width 945 height 136
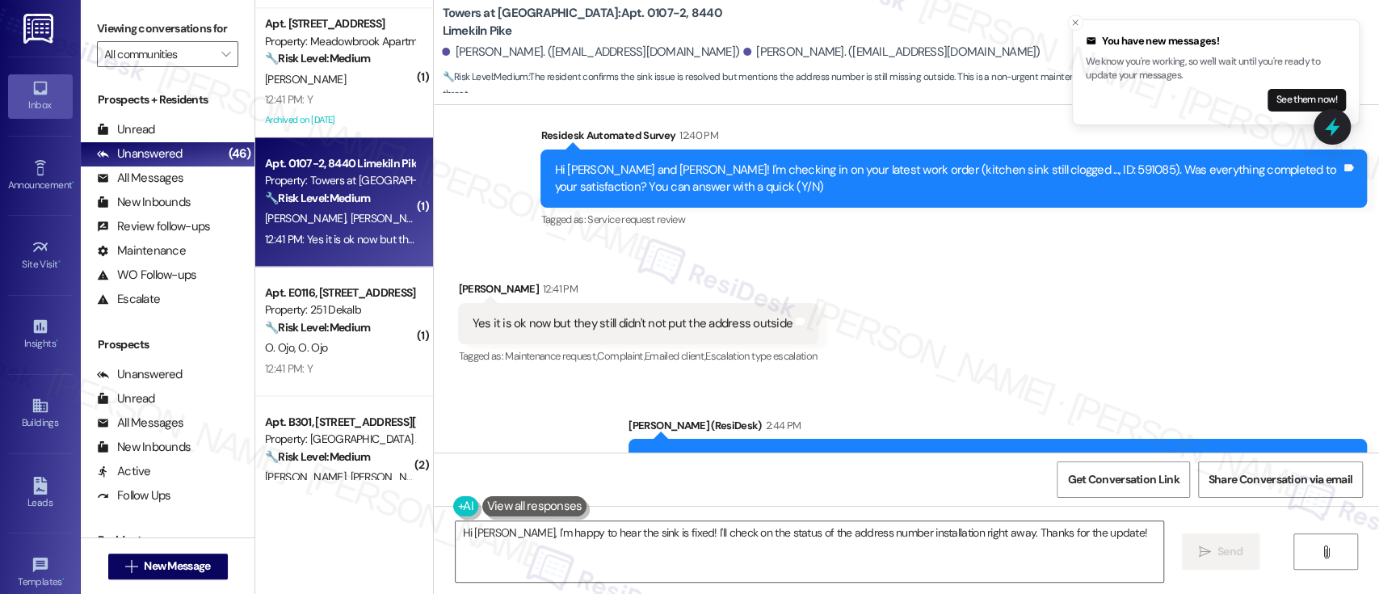
scroll to position [8268, 0]
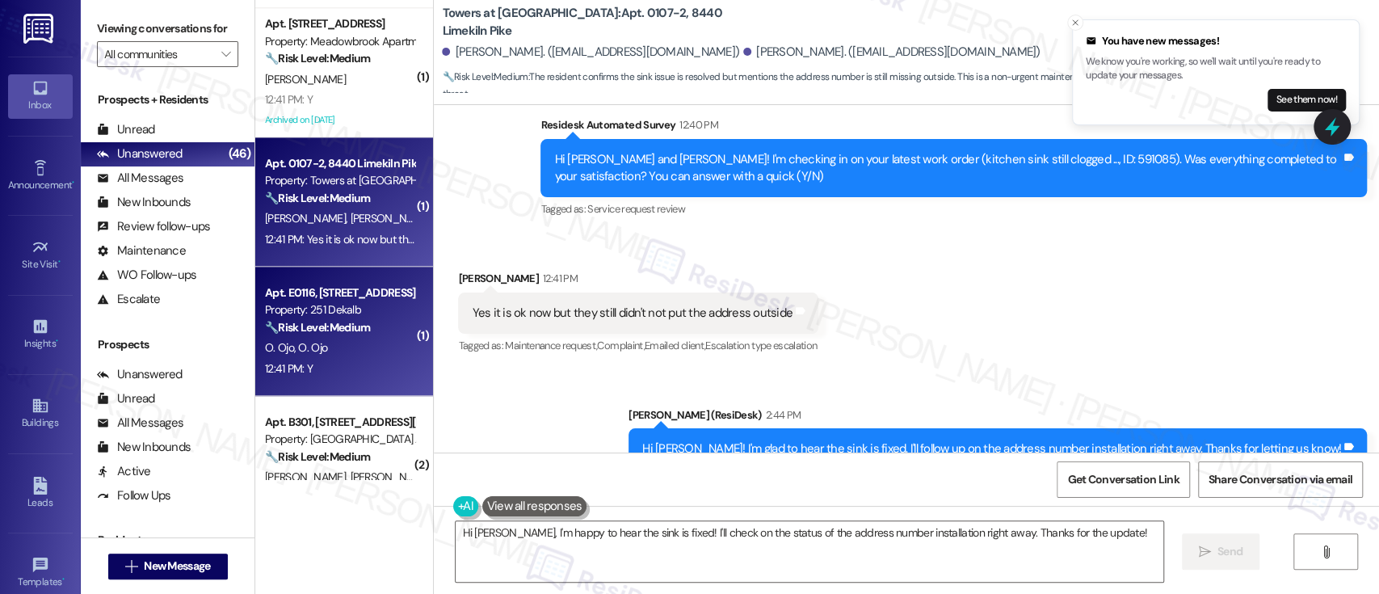
click at [334, 336] on div "Apt. E0116, [STREET_ADDRESS] Property: 251 Dekalb 🔧 Risk Level: Medium The resi…" at bounding box center [339, 310] width 153 height 55
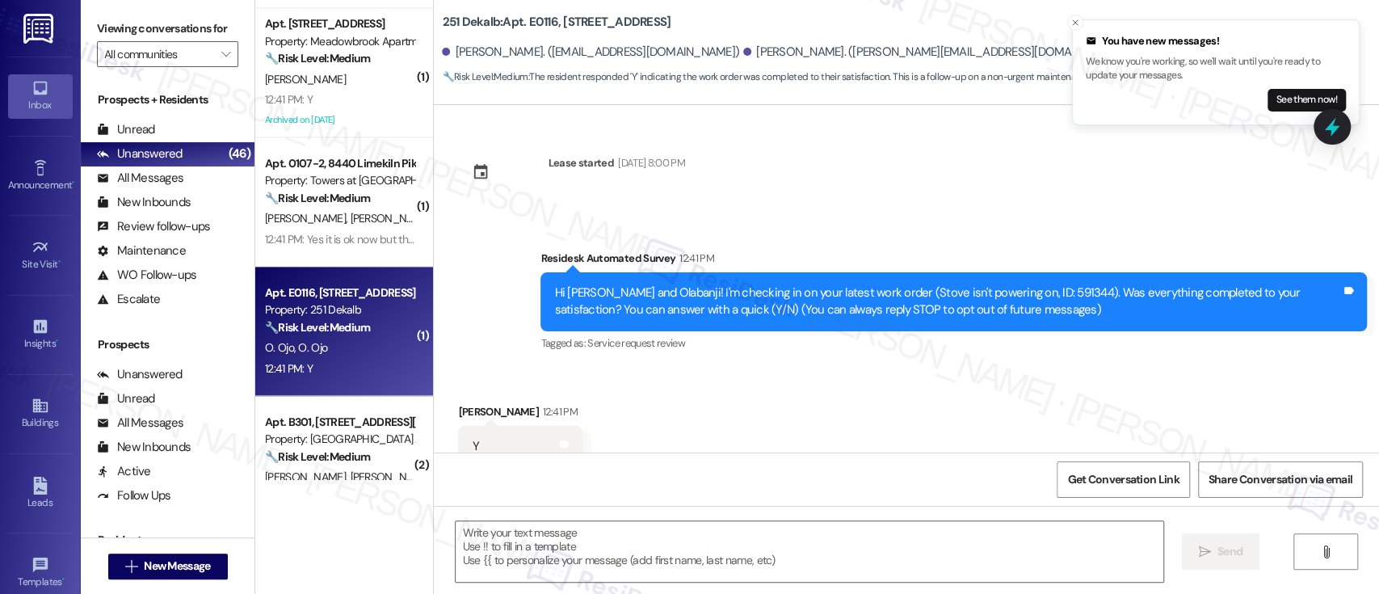
scroll to position [51, 0]
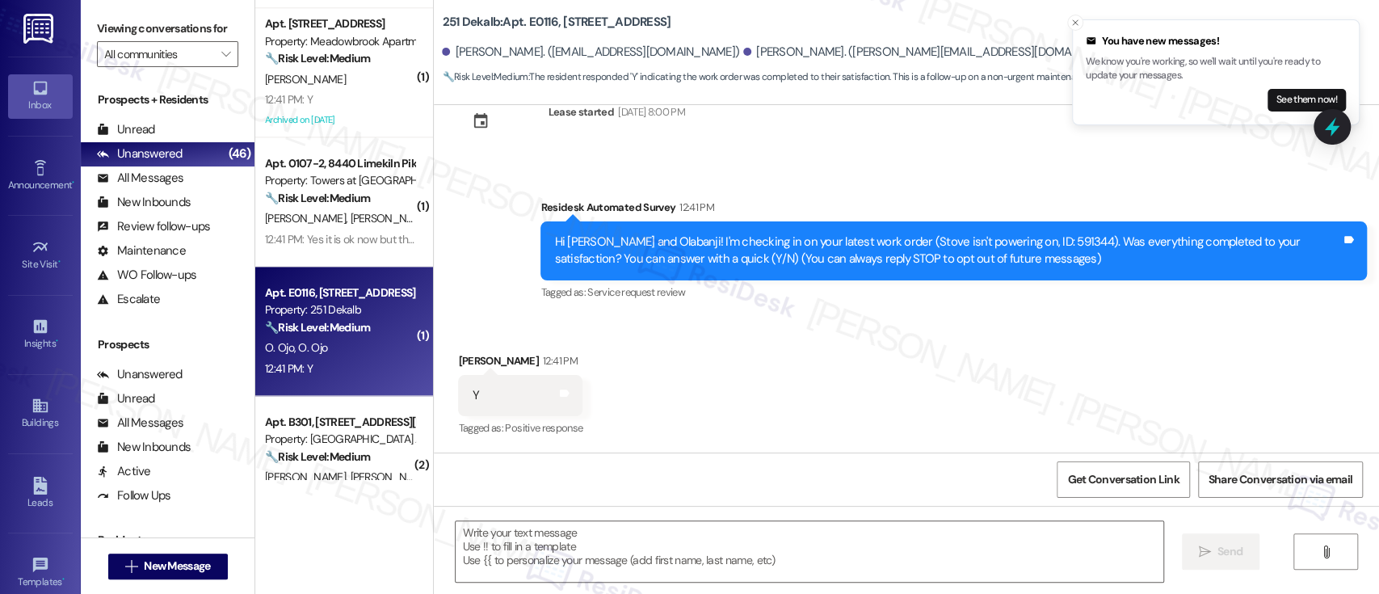
type textarea "Fetching suggested responses. Please feel free to read through the conversation…"
click at [1079, 24] on icon "Close toast" at bounding box center [1075, 23] width 10 height 10
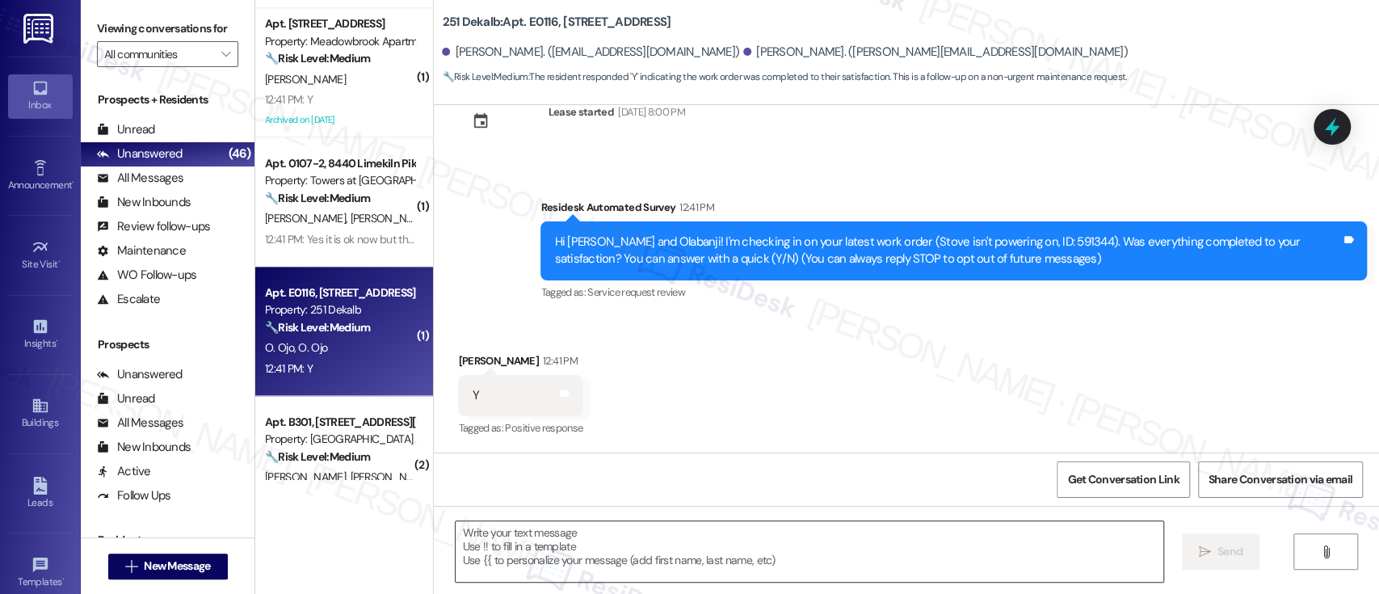
click at [703, 539] on textarea at bounding box center [808, 551] width 707 height 61
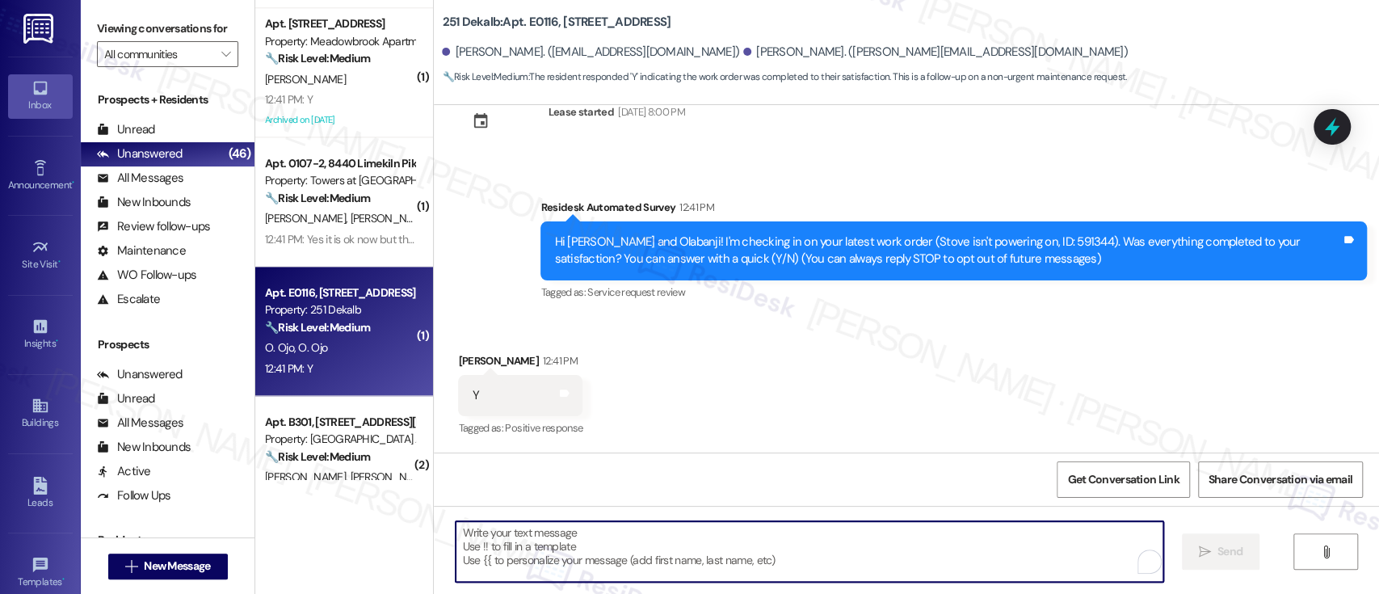
paste textarea "I'm so glad to hear that everything was taken care of to your satisfaction. Ple…"
type textarea "I'm so glad to hear that everything was taken care of to your satisfaction. Ple…"
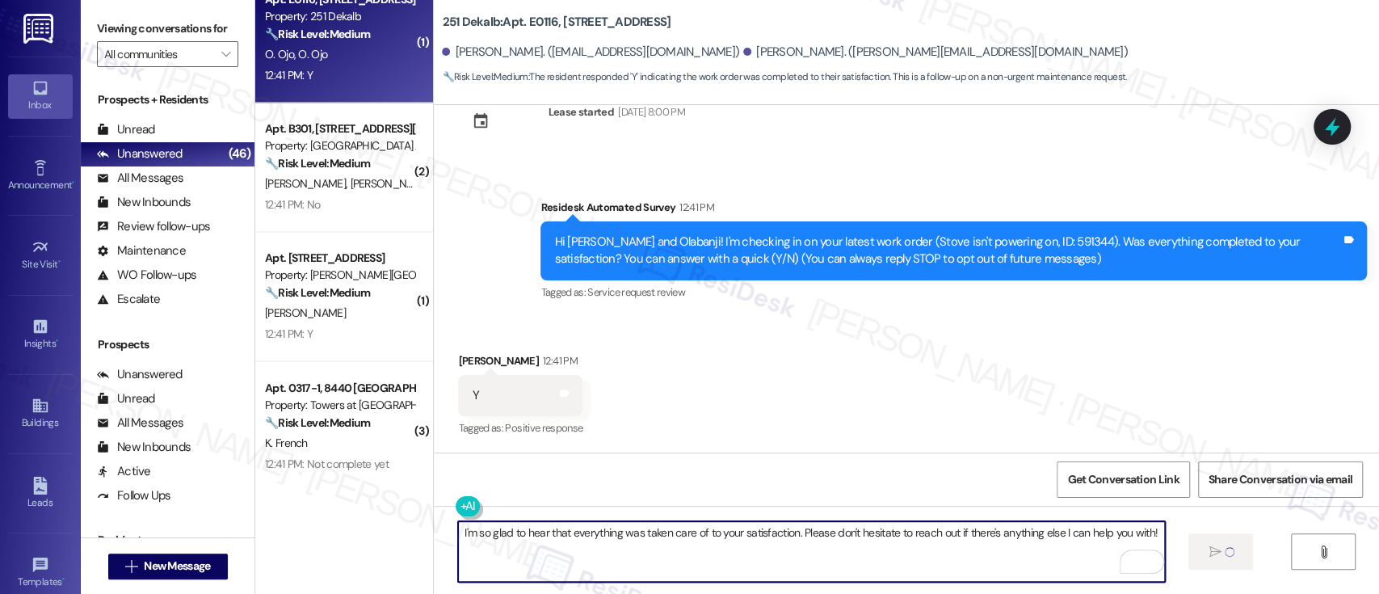
scroll to position [1707, 0]
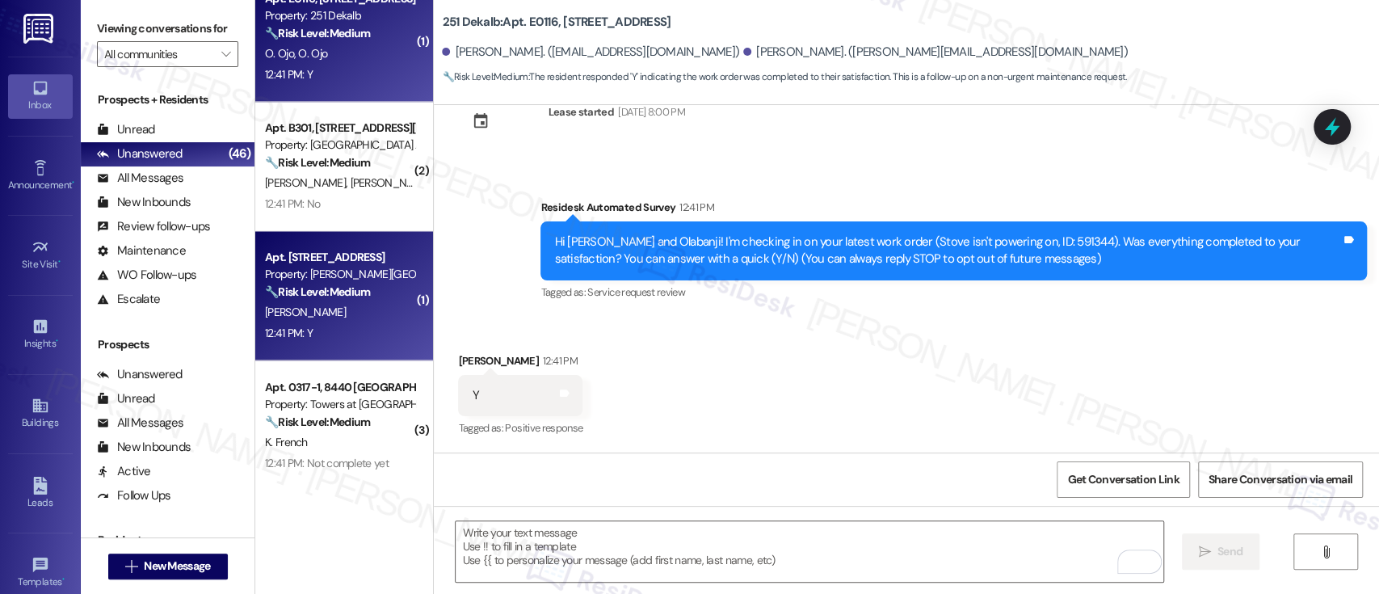
click at [318, 317] on div "[PERSON_NAME]" at bounding box center [339, 312] width 153 height 20
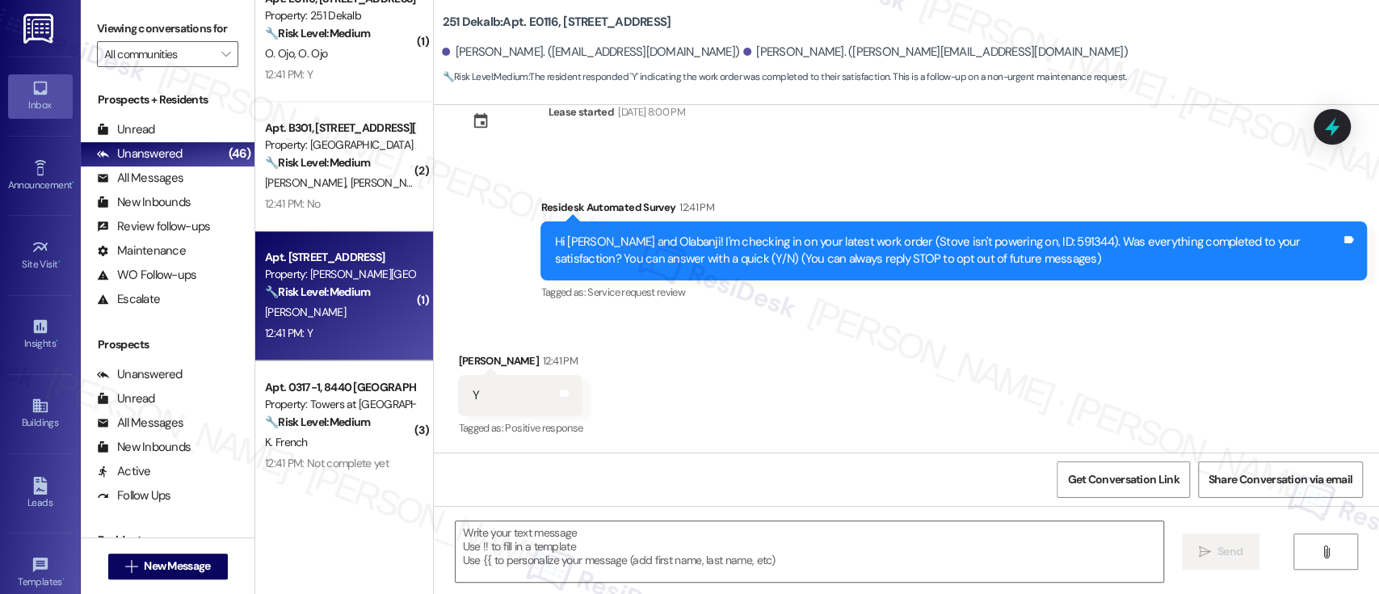
type textarea "Fetching suggested responses. Please feel free to read through the conversation…"
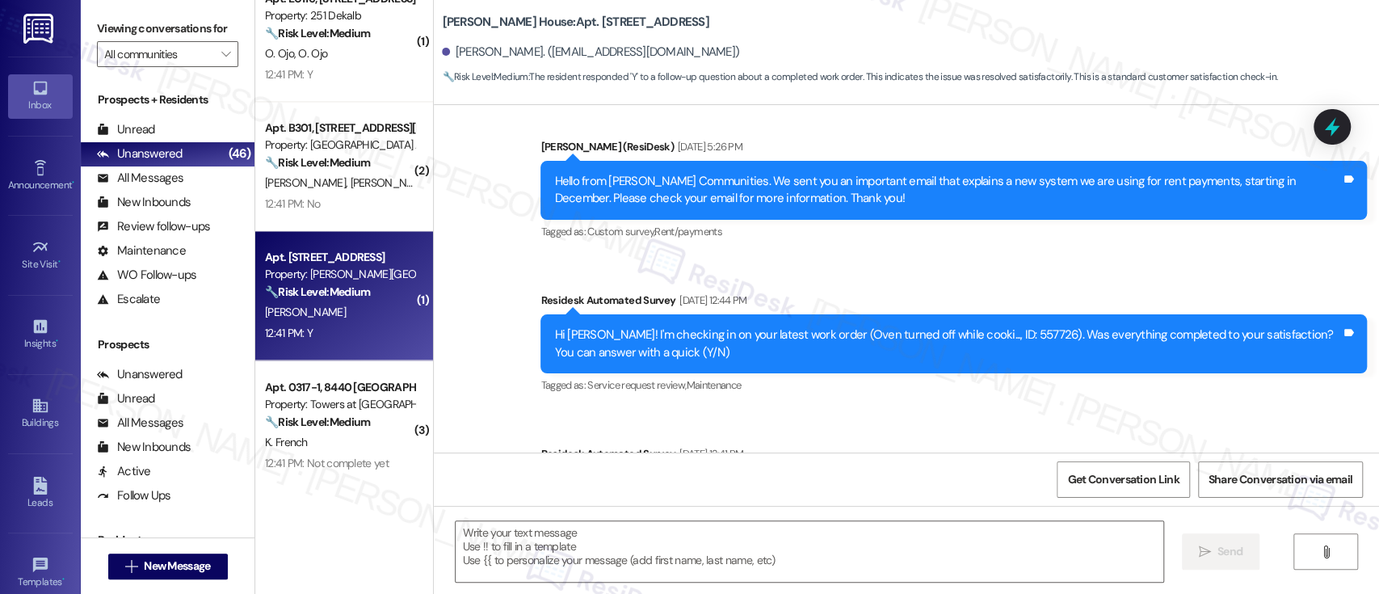
type textarea "Fetching suggested responses. Please feel free to read through the conversation…"
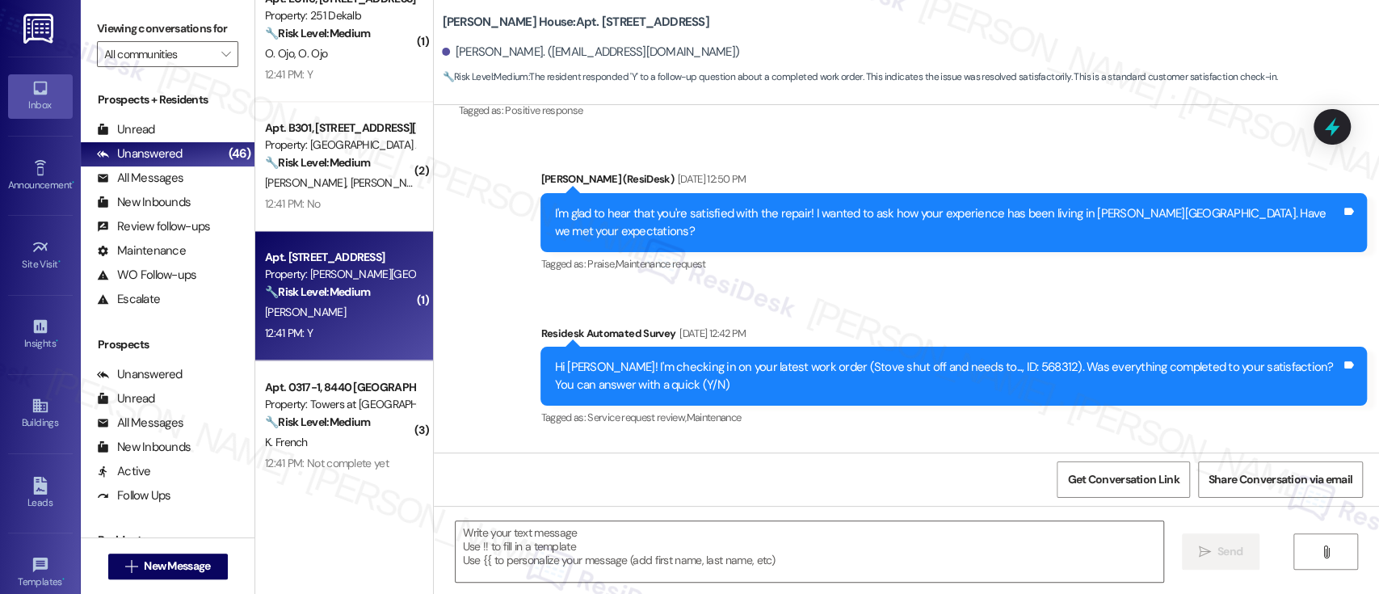
scroll to position [641, 0]
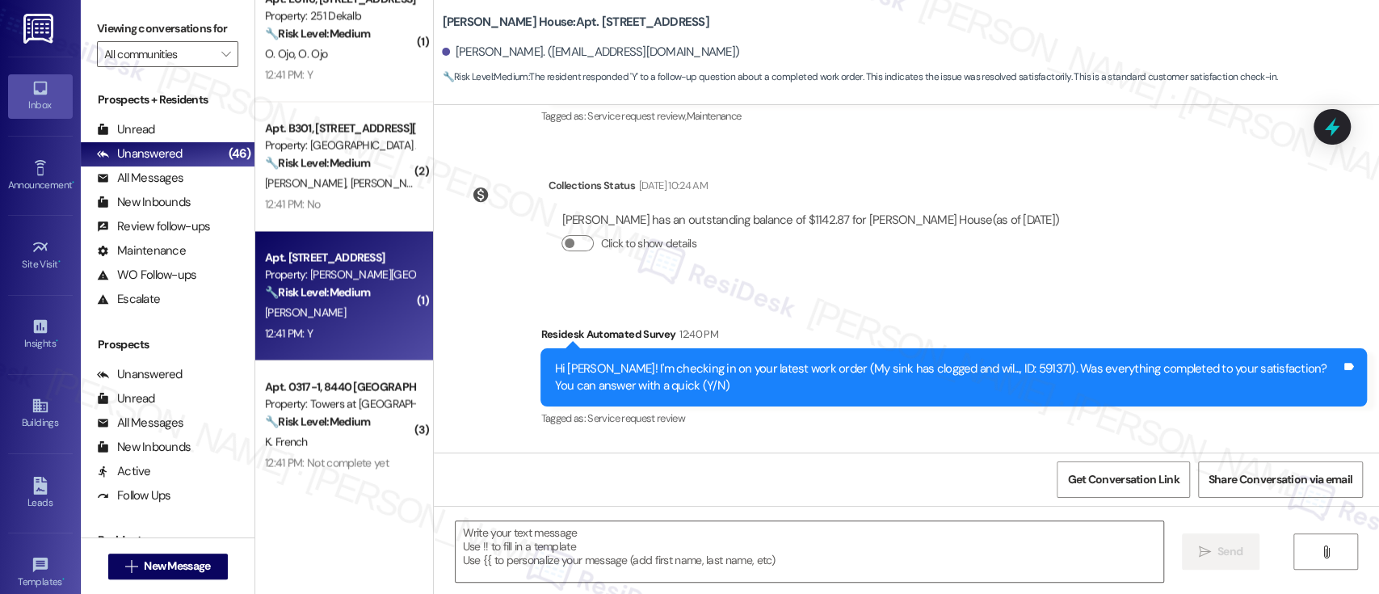
scroll to position [1617, 0]
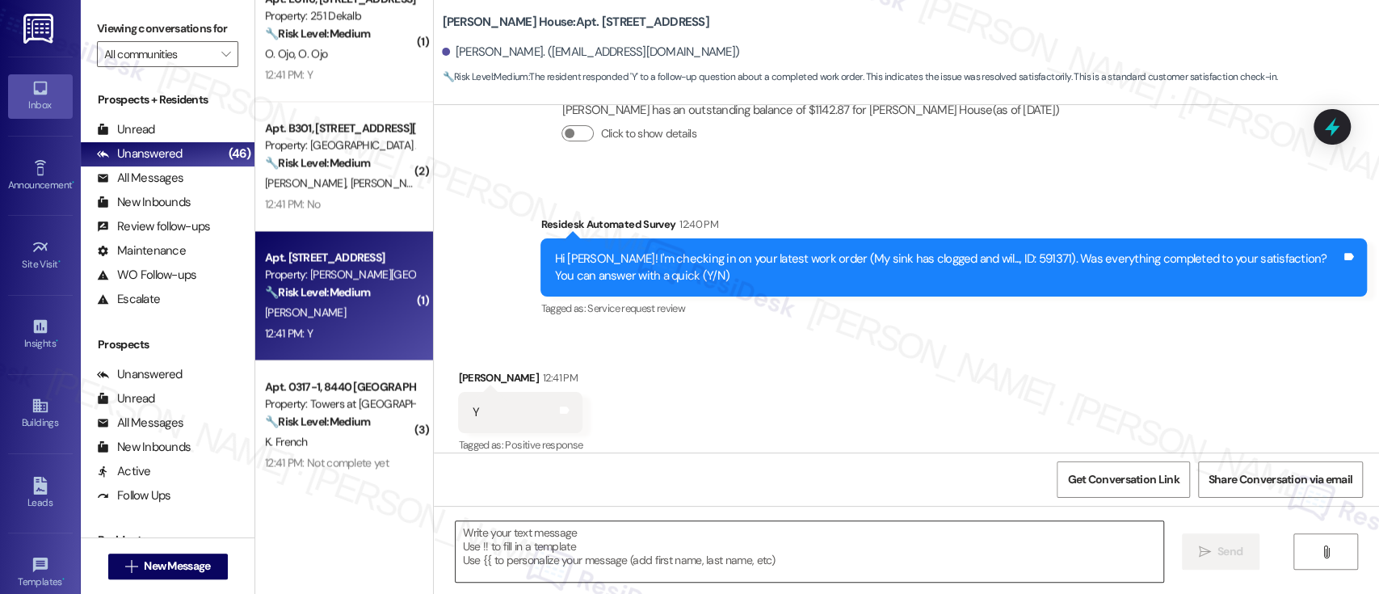
click at [862, 548] on textarea at bounding box center [808, 551] width 707 height 61
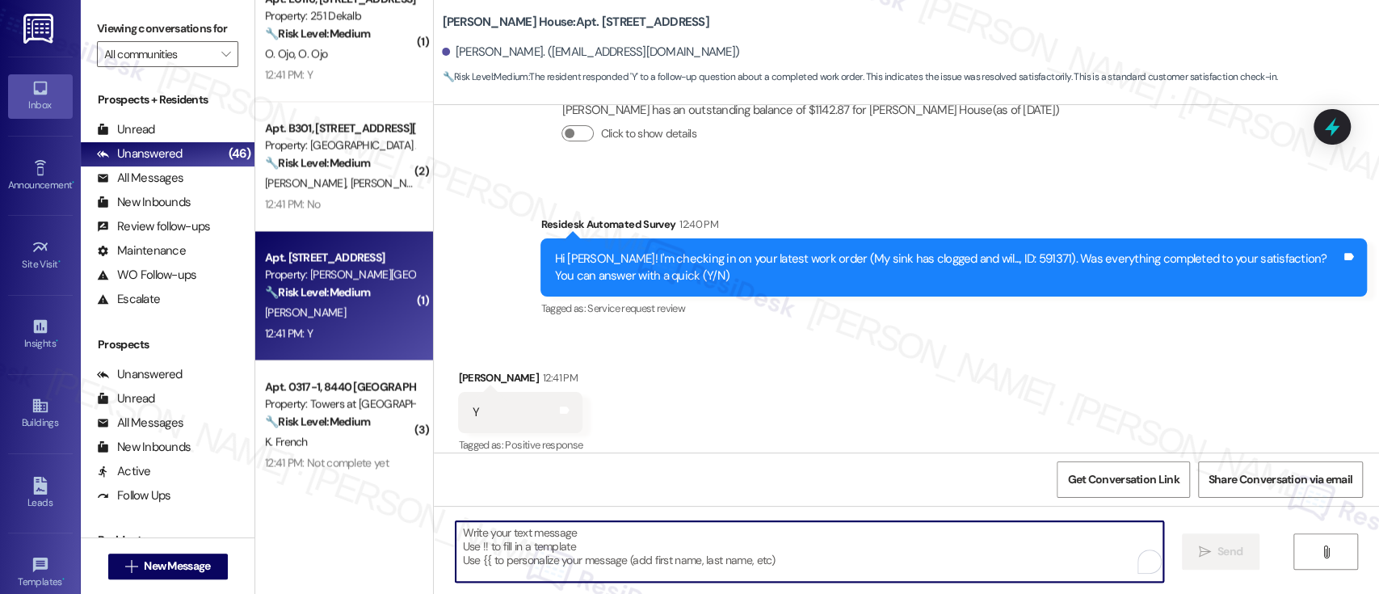
paste textarea "I'm so glad to hear that everything was taken care of to your satisfaction. Ple…"
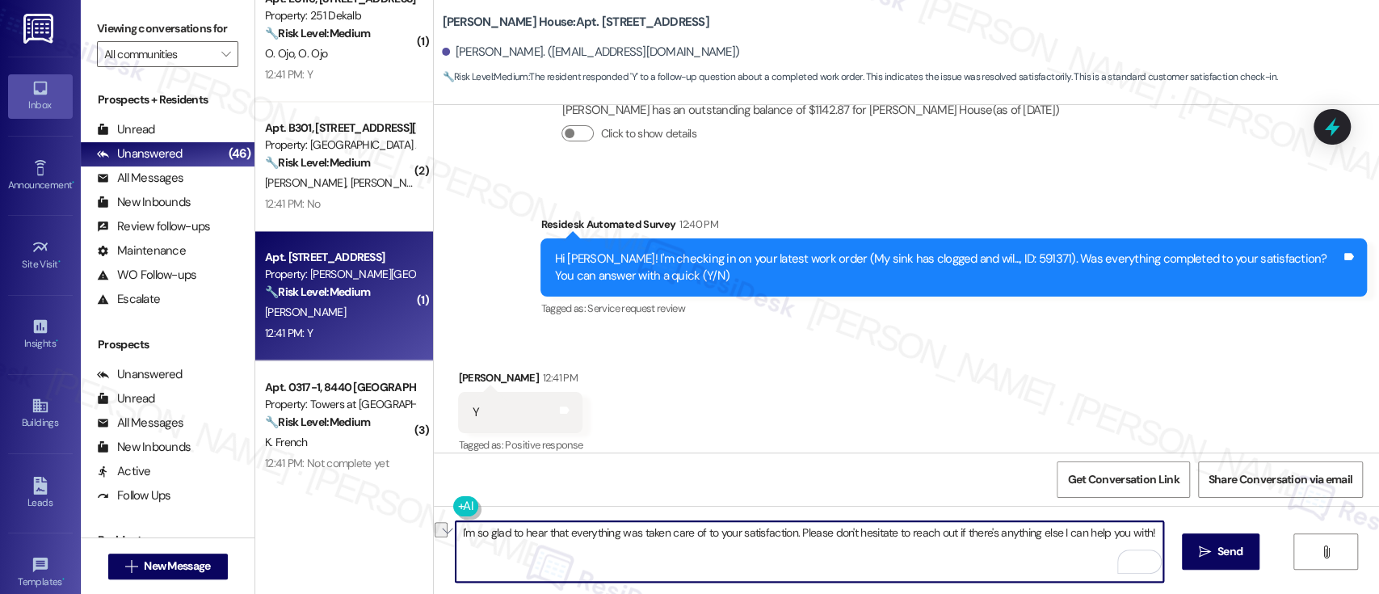
click at [791, 534] on textarea "I'm so glad to hear that everything was taken care of to your satisfaction. Ple…" at bounding box center [808, 551] width 707 height 61
paste textarea "If you don’t mind, would you be willing to share your feedback as a Google revi…"
type textarea "I'm so glad to hear that everything was taken care of to your satisfaction. If …"
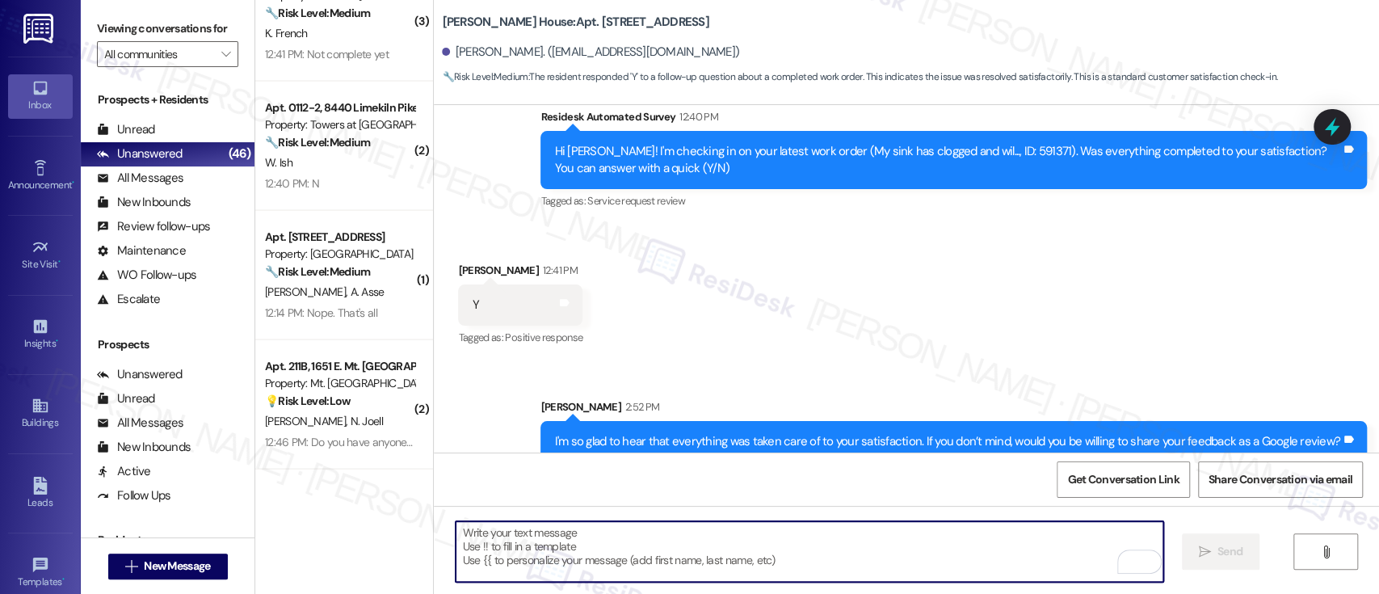
scroll to position [2125, 0]
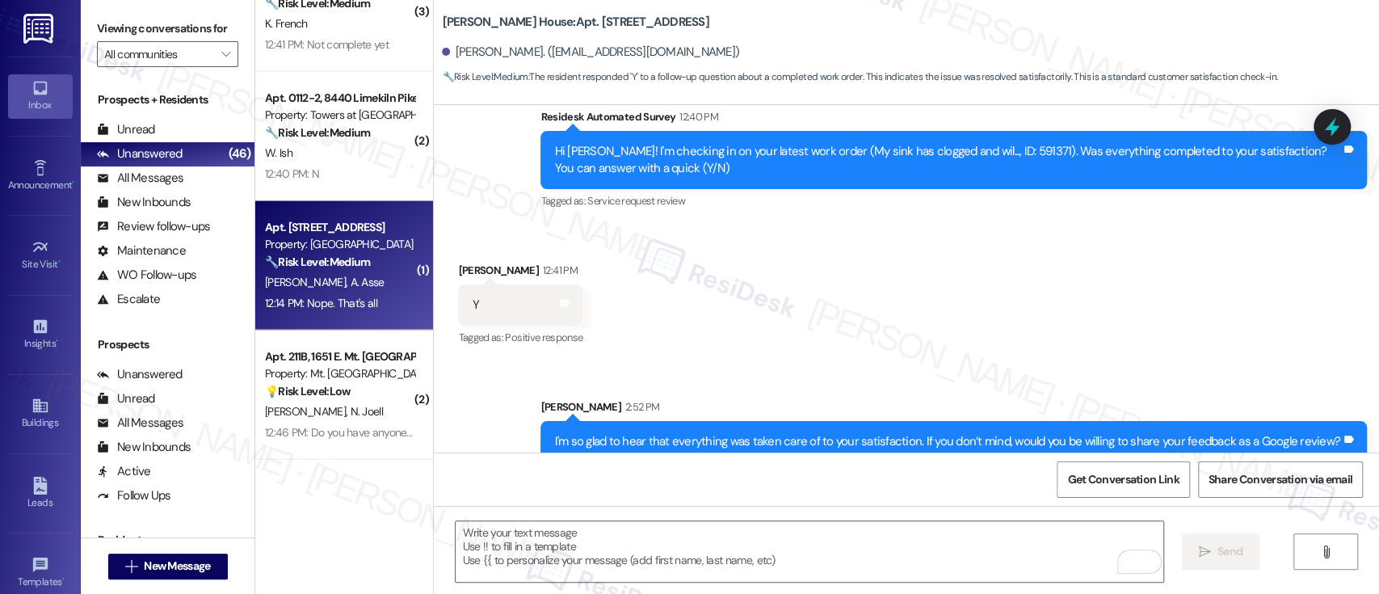
click at [388, 275] on div "S. Traore A. Asse" at bounding box center [339, 282] width 153 height 20
type textarea "Fetching suggested responses. Please feel free to read through the conversation…"
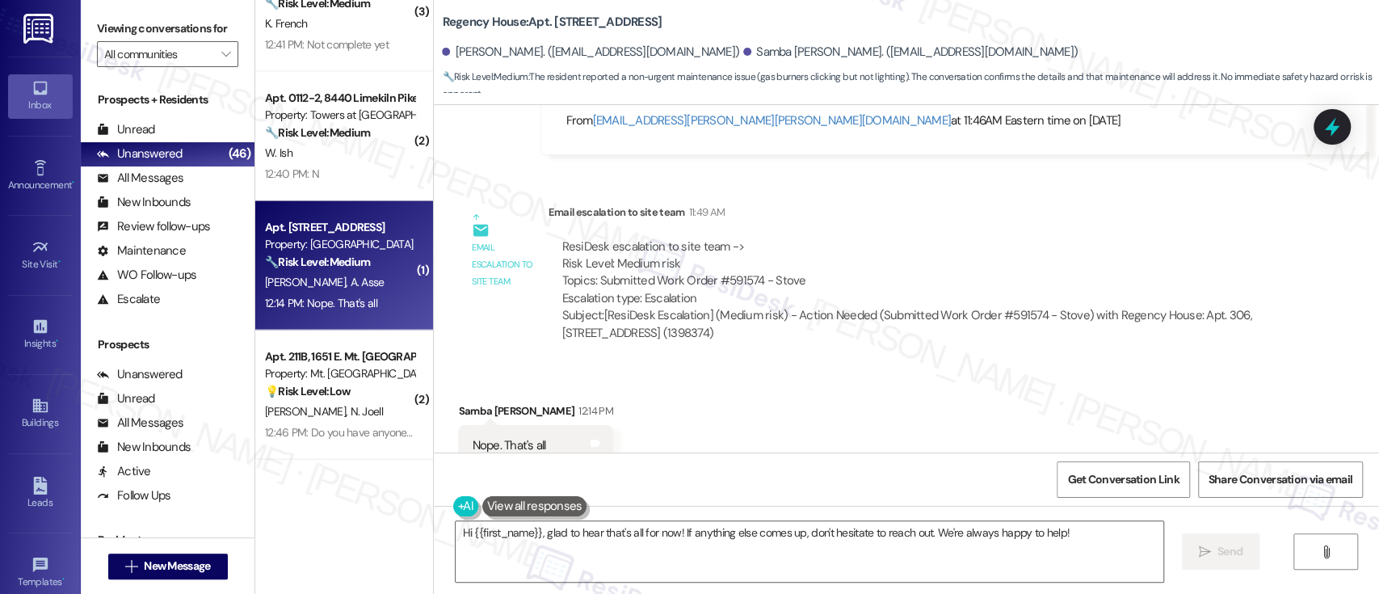
scroll to position [11979, 0]
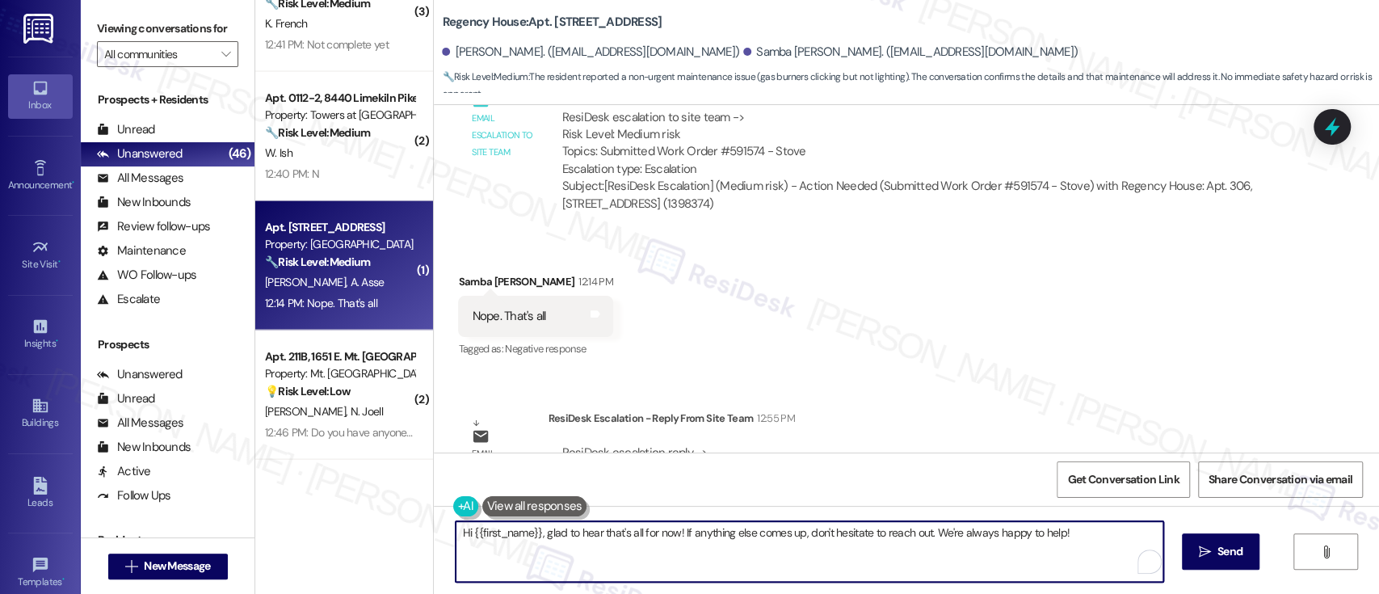
drag, startPoint x: 670, startPoint y: 530, endPoint x: 293, endPoint y: 530, distance: 377.2
click at [293, 530] on div "( 2 ) Apt. B301, 2400 Benson St Property: Longwood Manor Apts 🔧 Risk Level: Med…" at bounding box center [816, 297] width 1123 height 594
click at [983, 547] on textarea "If anything else comes up, don't hesitate to reach out. We're always happy to h…" at bounding box center [808, 551] width 707 height 61
type textarea "If anything else comes up, don't hesitate to reach out. We're always happy to h…"
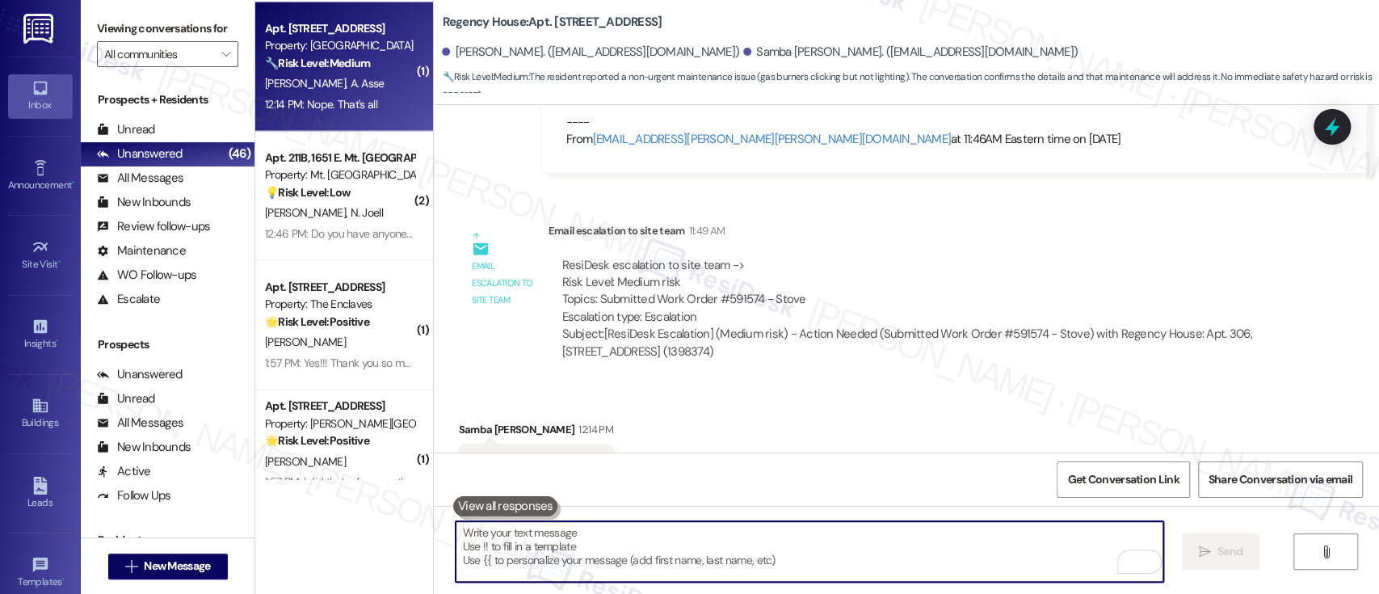
scroll to position [2361, 0]
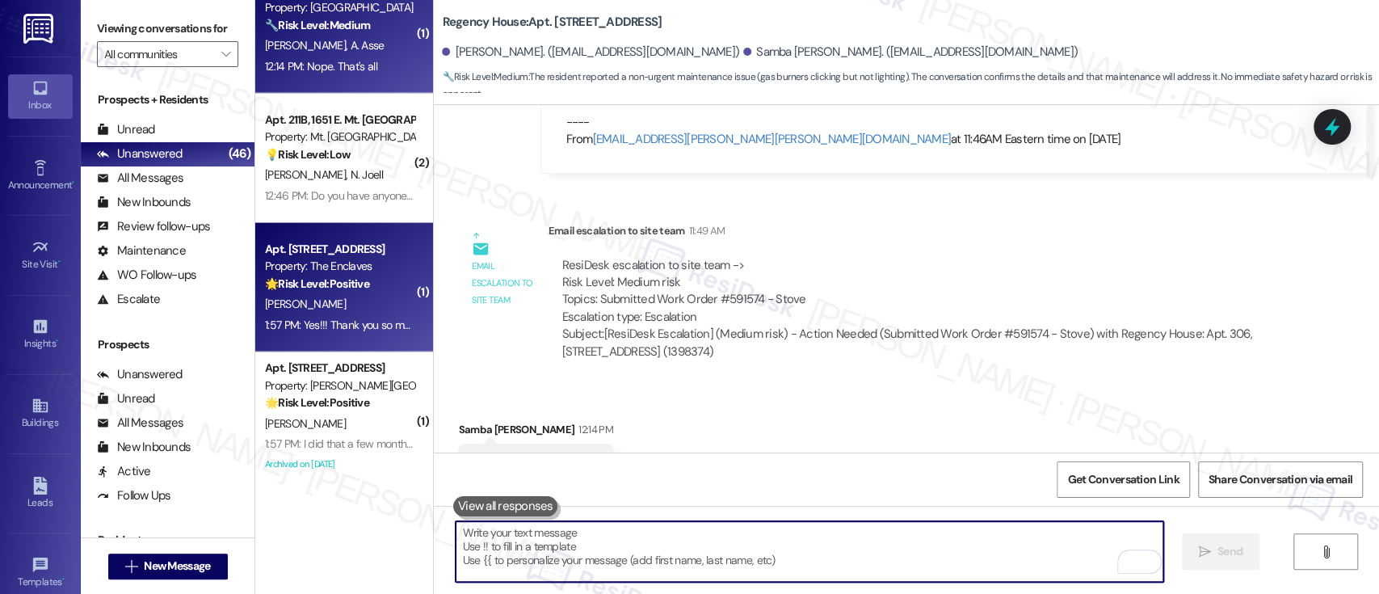
click at [330, 333] on div "1:57 PM: Yes!!! Thank you so much!! Vincent was great as always!!!! 1:57 PM: Ye…" at bounding box center [339, 325] width 153 height 20
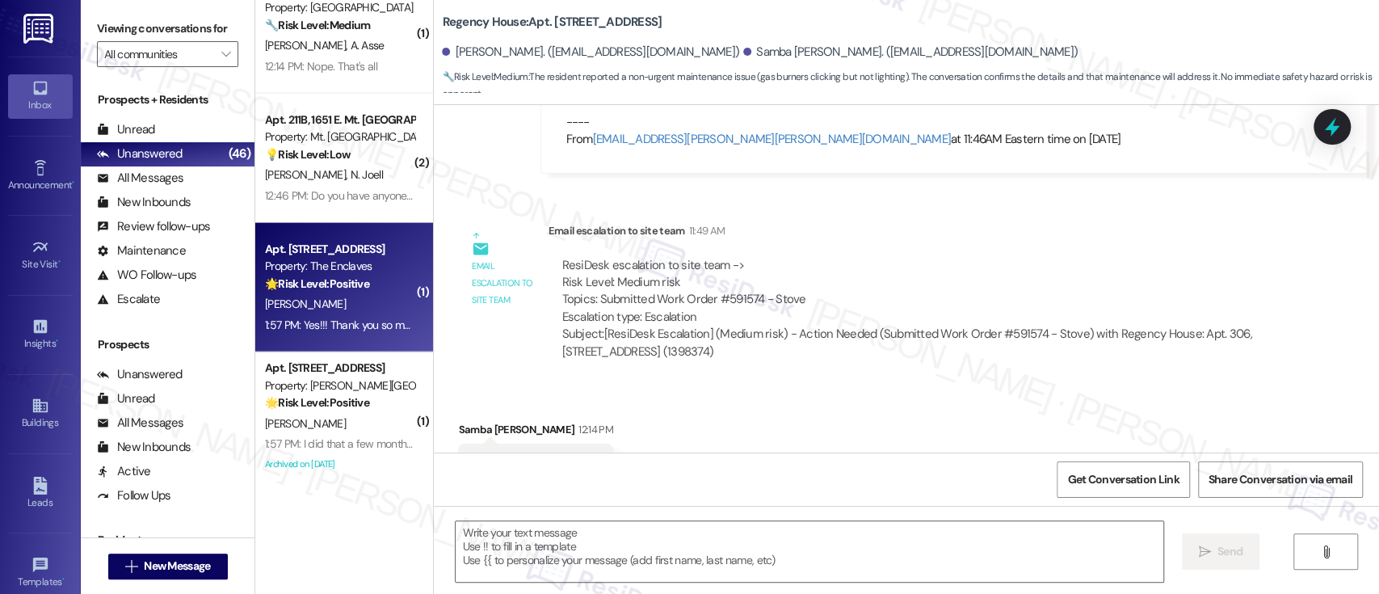
type textarea "Fetching suggested responses. Please feel free to read through the conversation…"
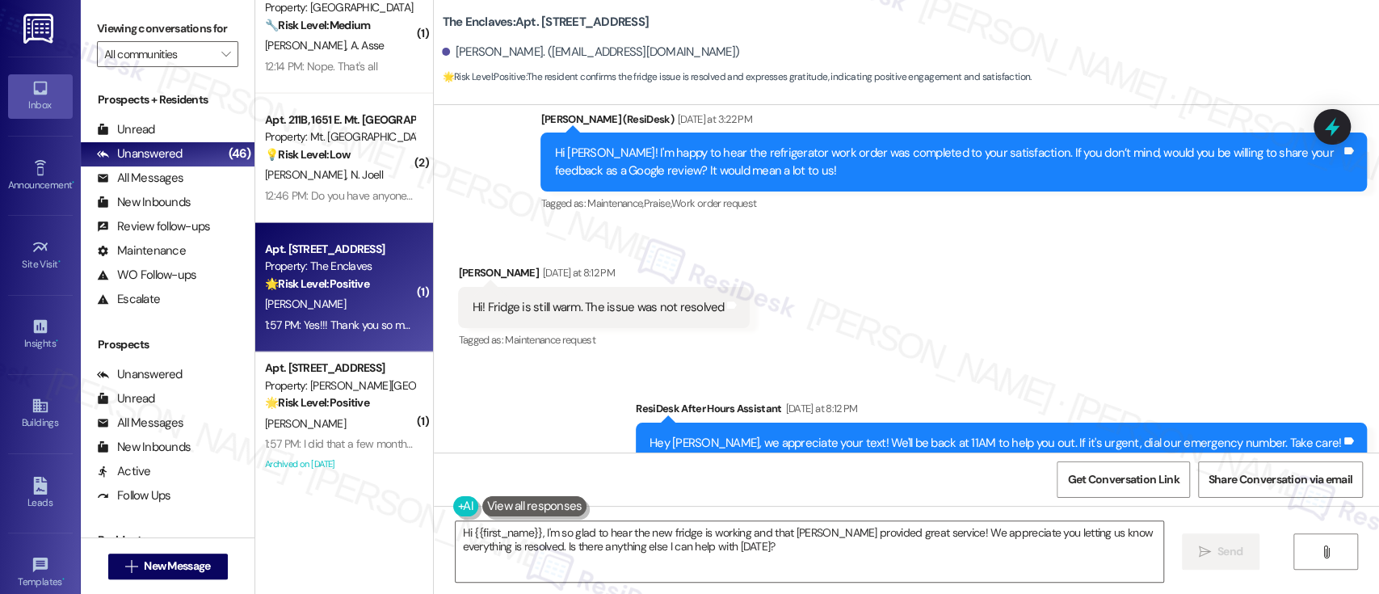
scroll to position [3395, 0]
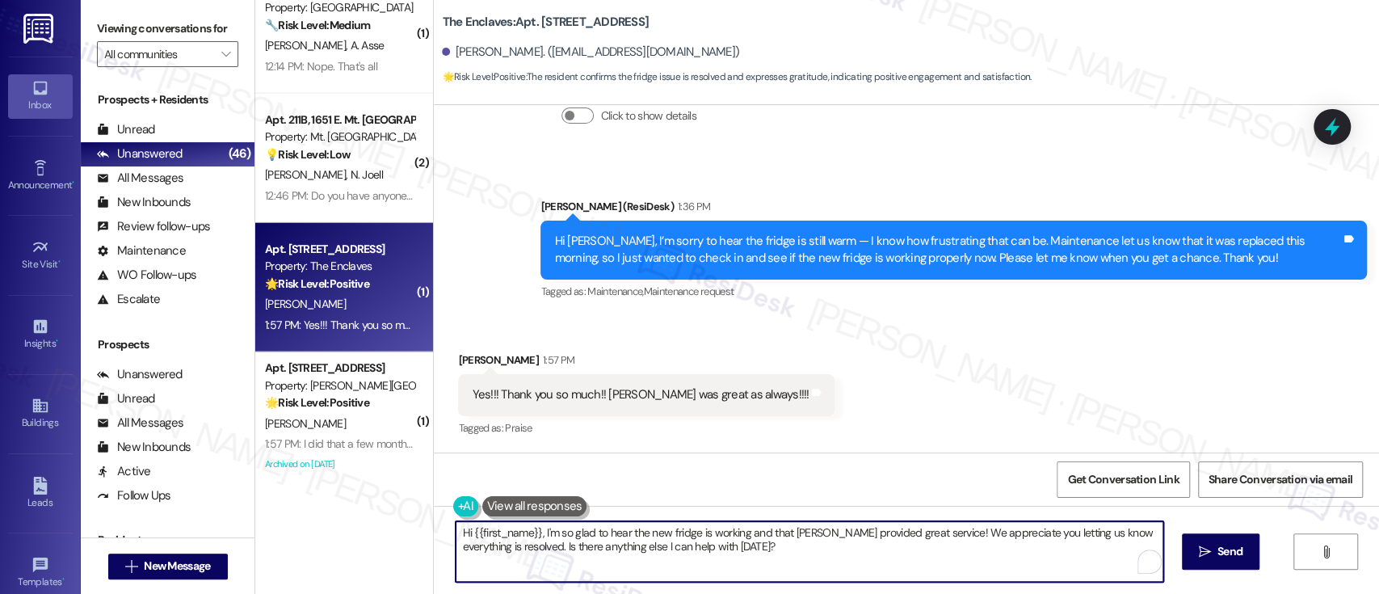
drag, startPoint x: 533, startPoint y: 528, endPoint x: 388, endPoint y: 518, distance: 145.7
click at [388, 518] on div "( 3 ) Apt. 0317-1, 8440 Limekiln Pike Property: Towers at Wyncote 🔧 Risk Level:…" at bounding box center [816, 297] width 1123 height 594
type textarea "I'm so glad to hear the new fridge is working and that Vincent provided great s…"
click at [704, 561] on textarea "I'm so glad to hear the new fridge is working and that Vincent provided great s…" at bounding box center [808, 551] width 707 height 61
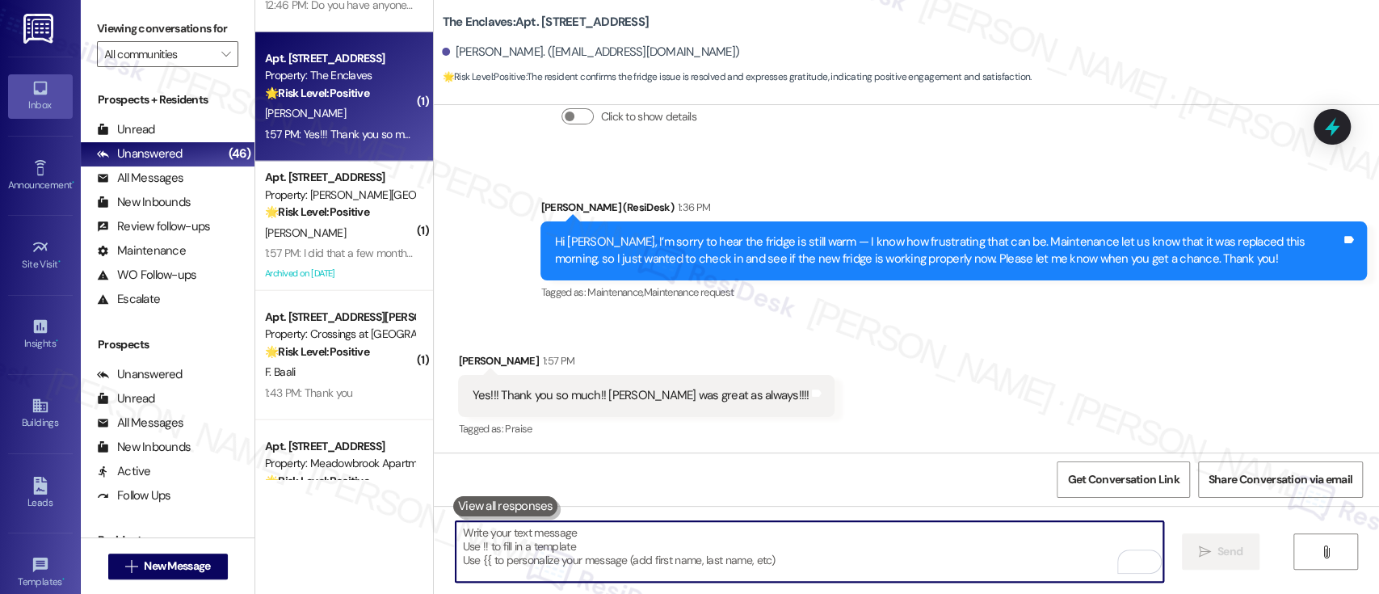
scroll to position [2655, 0]
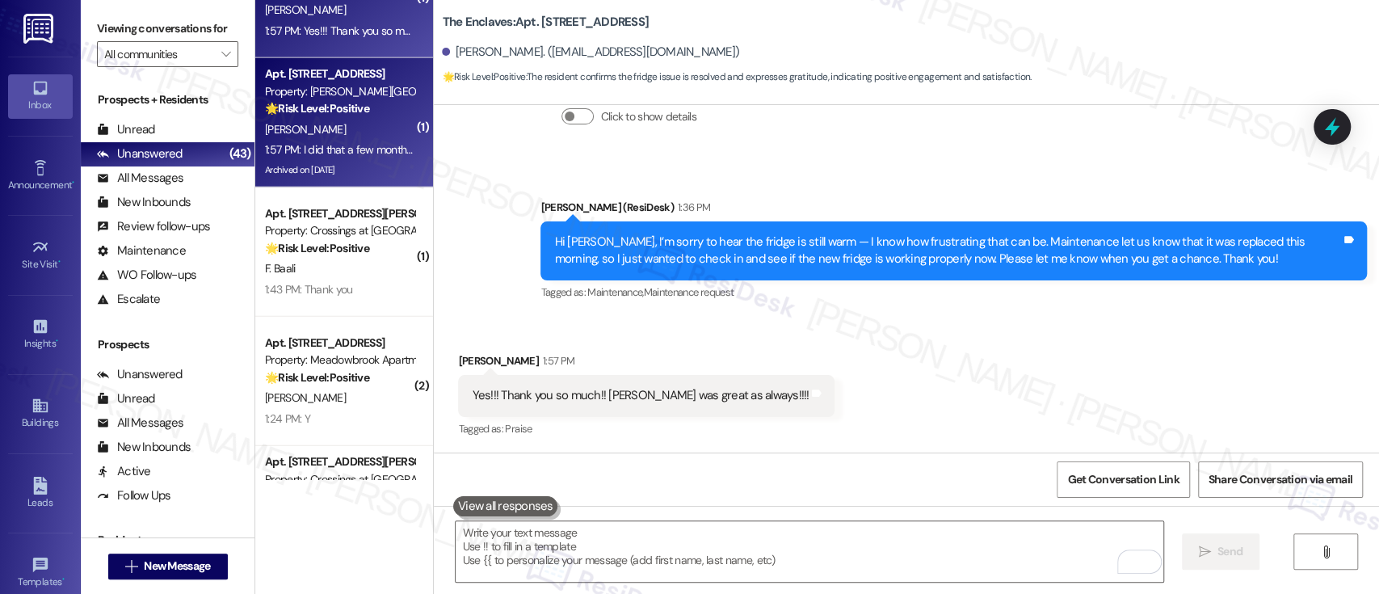
click at [335, 115] on div "🌟 Risk Level: Positive The resident indicates they already left a Google review…" at bounding box center [339, 108] width 149 height 17
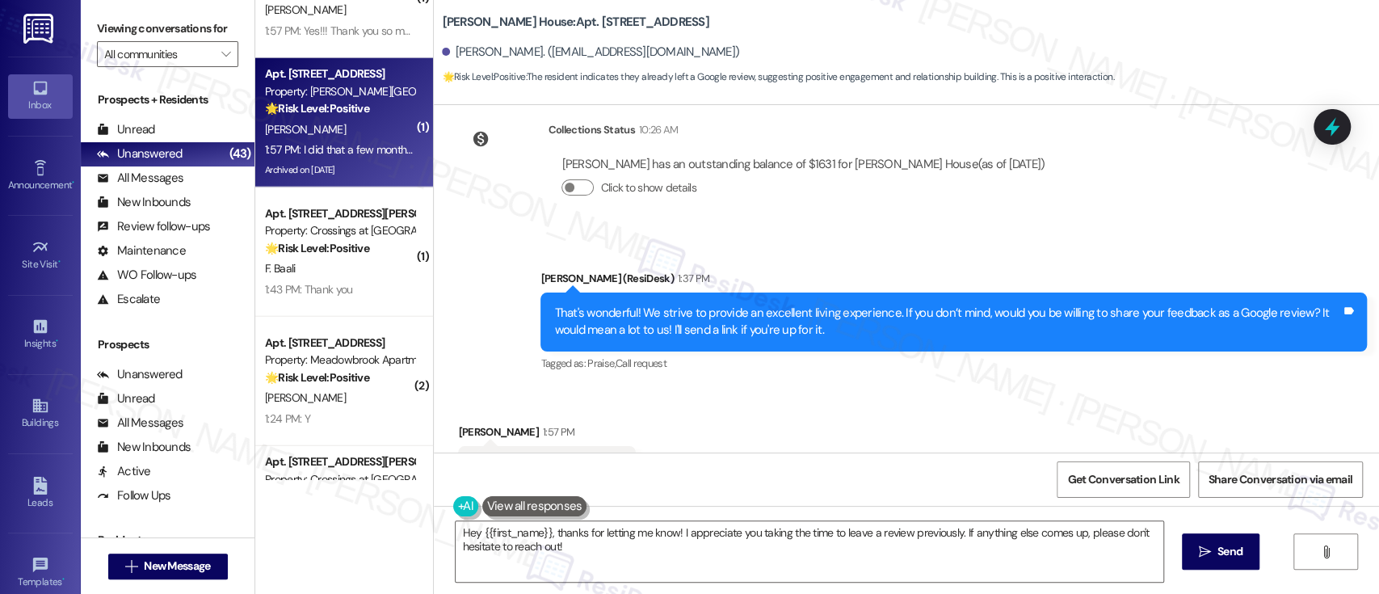
scroll to position [5954, 0]
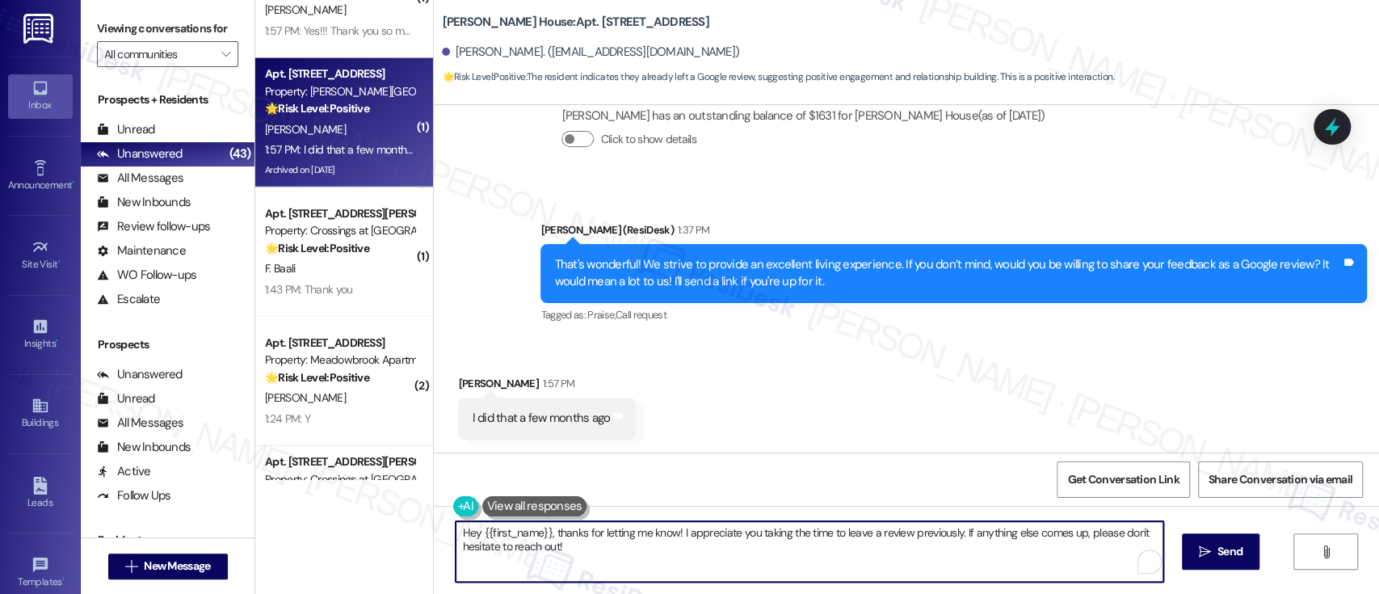
drag, startPoint x: 538, startPoint y: 524, endPoint x: 391, endPoint y: 501, distance: 148.8
click at [374, 522] on div "( 1 ) Apt. 306, 6301 N. 10th St Property: Regency House 🔧 Risk Level: Medium Th…" at bounding box center [816, 297] width 1123 height 594
type textarea "Great, thanks for letting me know! I appreciate you taking the time to leave a …"
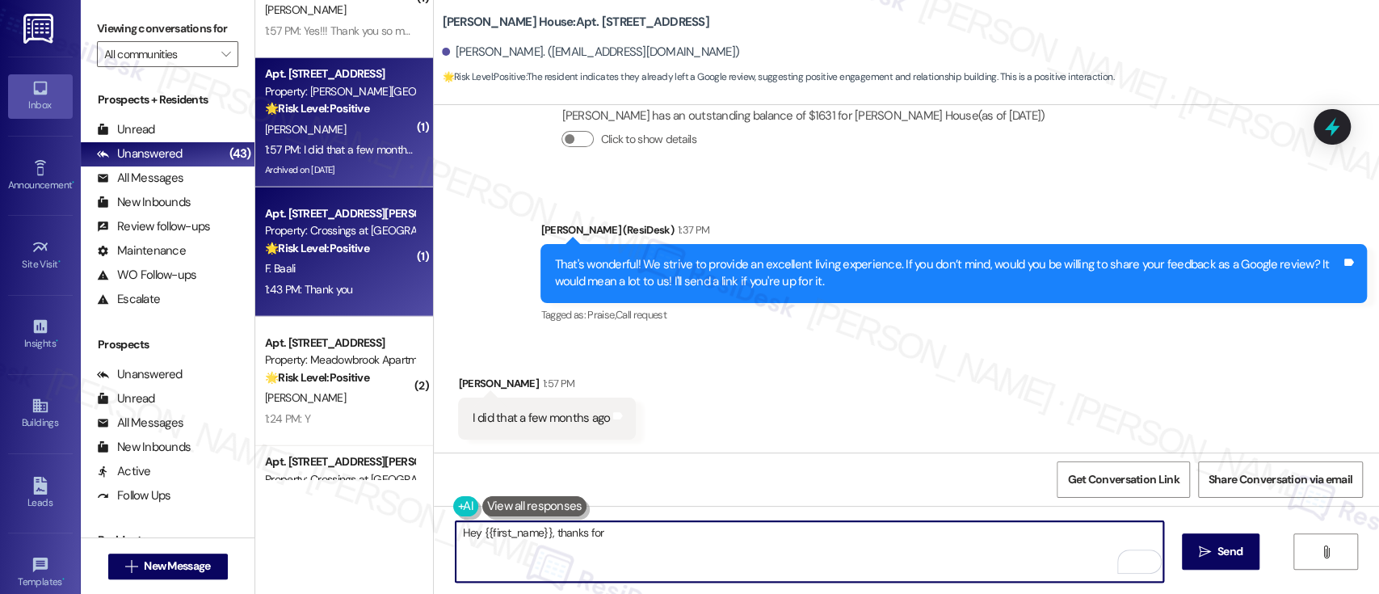
scroll to position [5953, 0]
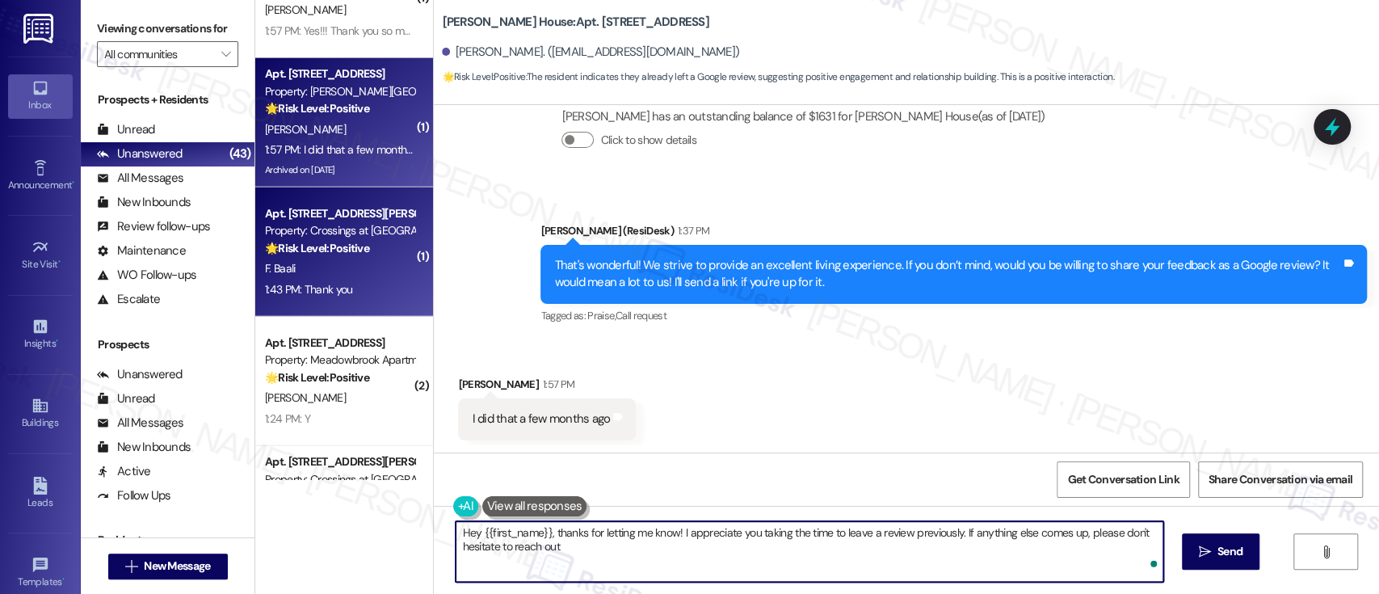
type textarea "Hey {{first_name}}, thanks for letting me know! I appreciate you taking the tim…"
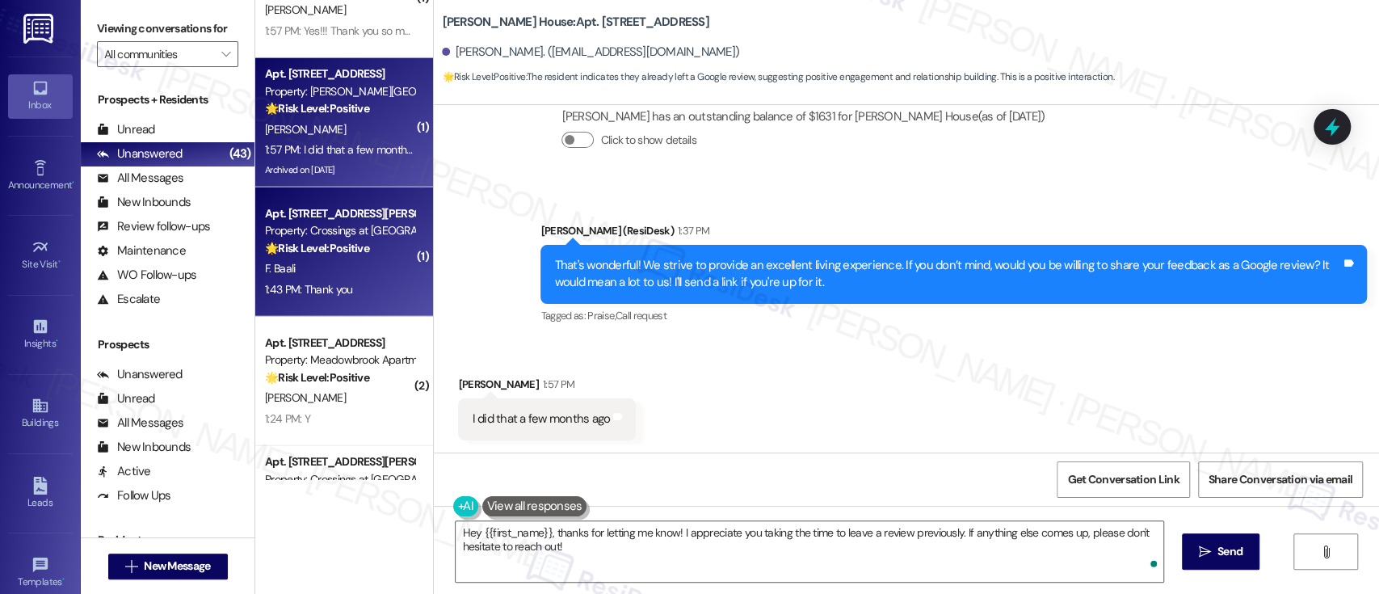
click at [292, 274] on div "F. Baali" at bounding box center [339, 268] width 153 height 20
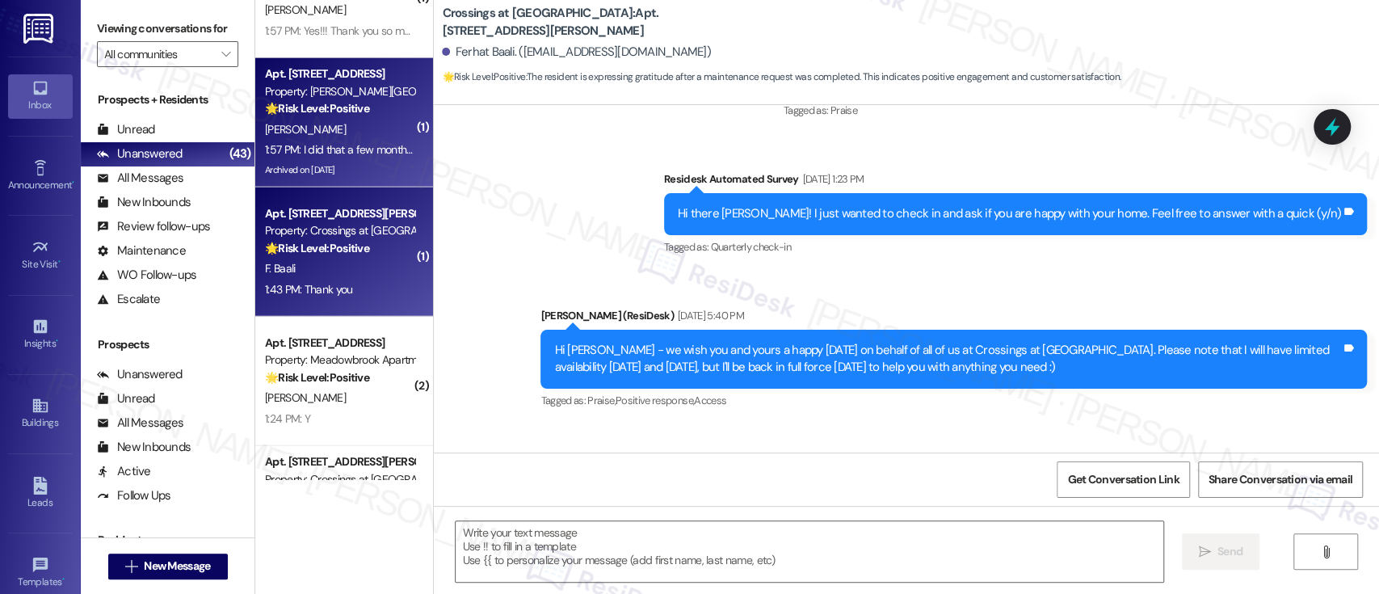
type textarea "Fetching suggested responses. Please feel free to read through the conversation…"
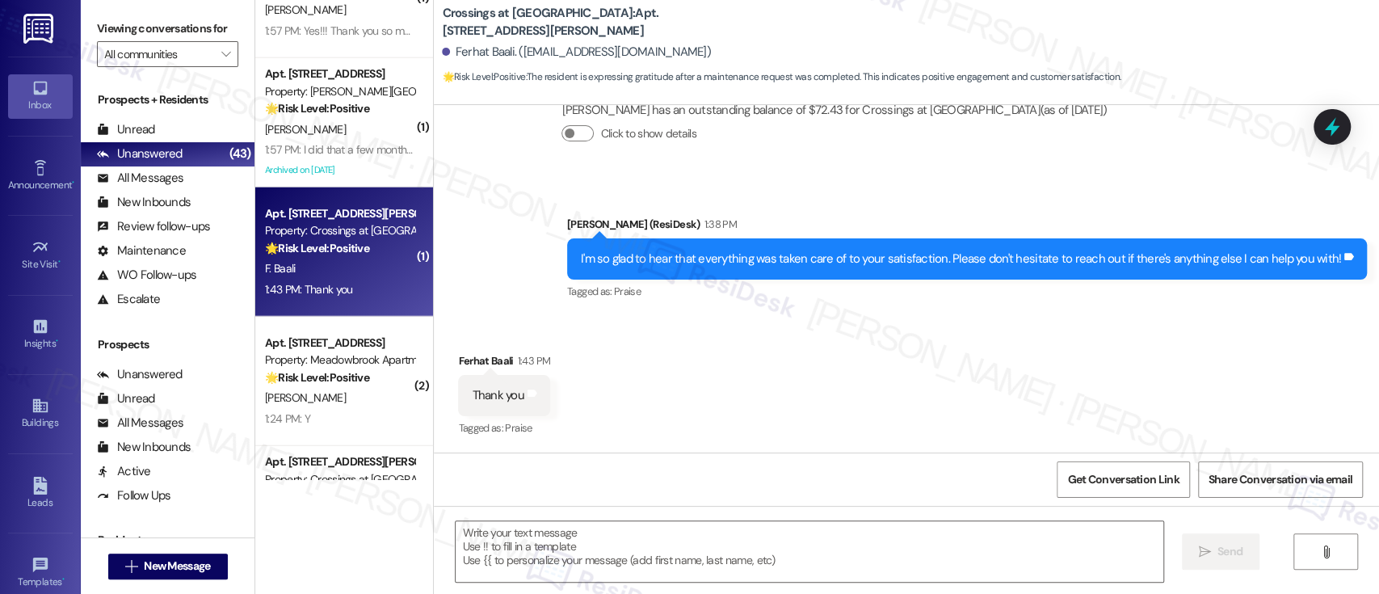
scroll to position [3828, 0]
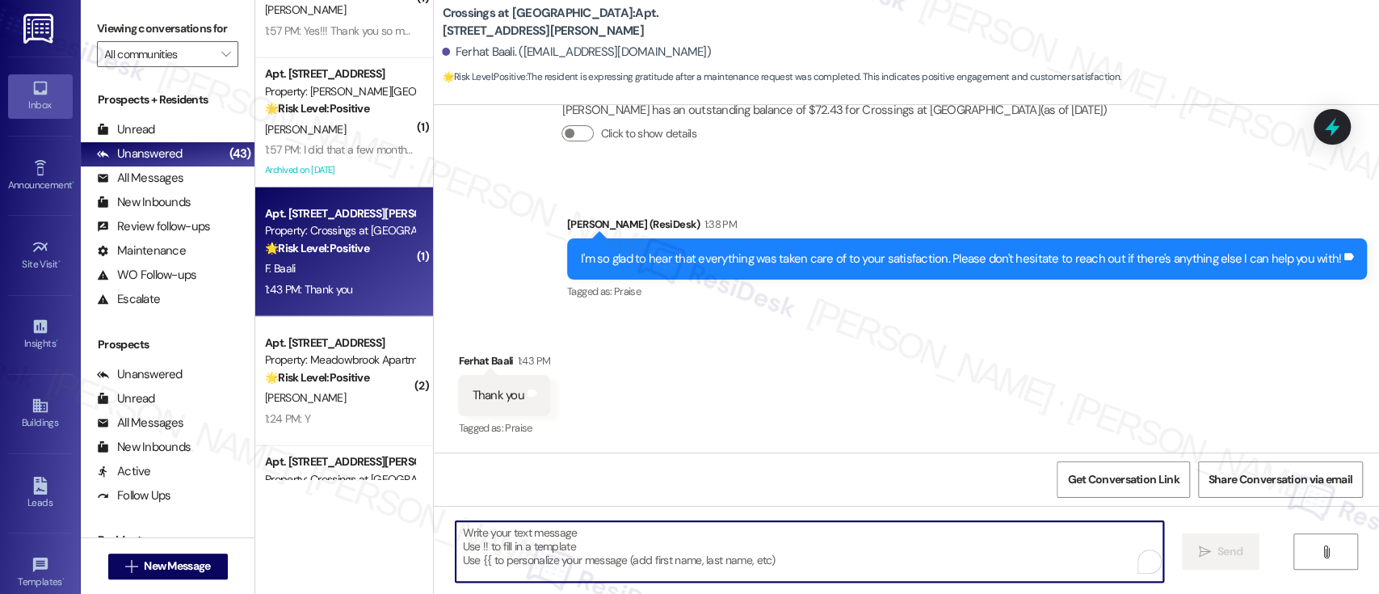
click at [810, 562] on textarea "To enrich screen reader interactions, please activate Accessibility in Grammarl…" at bounding box center [808, 551] width 707 height 61
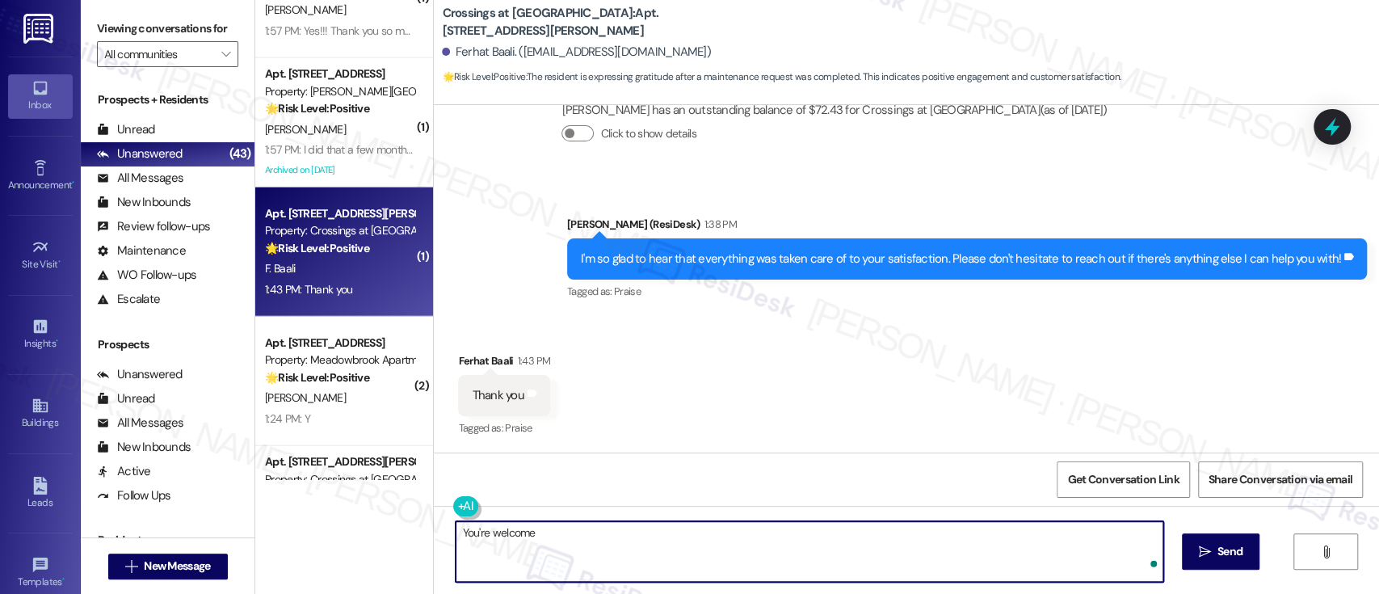
type textarea "You're welcome!"
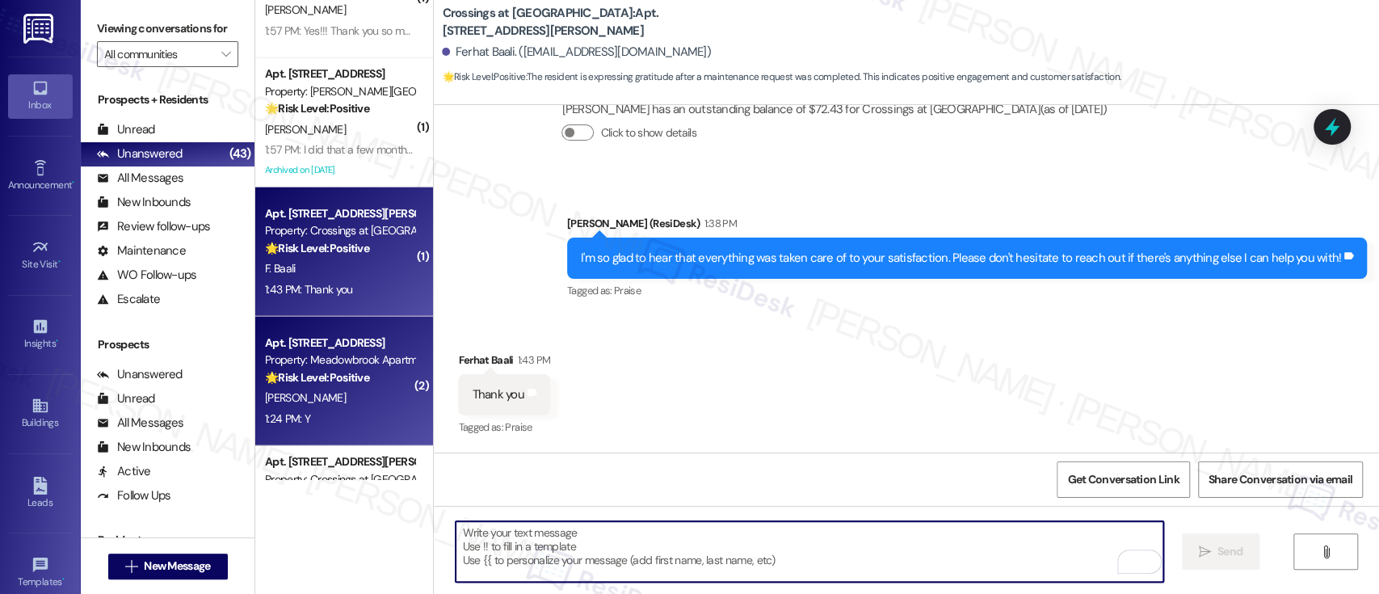
scroll to position [3827, 0]
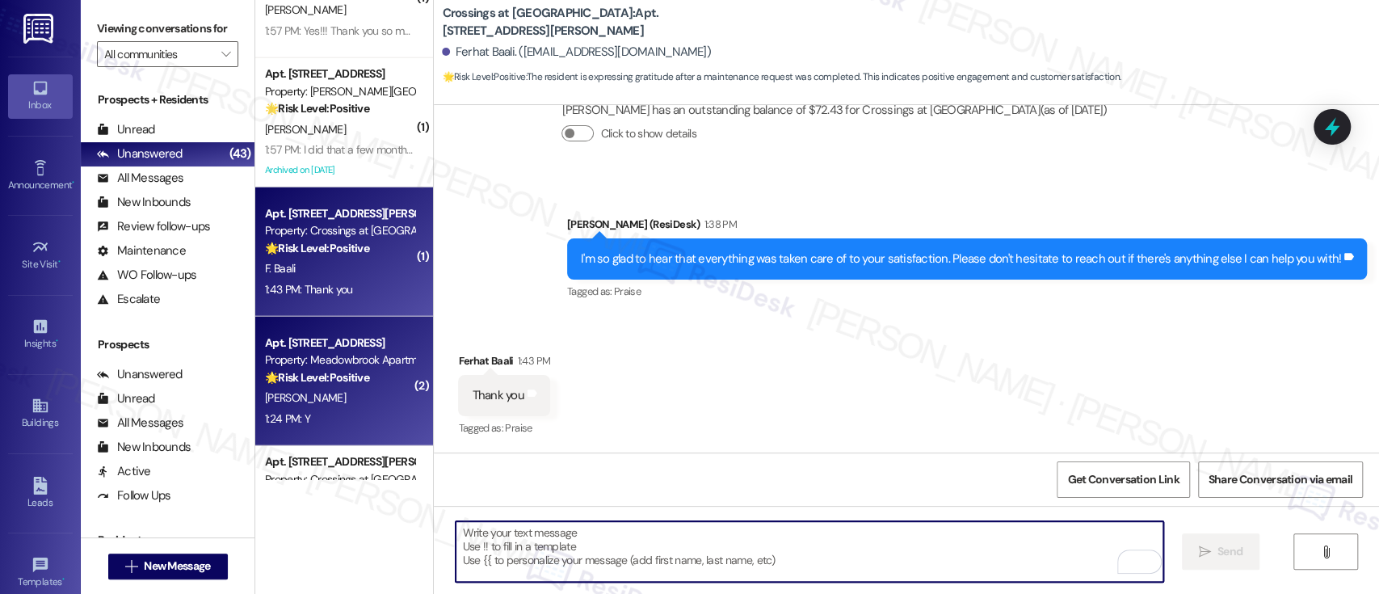
click at [361, 380] on strong "🌟 Risk Level: Positive" at bounding box center [317, 377] width 104 height 15
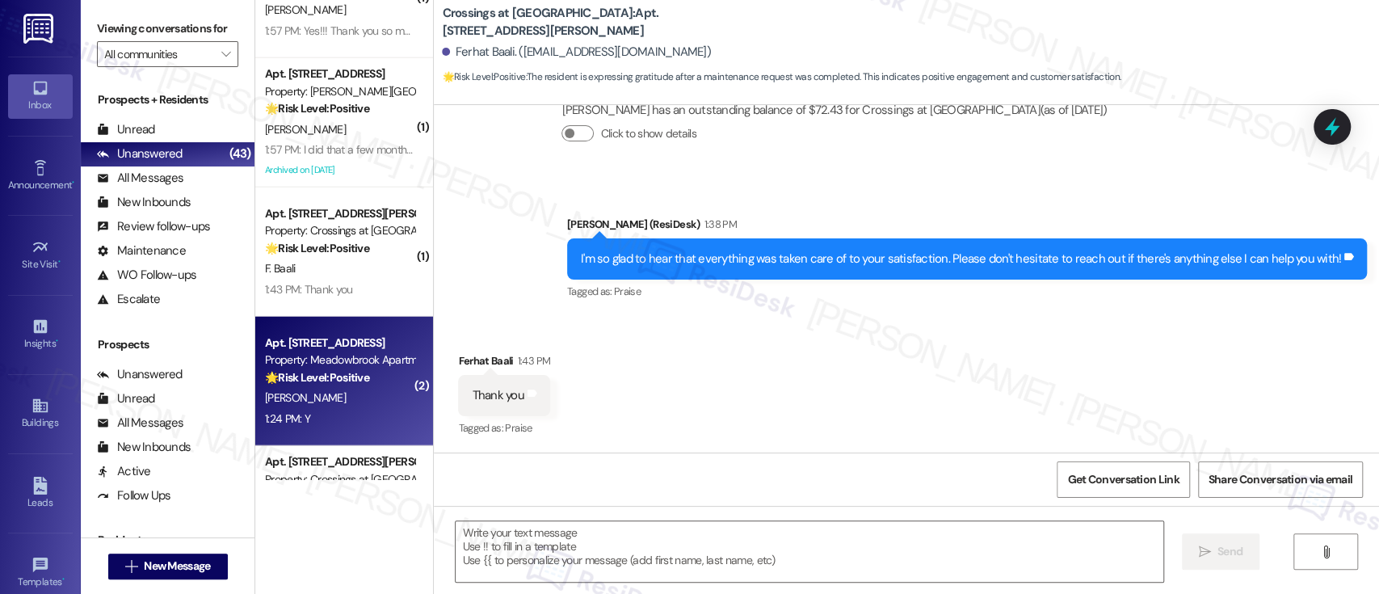
type textarea "Fetching suggested responses. Please feel free to read through the conversation…"
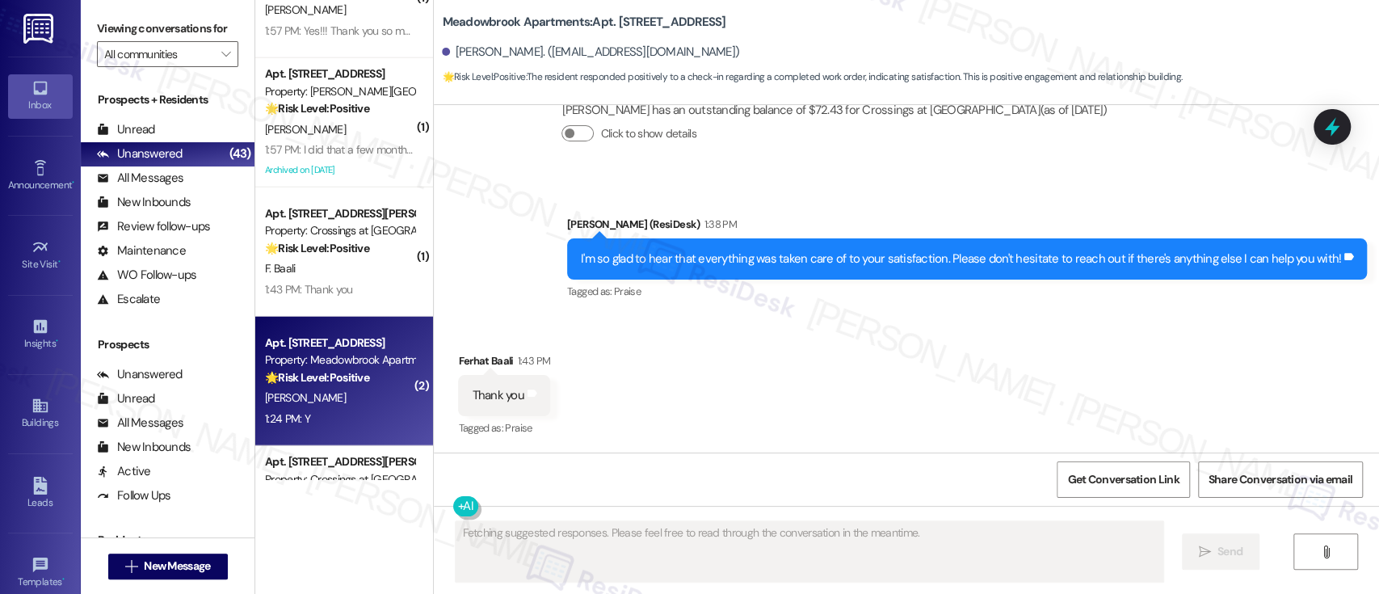
scroll to position [1588, 0]
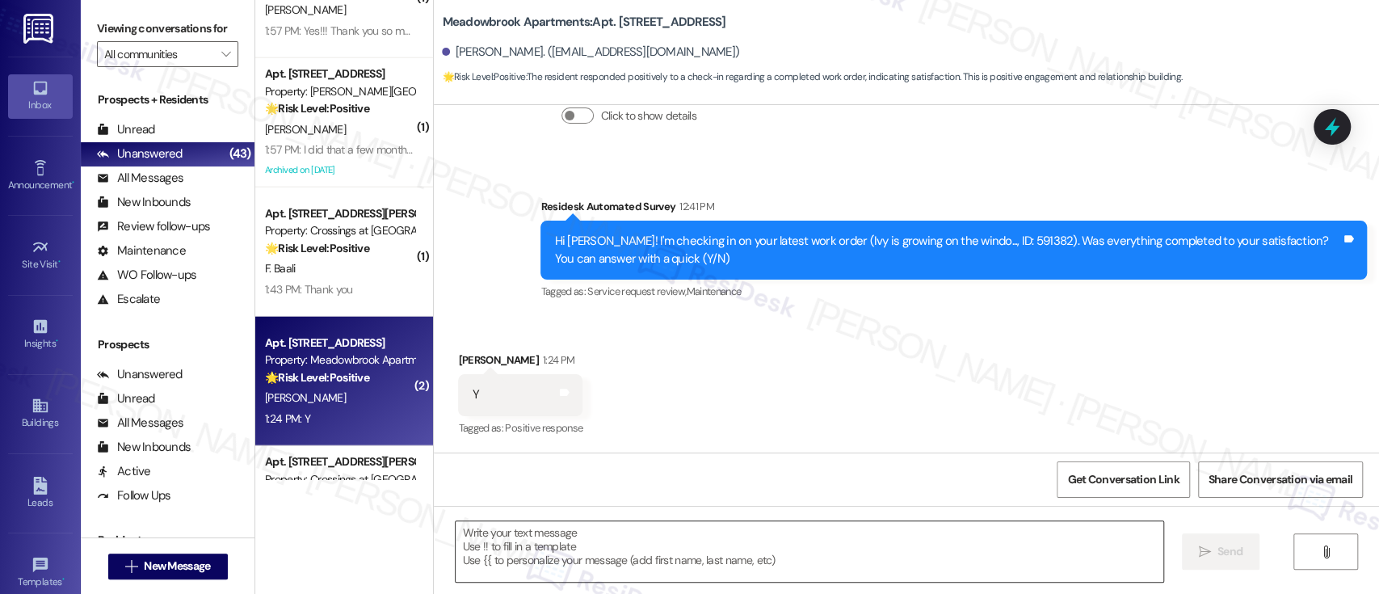
click at [814, 563] on textarea at bounding box center [808, 551] width 707 height 61
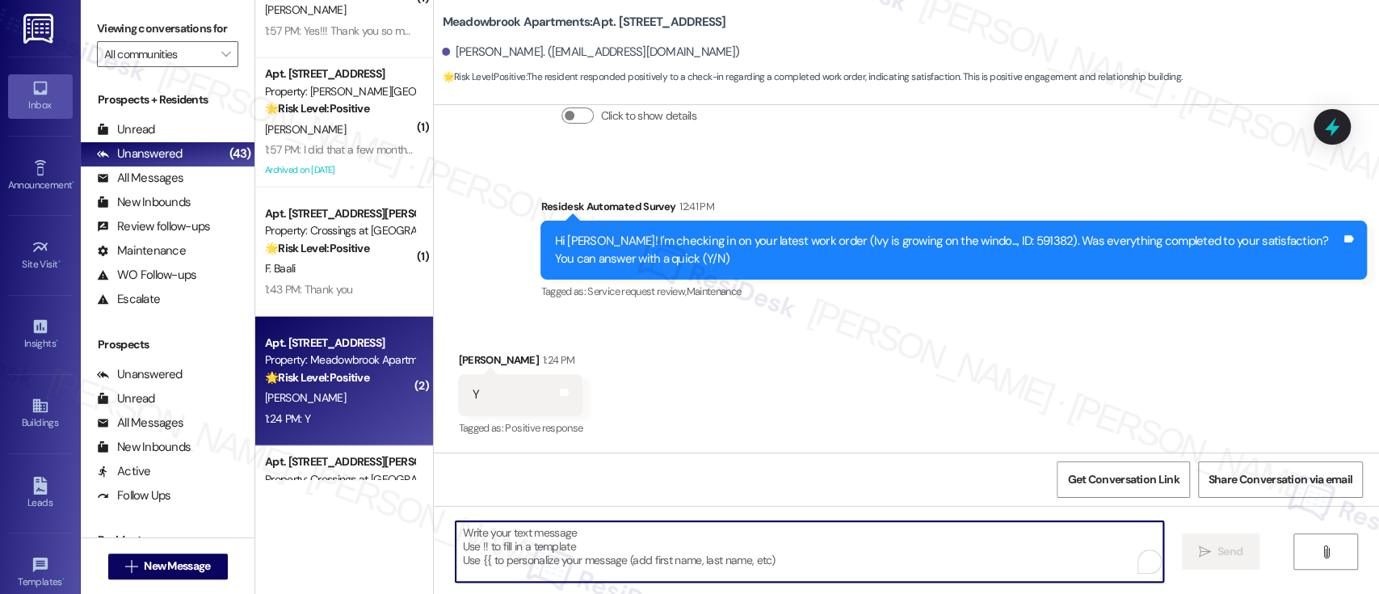
paste textarea "I'm so glad to hear that everything was taken care of to your satisfaction. Ple…"
type textarea "I'm so glad to hear that everything was taken care of to your satisfaction. Ple…"
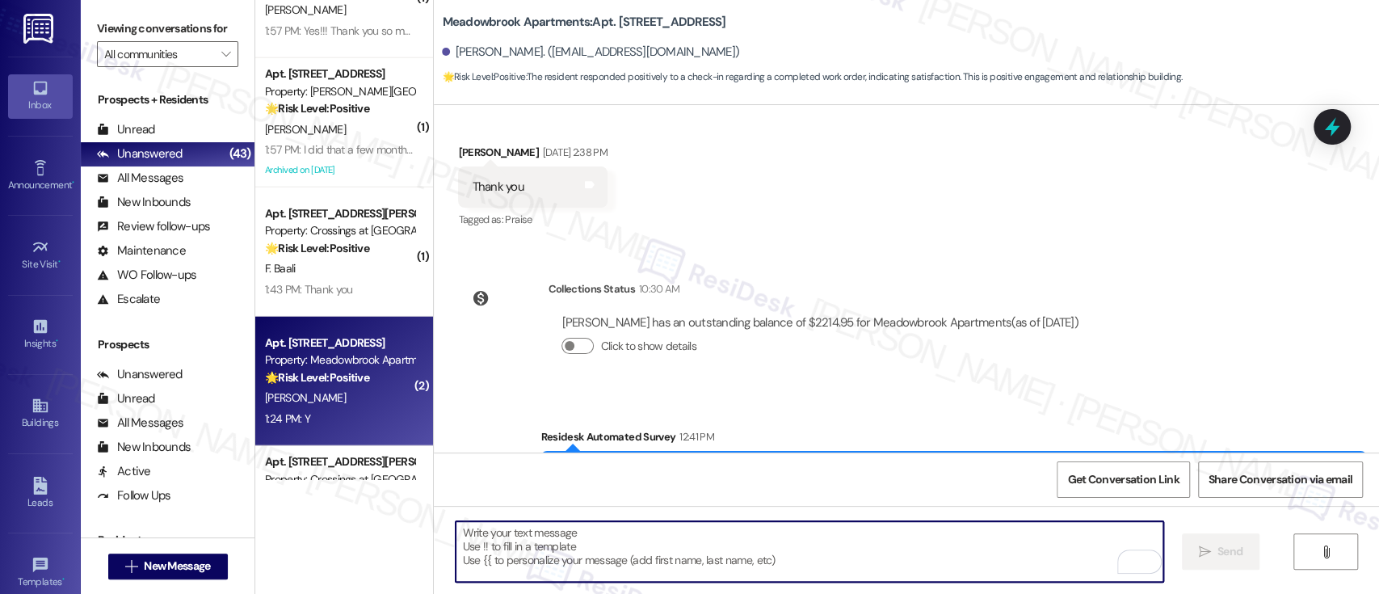
scroll to position [1307, 0]
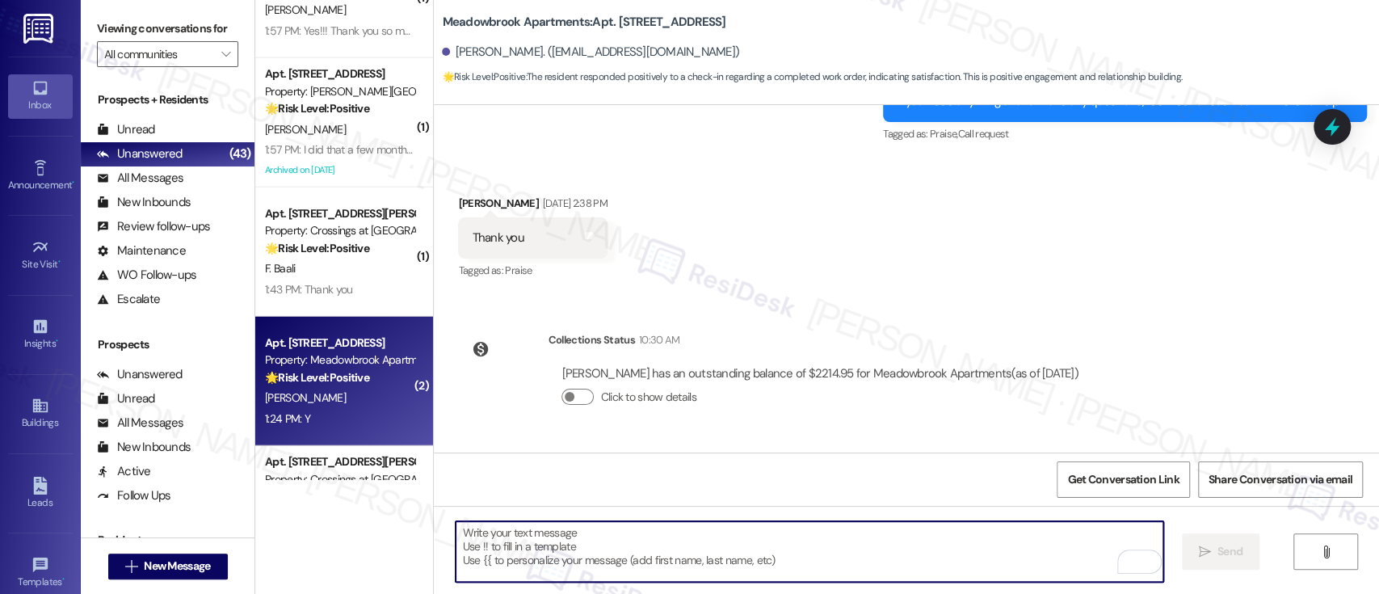
click at [747, 544] on textarea "To enrich screen reader interactions, please activate Accessibility in Grammarl…" at bounding box center [808, 551] width 707 height 61
paste textarea "If you don’t mind, would you be willing to share your feedback as a Google revi…"
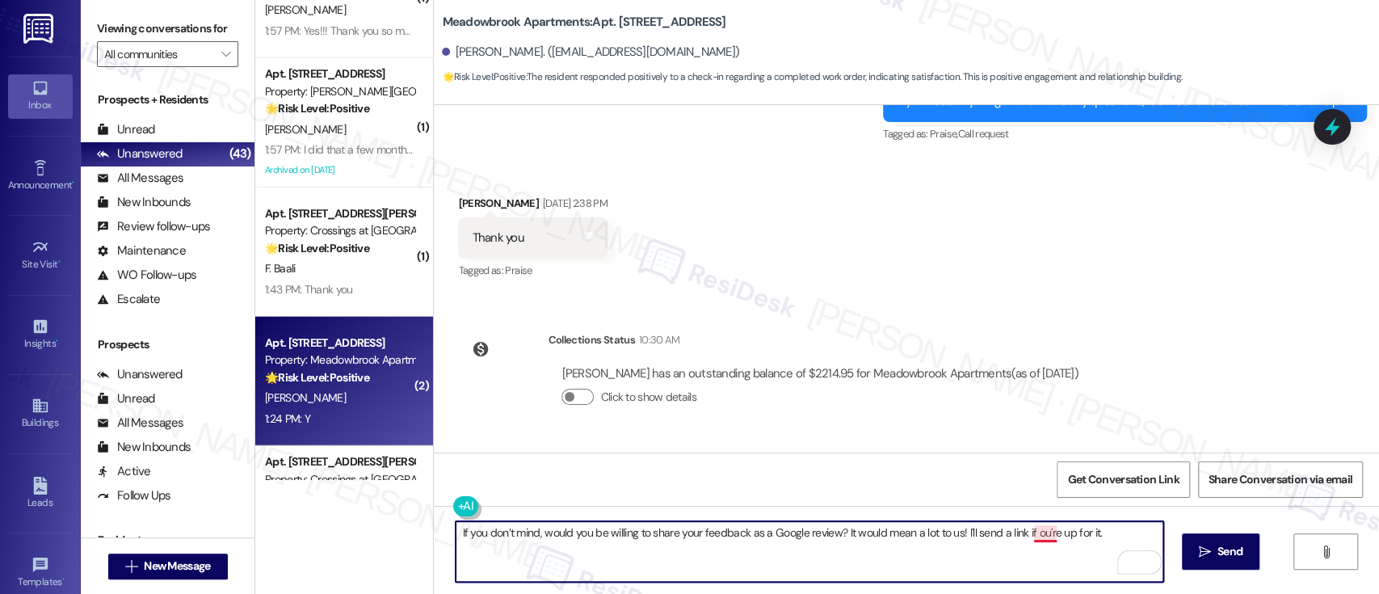
click at [1035, 530] on textarea "If you don’t mind, would you be willing to share your feedback as a Google revi…" at bounding box center [808, 551] width 707 height 61
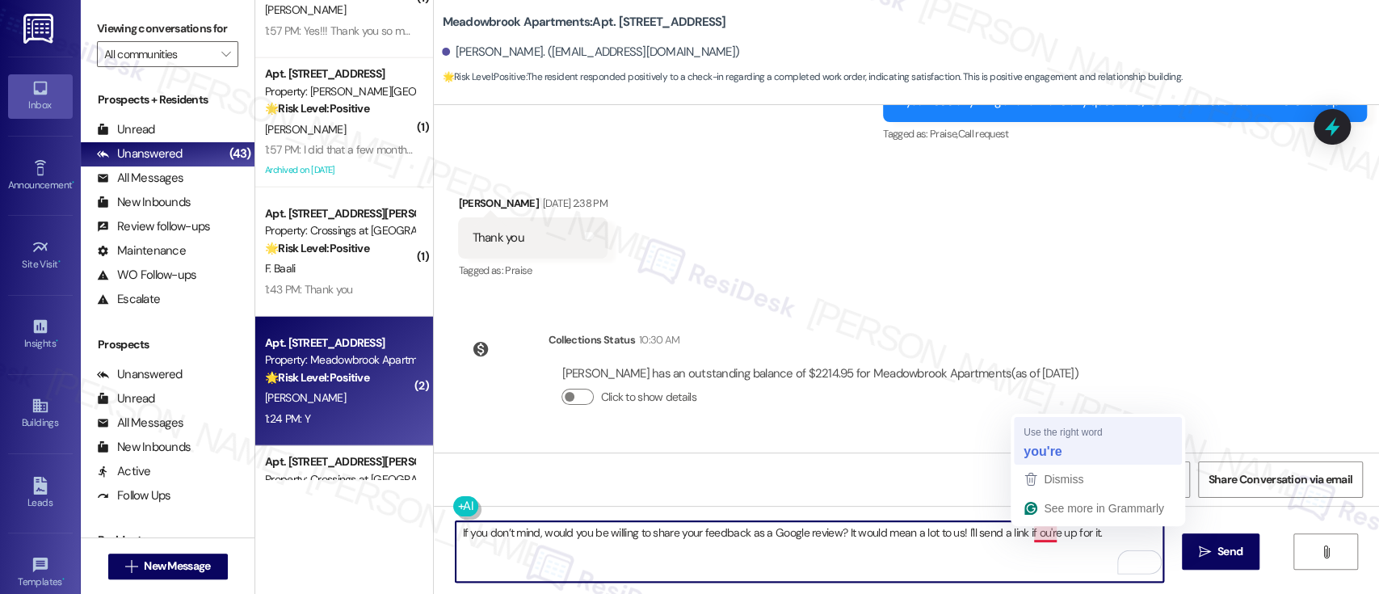
type textarea "If you don’t mind, would you be willing to share your feedback as a Google revi…"
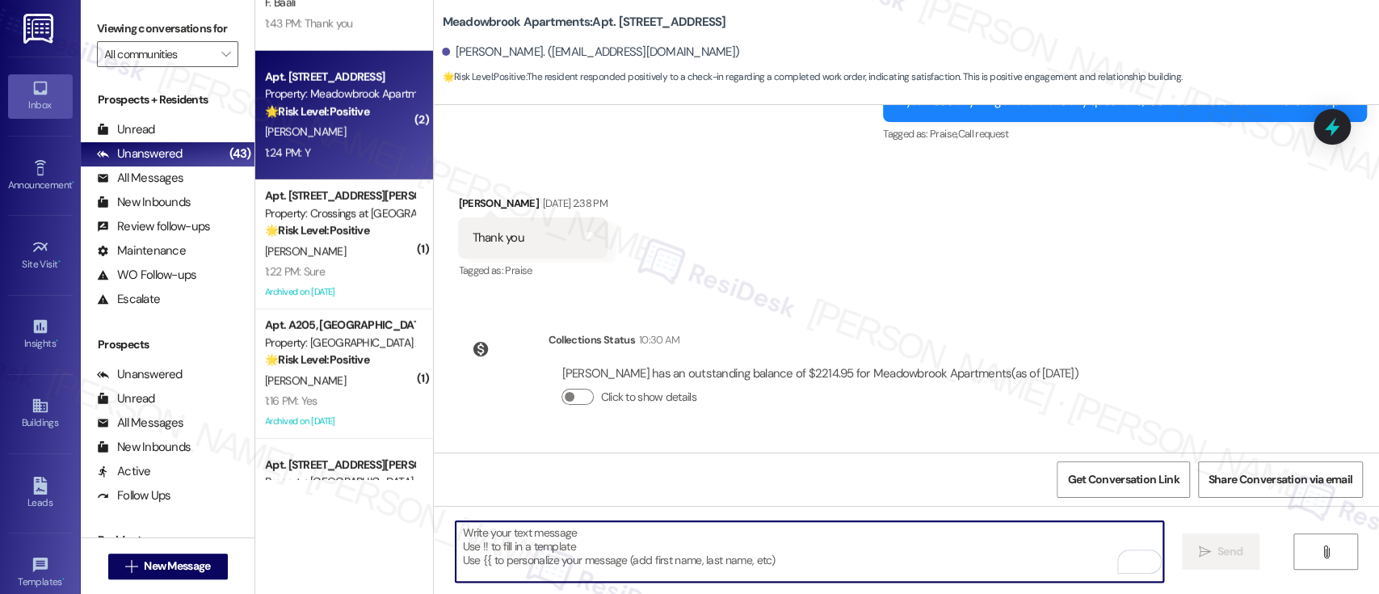
scroll to position [3007, 0]
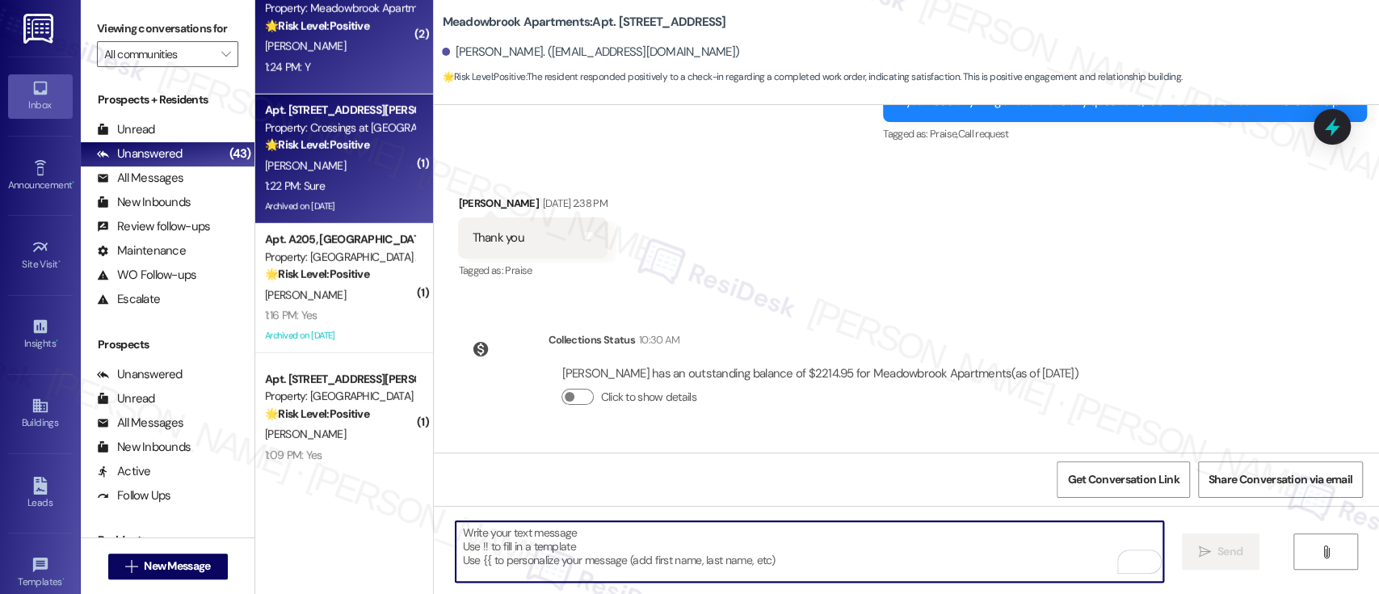
click at [313, 164] on div "[PERSON_NAME]" at bounding box center [339, 166] width 153 height 20
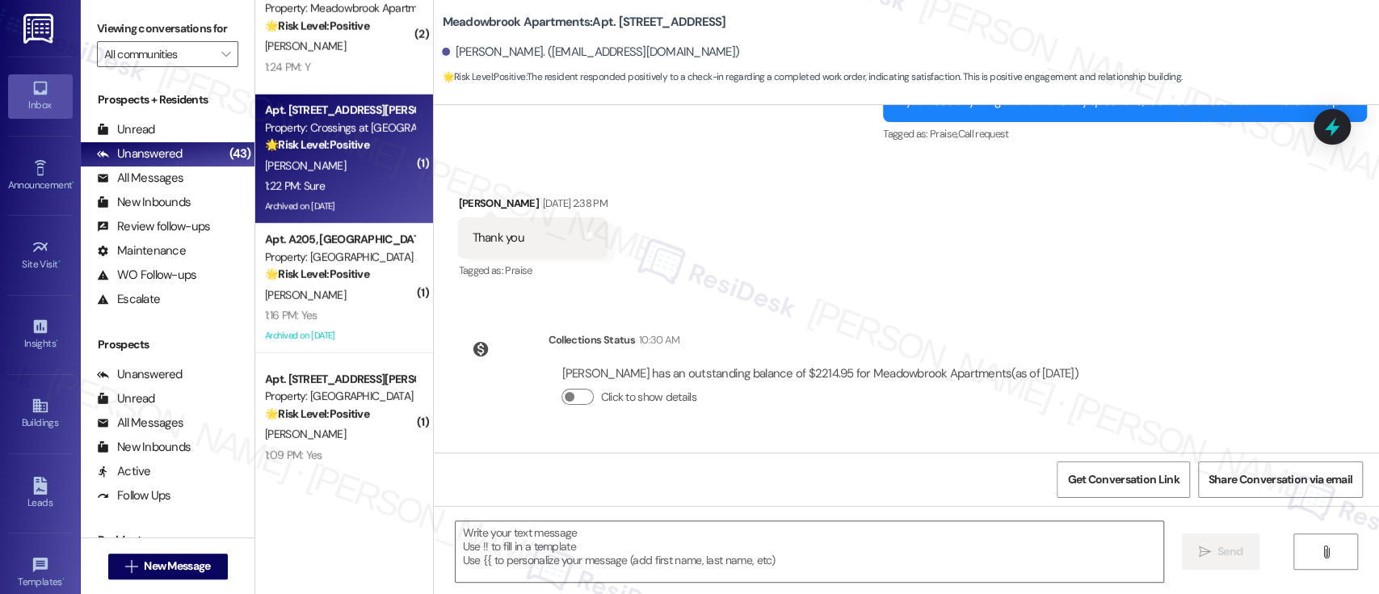
type textarea "Fetching suggested responses. Please feel free to read through the conversation…"
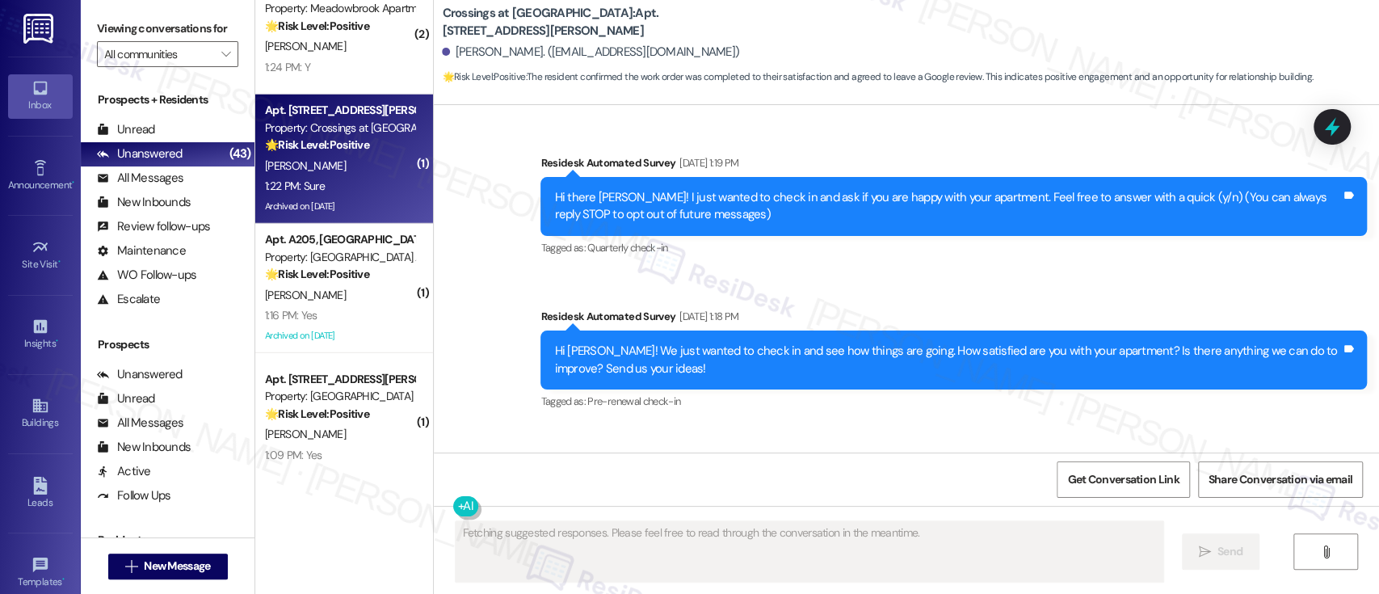
scroll to position [40157, 0]
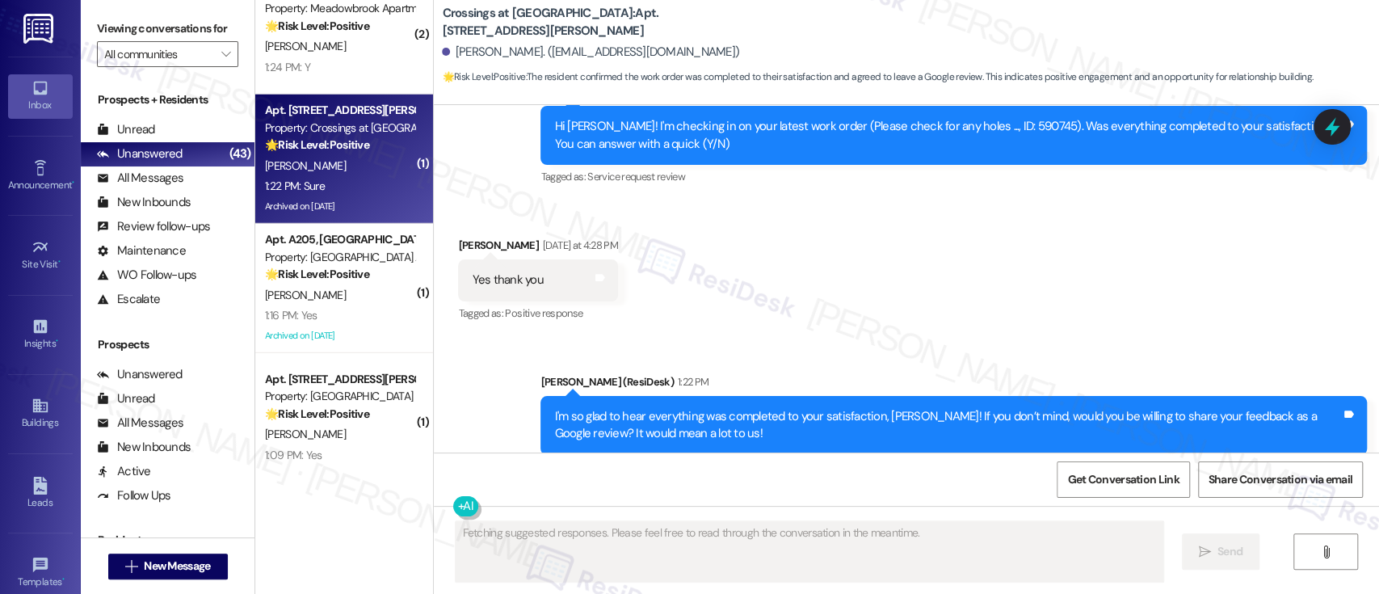
click at [942, 490] on div "Received via SMS [PERSON_NAME] 1:22 PM Sure Tags and notes Tagged as: Positive …" at bounding box center [906, 558] width 945 height 136
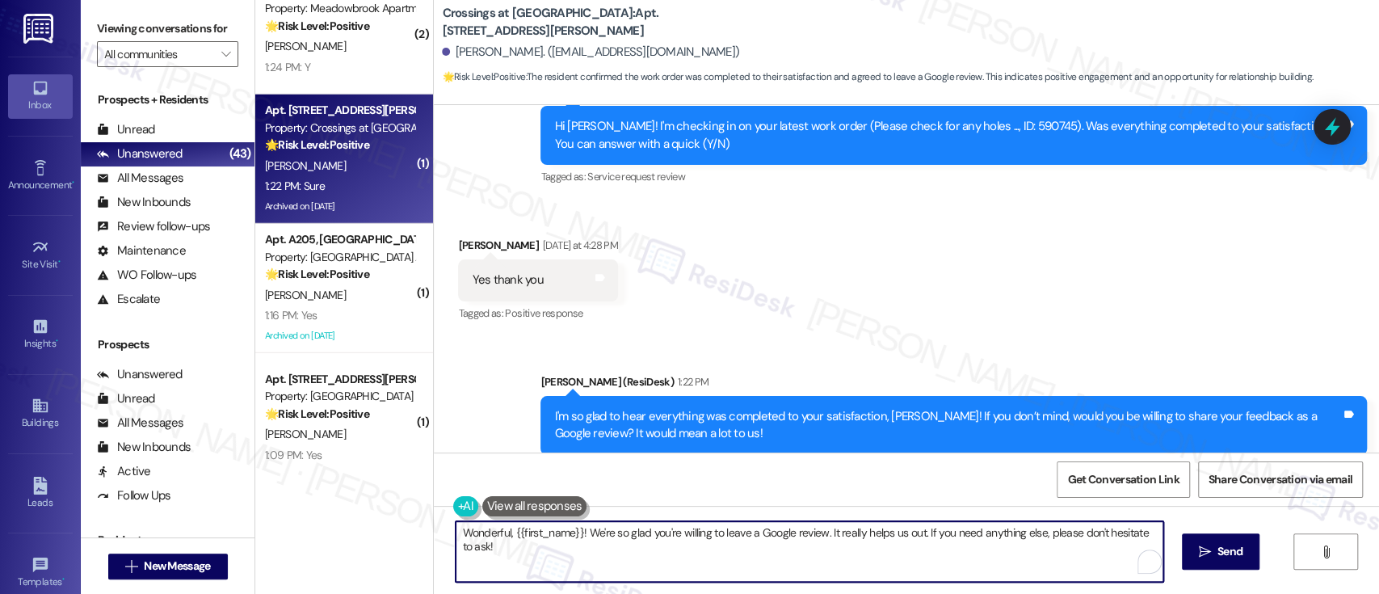
drag, startPoint x: 574, startPoint y: 565, endPoint x: 302, endPoint y: 495, distance: 281.1
click at [302, 495] on div "( 1 ) Apt. K0104, [STREET_ADDRESS] Property: [PERSON_NAME] House 🌟 Risk Level: …" at bounding box center [816, 297] width 1123 height 594
paste textarea "Awesome! Here's the link: {{google_review_link}}. Please let me know when you'r…"
type textarea "Awesome! Here's the link: {{google_review_link}}. Please let me know when you'r…"
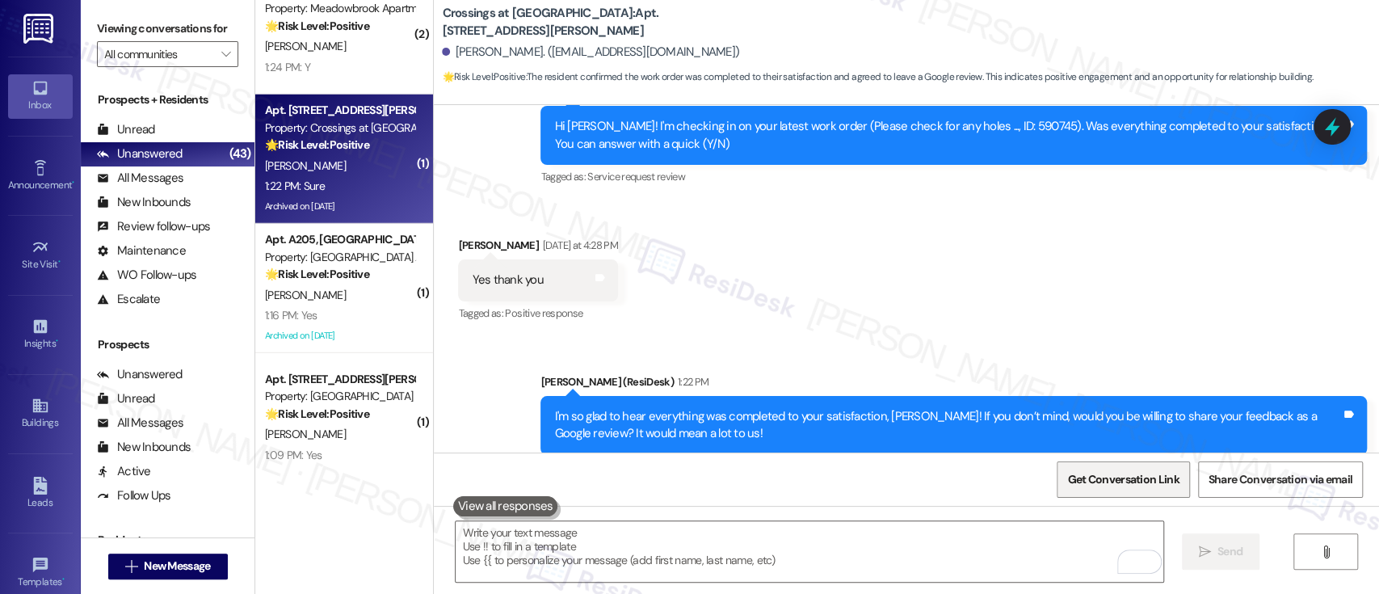
scroll to position [40156, 0]
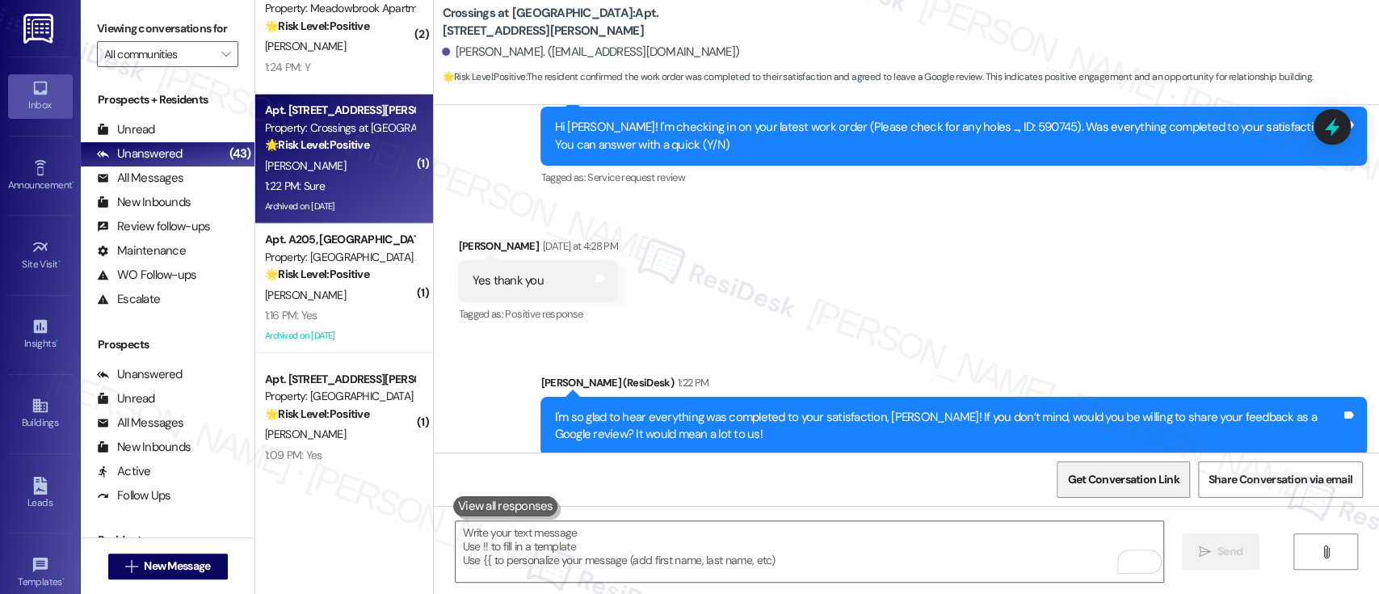
click at [1111, 474] on span "Get Conversation Link" at bounding box center [1122, 479] width 111 height 17
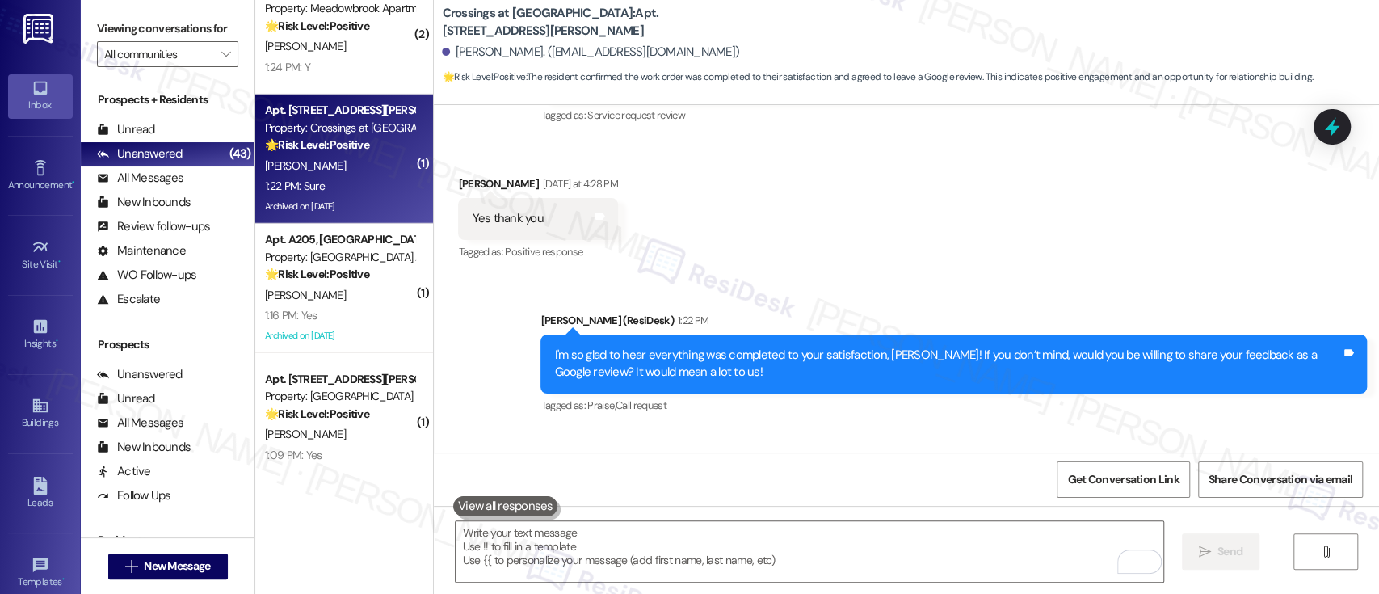
scroll to position [40264, 0]
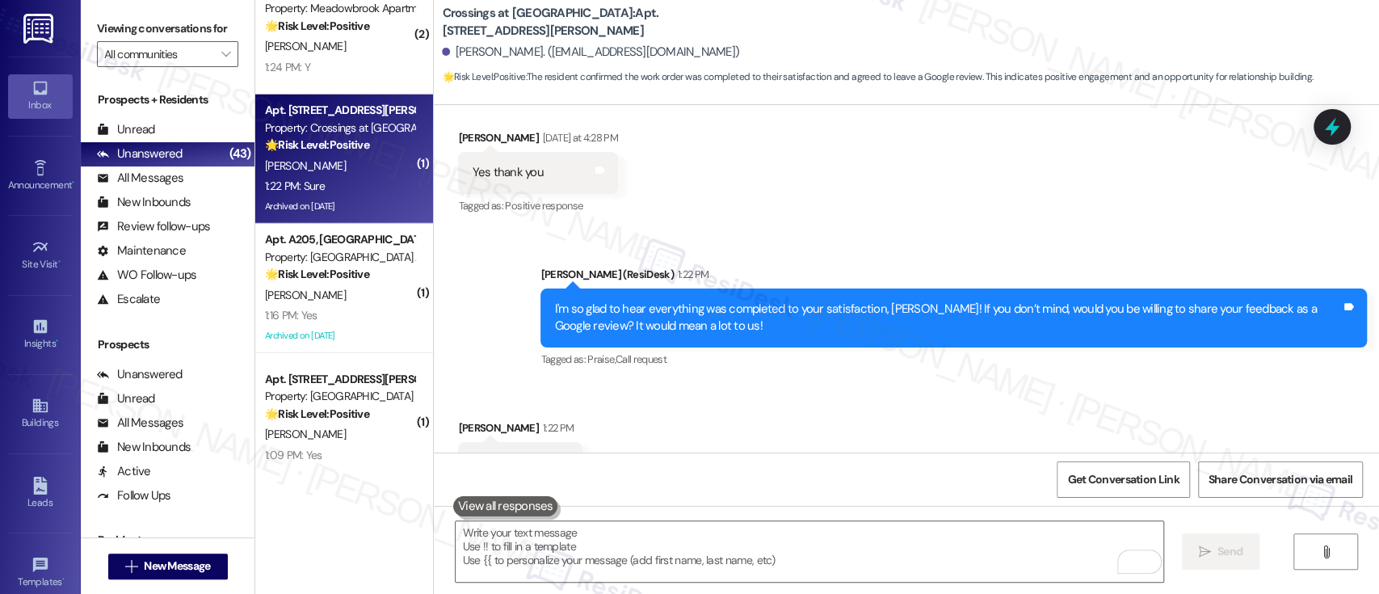
drag, startPoint x: 335, startPoint y: 304, endPoint x: 670, endPoint y: 271, distance: 335.9
click at [336, 305] on div "Apt. A205, [STREET_ADDRESS][PERSON_NAME] Property: [GEOGRAPHIC_DATA] Apts 🌟 Ris…" at bounding box center [344, 288] width 178 height 129
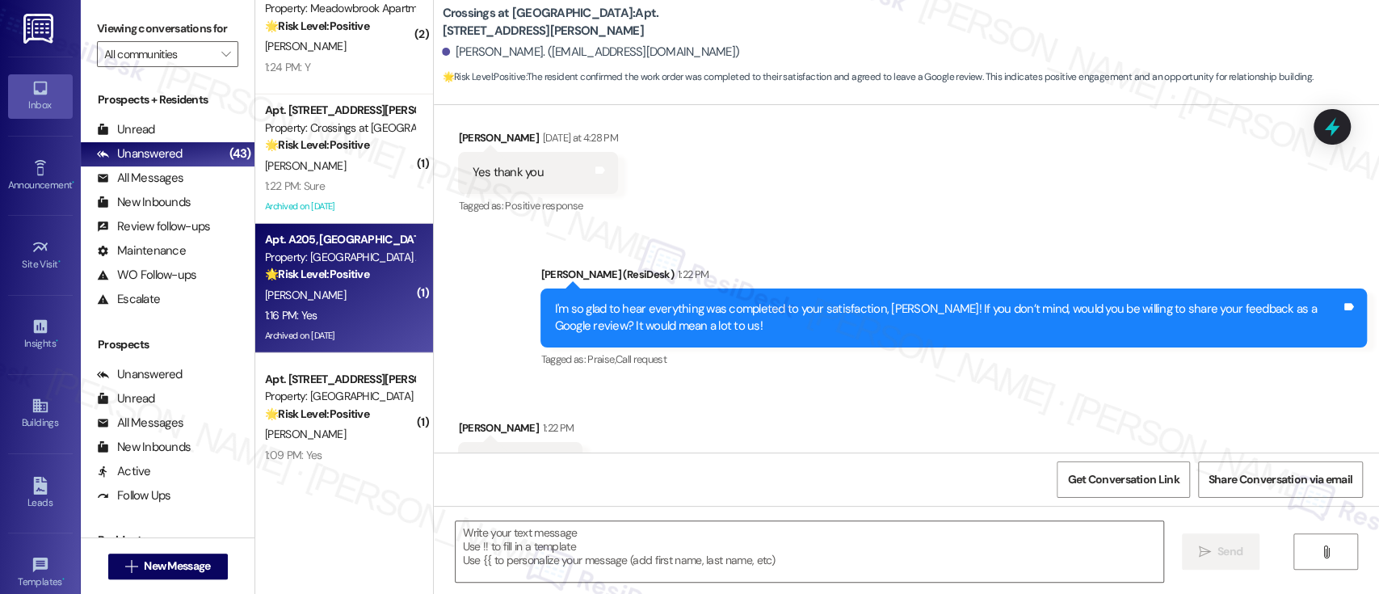
type textarea "Fetching suggested responses. Please feel free to read through the conversation…"
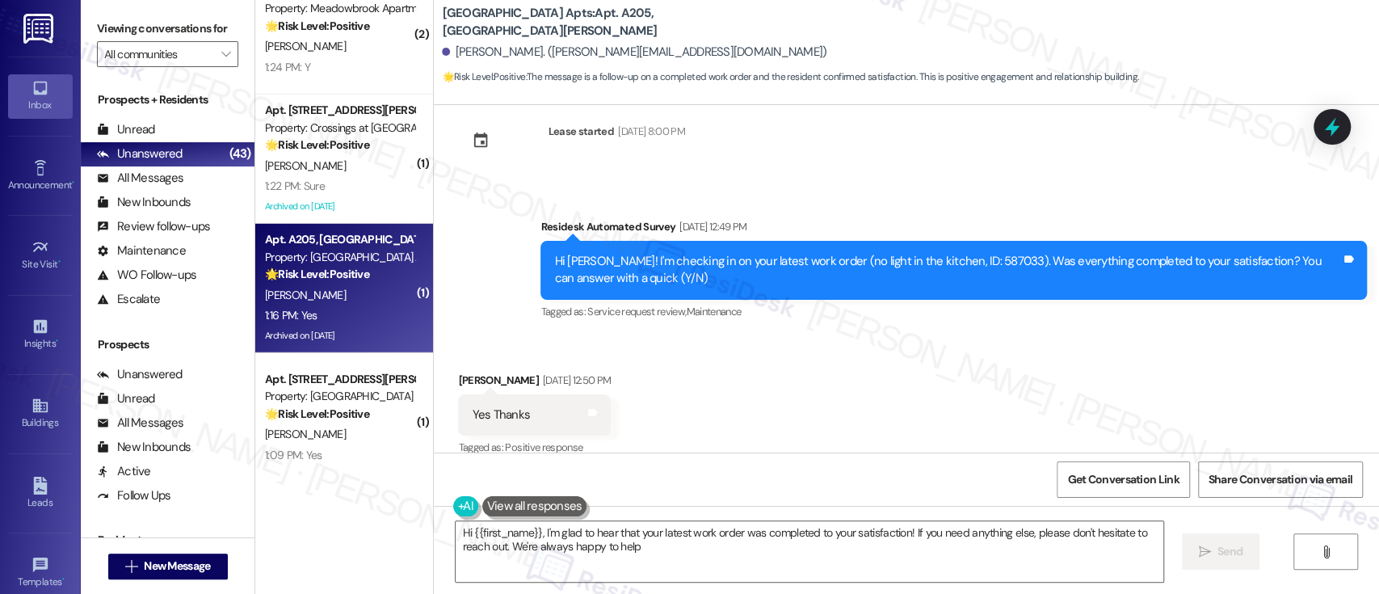
type textarea "Hi {{first_name}}, I'm glad to hear that your latest work order was completed t…"
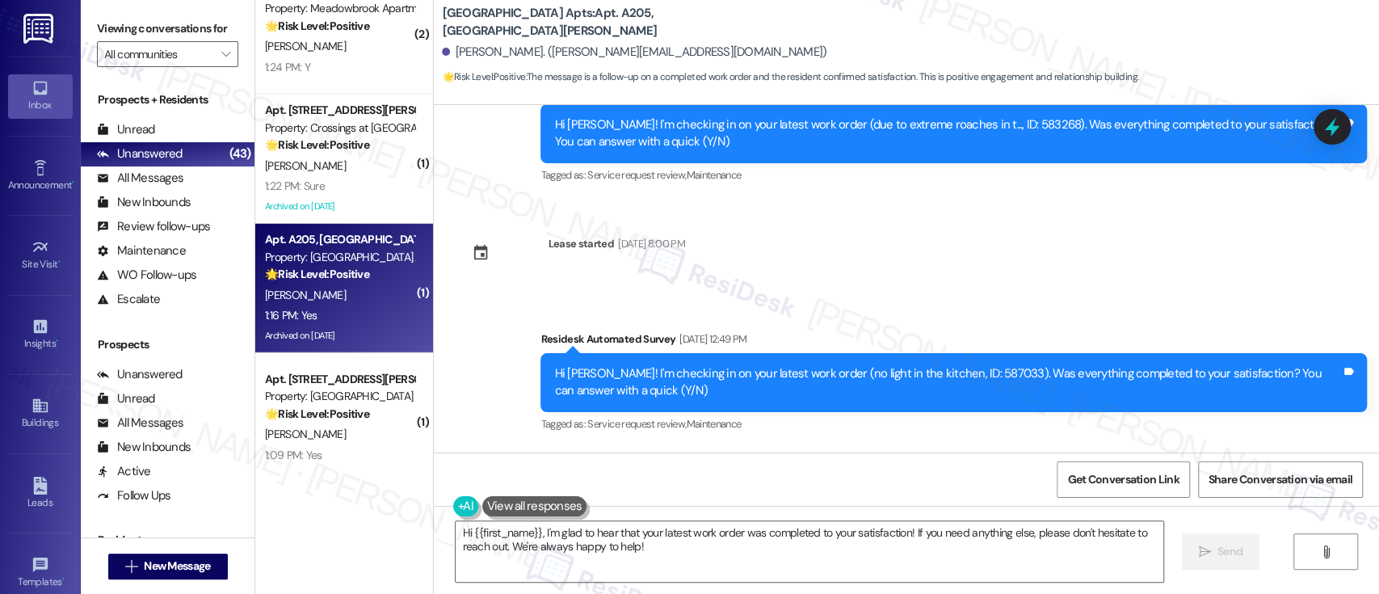
scroll to position [16495, 0]
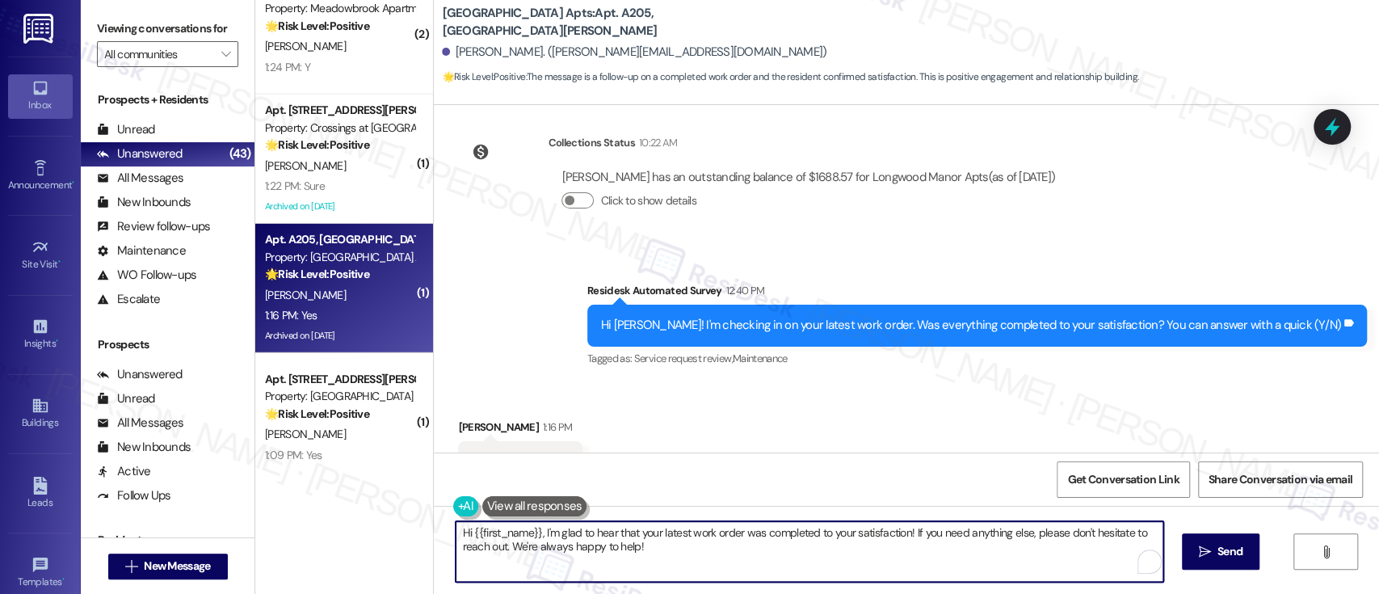
click at [1022, 546] on textarea "Hi {{first_name}}, I'm glad to hear that your latest work order was completed t…" at bounding box center [808, 551] width 707 height 61
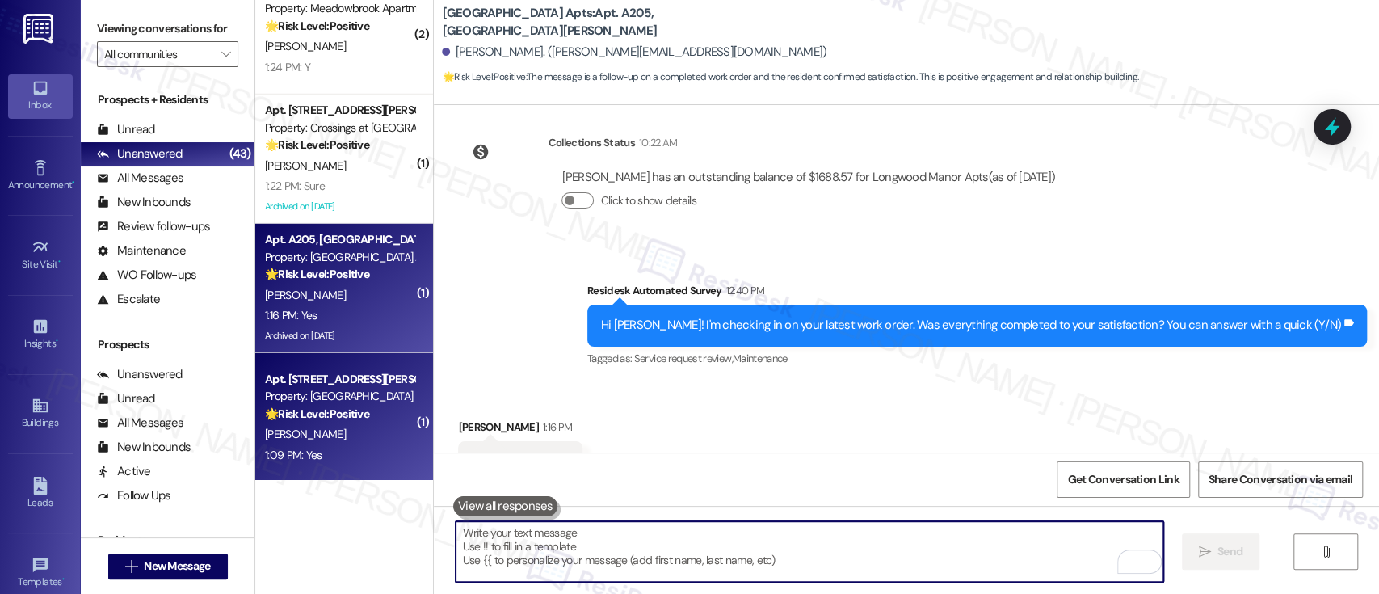
scroll to position [16494, 0]
click at [352, 409] on strong "🌟 Risk Level: Positive" at bounding box center [317, 413] width 104 height 15
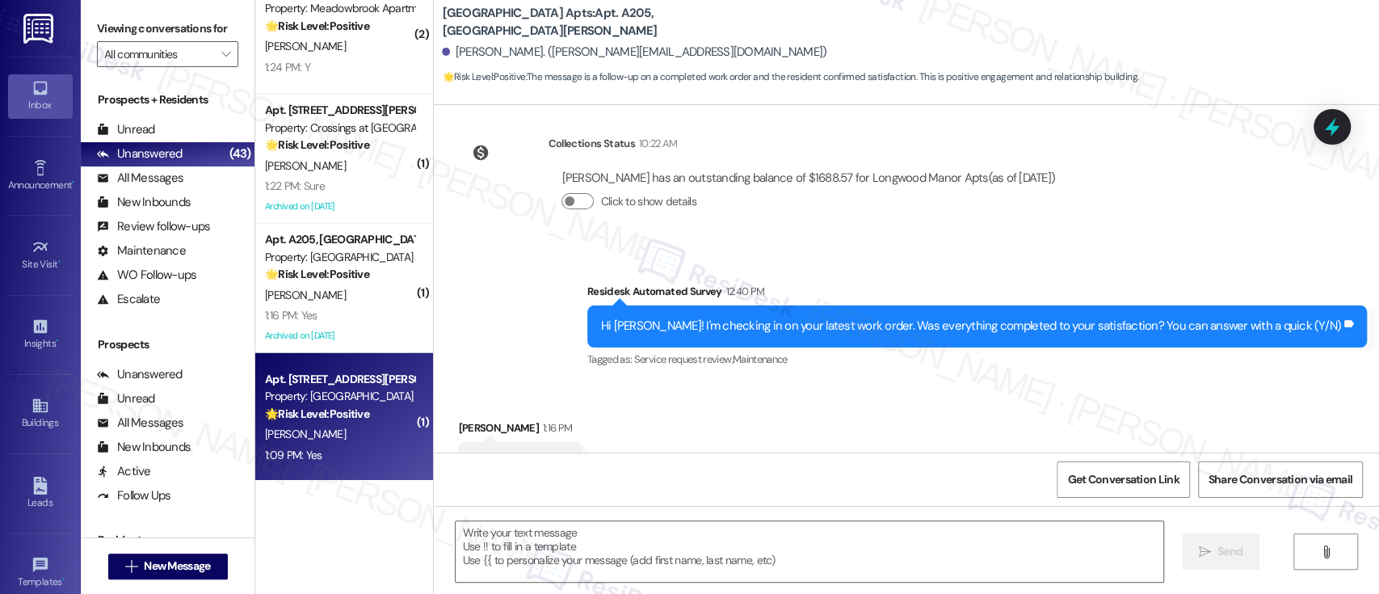
type textarea "Fetching suggested responses. Please feel free to read through the conversation…"
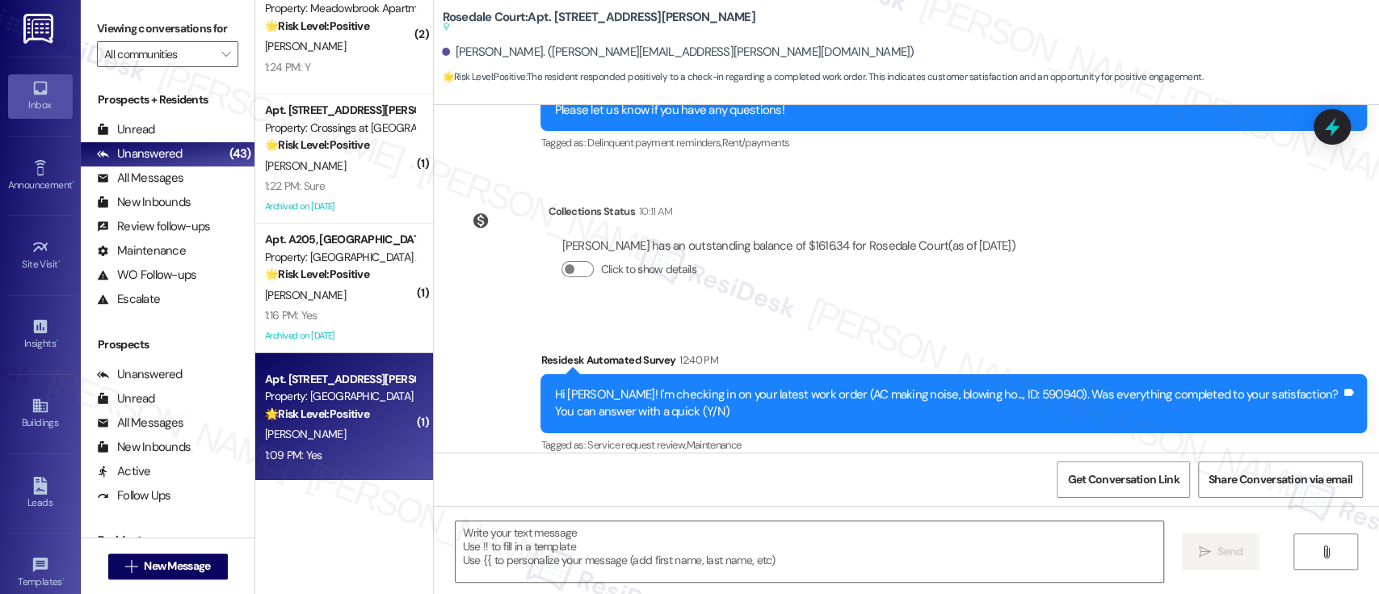
type textarea "Fetching suggested responses. Please feel free to read through the conversation…"
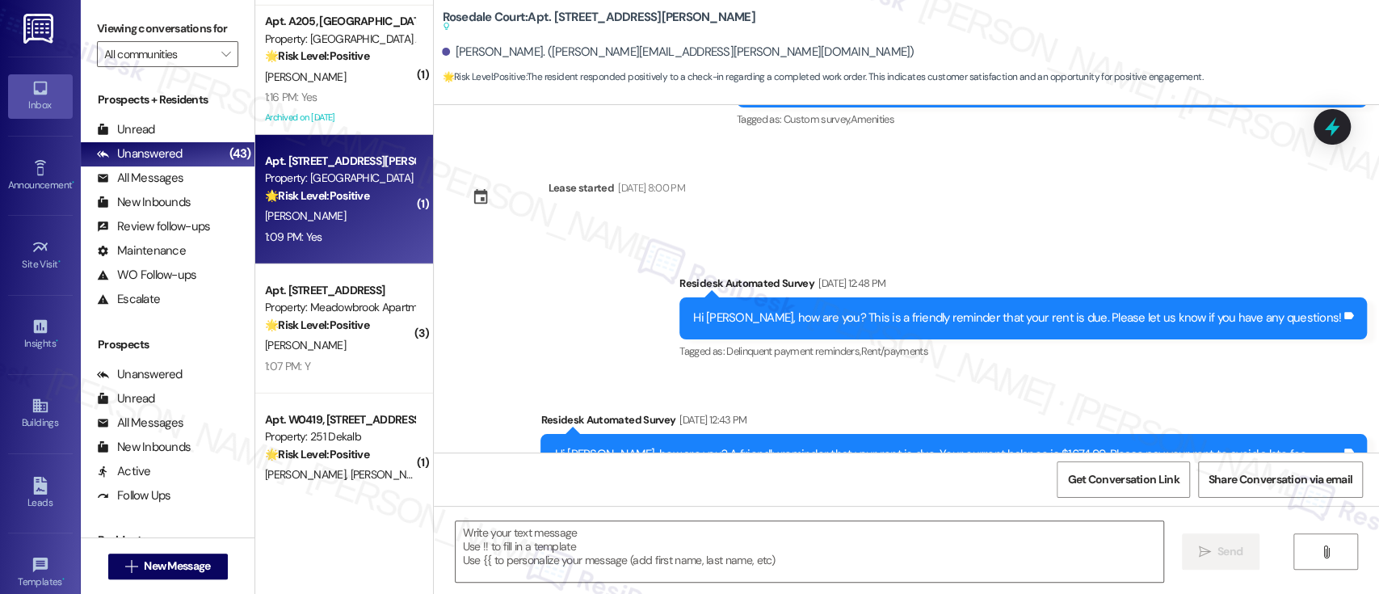
scroll to position [4781, 0]
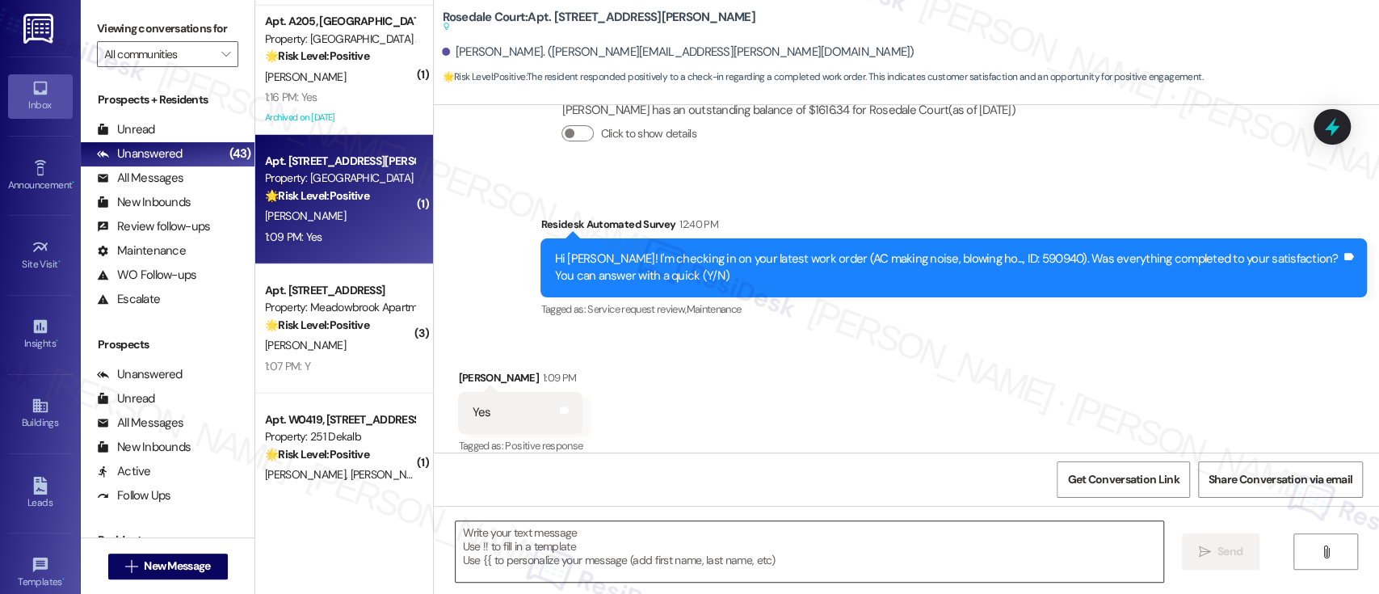
click at [989, 546] on textarea at bounding box center [808, 551] width 707 height 61
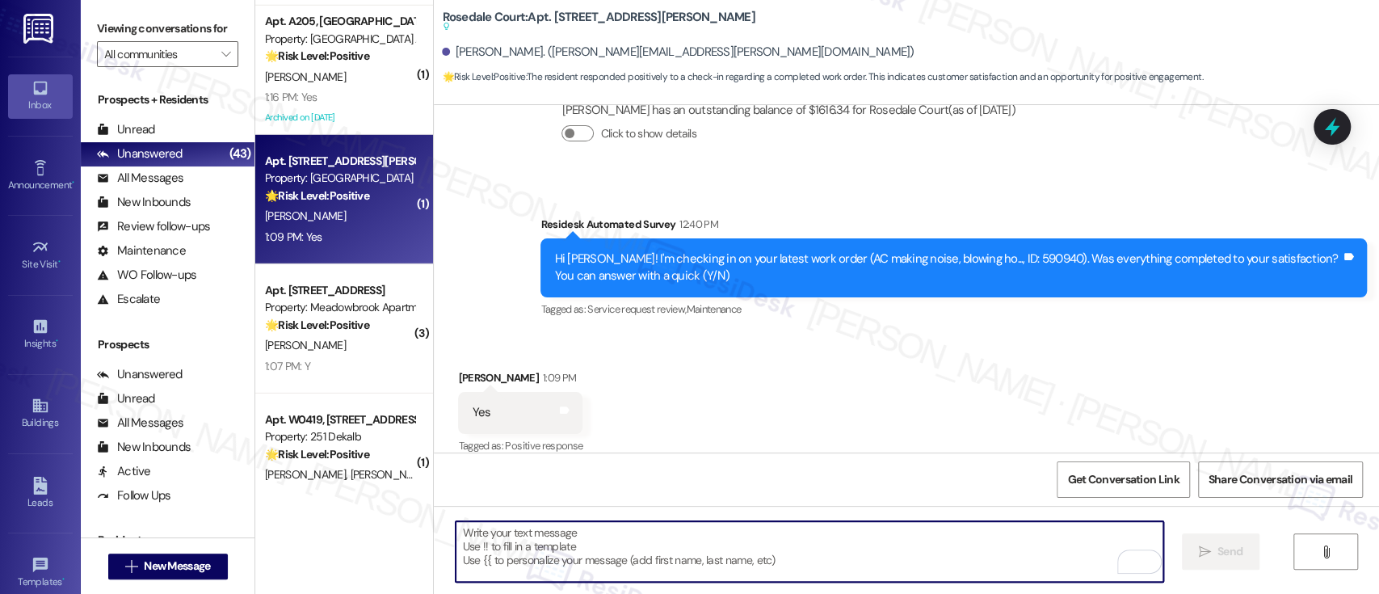
paste textarea "I'm so glad to hear that everything was taken care of to your satisfaction. Ple…"
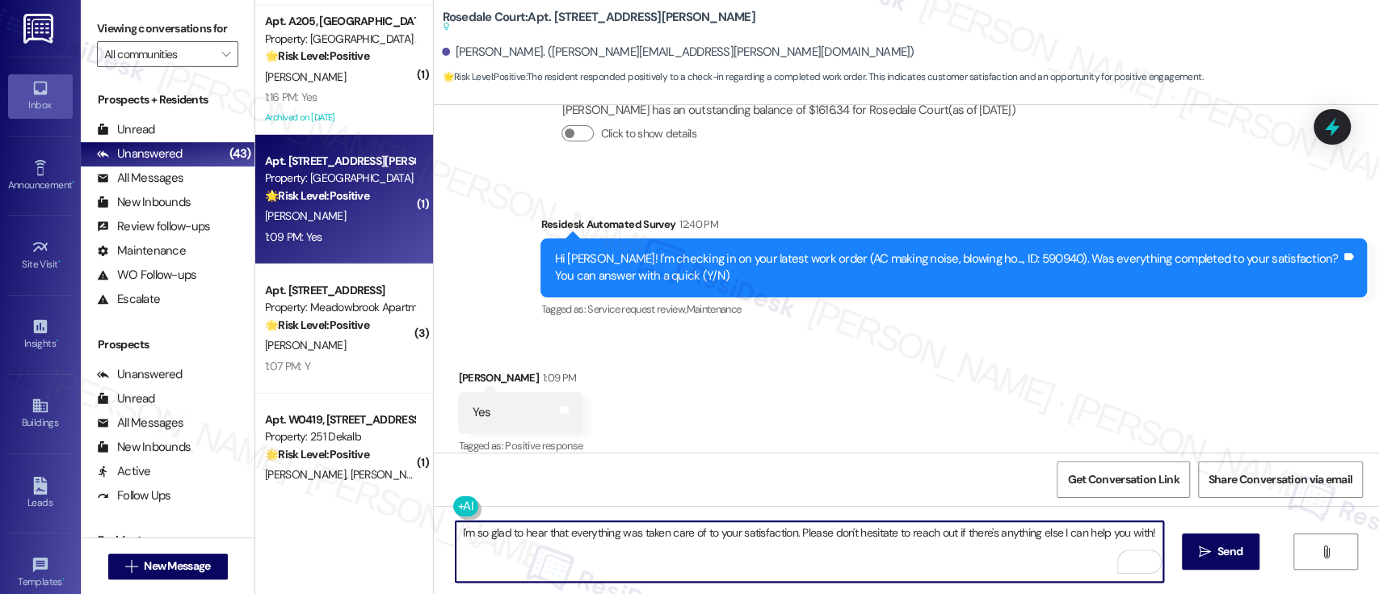
click at [788, 533] on textarea "I'm so glad to hear that everything was taken care of to your satisfaction. Ple…" at bounding box center [808, 551] width 707 height 61
paste textarea "If you don’t mind, would you be willing to share your feedback as a Google revi…"
type textarea "I'm so glad to hear that everything was taken care of to your satisfaction. If …"
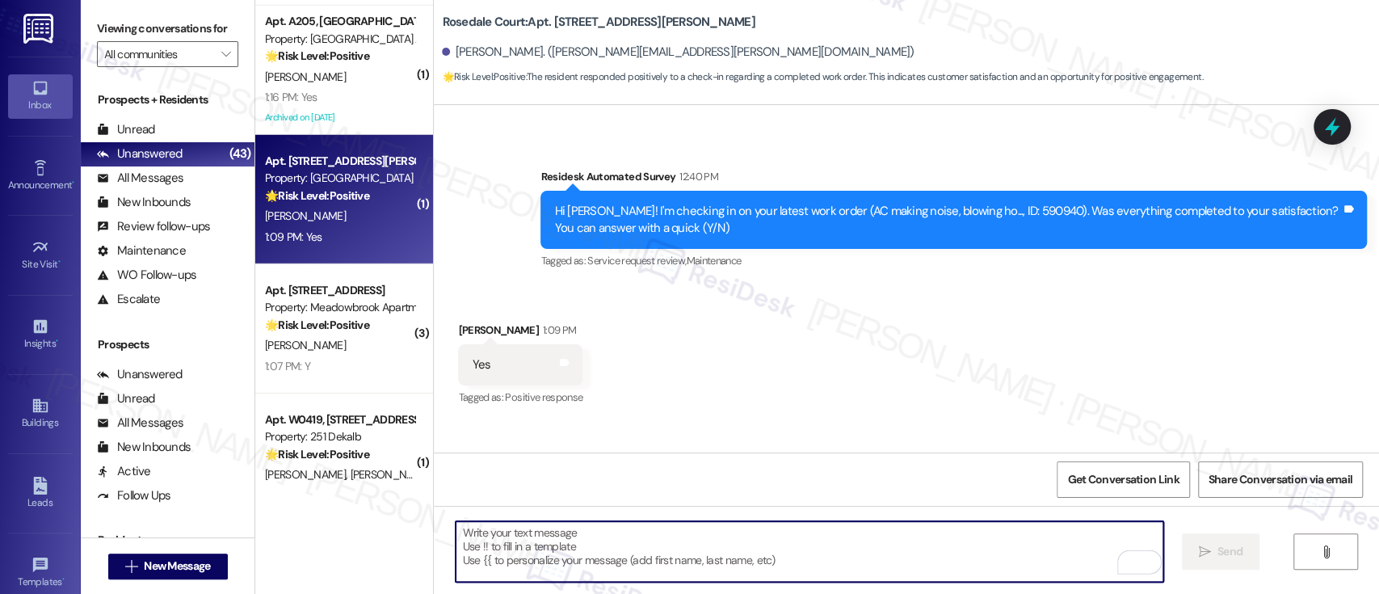
scroll to position [4733, 0]
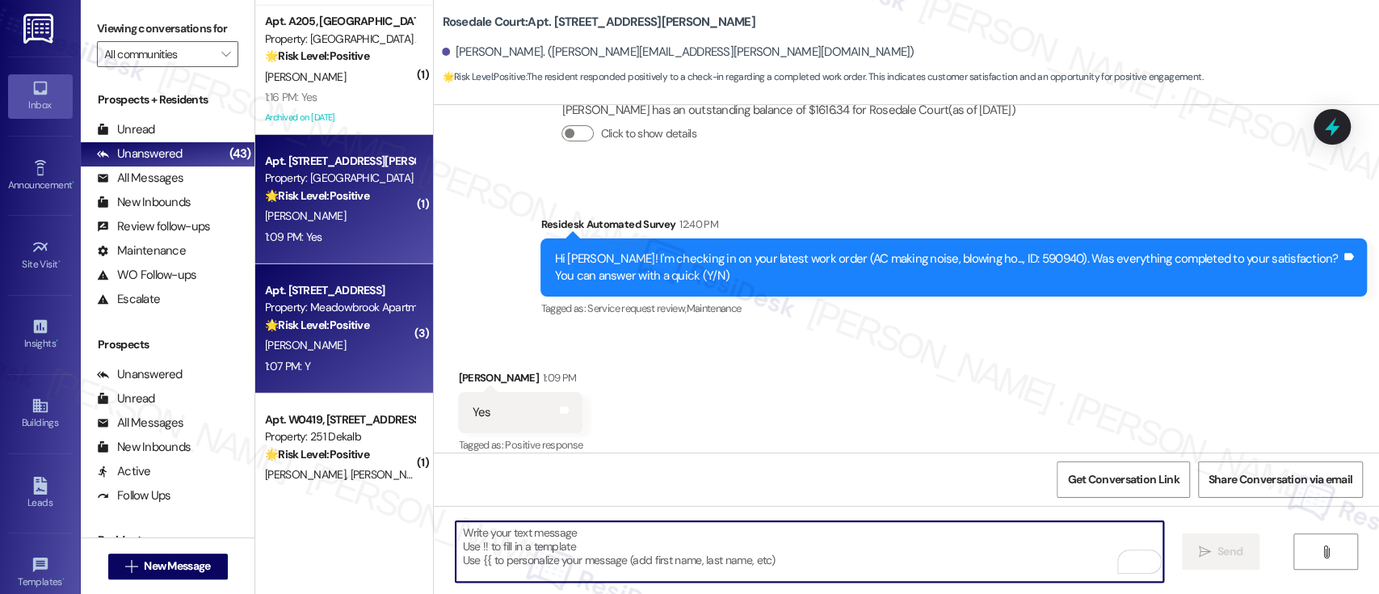
click at [359, 354] on div "[PERSON_NAME]" at bounding box center [339, 345] width 153 height 20
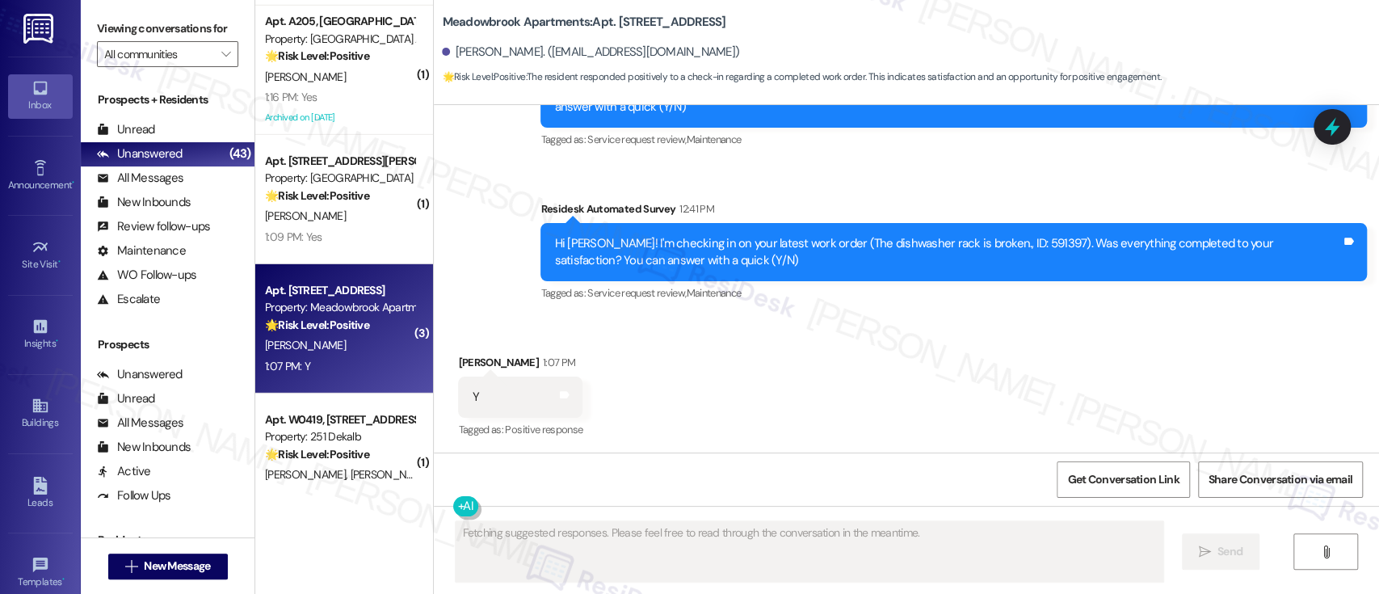
scroll to position [8940, 0]
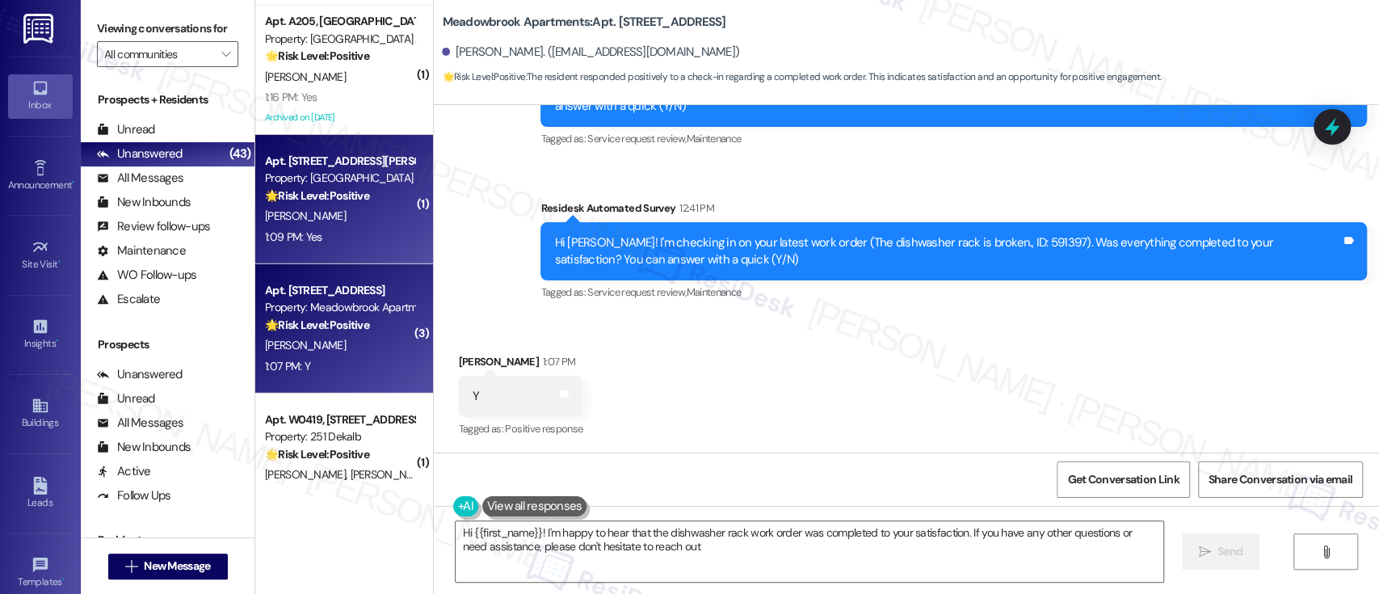
type textarea "Hi {{first_name}}! I'm happy to hear that the dishwasher rack work order was co…"
click at [296, 204] on div "🌟 Risk Level: Positive The resident responded positively to a check-in regardin…" at bounding box center [339, 195] width 149 height 17
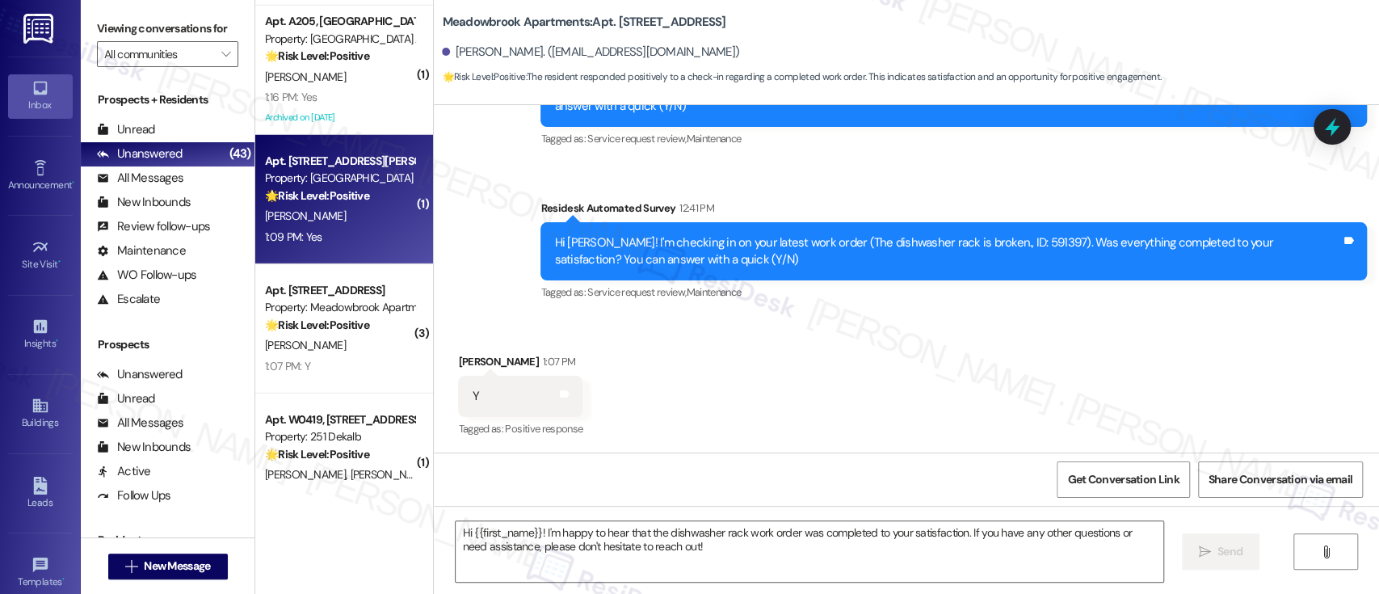
type textarea "Fetching suggested responses. Please feel free to read through the conversation…"
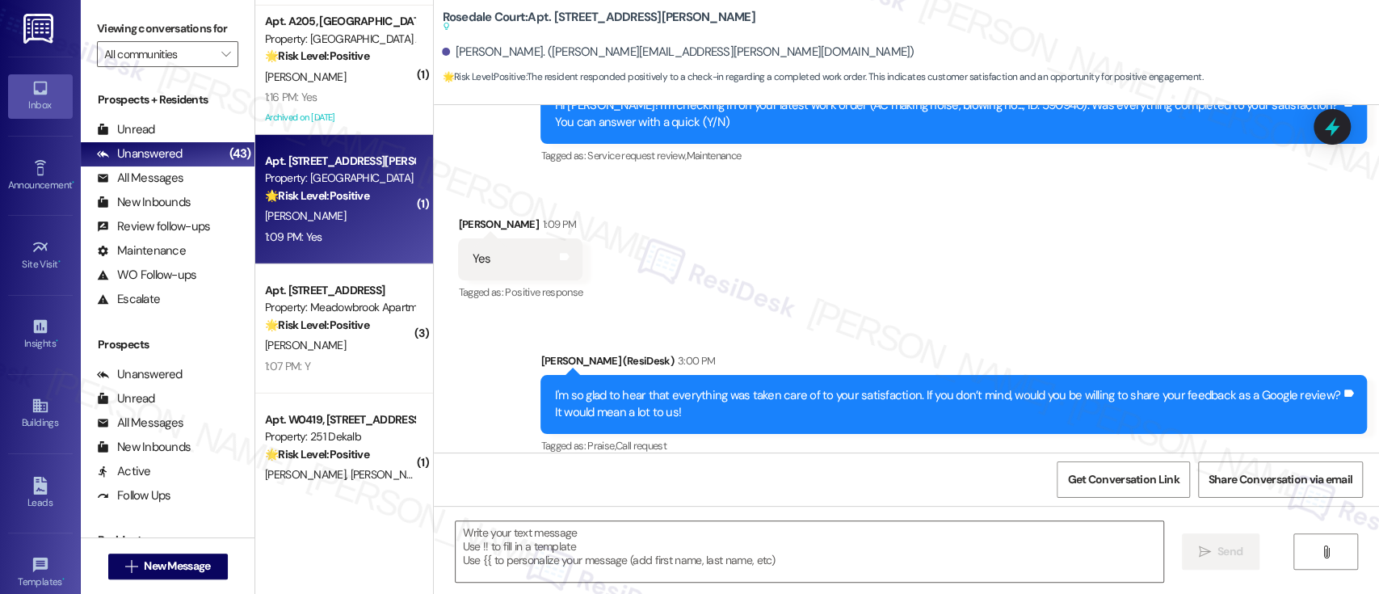
scroll to position [4935, 0]
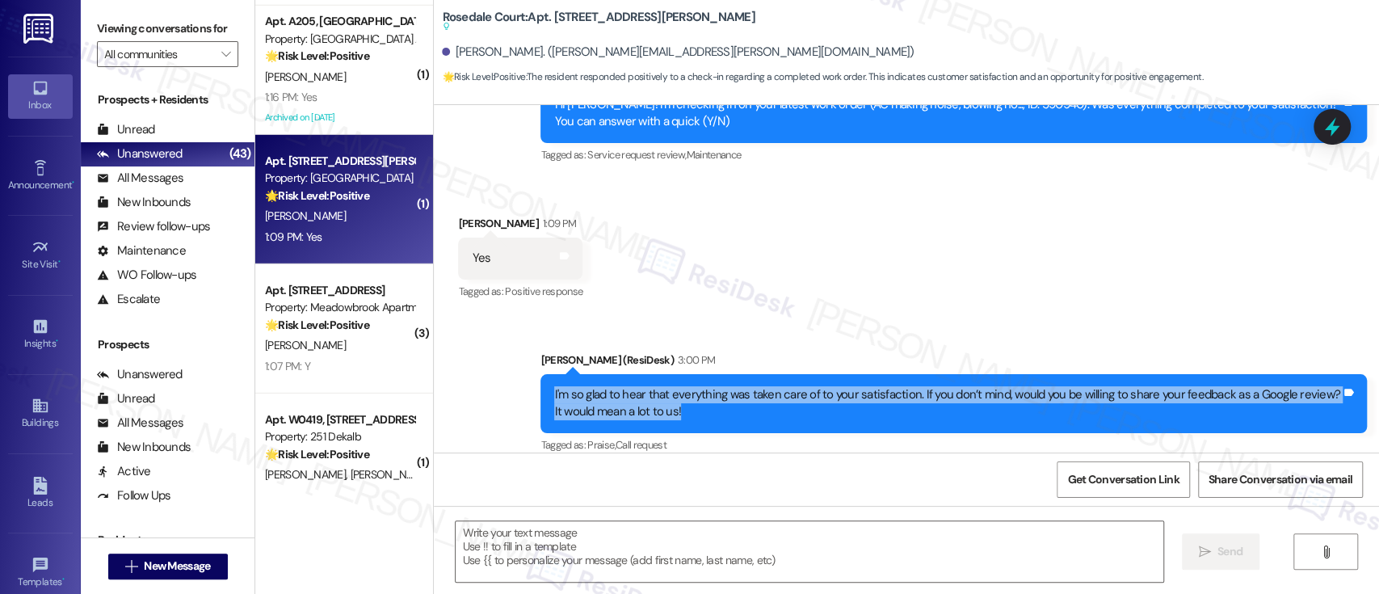
drag, startPoint x: 665, startPoint y: 396, endPoint x: 544, endPoint y: 378, distance: 123.2
click at [554, 386] on div "I'm so glad to hear that everything was taken care of to your satisfaction. If …" at bounding box center [947, 403] width 787 height 35
copy div "I'm so glad to hear that everything was taken care of to your satisfaction. If …"
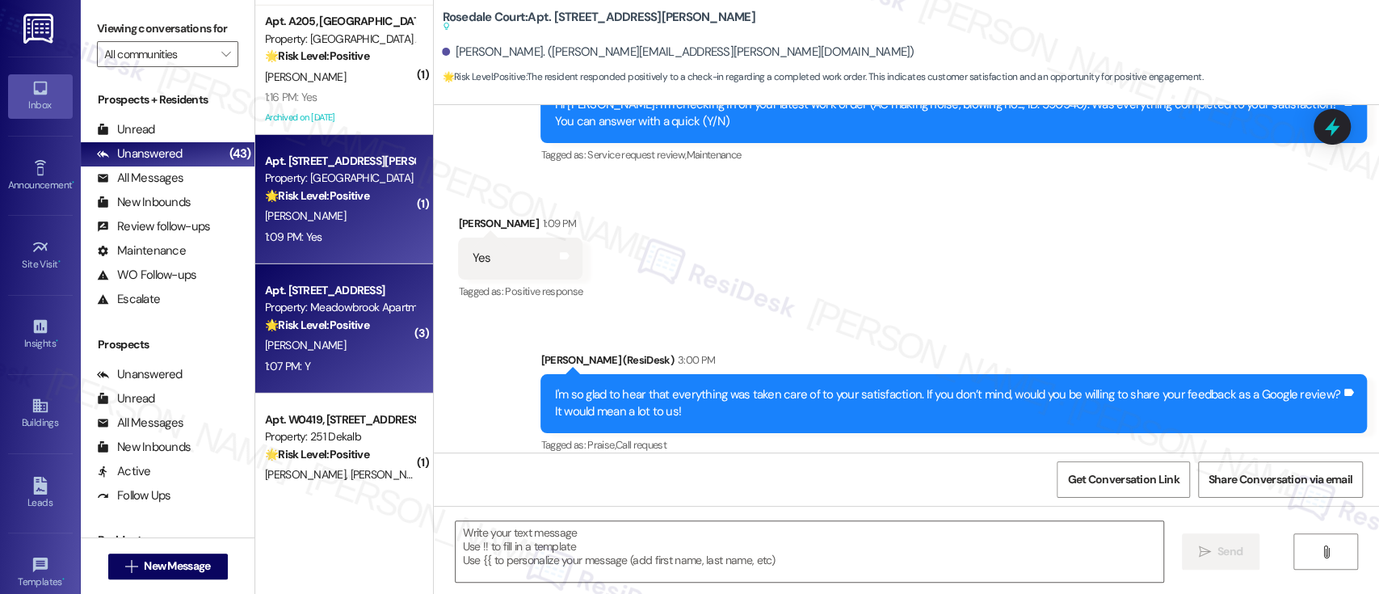
click at [334, 317] on div "🌟 Risk Level: Positive The resident responded positively to a check-in regardin…" at bounding box center [339, 325] width 149 height 17
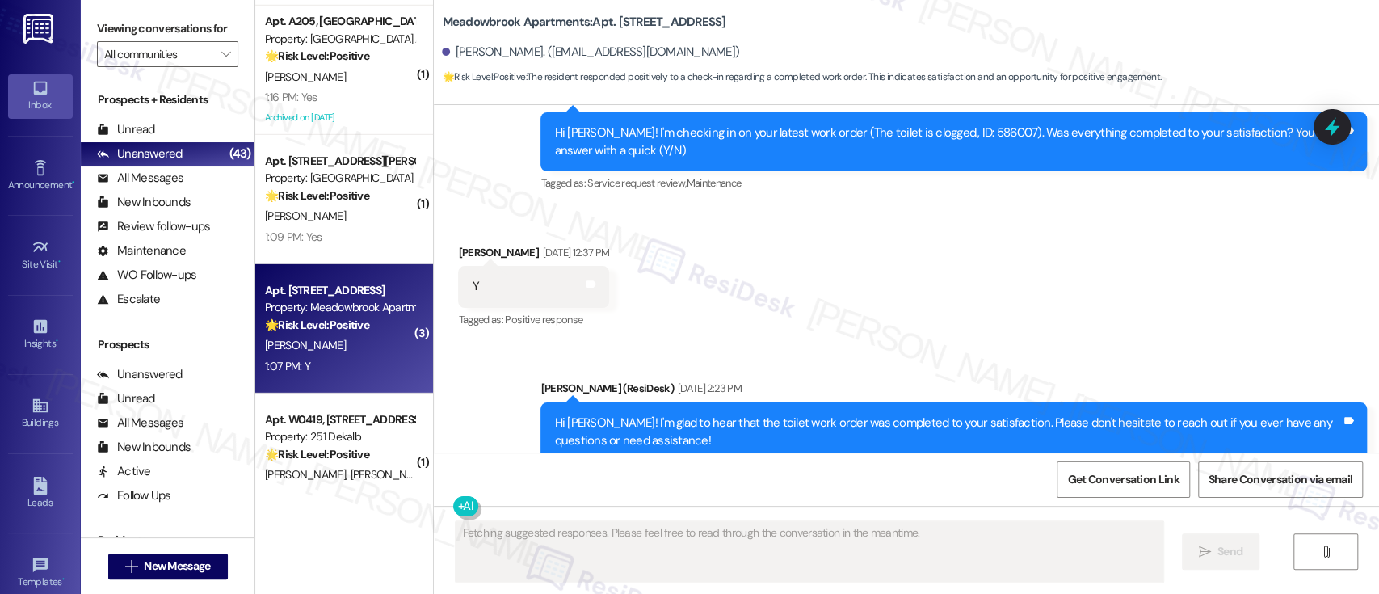
scroll to position [8939, 0]
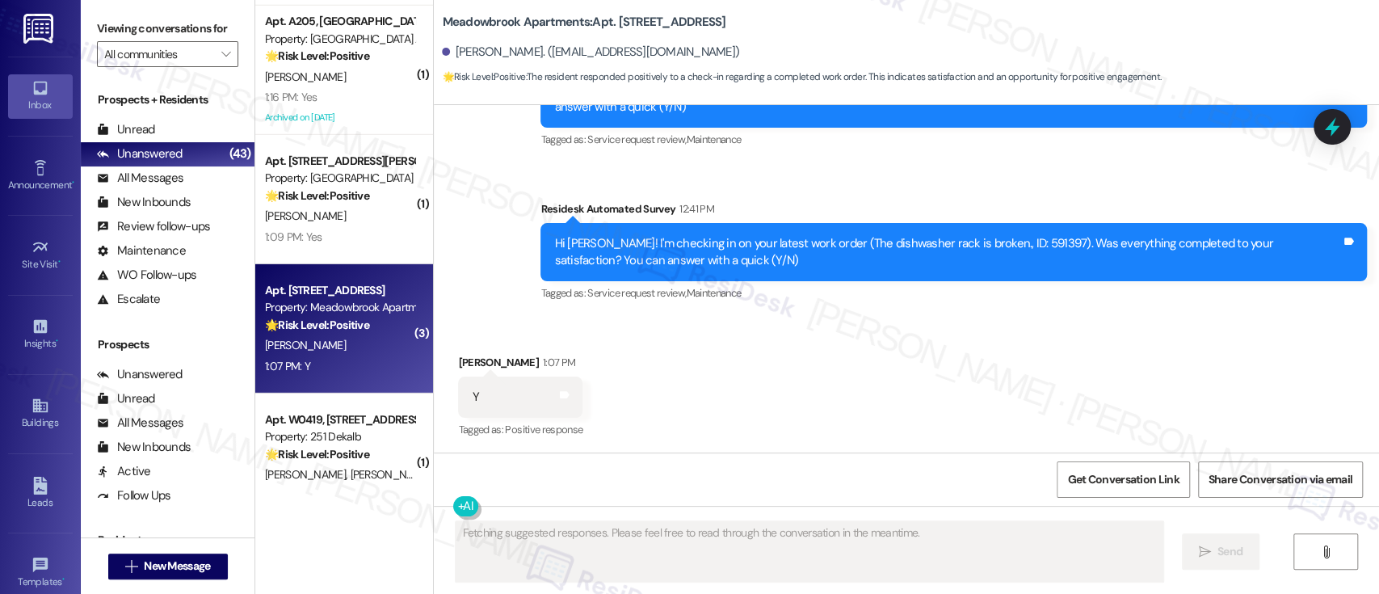
click at [806, 389] on div "Received via SMS [PERSON_NAME] 1:07 PM Y Tags and notes Tagged as: Positive res…" at bounding box center [906, 385] width 945 height 136
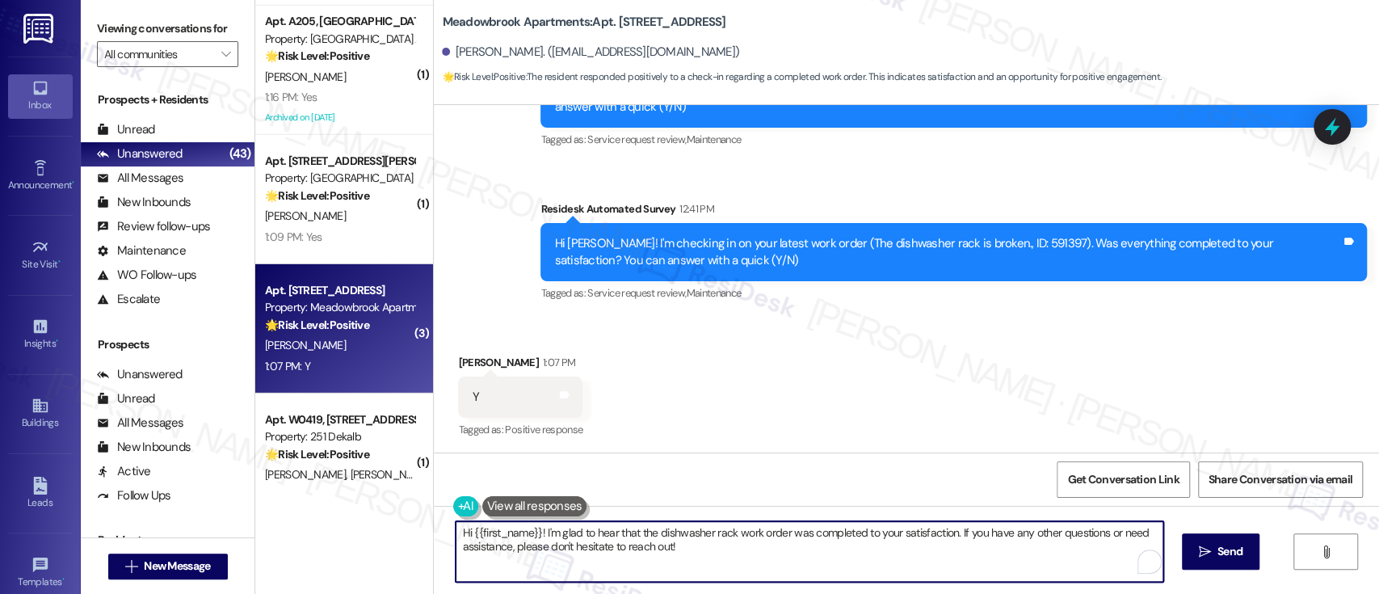
click at [672, 564] on textarea "Hi {{first_name}}! I'm glad to hear that the dishwasher rack work order was com…" at bounding box center [808, 551] width 707 height 61
paste textarea "I'm so glad to hear that everything was taken care of to your satisfaction. If …"
type textarea "I'm so glad to hear that everything was taken care of to your satisfaction. If …"
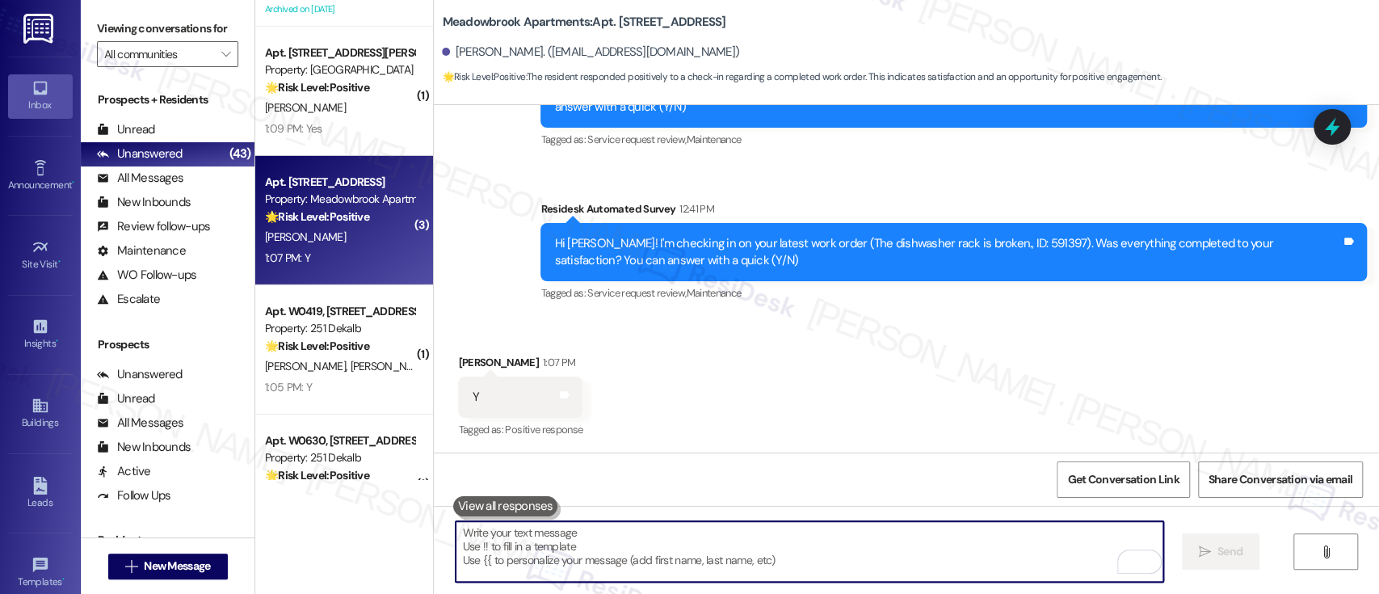
scroll to position [9070, 0]
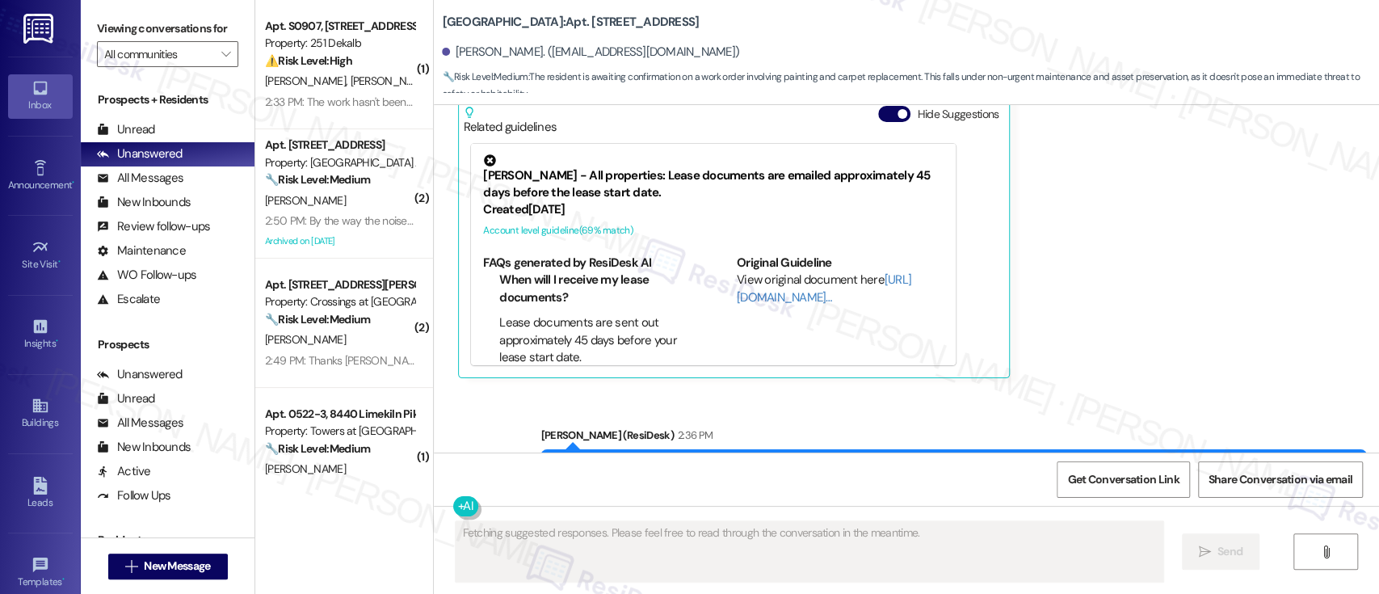
scroll to position [6591, 0]
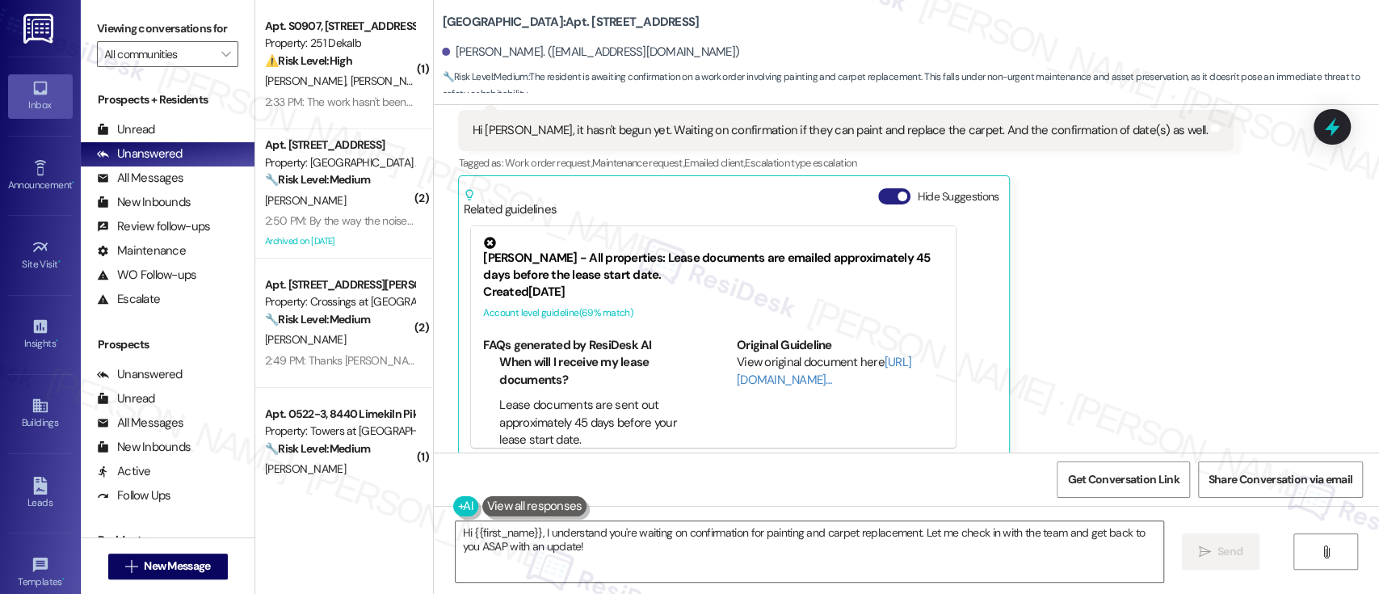
click at [884, 188] on button "Hide Suggestions" at bounding box center [894, 196] width 32 height 16
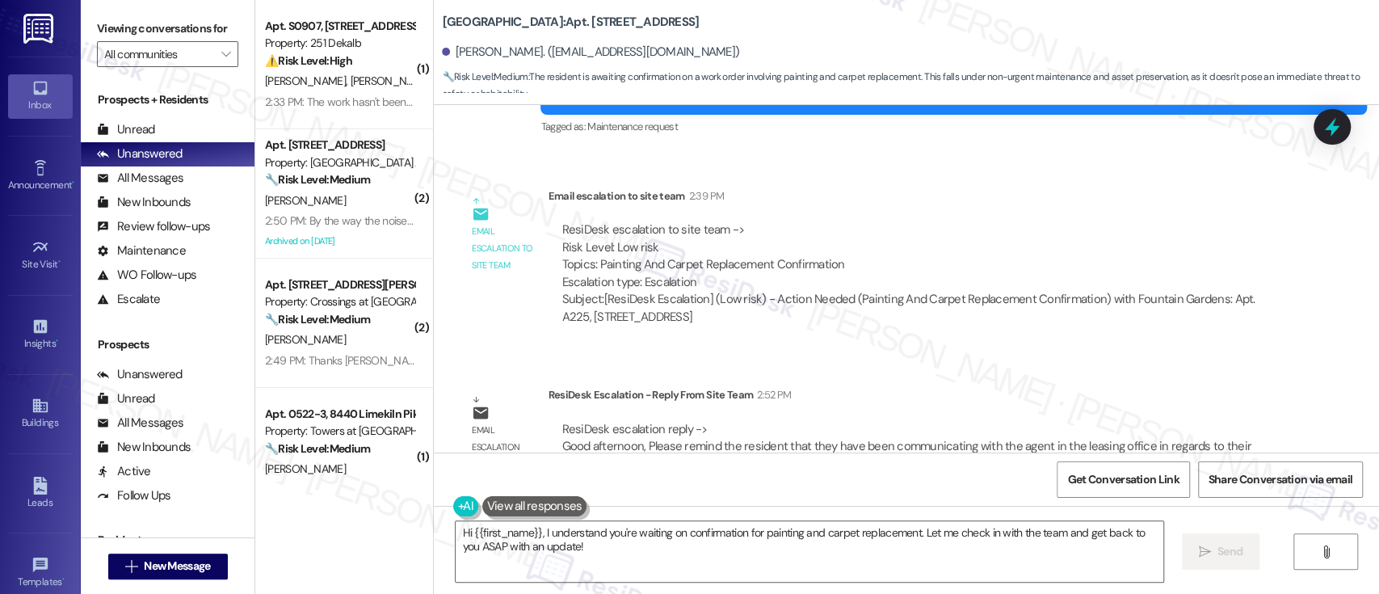
scroll to position [6855, 0]
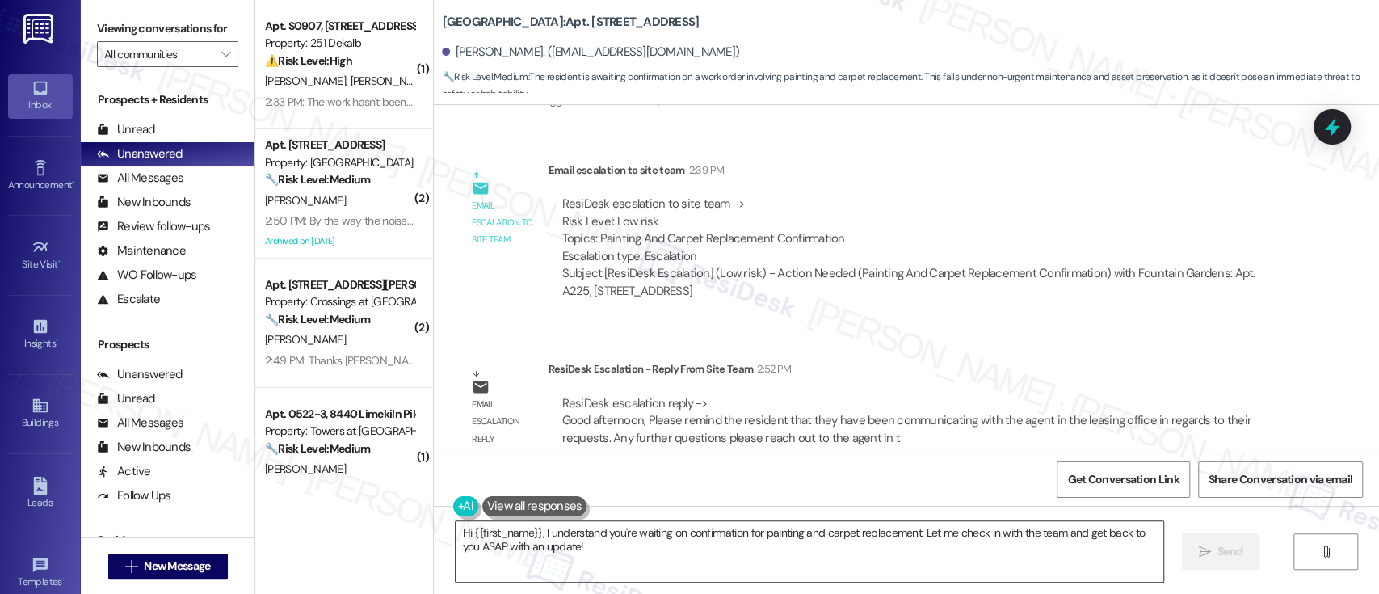
click at [672, 538] on textarea "Hi {{first_name}}, I understand you're waiting on confirmation for painting and…" at bounding box center [808, 551] width 707 height 61
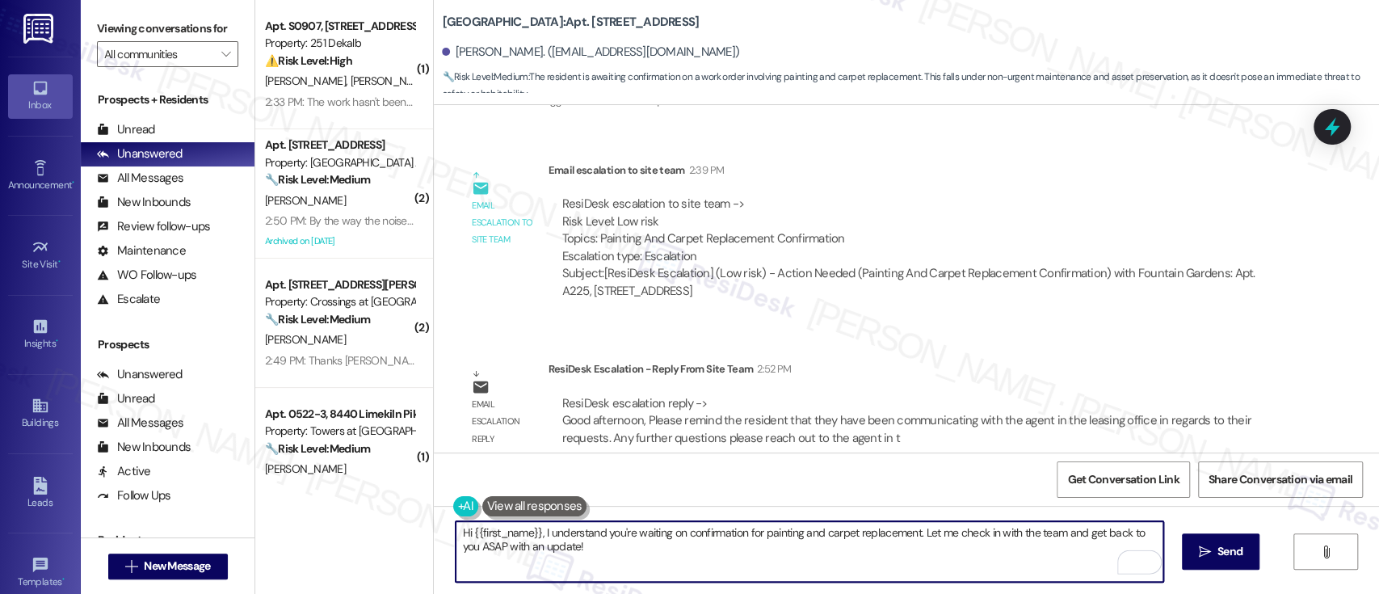
drag, startPoint x: 606, startPoint y: 550, endPoint x: 354, endPoint y: 518, distance: 253.9
click at [354, 518] on div "( 1 ) Apt. S0907, 251 W Dekalb Pike Property: 251 Dekalb ⚠️ Risk Level: High Th…" at bounding box center [816, 297] width 1123 height 594
paste textarea "Hi Umair, I heard you’ve already been in touch with one of our leasing agents a…"
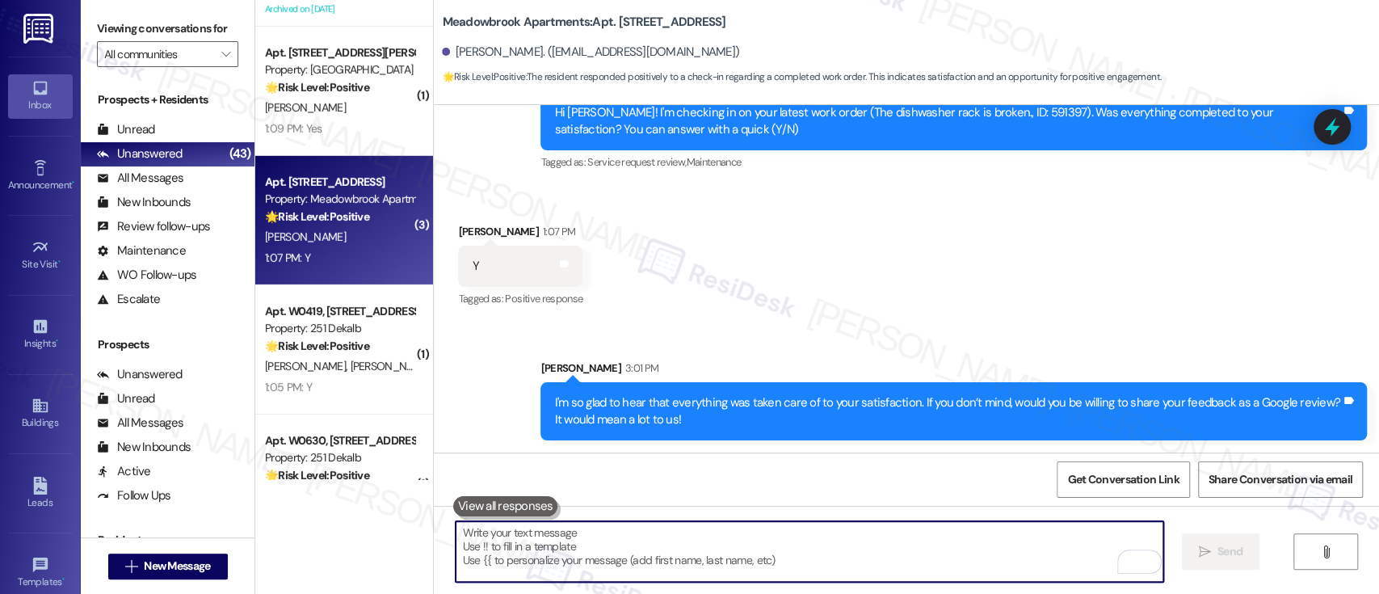
scroll to position [3440, 0]
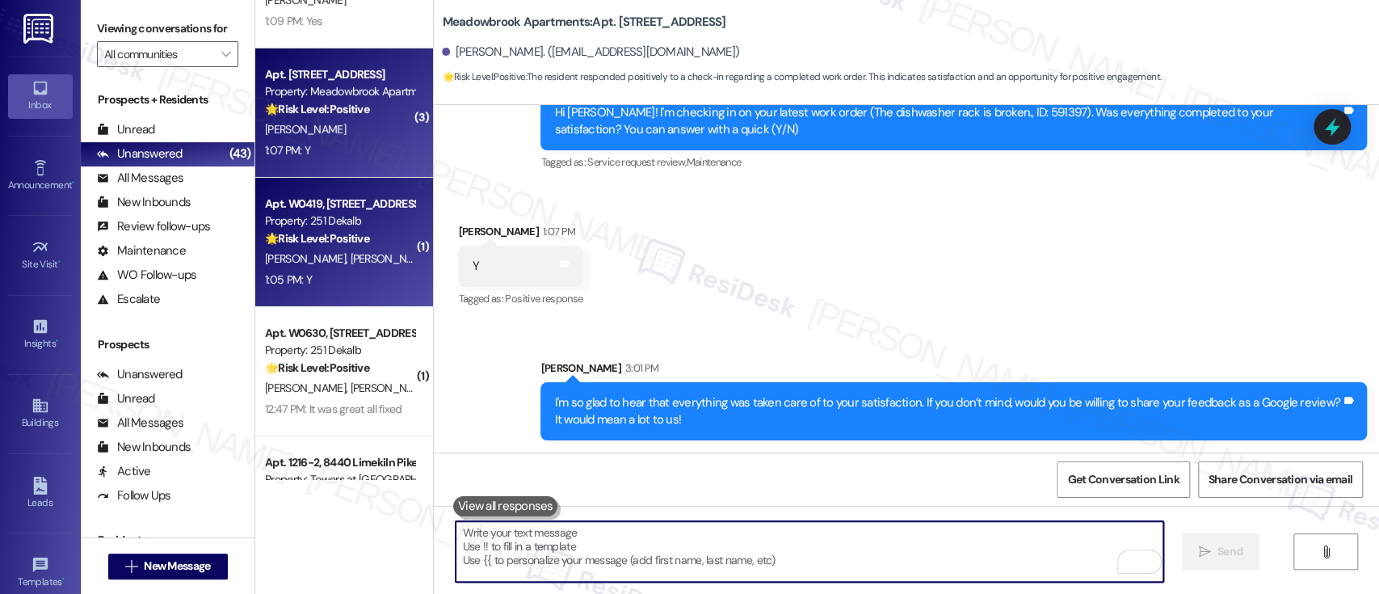
click at [338, 237] on strong "🌟 Risk Level: Positive" at bounding box center [317, 238] width 104 height 15
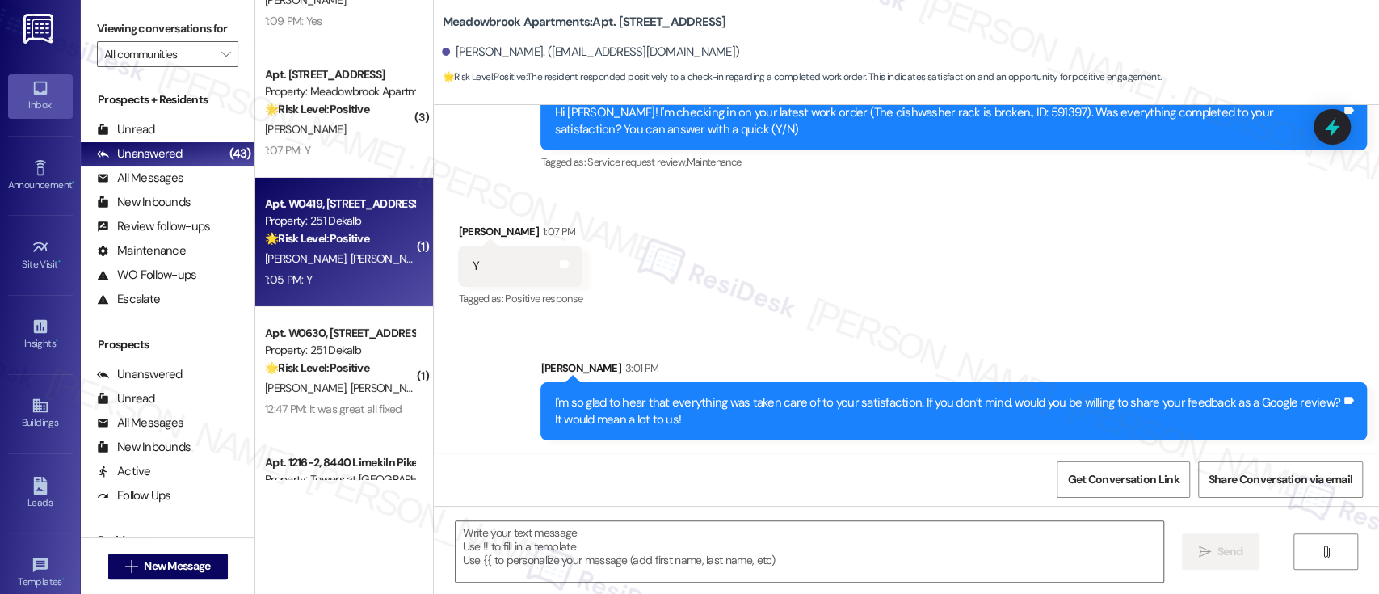
type textarea "Fetching suggested responses. Please feel free to read through the conversation…"
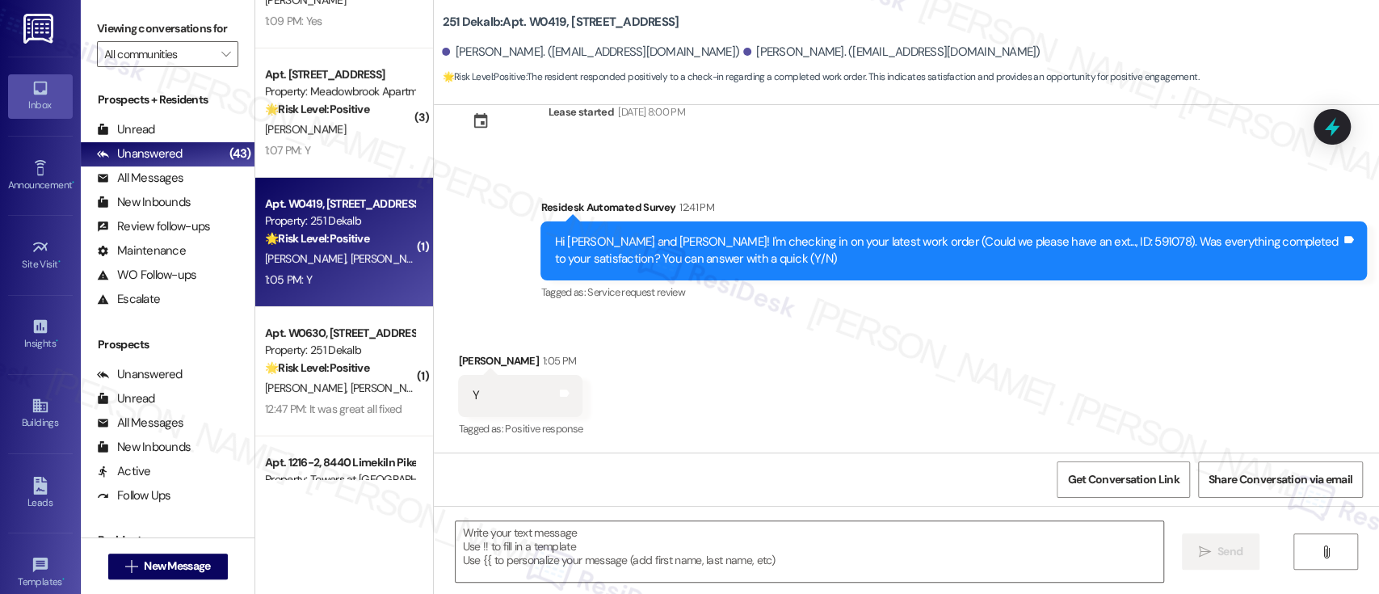
type textarea "Fetching suggested responses. Please feel free to read through the conversation…"
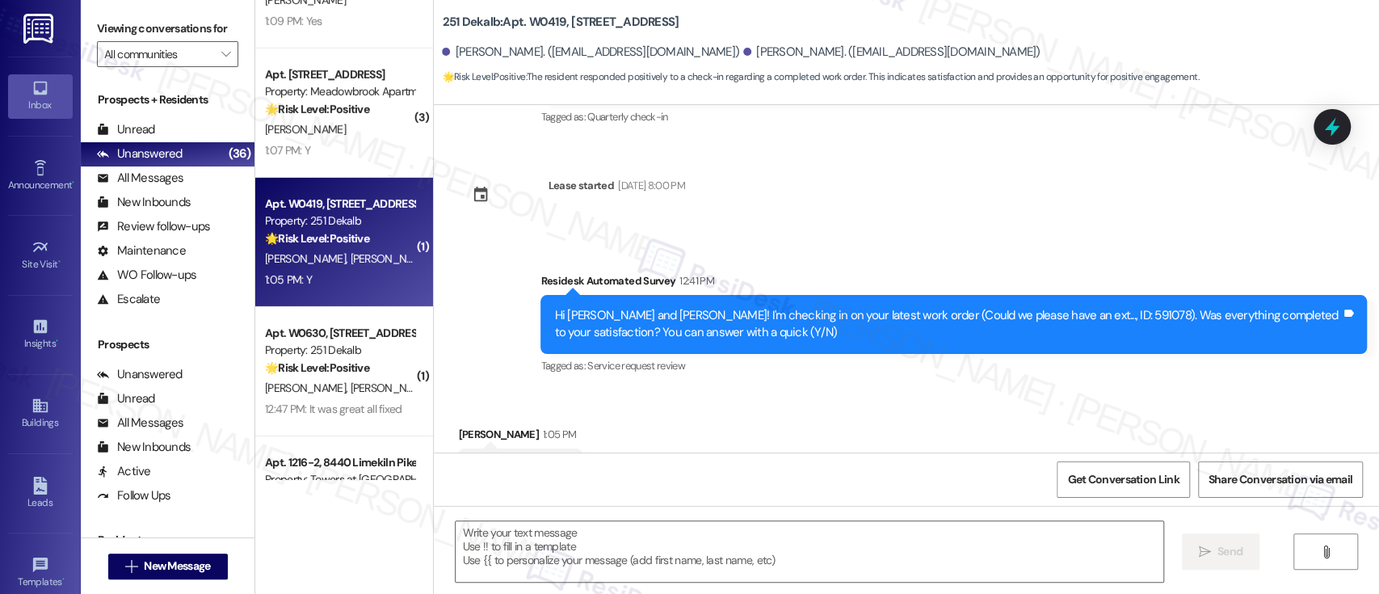
scroll to position [205, 0]
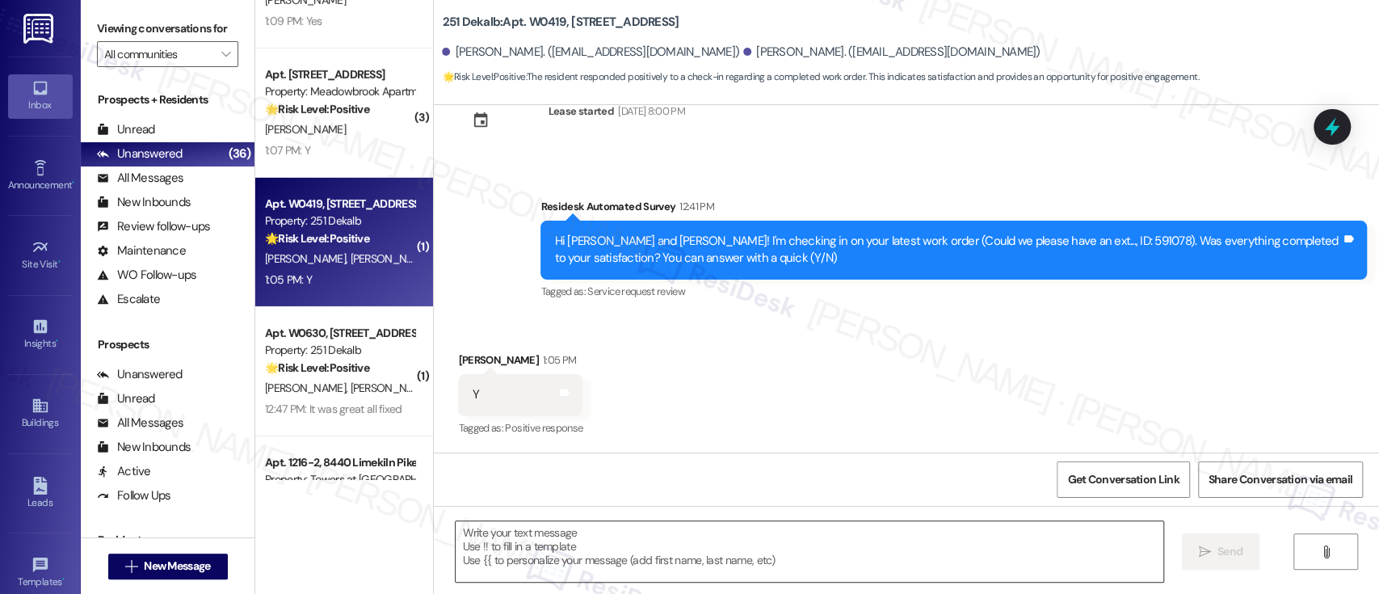
click at [837, 563] on textarea at bounding box center [808, 551] width 707 height 61
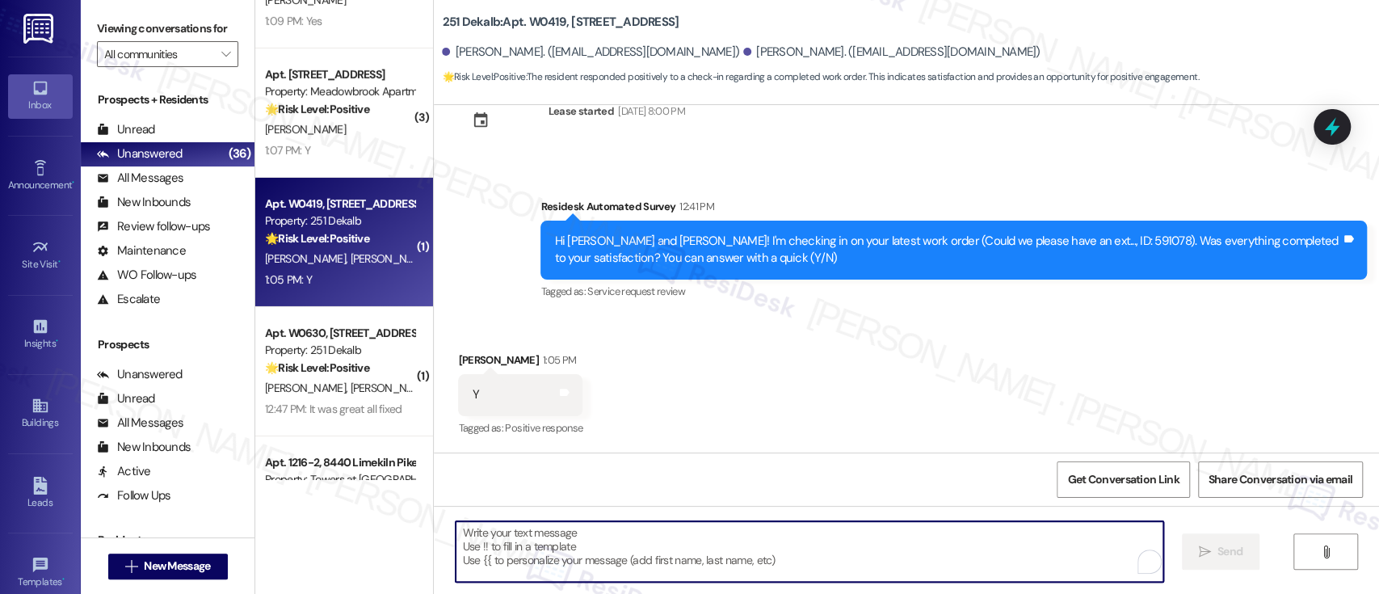
paste textarea "I'm so glad to hear that everything was taken care of to your satisfaction. Ple…"
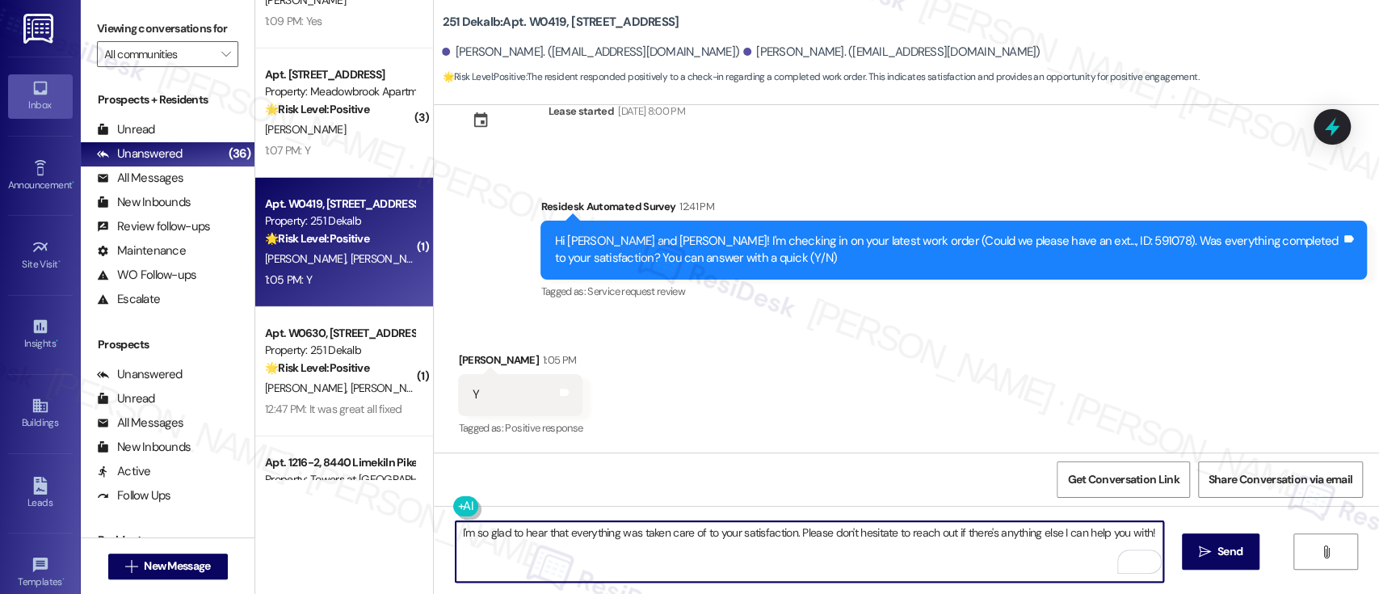
click at [882, 559] on textarea "I'm so glad to hear that everything was taken care of to your satisfaction. Ple…" at bounding box center [808, 551] width 707 height 61
paste textarea "If you don't mind, would you be willing to share your feedback as a Google revi…"
type textarea "I'm so glad to hear that everything was taken care of to your satisfaction. If …"
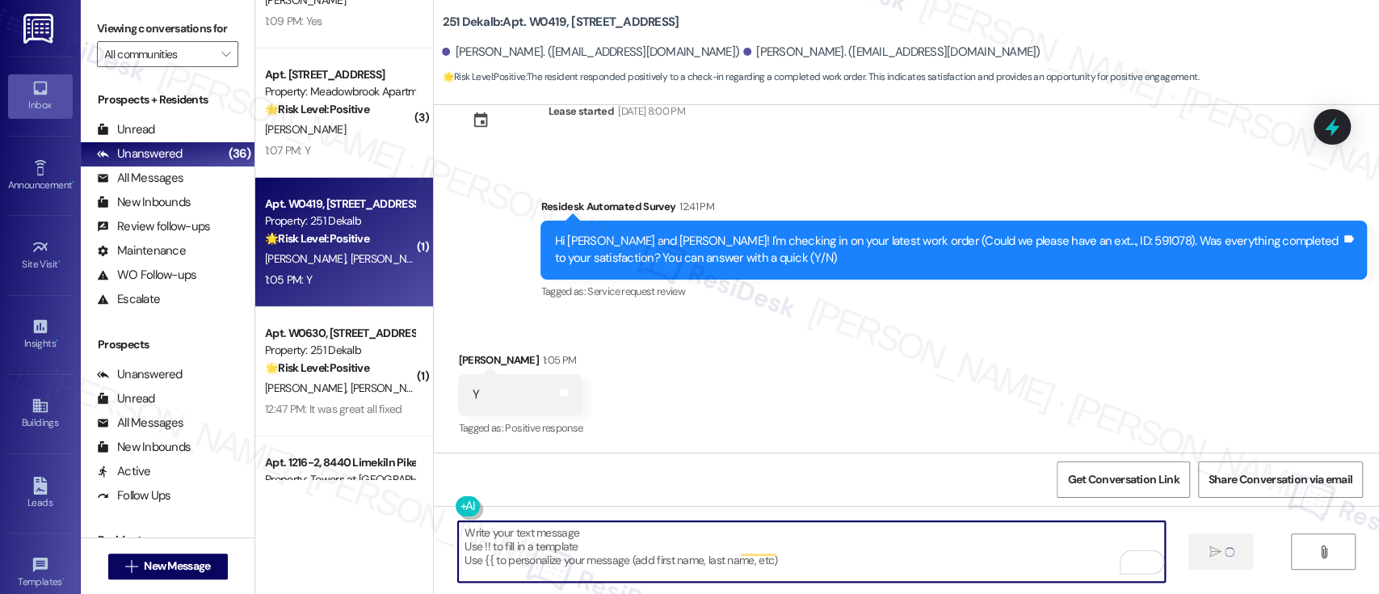
scroll to position [204, 0]
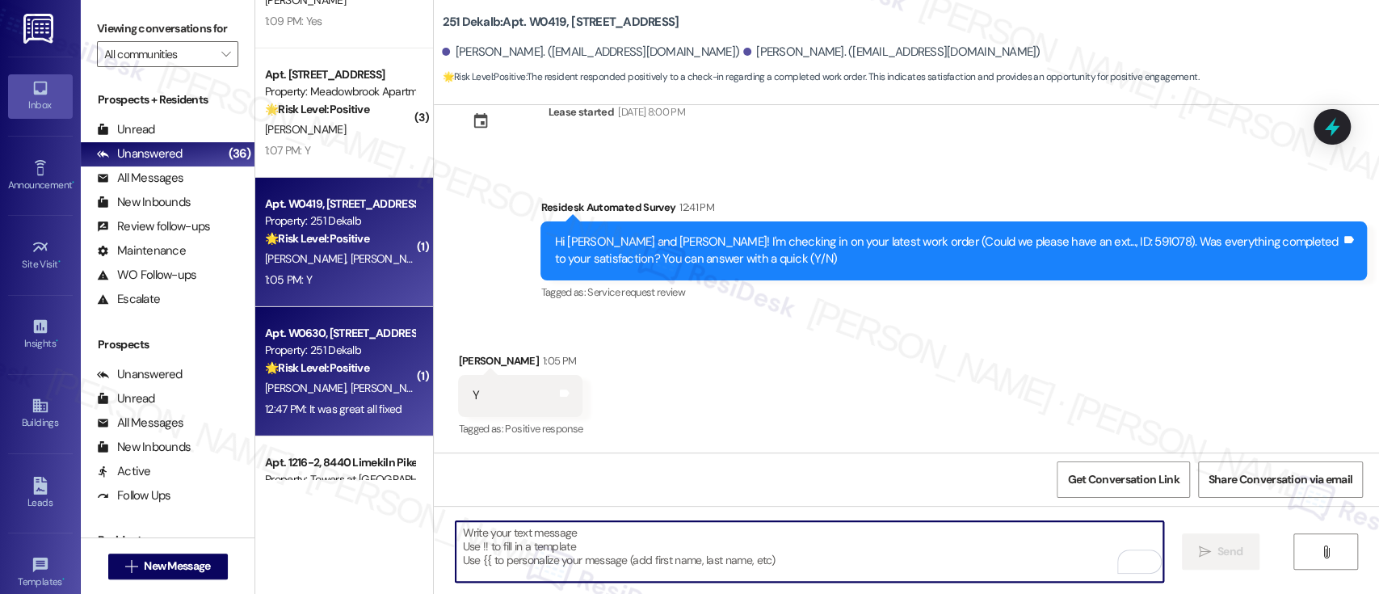
click at [296, 388] on span "A. Rosario" at bounding box center [308, 387] width 86 height 15
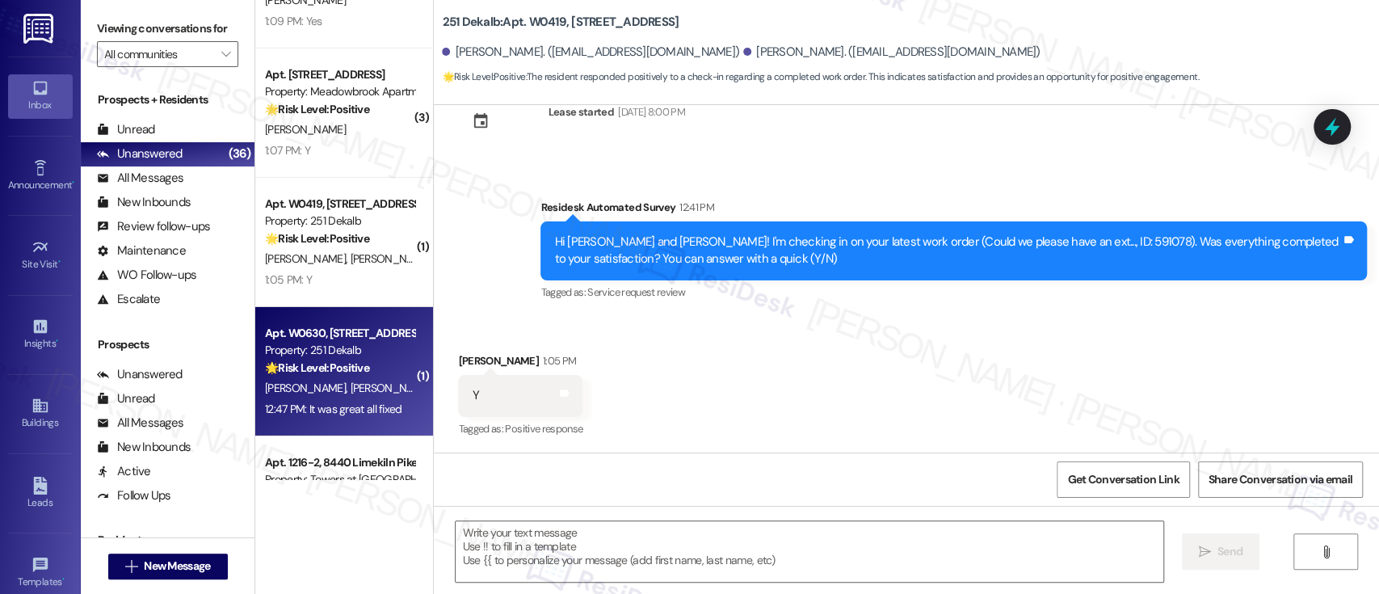
type textarea "Fetching suggested responses. Please feel free to read through the conversation…"
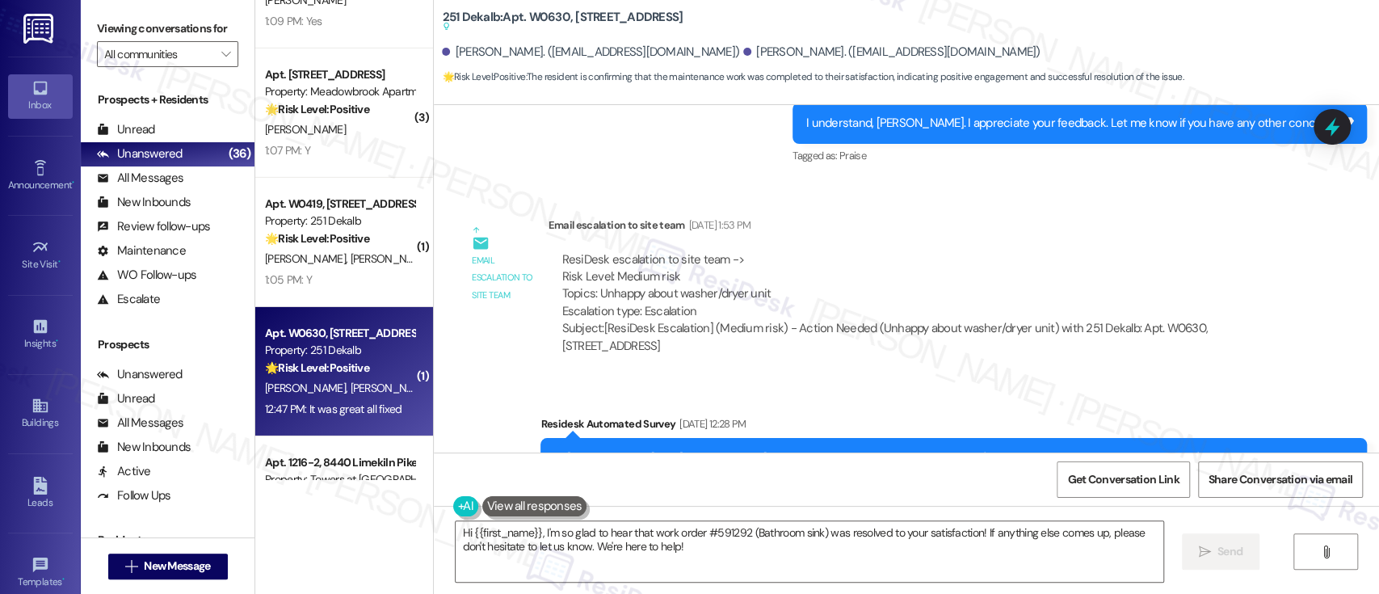
scroll to position [7939, 0]
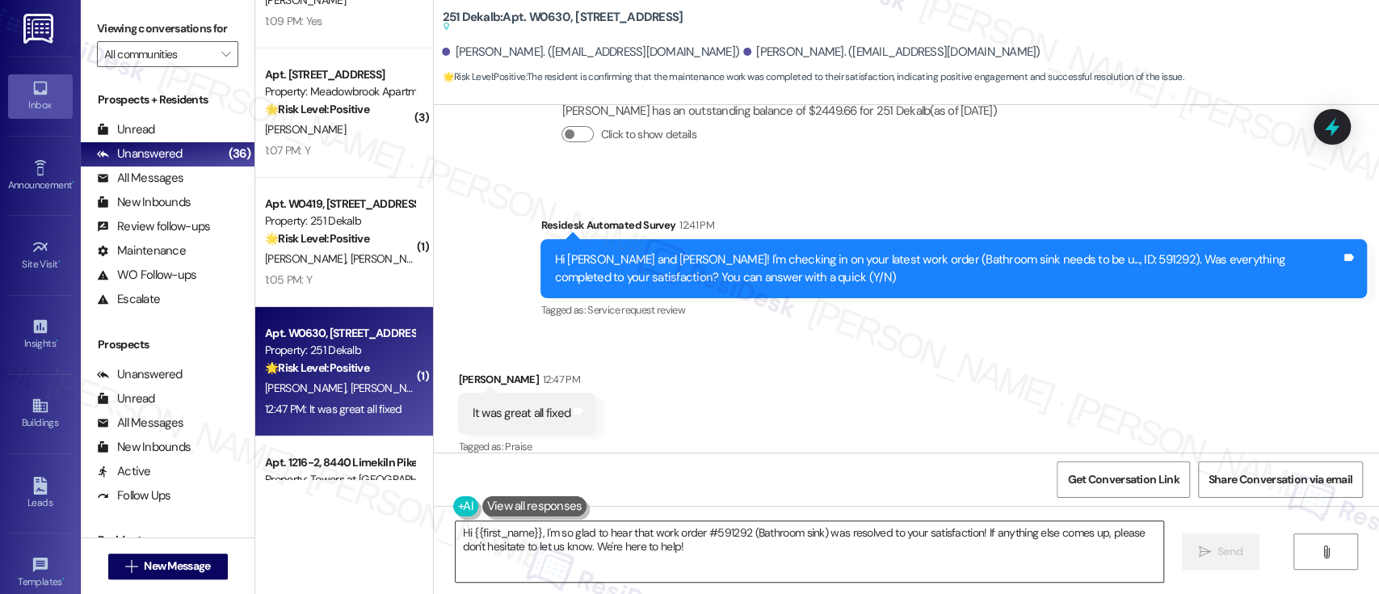
click at [834, 562] on textarea "Hi {{first_name}}, I'm so glad to hear that work order #591292 (Bathroom sink) …" at bounding box center [808, 551] width 707 height 61
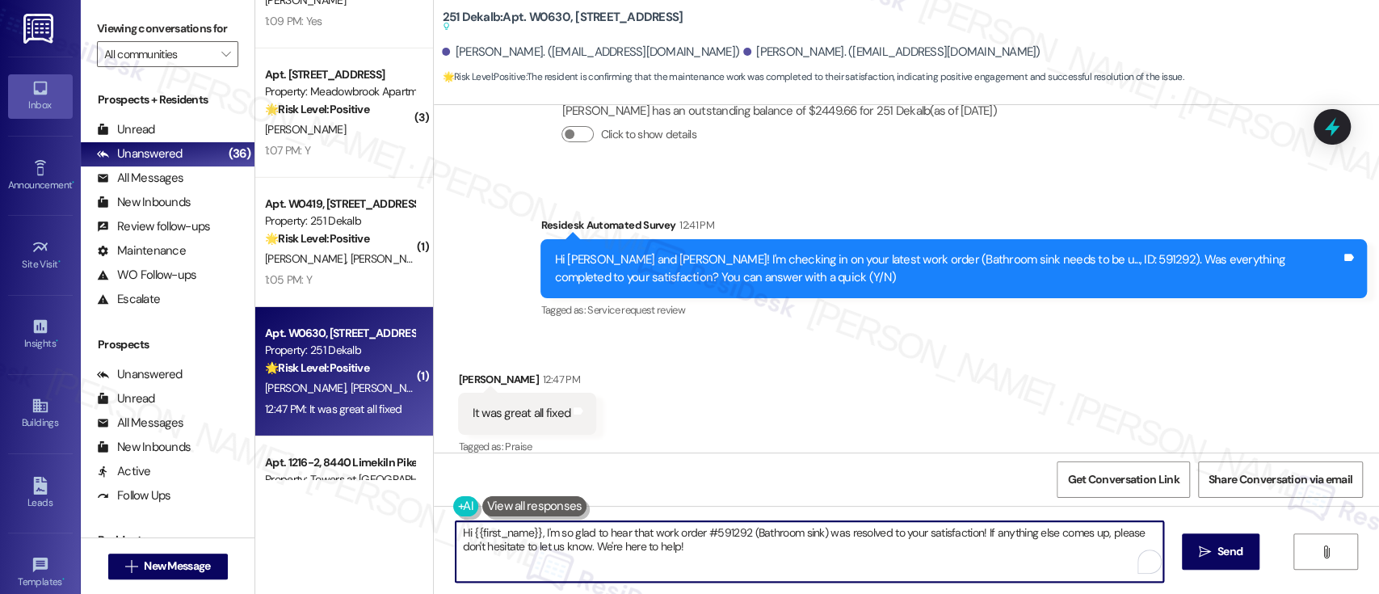
paste textarea "I'm so glad to hear that everything was taken care of to your satisfaction. If …"
type textarea "I'm so glad to hear that everything was taken care of to your satisfaction. If …"
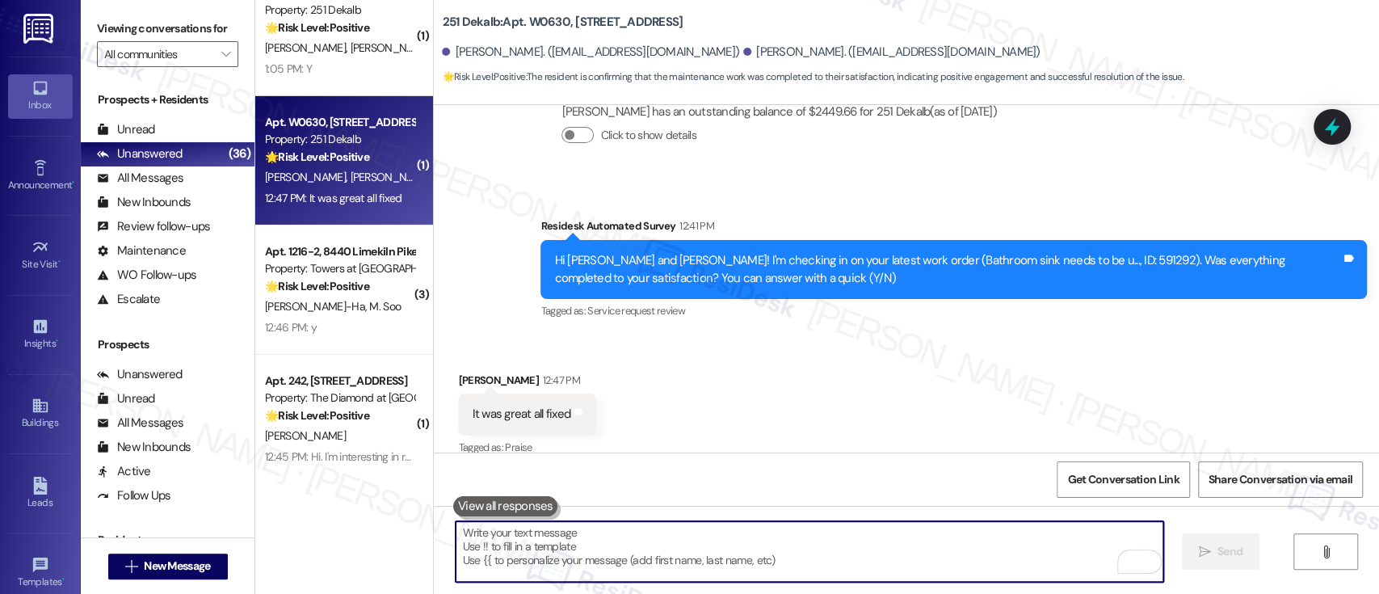
scroll to position [3652, 0]
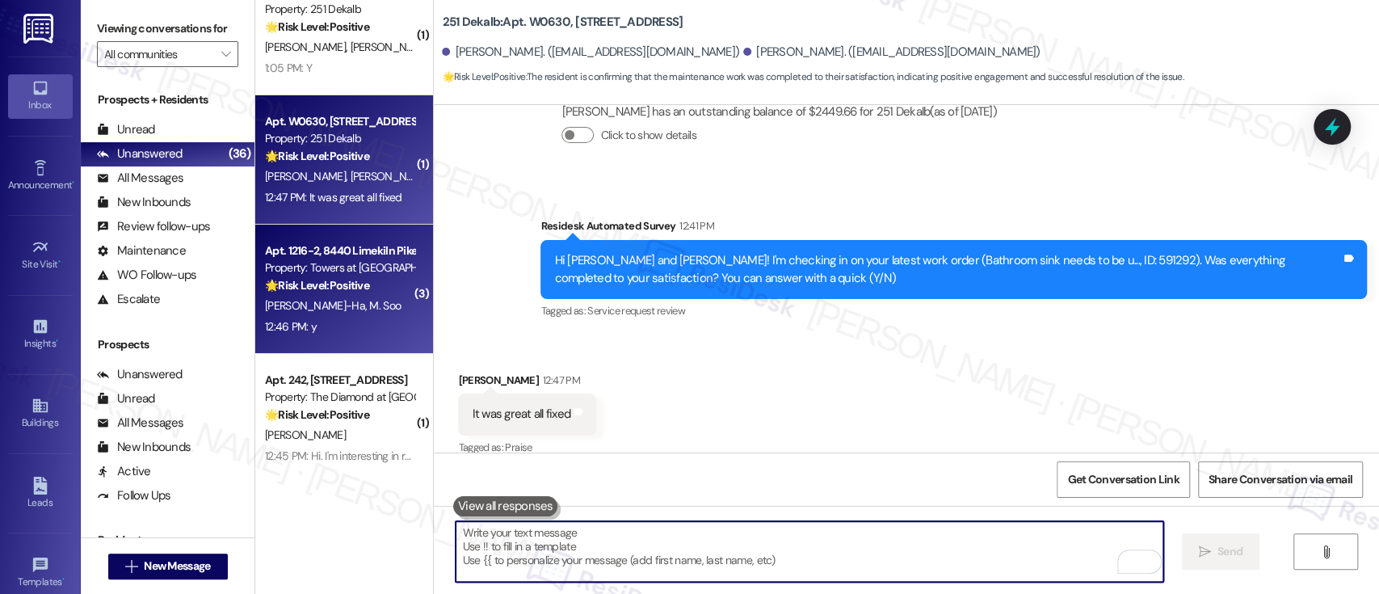
click at [330, 283] on strong "🌟 Risk Level: Positive" at bounding box center [317, 285] width 104 height 15
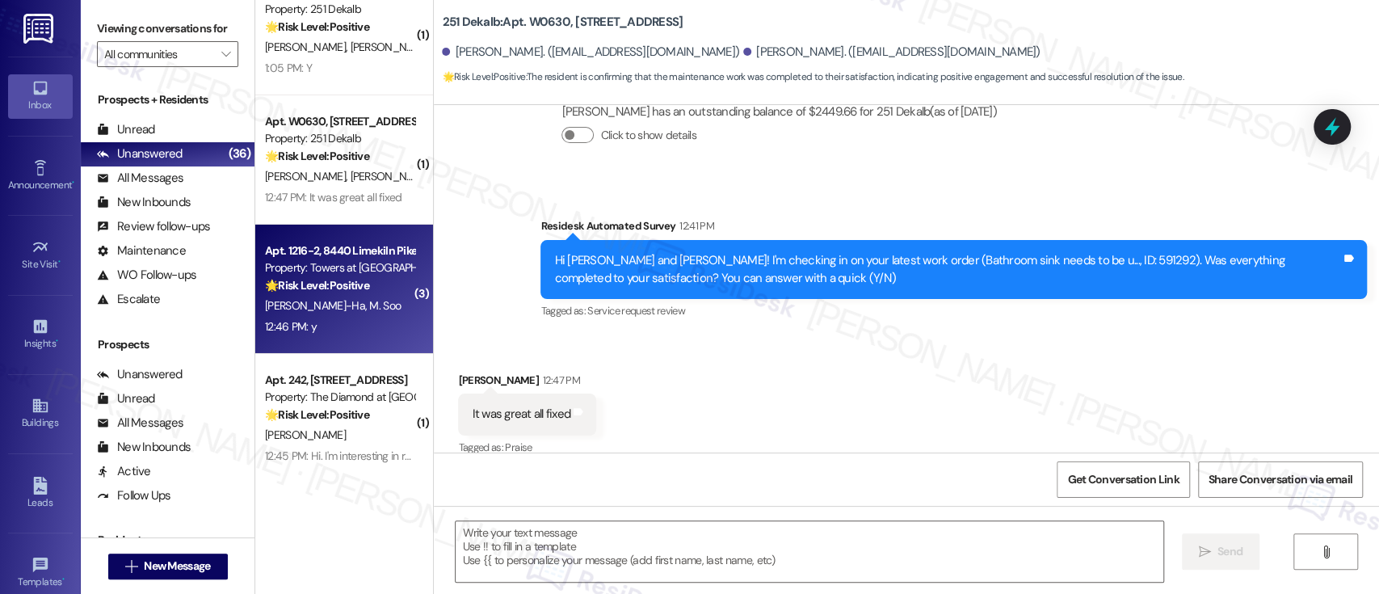
type textarea "Fetching suggested responses. Please feel free to read through the conversation…"
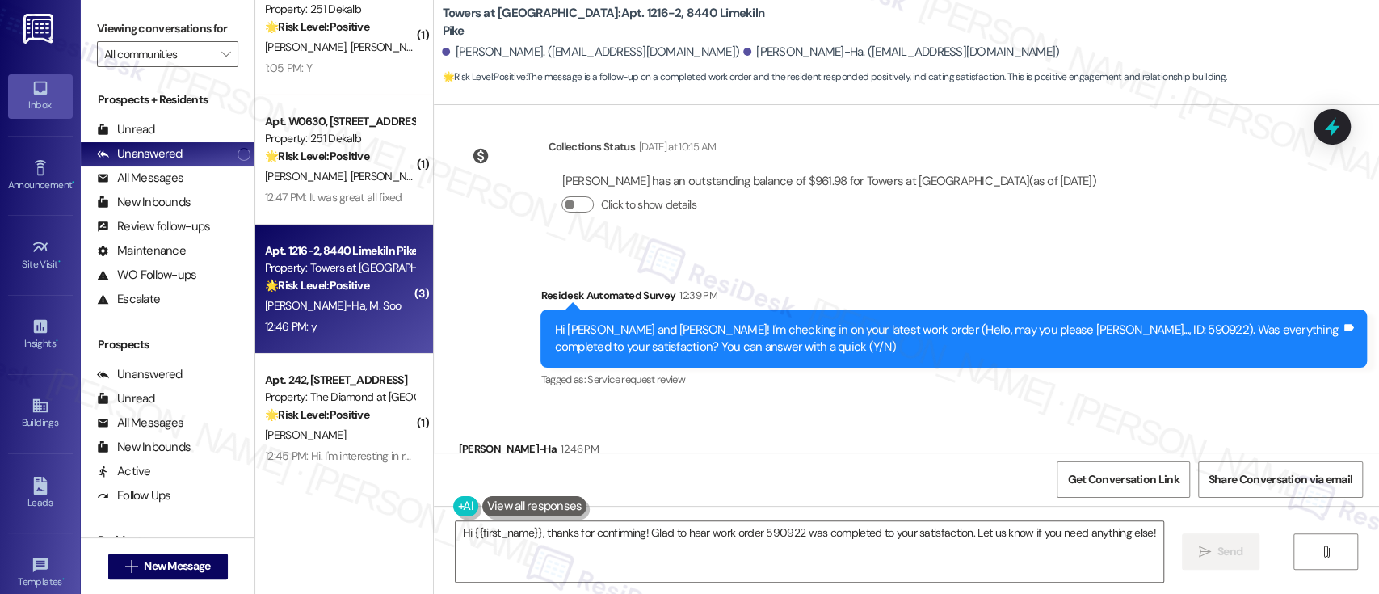
scroll to position [1714, 0]
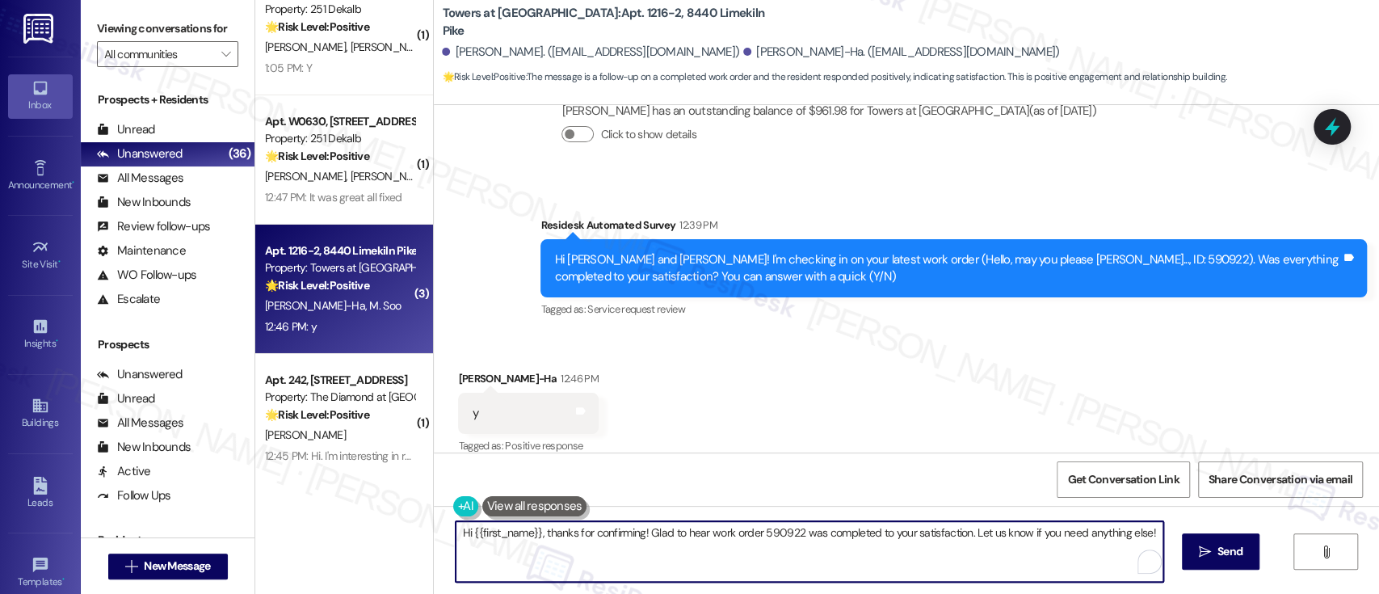
click at [848, 565] on textarea "Hi {{first_name}}, thanks for confirming! Glad to hear work order 590922 was co…" at bounding box center [808, 551] width 707 height 61
paste textarea "I'm so glad to hear that everything was taken care of to your satisfaction. If …"
type textarea "I'm so glad to hear that everything was taken care of to your satisfaction. If …"
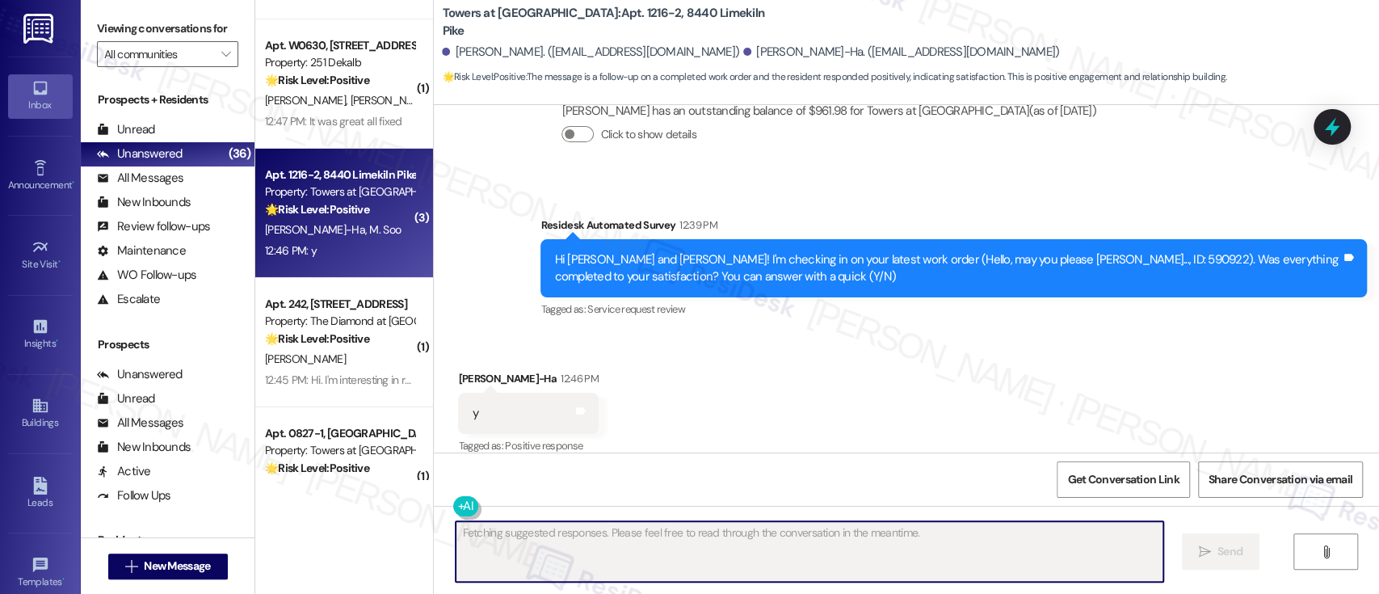
scroll to position [3794, 0]
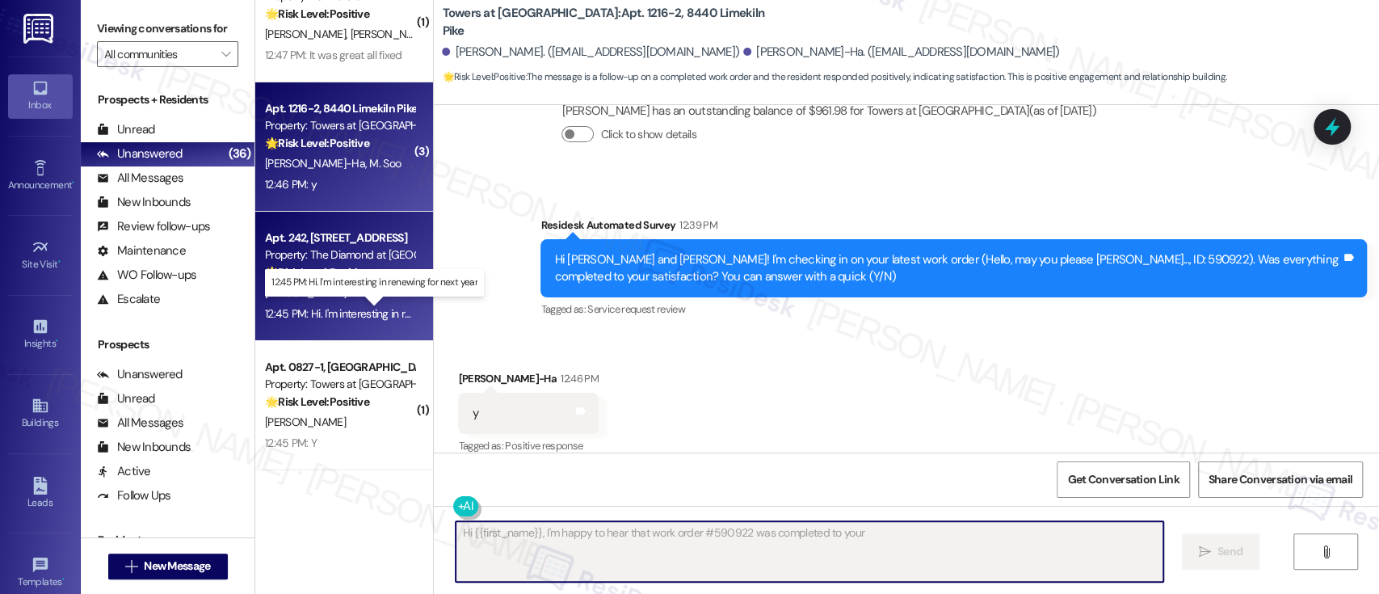
type textarea "Hi {{first_name}}, I'm happy to hear that work order #590922 was completed to y…"
click at [382, 314] on div "12:45 PM: Hi. I'm interesting in renewing for next year 12:45 PM: Hi. I'm inter…" at bounding box center [385, 313] width 241 height 15
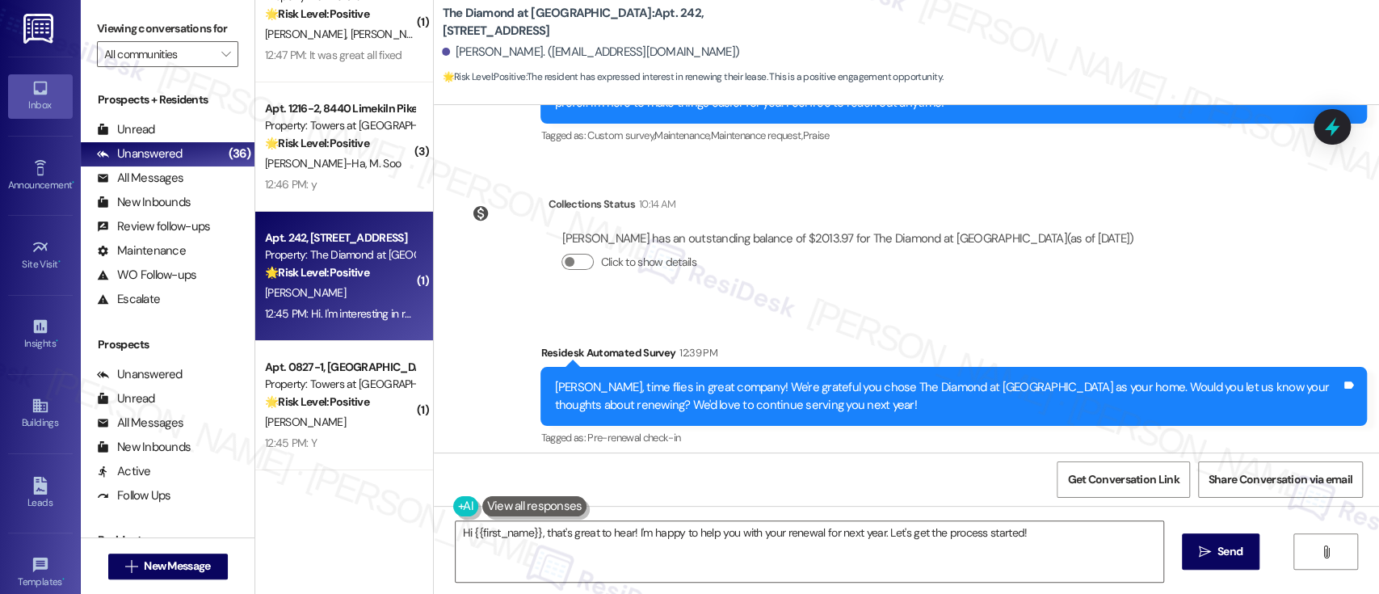
scroll to position [1037, 0]
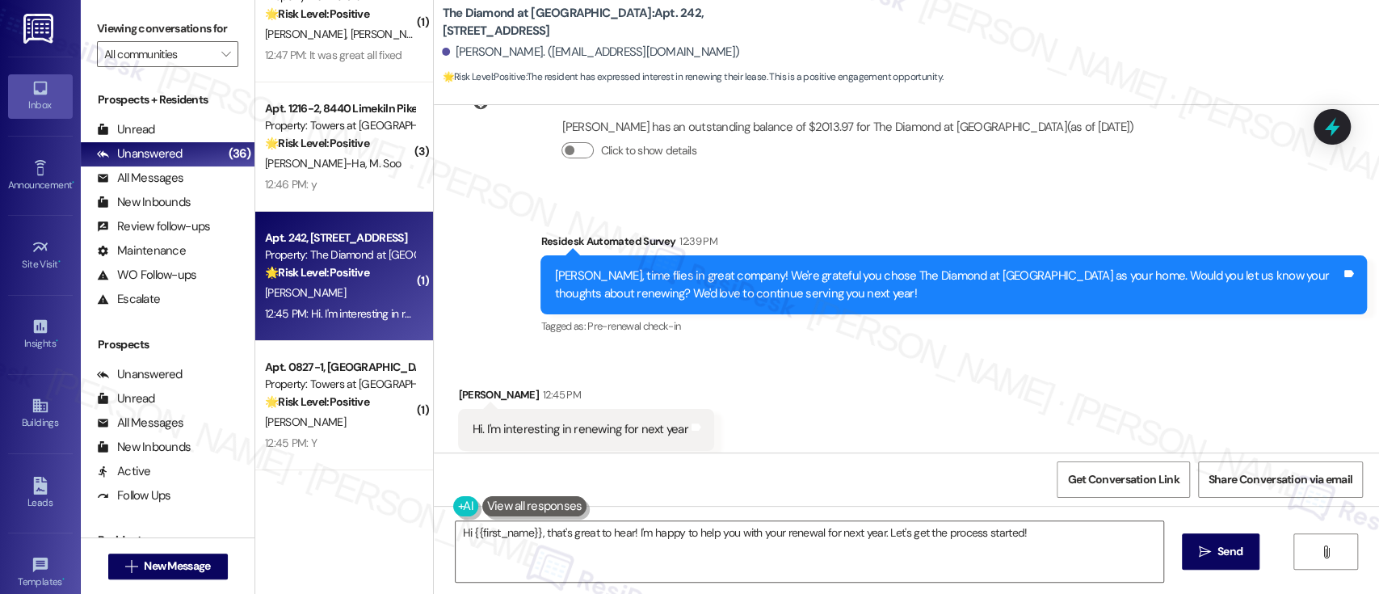
click at [792, 376] on div "Received via SMS Eric Stettner 12:45 PM Hi. I'm interesting in renewing for nex…" at bounding box center [906, 418] width 945 height 136
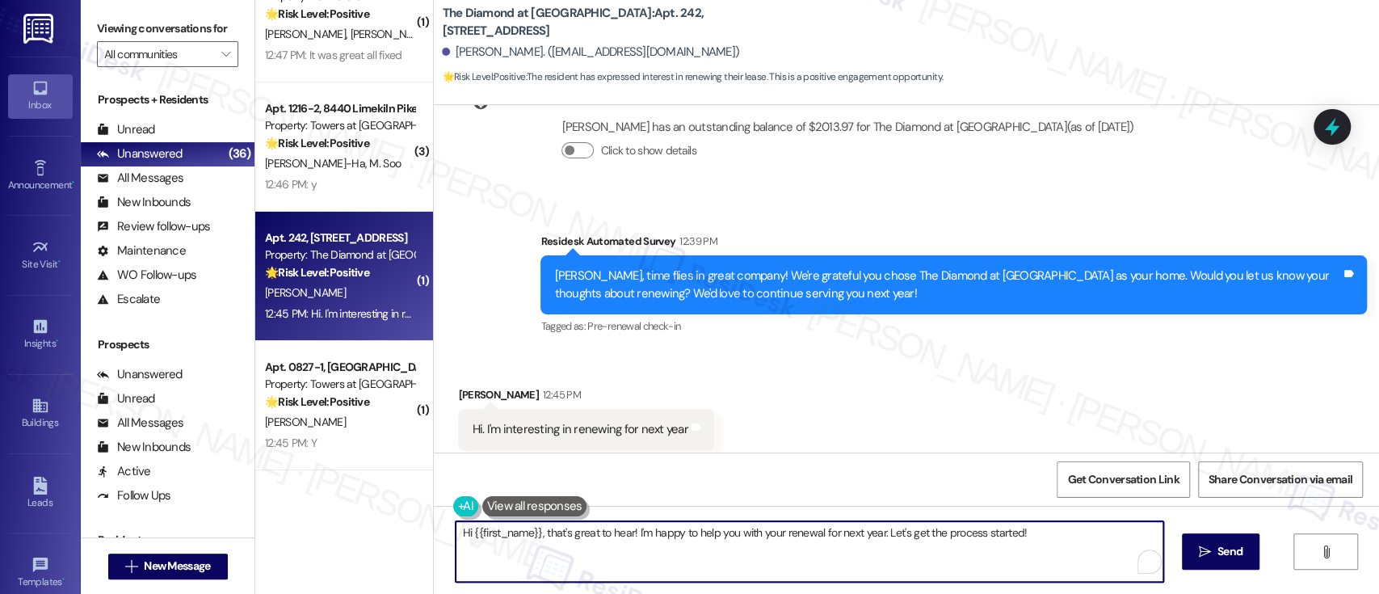
click at [1001, 570] on textarea "Hi {{first_name}}, that's great to hear! I'm happy to help you with your renewa…" at bounding box center [808, 551] width 707 height 61
click at [883, 380] on div "Received via SMS Eric Stettner 12:45 PM Hi. I'm interesting in renewing for nex…" at bounding box center [906, 418] width 945 height 136
drag, startPoint x: 627, startPoint y: 527, endPoint x: 1064, endPoint y: 548, distance: 437.4
click at [1064, 548] on textarea "Hi {{first_name}}, that's great to hear! I'm happy to help you with your renewa…" at bounding box center [808, 551] width 707 height 61
type textarea "Hi {{first_name}}, that's great to hear! The offers will be sent to you by Rene…"
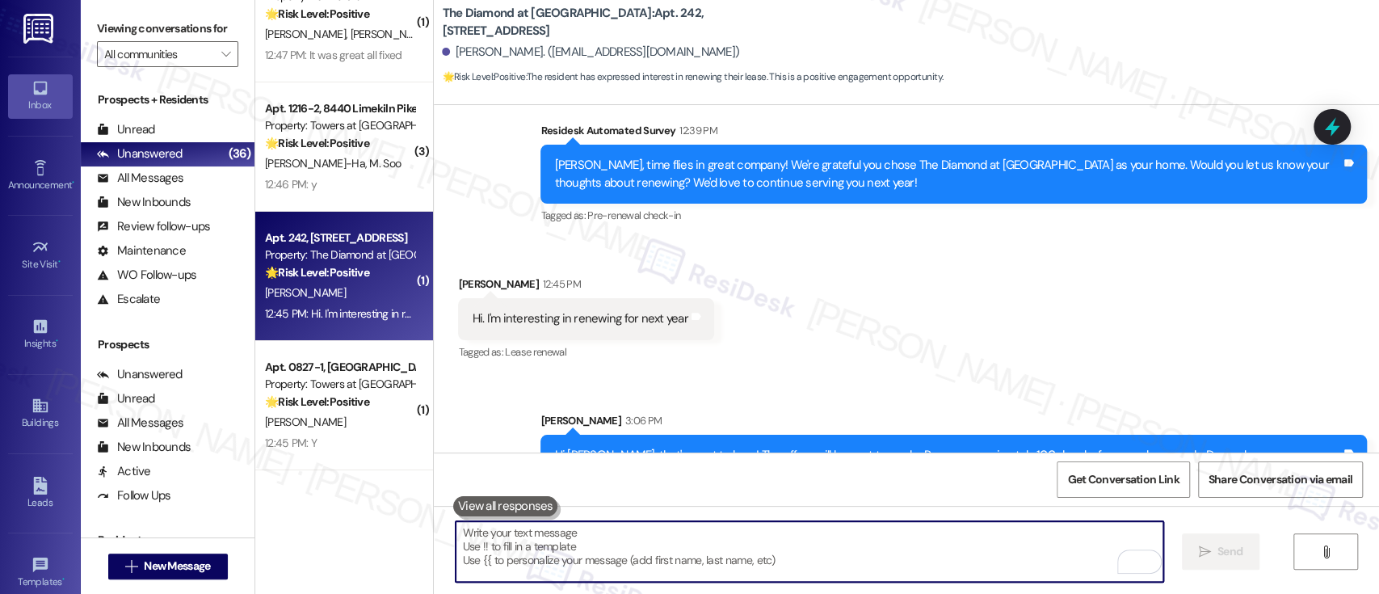
scroll to position [1150, 0]
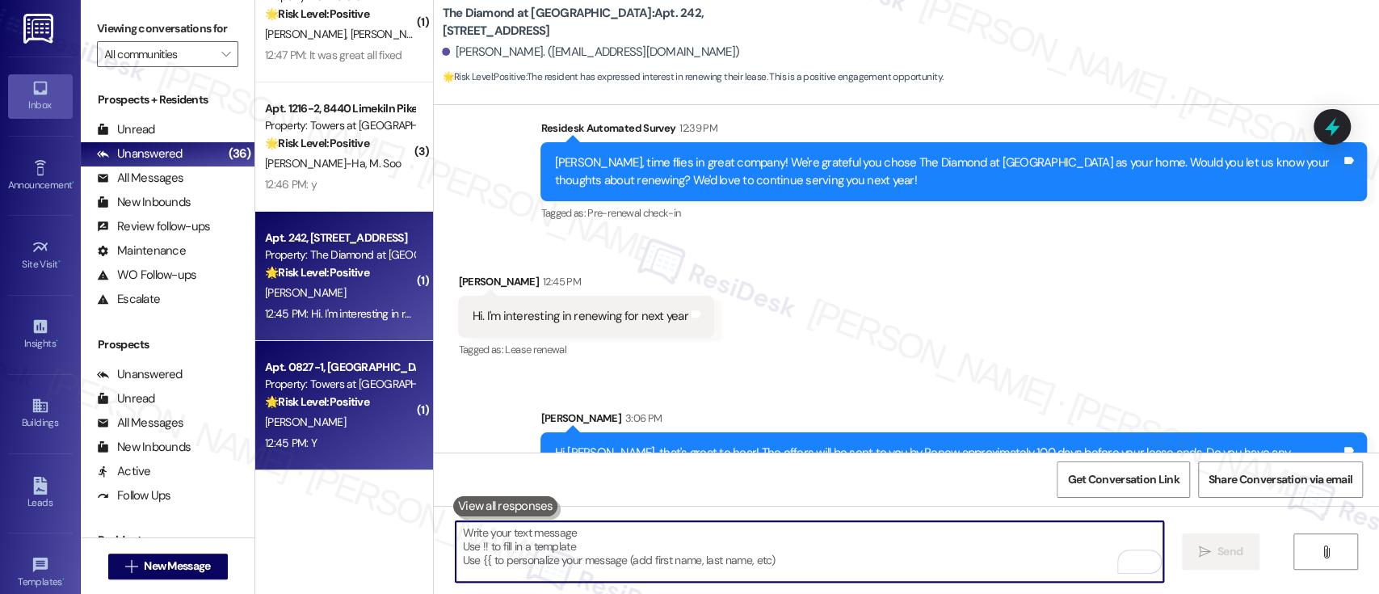
click at [344, 404] on strong "🌟 Risk Level: Positive" at bounding box center [317, 401] width 104 height 15
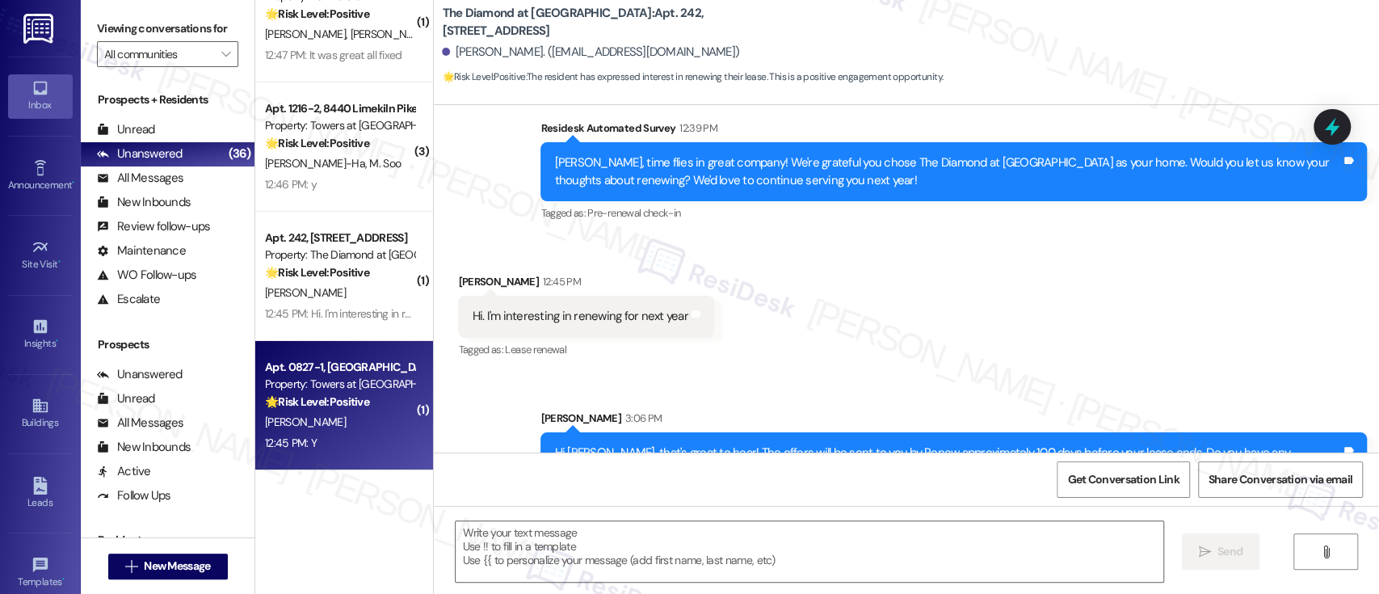
type textarea "Fetching suggested responses. Please feel free to read through the conversation…"
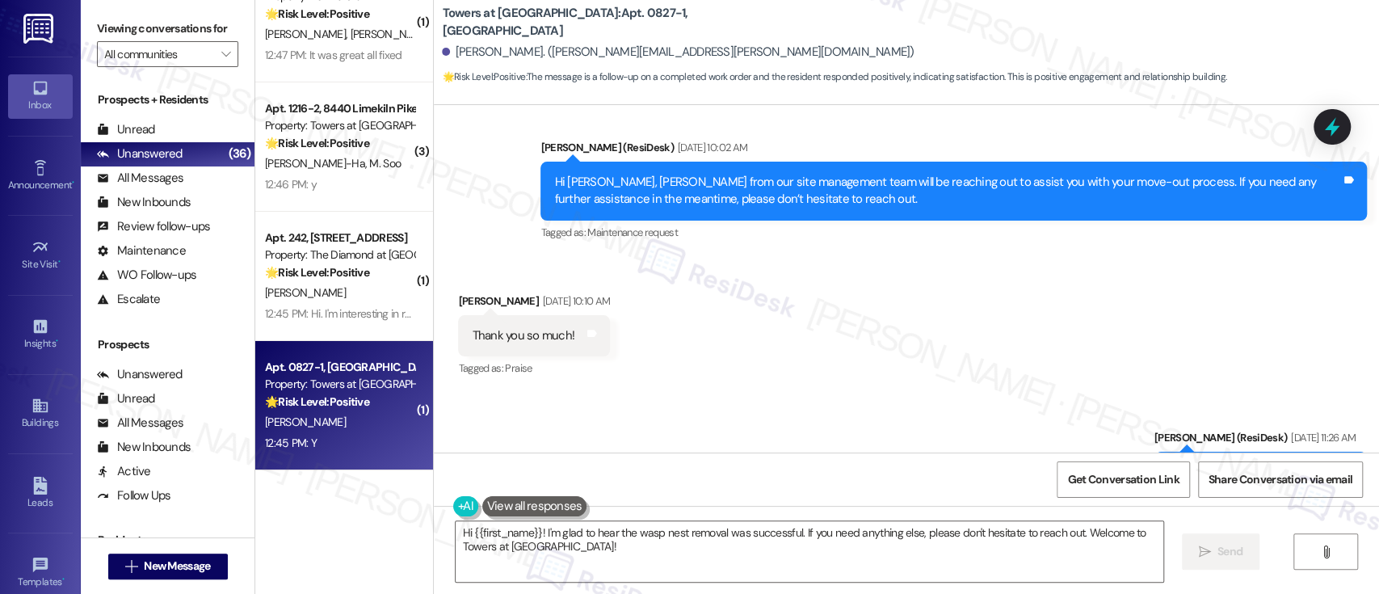
scroll to position [11211, 0]
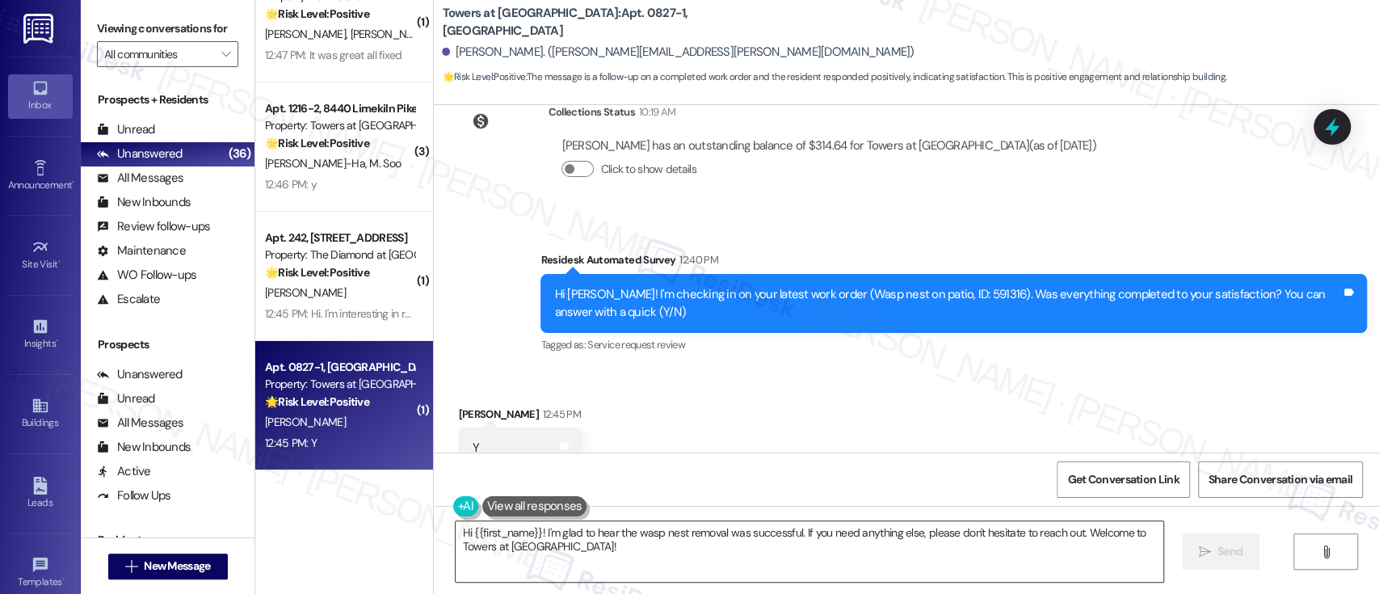
click at [951, 556] on textarea "Hi {{first_name}}! I'm glad to hear the wasp nest removal was successful. If yo…" at bounding box center [808, 551] width 707 height 61
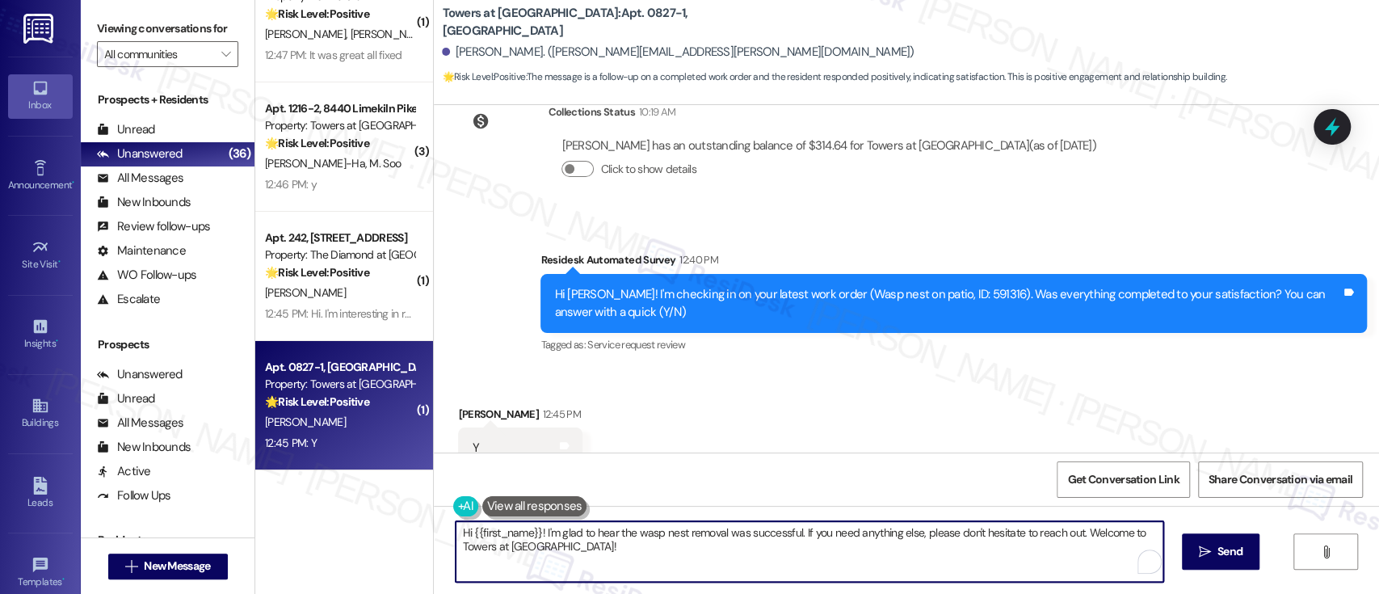
paste textarea "I'm so glad to hear that everything was taken care of to your satisfaction. If …"
type textarea "I'm so glad to hear that everything was taken care of to your satisfaction. If …"
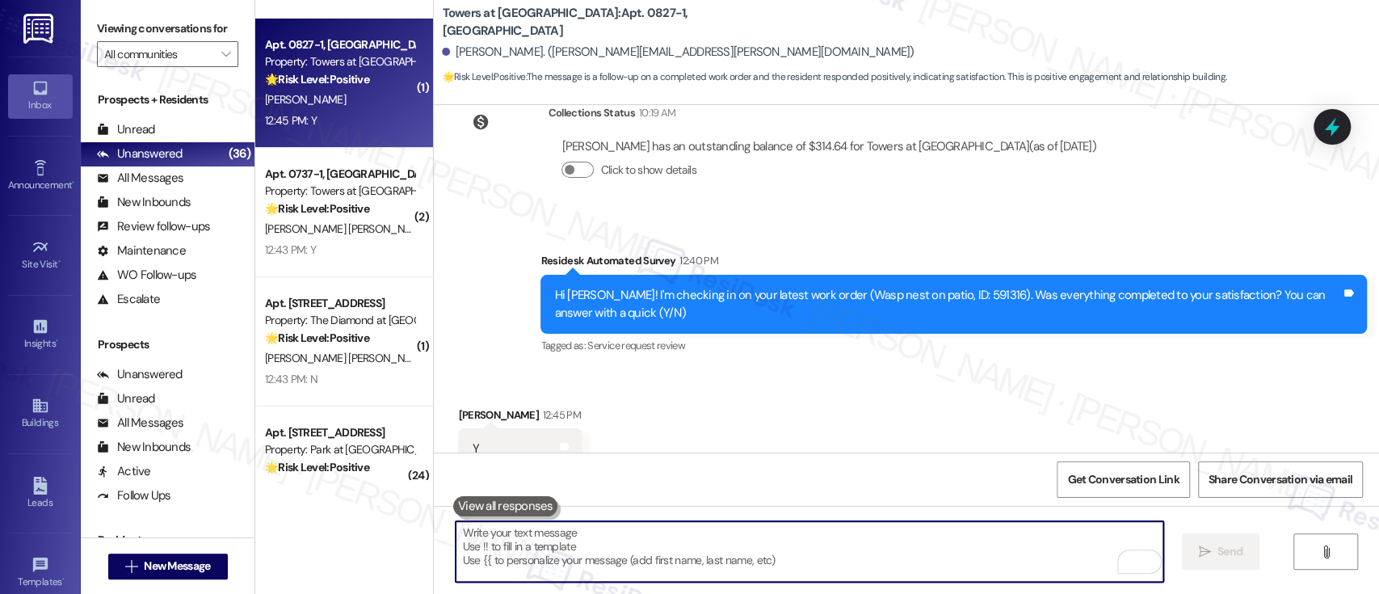
scroll to position [4126, 0]
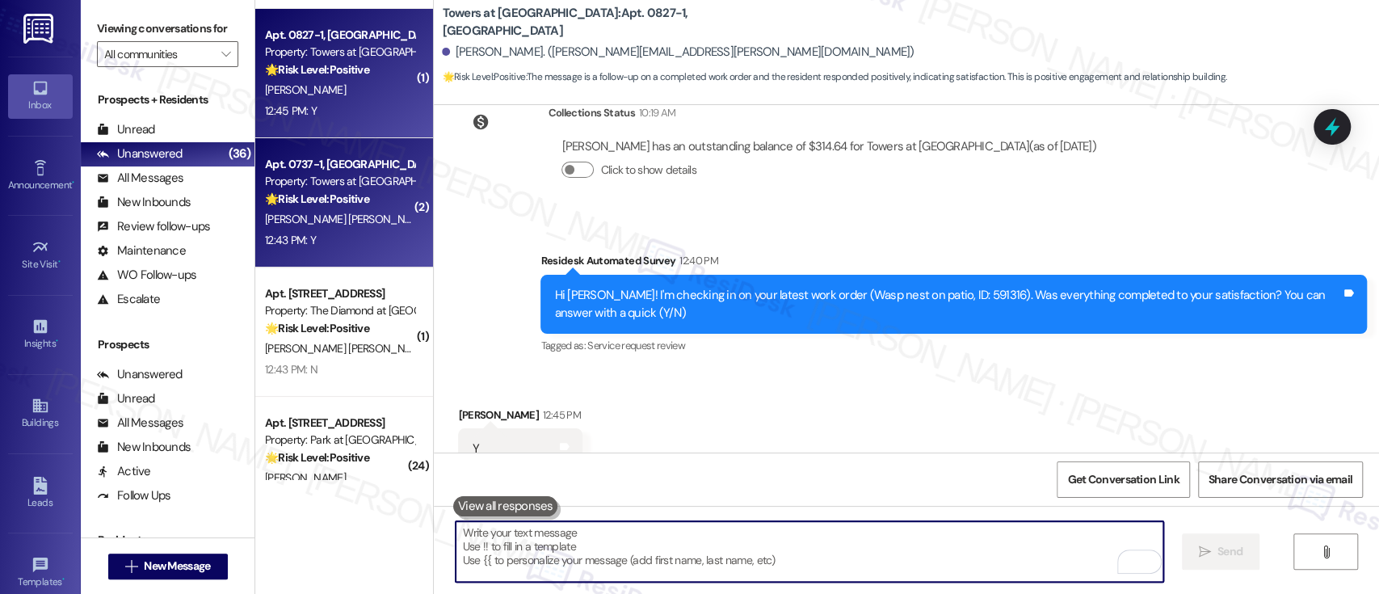
click at [300, 195] on strong "🌟 Risk Level: Positive" at bounding box center [317, 198] width 104 height 15
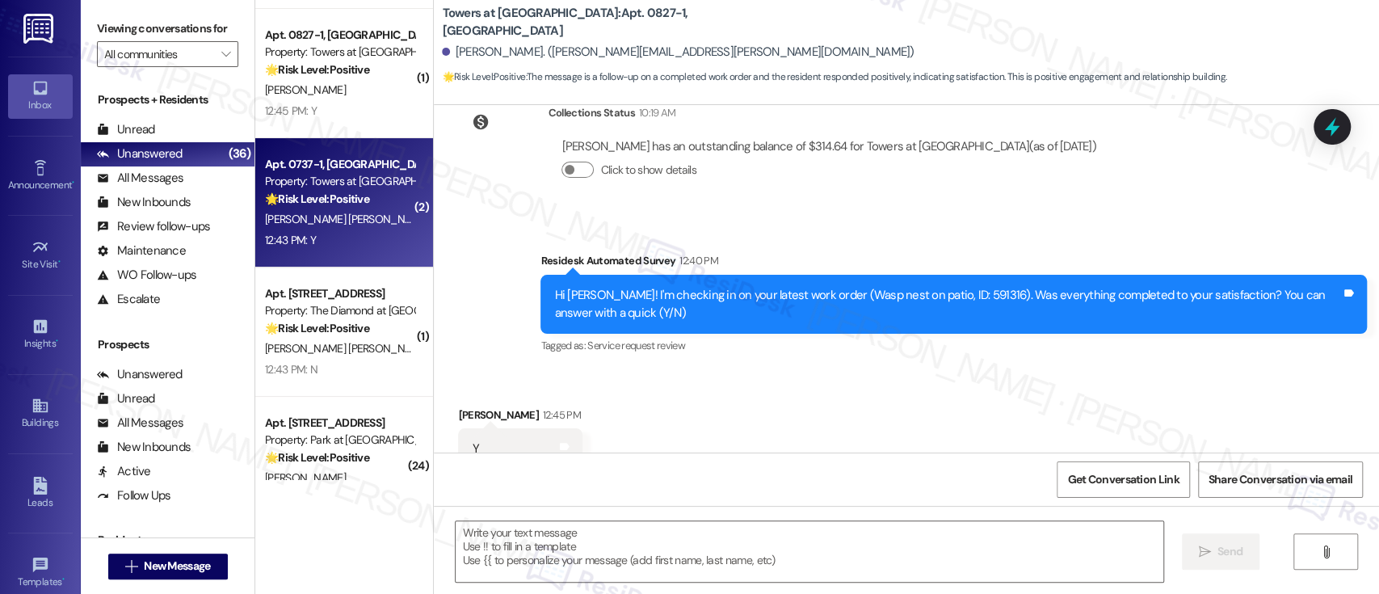
type textarea "Fetching suggested responses. Please feel free to read through the conversation…"
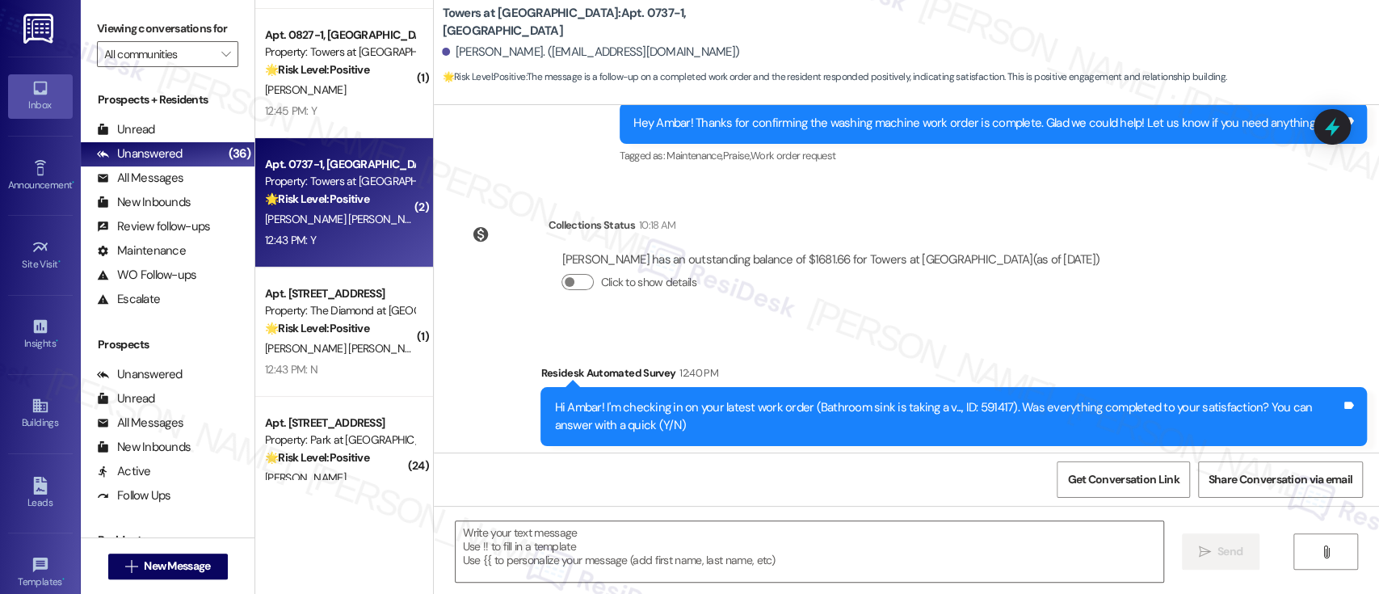
scroll to position [625, 0]
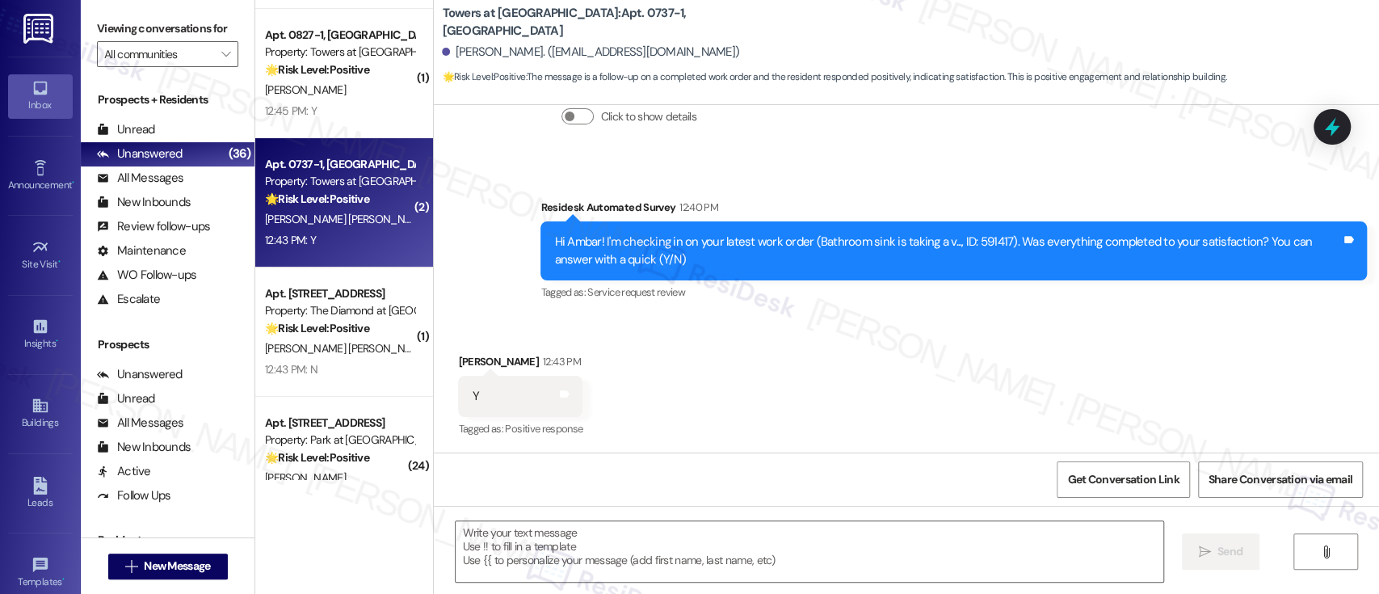
type textarea "Fetching suggested responses. Please feel free to read through the conversation…"
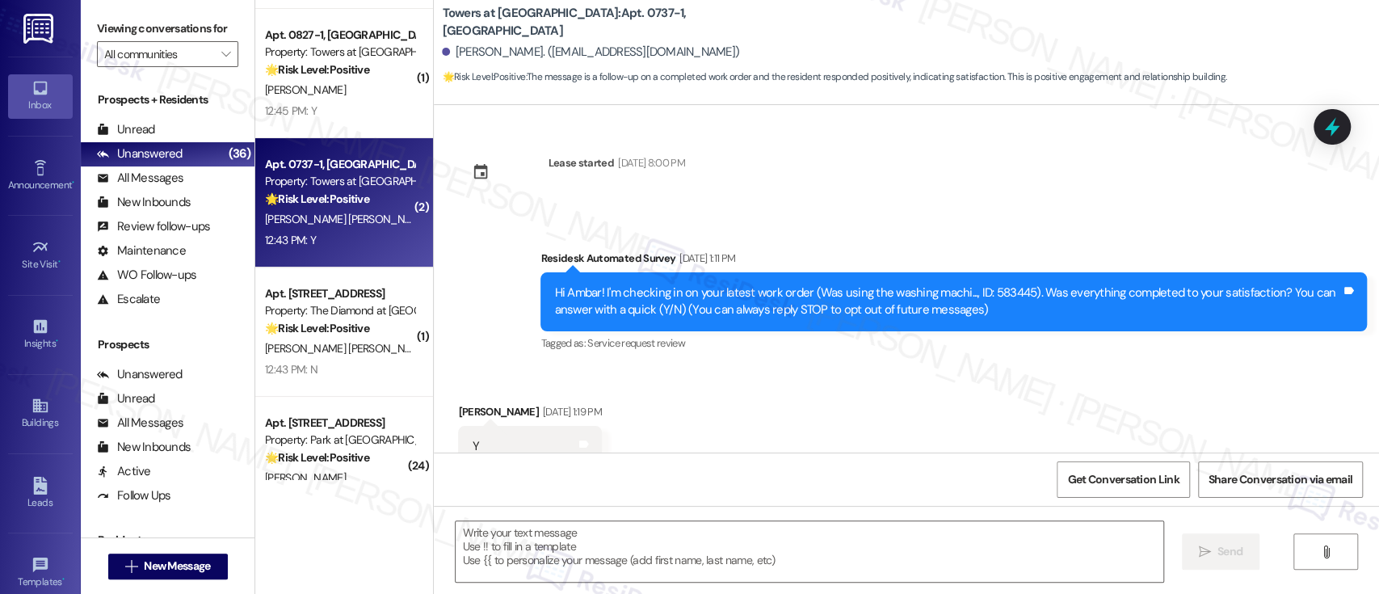
scroll to position [626, 0]
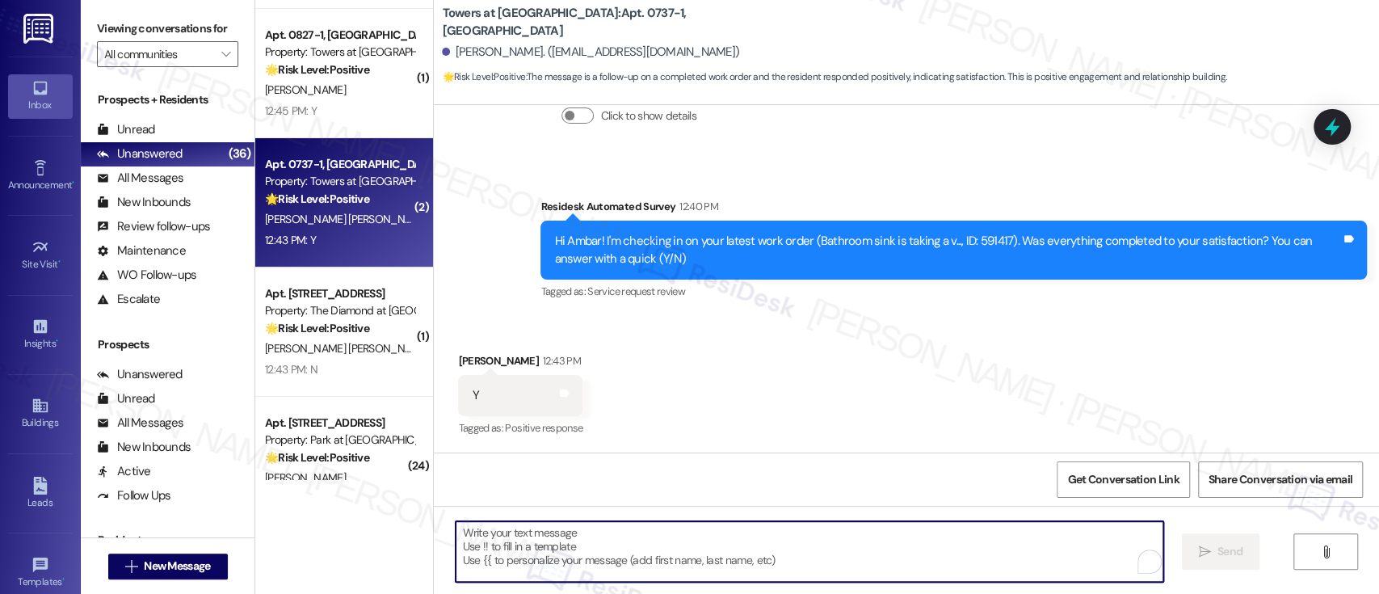
click at [724, 553] on textarea "To enrich screen reader interactions, please activate Accessibility in Grammarl…" at bounding box center [808, 551] width 707 height 61
paste textarea "I'm so glad to hear that everything was taken care of to your satisfaction. If …"
type textarea "I'm so glad to hear that everything was taken care of to your satisfaction. If …"
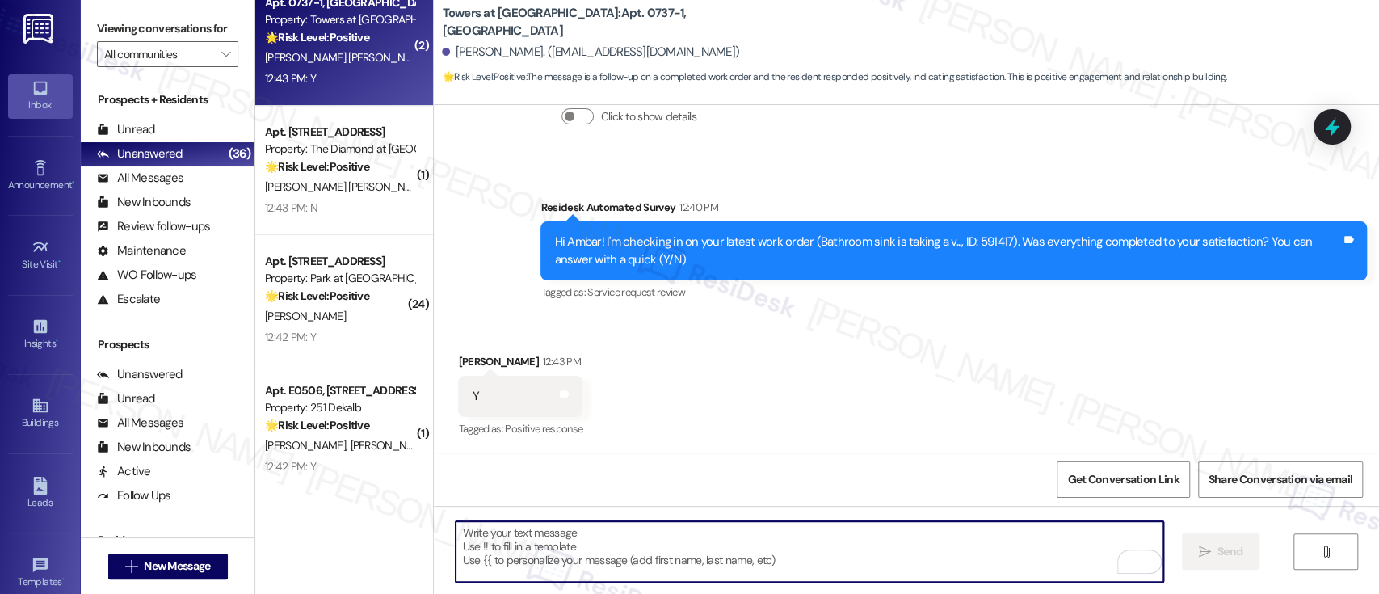
scroll to position [4297, 0]
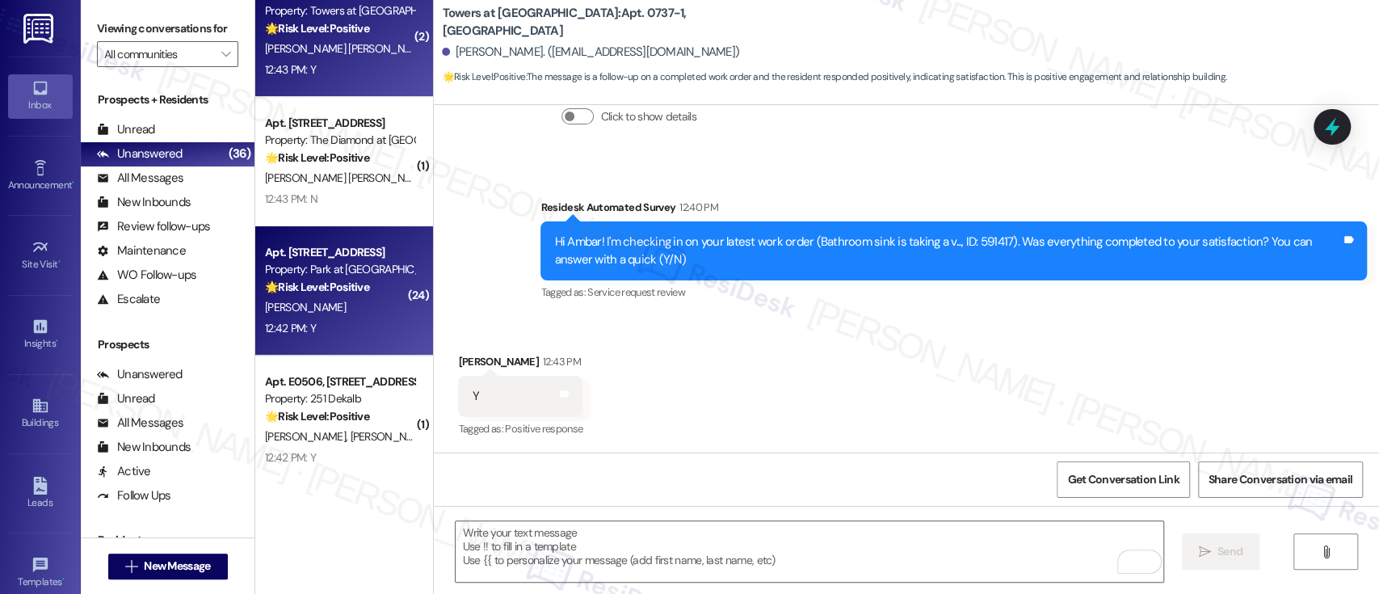
click at [322, 318] on div "12:42 PM: Y 12:42 PM: Y" at bounding box center [339, 328] width 153 height 20
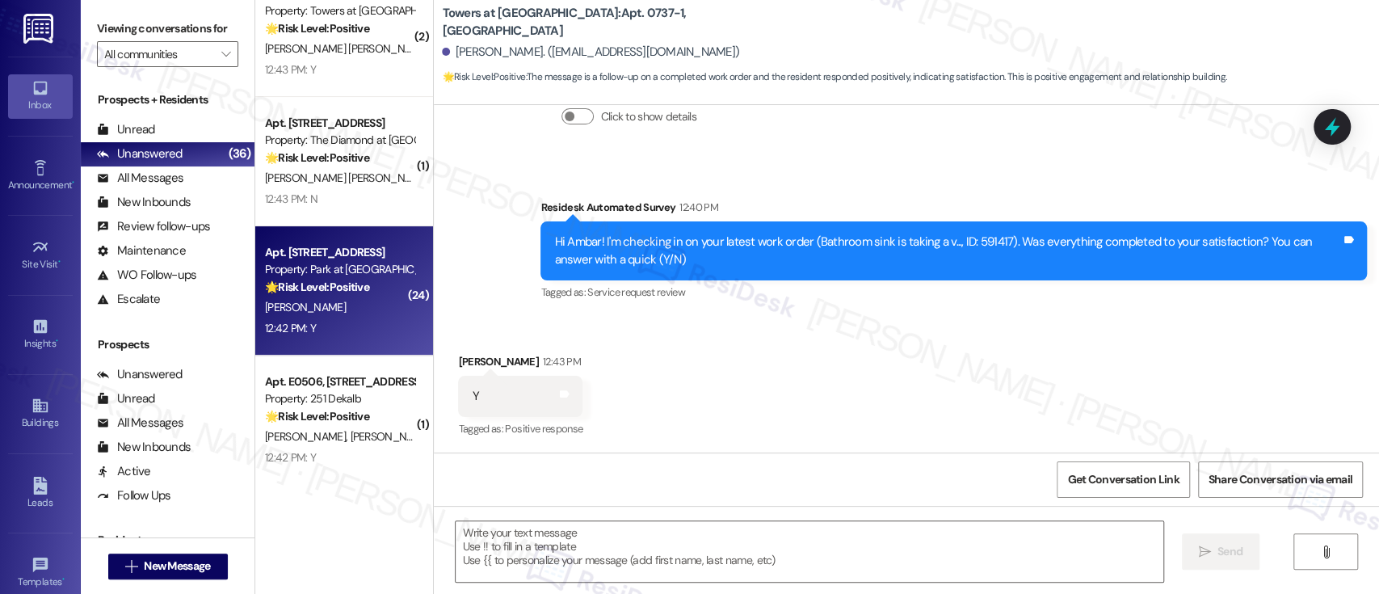
type textarea "Fetching suggested responses. Please feel free to read through the conversation…"
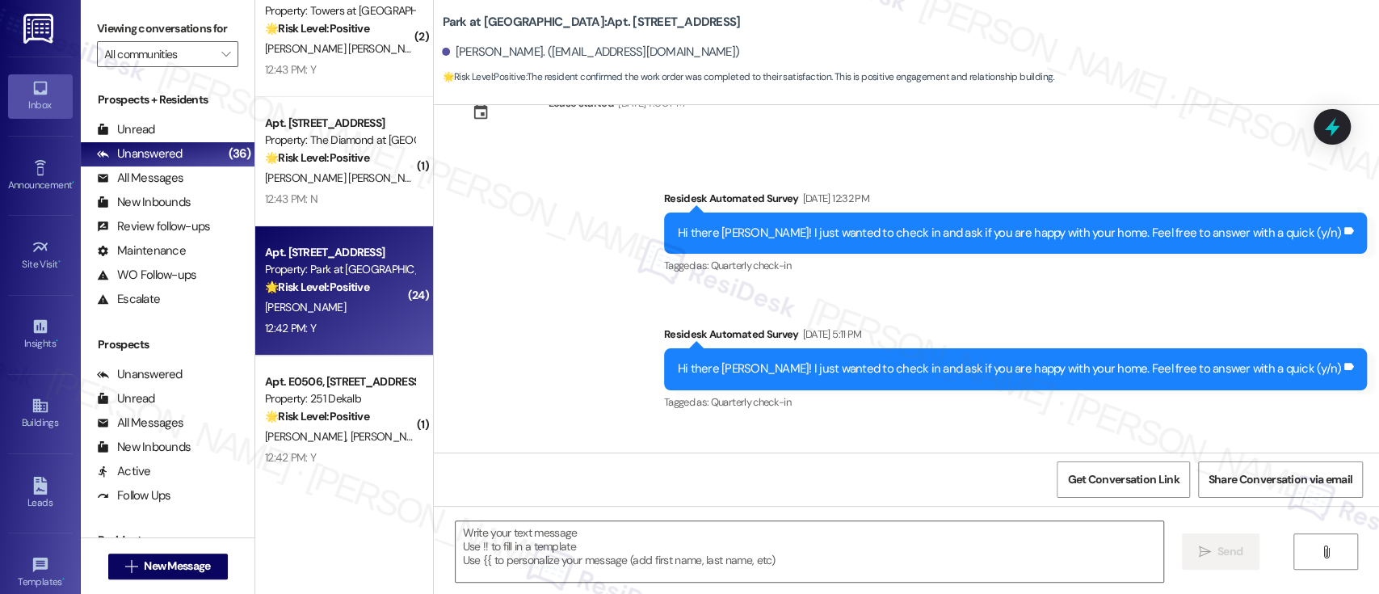
scroll to position [8676, 0]
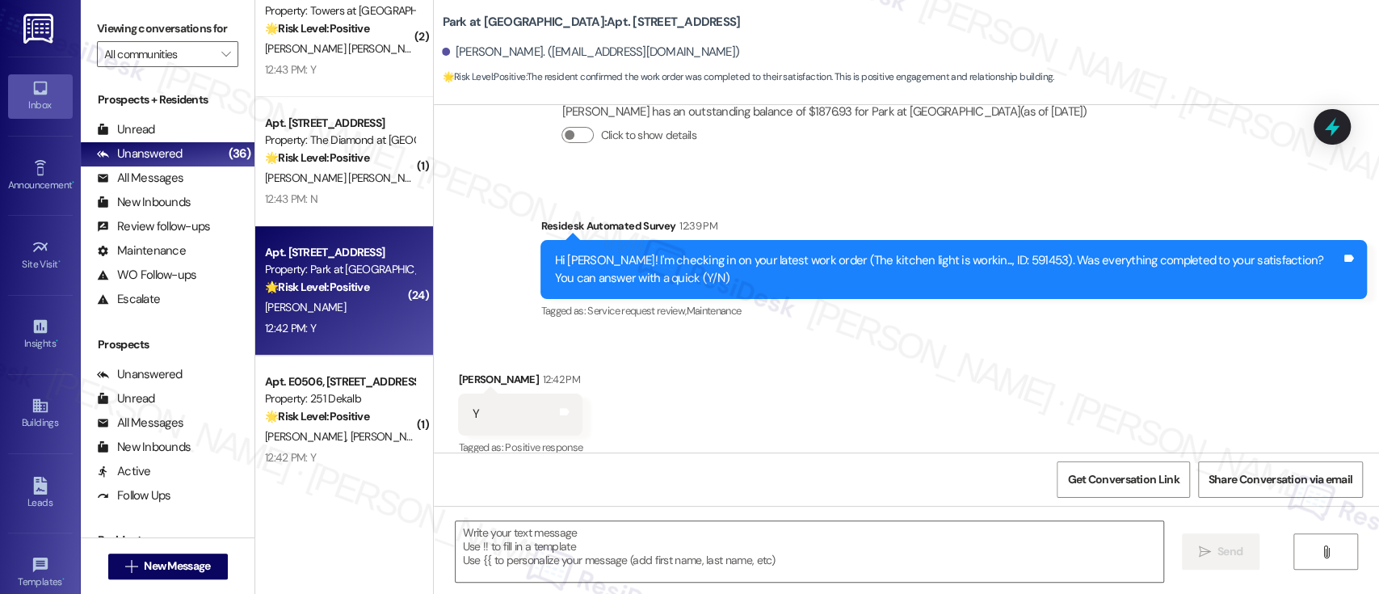
type textarea "Fetching suggested responses. Please feel free to read through the conversation…"
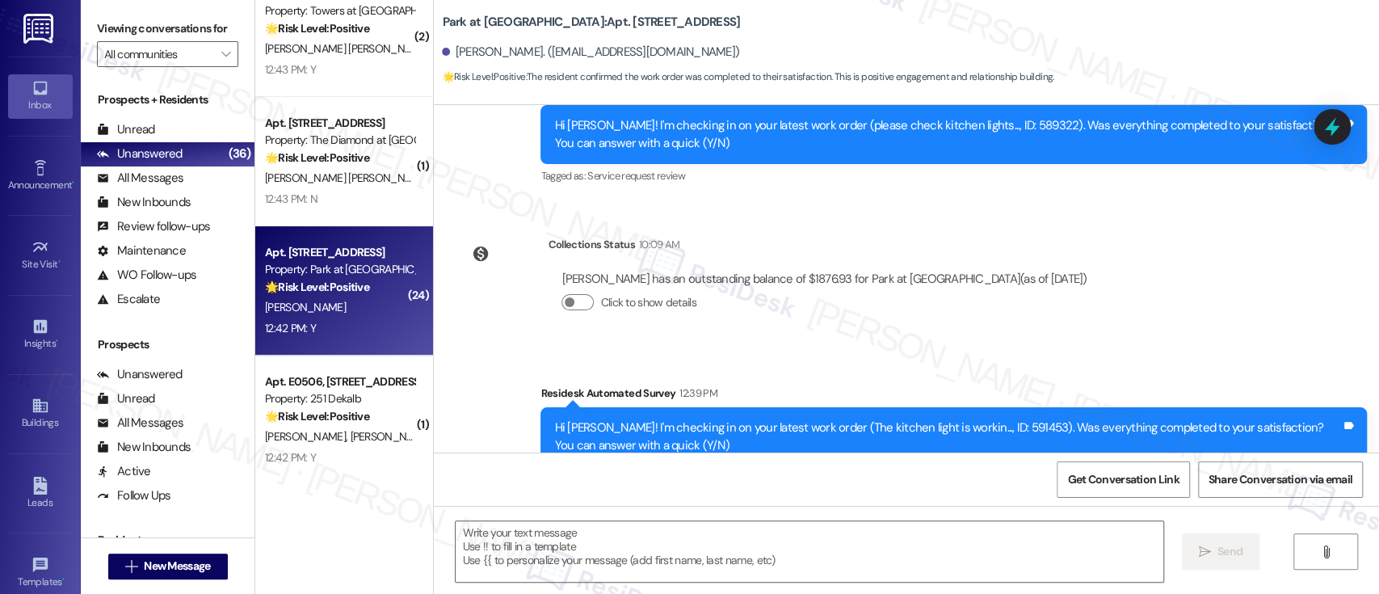
scroll to position [8461, 0]
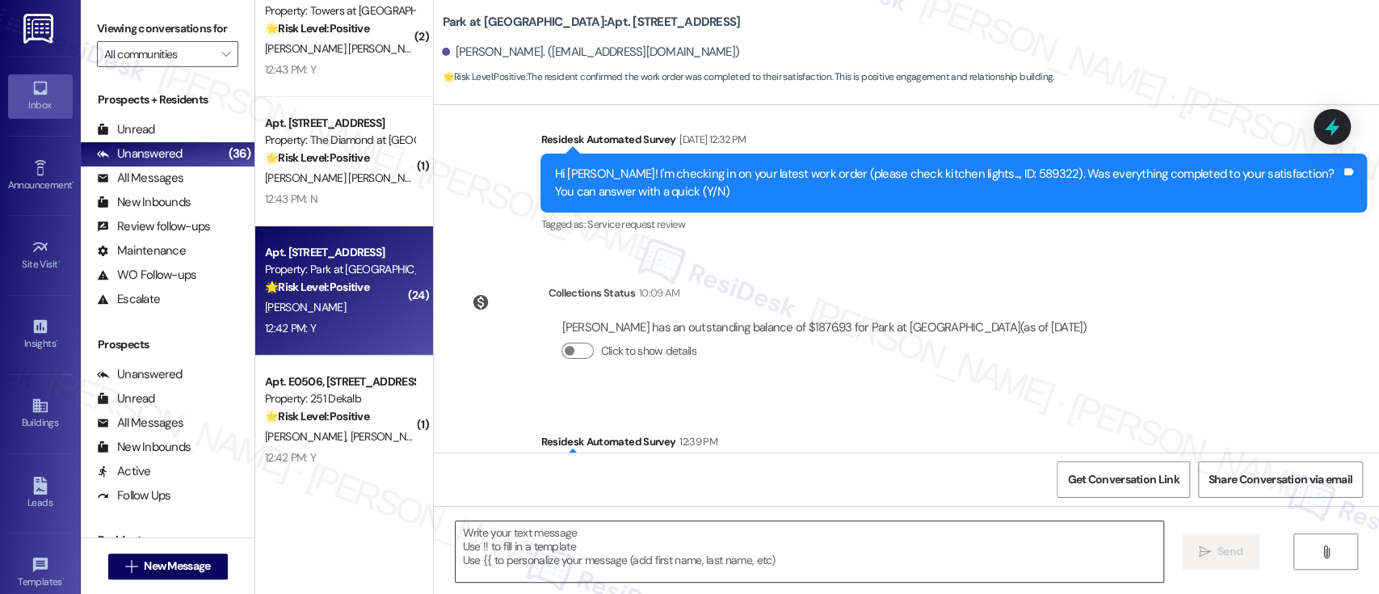
click at [815, 551] on textarea at bounding box center [808, 551] width 707 height 61
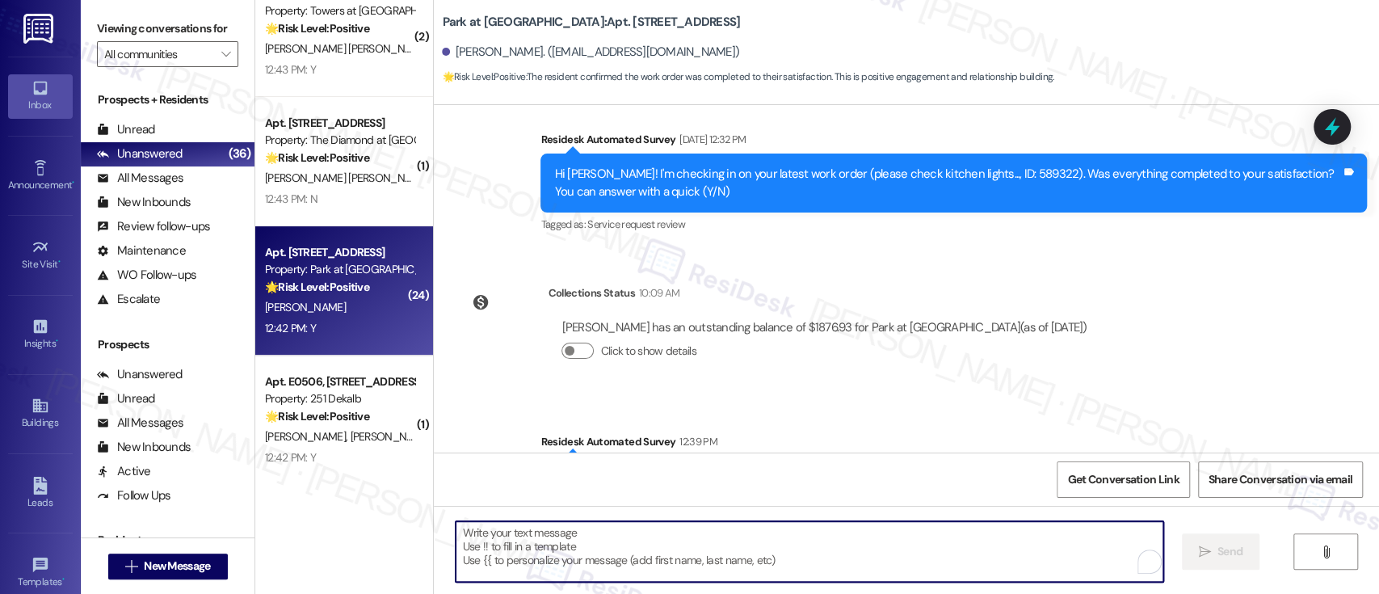
scroll to position [8676, 0]
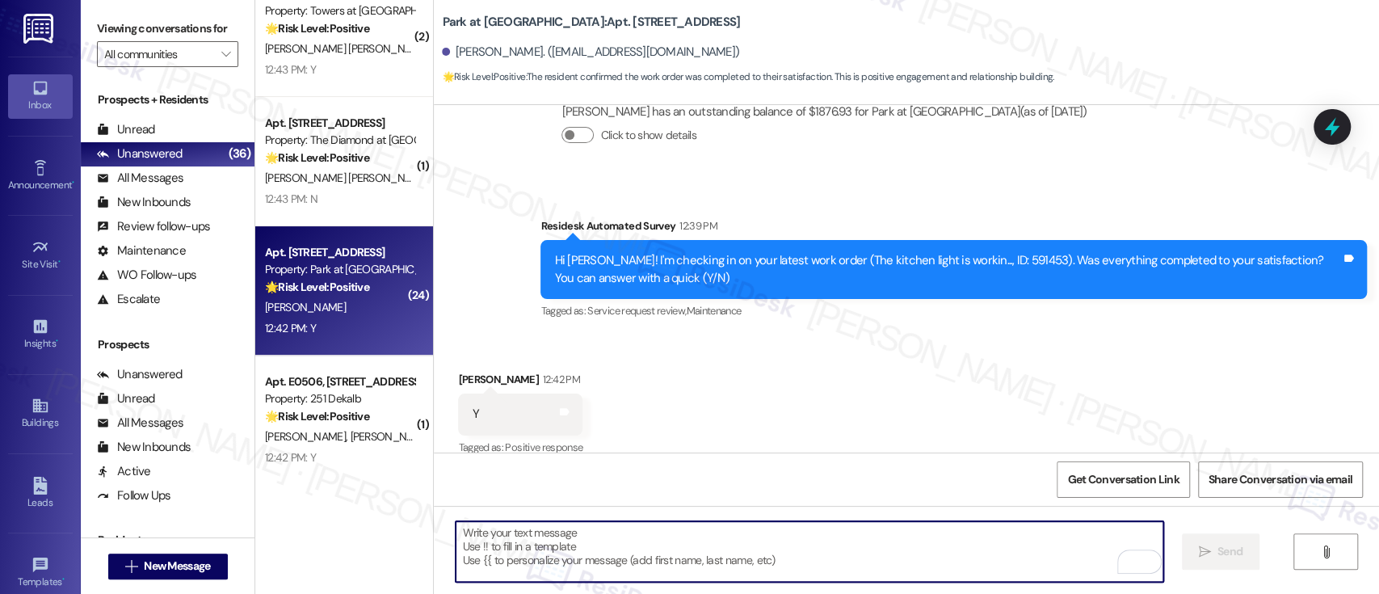
click at [981, 528] on textarea "To enrich screen reader interactions, please activate Accessibility in Grammarl…" at bounding box center [808, 551] width 707 height 61
paste textarea "I'm so glad to hear that everything was taken care of to your satisfaction. If …"
type textarea "I'm so glad to hear that everything was taken care of to your satisfaction. If …"
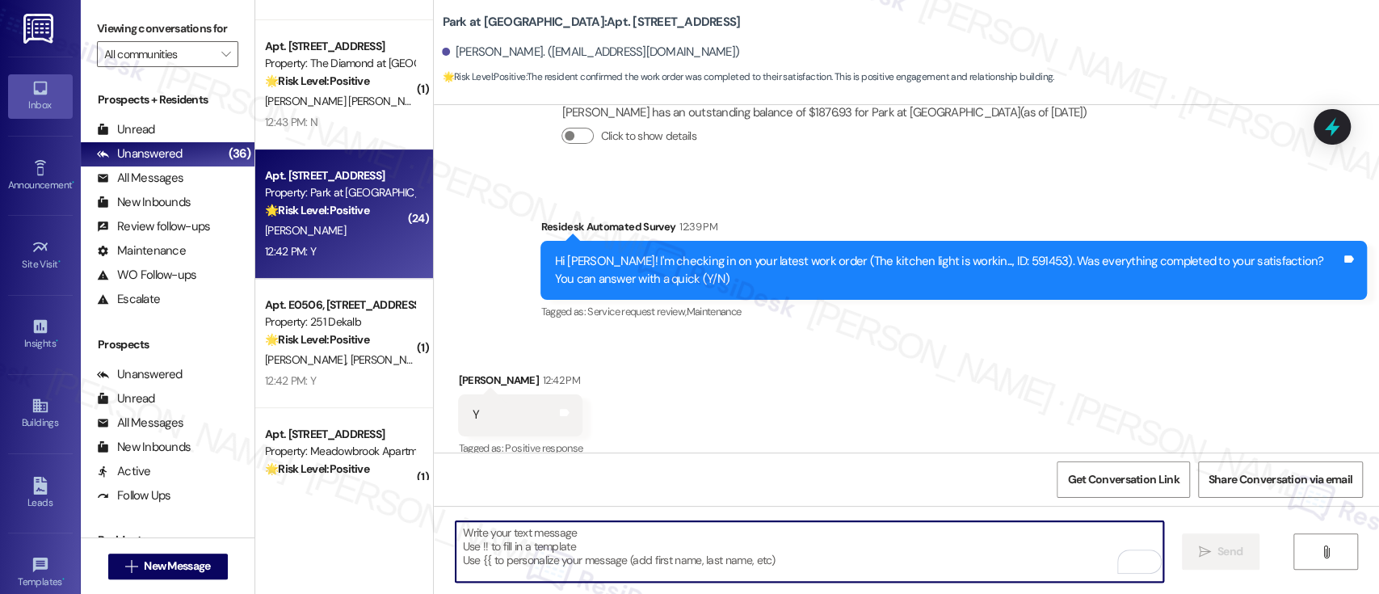
scroll to position [4392, 0]
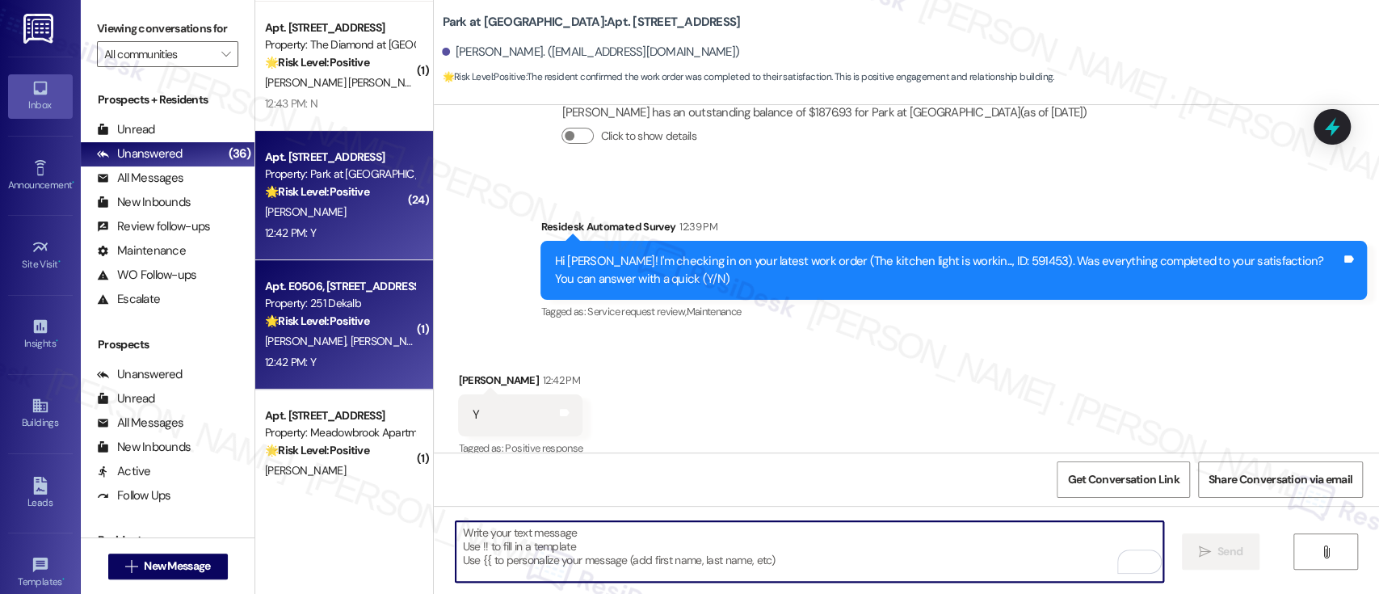
click at [351, 339] on span "L. Jordan" at bounding box center [391, 341] width 81 height 15
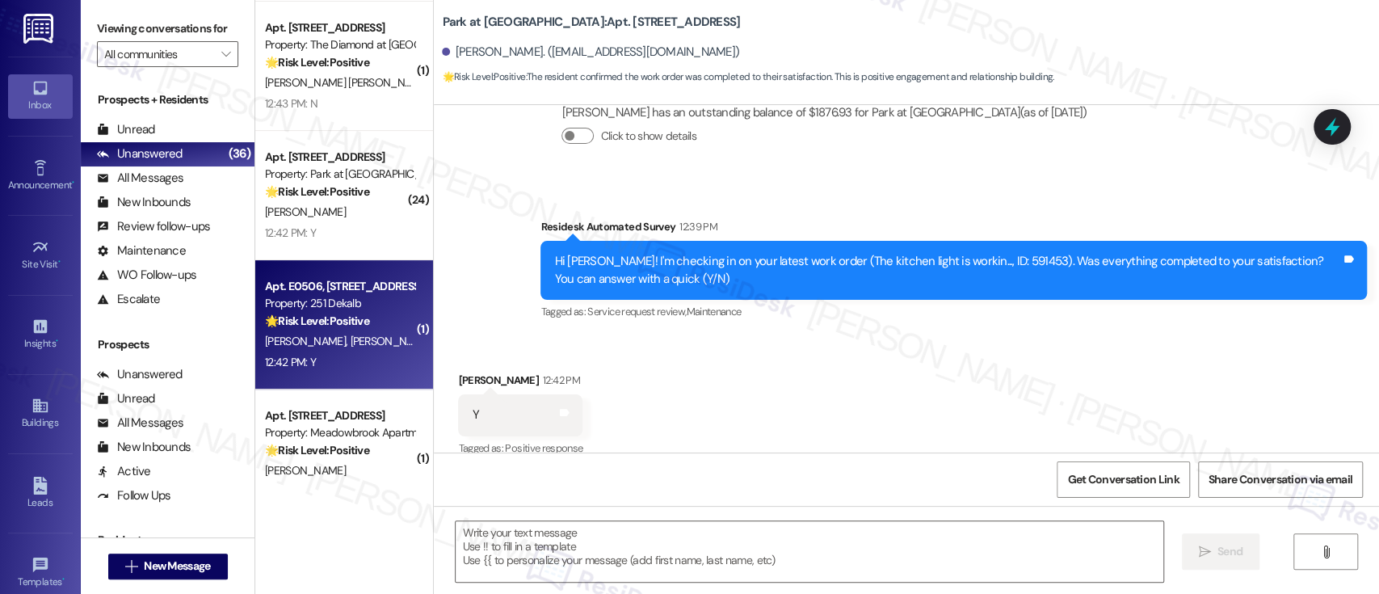
type textarea "Fetching suggested responses. Please feel free to read through the conversation…"
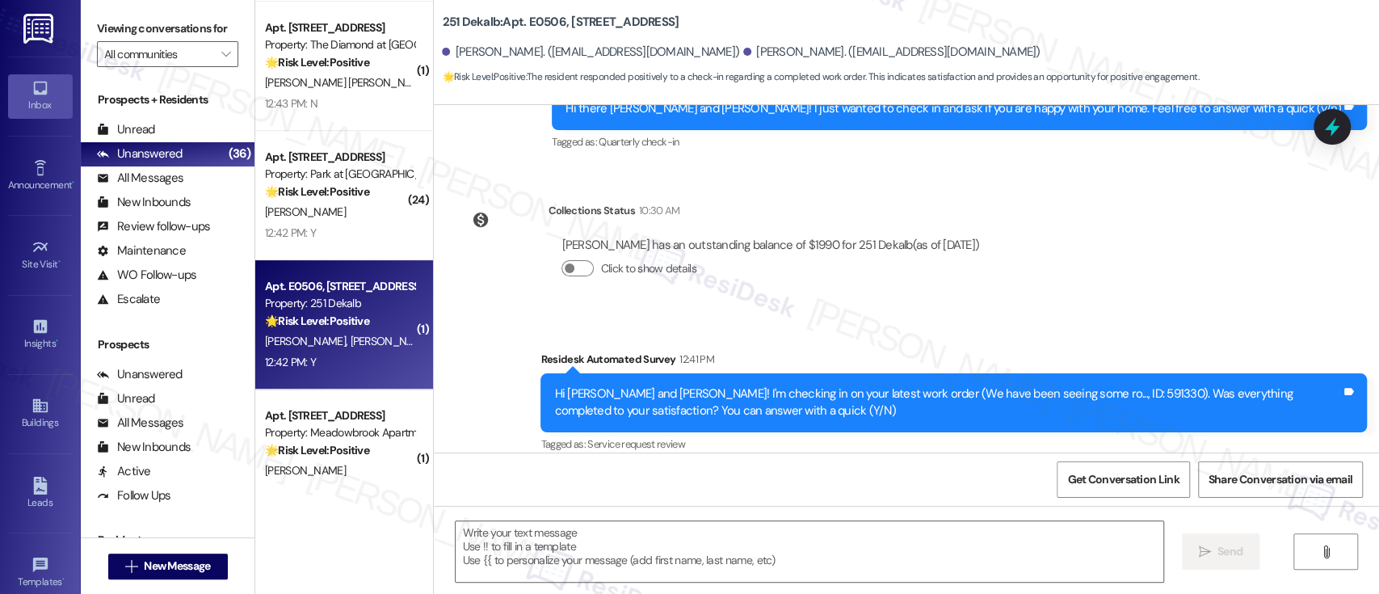
type textarea "Fetching suggested responses. Please feel free to read through the conversation…"
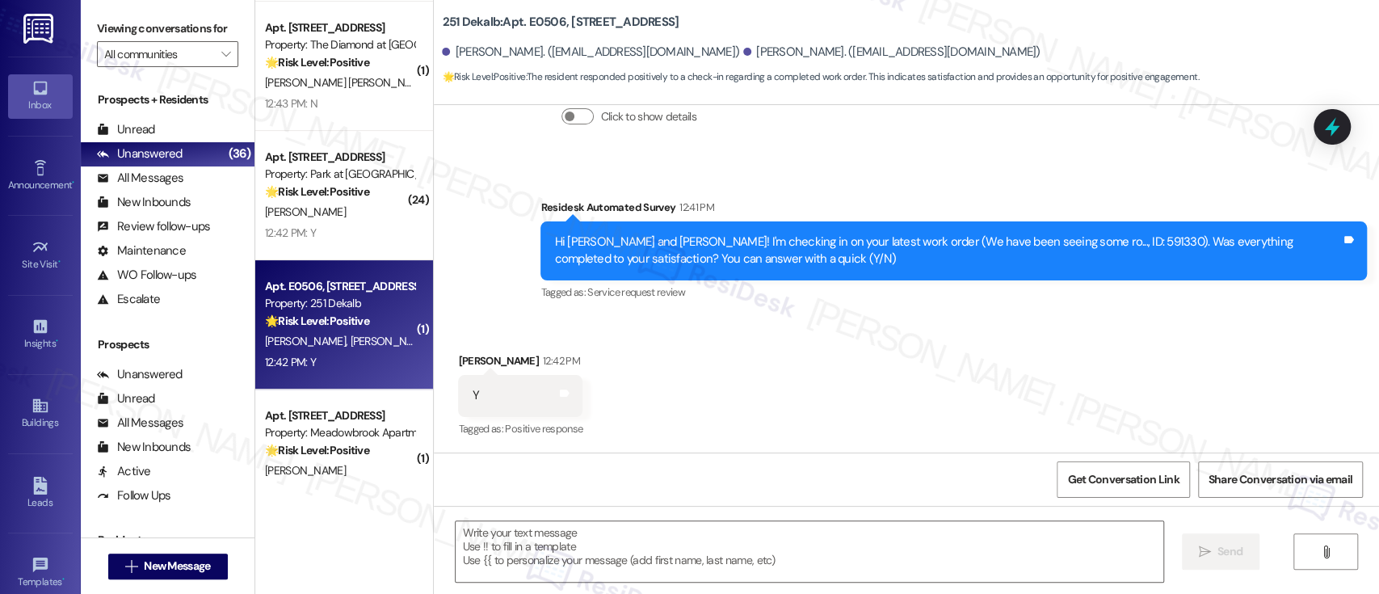
scroll to position [695, 0]
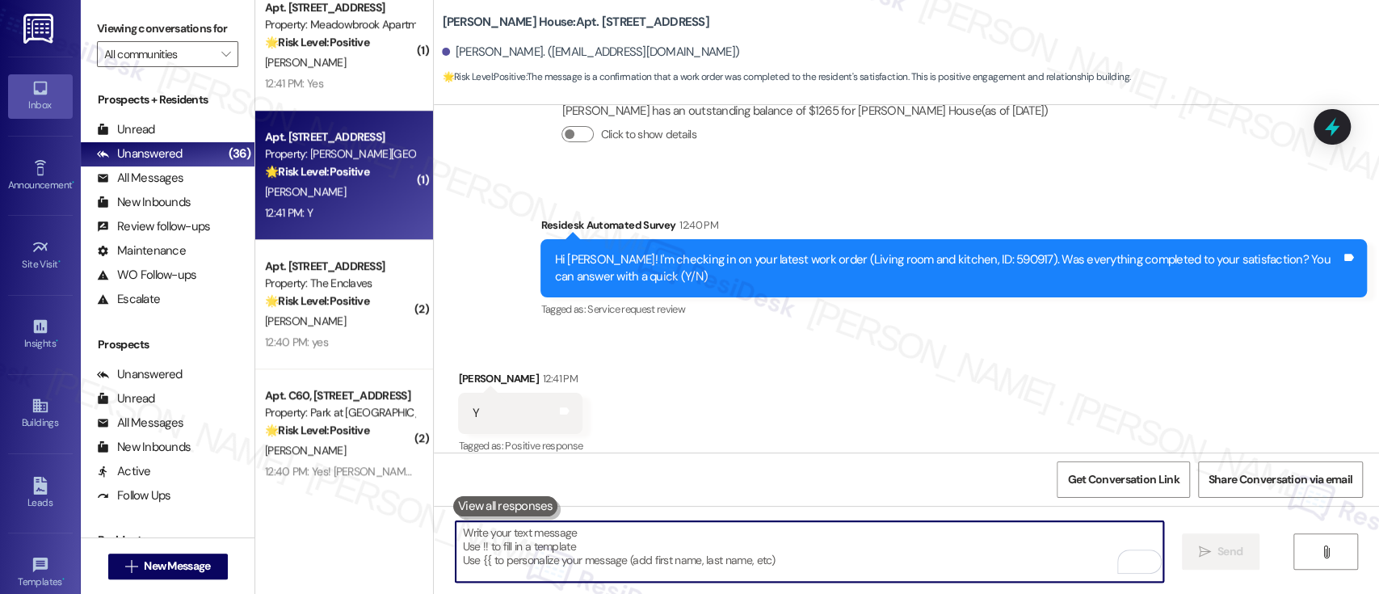
scroll to position [4809, 0]
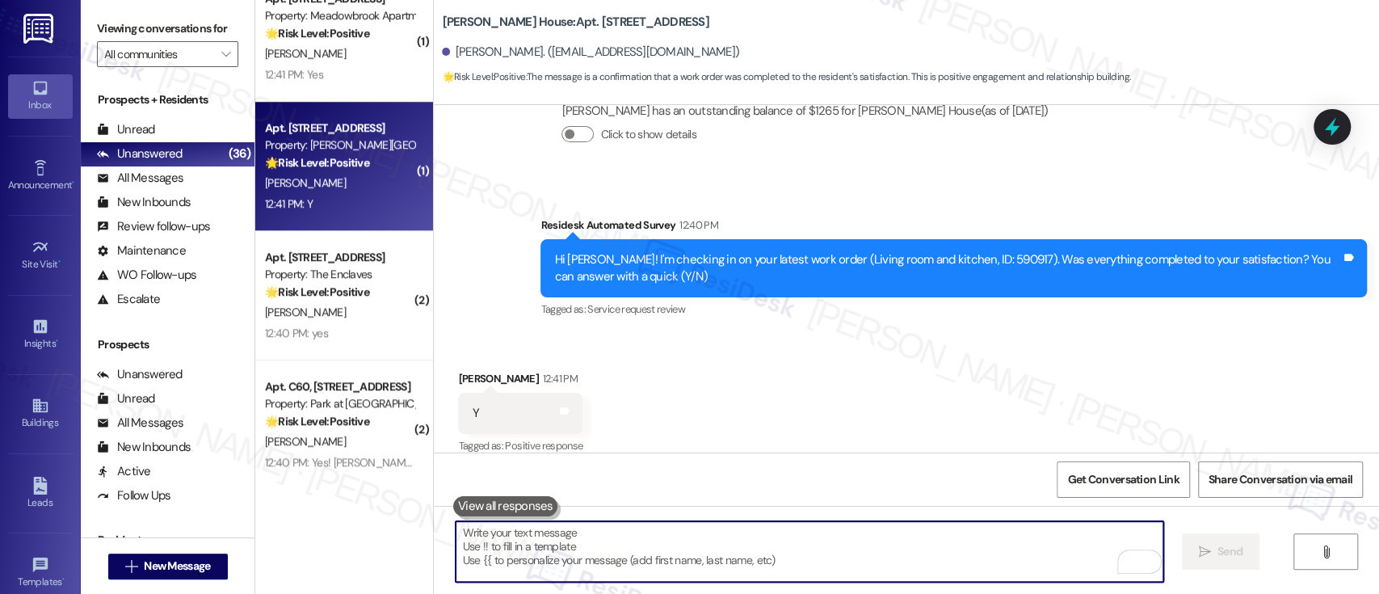
click at [1190, 342] on div "Received via SMS Breanna Thomas 12:41 PM Y Tags and notes Tagged as: Positive r…" at bounding box center [906, 402] width 945 height 136
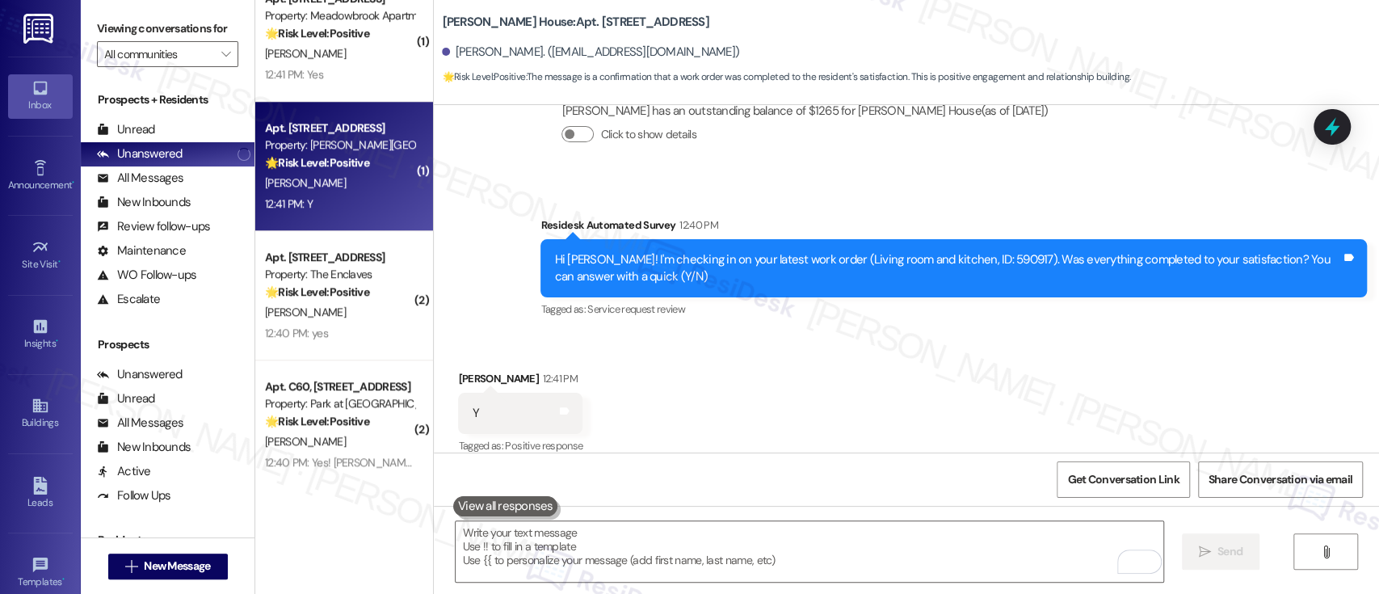
scroll to position [5838, 0]
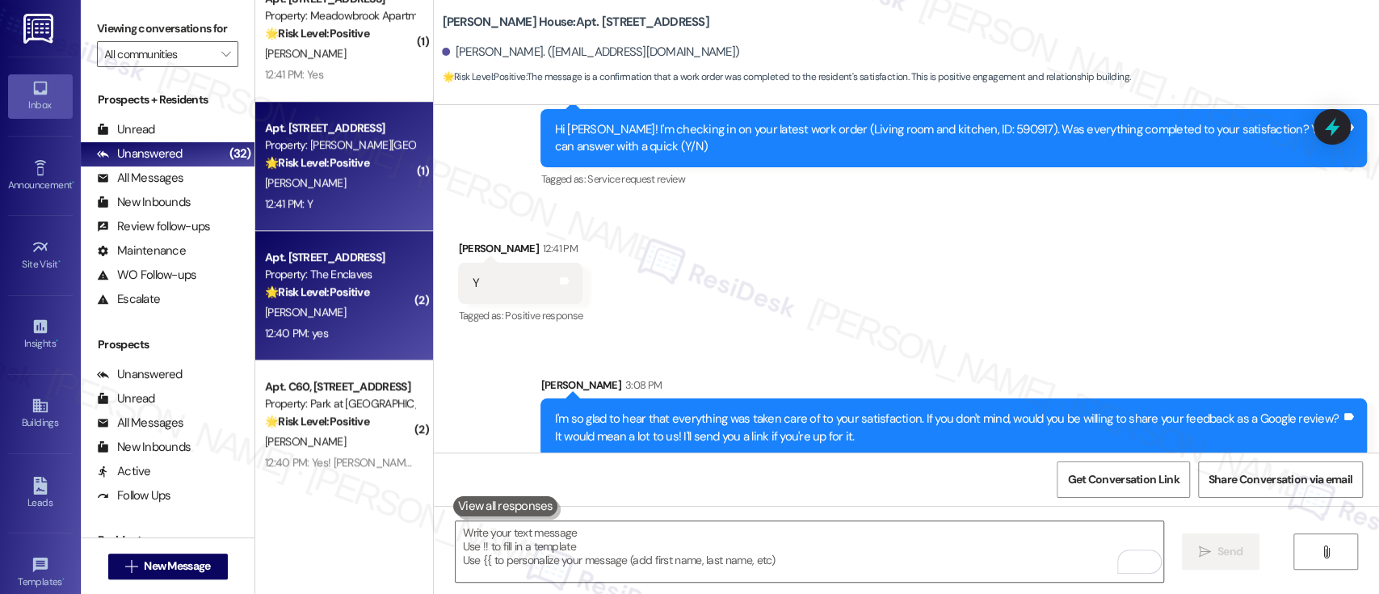
click at [346, 324] on div "12:40 PM: yes 12:40 PM: yes" at bounding box center [339, 333] width 153 height 20
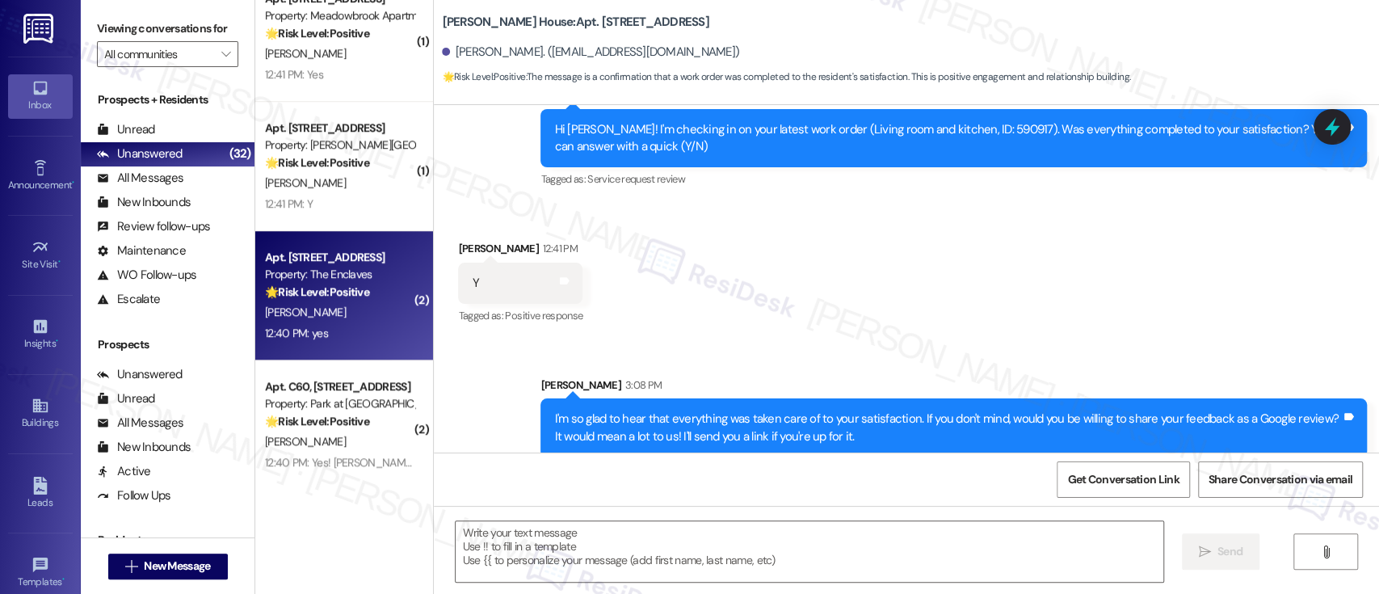
type textarea "Fetching suggested responses. Please feel free to read through the conversation…"
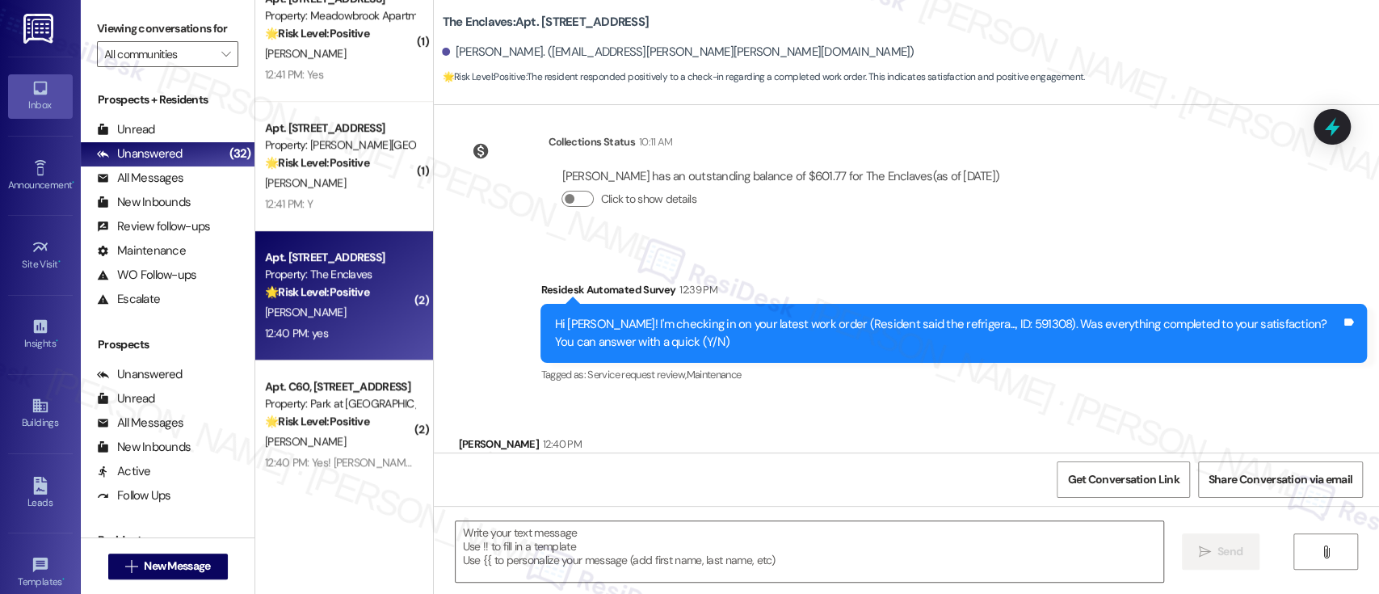
scroll to position [626, 0]
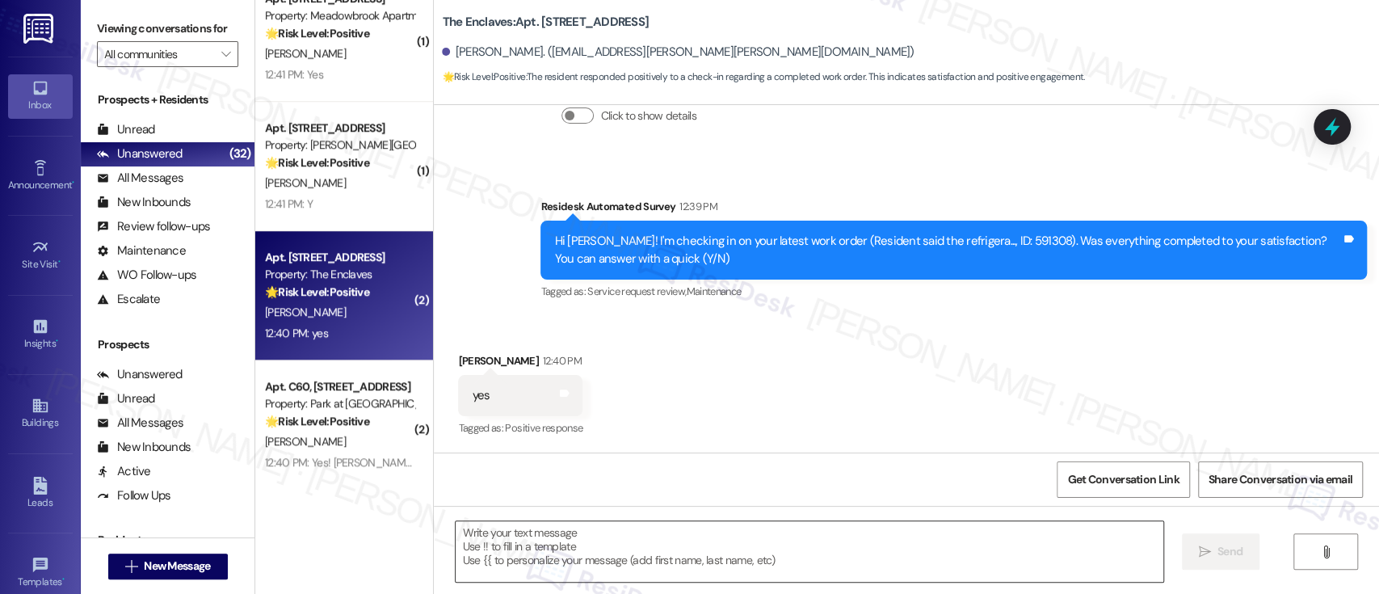
click at [735, 527] on textarea at bounding box center [808, 551] width 707 height 61
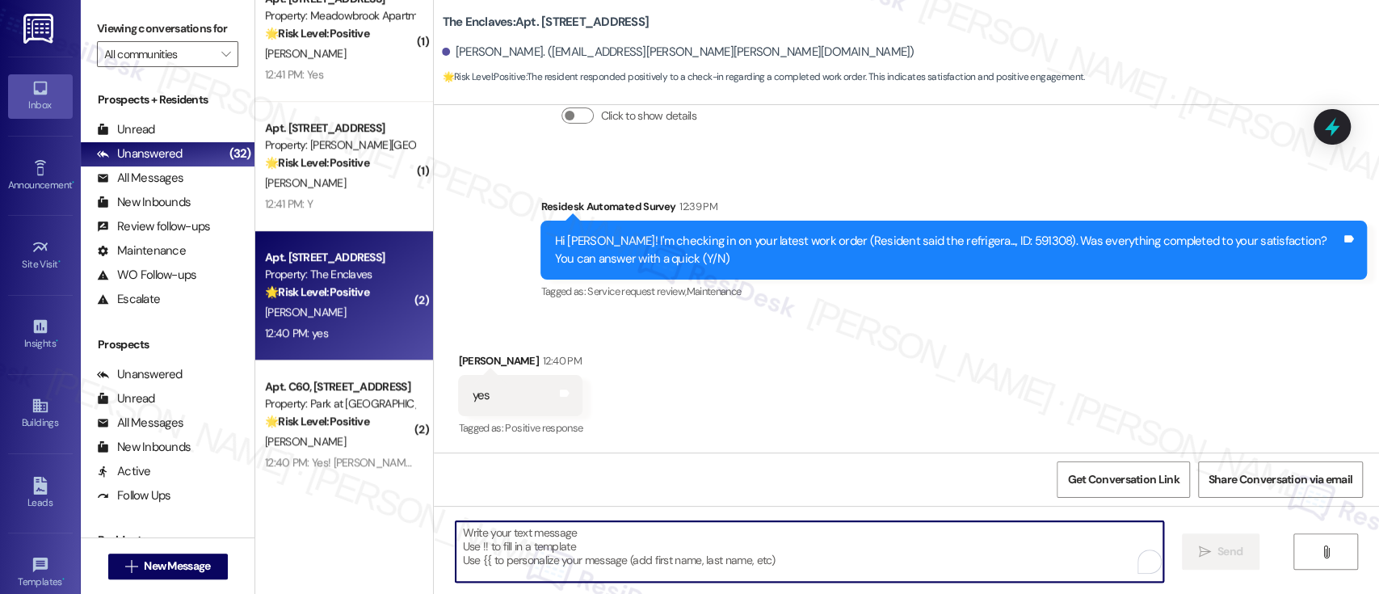
paste textarea "I'm so glad to hear that everything was taken care of to your satisfaction. If …"
type textarea "I'm so glad to hear that everything was taken care of to your satisfaction. If …"
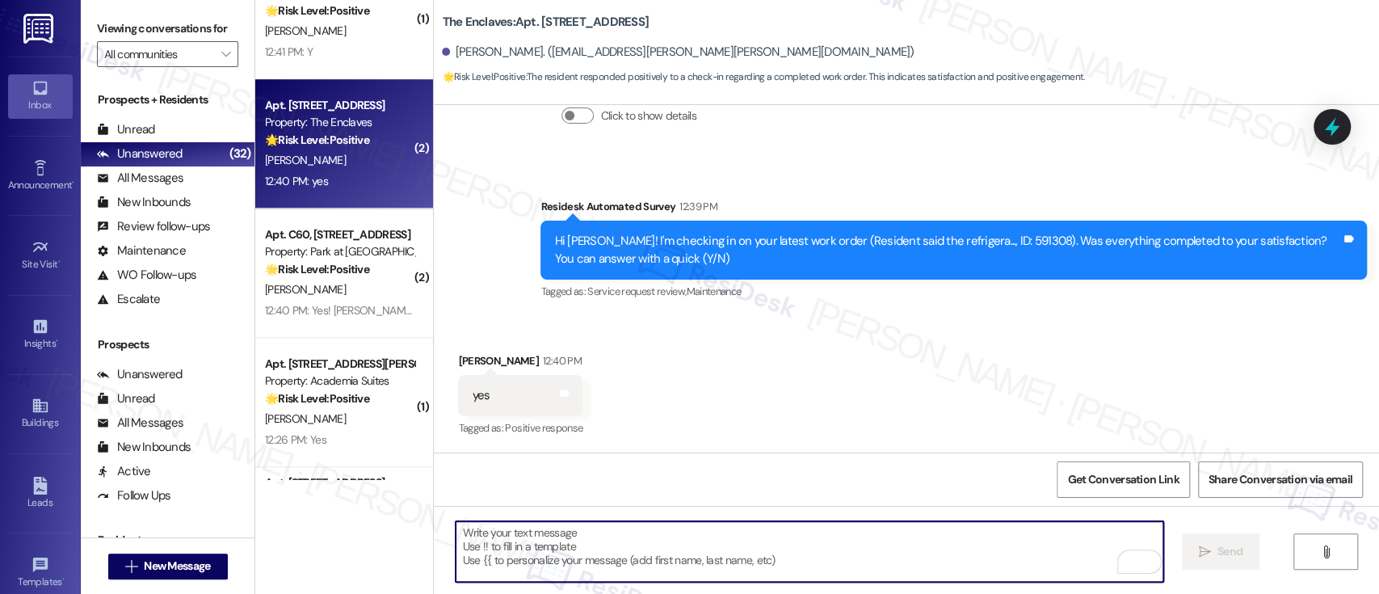
scroll to position [4961, 0]
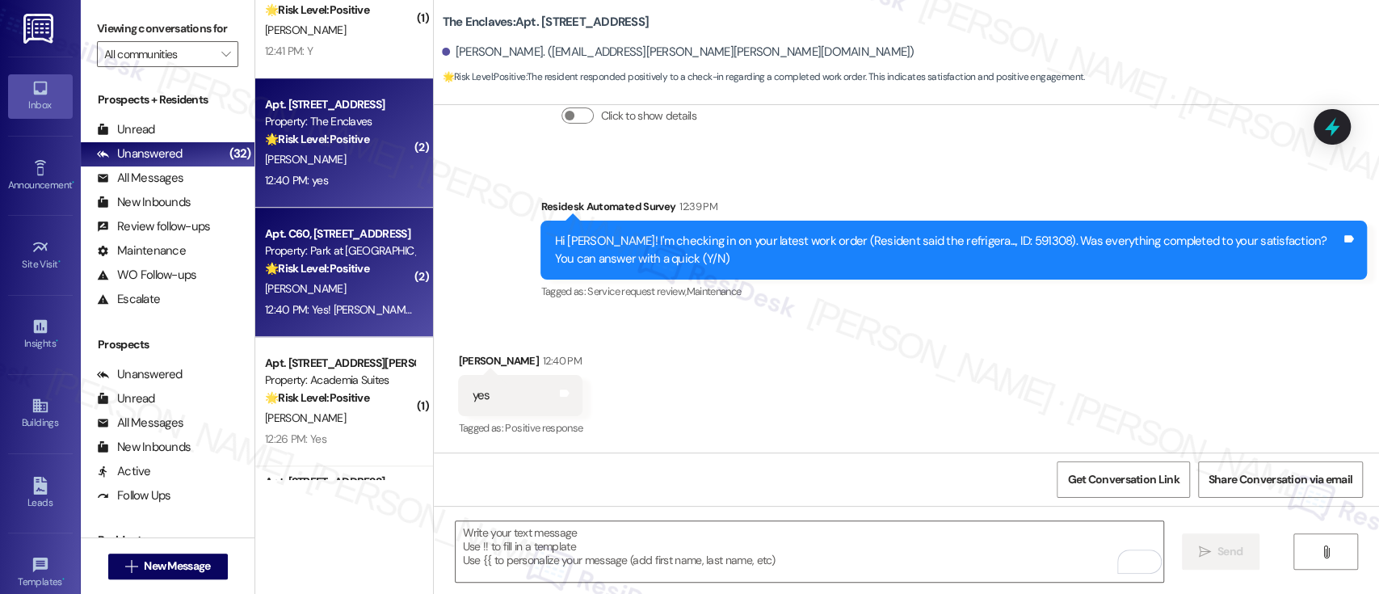
click at [346, 298] on div "M. Harris" at bounding box center [339, 289] width 153 height 20
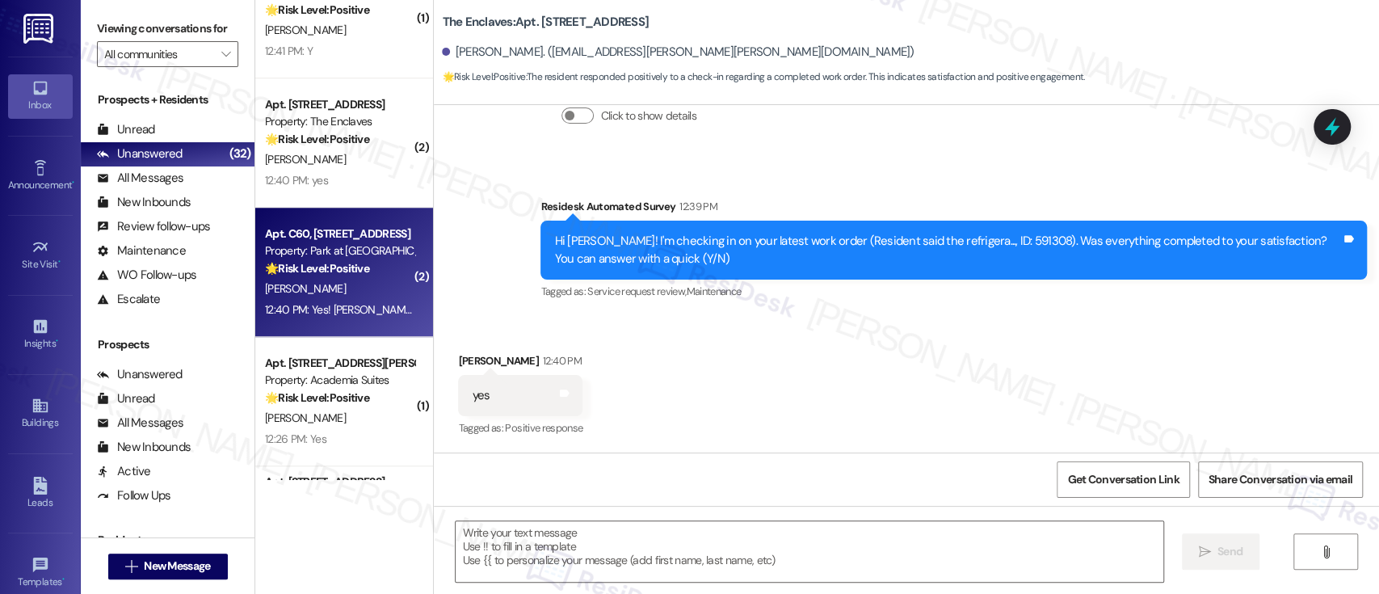
type textarea "Fetching suggested responses. Please feel free to read through the conversation…"
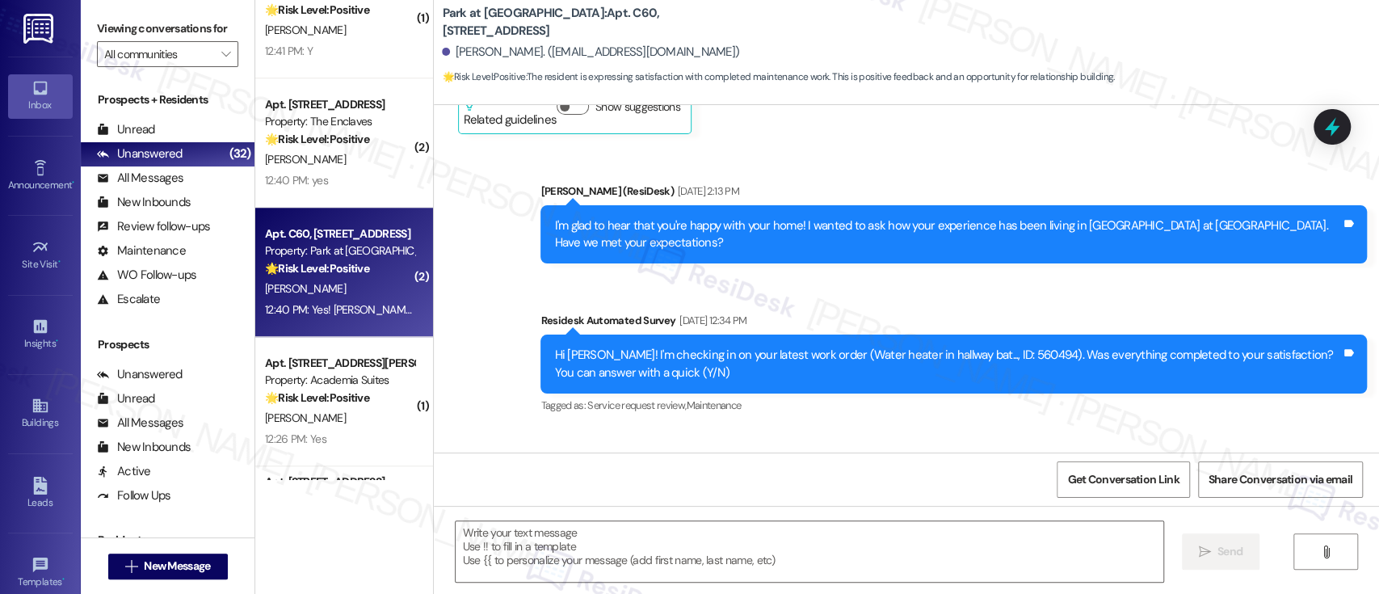
type textarea "Fetching suggested responses. Please feel free to read through the conversation…"
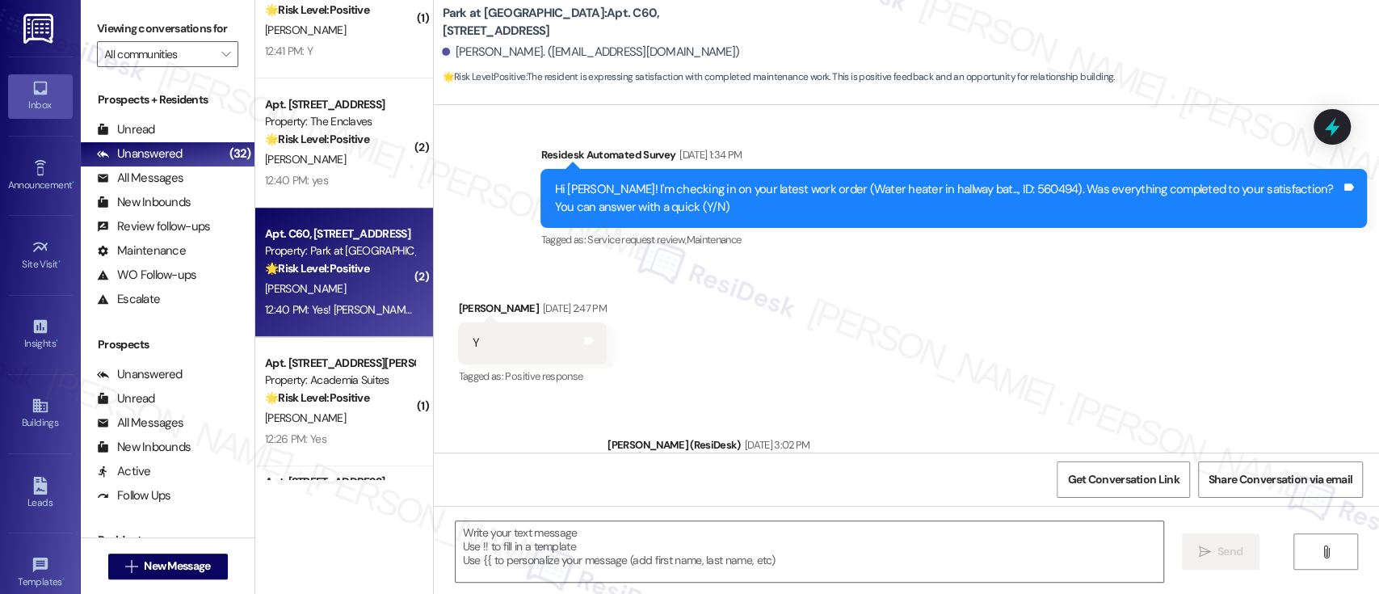
scroll to position [2952, 0]
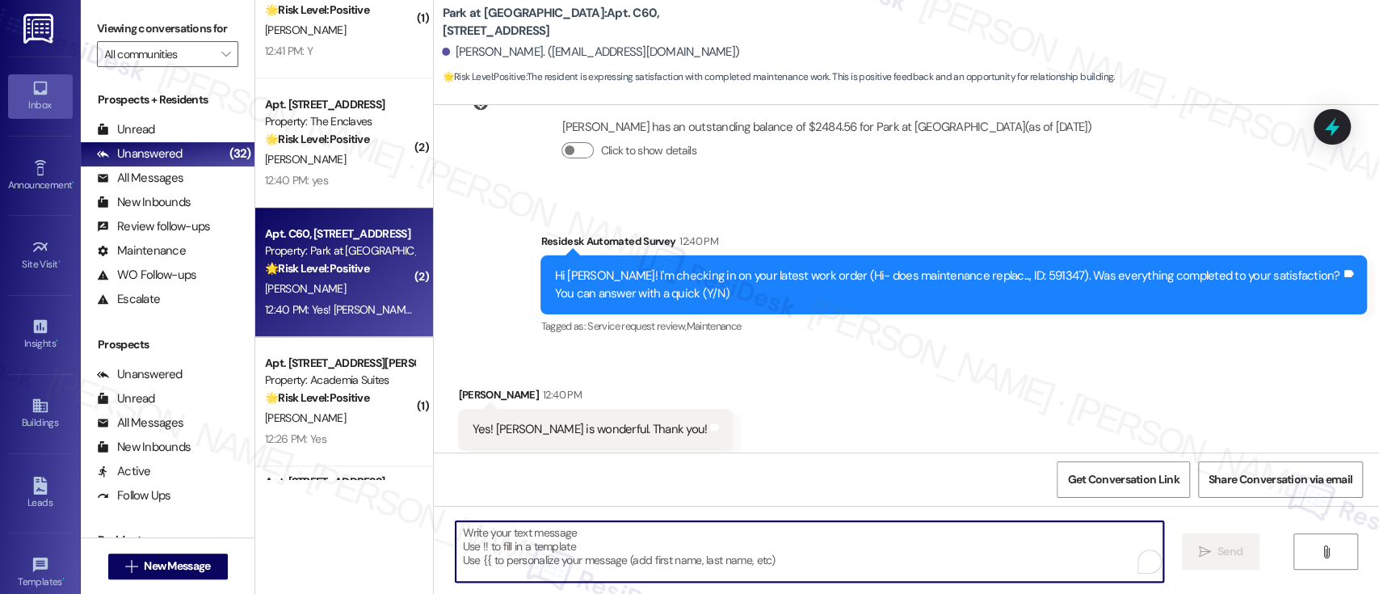
click at [690, 531] on textarea "To enrich screen reader interactions, please activate Accessibility in Grammarl…" at bounding box center [808, 551] width 707 height 61
paste textarea "I'm so glad to hear that everything was taken care of to your satisfaction. If …"
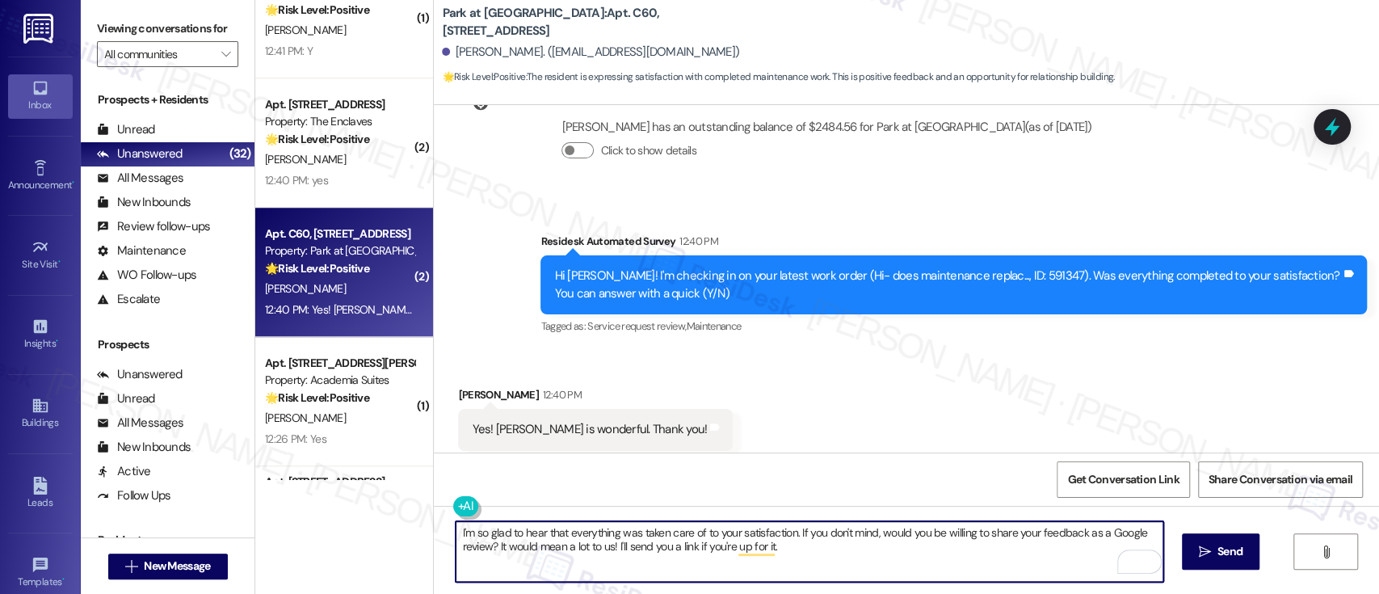
click at [783, 530] on textarea "I'm so glad to hear that everything was taken care of to your satisfaction. If …" at bounding box center [808, 551] width 707 height 61
drag, startPoint x: 782, startPoint y: 532, endPoint x: 560, endPoint y: 533, distance: 222.1
click at [560, 533] on textarea "I'm so glad to hear that everything was taken care of to your satisfaction. If …" at bounding box center [808, 551] width 707 height 61
type textarea "I'm so glad to hear that you were satisfied and Joe provided excellent service!…"
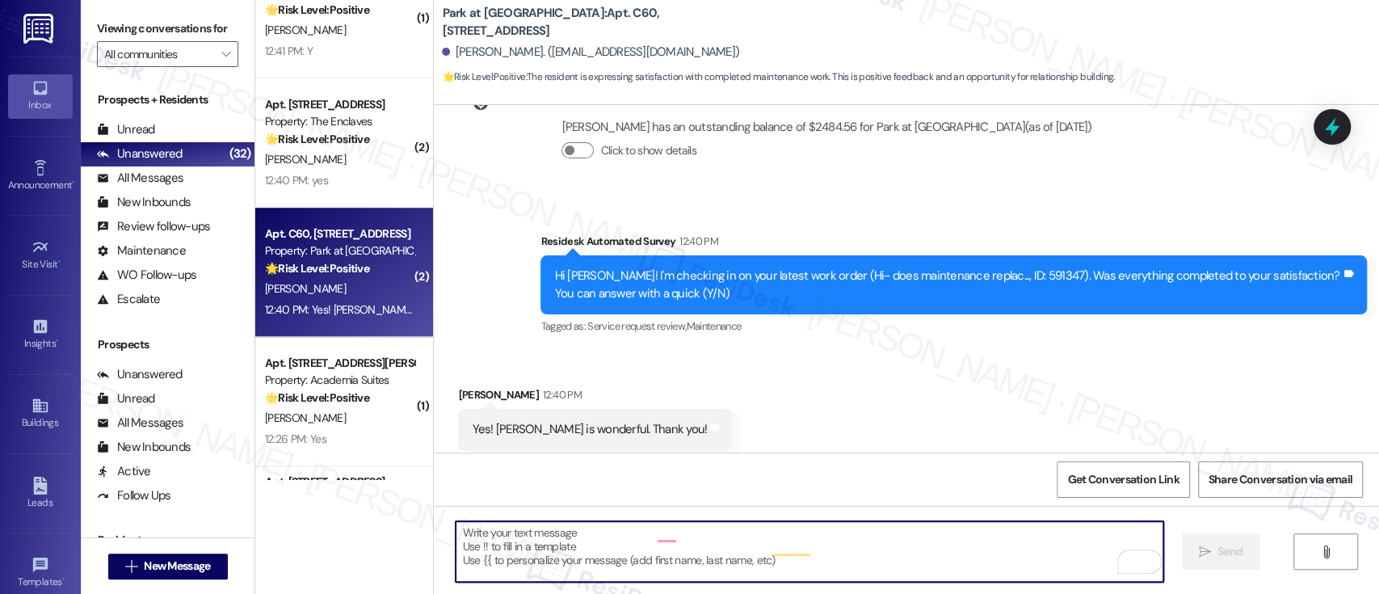
scroll to position [2951, 0]
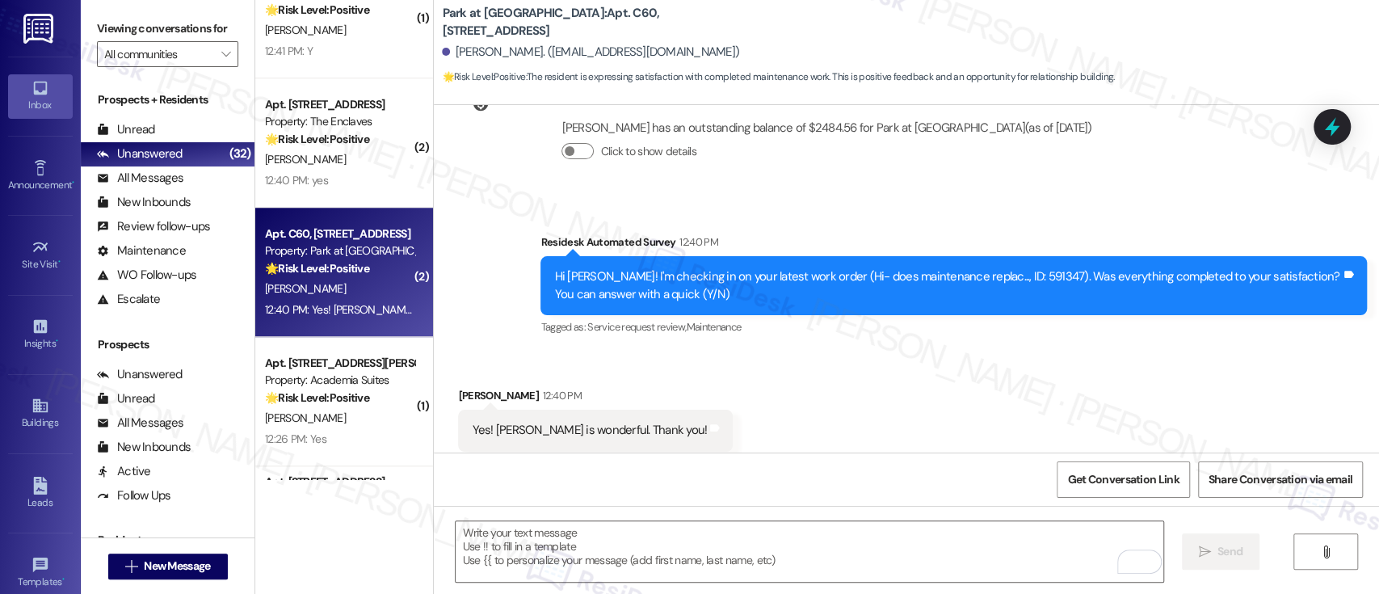
click at [433, 382] on div "Park at Westminster: Apt. C60, 600 Valley Rd Monica Harris. (mzangari@live.com)…" at bounding box center [906, 297] width 946 height 594
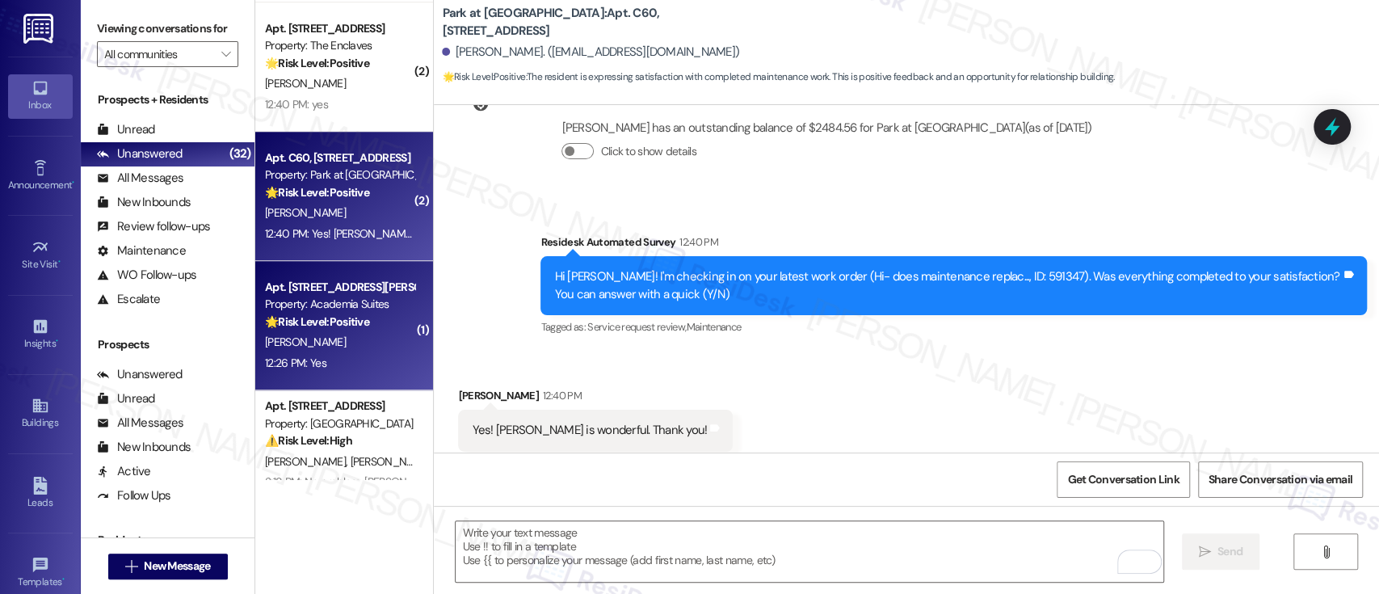
click at [310, 351] on div "B. Chamberlain" at bounding box center [339, 342] width 153 height 20
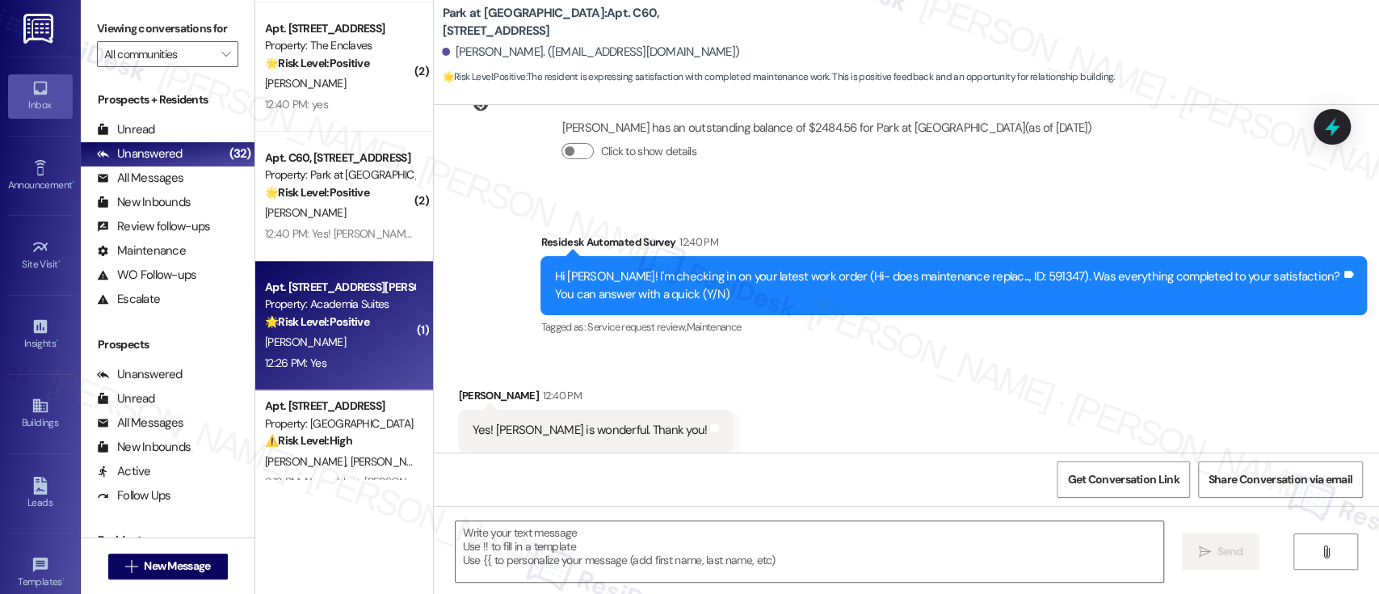
type textarea "Fetching suggested responses. Please feel free to read through the conversation…"
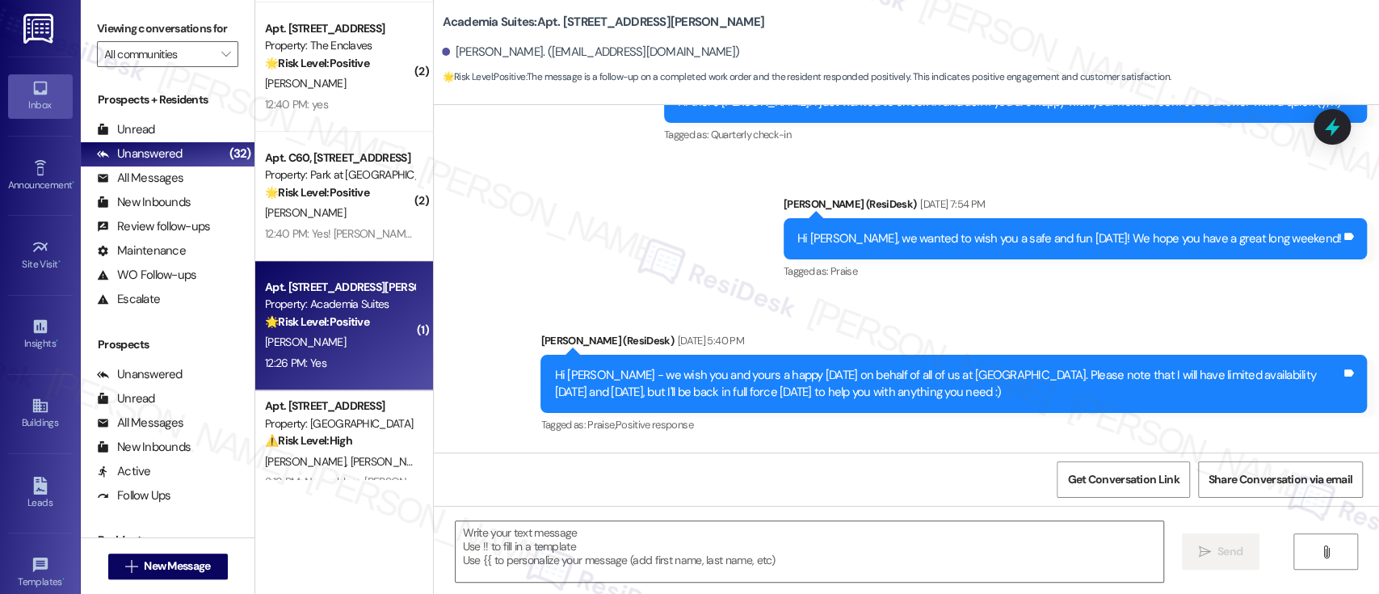
type textarea "Fetching suggested responses. Please feel free to read through the conversation…"
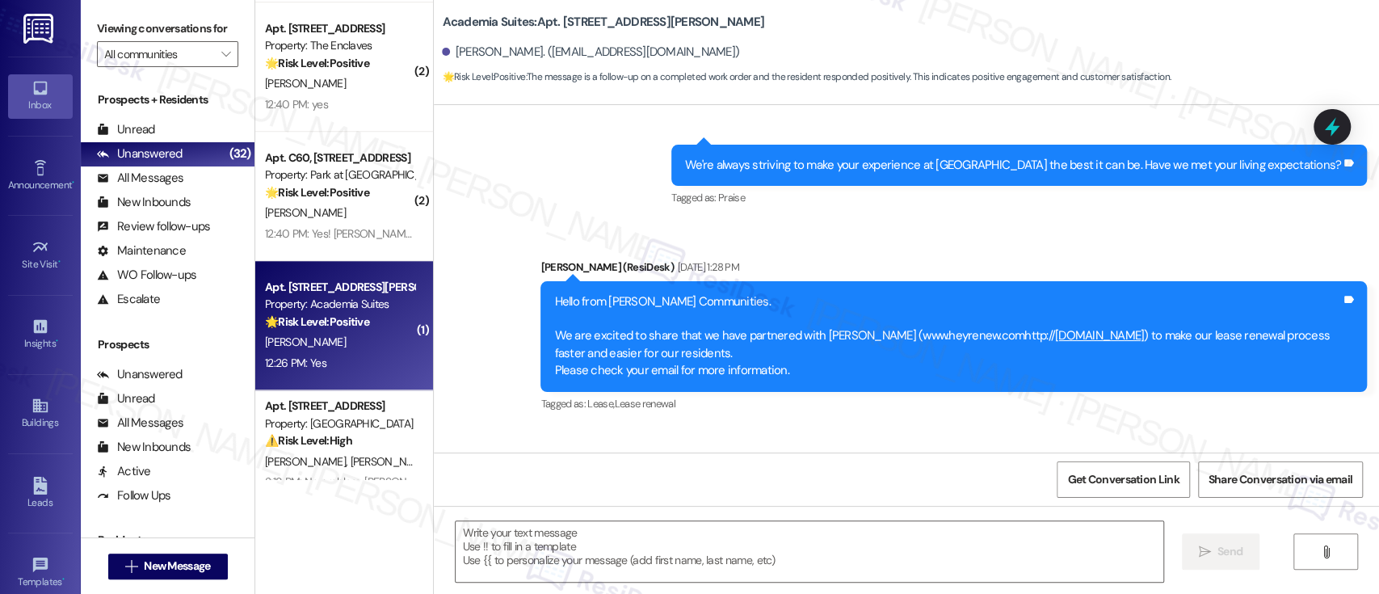
scroll to position [3650, 0]
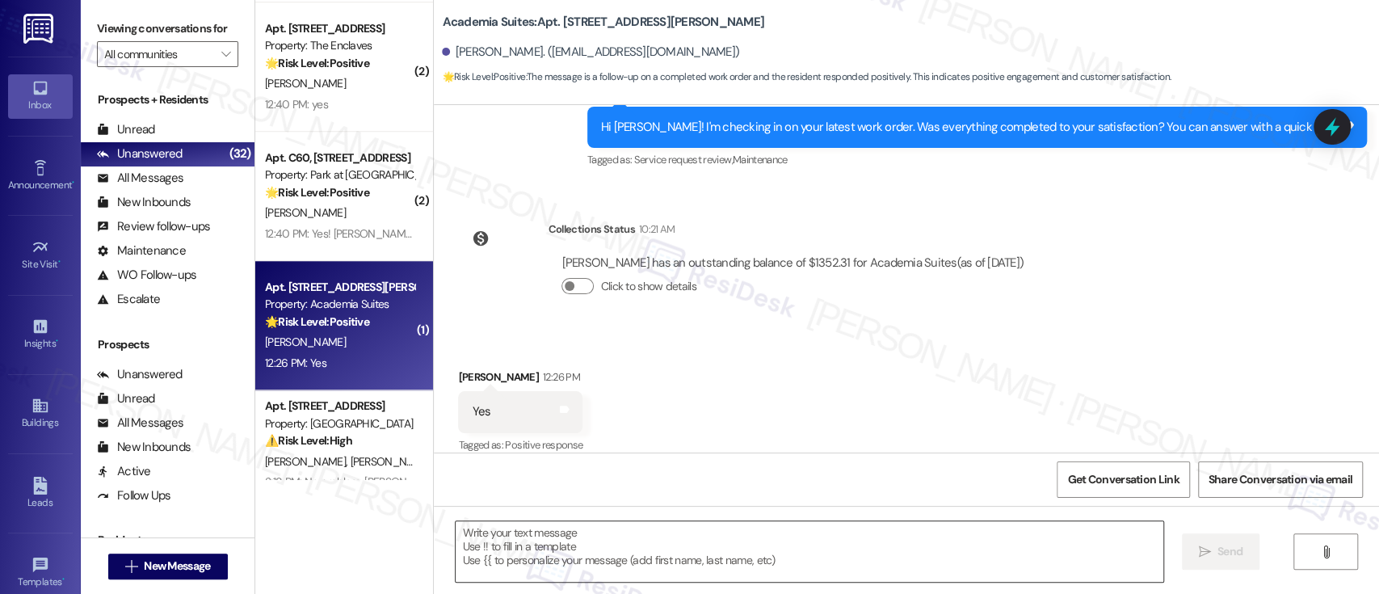
click at [1001, 580] on textarea at bounding box center [808, 551] width 707 height 61
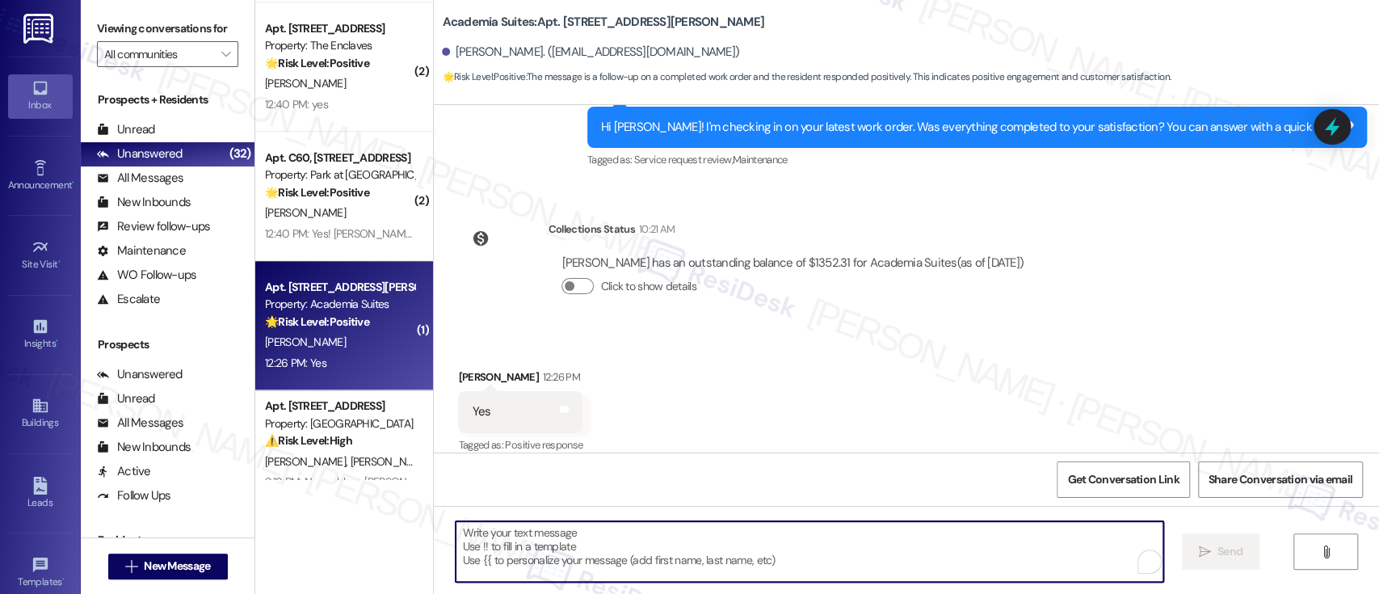
paste textarea "I'm so glad to hear that everything was taken care of to your satisfaction. If …"
type textarea "I'm so glad to hear that everything was taken care of to your satisfaction. If …"
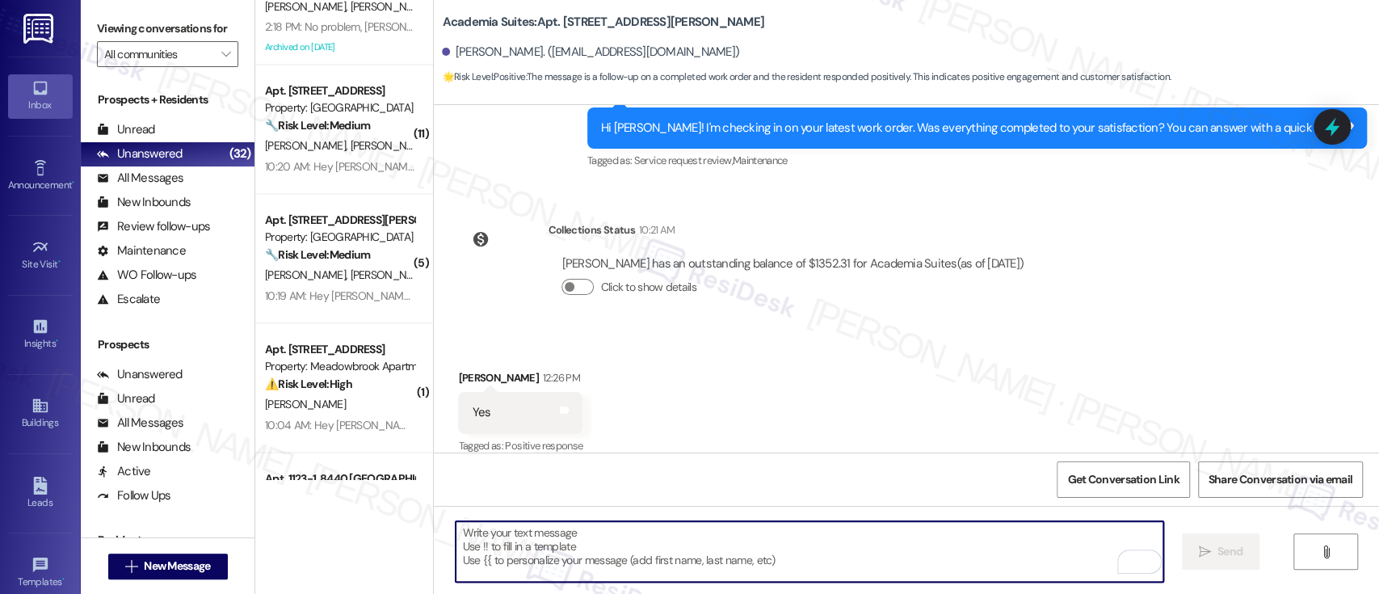
scroll to position [5511, 0]
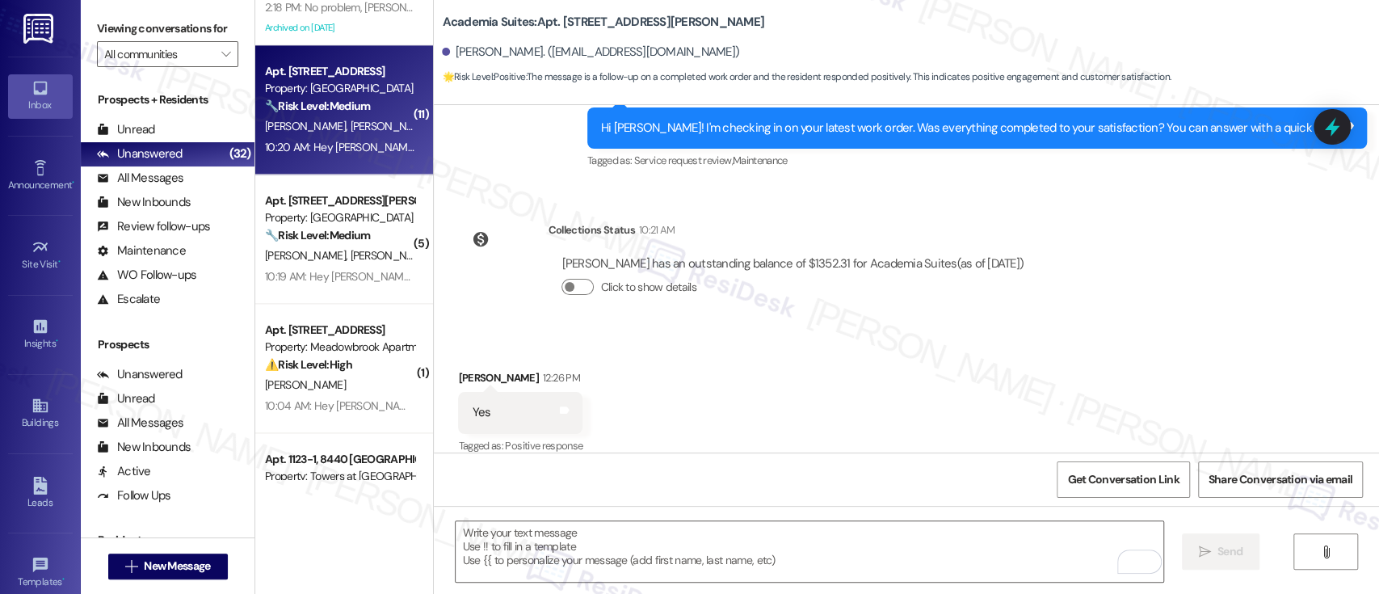
click at [351, 119] on span "D. Sims" at bounding box center [391, 126] width 81 height 15
type textarea "Fetching suggested responses. Please feel free to read through the conversation…"
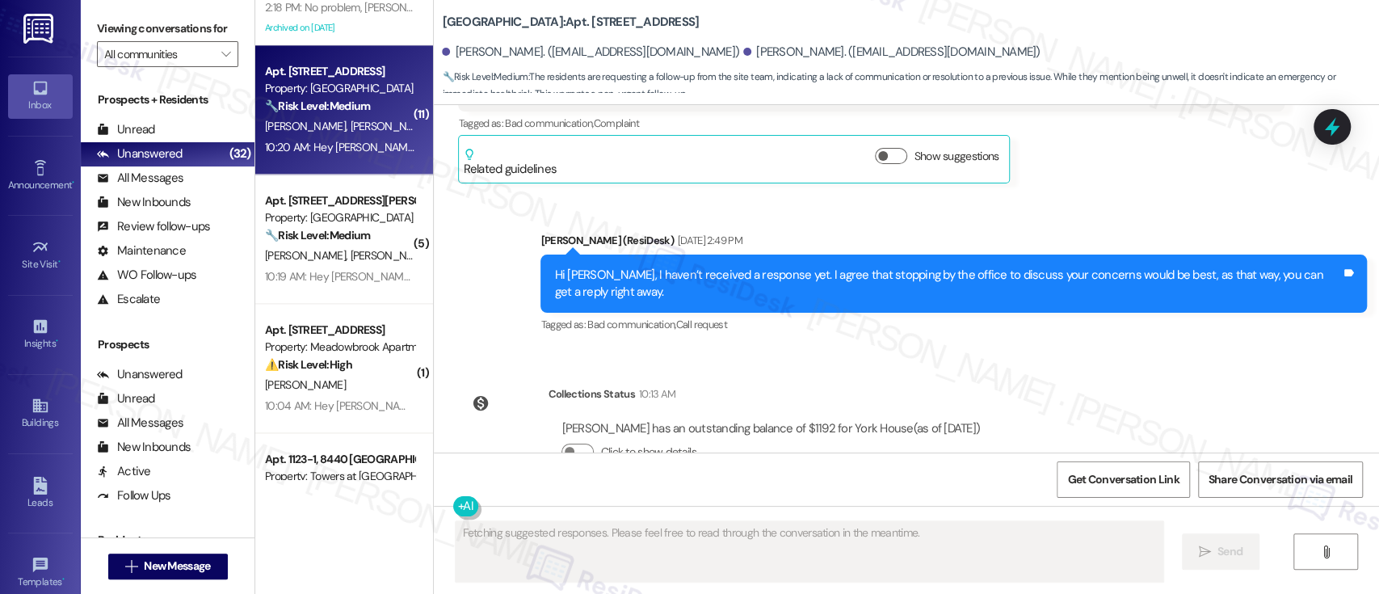
scroll to position [16437, 0]
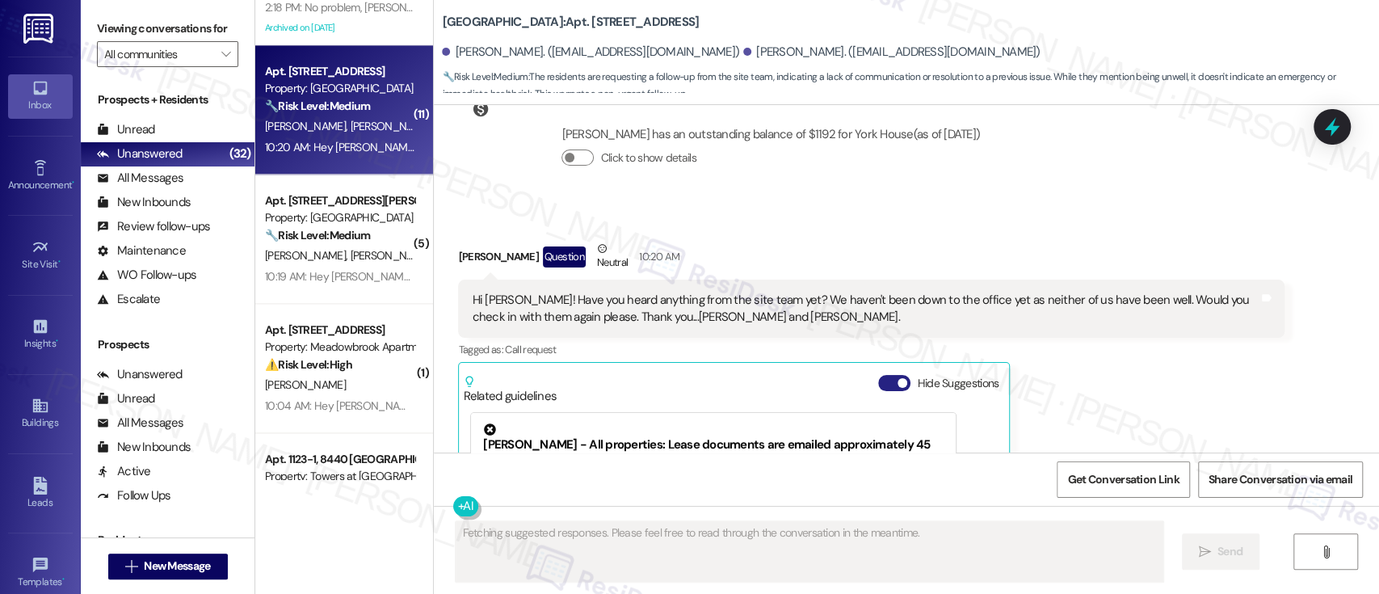
click at [880, 375] on button "Hide Suggestions" at bounding box center [894, 383] width 32 height 16
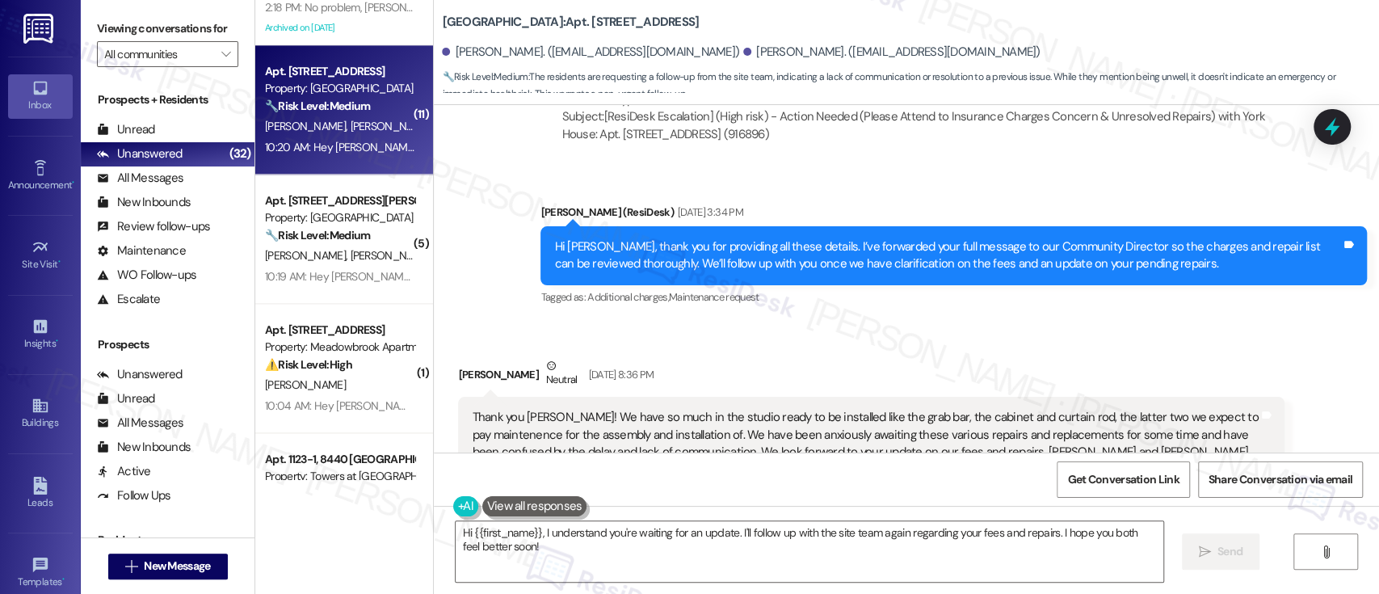
scroll to position [14990, 0]
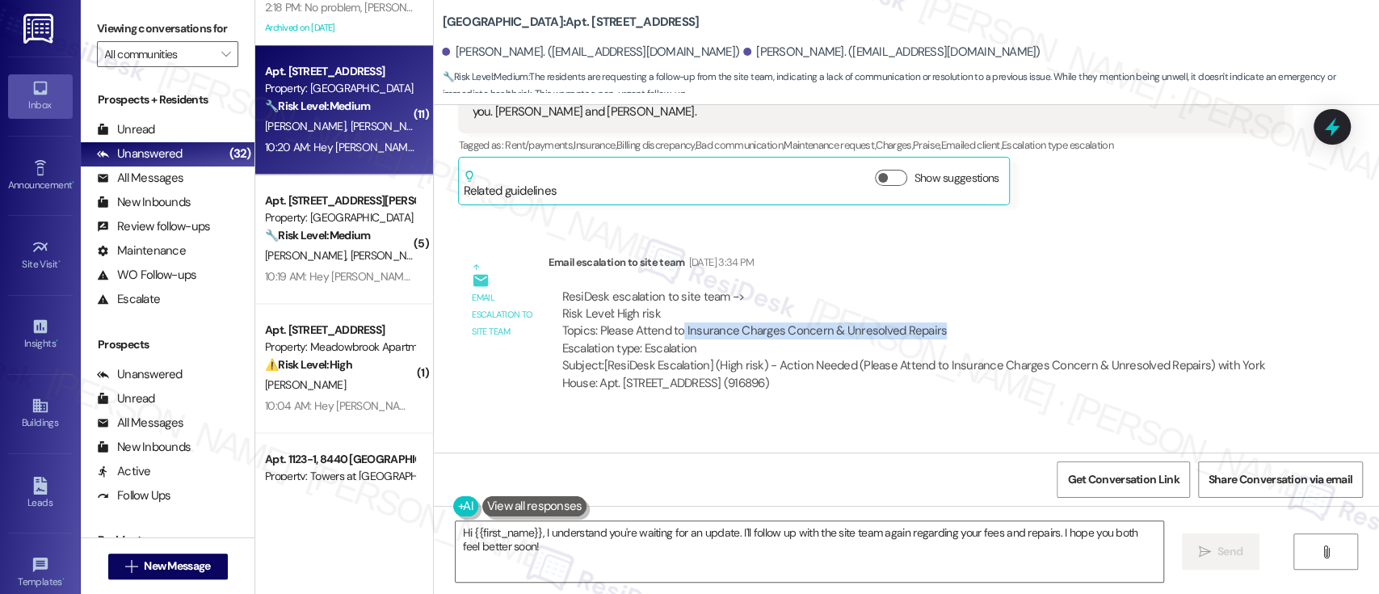
drag, startPoint x: 952, startPoint y: 166, endPoint x: 672, endPoint y: 160, distance: 280.3
click at [672, 288] on div "ResiDesk escalation to site team -> Risk Level: High risk Topics: Please Attend…" at bounding box center [915, 322] width 709 height 69
copy div "Insurance Charges Concern & Unresolved Repairs"
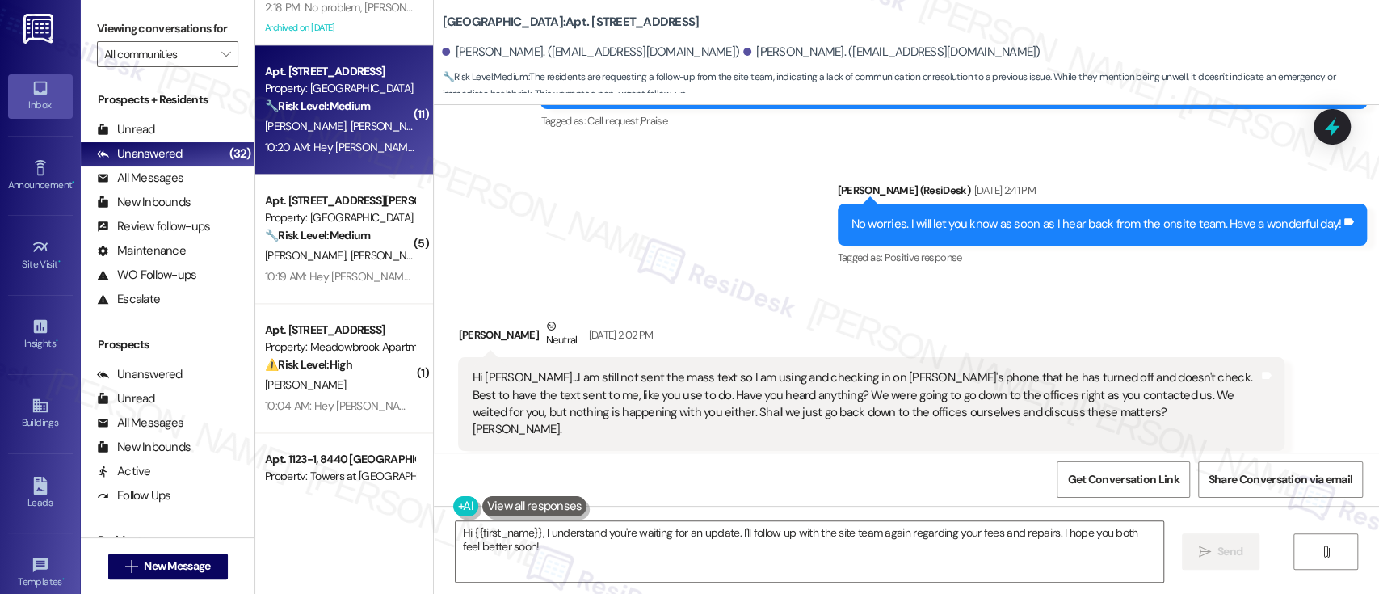
scroll to position [15799, 0]
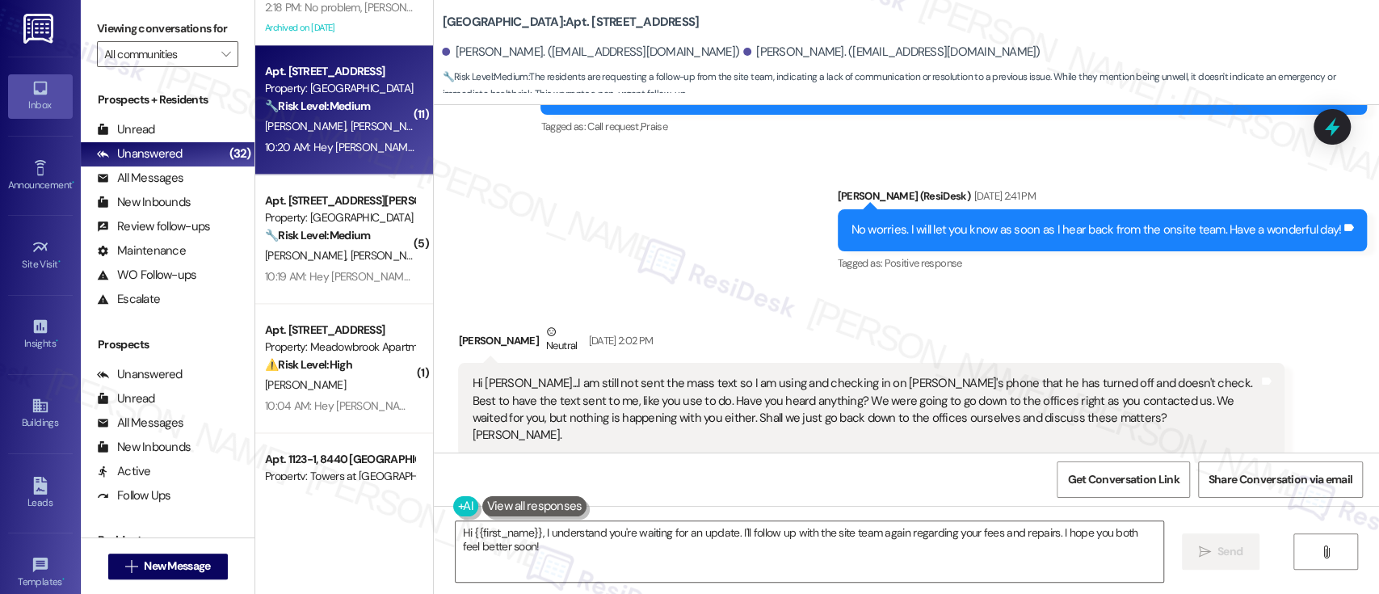
click at [1182, 323] on div "Darrin Sims Neutral Aug 19, 2025 at 2:02 PM Hi Emily...I am still not sent the …" at bounding box center [871, 425] width 826 height 204
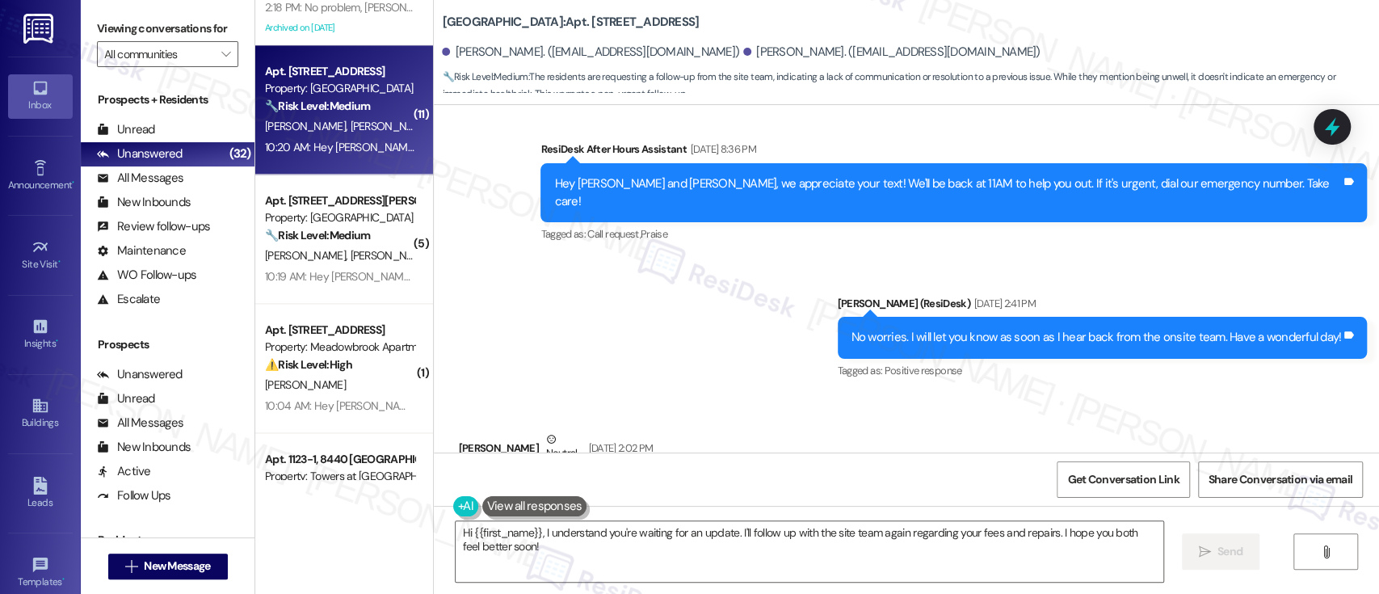
scroll to position [16337, 0]
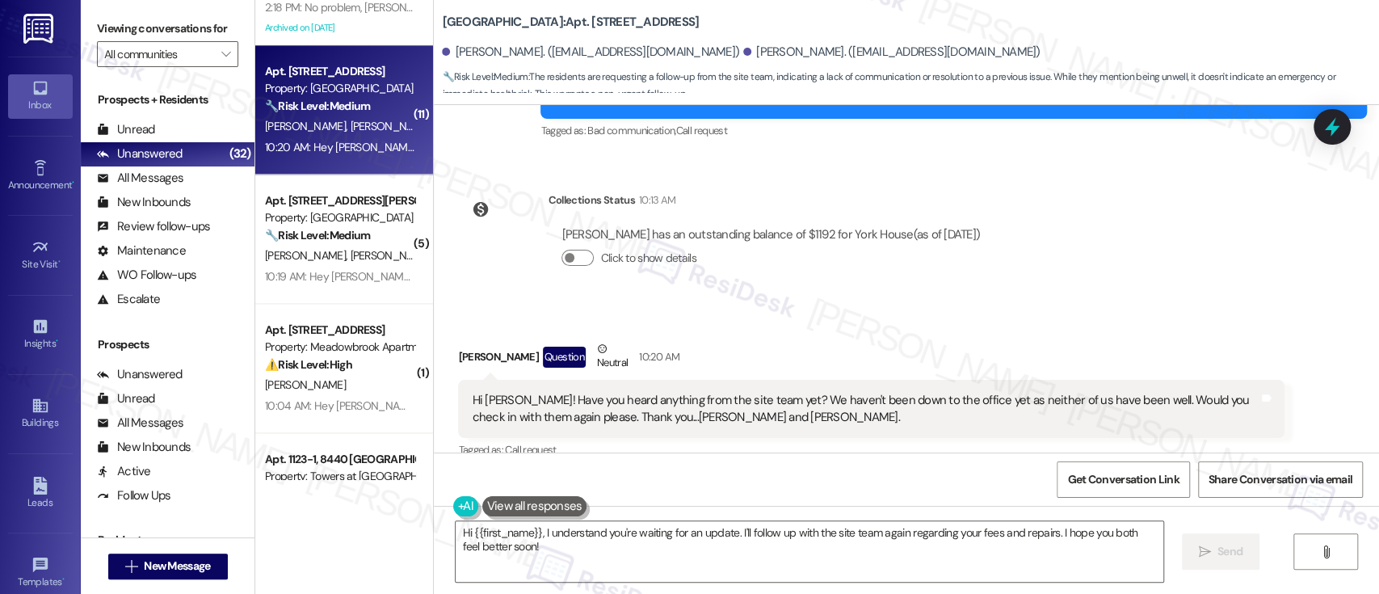
click at [1092, 522] on div "Sent via SMS ResiDesk After Hours Assistant 10:20 AM Hey Sally and Darrin, we a…" at bounding box center [906, 598] width 945 height 153
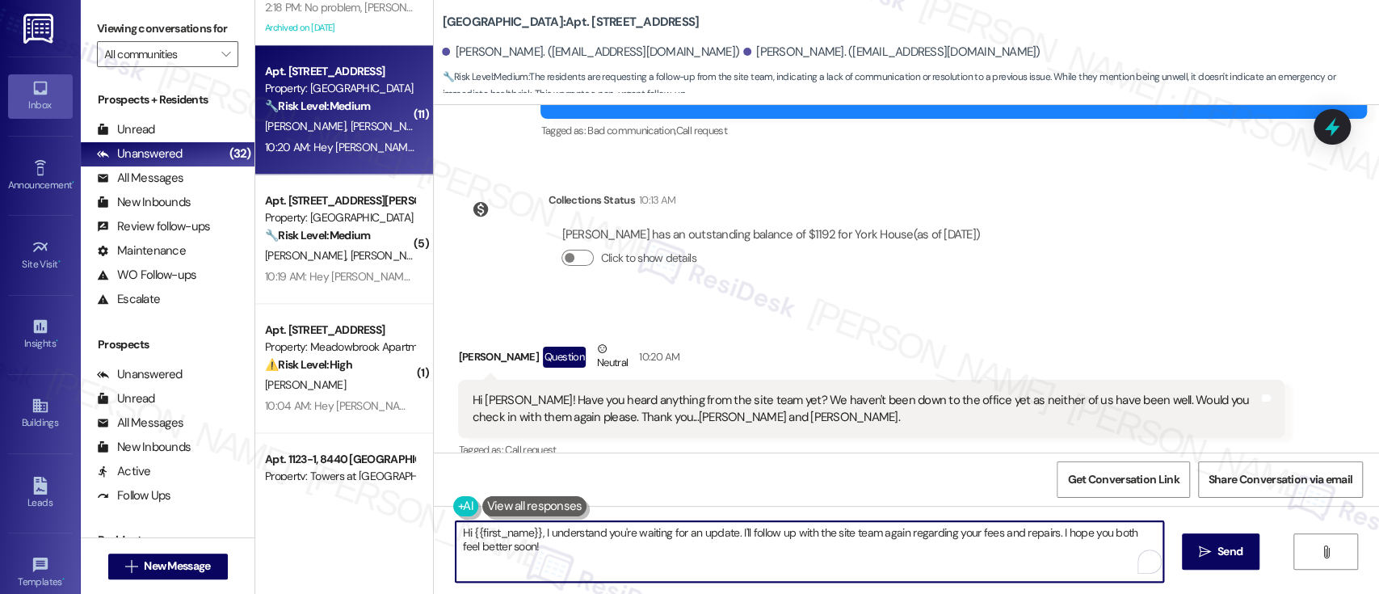
click at [866, 539] on textarea "Hi {{first_name}}, I understand you're waiting for an update. I'll follow up wi…" at bounding box center [808, 551] width 707 height 61
drag, startPoint x: 615, startPoint y: 551, endPoint x: 271, endPoint y: 481, distance: 350.4
click at [239, 481] on div "Viewing conversations for All communities  Prospects + Residents Unread (0) Un…" at bounding box center [730, 297] width 1298 height 594
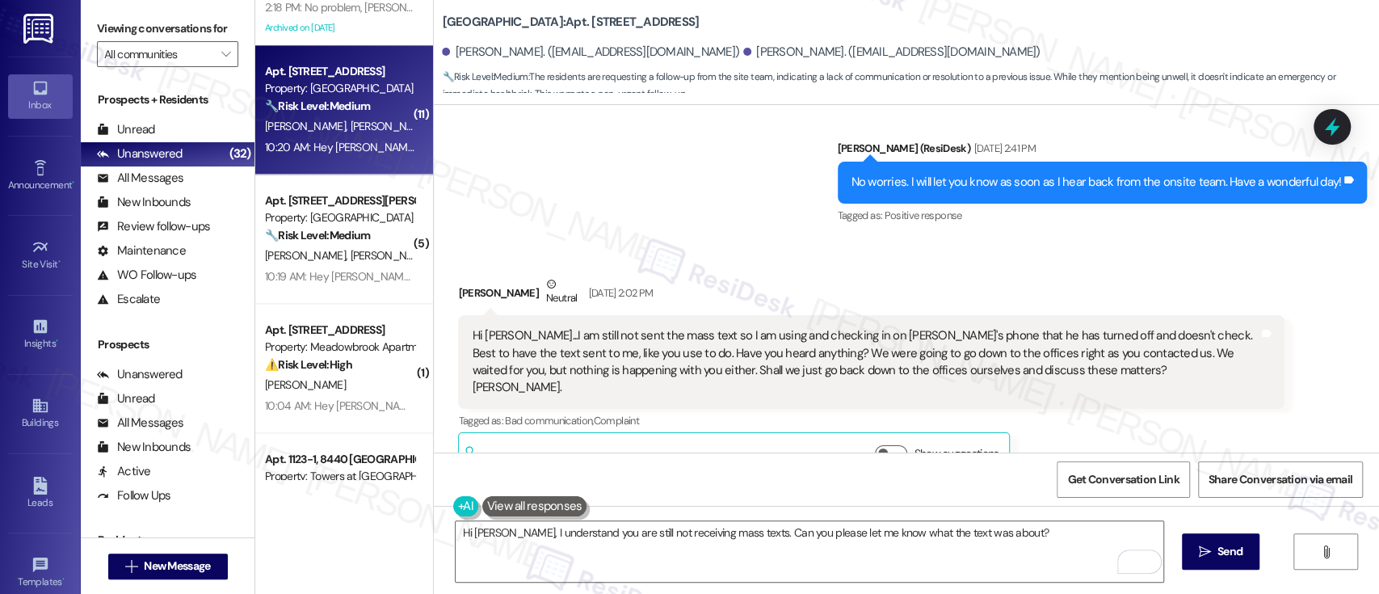
scroll to position [15799, 0]
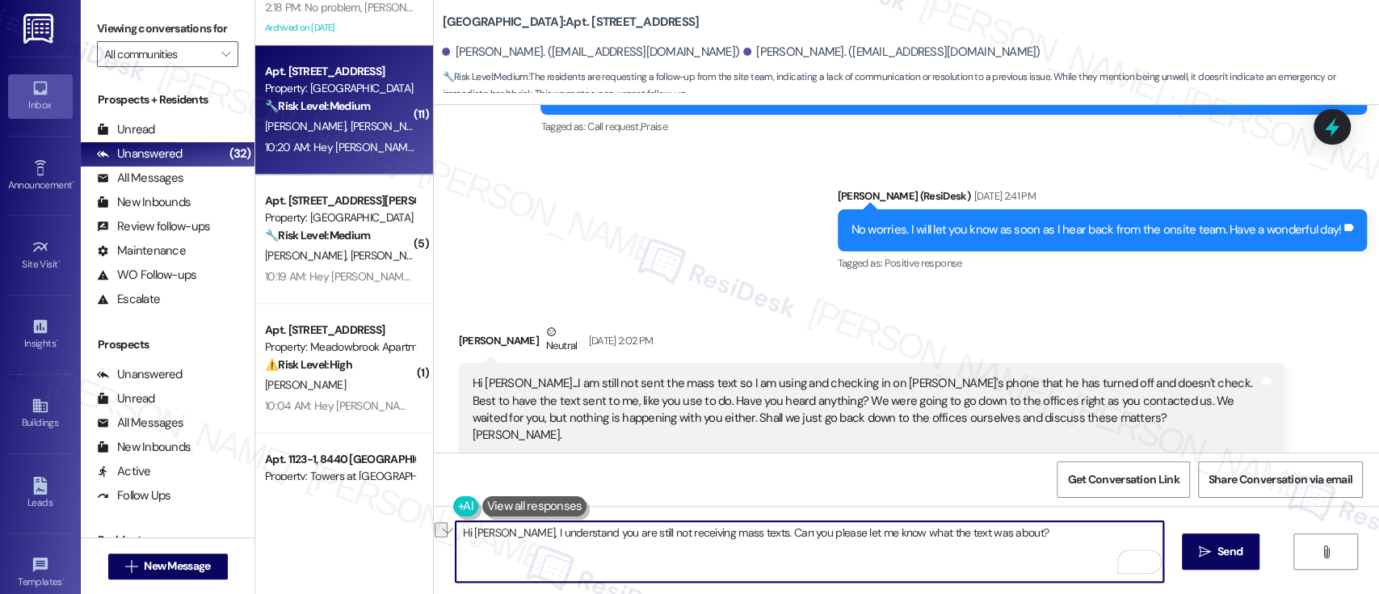
drag, startPoint x: 993, startPoint y: 531, endPoint x: 486, endPoint y: 531, distance: 507.2
click at [486, 531] on textarea "Hi Sally, I understand you are still not receiving mass texts. Can you please l…" at bounding box center [808, 551] width 707 height 61
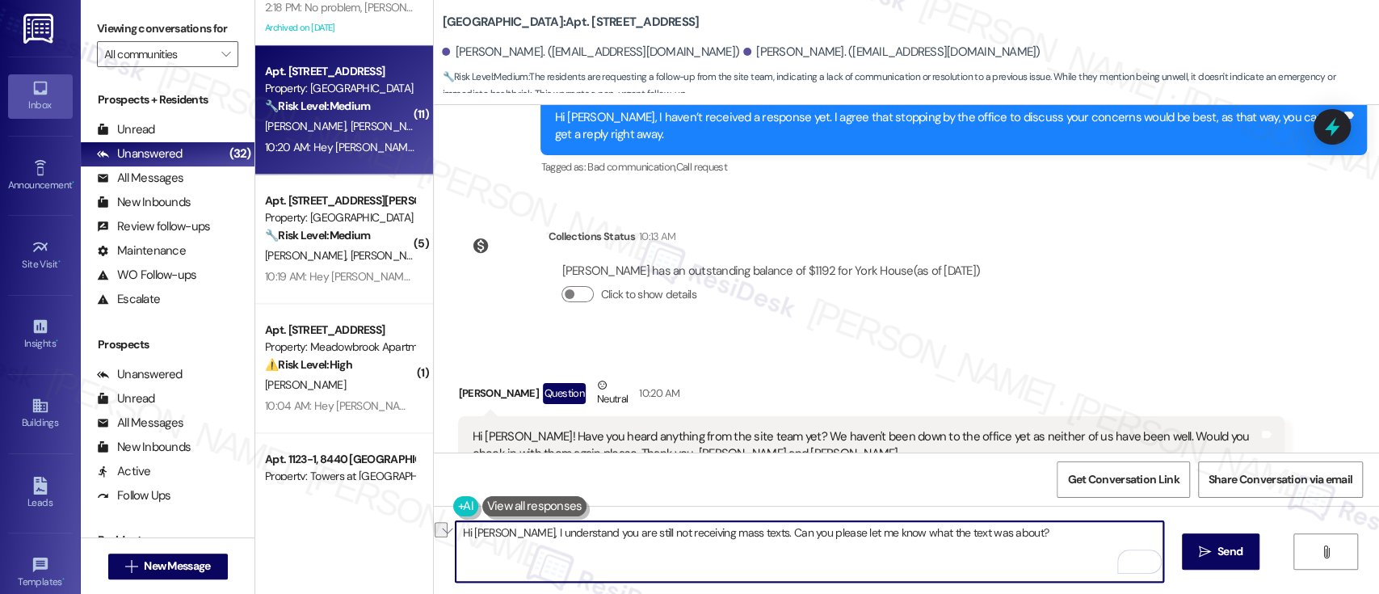
scroll to position [16337, 0]
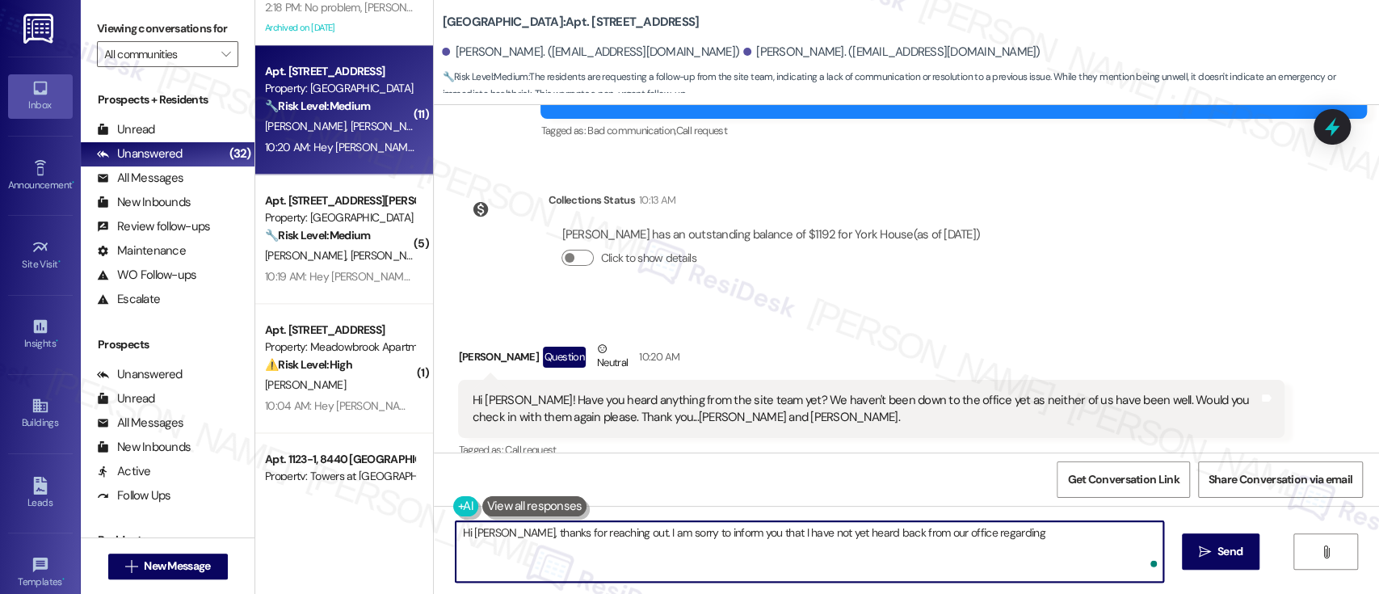
paste textarea "Insurance Charges Concern & Unresolved Repairs"
click at [972, 529] on textarea "Hi Sally, thanks for reaching out. I am sorry to inform you that I have not yet…" at bounding box center [808, 551] width 707 height 61
click at [1093, 532] on textarea "Hi Sally, thanks for reaching out. I am sorry to inform you that I have not yet…" at bounding box center [808, 551] width 707 height 61
click at [1046, 533] on textarea "Hi Sally, thanks for reaching out. I am sorry to inform you that I have not yet…" at bounding box center [808, 551] width 707 height 61
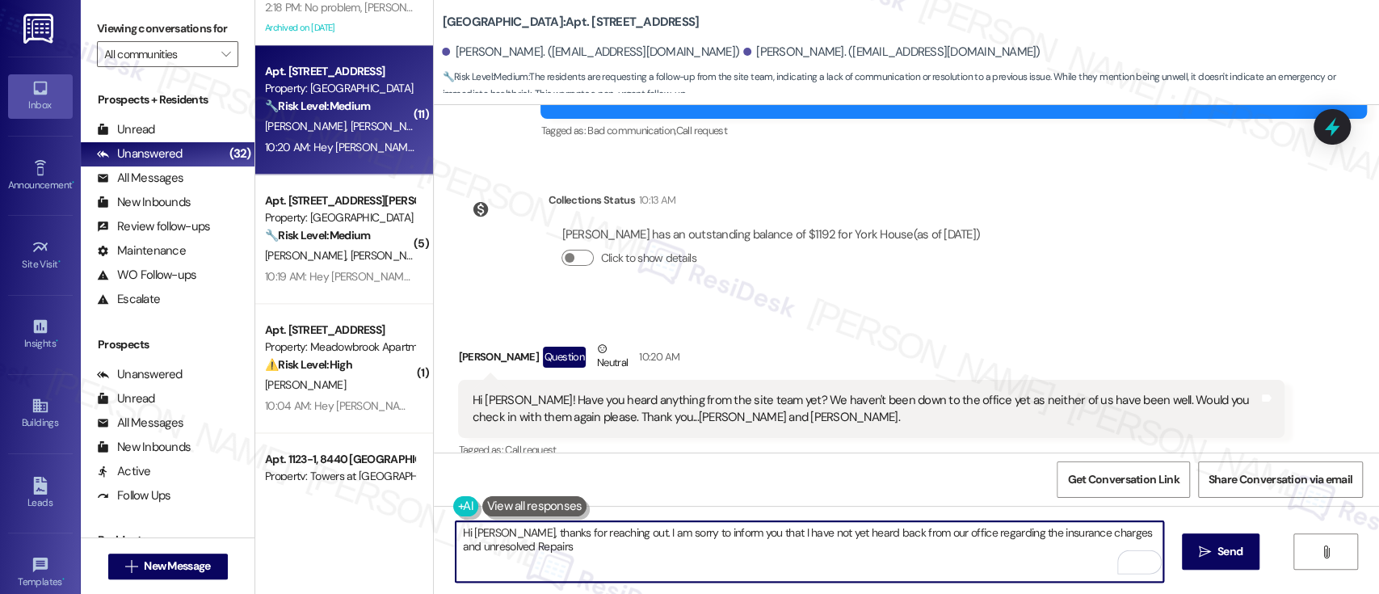
drag, startPoint x: 455, startPoint y: 549, endPoint x: 481, endPoint y: 554, distance: 25.5
click at [457, 548] on textarea "Hi Sally, thanks for reaching out. I am sorry to inform you that I have not yet…" at bounding box center [808, 551] width 707 height 61
type textarea "Hi Sally, thanks for reaching out. I am sorry to inform you that I have not yet…"
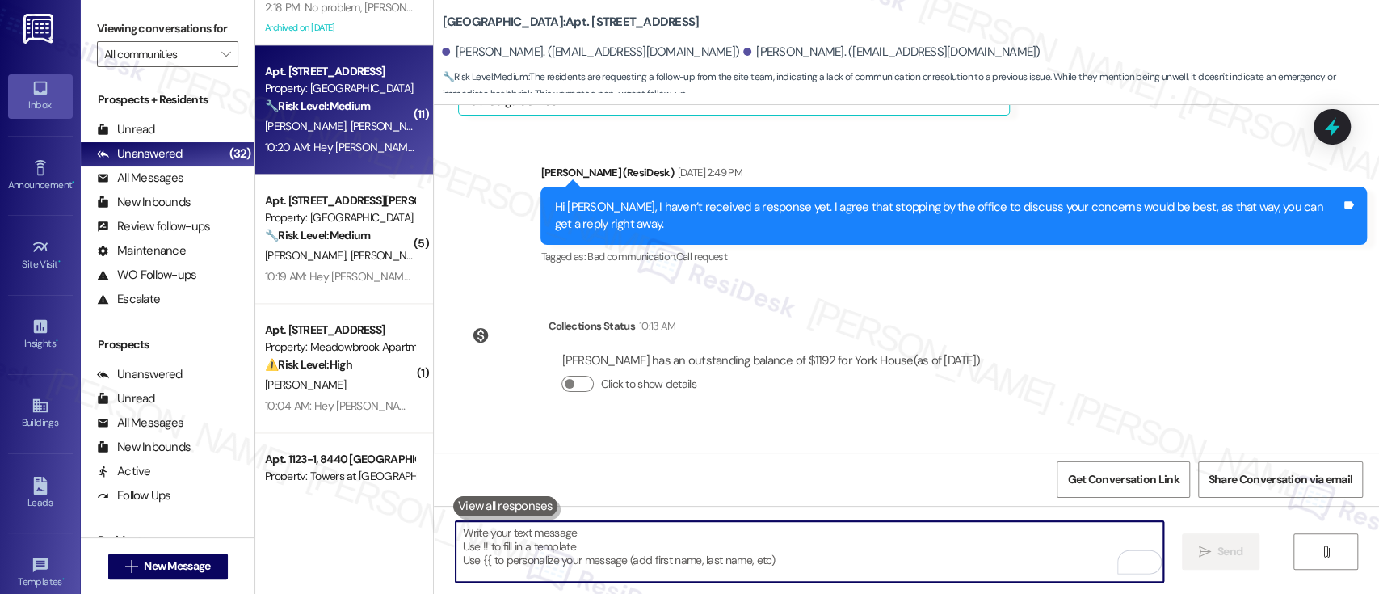
scroll to position [16200, 0]
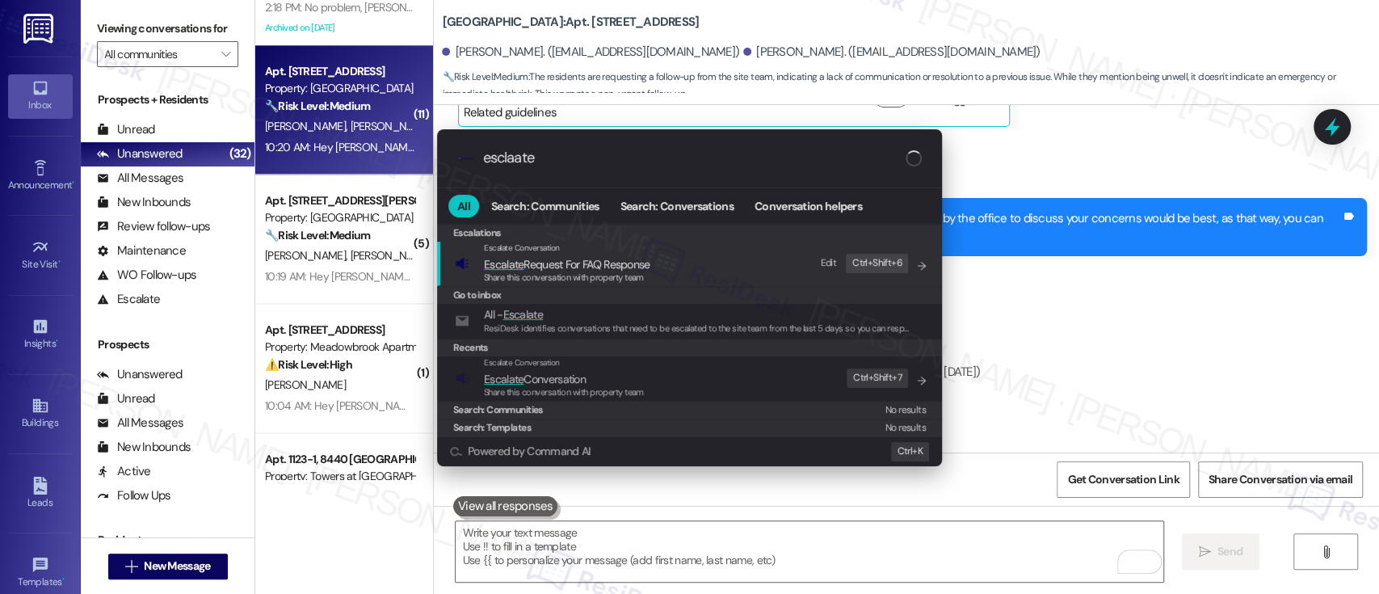
type input "esclaate"
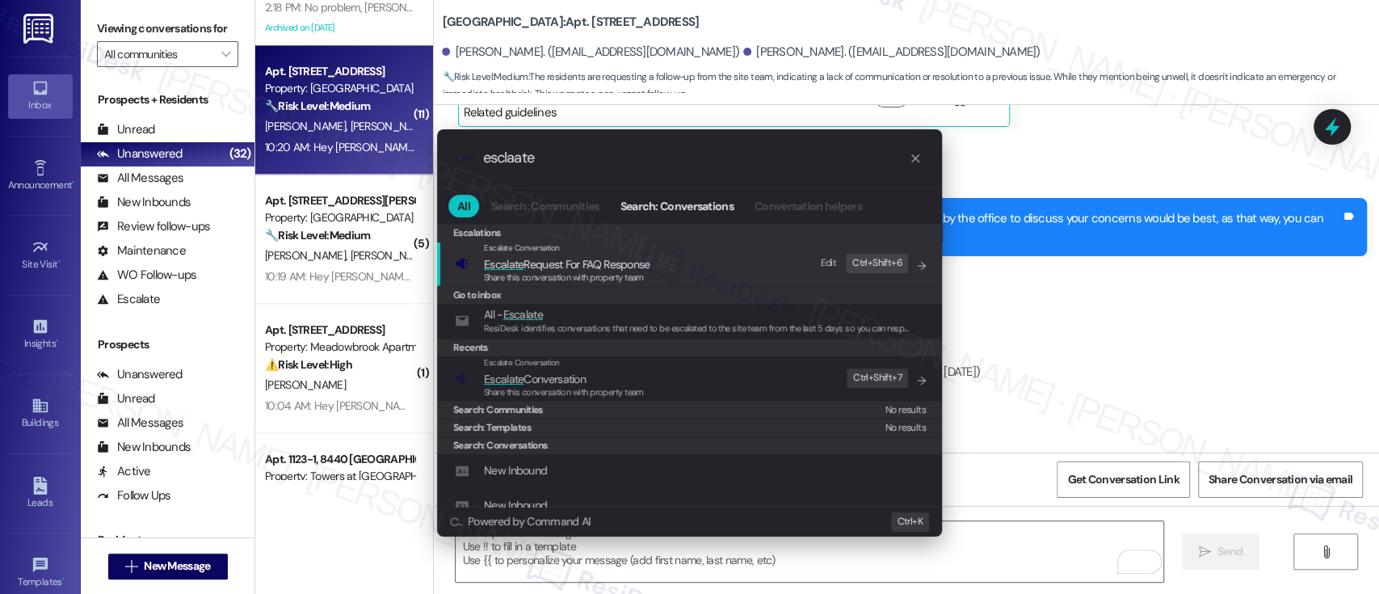
click at [536, 384] on span "Escalate Conversation" at bounding box center [535, 379] width 102 height 15
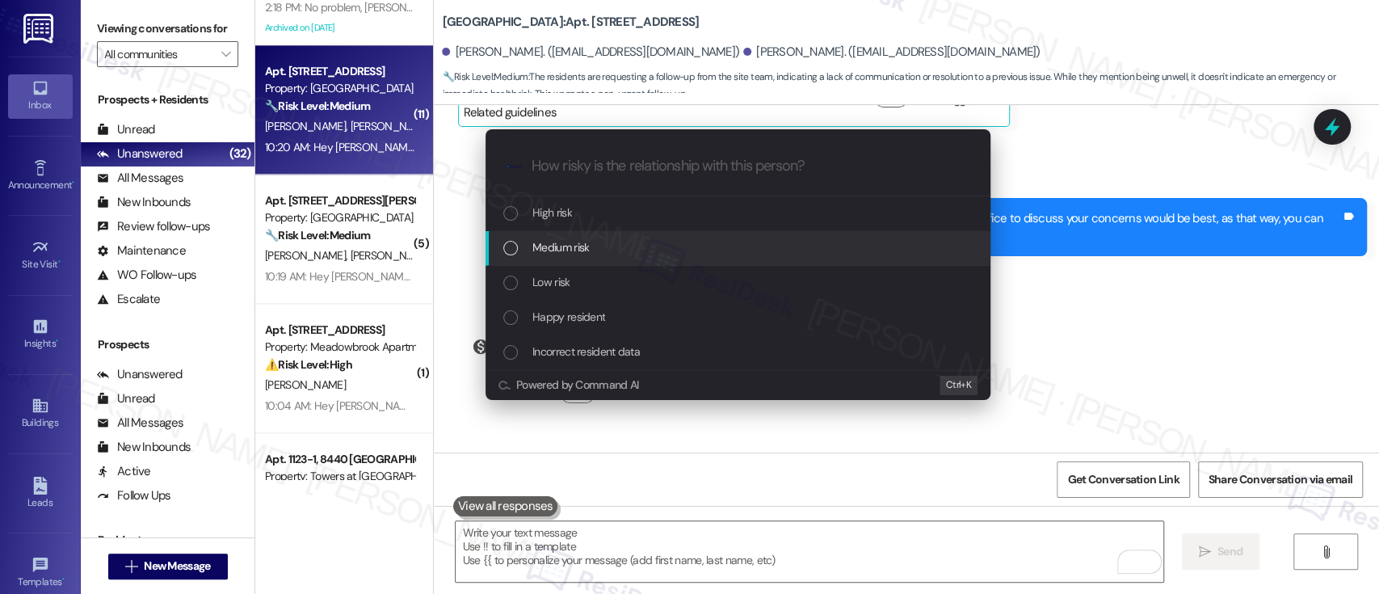
click at [590, 243] on div "Medium risk" at bounding box center [739, 247] width 472 height 18
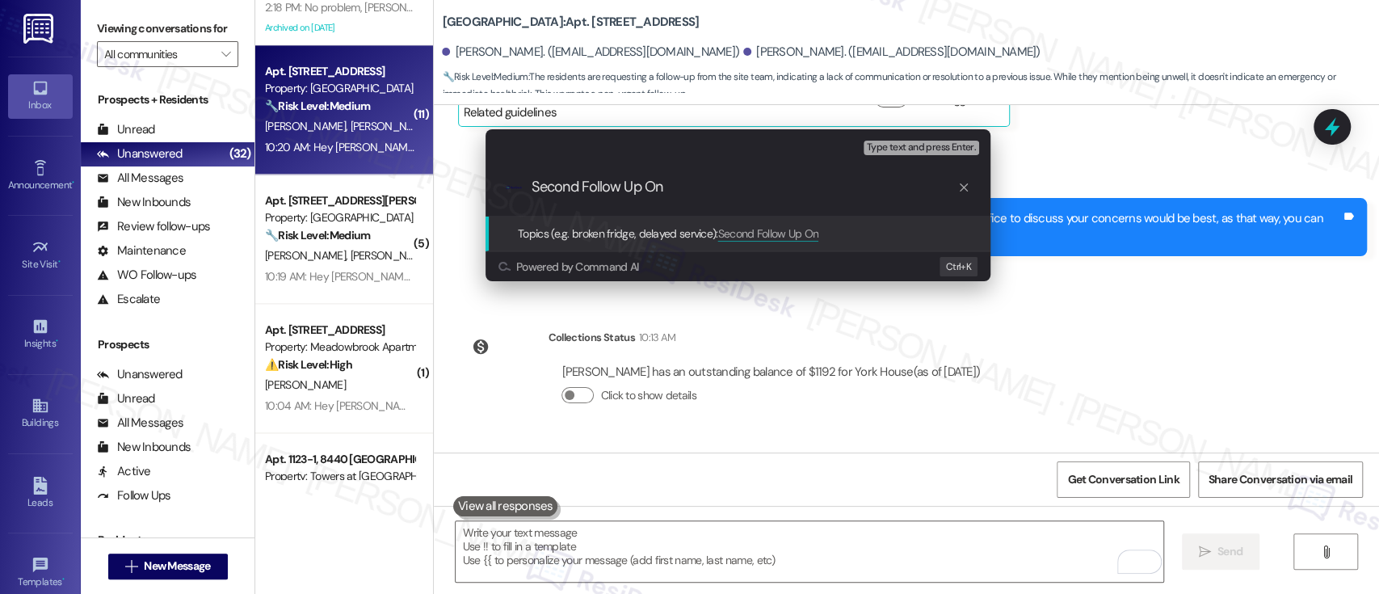
paste input "Insurance Charges Concern & Unresolved Repairs"
type input "Second Follow Up On Insurance Charges Concern & Unresolved Repairs"
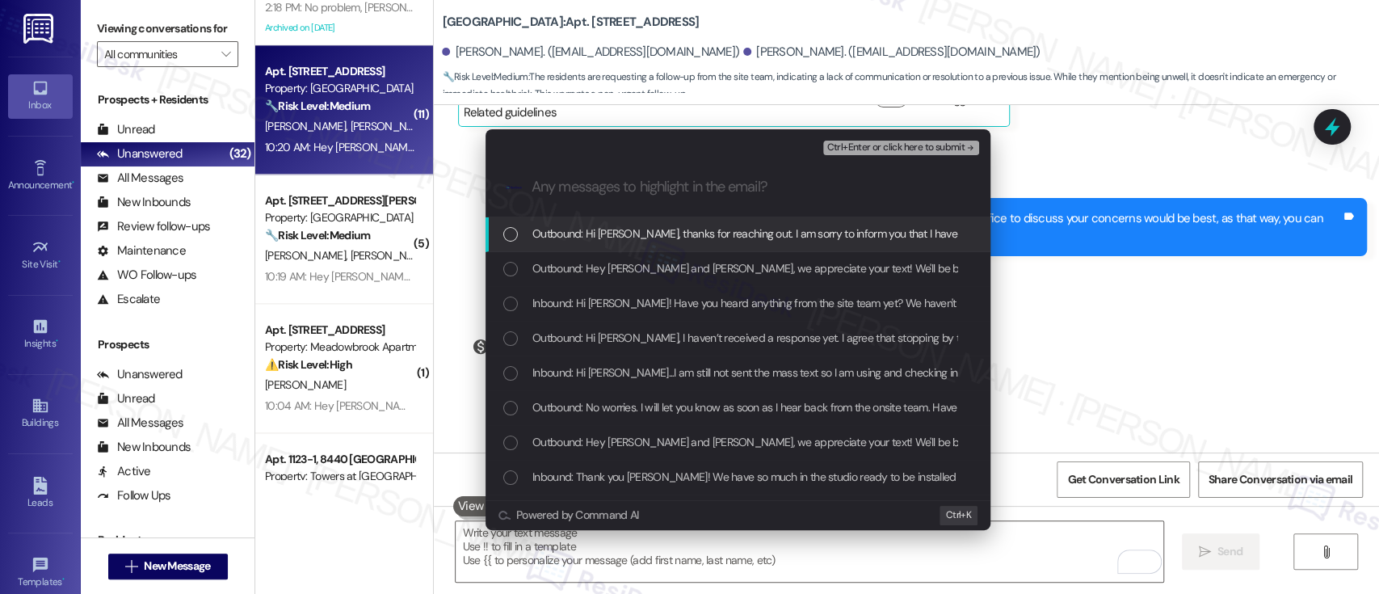
scroll to position [0, 0]
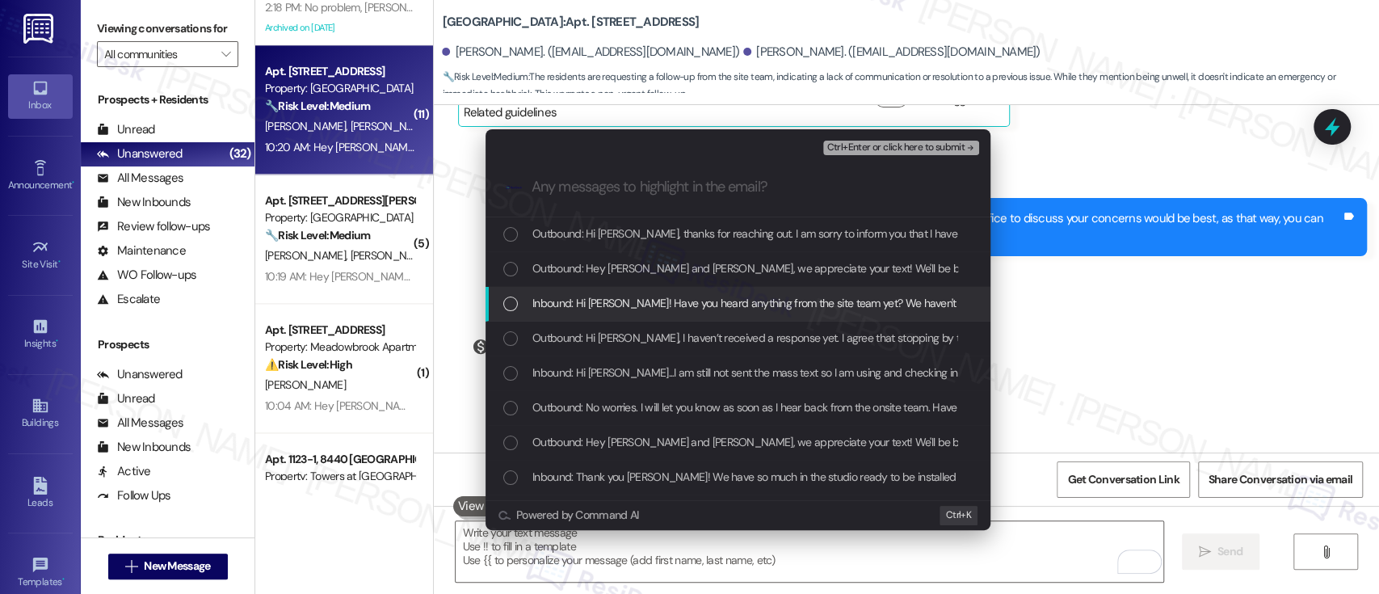
click at [615, 305] on span "Inbound: Hi Emily! Have you heard anything from the site team yet? We haven't b…" at bounding box center [1110, 303] width 1157 height 18
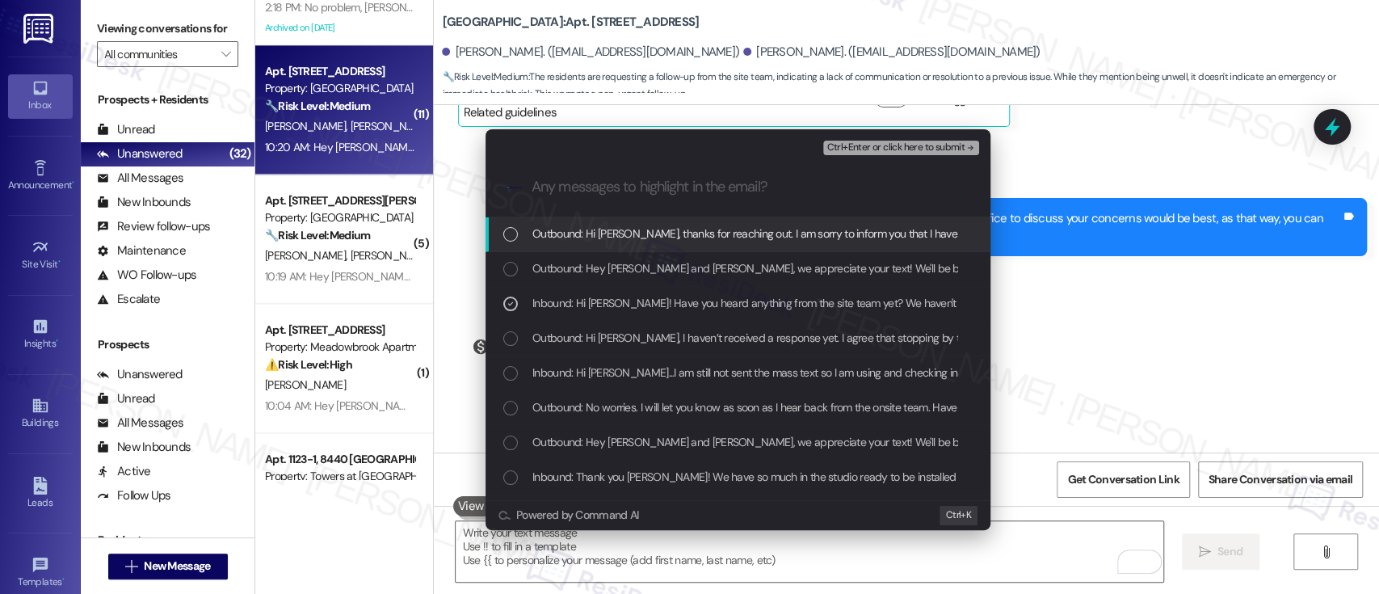
click at [919, 145] on span "Ctrl+Enter or click here to submit" at bounding box center [895, 147] width 138 height 11
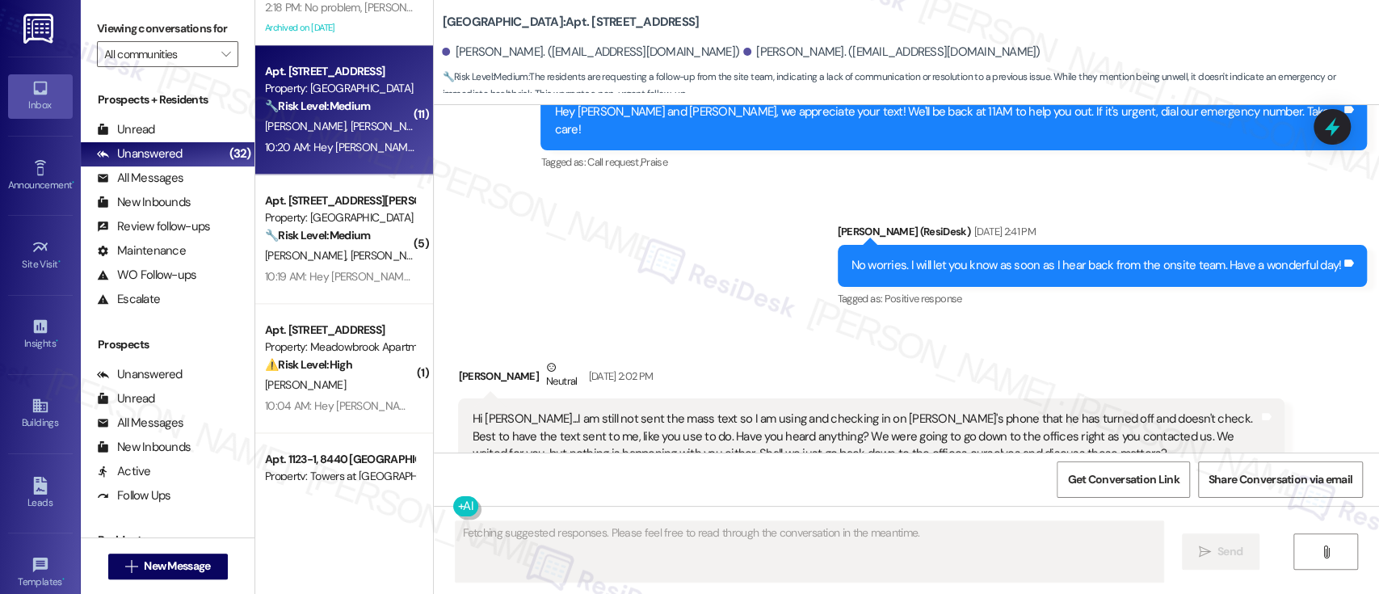
scroll to position [16437, 0]
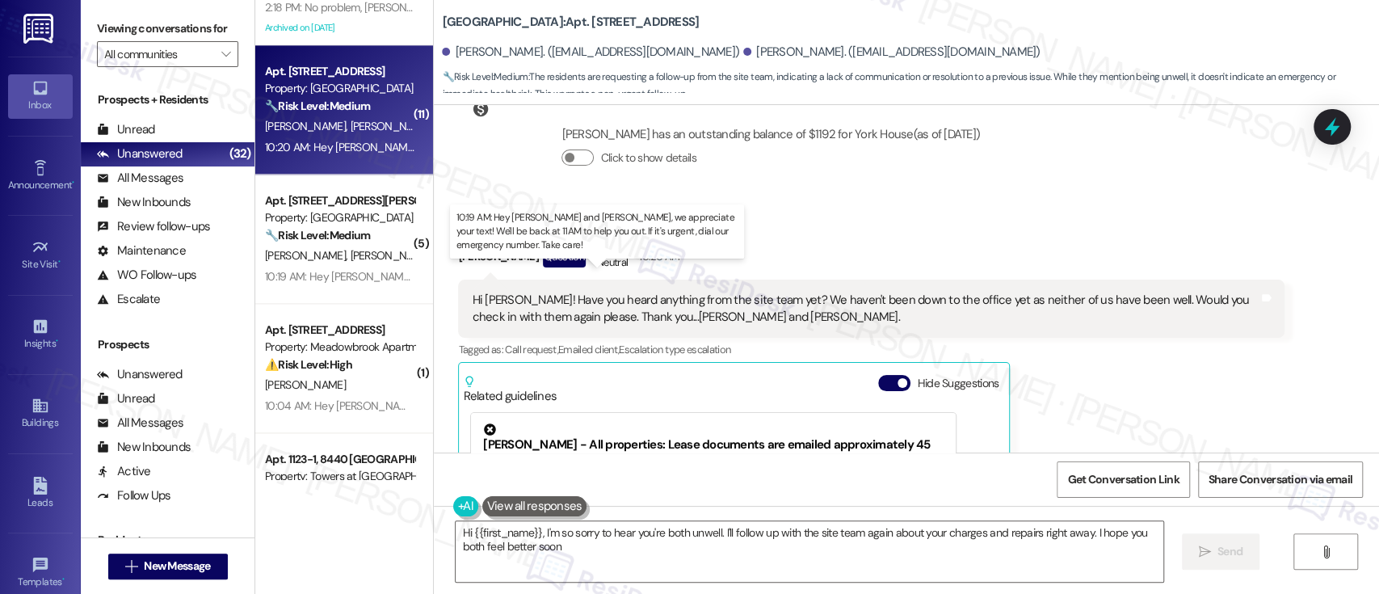
type textarea "Hi {{first_name}}, I'm so sorry to hear you're both unwell. I'll follow up with…"
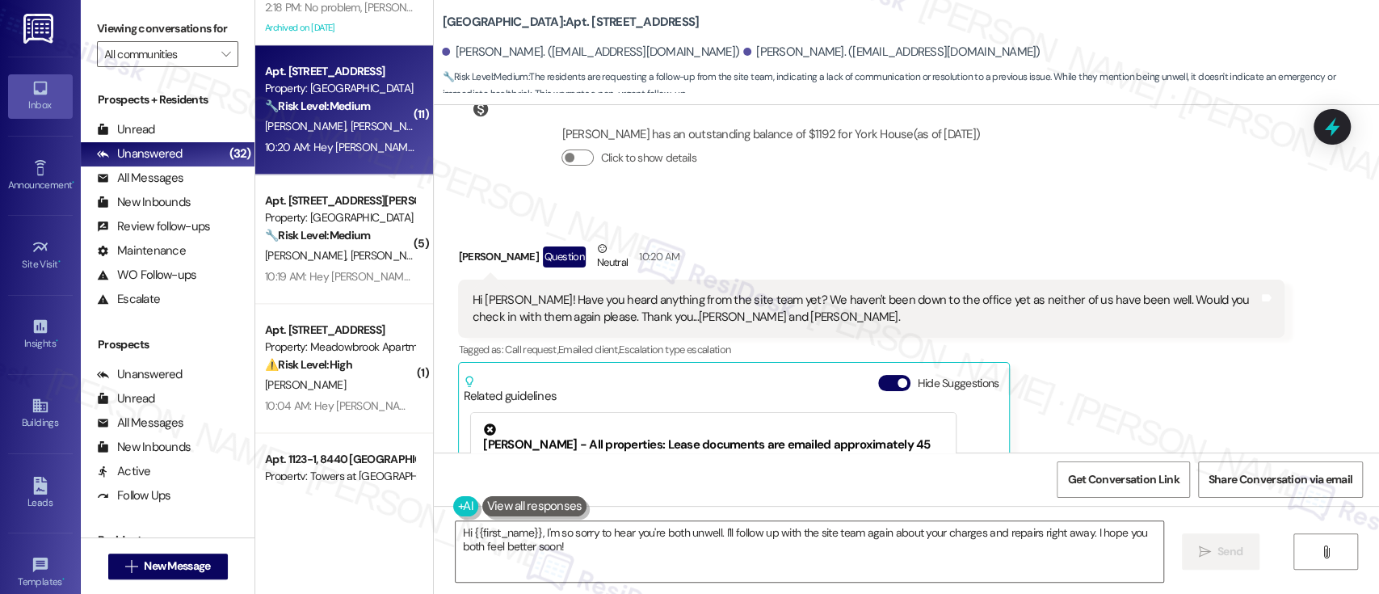
drag, startPoint x: 886, startPoint y: 174, endPoint x: 890, endPoint y: 199, distance: 26.2
click at [885, 375] on button "Hide Suggestions" at bounding box center [894, 383] width 32 height 16
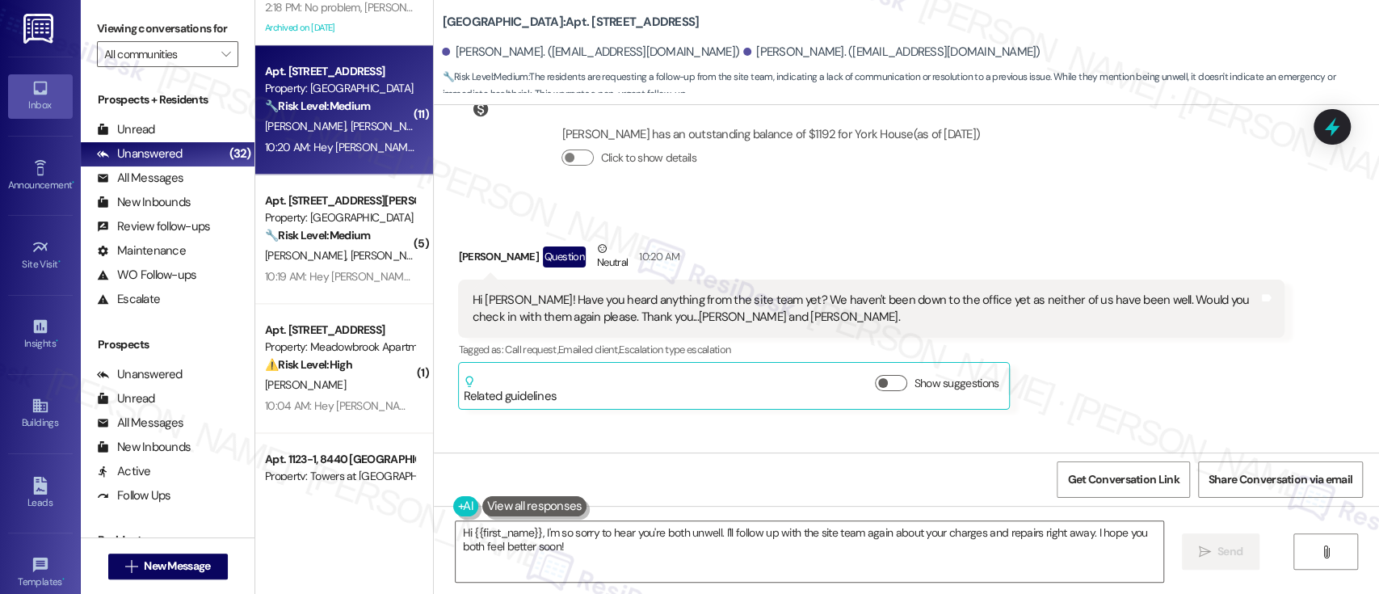
scroll to position [16491, 0]
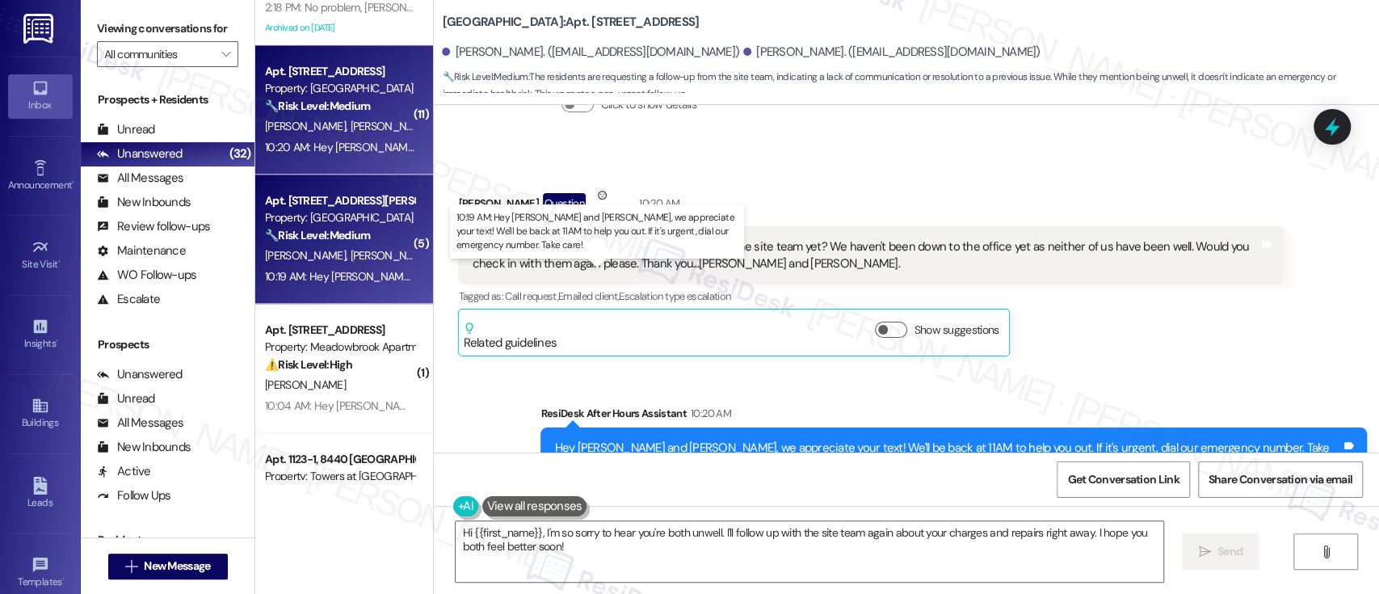
click at [292, 275] on div "10:19 AM: Hey John and Elizabeth, we appreciate your text! We'll be back at 11A…" at bounding box center [658, 276] width 787 height 15
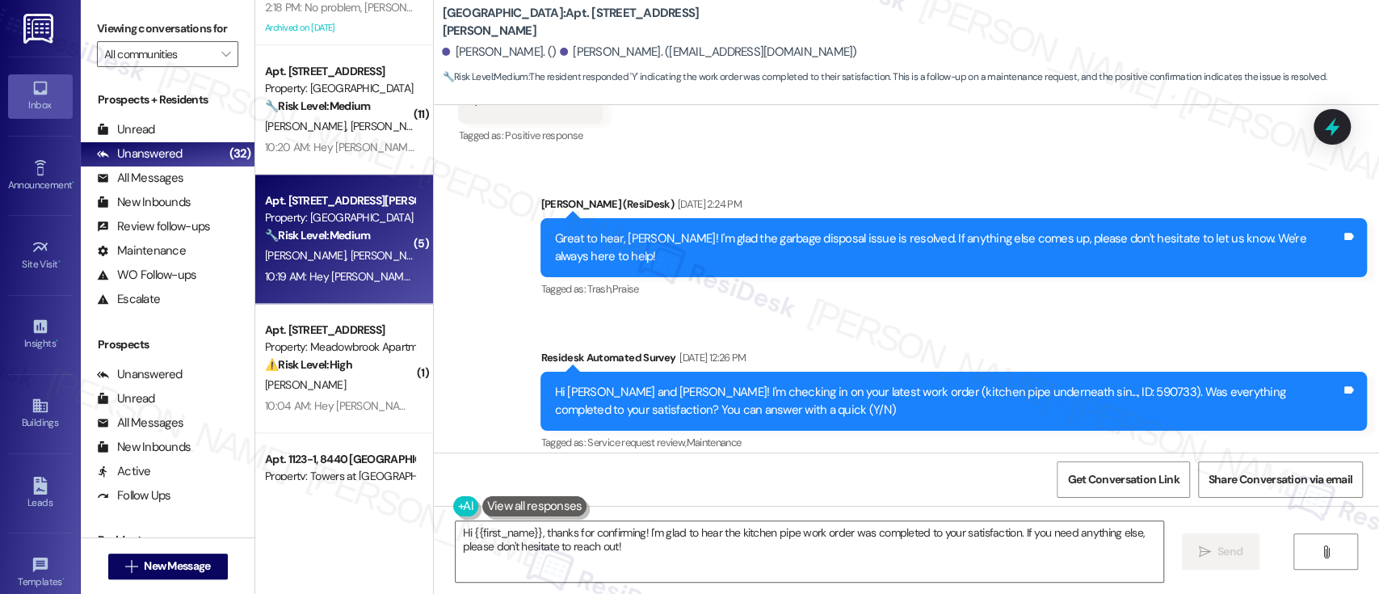
scroll to position [6714, 0]
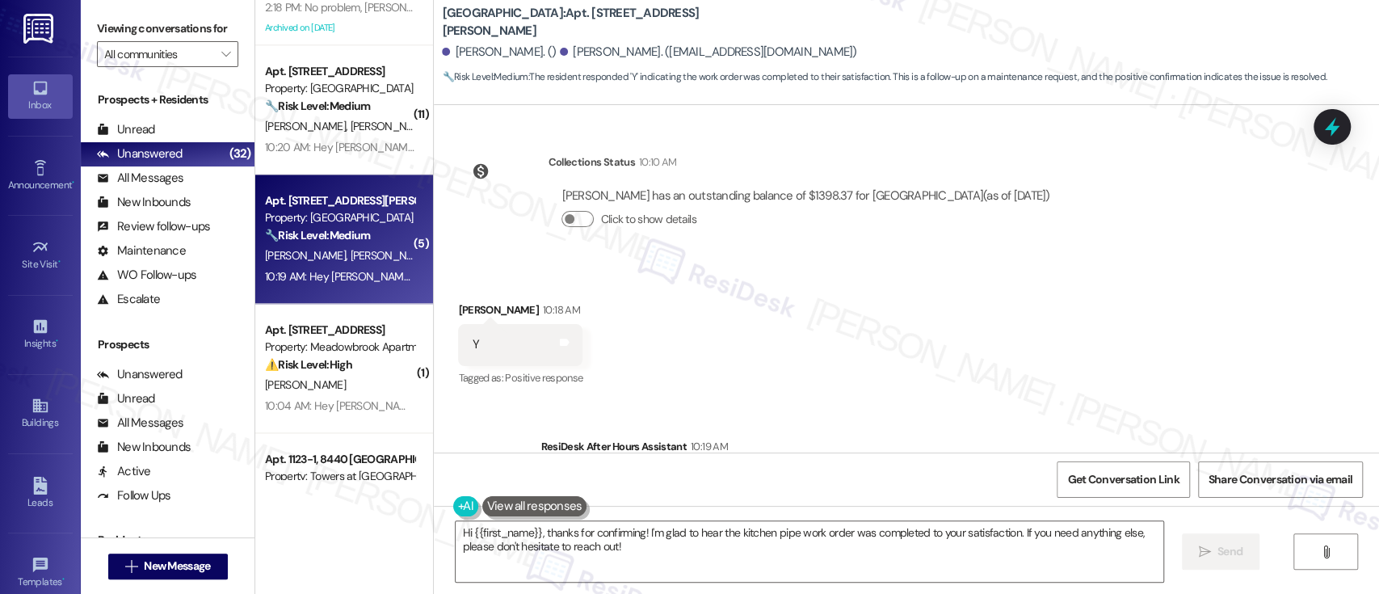
click at [463, 401] on div "Sent via SMS ResiDesk After Hours Assistant 10:19 AM Hey John and Elizabeth, we…" at bounding box center [906, 477] width 945 height 153
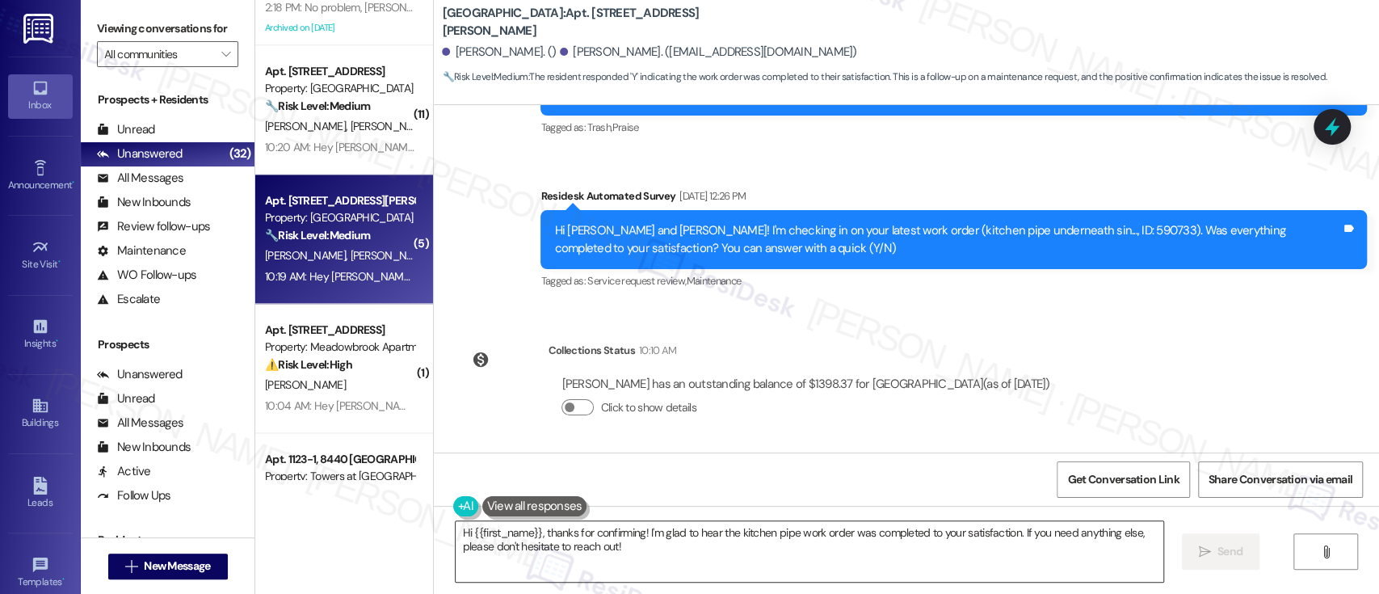
scroll to position [6499, 0]
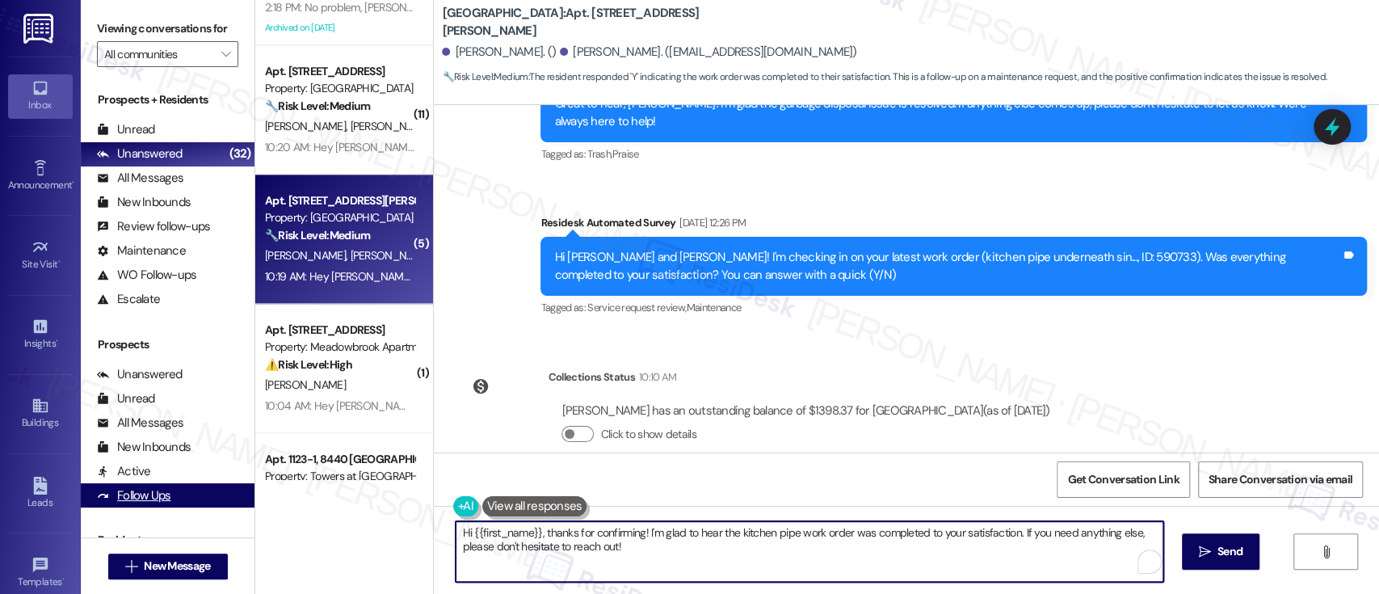
drag, startPoint x: 800, startPoint y: 560, endPoint x: 204, endPoint y: 482, distance: 601.9
click at [177, 487] on div "Viewing conversations for All communities  Prospects + Residents Unread (0) Un…" at bounding box center [730, 297] width 1298 height 594
paste textarea "I'm so glad to hear that everything was taken care of to your satisfaction. If …"
type textarea "I'm so glad to hear that everything was taken care of to your satisfaction. If …"
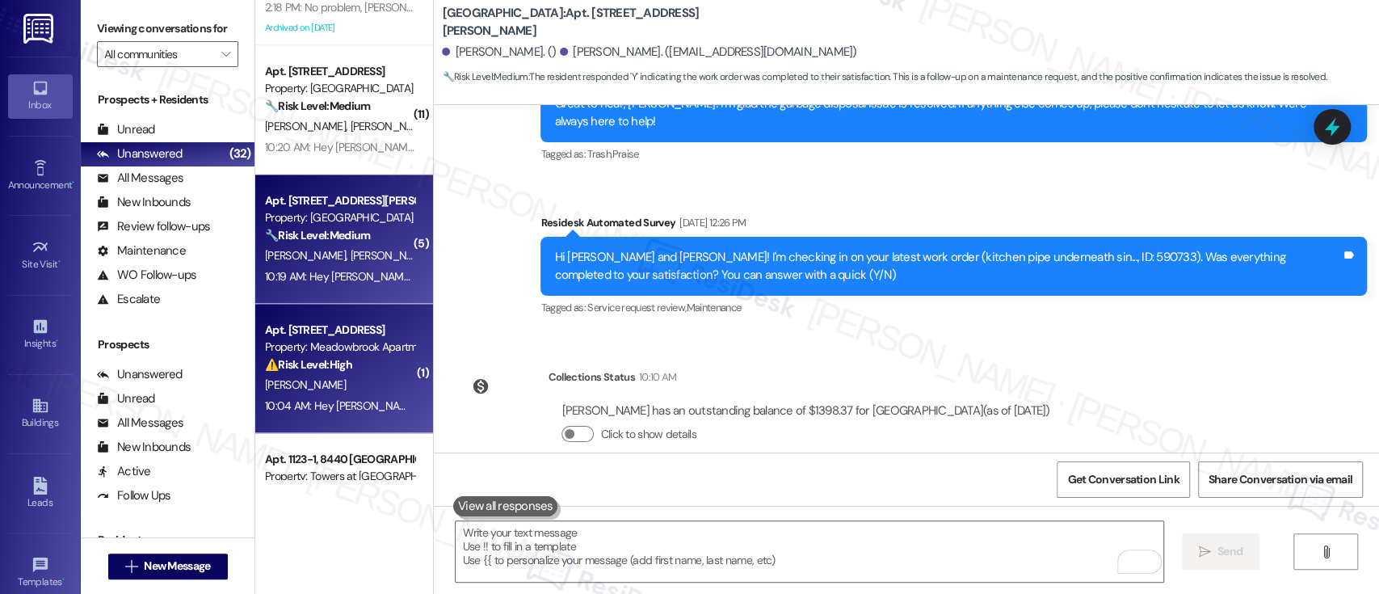
click at [334, 389] on div "J. Gonzalez" at bounding box center [339, 385] width 153 height 20
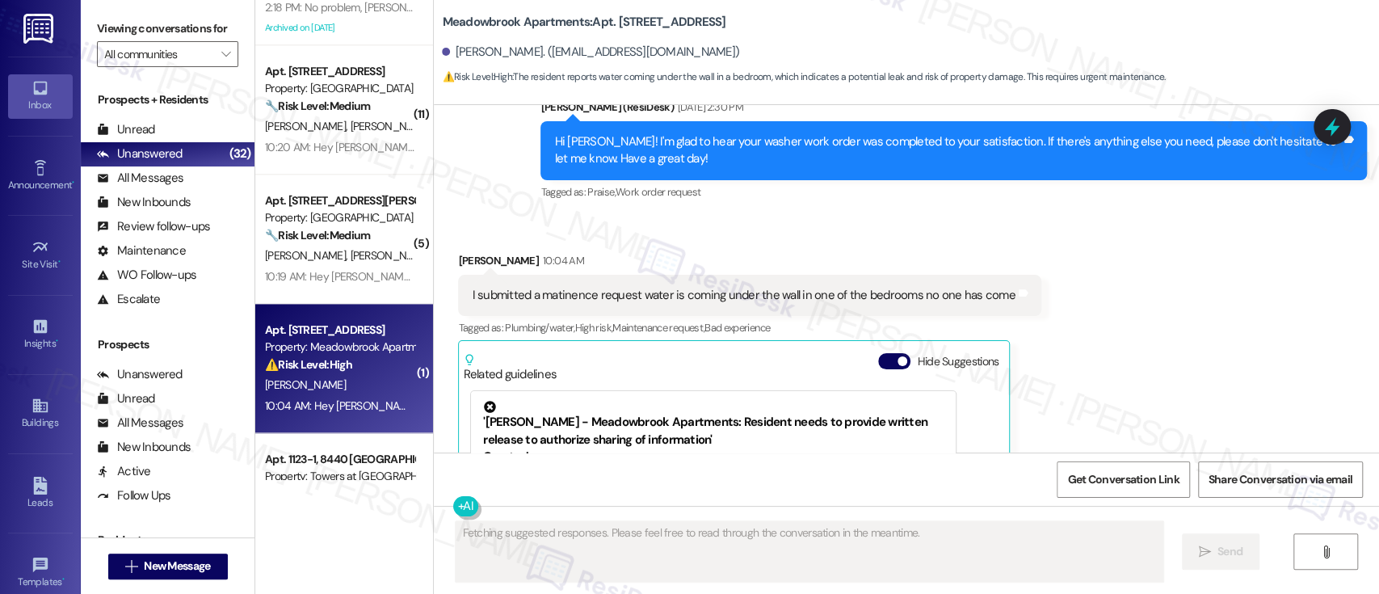
scroll to position [5321, 0]
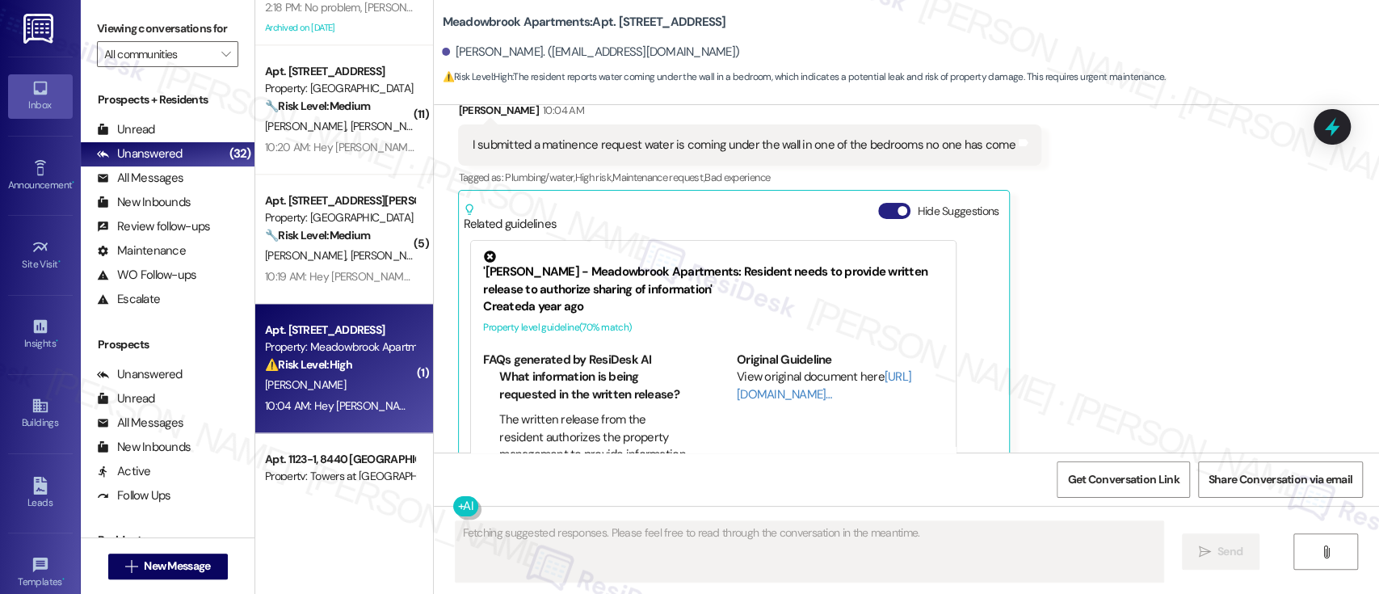
click at [878, 203] on button "Hide Suggestions" at bounding box center [894, 211] width 32 height 16
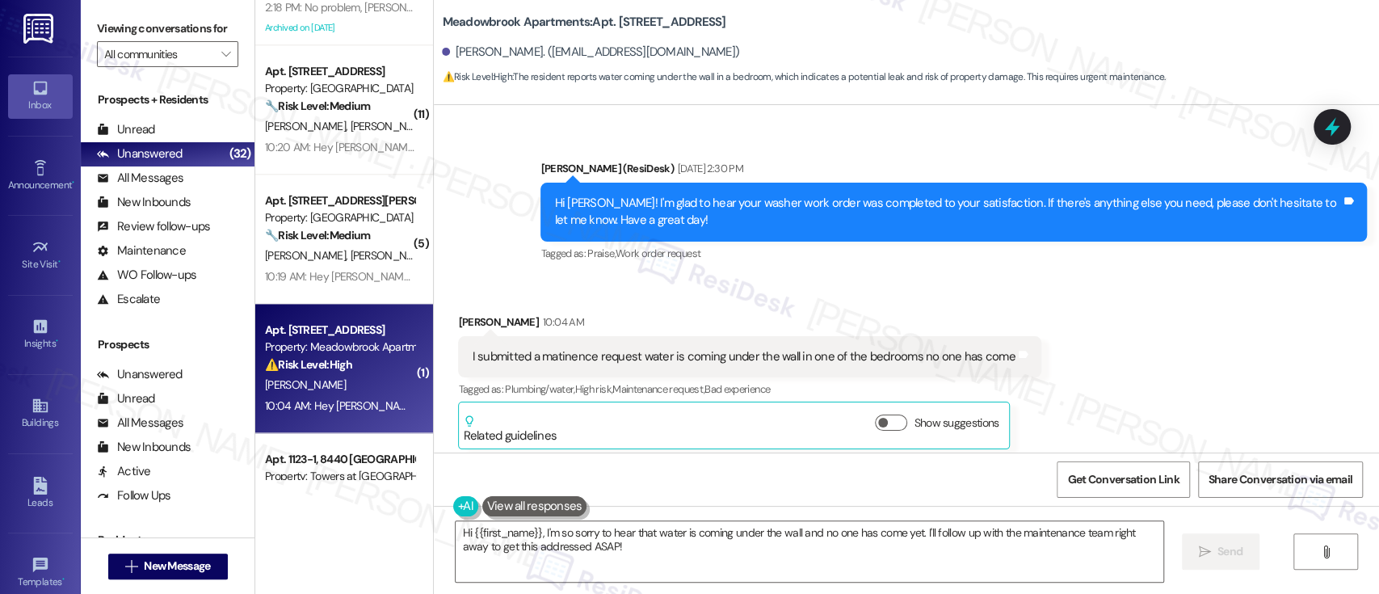
scroll to position [5111, 0]
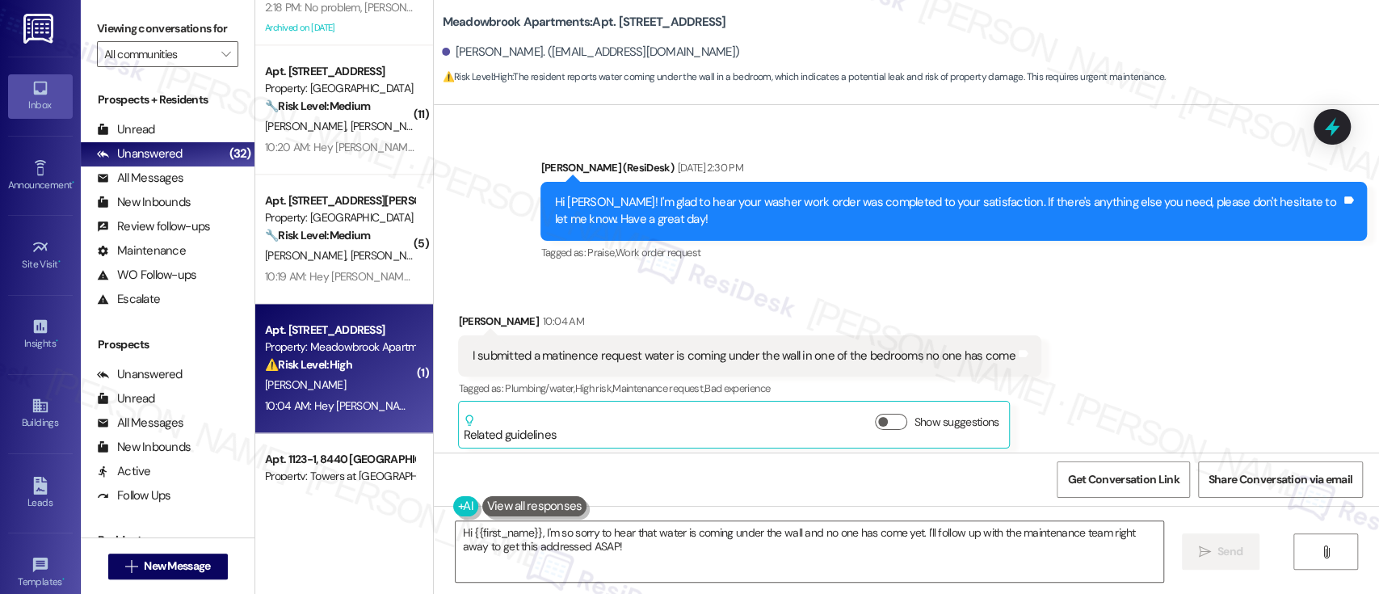
click at [1153, 346] on div "Received via SMS Jeanette Gonzalez 10:04 AM I submitted a matinence request wat…" at bounding box center [906, 368] width 945 height 184
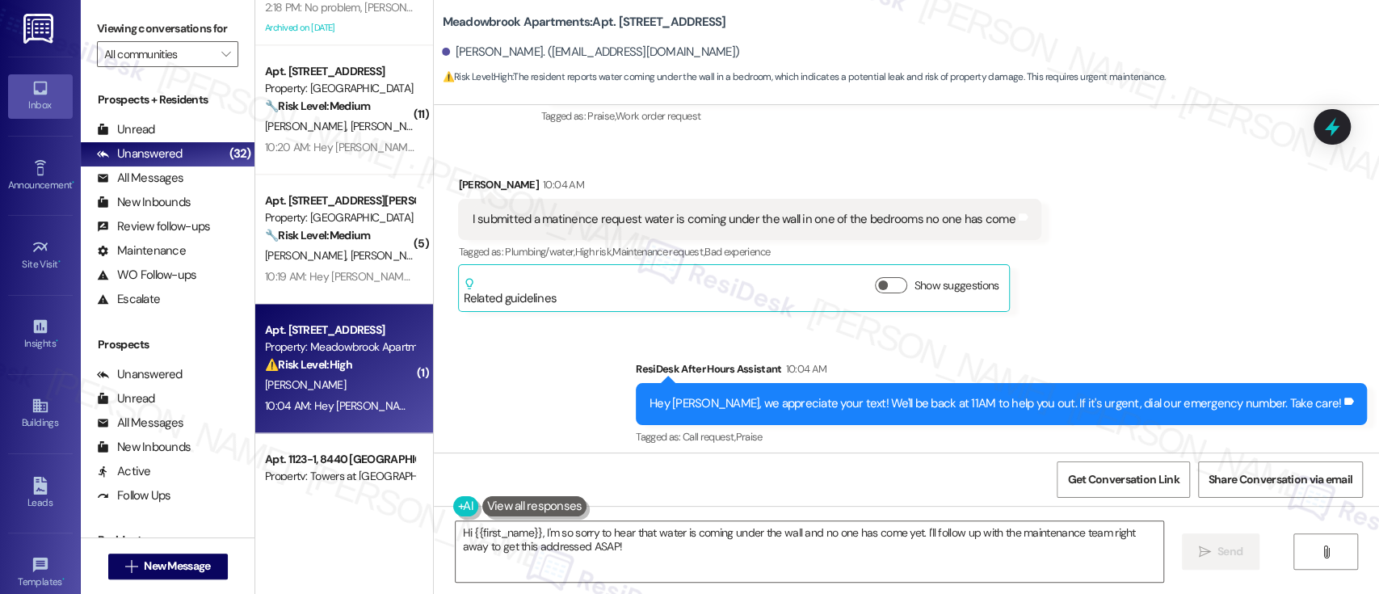
scroll to position [5218, 0]
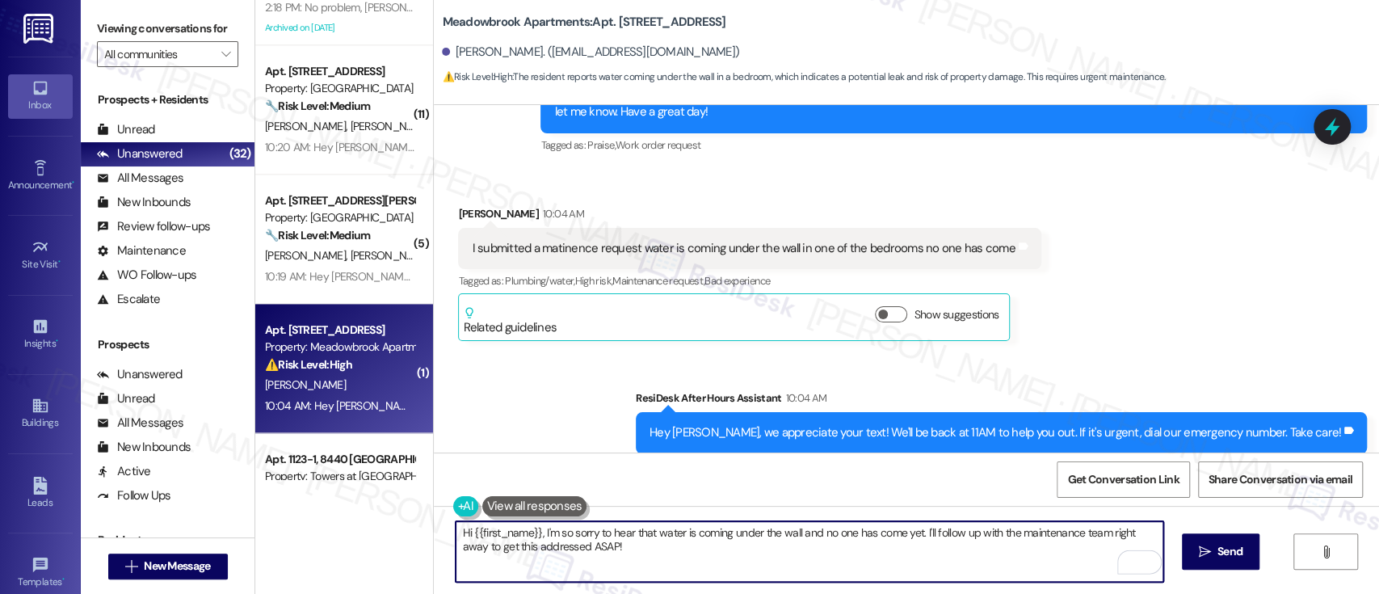
drag, startPoint x: 809, startPoint y: 565, endPoint x: 788, endPoint y: 537, distance: 34.6
click at [788, 537] on textarea "Hi {{first_name}}, I'm so sorry to hear that water is coming under the wall and…" at bounding box center [808, 551] width 707 height 61
paste textarea "I’m so sorry to hear that water was coming in under the wall — that’s definitel…"
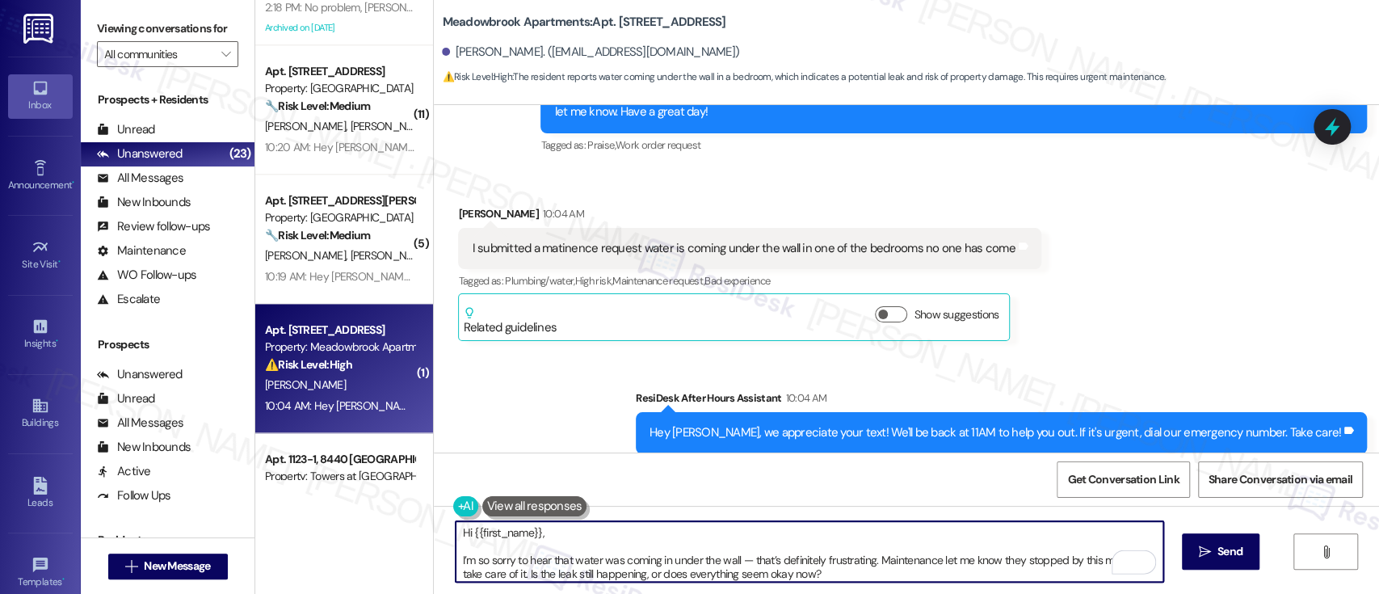
click at [556, 539] on textarea "Hi {{first_name}}, I’m so sorry to hear that water was coming in under the wall…" at bounding box center [808, 551] width 707 height 61
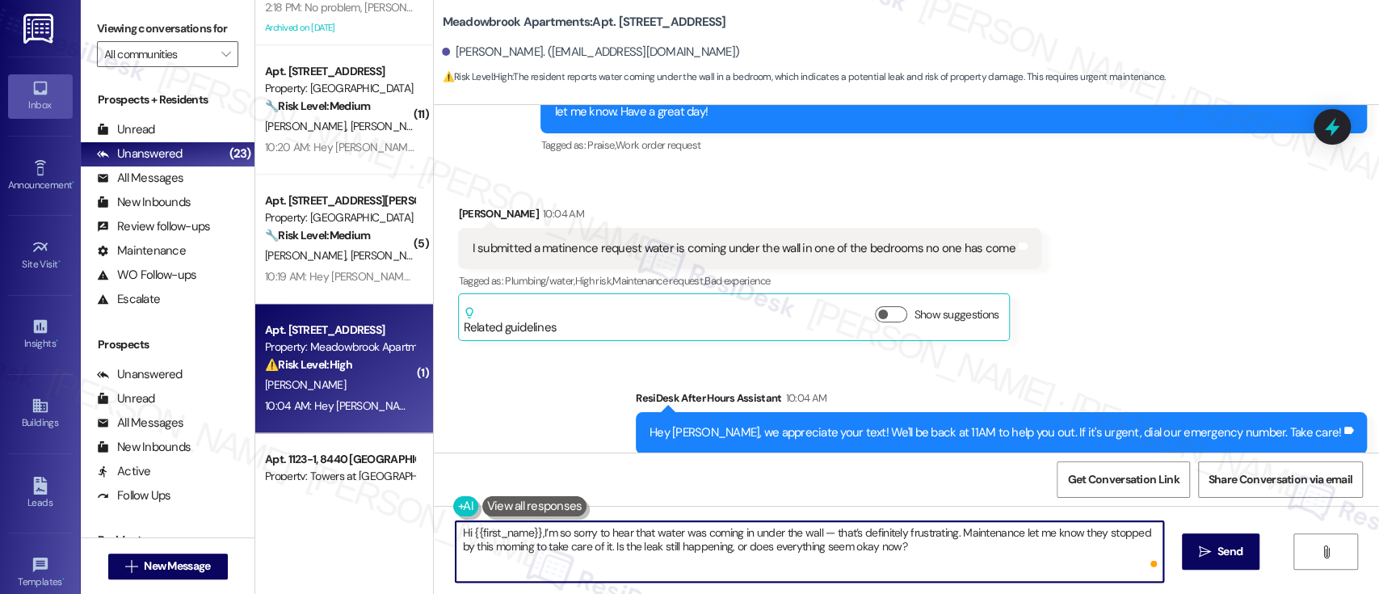
type textarea "Hi {{first_name}}, I’m so sorry to hear that water was coming in under the wall…"
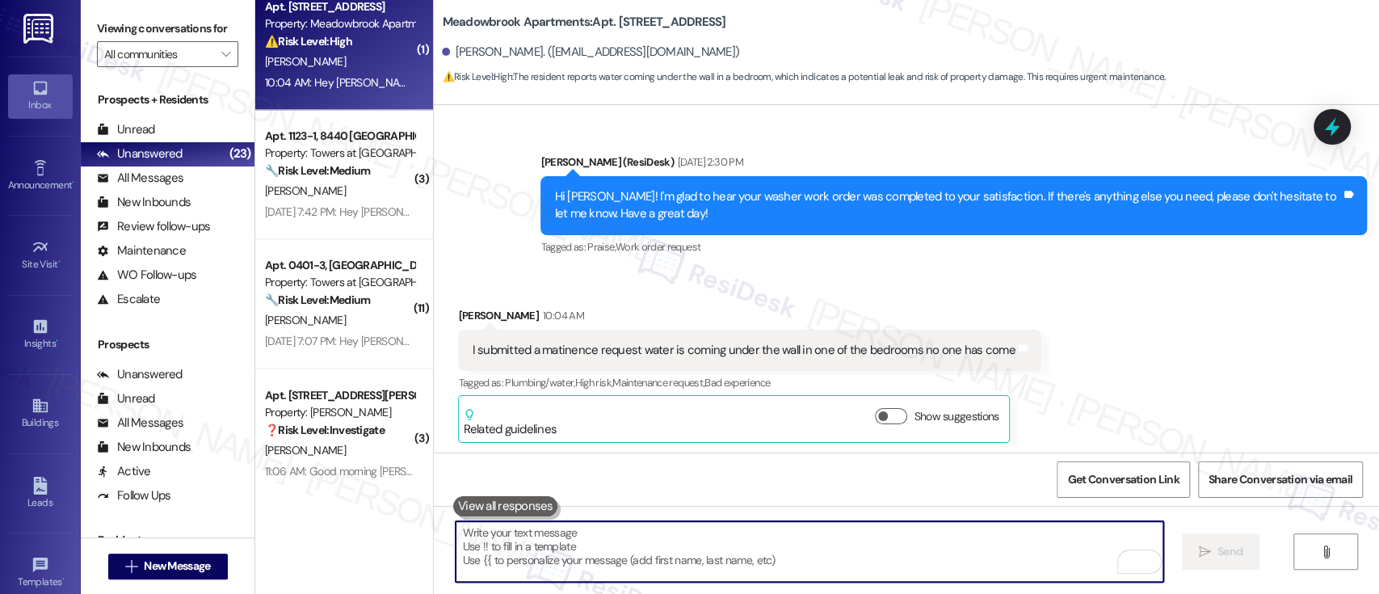
scroll to position [5084, 0]
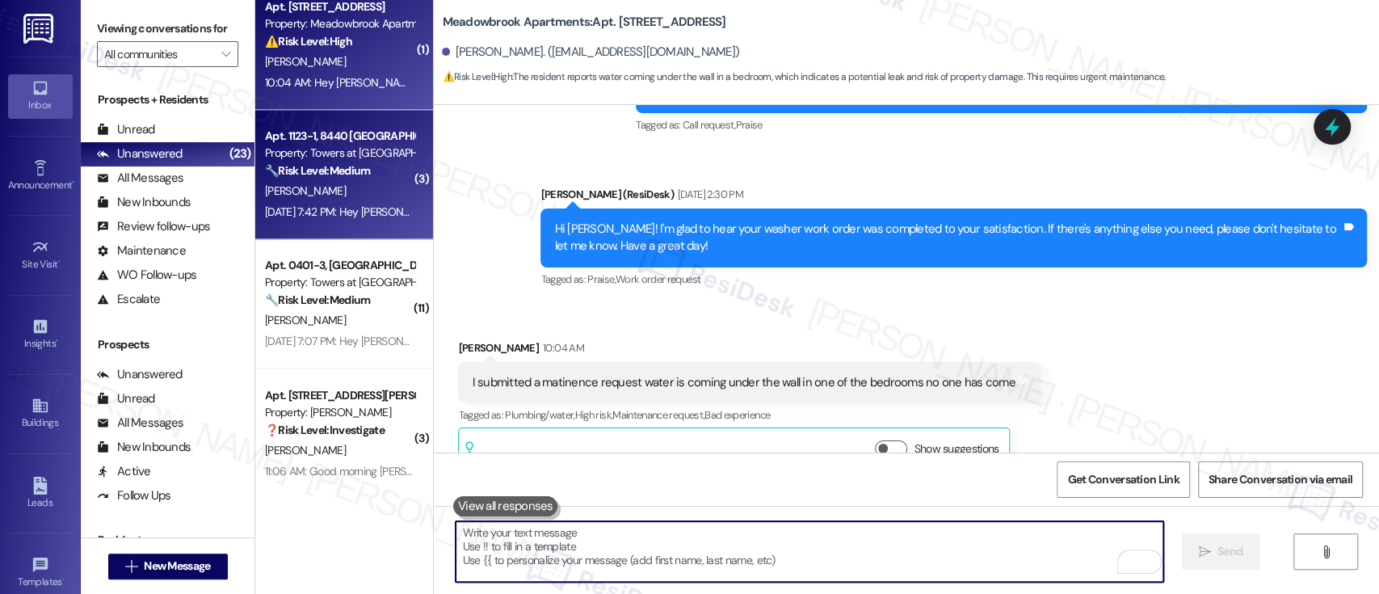
click at [354, 163] on strong "🔧 Risk Level: Medium" at bounding box center [317, 170] width 105 height 15
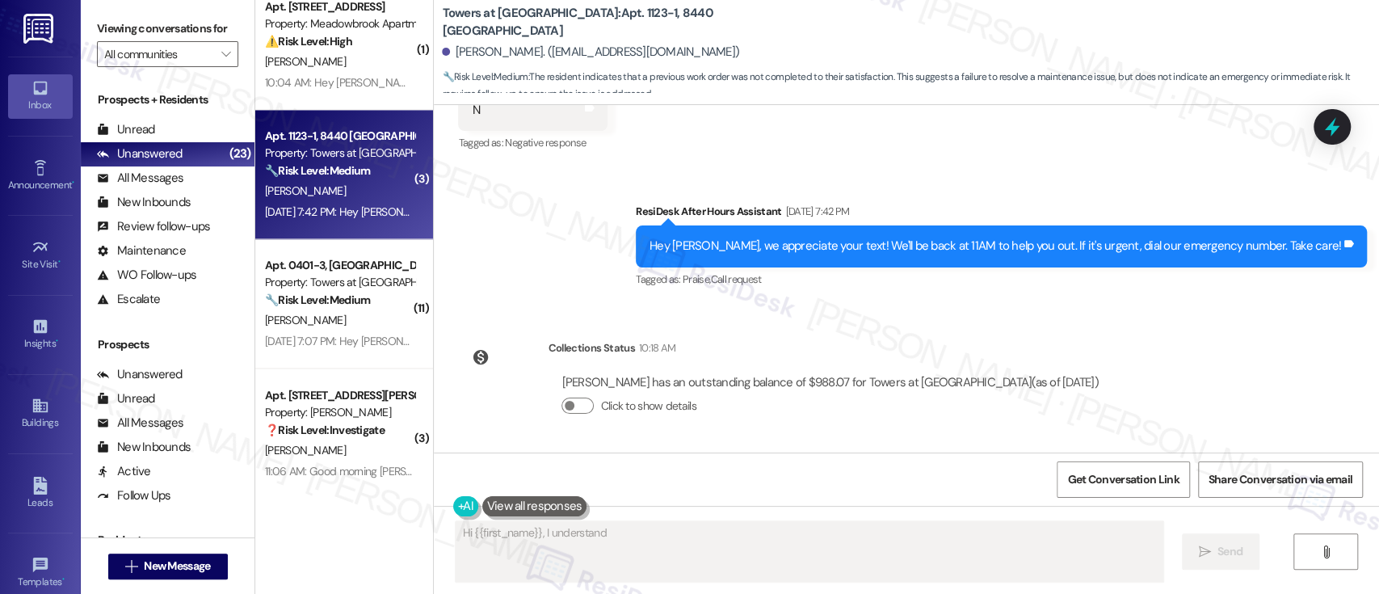
scroll to position [586, 0]
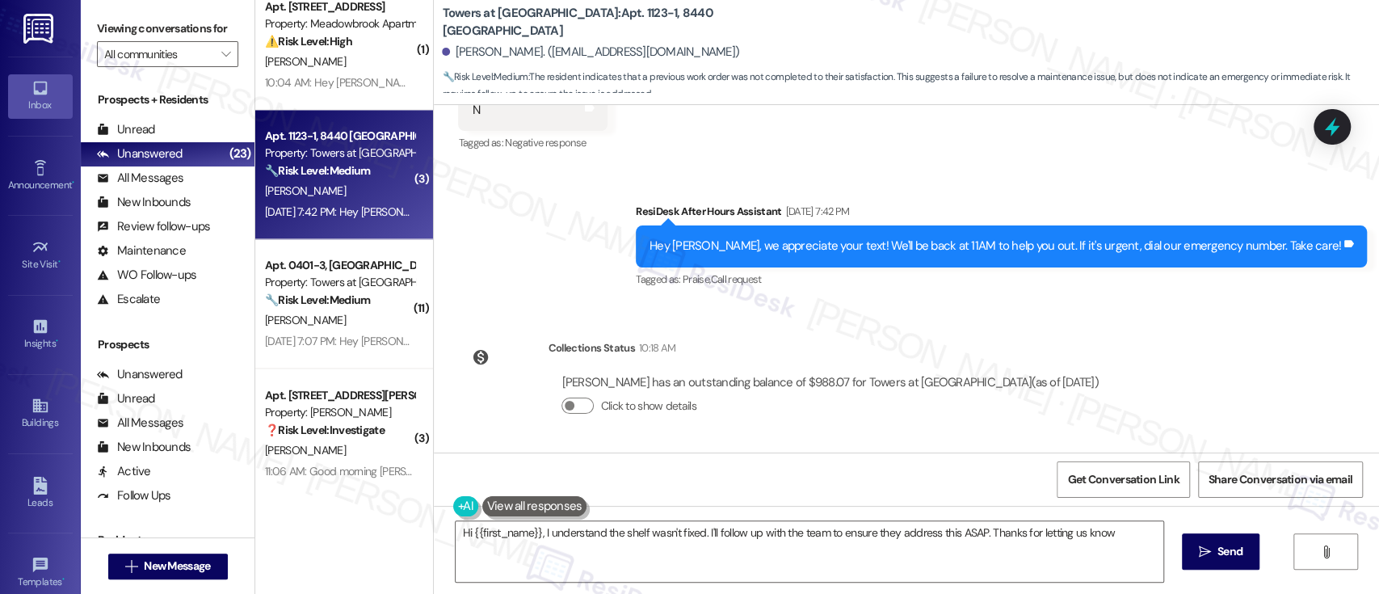
type textarea "Hi {{first_name}}, I understand the shelf wasn't fixed. I'll follow up with the…"
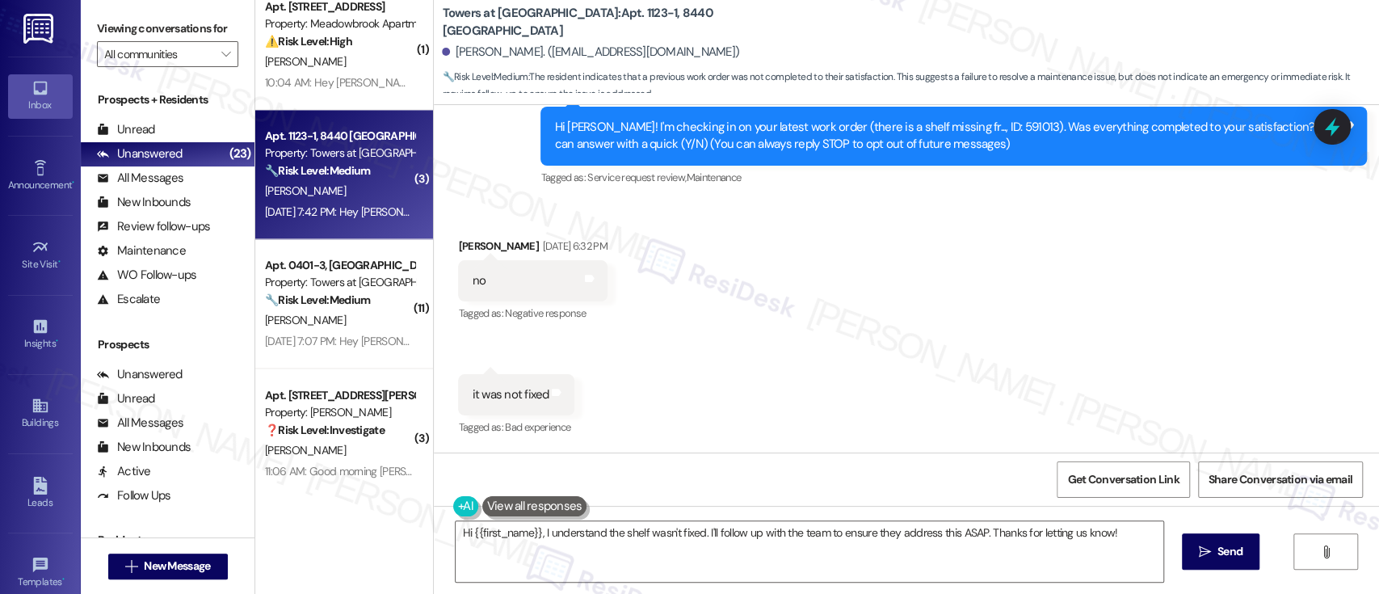
scroll to position [135, 0]
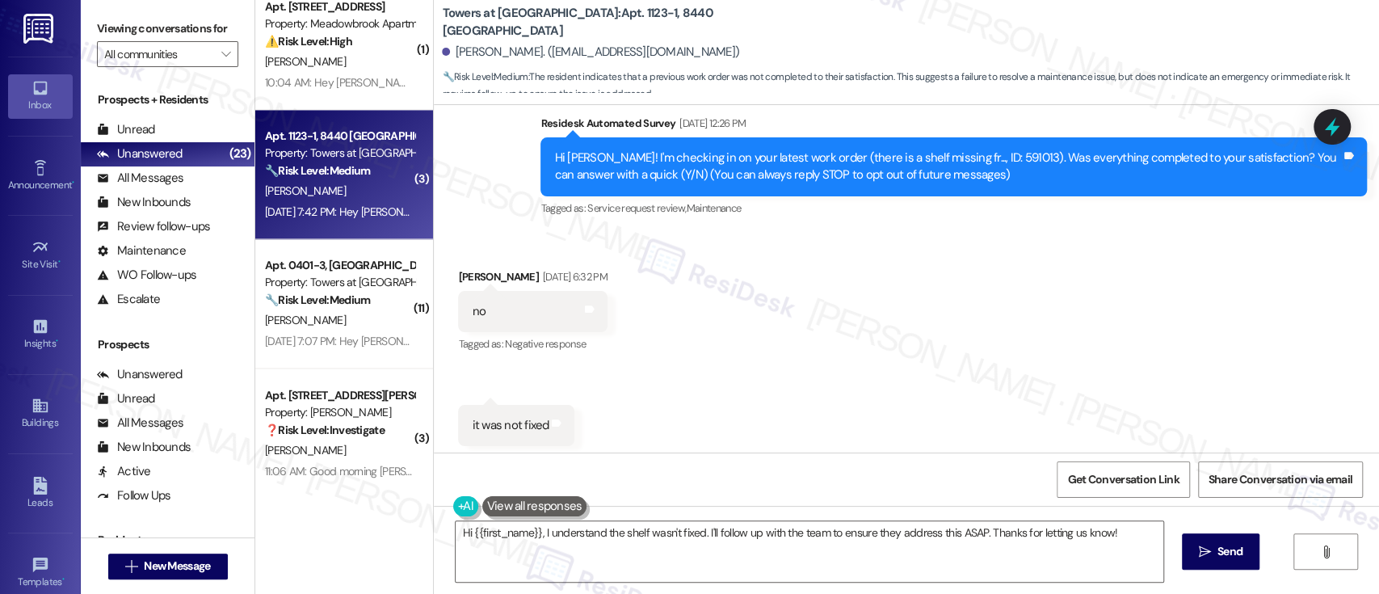
click at [976, 161] on div "Hi Caroline! I'm checking in on your latest work order (there is a shelf missin…" at bounding box center [947, 166] width 787 height 35
copy div "591013"
drag, startPoint x: 594, startPoint y: 15, endPoint x: 564, endPoint y: 21, distance: 31.2
click at [564, 21] on b "Towers at Wyncote: Apt. 1123-1, 8440 Limekiln Pike" at bounding box center [603, 22] width 323 height 35
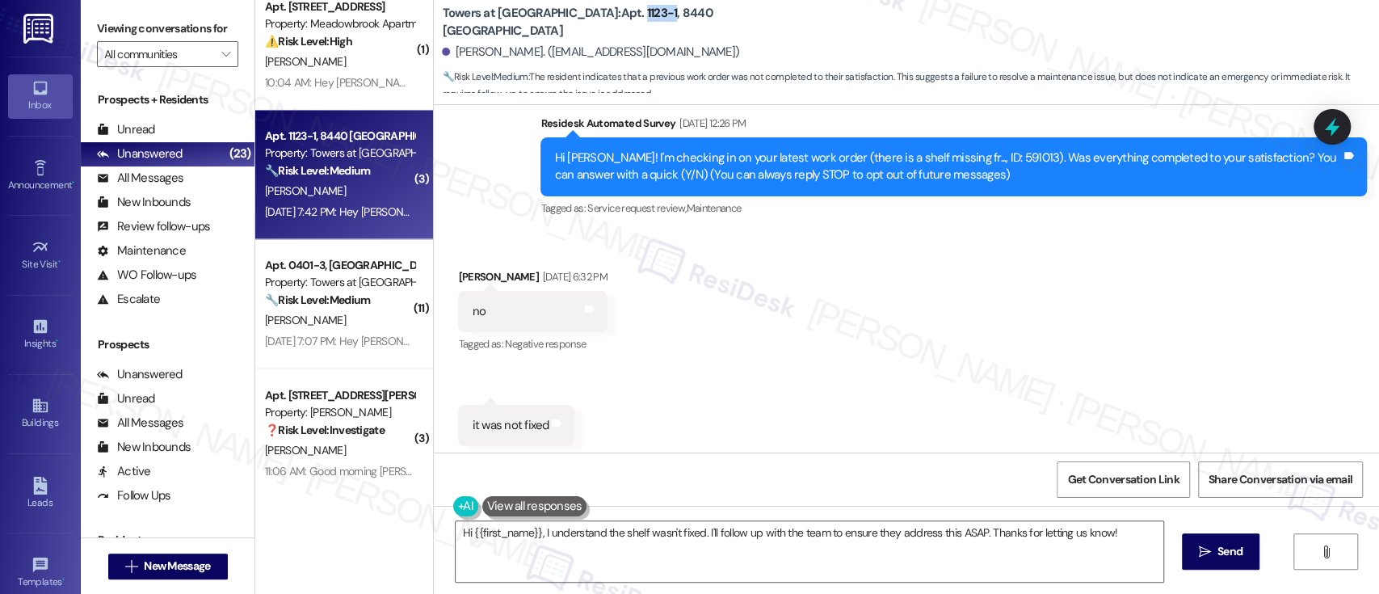
copy b "1123-1"
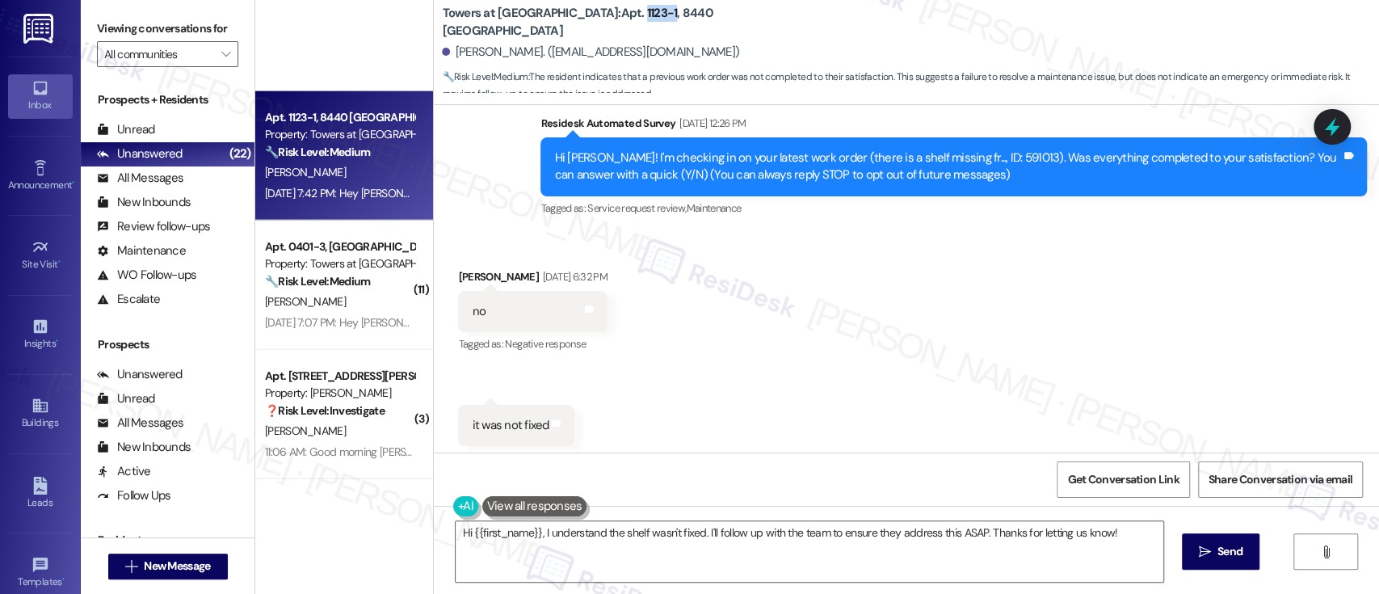
scroll to position [2364, 0]
click at [963, 307] on div "Received via SMS Caroline Kirn Aug 26, 2025 at 6:32 PM no Tags and notes Tagged…" at bounding box center [906, 425] width 945 height 386
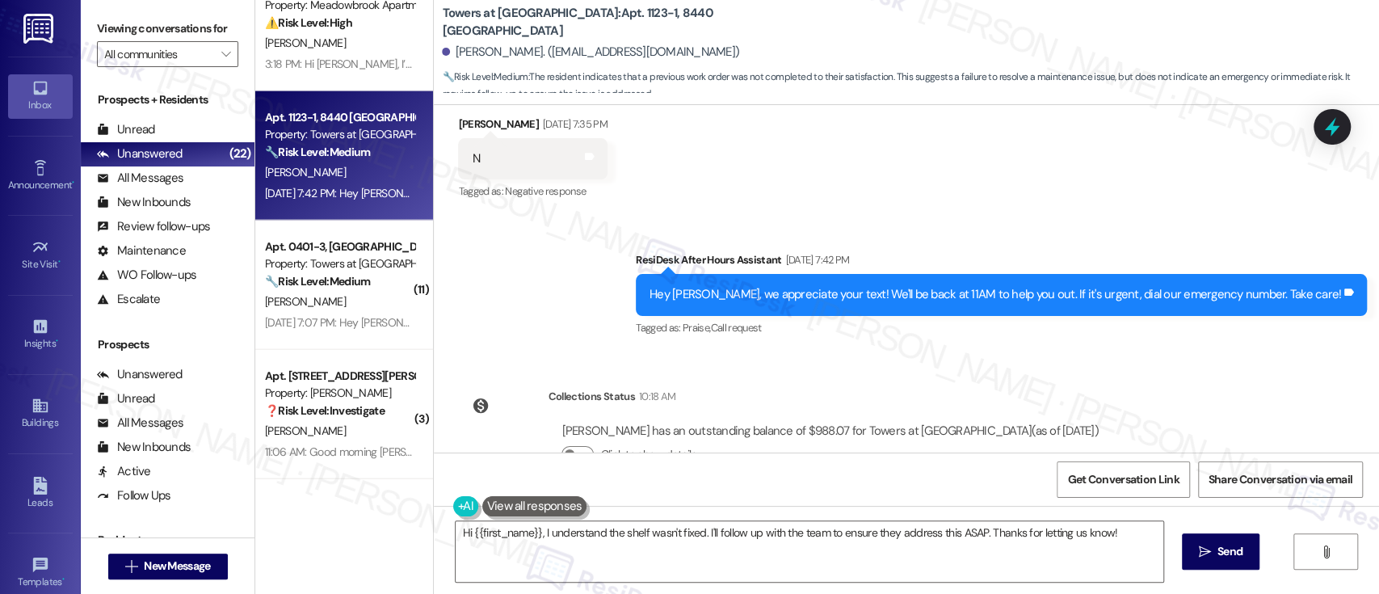
scroll to position [565, 0]
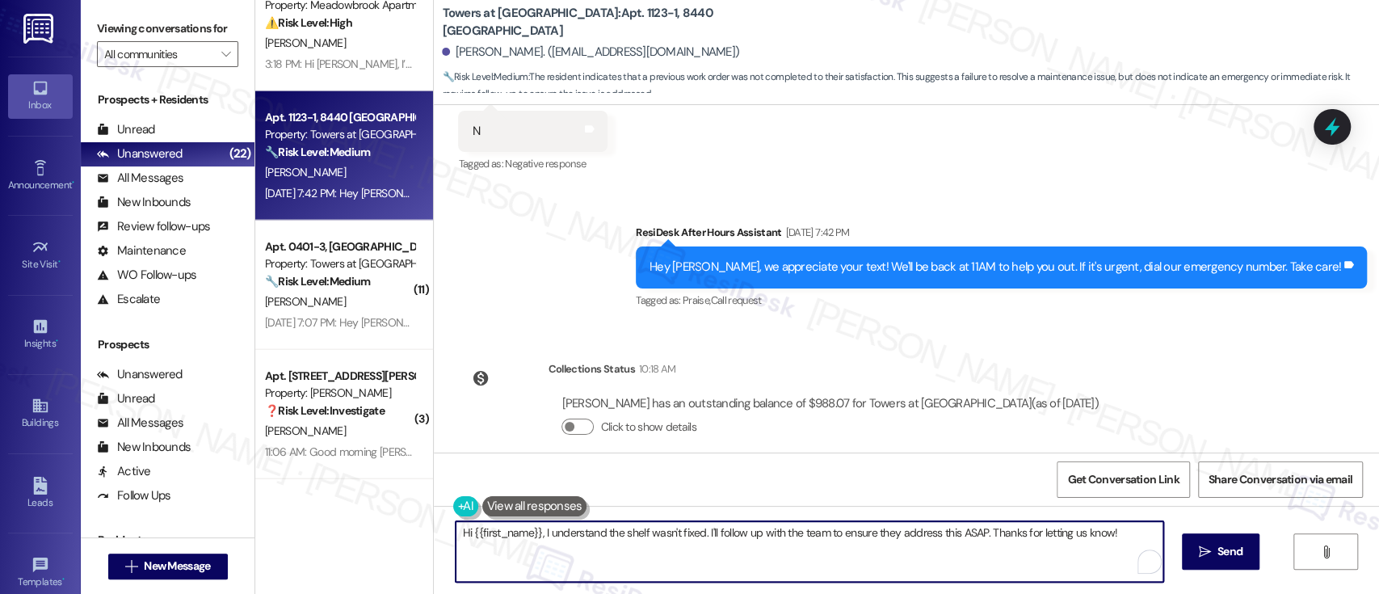
click at [1022, 534] on textarea "Hi {{first_name}}, I understand the shelf wasn't fixed. I'll follow up with the…" at bounding box center [808, 551] width 707 height 61
click at [1115, 534] on textarea "Hi {{first_name}}, I understand the shelf wasn't fixed. I'll follow up with the…" at bounding box center [808, 551] width 707 height 61
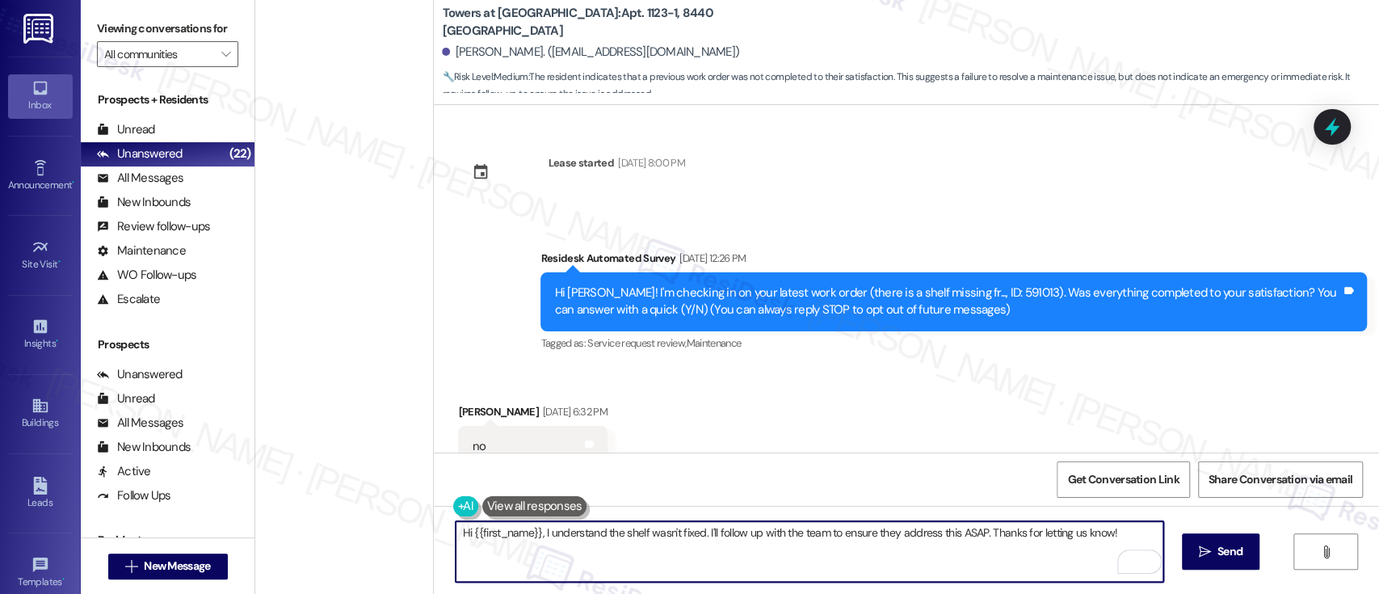
scroll to position [565, 0]
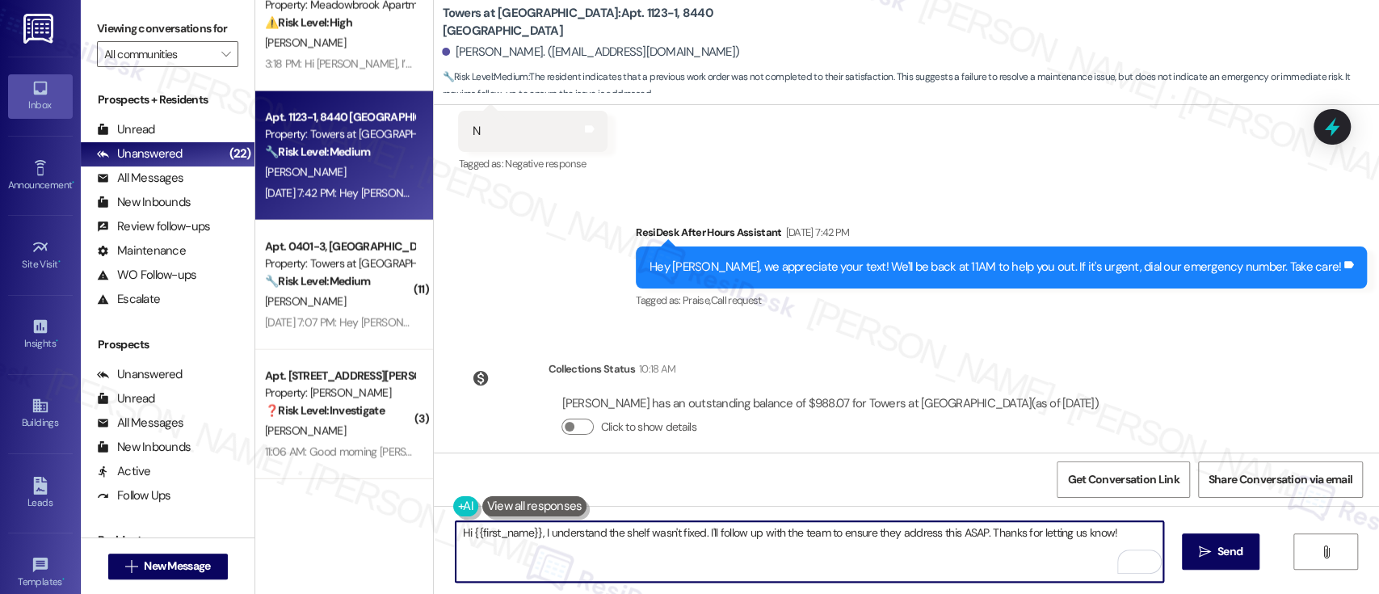
click at [981, 533] on textarea "Hi {{first_name}}, I understand the shelf wasn't fixed. I'll follow up with the…" at bounding box center [808, 551] width 707 height 61
type textarea "Hi {{first_name}}, I understand the shelf wasn't fixed. I'll follow up with the…"
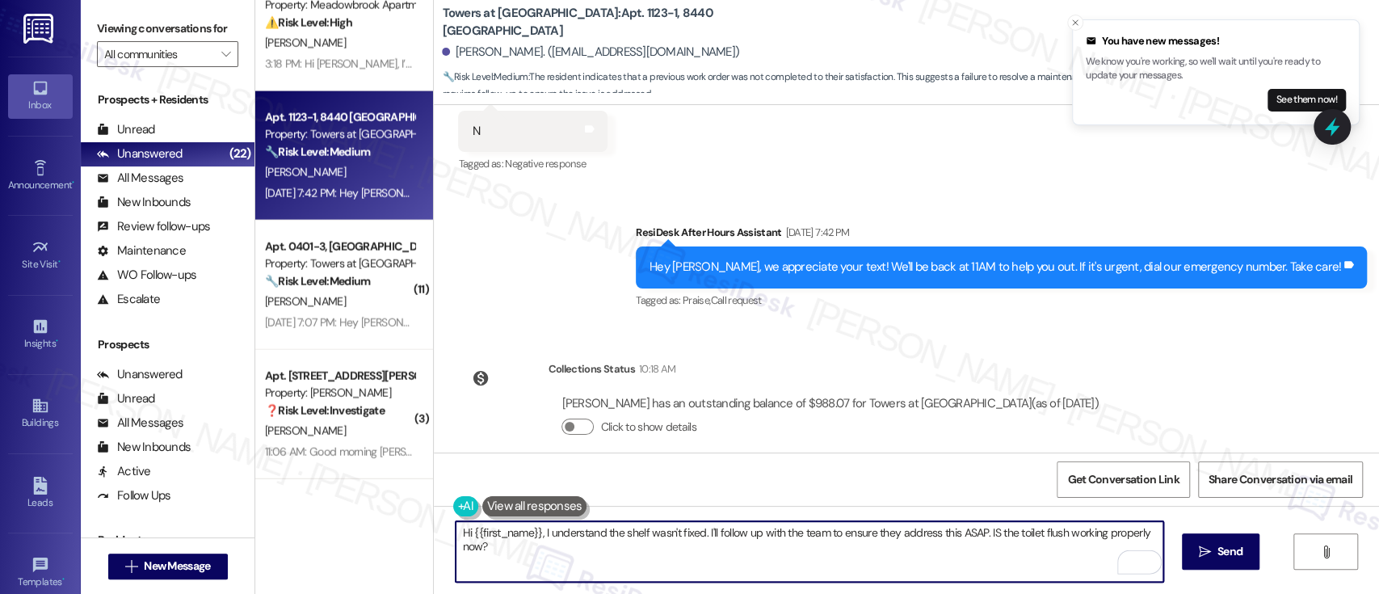
scroll to position [698, 0]
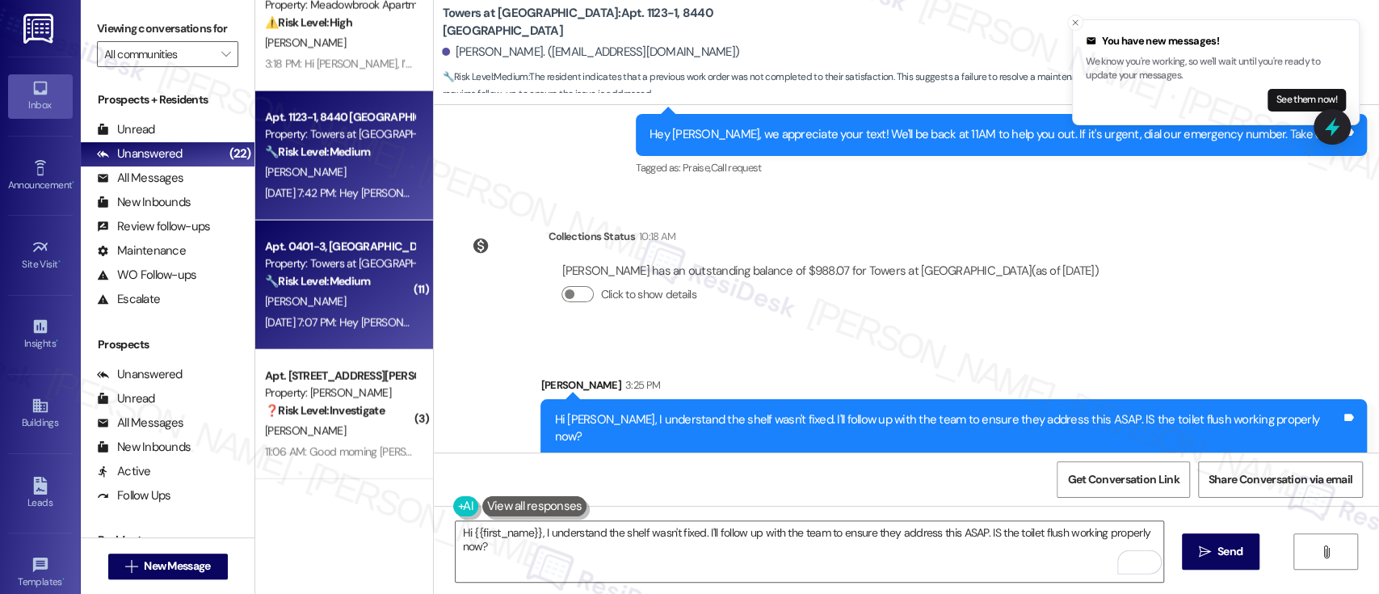
click at [300, 275] on strong "🔧 Risk Level: Medium" at bounding box center [317, 281] width 105 height 15
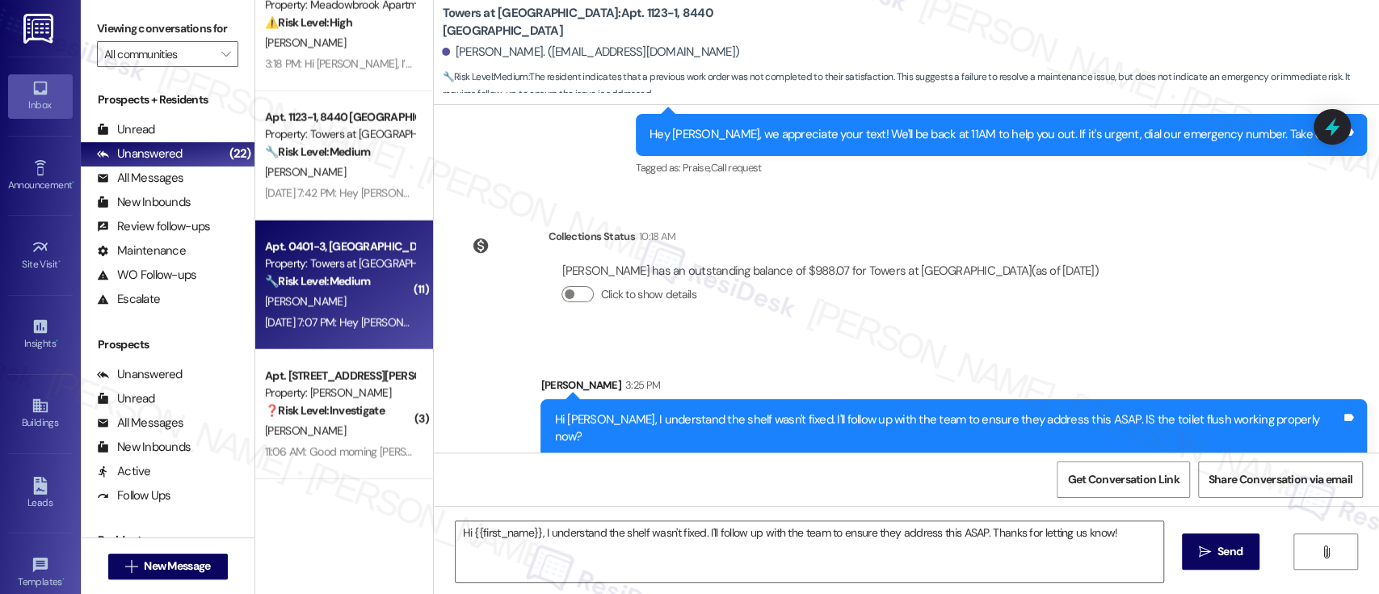
type textarea "Fetching suggested responses. Please feel free to read through the conversation…"
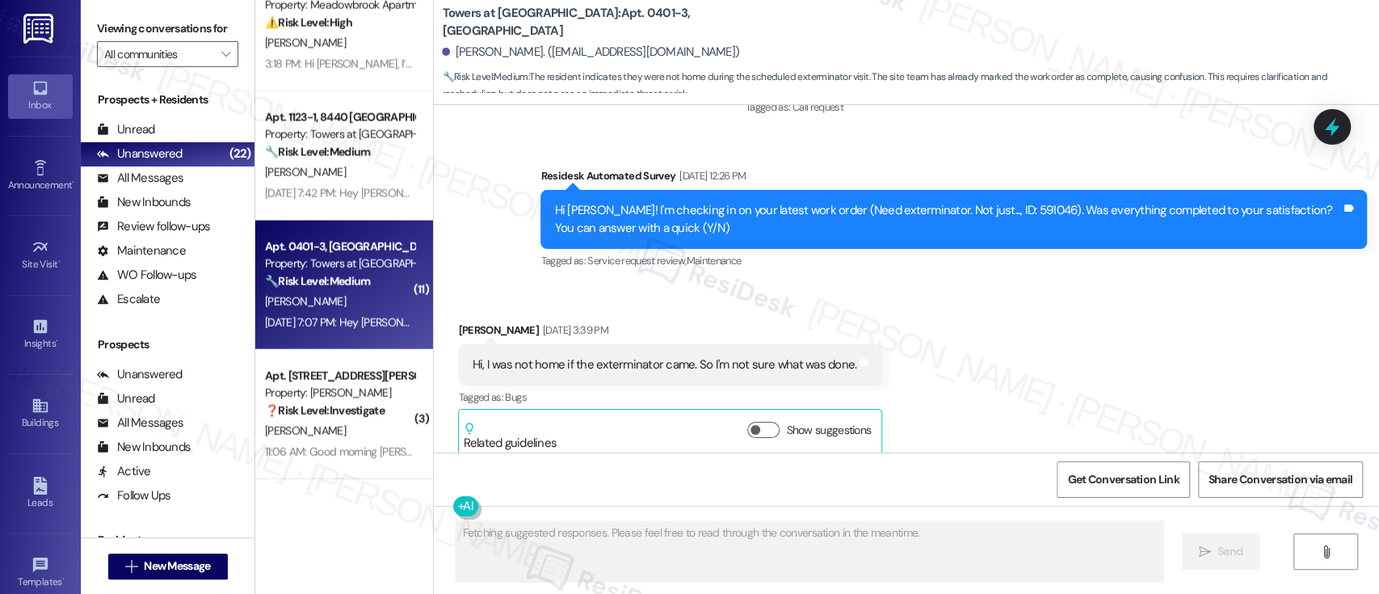
scroll to position [8437, 0]
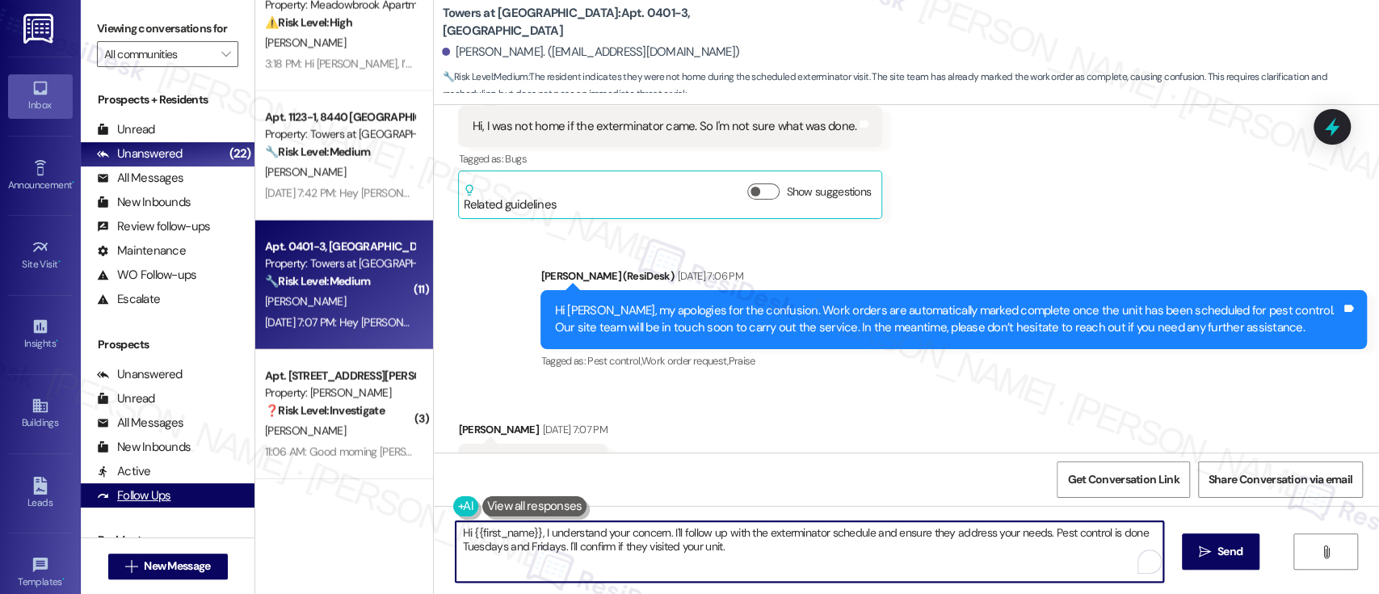
drag, startPoint x: 749, startPoint y: 551, endPoint x: 212, endPoint y: 496, distance: 540.7
click at [212, 496] on div "Viewing conversations for All communities  Prospects + Residents Unread (0) Un…" at bounding box center [730, 297] width 1298 height 594
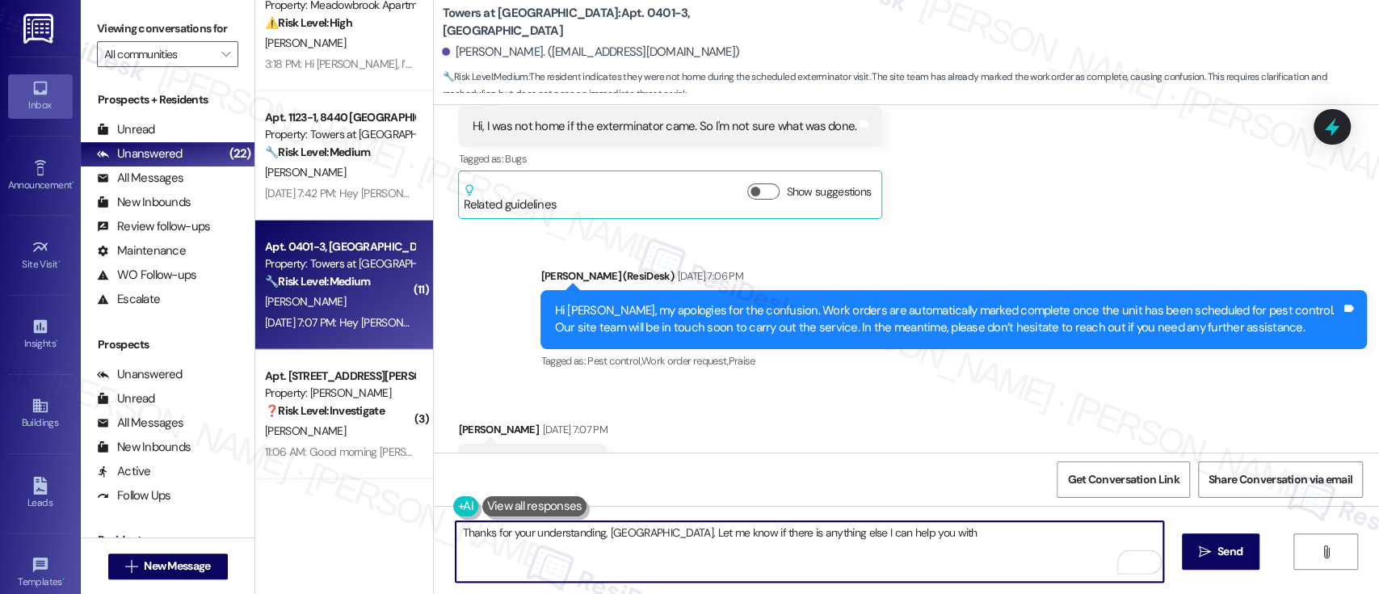
type textarea "Thanks for your understanding, [GEOGRAPHIC_DATA]. Let me know if there is anyth…"
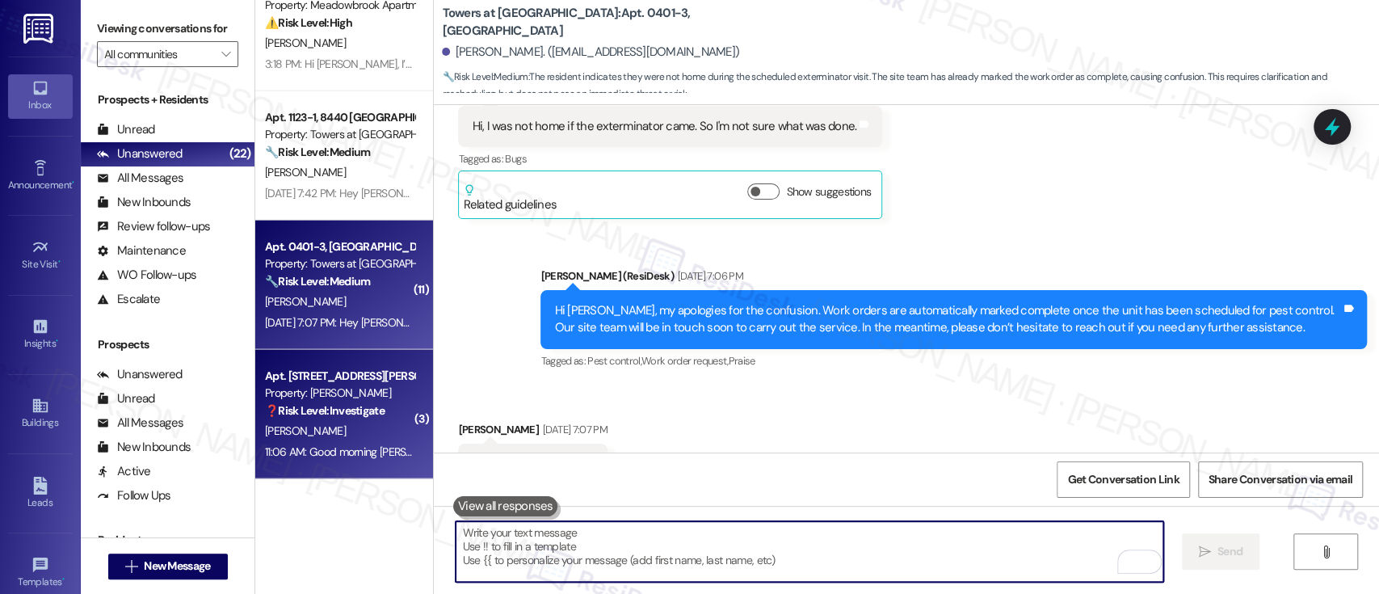
click at [316, 414] on strong "❓ Risk Level: Investigate" at bounding box center [325, 410] width 120 height 15
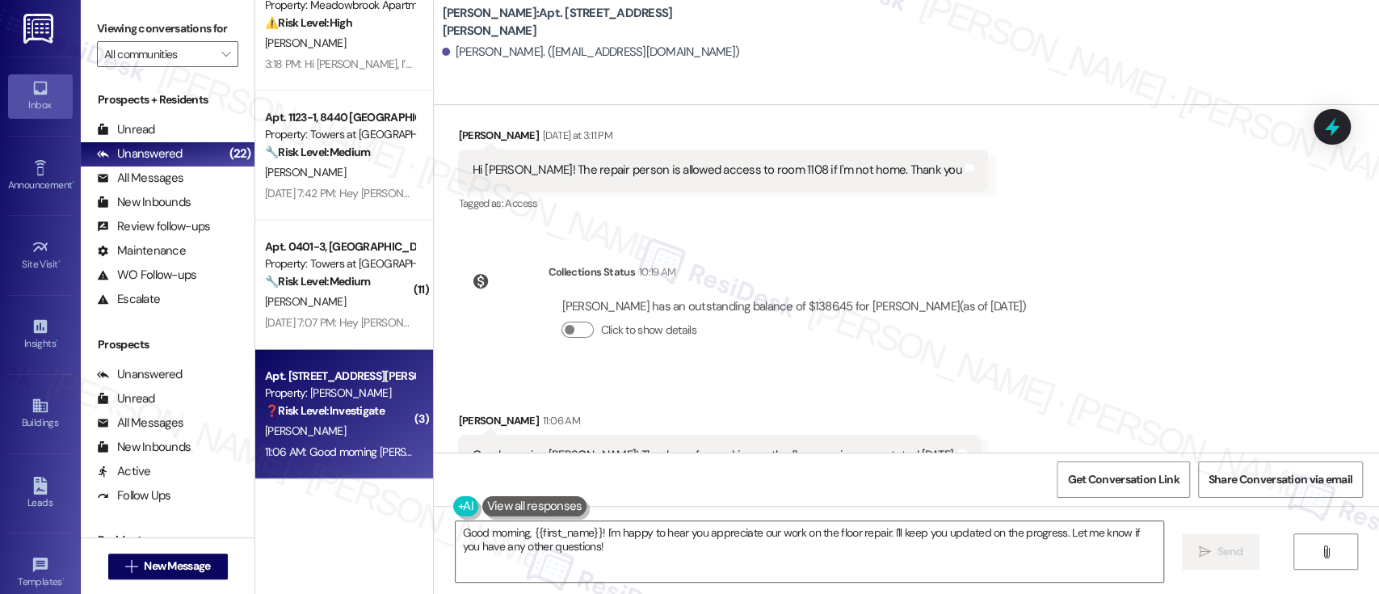
scroll to position [4711, 0]
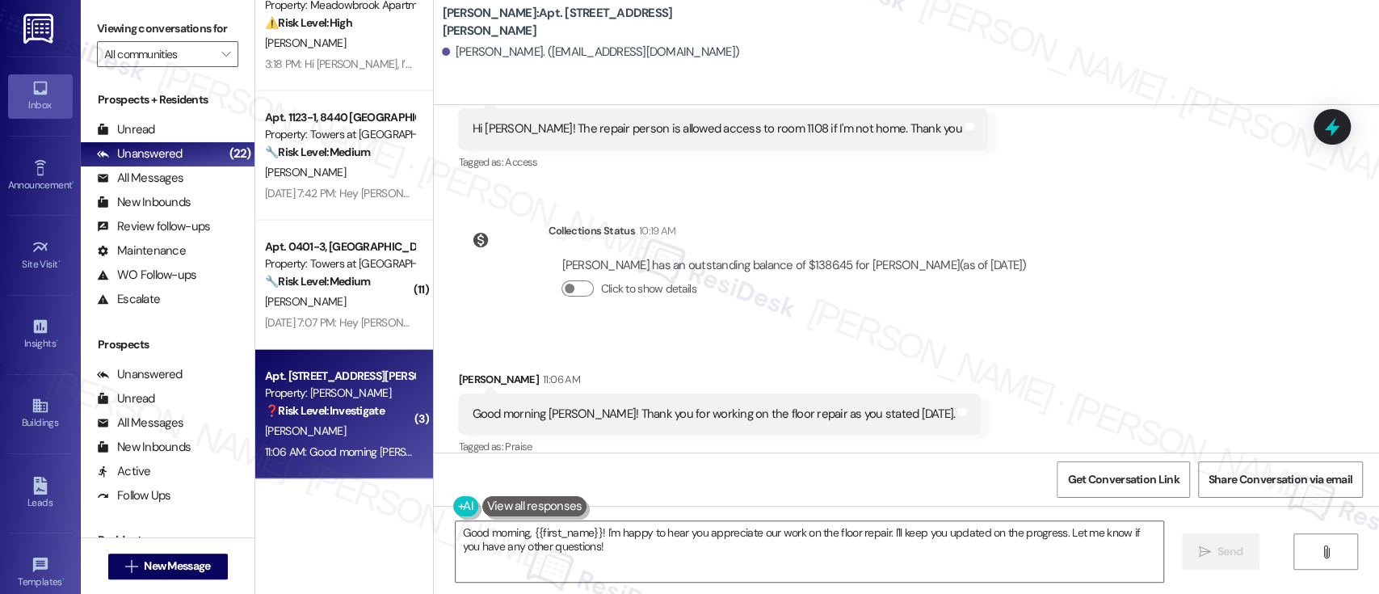
click at [1077, 391] on div "Received via SMS [PERSON_NAME] 11:06 AM Good morning [PERSON_NAME]! Thank you f…" at bounding box center [906, 402] width 945 height 136
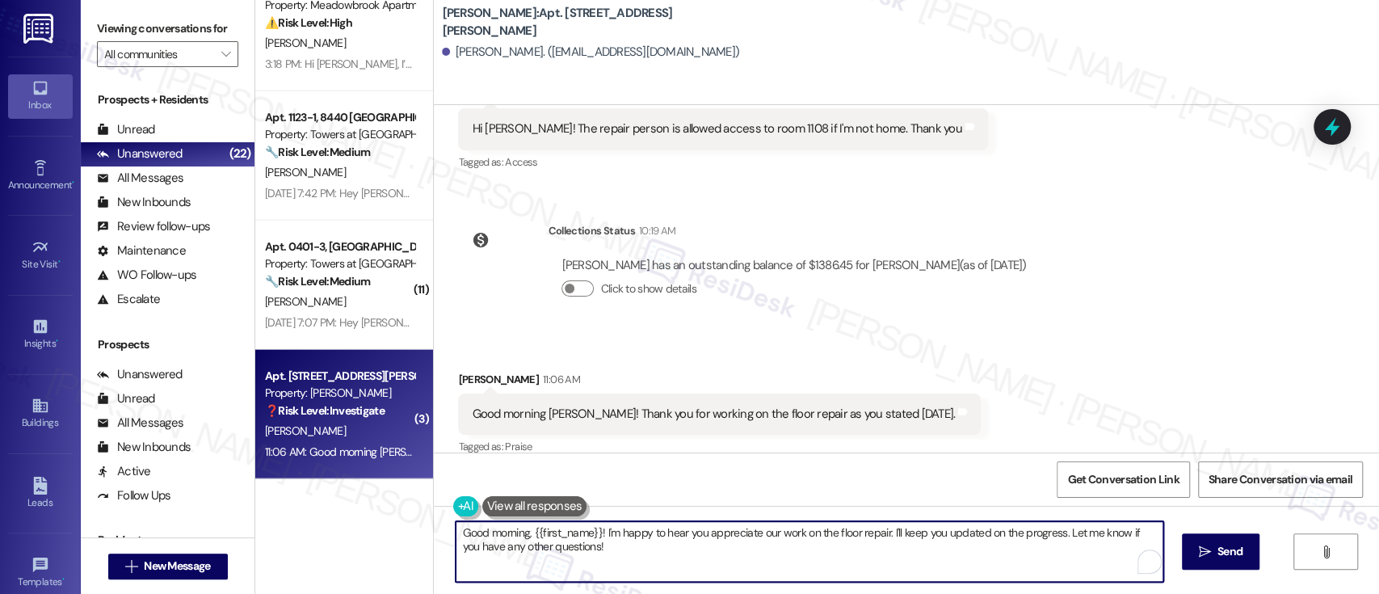
drag, startPoint x: 518, startPoint y: 533, endPoint x: 242, endPoint y: 503, distance: 277.0
click at [222, 533] on div "Viewing conversations for All communities  Prospects + Residents Unread (0) Un…" at bounding box center [730, 297] width 1298 height 594
drag, startPoint x: 825, startPoint y: 531, endPoint x: 1001, endPoint y: 533, distance: 176.1
click at [1001, 533] on textarea "Hi, {{first_name}}! I'm happy to hear you appreciate our work on the floor repa…" at bounding box center [808, 551] width 707 height 61
type textarea "Hi, {{first_name}}! I'm happy to hear you appreciate our work on the floor repa…"
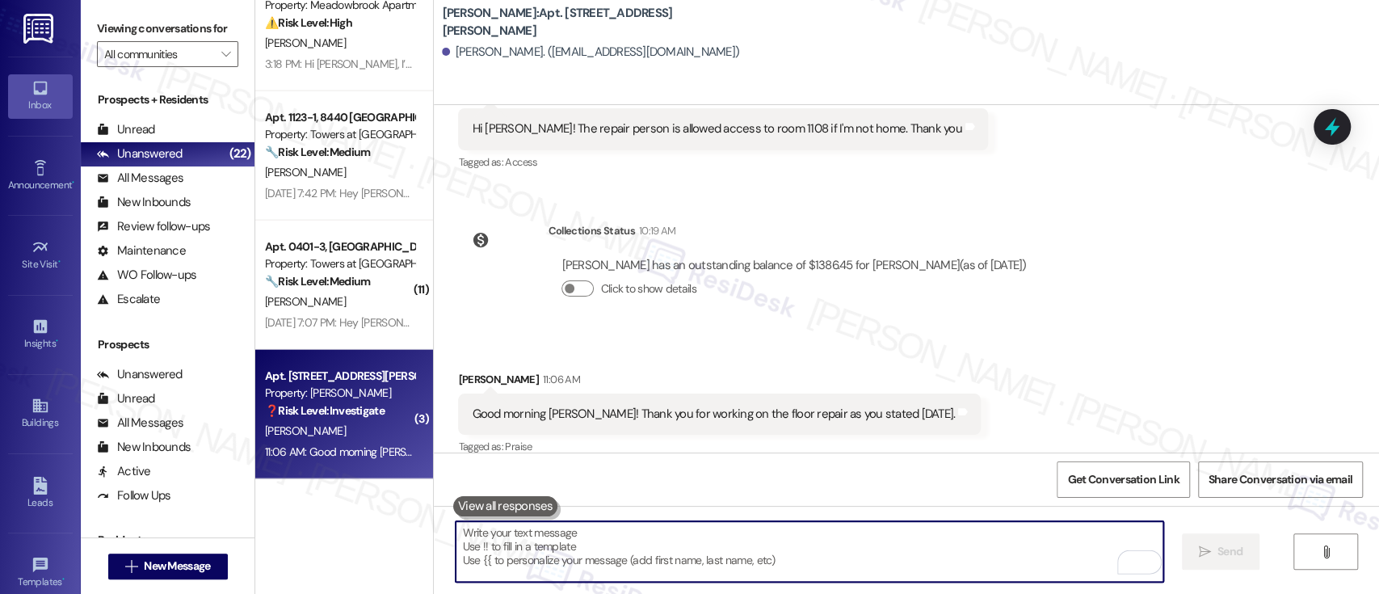
scroll to position [4710, 0]
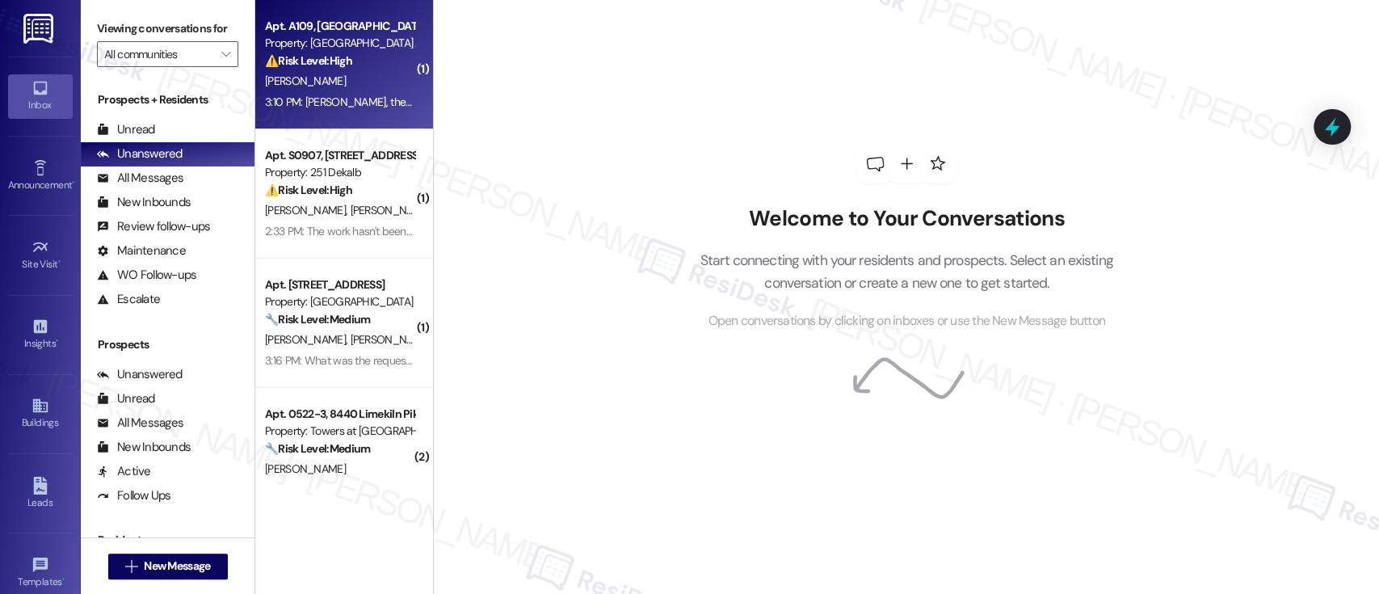
click at [332, 44] on div "Property: [GEOGRAPHIC_DATA] Apts" at bounding box center [339, 43] width 149 height 17
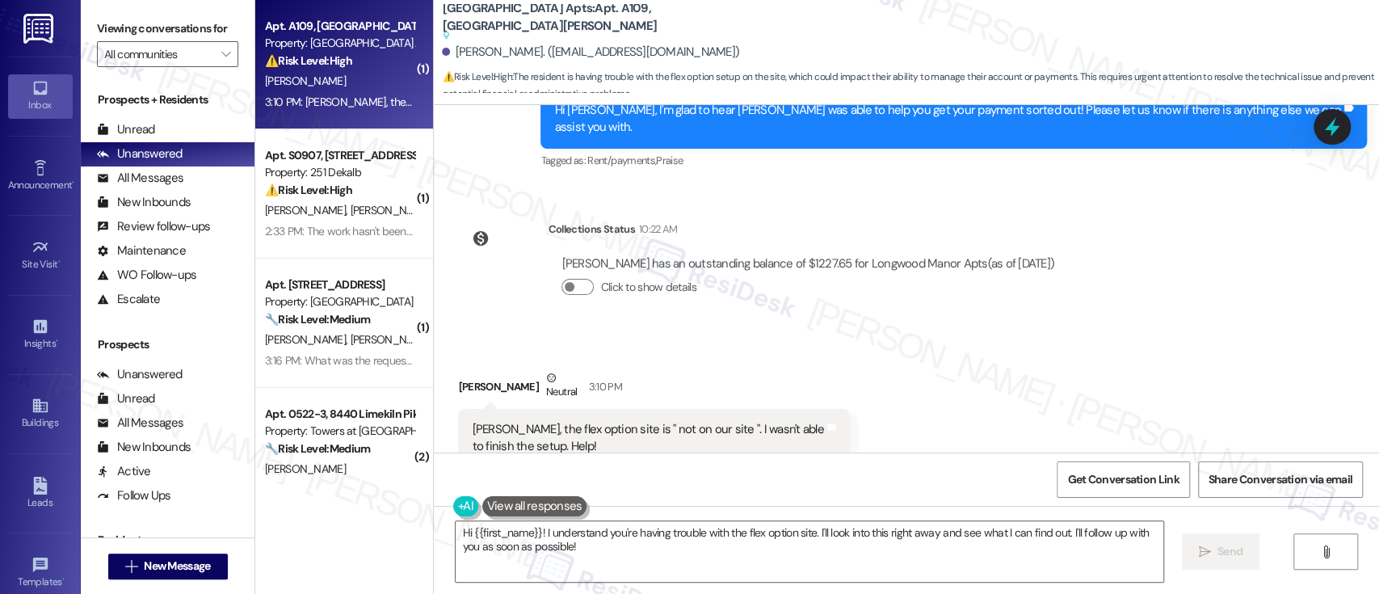
scroll to position [2439, 0]
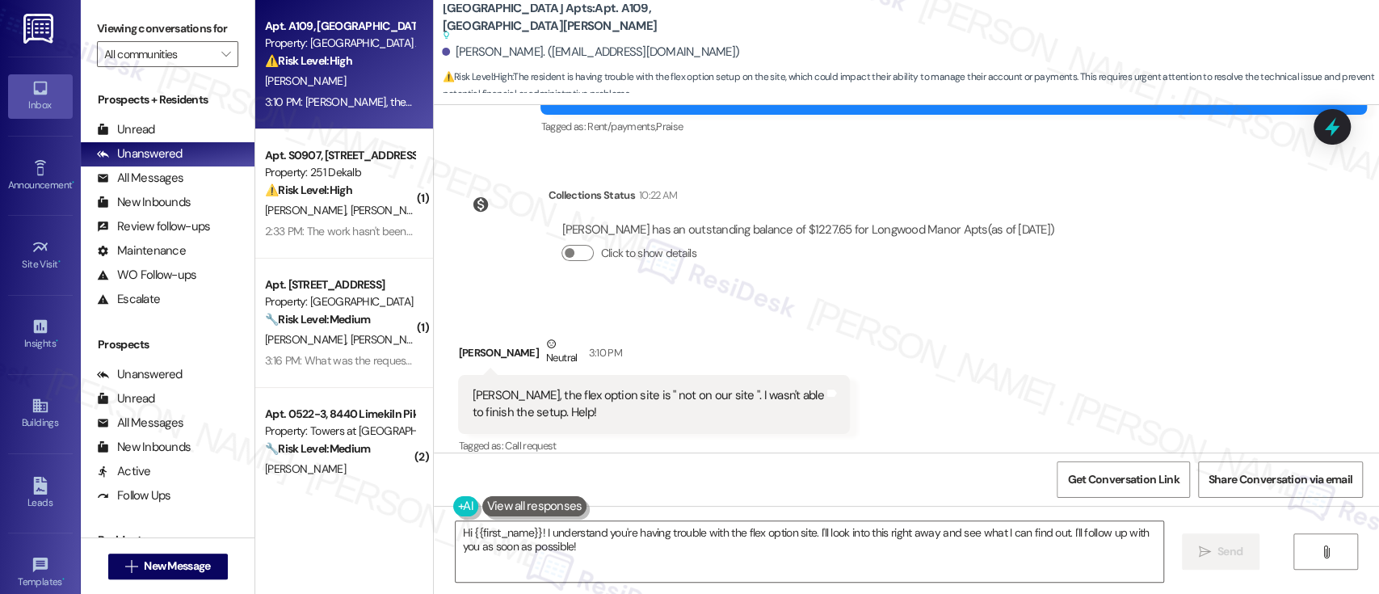
click at [1033, 393] on div "Received via SMS [PERSON_NAME] Neutral 3:10 PM [PERSON_NAME], the flex option s…" at bounding box center [906, 384] width 945 height 170
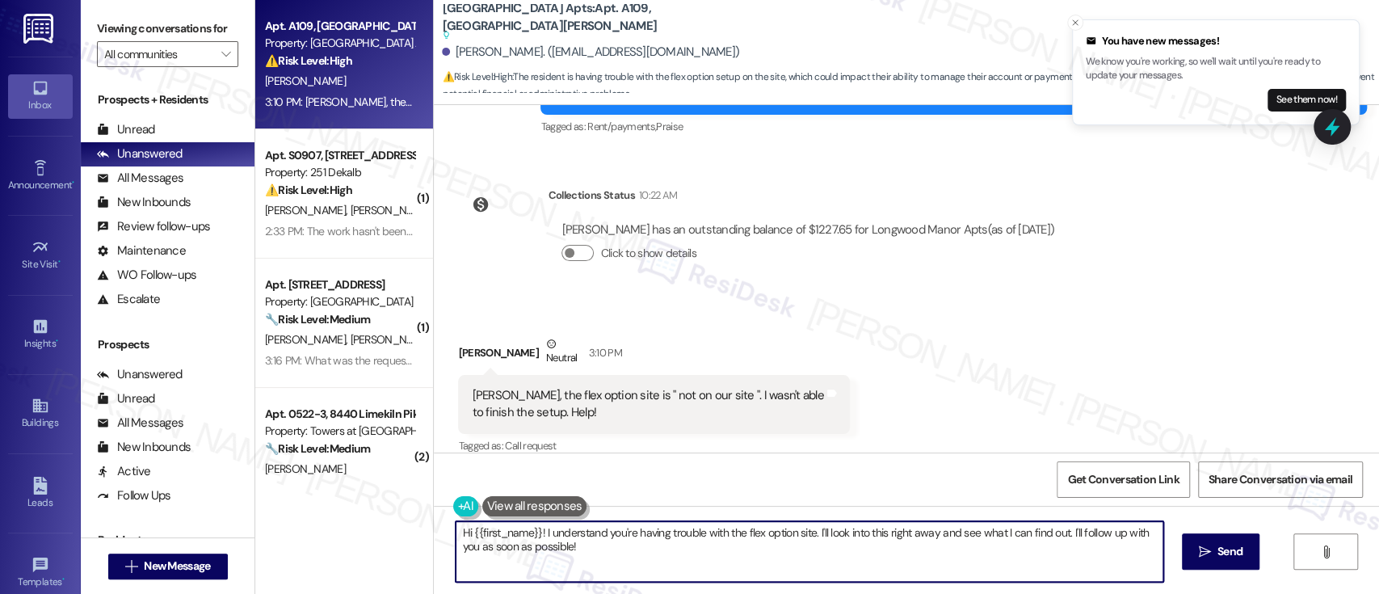
drag, startPoint x: 536, startPoint y: 531, endPoint x: 590, endPoint y: 575, distance: 70.0
click at [590, 575] on textarea "Hi {{first_name}}! I understand you're having trouble with the flex option site…" at bounding box center [808, 551] width 707 height 61
click at [763, 560] on textarea "Hi {{first_name}}! I understand you're having trouble with the flex option site…" at bounding box center [808, 551] width 707 height 61
click at [744, 544] on textarea "Hi {{first_name}}! I understand you're having trouble with the flex option site…" at bounding box center [808, 551] width 707 height 61
click at [731, 536] on textarea "Hi {{first_name}}! I understand you're having trouble with the flex option site…" at bounding box center [808, 551] width 707 height 61
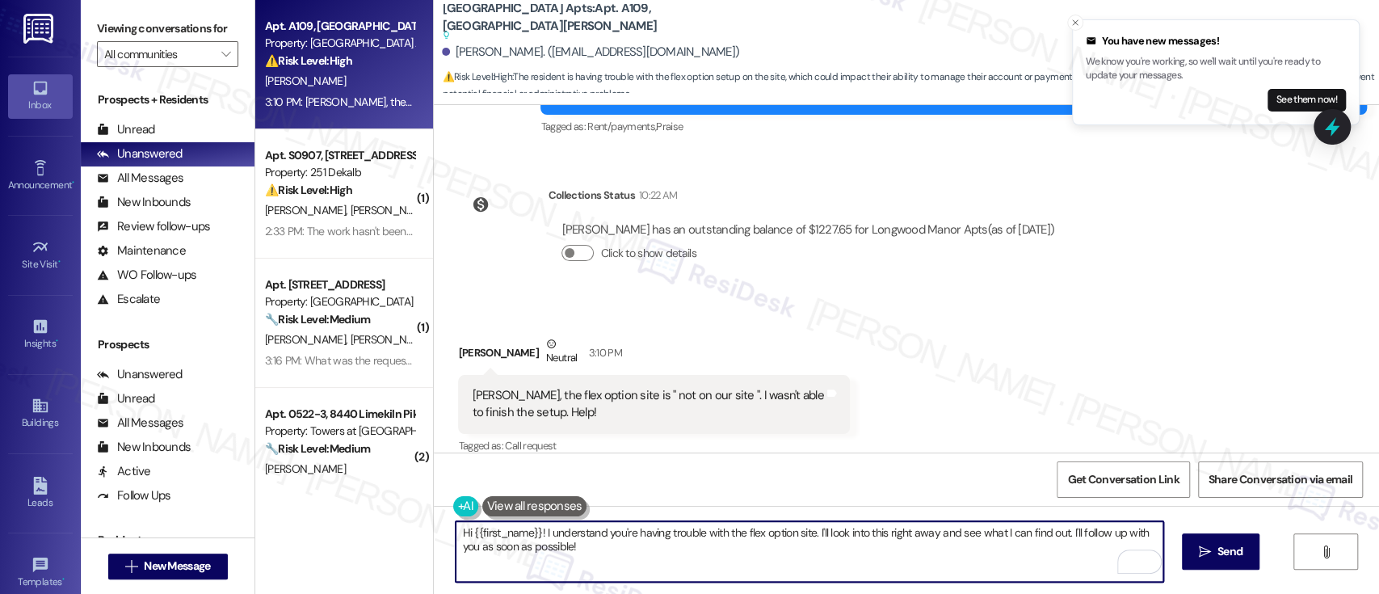
click at [731, 536] on textarea "Hi {{first_name}}! I understand you're having trouble with the flex option site…" at bounding box center [808, 551] width 707 height 61
drag, startPoint x: 791, startPoint y: 530, endPoint x: 811, endPoint y: 581, distance: 54.7
click at [811, 581] on textarea "Hi {{first_name}}! I understand you're having trouble with setting up Flex opti…" at bounding box center [808, 551] width 707 height 61
click at [1011, 541] on textarea "Hi {{first_name}}! I understand you're having trouble with setting up Flex. Jus…" at bounding box center [808, 551] width 707 height 61
click at [1015, 540] on textarea "Hi {{first_name}}! I understand you're having trouble with setting up Flex. Jus…" at bounding box center [808, 551] width 707 height 61
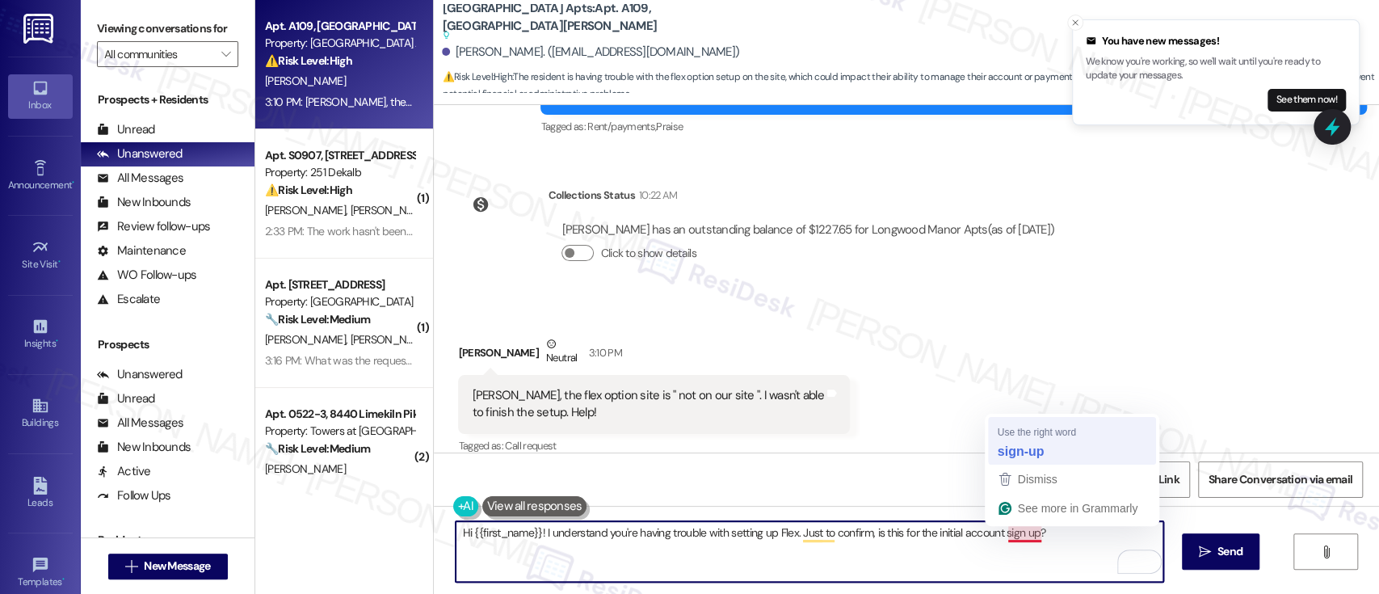
type textarea "Hi {{first_name}}! I understand you're having trouble with setting up Flex. Jus…"
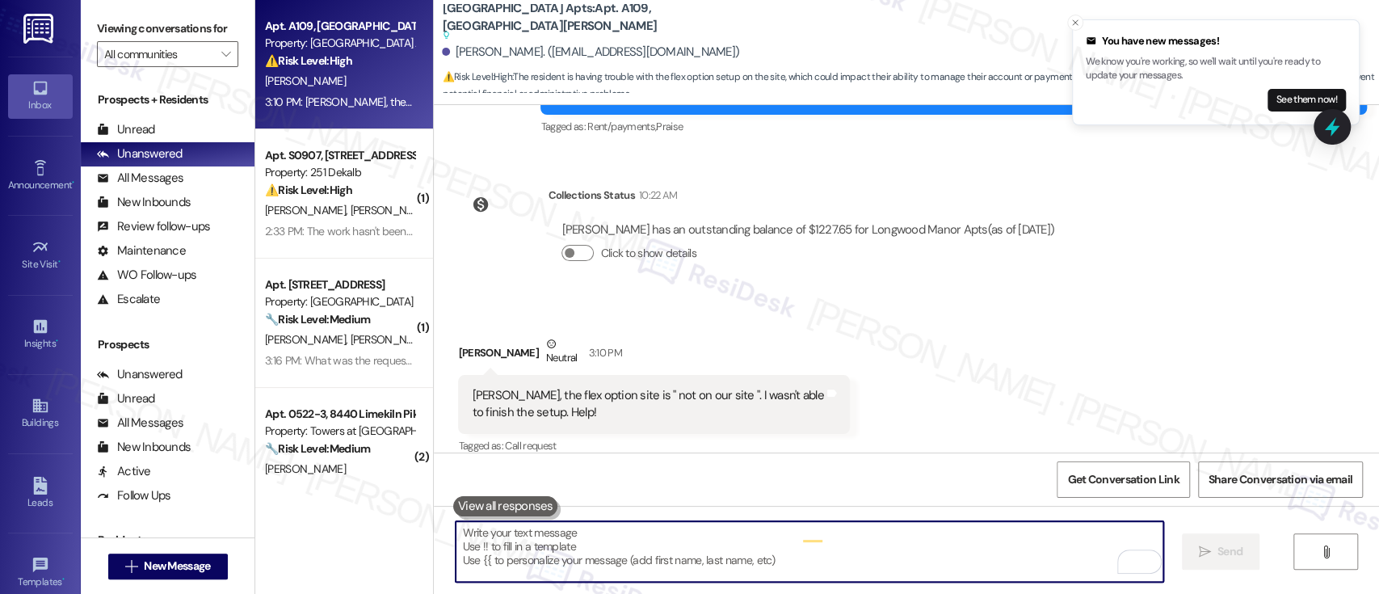
scroll to position [2438, 0]
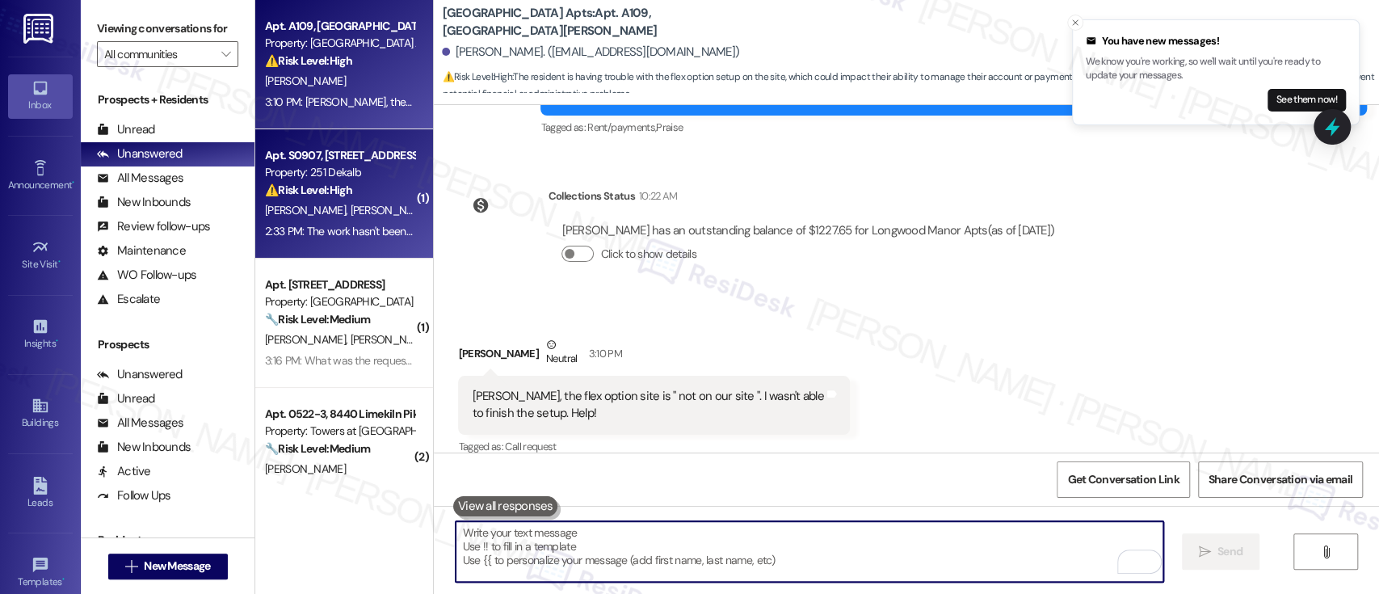
click at [346, 184] on strong "⚠️ Risk Level: High" at bounding box center [308, 190] width 87 height 15
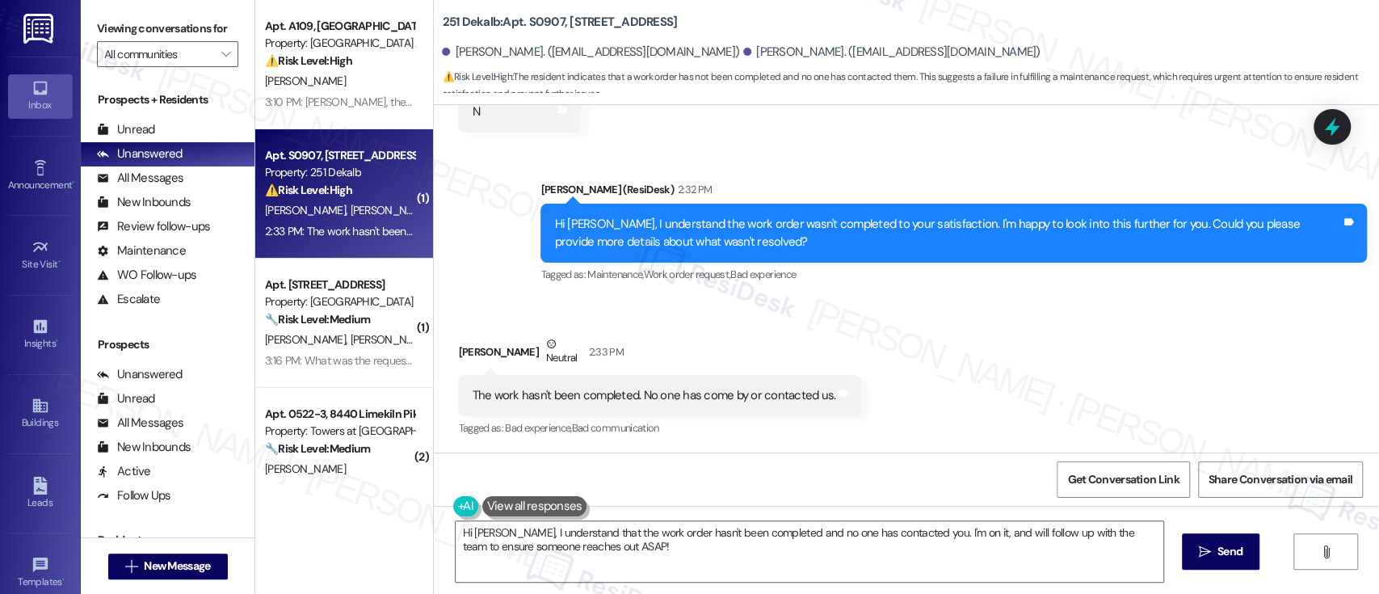
scroll to position [11, 0]
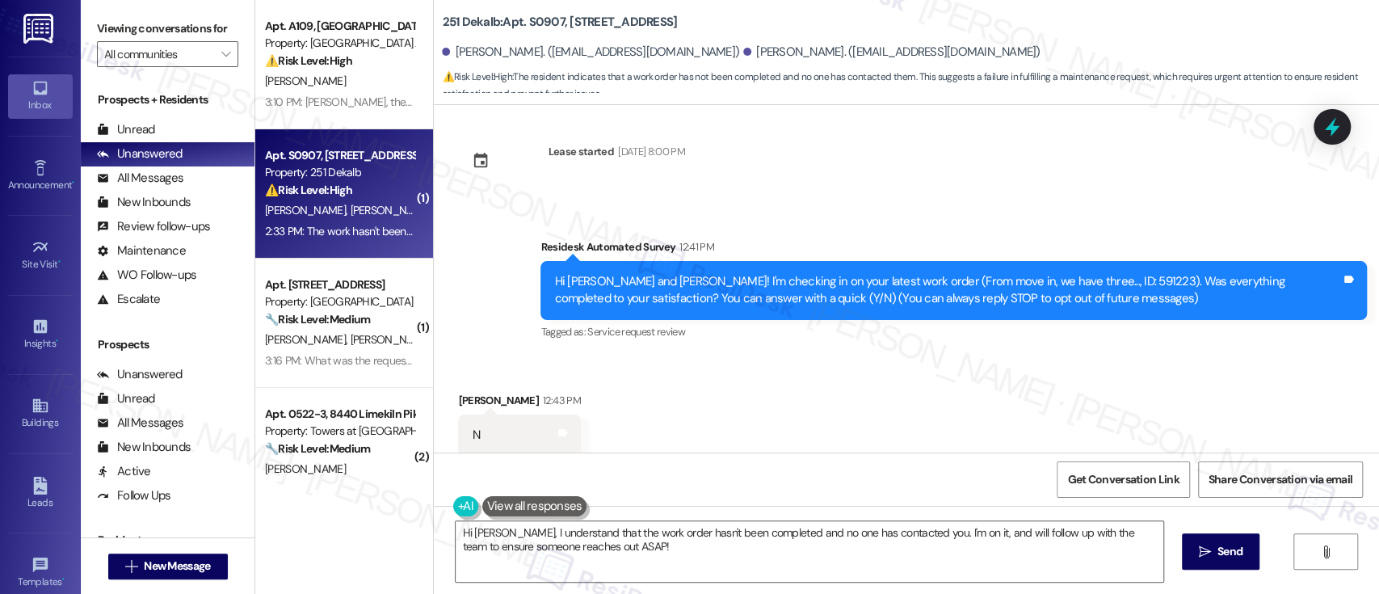
click at [1041, 281] on div "Hi [PERSON_NAME] and [PERSON_NAME]! I'm checking in on your latest work order (…" at bounding box center [947, 290] width 787 height 35
copy div "591223"
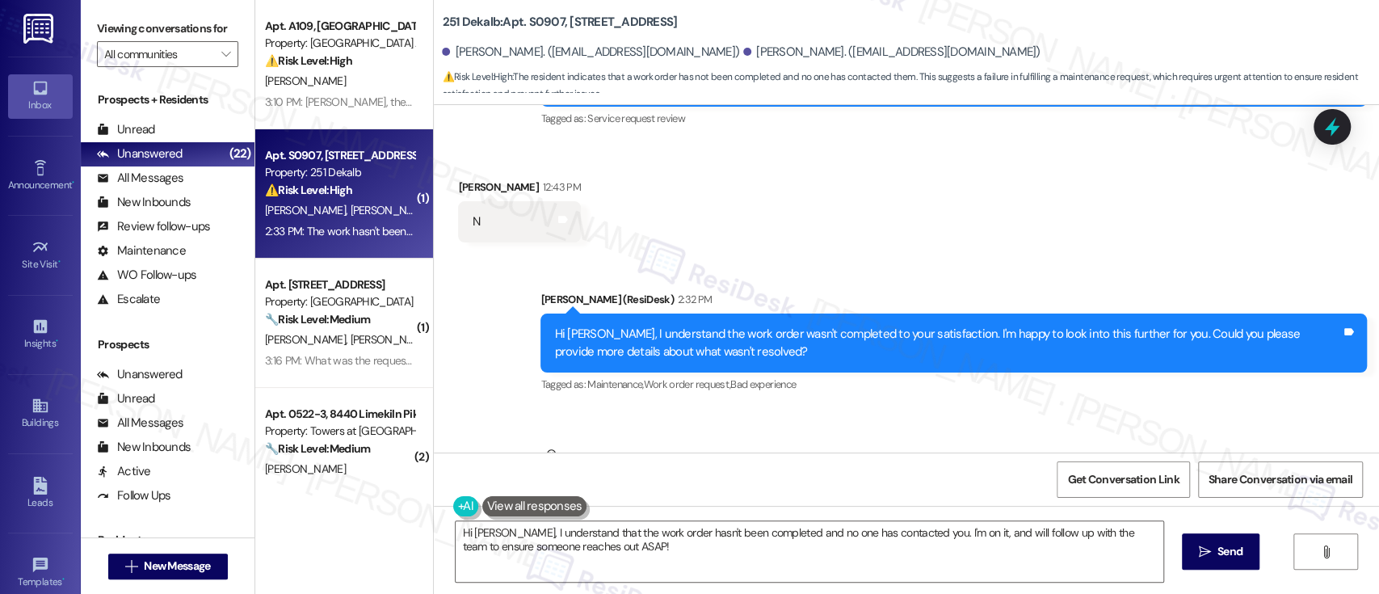
scroll to position [334, 0]
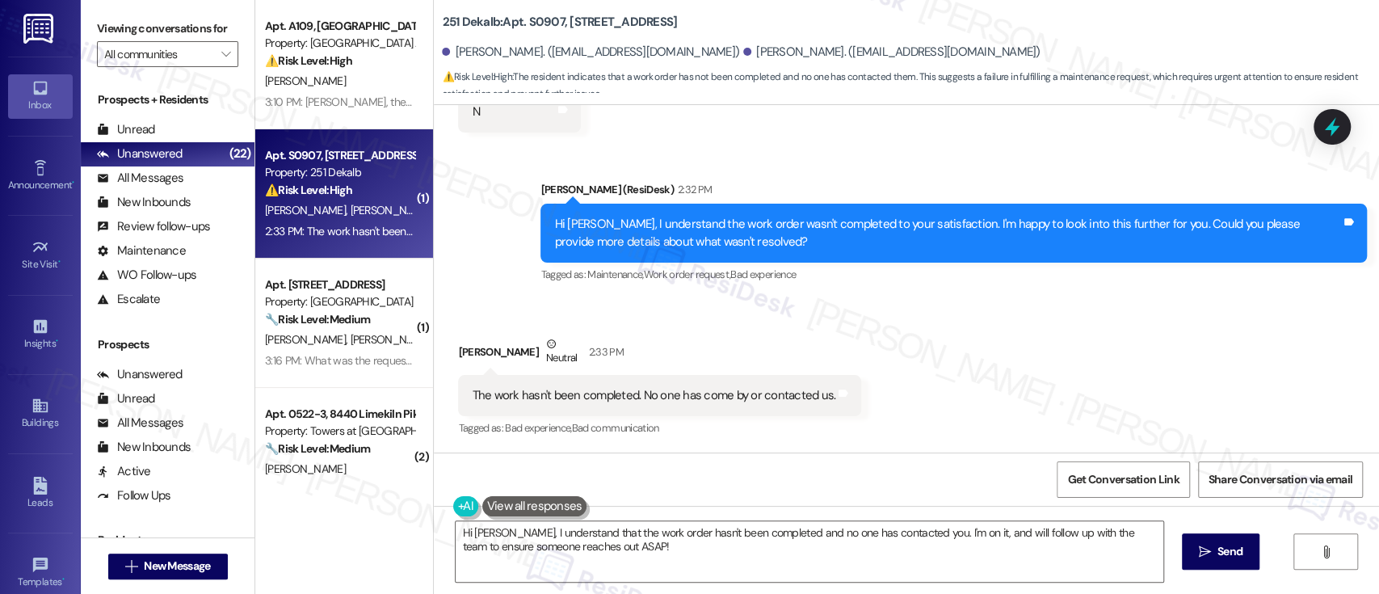
click at [1105, 430] on div "Received via SMS [PERSON_NAME] Neutral 2:33 PM The work hasn't been completed. …" at bounding box center [906, 375] width 945 height 153
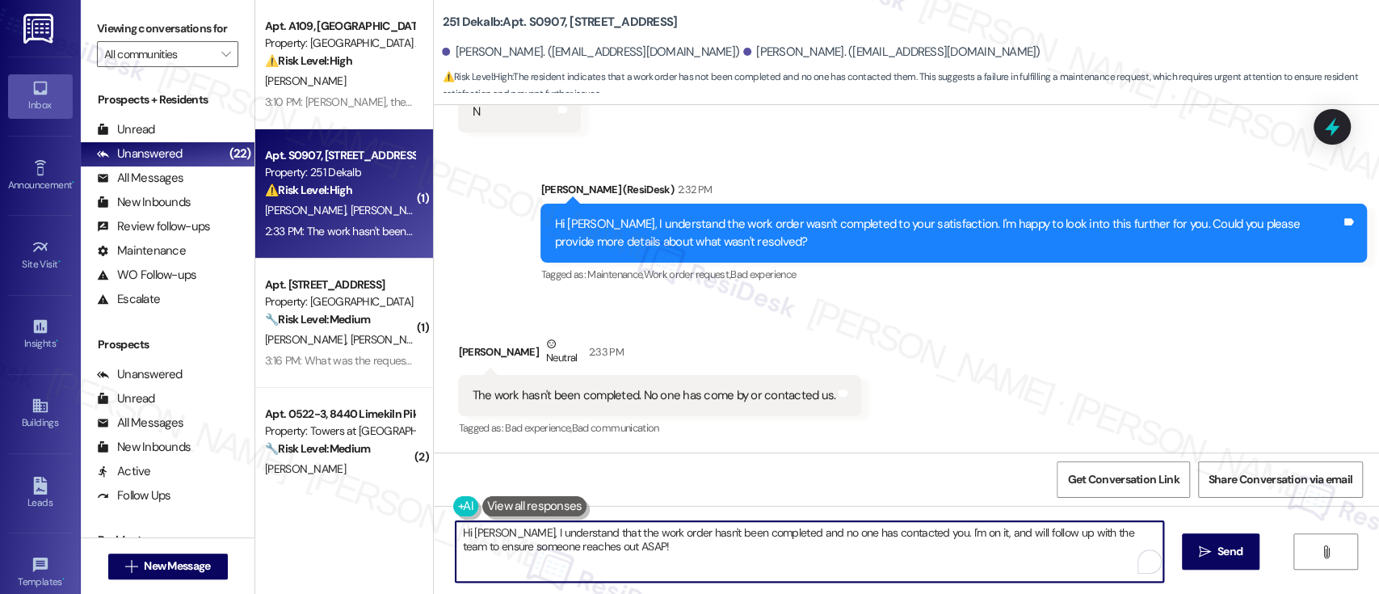
drag, startPoint x: 553, startPoint y: 528, endPoint x: 376, endPoint y: 520, distance: 177.9
click at [373, 527] on div "Apt. A109, [STREET_ADDRESS][PERSON_NAME] Property: [GEOGRAPHIC_DATA] Apts ⚠️ Ri…" at bounding box center [816, 297] width 1123 height 594
click at [635, 551] on textarea "I am so sorry to hear that the work order hasn't been completed, and no one has…" at bounding box center [808, 551] width 707 height 61
type textarea "I am so sorry to hear that the work order hasn't been completed, and no one has…"
type textarea "Hi [PERSON_NAME], I understand that the work order hasn't been completed and no…"
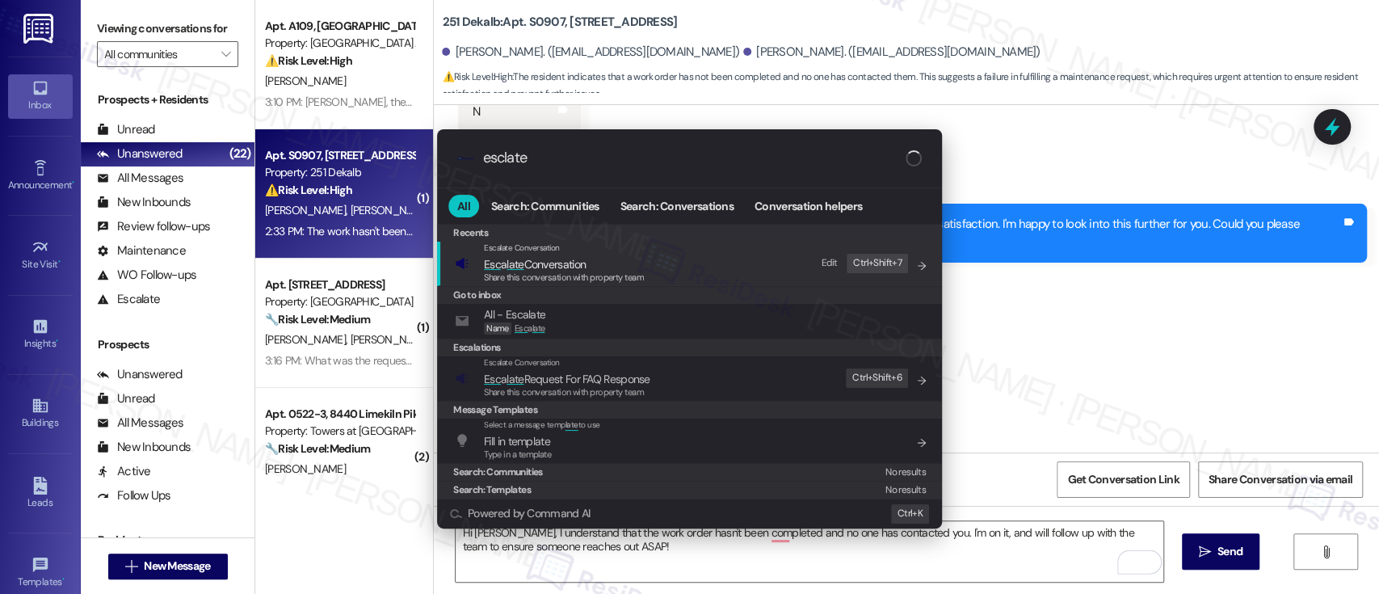
type input "esclate"
click at [611, 267] on span "Esc a late Conversation" at bounding box center [564, 264] width 160 height 18
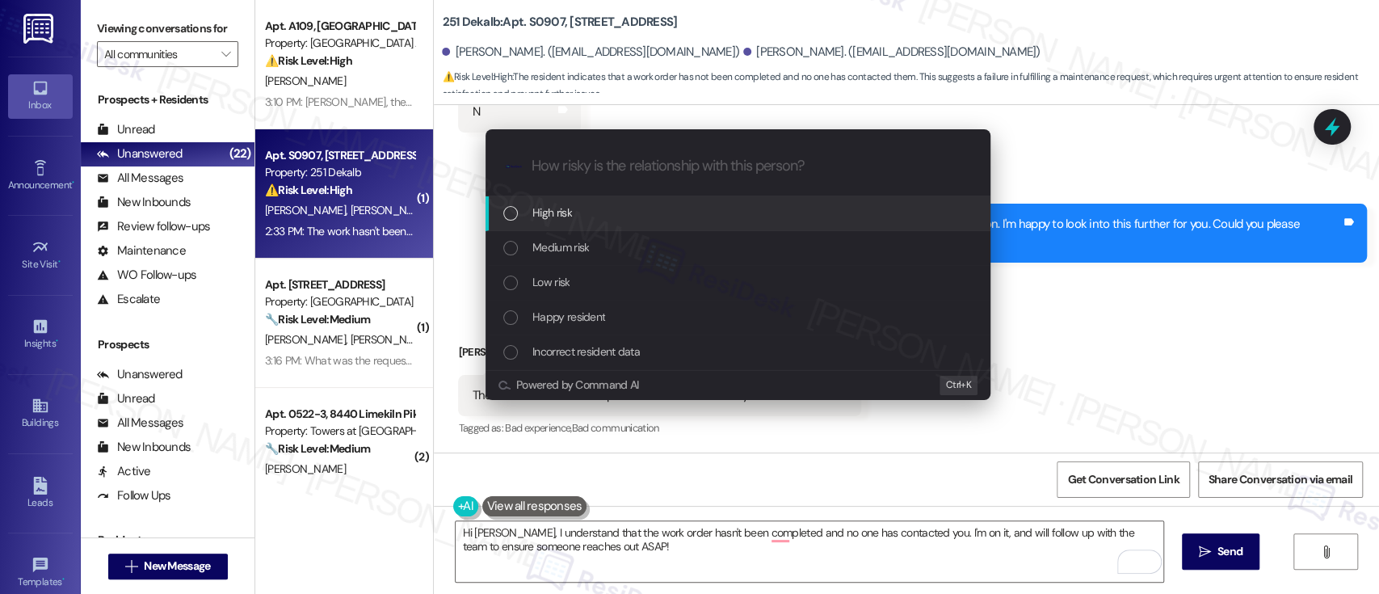
click at [576, 195] on div ".cls-1{fill:#0a055f;}.cls-2{fill:#0cc4c4;} resideskLogoBlueOrange" at bounding box center [737, 165] width 505 height 57
click at [576, 204] on div "High risk" at bounding box center [739, 213] width 472 height 18
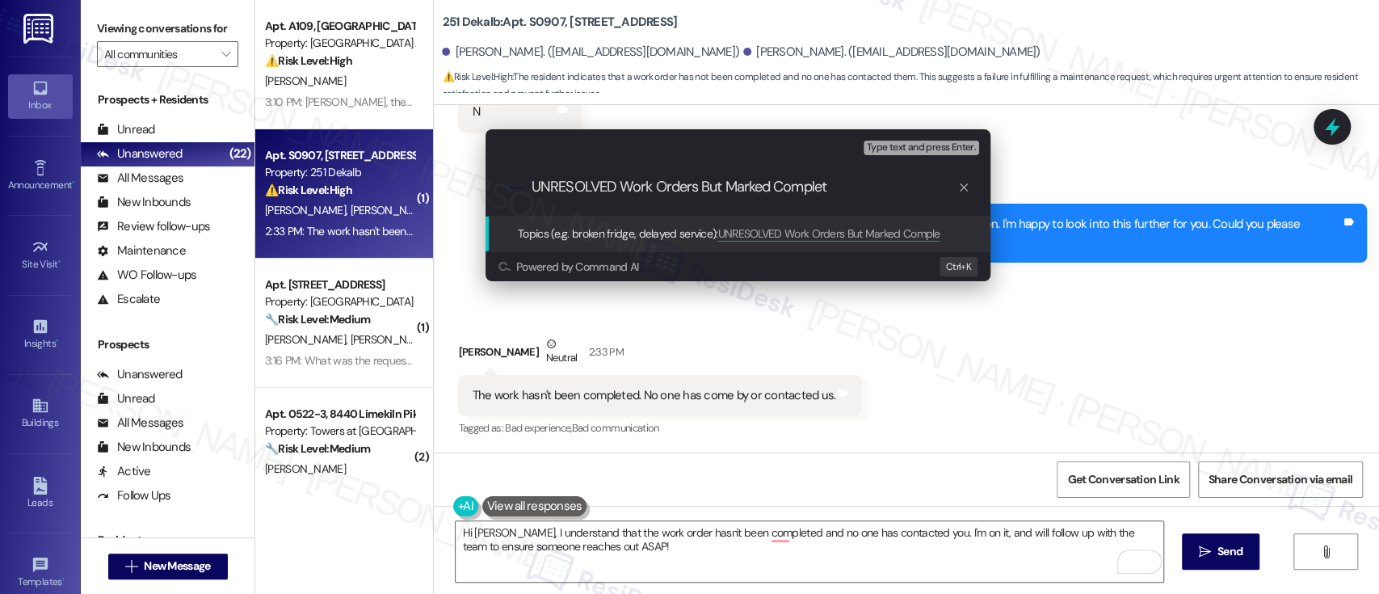
type input "UNRESOLVED Work Orders But Marked Complete"
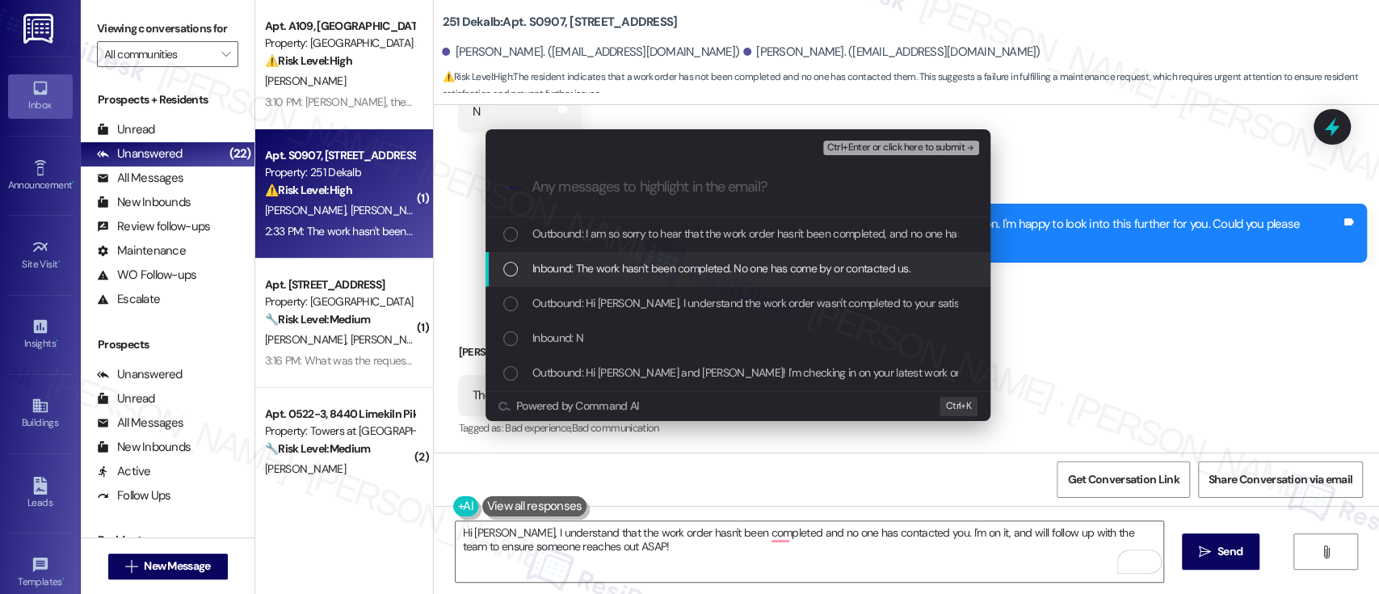
click at [553, 275] on span "Inbound: The work hasn't been completed. No one has come by or contacted us." at bounding box center [721, 268] width 378 height 18
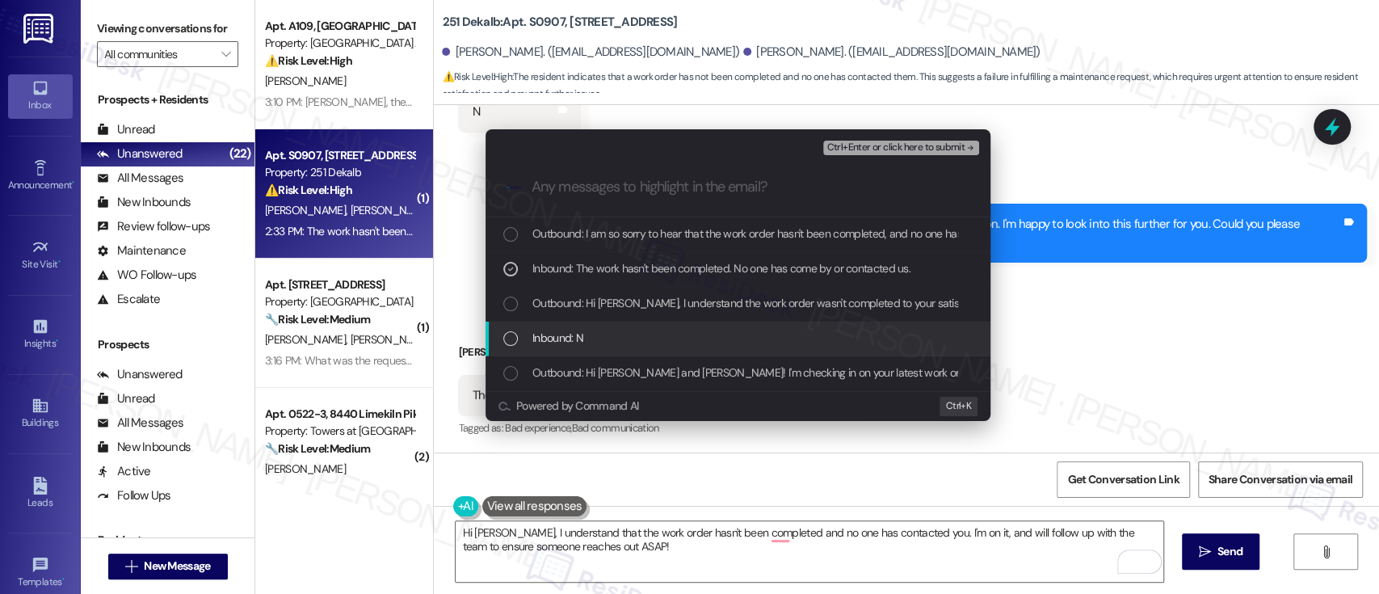
click at [545, 330] on span "Inbound: N" at bounding box center [557, 338] width 51 height 18
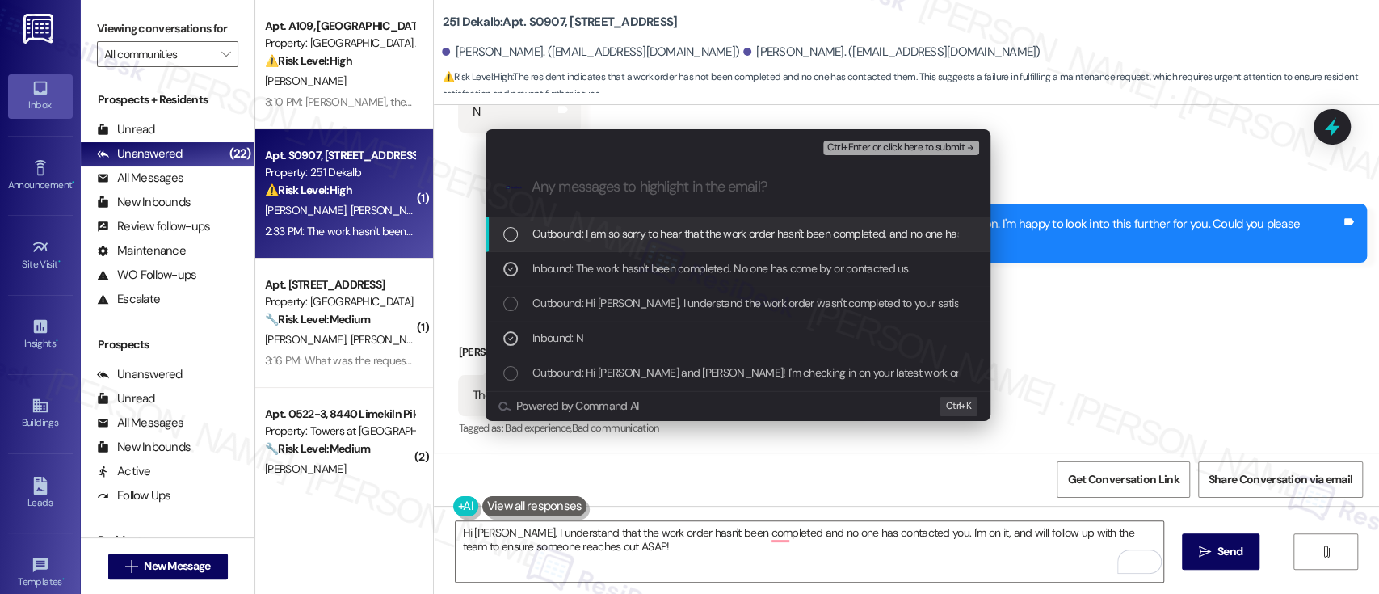
click at [930, 153] on span "Ctrl+Enter or click here to submit" at bounding box center [895, 147] width 138 height 11
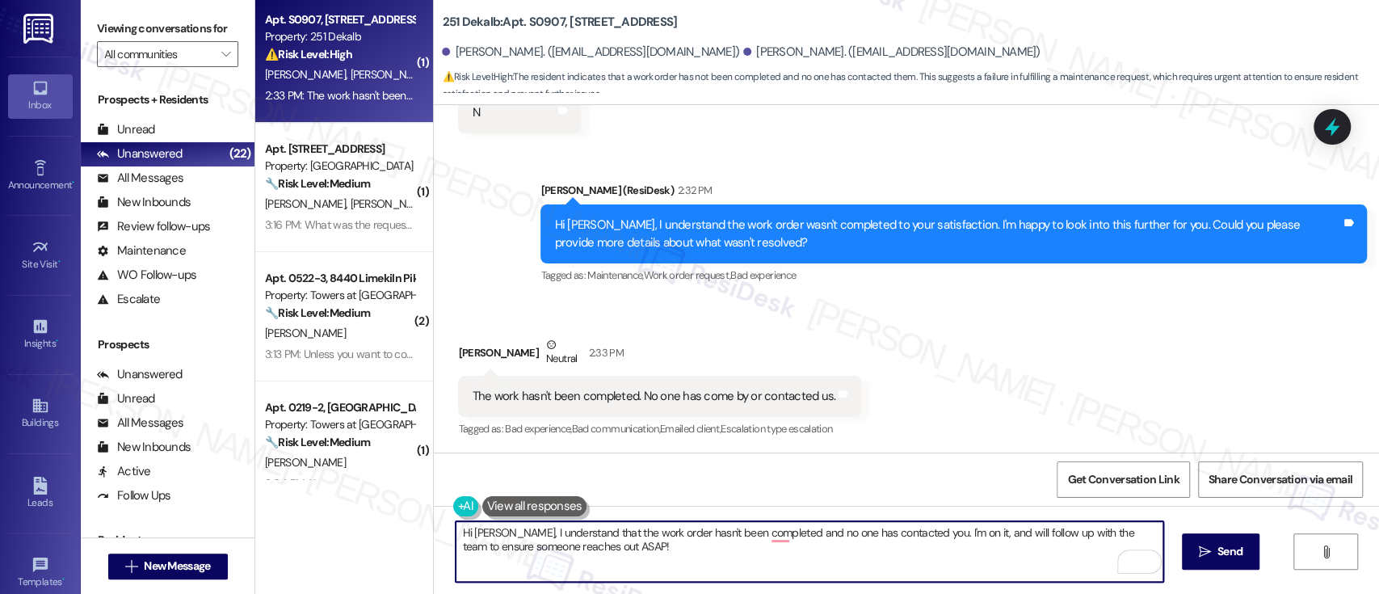
scroll to position [149, 0]
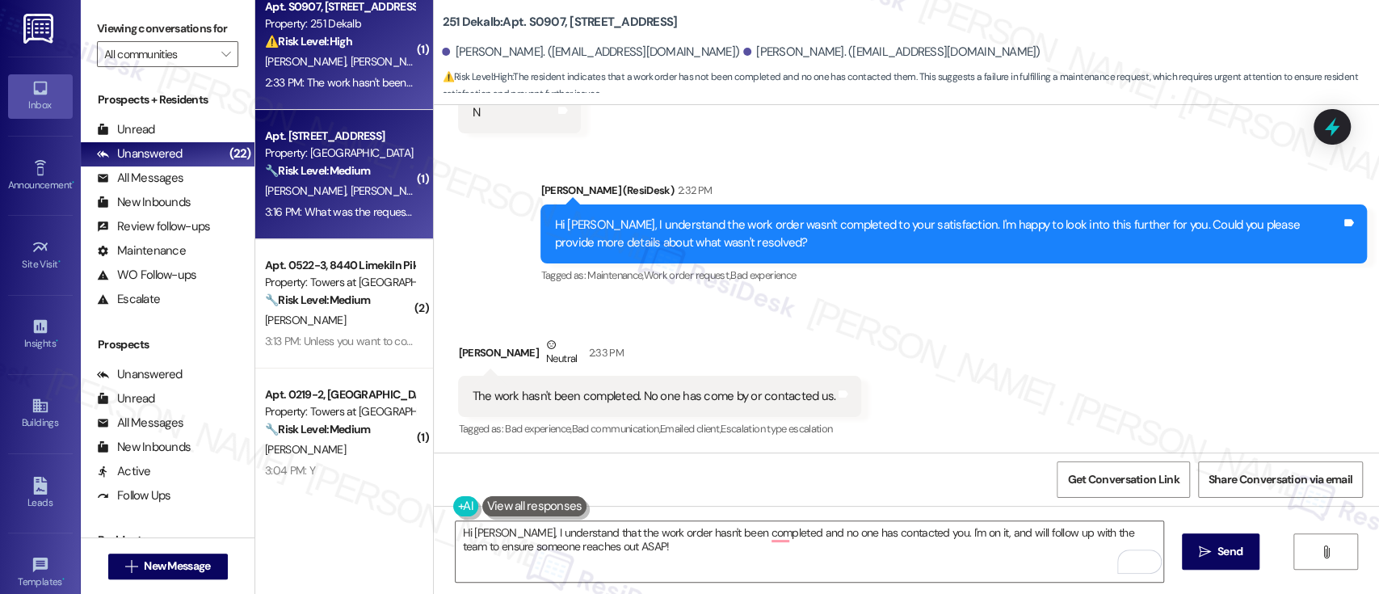
click at [340, 204] on div "3:16 PM: What was the request about? 3:16 PM: What was the request about?" at bounding box center [355, 211] width 180 height 15
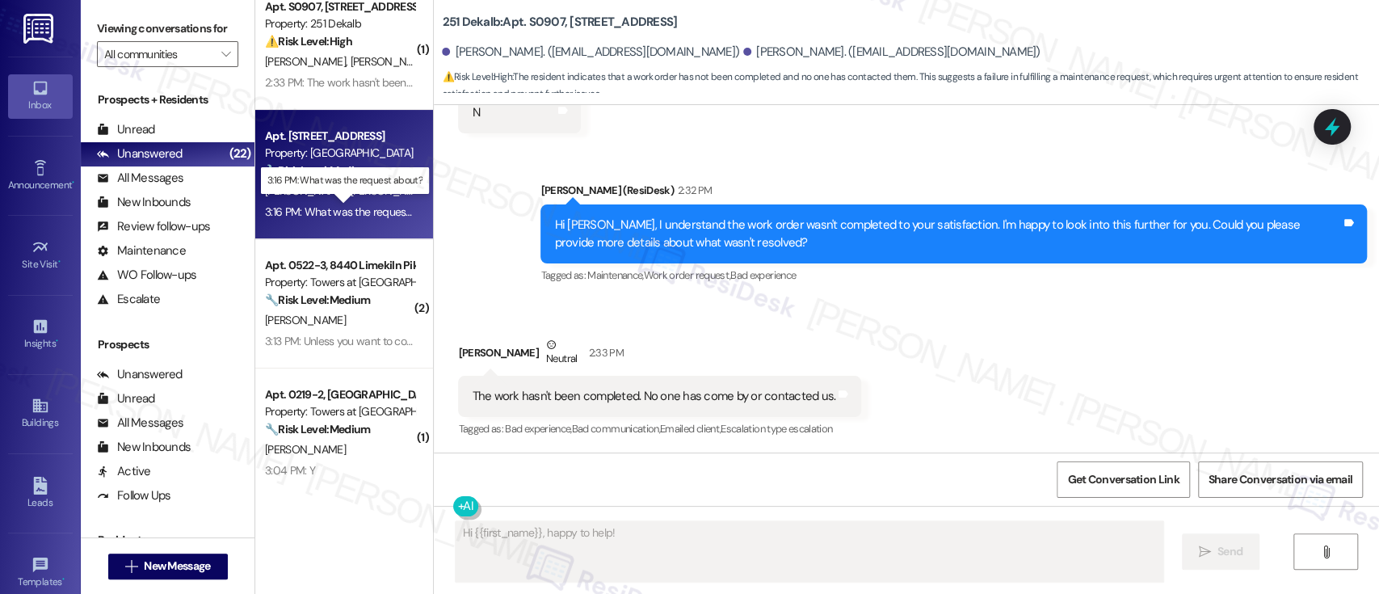
scroll to position [54, 0]
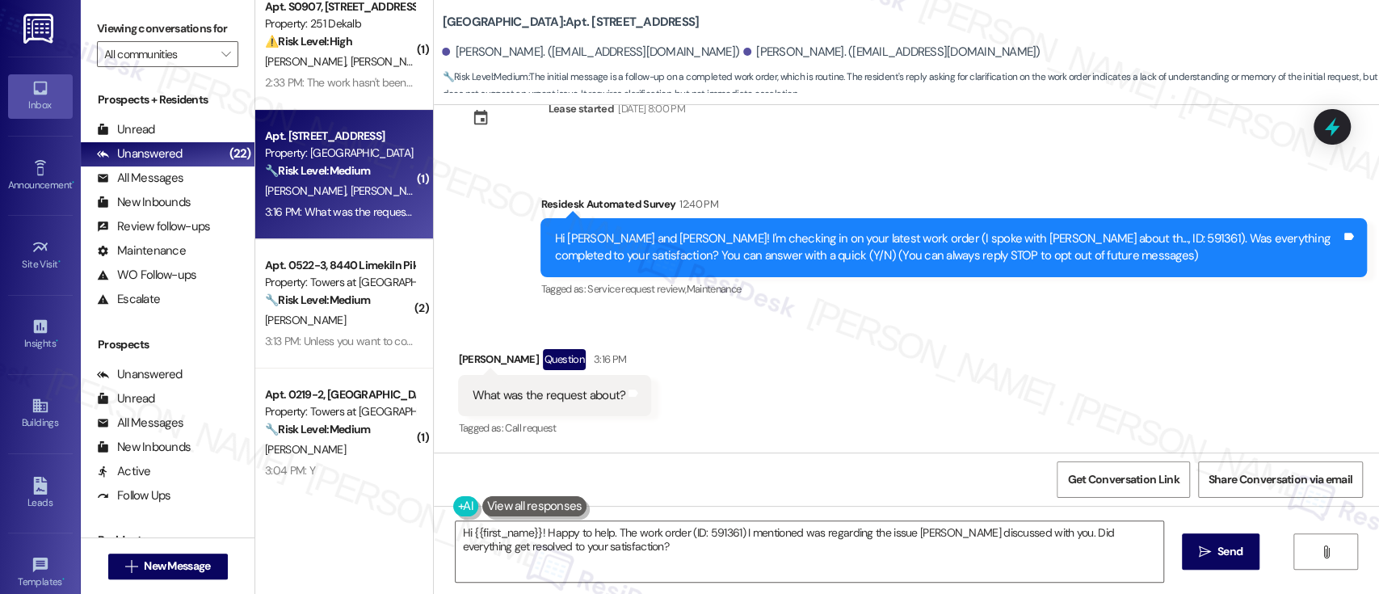
click at [555, 20] on b "Bromley House: Apt. C209, 6901 Old York Rd" at bounding box center [570, 22] width 257 height 17
copy b "C209"
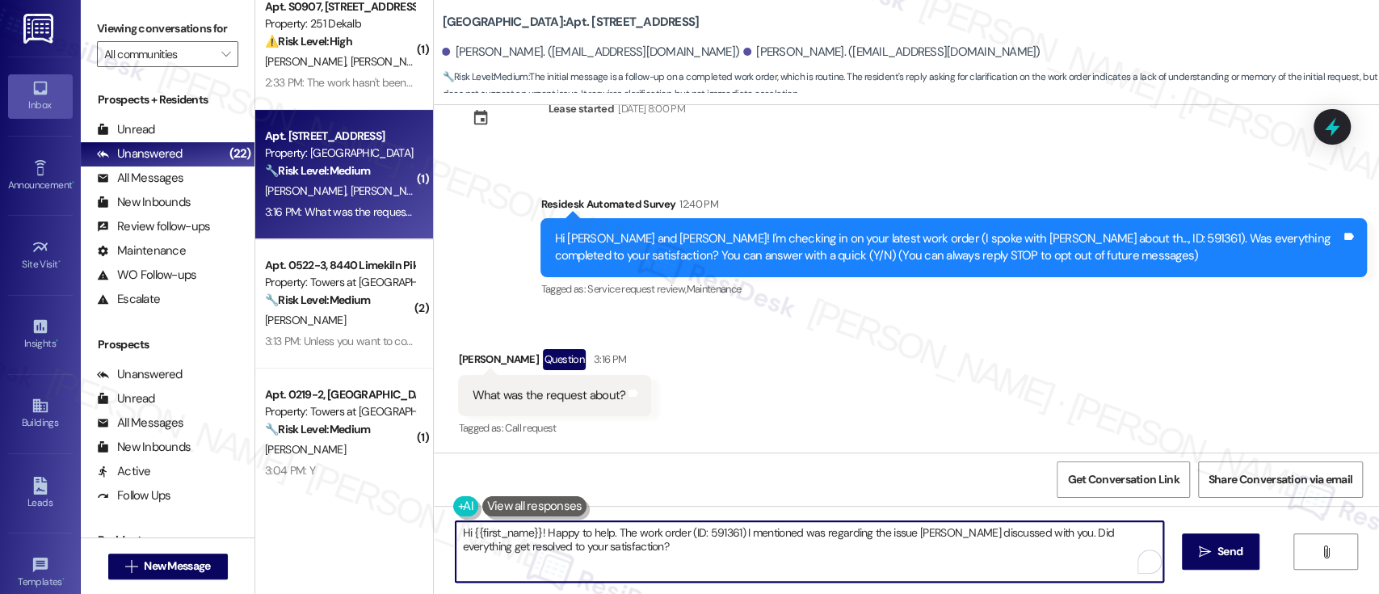
drag, startPoint x: 607, startPoint y: 528, endPoint x: 39, endPoint y: 520, distance: 567.8
click at [39, 520] on div "Inbox Go to Inbox Announcement • Send A Text Announcement Site Visit • Go to Si…" at bounding box center [689, 297] width 1379 height 594
drag, startPoint x: 722, startPoint y: 533, endPoint x: 866, endPoint y: 535, distance: 143.8
click at [866, 535] on textarea "The work order (ID: 591361) I mentioned was regarding the issue Emily discussed…" at bounding box center [808, 551] width 707 height 61
type textarea "The work order (ID: 591361) I mentioned was regarding the fire door issue. Has …"
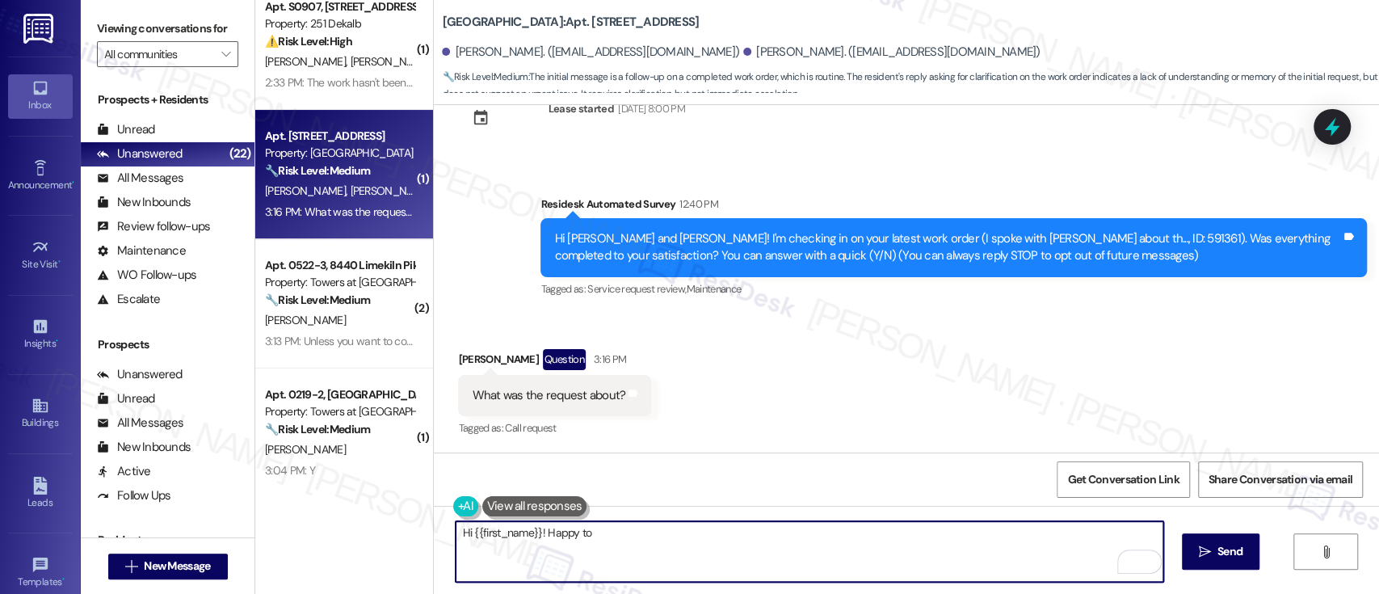
scroll to position [167, 0]
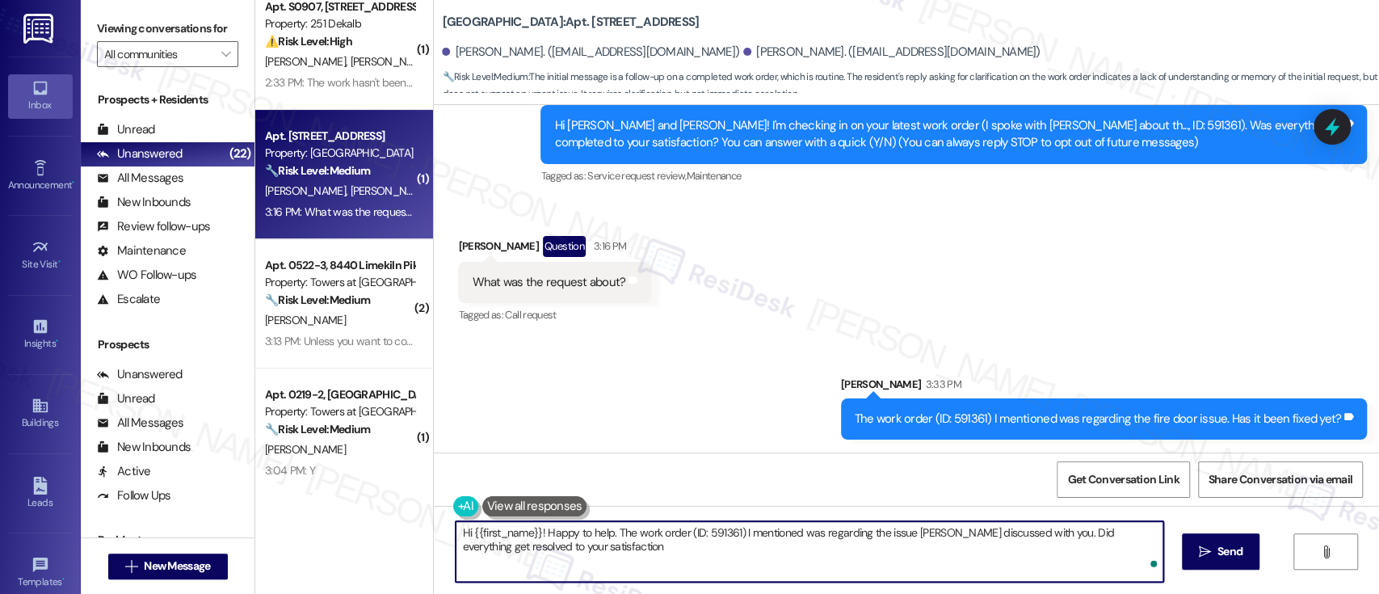
type textarea "Hi {{first_name}}! Happy to help. The work order (ID: 591361) I mentioned was r…"
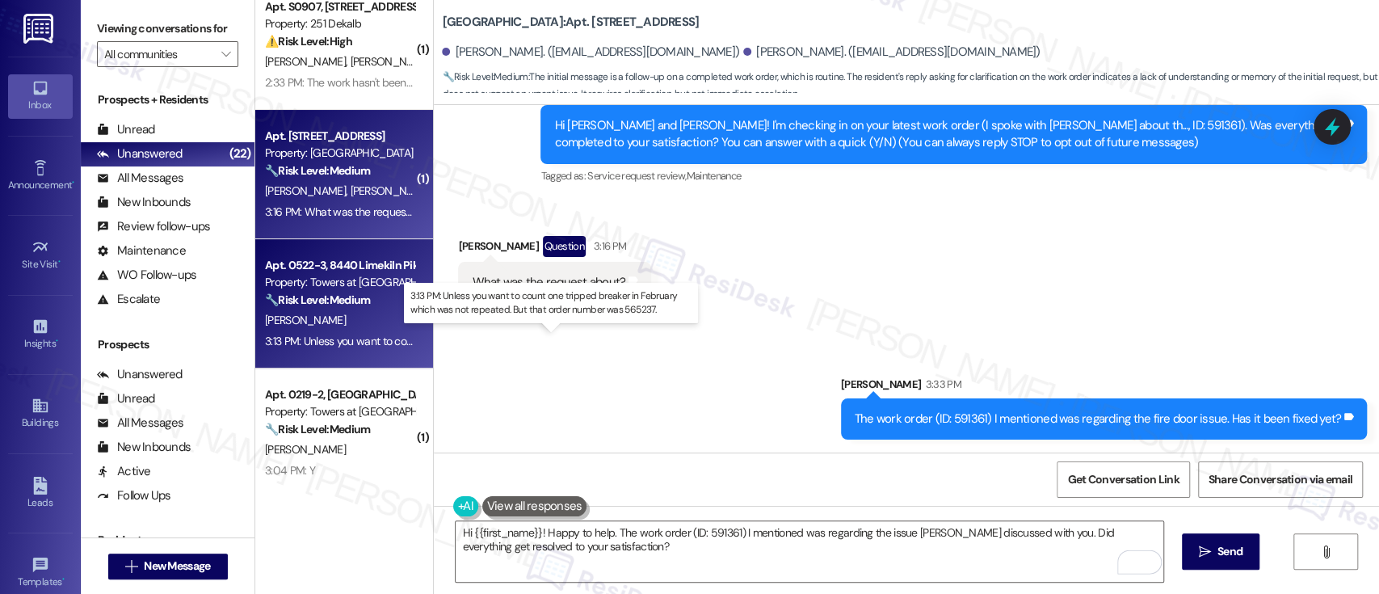
click at [353, 339] on div "3:13 PM: Unless you want to count one tripped breaker in February which was not…" at bounding box center [563, 341] width 597 height 15
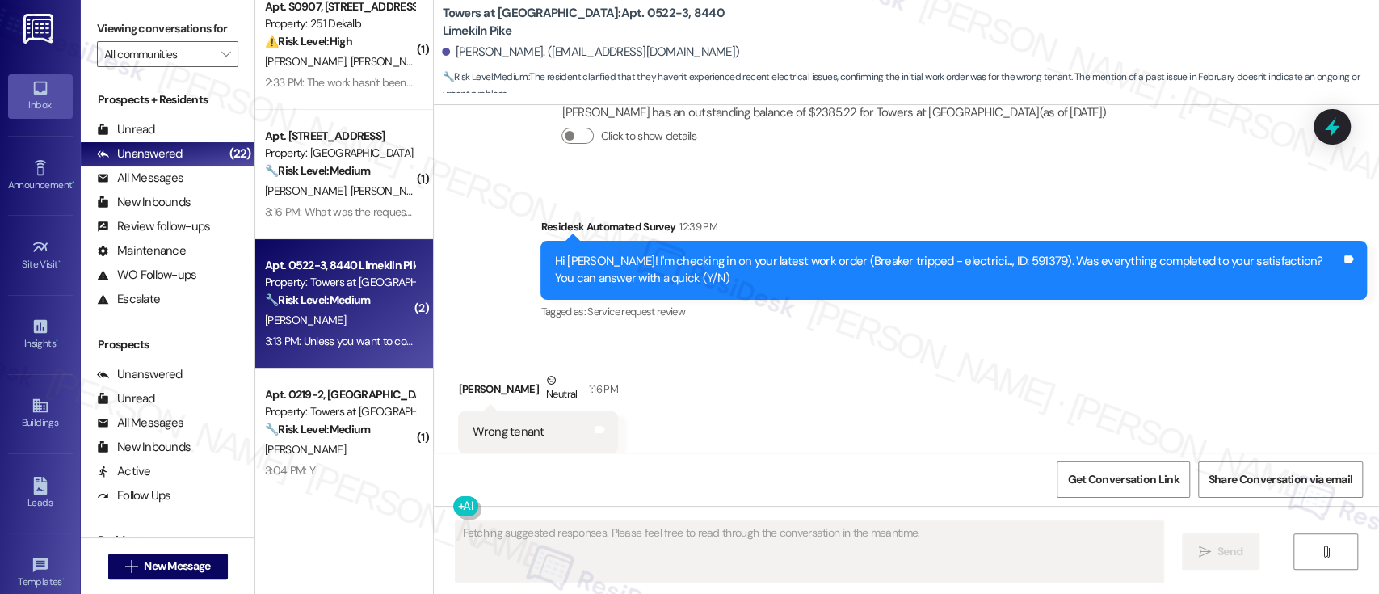
scroll to position [9019, 0]
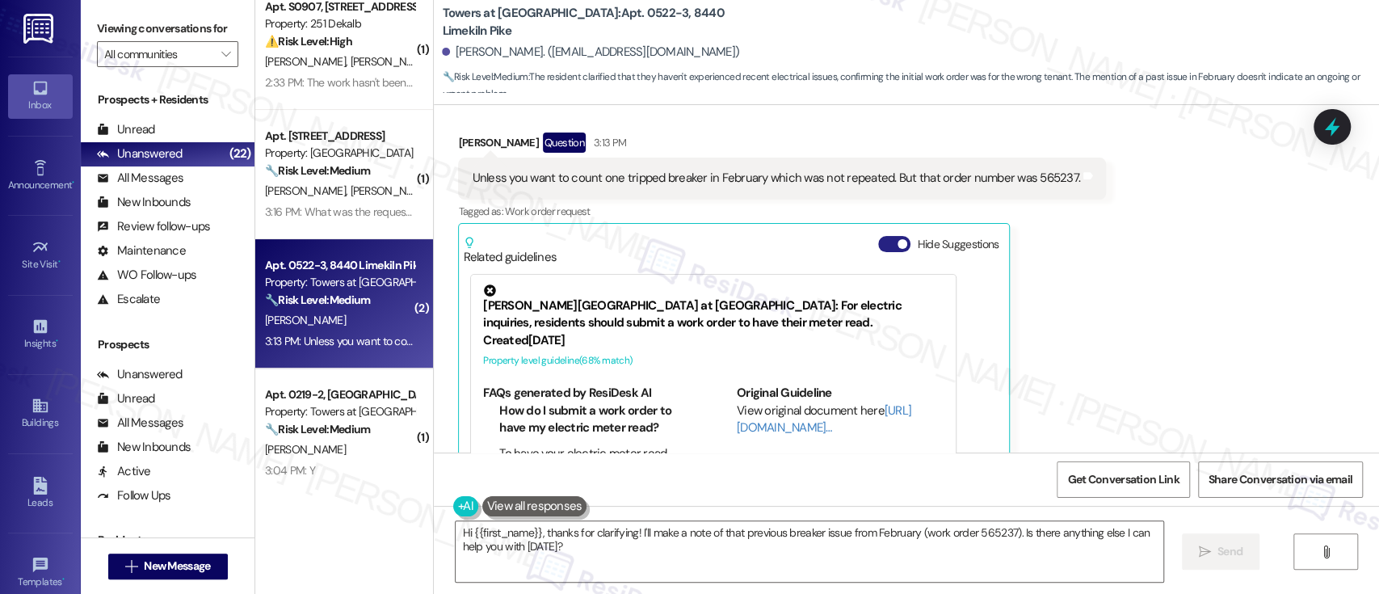
click at [886, 236] on button "Hide Suggestions" at bounding box center [894, 244] width 32 height 16
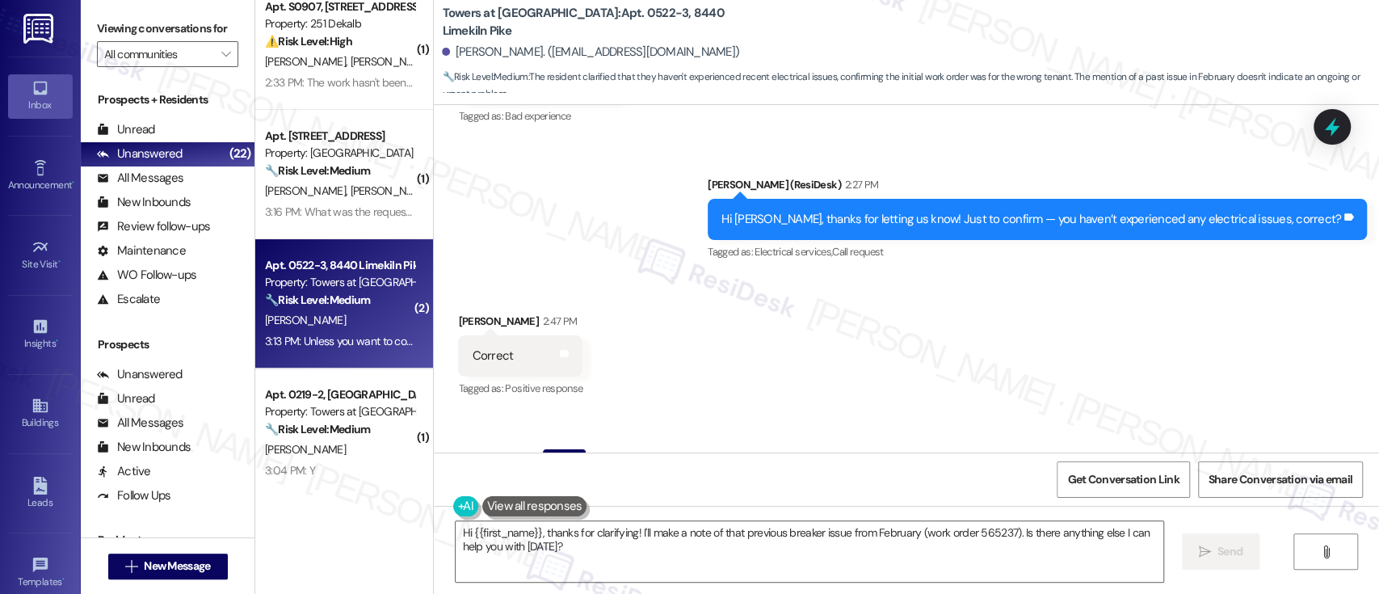
scroll to position [8782, 0]
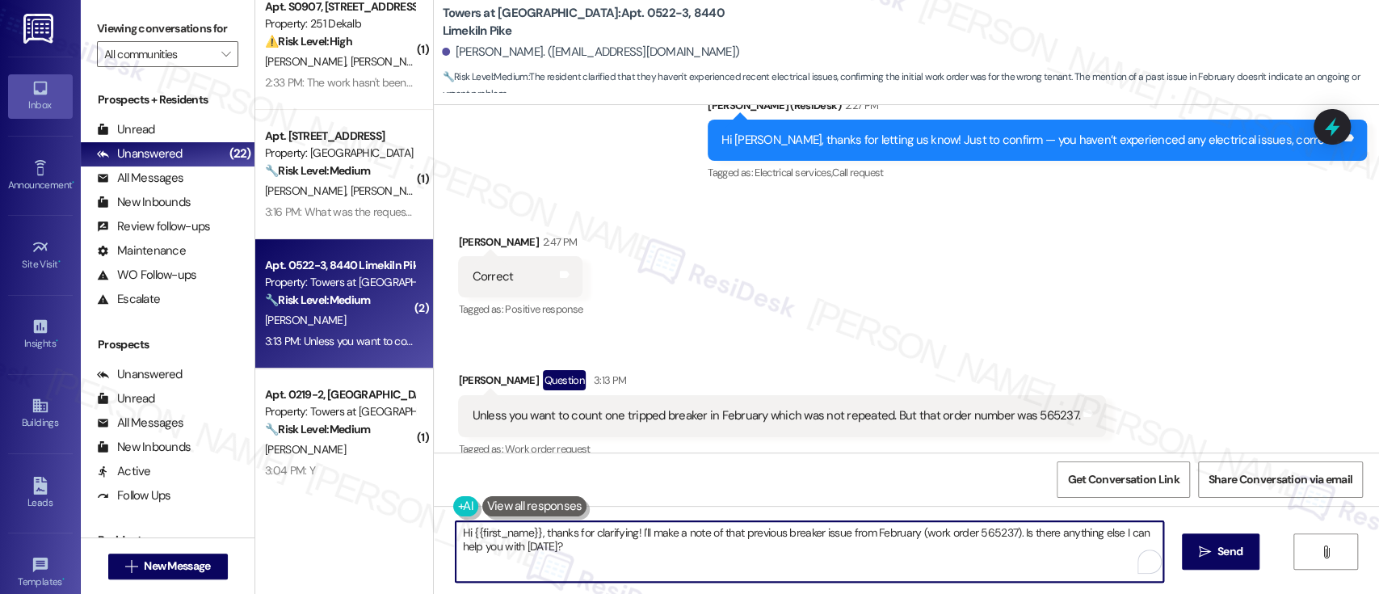
drag, startPoint x: 533, startPoint y: 535, endPoint x: 284, endPoint y: 512, distance: 249.8
click at [284, 514] on div "Apt. A109, 2400 Benson St Property: Longwood Manor Apts ⚠️ Risk Level: High The…" at bounding box center [816, 297] width 1123 height 594
drag, startPoint x: 924, startPoint y: 532, endPoint x: 549, endPoint y: 533, distance: 374.7
click at [549, 533] on textarea "Thanks for clarifying! I'll make a note of that previous breaker issue from Feb…" at bounding box center [808, 551] width 707 height 61
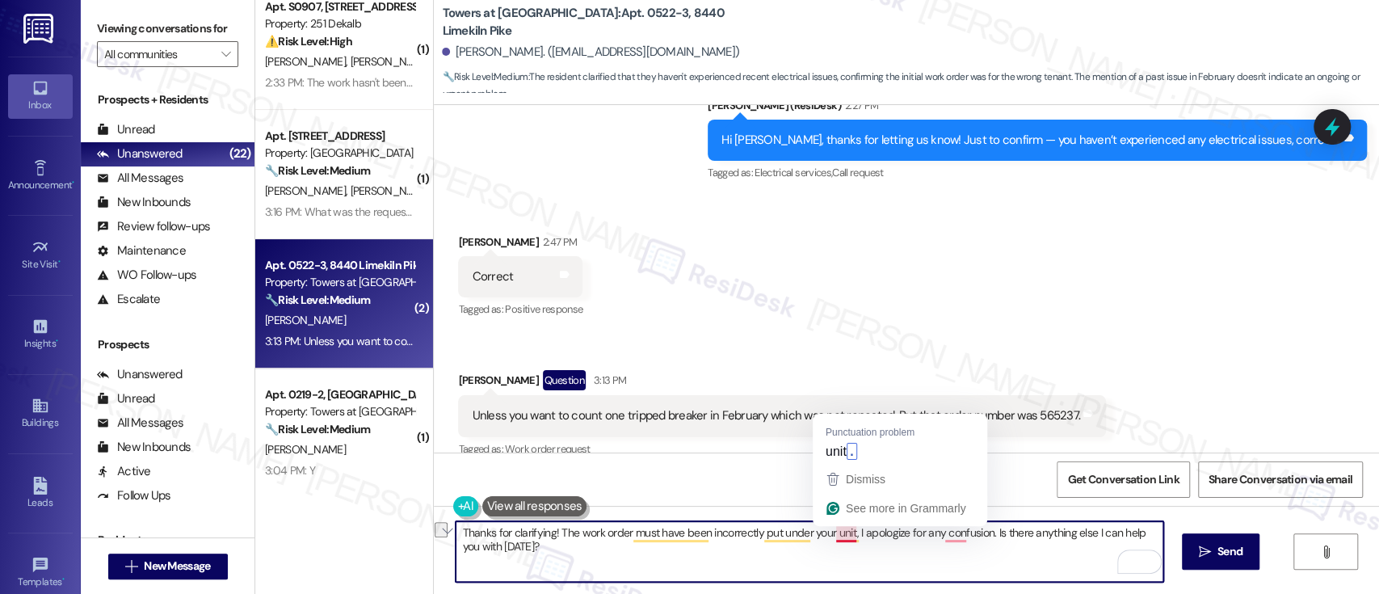
drag, startPoint x: 700, startPoint y: 533, endPoint x: 841, endPoint y: 528, distance: 140.6
click at [841, 528] on textarea "Thanks for clarifying! The work order must have been incorrectly put under your…" at bounding box center [808, 551] width 707 height 61
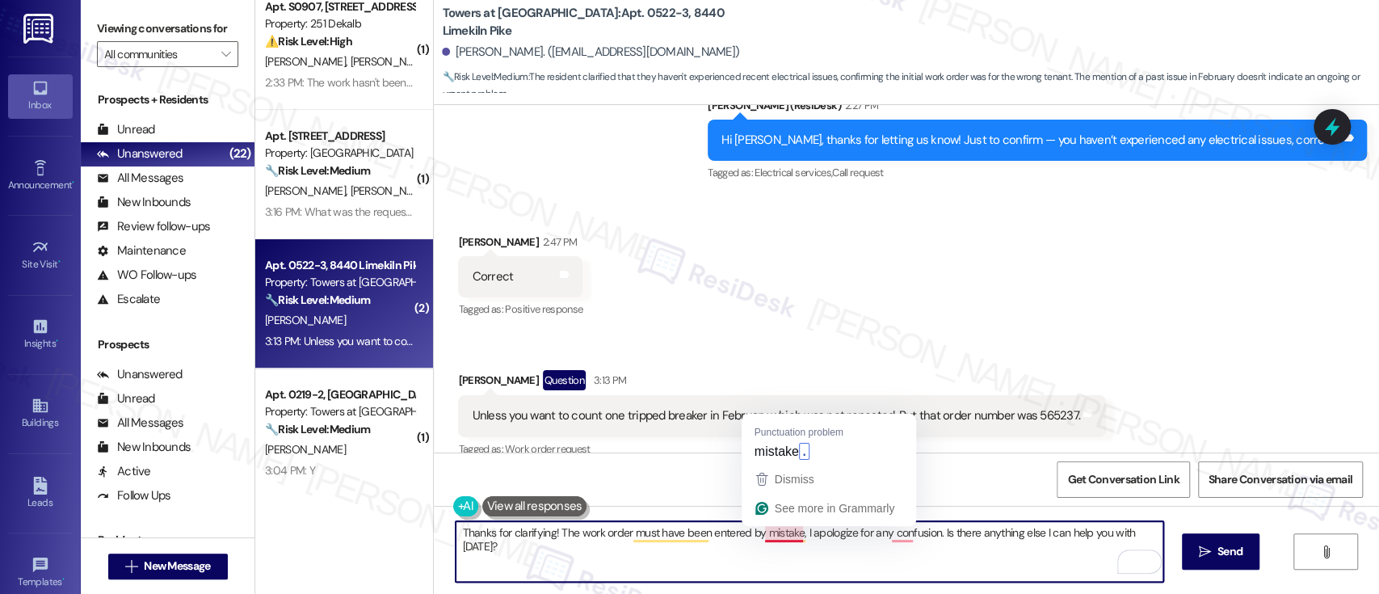
click at [770, 536] on textarea "Thanks for clarifying! The work order must have been entered by mistake, I apol…" at bounding box center [808, 551] width 707 height 61
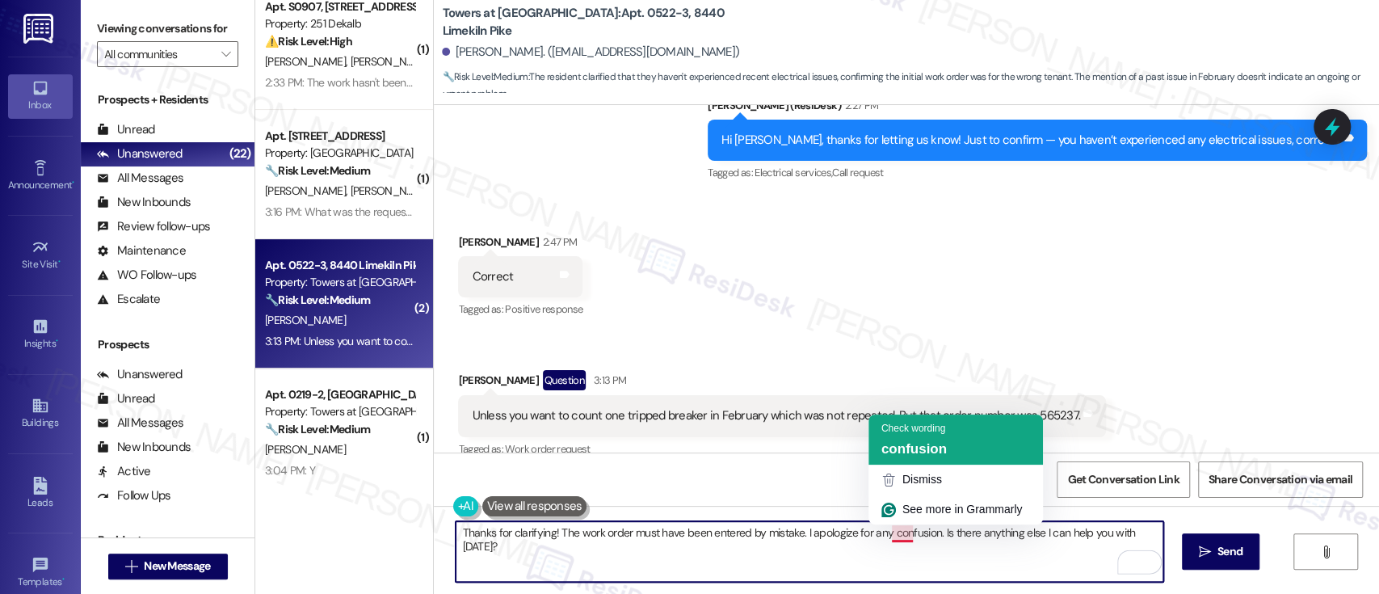
click at [926, 443] on span "confusion" at bounding box center [913, 448] width 65 height 15
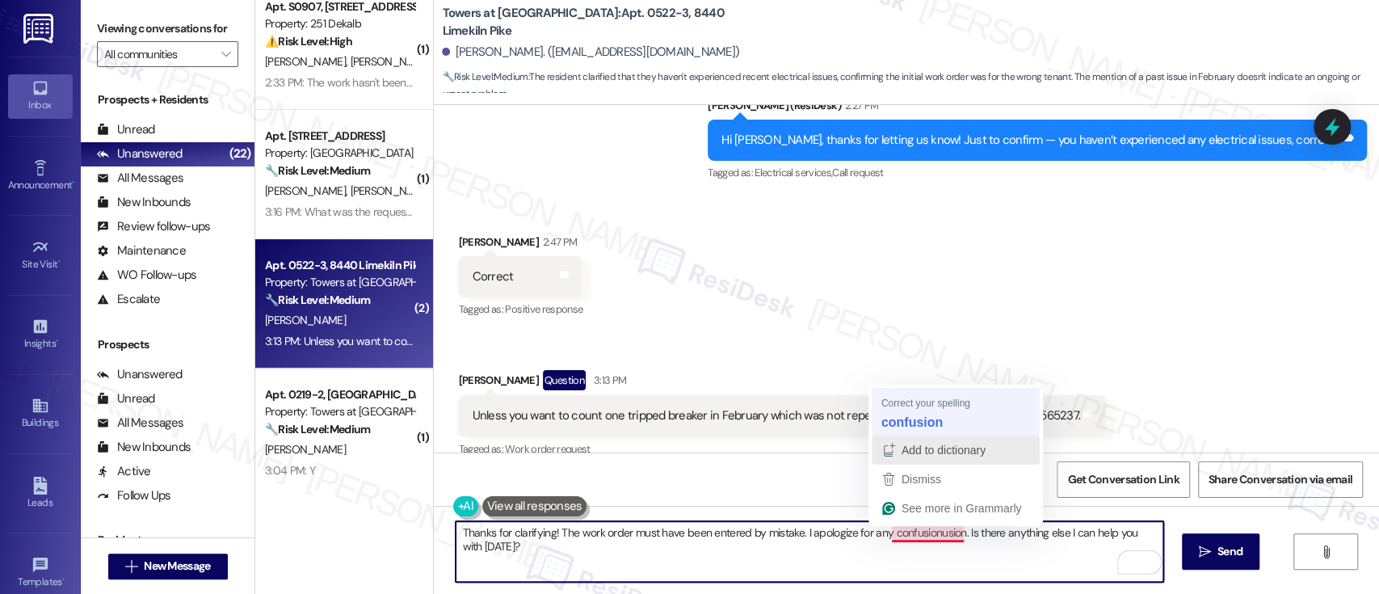
type textarea "Thanks for clarifying! The work order must have been entered by mistake. I apol…"
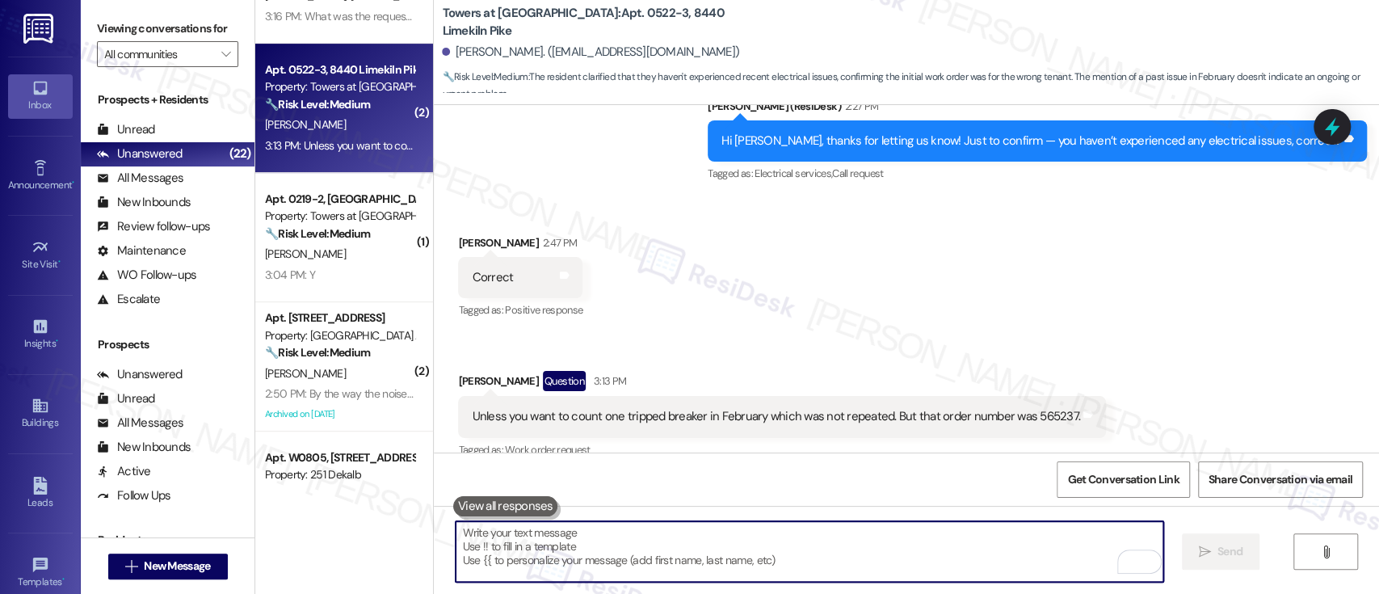
scroll to position [345, 0]
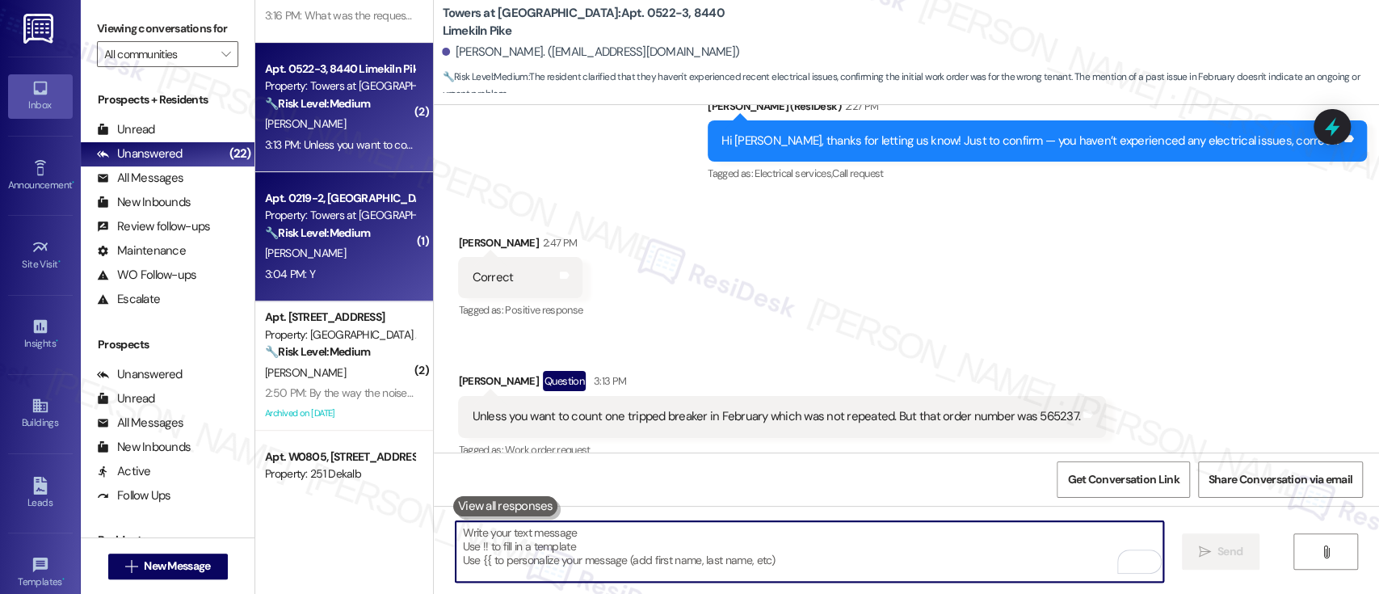
click at [347, 229] on strong "🔧 Risk Level: Medium" at bounding box center [317, 232] width 105 height 15
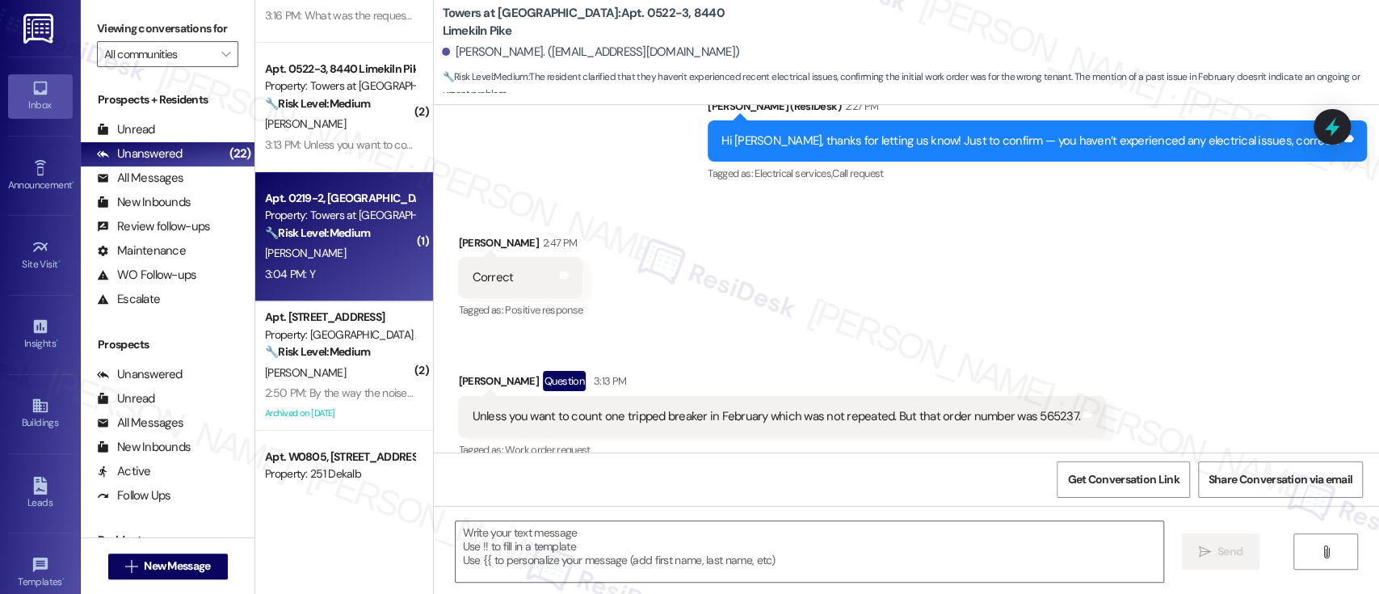
type textarea "Fetching suggested responses. Please feel free to read through the conversation…"
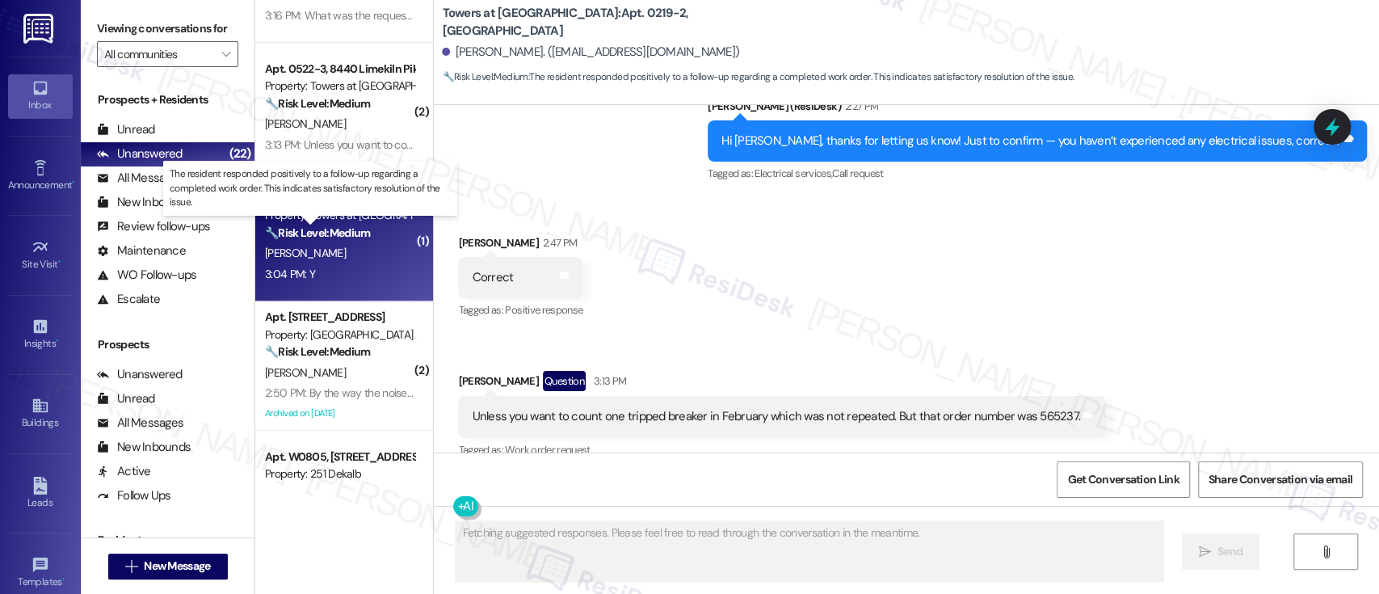
scroll to position [52, 0]
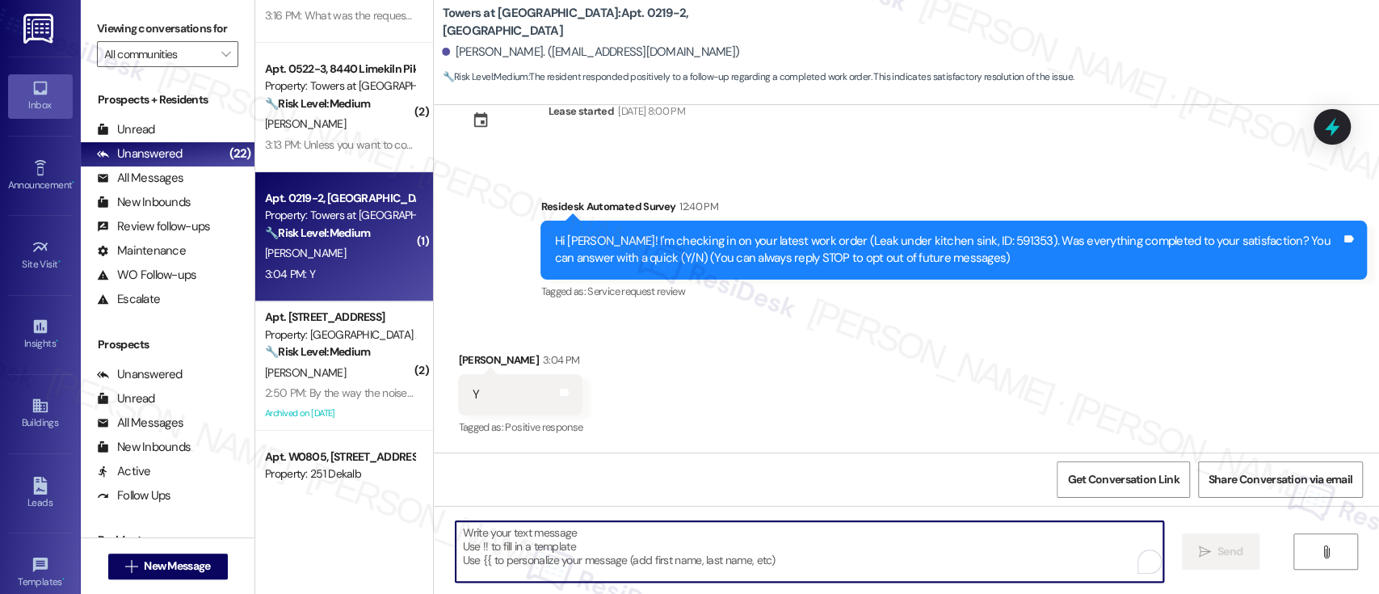
click at [811, 544] on textarea "To enrich screen reader interactions, please activate Accessibility in Grammarl…" at bounding box center [808, 551] width 707 height 61
paste textarea "I'm so glad to hear that everything was taken care of to your satisfaction. If …"
type textarea "I'm so glad to hear that everything was taken care of to your satisfaction. If …"
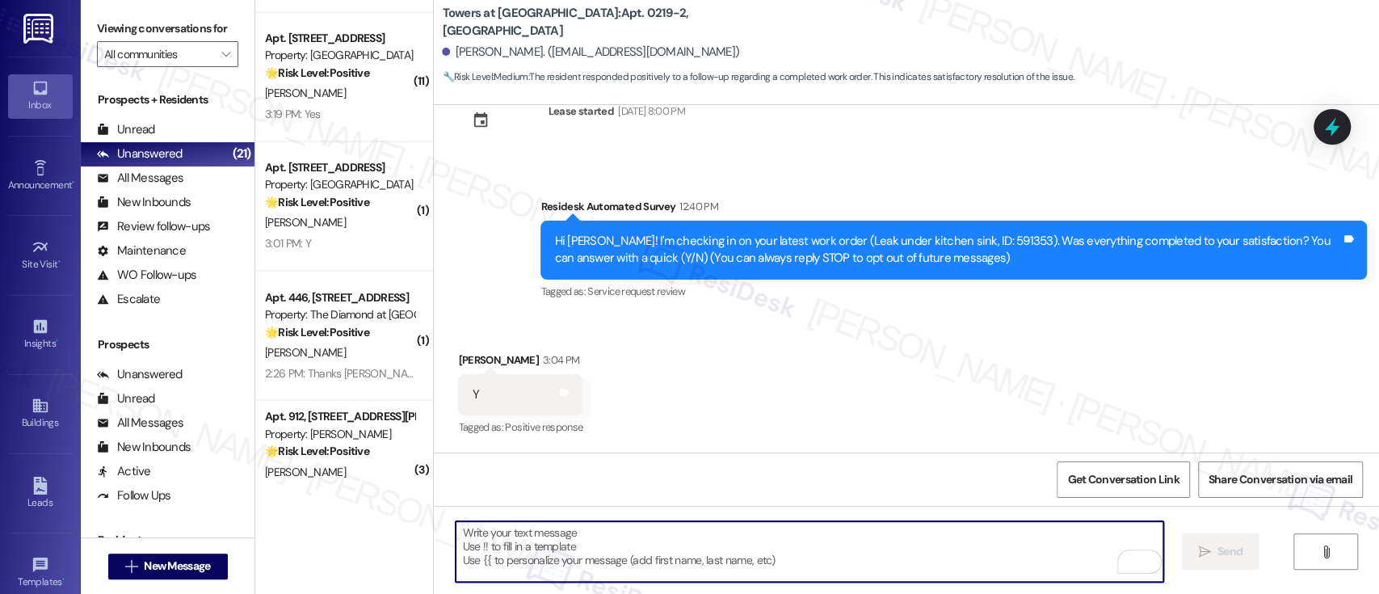
scroll to position [1802, 0]
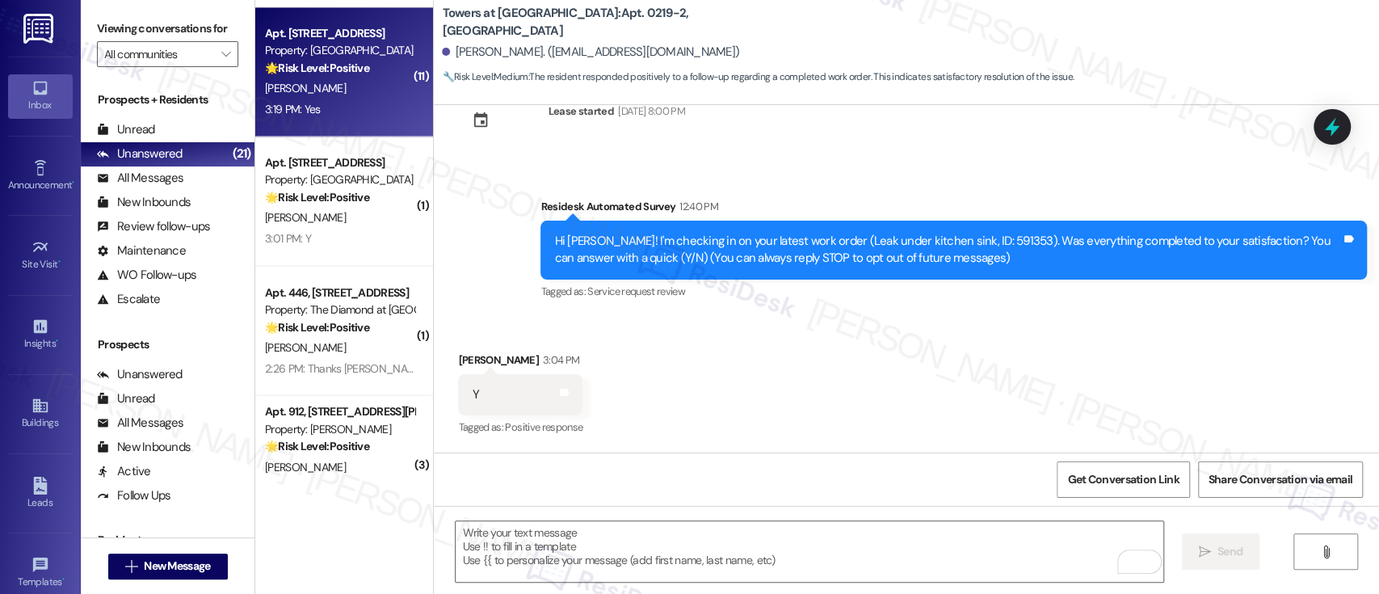
click at [365, 47] on div "Property: York House" at bounding box center [339, 50] width 149 height 17
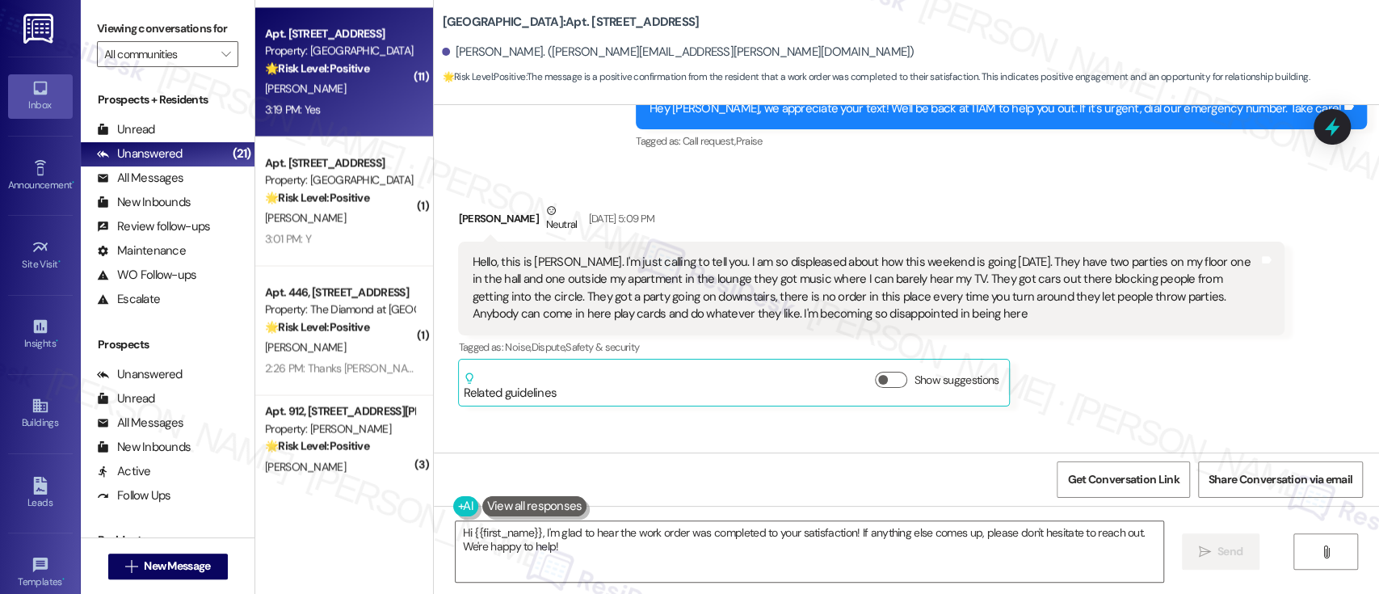
scroll to position [7548, 0]
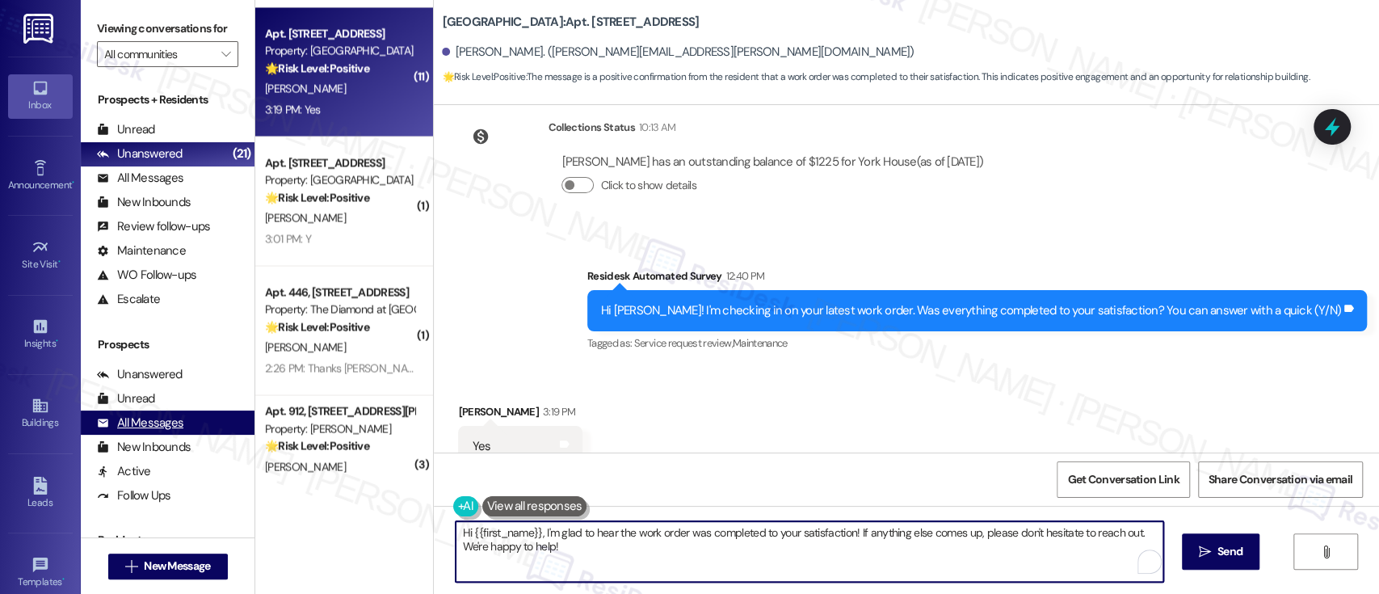
drag, startPoint x: 920, startPoint y: 555, endPoint x: 90, endPoint y: 434, distance: 839.0
click at [84, 433] on div "Viewing conversations for All communities  Prospects + Residents Unread (0) Un…" at bounding box center [730, 297] width 1298 height 594
paste textarea "I'm so glad to hear that everything was taken care of to your satisfaction. If …"
type textarea "I'm so glad to hear that everything was taken care of to your satisfaction. If …"
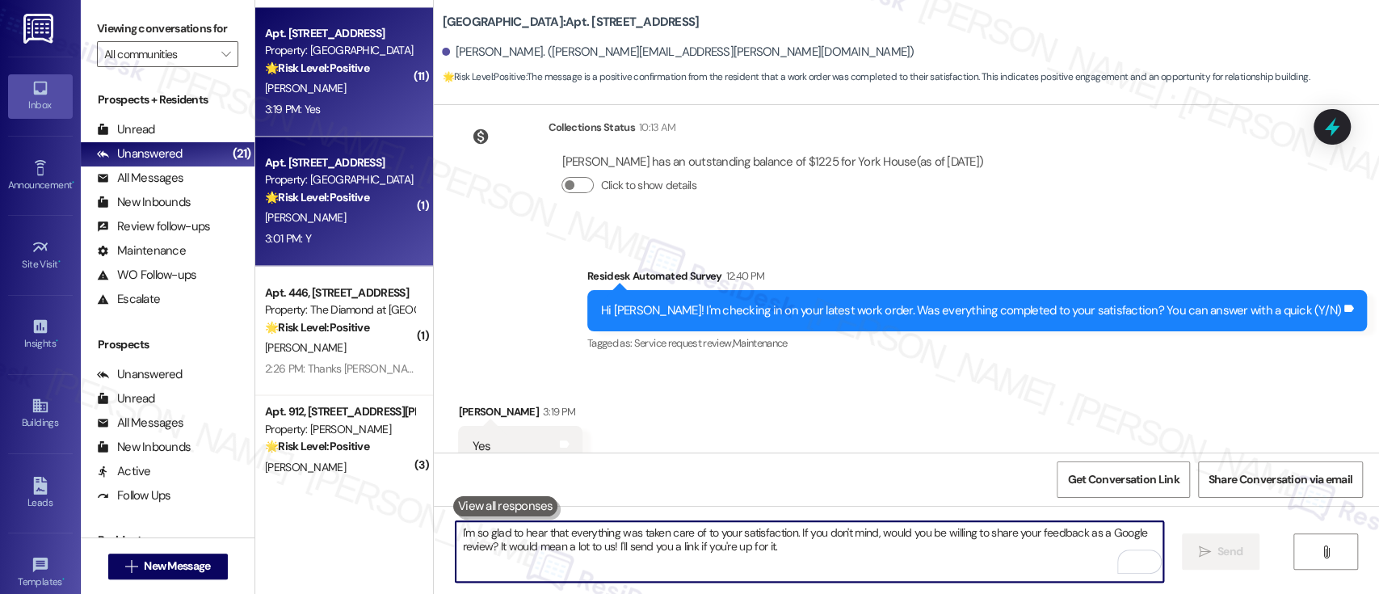
scroll to position [7547, 0]
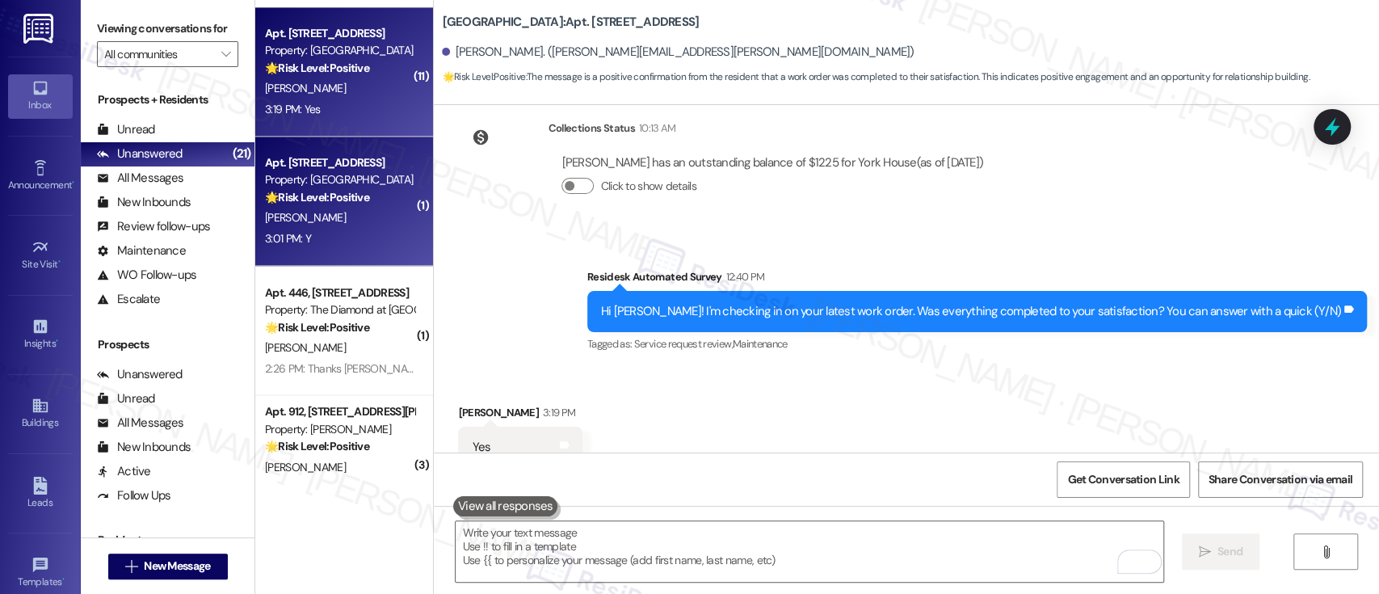
click at [356, 233] on div "3:01 PM: Y 3:01 PM: Y" at bounding box center [339, 239] width 153 height 20
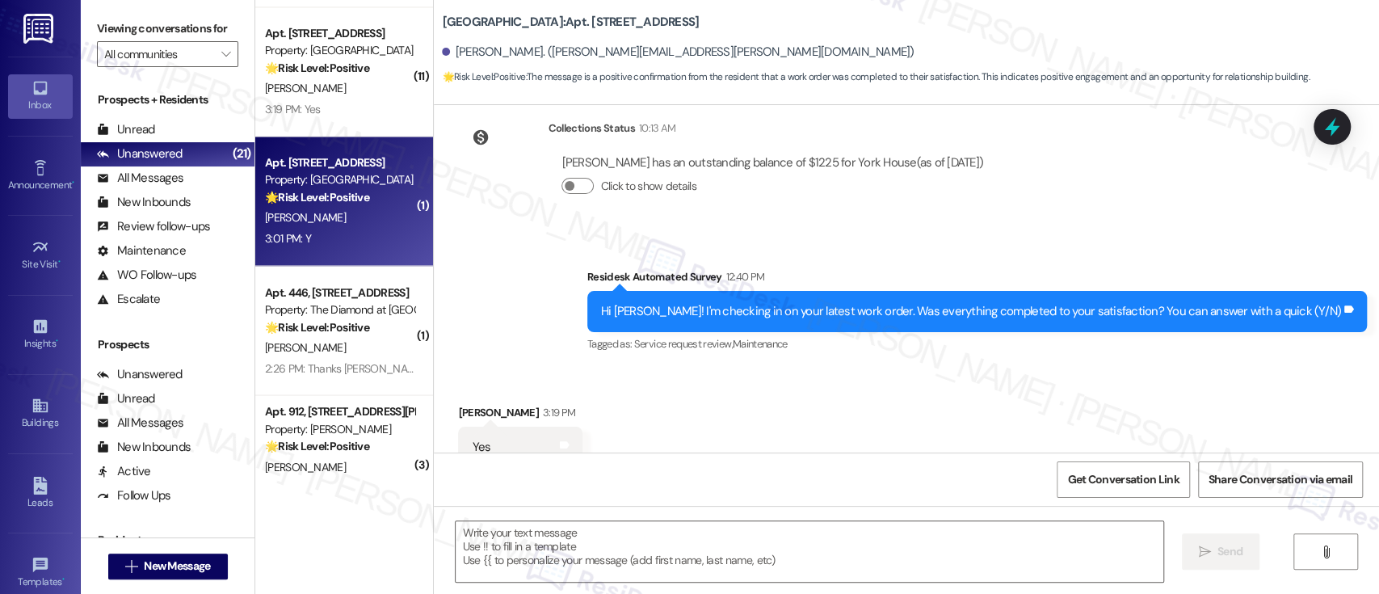
type textarea "Fetching suggested responses. Please feel free to read through the conversation…"
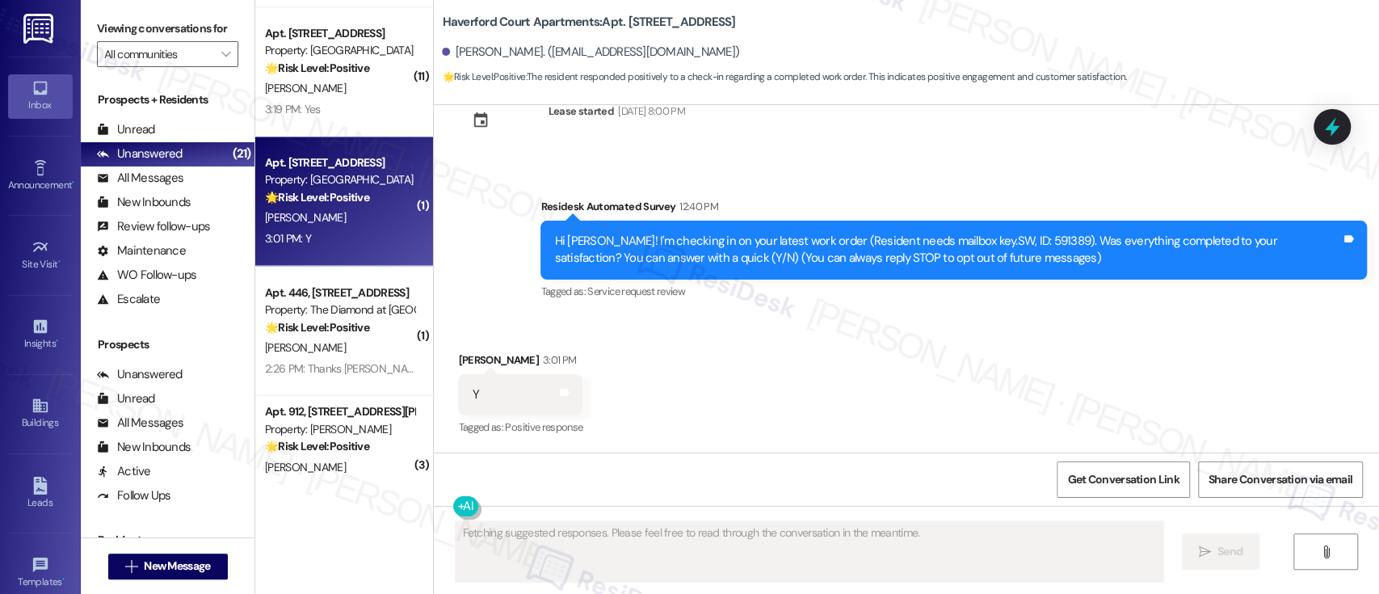
scroll to position [52, 0]
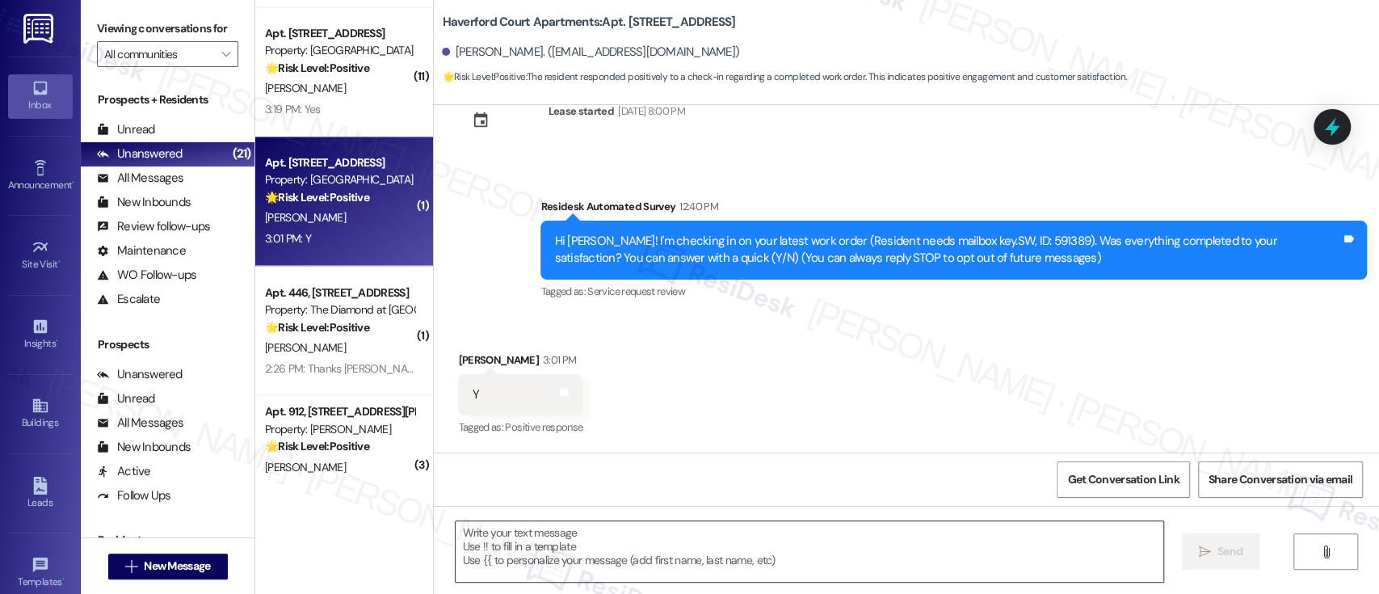
click at [775, 546] on textarea at bounding box center [808, 551] width 707 height 61
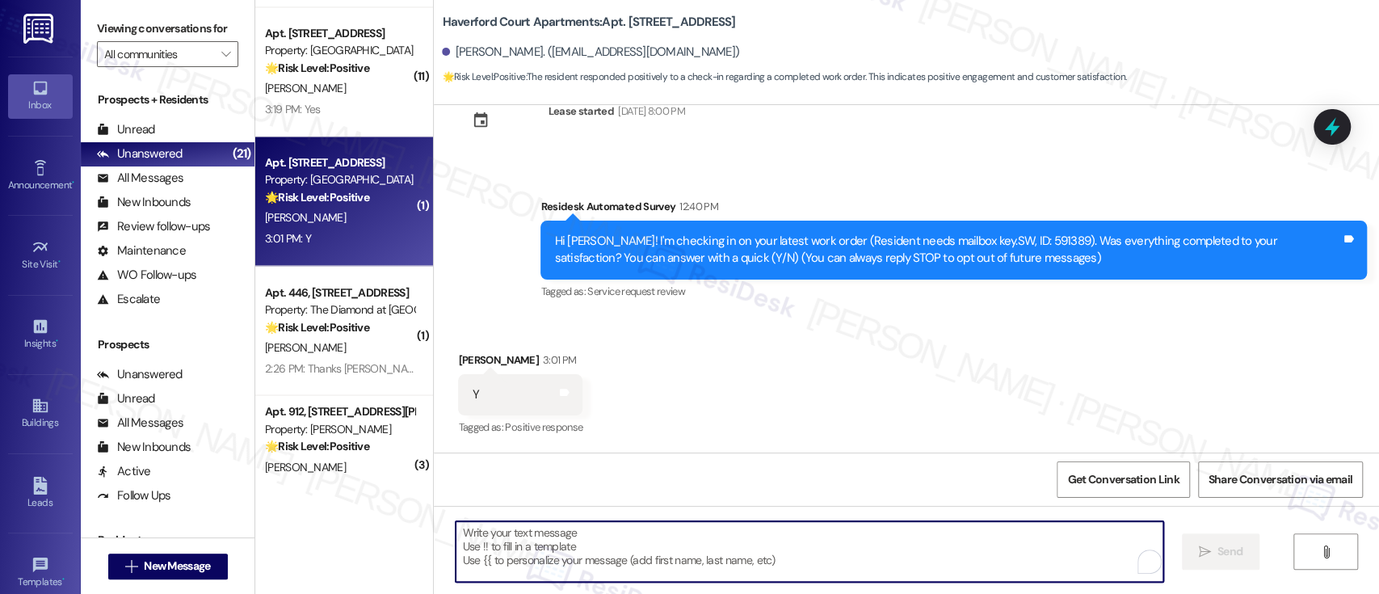
paste textarea "I'm so glad to hear that everything was taken care of to your satisfaction. If …"
type textarea "I'm so glad to hear that everything was taken care of to your satisfaction. If …"
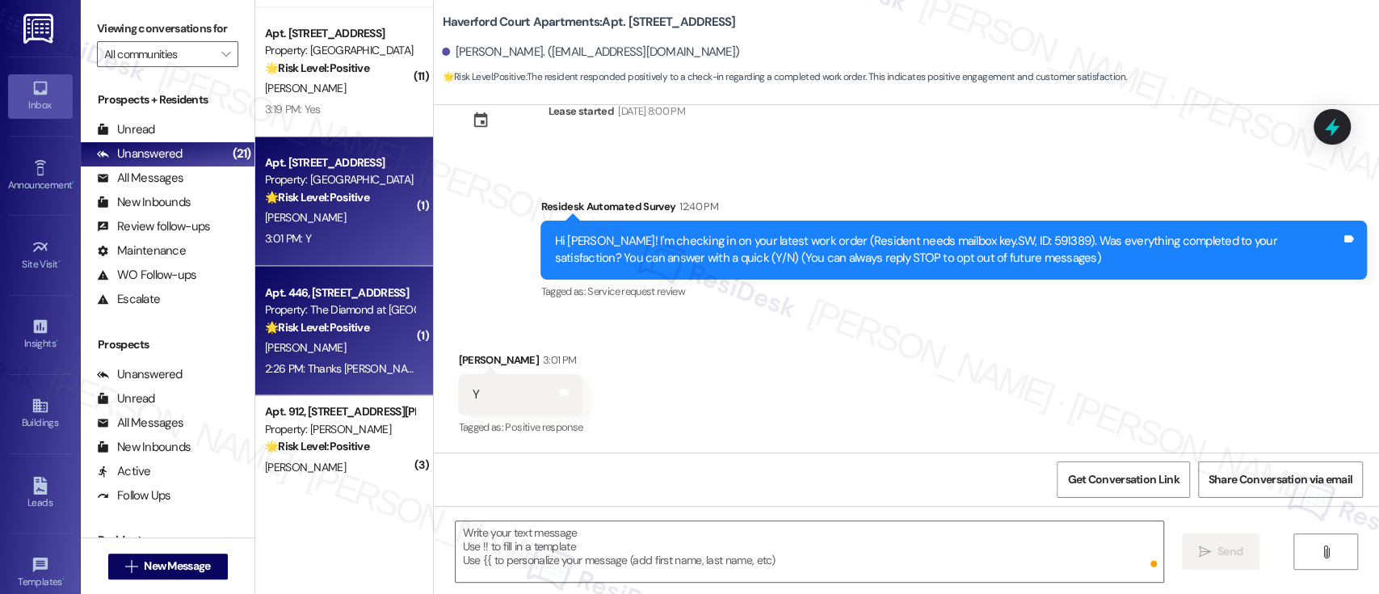
click at [346, 347] on div "[PERSON_NAME]" at bounding box center [339, 347] width 153 height 20
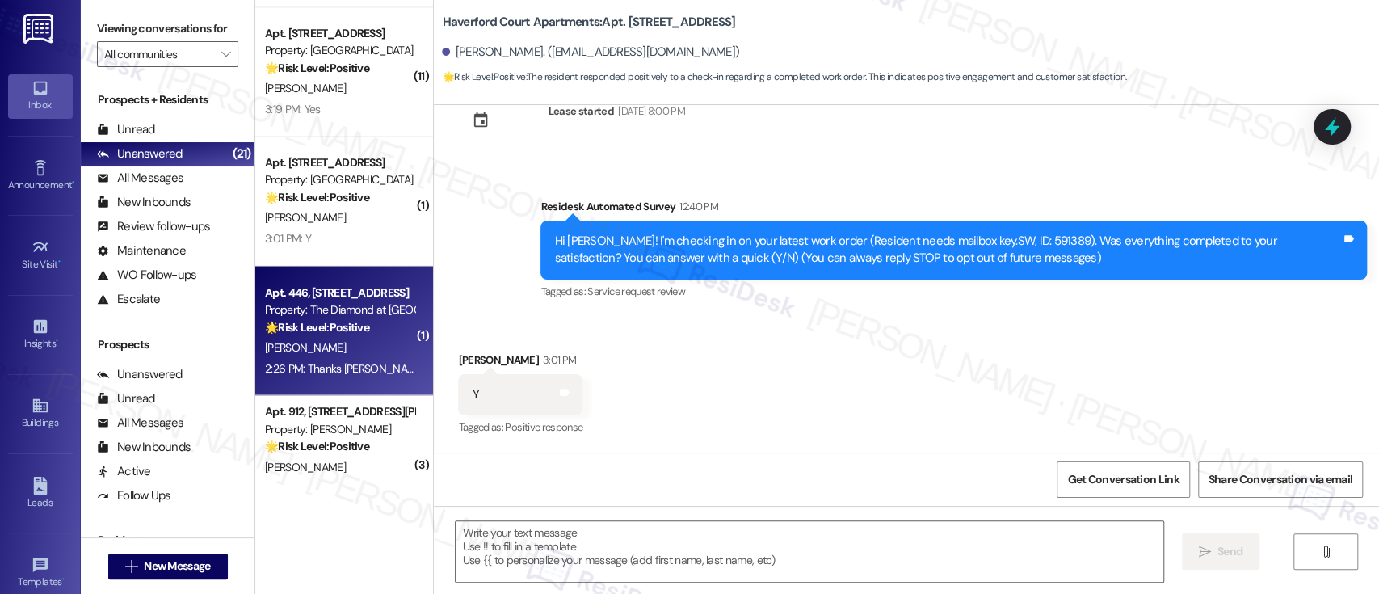
type textarea "Fetching suggested responses. Please feel free to read through the conversation…"
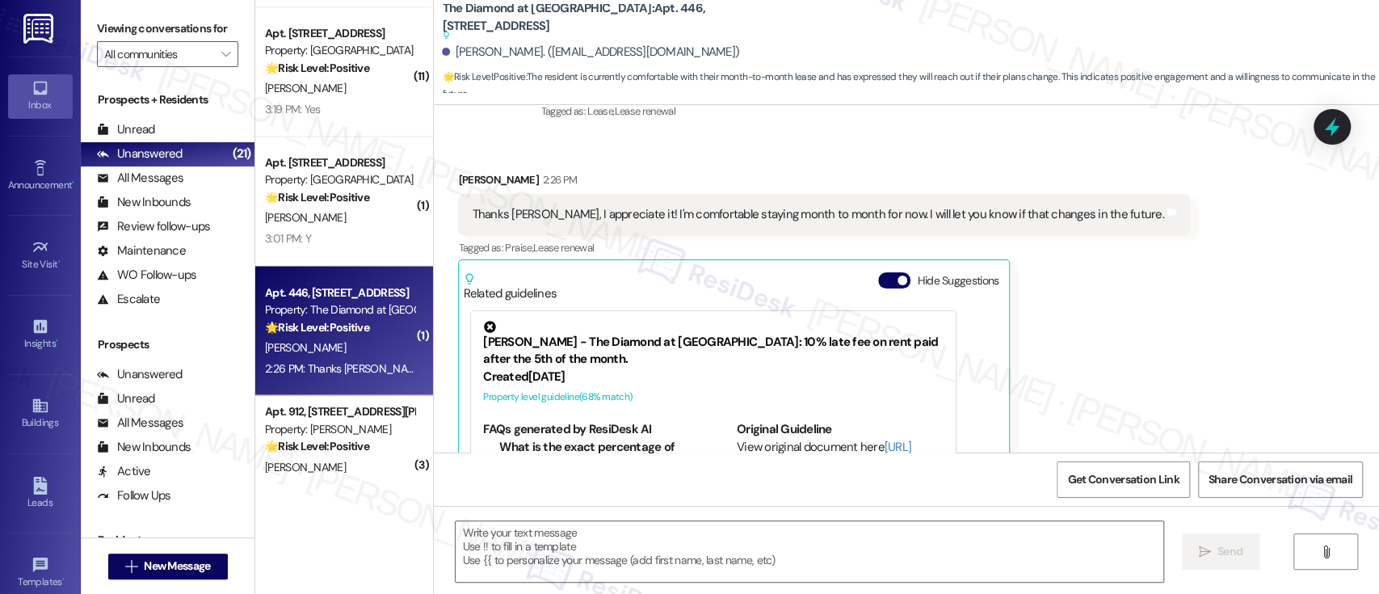
scroll to position [3516, 0]
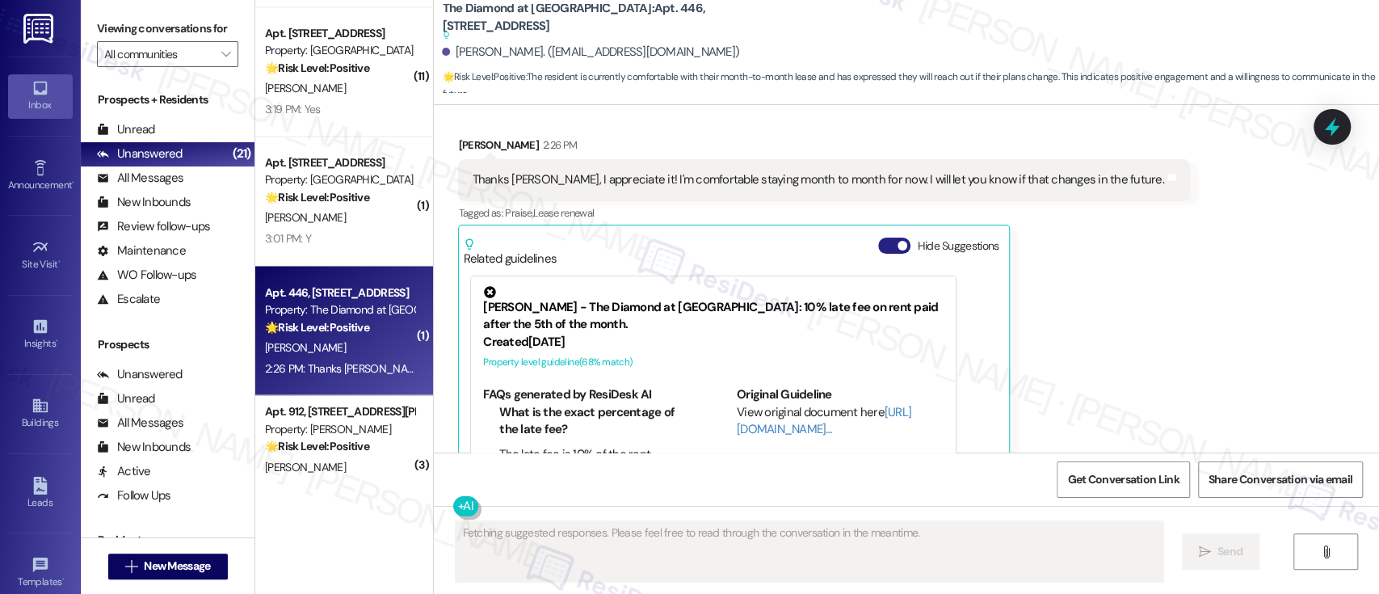
click at [897, 241] on span "button" at bounding box center [902, 246] width 10 height 10
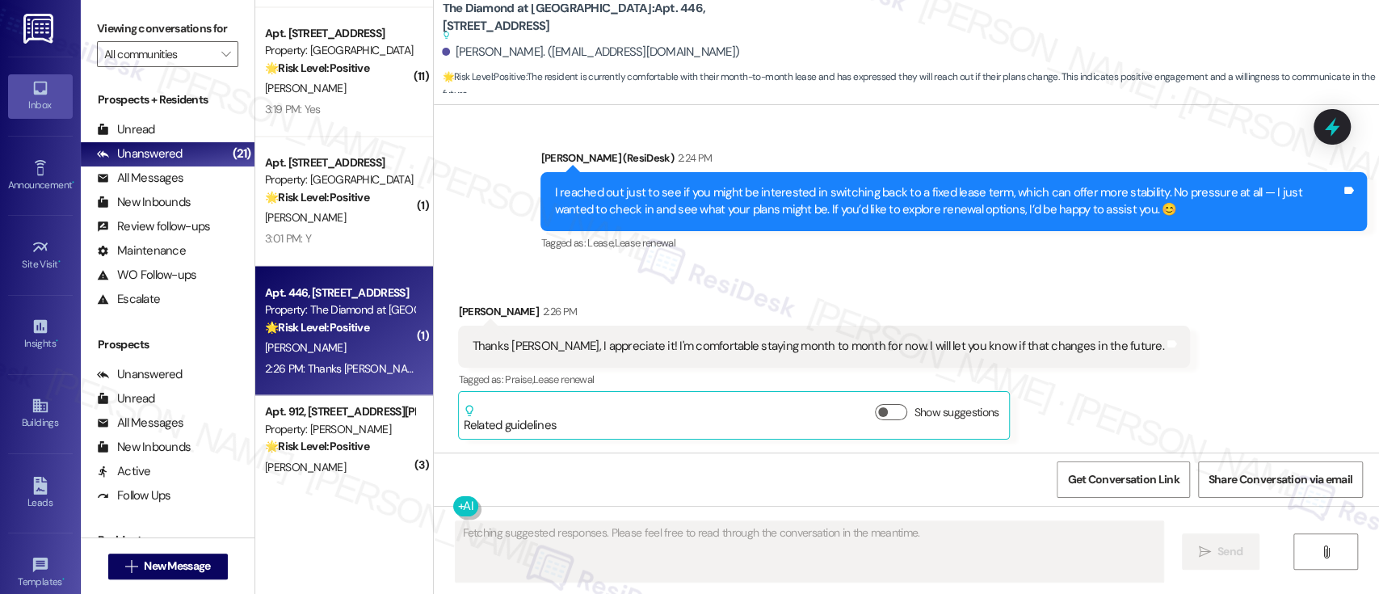
scroll to position [3279, 0]
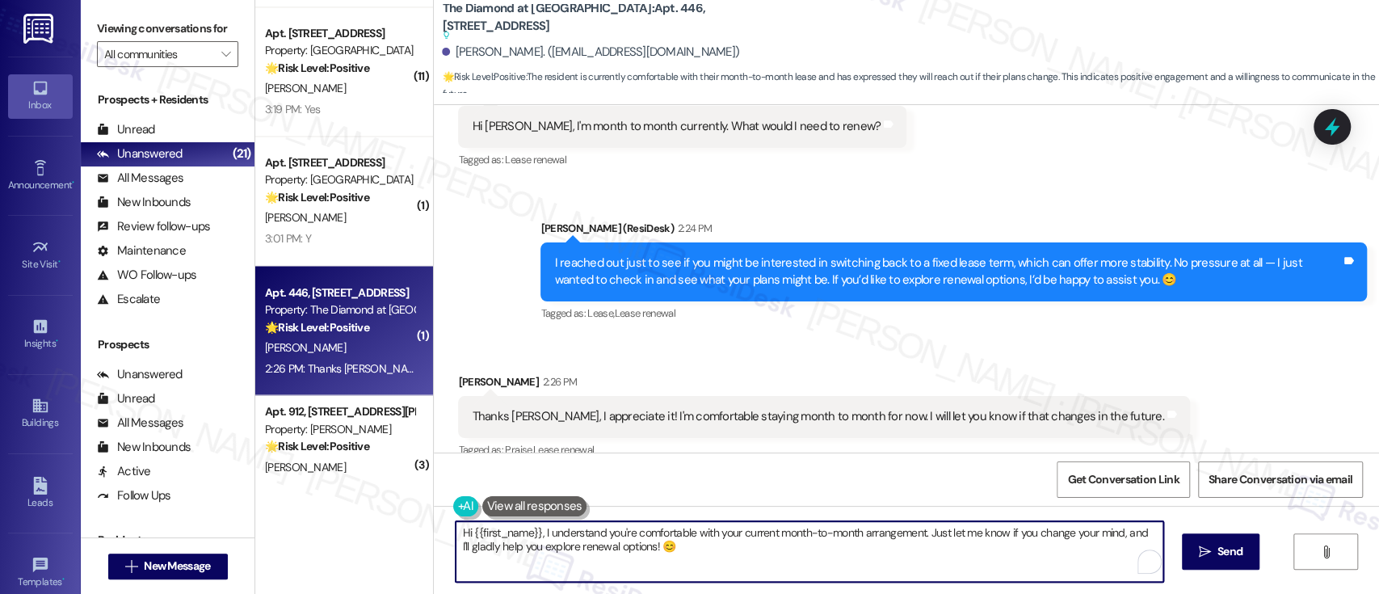
drag, startPoint x: 917, startPoint y: 535, endPoint x: 342, endPoint y: 525, distance: 575.1
click at [342, 525] on div "( 3 ) Apt. 0317-1, [GEOGRAPHIC_DATA] Property: Towers at [GEOGRAPHIC_DATA] 🔧 Ri…" at bounding box center [816, 297] width 1123 height 594
type textarea "Got it. Just let me know if you change your mind, and I'll gladly help you expl…"
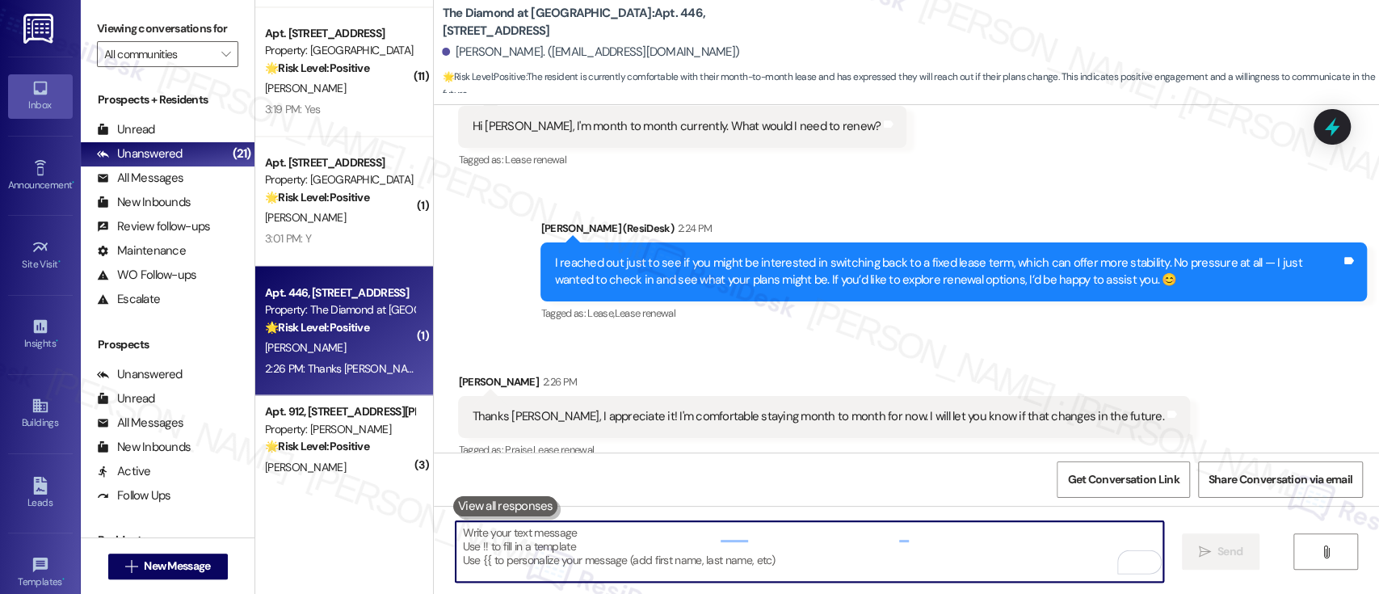
scroll to position [3278, 0]
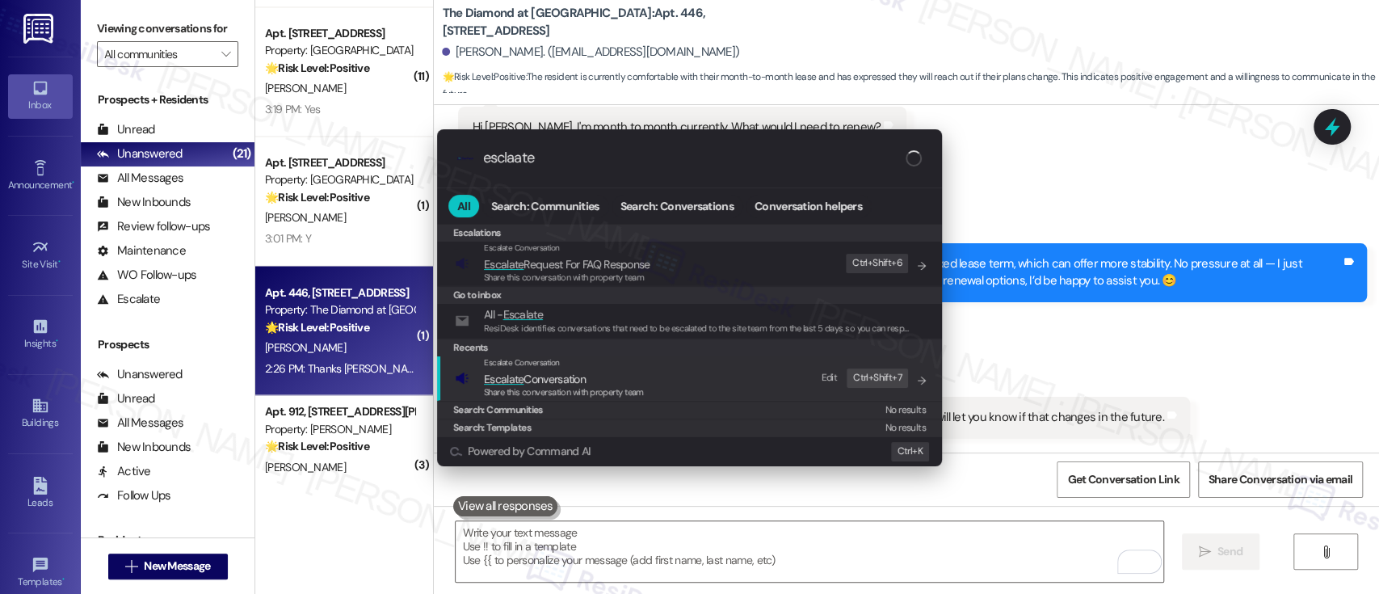
type input "esclaate"
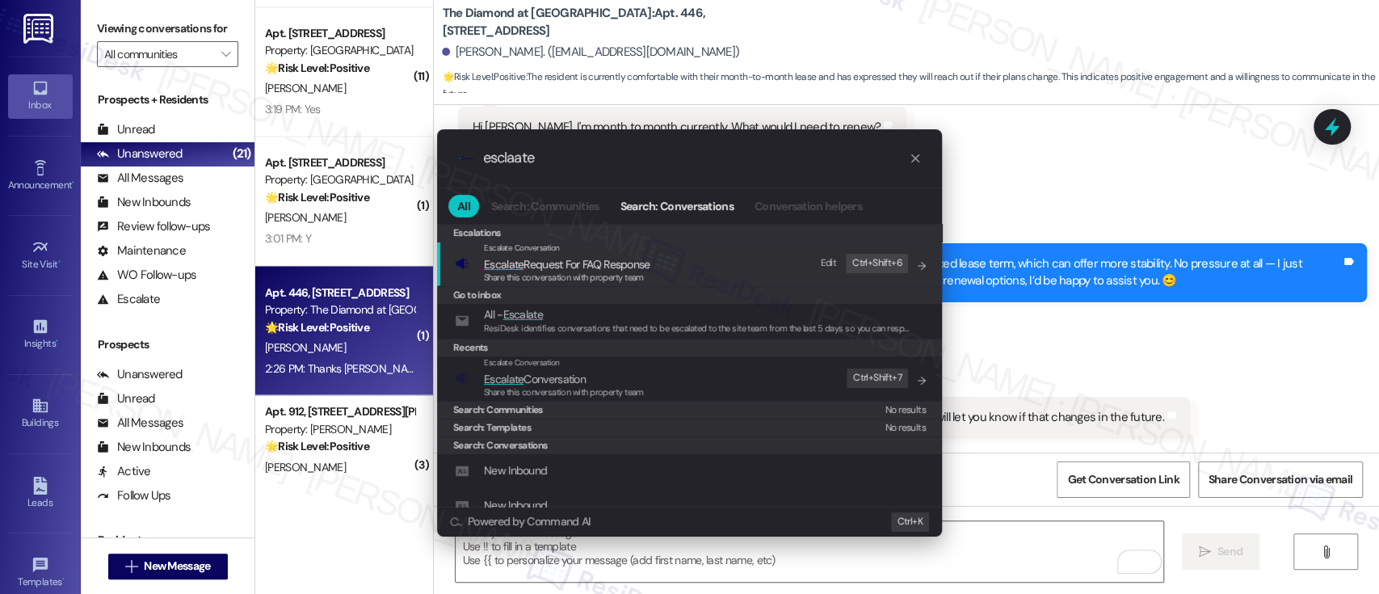
click at [627, 386] on span "Share this conversation with property team" at bounding box center [564, 391] width 160 height 11
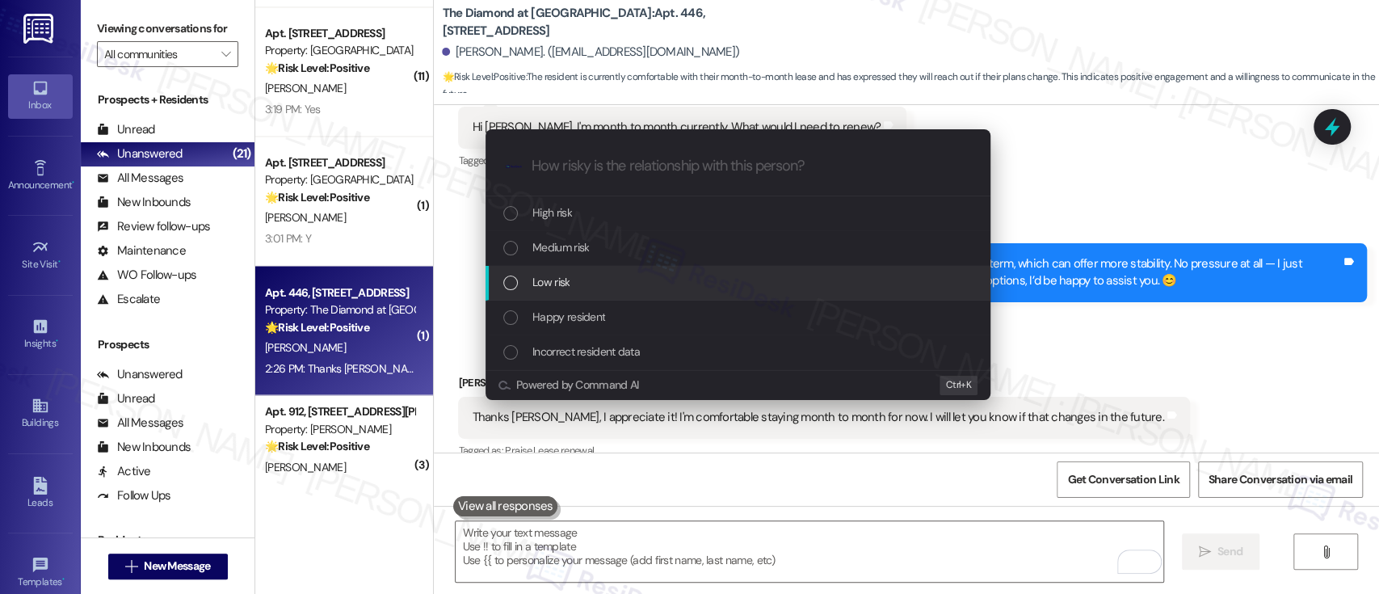
click at [598, 282] on div "Low risk" at bounding box center [739, 282] width 472 height 18
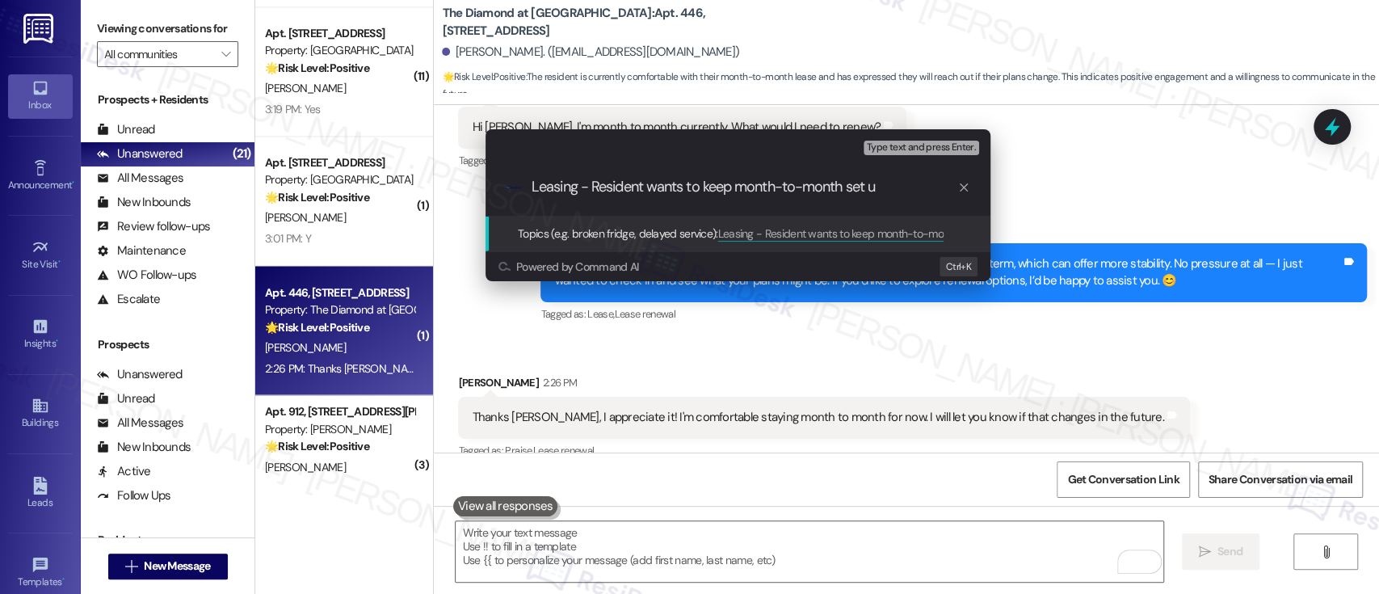
type input "Leasing - Resident wants to keep month-to-month set up"
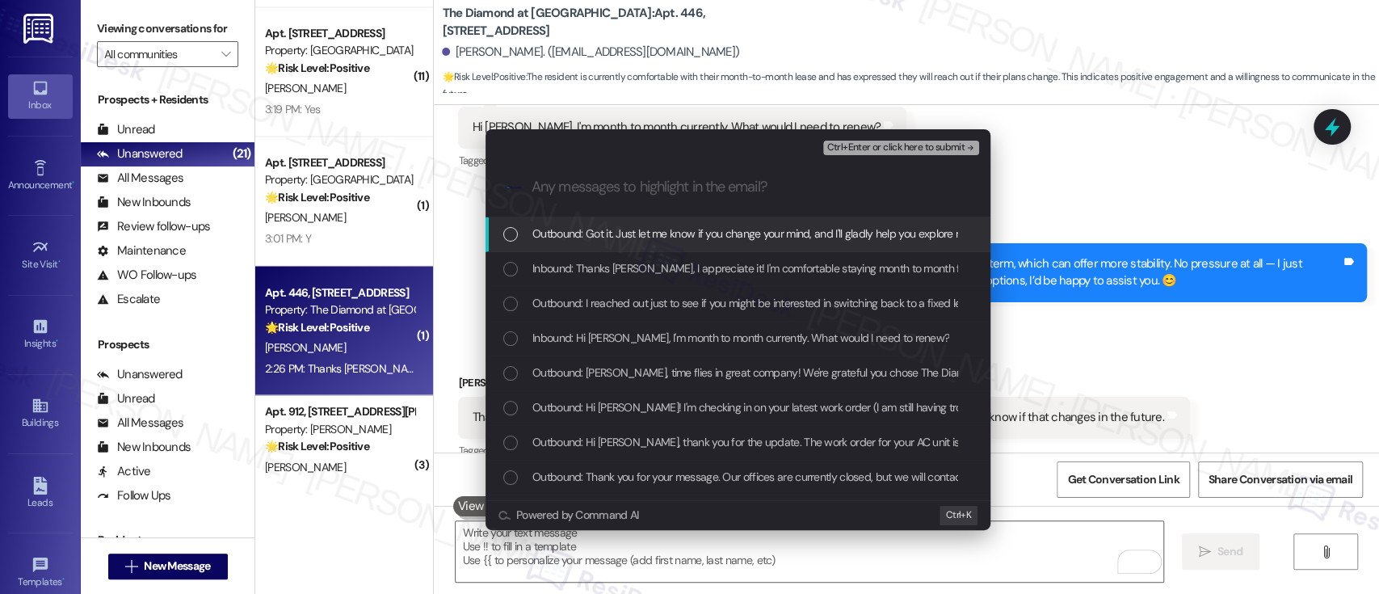
click at [601, 281] on div "Inbound: Thanks [PERSON_NAME], I appreciate it! I'm comfortable staying month t…" at bounding box center [737, 269] width 505 height 35
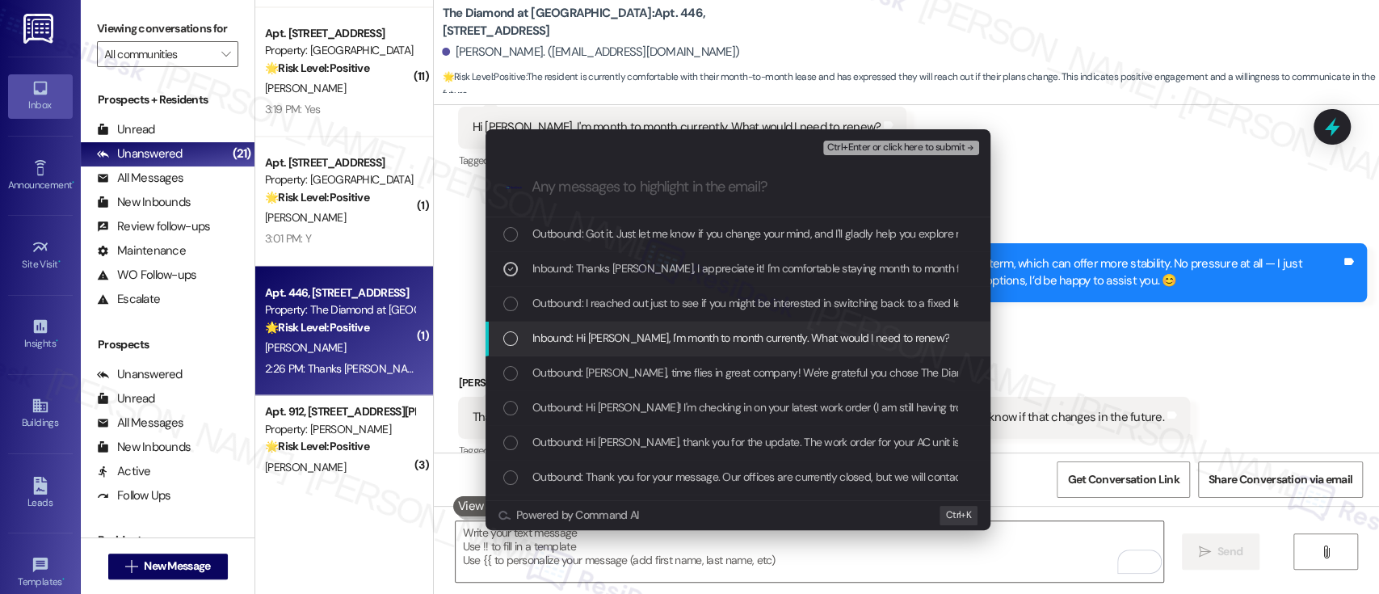
click at [587, 335] on span "Inbound: Hi [PERSON_NAME], I'm month to month currently. What would I need to r…" at bounding box center [740, 338] width 417 height 18
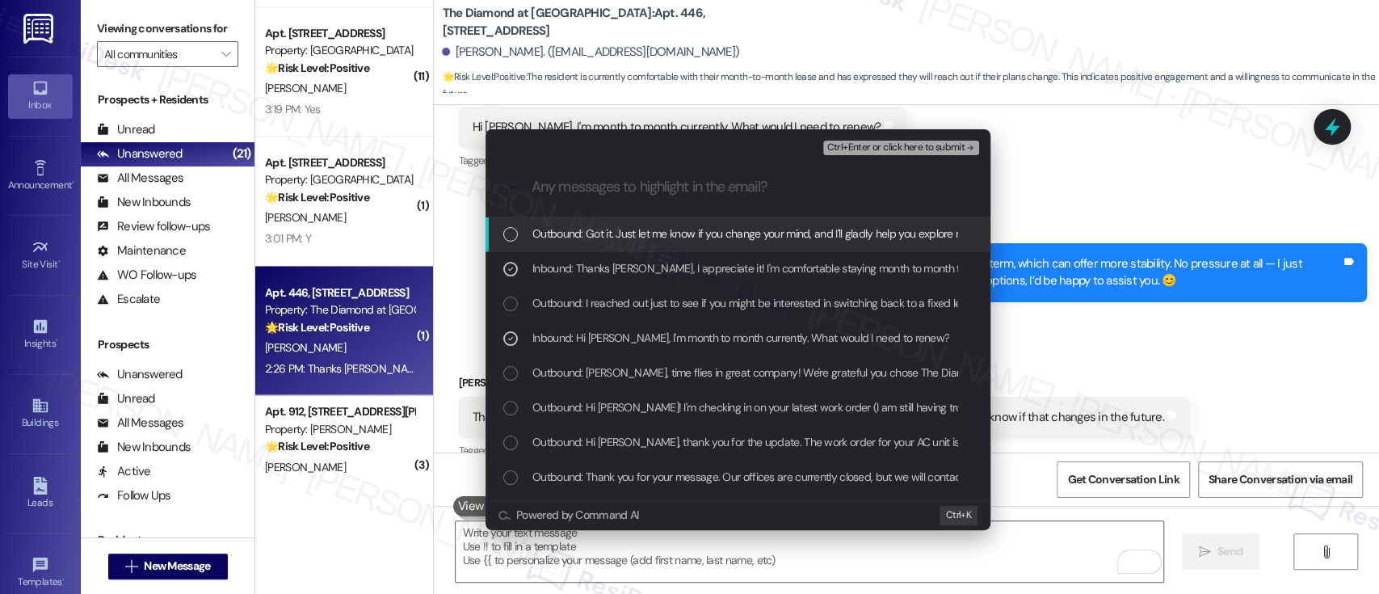
click at [926, 145] on span "Ctrl+Enter or click here to submit" at bounding box center [895, 147] width 138 height 11
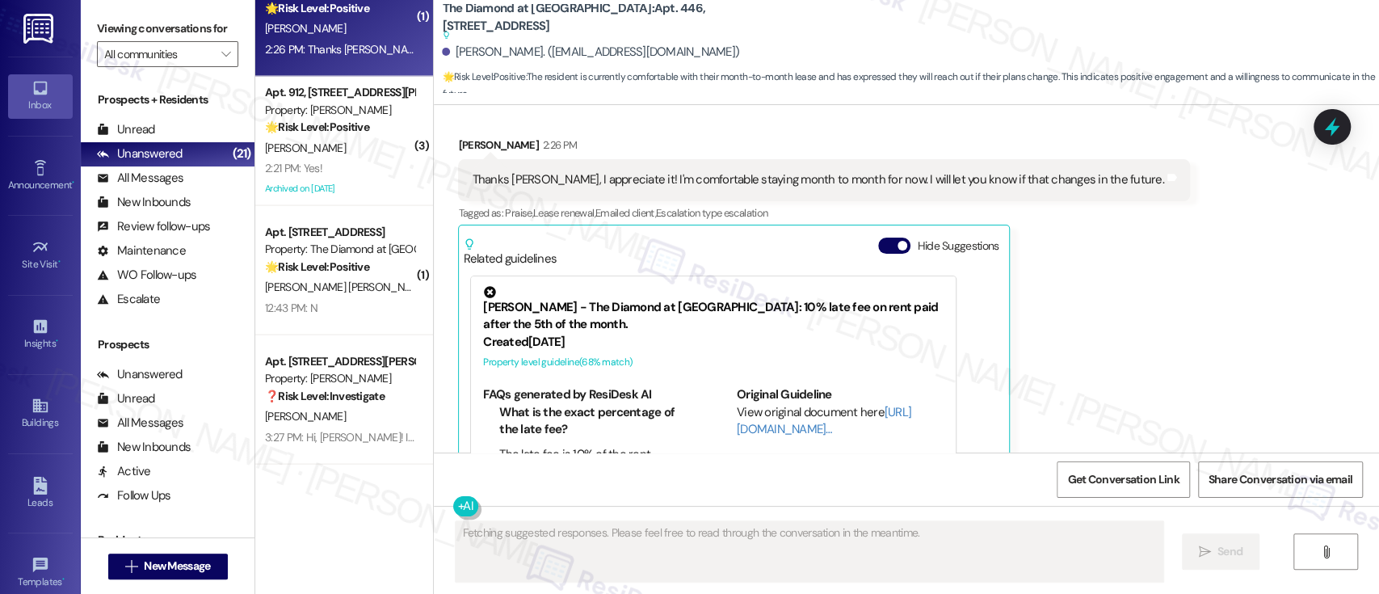
scroll to position [2121, 0]
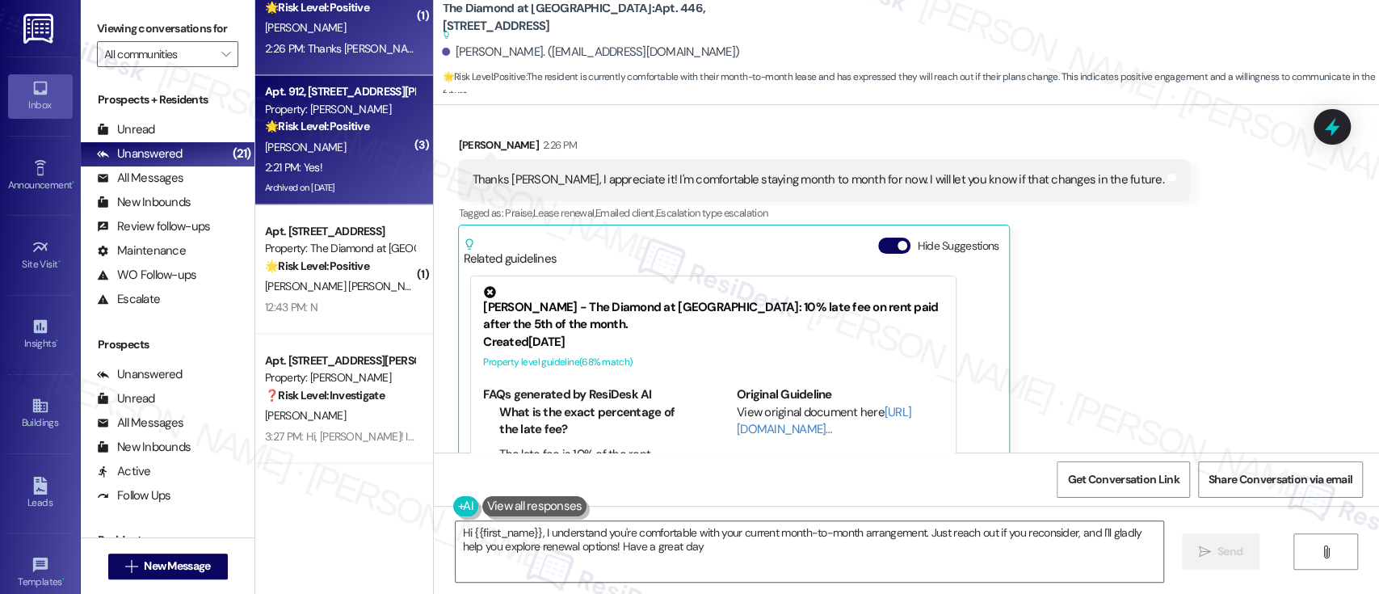
type textarea "Hi {{first_name}}, I understand you're comfortable with your current month-to-m…"
click at [332, 137] on div "[PERSON_NAME]" at bounding box center [339, 147] width 153 height 20
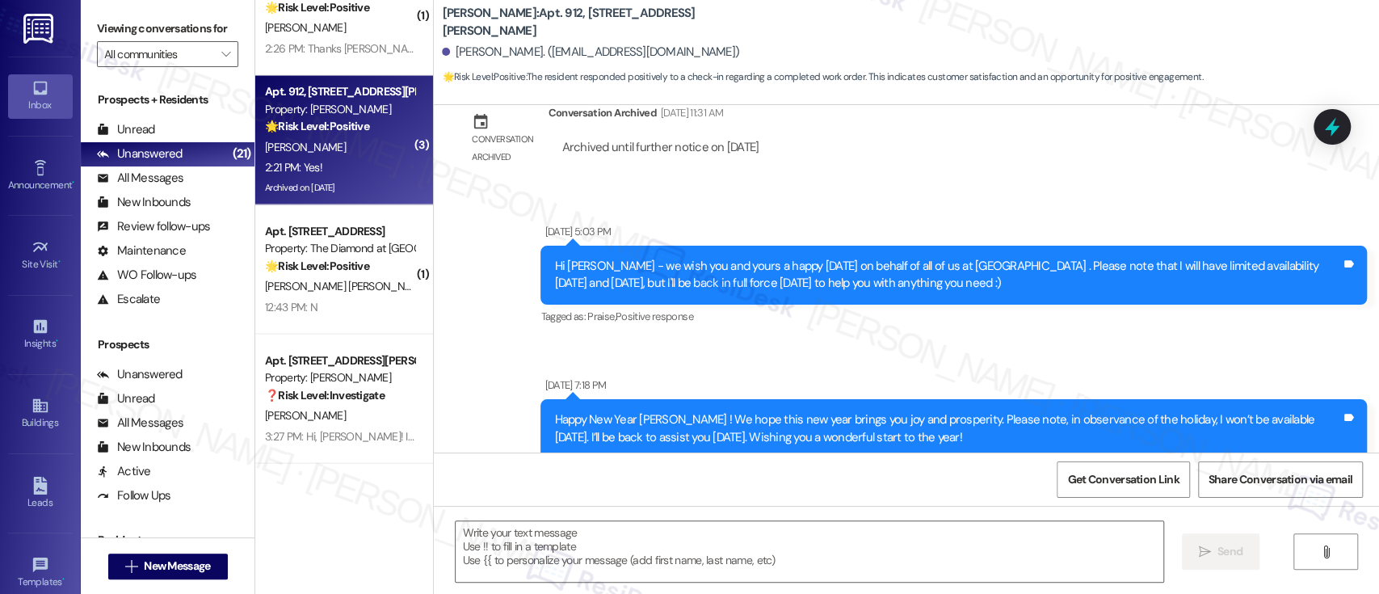
type textarea "Fetching suggested responses. Please feel free to read through the conversation…"
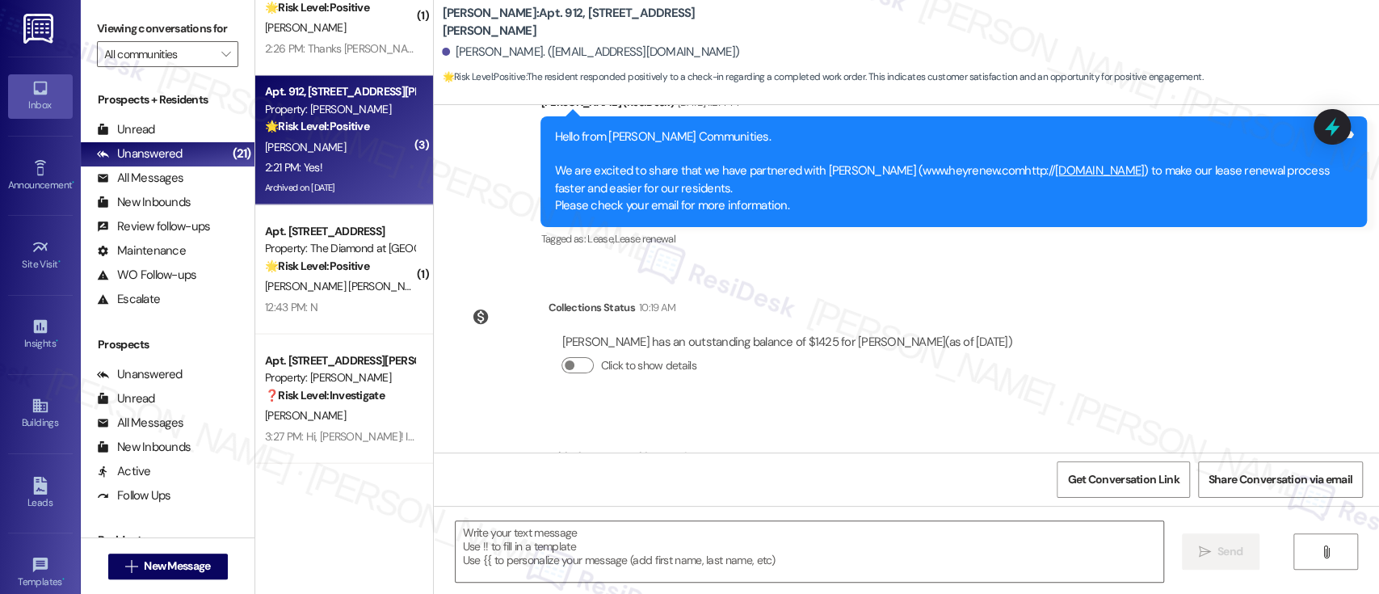
scroll to position [2106, 0]
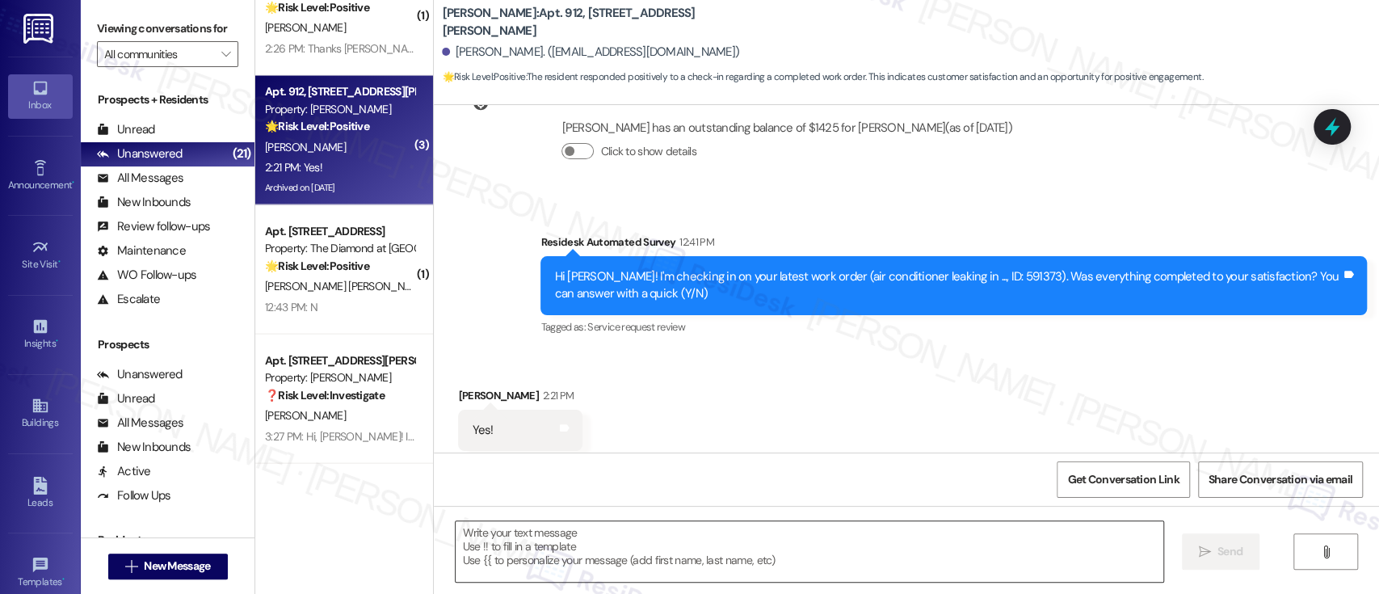
click at [810, 552] on textarea at bounding box center [808, 551] width 707 height 61
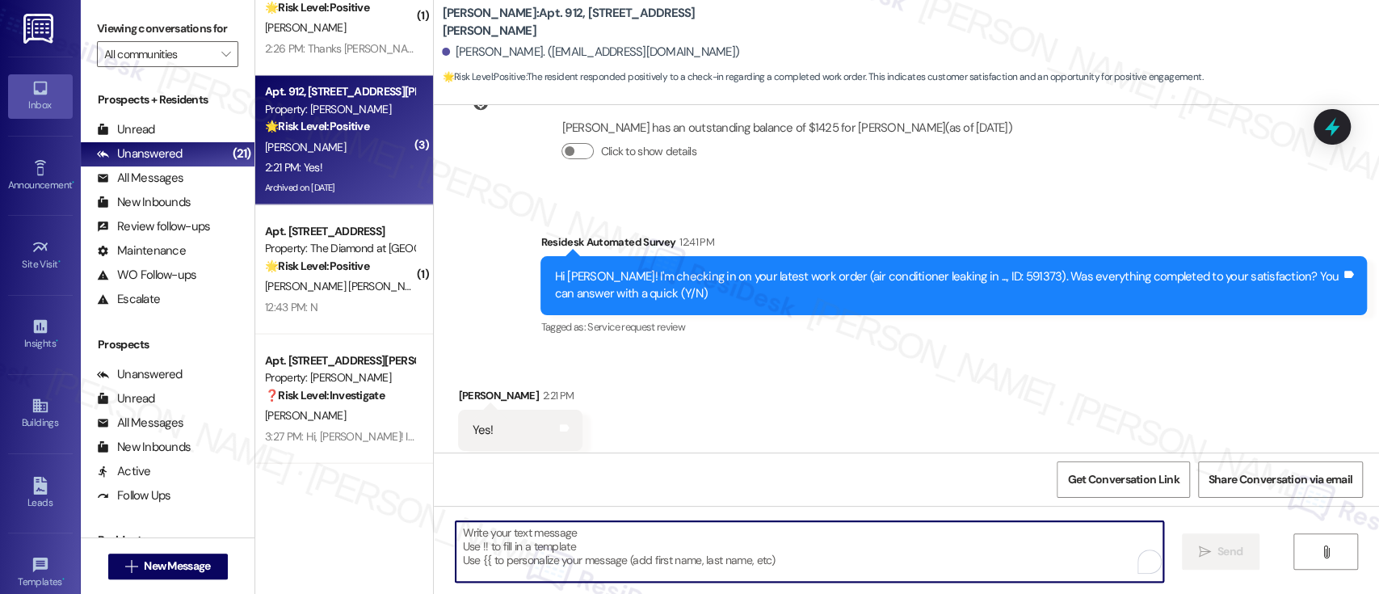
paste textarea "I'm so glad to hear that everything was taken care of to your satisfaction. If …"
type textarea "I'm so glad to hear that everything was taken care of to your satisfaction. If …"
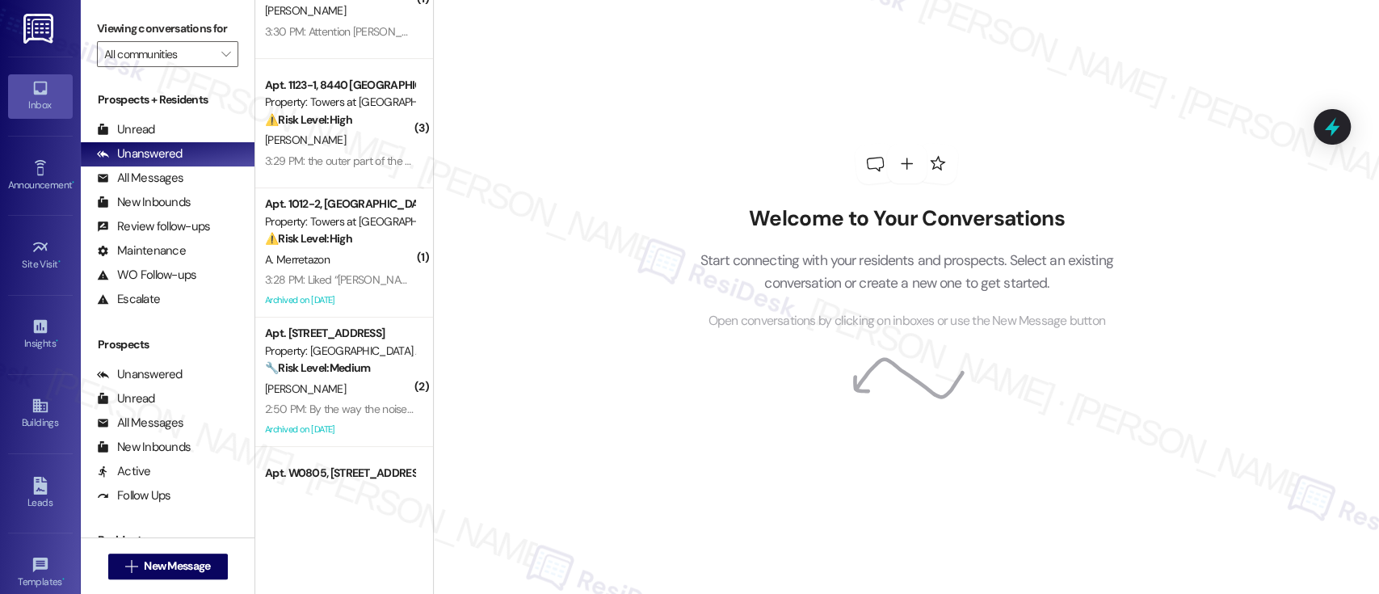
scroll to position [391, 0]
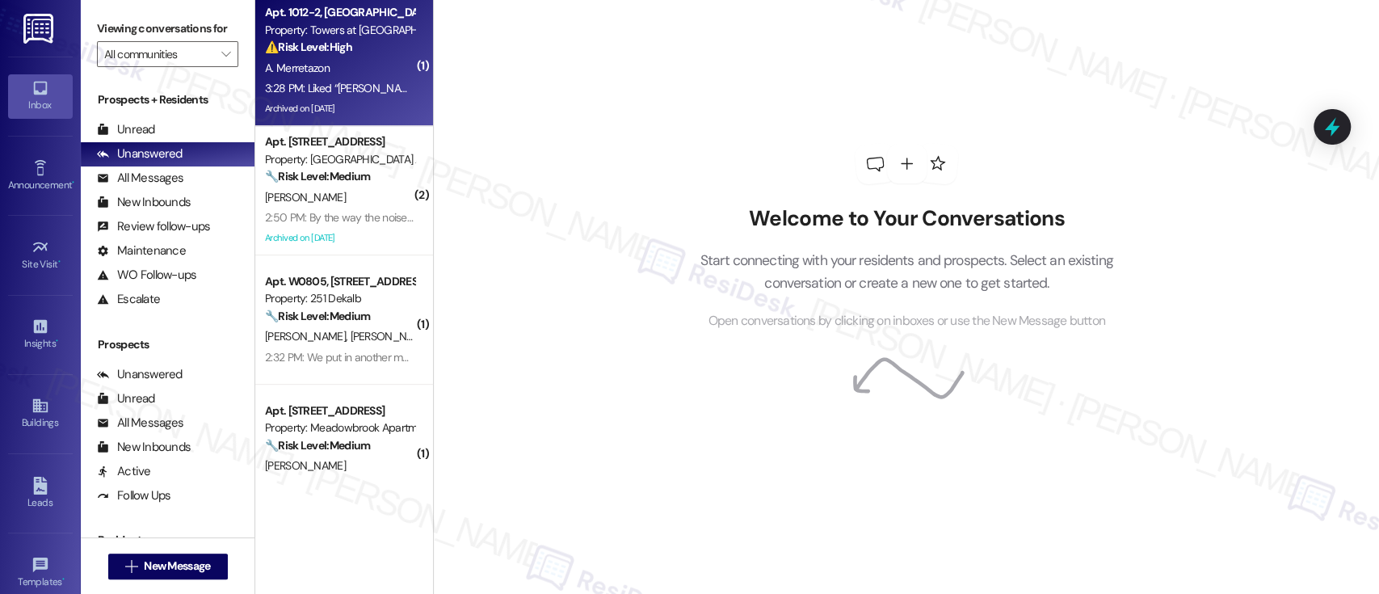
click at [338, 79] on div "3:28 PM: Liked “Emily (Towers at Wyncote): Yes, it's already done!…” 3:28 PM: L…" at bounding box center [339, 88] width 153 height 20
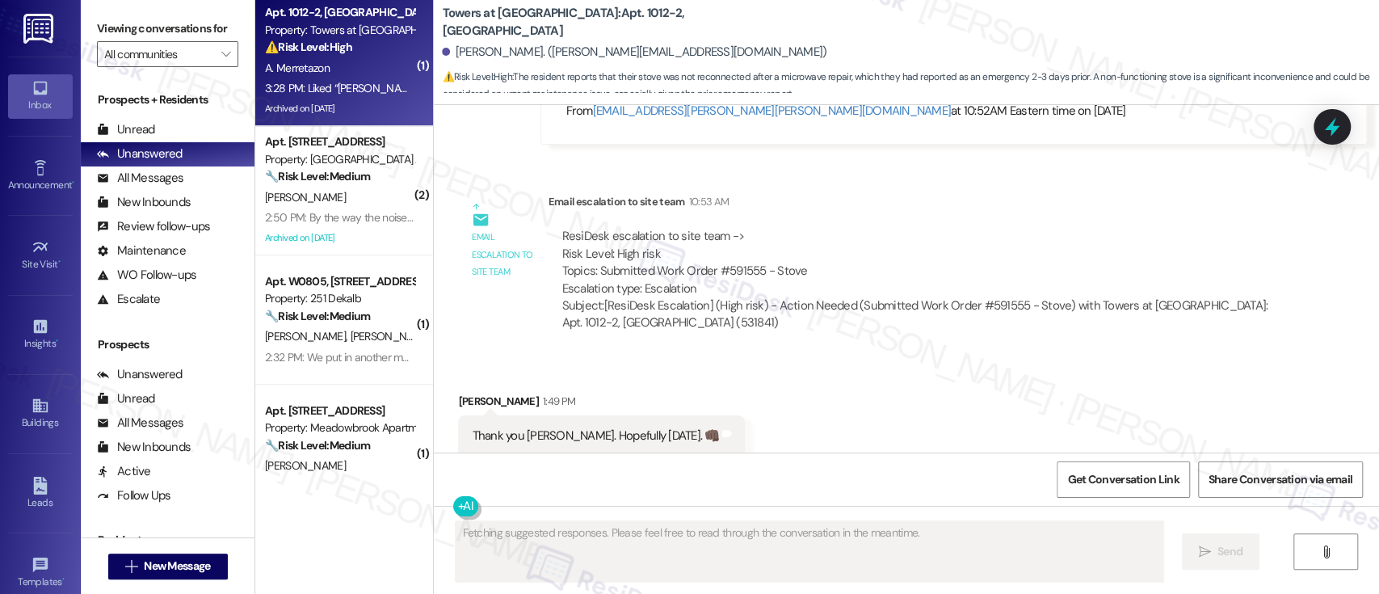
scroll to position [11132, 0]
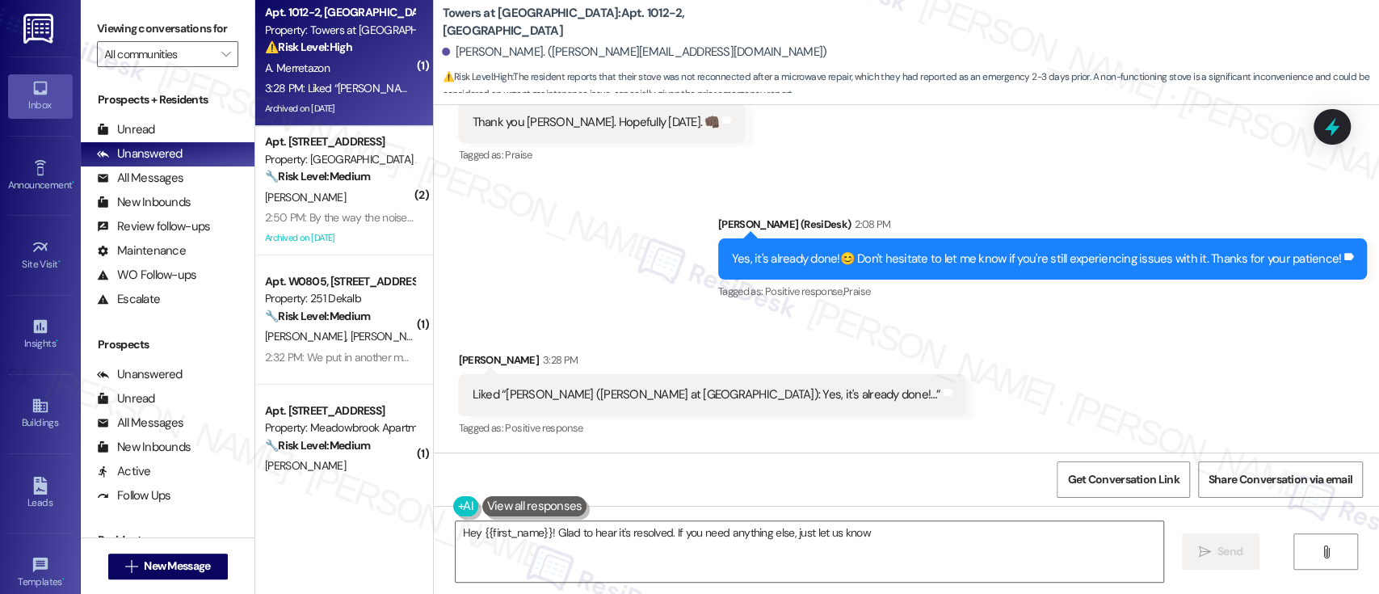
type textarea "Hey {{first_name}}! Glad to hear it's resolved. If you need anything else, just…"
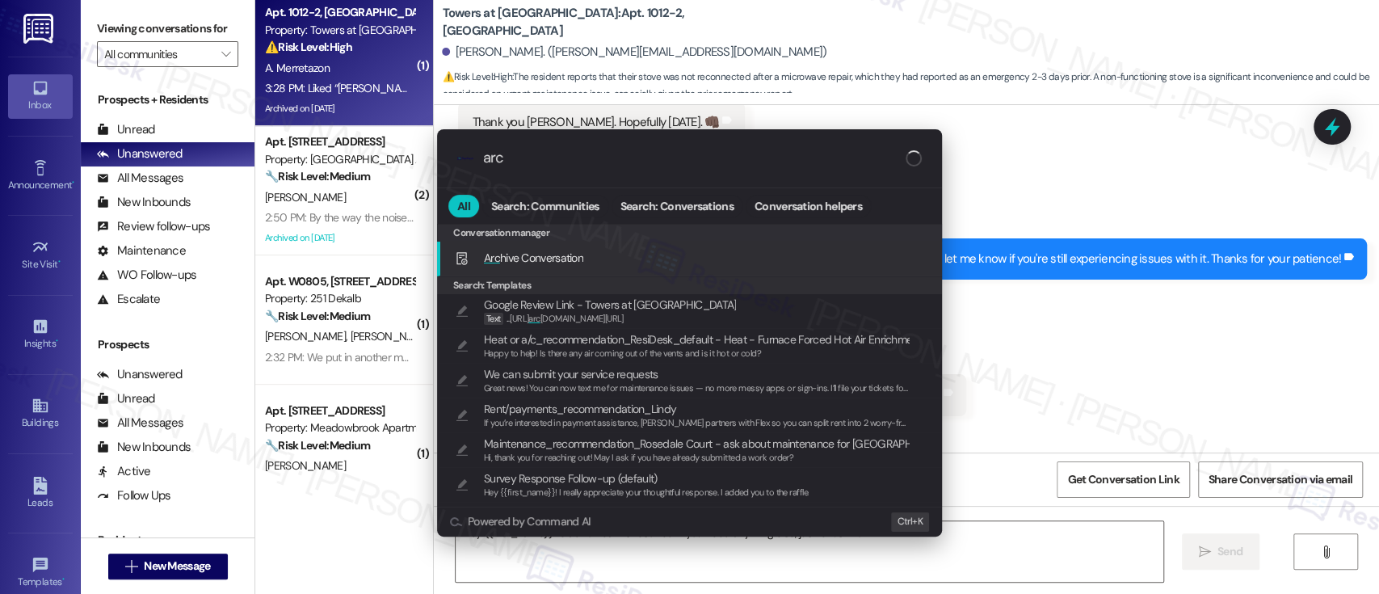
type input "arch"
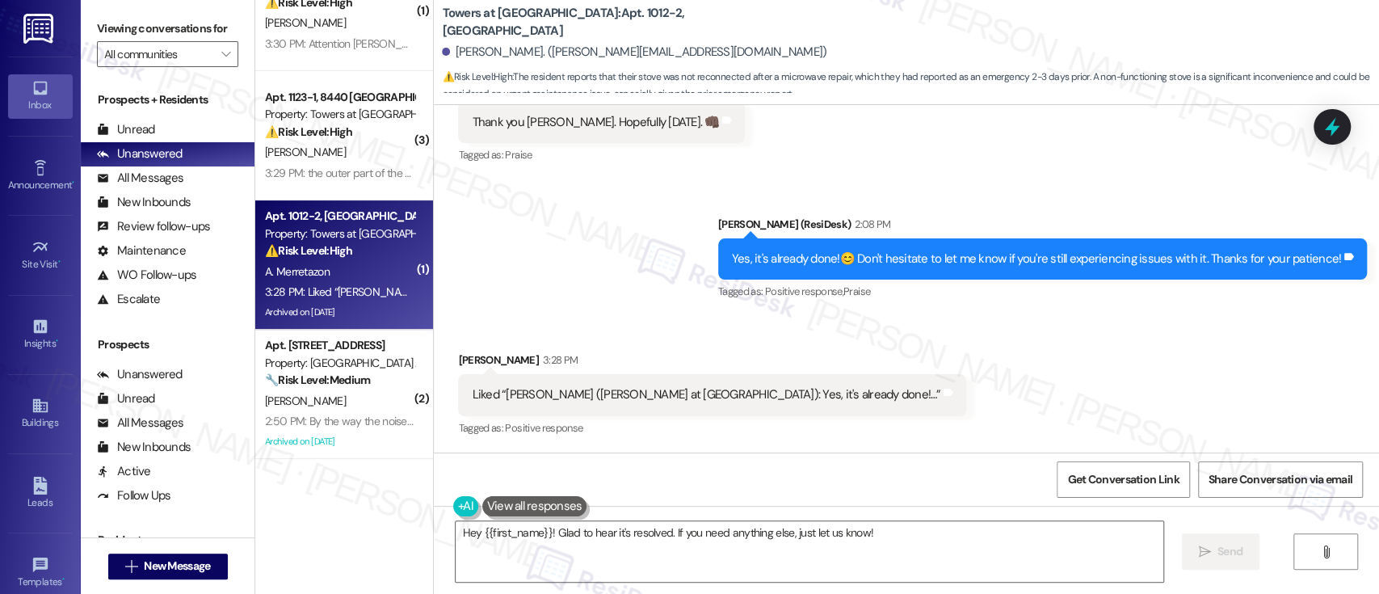
scroll to position [0, 0]
